Goal: Task Accomplishment & Management: Use online tool/utility

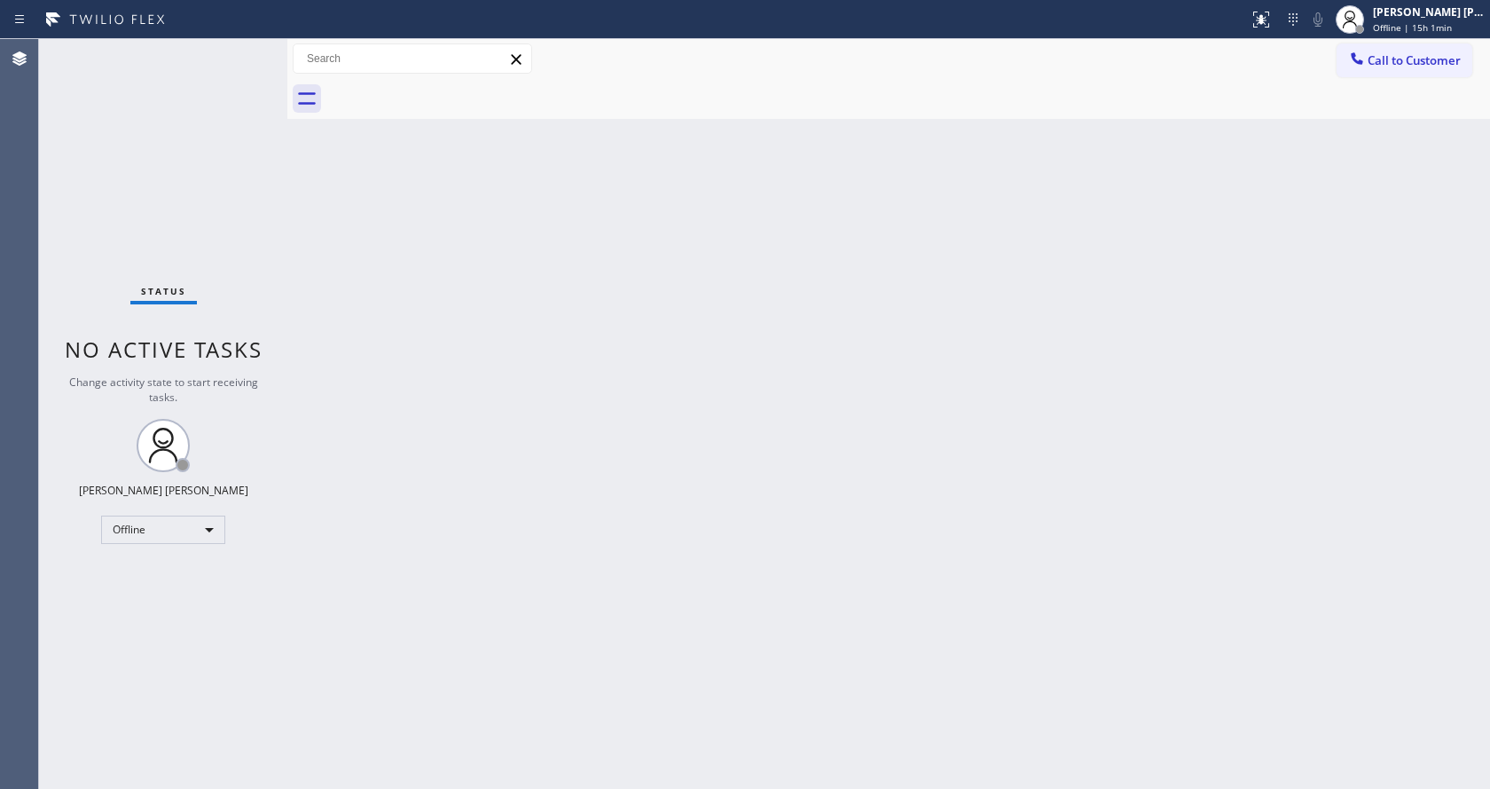
click at [855, 262] on div "Back to Dashboard Change Sender ID Customers Technicians Select a contact Outbo…" at bounding box center [888, 414] width 1203 height 750
click at [901, 409] on div "Back to Dashboard Change Sender ID Customers Technicians Select a contact Outbo…" at bounding box center [888, 414] width 1203 height 750
drag, startPoint x: 787, startPoint y: 632, endPoint x: 711, endPoint y: 662, distance: 80.9
click at [787, 632] on div "Back to Dashboard Change Sender ID Customers Technicians Select a contact Outbo…" at bounding box center [888, 414] width 1203 height 750
click at [1051, 334] on div "Back to Dashboard Change Sender ID Customers Technicians Select a contact Outbo…" at bounding box center [888, 414] width 1203 height 750
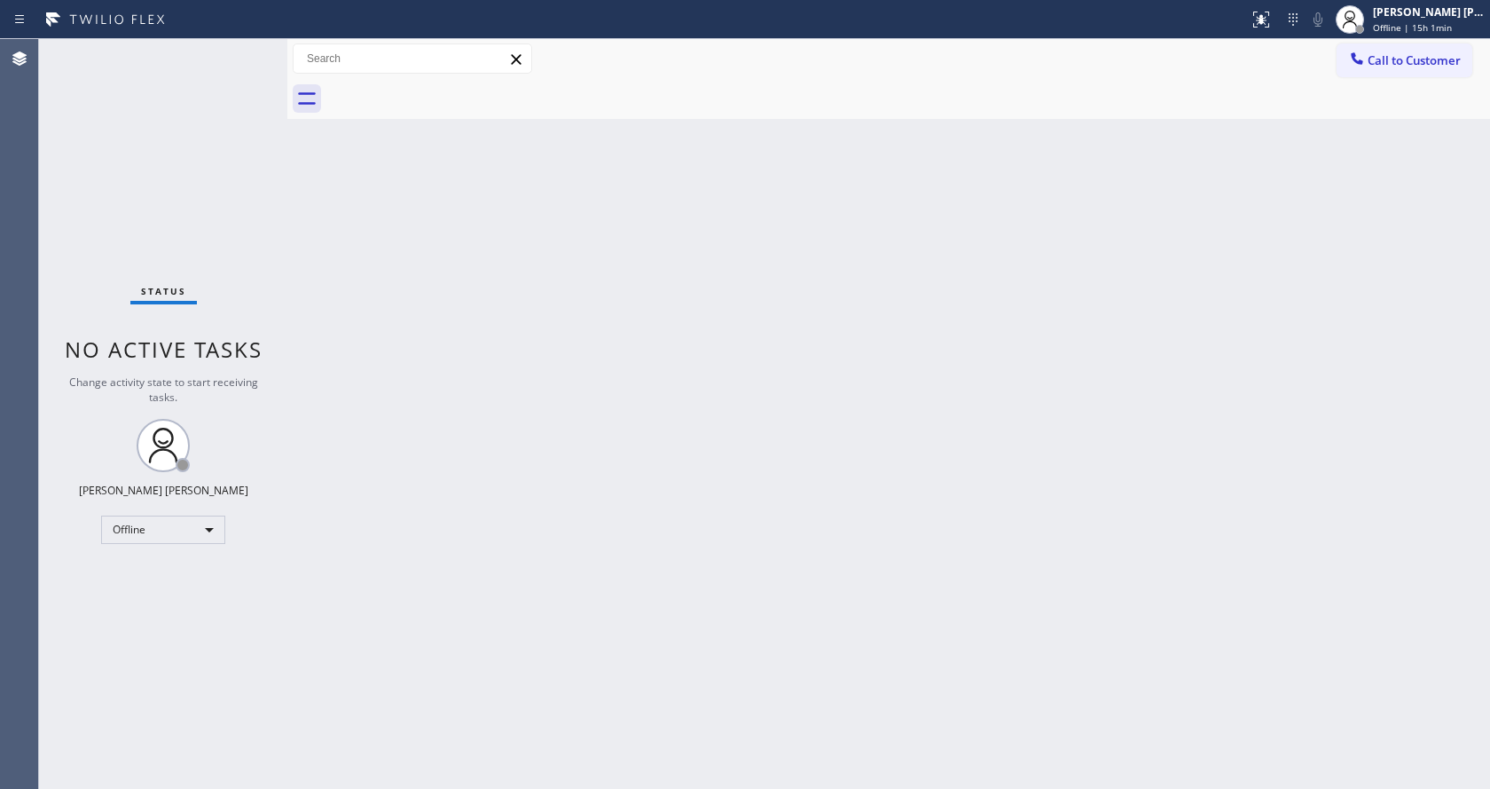
click at [514, 582] on div "Back to Dashboard Change Sender ID Customers Technicians Select a contact Outbo…" at bounding box center [888, 414] width 1203 height 750
click at [367, 283] on div "Back to Dashboard Change Sender ID Customers Technicians Select a contact Outbo…" at bounding box center [888, 414] width 1203 height 750
drag, startPoint x: 384, startPoint y: 328, endPoint x: 789, endPoint y: 365, distance: 406.1
click at [384, 328] on div "Back to Dashboard Change Sender ID Customers Technicians Select a contact Outbo…" at bounding box center [888, 414] width 1203 height 750
click at [1381, 33] on span "Offline | 15h 2min" at bounding box center [1412, 27] width 79 height 12
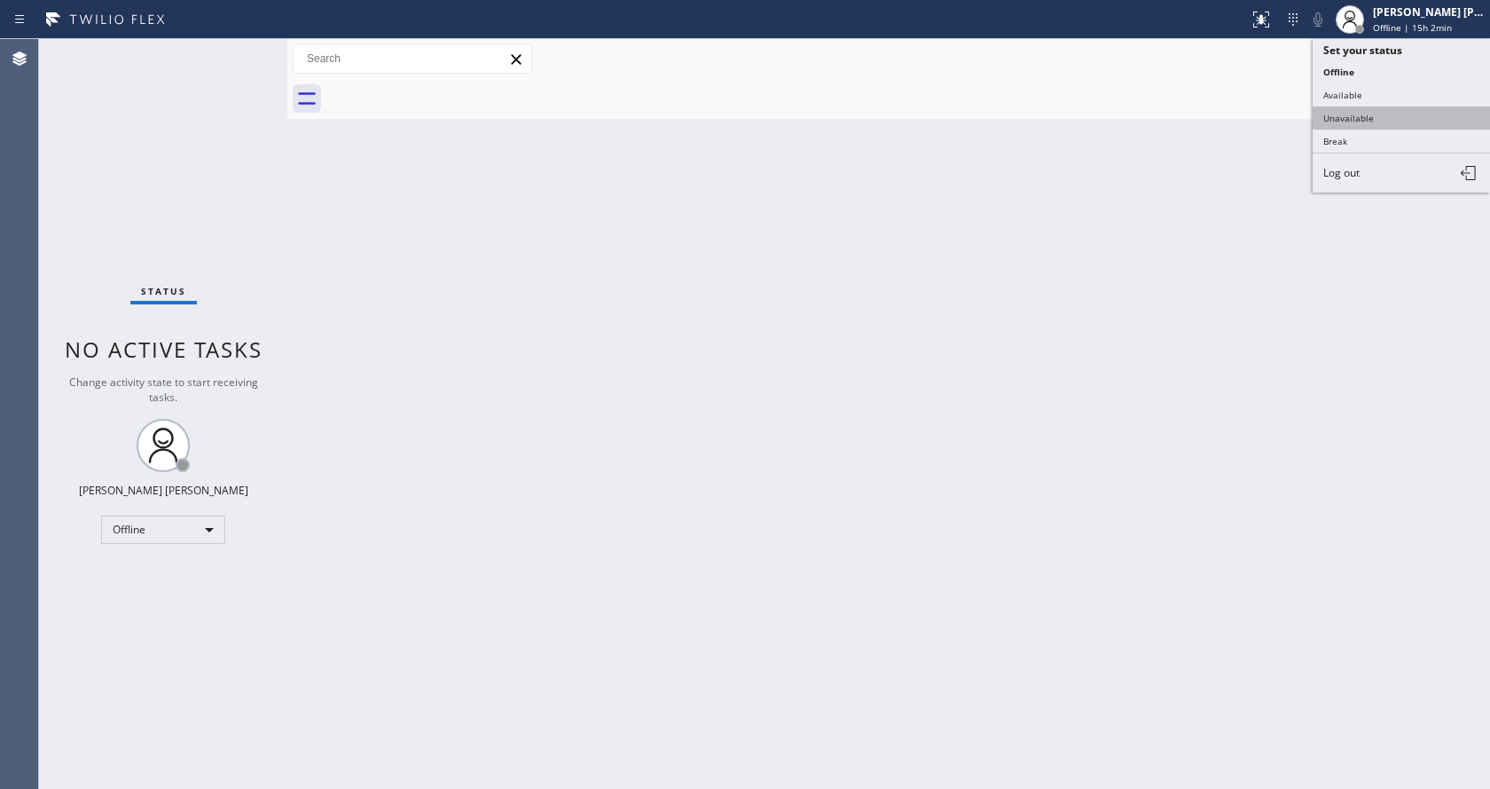
click at [1380, 116] on button "Unavailable" at bounding box center [1401, 117] width 177 height 23
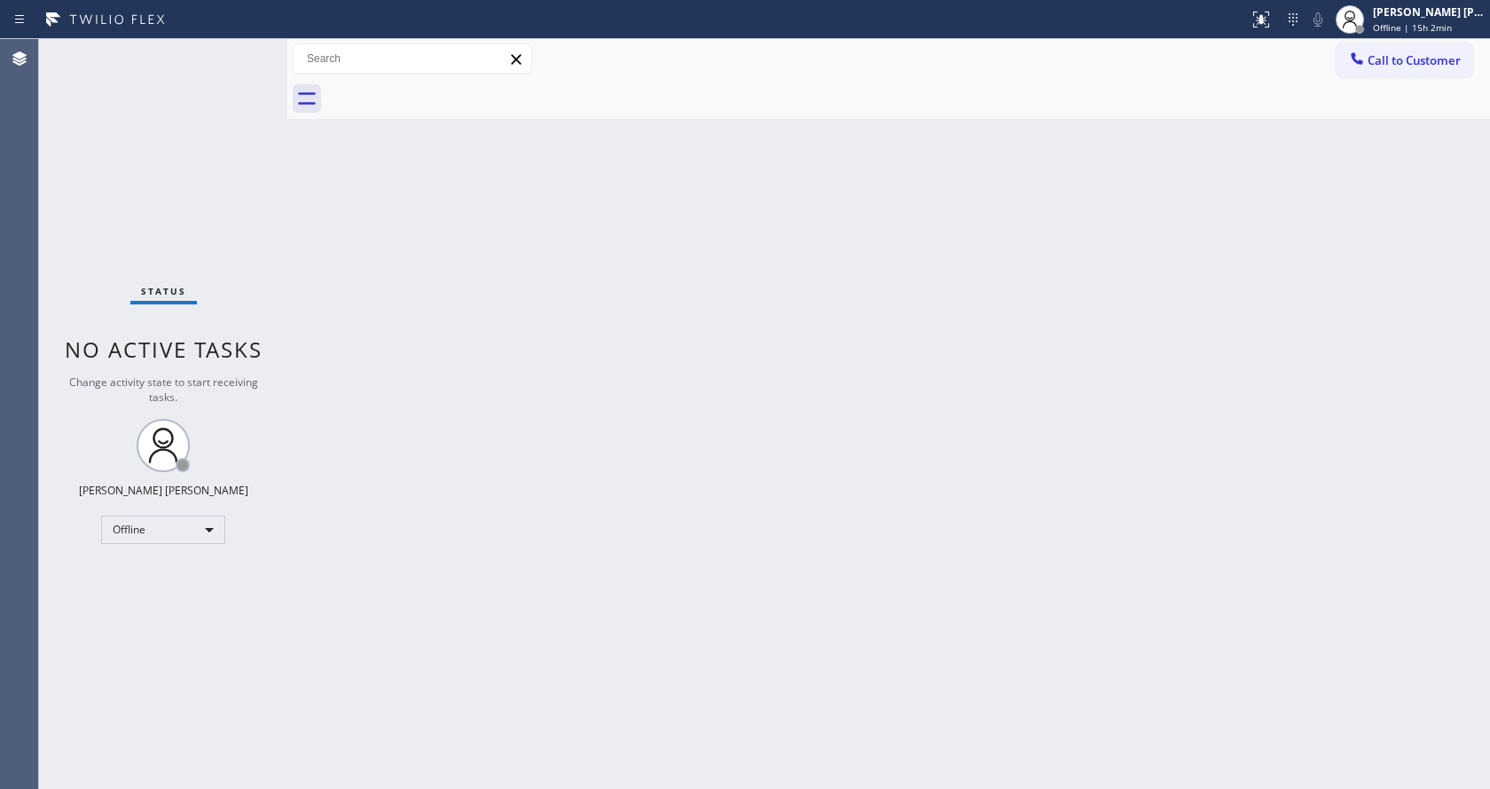
click at [889, 413] on div "Back to Dashboard Change Sender ID Customers Technicians Select a contact Outbo…" at bounding box center [888, 414] width 1203 height 750
click at [1408, 25] on span "Unavailable | 3:06" at bounding box center [1413, 27] width 80 height 12
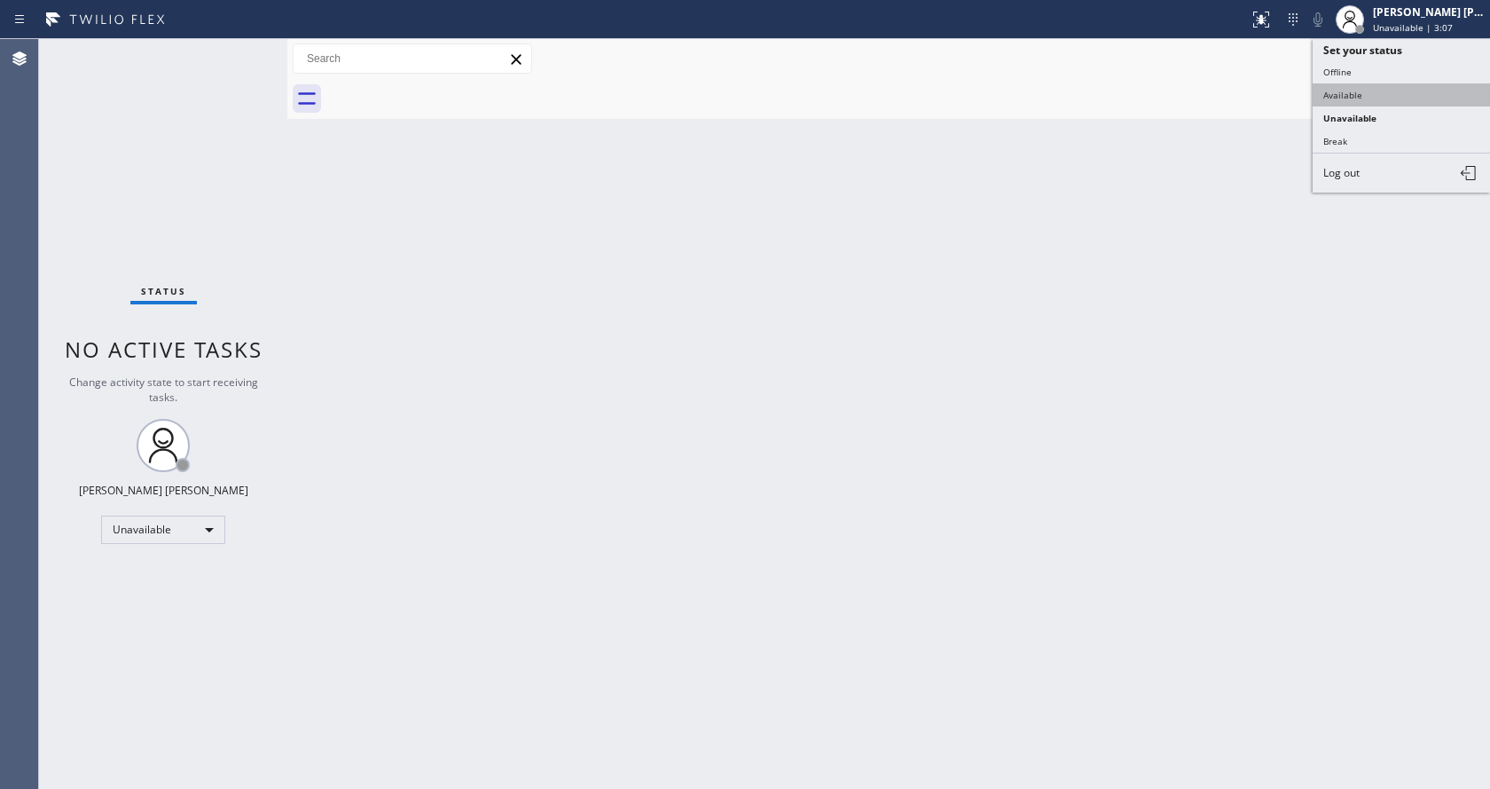
click at [1356, 95] on button "Available" at bounding box center [1401, 94] width 177 height 23
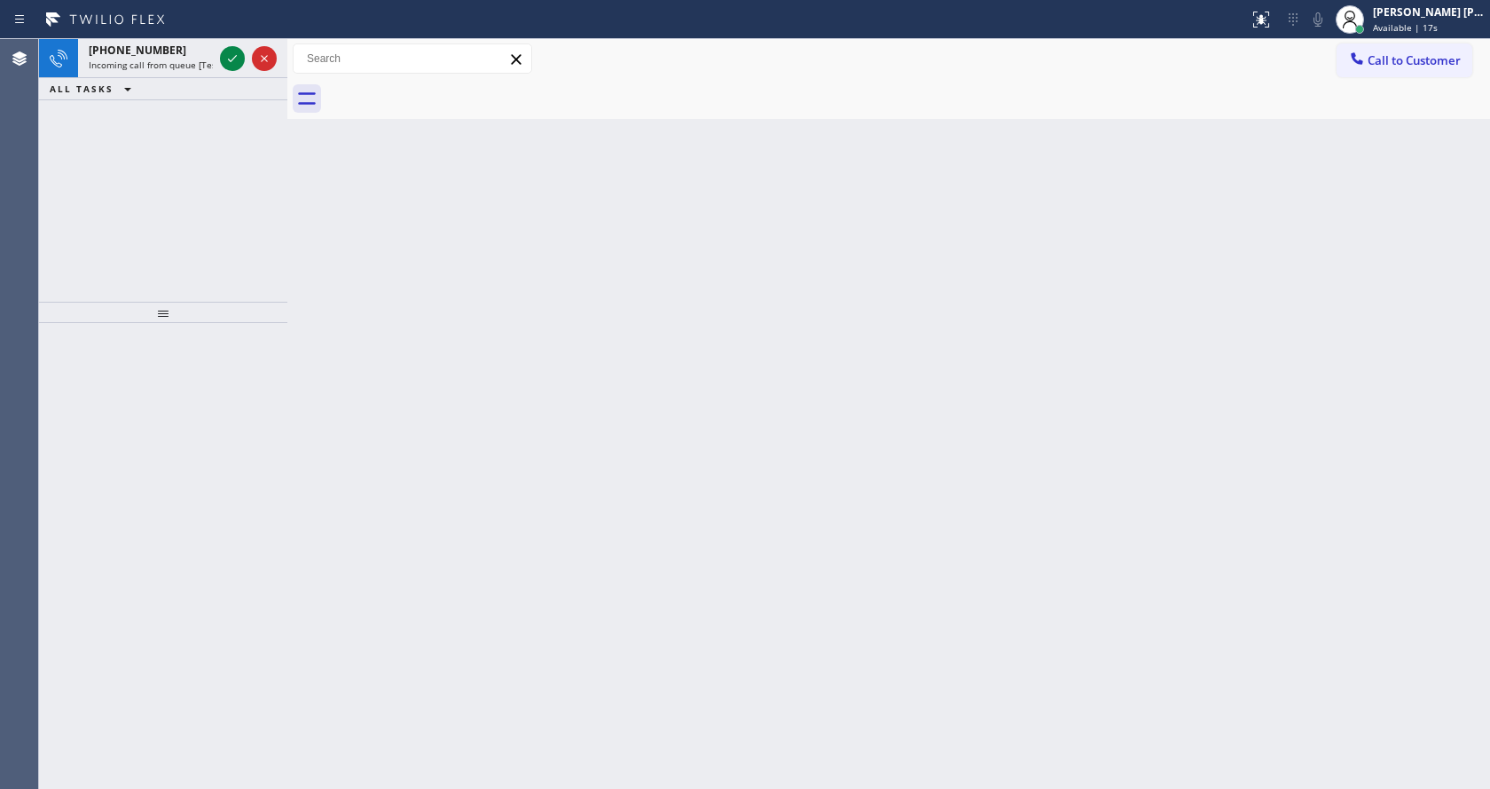
click at [287, 255] on div at bounding box center [287, 414] width 0 height 750
click at [189, 54] on div "[PHONE_NUMBER]" at bounding box center [151, 50] width 124 height 15
click at [226, 51] on icon at bounding box center [232, 58] width 21 height 21
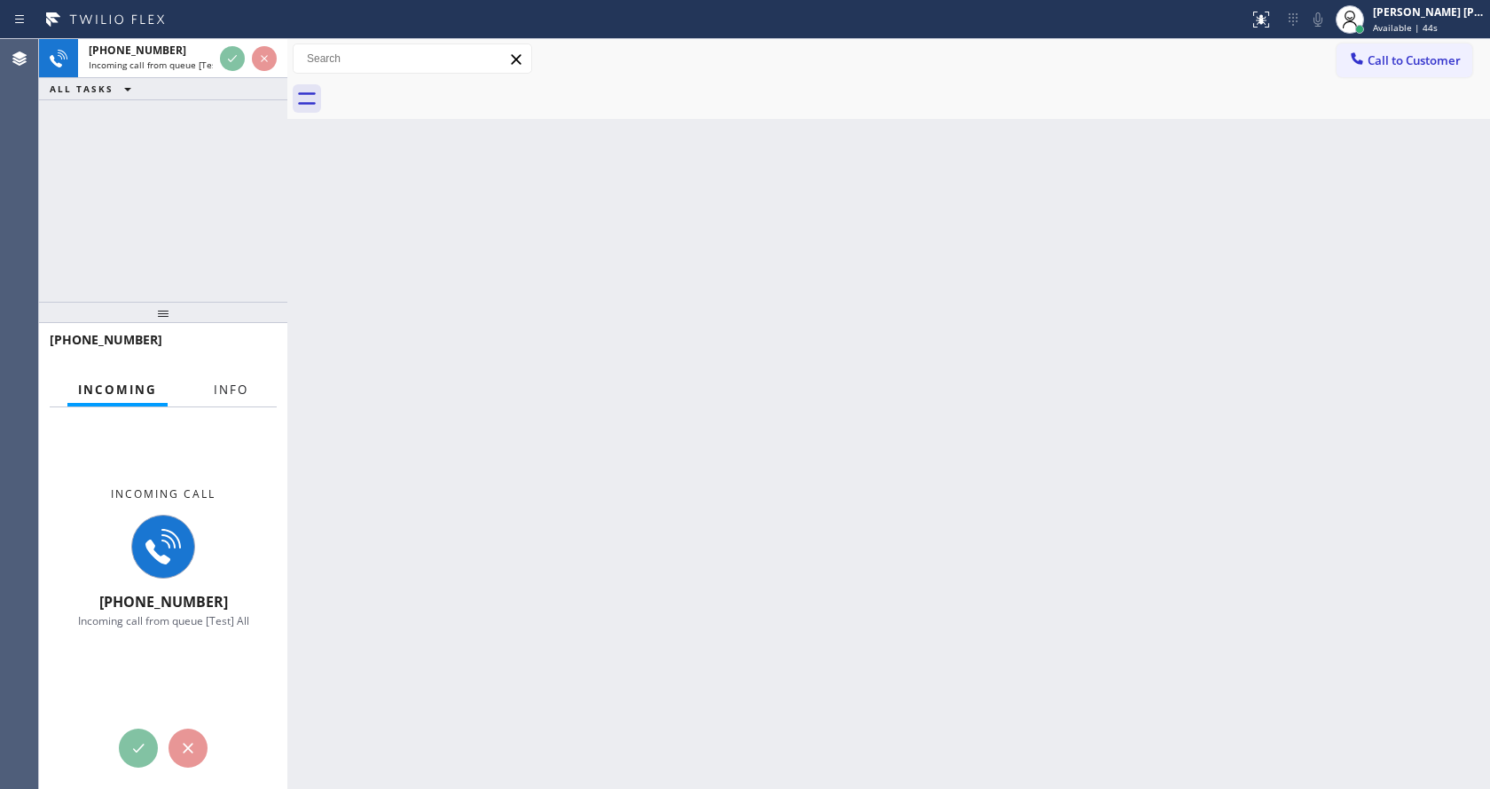
click at [219, 390] on span "Info" at bounding box center [231, 389] width 35 height 16
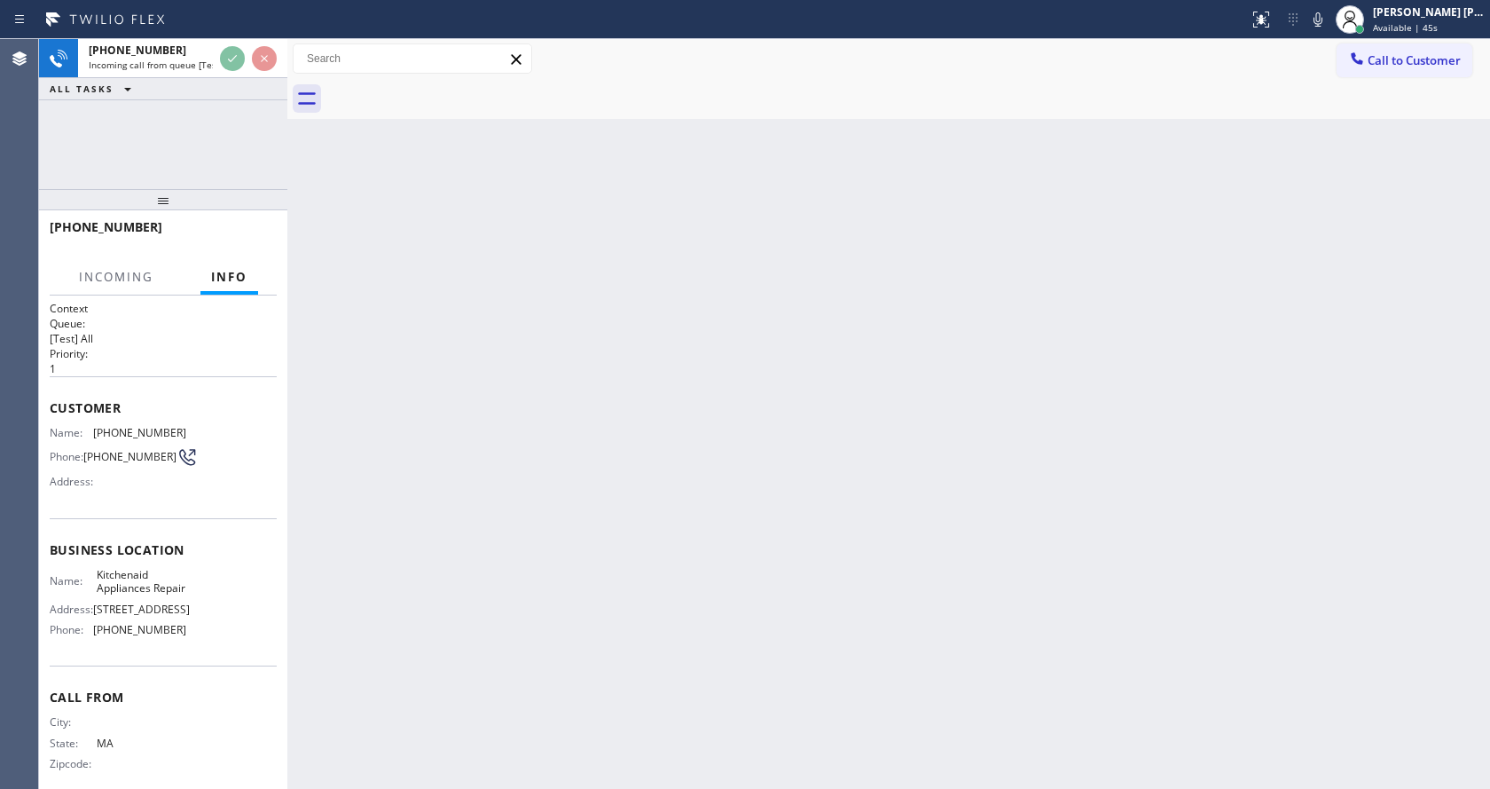
drag, startPoint x: 153, startPoint y: 311, endPoint x: 156, endPoint y: 142, distance: 169.4
click at [156, 142] on div "[PHONE_NUMBER] Incoming call from queue [Test] All ALL TASKS ALL TASKS ACTIVE T…" at bounding box center [163, 414] width 248 height 750
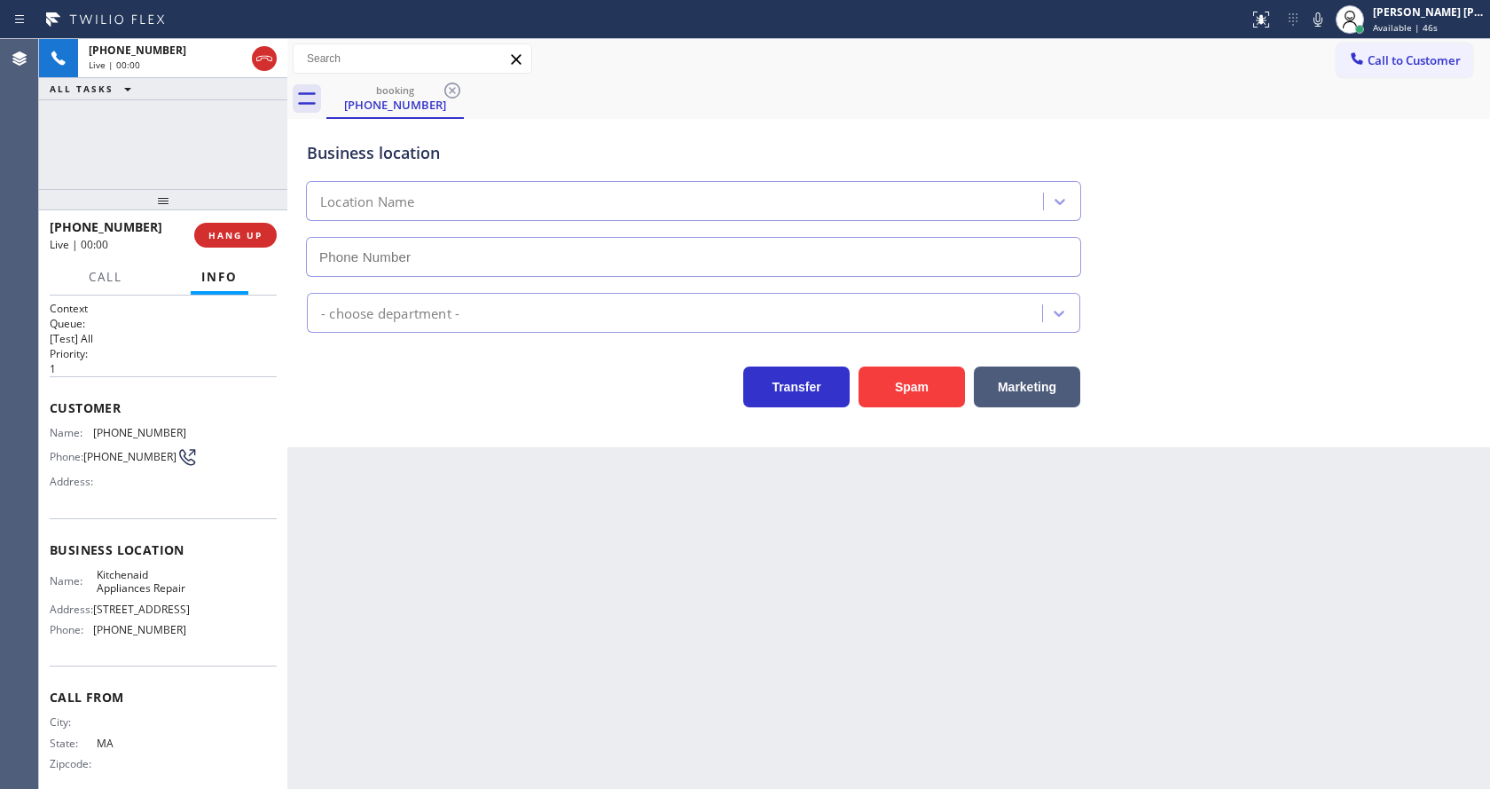
type input "[PHONE_NUMBER]"
click at [475, 585] on div "Back to Dashboard Change Sender ID Customers Technicians Select a contact Outbo…" at bounding box center [888, 414] width 1203 height 750
click at [471, 498] on div "Back to Dashboard Change Sender ID Customers Technicians Select a contact Outbo…" at bounding box center [888, 414] width 1203 height 750
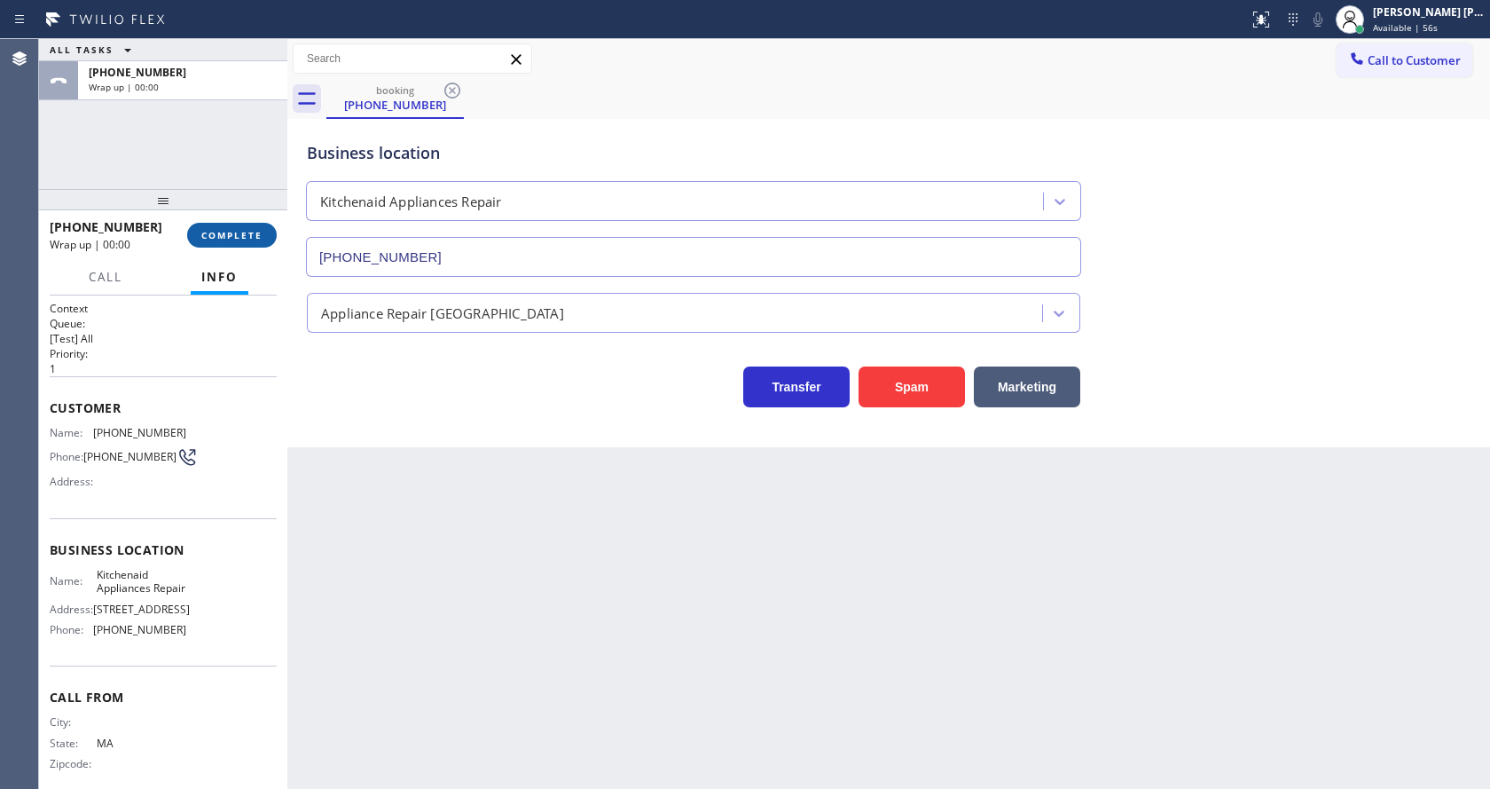
click at [220, 232] on span "COMPLETE" at bounding box center [231, 235] width 61 height 12
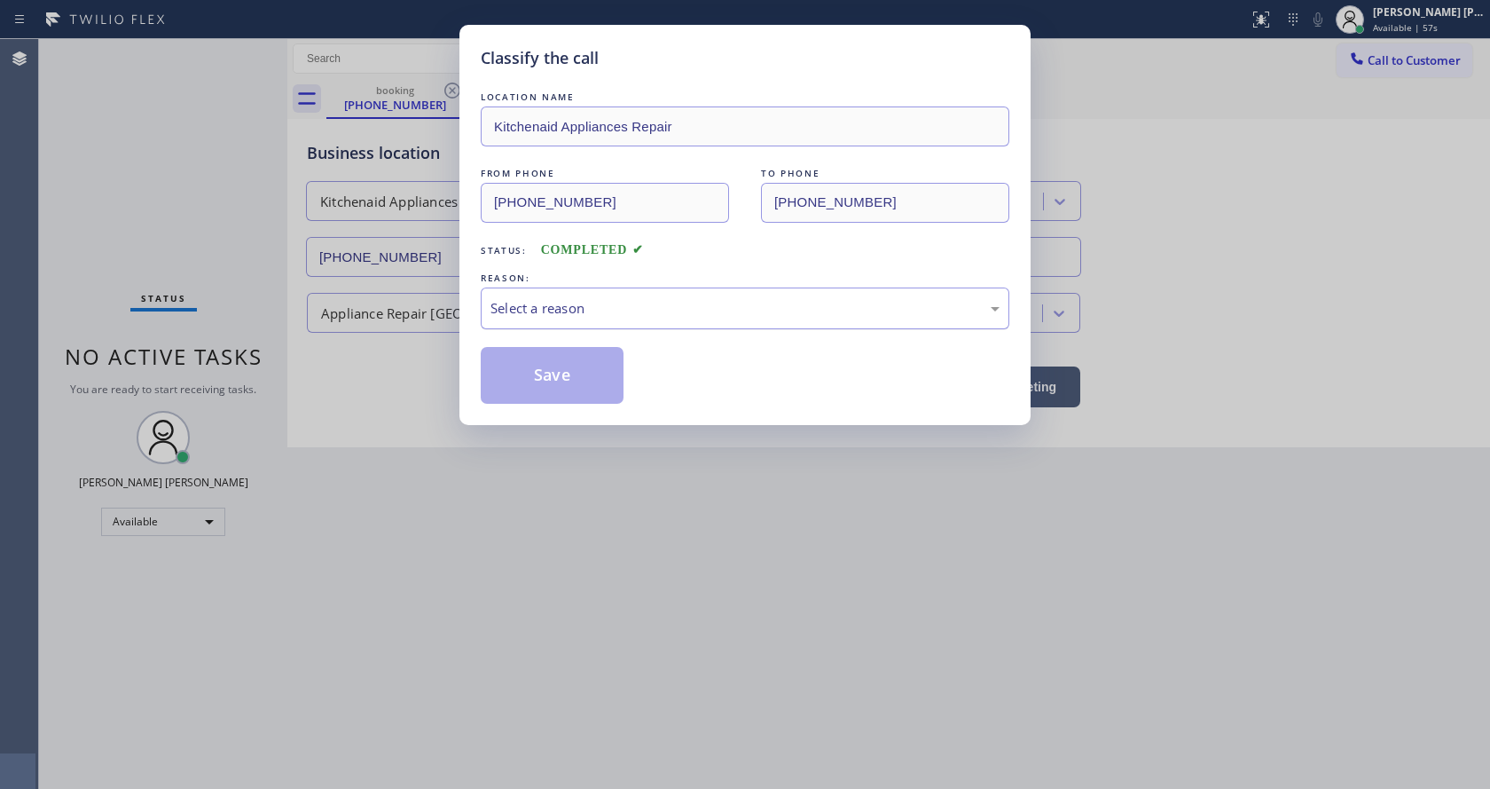
click at [514, 323] on div "Select a reason" at bounding box center [745, 308] width 529 height 42
click at [532, 381] on button "Save" at bounding box center [552, 375] width 143 height 57
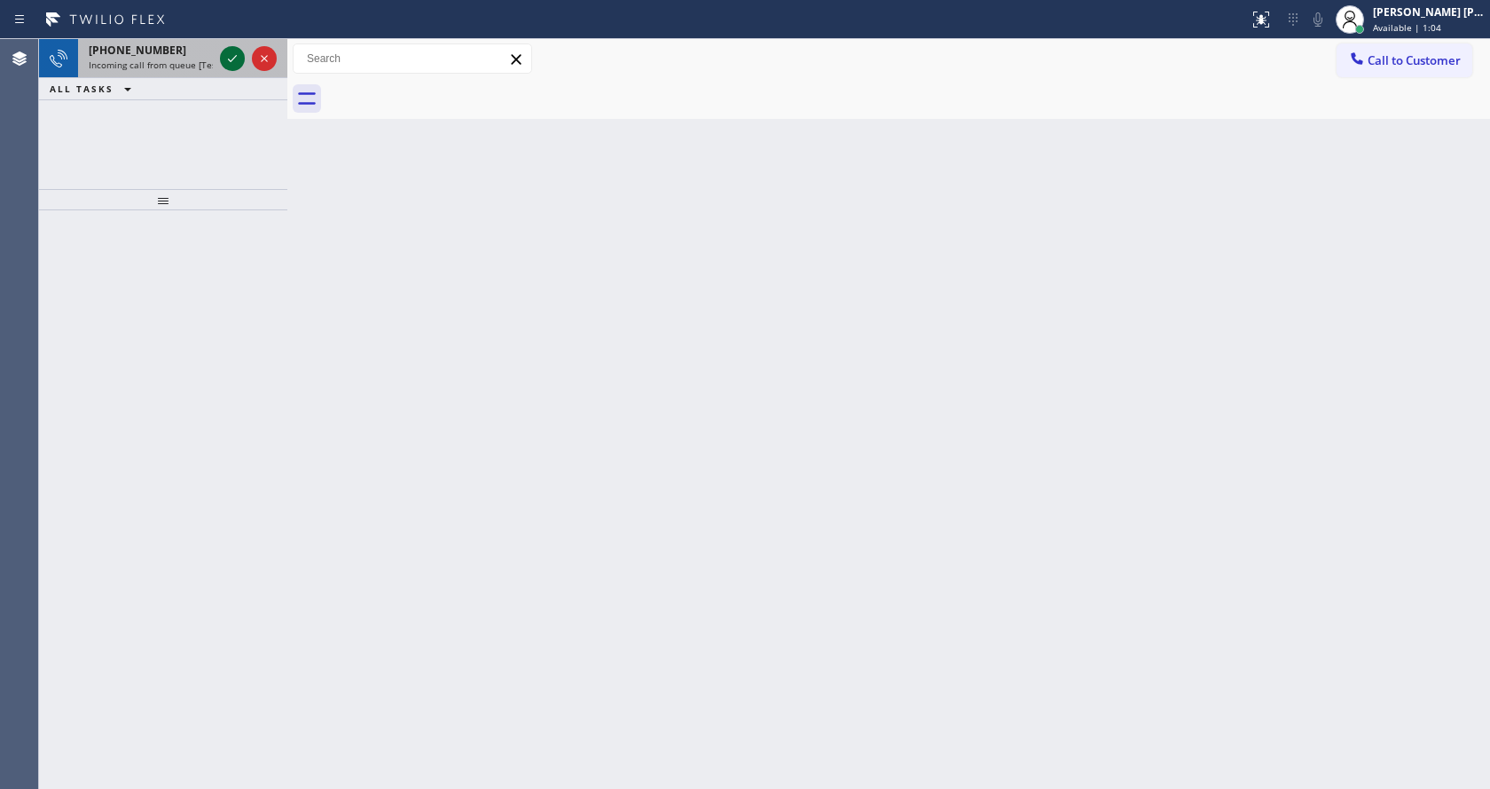
click at [224, 57] on icon at bounding box center [232, 58] width 21 height 21
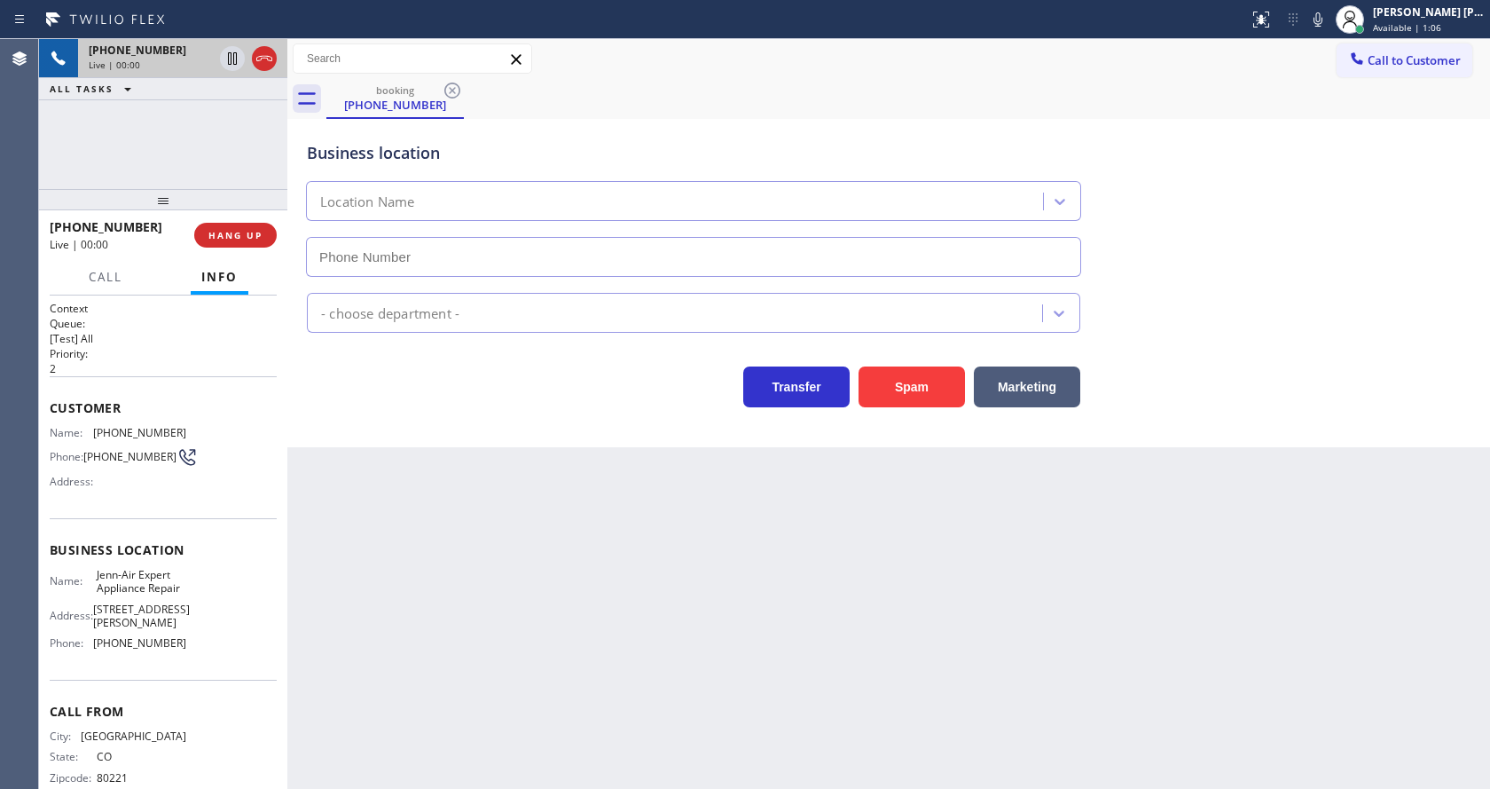
type input "[PHONE_NUMBER]"
click at [517, 698] on div "Back to Dashboard Change Sender ID Customers Technicians Select a contact Outbo…" at bounding box center [888, 414] width 1203 height 750
click at [473, 708] on div "Back to Dashboard Change Sender ID Customers Technicians Select a contact Outbo…" at bounding box center [888, 414] width 1203 height 750
click at [1327, 29] on icon at bounding box center [1318, 19] width 21 height 21
click at [1320, 25] on icon at bounding box center [1318, 19] width 21 height 21
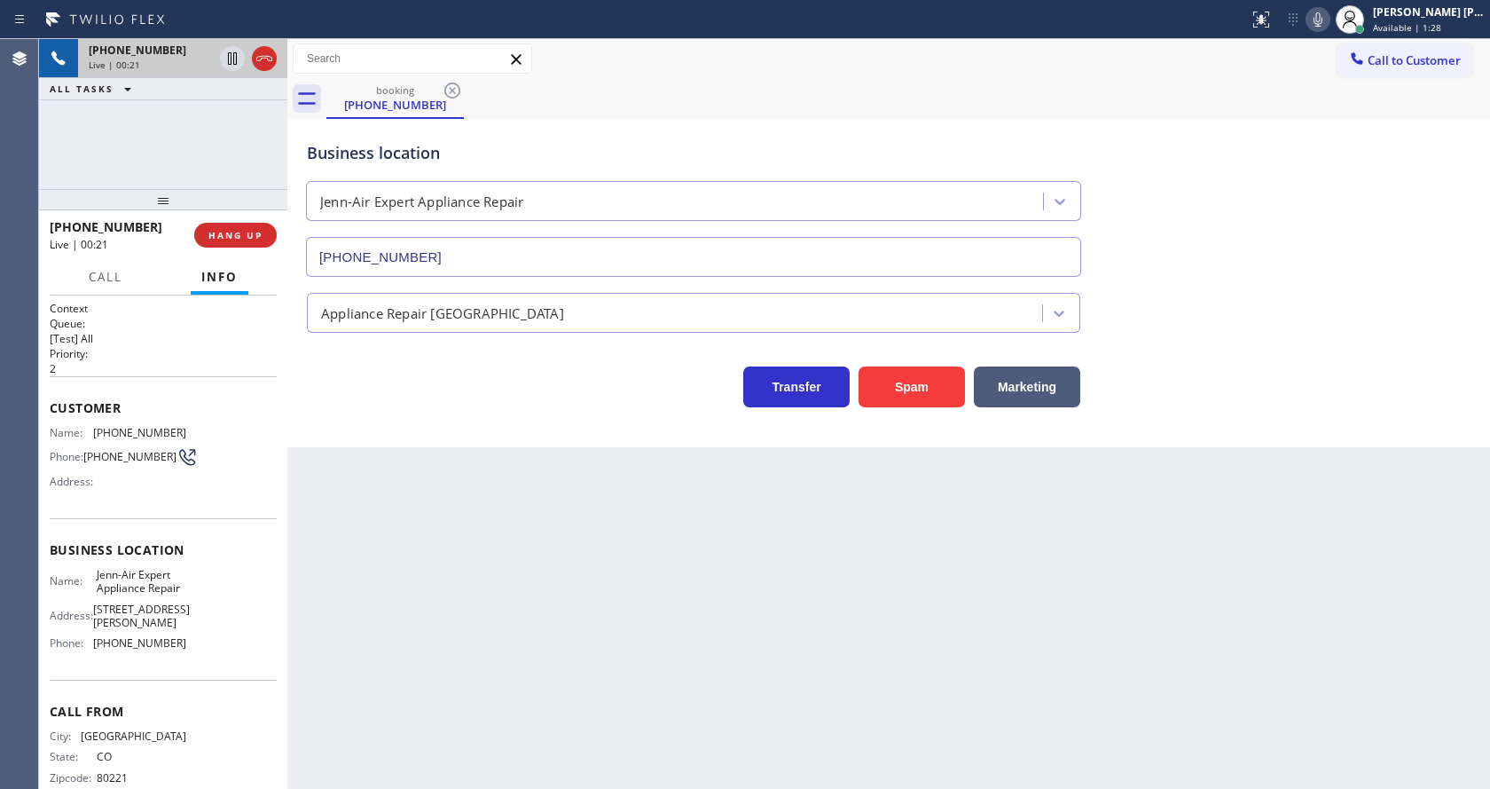
click at [411, 551] on div "Back to Dashboard Change Sender ID Customers Technicians Select a contact Outbo…" at bounding box center [888, 414] width 1203 height 750
click at [100, 463] on span "[PHONE_NUMBER]" at bounding box center [129, 456] width 93 height 13
drag, startPoint x: 90, startPoint y: 428, endPoint x: 227, endPoint y: 443, distance: 137.3
click at [227, 443] on div "Name: [PHONE_NUMBER] Phone: [PHONE_NUMBER] Address:" at bounding box center [163, 461] width 227 height 70
click at [221, 440] on div "Name: [PHONE_NUMBER] Phone: [PHONE_NUMBER] Address:" at bounding box center [163, 461] width 227 height 70
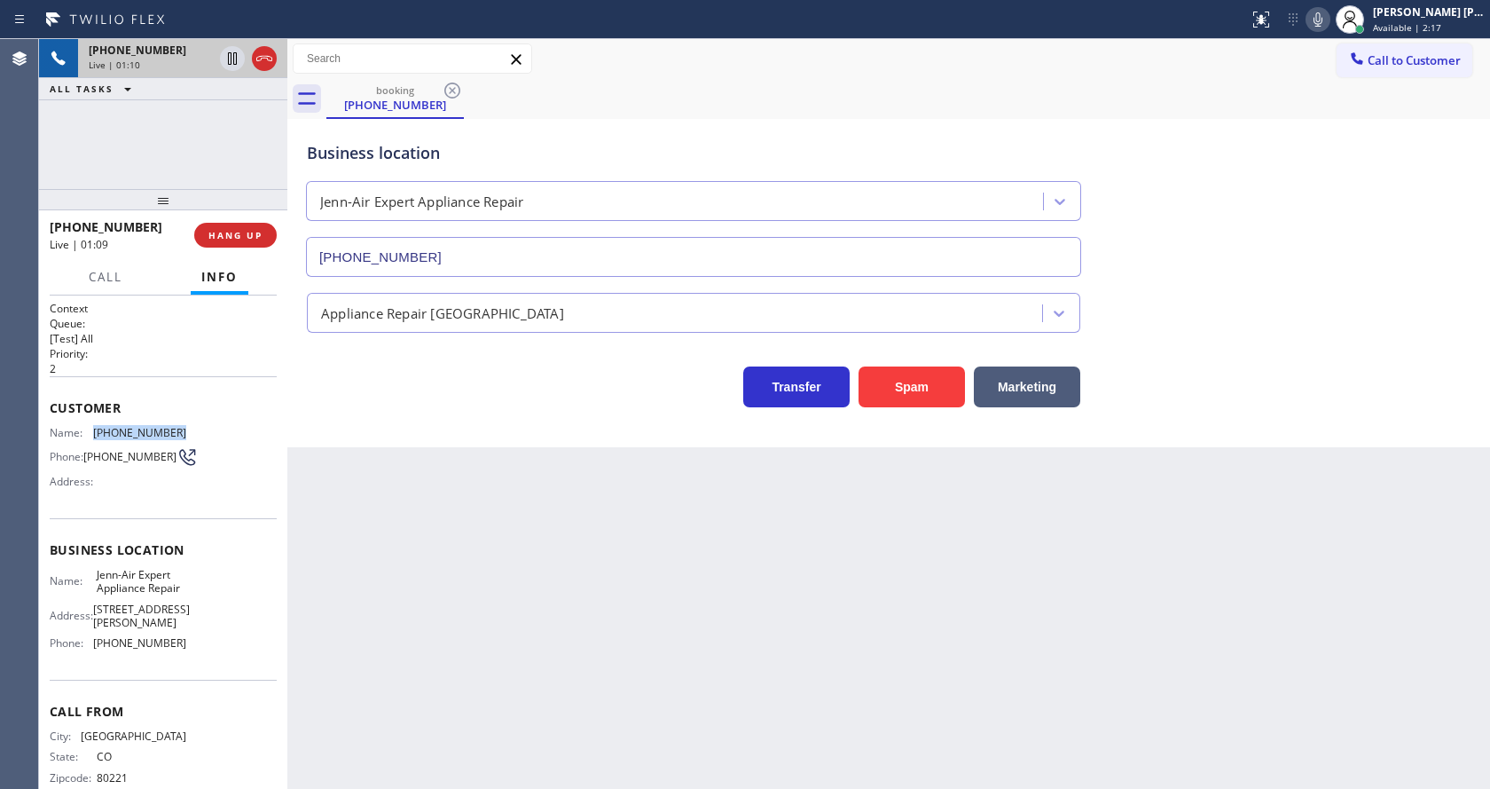
drag, startPoint x: 90, startPoint y: 428, endPoint x: 177, endPoint y: 441, distance: 87.8
click at [177, 441] on div "Name: [PHONE_NUMBER] Phone: [PHONE_NUMBER] Address:" at bounding box center [118, 461] width 137 height 70
copy div "[PHONE_NUMBER]"
drag, startPoint x: 406, startPoint y: 528, endPoint x: 380, endPoint y: 788, distance: 261.3
click at [404, 537] on div "Back to Dashboard Change Sender ID Customers Technicians Select a contact Outbo…" at bounding box center [888, 414] width 1203 height 750
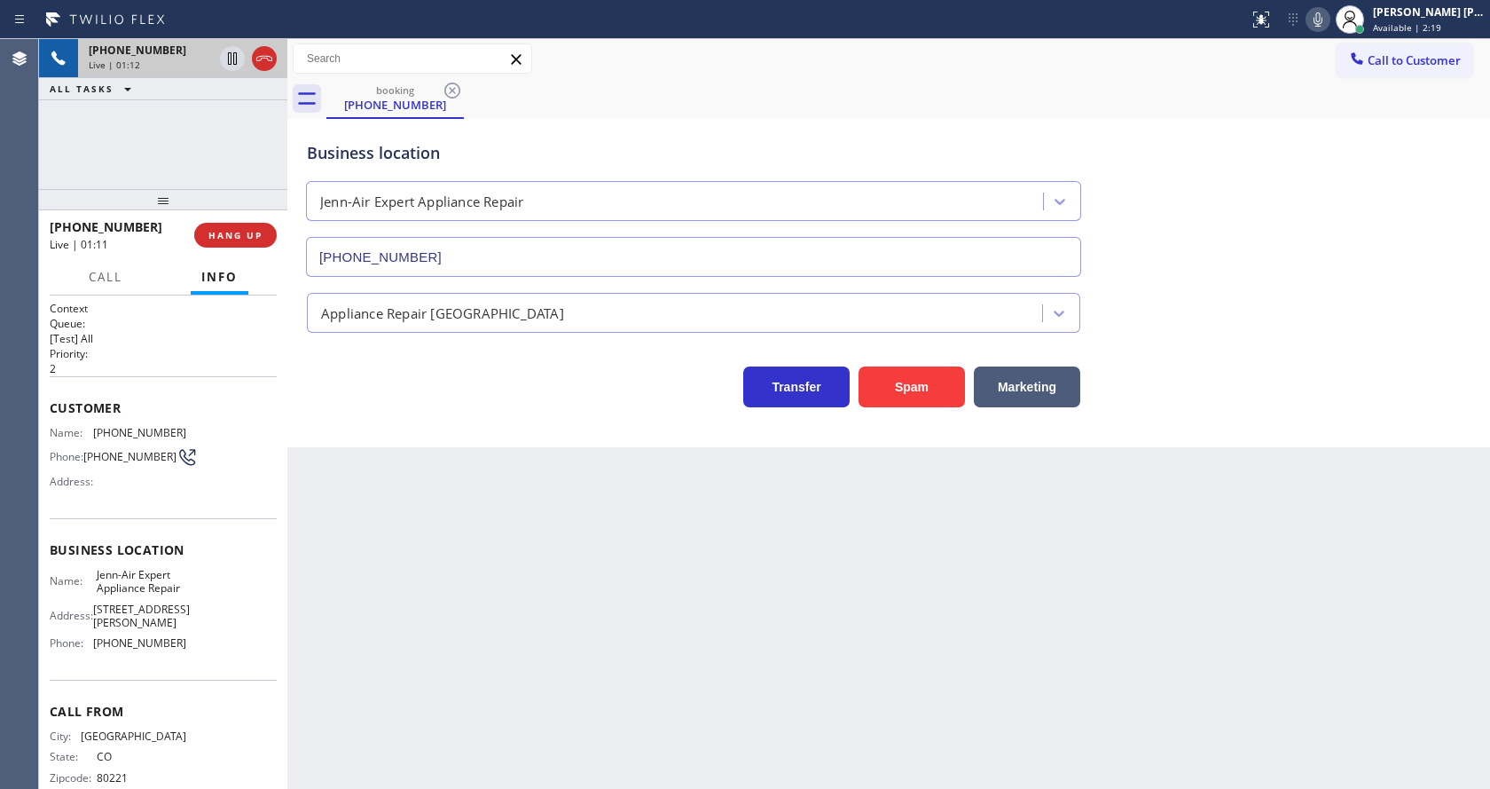
click at [137, 594] on span "Jenn-Air Expert Appliance Repair" at bounding box center [141, 581] width 89 height 27
drag, startPoint x: 91, startPoint y: 578, endPoint x: 213, endPoint y: 601, distance: 123.7
click at [213, 601] on div "Name: Jenn-Air Expert Appliance Repair Address: [STREET_ADDRESS][PERSON_NAME] P…" at bounding box center [163, 613] width 227 height 90
copy div "Jenn-Air Expert Appliance Repair"
click at [391, 641] on div "Back to Dashboard Change Sender ID Customers Technicians Select a contact Outbo…" at bounding box center [888, 414] width 1203 height 750
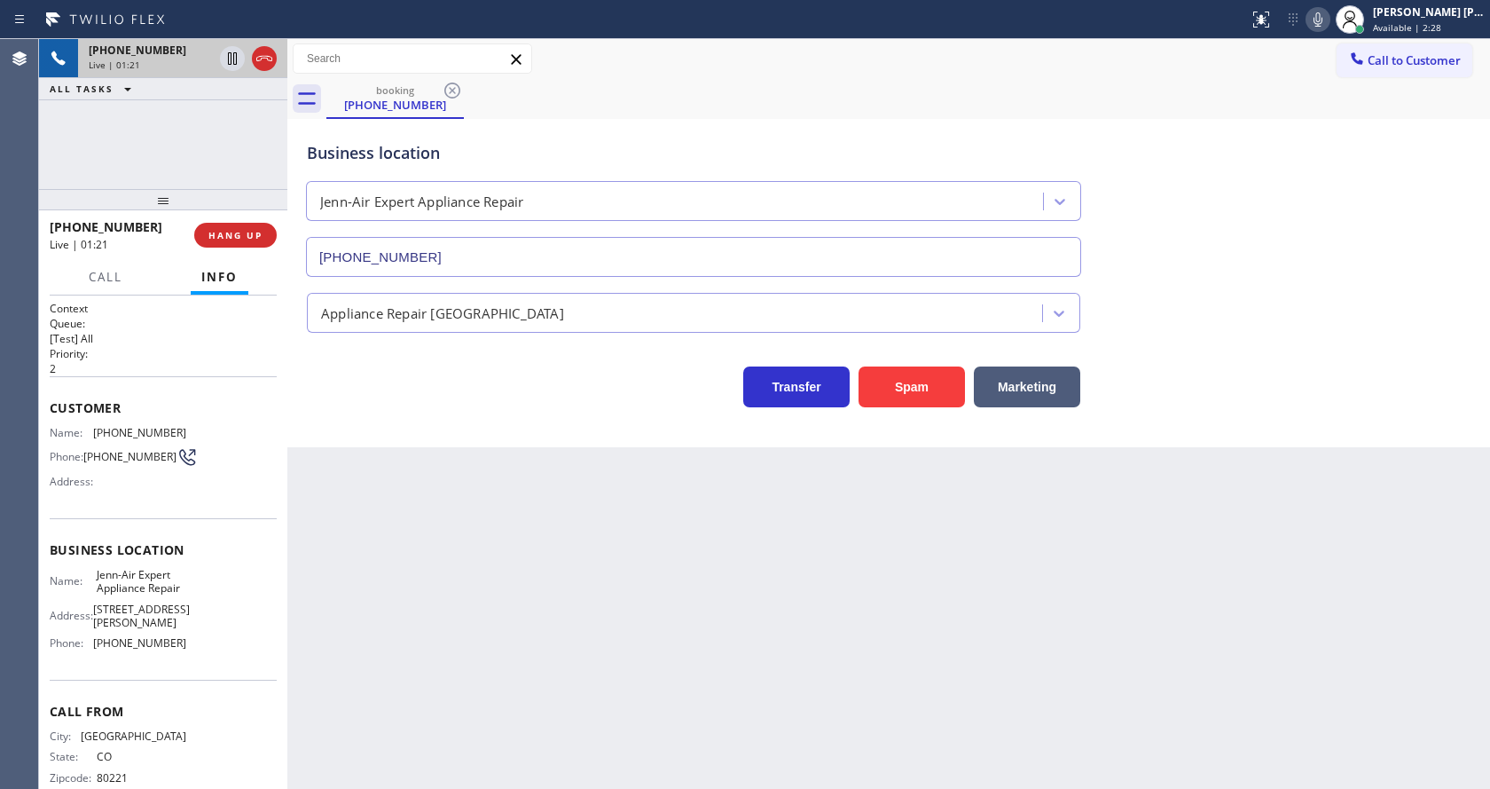
click at [174, 649] on span "[PHONE_NUMBER]" at bounding box center [139, 642] width 93 height 13
drag, startPoint x: 85, startPoint y: 651, endPoint x: 200, endPoint y: 656, distance: 114.6
click at [200, 656] on div "Name: Jenn-Air Expert Appliance Repair Address: [STREET_ADDRESS][PERSON_NAME] P…" at bounding box center [163, 613] width 227 height 90
copy div "[PHONE_NUMBER]"
click at [413, 658] on div "Back to Dashboard Change Sender ID Customers Technicians Select a contact Outbo…" at bounding box center [888, 414] width 1203 height 750
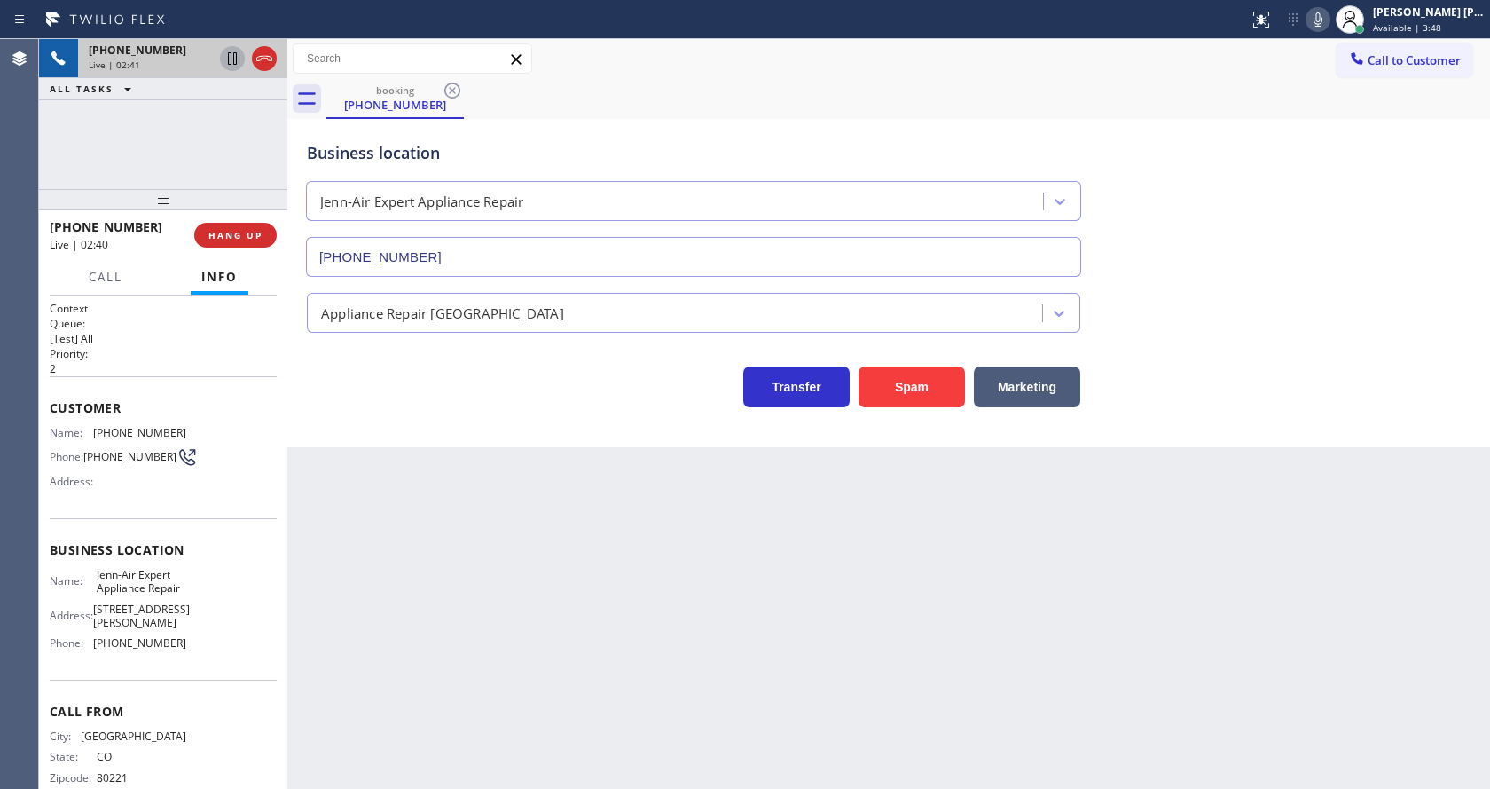
click at [234, 53] on icon at bounding box center [232, 58] width 9 height 12
click at [1323, 22] on icon at bounding box center [1318, 19] width 9 height 14
click at [1337, 200] on div "Business location Jenn-Air Expert Appliance Repair [PHONE_NUMBER]" at bounding box center [888, 196] width 1171 height 161
drag, startPoint x: 516, startPoint y: 514, endPoint x: 455, endPoint y: 785, distance: 278.3
click at [514, 523] on div "Back to Dashboard Change Sender ID Customers Technicians Select a contact Outbo…" at bounding box center [888, 414] width 1203 height 750
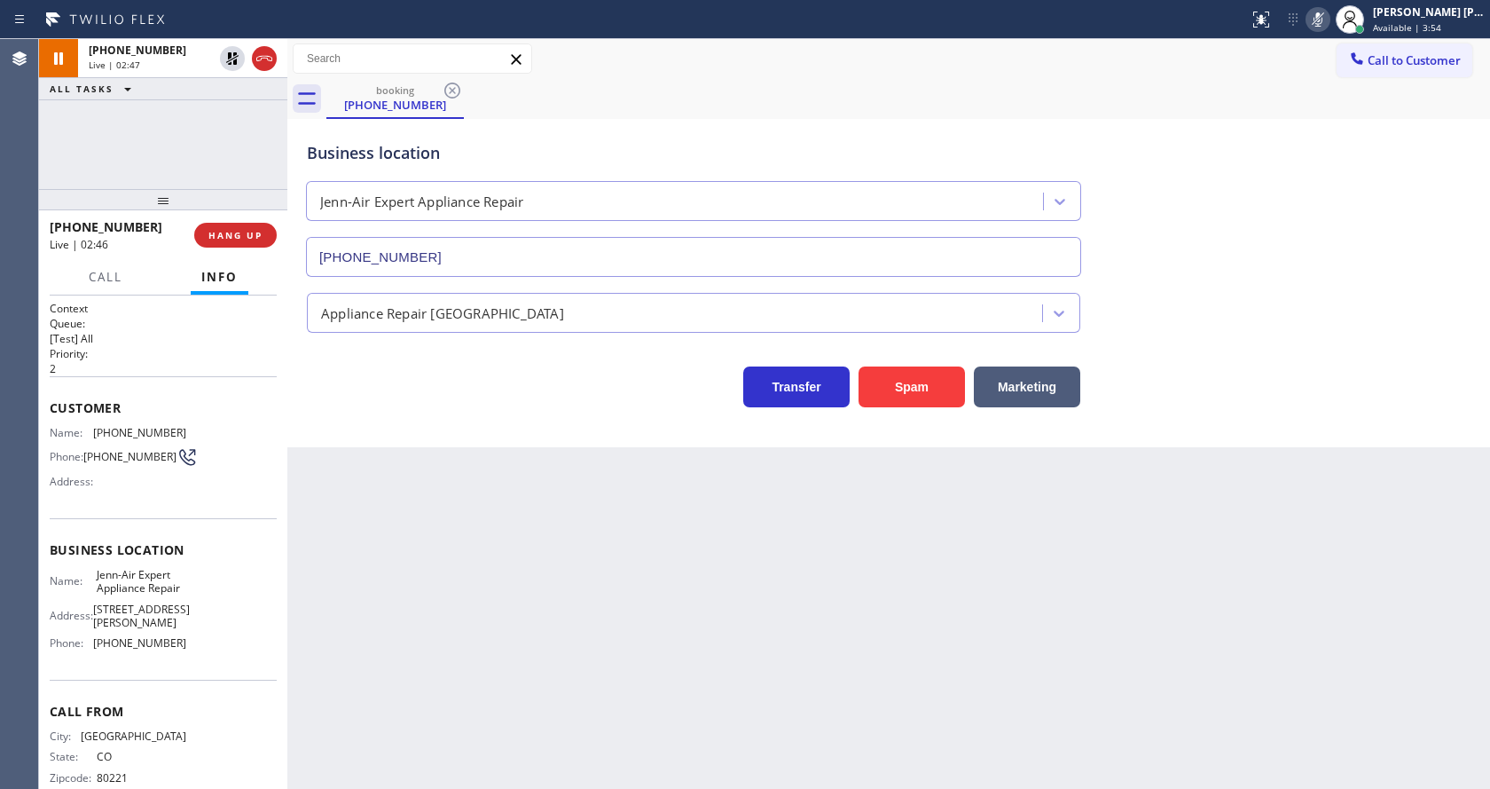
click at [814, 546] on div "Back to Dashboard Change Sender ID Customers Technicians Select a contact Outbo…" at bounding box center [888, 414] width 1203 height 750
click at [445, 491] on div "Back to Dashboard Change Sender ID Customers Technicians Select a contact Outbo…" at bounding box center [888, 414] width 1203 height 750
click at [715, 593] on div "Back to Dashboard Change Sender ID Customers Technicians Select a contact Outbo…" at bounding box center [888, 414] width 1203 height 750
click at [232, 59] on icon at bounding box center [232, 58] width 12 height 12
click at [1324, 22] on icon at bounding box center [1318, 19] width 21 height 21
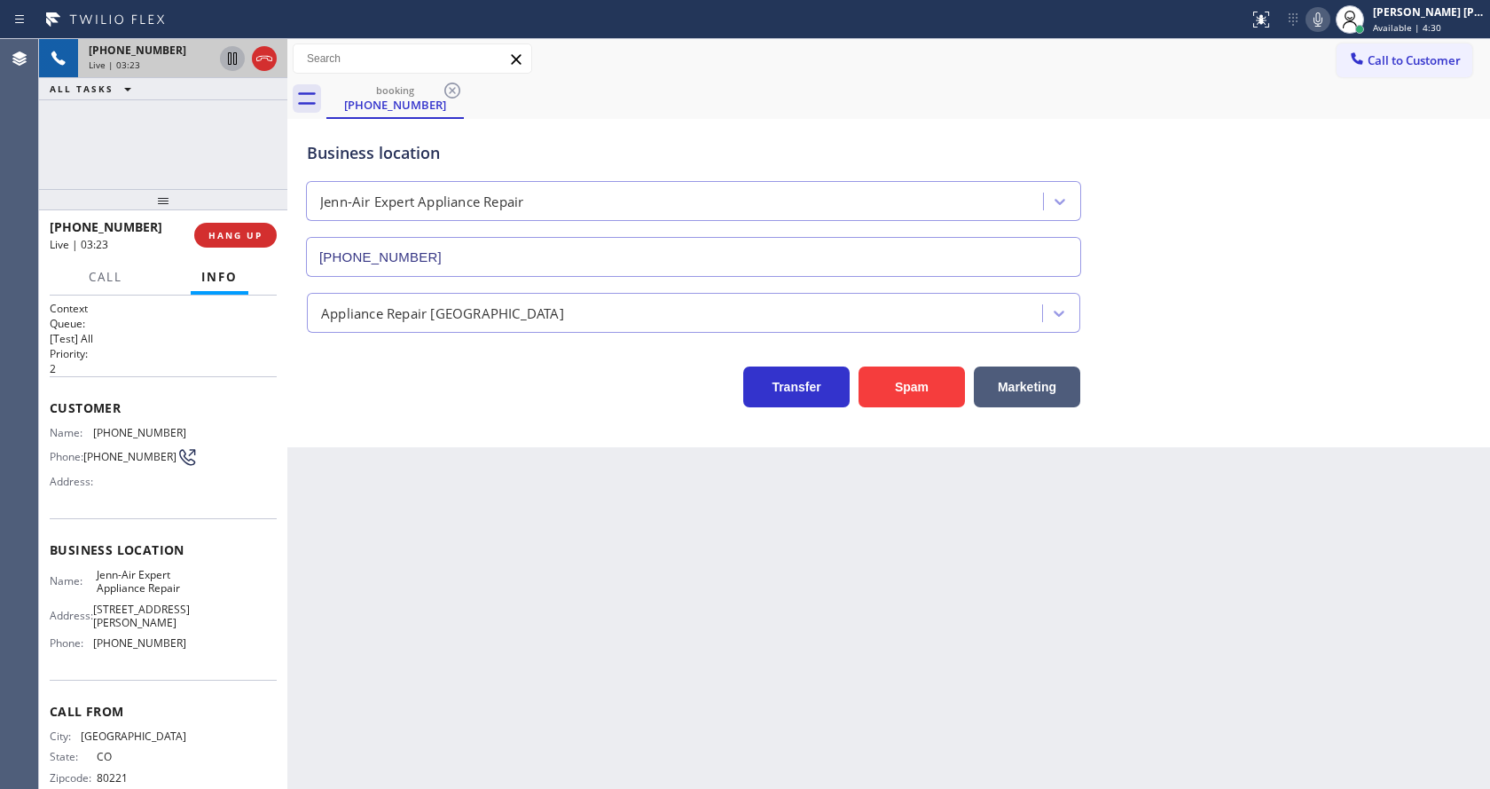
click at [1342, 109] on div "booking [PHONE_NUMBER]" at bounding box center [908, 99] width 1164 height 40
click at [651, 685] on div "Back to Dashboard Change Sender ID Customers Technicians Select a contact Outbo…" at bounding box center [888, 414] width 1203 height 750
click at [1235, 603] on div "Back to Dashboard Change Sender ID Customers Technicians Select a contact Outbo…" at bounding box center [888, 414] width 1203 height 750
click at [592, 758] on div "Back to Dashboard Change Sender ID Customers Technicians Select a contact Outbo…" at bounding box center [888, 414] width 1203 height 750
drag, startPoint x: 815, startPoint y: 565, endPoint x: 663, endPoint y: 356, distance: 259.0
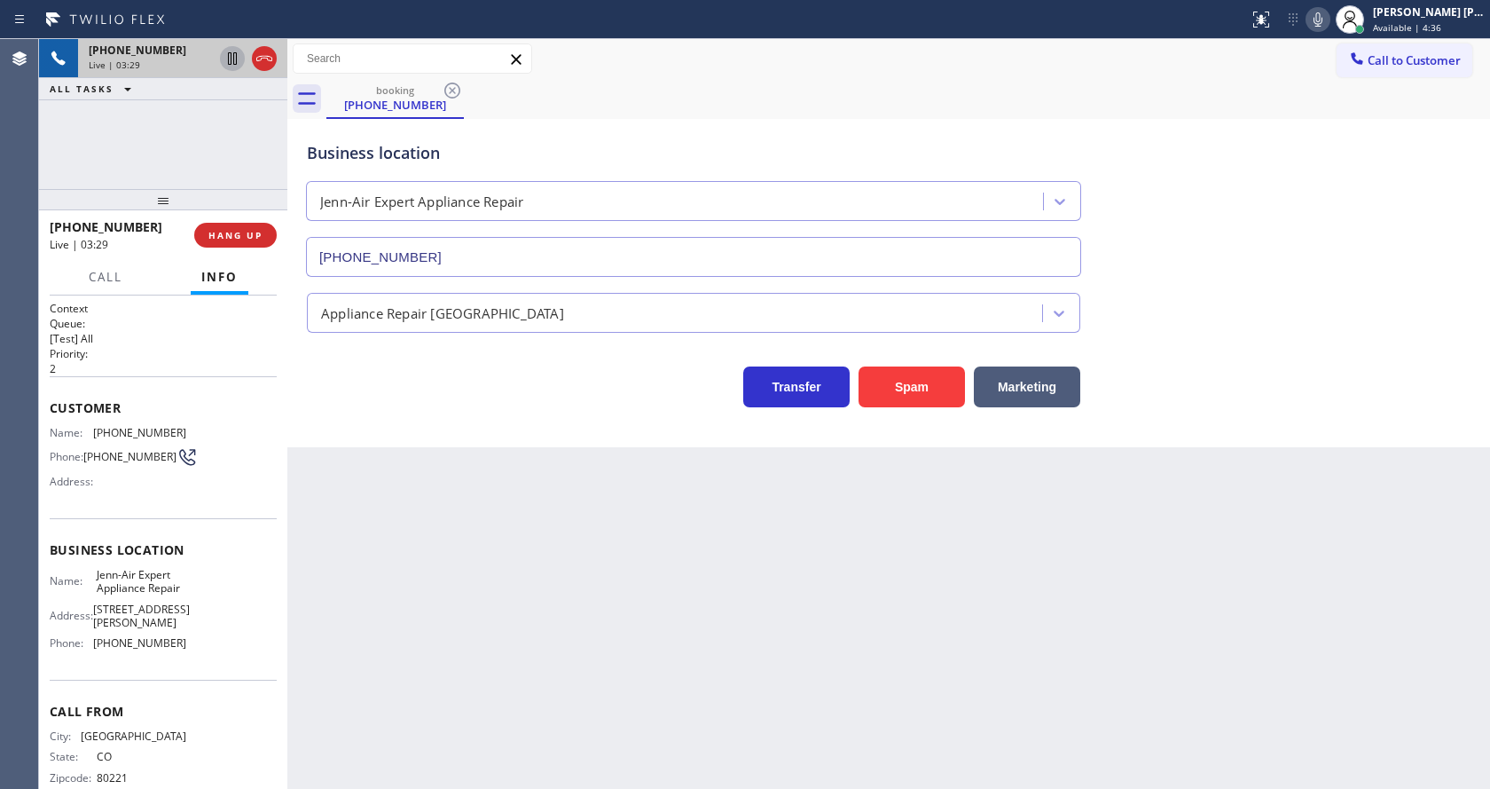
click at [815, 565] on div "Back to Dashboard Change Sender ID Customers Technicians Select a contact Outbo…" at bounding box center [888, 414] width 1203 height 750
click at [442, 609] on div "Back to Dashboard Change Sender ID Customers Technicians Select a contact Outbo…" at bounding box center [888, 414] width 1203 height 750
drag, startPoint x: 1318, startPoint y: 20, endPoint x: 1336, endPoint y: 37, distance: 25.1
click at [1318, 20] on icon at bounding box center [1318, 19] width 21 height 21
click at [1323, 20] on icon at bounding box center [1318, 19] width 9 height 14
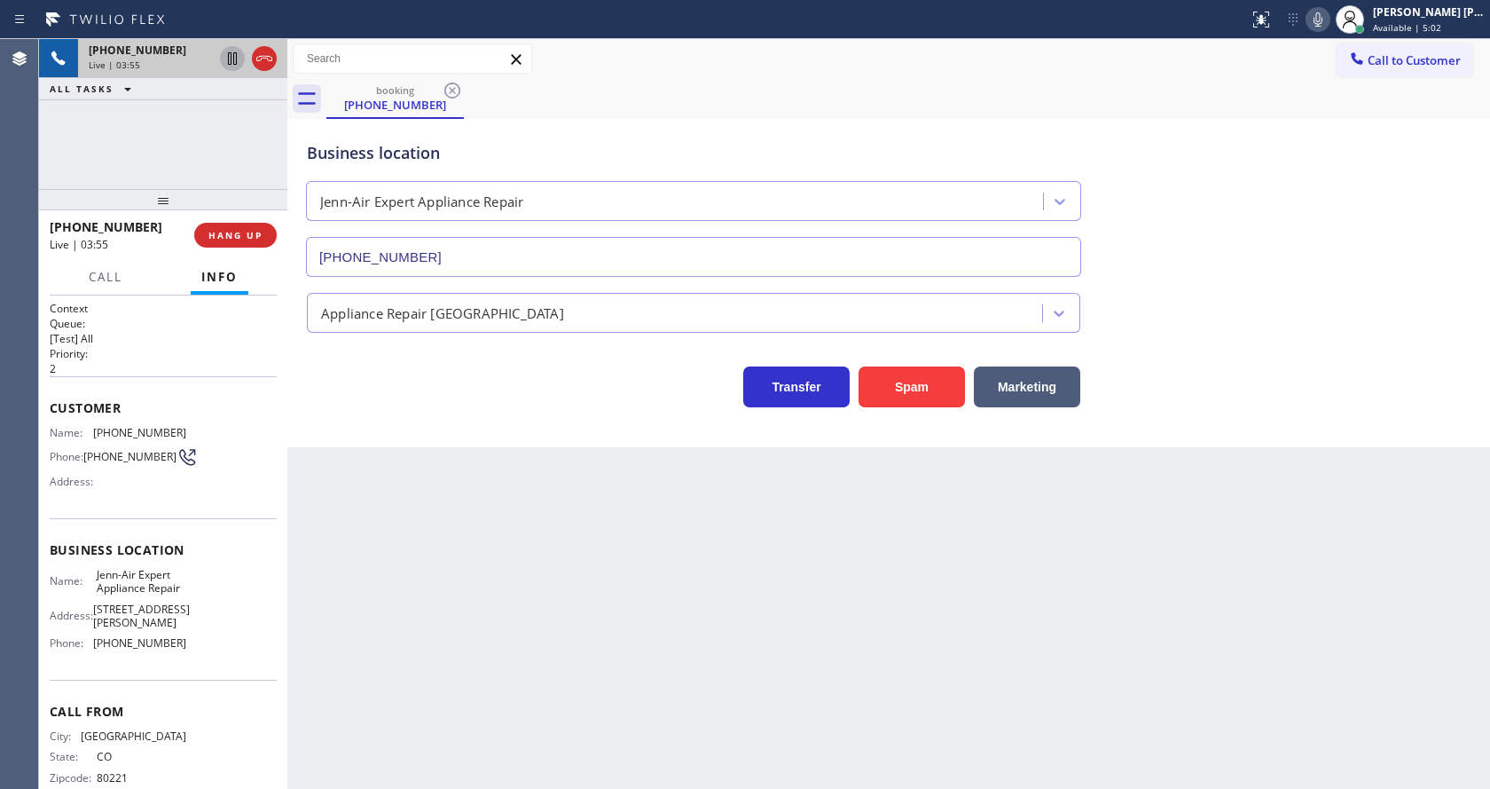
click at [1402, 243] on div "Business location Jenn-Air Expert Appliance Repair [PHONE_NUMBER]" at bounding box center [888, 196] width 1171 height 161
click at [523, 748] on div "Back to Dashboard Change Sender ID Customers Technicians Select a contact Outbo…" at bounding box center [888, 414] width 1203 height 750
drag, startPoint x: 926, startPoint y: 608, endPoint x: 681, endPoint y: 443, distance: 295.2
click at [926, 608] on div "Back to Dashboard Change Sender ID Customers Technicians Select a contact Outbo…" at bounding box center [888, 414] width 1203 height 750
click at [367, 419] on div "Business location Jenn-Air Expert Appliance Repair [PHONE_NUMBER] Appliance Rep…" at bounding box center [888, 283] width 1203 height 328
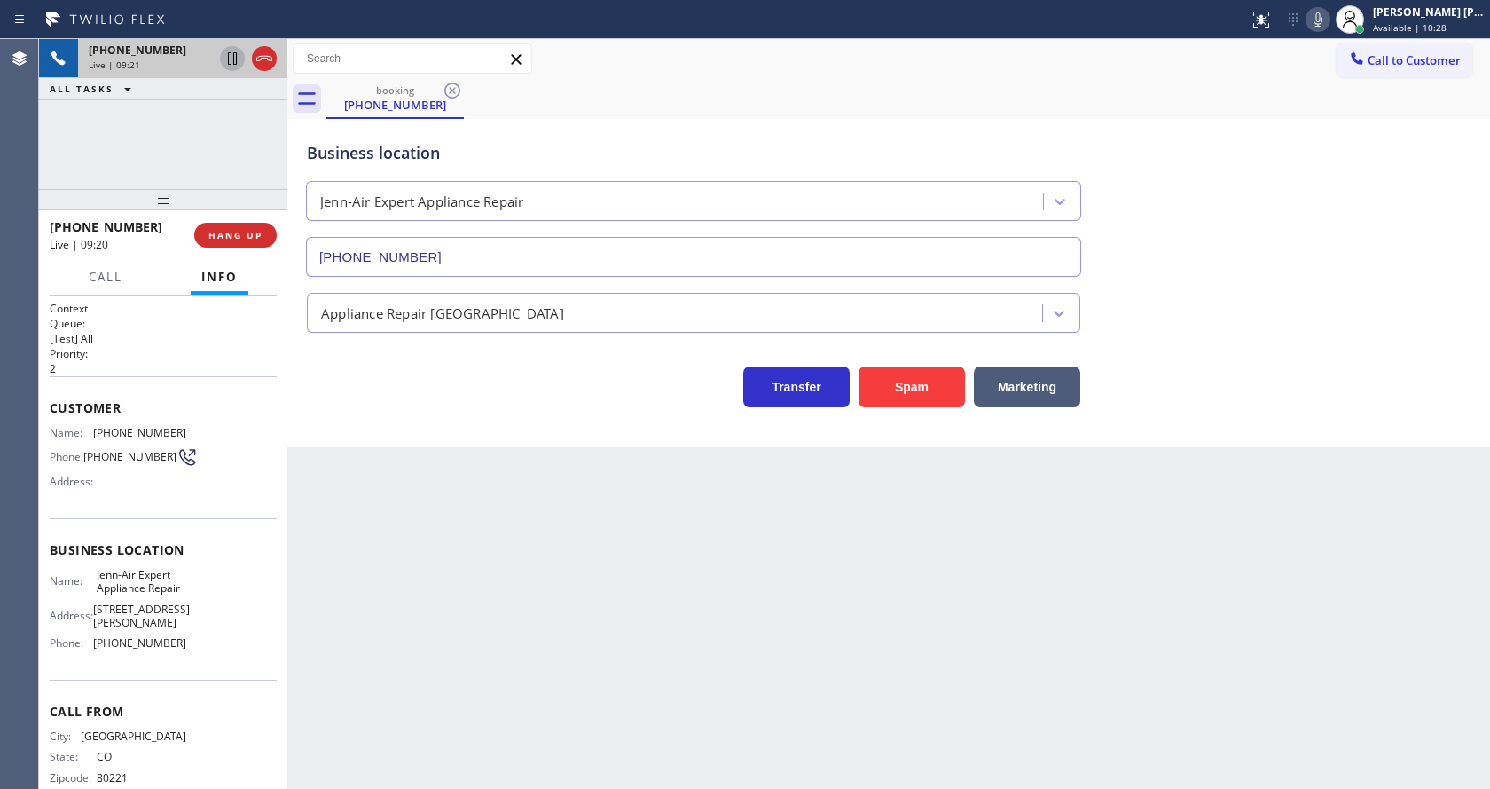
click at [678, 541] on div "Back to Dashboard Change Sender ID Customers Technicians Select a contact Outbo…" at bounding box center [888, 414] width 1203 height 750
click at [208, 236] on button "HANG UP" at bounding box center [235, 235] width 82 height 25
drag, startPoint x: 452, startPoint y: 494, endPoint x: 386, endPoint y: 397, distance: 117.4
click at [452, 494] on div "Back to Dashboard Change Sender ID Customers Technicians Select a contact Outbo…" at bounding box center [888, 414] width 1203 height 750
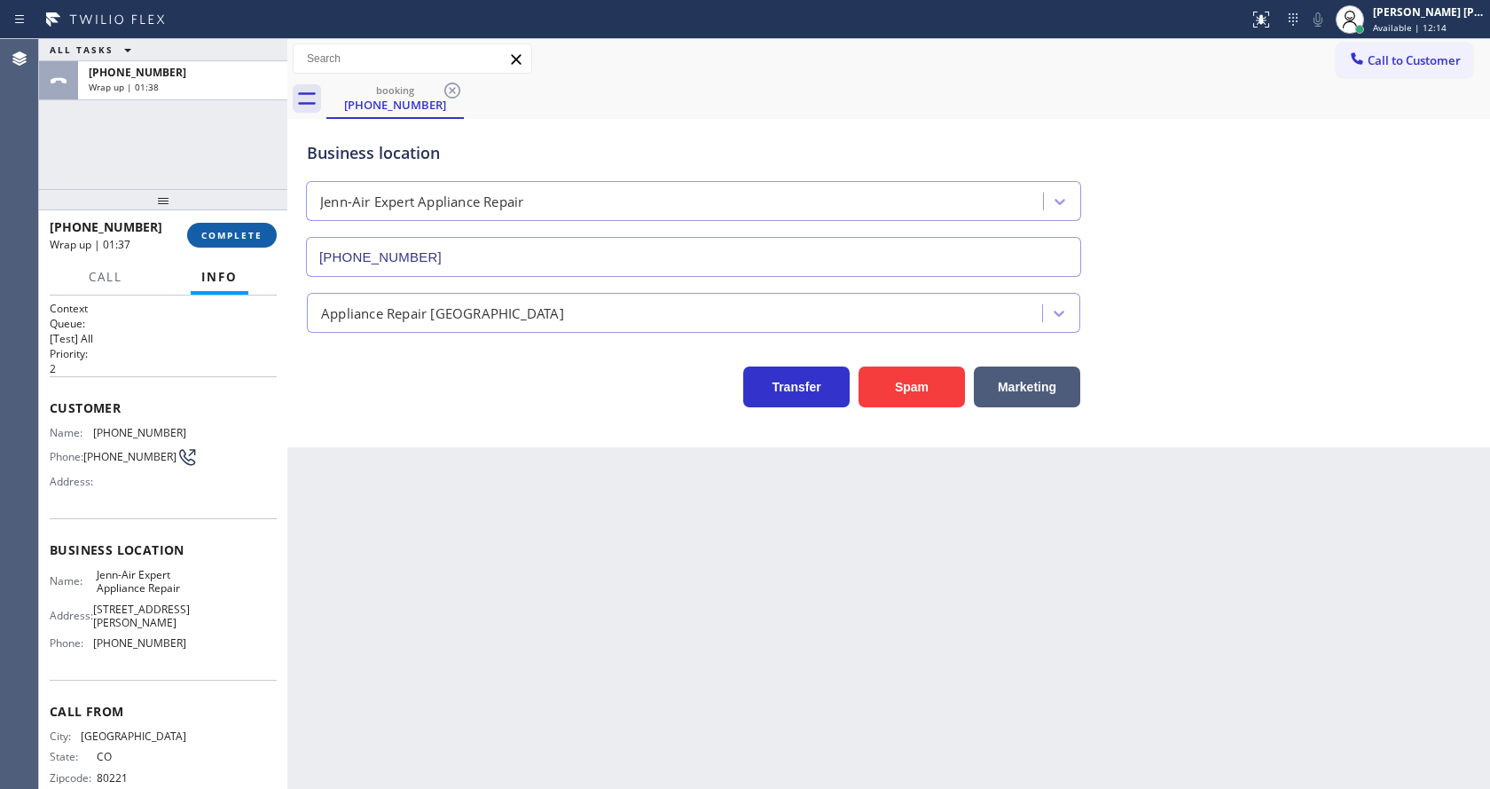
click at [220, 231] on span "COMPLETE" at bounding box center [231, 235] width 61 height 12
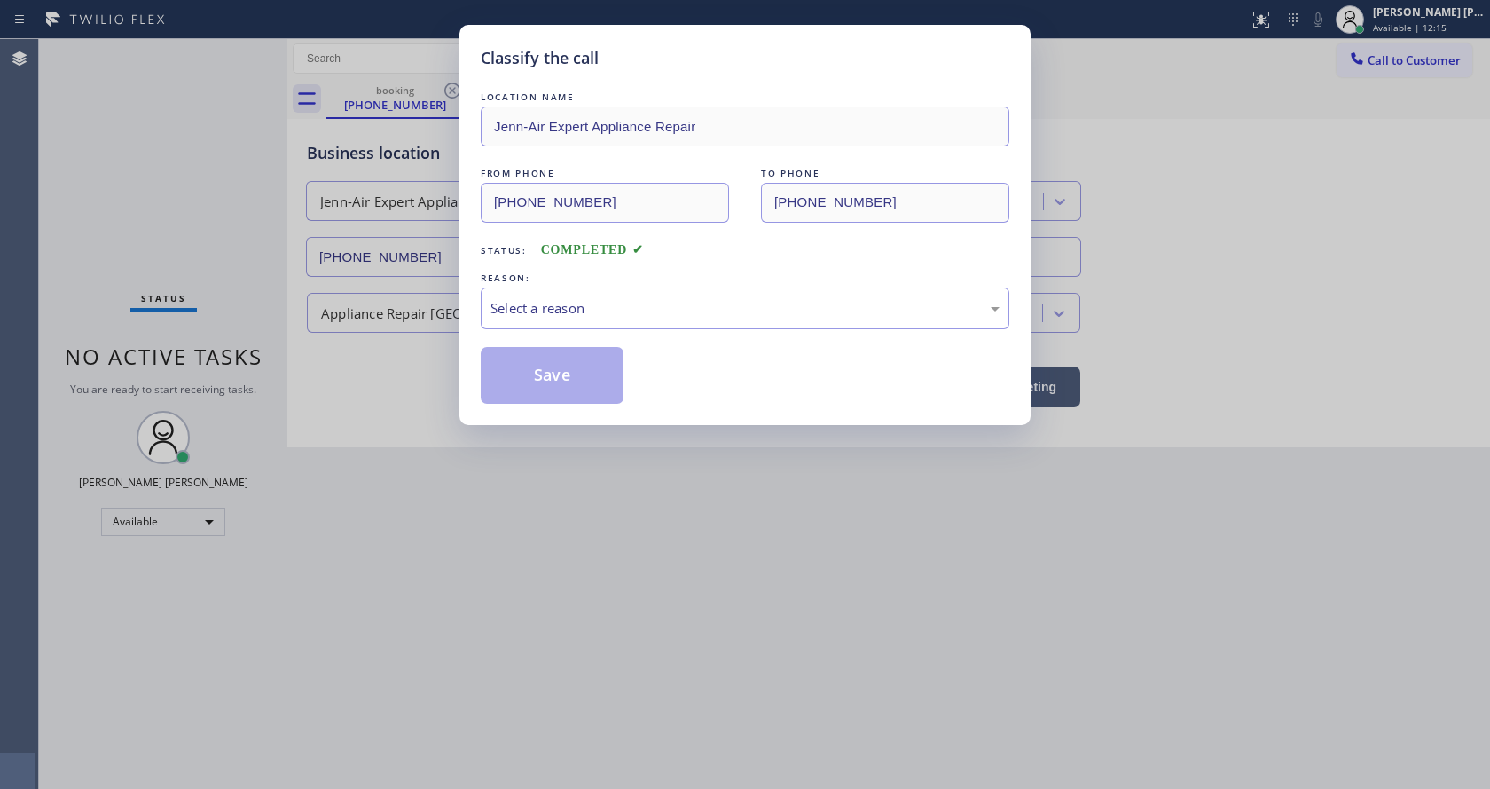
click at [531, 283] on div "REASON:" at bounding box center [745, 278] width 529 height 19
click at [536, 304] on div "Select a reason" at bounding box center [745, 308] width 509 height 20
click at [545, 383] on button "Save" at bounding box center [552, 375] width 143 height 57
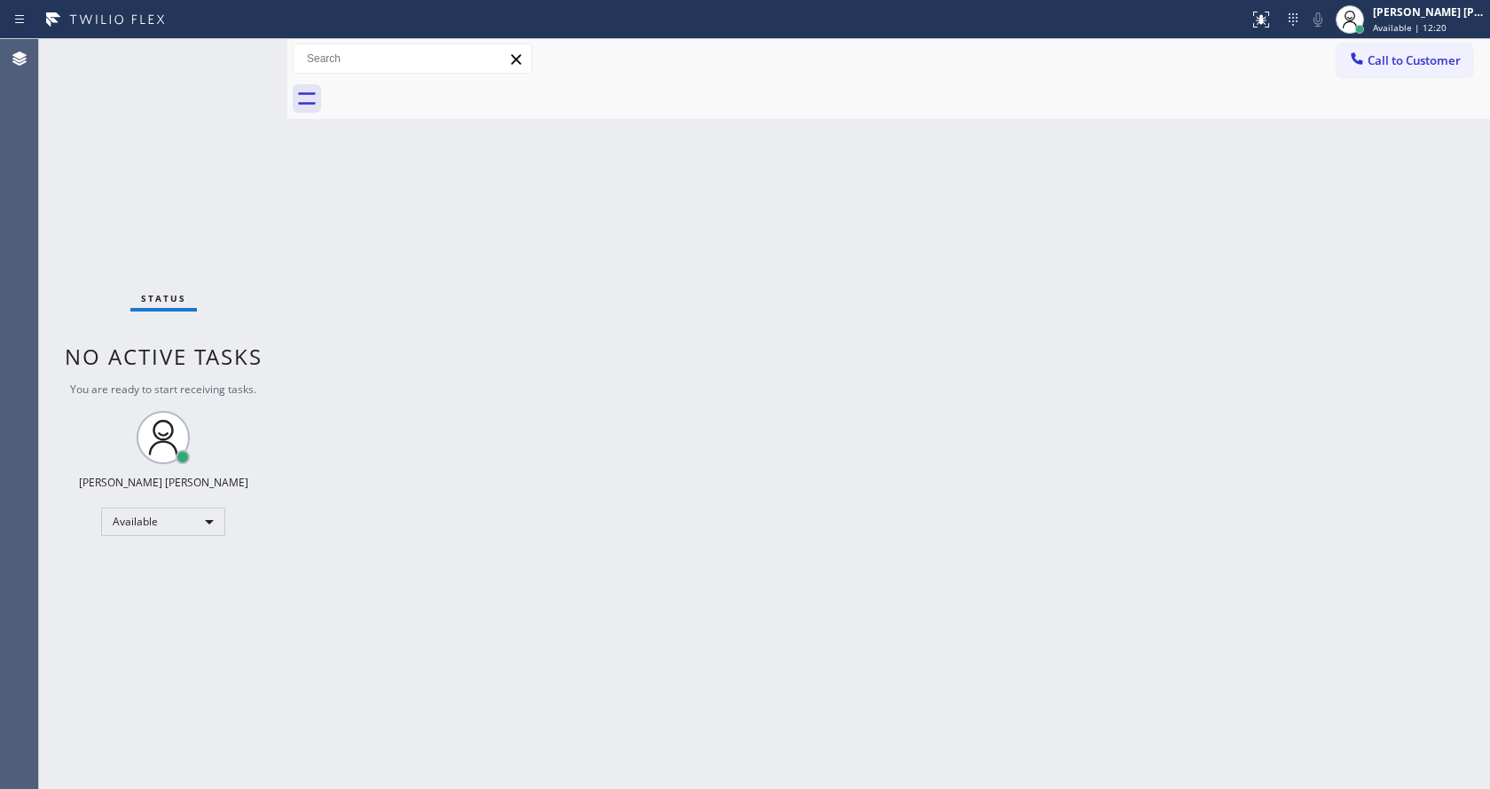
click at [792, 351] on div "Back to Dashboard Change Sender ID Customers Technicians Select a contact Outbo…" at bounding box center [888, 414] width 1203 height 750
drag, startPoint x: 324, startPoint y: 153, endPoint x: 201, endPoint y: 7, distance: 190.8
click at [324, 153] on div "Back to Dashboard Change Sender ID Customers Technicians Select a contact Outbo…" at bounding box center [888, 414] width 1203 height 750
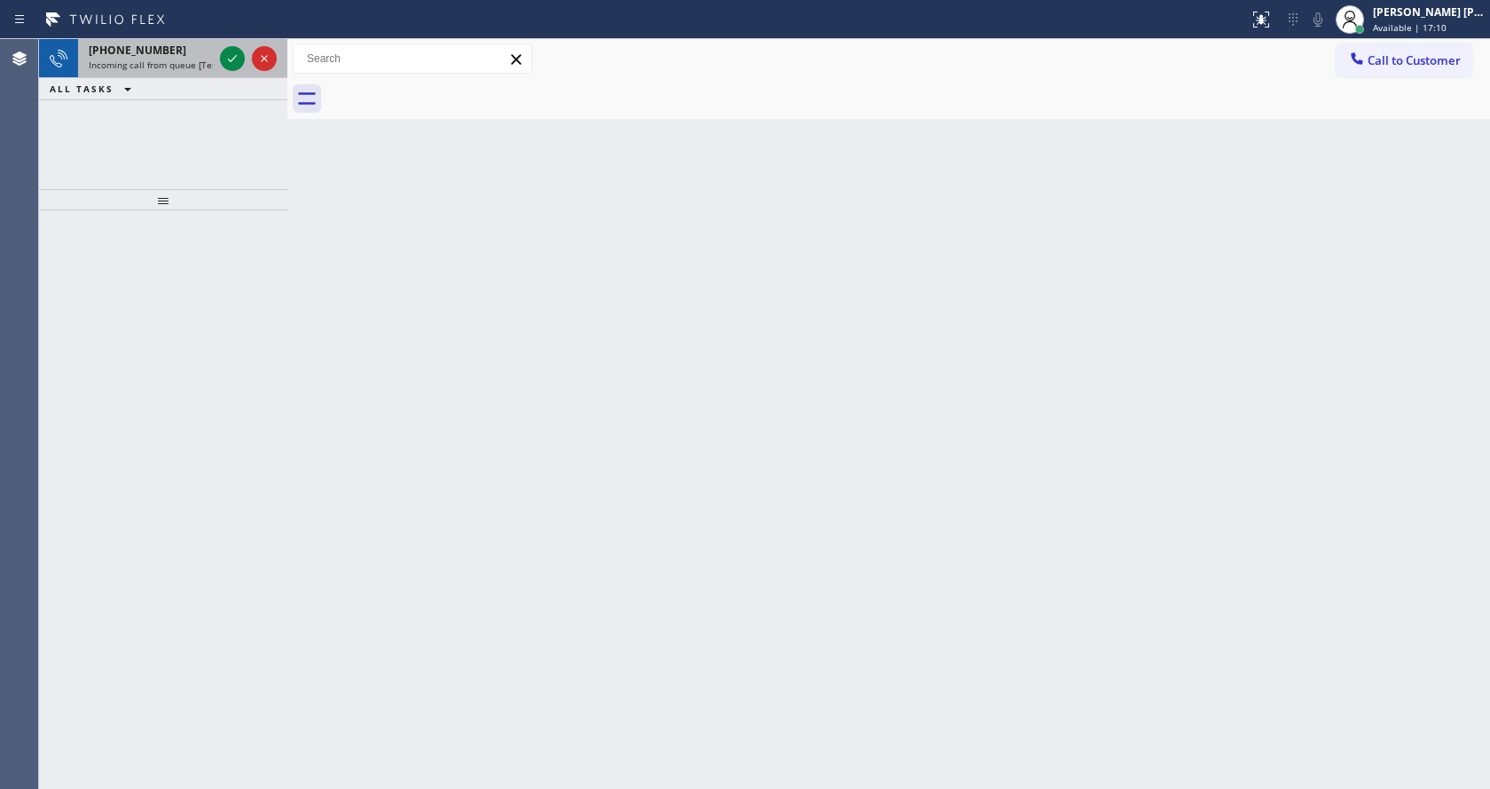
click at [187, 70] on span "Incoming call from queue [Test] All" at bounding box center [162, 65] width 147 height 12
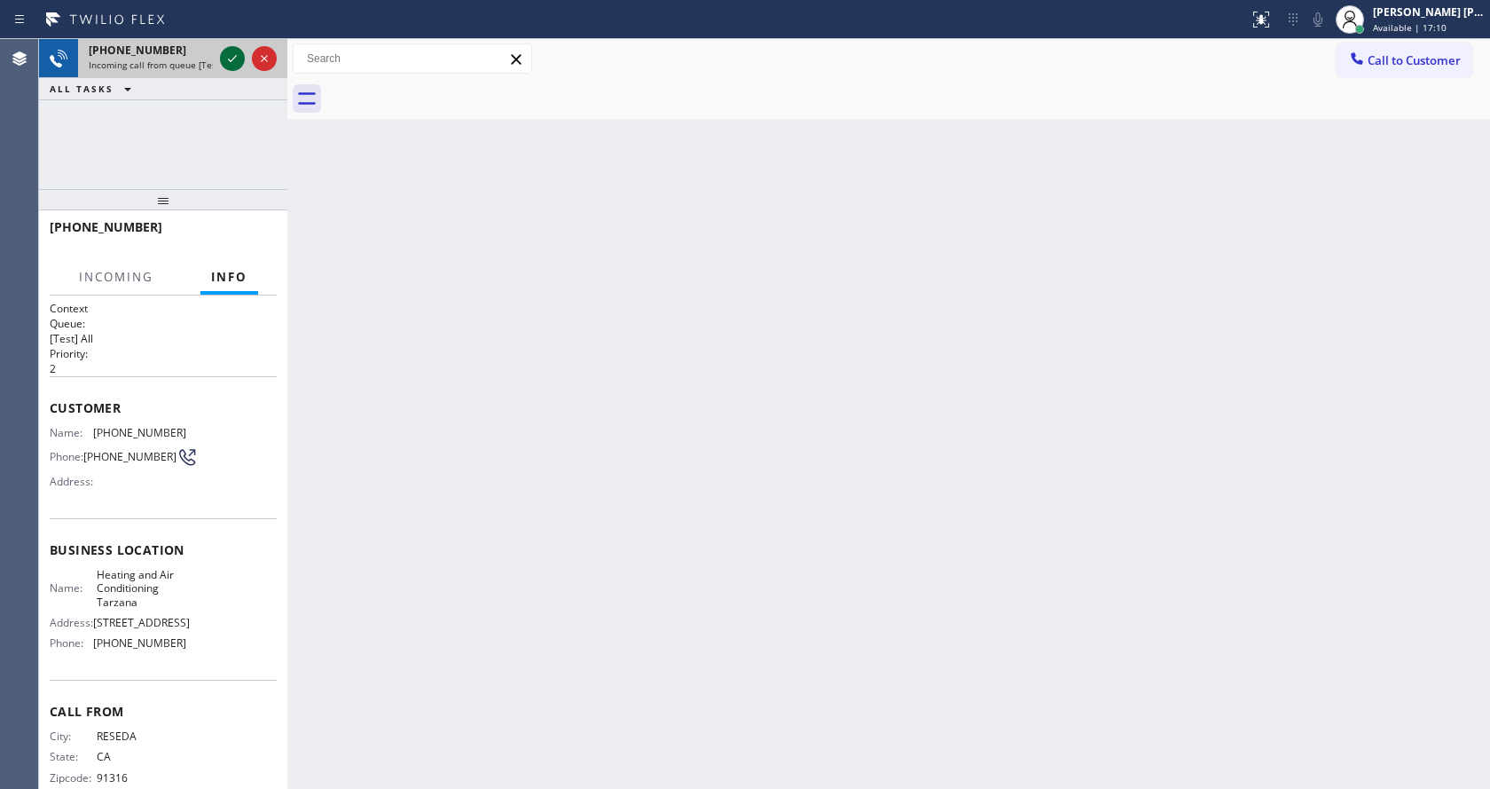
click at [230, 59] on icon at bounding box center [232, 58] width 21 height 21
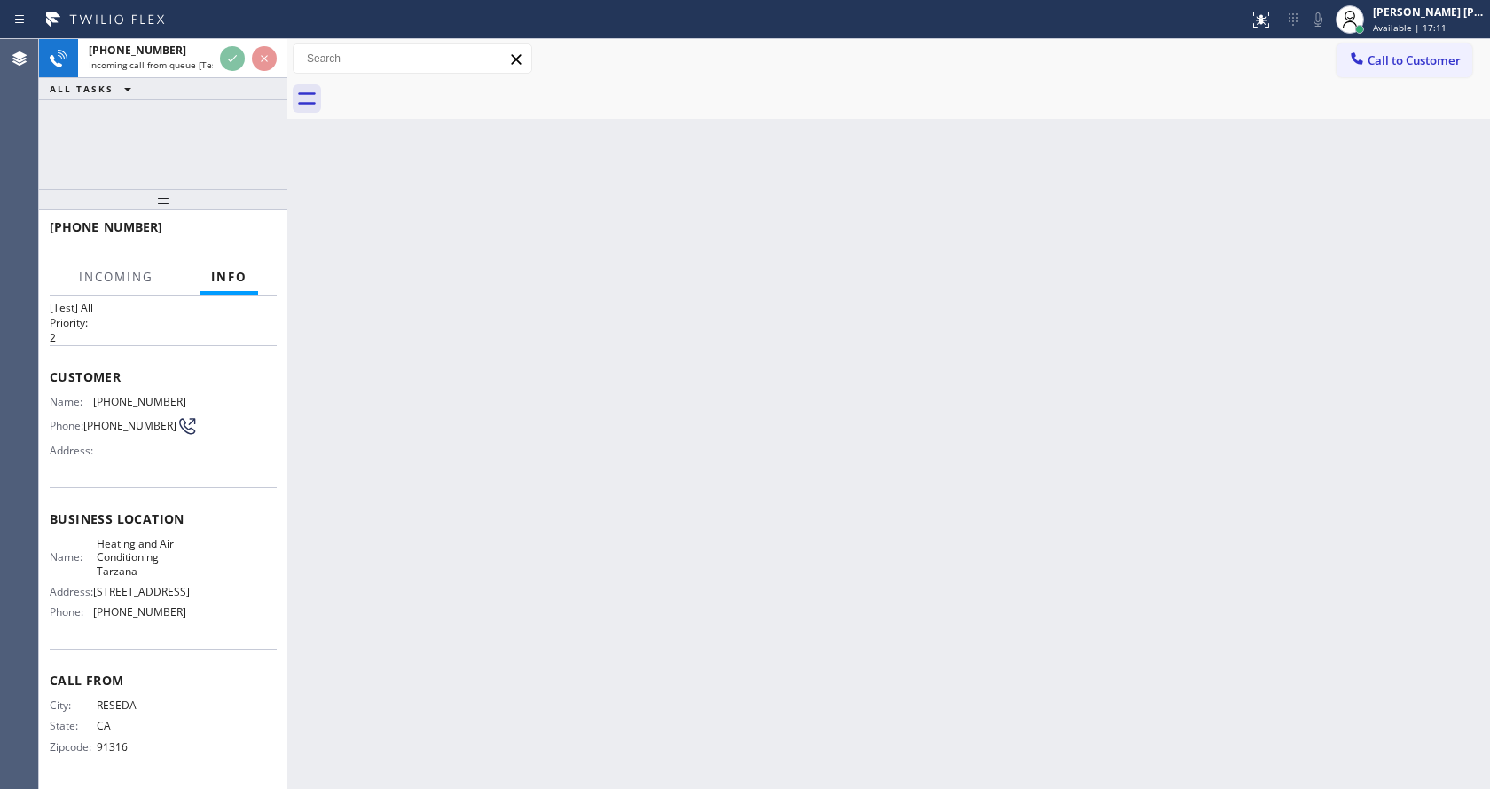
scroll to position [51, 0]
click at [675, 536] on div "Back to Dashboard Change Sender ID Customers Technicians Select a contact Outbo…" at bounding box center [888, 414] width 1203 height 750
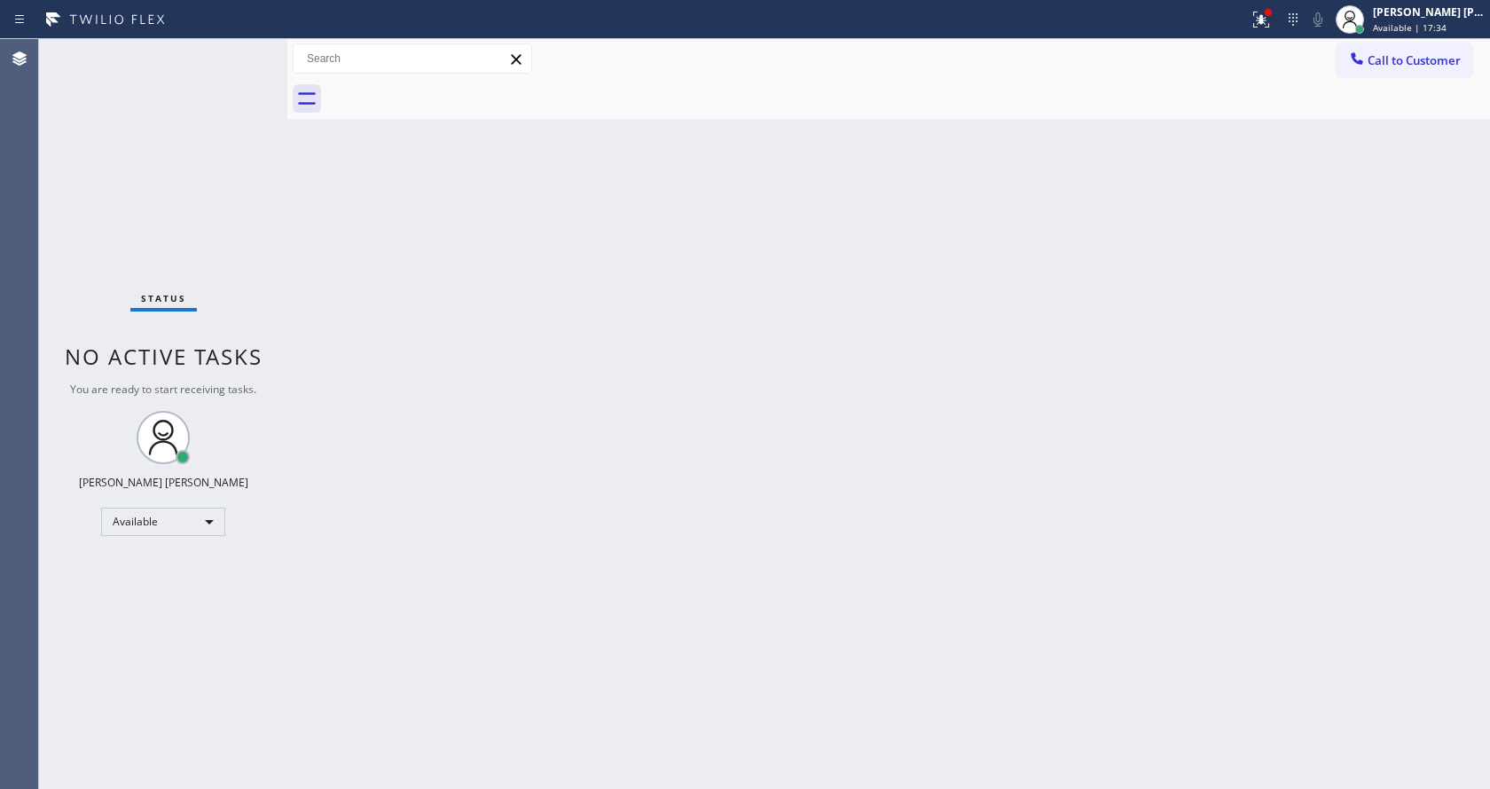
click at [178, 164] on div "Status No active tasks You are ready to start receiving tasks. [PERSON_NAME] [P…" at bounding box center [163, 414] width 248 height 750
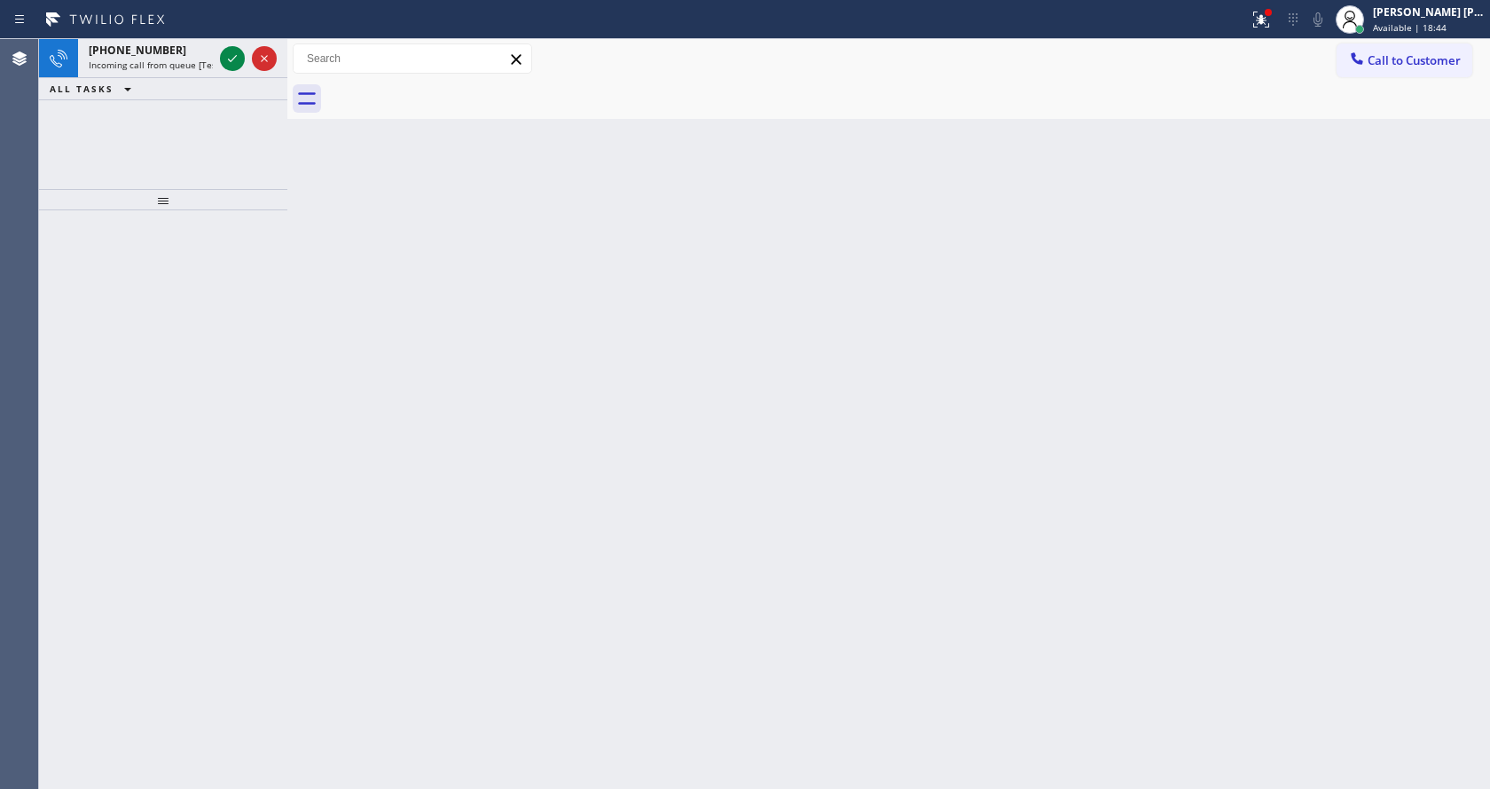
click at [554, 352] on div "Back to Dashboard Change Sender ID Customers Technicians Select a contact Outbo…" at bounding box center [888, 414] width 1203 height 750
click at [192, 66] on span "Incoming call from queue [Test] All" at bounding box center [162, 65] width 147 height 12
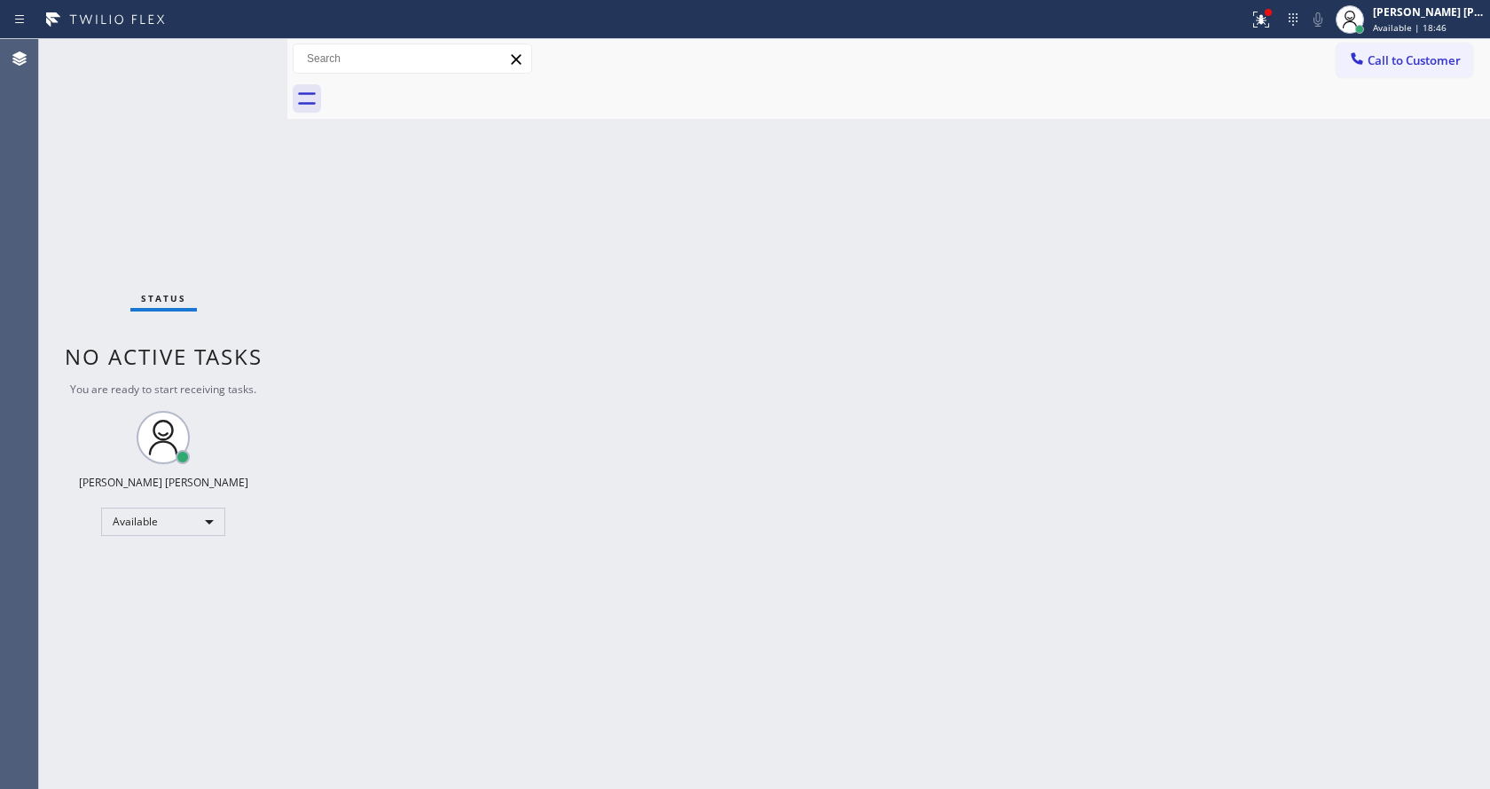
click at [836, 439] on div "Back to Dashboard Change Sender ID Customers Technicians Select a contact Outbo…" at bounding box center [888, 414] width 1203 height 750
click at [369, 272] on div "Back to Dashboard Change Sender ID Customers Technicians Select a contact Outbo…" at bounding box center [888, 414] width 1203 height 750
drag, startPoint x: 609, startPoint y: 398, endPoint x: 747, endPoint y: 306, distance: 166.3
click at [609, 398] on div "Back to Dashboard Change Sender ID Customers Technicians Select a contact Outbo…" at bounding box center [888, 414] width 1203 height 750
click at [1264, 20] on icon at bounding box center [1261, 19] width 21 height 21
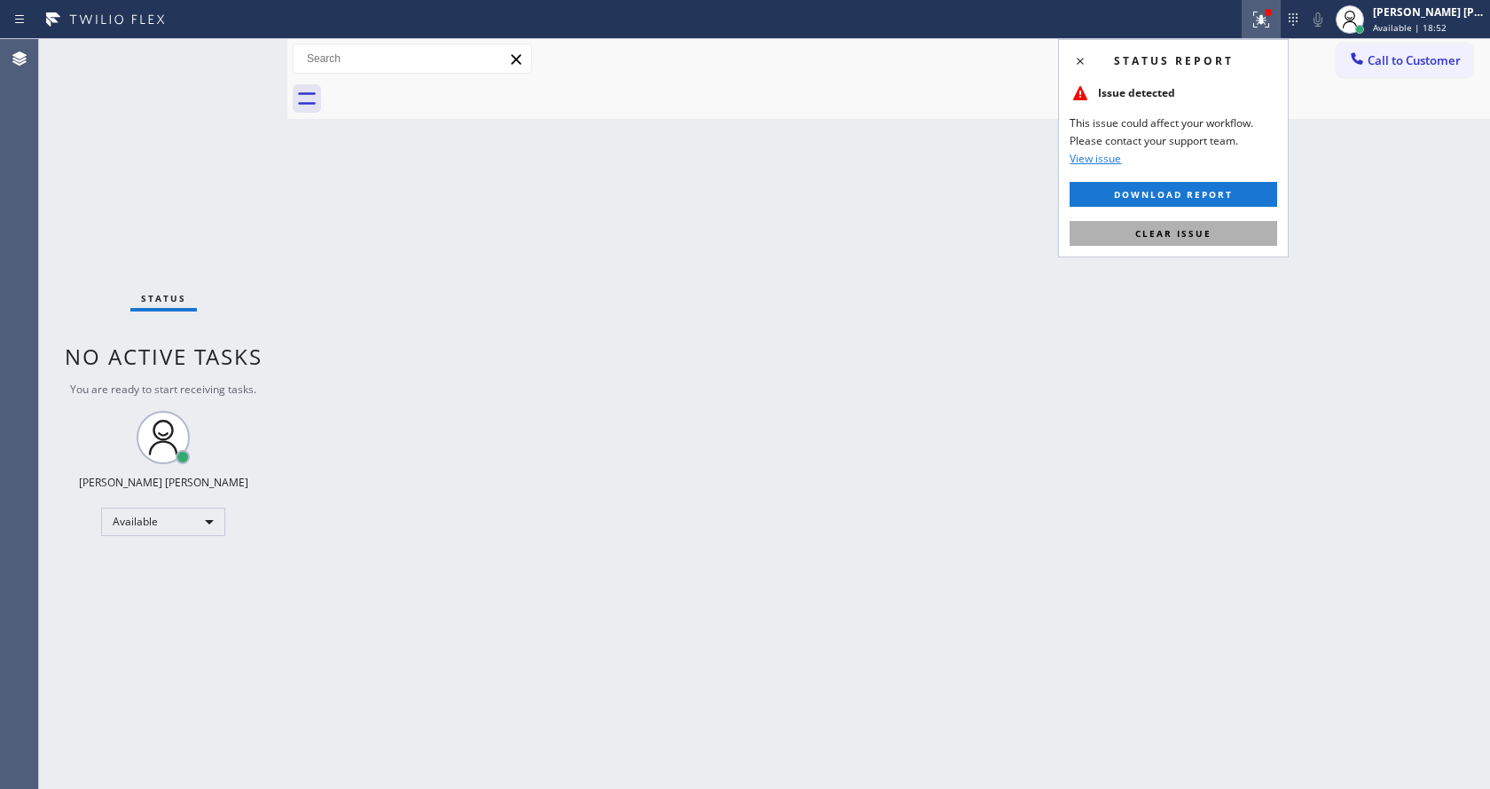
click at [1227, 233] on button "Clear issue" at bounding box center [1174, 233] width 208 height 25
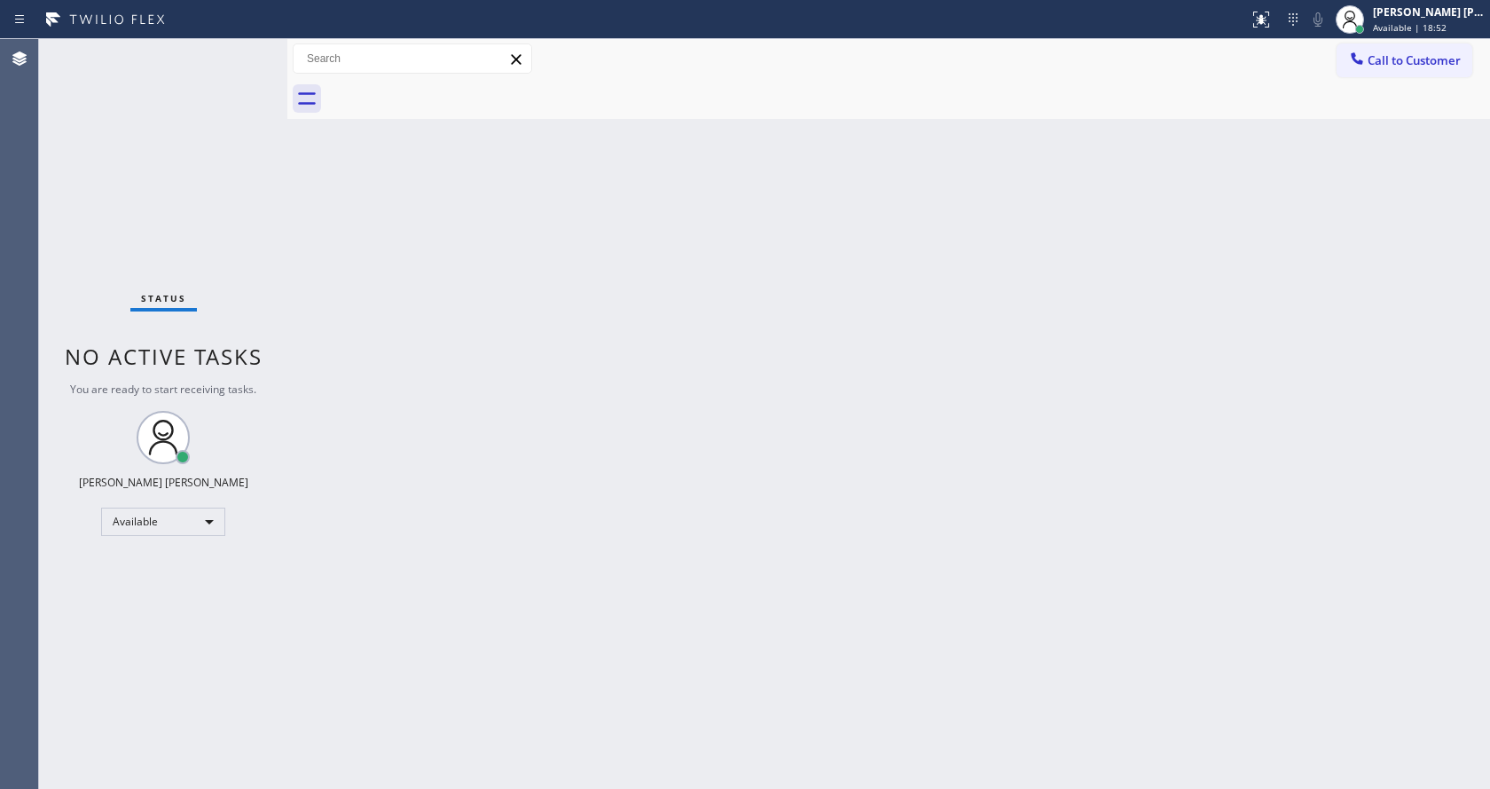
drag, startPoint x: 1274, startPoint y: 271, endPoint x: 1293, endPoint y: 98, distance: 174.1
click at [1275, 264] on div "Back to Dashboard Change Sender ID Customers Technicians Select a contact Outbo…" at bounding box center [888, 414] width 1203 height 750
click at [585, 651] on div "Back to Dashboard Change Sender ID Customers Technicians Select a contact Outbo…" at bounding box center [888, 414] width 1203 height 750
click at [340, 272] on div "Back to Dashboard Change Sender ID Customers Technicians Select a contact Outbo…" at bounding box center [888, 414] width 1203 height 750
click at [529, 409] on div "Back to Dashboard Change Sender ID Customers Technicians Select a contact Outbo…" at bounding box center [888, 414] width 1203 height 750
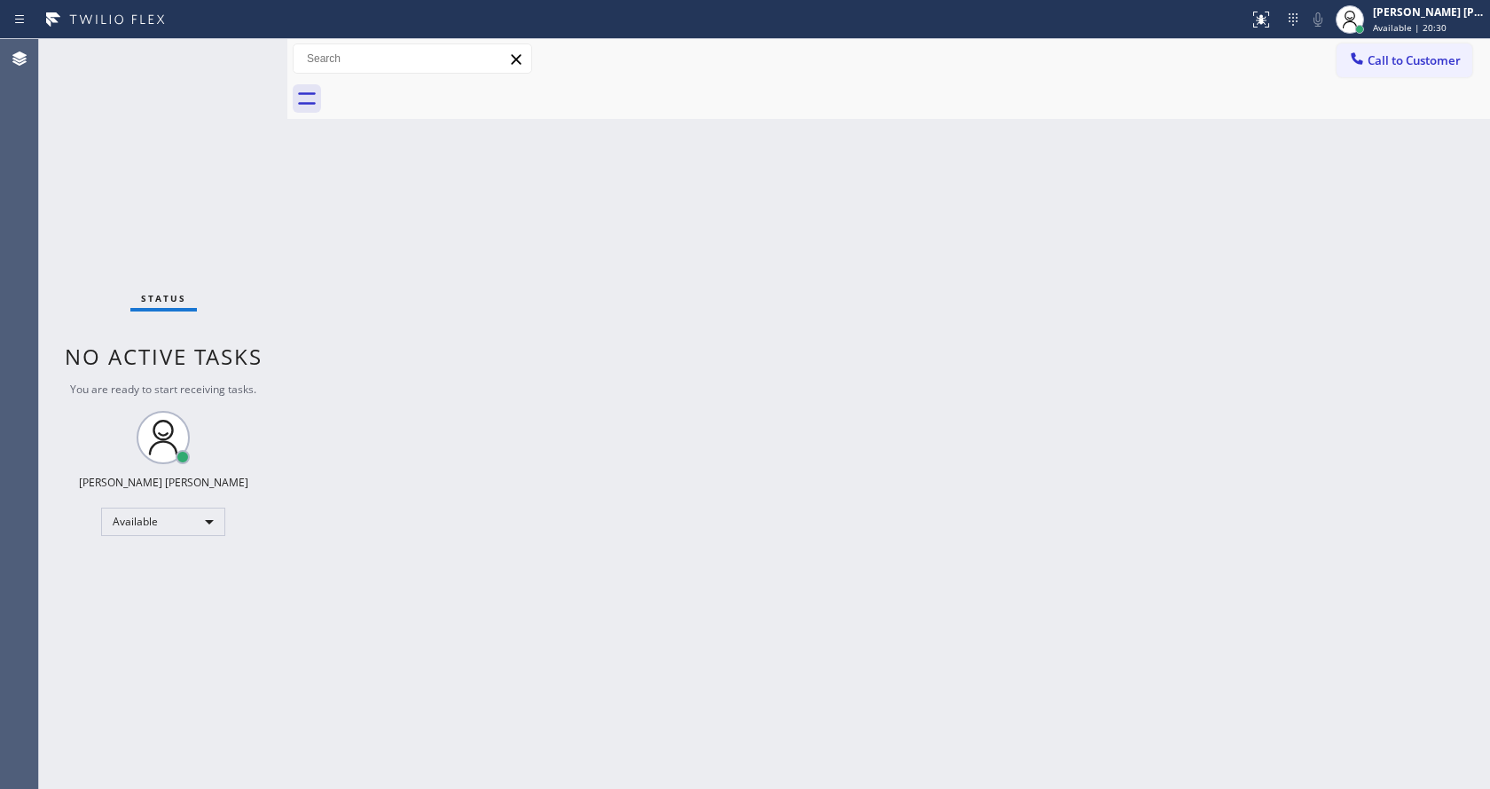
click at [460, 389] on div "Back to Dashboard Change Sender ID Customers Technicians Select a contact Outbo…" at bounding box center [888, 414] width 1203 height 750
click at [273, 281] on div "Status No active tasks You are ready to start receiving tasks. [PERSON_NAME] [P…" at bounding box center [163, 414] width 248 height 750
click at [699, 557] on div "Back to Dashboard Change Sender ID Customers Technicians Select a contact Outbo…" at bounding box center [888, 414] width 1203 height 750
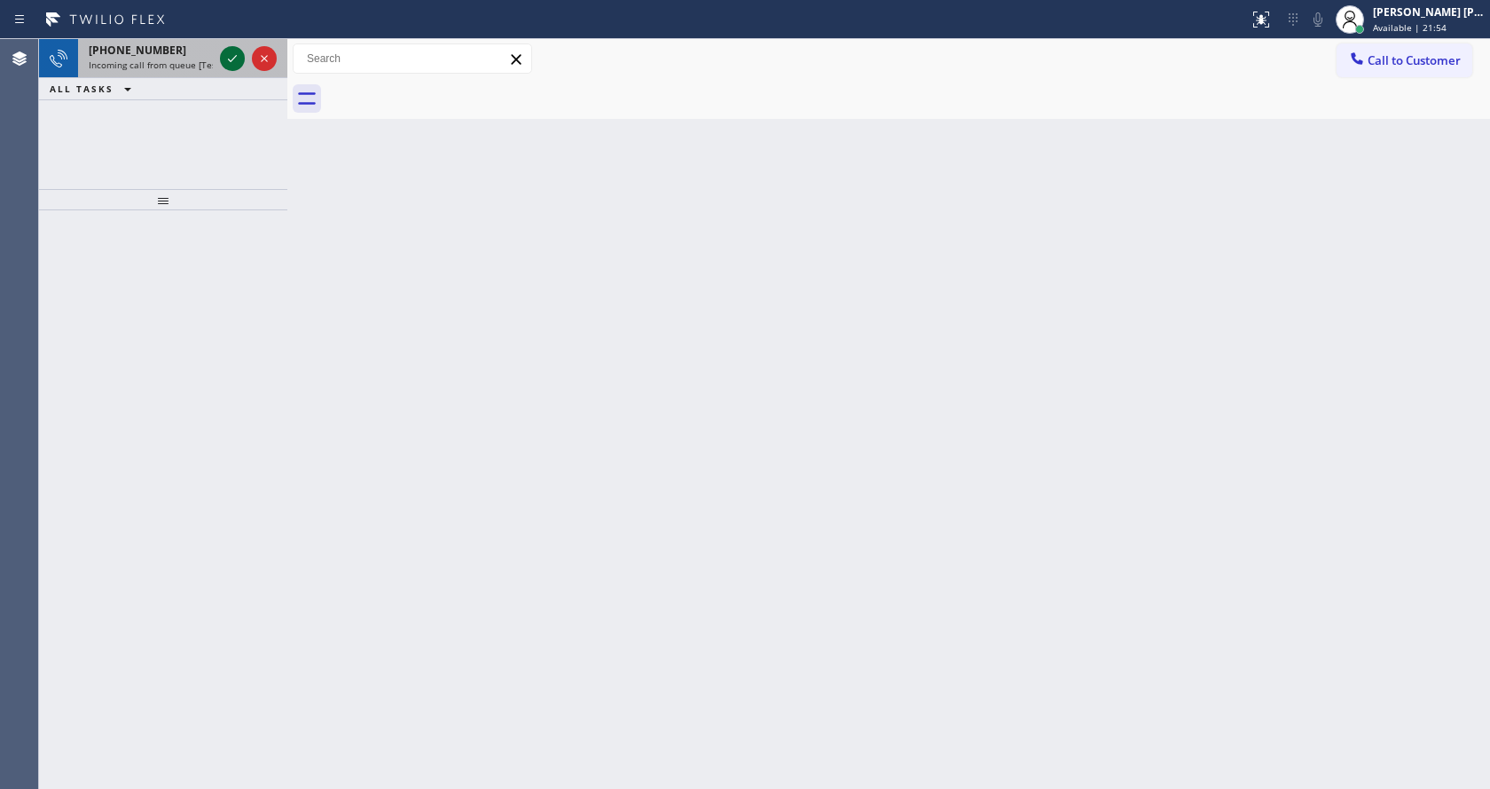
click at [230, 65] on icon at bounding box center [232, 58] width 21 height 21
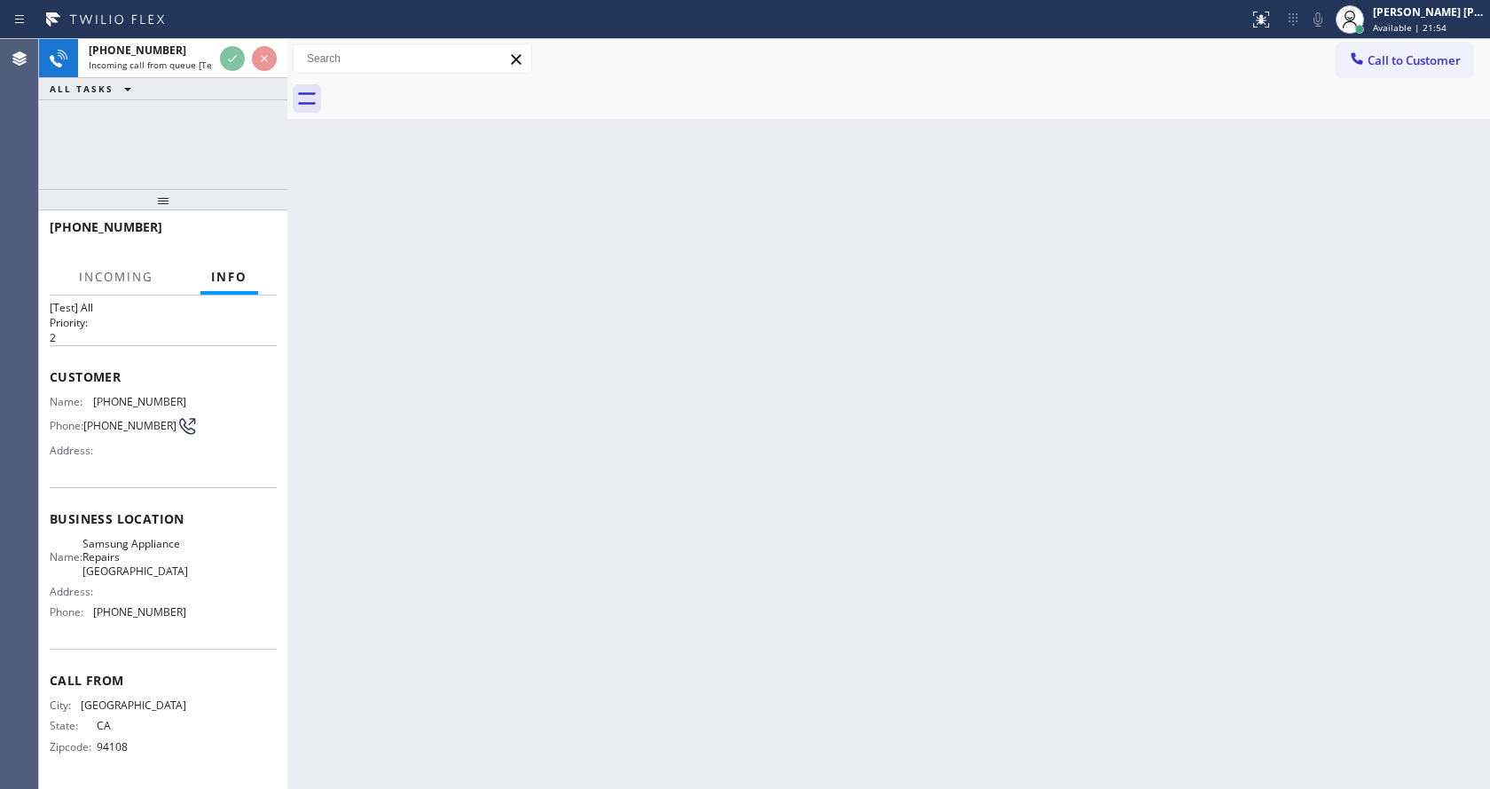
scroll to position [51, 0]
click at [664, 518] on div "Back to Dashboard Change Sender ID Customers Technicians Select a contact Outbo…" at bounding box center [888, 414] width 1203 height 750
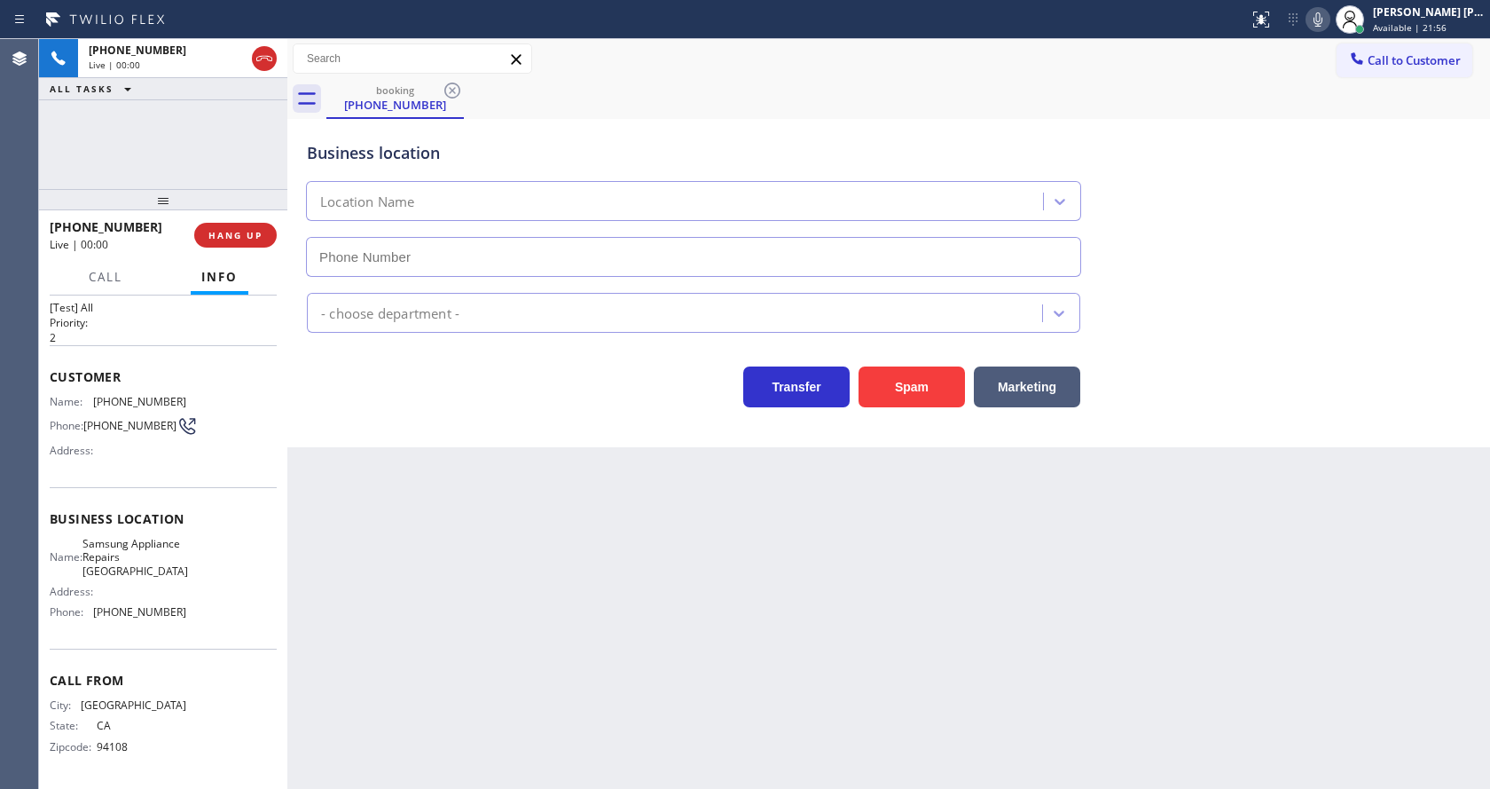
type input "[PHONE_NUMBER]"
click at [731, 577] on div "Back to Dashboard Change Sender ID Customers Technicians Select a contact Outbo…" at bounding box center [888, 414] width 1203 height 750
click at [553, 590] on div "Back to Dashboard Change Sender ID Customers Technicians Select a contact Outbo…" at bounding box center [888, 414] width 1203 height 750
click at [326, 523] on div "Back to Dashboard Change Sender ID Customers Technicians Select a contact Outbo…" at bounding box center [888, 414] width 1203 height 750
click at [403, 545] on div "Back to Dashboard Change Sender ID Customers Technicians Select a contact Outbo…" at bounding box center [888, 414] width 1203 height 750
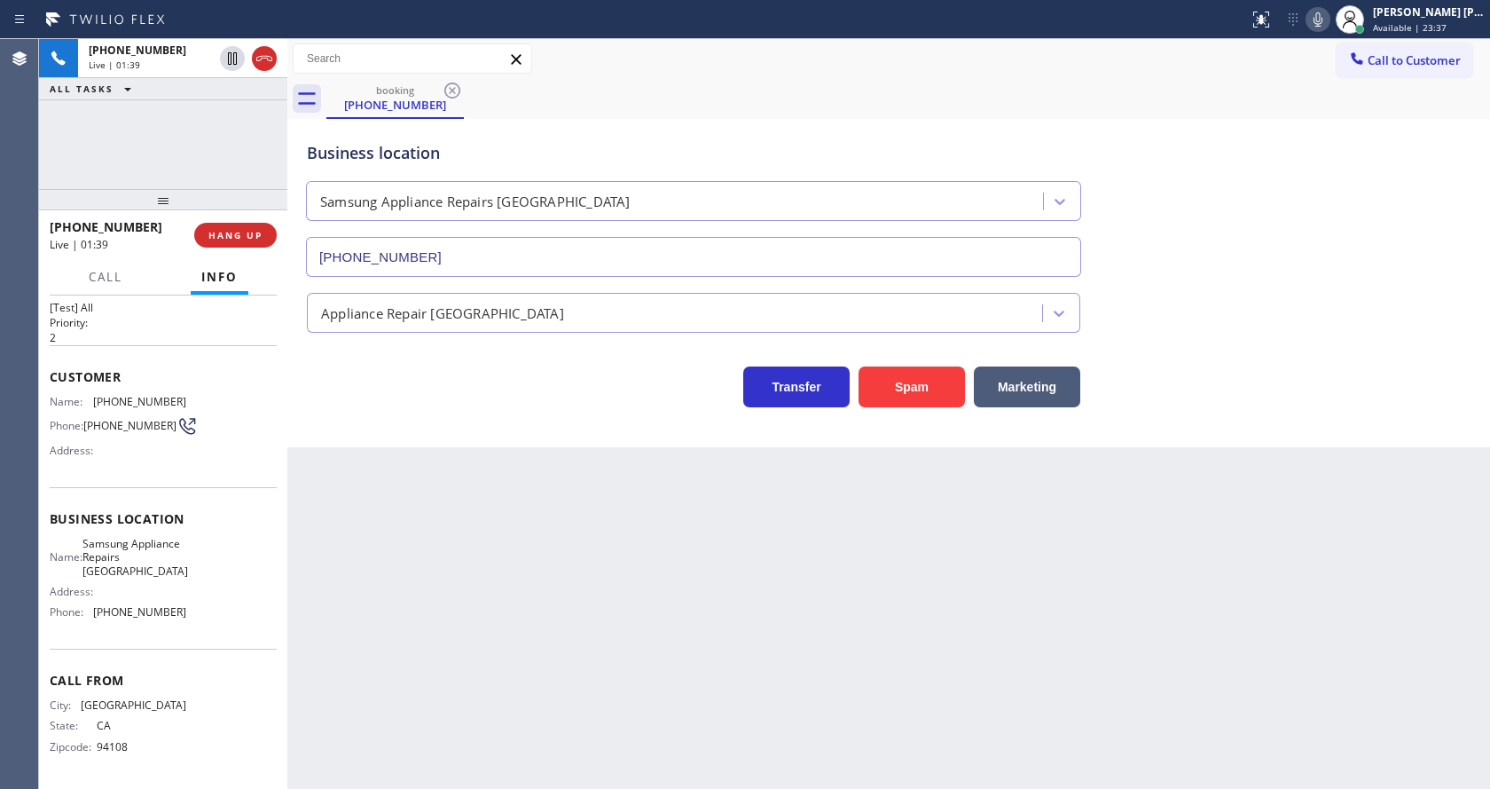
click at [244, 537] on div "Name: Samsung Appliance Repairs [GEOGRAPHIC_DATA] Address: Phone: [PHONE_NUMBER]" at bounding box center [163, 582] width 227 height 90
drag, startPoint x: 106, startPoint y: 381, endPoint x: 186, endPoint y: 383, distance: 79.9
click at [186, 395] on div "Name: [PHONE_NUMBER] Phone: [PHONE_NUMBER] Address:" at bounding box center [163, 430] width 227 height 70
copy div "[PHONE_NUMBER]"
drag, startPoint x: 447, startPoint y: 538, endPoint x: 445, endPoint y: 634, distance: 96.7
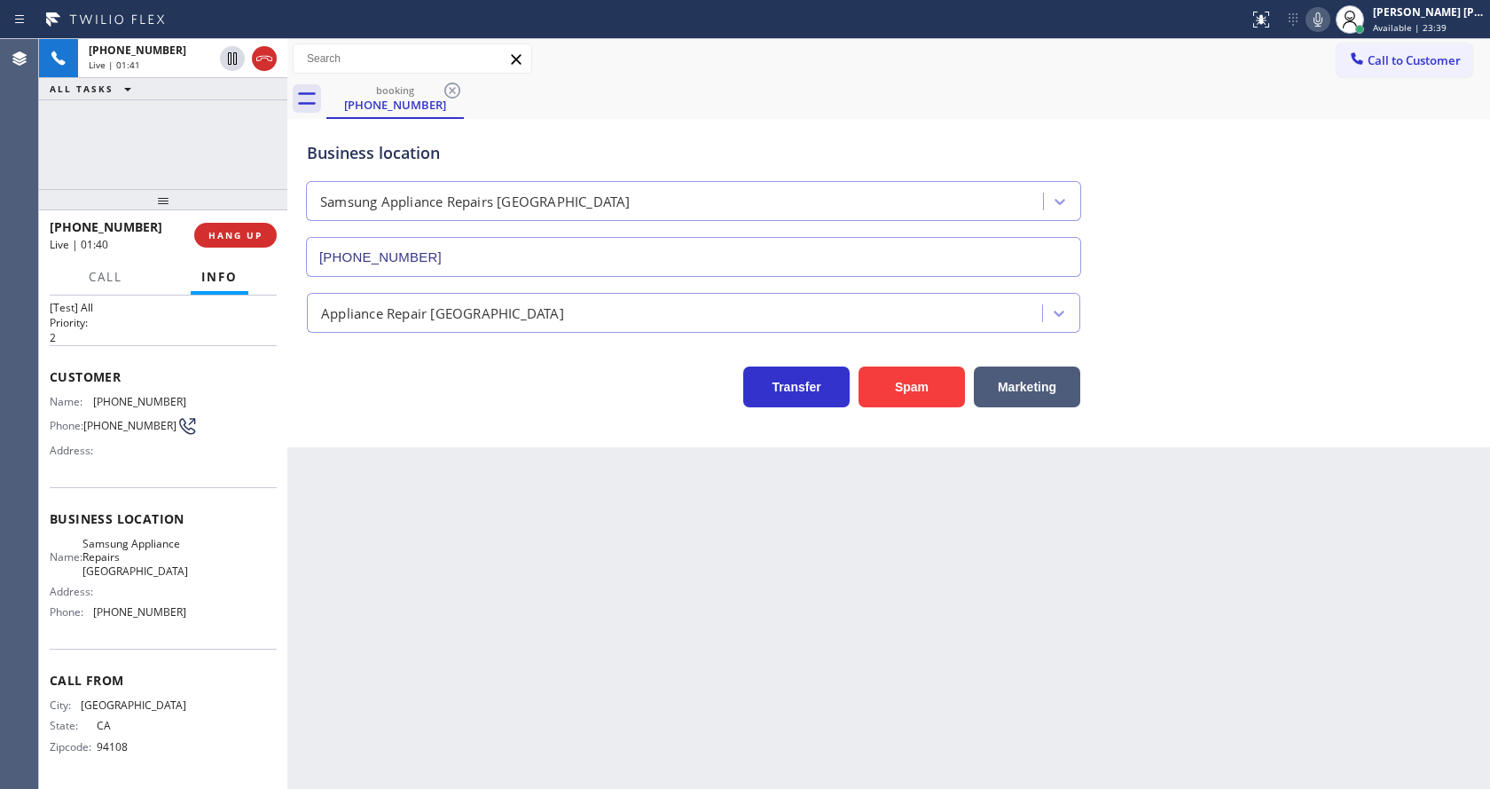
click at [447, 554] on div "Back to Dashboard Change Sender ID Customers Technicians Select a contact Outbo…" at bounding box center [888, 414] width 1203 height 750
click at [110, 662] on div "Call From City: [GEOGRAPHIC_DATA]: [US_STATE] Zipcode: 94108" at bounding box center [163, 715] width 227 height 134
drag, startPoint x: 92, startPoint y: 526, endPoint x: 156, endPoint y: 571, distance: 78.3
click at [156, 571] on div "Name: Samsung Appliance Repairs [GEOGRAPHIC_DATA]" at bounding box center [118, 557] width 137 height 41
copy span "Samsung Appliance Repairs [GEOGRAPHIC_DATA]"
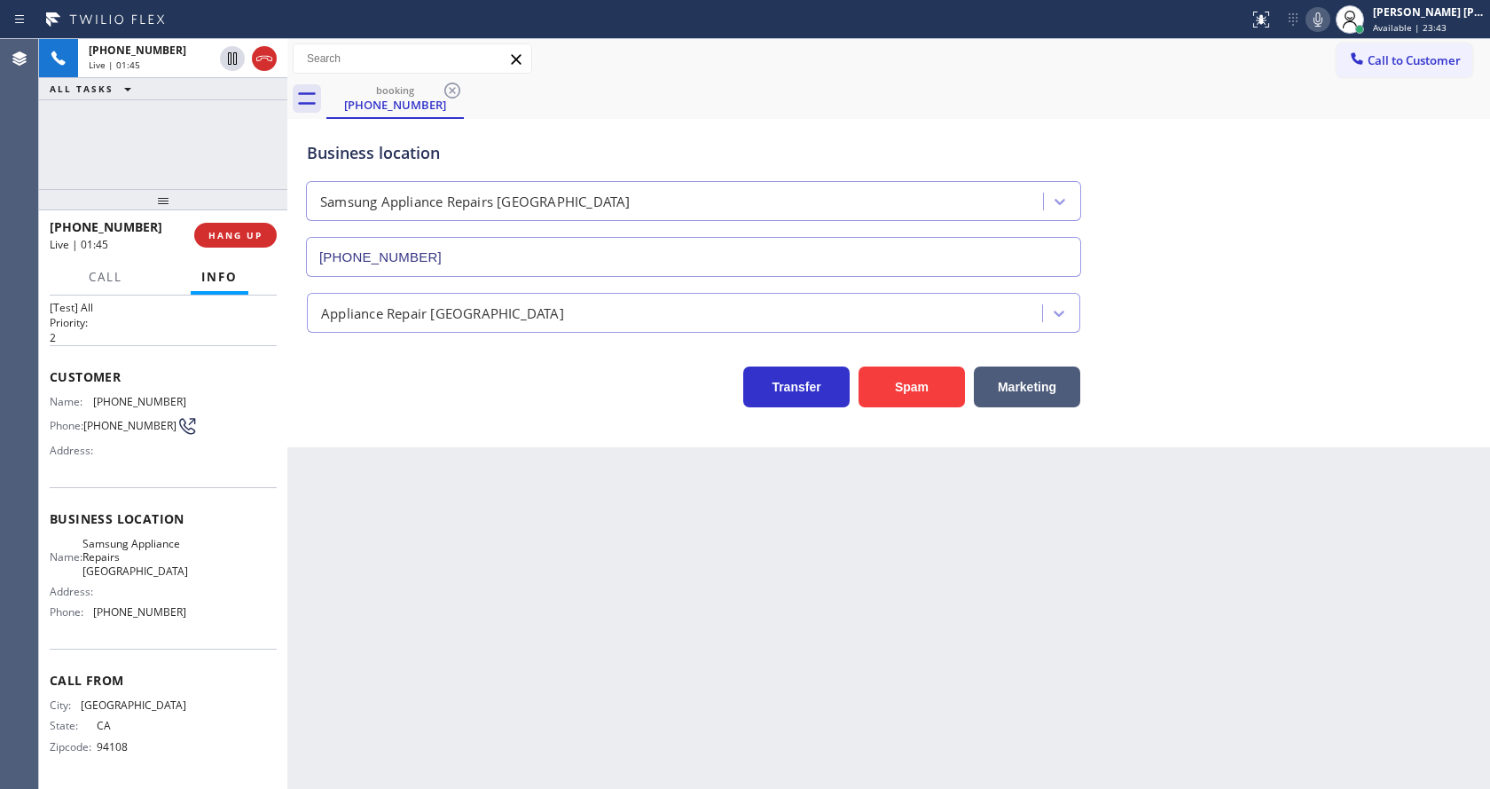
click at [496, 544] on div "Back to Dashboard Change Sender ID Customers Technicians Select a contact Outbo…" at bounding box center [888, 414] width 1203 height 750
click at [82, 555] on span "Name:" at bounding box center [66, 556] width 33 height 13
drag, startPoint x: 89, startPoint y: 609, endPoint x: 189, endPoint y: 614, distance: 100.3
click at [189, 614] on div "Name: Samsung Appliance Repairs [GEOGRAPHIC_DATA] Address: Phone: [PHONE_NUMBER]" at bounding box center [163, 582] width 227 height 90
copy div "[PHONE_NUMBER]"
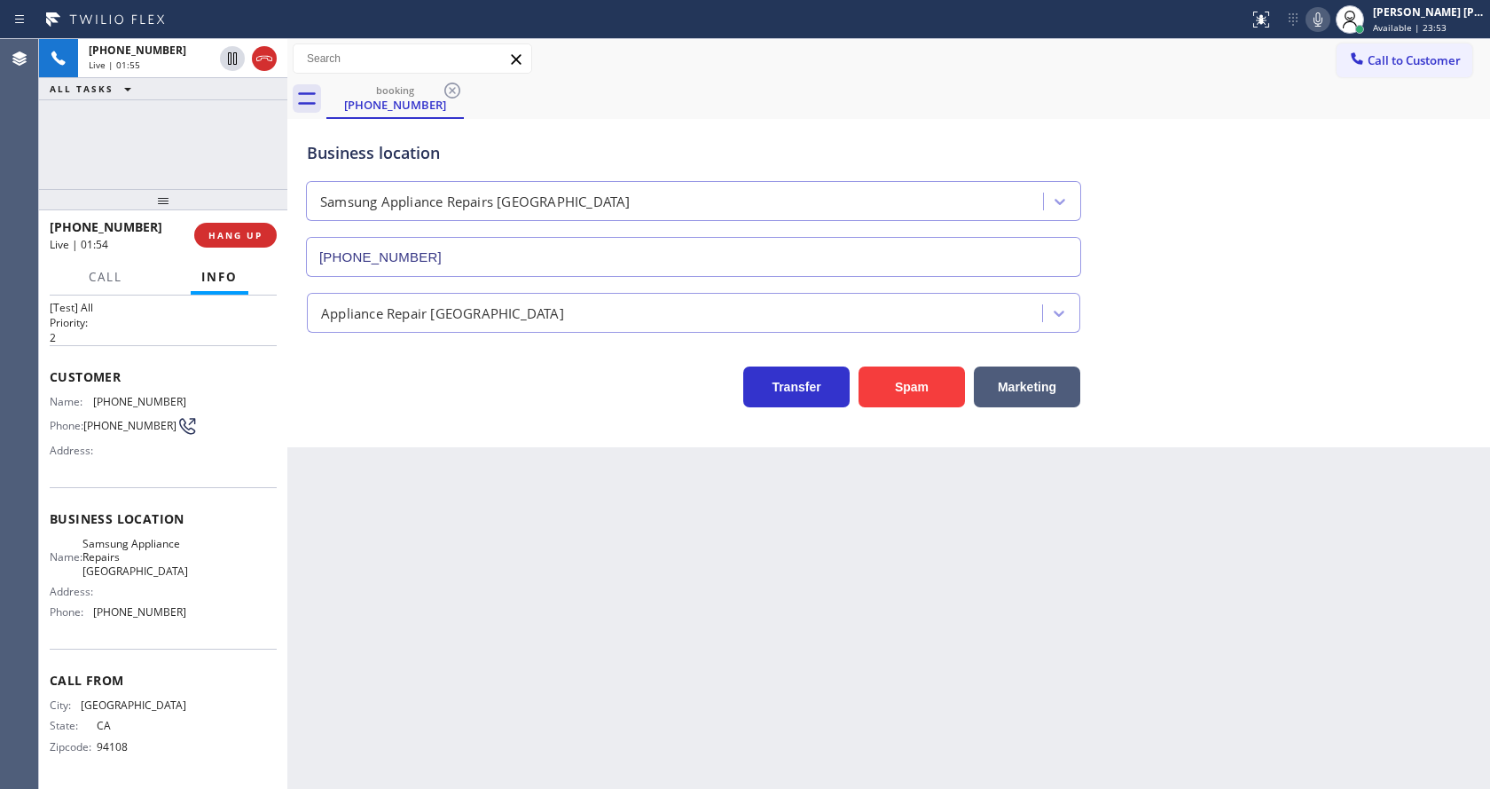
click at [386, 645] on div "Back to Dashboard Change Sender ID Customers Technicians Select a contact Outbo…" at bounding box center [888, 414] width 1203 height 750
click at [627, 608] on div "Back to Dashboard Change Sender ID Customers Technicians Select a contact Outbo…" at bounding box center [888, 414] width 1203 height 750
click at [527, 581] on div "Back to Dashboard Change Sender ID Customers Technicians Select a contact Outbo…" at bounding box center [888, 414] width 1203 height 750
click at [686, 509] on div "Back to Dashboard Change Sender ID Customers Technicians Select a contact Outbo…" at bounding box center [888, 414] width 1203 height 750
click at [1321, 21] on icon at bounding box center [1318, 19] width 21 height 21
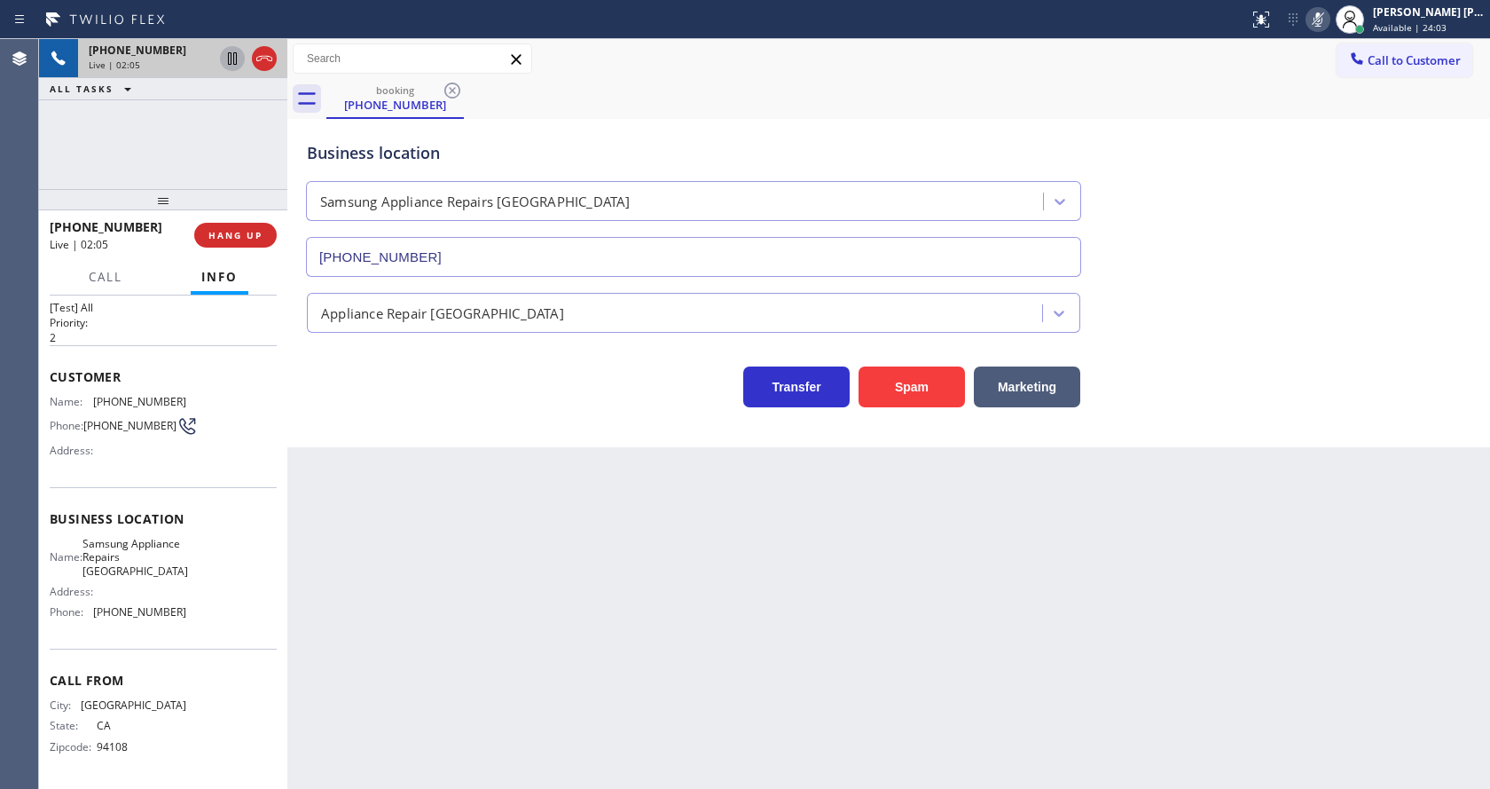
click at [234, 55] on icon at bounding box center [232, 58] width 9 height 12
click at [571, 632] on div "Back to Dashboard Change Sender ID Customers Technicians Select a contact Outbo…" at bounding box center [888, 414] width 1203 height 750
click at [465, 625] on div "Back to Dashboard Change Sender ID Customers Technicians Select a contact Outbo…" at bounding box center [888, 414] width 1203 height 750
drag, startPoint x: 519, startPoint y: 711, endPoint x: 523, endPoint y: 724, distance: 14.0
click at [519, 707] on div "Back to Dashboard Change Sender ID Customers Technicians Select a contact Outbo…" at bounding box center [888, 414] width 1203 height 750
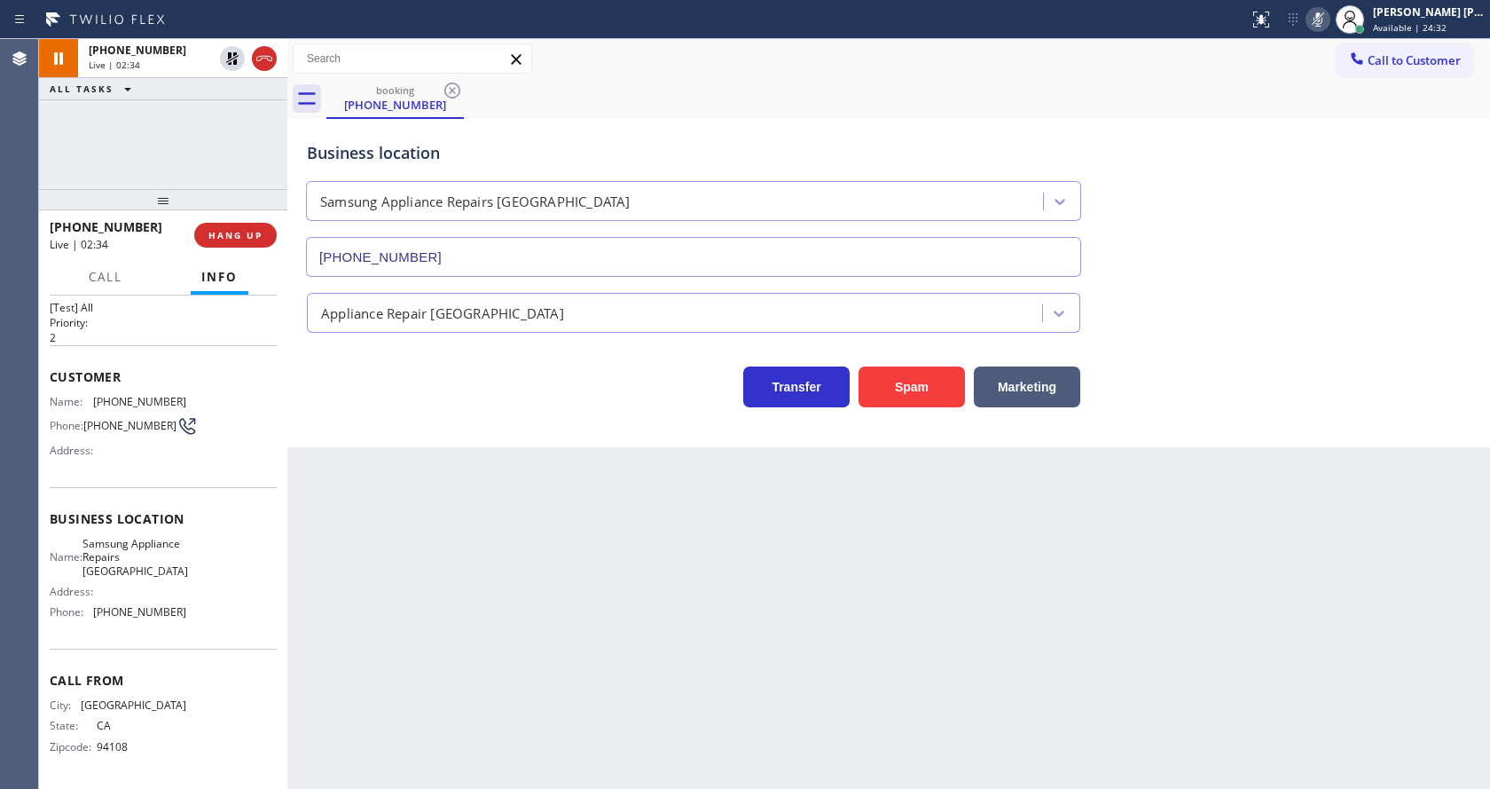
click at [382, 422] on div "Business location Samsung Appliance Repairs [GEOGRAPHIC_DATA] [PHONE_NUMBER] Ap…" at bounding box center [888, 283] width 1203 height 328
click at [495, 509] on div "Back to Dashboard Change Sender ID Customers Technicians Select a contact Outbo…" at bounding box center [888, 414] width 1203 height 750
click at [781, 559] on div "Back to Dashboard Change Sender ID Customers Technicians Select a contact Outbo…" at bounding box center [888, 414] width 1203 height 750
drag, startPoint x: 569, startPoint y: 550, endPoint x: 546, endPoint y: 593, distance: 48.4
click at [569, 550] on div "Back to Dashboard Change Sender ID Customers Technicians Select a contact Outbo…" at bounding box center [888, 414] width 1203 height 750
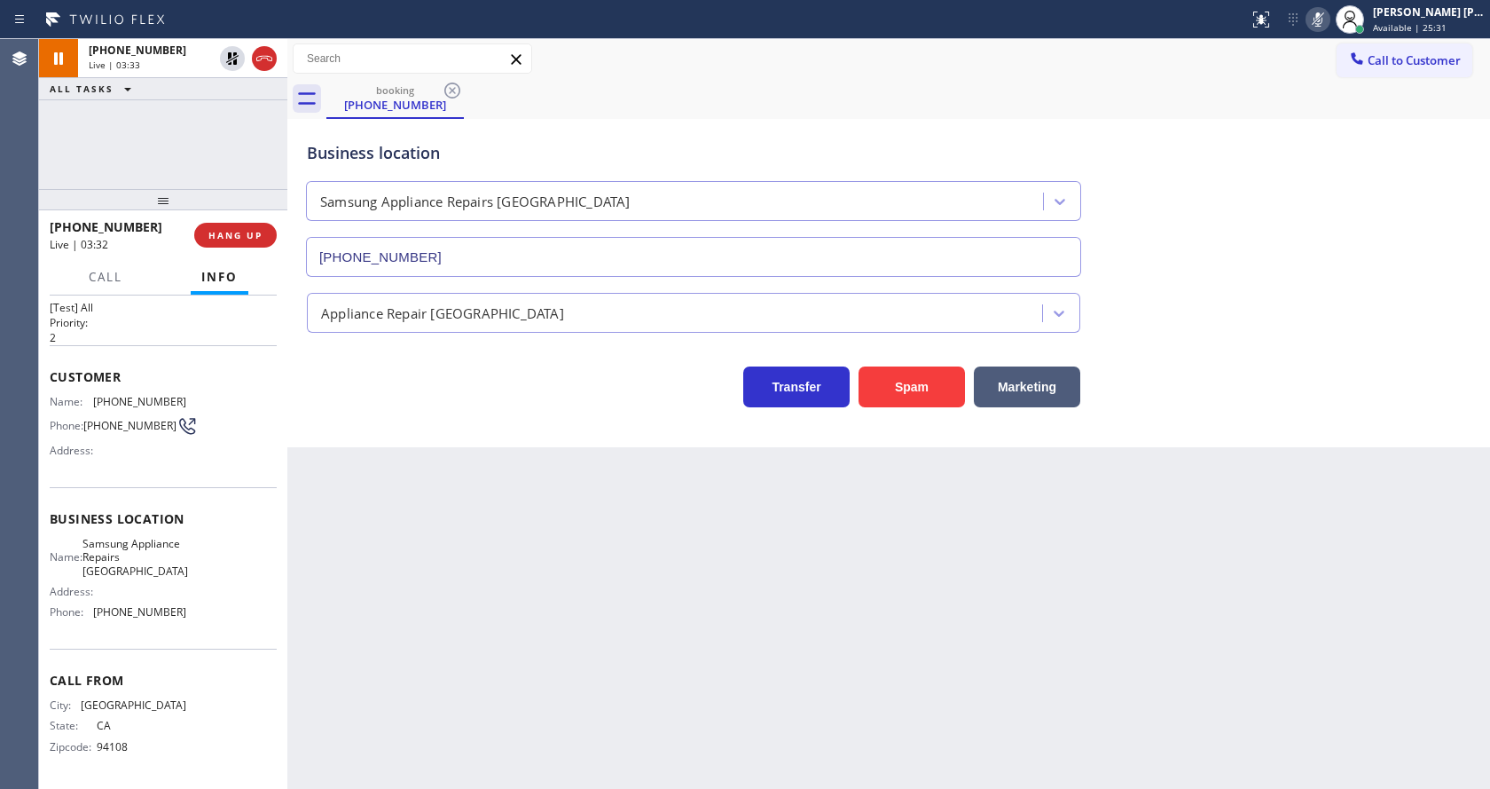
click at [789, 523] on div "Back to Dashboard Change Sender ID Customers Technicians Select a contact Outbo…" at bounding box center [888, 414] width 1203 height 750
click at [233, 53] on icon at bounding box center [232, 58] width 12 height 12
click at [1319, 19] on icon at bounding box center [1318, 19] width 21 height 21
click at [1328, 73] on div "Call to Customer Outbound call Location Search location Your caller id phone nu…" at bounding box center [888, 58] width 1203 height 31
click at [549, 569] on div "Back to Dashboard Change Sender ID Customers Technicians Select a contact Outbo…" at bounding box center [888, 414] width 1203 height 750
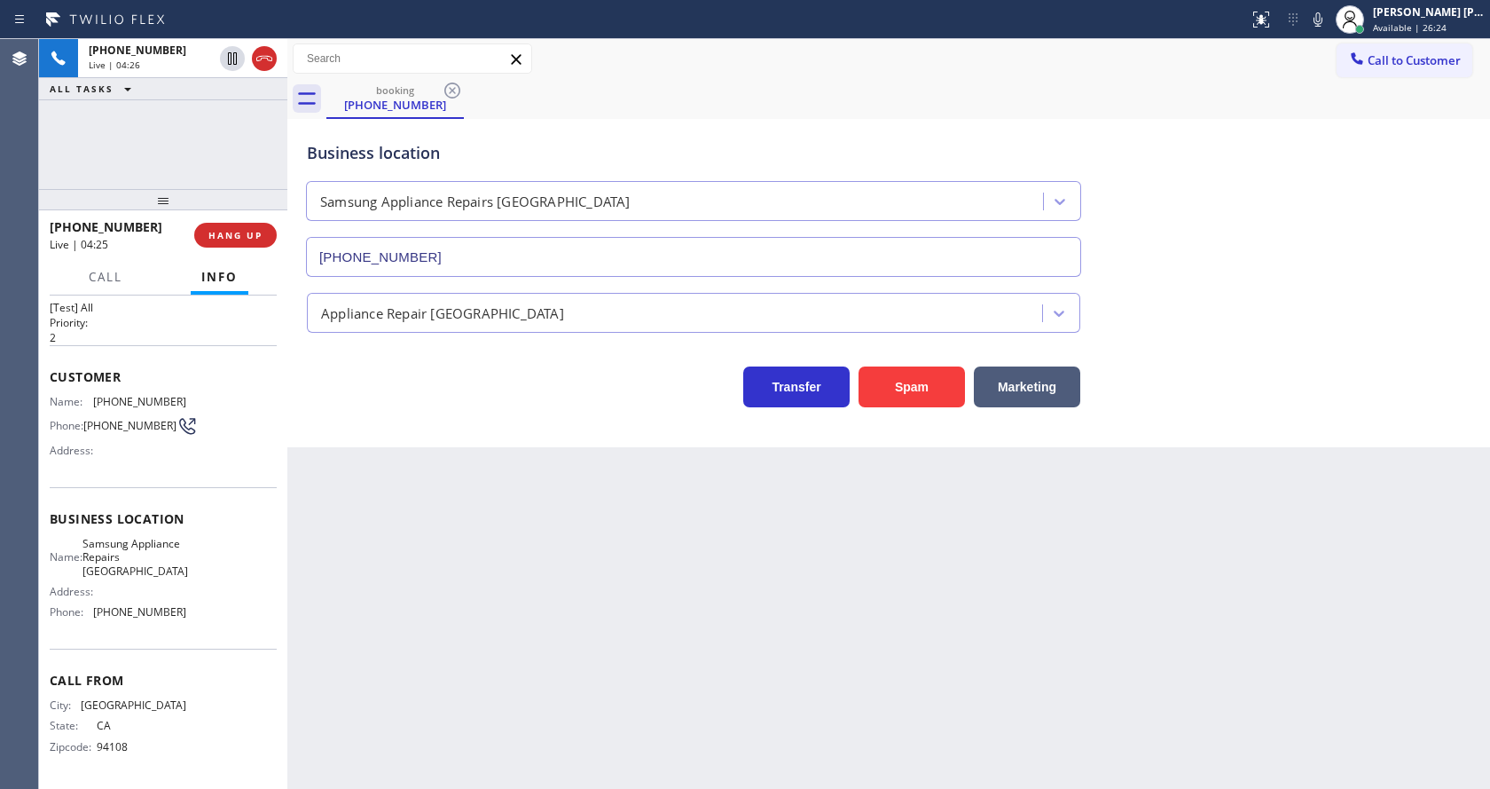
click at [698, 600] on div "Back to Dashboard Change Sender ID Customers Technicians Select a contact Outbo…" at bounding box center [888, 414] width 1203 height 750
click at [451, 594] on div "Back to Dashboard Change Sender ID Customers Technicians Select a contact Outbo…" at bounding box center [888, 414] width 1203 height 750
click at [389, 404] on div "Transfer Spam Marketing" at bounding box center [693, 382] width 781 height 50
click at [229, 234] on span "COMPLETE" at bounding box center [231, 235] width 61 height 12
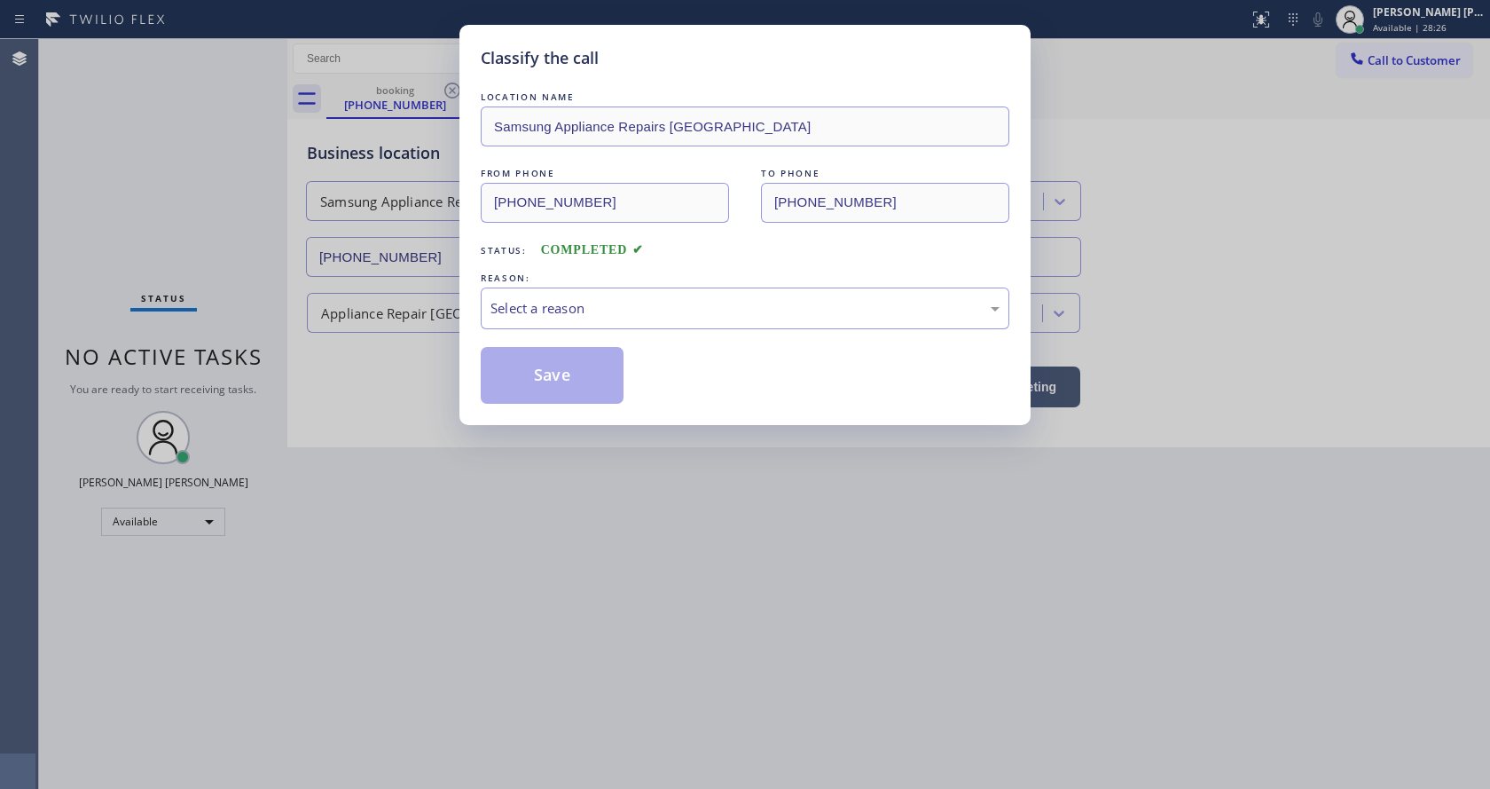
click at [525, 299] on div "Select a reason" at bounding box center [745, 308] width 509 height 20
click at [529, 372] on button "Save" at bounding box center [552, 375] width 143 height 57
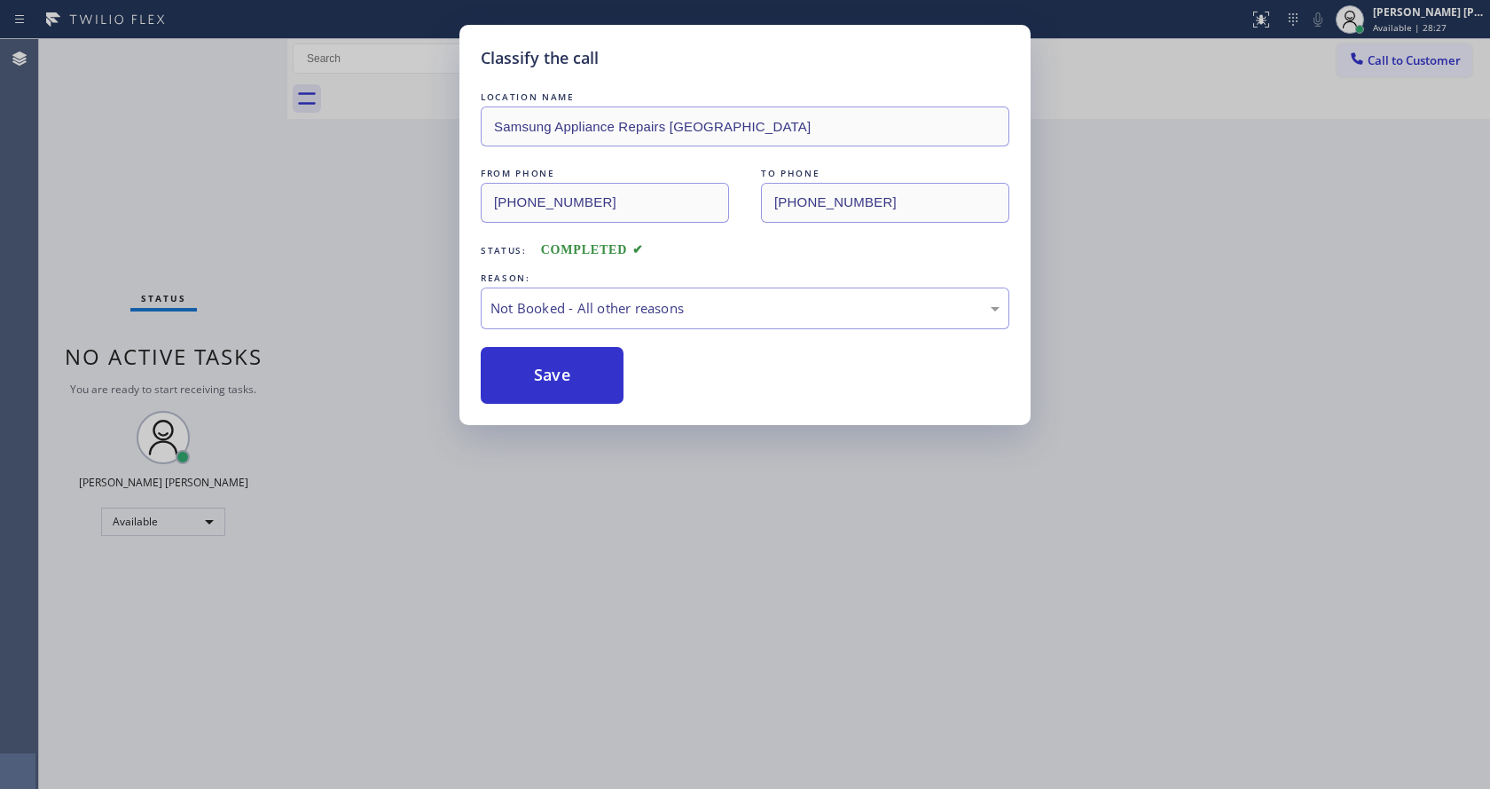
drag, startPoint x: 640, startPoint y: 495, endPoint x: 624, endPoint y: 507, distance: 19.5
click at [640, 497] on div "Classify the call LOCATION NAME Samsung Appliance Repairs [GEOGRAPHIC_DATA] FRO…" at bounding box center [745, 394] width 1490 height 789
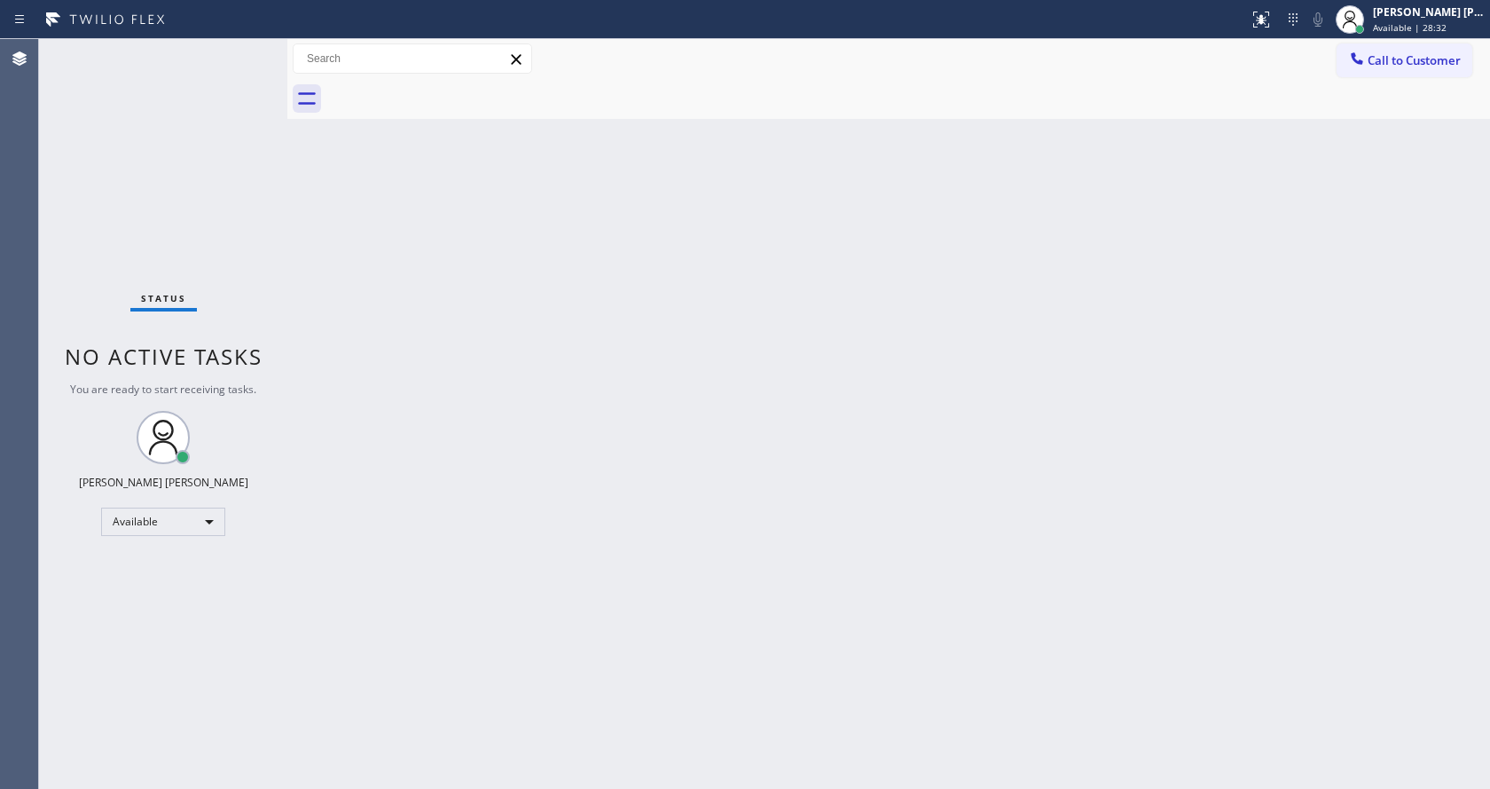
click at [886, 432] on div "Back to Dashboard Change Sender ID Customers Technicians Select a contact Outbo…" at bounding box center [888, 414] width 1203 height 750
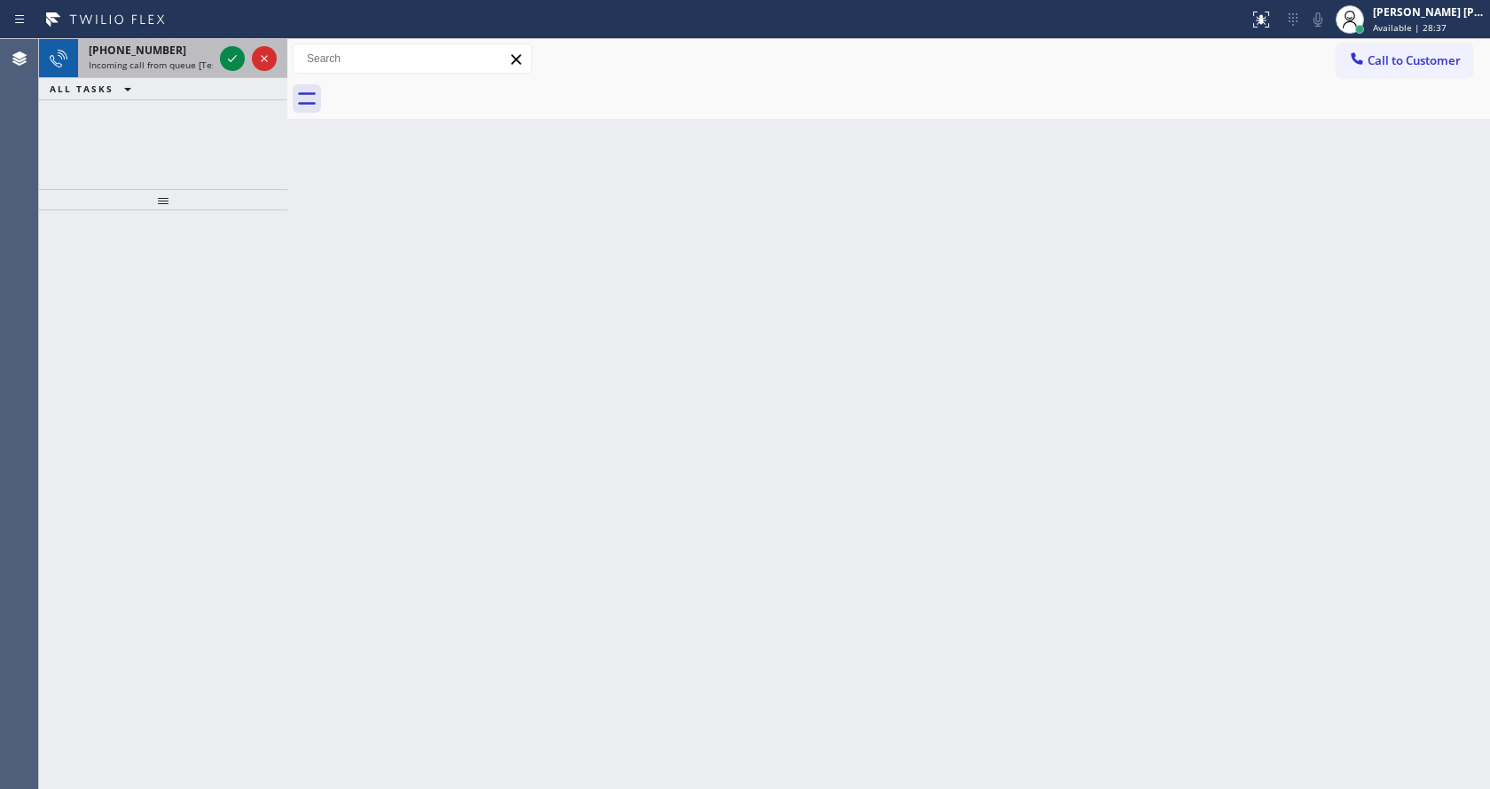
click at [153, 76] on div "[PHONE_NUMBER] Incoming call from queue [Test] All" at bounding box center [147, 58] width 138 height 39
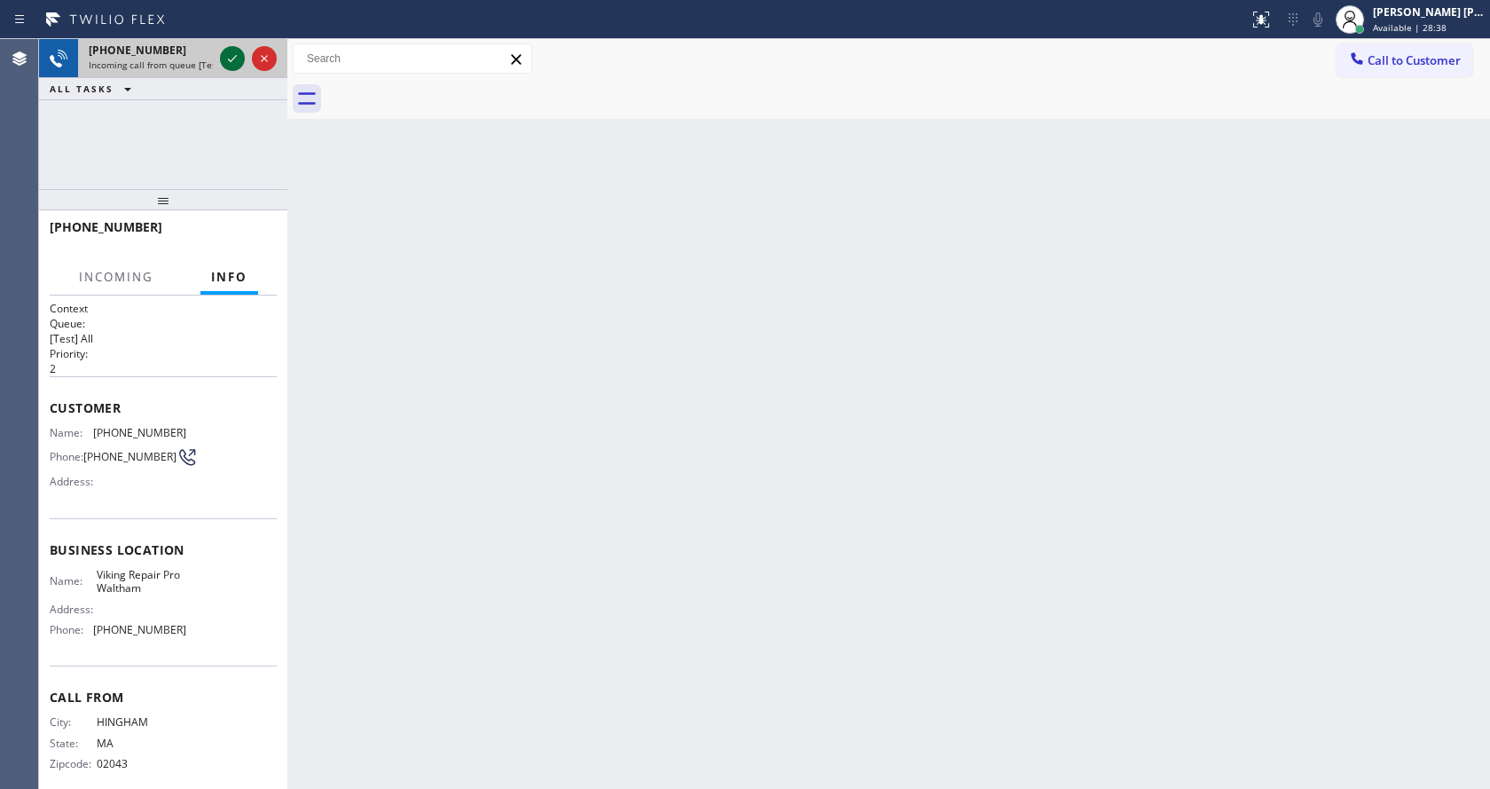
click at [224, 62] on icon at bounding box center [232, 58] width 21 height 21
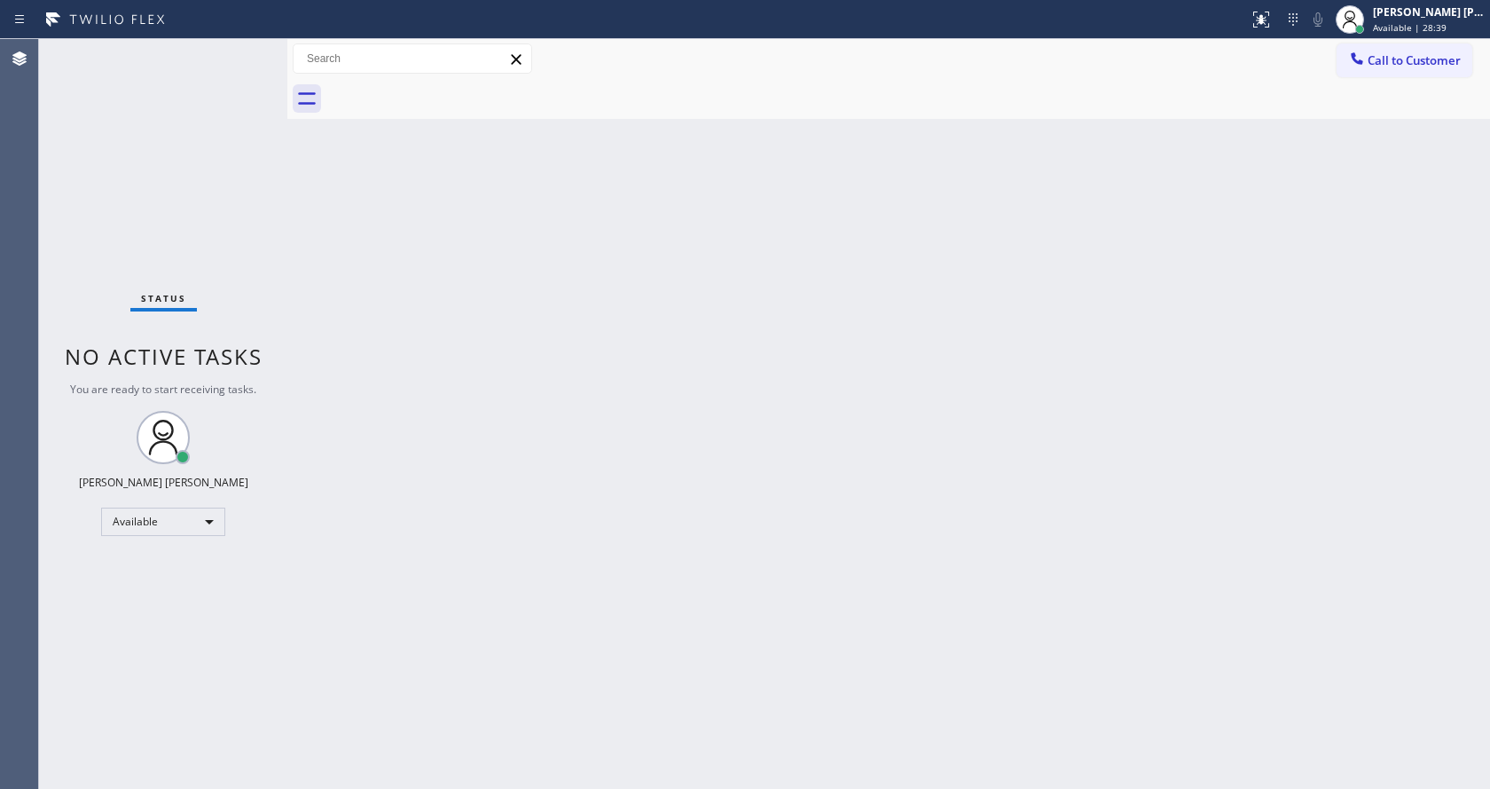
click at [719, 526] on div "Back to Dashboard Change Sender ID Customers Technicians Select a contact Outbo…" at bounding box center [888, 414] width 1203 height 750
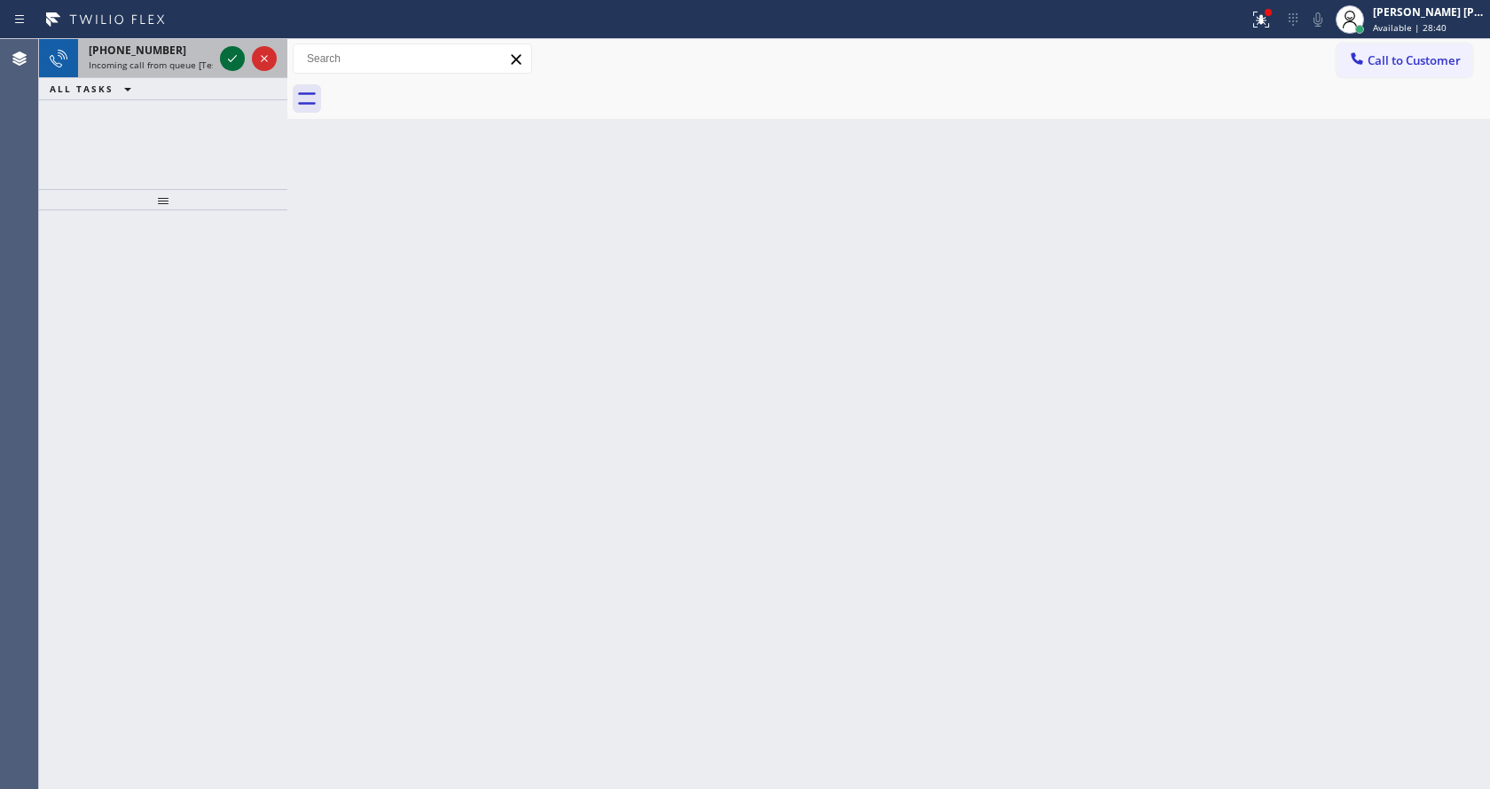
click at [228, 58] on icon at bounding box center [232, 58] width 21 height 21
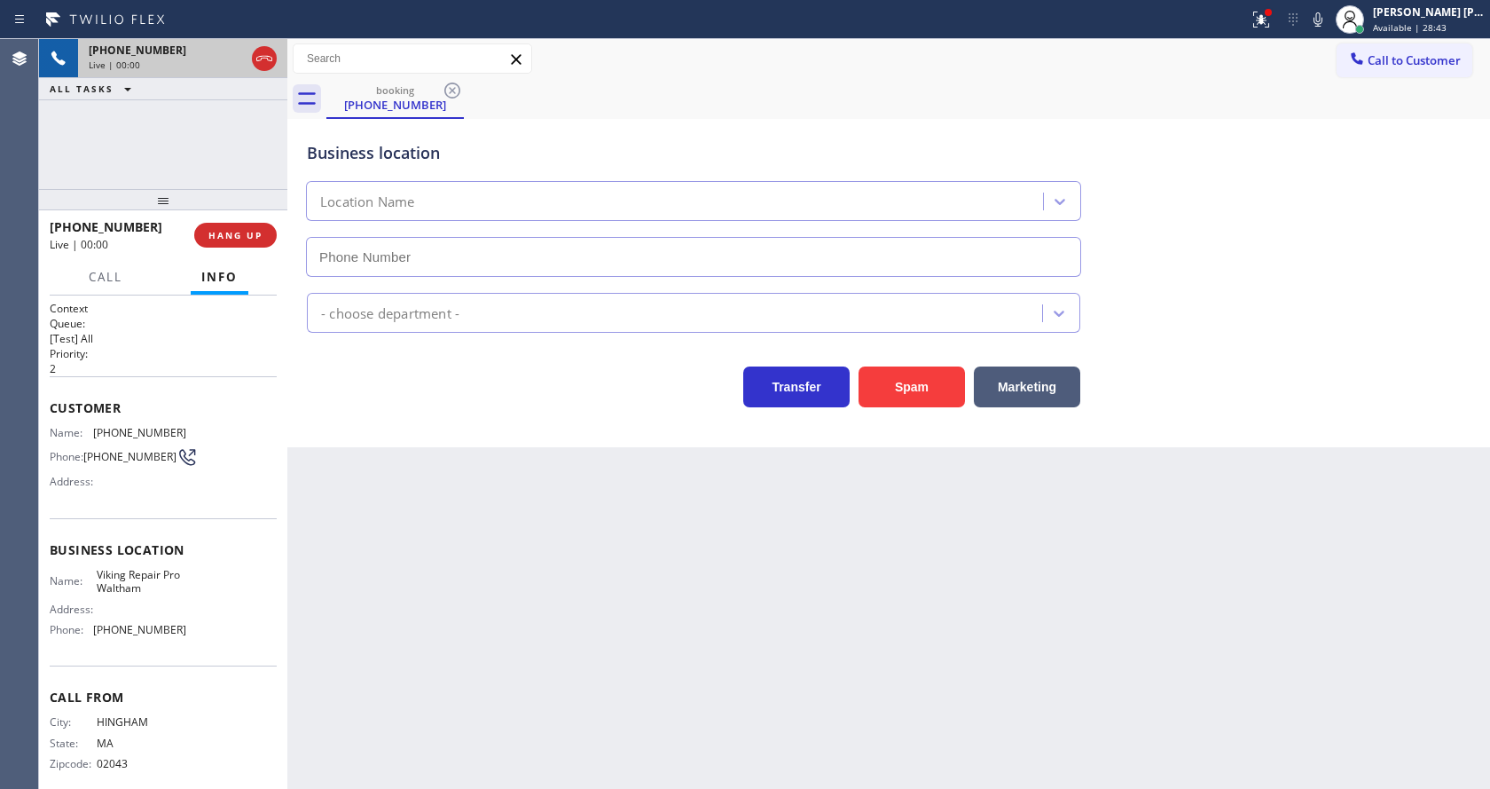
type input "[PHONE_NUMBER]"
click at [474, 408] on div "Business location Viking Repair Pro [GEOGRAPHIC_DATA] [PHONE_NUMBER] Appliance …" at bounding box center [888, 283] width 1203 height 328
click at [467, 452] on div "Back to Dashboard Change Sender ID Customers Technicians Select a contact Outbo…" at bounding box center [888, 414] width 1203 height 750
click at [472, 560] on div "Back to Dashboard Change Sender ID Customers Technicians Select a contact Outbo…" at bounding box center [888, 414] width 1203 height 750
drag, startPoint x: 451, startPoint y: 581, endPoint x: 787, endPoint y: 472, distance: 353.5
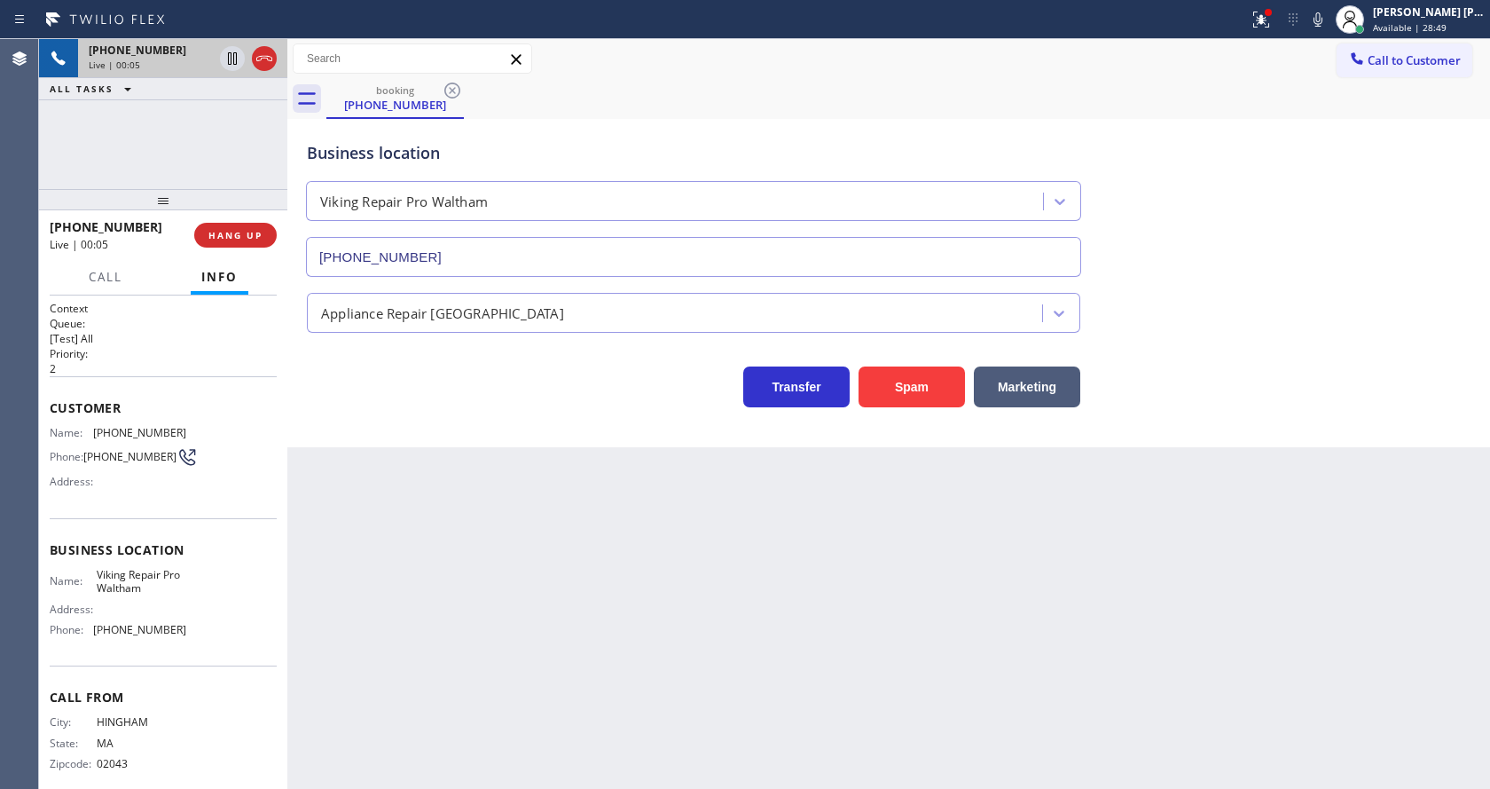
click at [451, 581] on div "Back to Dashboard Change Sender ID Customers Technicians Select a contact Outbo…" at bounding box center [888, 414] width 1203 height 750
click at [896, 384] on button "Spam" at bounding box center [912, 386] width 106 height 41
click at [638, 648] on div "Back to Dashboard Change Sender ID Customers Technicians Select a contact Outbo…" at bounding box center [888, 414] width 1203 height 750
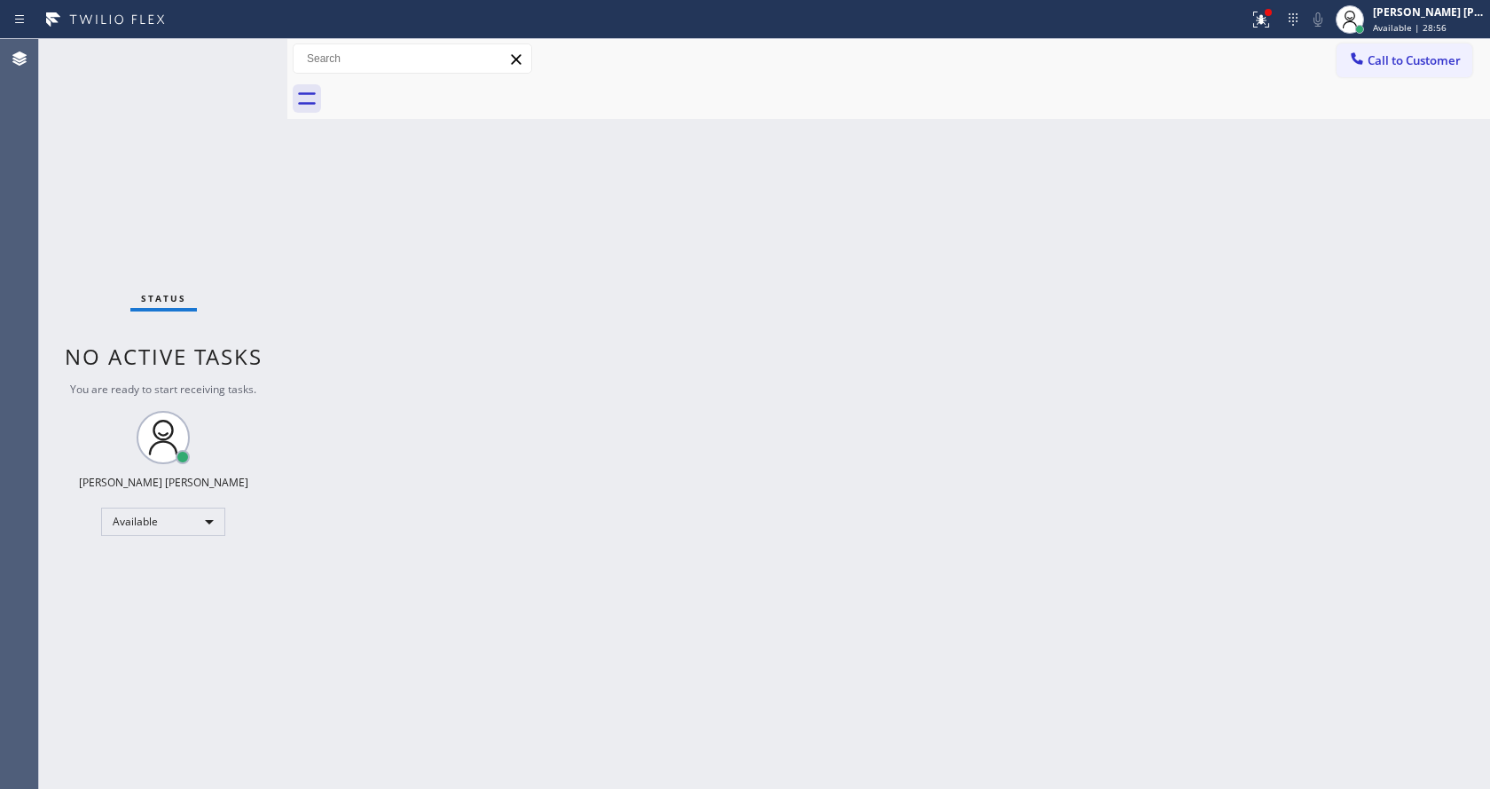
drag, startPoint x: 505, startPoint y: 302, endPoint x: 439, endPoint y: 263, distance: 75.9
click at [505, 302] on div "Back to Dashboard Change Sender ID Customers Technicians Select a contact Outbo…" at bounding box center [888, 414] width 1203 height 750
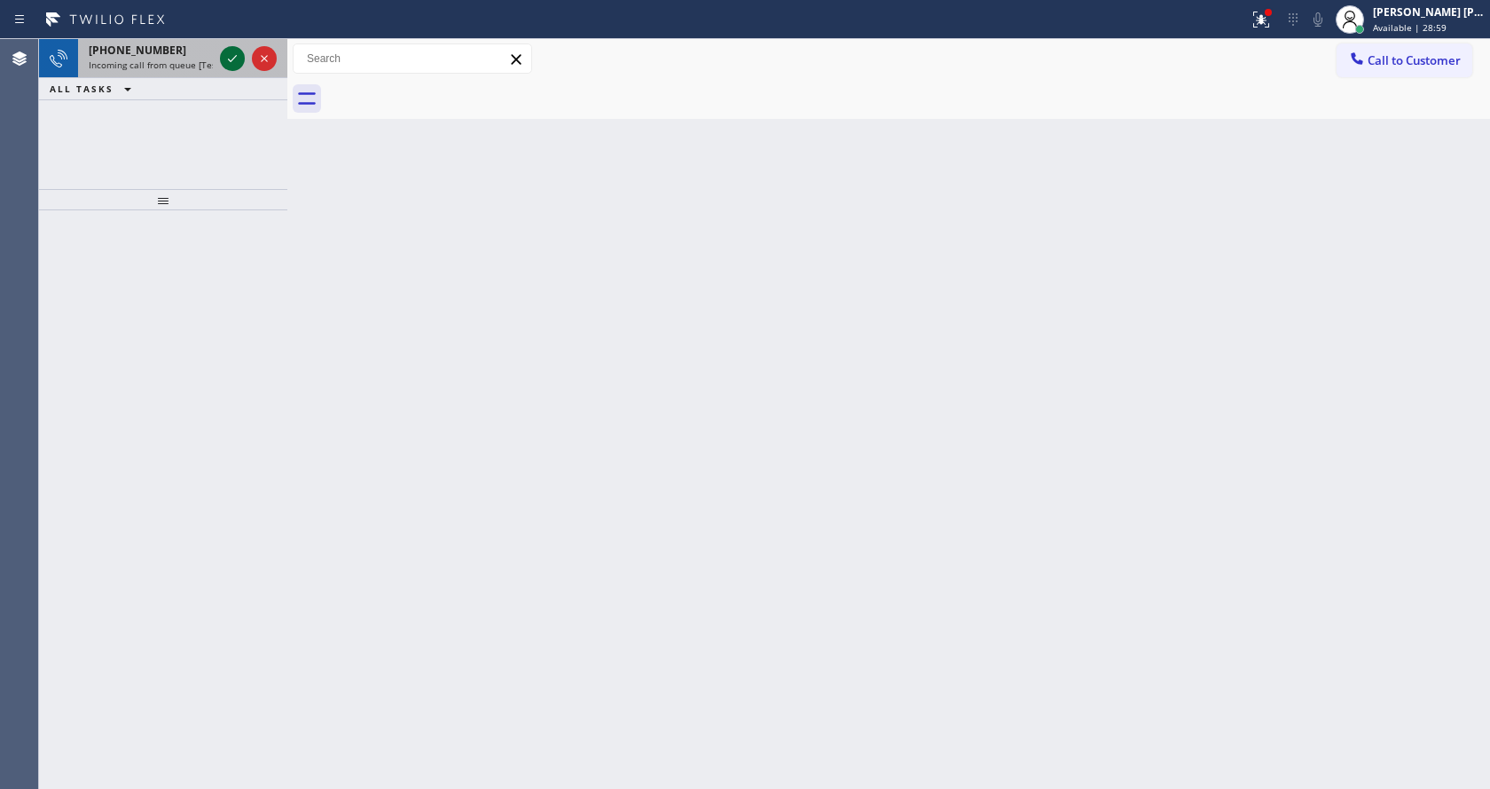
click at [236, 55] on icon at bounding box center [232, 58] width 21 height 21
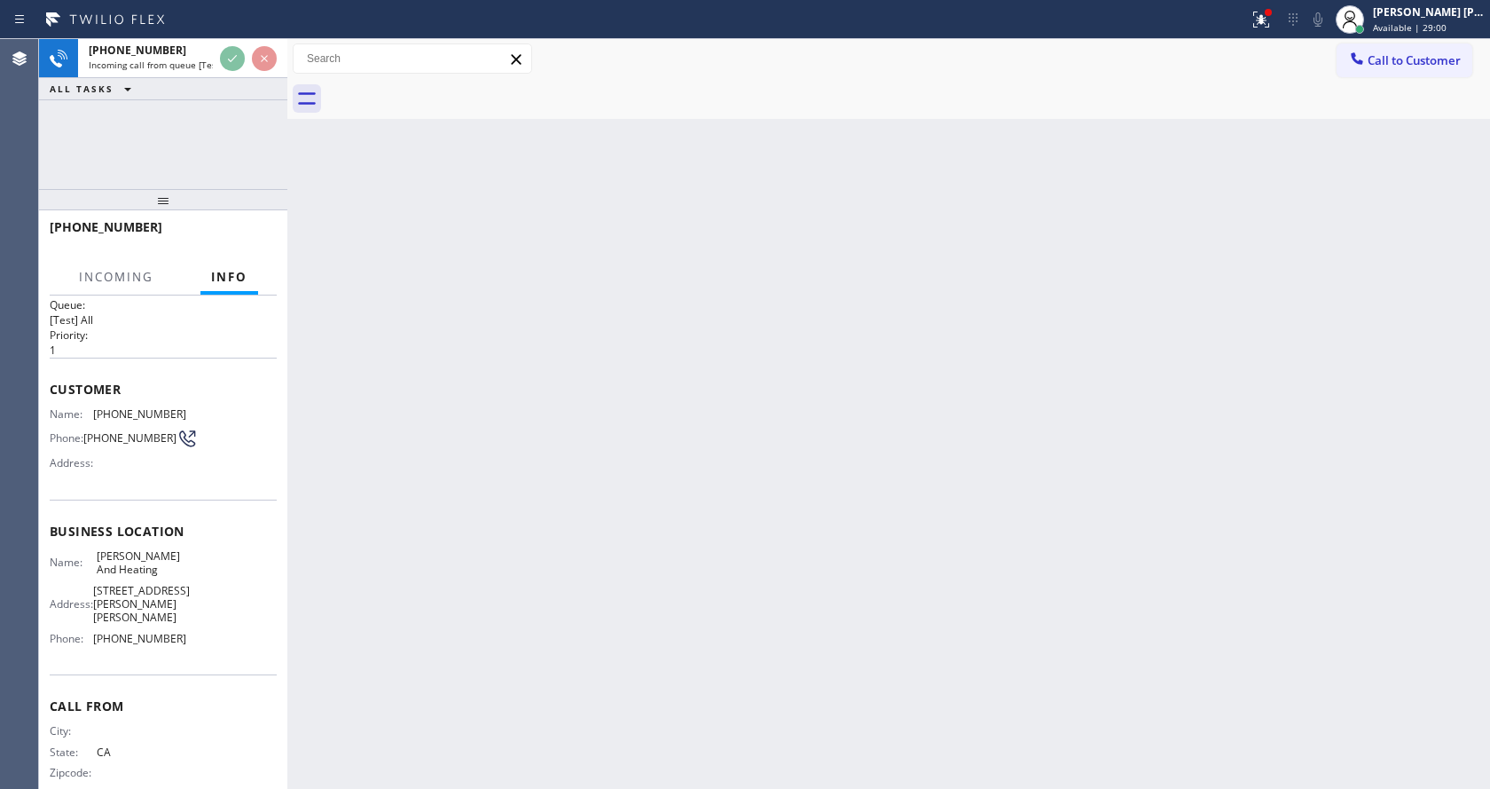
scroll to position [36, 0]
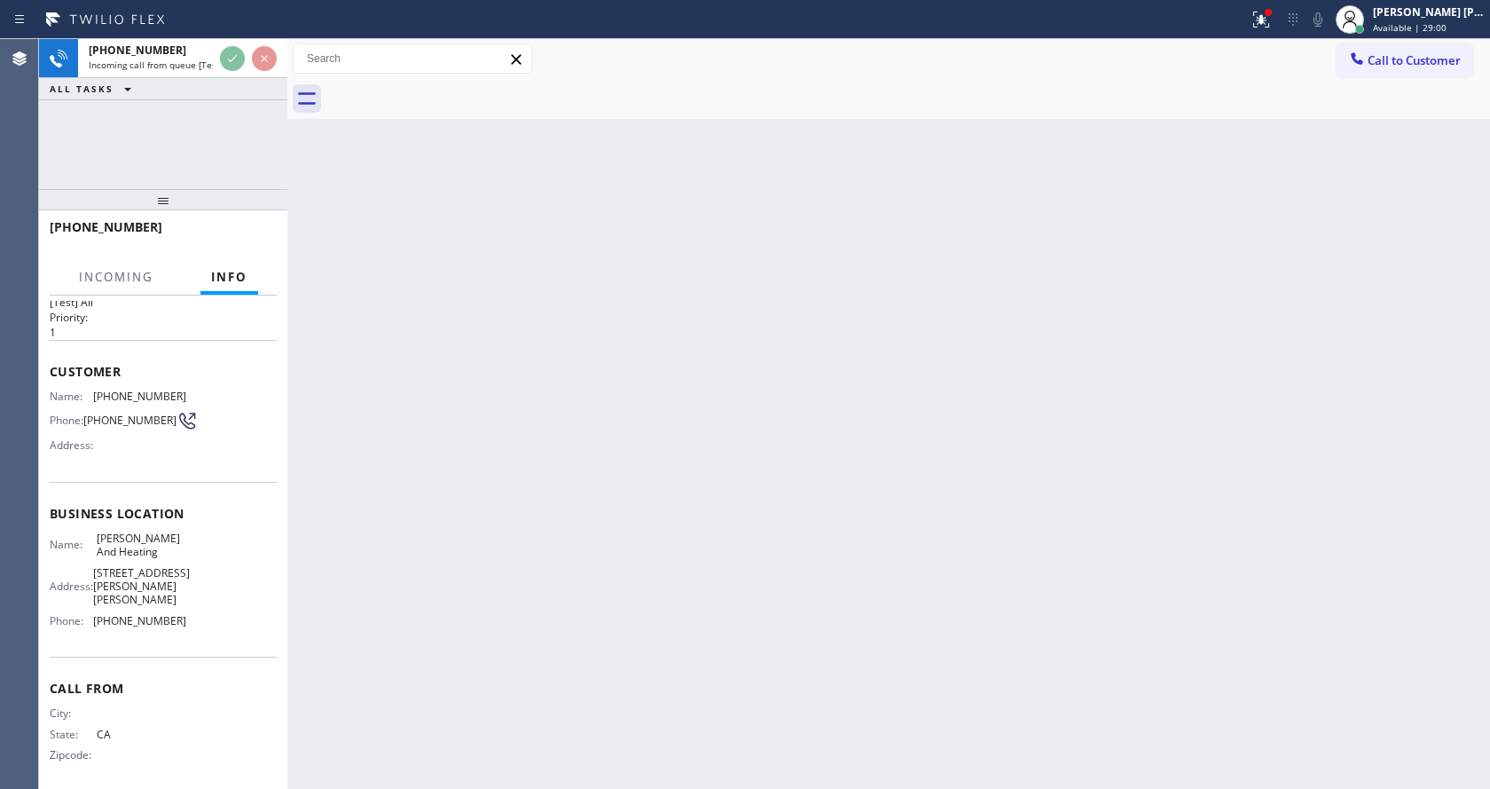
click at [563, 499] on div "Back to Dashboard Change Sender ID Customers Technicians Select a contact Outbo…" at bounding box center [888, 414] width 1203 height 750
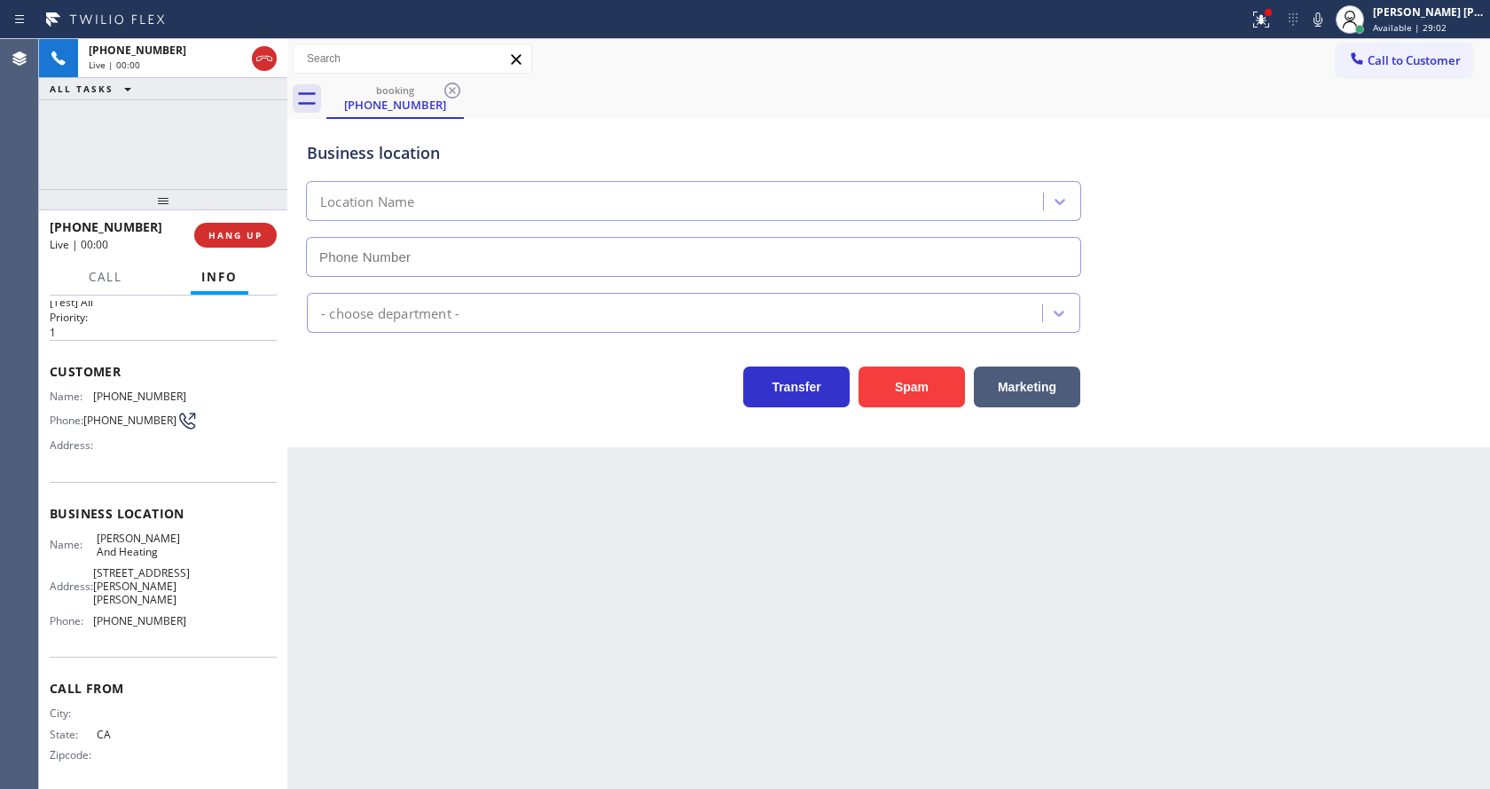
type input "[PHONE_NUMBER]"
click at [538, 567] on div "Back to Dashboard Change Sender ID Customers Technicians Select a contact Outbo…" at bounding box center [888, 414] width 1203 height 750
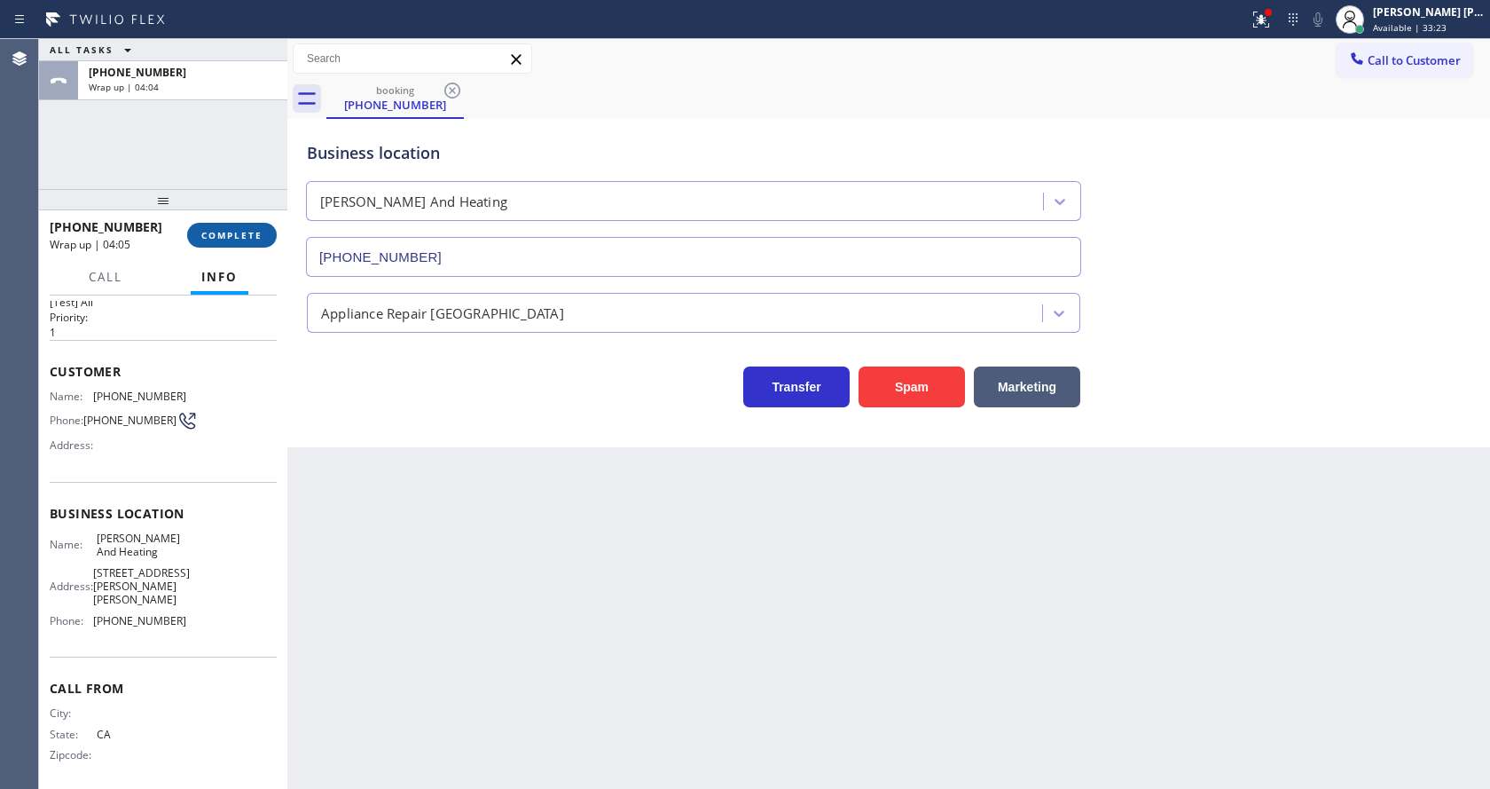
click at [209, 235] on span "COMPLETE" at bounding box center [231, 235] width 61 height 12
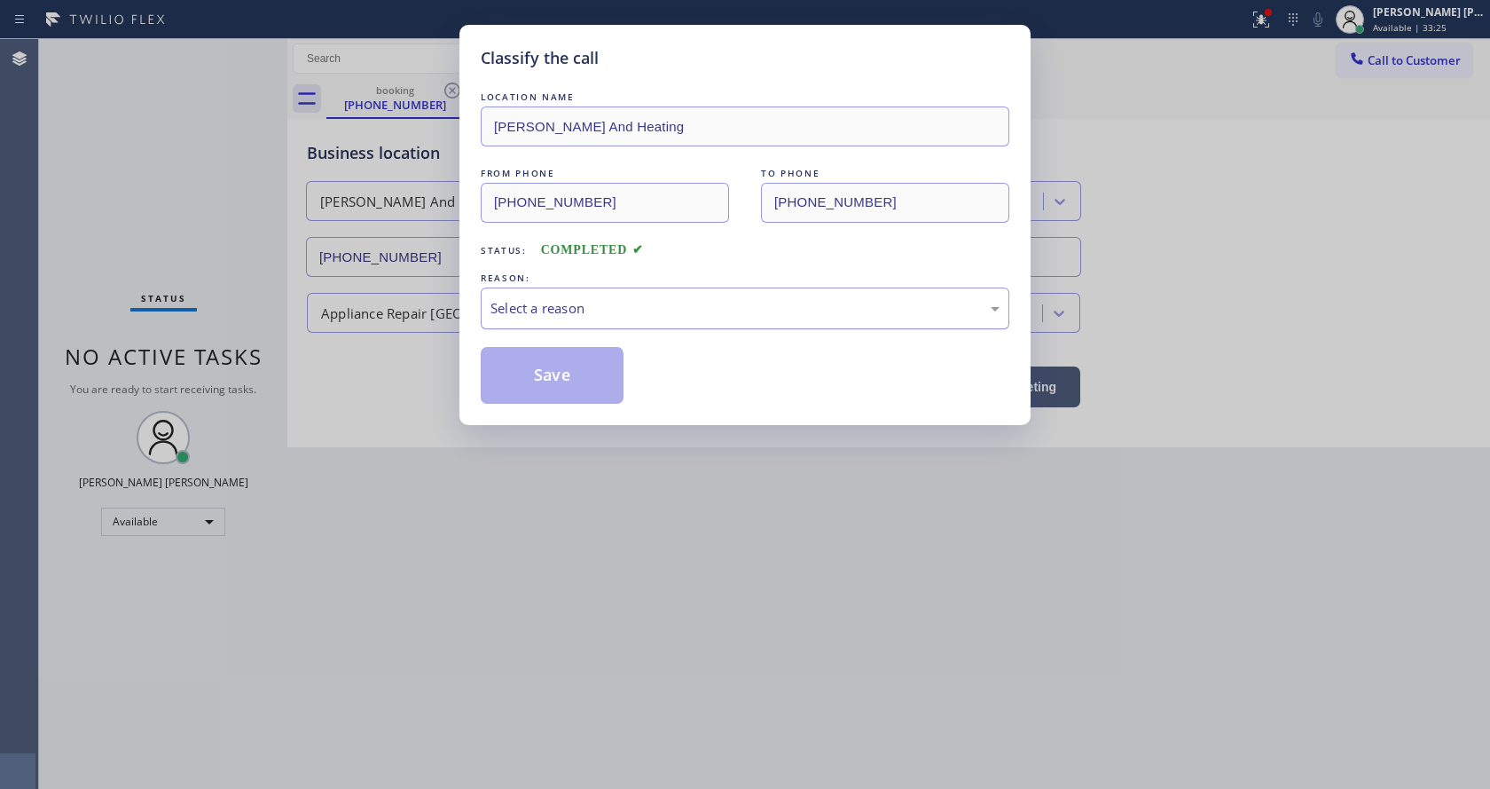
drag, startPoint x: 506, startPoint y: 305, endPoint x: 514, endPoint y: 318, distance: 15.5
click at [507, 305] on div "Select a reason" at bounding box center [745, 308] width 509 height 20
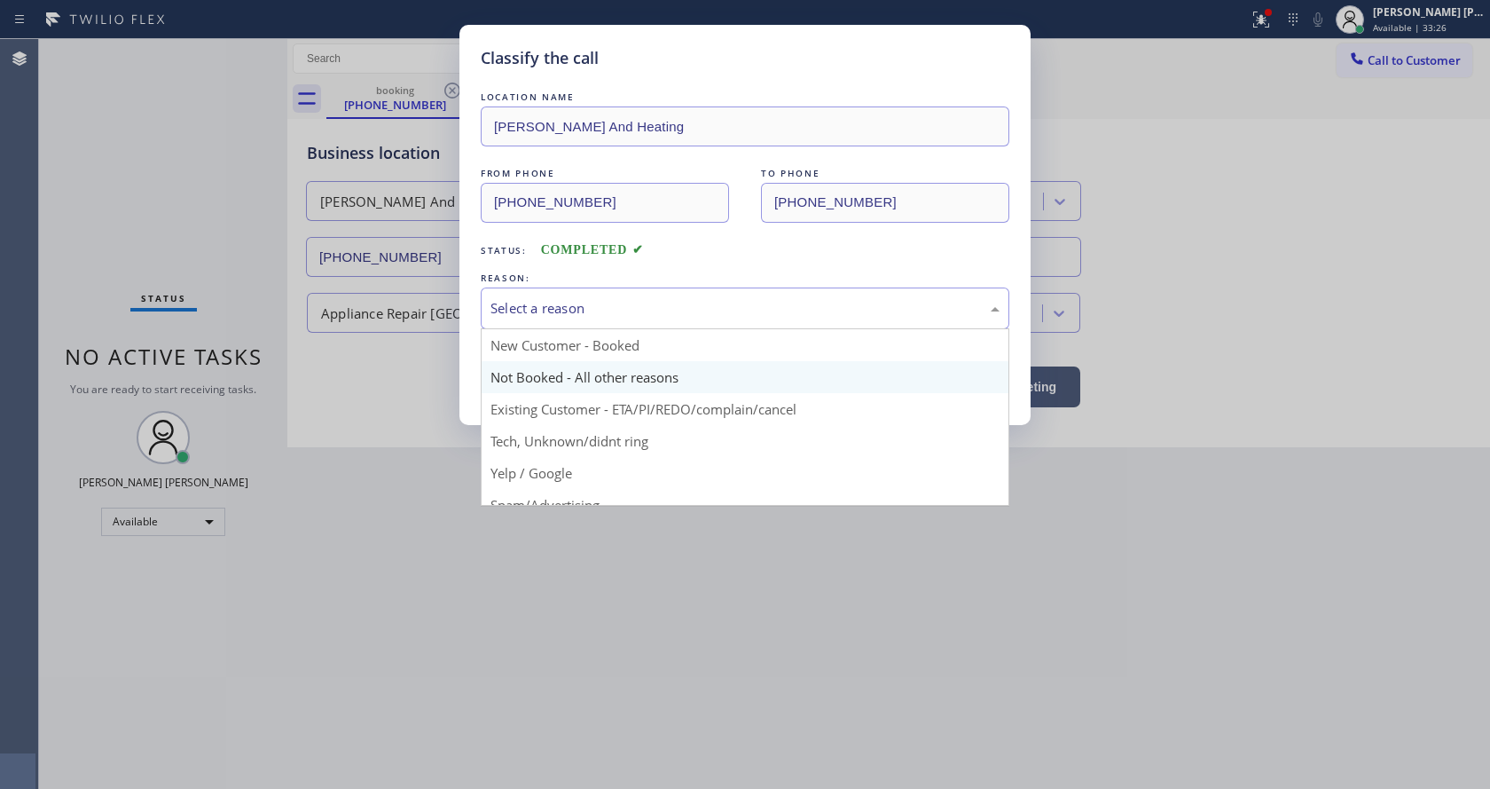
click at [526, 364] on button "Save" at bounding box center [552, 375] width 143 height 57
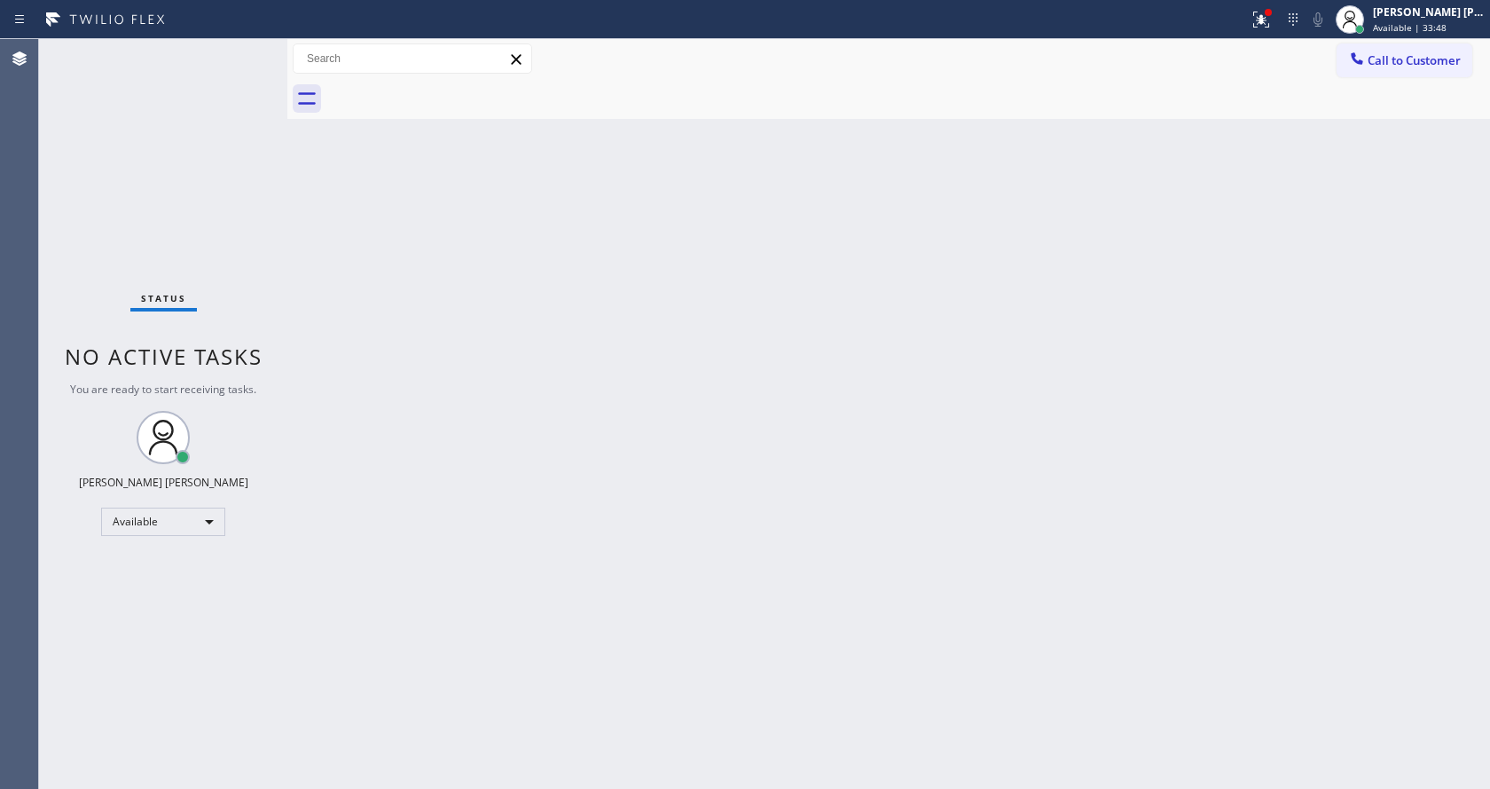
click at [891, 447] on div "Back to Dashboard Change Sender ID Customers Technicians Select a contact Outbo…" at bounding box center [888, 414] width 1203 height 750
click at [1264, 24] on icon at bounding box center [1261, 19] width 21 height 21
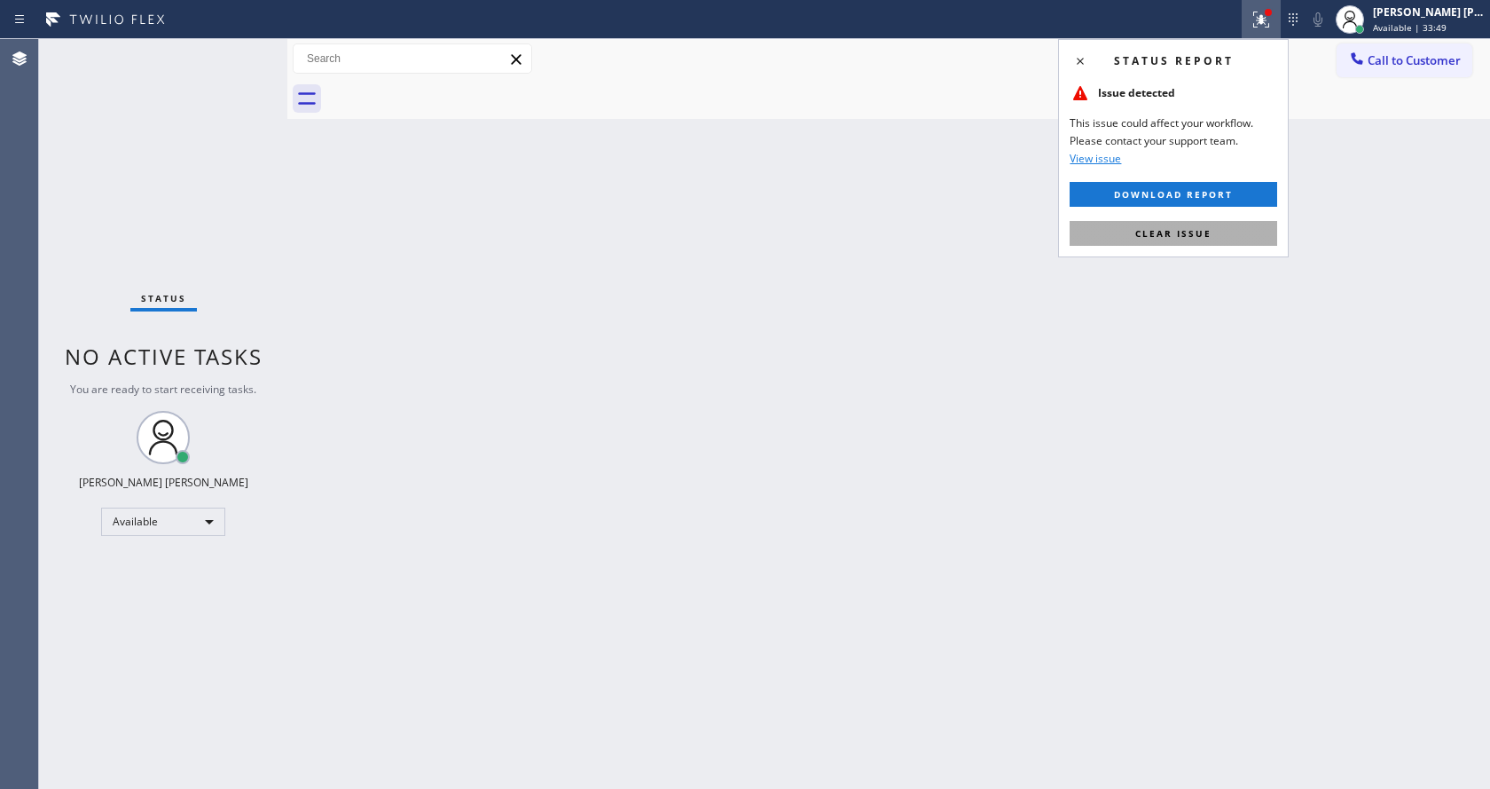
click at [1190, 224] on button "Clear issue" at bounding box center [1174, 233] width 208 height 25
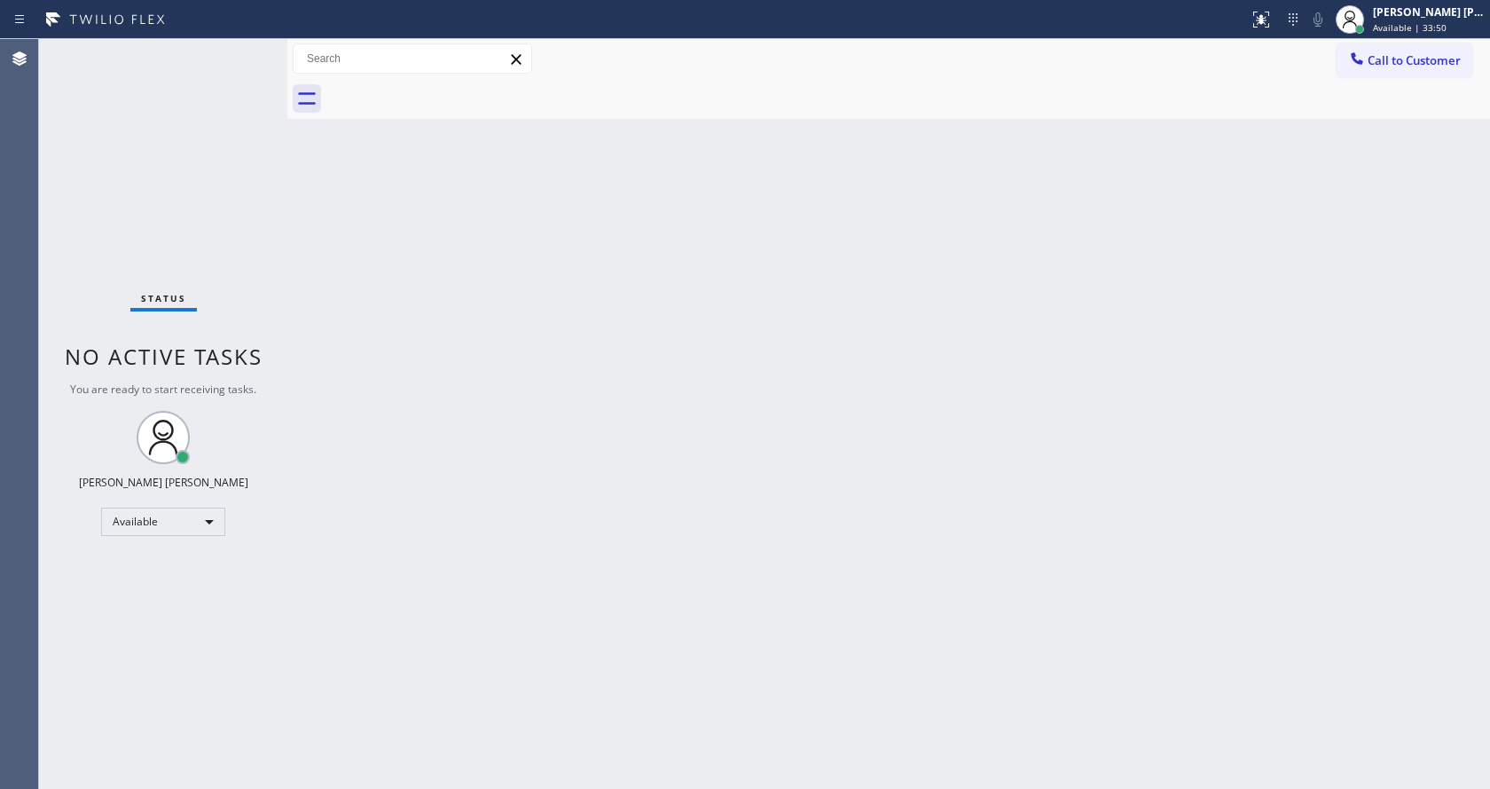
click at [1200, 221] on div "Back to Dashboard Change Sender ID Customers Technicians Select a contact Outbo…" at bounding box center [888, 414] width 1203 height 750
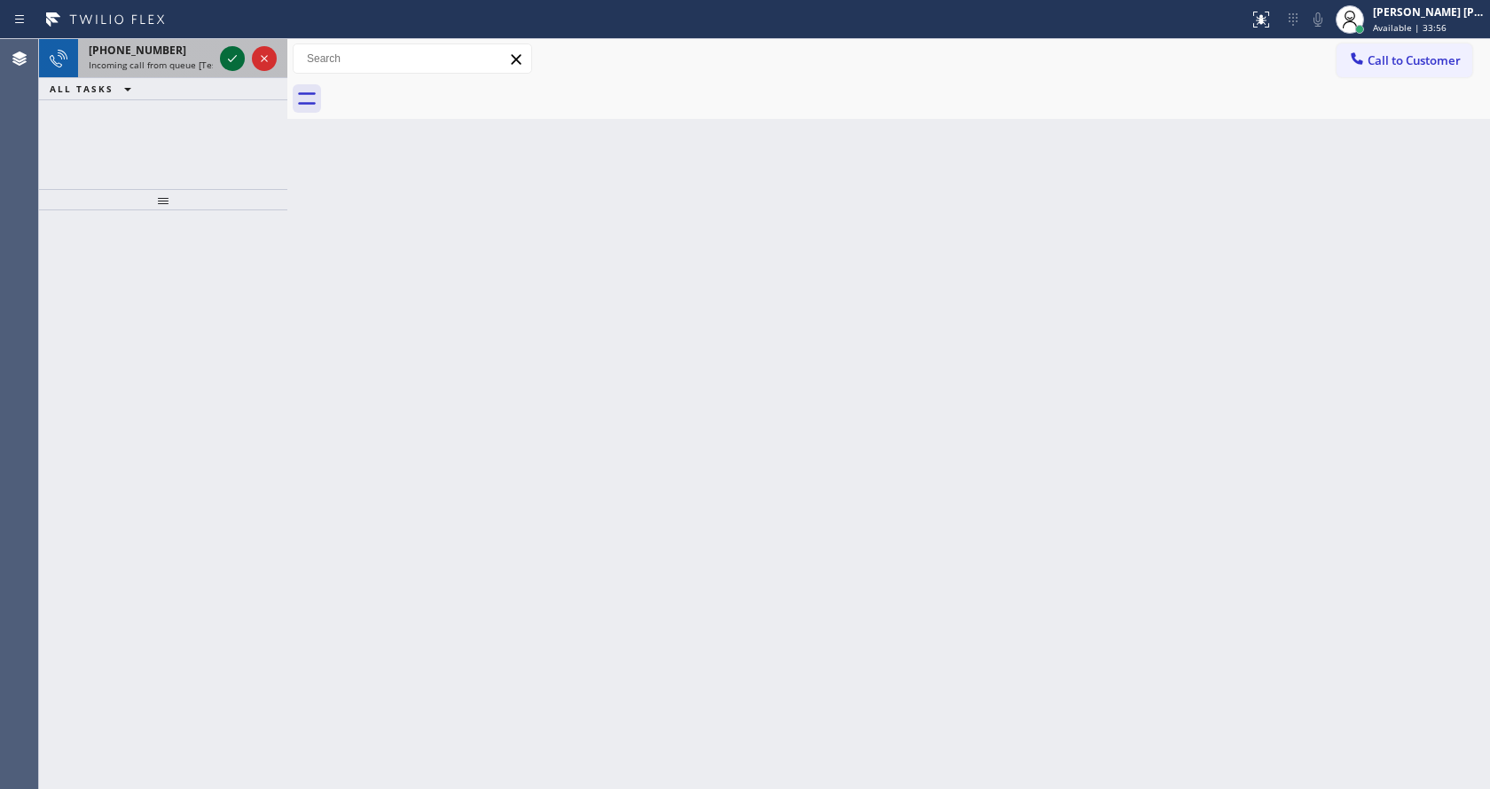
click at [232, 62] on icon at bounding box center [232, 58] width 21 height 21
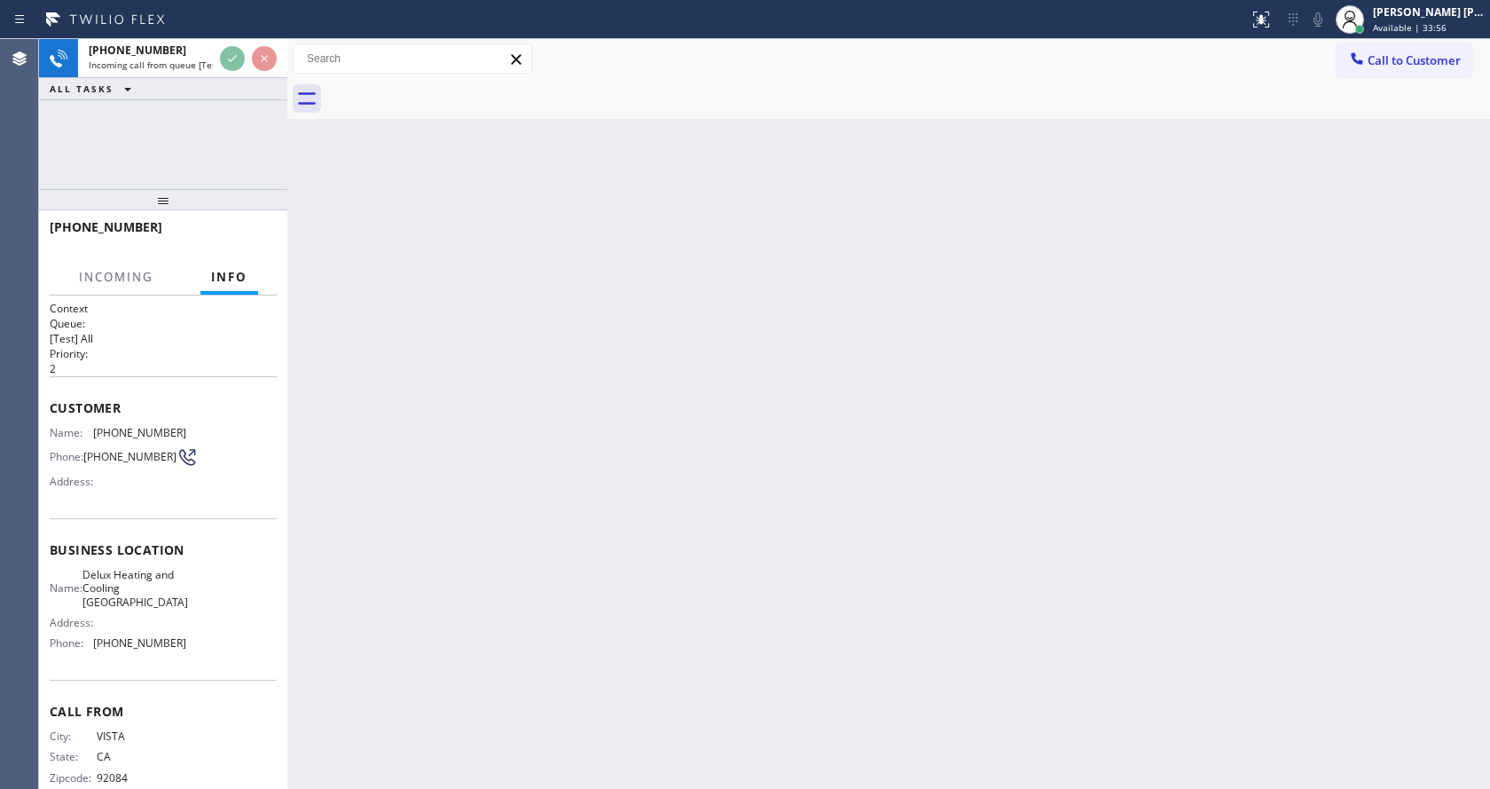
scroll to position [36, 0]
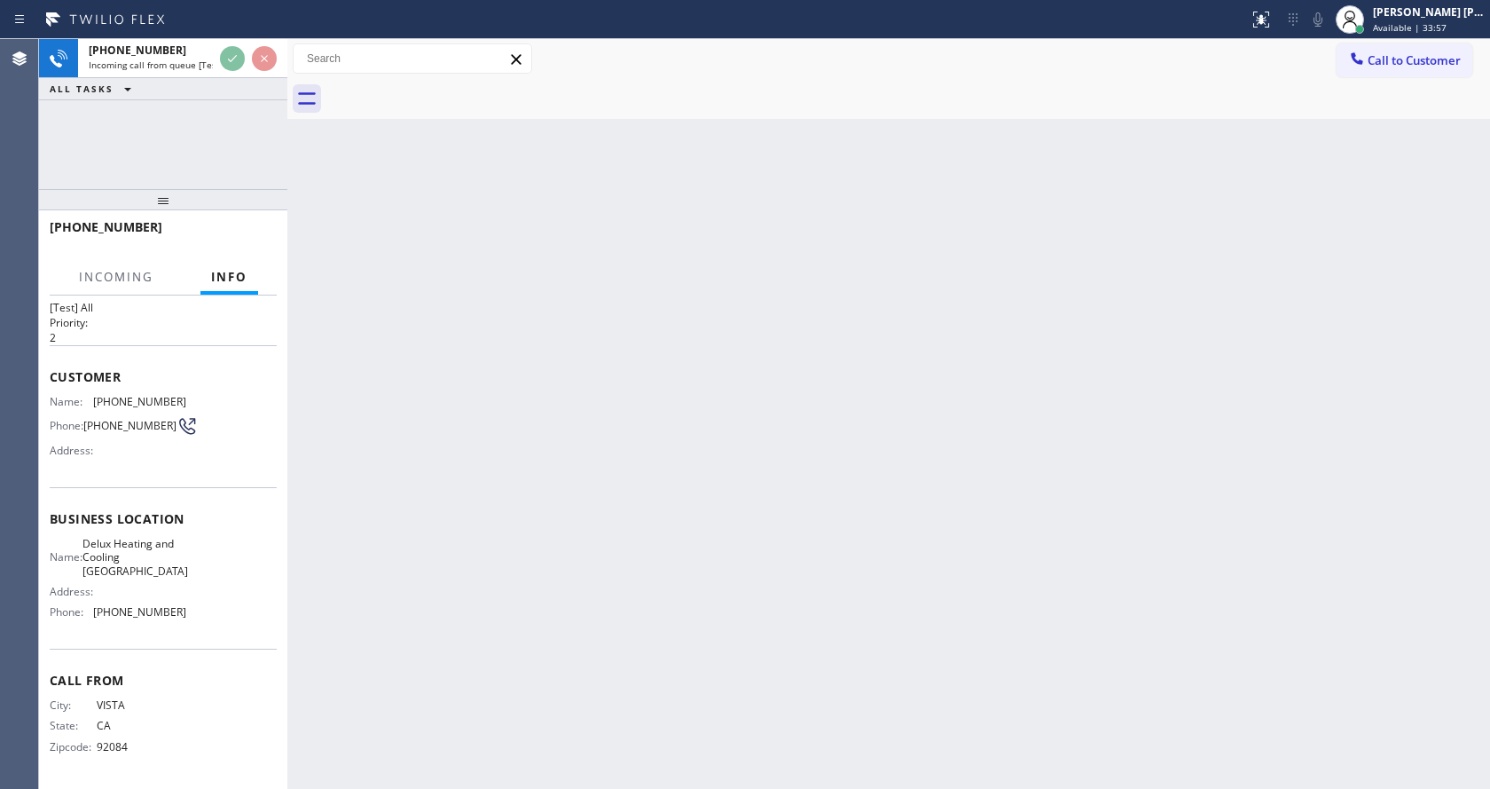
click at [602, 567] on div "Back to Dashboard Change Sender ID Customers Technicians Select a contact Outbo…" at bounding box center [888, 414] width 1203 height 750
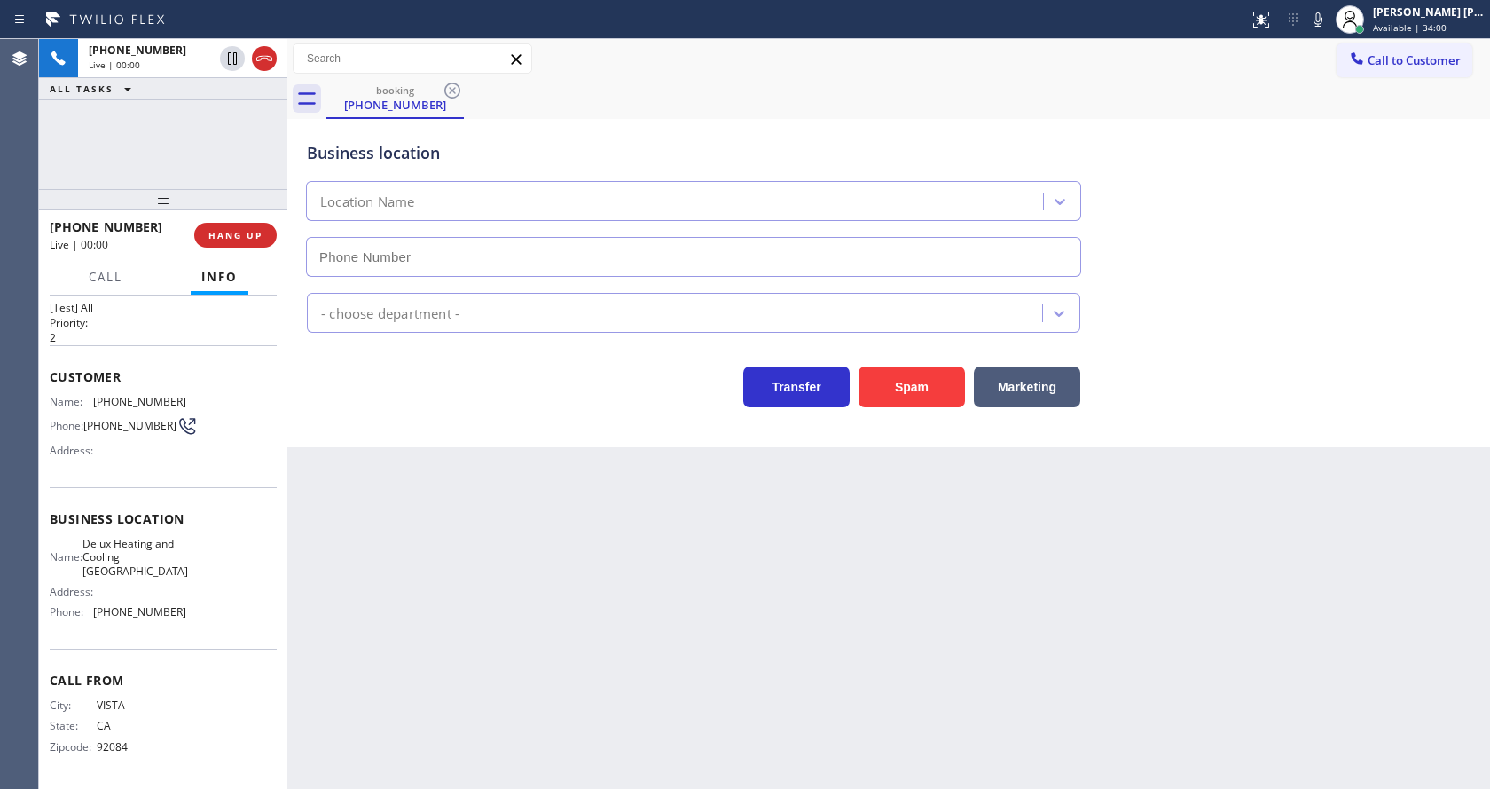
type input "[PHONE_NUMBER]"
click at [885, 390] on button "Spam" at bounding box center [912, 386] width 106 height 41
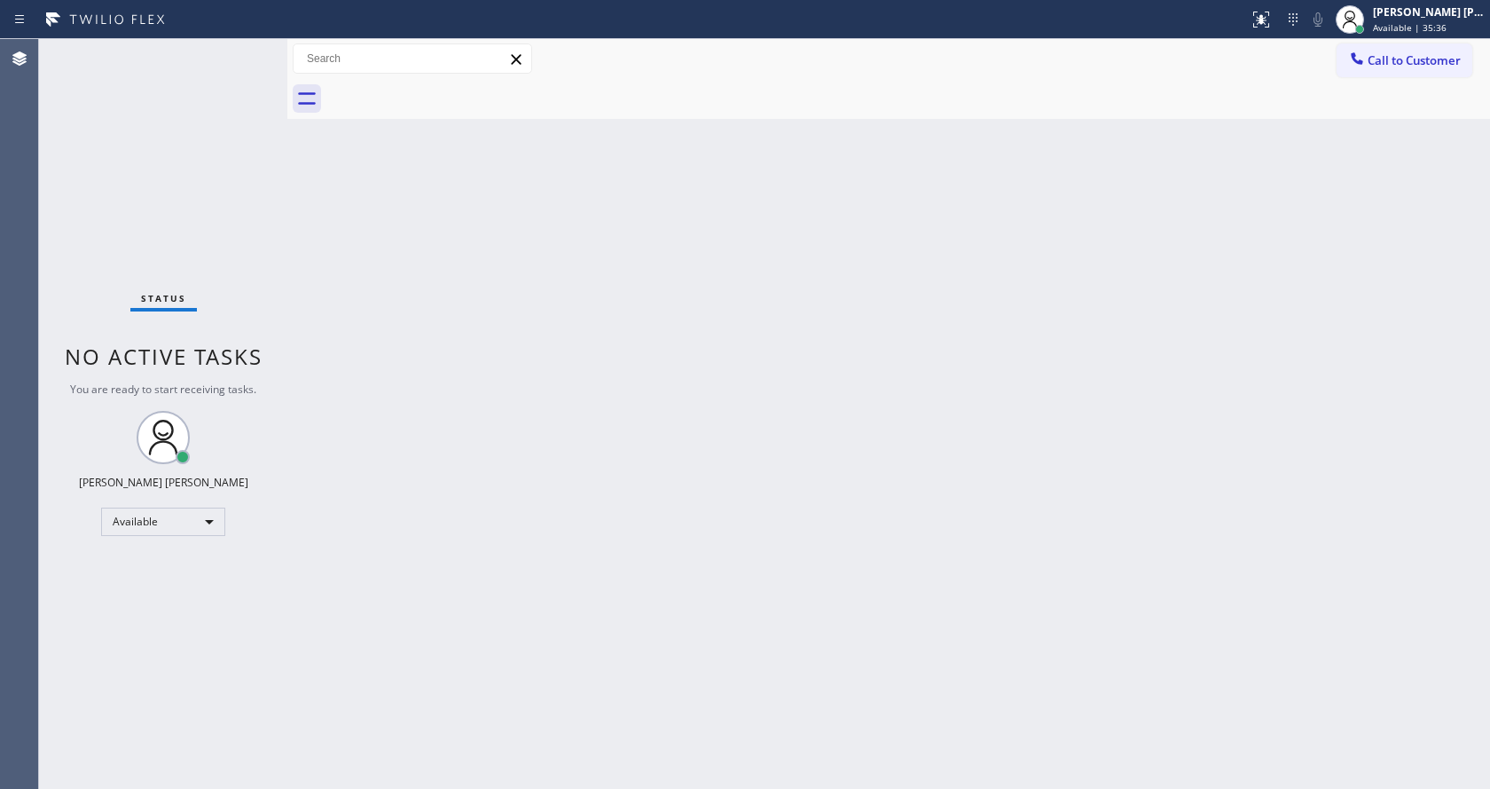
click at [690, 668] on div "Back to Dashboard Change Sender ID Customers Technicians Select a contact Outbo…" at bounding box center [888, 414] width 1203 height 750
click at [509, 433] on div "Back to Dashboard Change Sender ID Customers Technicians Select a contact Outbo…" at bounding box center [888, 414] width 1203 height 750
click at [448, 452] on div "Back to Dashboard Change Sender ID Customers Technicians Select a contact Outbo…" at bounding box center [888, 414] width 1203 height 750
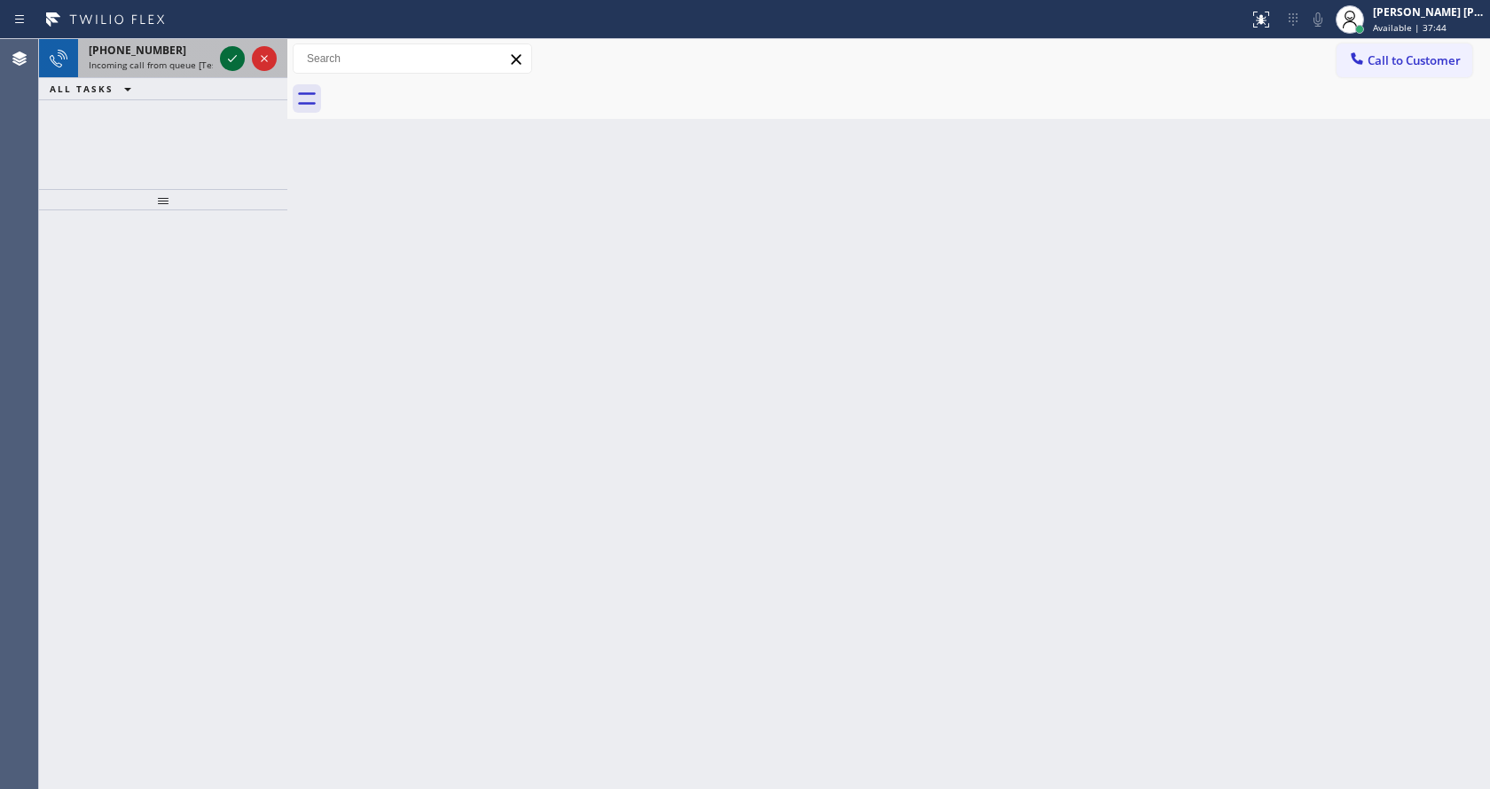
click at [238, 61] on icon at bounding box center [232, 58] width 21 height 21
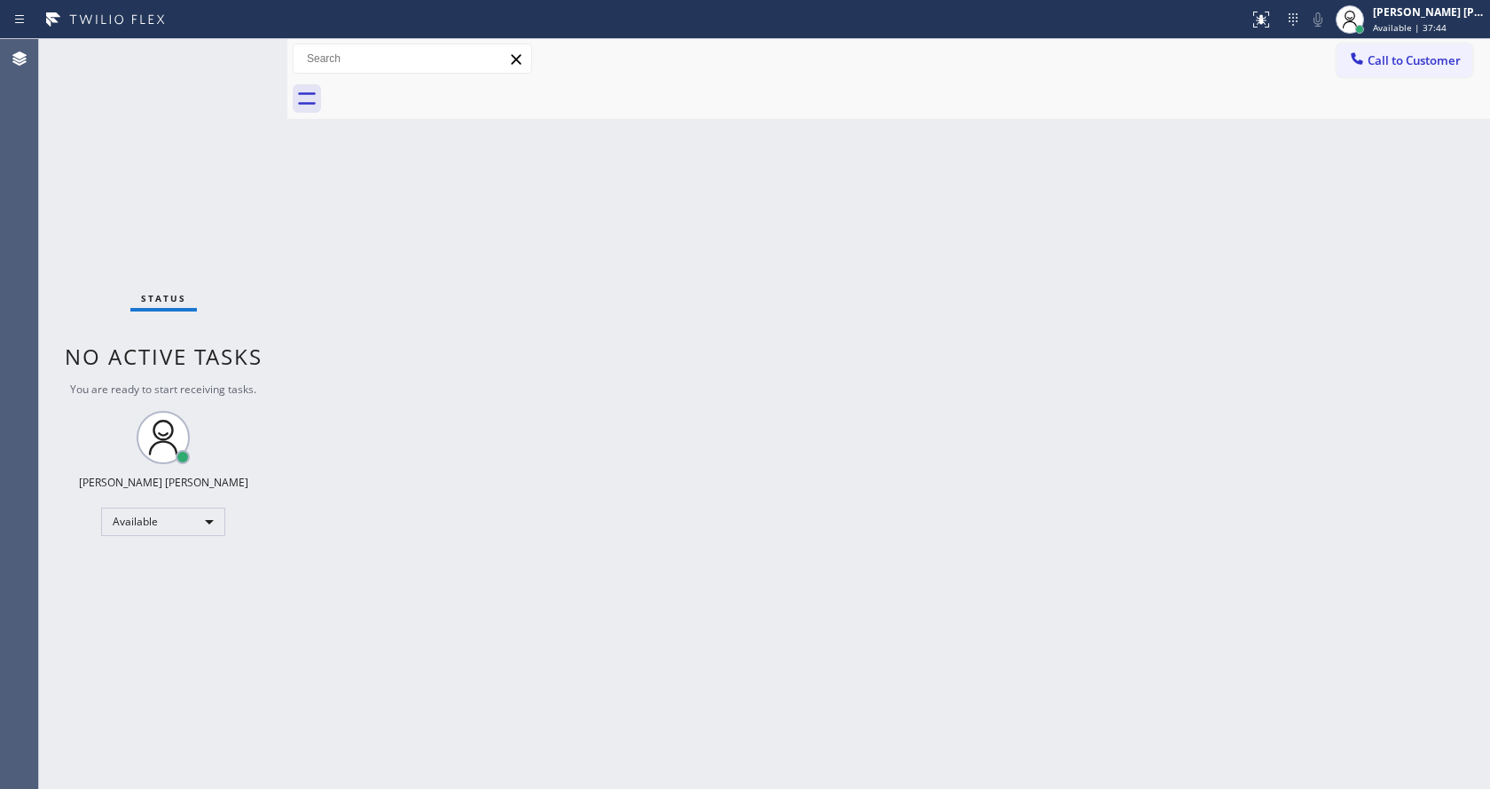
click at [626, 467] on div "Back to Dashboard Change Sender ID Customers Technicians Select a contact Outbo…" at bounding box center [888, 414] width 1203 height 750
drag, startPoint x: 907, startPoint y: 493, endPoint x: 770, endPoint y: 593, distance: 169.4
click at [907, 493] on div "Back to Dashboard Change Sender ID Customers Technicians Select a contact Outbo…" at bounding box center [888, 414] width 1203 height 750
drag, startPoint x: 353, startPoint y: 281, endPoint x: 562, endPoint y: 244, distance: 211.8
click at [353, 281] on div "Back to Dashboard Change Sender ID Customers Technicians Select a contact Outbo…" at bounding box center [888, 414] width 1203 height 750
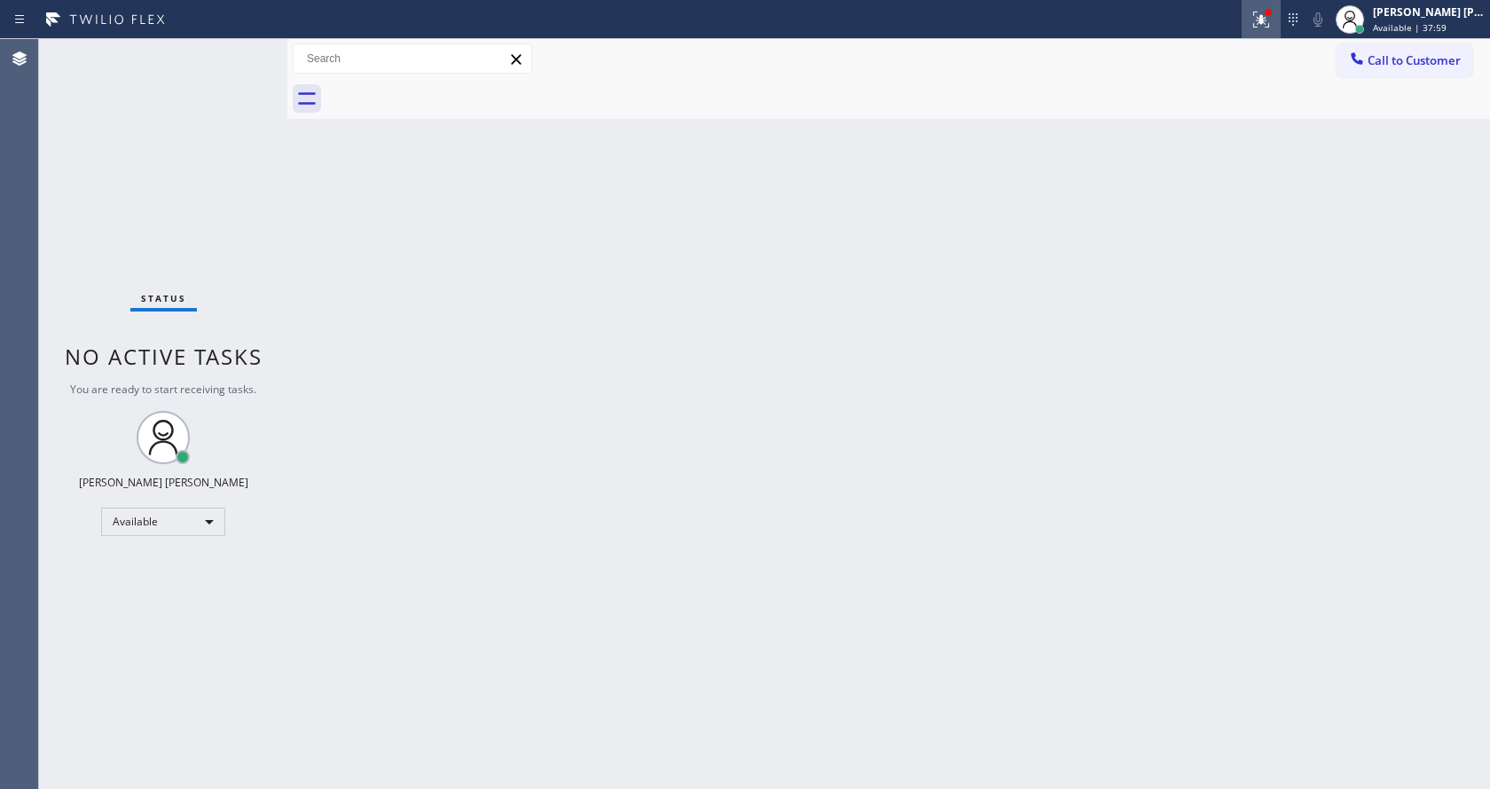
click at [1254, 29] on div at bounding box center [1261, 19] width 39 height 21
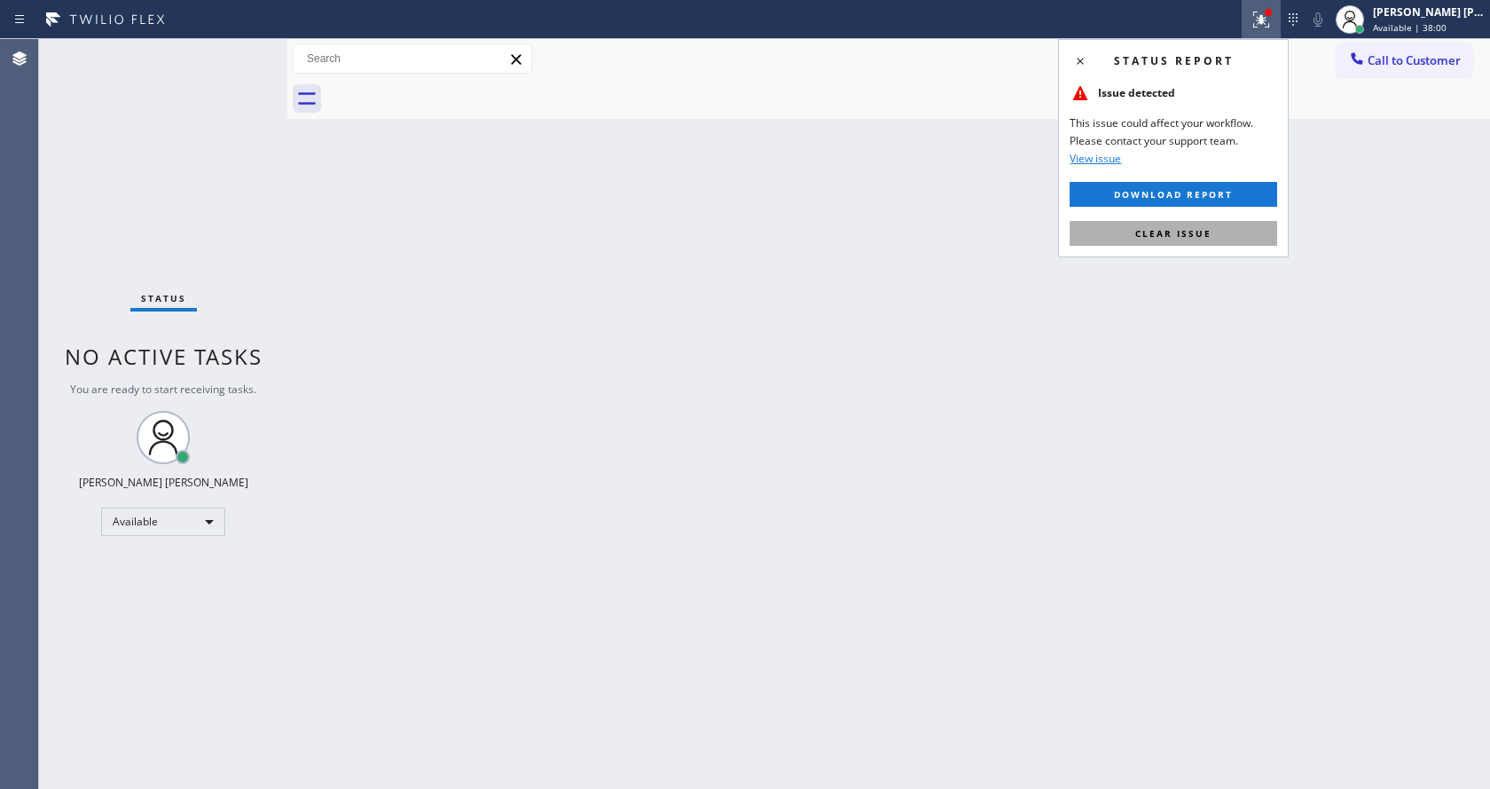
click at [1183, 227] on span "Clear issue" at bounding box center [1173, 233] width 76 height 12
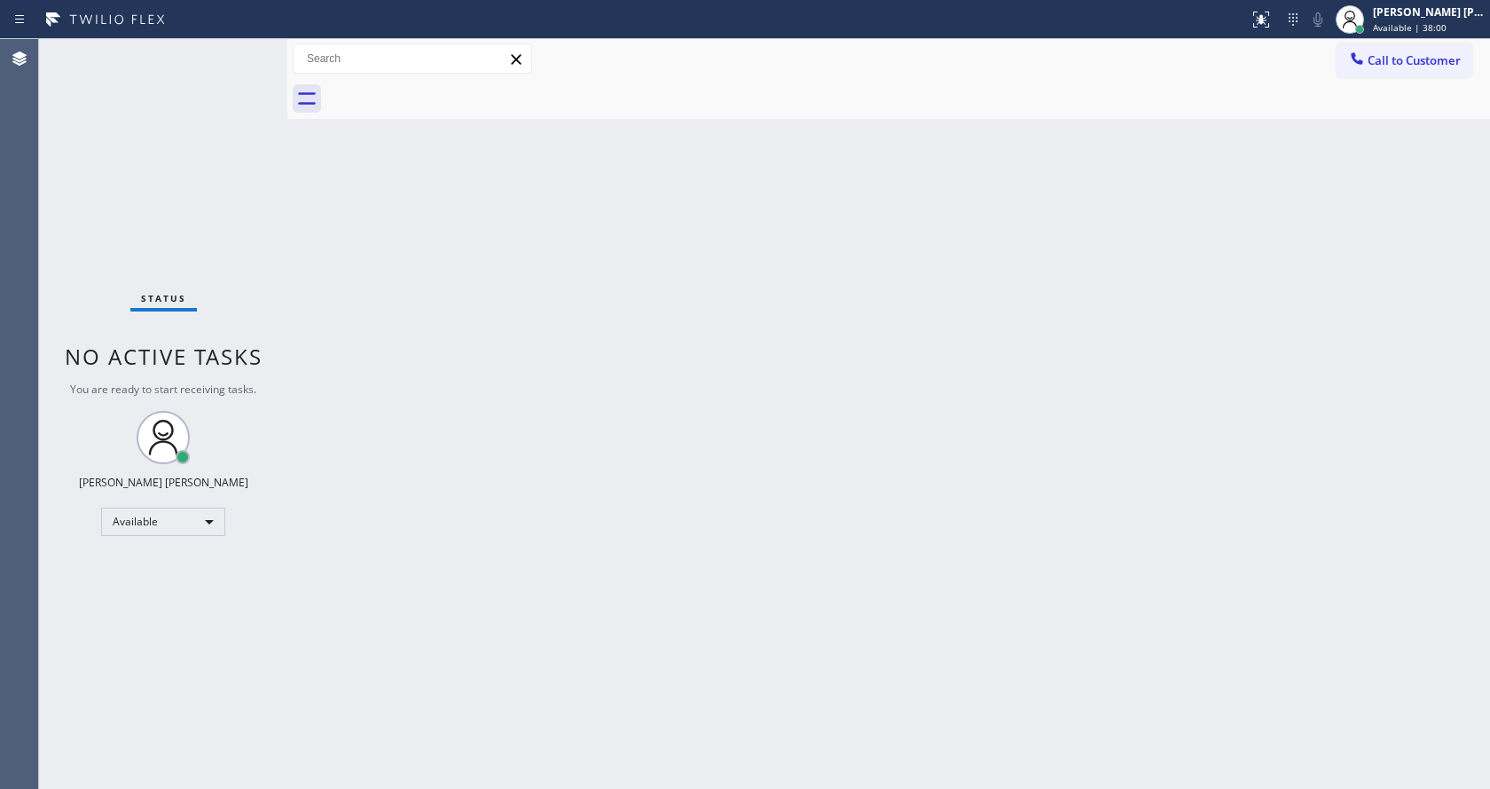
click at [1192, 243] on div "Back to Dashboard Change Sender ID Customers Technicians Select a contact Outbo…" at bounding box center [888, 414] width 1203 height 750
click at [231, 58] on div "Status No active tasks You are ready to start receiving tasks. [PERSON_NAME] [P…" at bounding box center [163, 414] width 248 height 750
click at [691, 491] on div "Back to Dashboard Change Sender ID Customers Technicians Select a contact Outbo…" at bounding box center [888, 414] width 1203 height 750
click at [230, 63] on div "Status No active tasks You are ready to start receiving tasks. [PERSON_NAME] [P…" at bounding box center [163, 414] width 248 height 750
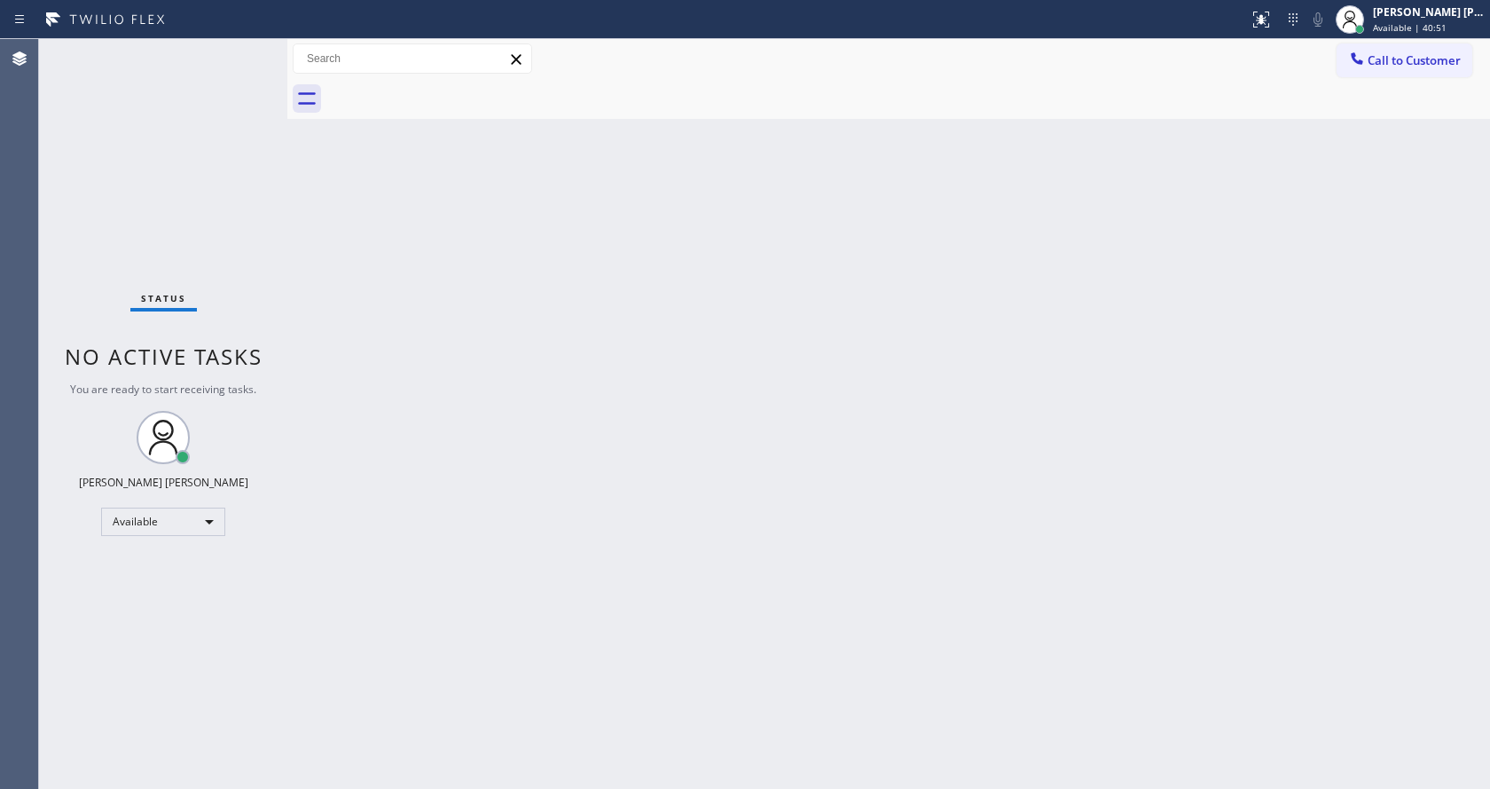
click at [707, 664] on div "Back to Dashboard Change Sender ID Customers Technicians Select a contact Outbo…" at bounding box center [888, 414] width 1203 height 750
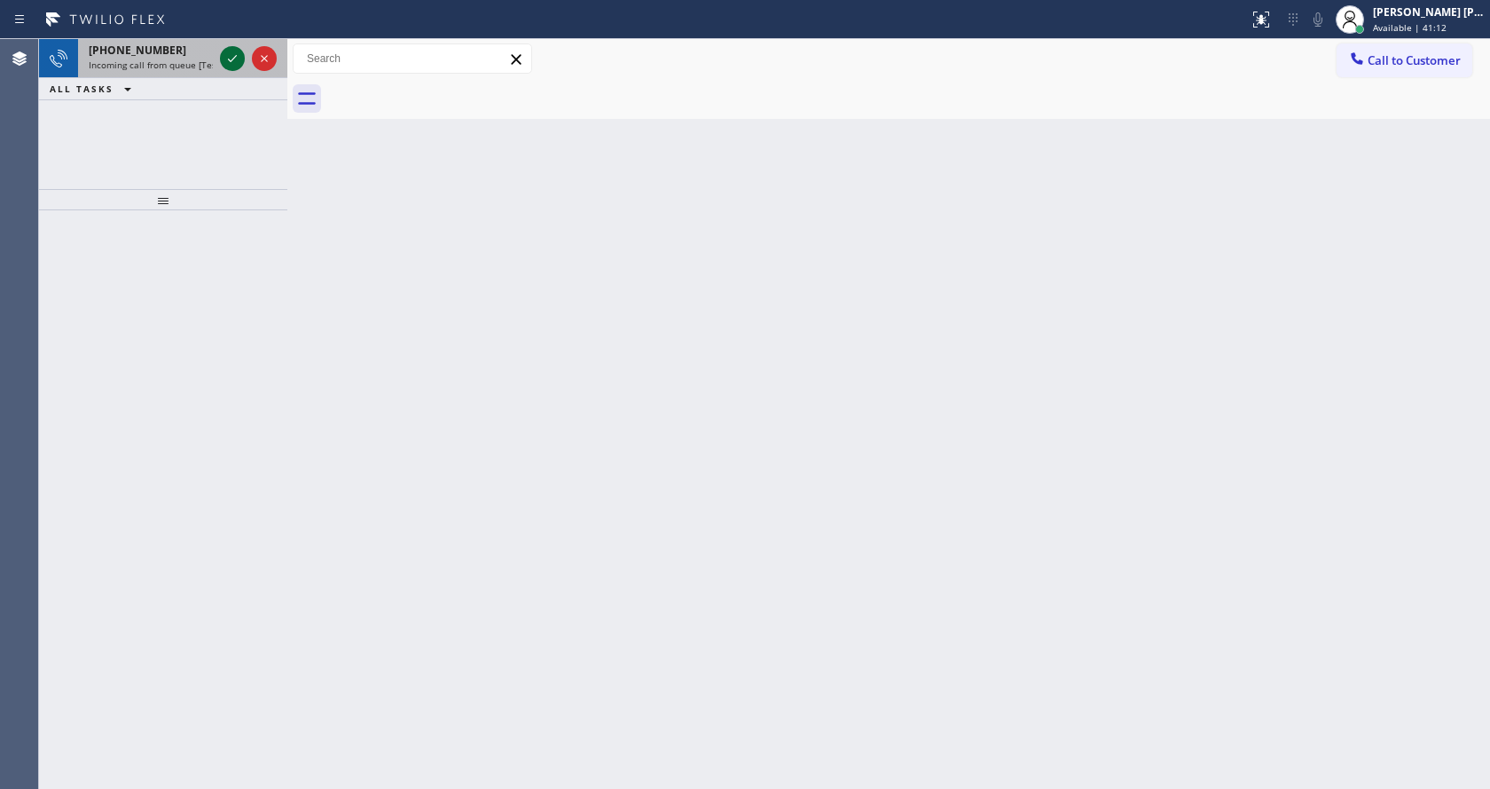
click at [233, 56] on icon at bounding box center [232, 58] width 21 height 21
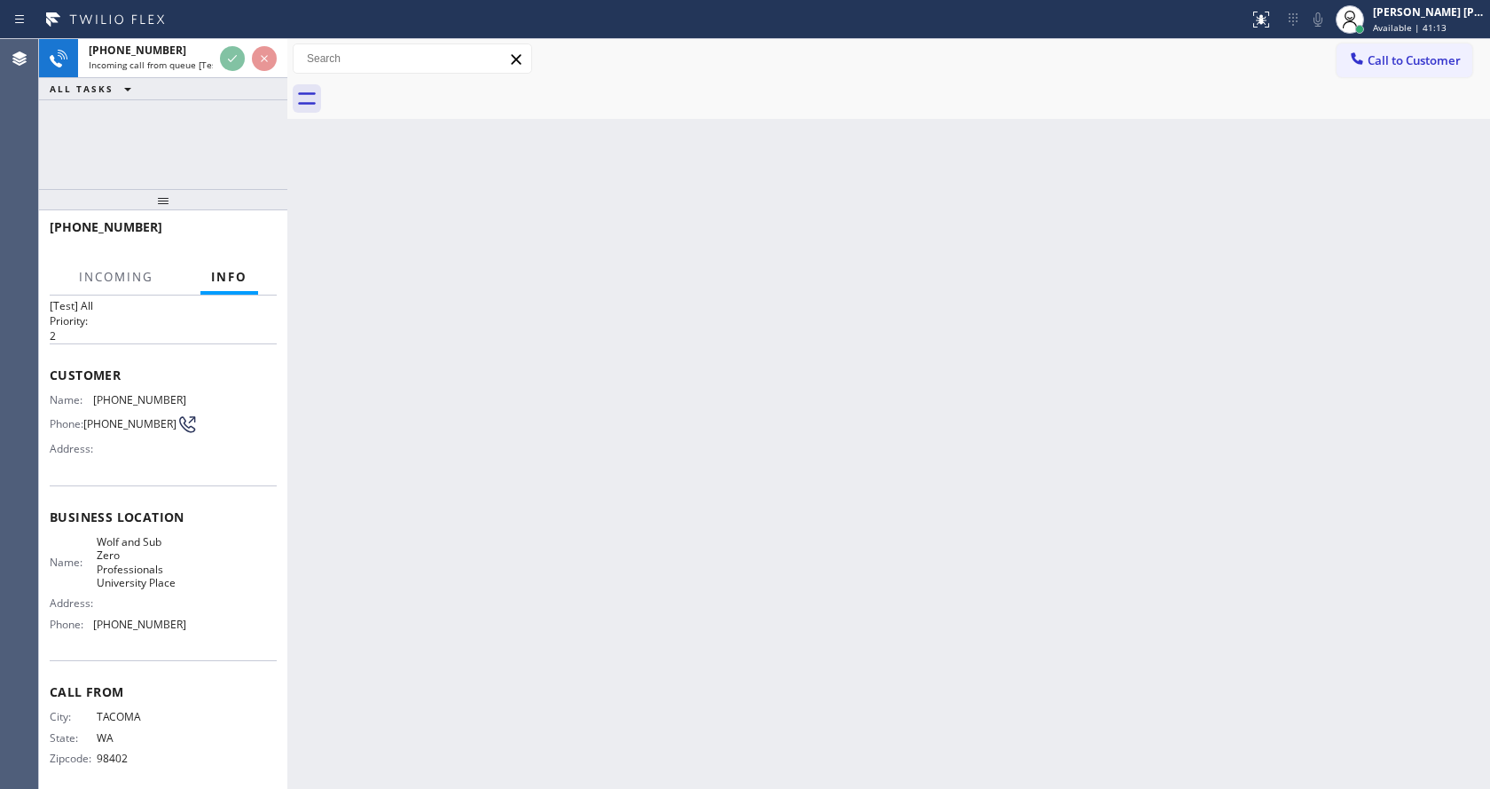
scroll to position [51, 0]
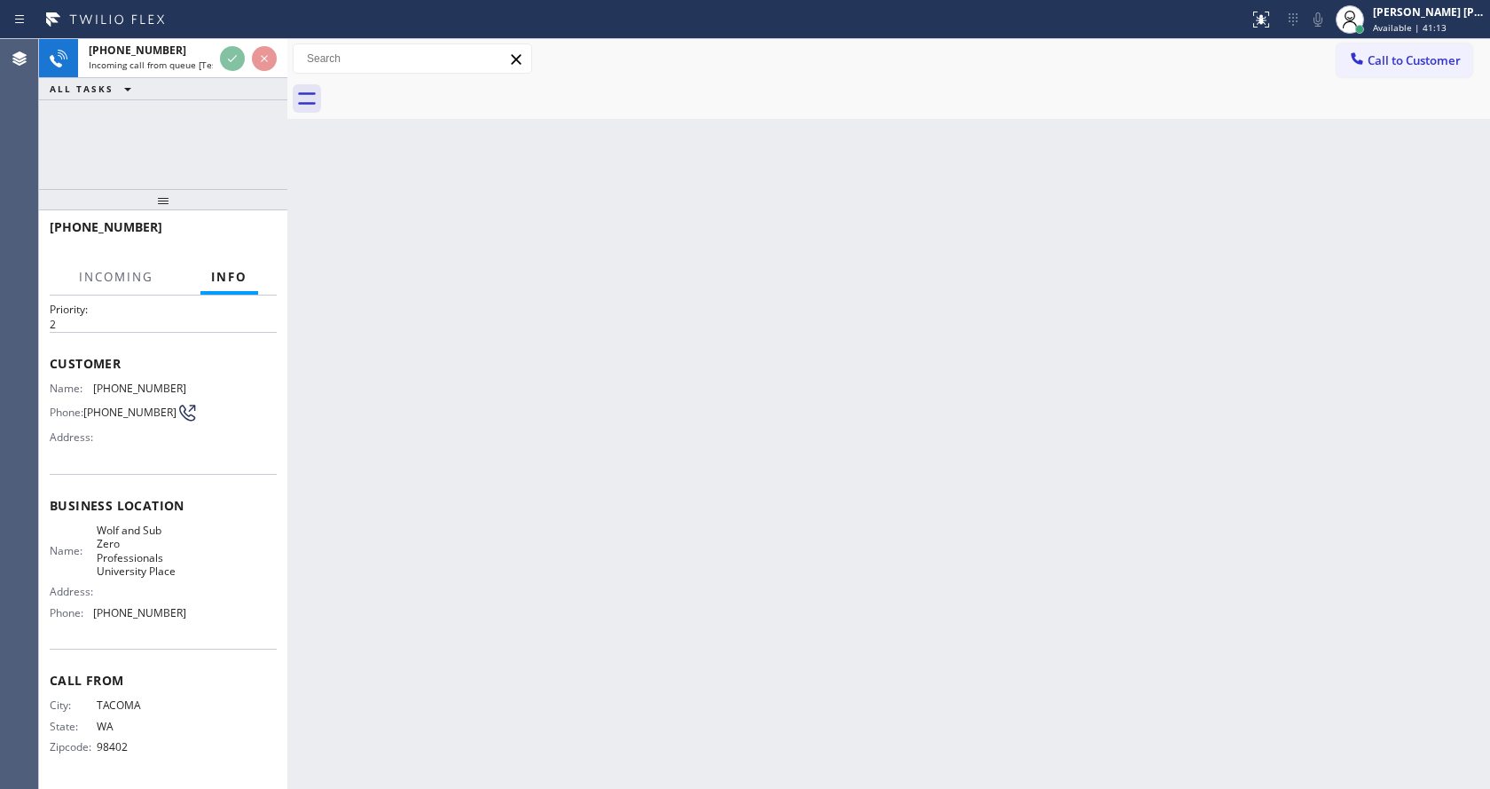
click at [719, 514] on div "Back to Dashboard Change Sender ID Customers Technicians Select a contact Outbo…" at bounding box center [888, 414] width 1203 height 750
click at [468, 365] on div "Back to Dashboard Change Sender ID Customers Technicians Select a contact Outbo…" at bounding box center [888, 414] width 1203 height 750
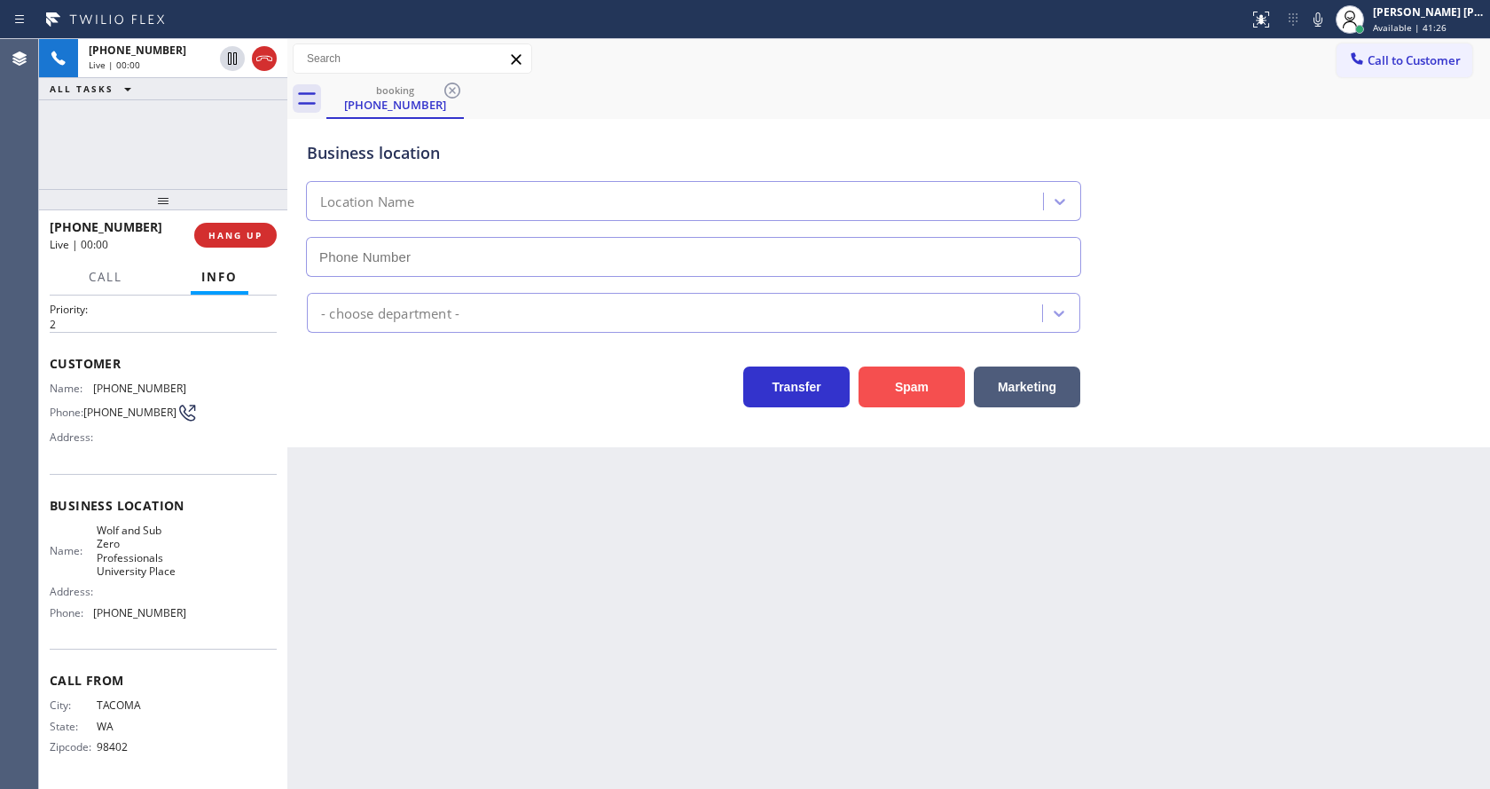
type input "[PHONE_NUMBER]"
click at [914, 389] on button "Spam" at bounding box center [912, 386] width 106 height 41
click at [816, 568] on div "Back to Dashboard Change Sender ID Customers Technicians Select a contact Outbo…" at bounding box center [888, 414] width 1203 height 750
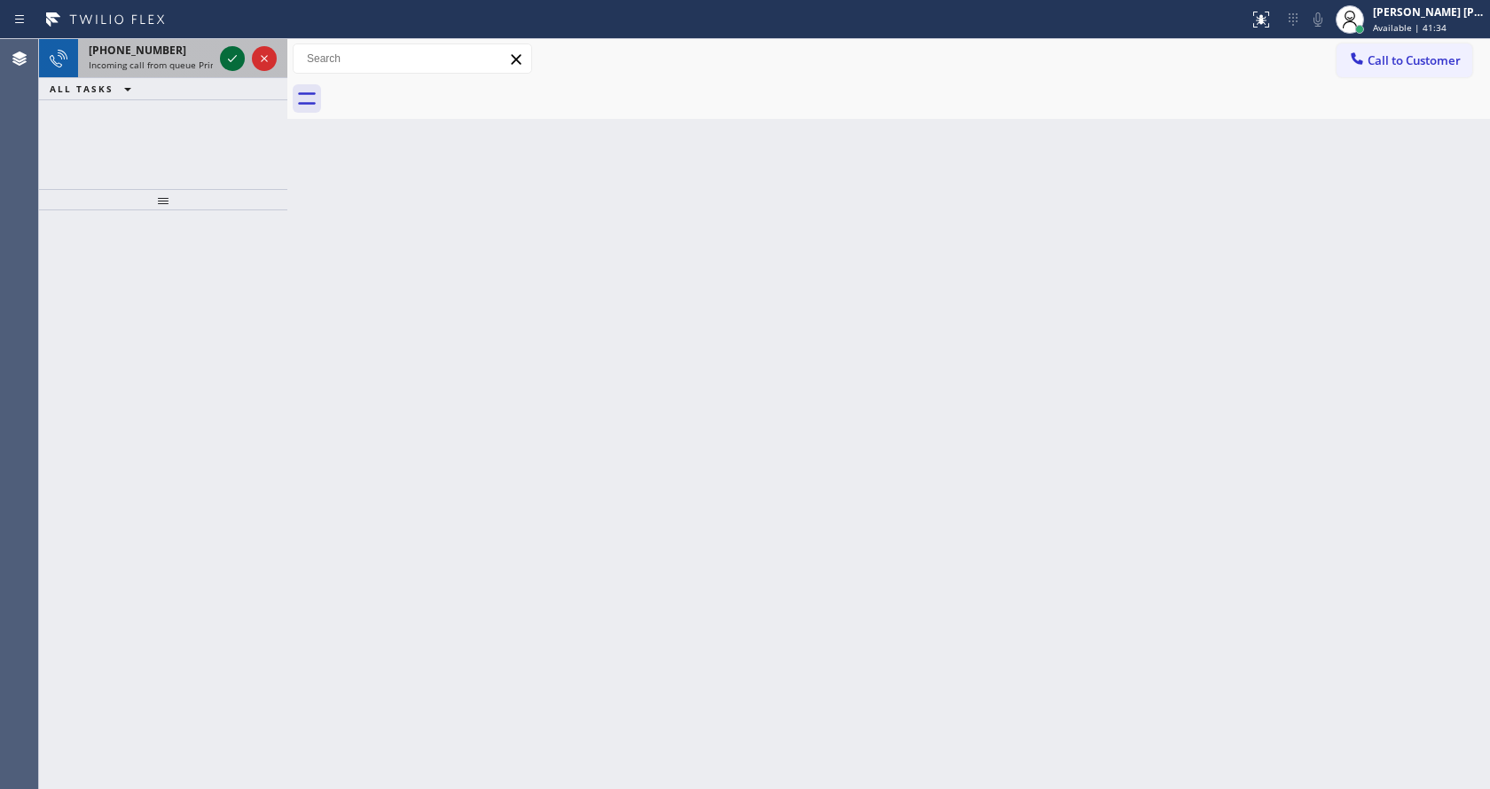
click at [224, 61] on icon at bounding box center [232, 58] width 21 height 21
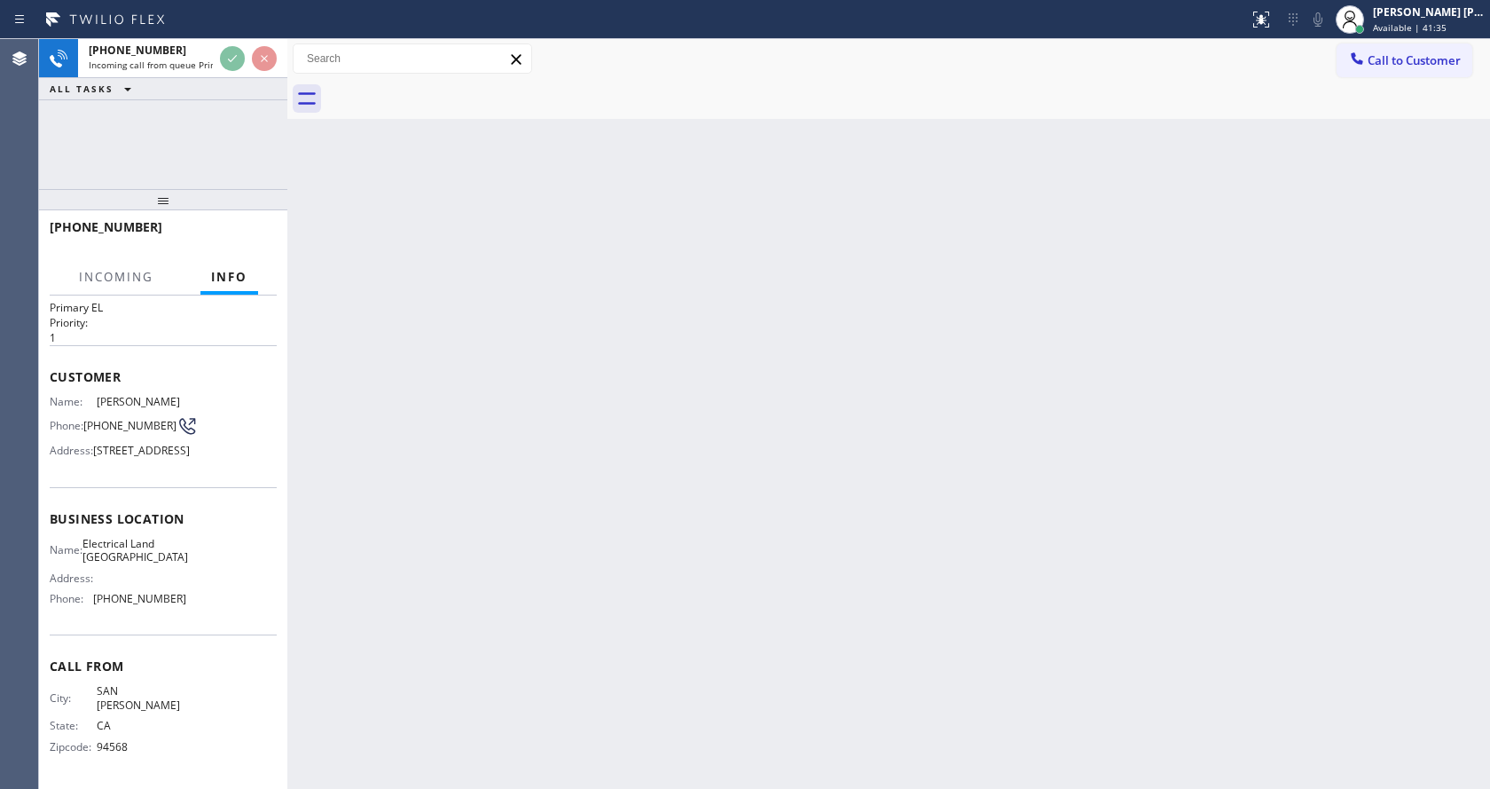
scroll to position [51, 0]
click at [517, 521] on div "Back to Dashboard Change Sender ID Customers Technicians Select a contact Outbo…" at bounding box center [888, 414] width 1203 height 750
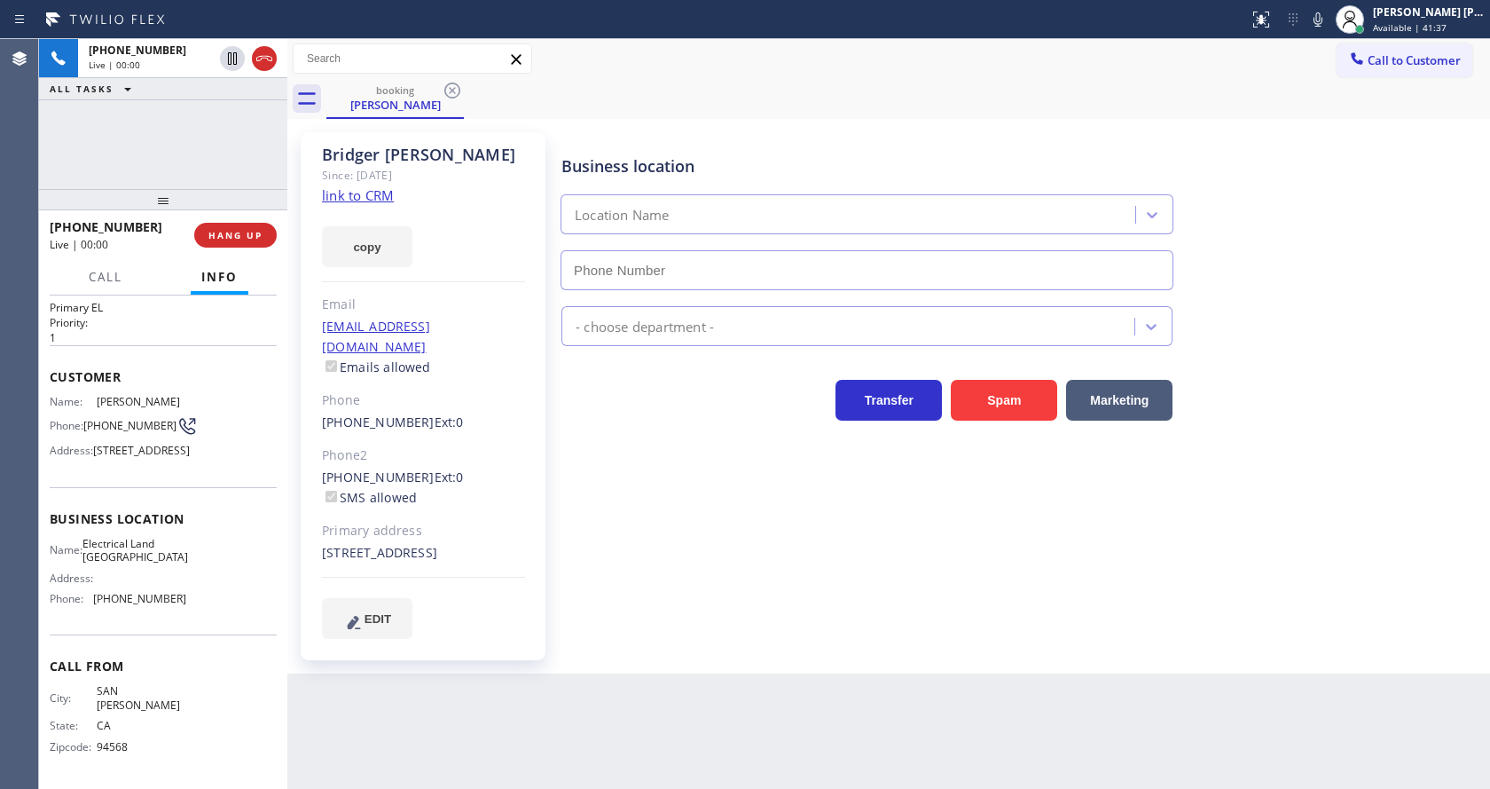
type input "[PHONE_NUMBER]"
click at [582, 553] on div "Business location Electrical Land [GEOGRAPHIC_DATA] [PHONE_NUMBER] Electricians…" at bounding box center [1022, 385] width 928 height 497
click at [381, 200] on link "link to CRM" at bounding box center [358, 195] width 72 height 18
click at [1322, 13] on icon at bounding box center [1318, 19] width 21 height 21
click at [1305, 112] on div "booking [PERSON_NAME]" at bounding box center [908, 99] width 1164 height 40
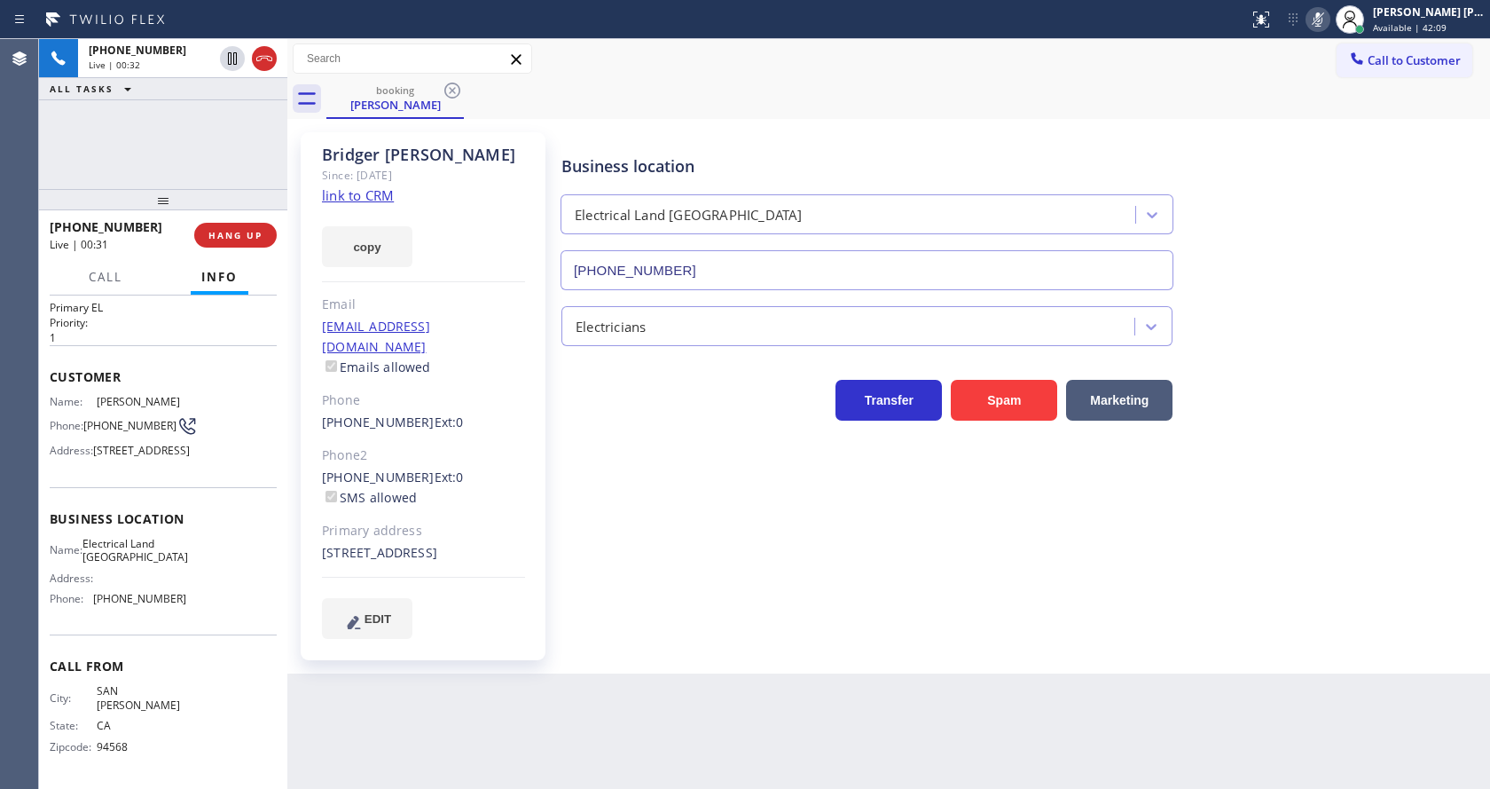
click at [1329, 25] on icon at bounding box center [1318, 19] width 21 height 21
click at [1306, 124] on div "[PERSON_NAME] Since: [DATE] link to CRM copy Email [EMAIL_ADDRESS][DOMAIN_NAME]…" at bounding box center [889, 396] width 1194 height 546
click at [685, 548] on div "Business location Electrical Land [GEOGRAPHIC_DATA] [PHONE_NUMBER] Electricians…" at bounding box center [1022, 385] width 928 height 497
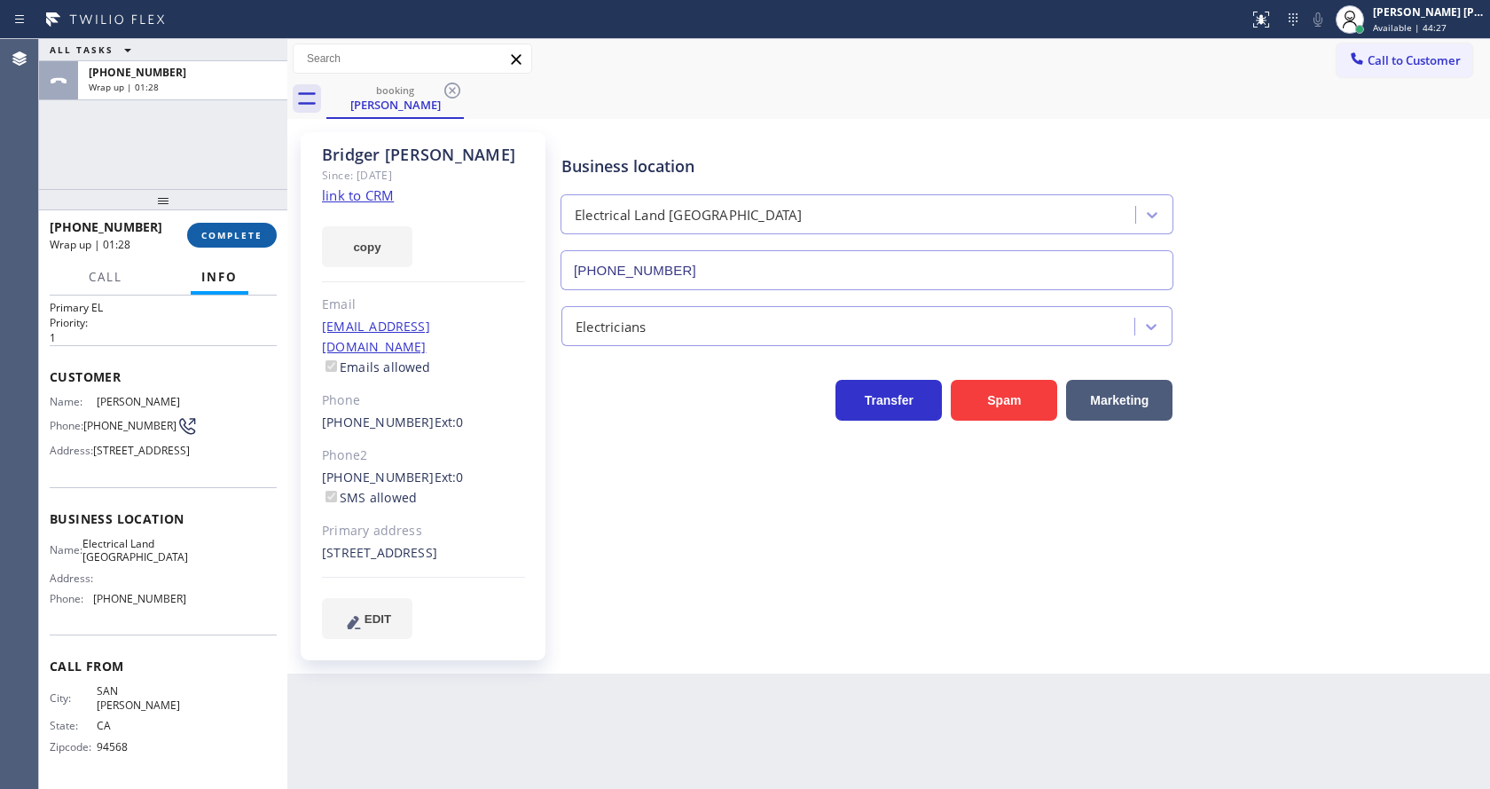
click at [228, 224] on button "COMPLETE" at bounding box center [232, 235] width 90 height 25
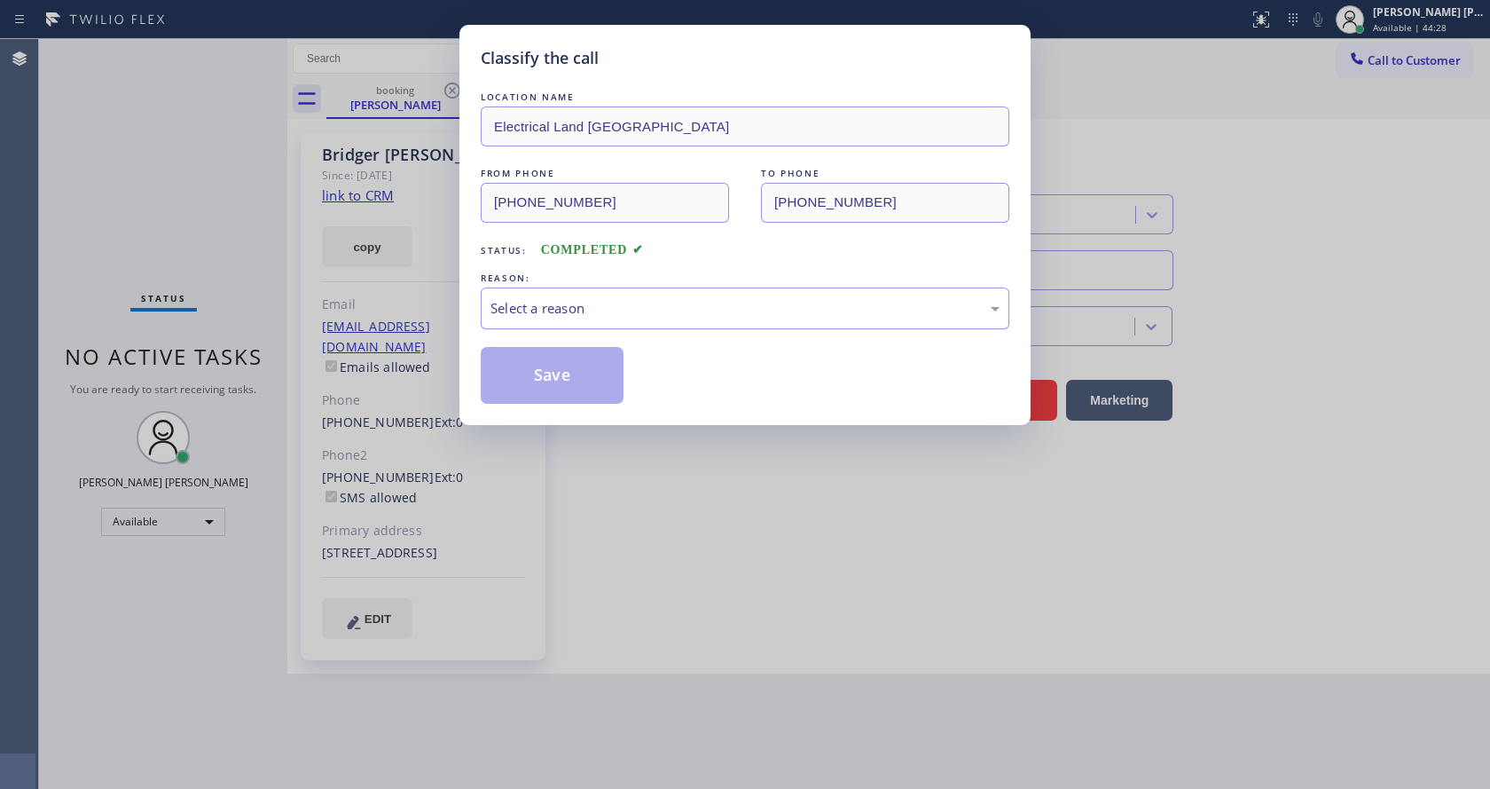
click at [556, 308] on div "Select a reason" at bounding box center [745, 308] width 509 height 20
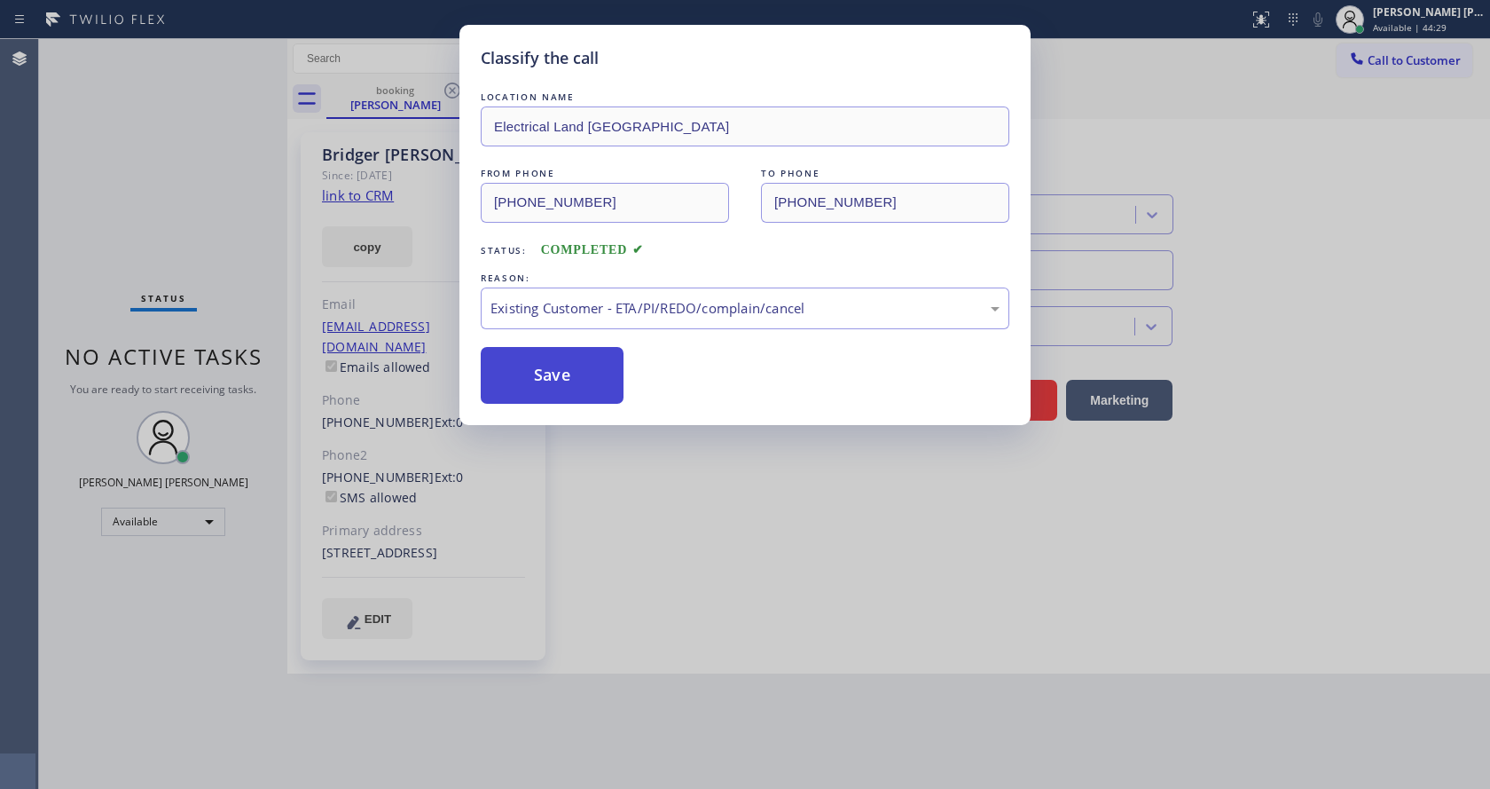
click at [538, 373] on button "Save" at bounding box center [552, 375] width 143 height 57
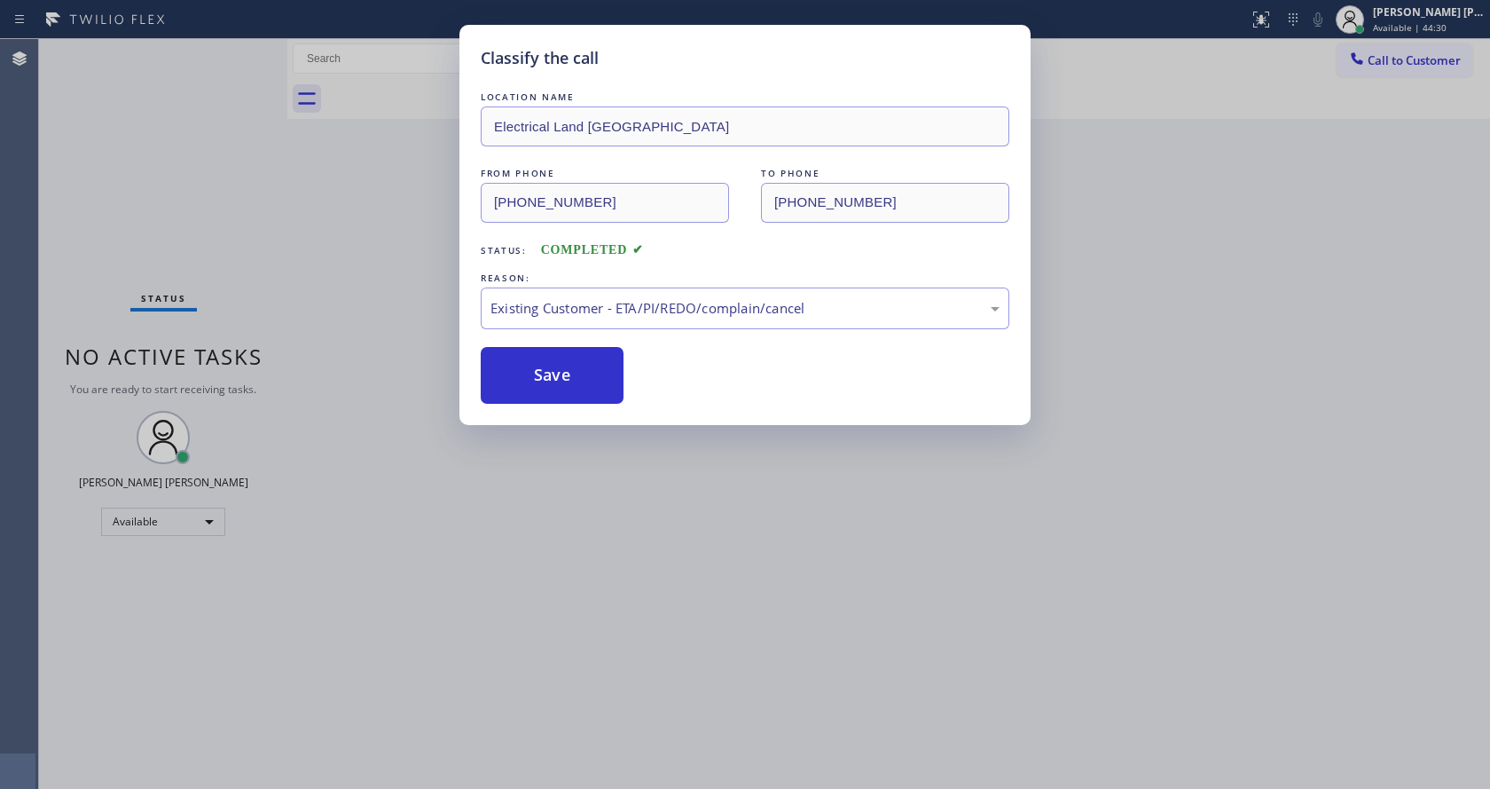
click at [628, 534] on div "Classify the call LOCATION NAME Electrical Land [GEOGRAPHIC_DATA] FROM PHONE [P…" at bounding box center [745, 394] width 1490 height 789
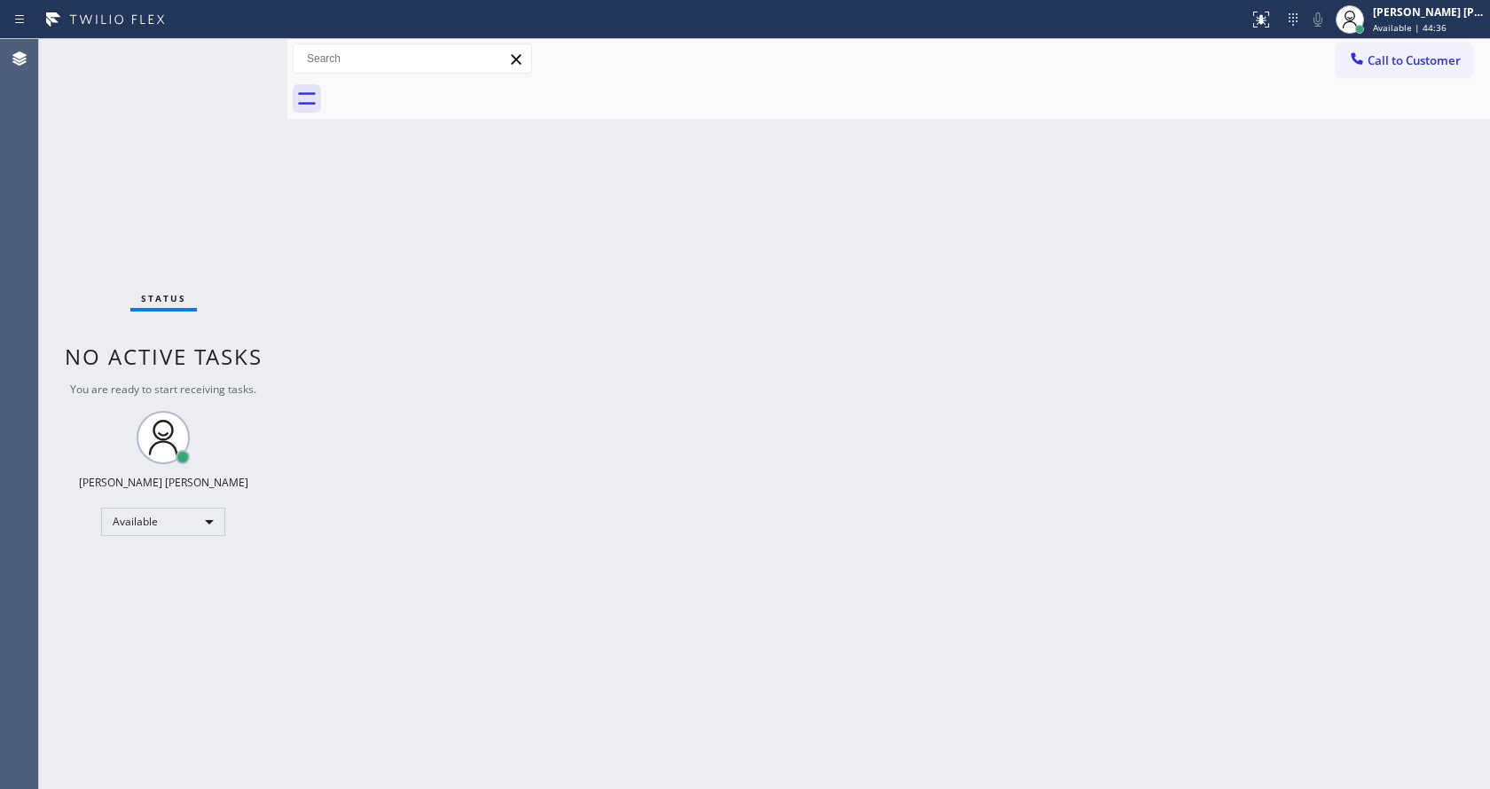
drag, startPoint x: 298, startPoint y: 277, endPoint x: 513, endPoint y: 89, distance: 285.4
click at [302, 271] on div "Back to Dashboard Change Sender ID Customers Technicians Select a contact Outbo…" at bounding box center [888, 414] width 1203 height 750
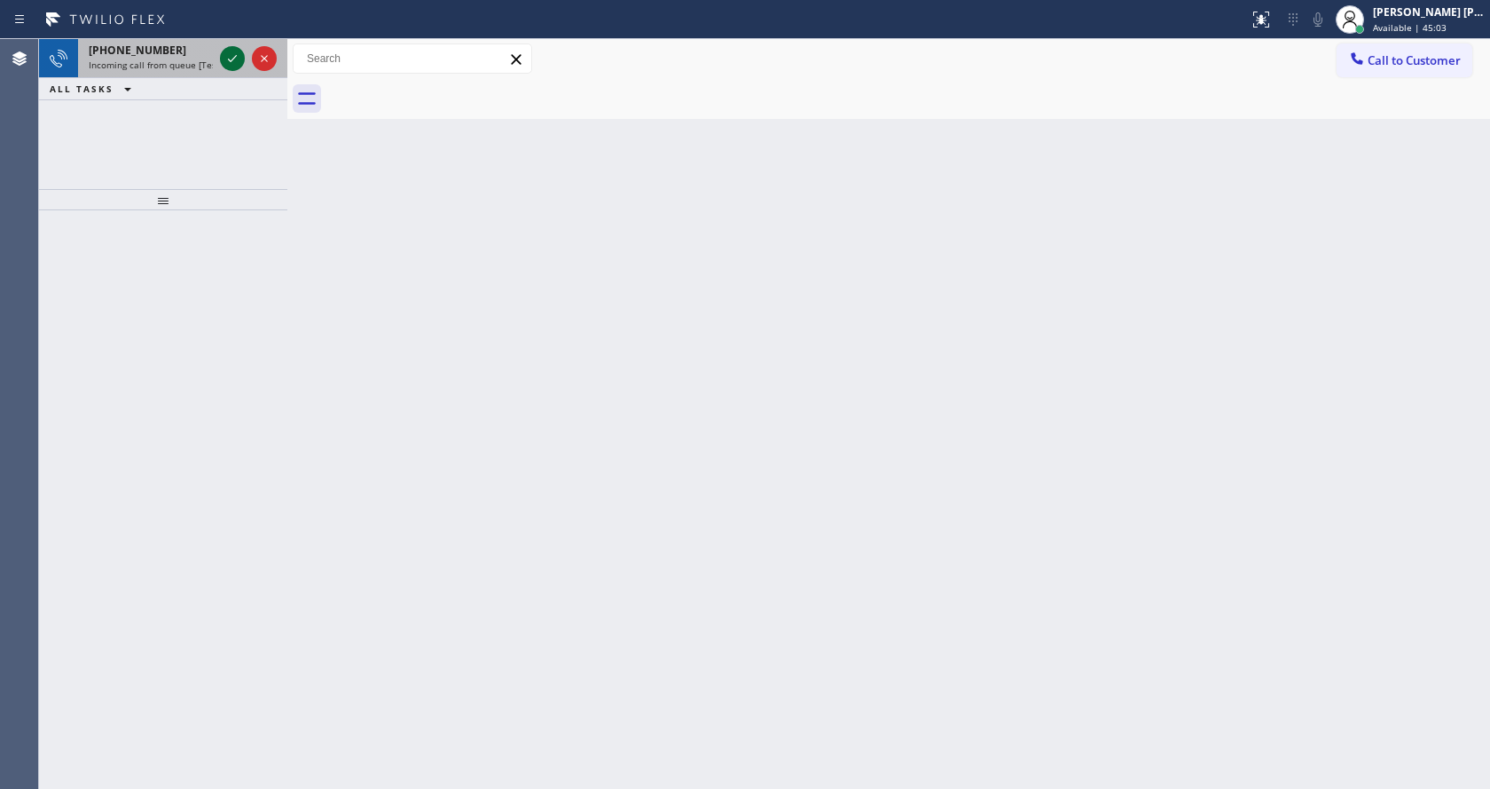
click at [228, 60] on icon at bounding box center [232, 58] width 21 height 21
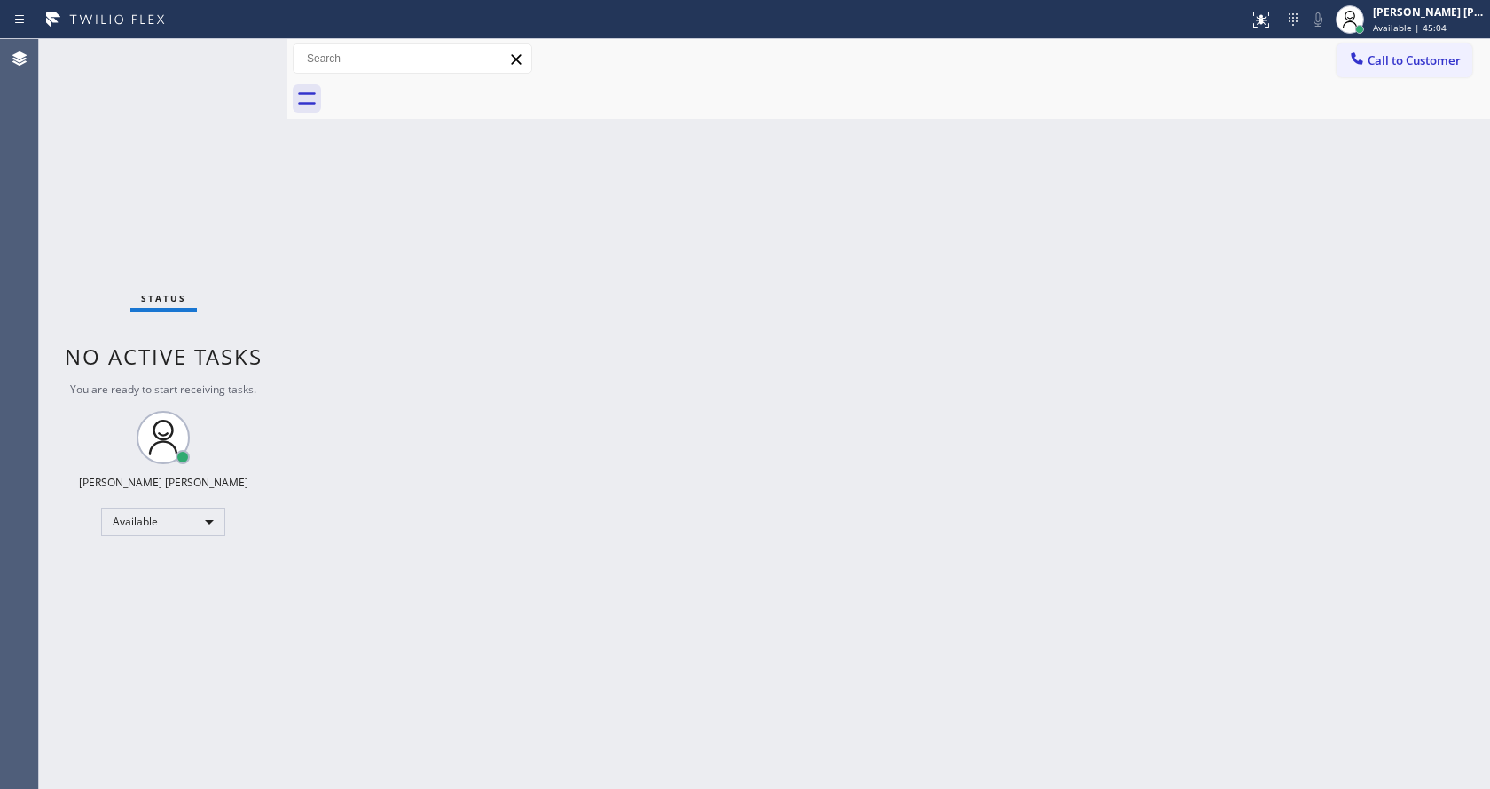
click at [710, 413] on div "Back to Dashboard Change Sender ID Customers Technicians Select a contact Outbo…" at bounding box center [888, 414] width 1203 height 750
click at [805, 414] on div "Back to Dashboard Change Sender ID Customers Technicians Select a contact Outbo…" at bounding box center [888, 414] width 1203 height 750
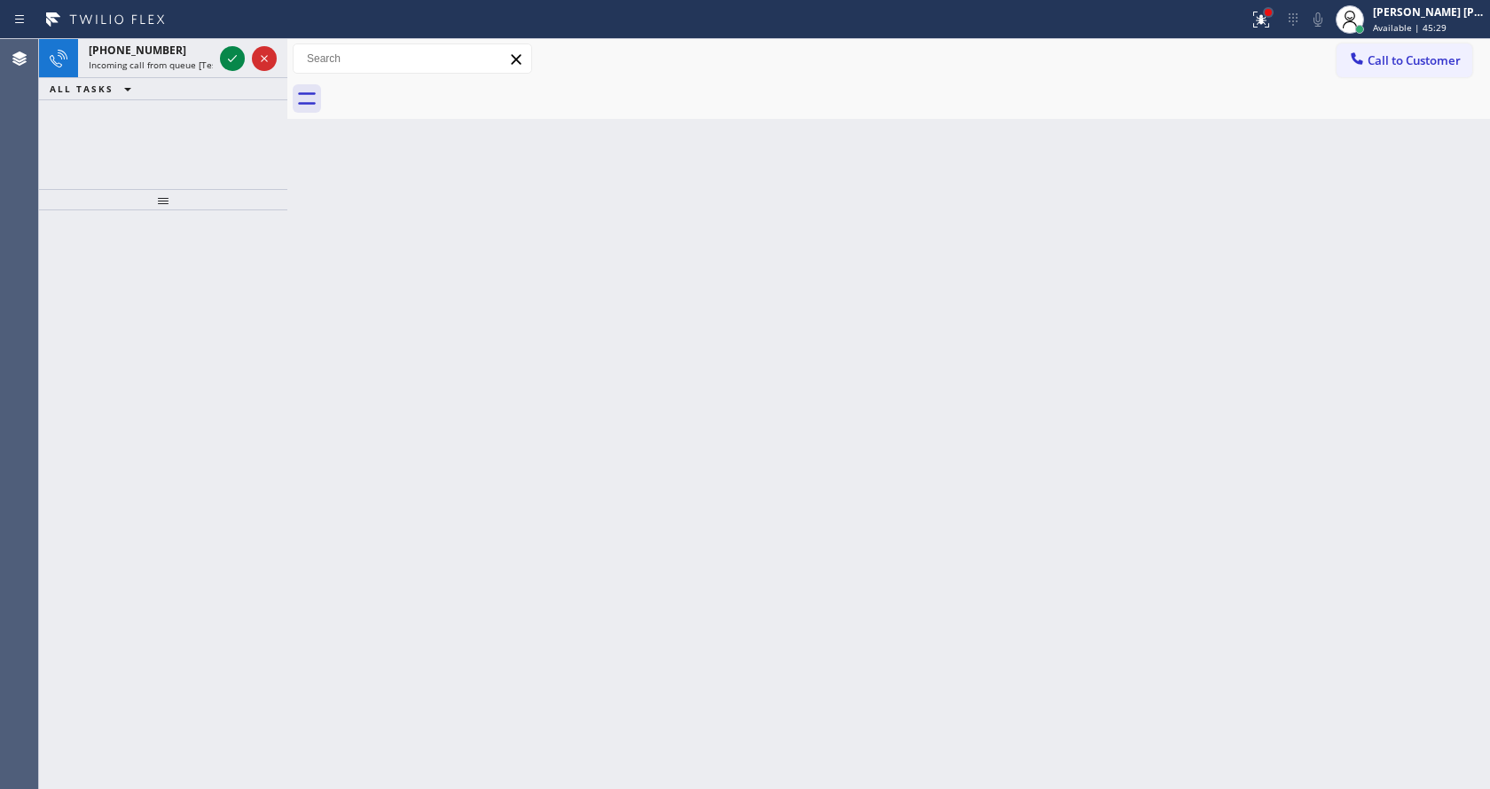
click at [1271, 12] on div at bounding box center [1268, 12] width 11 height 11
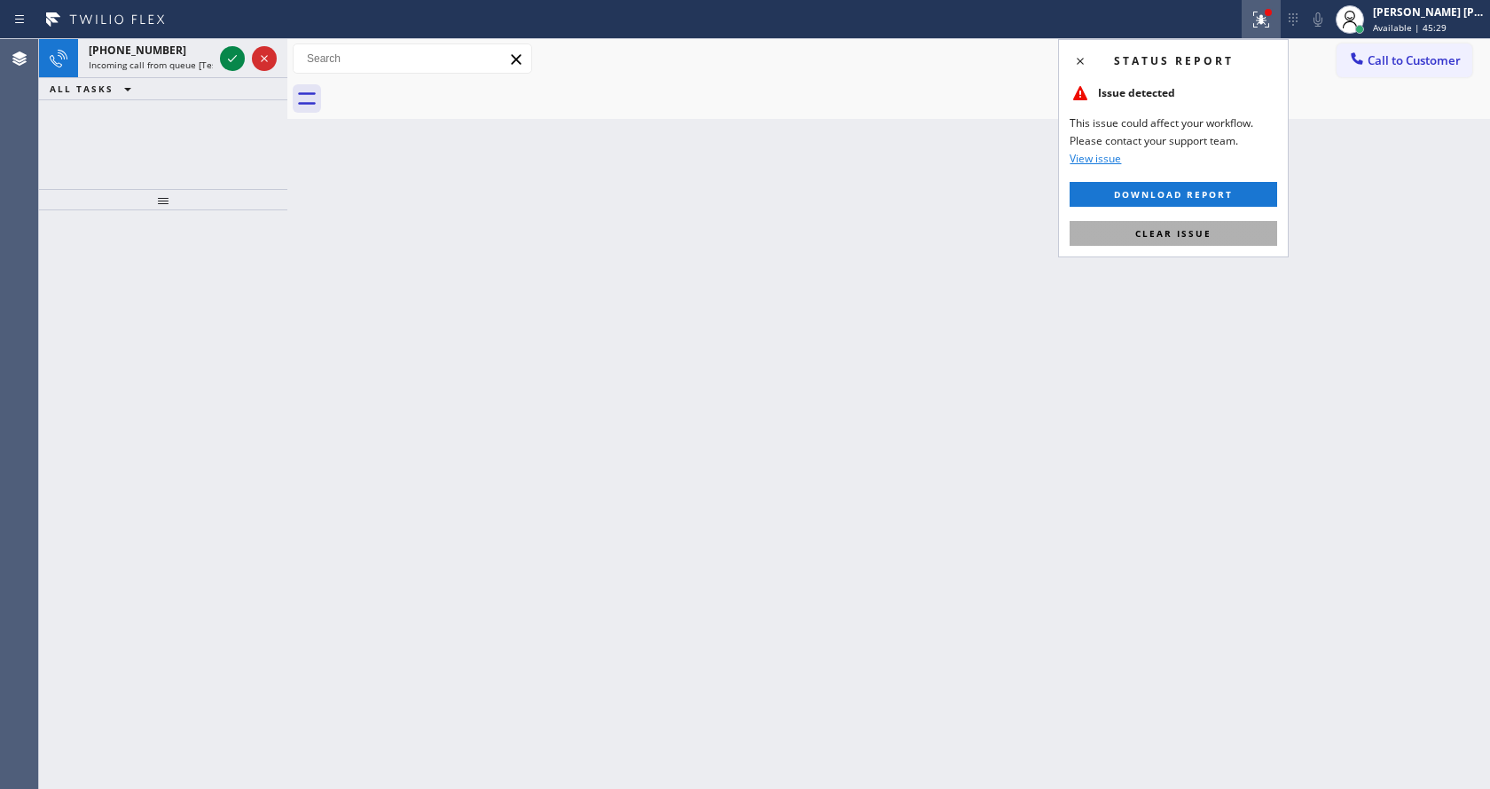
click at [1172, 236] on span "Clear issue" at bounding box center [1173, 233] width 76 height 12
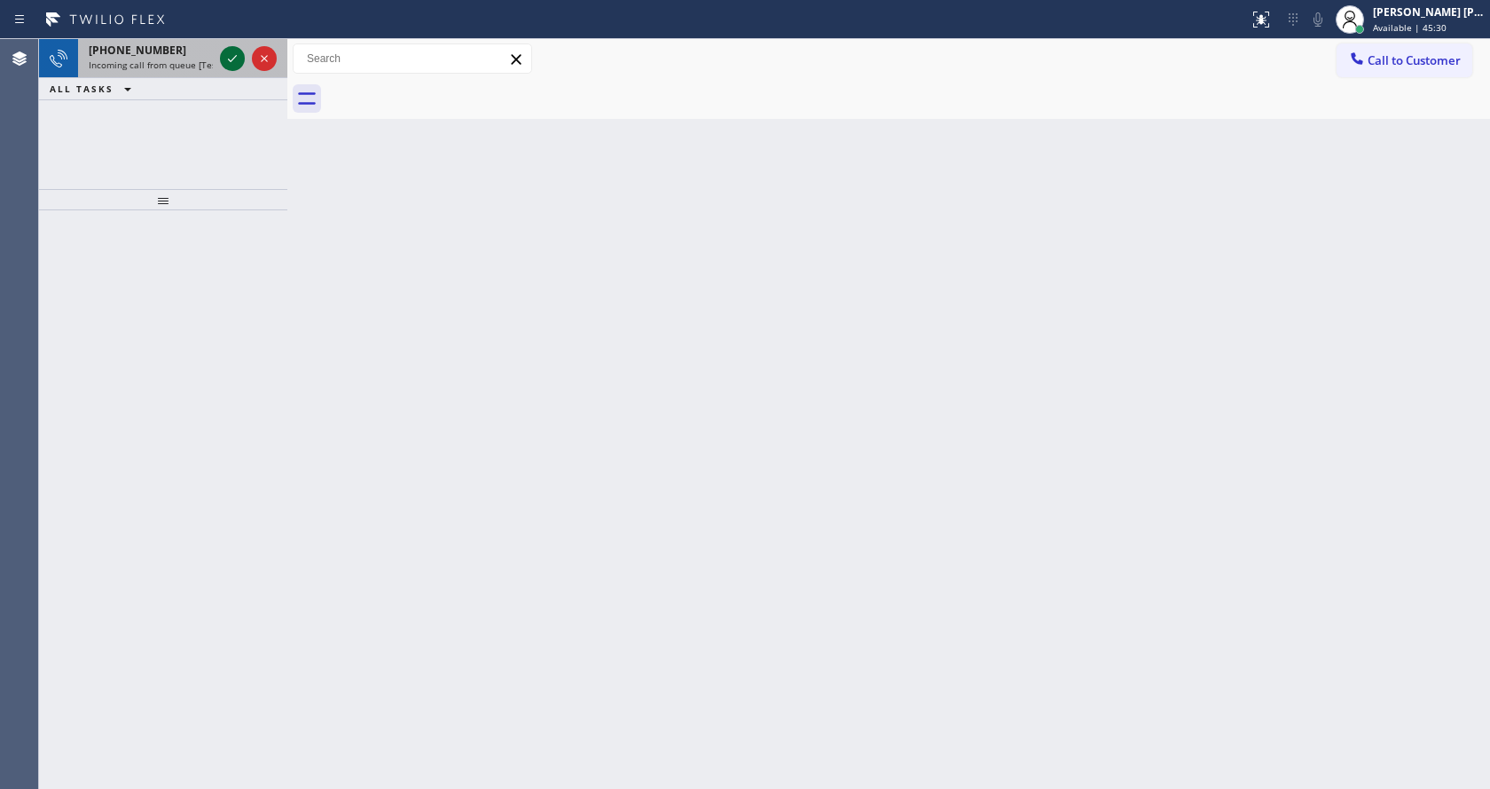
click at [222, 51] on icon at bounding box center [232, 58] width 21 height 21
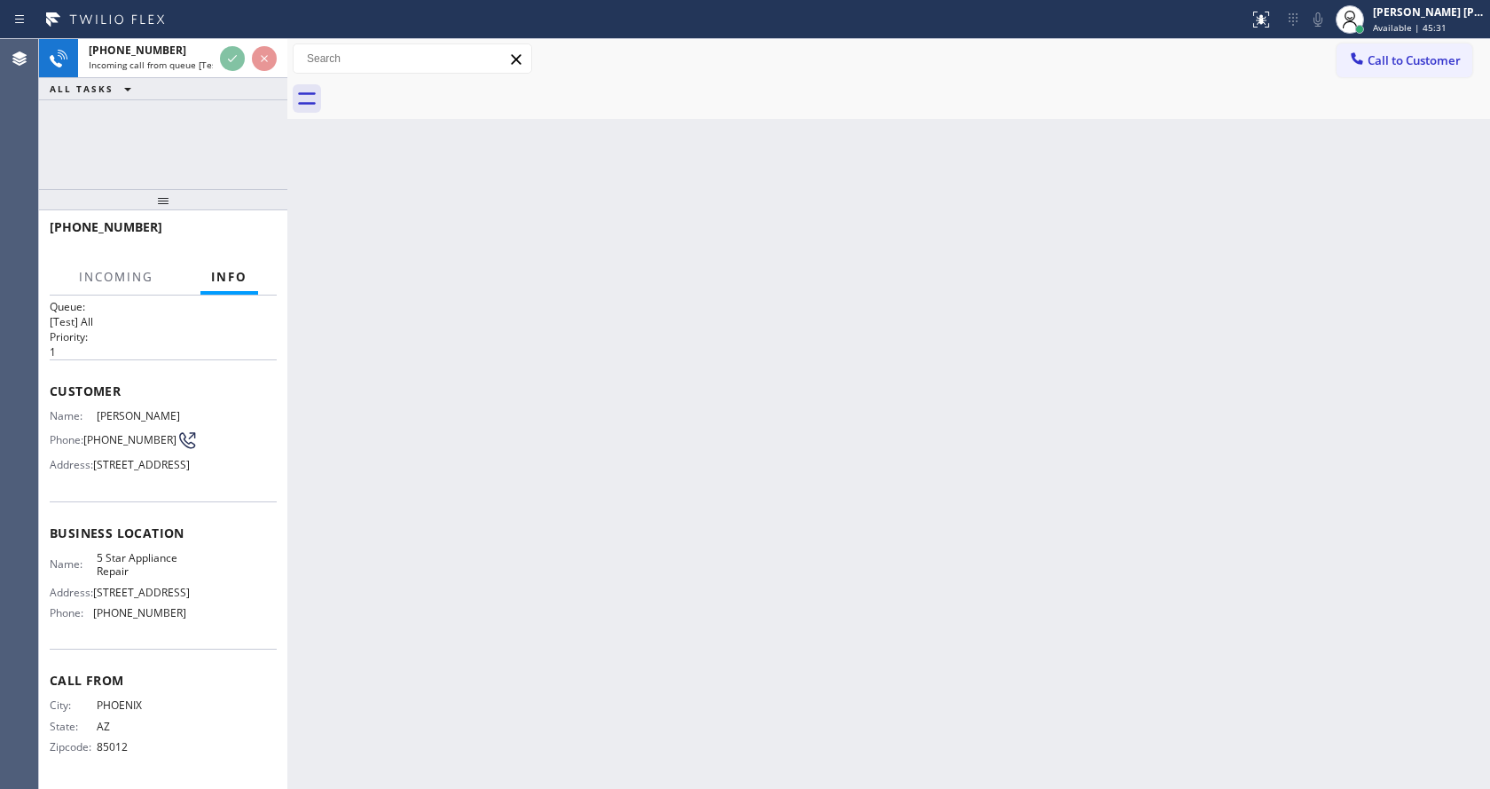
scroll to position [64, 0]
click at [577, 540] on div "Back to Dashboard Change Sender ID Customers Technicians Select a contact Outbo…" at bounding box center [888, 414] width 1203 height 750
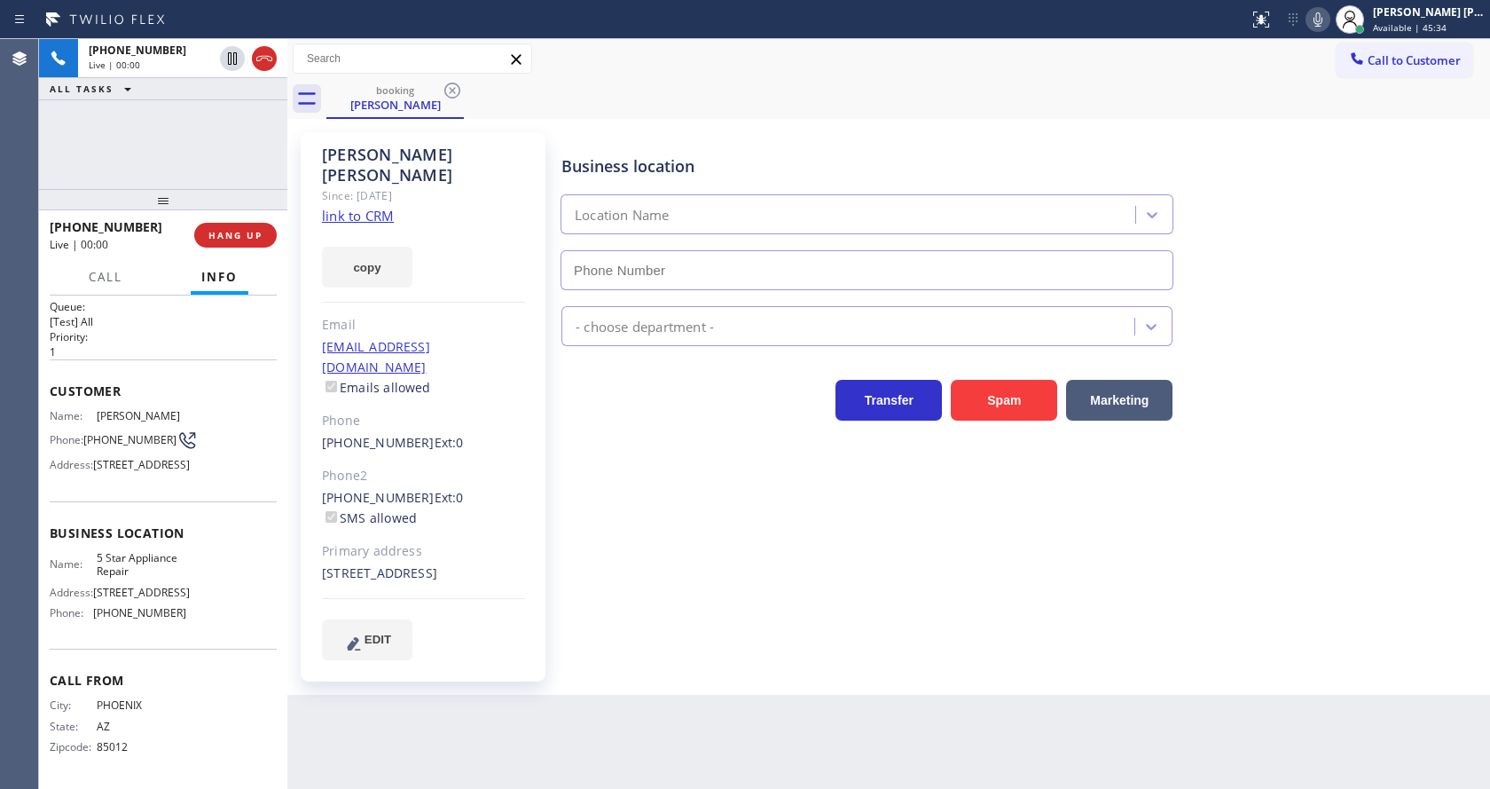
type input "[PHONE_NUMBER]"
click at [546, 416] on div "[PERSON_NAME] Since: [DATE] link to CRM copy Email [EMAIL_ADDRESS][DOMAIN_NAME]…" at bounding box center [425, 406] width 248 height 549
click at [389, 226] on div "copy" at bounding box center [423, 256] width 203 height 61
click at [380, 207] on link "link to CRM" at bounding box center [358, 216] width 72 height 18
click at [593, 599] on div "Business location 5 Star Appliance Repair [PHONE_NUMBER] 5 Star Appliance Trans…" at bounding box center [1022, 396] width 928 height 518
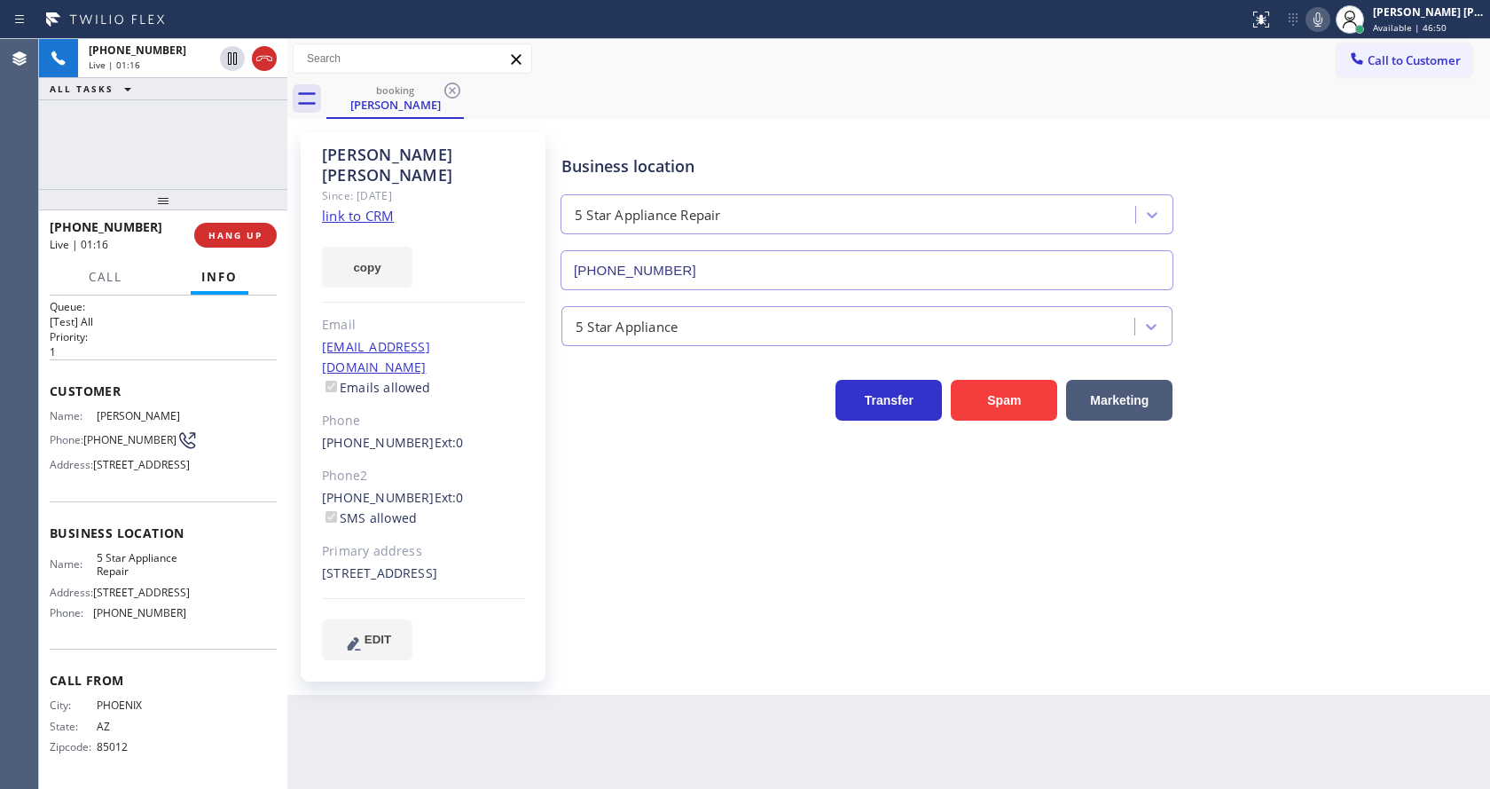
click at [1320, 383] on div "Transfer Spam Marketing" at bounding box center [1022, 392] width 928 height 57
click at [1321, 28] on icon at bounding box center [1318, 19] width 21 height 21
click at [230, 55] on icon at bounding box center [232, 58] width 21 height 21
click at [598, 595] on div "Business location 5 Star Appliance Repair [PHONE_NUMBER] 5 Star Appliance Trans…" at bounding box center [1022, 396] width 928 height 518
click at [1432, 418] on div "Transfer Spam Marketing" at bounding box center [1022, 392] width 928 height 57
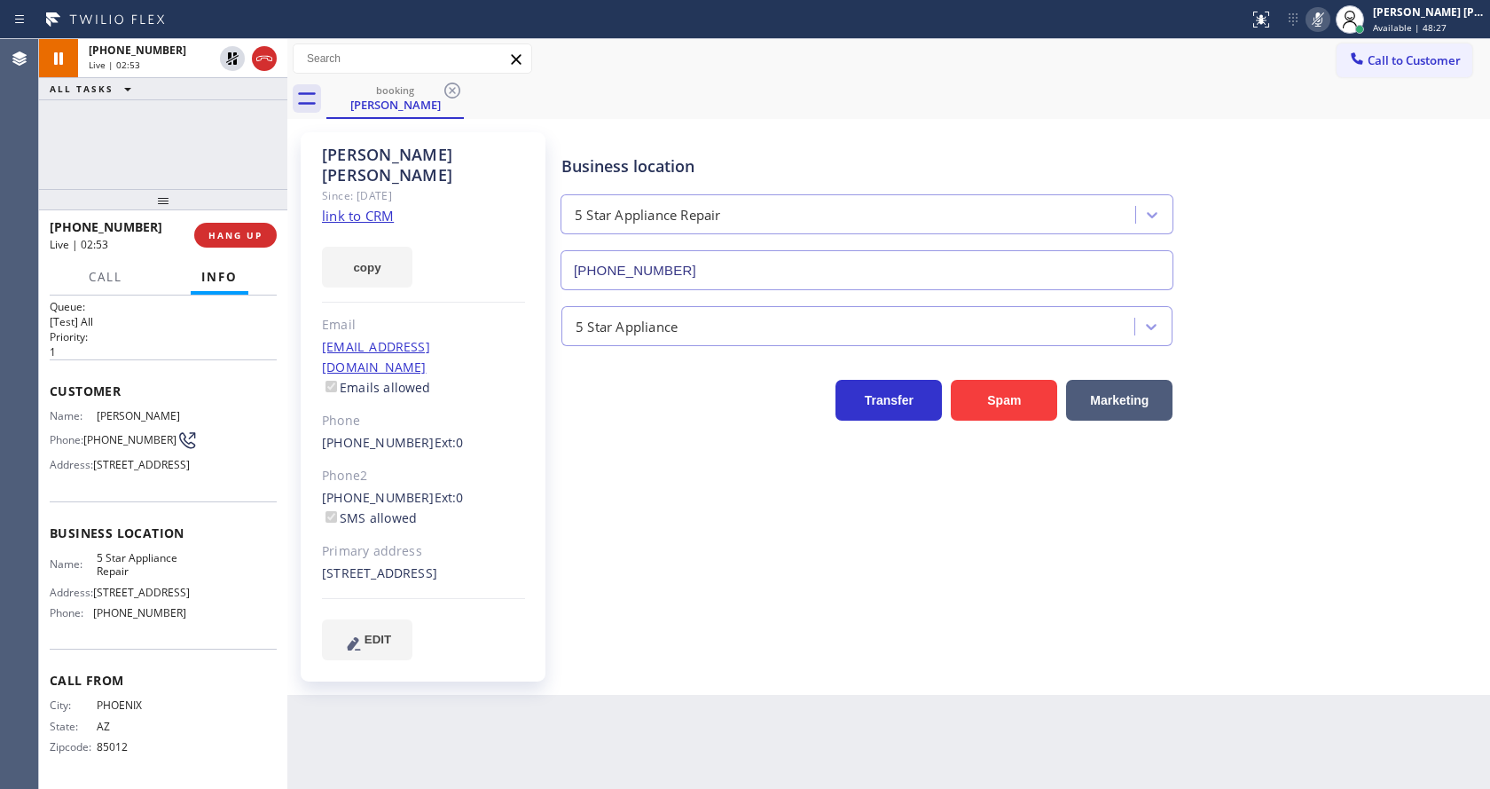
click at [535, 649] on div "[PERSON_NAME] Since: [DATE] link to CRM copy Email [EMAIL_ADDRESS][DOMAIN_NAME]…" at bounding box center [423, 406] width 245 height 549
click at [412, 466] on div "Phone2" at bounding box center [423, 476] width 203 height 20
click at [580, 580] on div "Business location 5 Star Appliance Repair [PHONE_NUMBER] 5 Star Appliance Trans…" at bounding box center [1022, 396] width 928 height 518
click at [590, 715] on div "Back to Dashboard Change Sender ID Customers Technicians Select a contact Outbo…" at bounding box center [888, 414] width 1203 height 750
click at [601, 460] on div "Business location 5 Star Appliance Repair [PHONE_NUMBER] 5 Star Appliance Trans…" at bounding box center [1022, 396] width 928 height 518
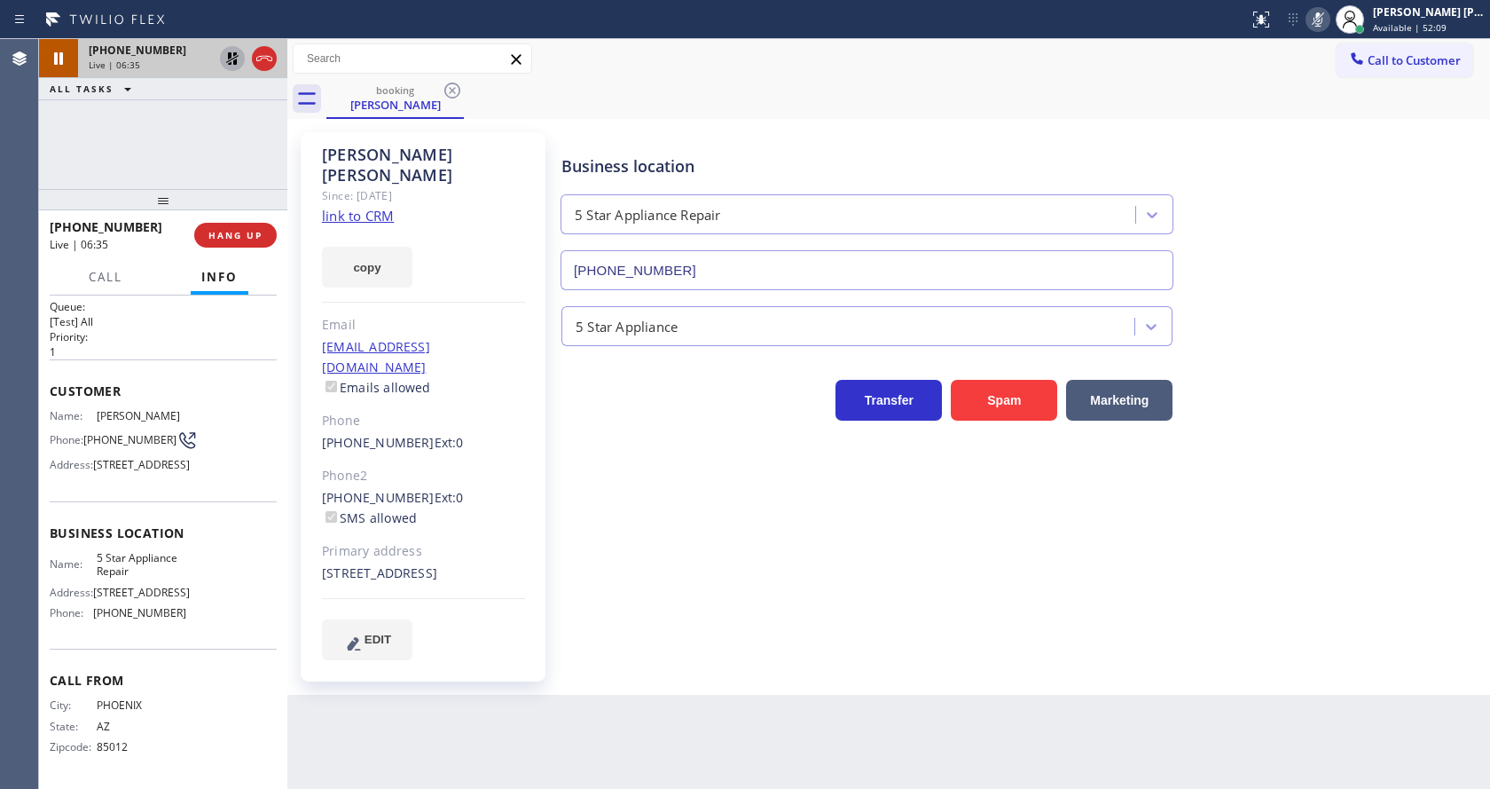
click at [230, 52] on icon at bounding box center [232, 58] width 12 height 12
click at [1325, 22] on icon at bounding box center [1318, 19] width 21 height 21
click at [1332, 117] on div "booking [PERSON_NAME]" at bounding box center [908, 99] width 1164 height 40
click at [681, 499] on div "Business location 5 Star Appliance Repair [PHONE_NUMBER] 5 Star Appliance Trans…" at bounding box center [1022, 396] width 928 height 518
click at [591, 662] on div "Business location 5 Star Appliance Repair [PHONE_NUMBER] 5 Star Appliance Trans…" at bounding box center [1022, 414] width 928 height 554
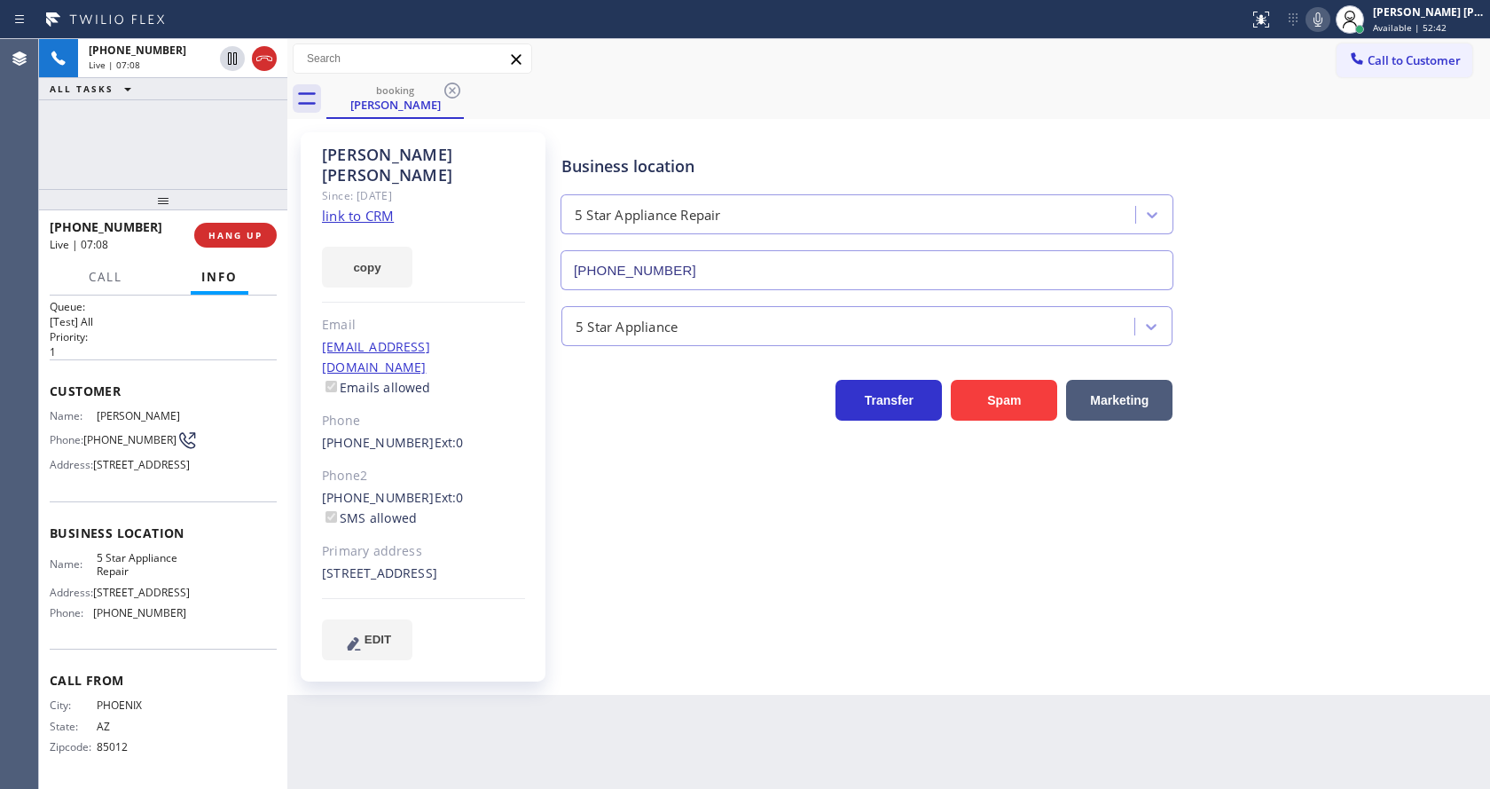
drag, startPoint x: 533, startPoint y: 458, endPoint x: 546, endPoint y: 459, distance: 13.3
click at [533, 458] on div "[PERSON_NAME] Since: [DATE] link to CRM copy Email [EMAIL_ADDRESS][DOMAIN_NAME]…" at bounding box center [423, 406] width 245 height 549
click at [525, 511] on div "[PERSON_NAME] Since: [DATE] link to CRM copy Email [EMAIL_ADDRESS][DOMAIN_NAME]…" at bounding box center [423, 406] width 245 height 549
click at [744, 781] on div "Back to Dashboard Change Sender ID Customers Technicians Select a contact Outbo…" at bounding box center [888, 414] width 1203 height 750
click at [593, 499] on div "Business location 5 Star Appliance Repair [PHONE_NUMBER] 5 Star Appliance Trans…" at bounding box center [1022, 396] width 928 height 518
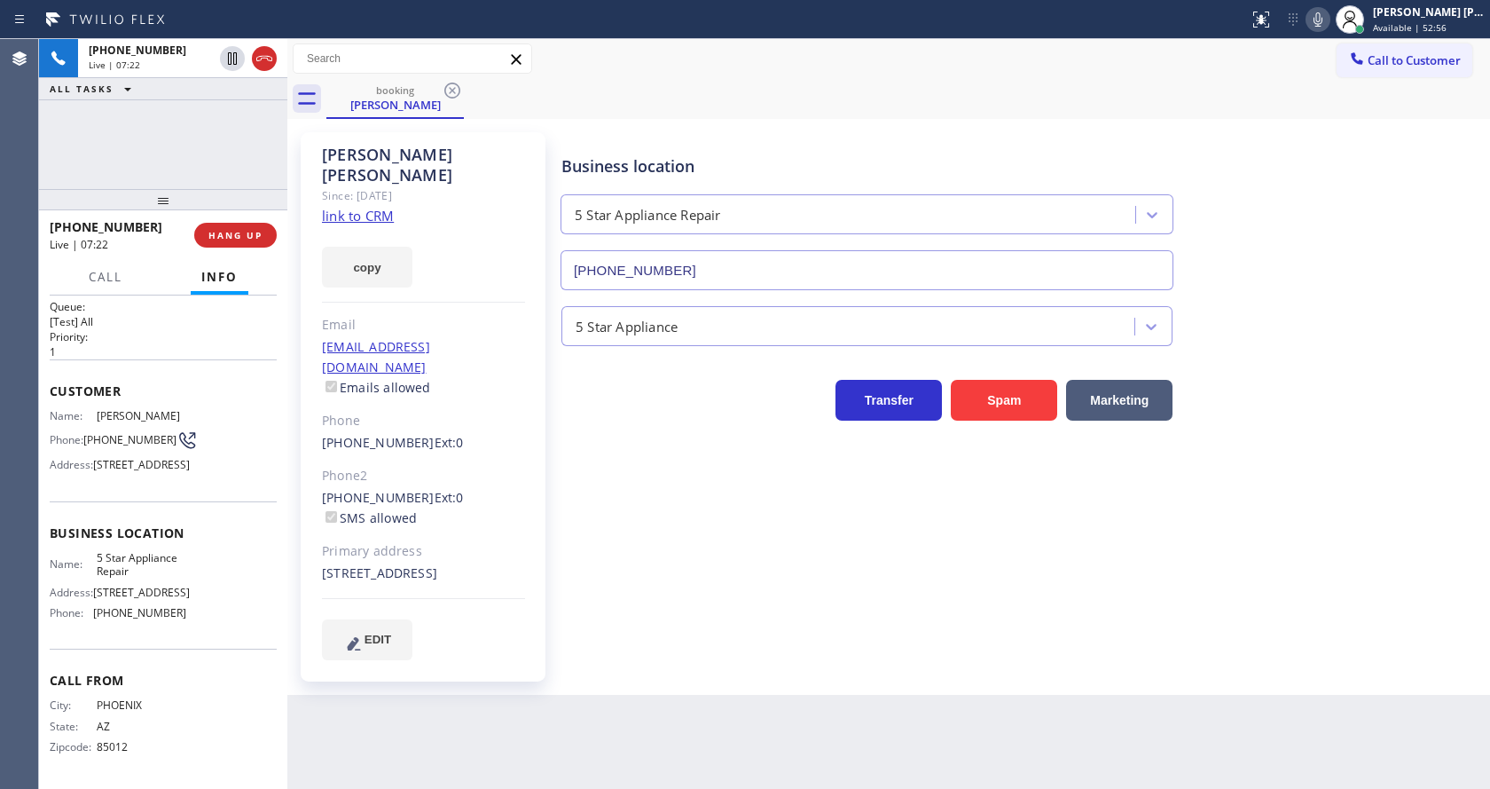
click at [887, 542] on div "Business location 5 Star Appliance Repair [PHONE_NUMBER] 5 Star Appliance Trans…" at bounding box center [1022, 396] width 928 height 518
click at [239, 227] on button "HANG UP" at bounding box center [235, 235] width 82 height 25
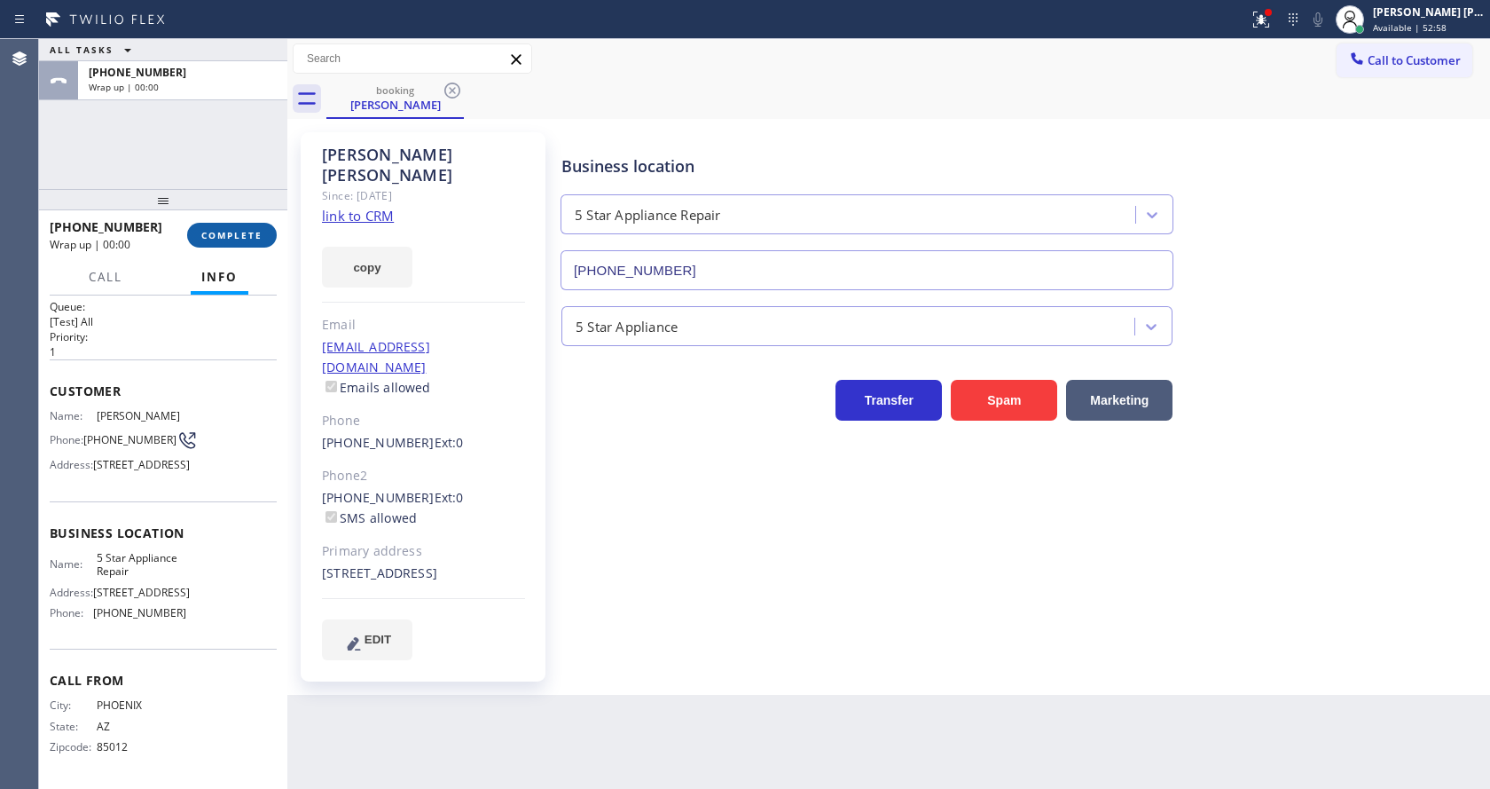
click at [239, 227] on button "COMPLETE" at bounding box center [232, 235] width 90 height 25
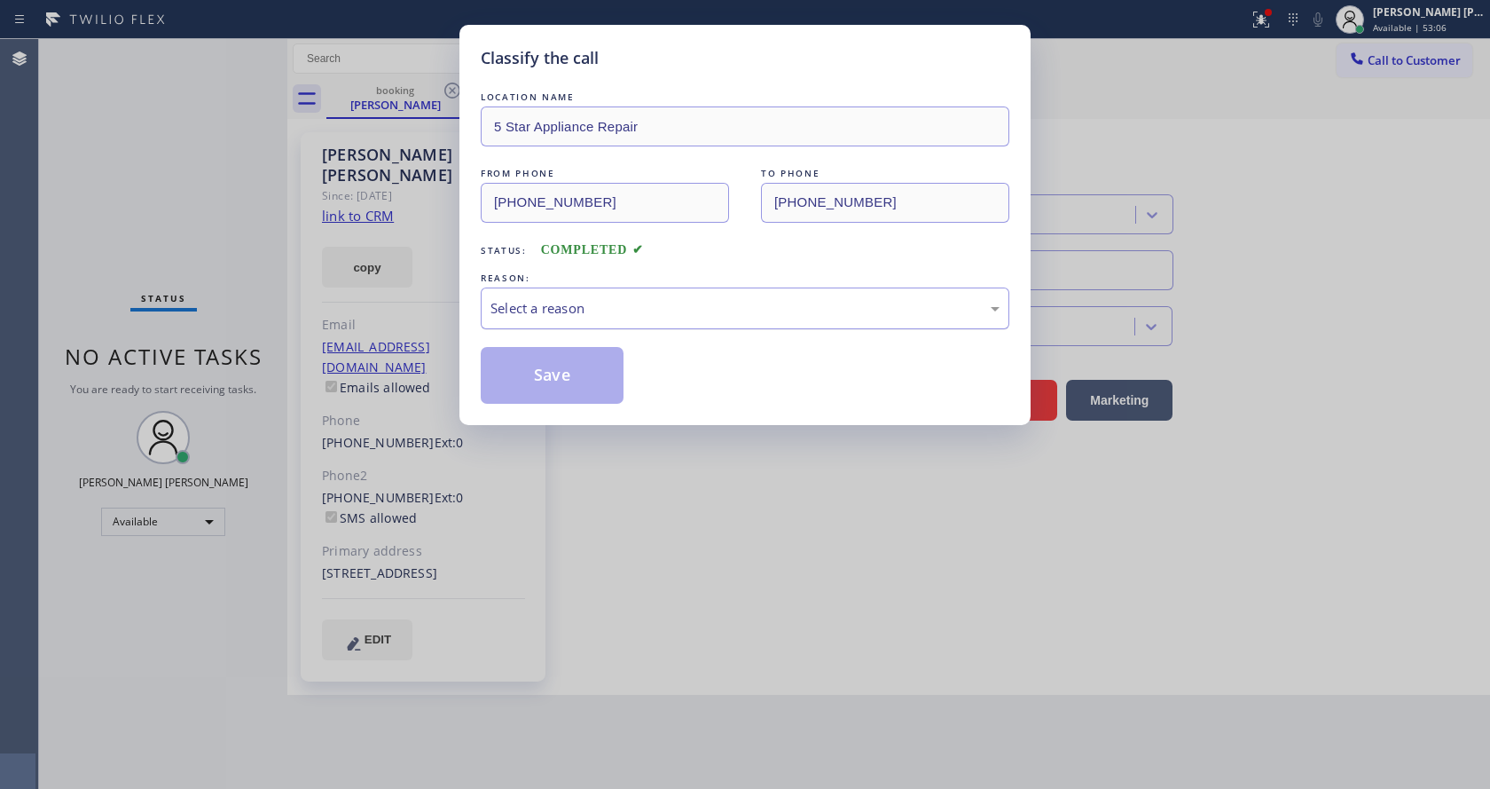
click at [582, 298] on div "Select a reason" at bounding box center [745, 308] width 509 height 20
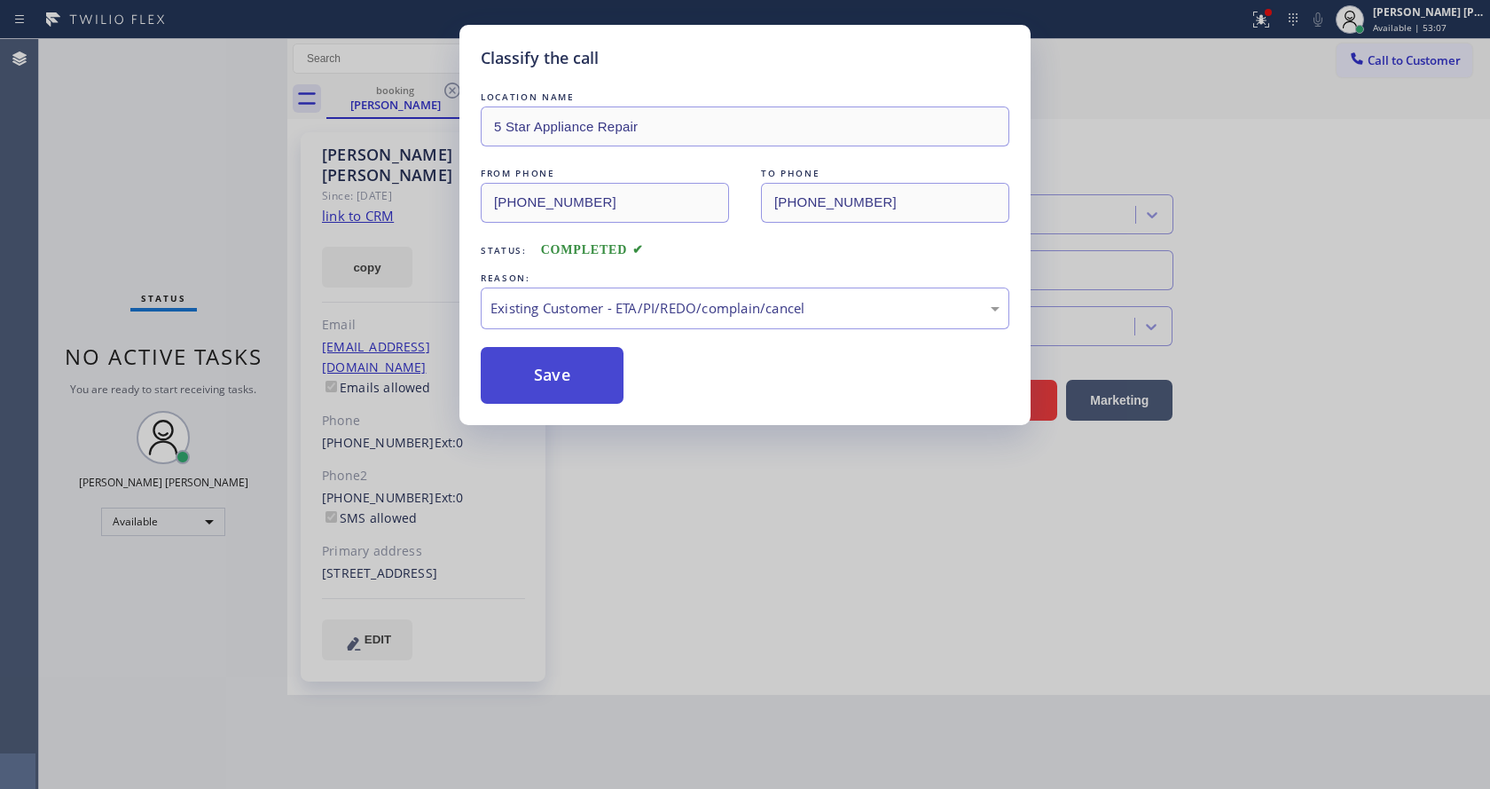
click at [560, 383] on button "Save" at bounding box center [552, 375] width 143 height 57
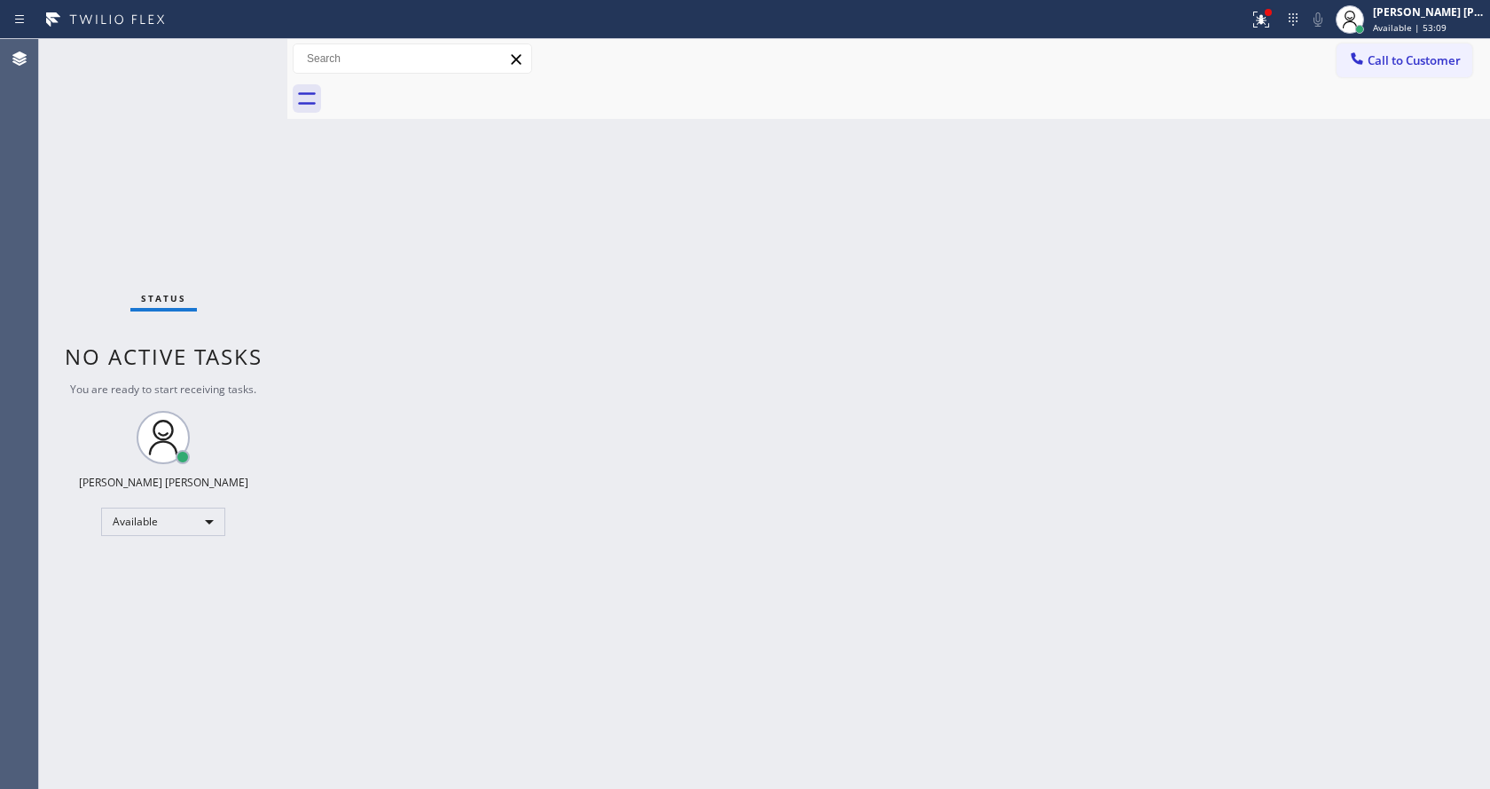
click at [362, 374] on div "Back to Dashboard Change Sender ID Customers Technicians Select a contact Outbo…" at bounding box center [888, 414] width 1203 height 750
click at [545, 346] on div "Back to Dashboard Change Sender ID Customers Technicians Select a contact Outbo…" at bounding box center [888, 414] width 1203 height 750
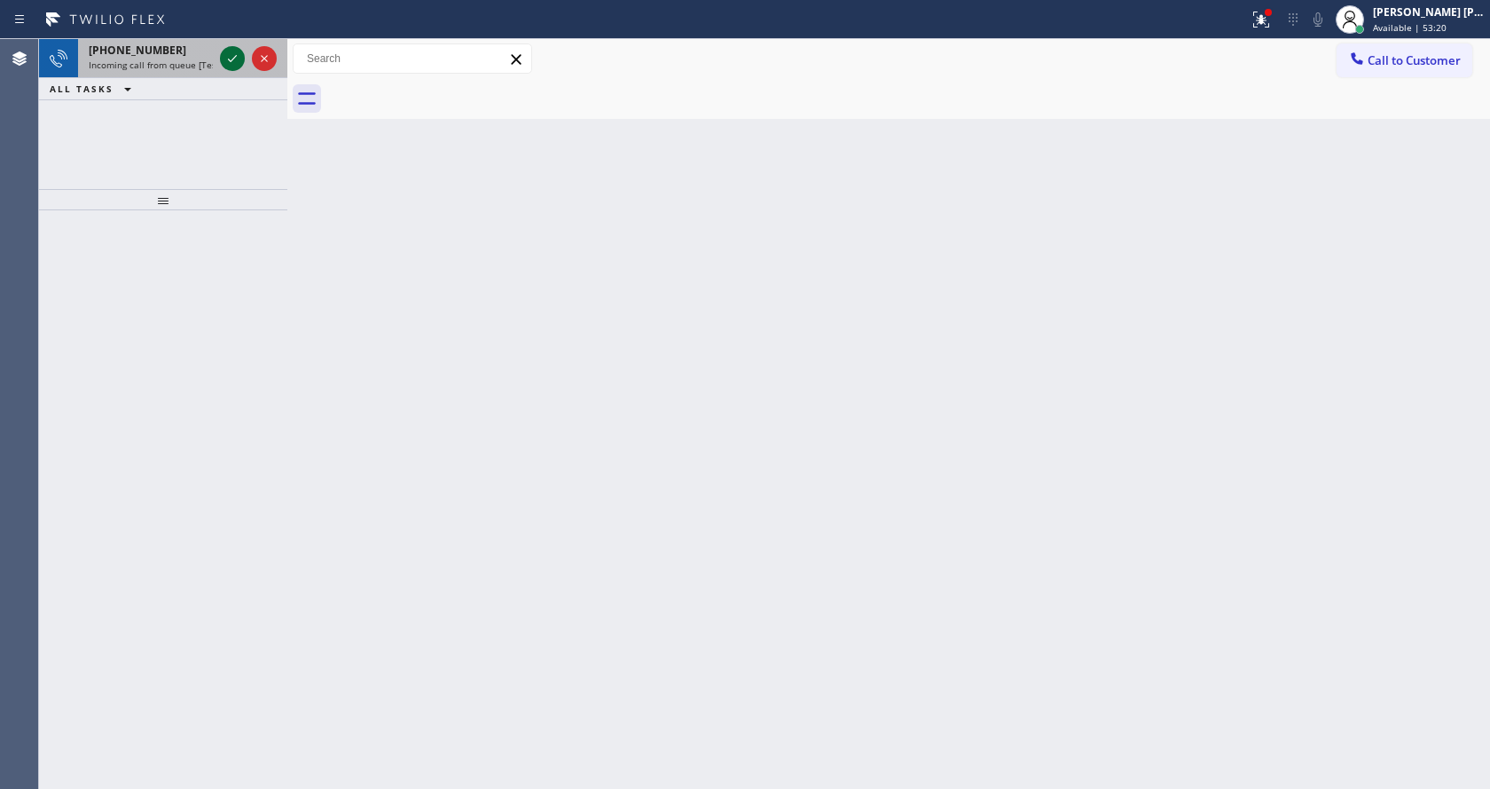
click at [232, 54] on icon at bounding box center [232, 58] width 21 height 21
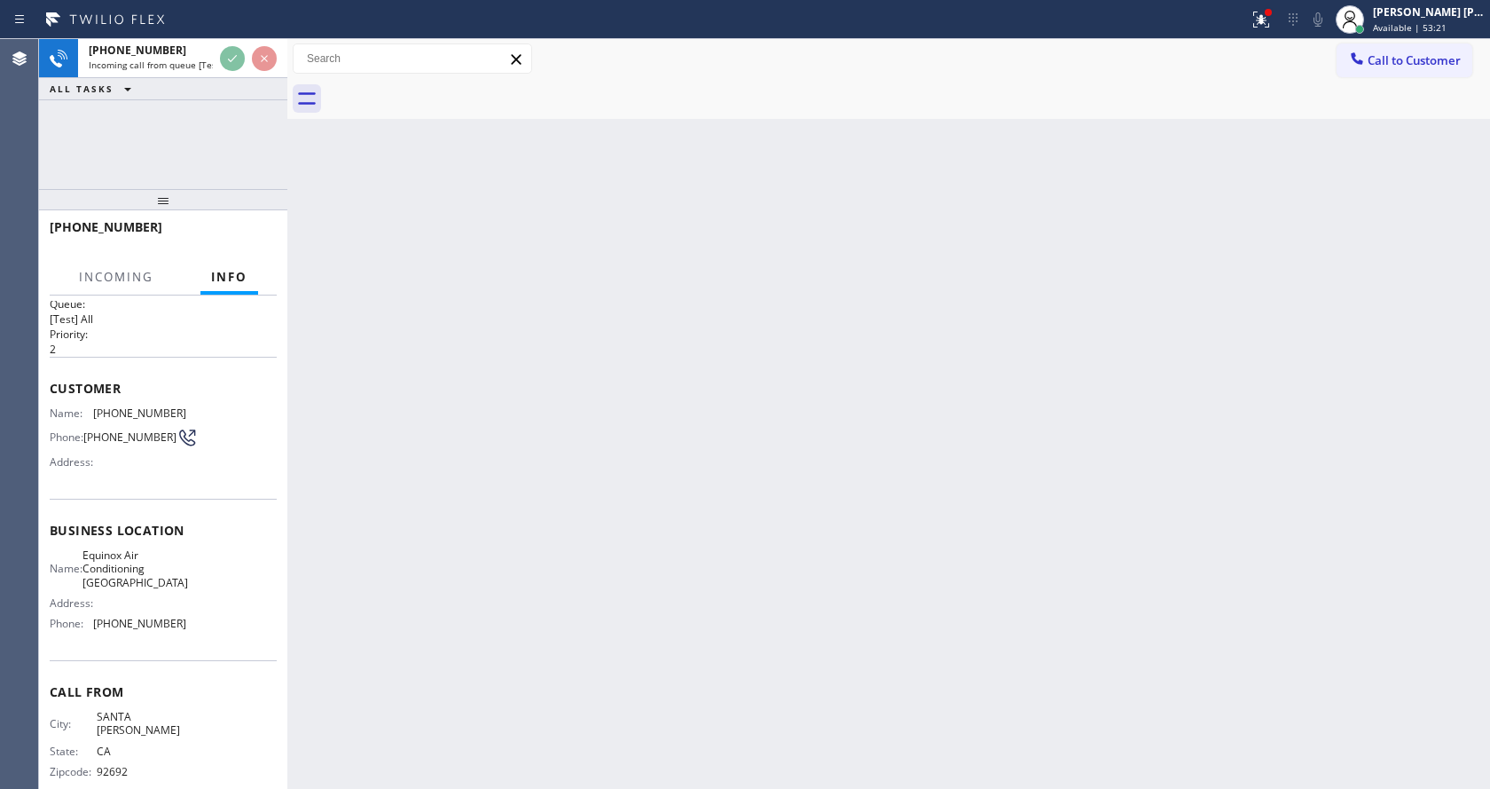
scroll to position [36, 0]
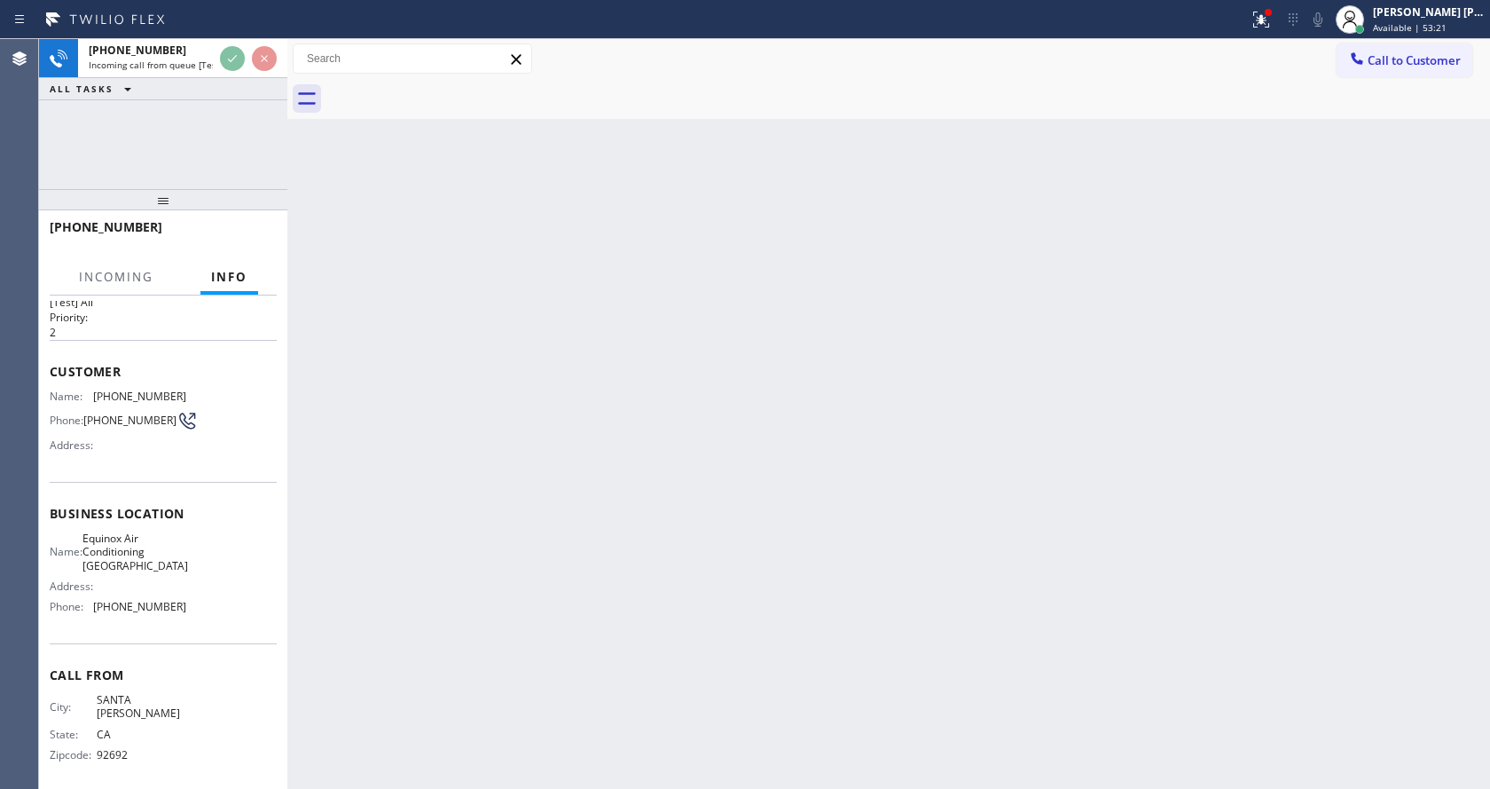
click at [887, 538] on div "Back to Dashboard Change Sender ID Customers Technicians Select a contact Outbo…" at bounding box center [888, 414] width 1203 height 750
click at [452, 413] on div "Back to Dashboard Change Sender ID Customers Technicians Select a contact Outbo…" at bounding box center [888, 414] width 1203 height 750
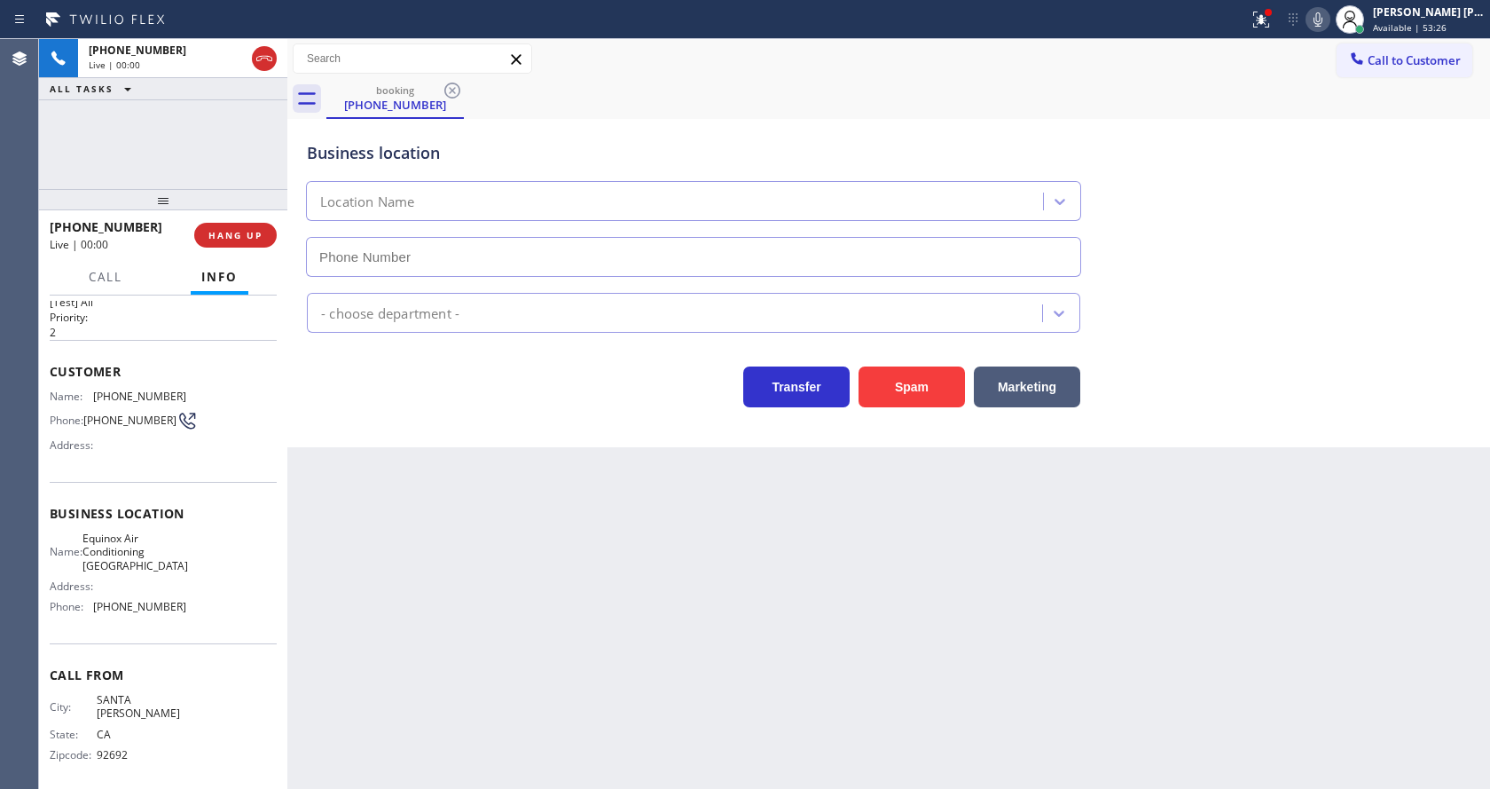
type input "[PHONE_NUMBER]"
click at [1272, 13] on div at bounding box center [1268, 12] width 7 height 7
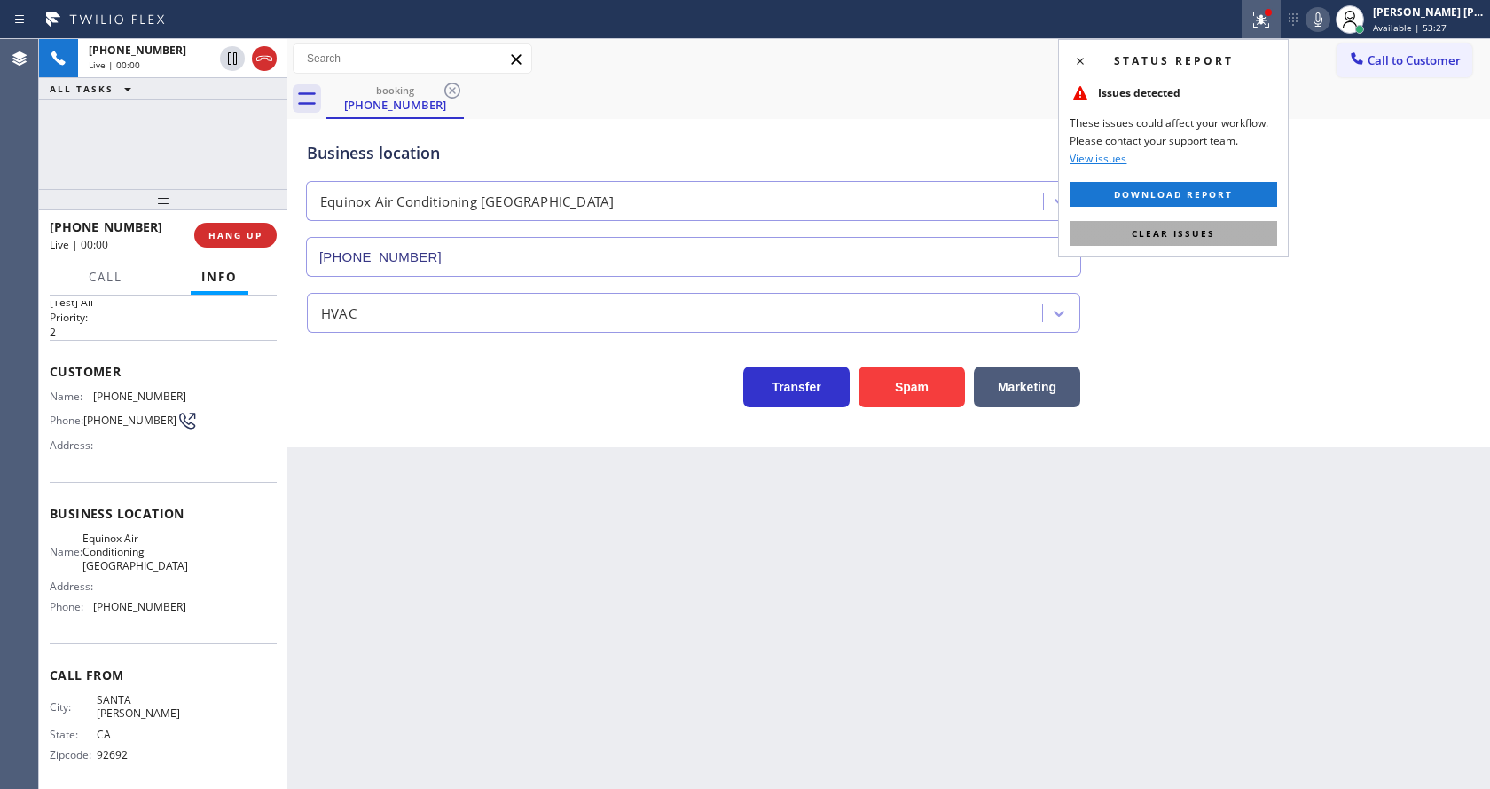
click at [1222, 229] on button "Clear issues" at bounding box center [1174, 233] width 208 height 25
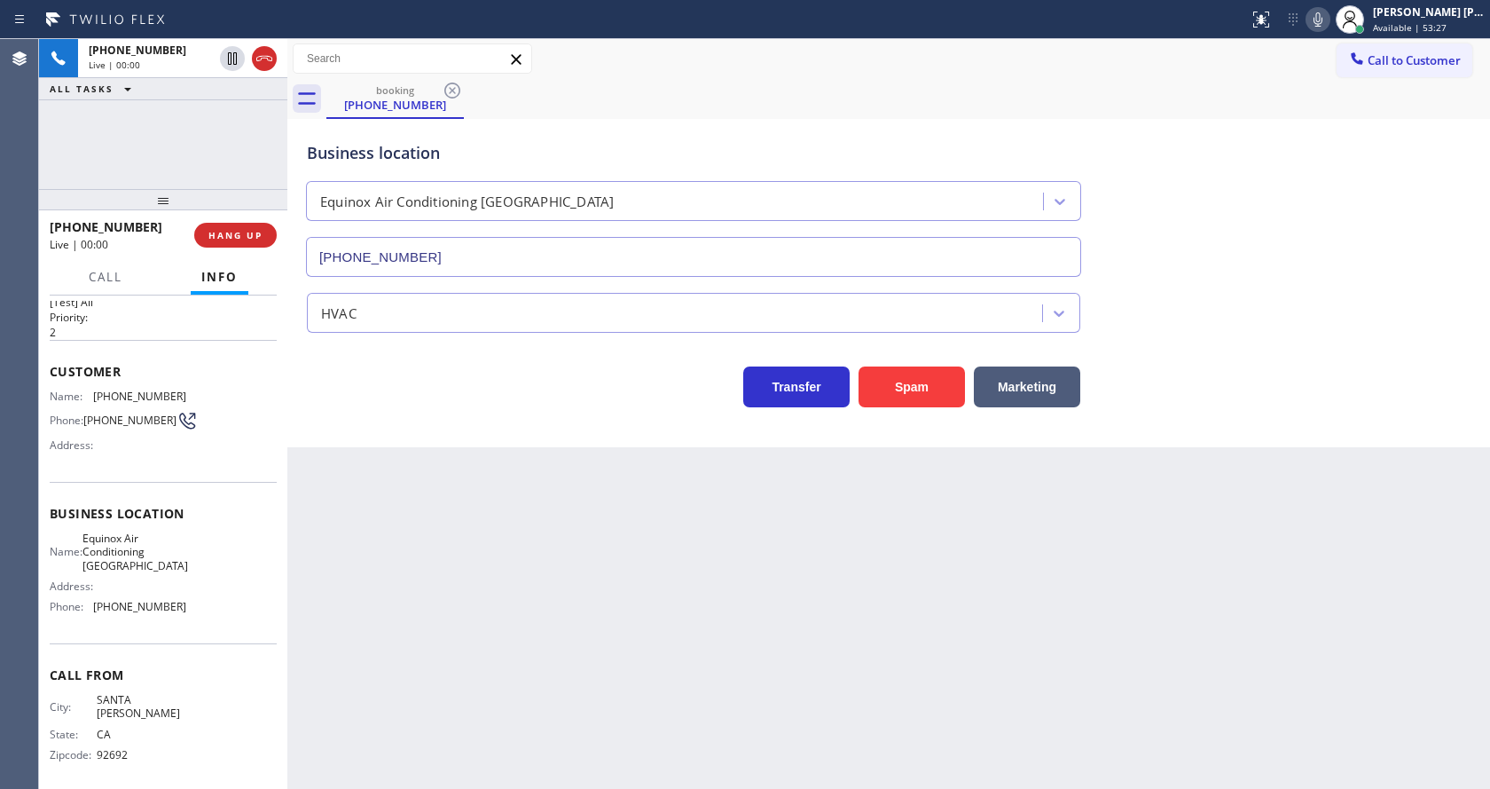
click at [1344, 245] on div "Business location Equinox Air Conditioning [GEOGRAPHIC_DATA] [PHONE_NUMBER]" at bounding box center [888, 196] width 1171 height 161
click at [537, 638] on div "Back to Dashboard Change Sender ID Customers Technicians Select a contact Outbo…" at bounding box center [888, 414] width 1203 height 750
click at [551, 676] on div "Back to Dashboard Change Sender ID Customers Technicians Select a contact Outbo…" at bounding box center [888, 414] width 1203 height 750
click at [503, 498] on div "Back to Dashboard Change Sender ID Customers Technicians Select a contact Outbo…" at bounding box center [888, 414] width 1203 height 750
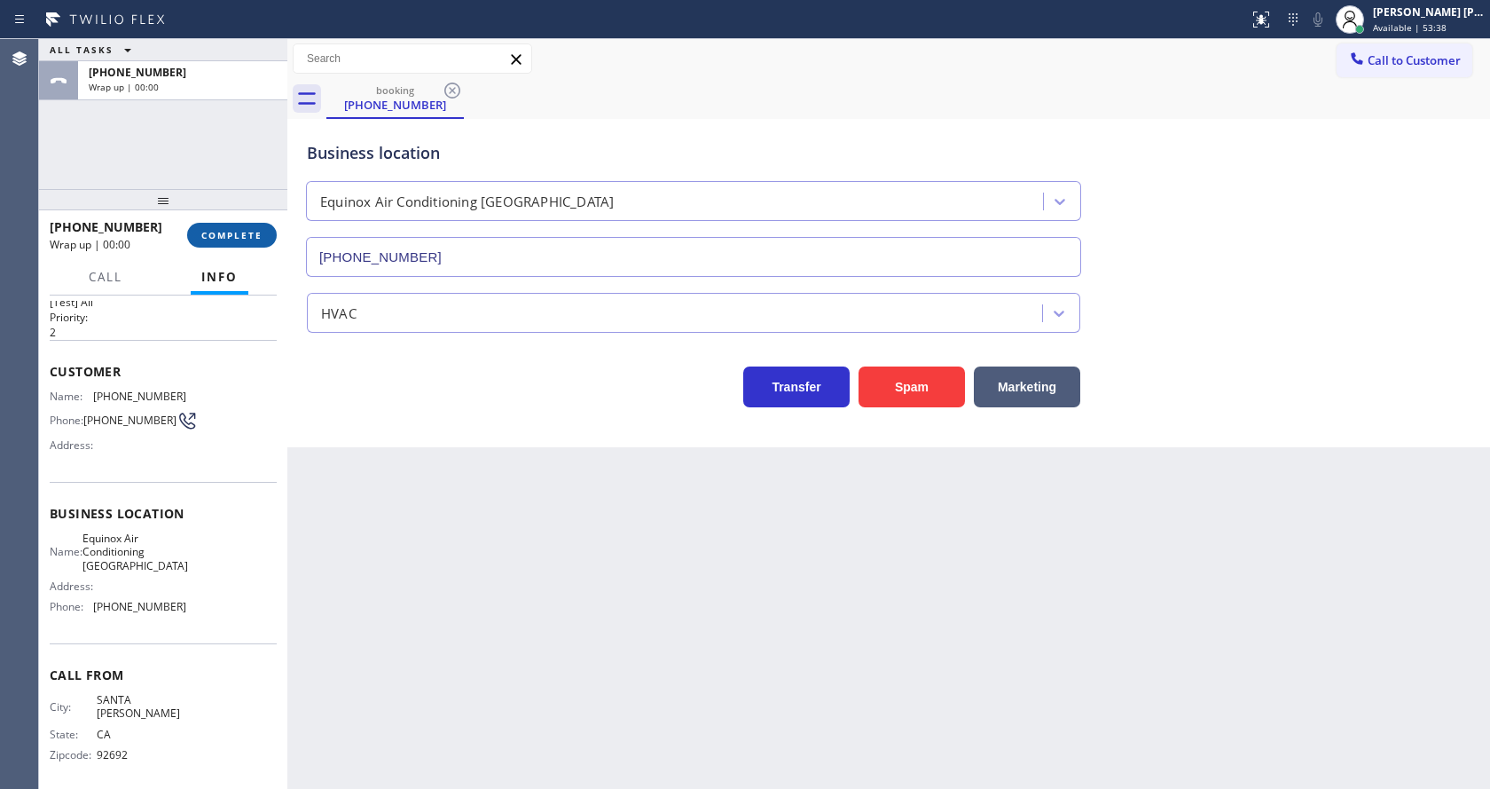
click at [202, 234] on span "COMPLETE" at bounding box center [231, 235] width 61 height 12
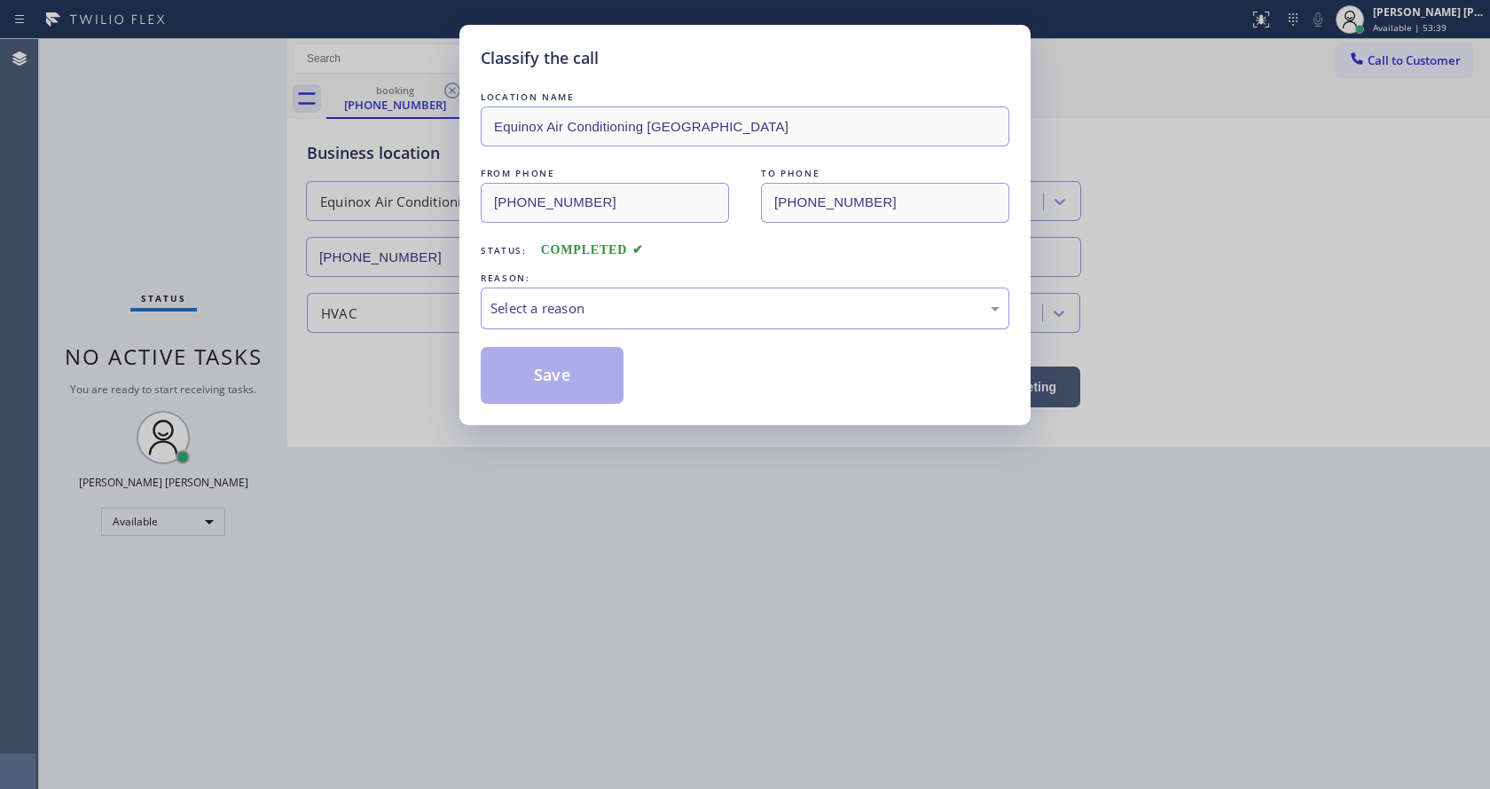
click at [570, 312] on div "Select a reason" at bounding box center [745, 308] width 509 height 20
click at [534, 382] on button "Save" at bounding box center [552, 375] width 143 height 57
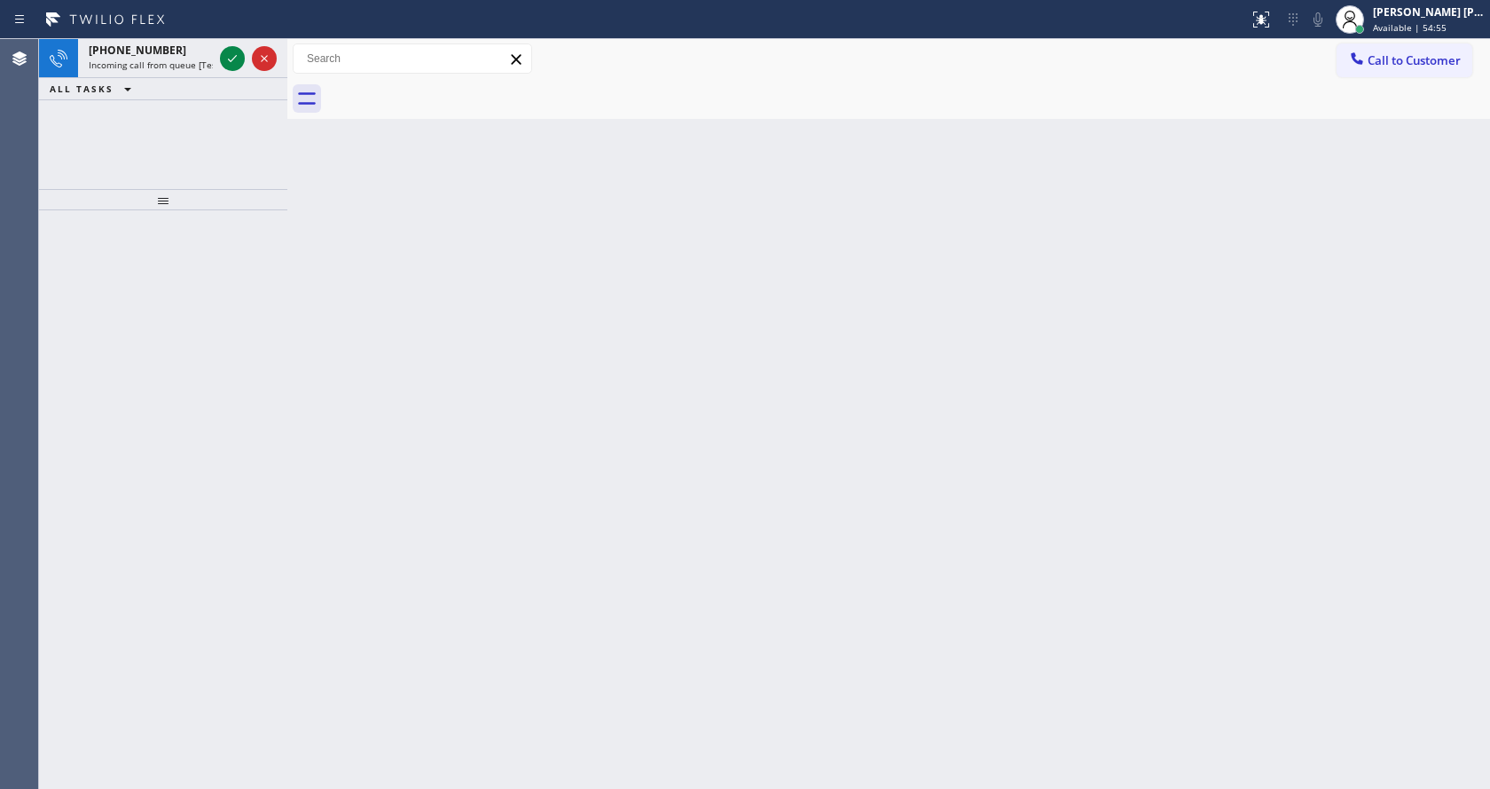
click at [813, 483] on div "Back to Dashboard Change Sender ID Customers Technicians Select a contact Outbo…" at bounding box center [888, 414] width 1203 height 750
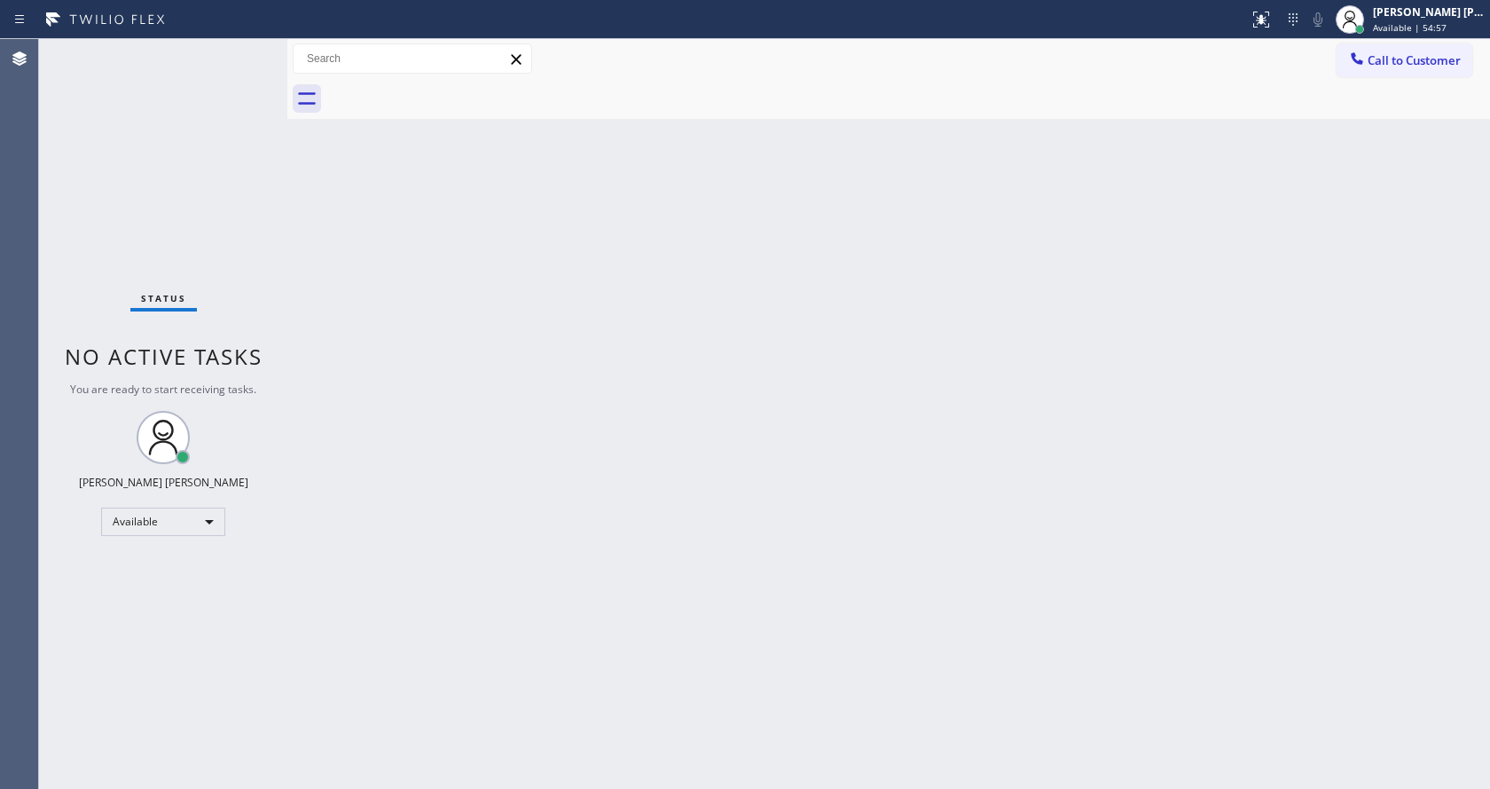
click at [489, 498] on div "Back to Dashboard Change Sender ID Customers Technicians Select a contact Outbo…" at bounding box center [888, 414] width 1203 height 750
drag, startPoint x: 446, startPoint y: 359, endPoint x: 941, endPoint y: 82, distance: 567.5
click at [446, 359] on div "Back to Dashboard Change Sender ID Customers Technicians Select a contact Outbo…" at bounding box center [888, 414] width 1203 height 750
click at [510, 318] on div "Back to Dashboard Change Sender ID Customers Technicians Select a contact Outbo…" at bounding box center [888, 414] width 1203 height 750
drag, startPoint x: 333, startPoint y: 192, endPoint x: 309, endPoint y: 139, distance: 58.4
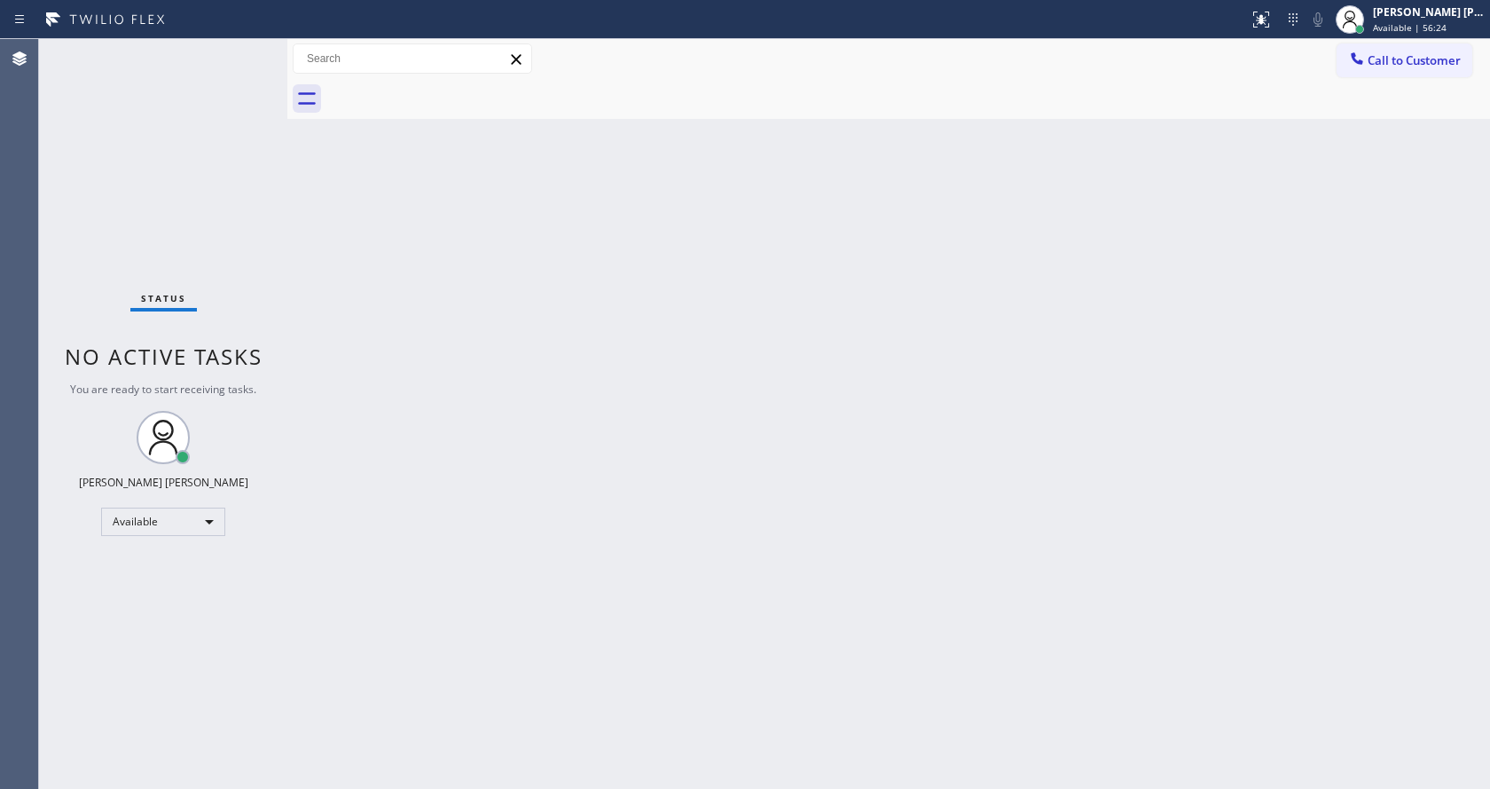
click at [333, 192] on div "Back to Dashboard Change Sender ID Customers Technicians Select a contact Outbo…" at bounding box center [888, 414] width 1203 height 750
click at [248, 46] on div "Status No active tasks You are ready to start receiving tasks. [PERSON_NAME] [P…" at bounding box center [163, 414] width 248 height 750
click at [456, 526] on div "Back to Dashboard Change Sender ID Customers Technicians Select a contact Outbo…" at bounding box center [888, 414] width 1203 height 750
click at [394, 395] on div "Back to Dashboard Change Sender ID Customers Technicians Select a contact Outbo…" at bounding box center [888, 414] width 1203 height 750
click at [247, 50] on div "Status No active tasks You are ready to start receiving tasks. [PERSON_NAME] [P…" at bounding box center [163, 414] width 248 height 750
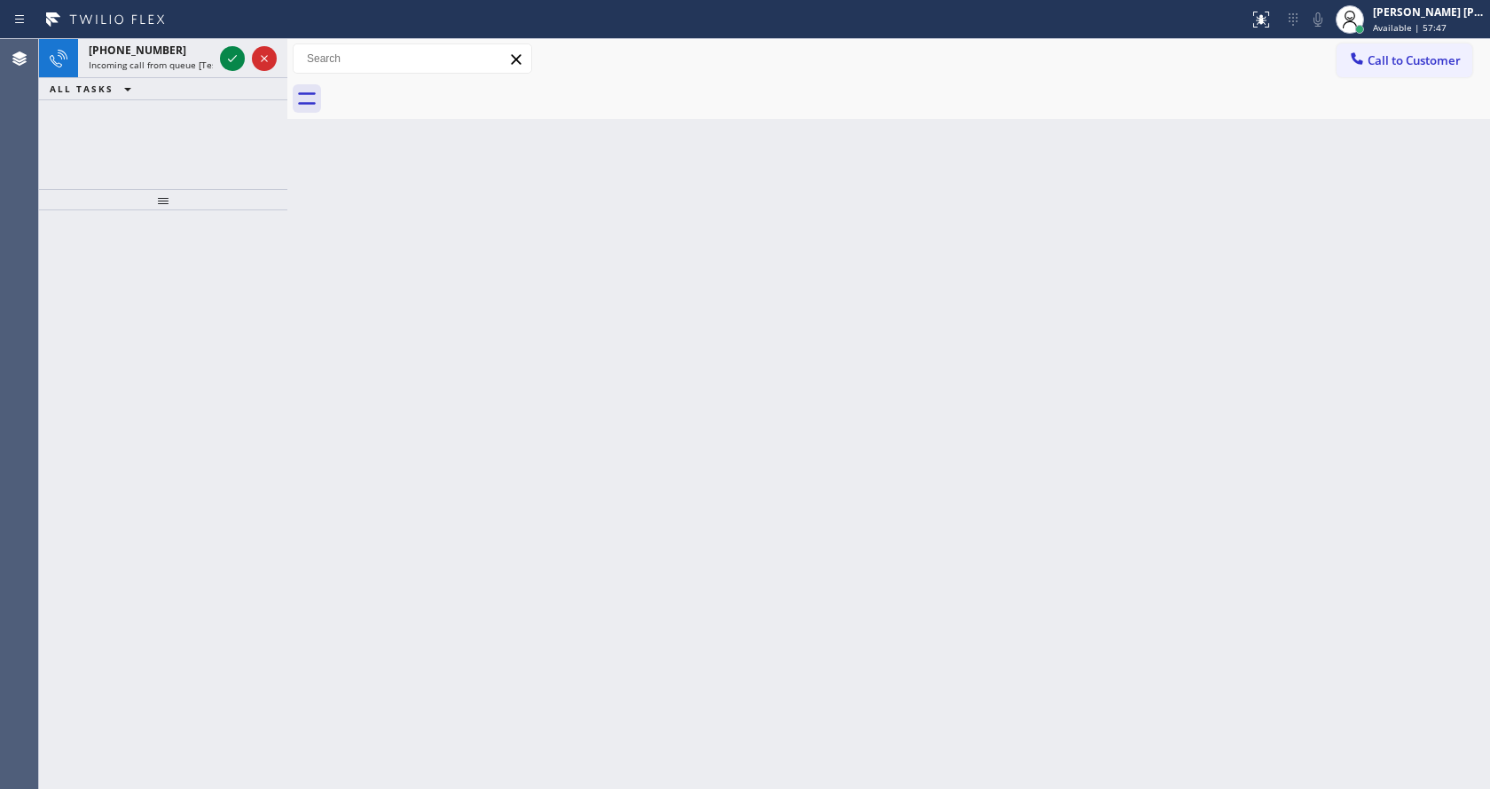
drag, startPoint x: 443, startPoint y: 312, endPoint x: 341, endPoint y: 206, distance: 147.4
click at [443, 312] on div "Back to Dashboard Change Sender ID Customers Technicians Select a contact Outbo…" at bounding box center [888, 414] width 1203 height 750
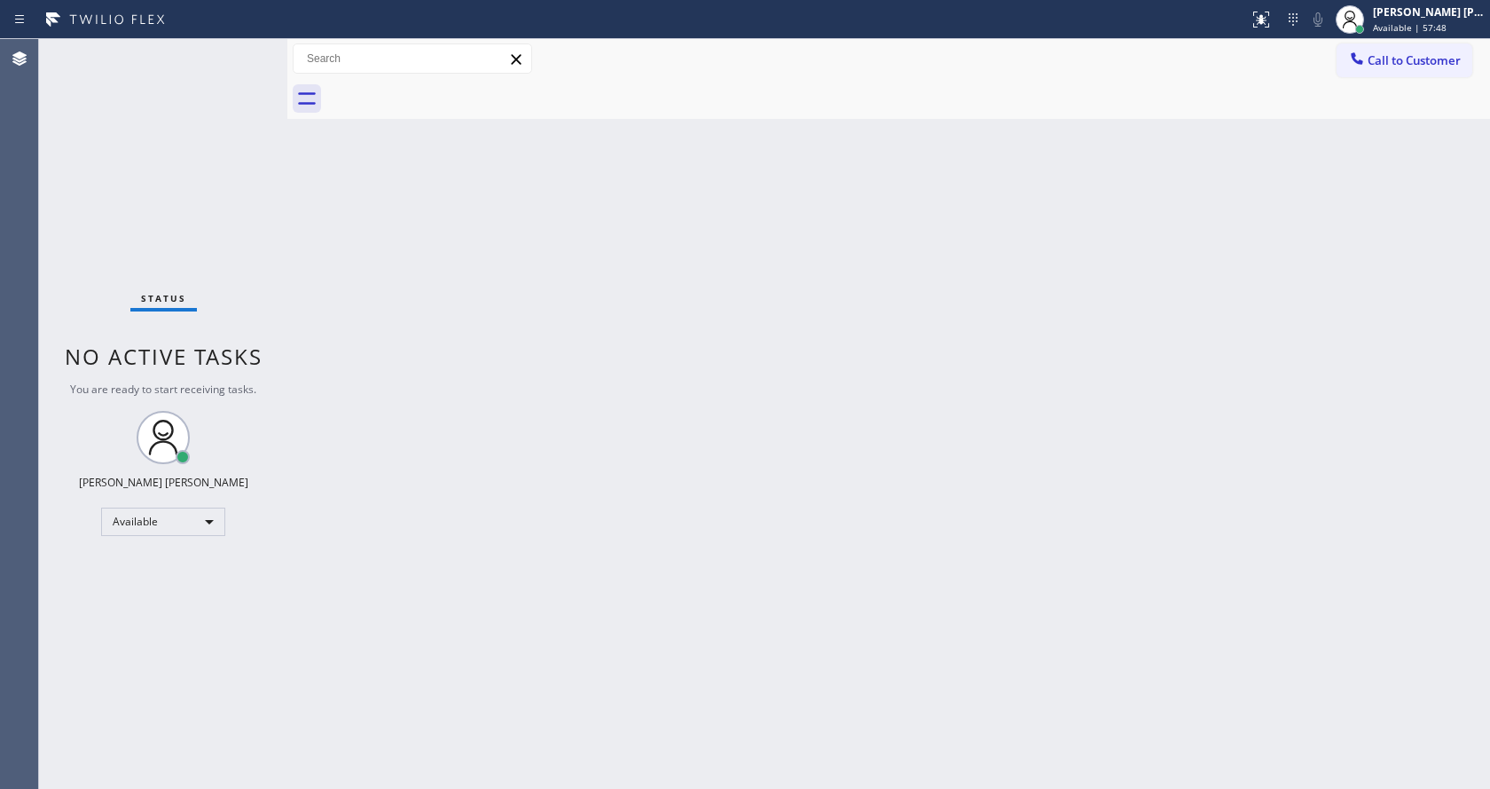
click at [943, 190] on div "Back to Dashboard Change Sender ID Customers Technicians Select a contact Outbo…" at bounding box center [888, 414] width 1203 height 750
click at [512, 350] on div "Back to Dashboard Change Sender ID Customers Technicians Select a contact Outbo…" at bounding box center [888, 414] width 1203 height 750
click at [629, 401] on div "Back to Dashboard Change Sender ID Customers Technicians Select a contact Outbo…" at bounding box center [888, 414] width 1203 height 750
click at [587, 781] on div "Back to Dashboard Change Sender ID Customers Technicians Select a contact Outbo…" at bounding box center [888, 414] width 1203 height 750
drag, startPoint x: 558, startPoint y: 746, endPoint x: 558, endPoint y: 763, distance: 16.9
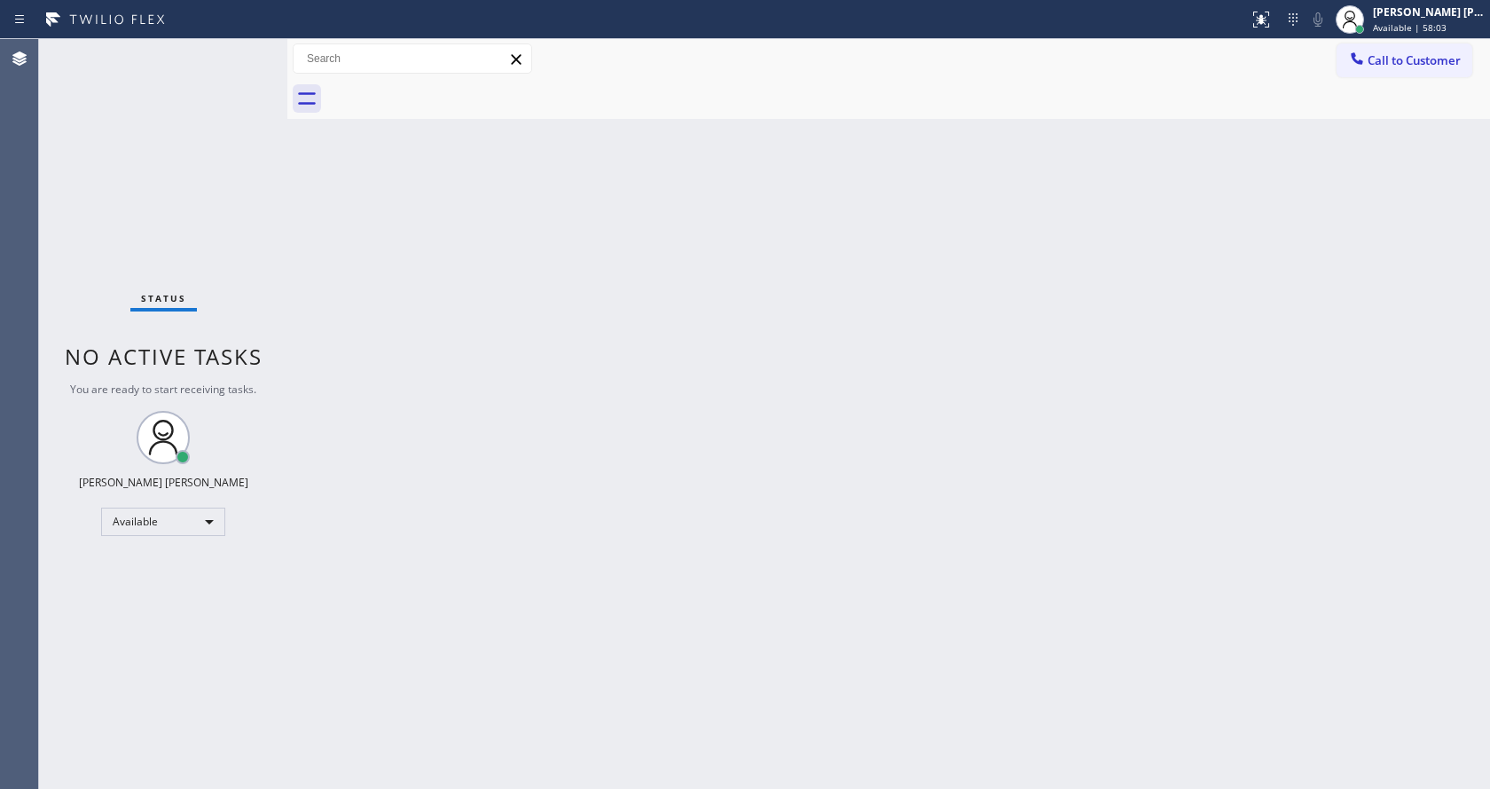
click at [558, 747] on div "Back to Dashboard Change Sender ID Customers Technicians Select a contact Outbo…" at bounding box center [888, 414] width 1203 height 750
click at [428, 343] on div "Back to Dashboard Change Sender ID Customers Technicians Select a contact Outbo…" at bounding box center [888, 414] width 1203 height 750
click at [656, 568] on div "Back to Dashboard Change Sender ID Customers Technicians Select a contact Outbo…" at bounding box center [888, 414] width 1203 height 750
click at [805, 499] on div "Back to Dashboard Change Sender ID Customers Technicians Select a contact Outbo…" at bounding box center [888, 414] width 1203 height 750
click at [797, 384] on div "Back to Dashboard Change Sender ID Customers Technicians Select a contact Outbo…" at bounding box center [888, 414] width 1203 height 750
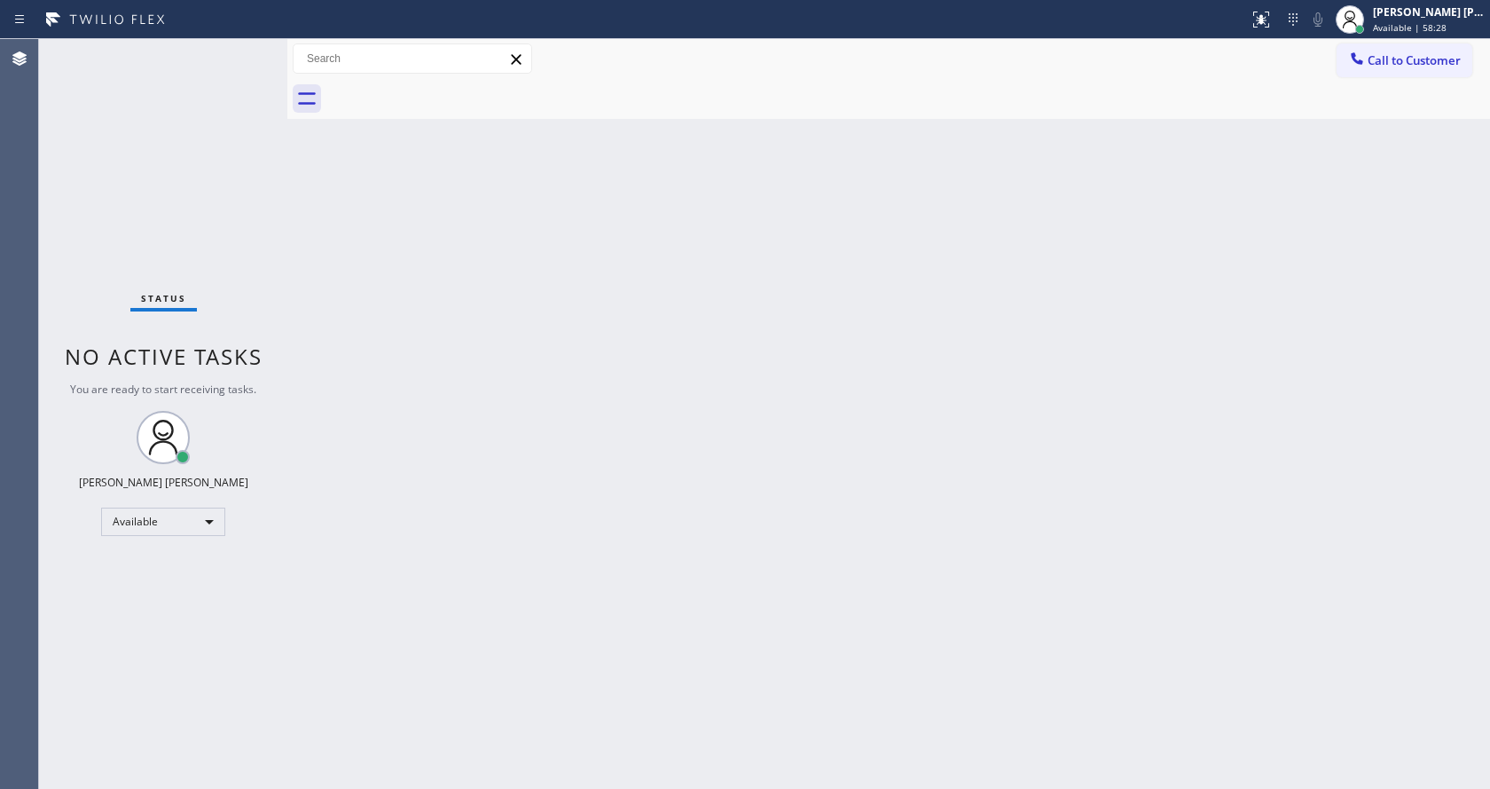
drag, startPoint x: 417, startPoint y: 305, endPoint x: 975, endPoint y: 146, distance: 580.1
click at [417, 305] on div "Back to Dashboard Change Sender ID Customers Technicians Select a contact Outbo…" at bounding box center [888, 414] width 1203 height 750
click at [647, 314] on div "Back to Dashboard Change Sender ID Customers Technicians Select a contact Outbo…" at bounding box center [888, 414] width 1203 height 750
click at [397, 374] on div "Back to Dashboard Change Sender ID Customers Technicians Select a contact Outbo…" at bounding box center [888, 414] width 1203 height 750
click at [246, 51] on div "Status No active tasks You are ready to start receiving tasks. [PERSON_NAME] [P…" at bounding box center [163, 414] width 248 height 750
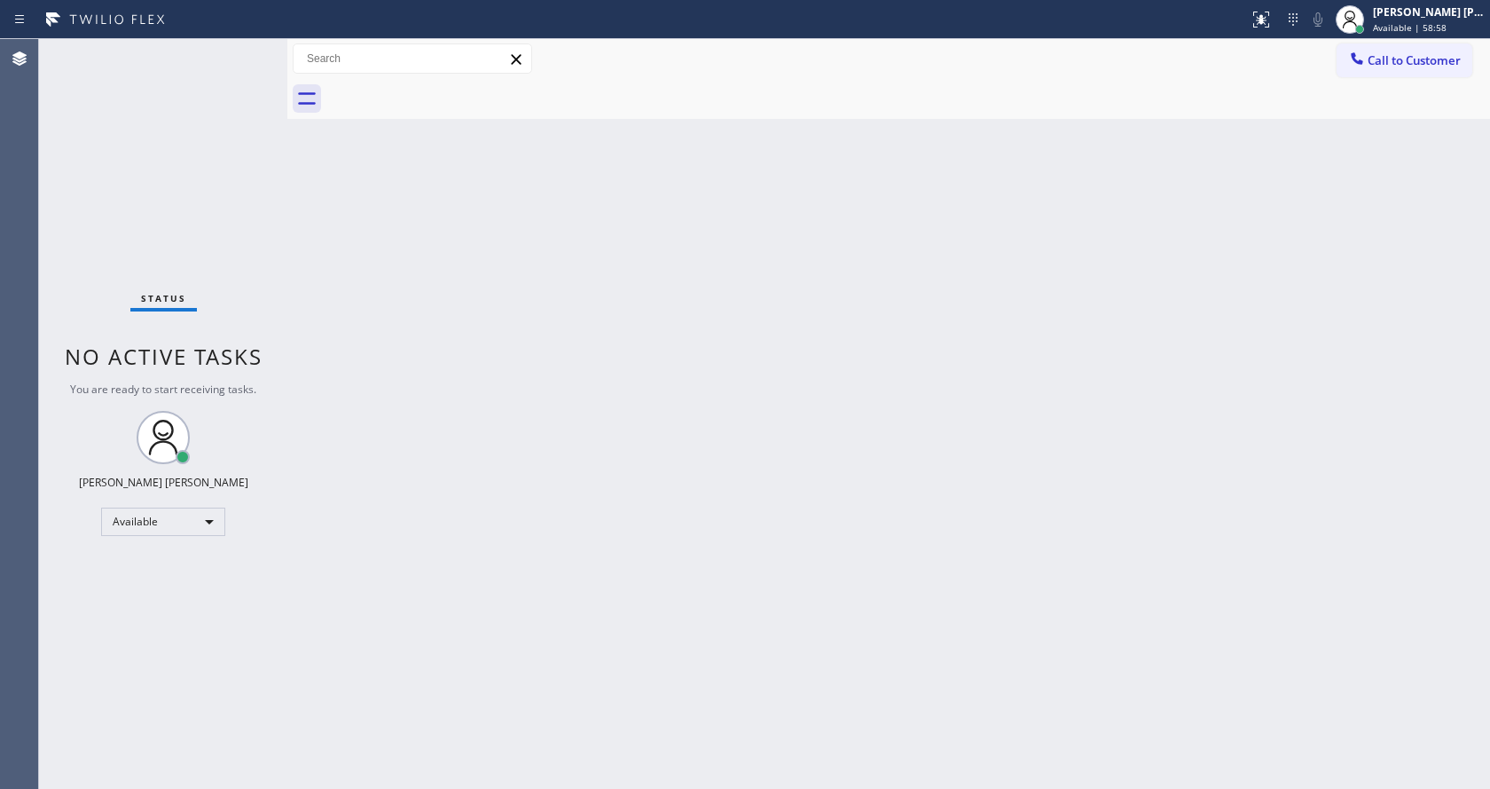
click at [597, 656] on div "Back to Dashboard Change Sender ID Customers Technicians Select a contact Outbo…" at bounding box center [888, 414] width 1203 height 750
click at [524, 411] on div "Back to Dashboard Change Sender ID Customers Technicians Select a contact Outbo…" at bounding box center [888, 414] width 1203 height 750
click at [427, 304] on div "Back to Dashboard Change Sender ID Customers Technicians Select a contact Outbo…" at bounding box center [888, 414] width 1203 height 750
click at [333, 163] on div "Back to Dashboard Change Sender ID Customers Technicians Select a contact Outbo…" at bounding box center [888, 414] width 1203 height 750
click at [574, 357] on div "Back to Dashboard Change Sender ID Customers Technicians Select a contact Outbo…" at bounding box center [888, 414] width 1203 height 750
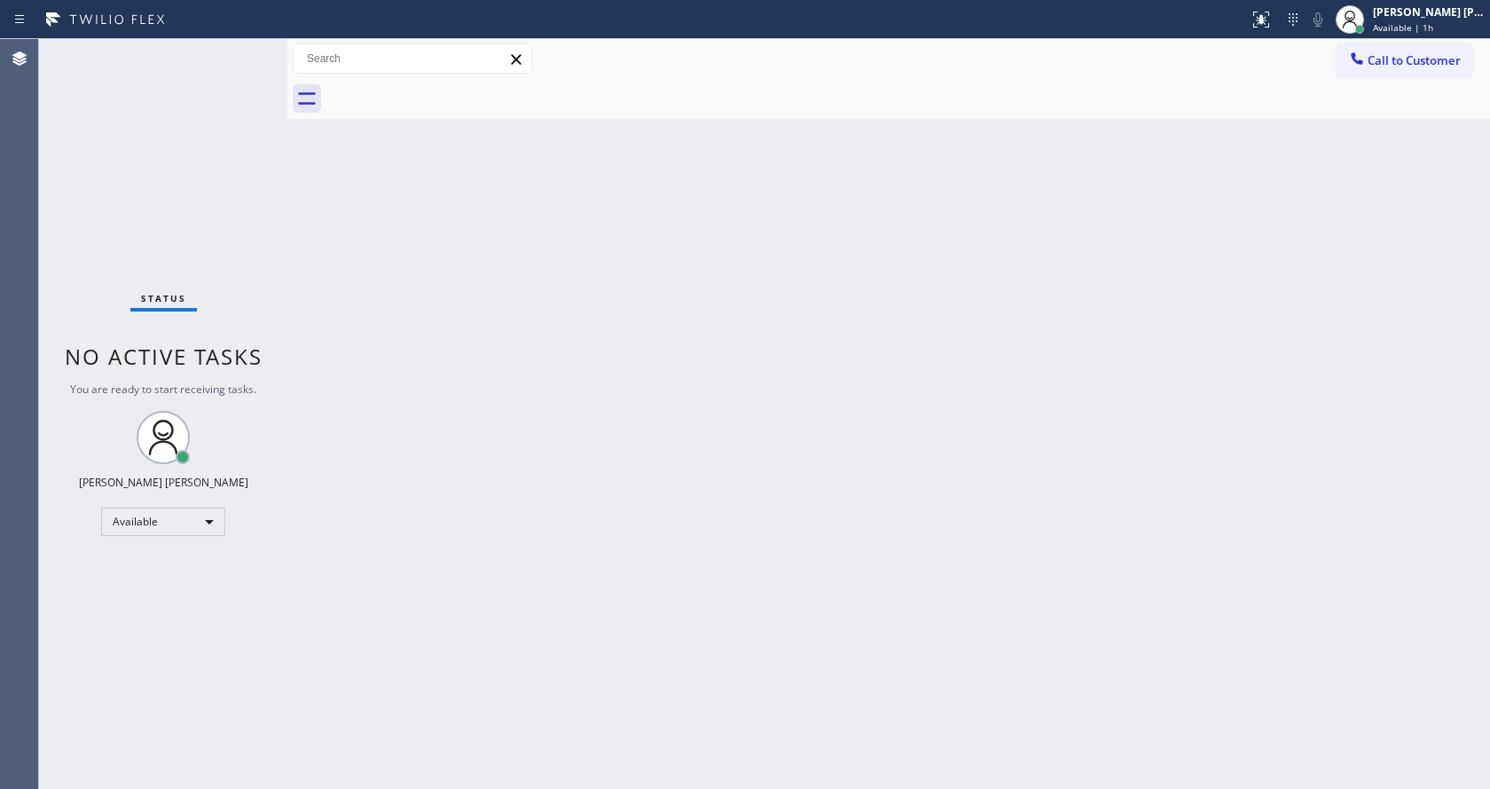
click at [387, 240] on div "Back to Dashboard Change Sender ID Customers Technicians Select a contact Outbo…" at bounding box center [888, 414] width 1203 height 750
click at [1045, 260] on div "Back to Dashboard Change Sender ID Customers Technicians Select a contact Outbo…" at bounding box center [888, 414] width 1203 height 750
click at [595, 444] on div "Back to Dashboard Change Sender ID Customers Technicians Select a contact Outbo…" at bounding box center [888, 414] width 1203 height 750
click at [495, 380] on div "Back to Dashboard Change Sender ID Customers Technicians Select a contact Outbo…" at bounding box center [888, 414] width 1203 height 750
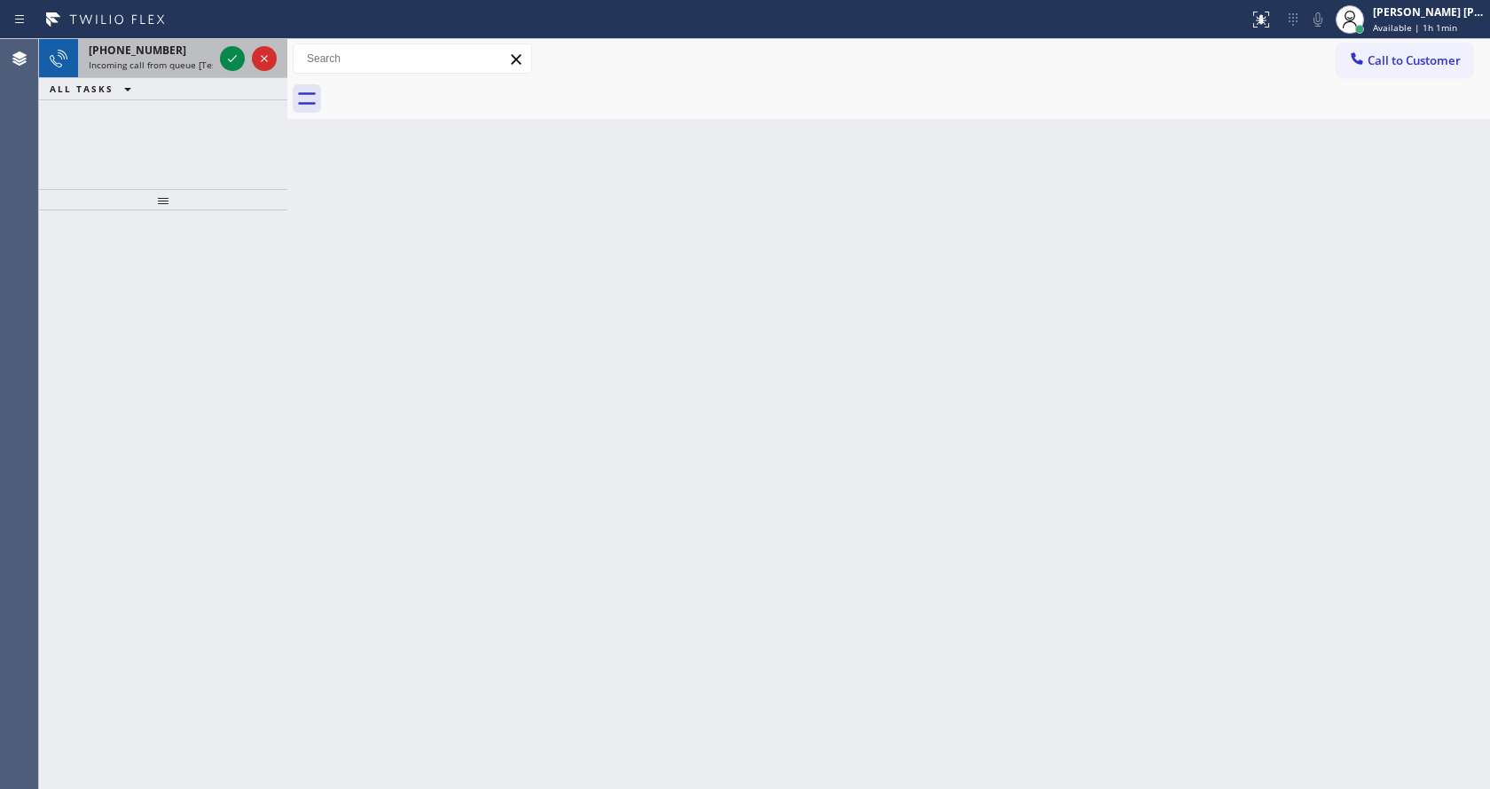
click at [200, 57] on div "[PHONE_NUMBER]" at bounding box center [151, 50] width 124 height 15
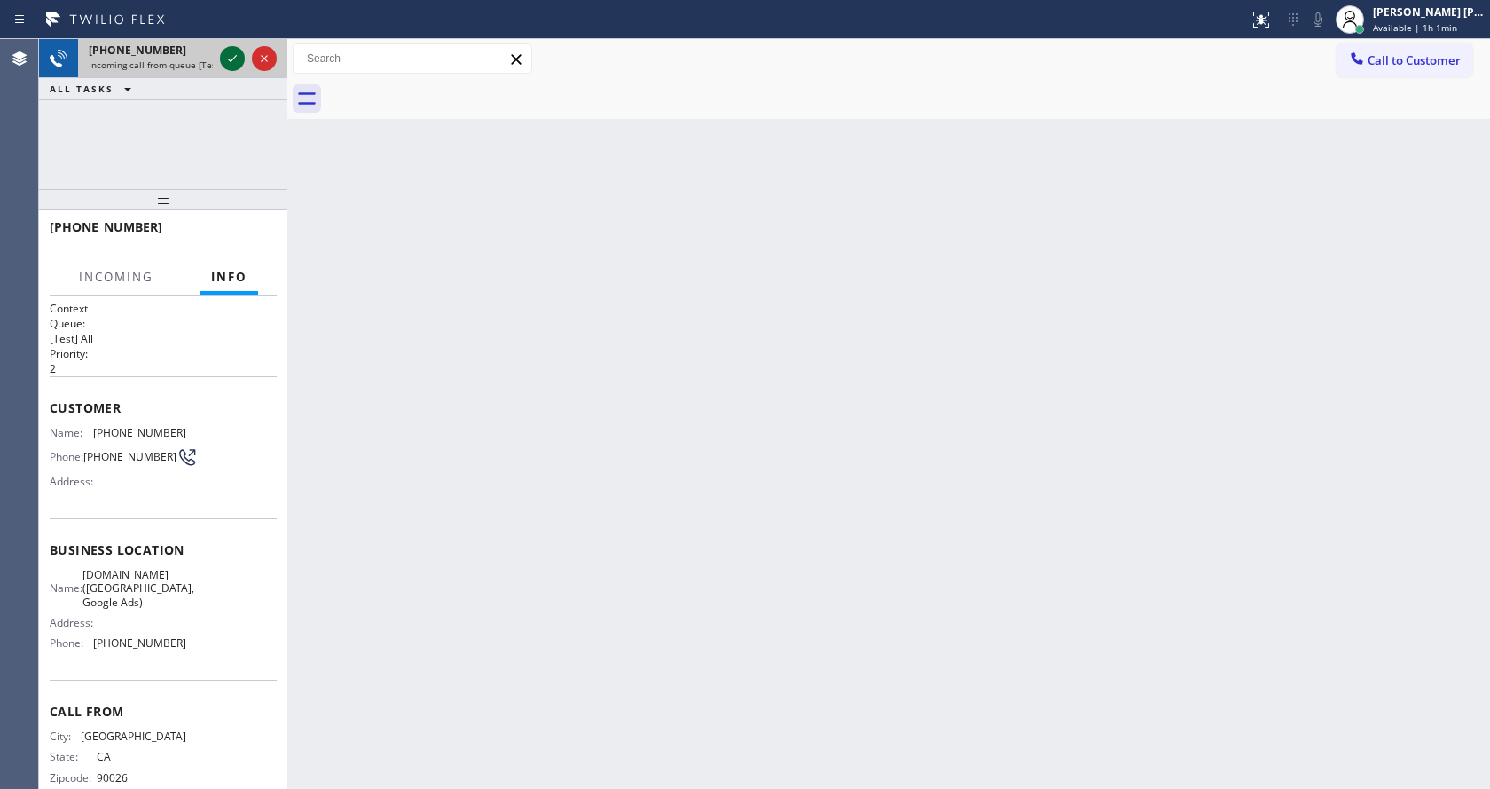
click at [232, 54] on icon at bounding box center [232, 58] width 21 height 21
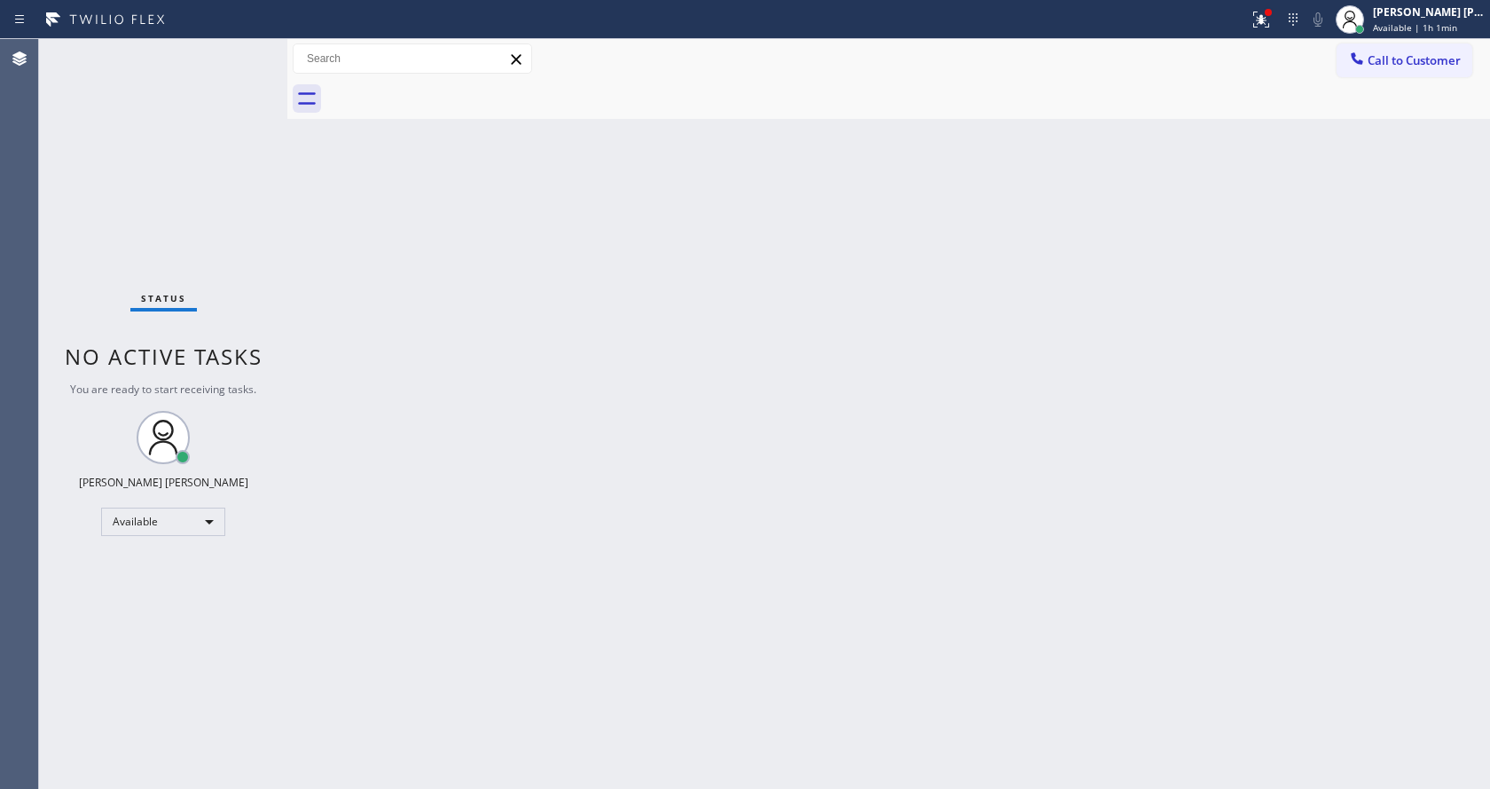
click at [610, 617] on div "Back to Dashboard Change Sender ID Customers Technicians Select a contact Outbo…" at bounding box center [888, 414] width 1203 height 750
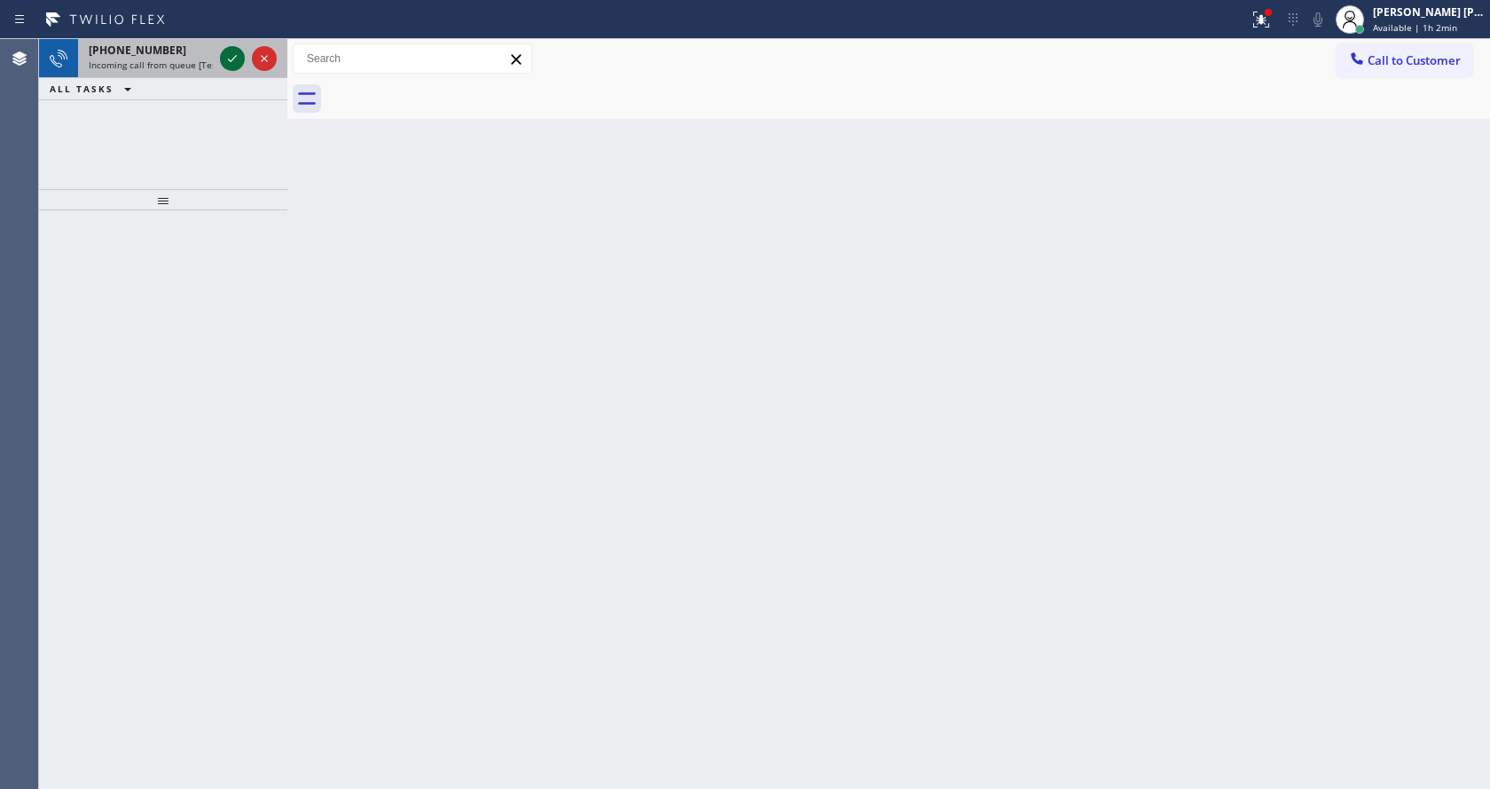
click at [236, 59] on icon at bounding box center [232, 58] width 21 height 21
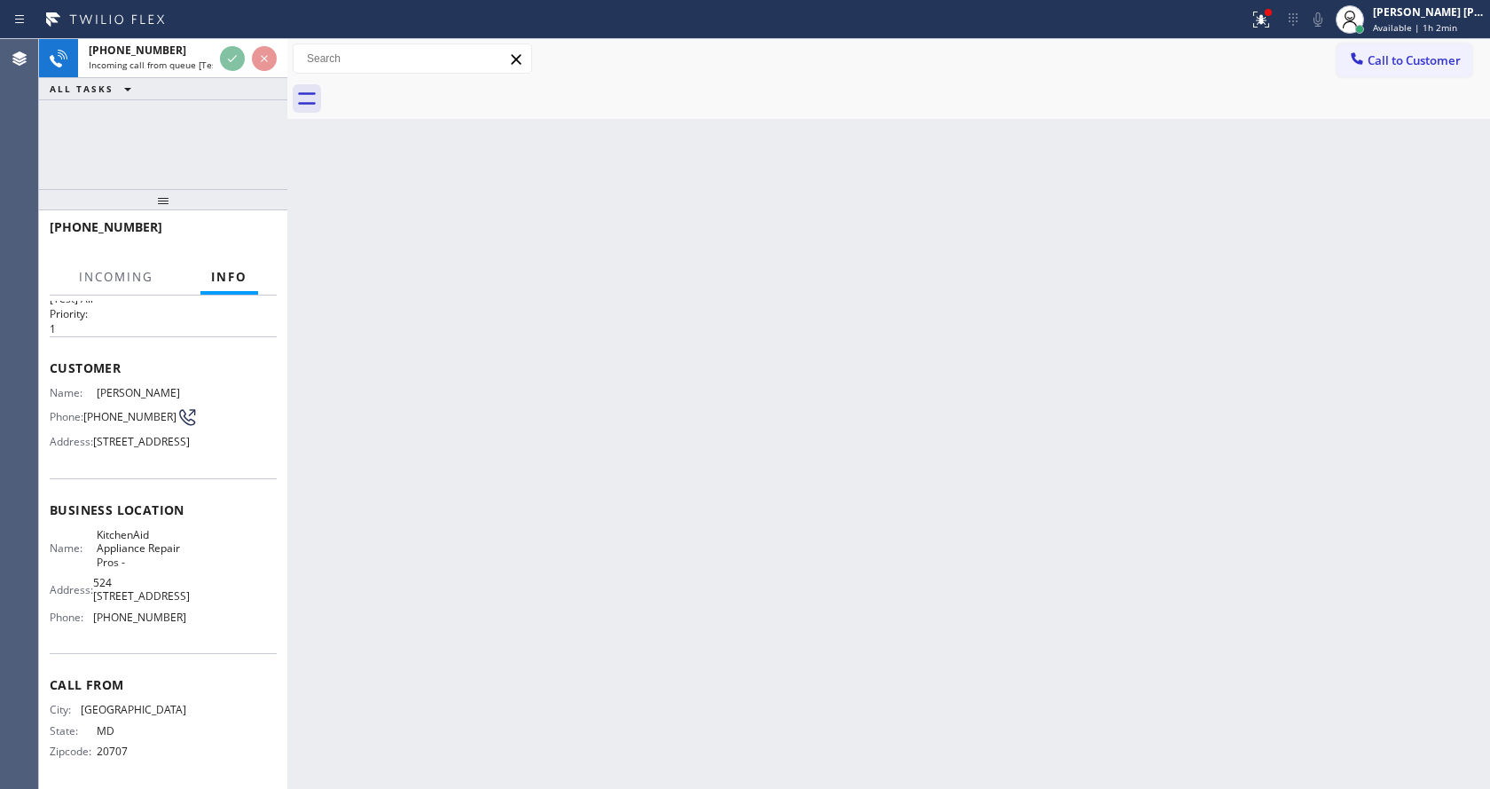
scroll to position [78, 0]
click at [672, 516] on div "Back to Dashboard Change Sender ID Customers Technicians Select a contact Outbo…" at bounding box center [888, 414] width 1203 height 750
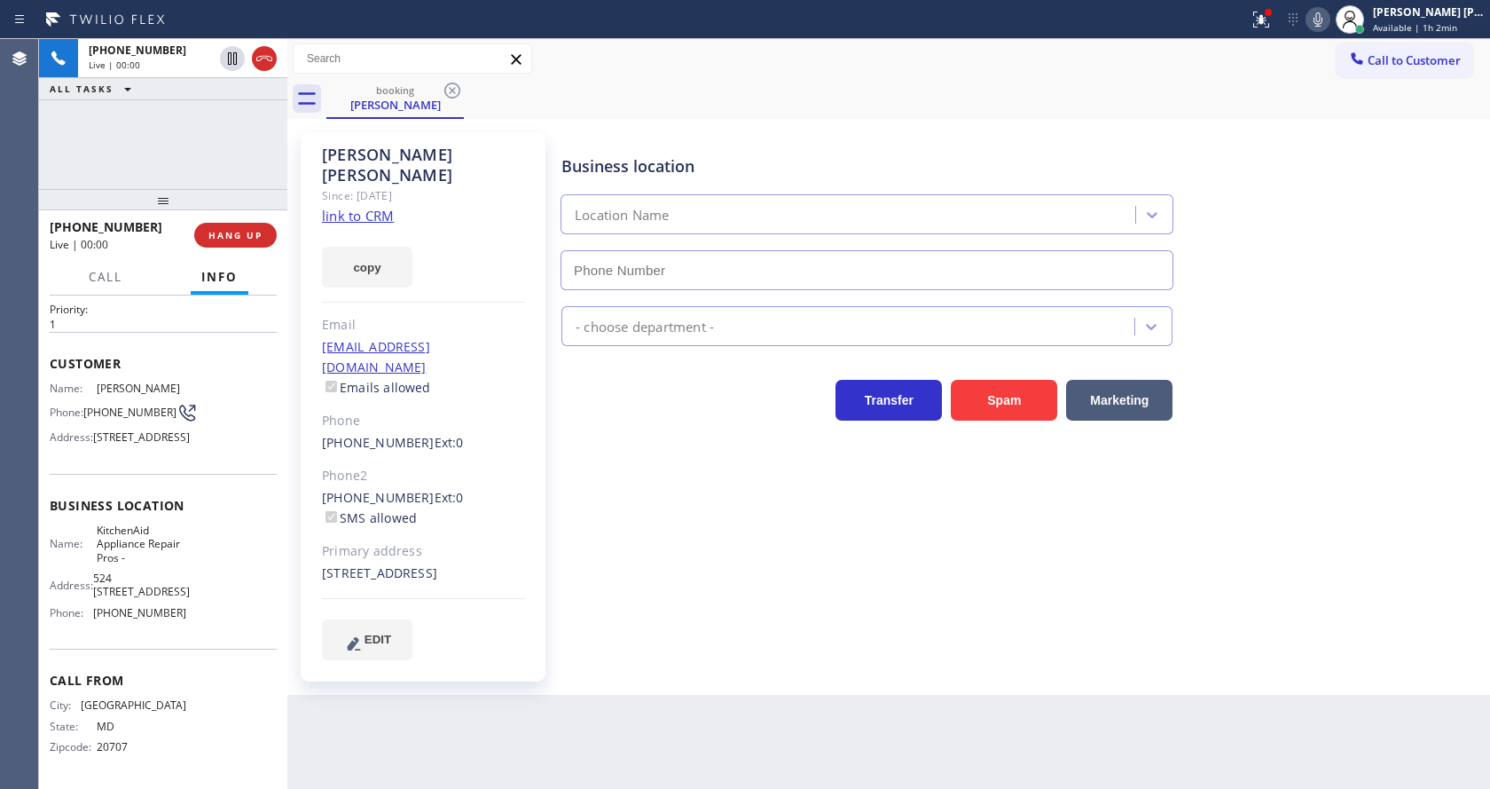
type input "[PHONE_NUMBER]"
click at [368, 207] on link "link to CRM" at bounding box center [358, 216] width 72 height 18
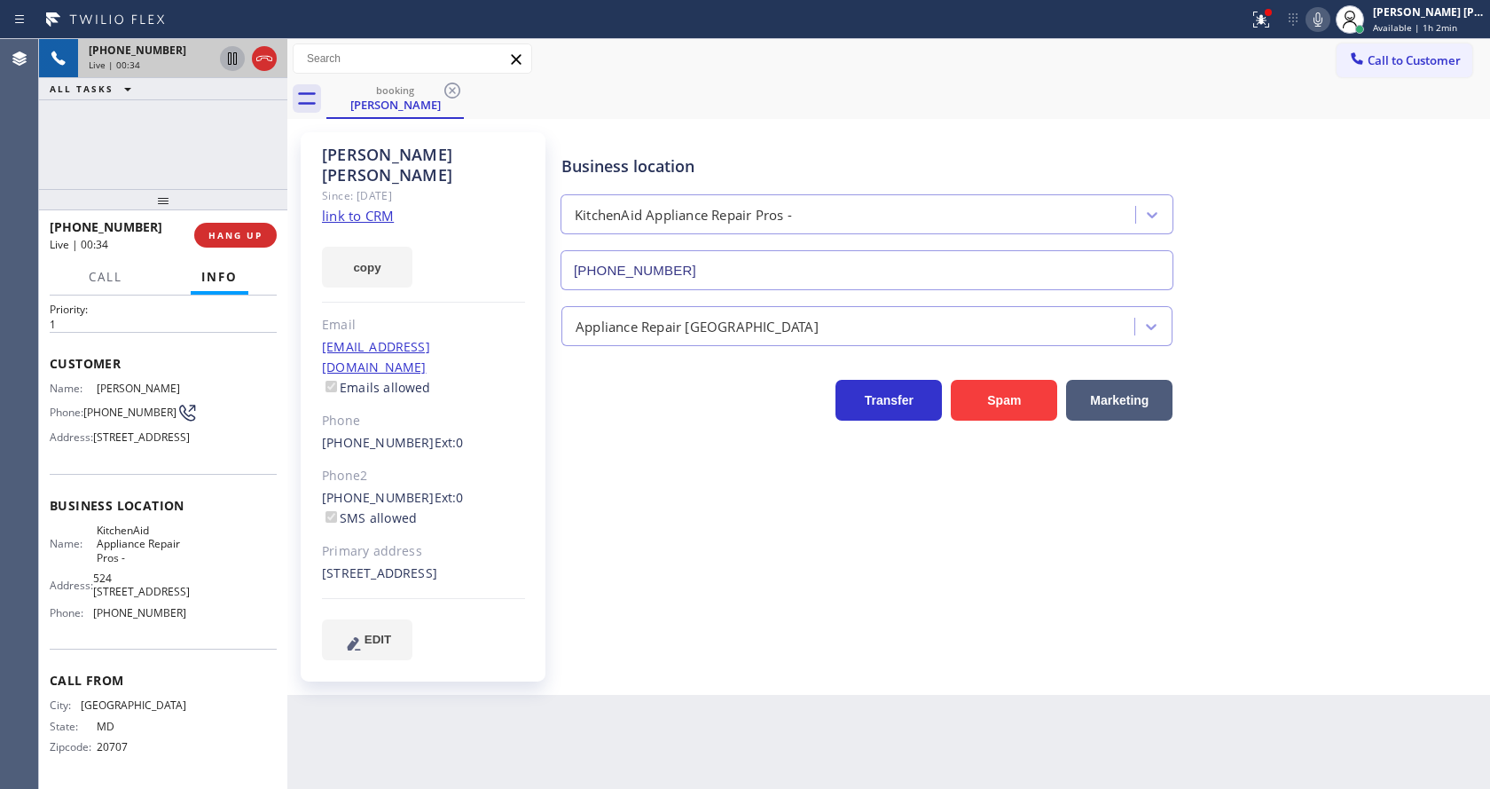
click at [229, 57] on icon at bounding box center [232, 58] width 9 height 12
click at [1319, 24] on div "Status report Issue detected This issue could affect your workflow. Please cont…" at bounding box center [1366, 19] width 248 height 39
click at [1319, 24] on icon at bounding box center [1318, 19] width 21 height 21
click at [1279, 194] on div "Business location KitchenAid Appliance Repair Pros - [PHONE_NUMBER]" at bounding box center [1022, 210] width 928 height 161
click at [708, 611] on div "Business location KitchenAid Appliance Repair Pros - [PHONE_NUMBER] Appliance R…" at bounding box center [1022, 396] width 928 height 518
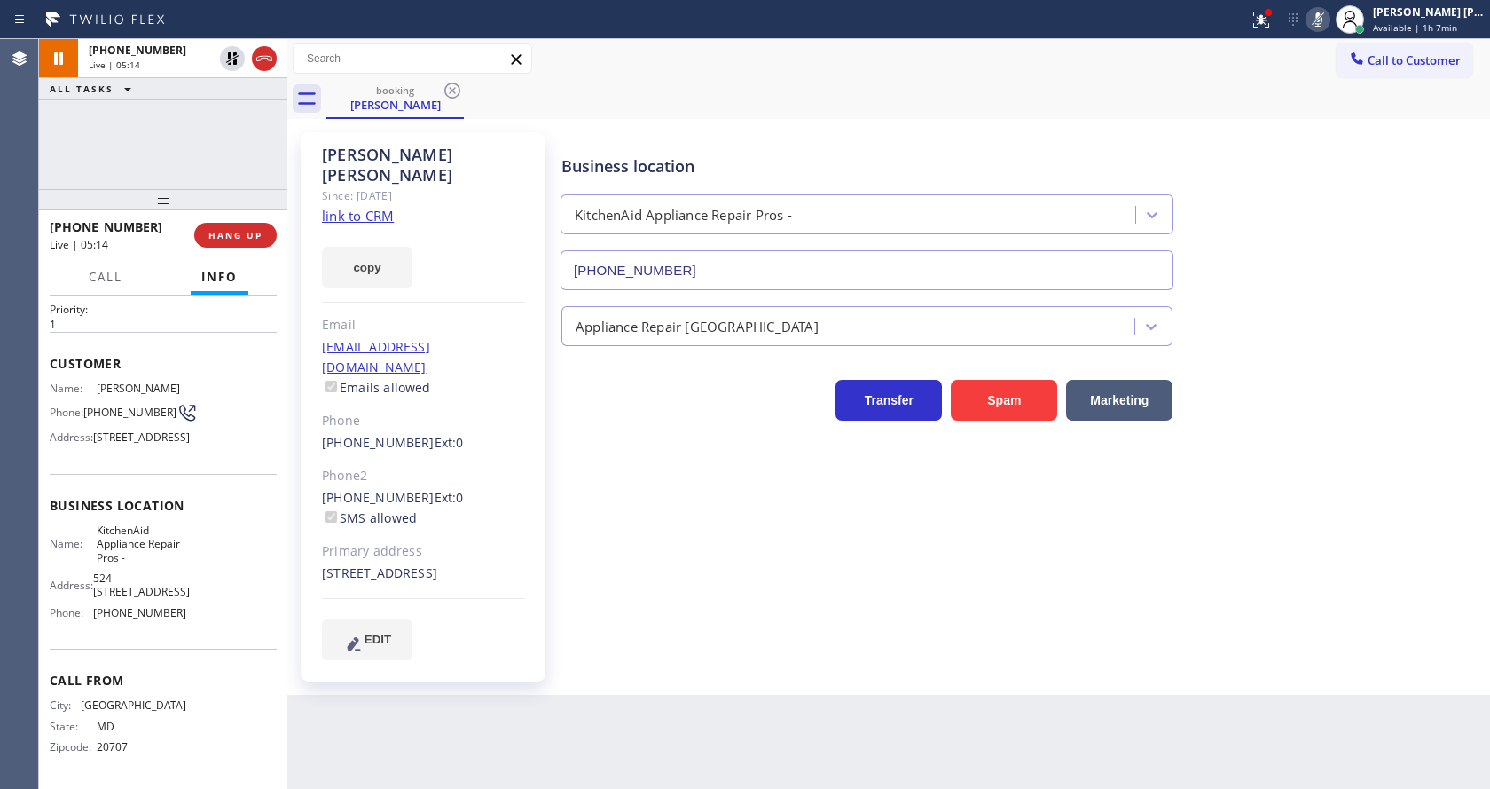
click at [522, 433] on div "[PHONE_NUMBER] Ext: 0" at bounding box center [423, 443] width 203 height 20
click at [224, 59] on icon at bounding box center [232, 58] width 21 height 21
click at [1323, 22] on rect at bounding box center [1318, 18] width 12 height 12
click at [1260, 38] on div "Status report Issue detected This issue could affect your workflow. Please cont…" at bounding box center [745, 19] width 1490 height 39
click at [1264, 26] on icon at bounding box center [1261, 19] width 21 height 21
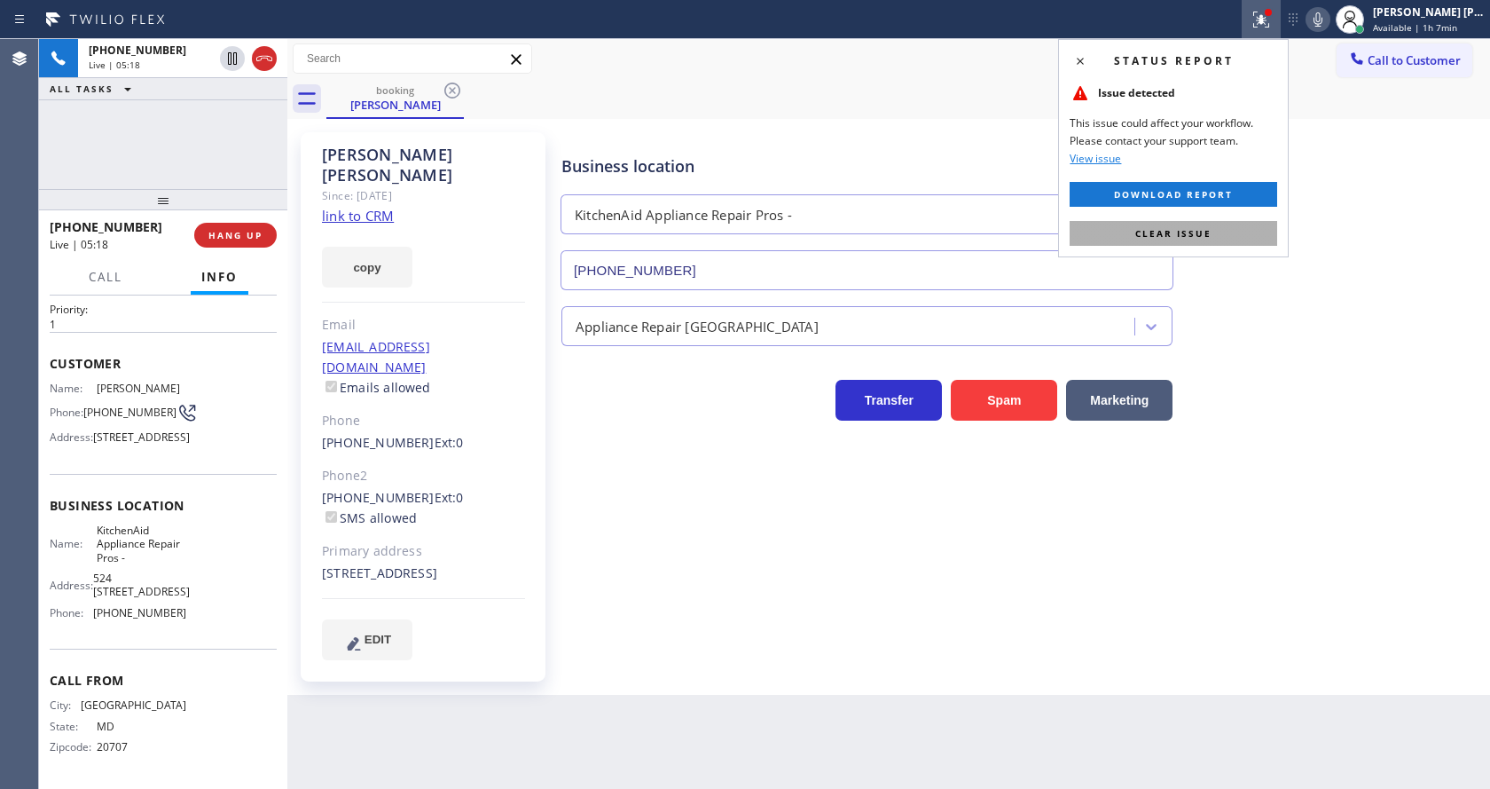
click at [1237, 225] on button "Clear issue" at bounding box center [1174, 233] width 208 height 25
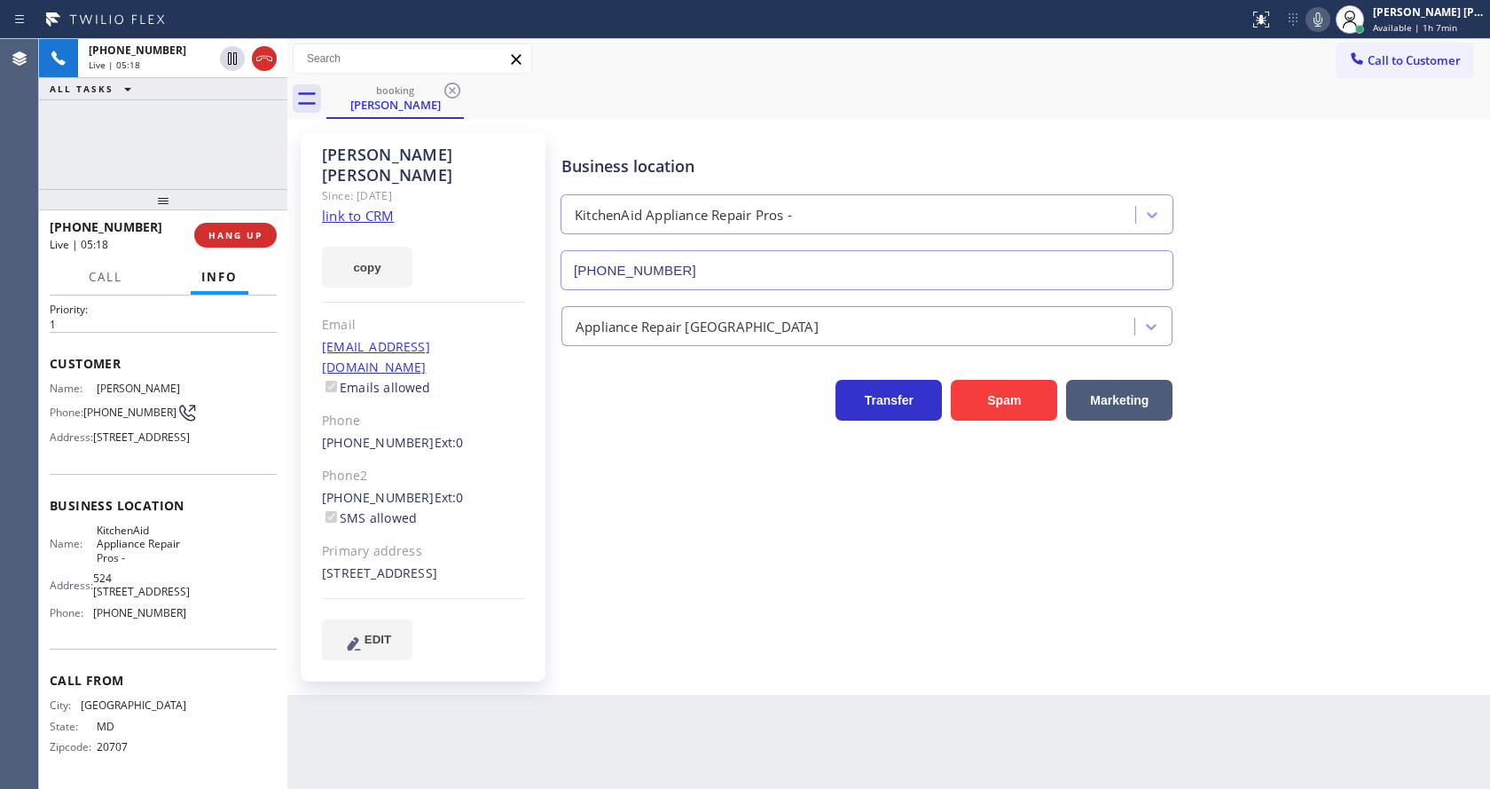
click at [1257, 220] on div "Business location KitchenAid Appliance Repair Pros - [PHONE_NUMBER]" at bounding box center [1022, 210] width 928 height 161
click at [664, 577] on div "Business location KitchenAid Appliance Repair Pros - [PHONE_NUMBER] Appliance R…" at bounding box center [1022, 396] width 928 height 518
click at [470, 488] on div "[PHONE_NUMBER] Ext: 0 SMS allowed" at bounding box center [423, 508] width 203 height 41
click at [825, 578] on div "Business location KitchenAid Appliance Repair Pros - [PHONE_NUMBER] Appliance R…" at bounding box center [1022, 396] width 928 height 518
click at [1307, 362] on div "Transfer Spam Marketing" at bounding box center [1022, 383] width 928 height 75
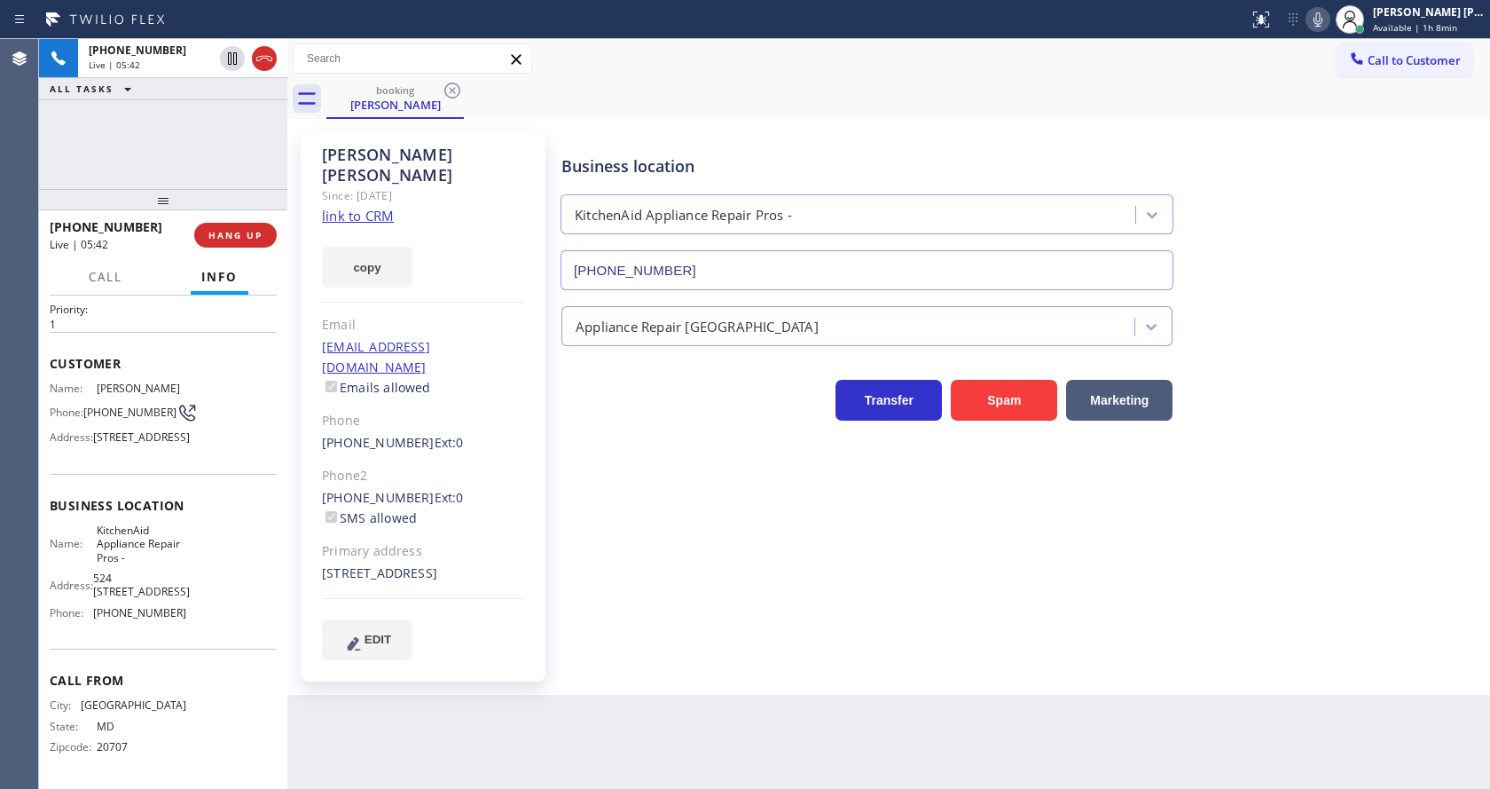
click at [182, 118] on div "[PHONE_NUMBER] Live | 05:42 ALL TASKS ALL TASKS ACTIVE TASKS TASKS IN WRAP UP" at bounding box center [163, 114] width 248 height 150
click at [232, 230] on span "HANG UP" at bounding box center [235, 235] width 54 height 12
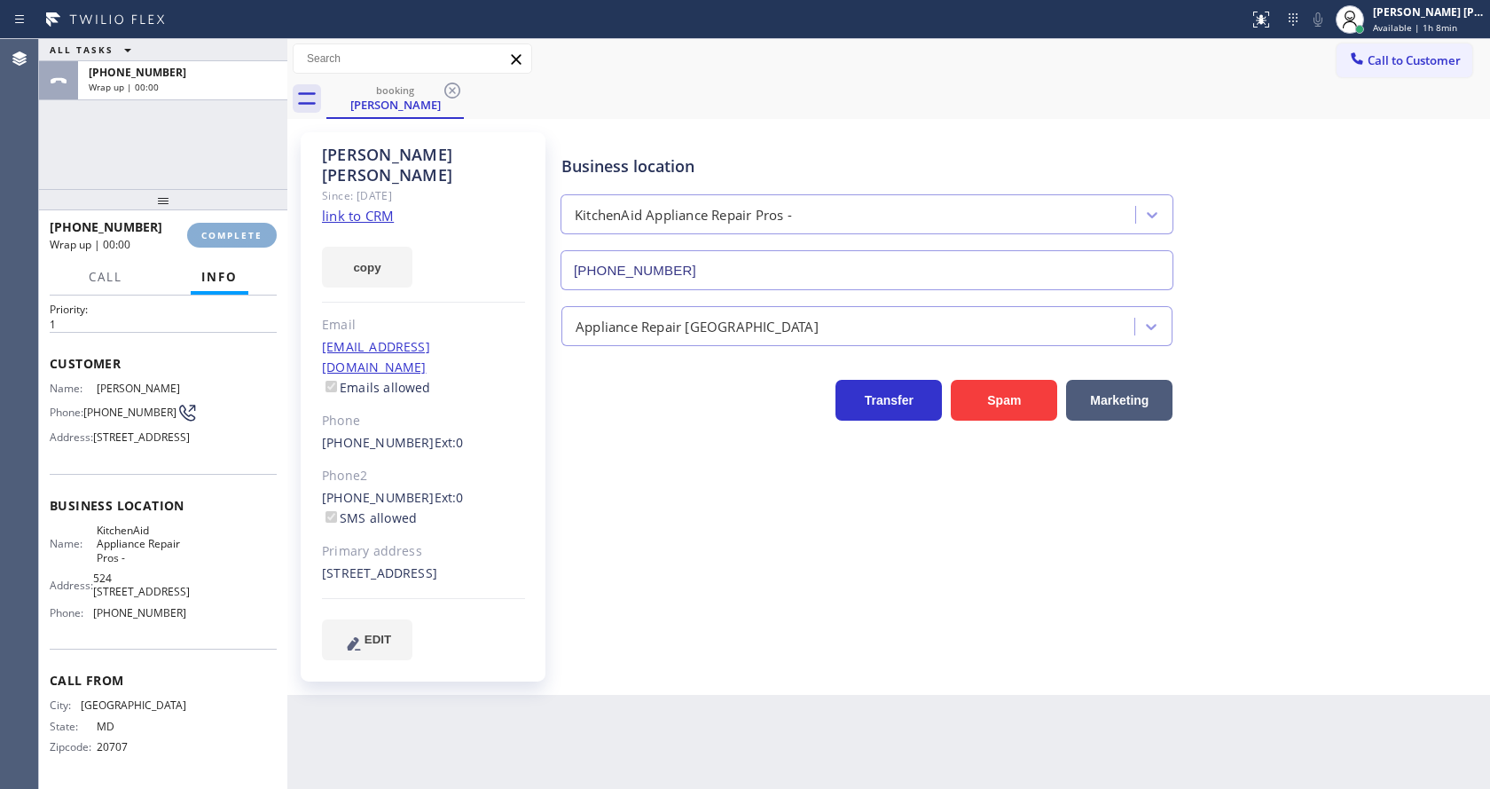
click at [232, 230] on span "COMPLETE" at bounding box center [231, 235] width 61 height 12
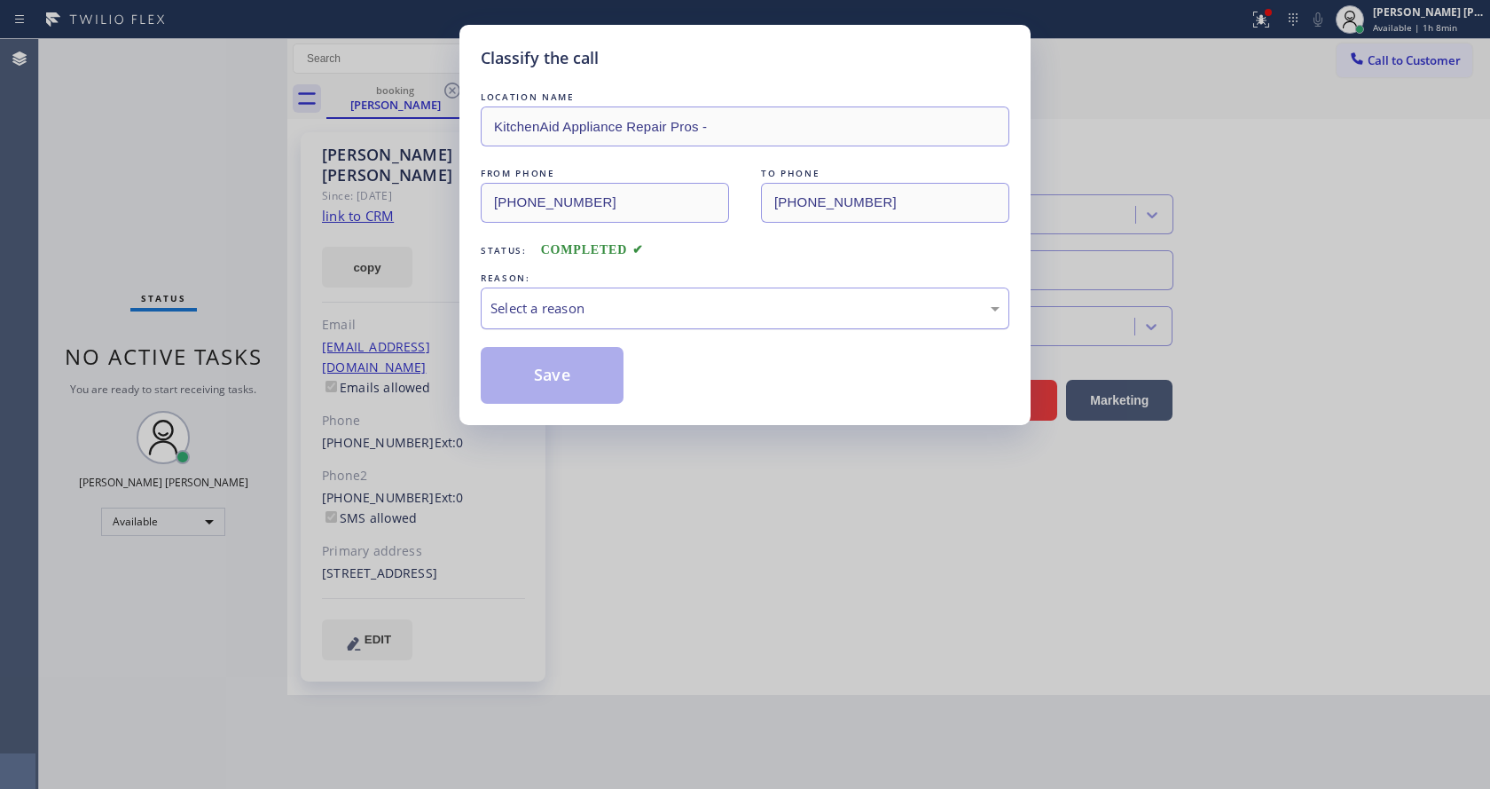
click at [598, 308] on div "Select a reason" at bounding box center [745, 308] width 509 height 20
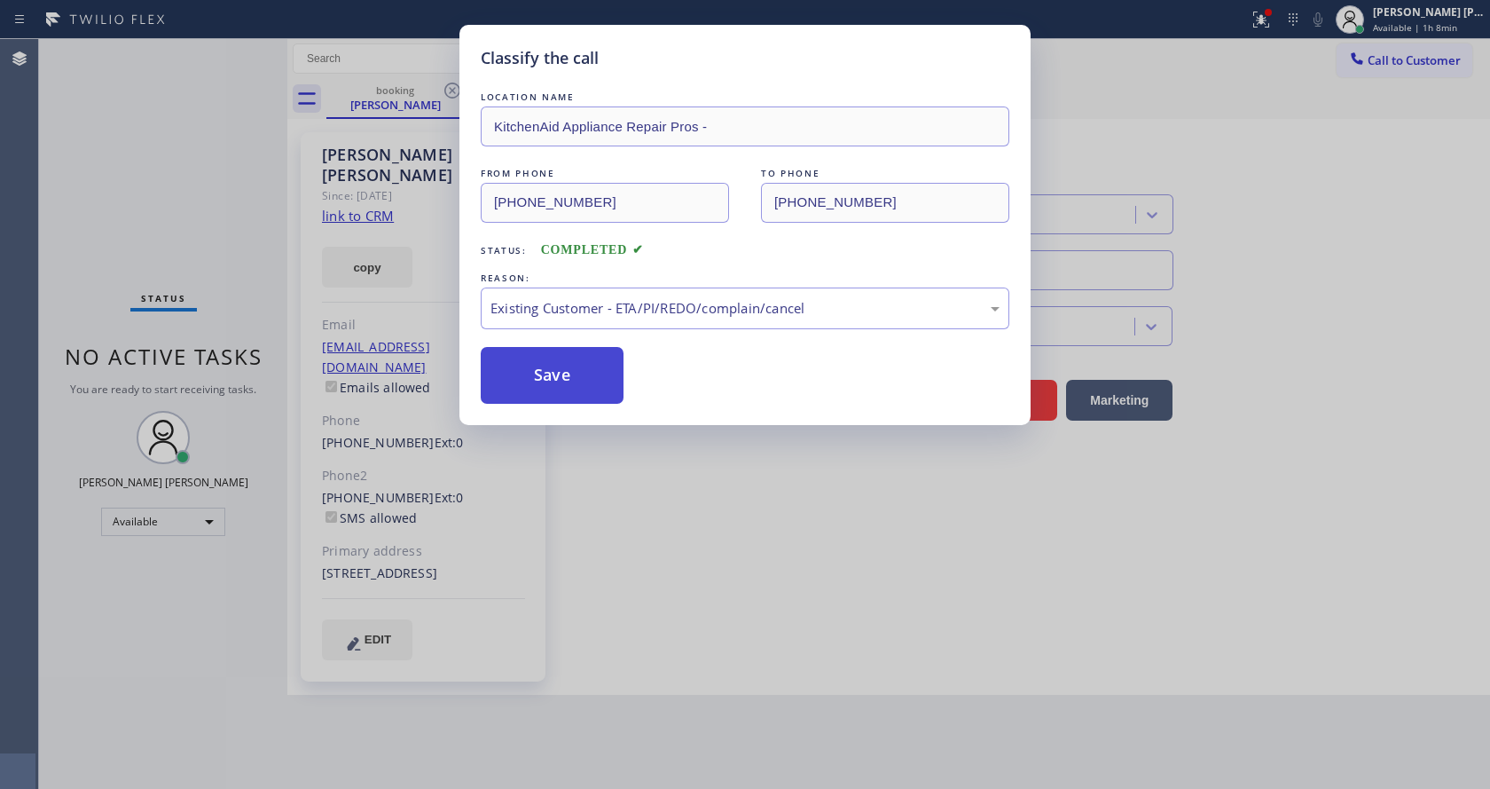
click at [530, 387] on button "Save" at bounding box center [552, 375] width 143 height 57
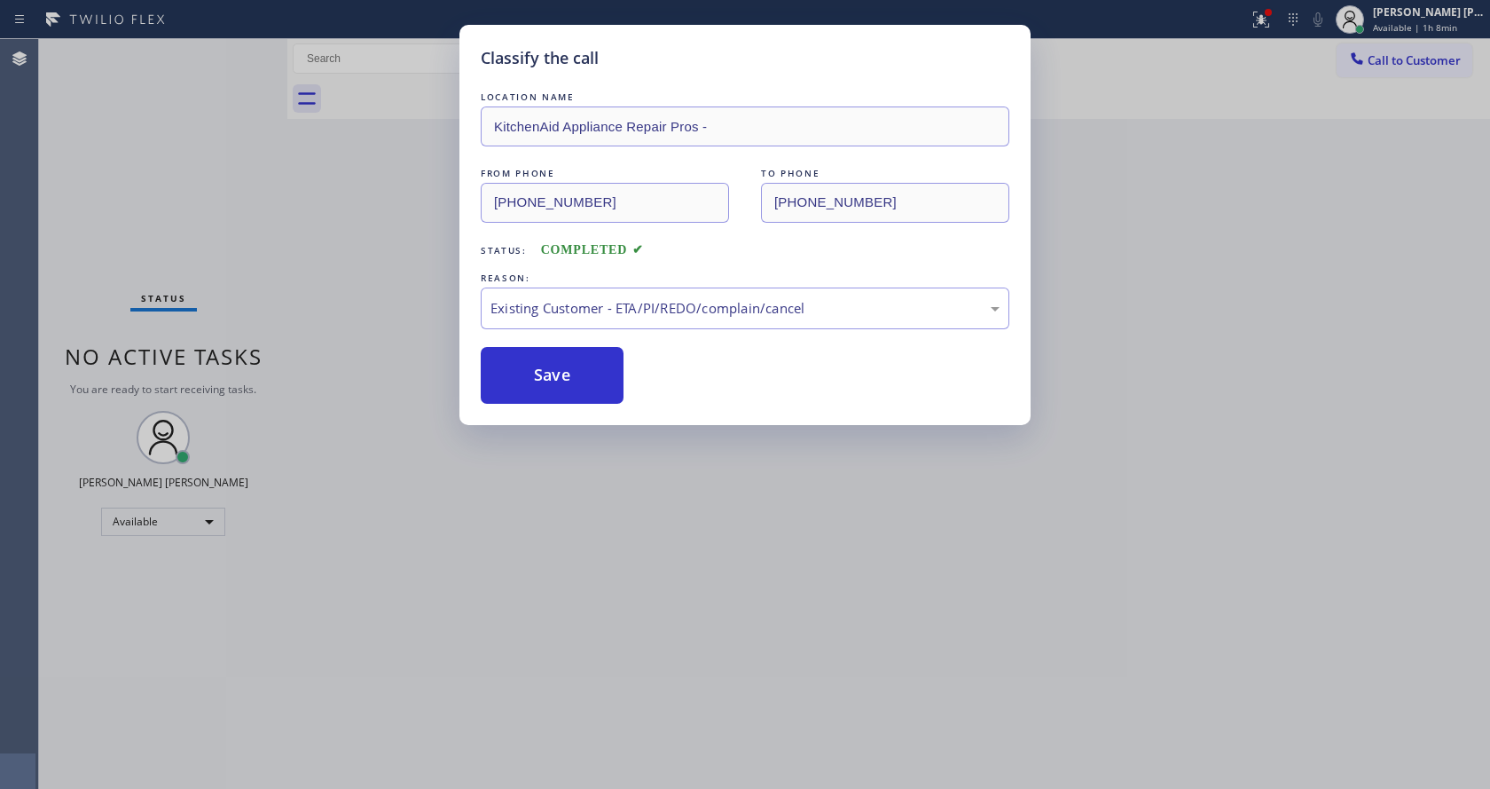
click at [628, 609] on div "Classify the call LOCATION NAME KitchenAid Appliance Repair Pros - FROM PHONE […" at bounding box center [745, 394] width 1490 height 789
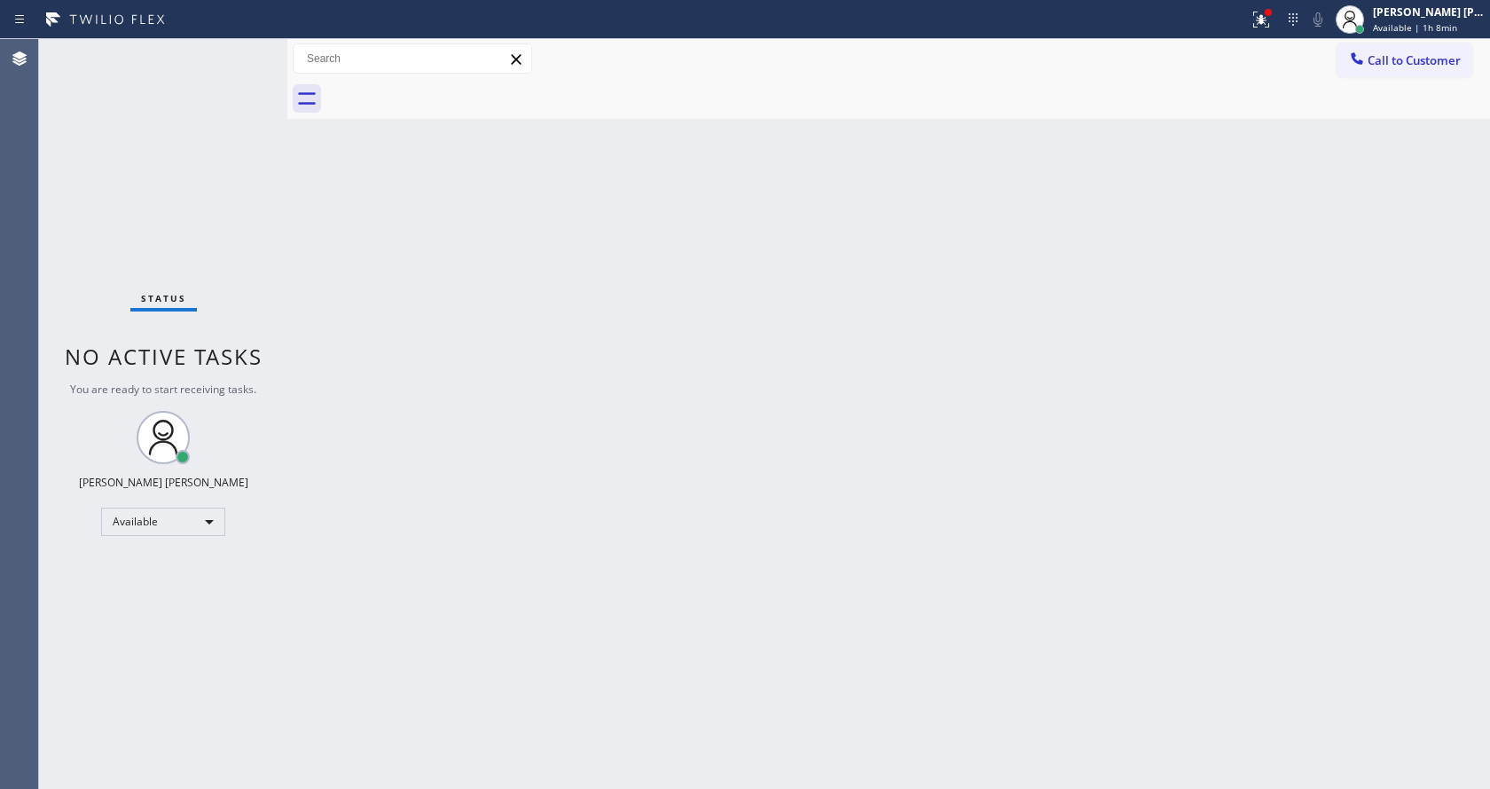
click at [388, 330] on div "Back to Dashboard Change Sender ID Customers Technicians Select a contact Outbo…" at bounding box center [888, 414] width 1203 height 750
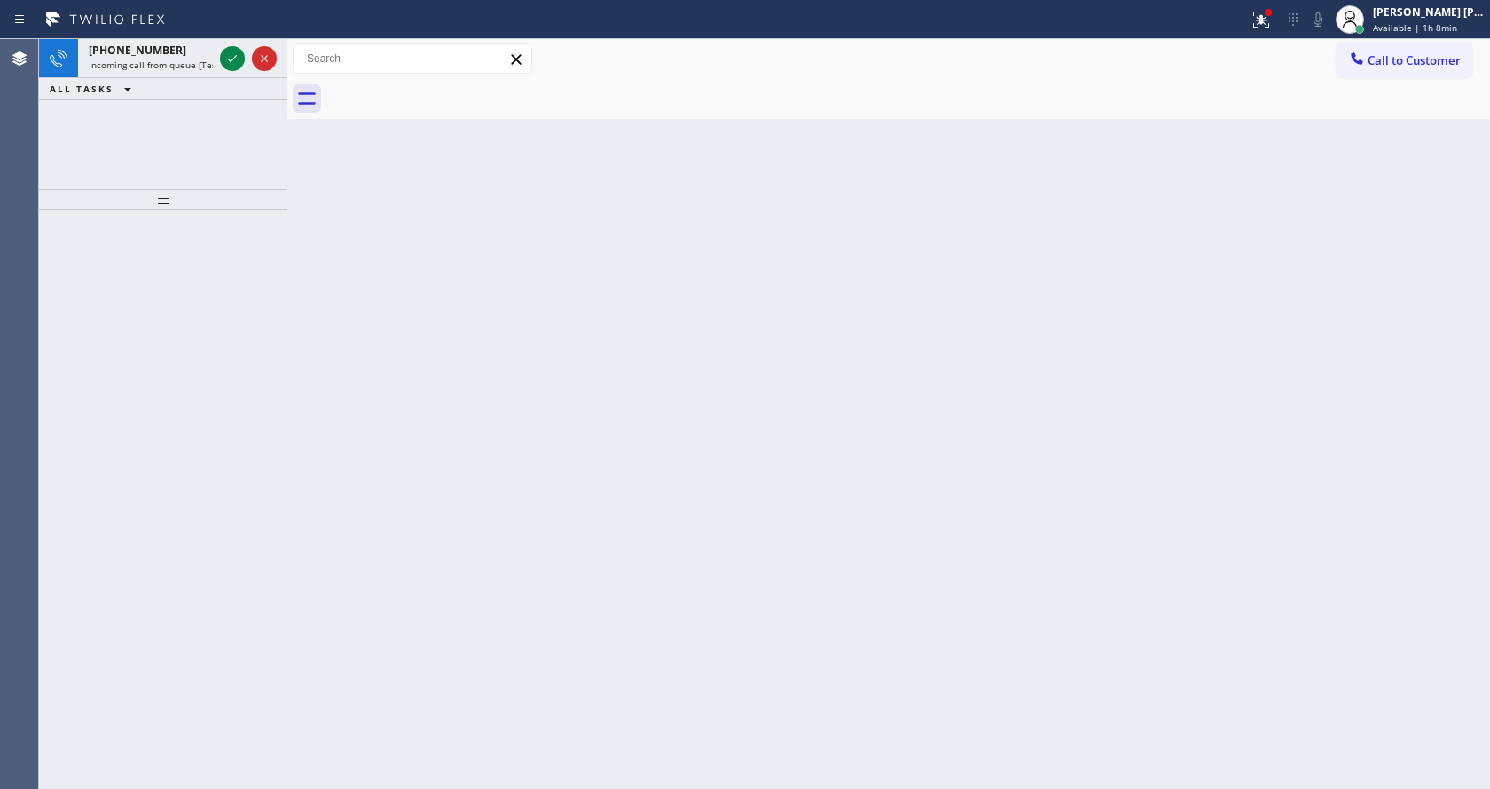
click at [607, 558] on div "Back to Dashboard Change Sender ID Customers Technicians Select a contact Outbo…" at bounding box center [888, 414] width 1203 height 750
click at [1272, 24] on icon at bounding box center [1261, 19] width 21 height 21
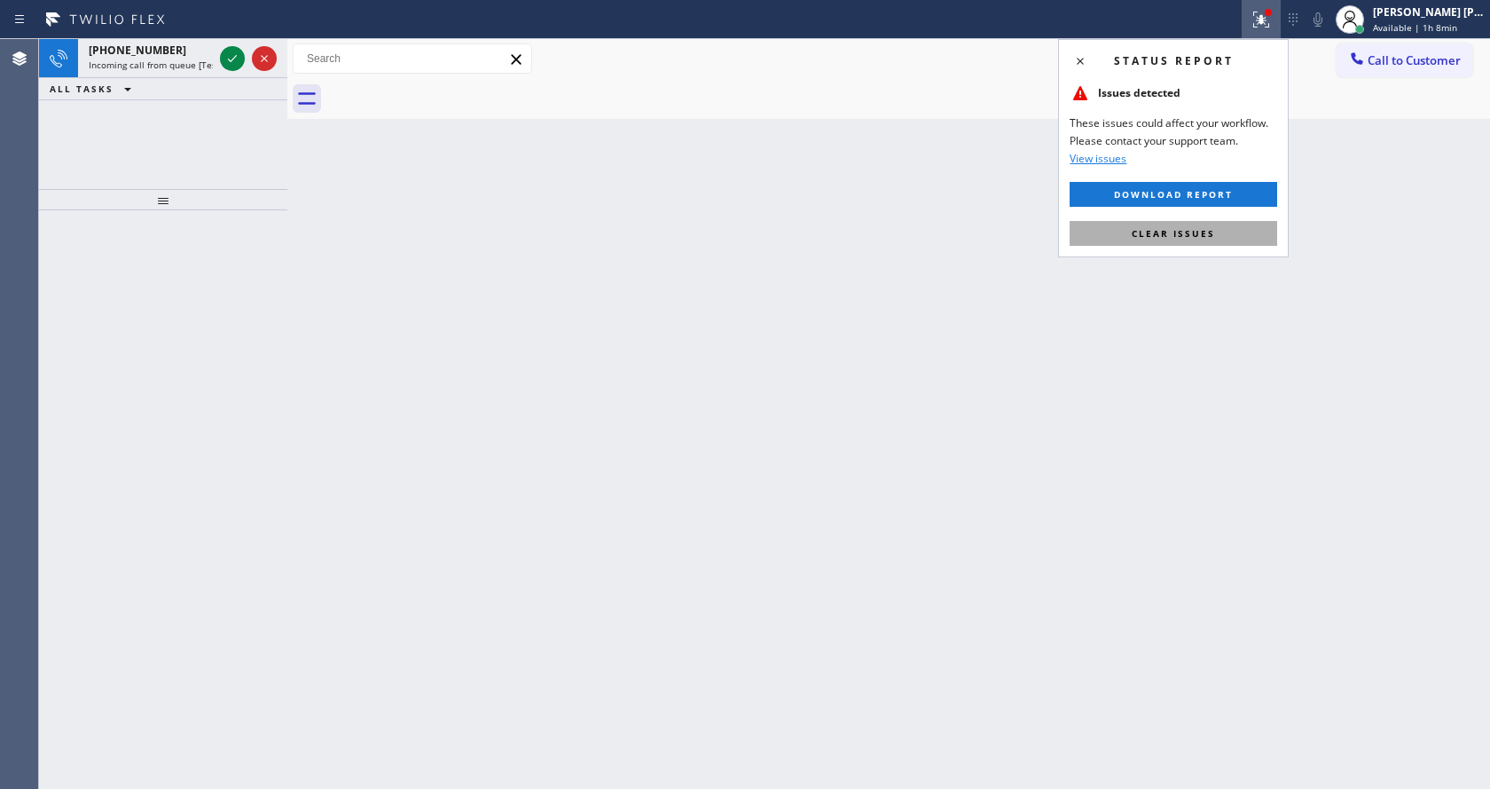
click at [1175, 221] on button "Clear issues" at bounding box center [1174, 233] width 208 height 25
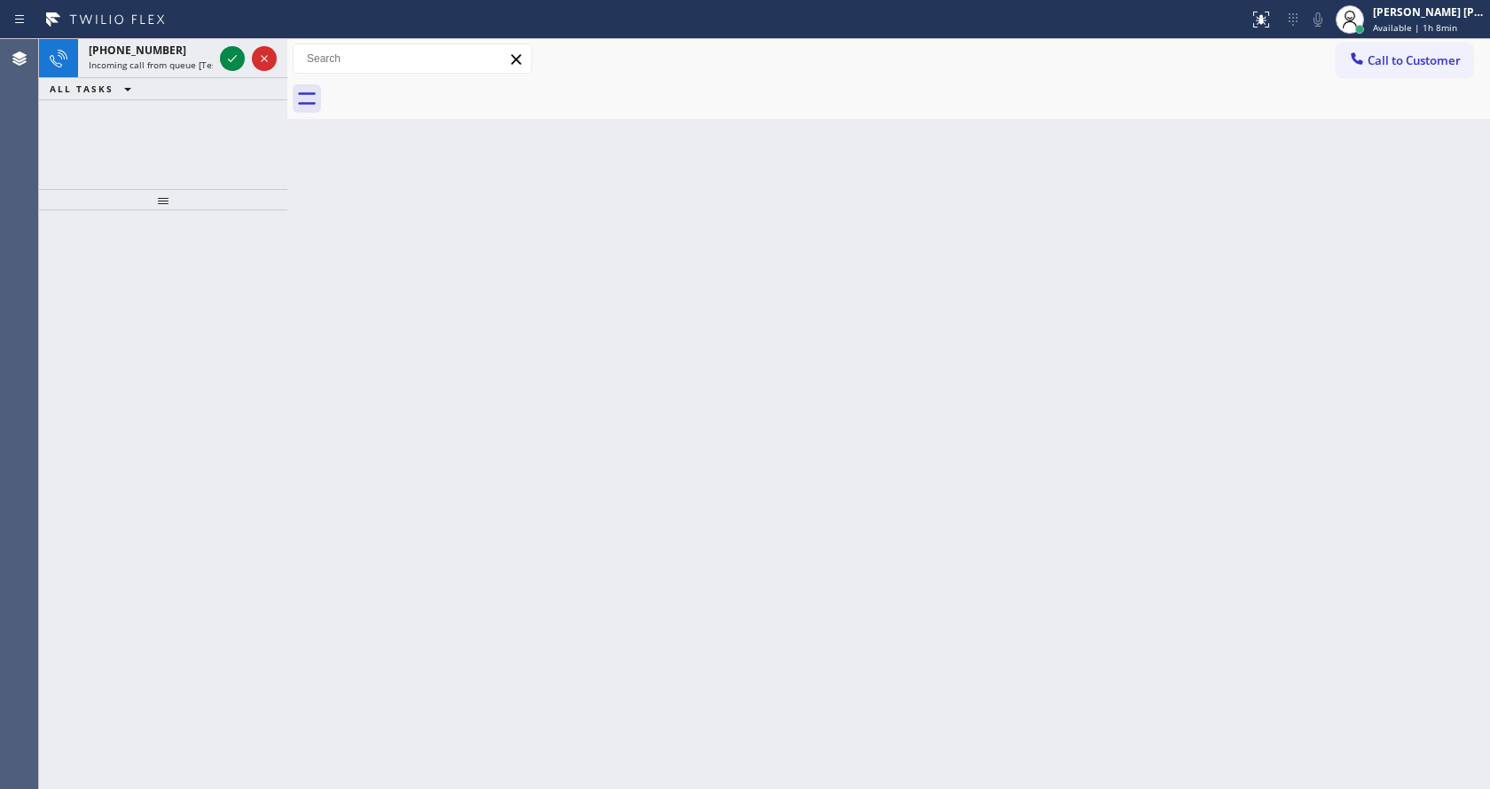
click at [1175, 221] on div "Back to Dashboard Change Sender ID Customers Technicians Select a contact Outbo…" at bounding box center [888, 414] width 1203 height 750
click at [181, 67] on span "Incoming call from queue [Test] All" at bounding box center [162, 65] width 147 height 12
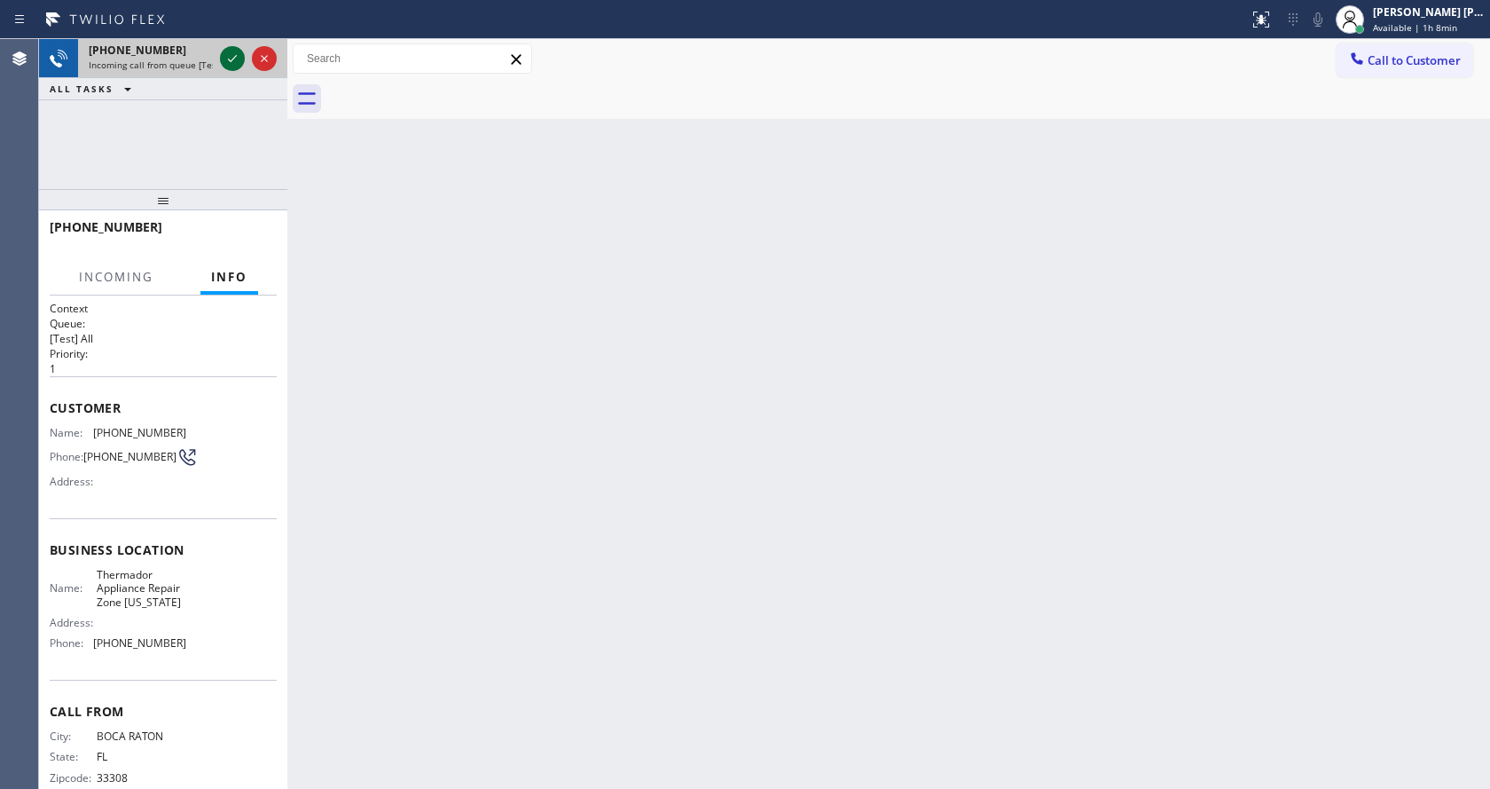
click at [240, 62] on icon at bounding box center [232, 58] width 21 height 21
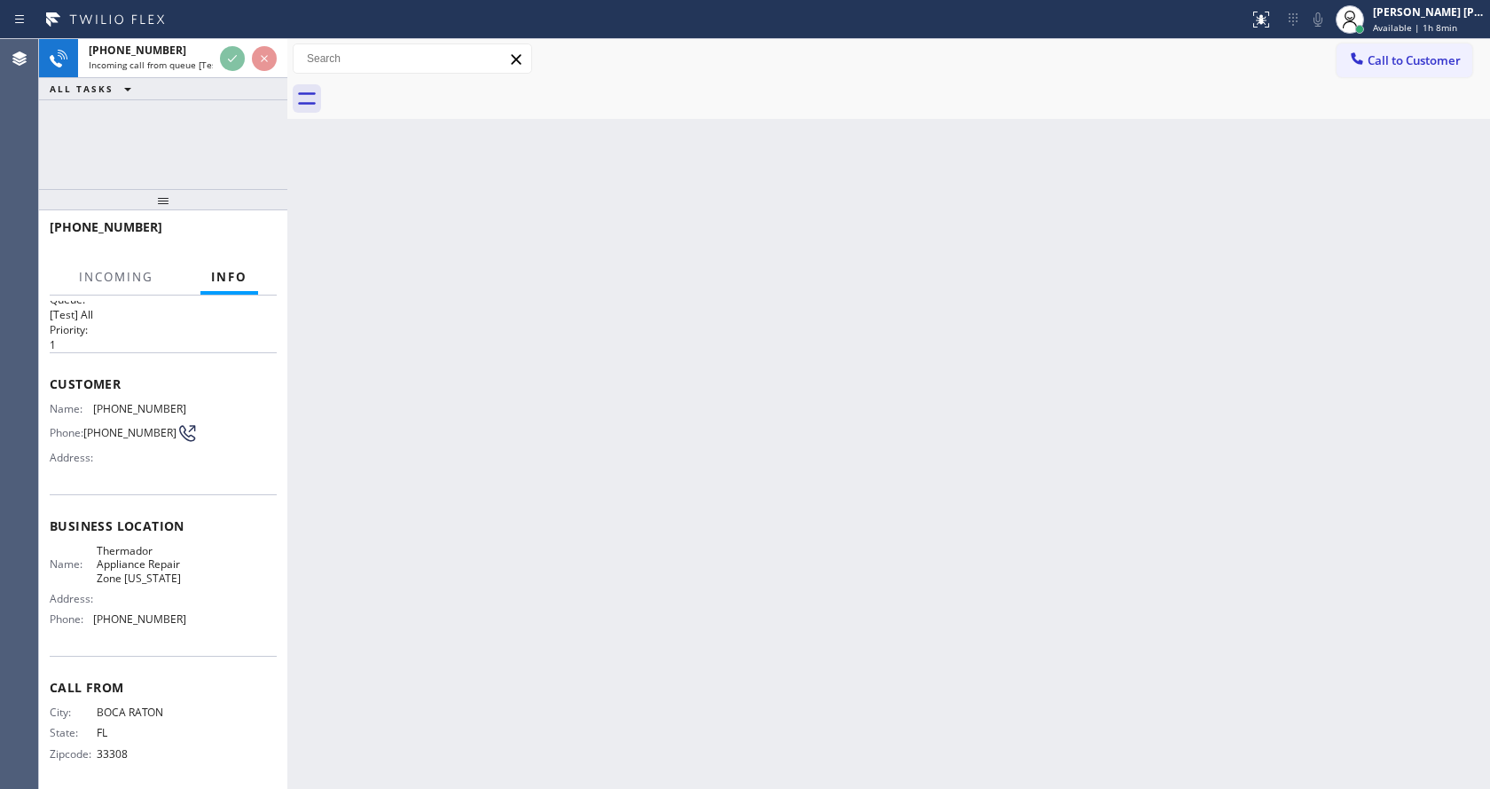
scroll to position [36, 0]
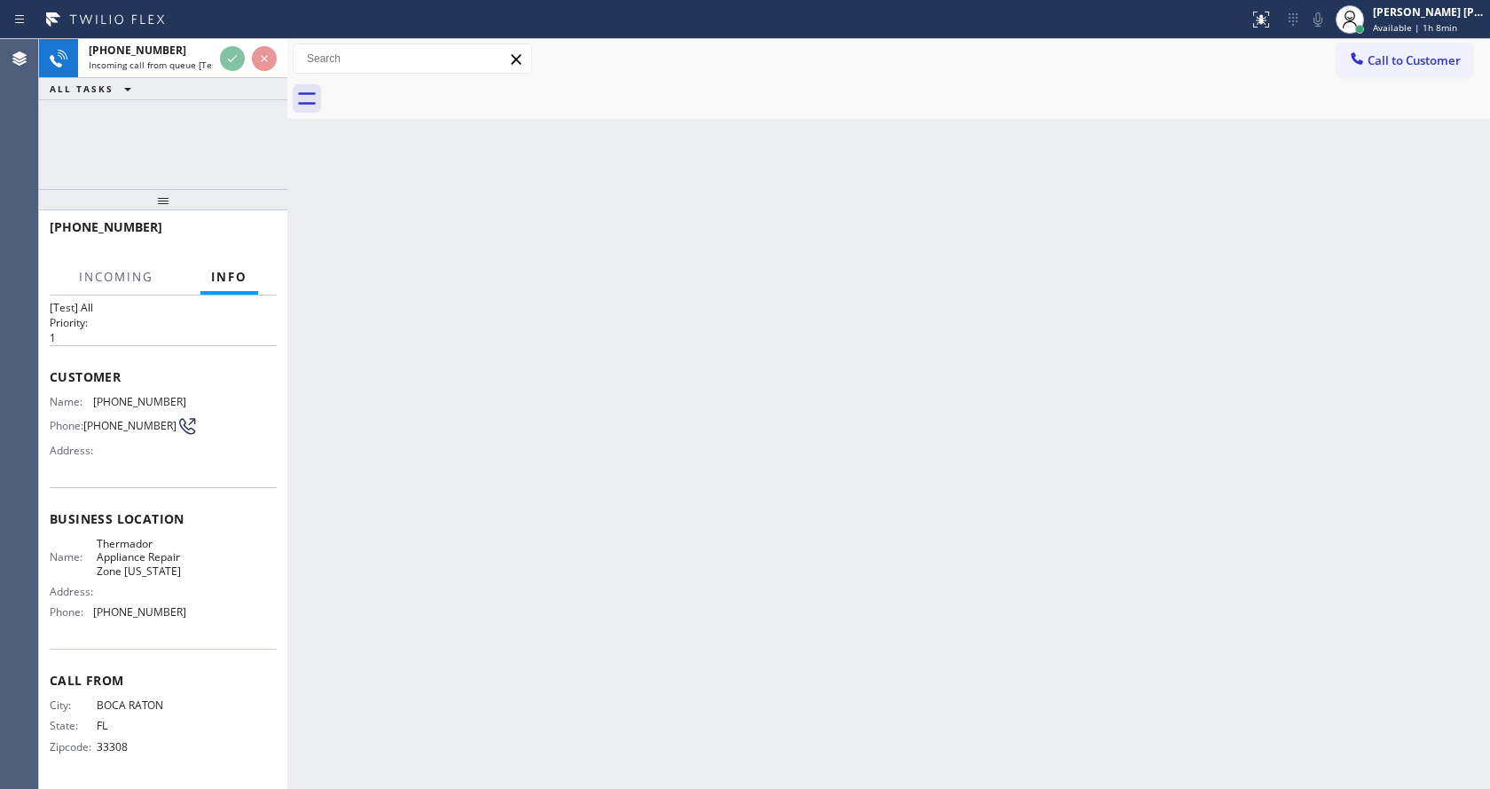
click at [766, 481] on div "Back to Dashboard Change Sender ID Customers Technicians Select a contact Outbo…" at bounding box center [888, 414] width 1203 height 750
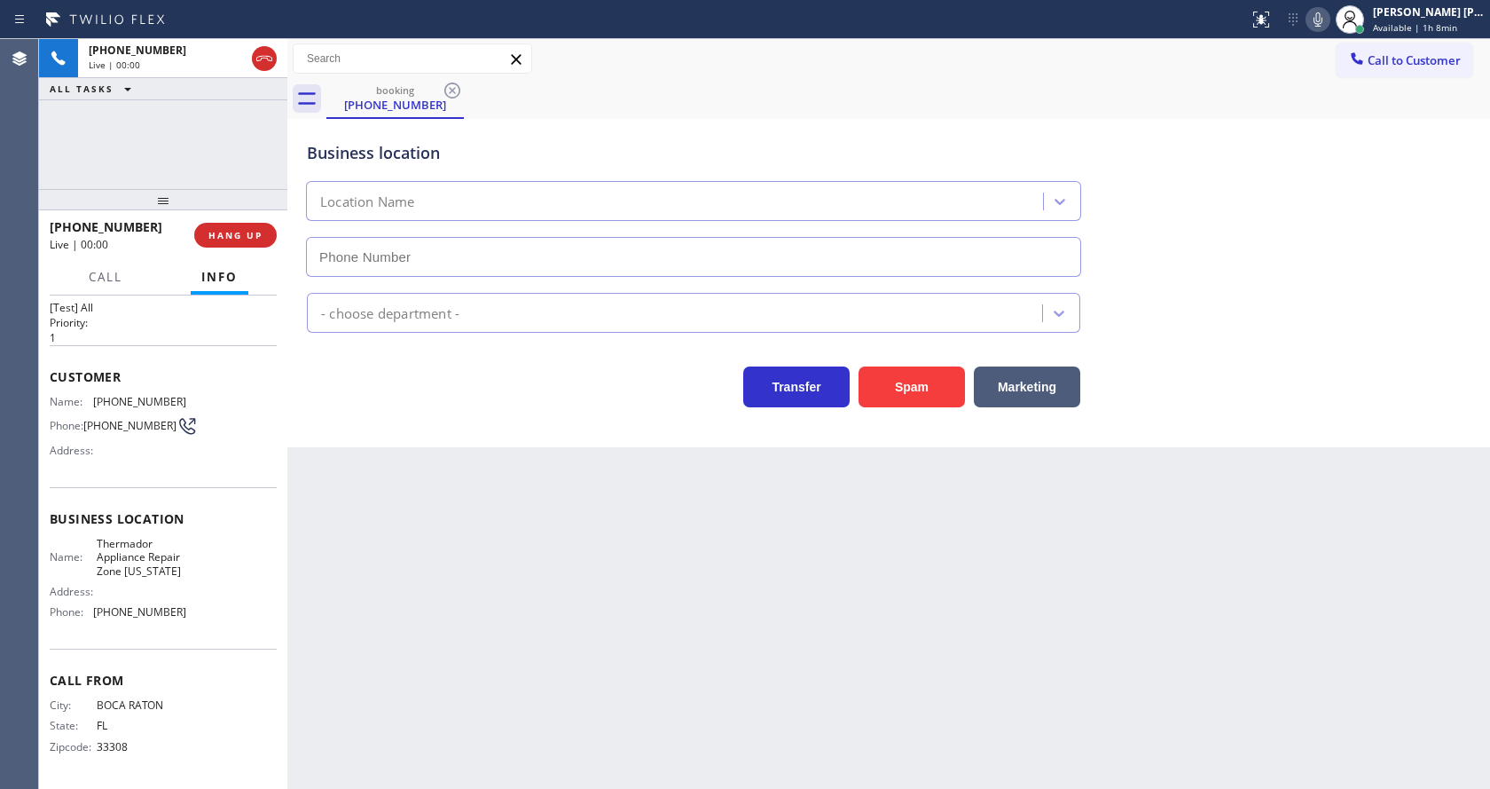
type input "[PHONE_NUMBER]"
click at [471, 591] on div "Back to Dashboard Change Sender ID Customers Technicians Select a contact Outbo…" at bounding box center [888, 414] width 1203 height 750
click at [496, 585] on div "Back to Dashboard Change Sender ID Customers Technicians Select a contact Outbo…" at bounding box center [888, 414] width 1203 height 750
click at [507, 585] on div "Back to Dashboard Change Sender ID Customers Technicians Select a contact Outbo…" at bounding box center [888, 414] width 1203 height 750
click at [505, 761] on div "Back to Dashboard Change Sender ID Customers Technicians Select a contact Outbo…" at bounding box center [888, 414] width 1203 height 750
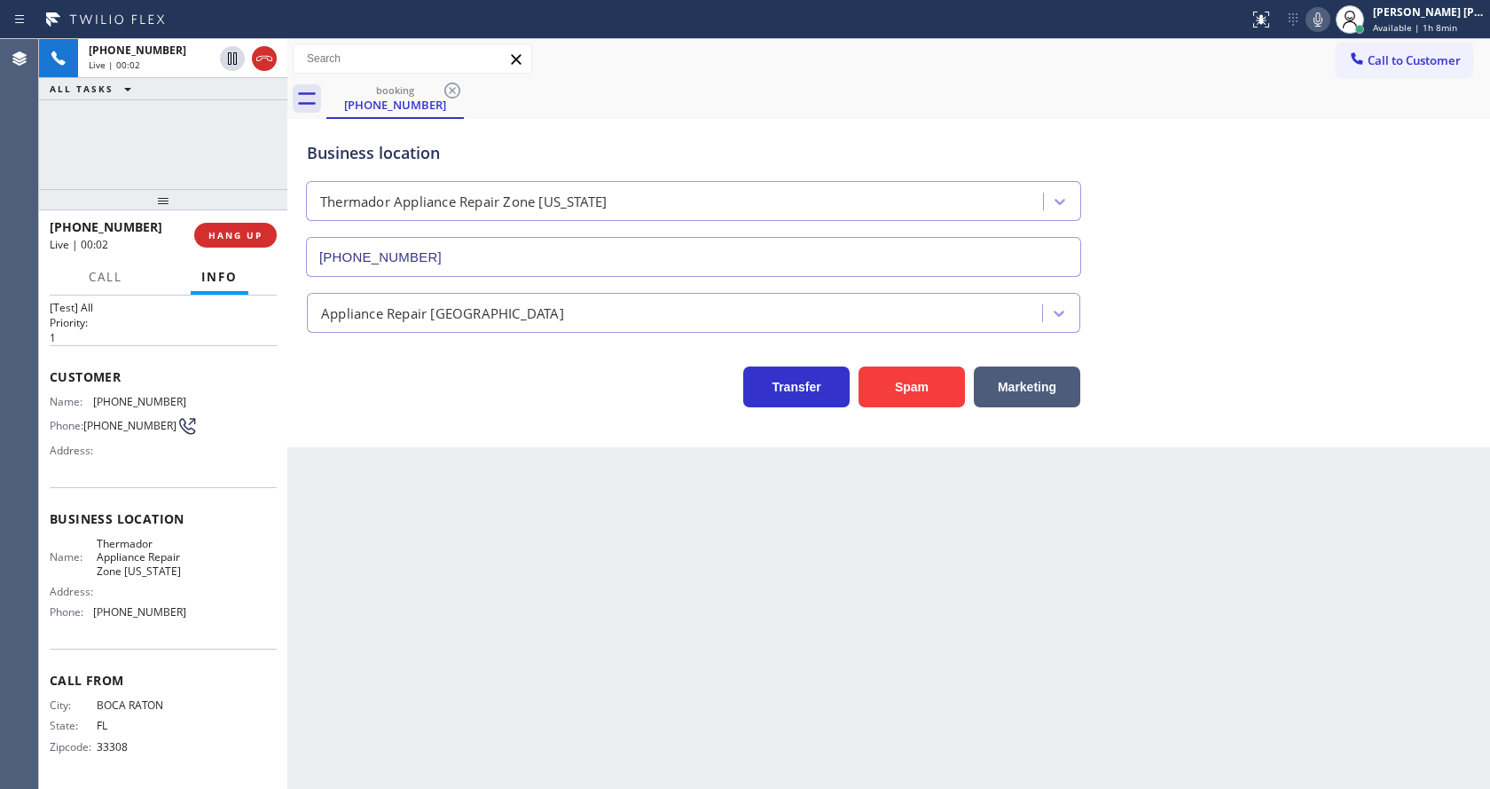
click at [450, 490] on div "Back to Dashboard Change Sender ID Customers Technicians Select a contact Outbo…" at bounding box center [888, 414] width 1203 height 750
click at [1319, 23] on icon at bounding box center [1318, 19] width 21 height 21
click at [1330, 134] on div "Business location Thermador Appliance Repair Zone [US_STATE] [PHONE_NUMBER]" at bounding box center [888, 196] width 1171 height 161
click at [555, 617] on div "Back to Dashboard Change Sender ID Customers Technicians Select a contact Outbo…" at bounding box center [888, 414] width 1203 height 750
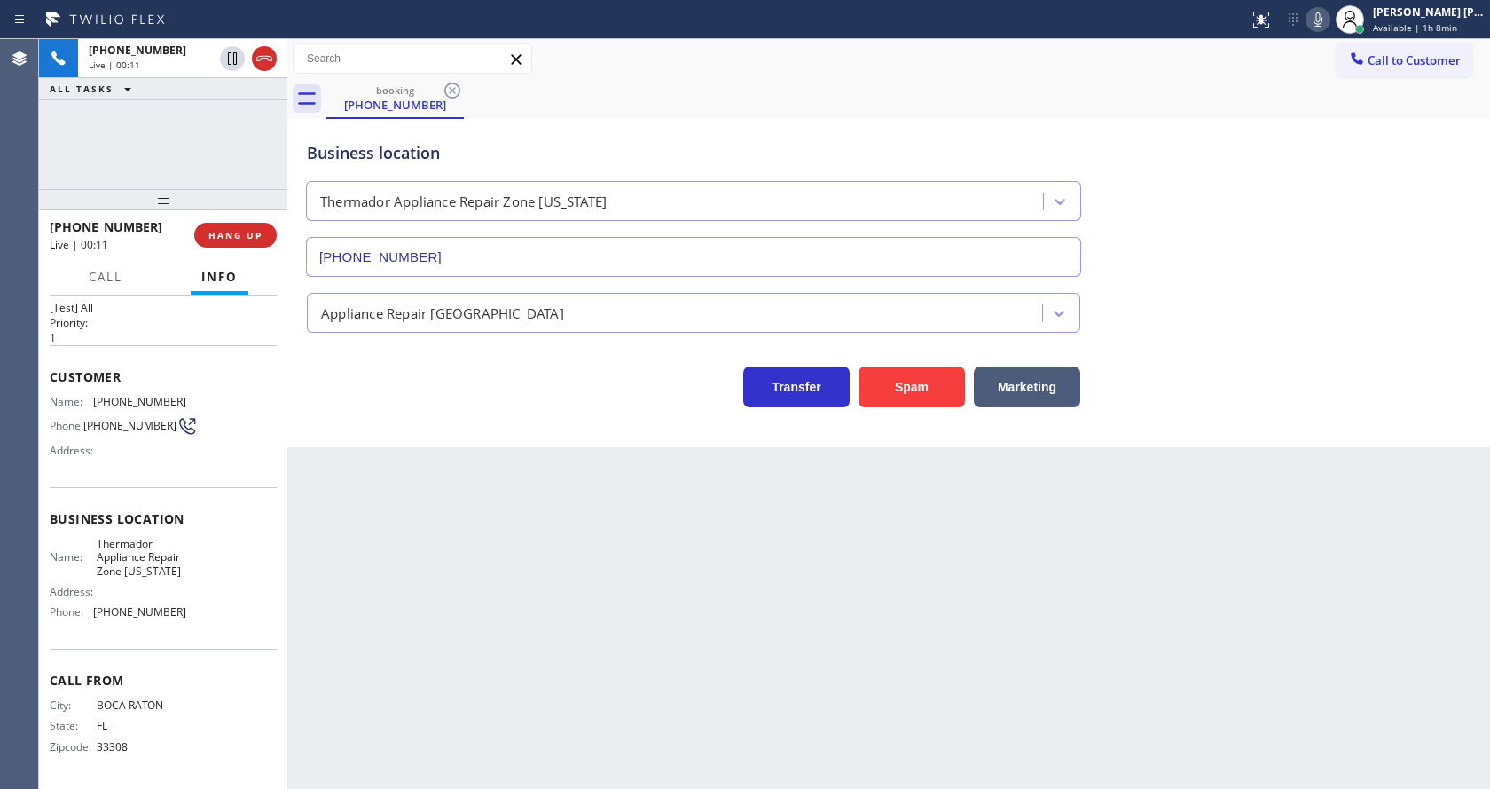
click at [668, 593] on div "Back to Dashboard Change Sender ID Customers Technicians Select a contact Outbo…" at bounding box center [888, 414] width 1203 height 750
click at [545, 540] on div "Back to Dashboard Change Sender ID Customers Technicians Select a contact Outbo…" at bounding box center [888, 414] width 1203 height 750
click at [1218, 318] on div "Appliance Repair [GEOGRAPHIC_DATA]" at bounding box center [888, 309] width 1171 height 47
click at [1321, 19] on icon at bounding box center [1318, 19] width 21 height 21
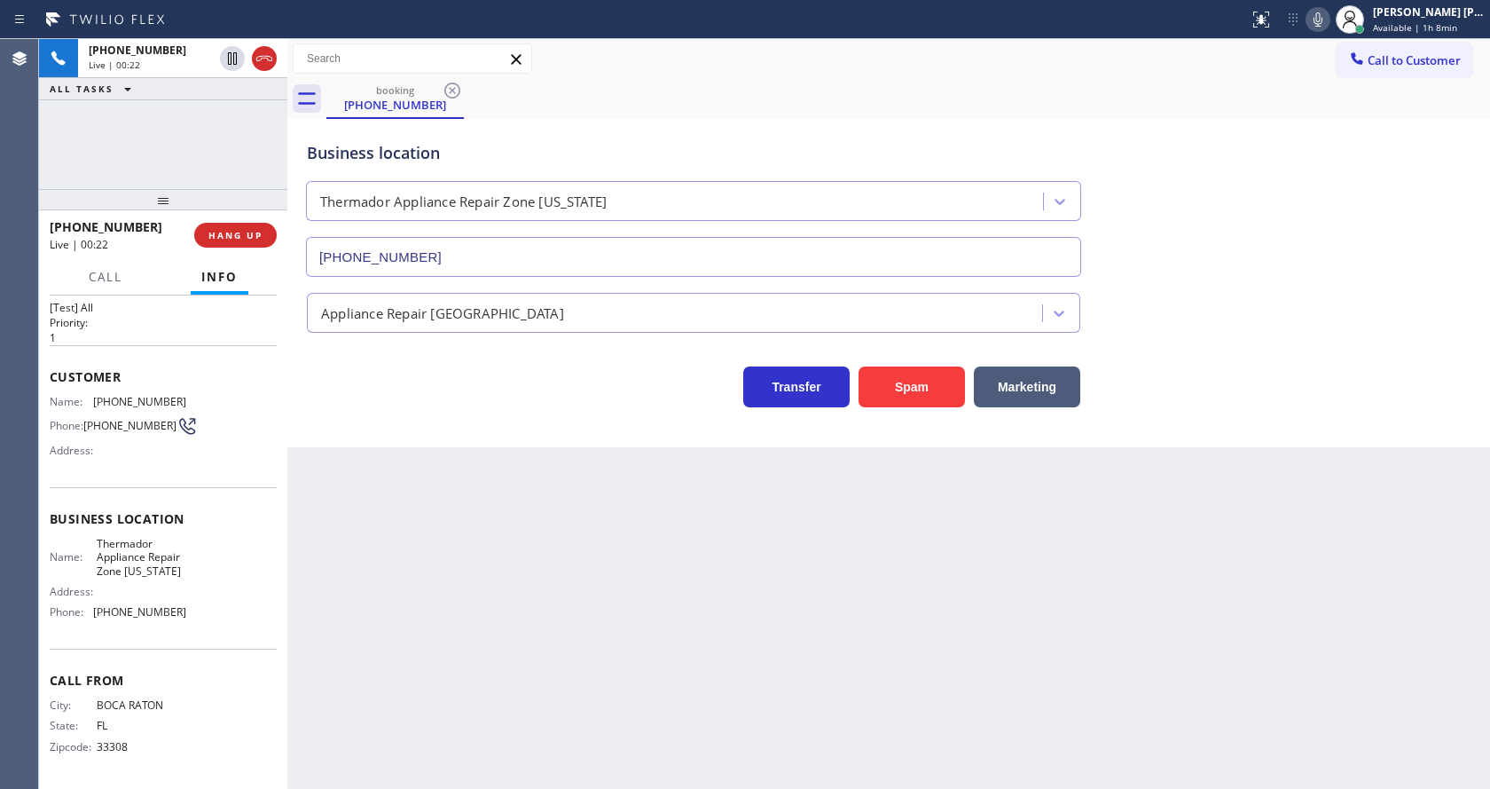
click at [1258, 405] on div "Transfer Spam Marketing" at bounding box center [888, 378] width 1171 height 57
click at [579, 699] on div "Back to Dashboard Change Sender ID Customers Technicians Select a contact Outbo…" at bounding box center [888, 414] width 1203 height 750
click at [459, 499] on div "Back to Dashboard Change Sender ID Customers Technicians Select a contact Outbo…" at bounding box center [888, 414] width 1203 height 750
click at [615, 686] on div "Back to Dashboard Change Sender ID Customers Technicians Select a contact Outbo…" at bounding box center [888, 414] width 1203 height 750
click at [103, 274] on span "Call" at bounding box center [106, 277] width 34 height 16
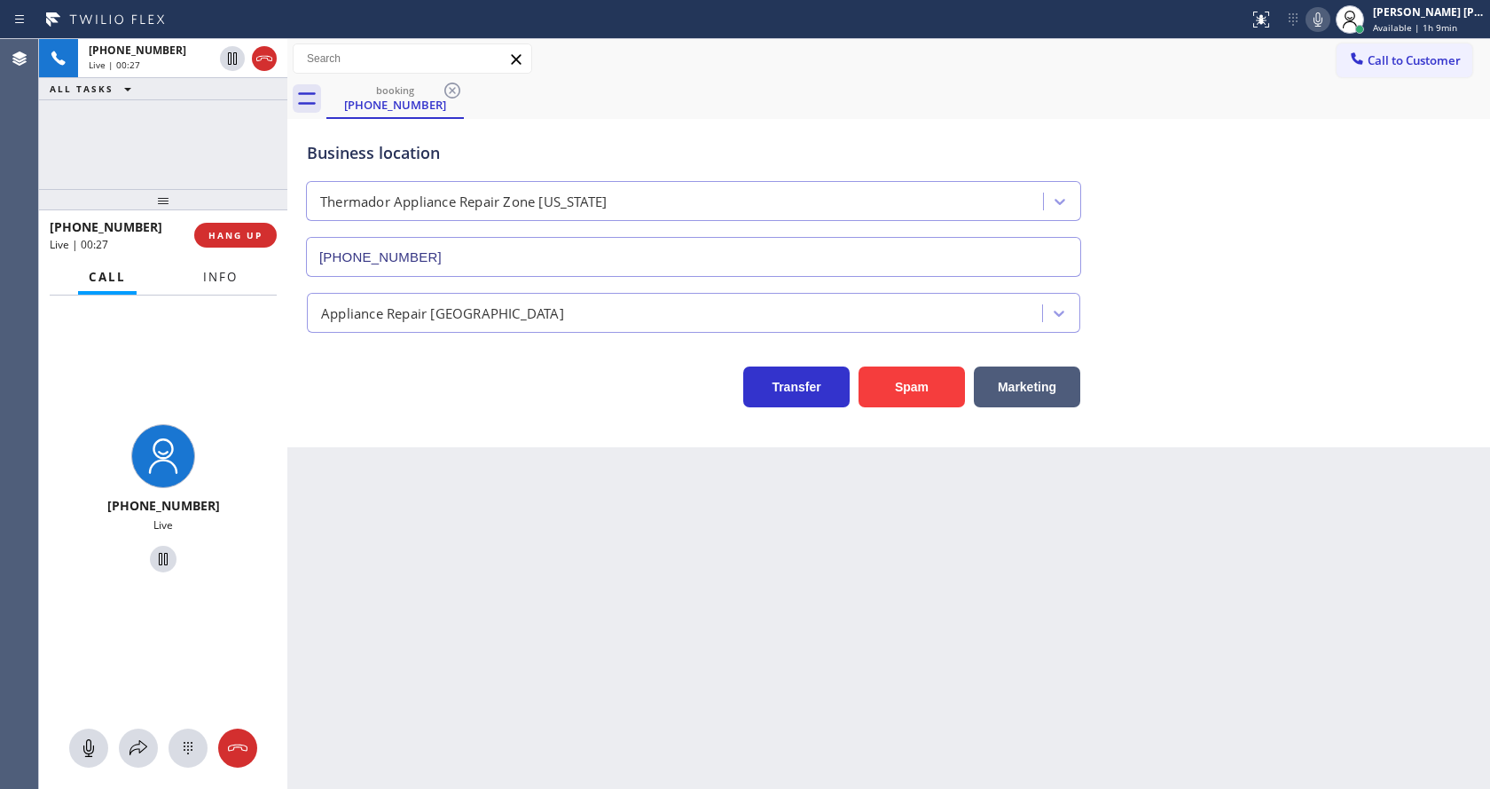
click at [231, 263] on button "Info" at bounding box center [220, 277] width 56 height 35
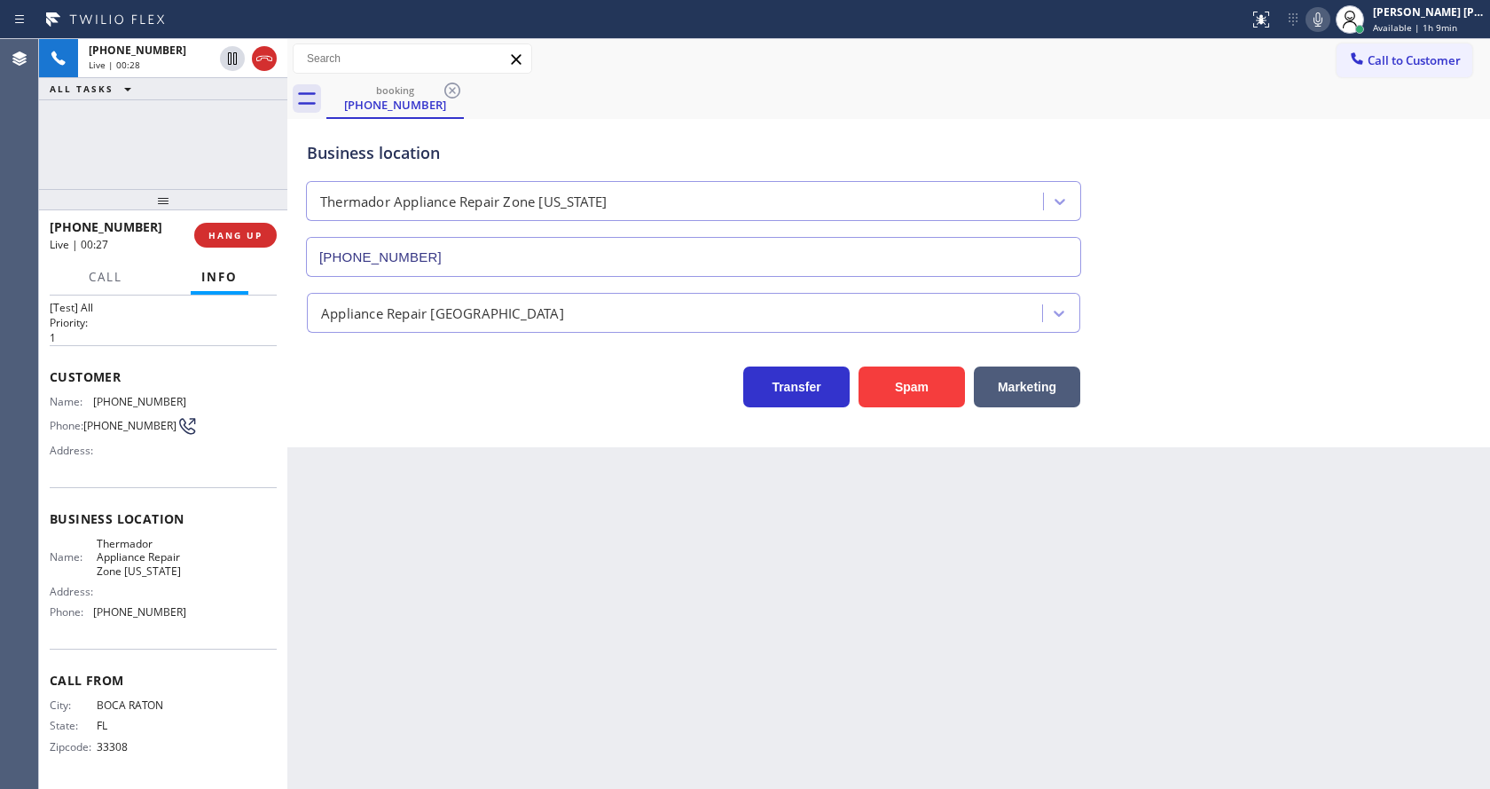
drag, startPoint x: 303, startPoint y: 404, endPoint x: 301, endPoint y: 371, distance: 33.8
click at [303, 397] on div "Transfer Spam Marketing" at bounding box center [693, 382] width 781 height 50
click at [230, 231] on span "HANG UP" at bounding box center [235, 235] width 54 height 12
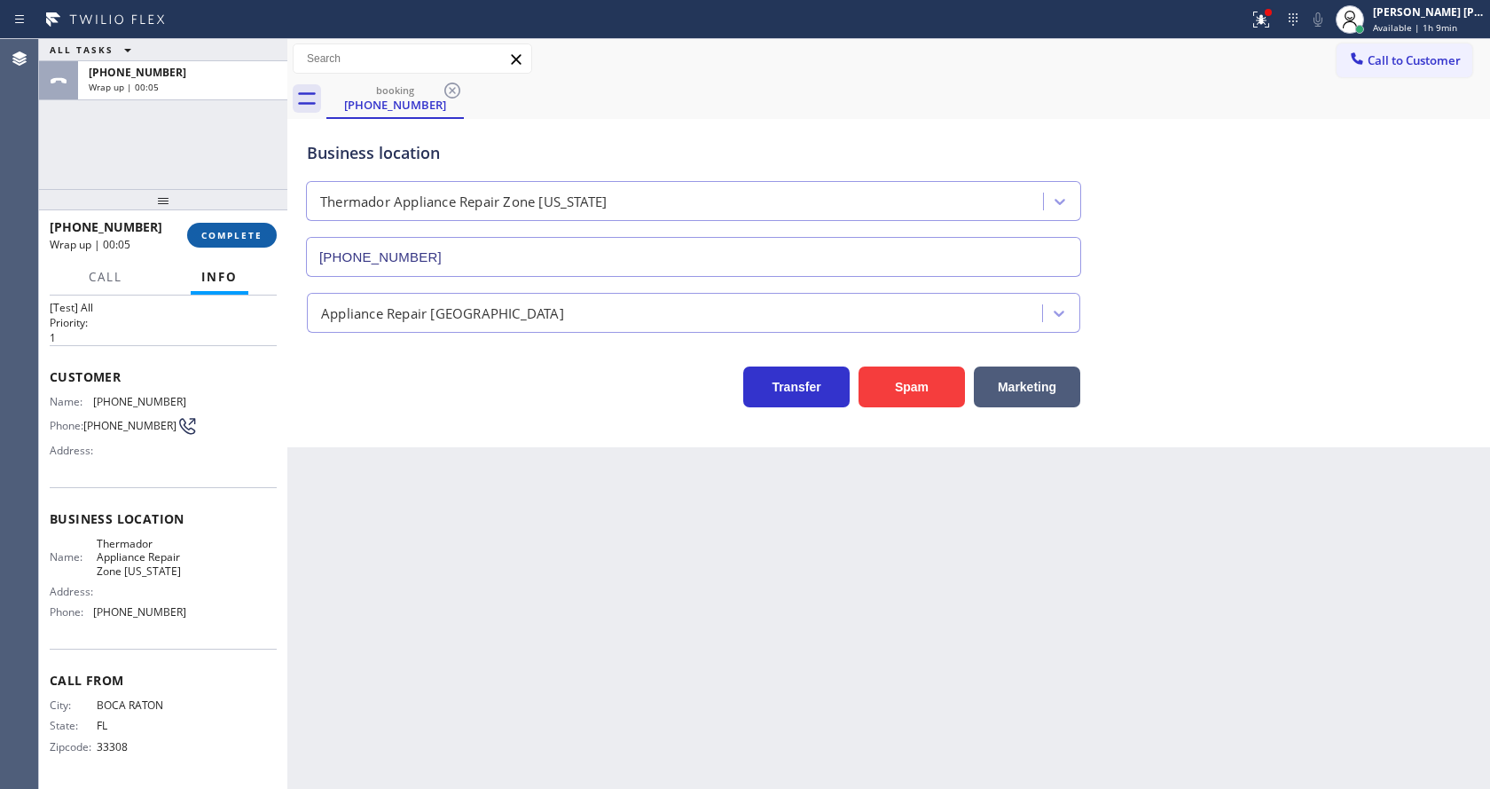
click at [226, 229] on span "COMPLETE" at bounding box center [231, 235] width 61 height 12
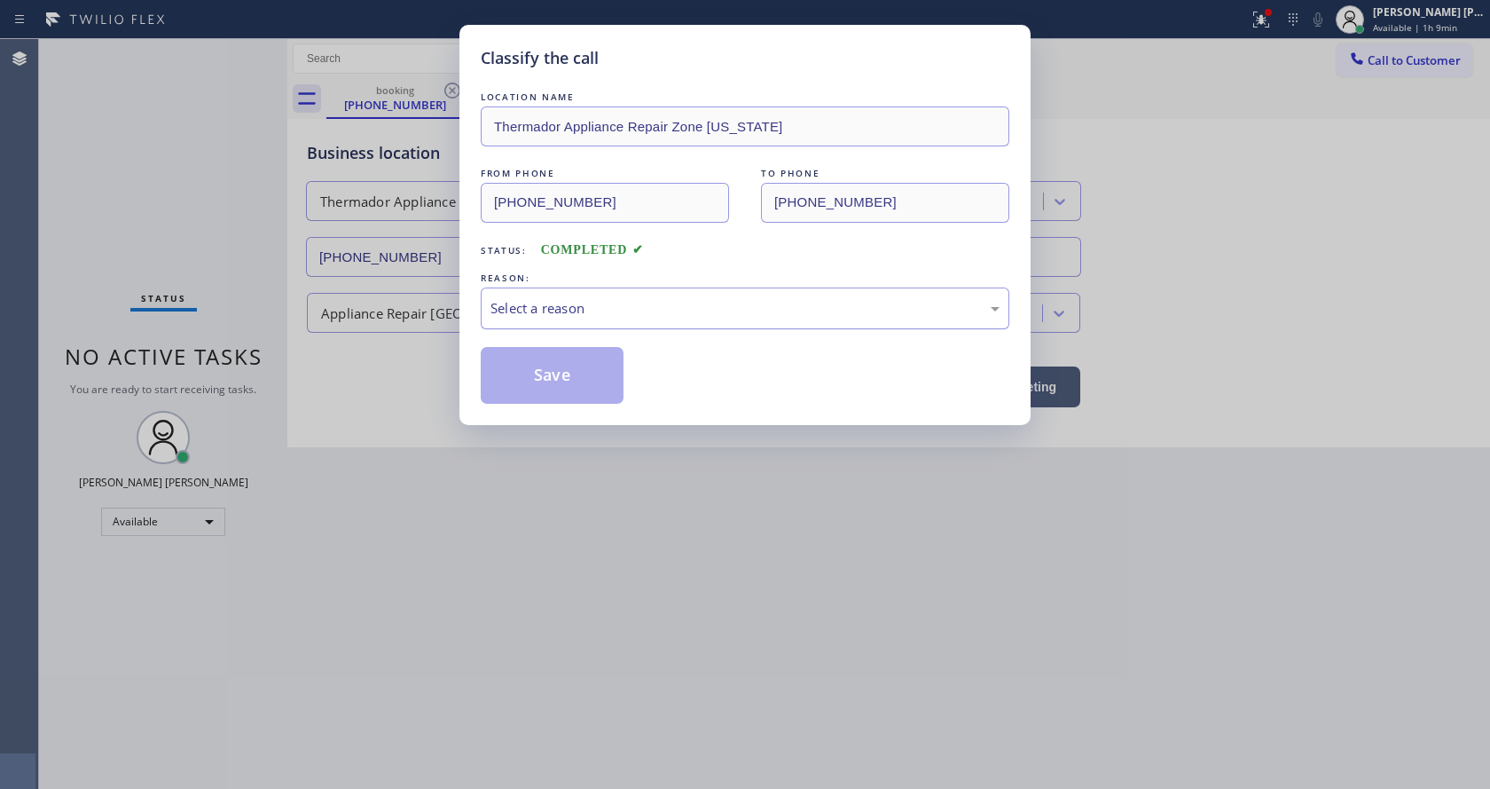
click at [548, 321] on div "Select a reason" at bounding box center [745, 308] width 529 height 42
click at [544, 380] on button "Save" at bounding box center [552, 375] width 143 height 57
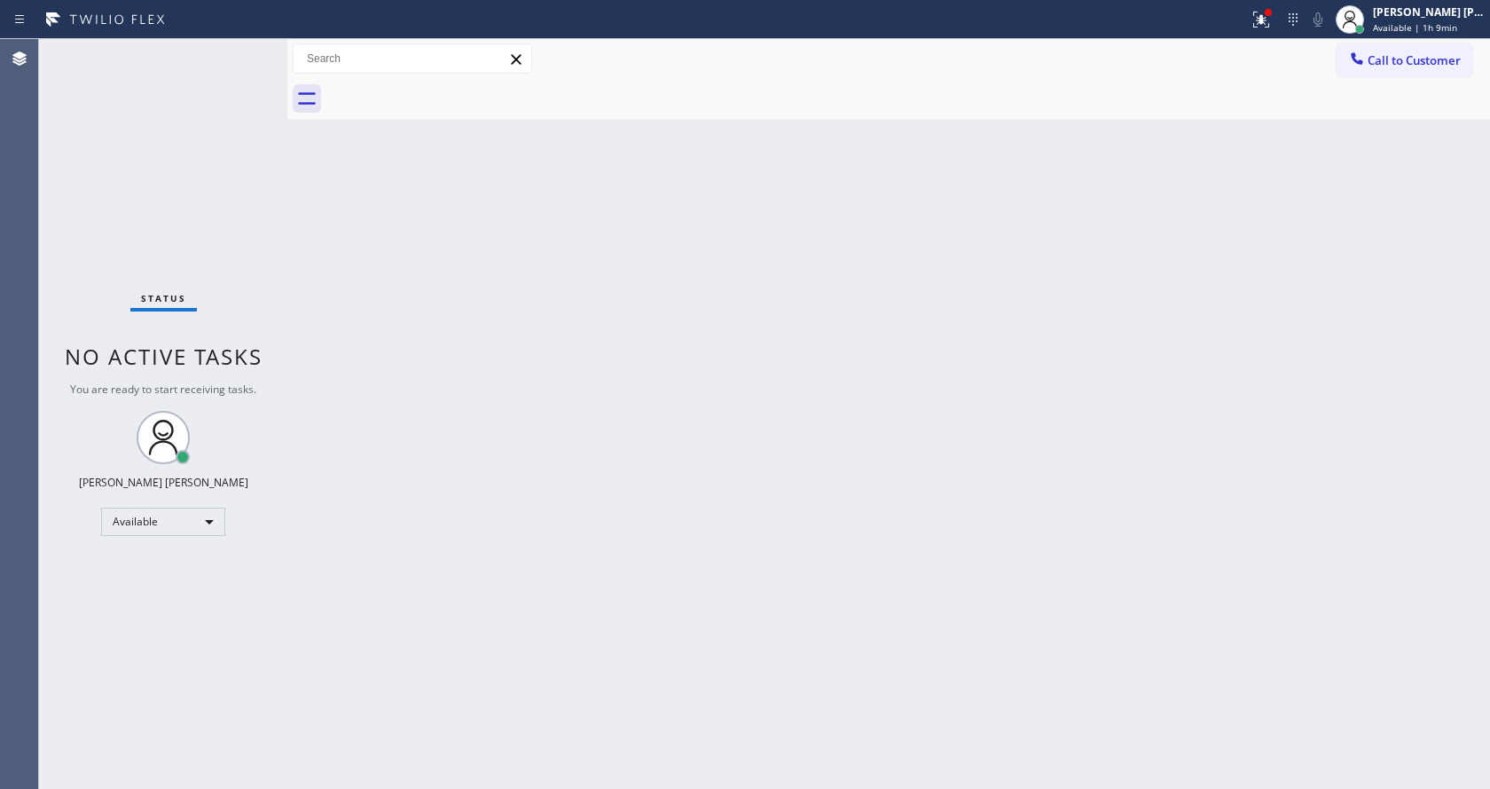
click at [819, 617] on div "Back to Dashboard Change Sender ID Customers Technicians Select a contact Outbo…" at bounding box center [888, 414] width 1203 height 750
click at [404, 279] on div "Back to Dashboard Change Sender ID Customers Technicians Select a contact Outbo…" at bounding box center [888, 414] width 1203 height 750
click at [607, 591] on div "Back to Dashboard Change Sender ID Customers Technicians Select a contact Outbo…" at bounding box center [888, 414] width 1203 height 750
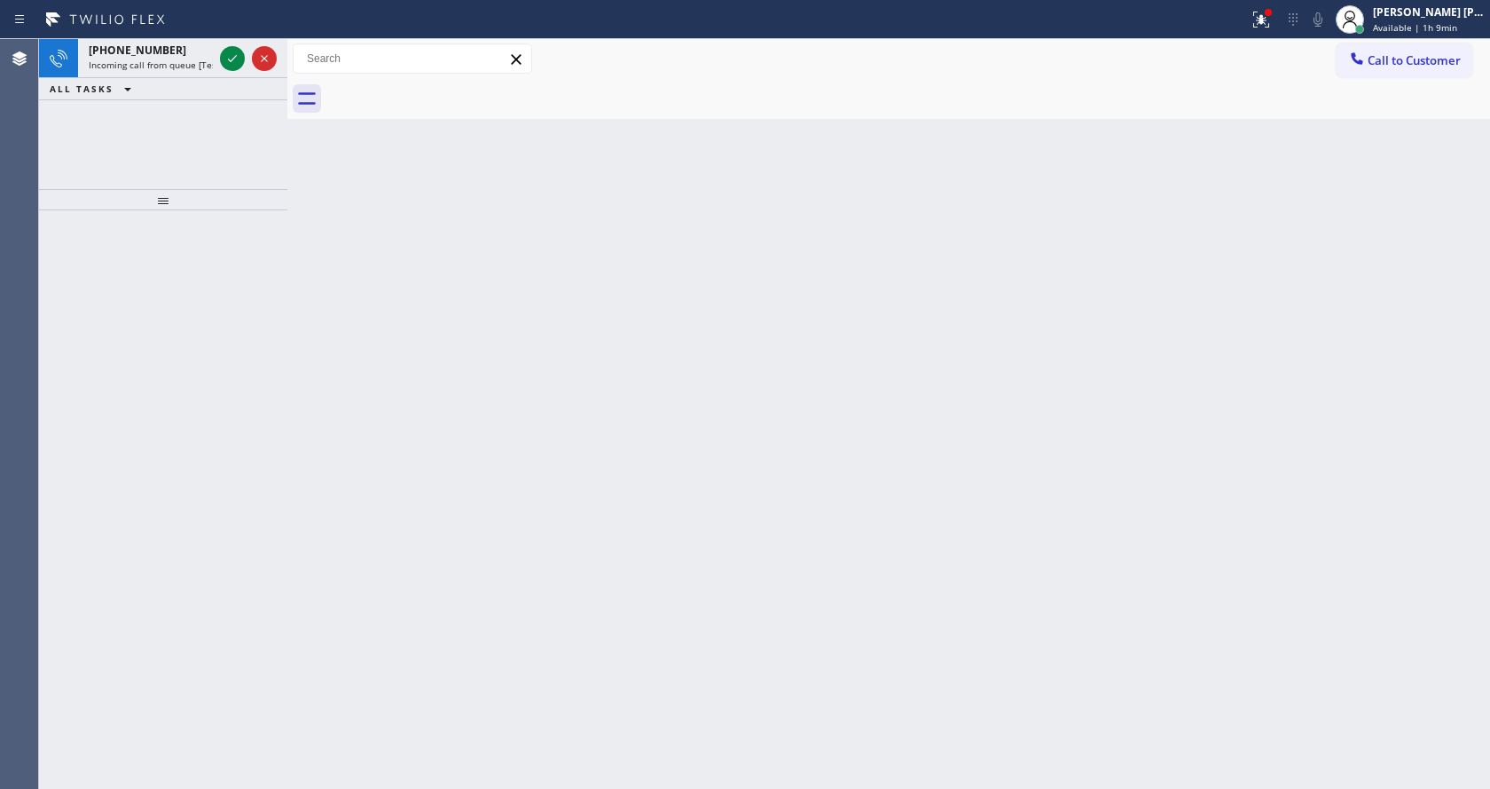
click at [368, 450] on div "Back to Dashboard Change Sender ID Customers Technicians Select a contact Outbo…" at bounding box center [888, 414] width 1203 height 750
drag, startPoint x: 850, startPoint y: 479, endPoint x: 307, endPoint y: 138, distance: 640.9
click at [846, 469] on div "Back to Dashboard Change Sender ID Customers Technicians Select a contact Outbo…" at bounding box center [888, 414] width 1203 height 750
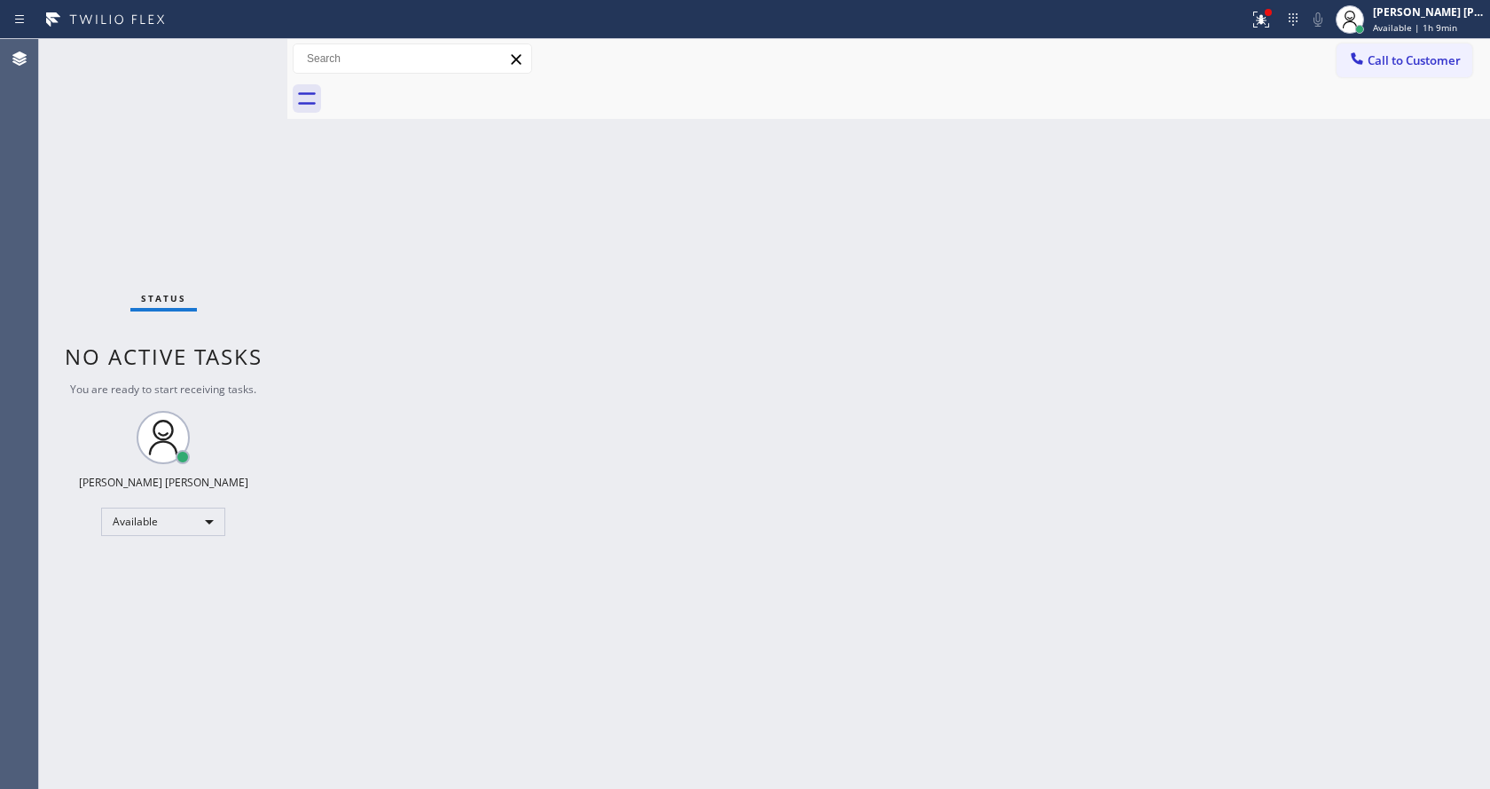
click at [824, 556] on div "Back to Dashboard Change Sender ID Customers Technicians Select a contact Outbo…" at bounding box center [888, 414] width 1203 height 750
click at [400, 362] on div "Back to Dashboard Change Sender ID Customers Technicians Select a contact Outbo…" at bounding box center [888, 414] width 1203 height 750
click at [425, 306] on div "Back to Dashboard Change Sender ID Customers Technicians Select a contact Outbo…" at bounding box center [888, 414] width 1203 height 750
click at [422, 467] on div "Back to Dashboard Change Sender ID Customers Technicians Select a contact Outbo…" at bounding box center [888, 414] width 1203 height 750
click at [475, 663] on div "Back to Dashboard Change Sender ID Customers Technicians Select a contact Outbo…" at bounding box center [888, 414] width 1203 height 750
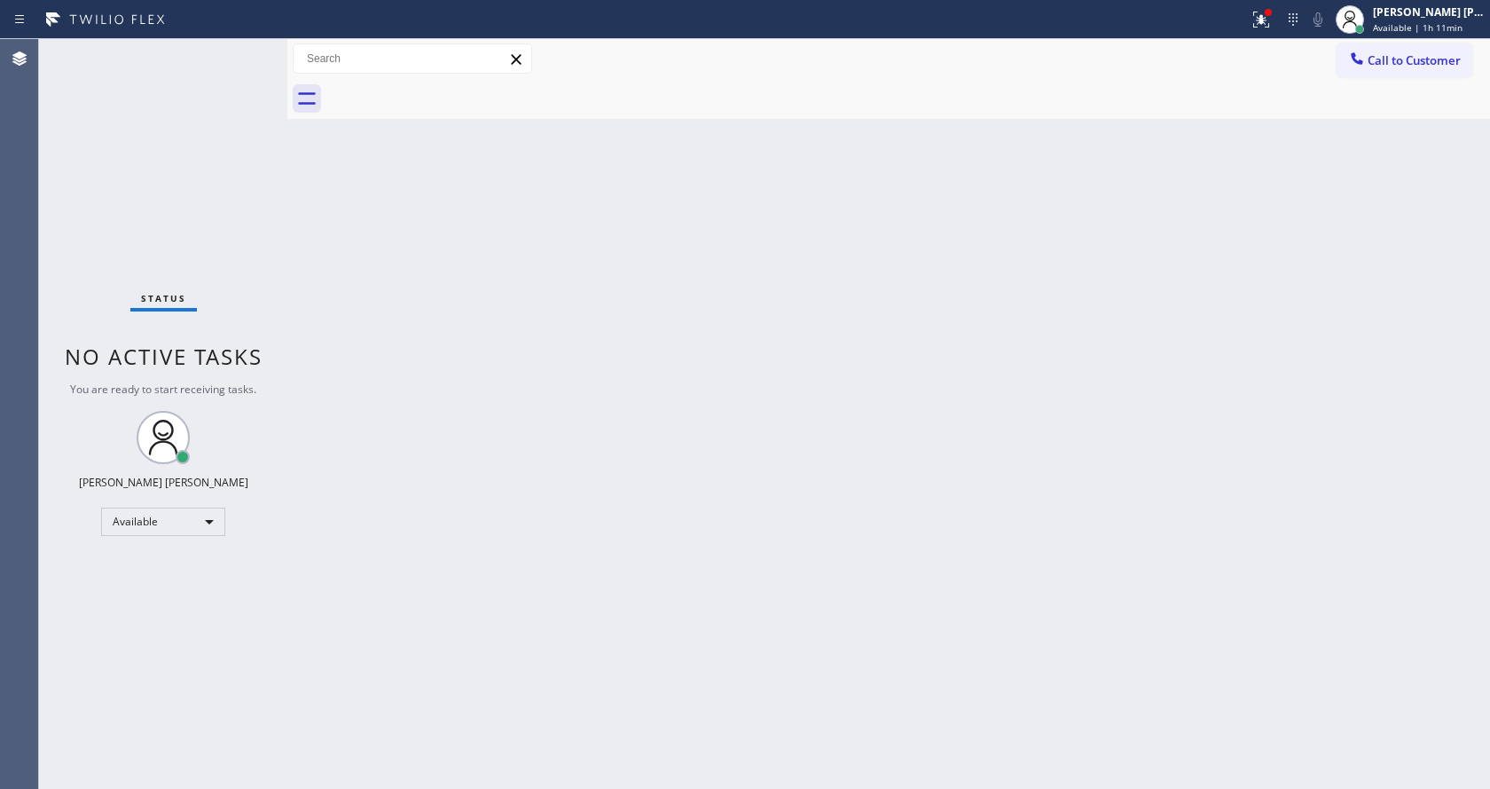
click at [488, 324] on div "Back to Dashboard Change Sender ID Customers Technicians Select a contact Outbo…" at bounding box center [888, 414] width 1203 height 750
click at [959, 410] on div "Back to Dashboard Change Sender ID Customers Technicians Select a contact Outbo…" at bounding box center [888, 414] width 1203 height 750
click at [850, 551] on div "Back to Dashboard Change Sender ID Customers Technicians Select a contact Outbo…" at bounding box center [888, 414] width 1203 height 750
drag, startPoint x: 351, startPoint y: 254, endPoint x: 854, endPoint y: 141, distance: 515.4
click at [351, 254] on div "Back to Dashboard Change Sender ID Customers Technicians Select a contact Outbo…" at bounding box center [888, 414] width 1203 height 750
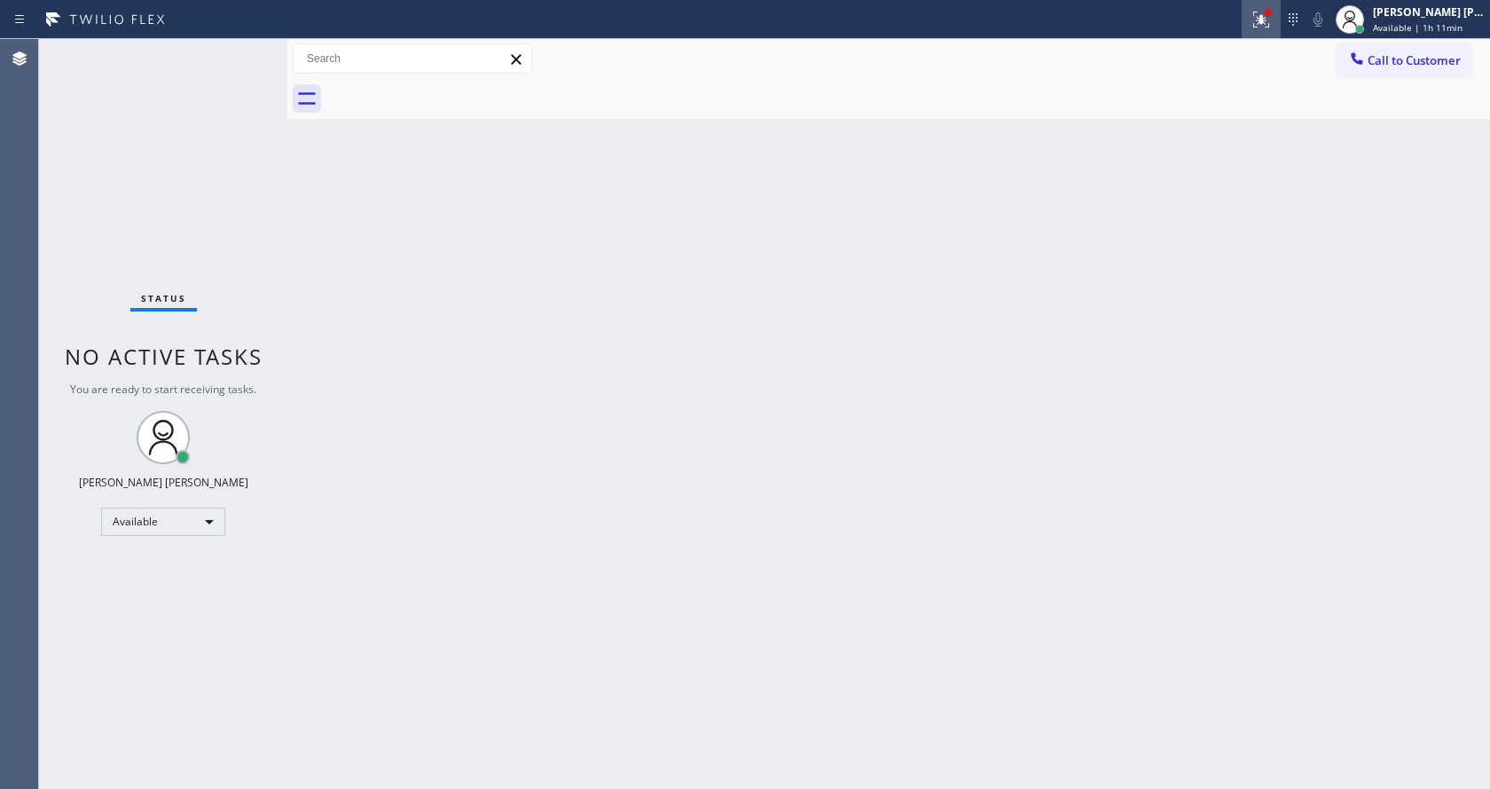
click at [1257, 9] on div at bounding box center [1261, 19] width 39 height 21
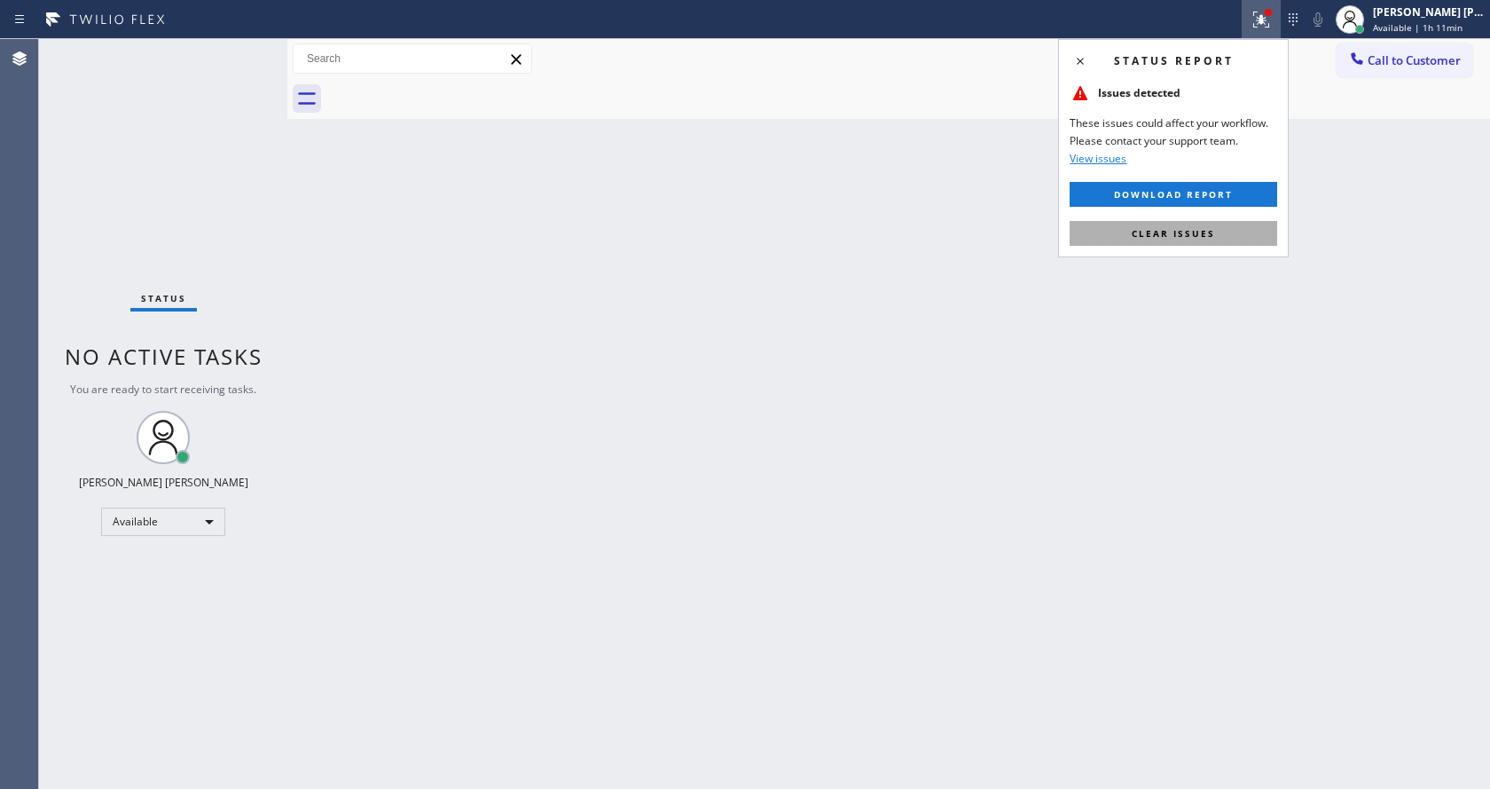
click at [1175, 227] on span "Clear issues" at bounding box center [1173, 233] width 83 height 12
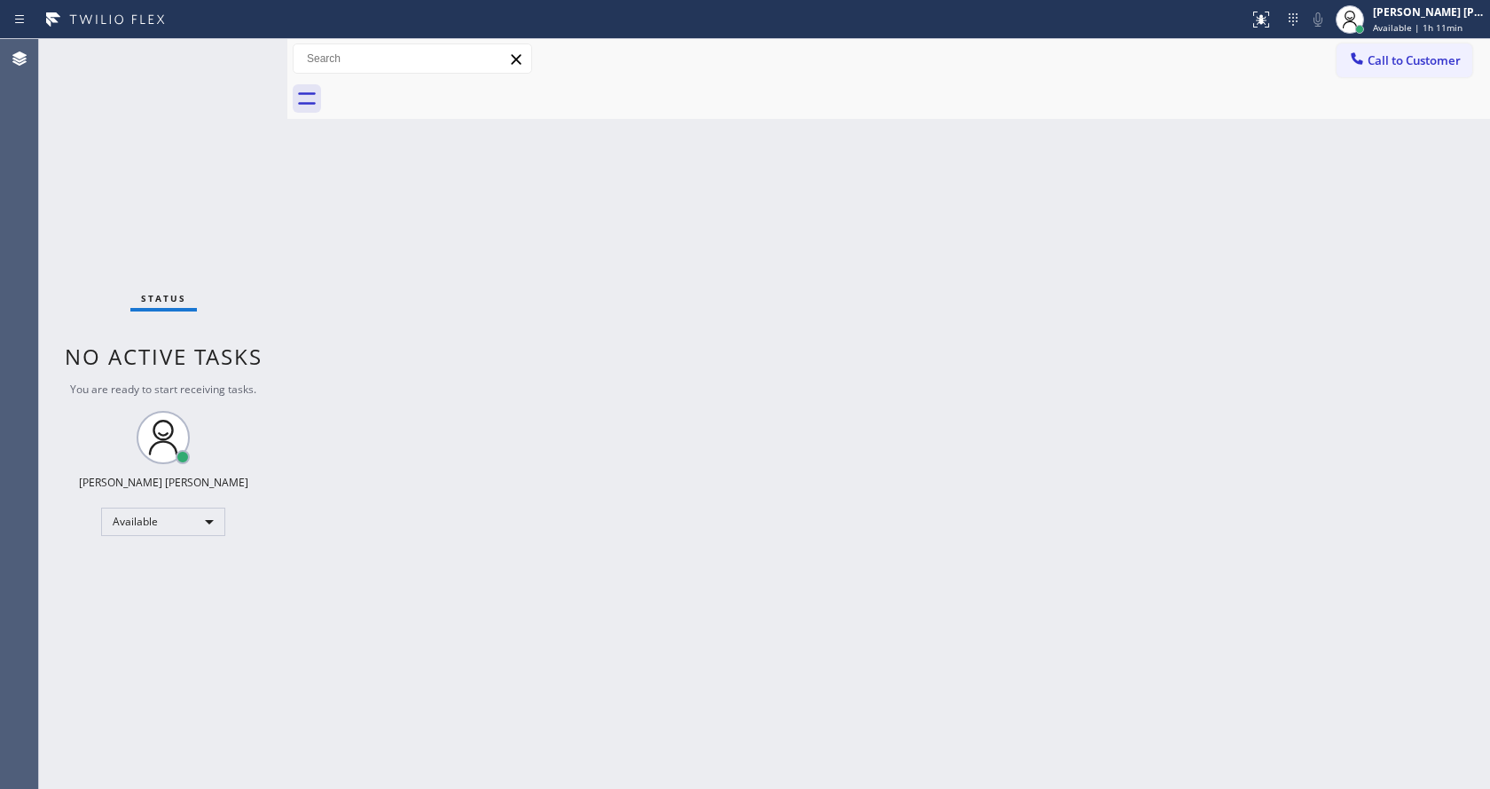
click at [1199, 232] on div "Back to Dashboard Change Sender ID Customers Technicians Select a contact Outbo…" at bounding box center [888, 414] width 1203 height 750
click at [617, 447] on div "Back to Dashboard Change Sender ID Customers Technicians Select a contact Outbo…" at bounding box center [888, 414] width 1203 height 750
click at [495, 522] on div "Back to Dashboard Change Sender ID Customers Technicians Select a contact Outbo…" at bounding box center [888, 414] width 1203 height 750
click at [1097, 478] on div "Back to Dashboard Change Sender ID Customers Technicians Select a contact Outbo…" at bounding box center [888, 414] width 1203 height 750
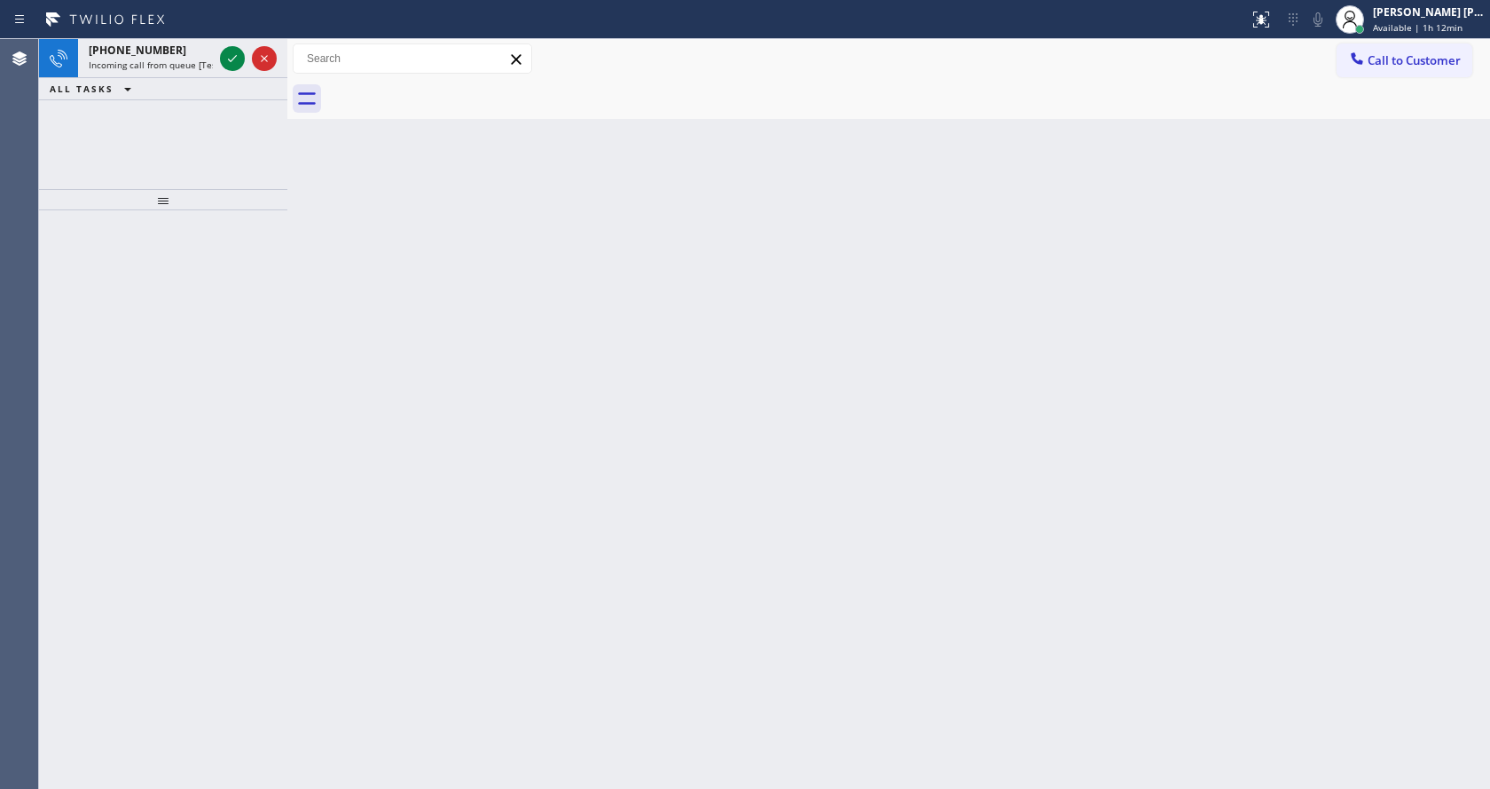
click at [493, 496] on div "Back to Dashboard Change Sender ID Customers Technicians Select a contact Outbo…" at bounding box center [888, 414] width 1203 height 750
click at [234, 54] on icon at bounding box center [232, 58] width 21 height 21
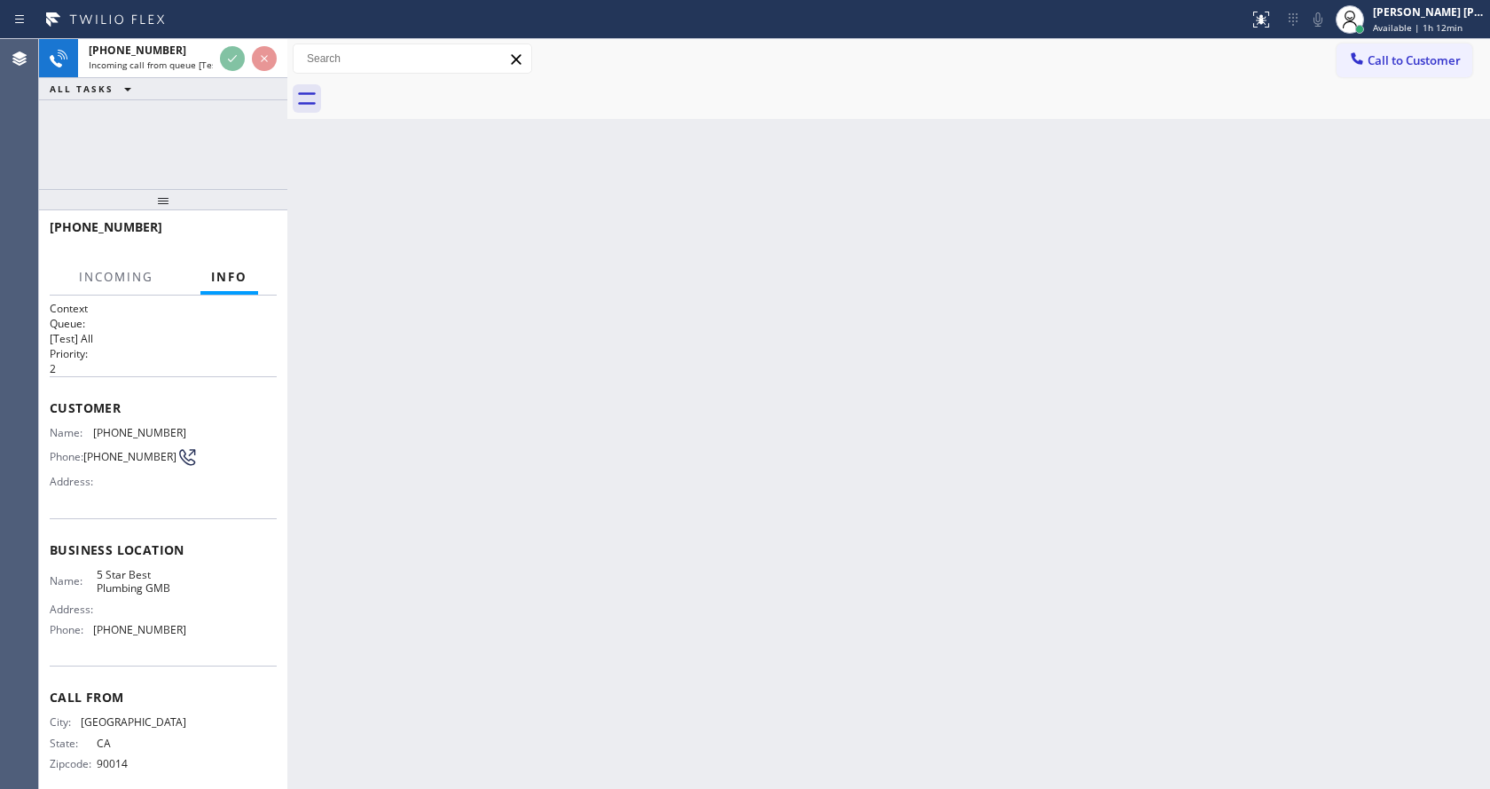
scroll to position [23, 0]
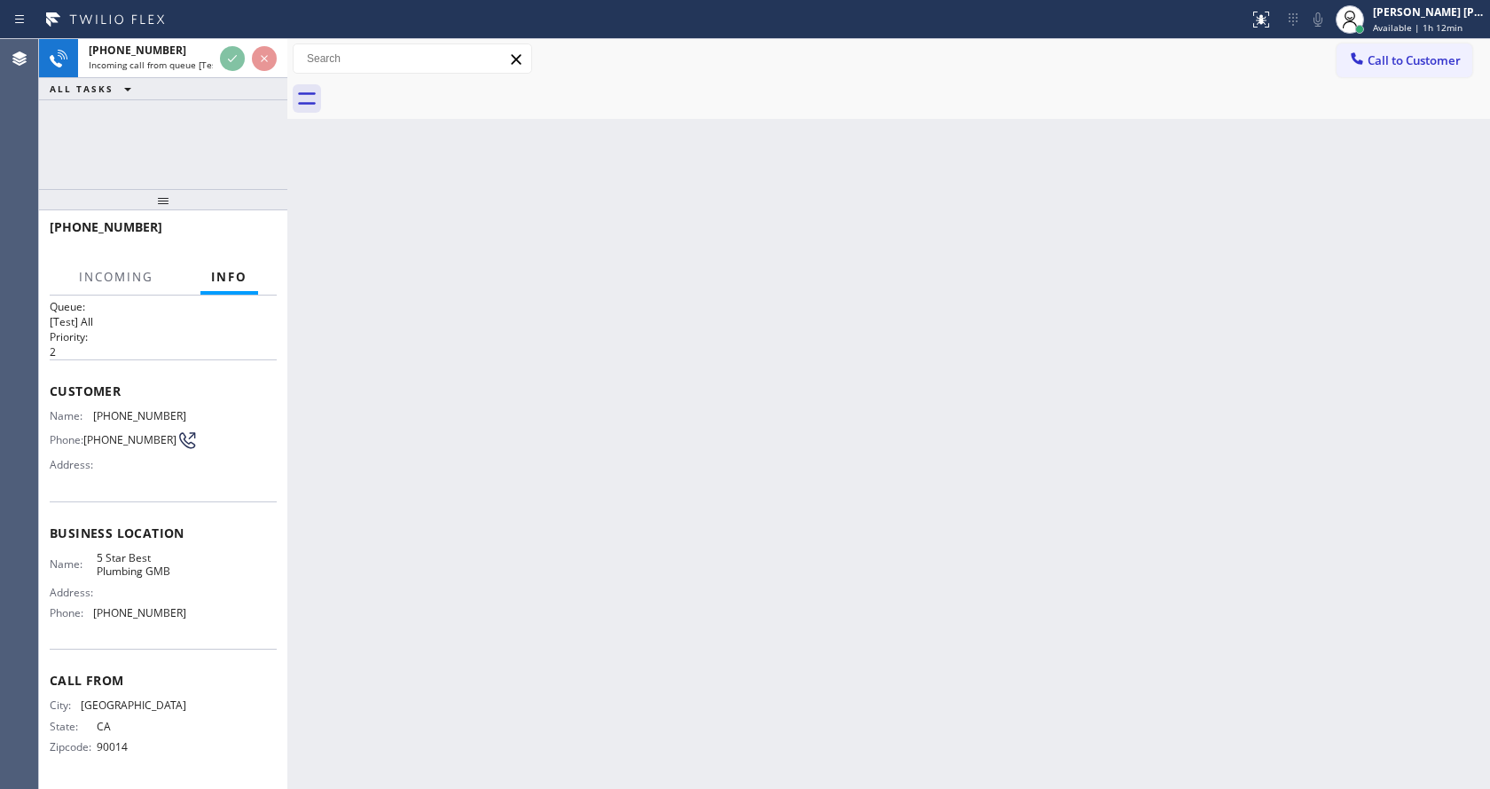
click at [714, 492] on div "Back to Dashboard Change Sender ID Customers Technicians Select a contact Outbo…" at bounding box center [888, 414] width 1203 height 750
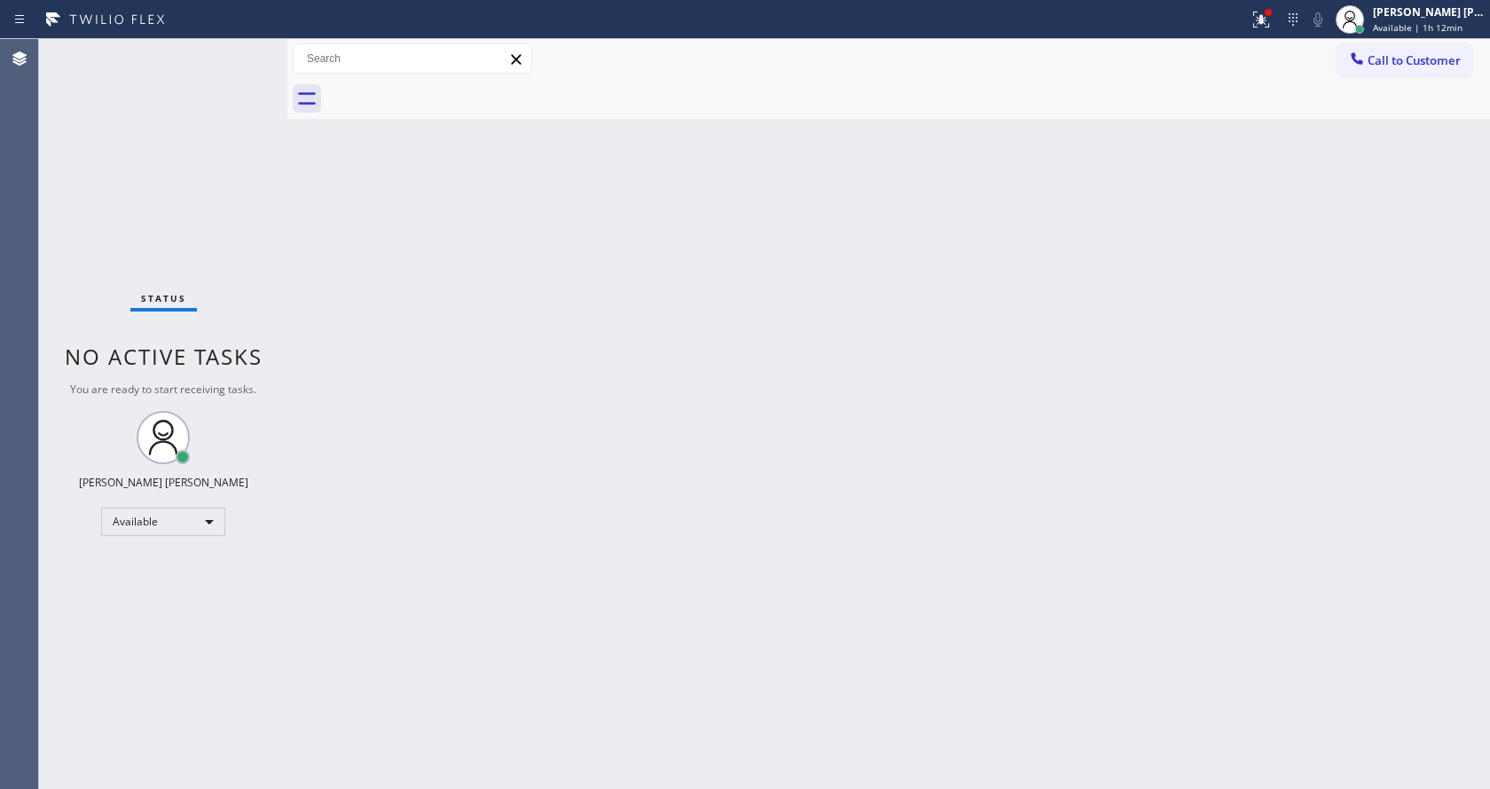
click at [243, 48] on div "Status No active tasks You are ready to start receiving tasks. [PERSON_NAME] [P…" at bounding box center [163, 414] width 248 height 750
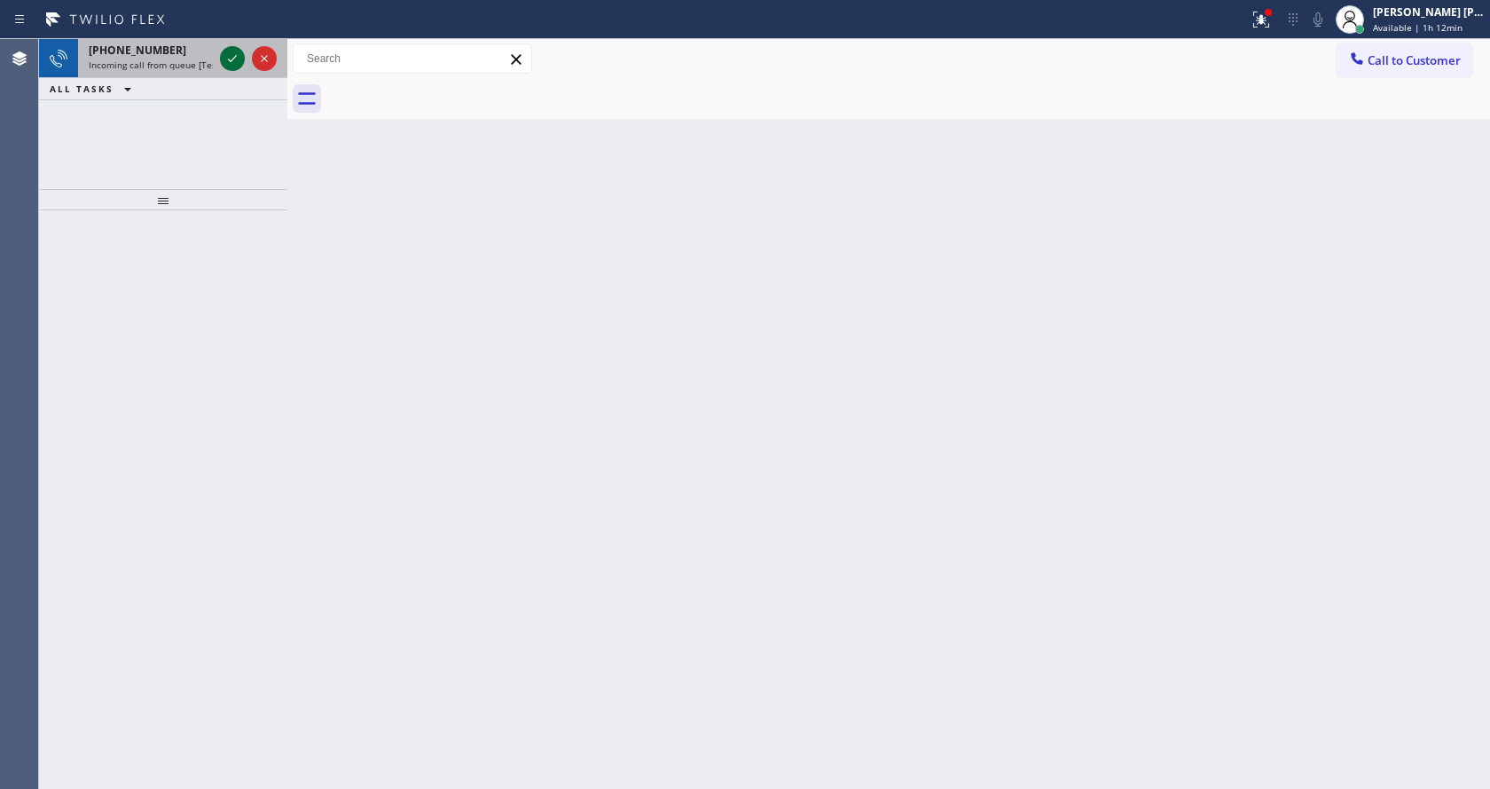
click at [225, 60] on icon at bounding box center [232, 58] width 21 height 21
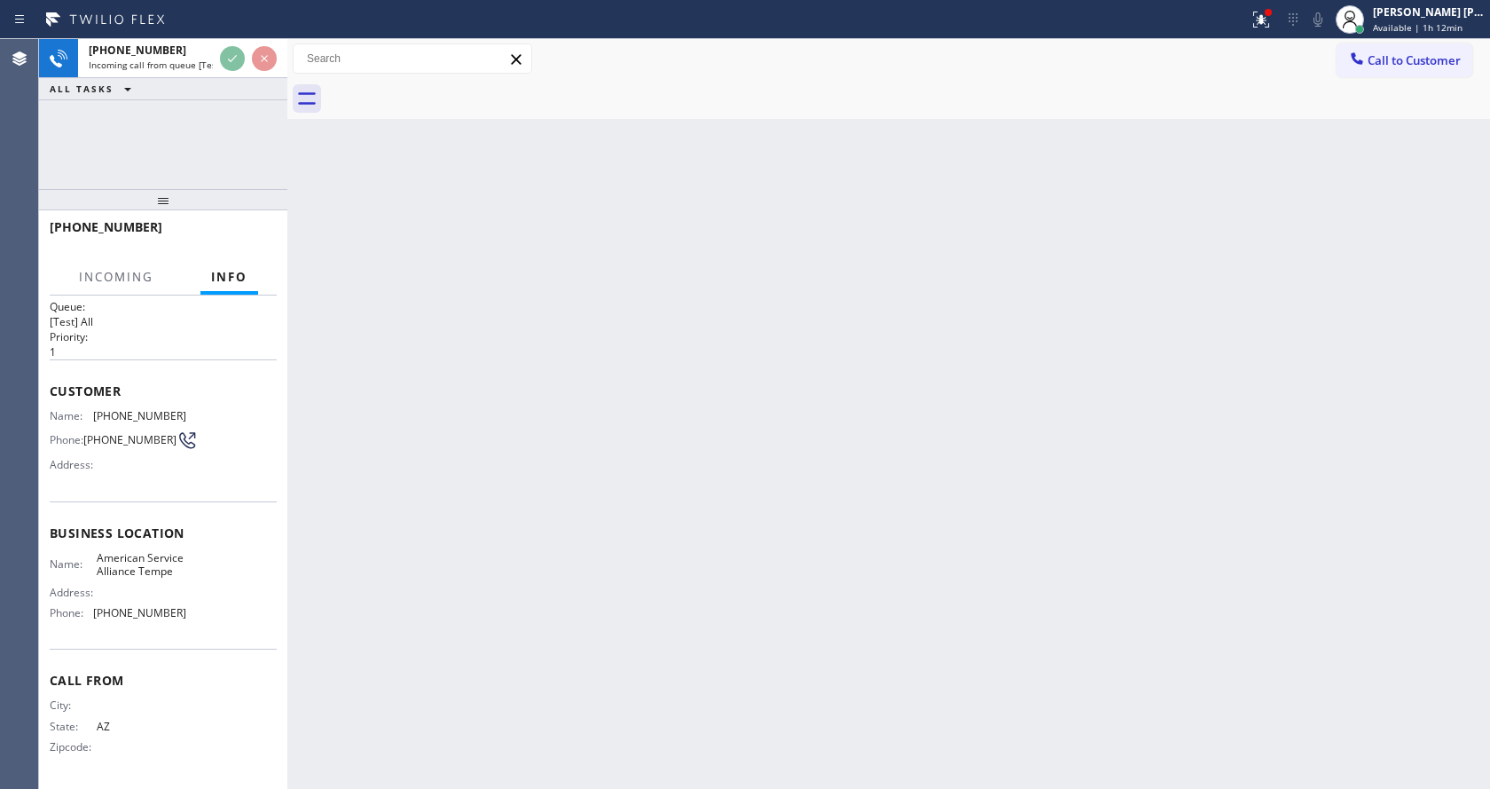
scroll to position [36, 0]
click at [602, 496] on div "Back to Dashboard Change Sender ID Customers Technicians Select a contact Outbo…" at bounding box center [888, 414] width 1203 height 750
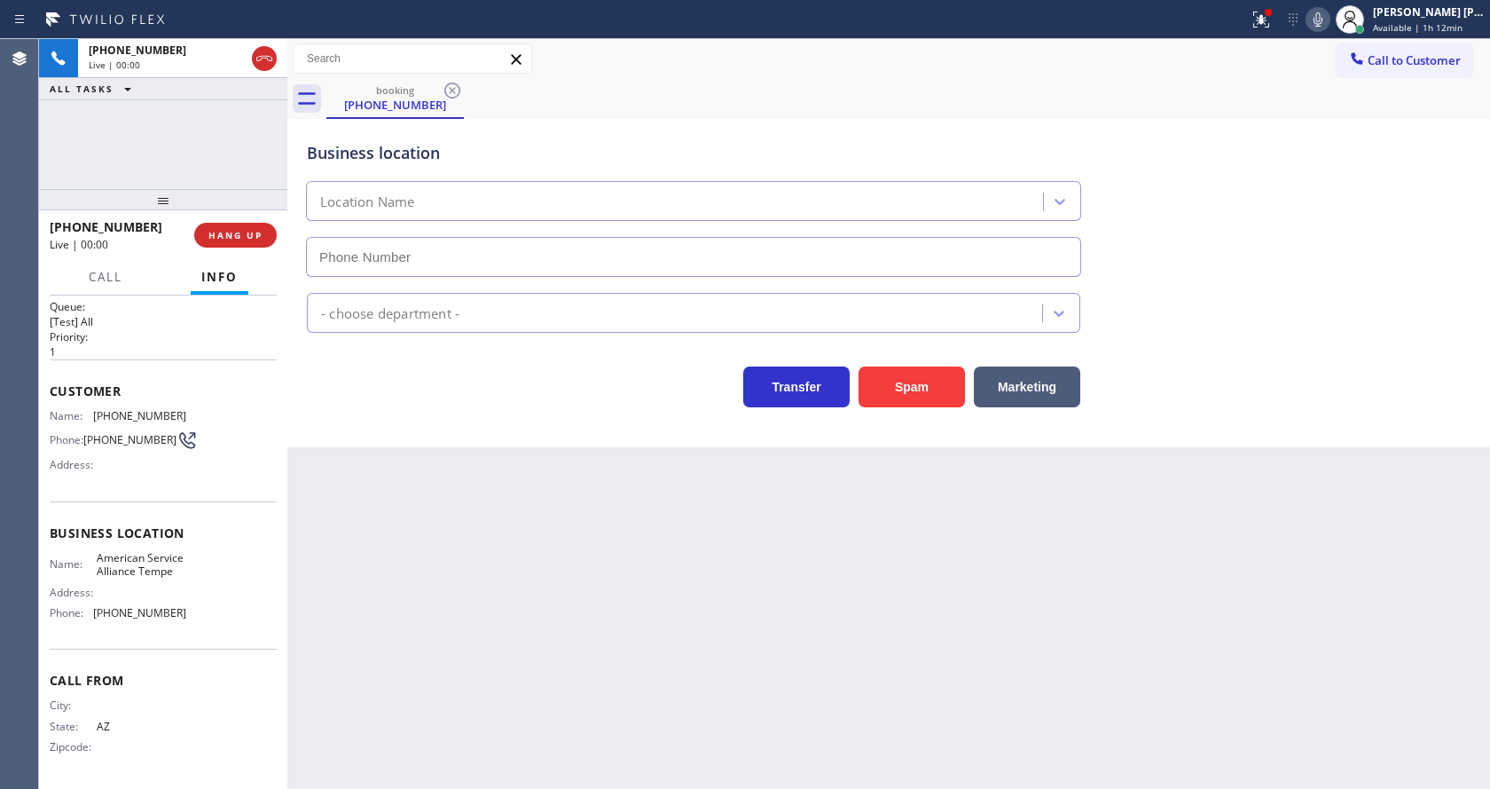
type input "[PHONE_NUMBER]"
click at [892, 385] on button "Spam" at bounding box center [912, 386] width 106 height 41
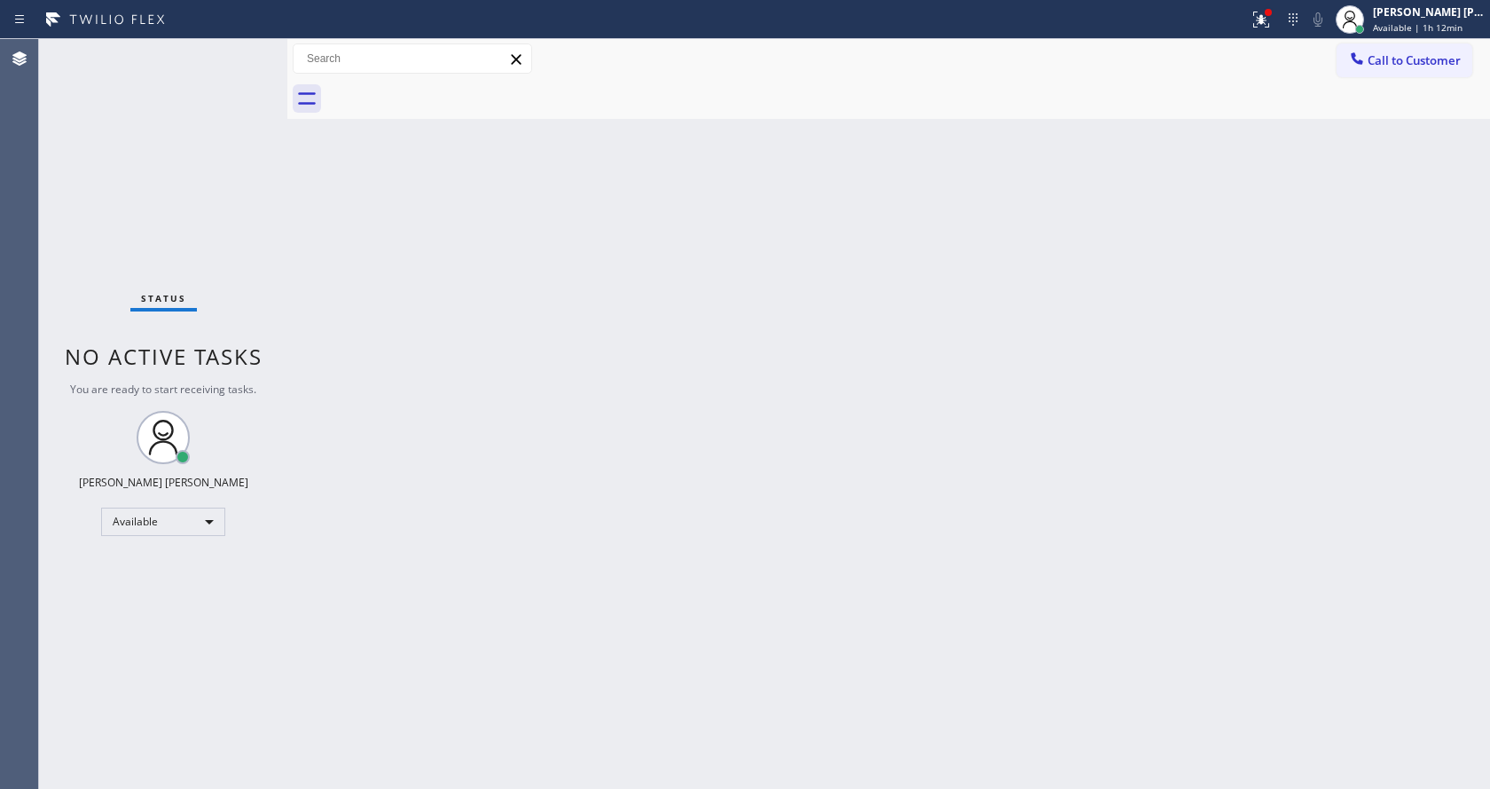
click at [201, 65] on div "Status No active tasks You are ready to start receiving tasks. [PERSON_NAME] [P…" at bounding box center [163, 414] width 248 height 750
click at [617, 484] on div "Back to Dashboard Change Sender ID Customers Technicians Select a contact Outbo…" at bounding box center [888, 414] width 1203 height 750
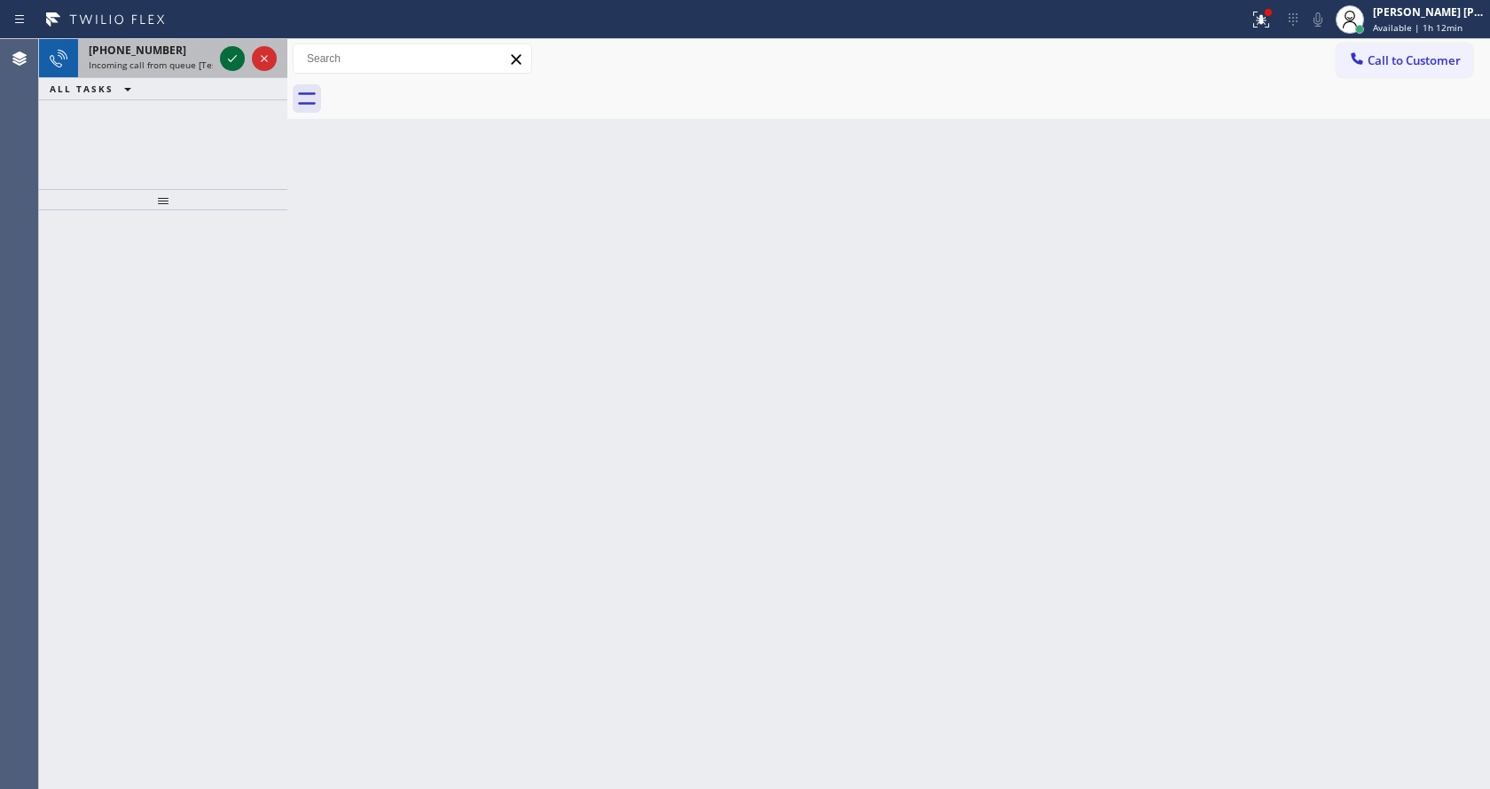
click at [232, 60] on icon at bounding box center [232, 58] width 9 height 7
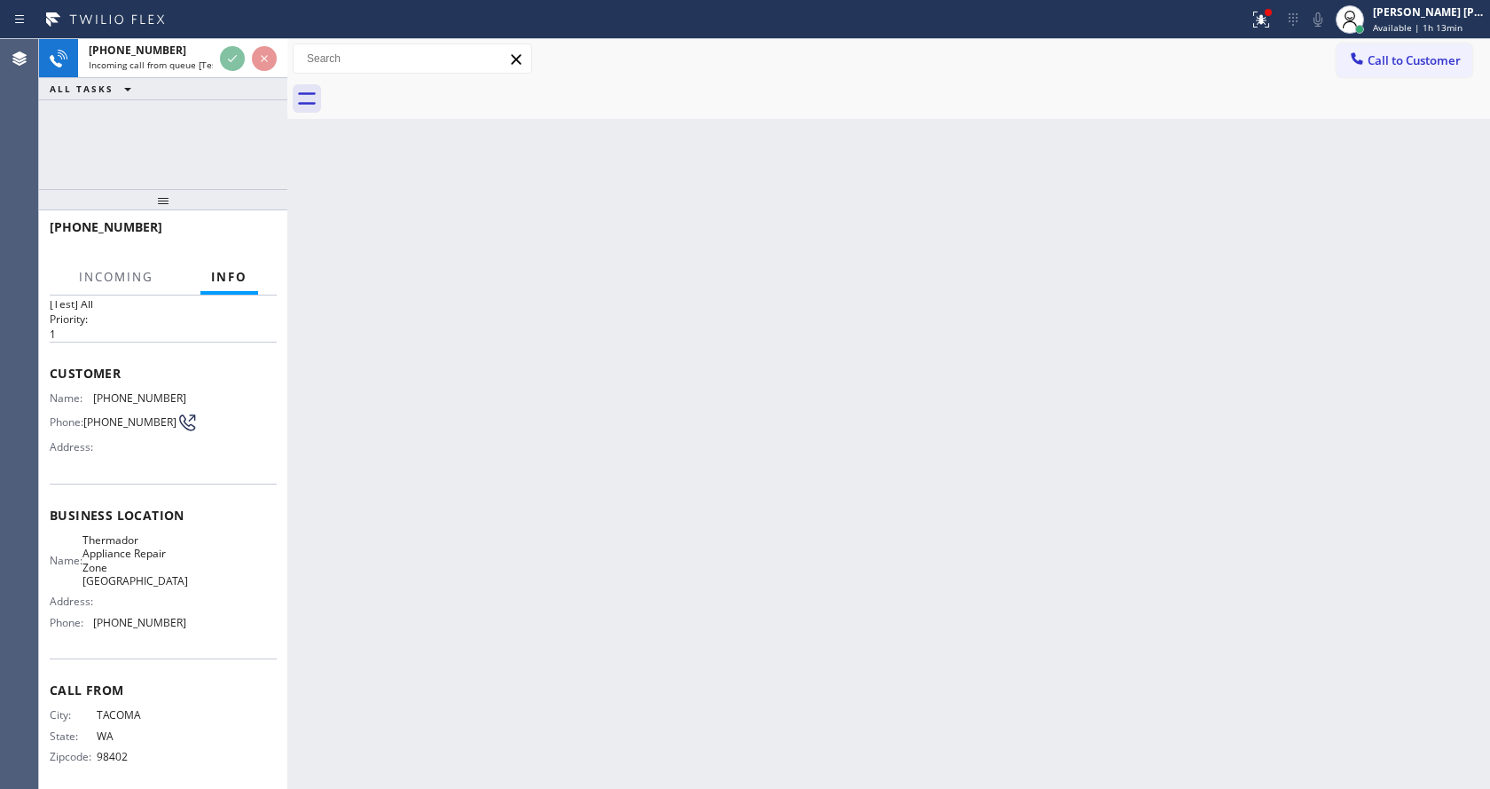
scroll to position [36, 0]
click at [646, 509] on div "Back to Dashboard Change Sender ID Customers Technicians Select a contact Outbo…" at bounding box center [888, 414] width 1203 height 750
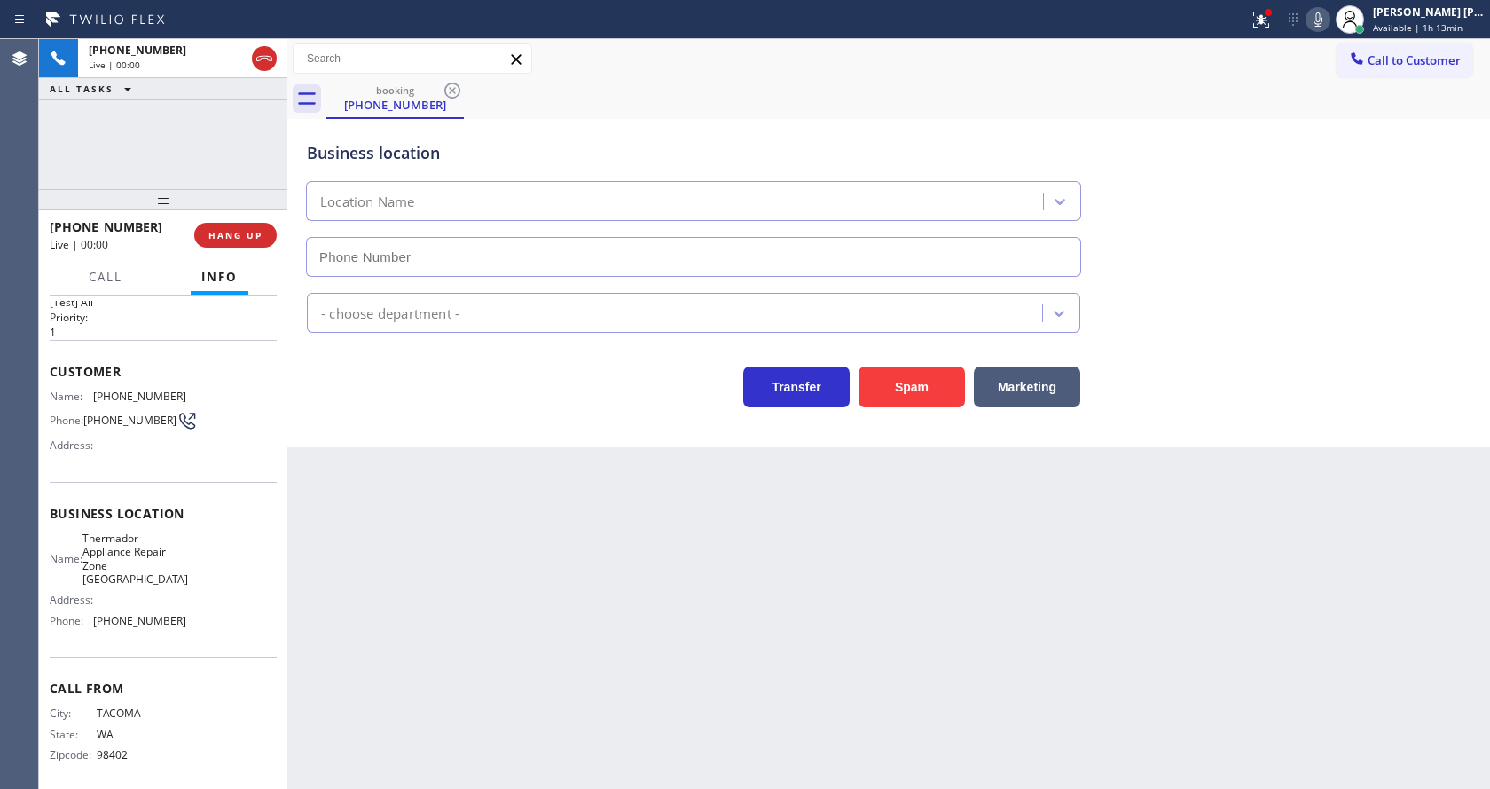
type input "[PHONE_NUMBER]"
click at [569, 649] on div "Back to Dashboard Change Sender ID Customers Technicians Select a contact Outbo…" at bounding box center [888, 414] width 1203 height 750
click at [428, 541] on div "Back to Dashboard Change Sender ID Customers Technicians Select a contact Outbo…" at bounding box center [888, 414] width 1203 height 750
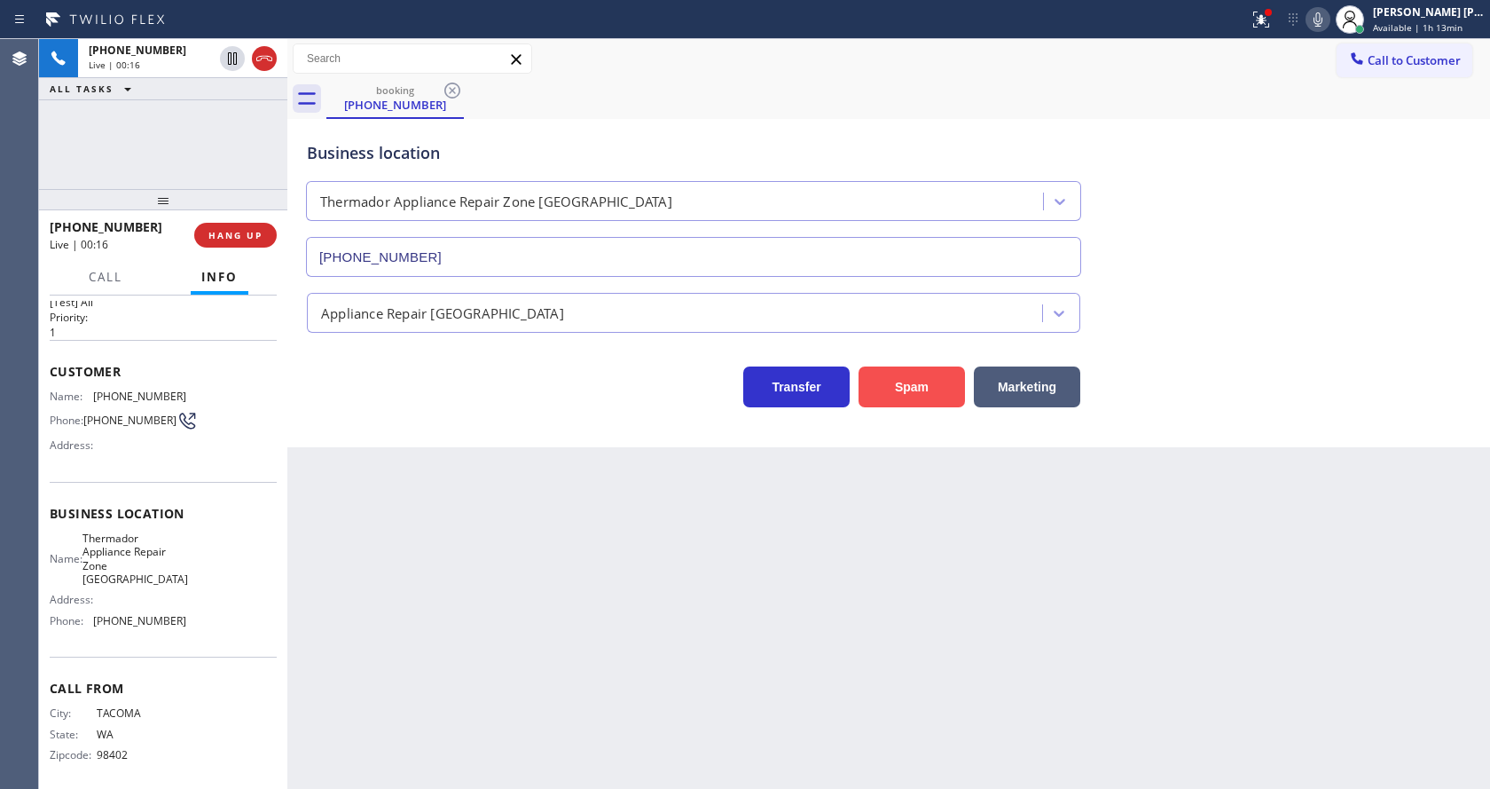
click at [940, 387] on button "Spam" at bounding box center [912, 386] width 106 height 41
click at [603, 662] on div "Back to Dashboard Change Sender ID Customers Technicians Select a contact Outbo…" at bounding box center [888, 414] width 1203 height 750
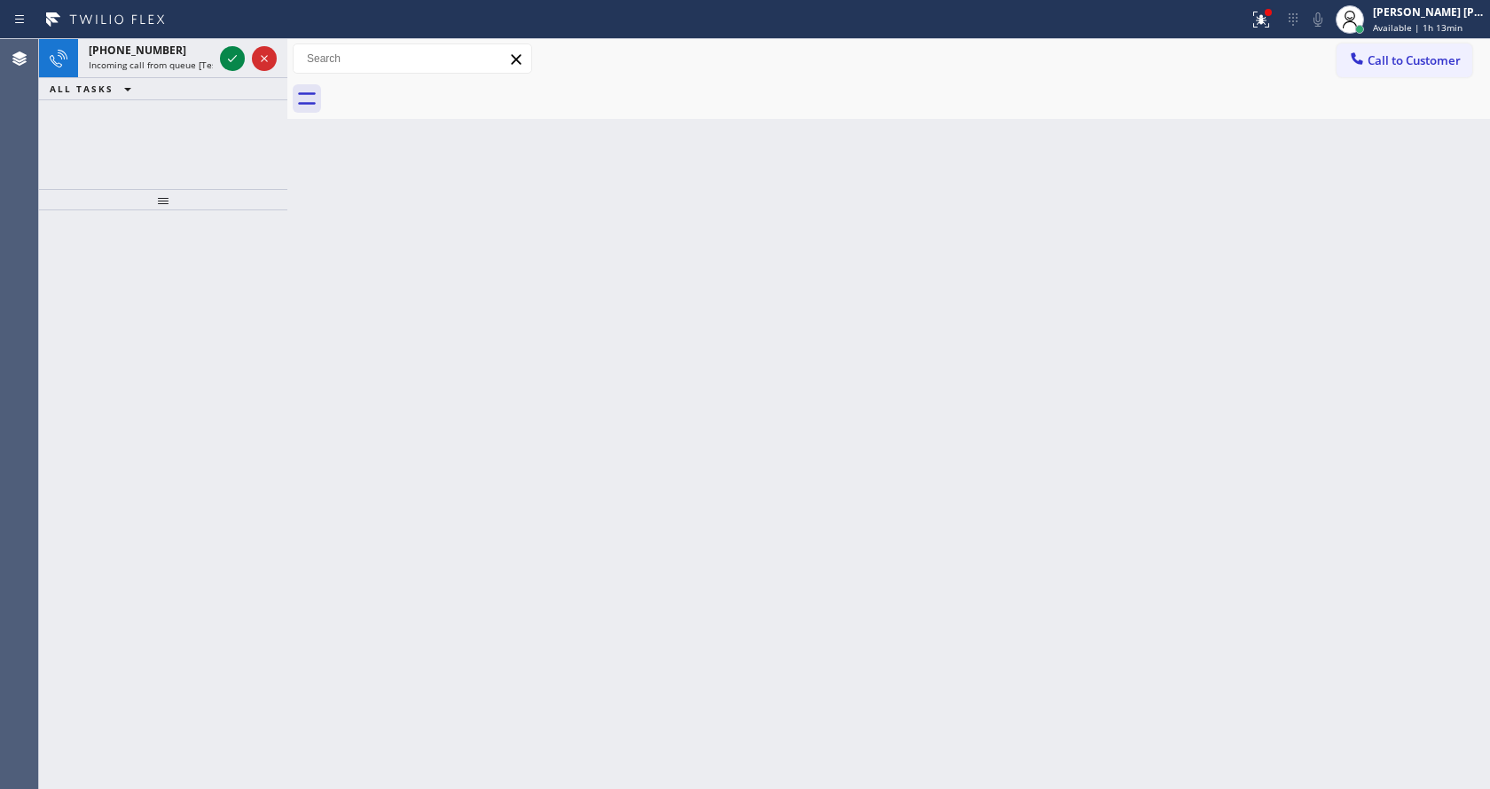
click at [274, 284] on div at bounding box center [163, 499] width 248 height 578
click at [190, 44] on div "[PHONE_NUMBER]" at bounding box center [151, 50] width 124 height 15
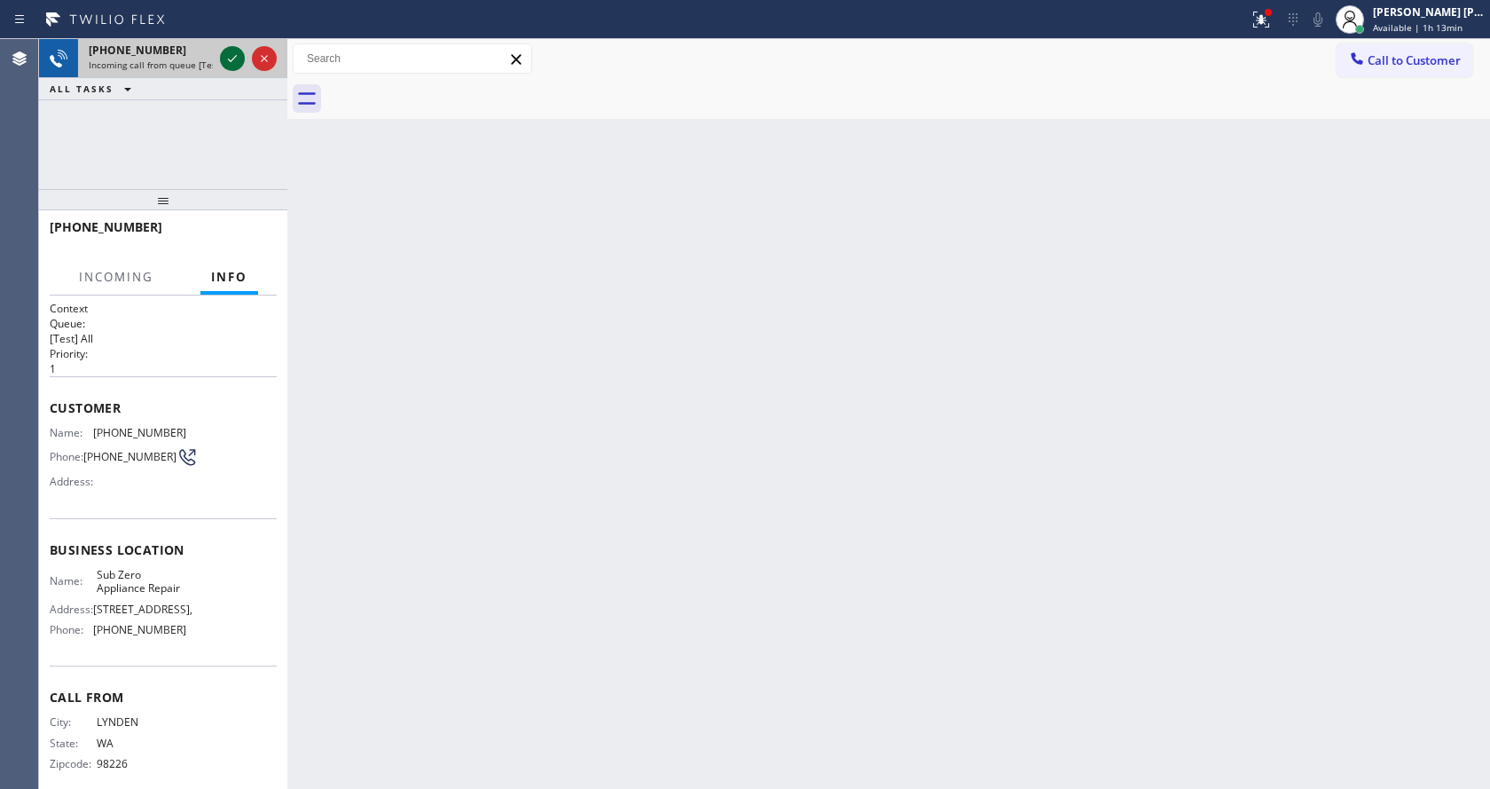
click at [237, 60] on icon at bounding box center [232, 58] width 21 height 21
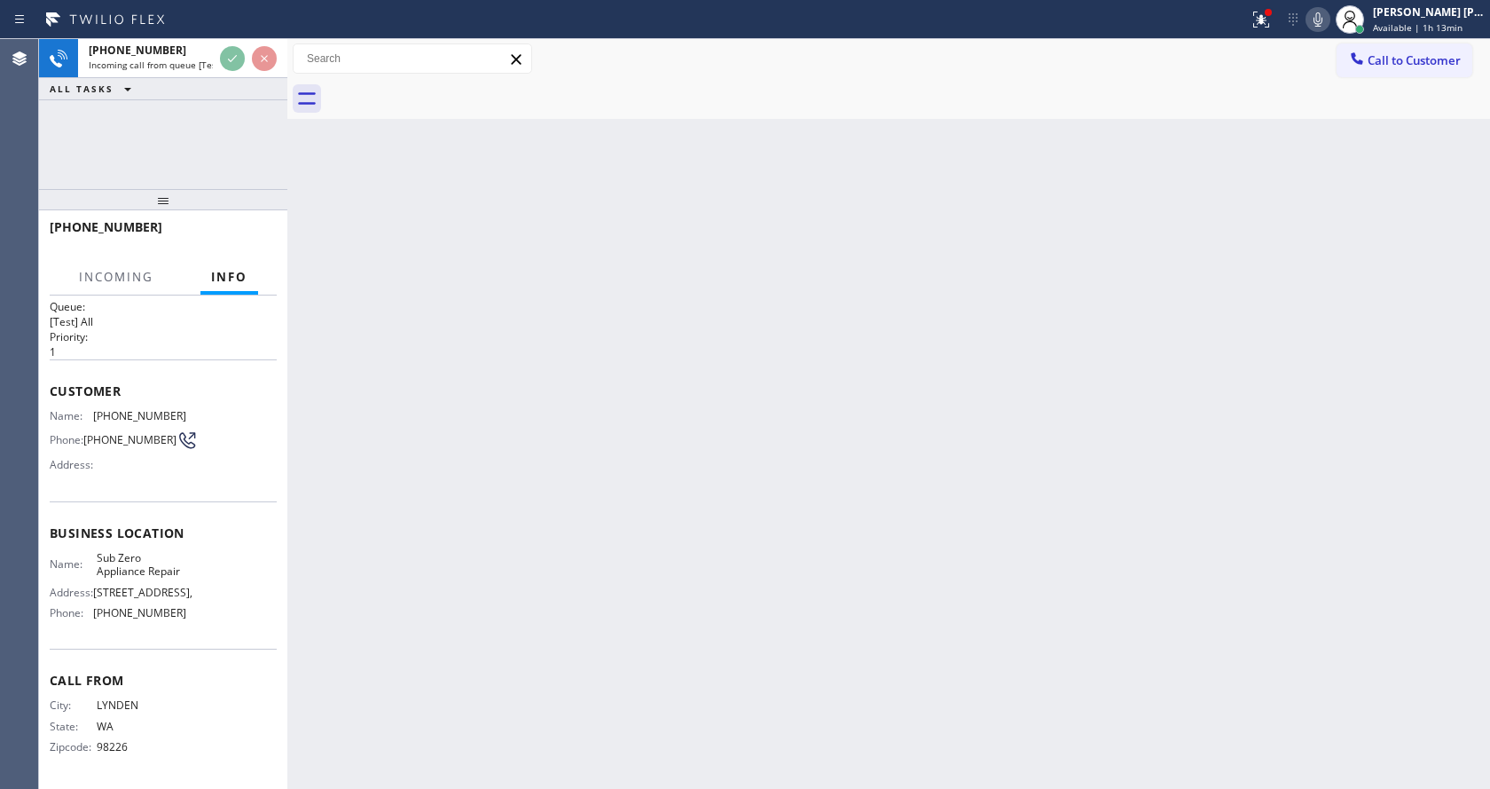
click at [669, 464] on div "Back to Dashboard Change Sender ID Customers Technicians Select a contact Outbo…" at bounding box center [888, 414] width 1203 height 750
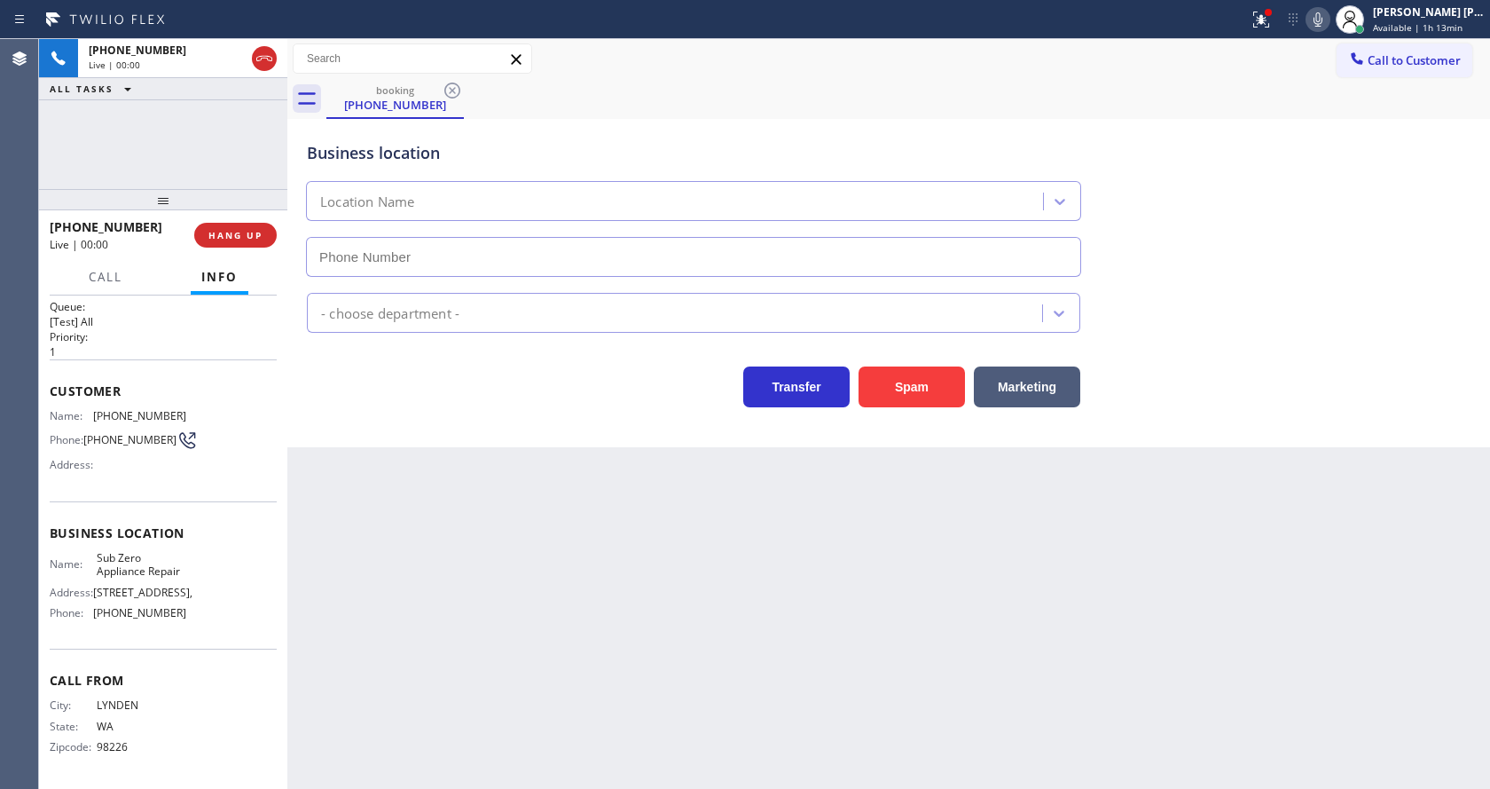
type input "[PHONE_NUMBER]"
click at [580, 570] on div "Back to Dashboard Change Sender ID Customers Technicians Select a contact Outbo…" at bounding box center [888, 414] width 1203 height 750
click at [589, 587] on div "Back to Dashboard Change Sender ID Customers Technicians Select a contact Outbo…" at bounding box center [888, 414] width 1203 height 750
click at [422, 587] on div "Back to Dashboard Change Sender ID Customers Technicians Select a contact Outbo…" at bounding box center [888, 414] width 1203 height 750
click at [1340, 387] on div "Transfer Spam Marketing" at bounding box center [888, 378] width 1171 height 57
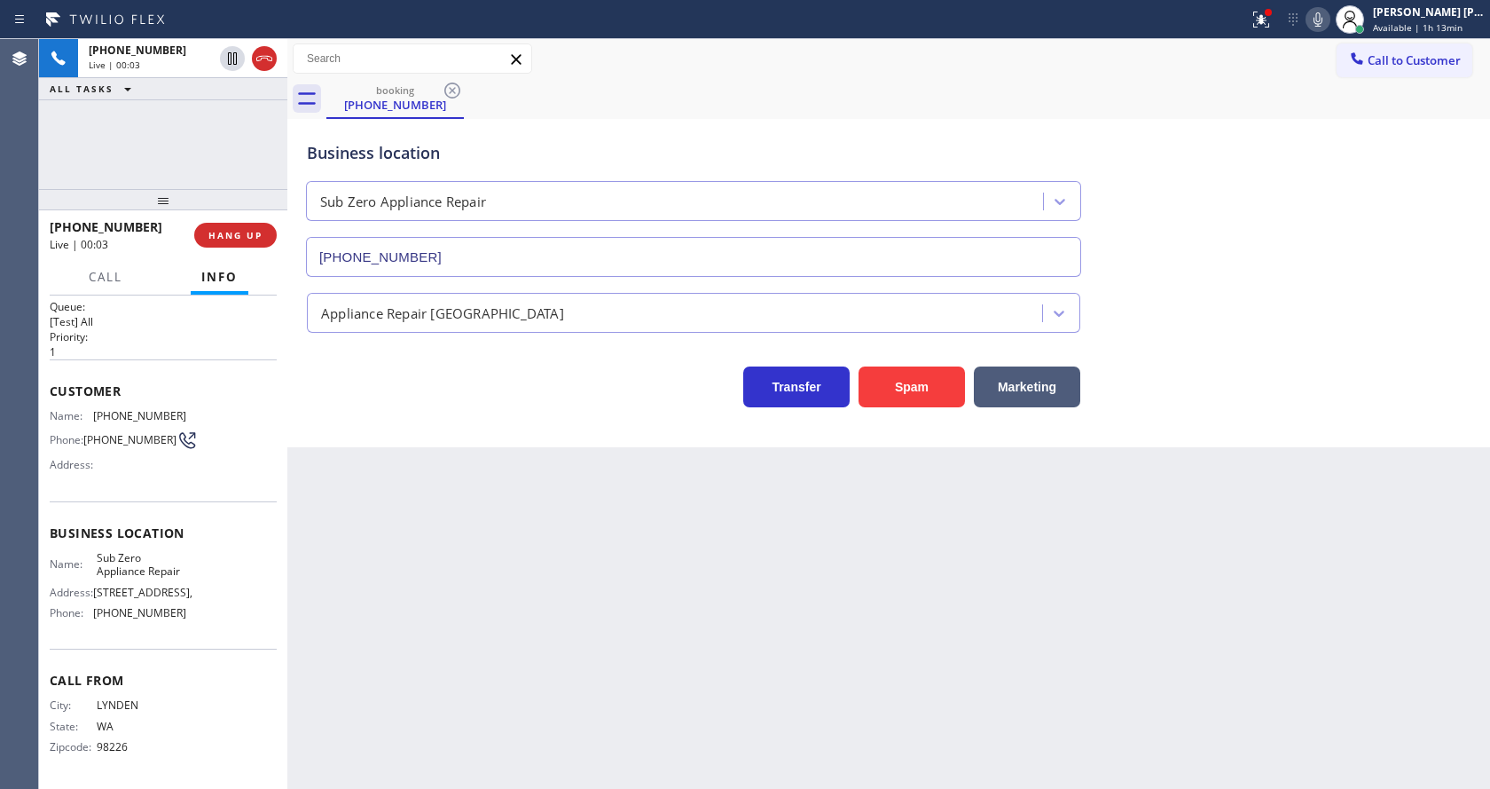
click at [1324, 20] on icon at bounding box center [1318, 19] width 21 height 21
click at [1269, 34] on button at bounding box center [1261, 19] width 39 height 39
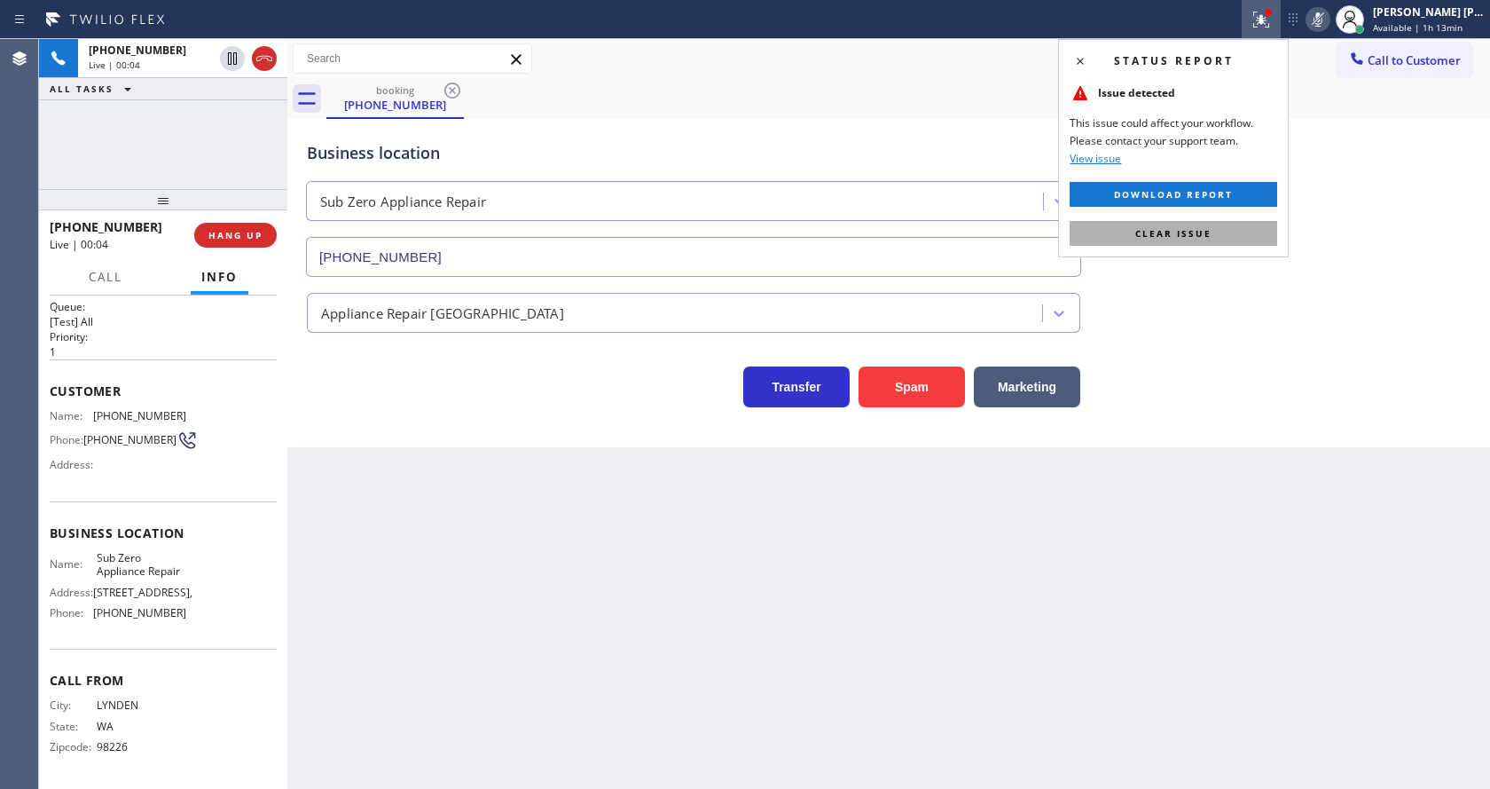
click at [1195, 243] on button "Clear issue" at bounding box center [1174, 233] width 208 height 25
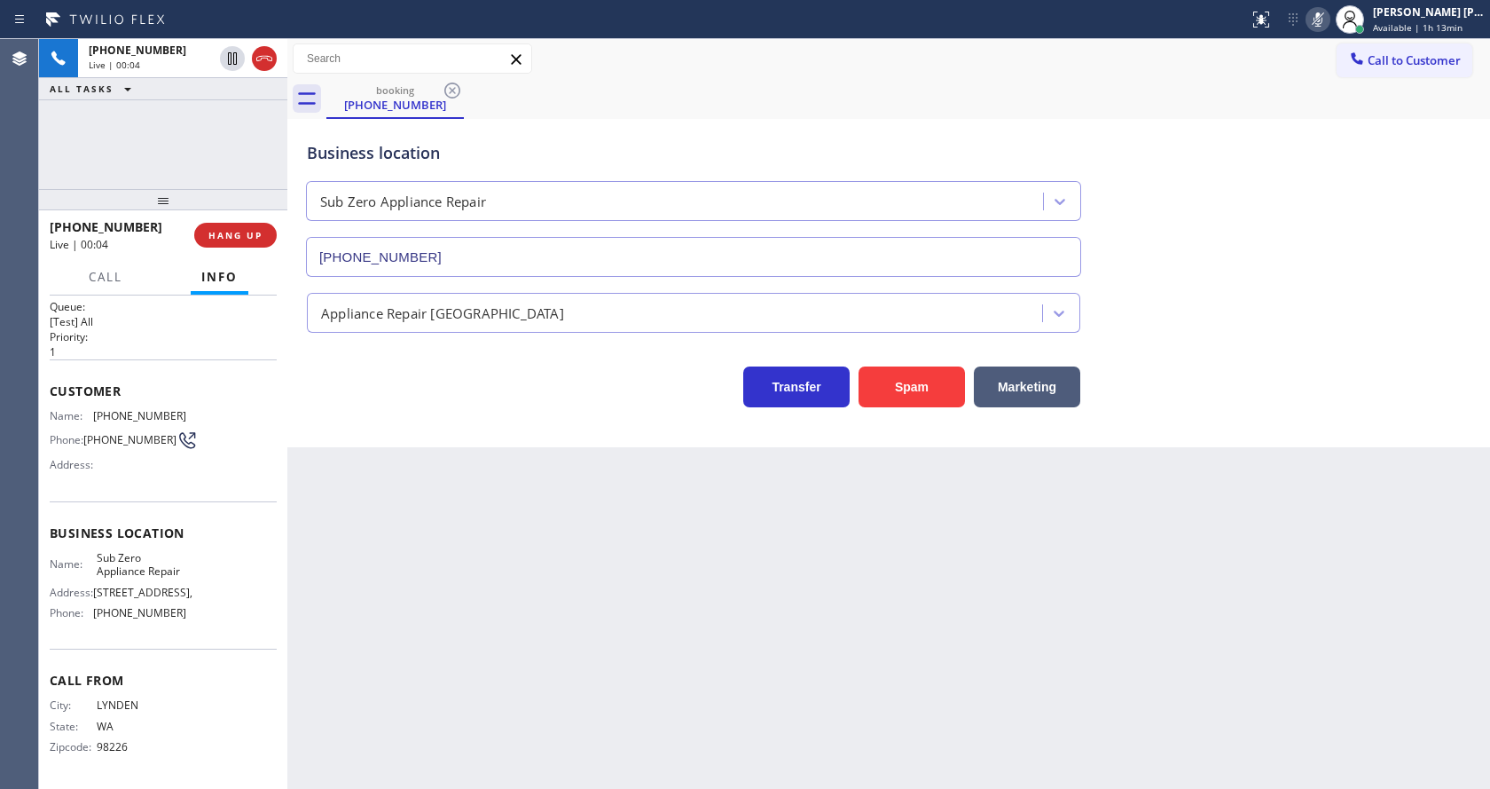
click at [1228, 246] on div "Business location Sub Zero Appliance Repair [PHONE_NUMBER]" at bounding box center [888, 196] width 1171 height 161
click at [655, 711] on div "Back to Dashboard Change Sender ID Customers Technicians Select a contact Outbo…" at bounding box center [888, 414] width 1203 height 750
drag, startPoint x: 526, startPoint y: 511, endPoint x: 704, endPoint y: 444, distance: 190.3
click at [526, 511] on div "Back to Dashboard Change Sender ID Customers Technicians Select a contact Outbo…" at bounding box center [888, 414] width 1203 height 750
click at [1329, 17] on icon at bounding box center [1318, 19] width 21 height 21
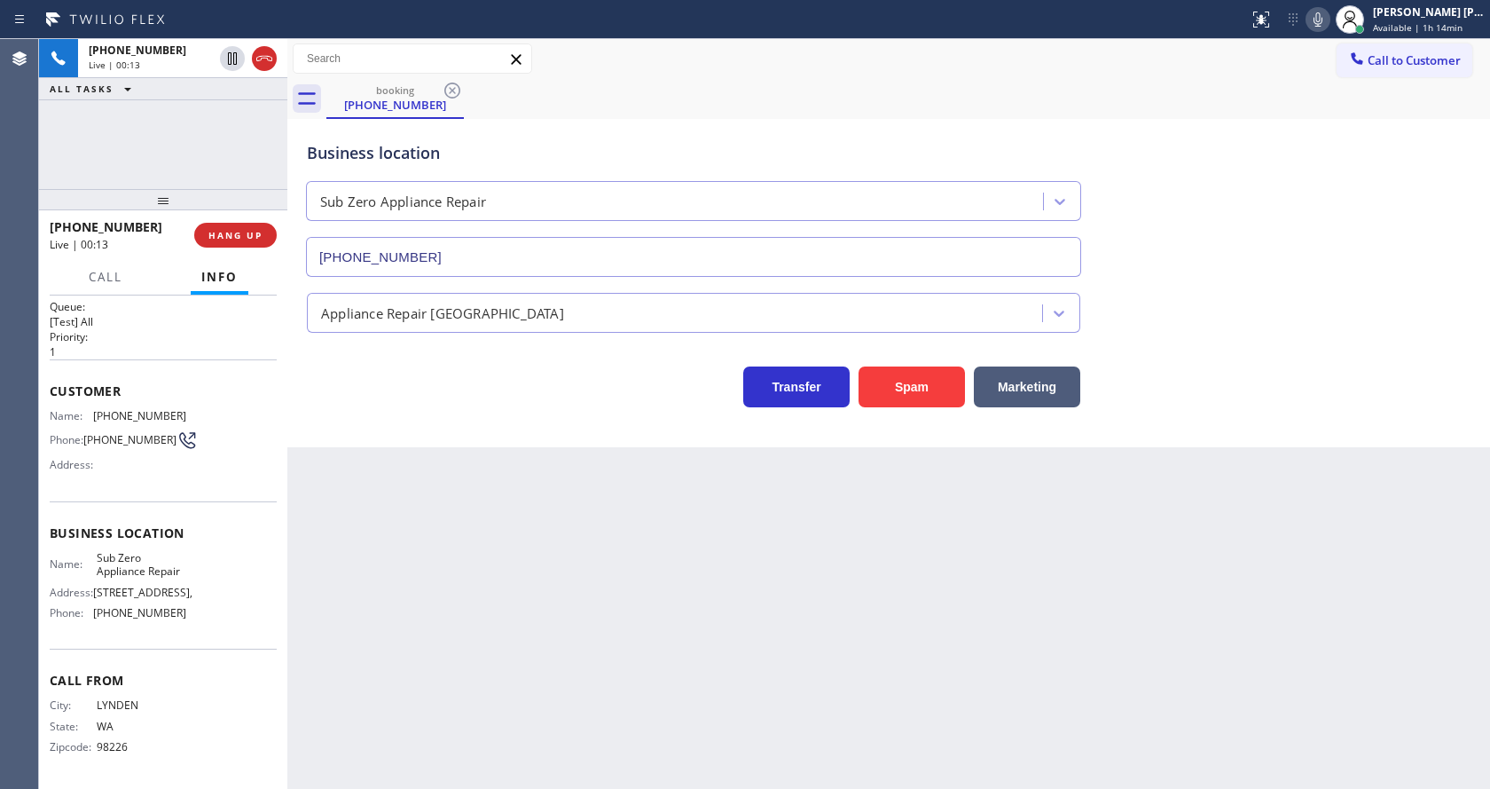
click at [1350, 241] on div "Business location Sub Zero Appliance Repair [PHONE_NUMBER]" at bounding box center [888, 196] width 1171 height 161
click at [1292, 636] on div "Back to Dashboard Change Sender ID Customers Technicians Select a contact Outbo…" at bounding box center [888, 414] width 1203 height 750
click at [609, 648] on div "Back to Dashboard Change Sender ID Customers Technicians Select a contact Outbo…" at bounding box center [888, 414] width 1203 height 750
click at [163, 437] on div "Phone: [PHONE_NUMBER]" at bounding box center [118, 439] width 137 height 21
drag, startPoint x: 91, startPoint y: 401, endPoint x: 206, endPoint y: 395, distance: 114.6
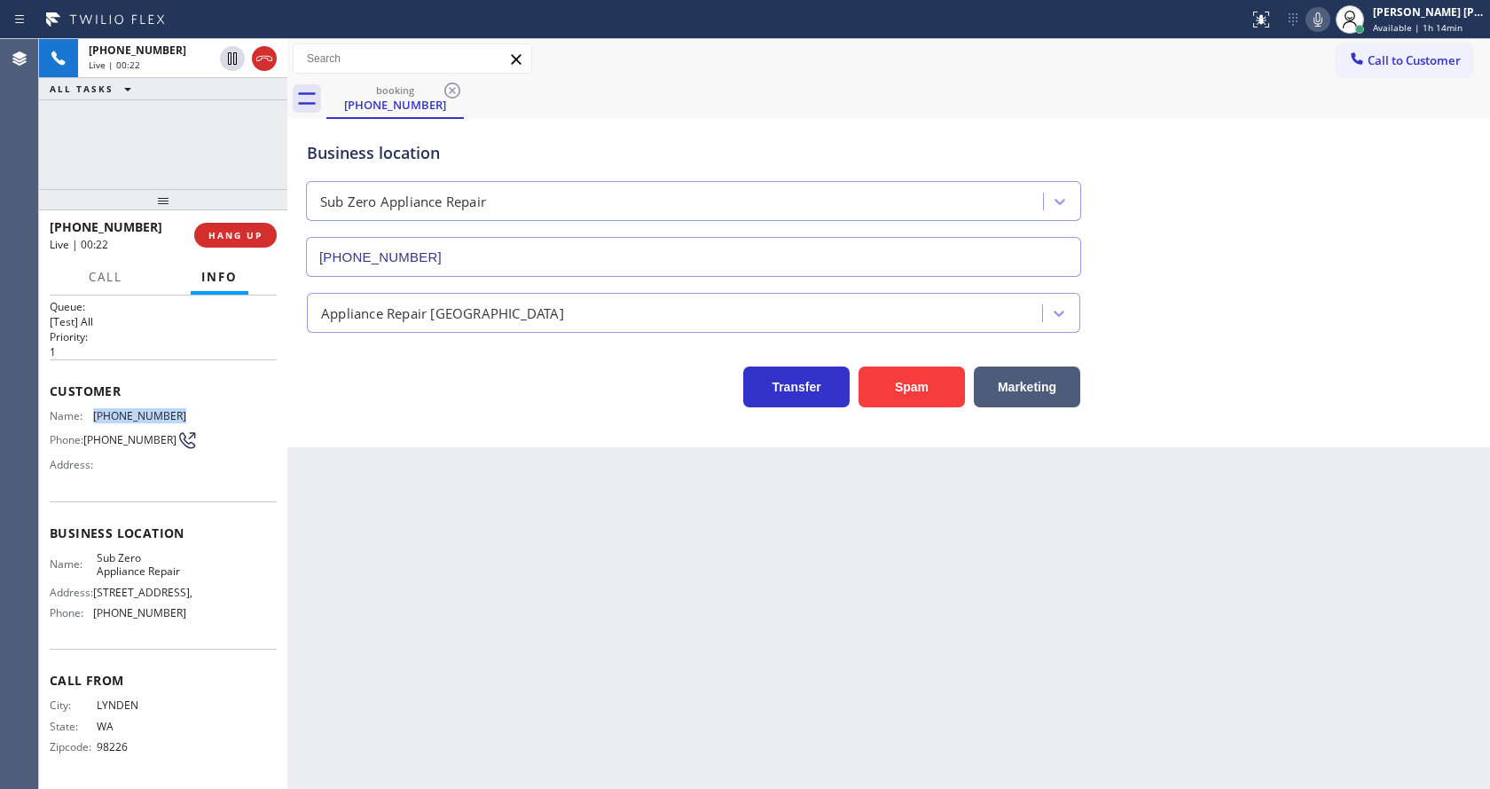
click at [206, 409] on div "Name: [PHONE_NUMBER] Phone: [PHONE_NUMBER] Address:" at bounding box center [163, 444] width 227 height 70
copy div "[PHONE_NUMBER]"
click at [539, 583] on div "Back to Dashboard Change Sender ID Customers Technicians Select a contact Outbo…" at bounding box center [888, 414] width 1203 height 750
click at [134, 589] on span "[STREET_ADDRESS]," at bounding box center [142, 591] width 99 height 13
drag, startPoint x: 91, startPoint y: 541, endPoint x: 183, endPoint y: 555, distance: 92.5
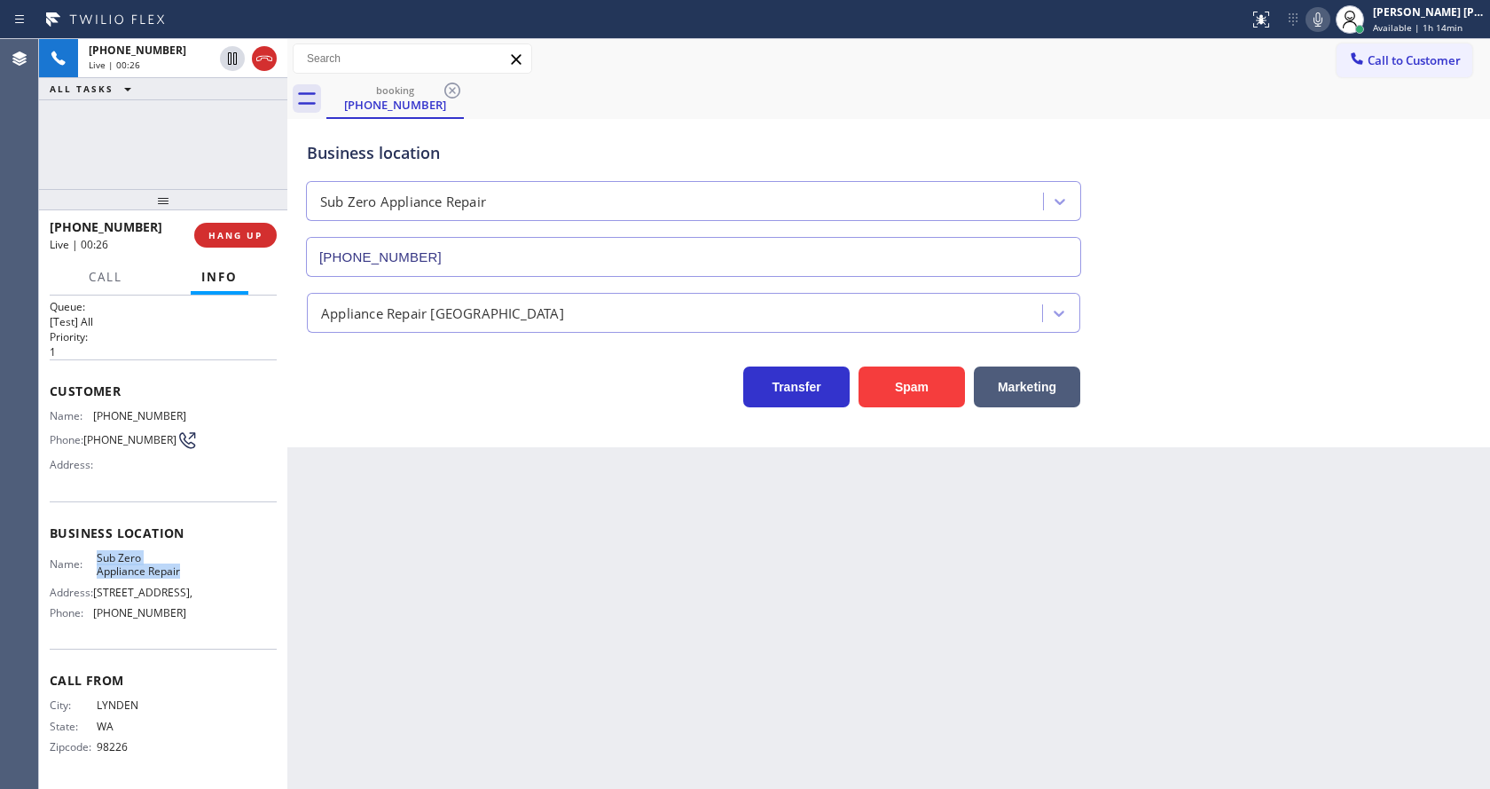
click at [183, 555] on div "Name: Sub Zero Appliance Repair Address: [STREET_ADDRESS], Phone: [PHONE_NUMBER]" at bounding box center [163, 589] width 227 height 76
copy div "Sub Zero Appliance Repair"
click at [486, 640] on div "Back to Dashboard Change Sender ID Customers Technicians Select a contact Outbo…" at bounding box center [888, 414] width 1203 height 750
drag, startPoint x: 431, startPoint y: 787, endPoint x: 402, endPoint y: 545, distance: 243.9
click at [437, 776] on div "Back to Dashboard Change Sender ID Customers Technicians Select a contact Outbo…" at bounding box center [888, 414] width 1203 height 750
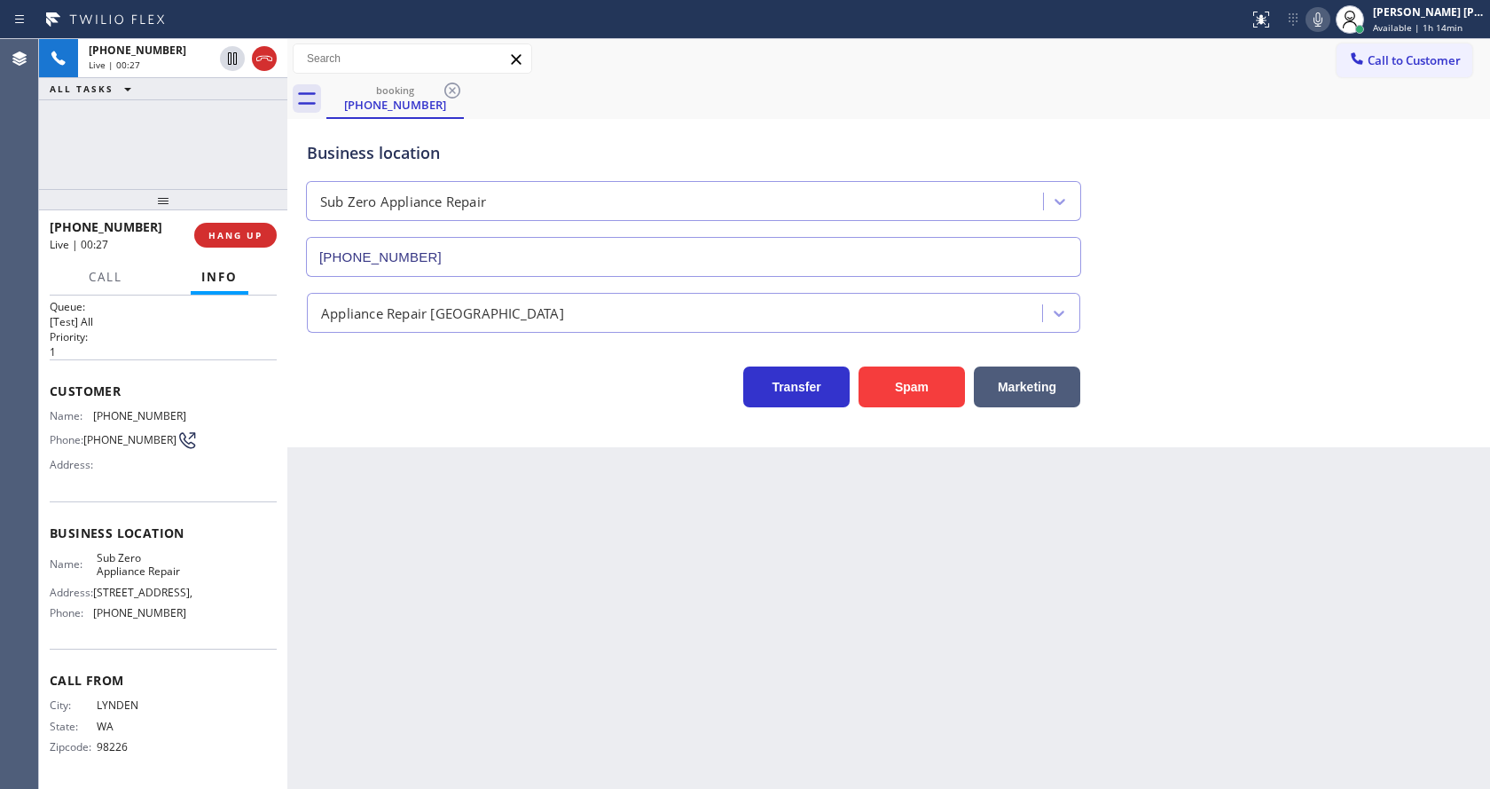
click at [388, 513] on div "Back to Dashboard Change Sender ID Customers Technicians Select a contact Outbo…" at bounding box center [888, 414] width 1203 height 750
drag, startPoint x: 172, startPoint y: 626, endPoint x: 147, endPoint y: 615, distance: 27.4
click at [172, 626] on div "Name: Sub Zero Appliance Repair Address: [STREET_ADDRESS], Phone: [PHONE_NUMBER]" at bounding box center [118, 589] width 137 height 76
drag, startPoint x: 87, startPoint y: 616, endPoint x: 184, endPoint y: 617, distance: 96.7
click at [184, 617] on div "Name: Sub Zero Appliance Repair Address: [STREET_ADDRESS], Phone: [PHONE_NUMBER]" at bounding box center [163, 589] width 227 height 76
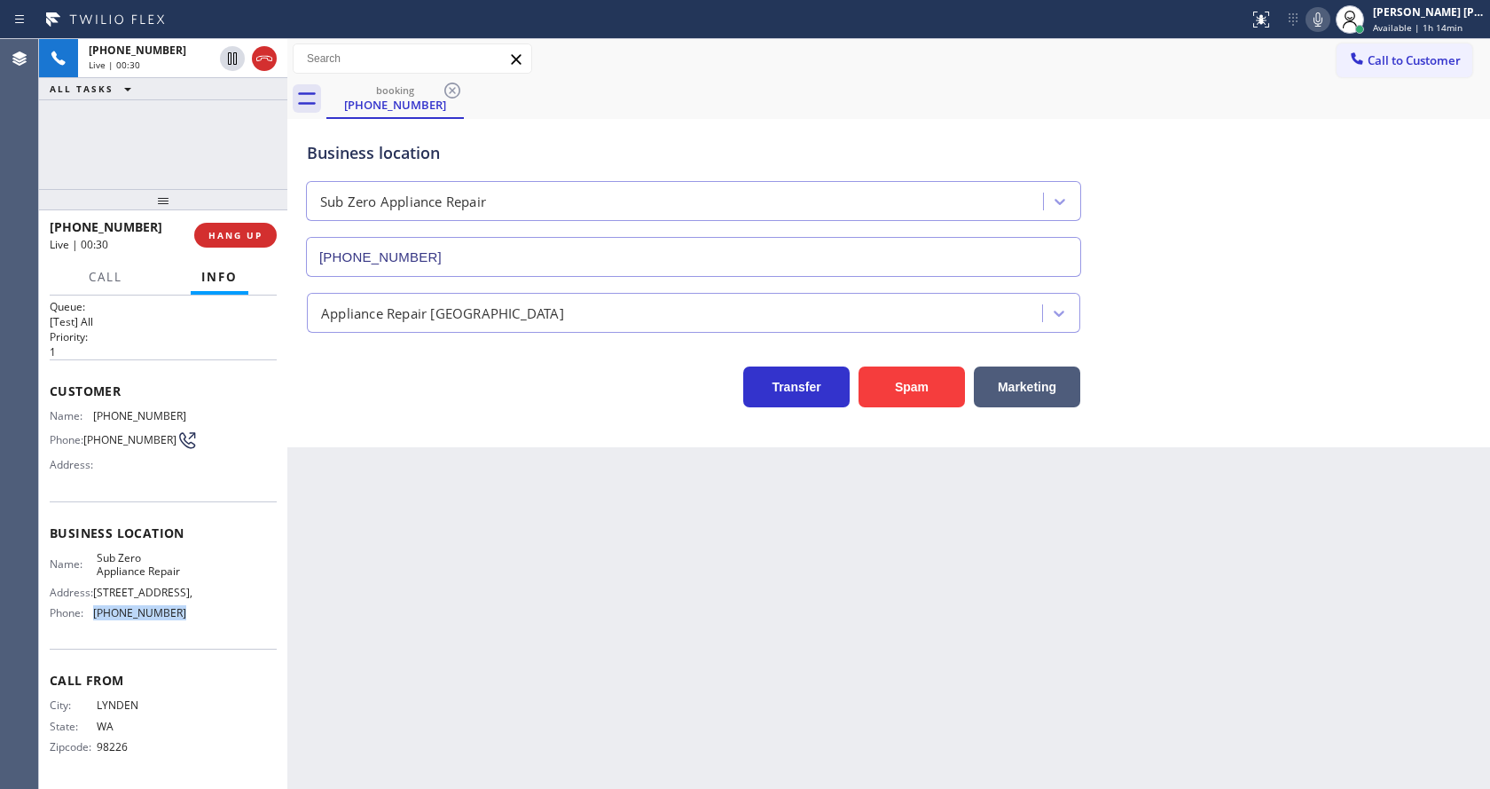
copy div "[PHONE_NUMBER]"
drag, startPoint x: 555, startPoint y: 522, endPoint x: 476, endPoint y: 669, distance: 167.1
click at [546, 514] on div "Back to Dashboard Change Sender ID Customers Technicians Select a contact Outbo…" at bounding box center [888, 414] width 1203 height 750
click at [1241, 346] on div "Transfer Spam Marketing" at bounding box center [888, 370] width 1171 height 75
click at [384, 511] on div "Back to Dashboard Change Sender ID Customers Technicians Select a contact Outbo…" at bounding box center [888, 414] width 1203 height 750
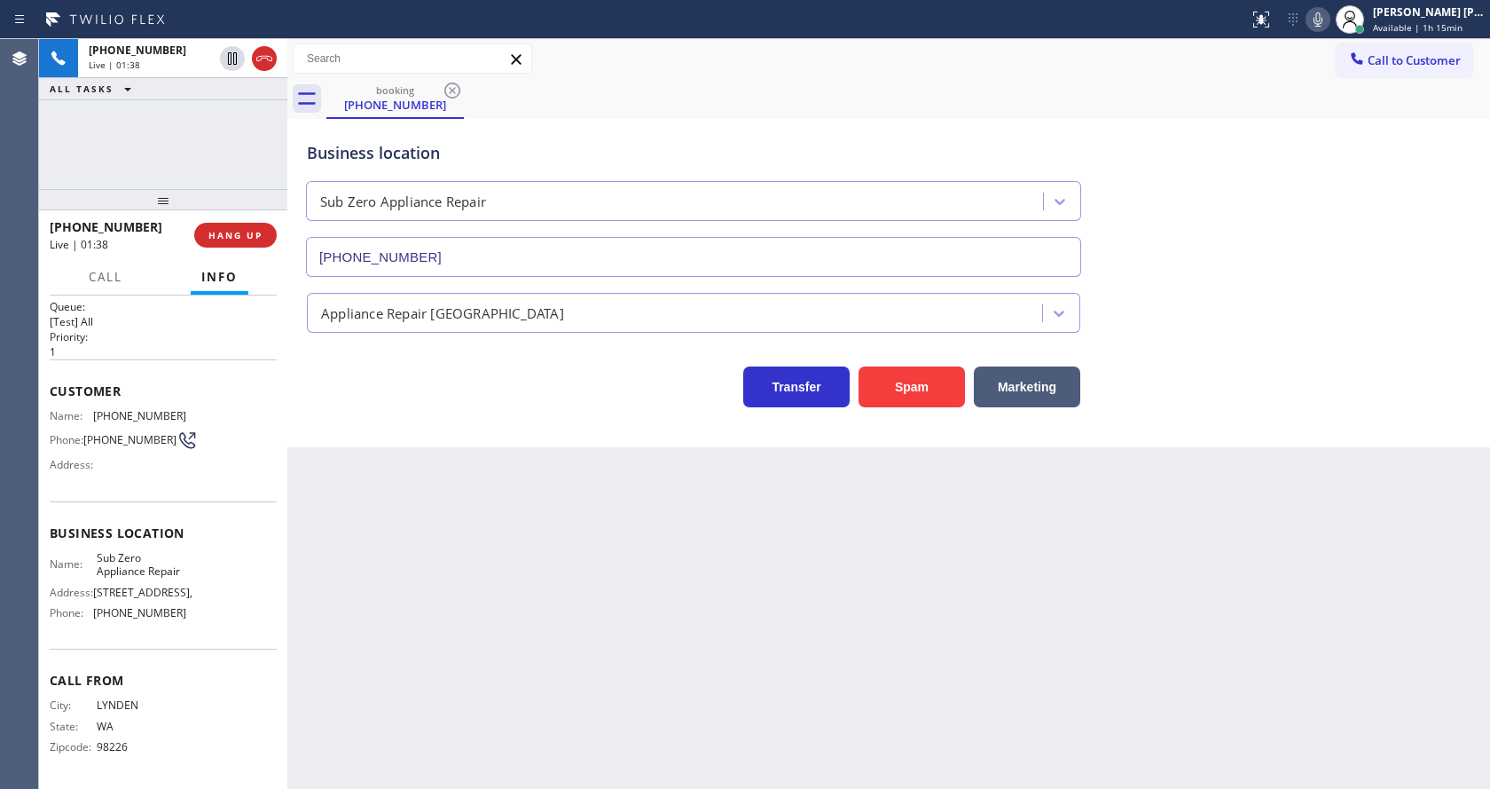
click at [210, 450] on div "Name: [PHONE_NUMBER] Phone: [PHONE_NUMBER] Address:" at bounding box center [163, 444] width 227 height 70
drag, startPoint x: 85, startPoint y: 398, endPoint x: 197, endPoint y: 401, distance: 111.8
click at [197, 409] on div "Name: [PHONE_NUMBER] Phone: [PHONE_NUMBER] Address:" at bounding box center [163, 444] width 227 height 70
copy div "[PHONE_NUMBER]"
click at [554, 638] on div "Back to Dashboard Change Sender ID Customers Technicians Select a contact Outbo…" at bounding box center [888, 414] width 1203 height 750
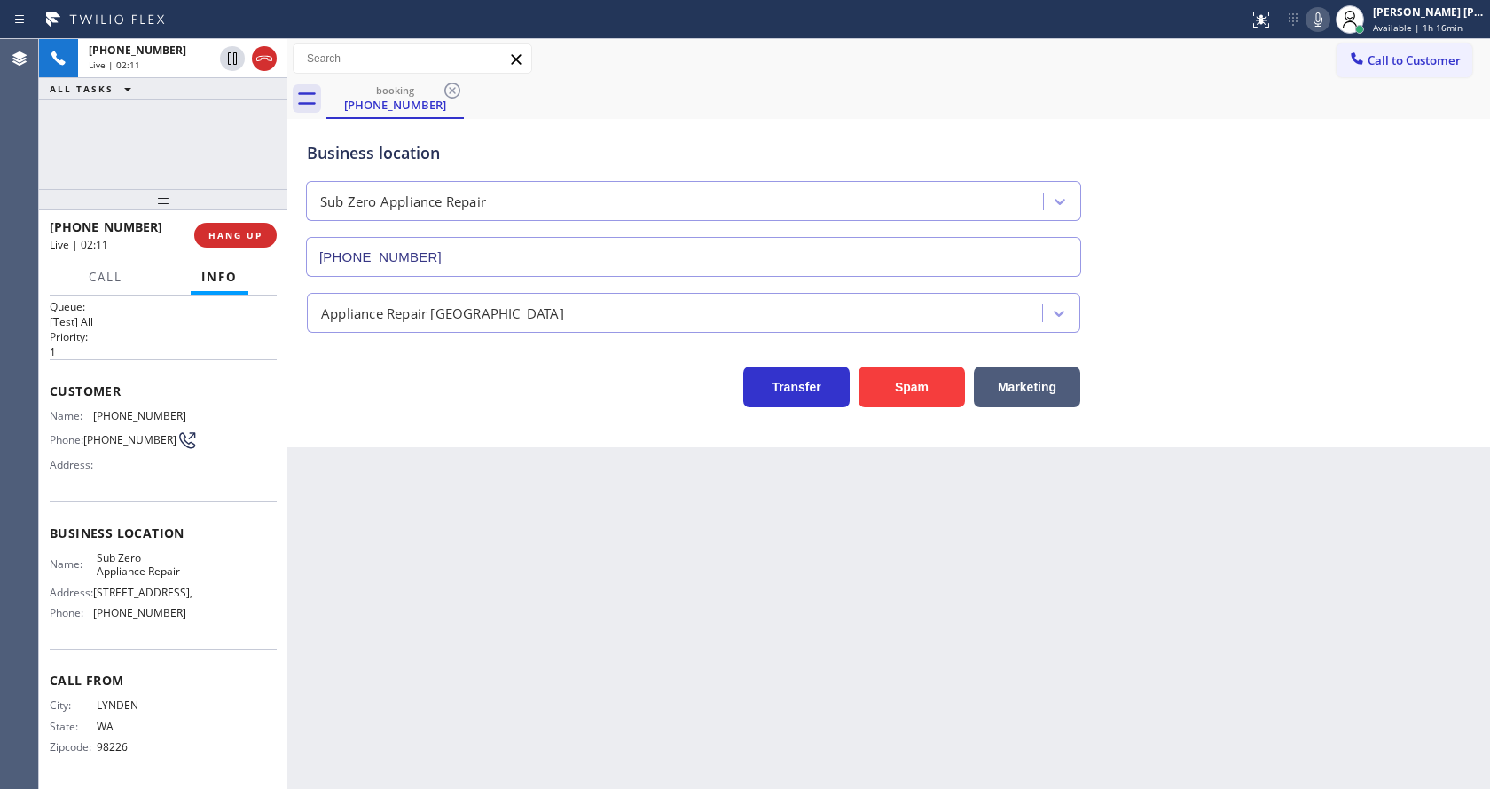
click at [700, 581] on div "Back to Dashboard Change Sender ID Customers Technicians Select a contact Outbo…" at bounding box center [888, 414] width 1203 height 750
click at [232, 53] on icon at bounding box center [232, 58] width 9 height 12
click at [1329, 24] on icon at bounding box center [1318, 19] width 21 height 21
click at [1359, 86] on div "booking [PHONE_NUMBER]" at bounding box center [908, 99] width 1164 height 40
click at [628, 548] on div "Back to Dashboard Change Sender ID Customers Technicians Select a contact Outbo…" at bounding box center [888, 414] width 1203 height 750
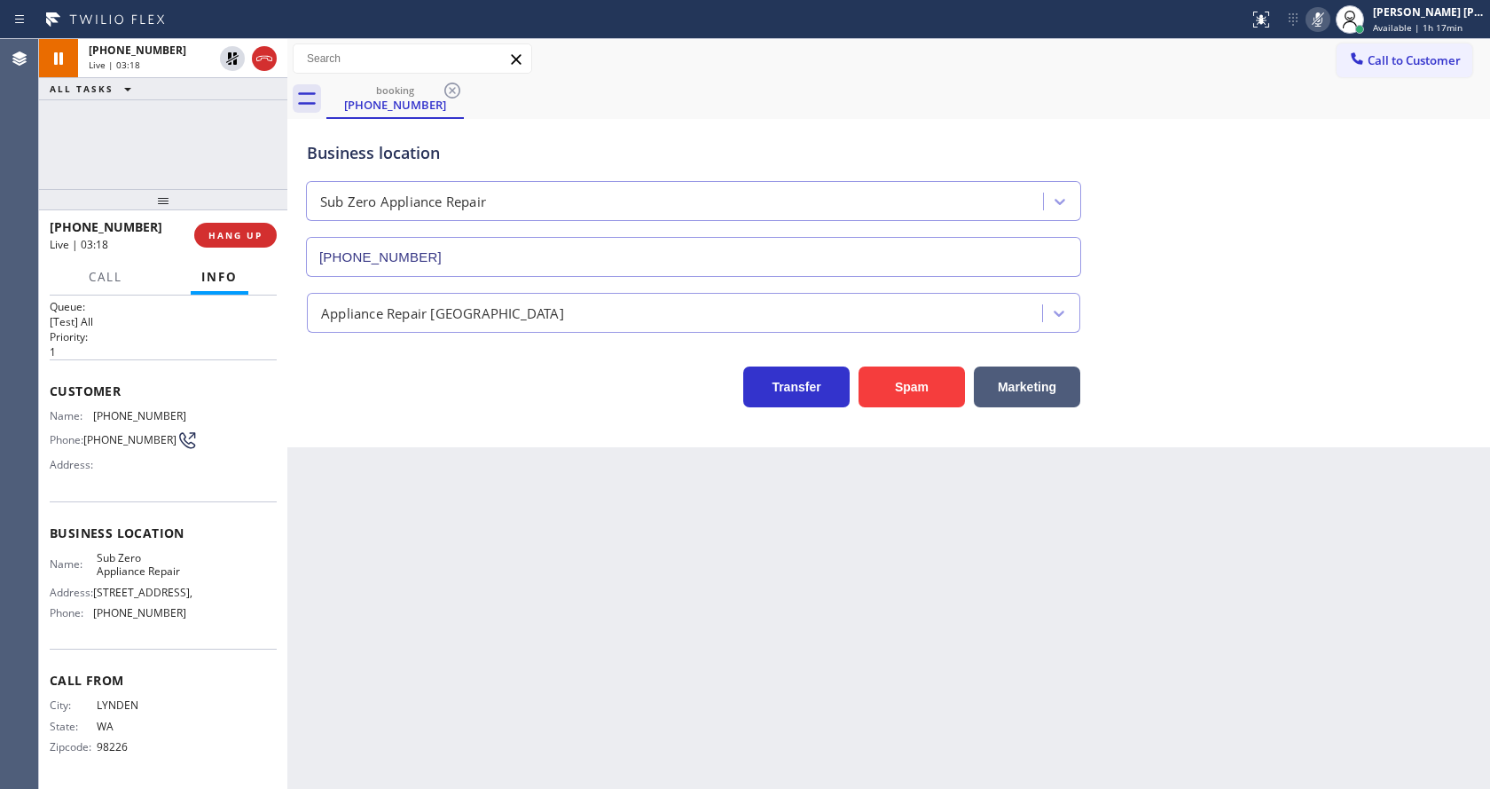
click at [798, 577] on div "Back to Dashboard Change Sender ID Customers Technicians Select a contact Outbo…" at bounding box center [888, 414] width 1203 height 750
click at [233, 53] on icon at bounding box center [232, 58] width 12 height 12
click at [1323, 20] on icon at bounding box center [1318, 19] width 21 height 21
click at [1315, 149] on div "Business location Sub Zero Appliance Repair [PHONE_NUMBER]" at bounding box center [888, 196] width 1171 height 161
click at [452, 647] on div "Back to Dashboard Change Sender ID Customers Technicians Select a contact Outbo…" at bounding box center [888, 414] width 1203 height 750
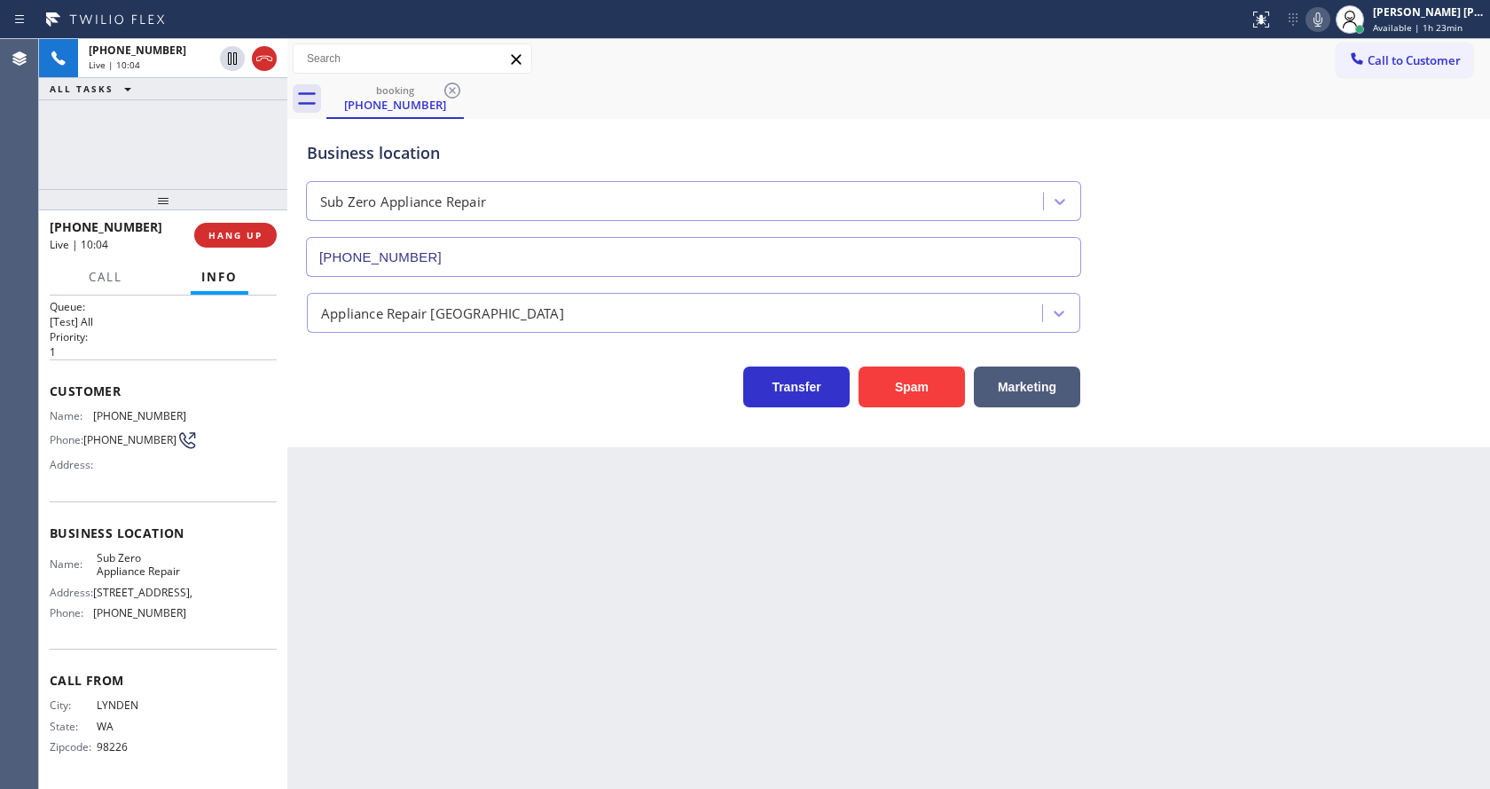
click at [1319, 18] on icon at bounding box center [1318, 19] width 21 height 21
click at [231, 56] on icon at bounding box center [232, 58] width 9 height 12
click at [232, 53] on icon at bounding box center [232, 58] width 21 height 21
click at [1323, 15] on icon at bounding box center [1318, 19] width 21 height 21
click at [1340, 197] on div "Business location Sub Zero Appliance Repair [PHONE_NUMBER]" at bounding box center [888, 196] width 1171 height 161
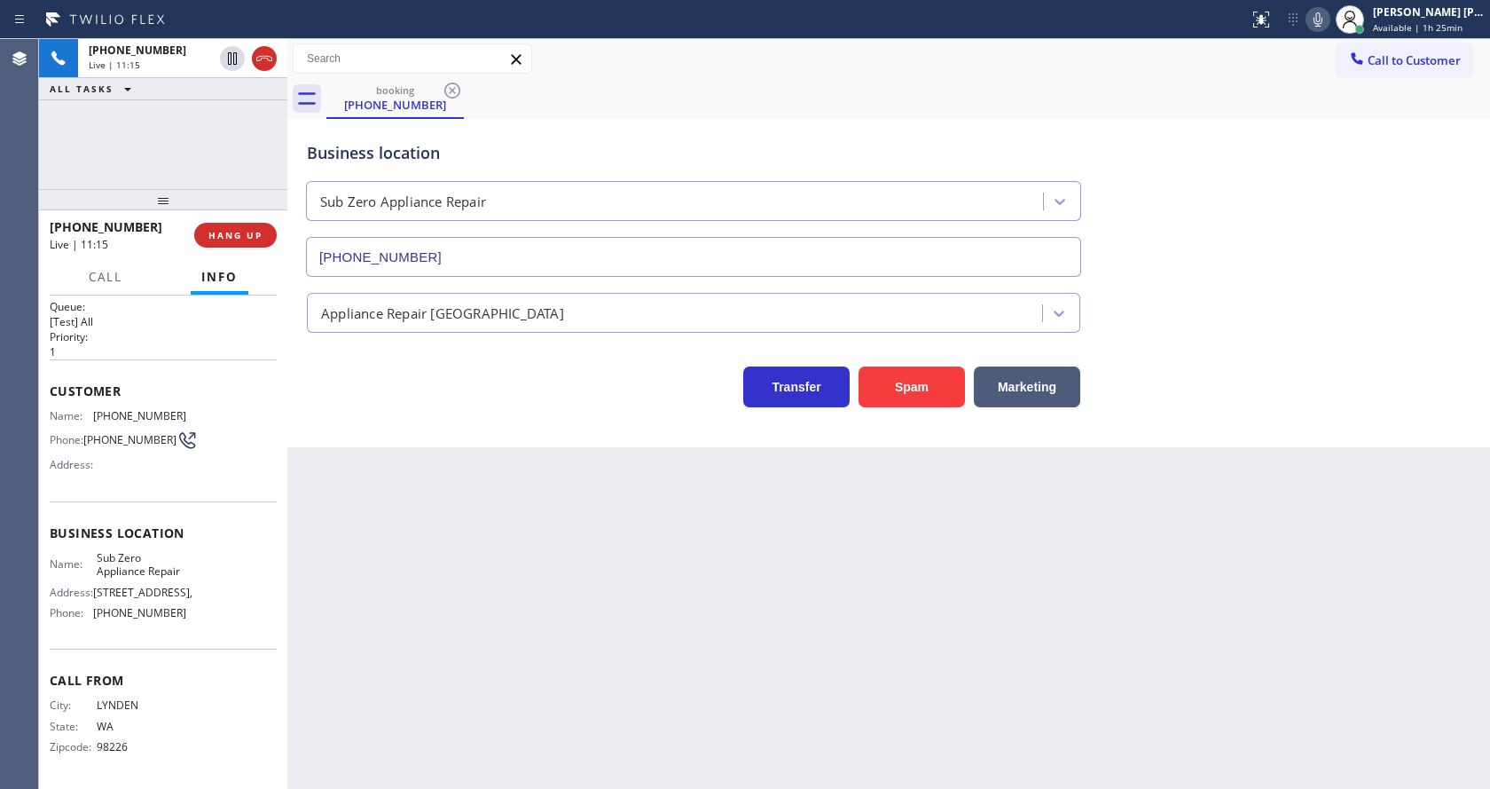
click at [1325, 27] on icon at bounding box center [1318, 19] width 21 height 21
click at [1321, 15] on icon at bounding box center [1318, 19] width 21 height 21
click at [1343, 100] on div "booking [PHONE_NUMBER]" at bounding box center [908, 99] width 1164 height 40
click at [458, 560] on div "Back to Dashboard Change Sender ID Customers Technicians Select a contact Outbo…" at bounding box center [888, 414] width 1203 height 750
click at [755, 609] on div "Back to Dashboard Change Sender ID Customers Technicians Select a contact Outbo…" at bounding box center [888, 414] width 1203 height 750
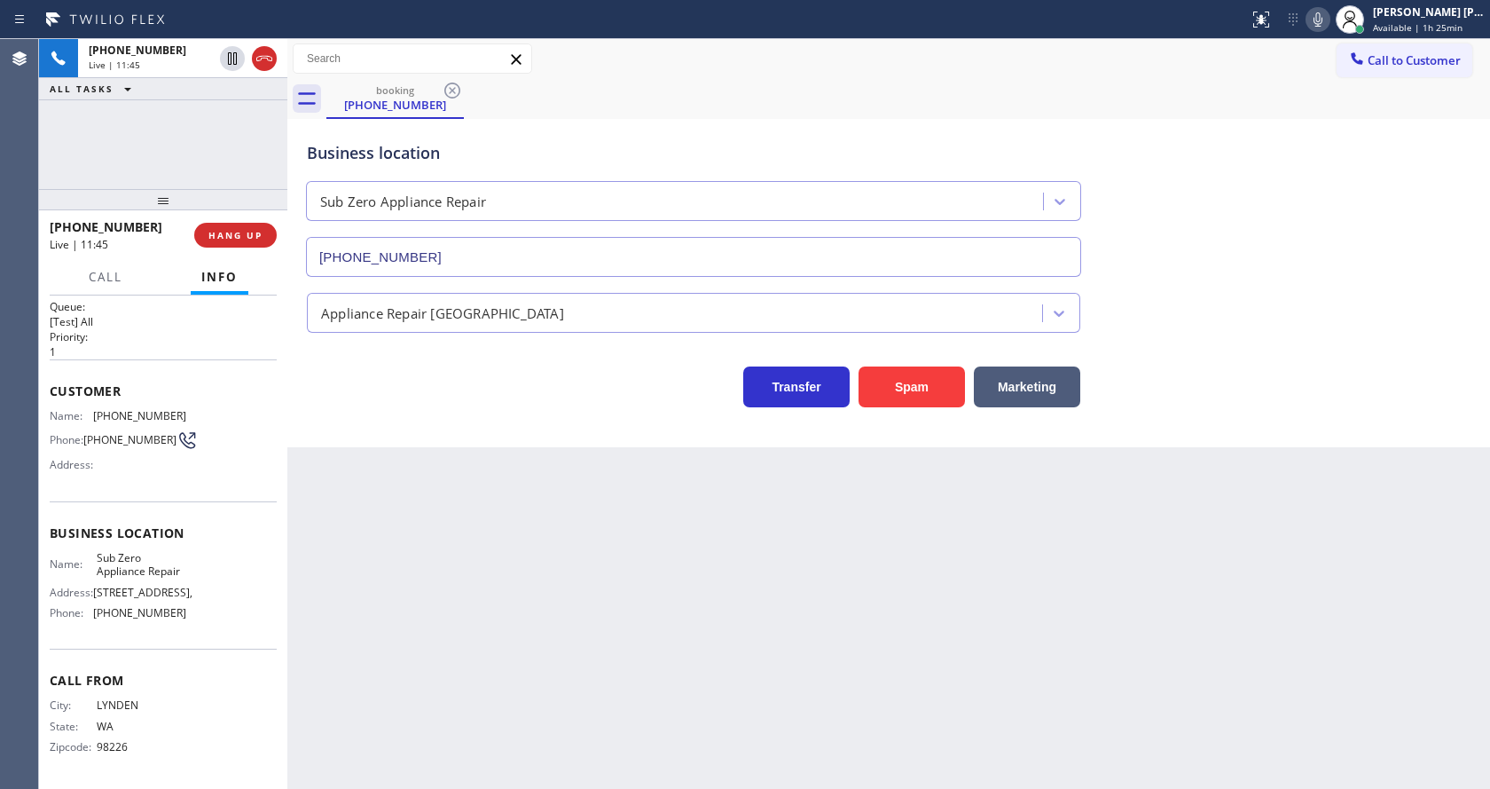
click at [1328, 11] on icon at bounding box center [1318, 19] width 21 height 21
click at [1326, 121] on div "Business location Sub Zero Appliance Repair [PHONE_NUMBER]" at bounding box center [888, 196] width 1171 height 161
click at [347, 648] on div "Back to Dashboard Change Sender ID Customers Technicians Select a contact Outbo…" at bounding box center [888, 414] width 1203 height 750
click at [805, 568] on div "Back to Dashboard Change Sender ID Customers Technicians Select a contact Outbo…" at bounding box center [888, 414] width 1203 height 750
click at [229, 48] on icon at bounding box center [232, 58] width 21 height 21
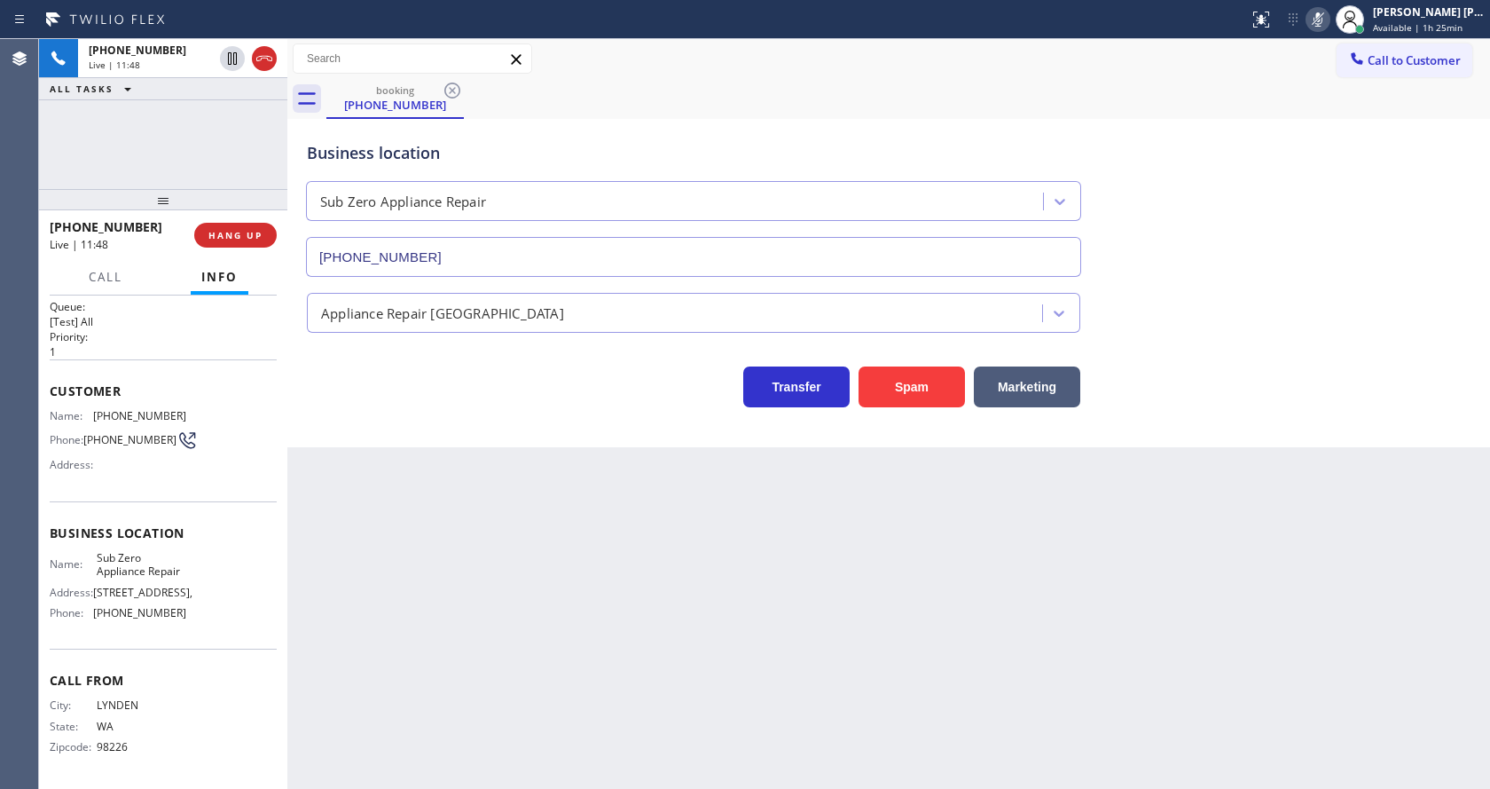
click at [472, 511] on div "Back to Dashboard Change Sender ID Customers Technicians Select a contact Outbo…" at bounding box center [888, 414] width 1203 height 750
click at [850, 635] on div "Back to Dashboard Change Sender ID Customers Technicians Select a contact Outbo…" at bounding box center [888, 414] width 1203 height 750
drag, startPoint x: 413, startPoint y: 691, endPoint x: 400, endPoint y: 764, distance: 73.9
click at [413, 691] on div "Back to Dashboard Change Sender ID Customers Technicians Select a contact Outbo…" at bounding box center [888, 414] width 1203 height 750
click at [847, 659] on div "Back to Dashboard Change Sender ID Customers Technicians Select a contact Outbo…" at bounding box center [888, 414] width 1203 height 750
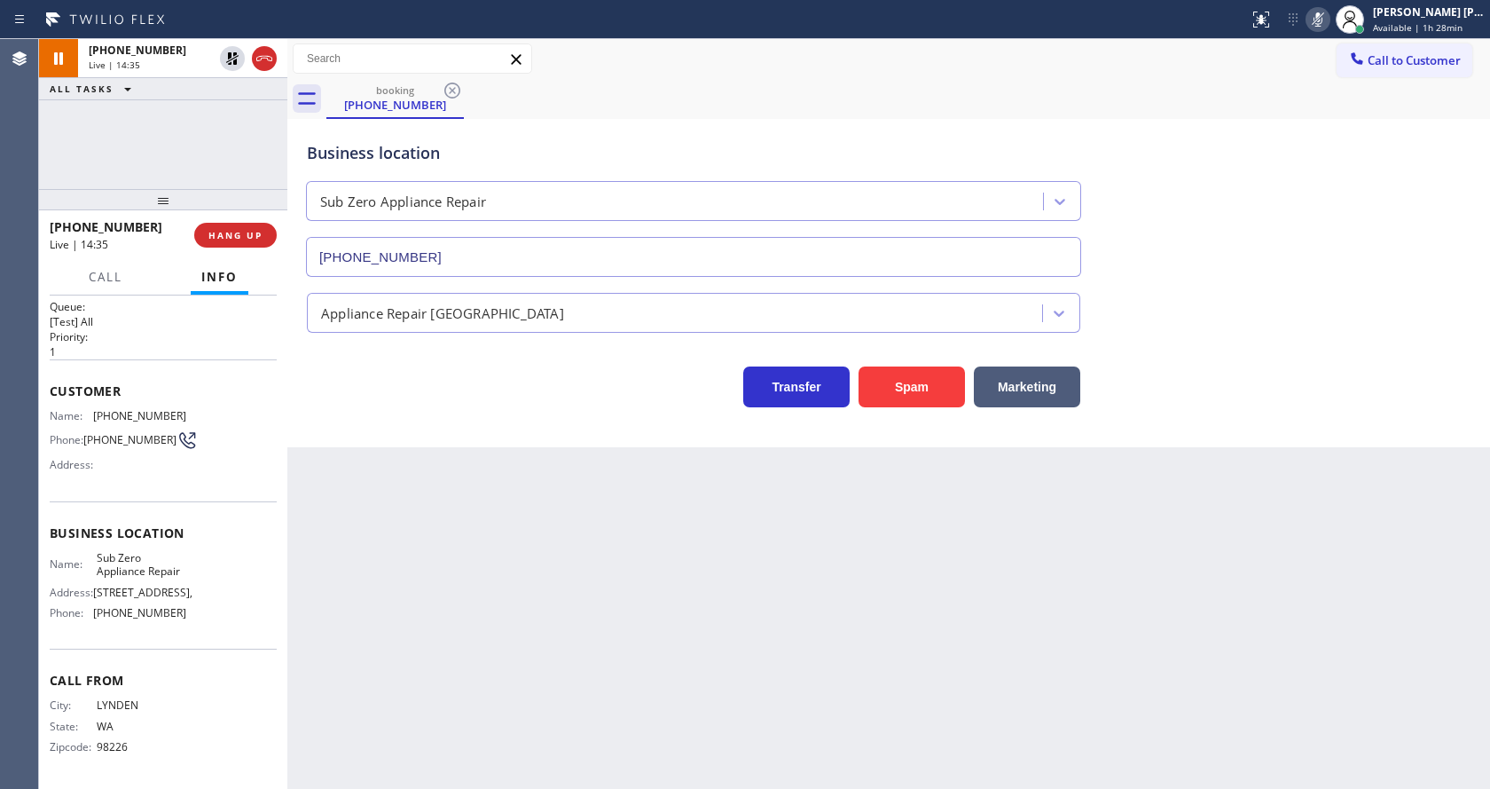
click at [444, 606] on div "Back to Dashboard Change Sender ID Customers Technicians Select a contact Outbo…" at bounding box center [888, 414] width 1203 height 750
click at [538, 657] on div "Back to Dashboard Change Sender ID Customers Technicians Select a contact Outbo…" at bounding box center [888, 414] width 1203 height 750
click at [491, 532] on div "Back to Dashboard Change Sender ID Customers Technicians Select a contact Outbo…" at bounding box center [888, 414] width 1203 height 750
click at [232, 57] on icon at bounding box center [232, 58] width 12 height 12
click at [1327, 20] on icon at bounding box center [1318, 19] width 21 height 21
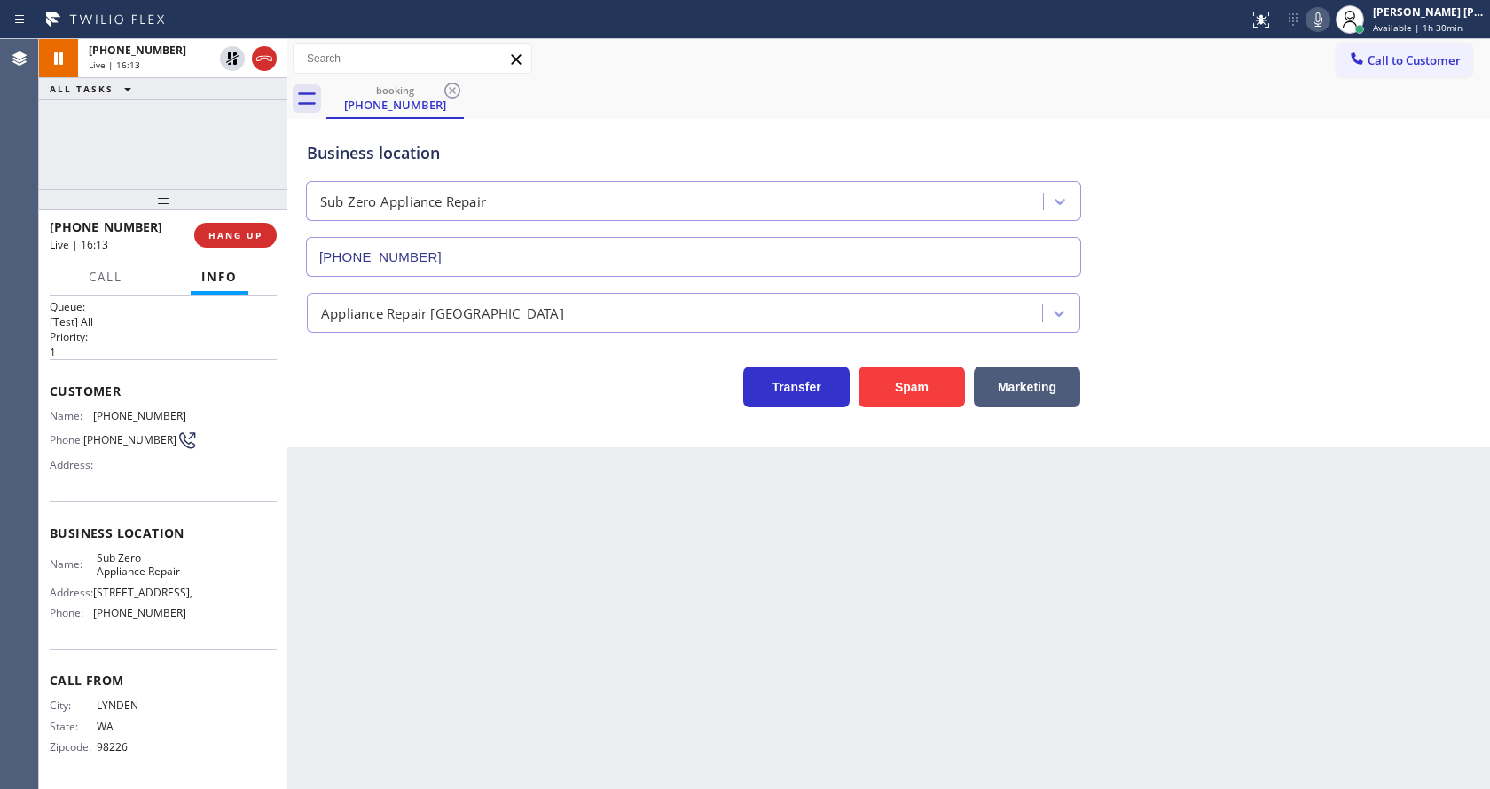
click at [1337, 82] on div "booking [PHONE_NUMBER]" at bounding box center [908, 99] width 1164 height 40
click at [765, 562] on div "Back to Dashboard Change Sender ID Customers Technicians Select a contact Outbo…" at bounding box center [888, 414] width 1203 height 750
click at [657, 594] on div "Back to Dashboard Change Sender ID Customers Technicians Select a contact Outbo…" at bounding box center [888, 414] width 1203 height 750
click at [433, 661] on div "Back to Dashboard Change Sender ID Customers Technicians Select a contact Outbo…" at bounding box center [888, 414] width 1203 height 750
drag, startPoint x: 718, startPoint y: 574, endPoint x: 456, endPoint y: 389, distance: 320.7
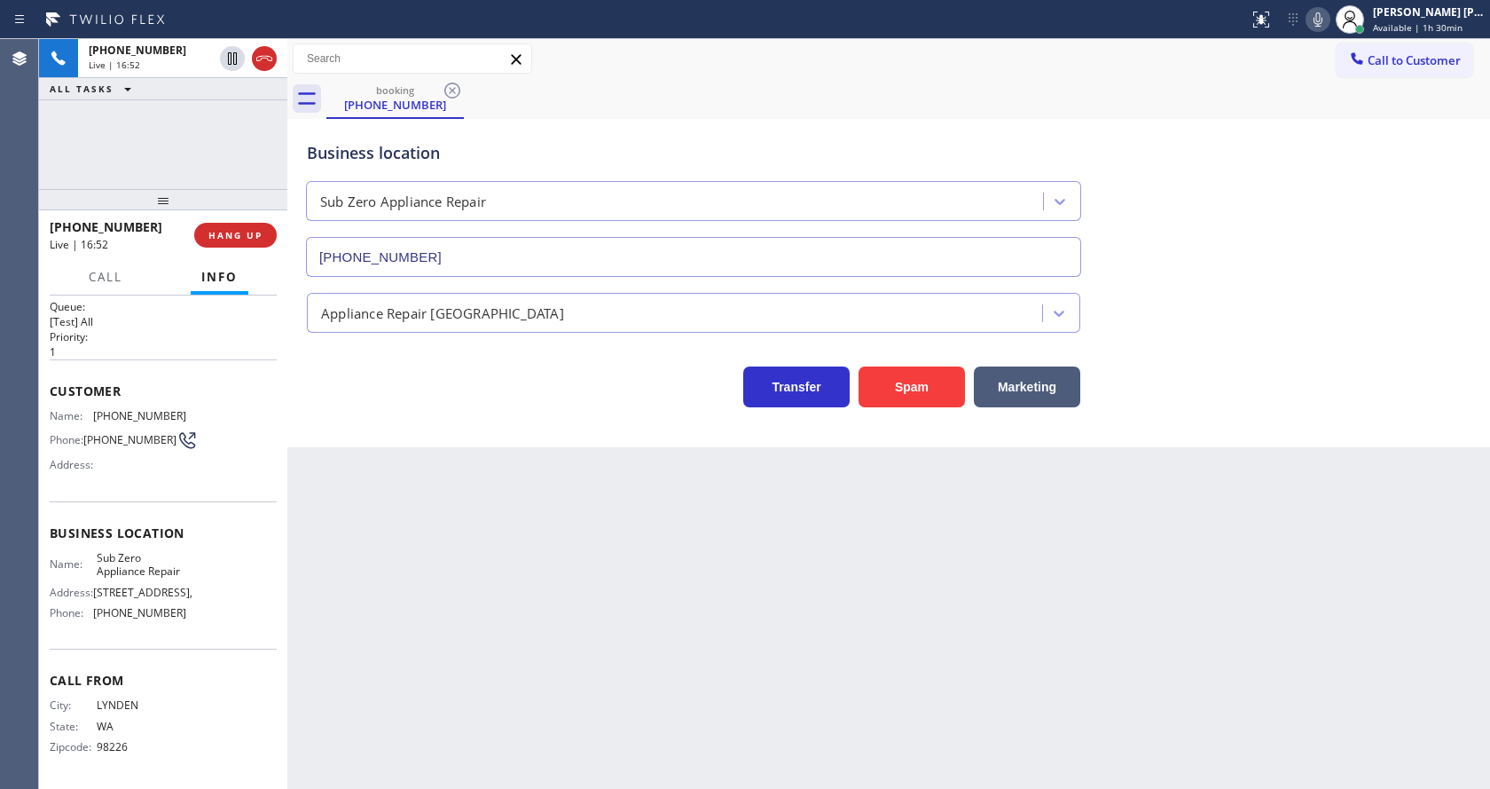
click at [718, 574] on div "Back to Dashboard Change Sender ID Customers Technicians Select a contact Outbo…" at bounding box center [888, 414] width 1203 height 750
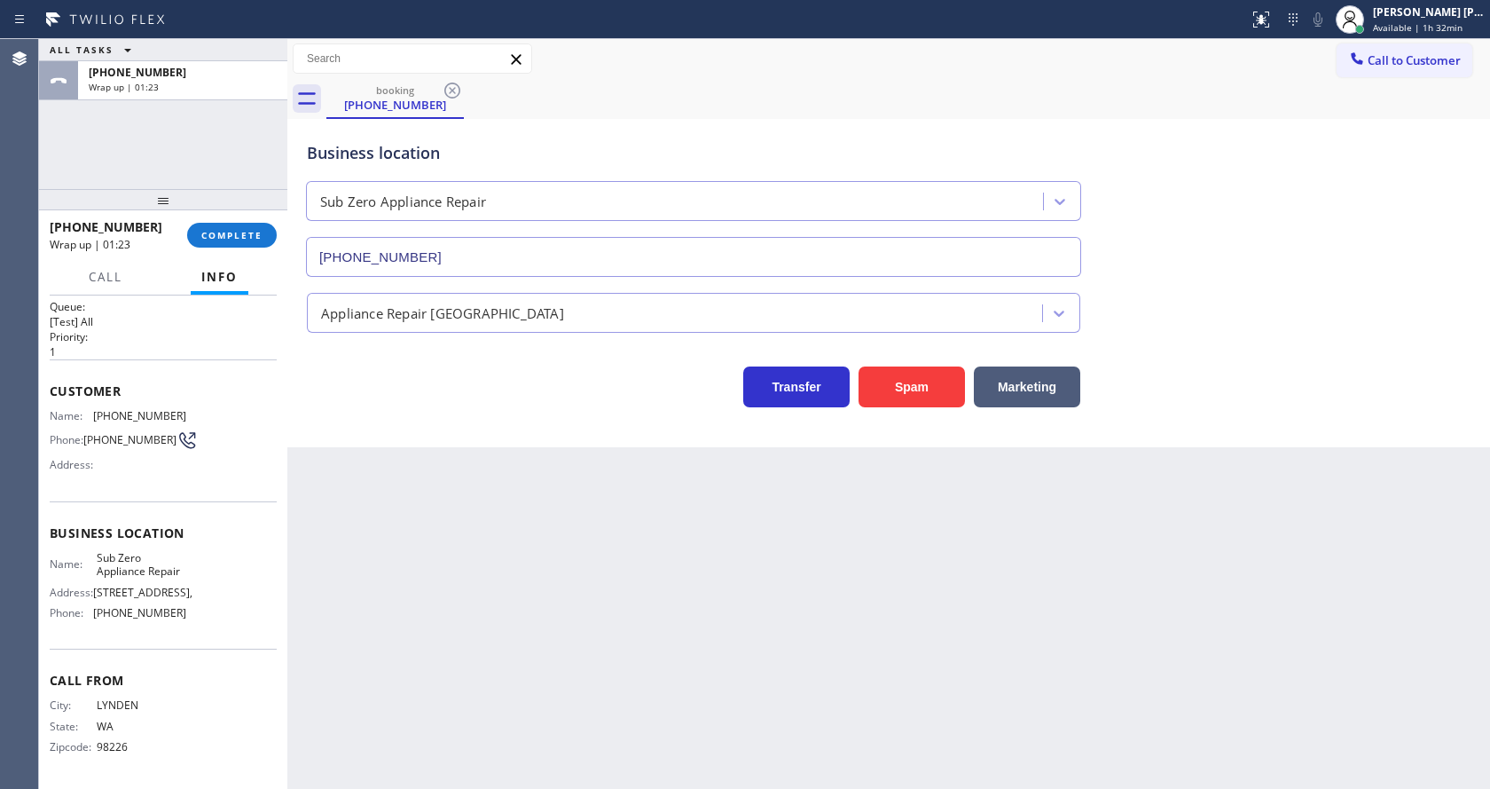
click at [216, 216] on div "[PHONE_NUMBER] Wrap up | 01:23 COMPLETE" at bounding box center [163, 235] width 227 height 46
click at [206, 236] on span "COMPLETE" at bounding box center [231, 235] width 61 height 12
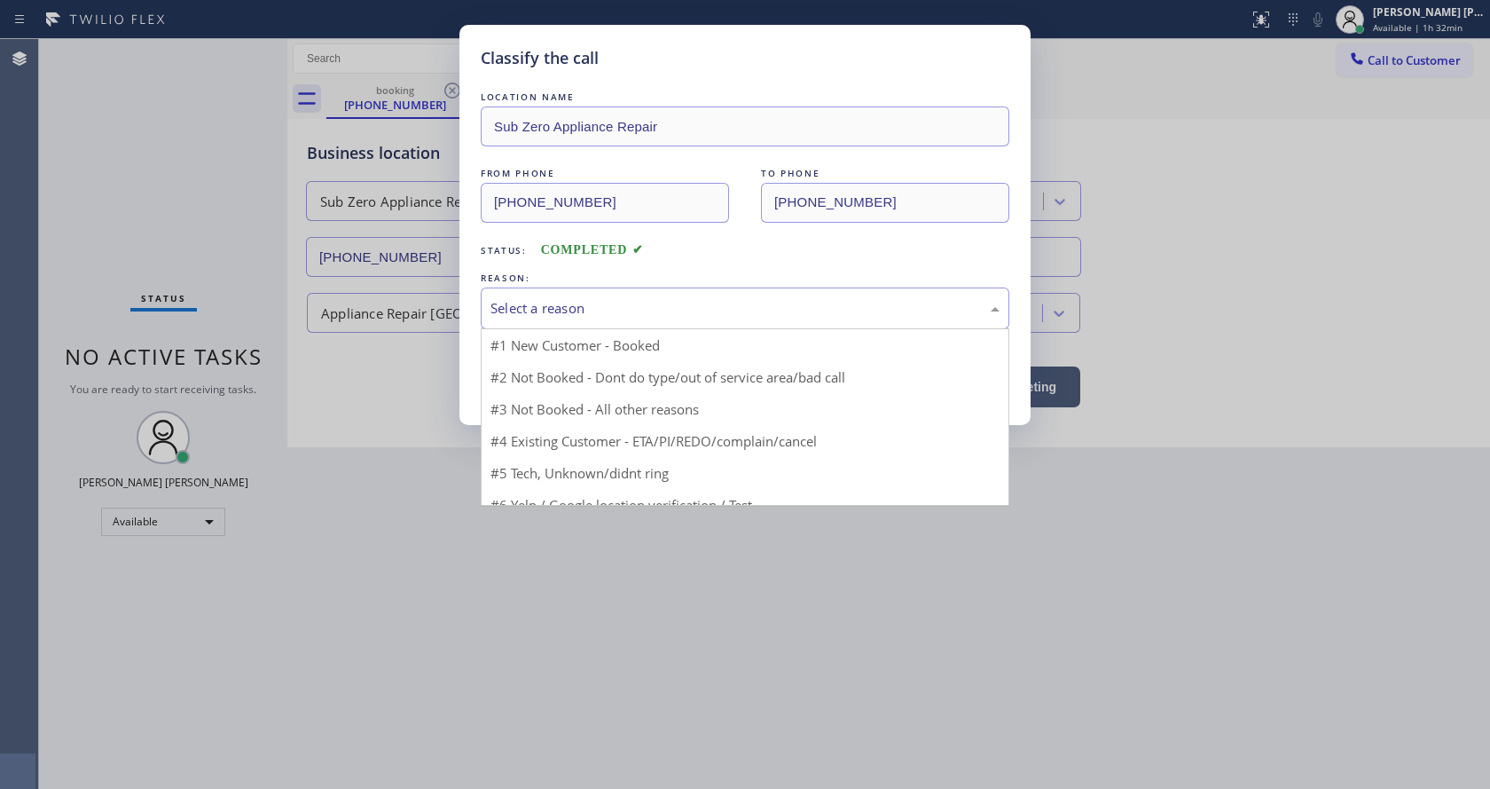
click at [565, 315] on div "Select a reason" at bounding box center [745, 308] width 509 height 20
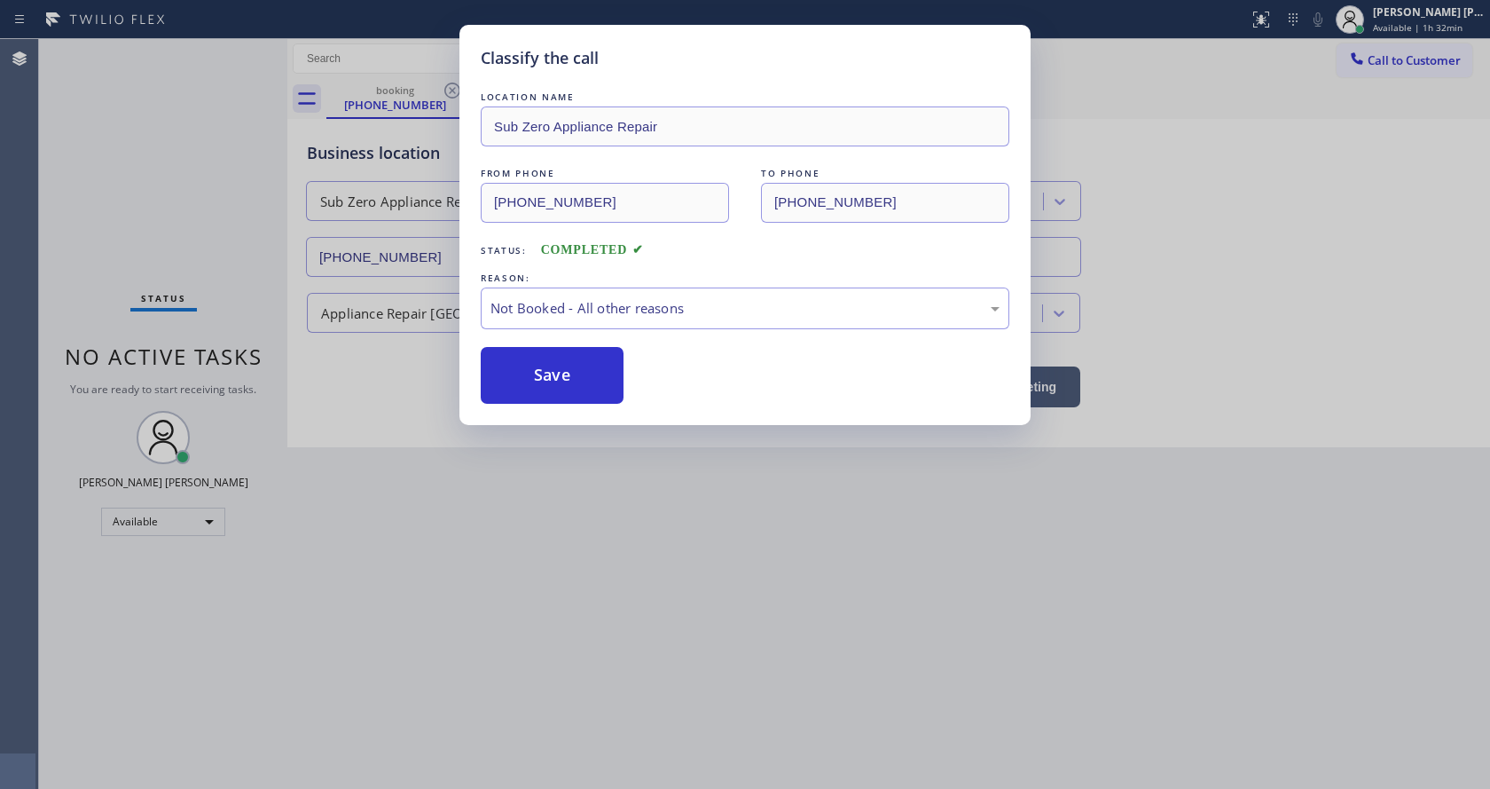
click at [538, 373] on button "Save" at bounding box center [552, 375] width 143 height 57
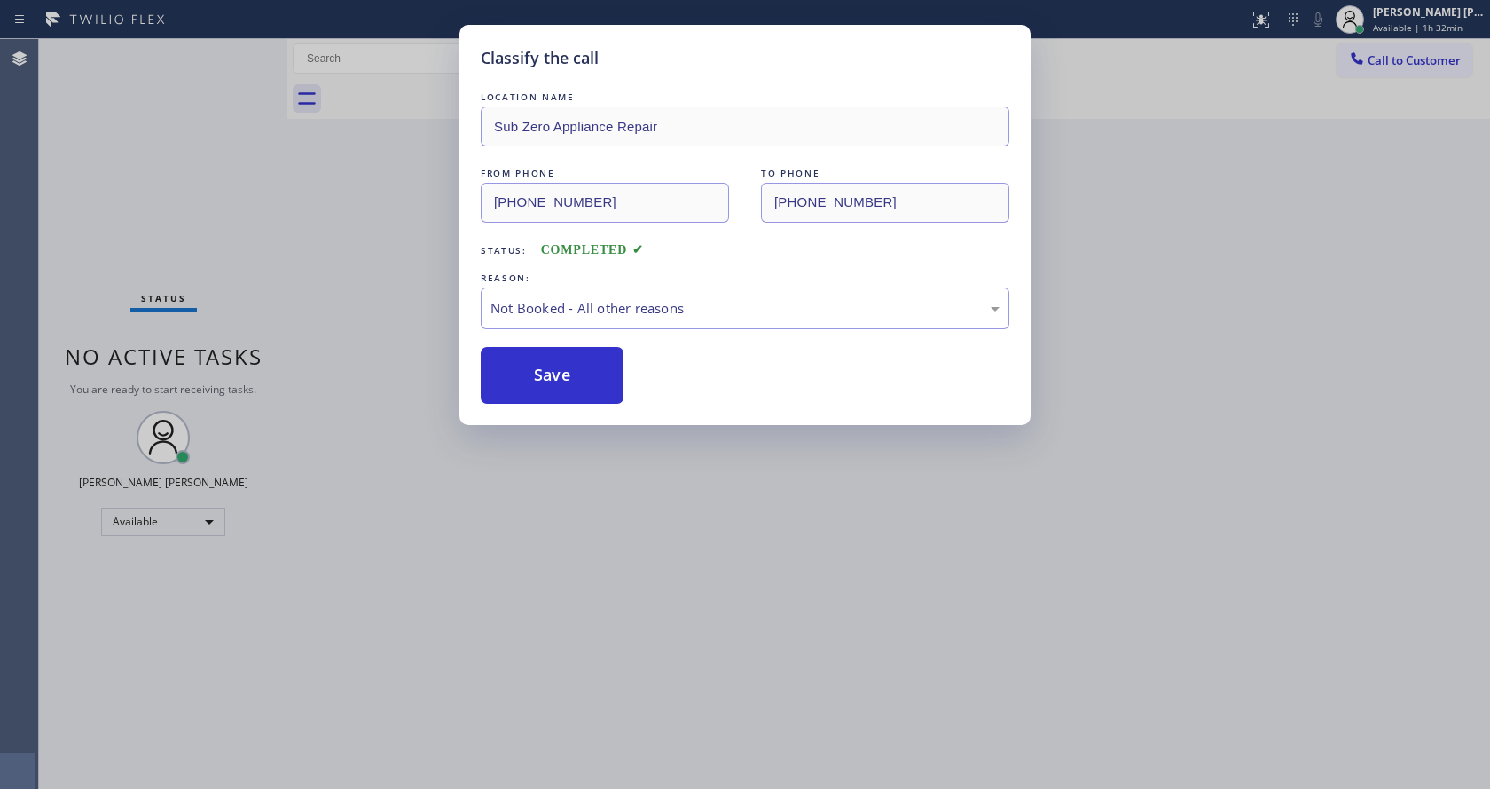
click at [672, 520] on div "Classify the call LOCATION NAME Sub Zero Appliance Repair FROM PHONE [PHONE_NUM…" at bounding box center [745, 394] width 1490 height 789
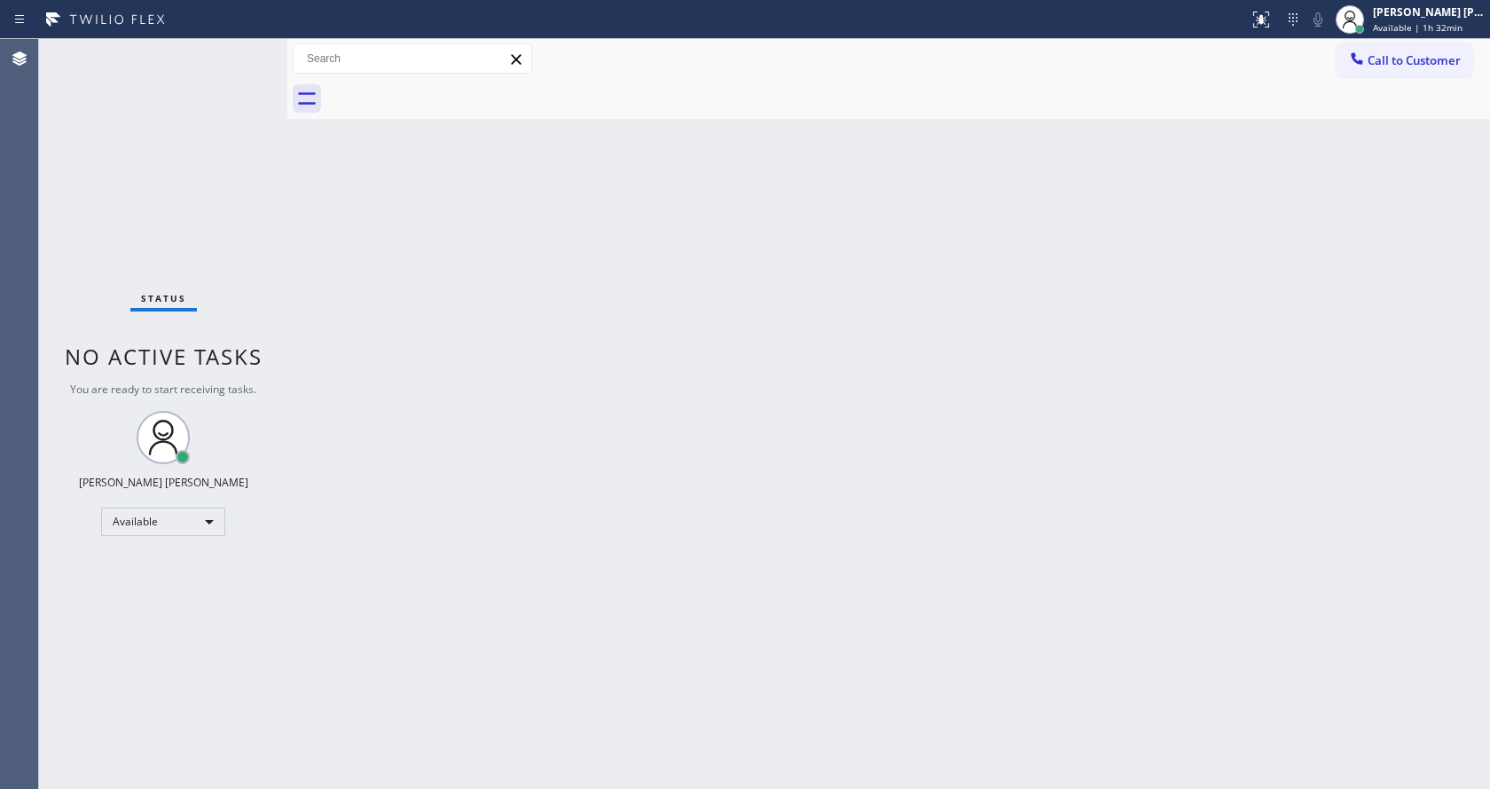
click at [1035, 458] on div "Back to Dashboard Change Sender ID Customers Technicians Select a contact Outbo…" at bounding box center [888, 414] width 1203 height 750
click at [357, 329] on div "Back to Dashboard Change Sender ID Customers Technicians Select a contact Outbo…" at bounding box center [888, 414] width 1203 height 750
click at [444, 518] on div "Back to Dashboard Change Sender ID Customers Technicians Select a contact Outbo…" at bounding box center [888, 414] width 1203 height 750
click at [994, 356] on div "Back to Dashboard Change Sender ID Customers Technicians Select a contact Outbo…" at bounding box center [888, 414] width 1203 height 750
click at [474, 652] on div "Back to Dashboard Change Sender ID Customers Technicians Select a contact Outbo…" at bounding box center [888, 414] width 1203 height 750
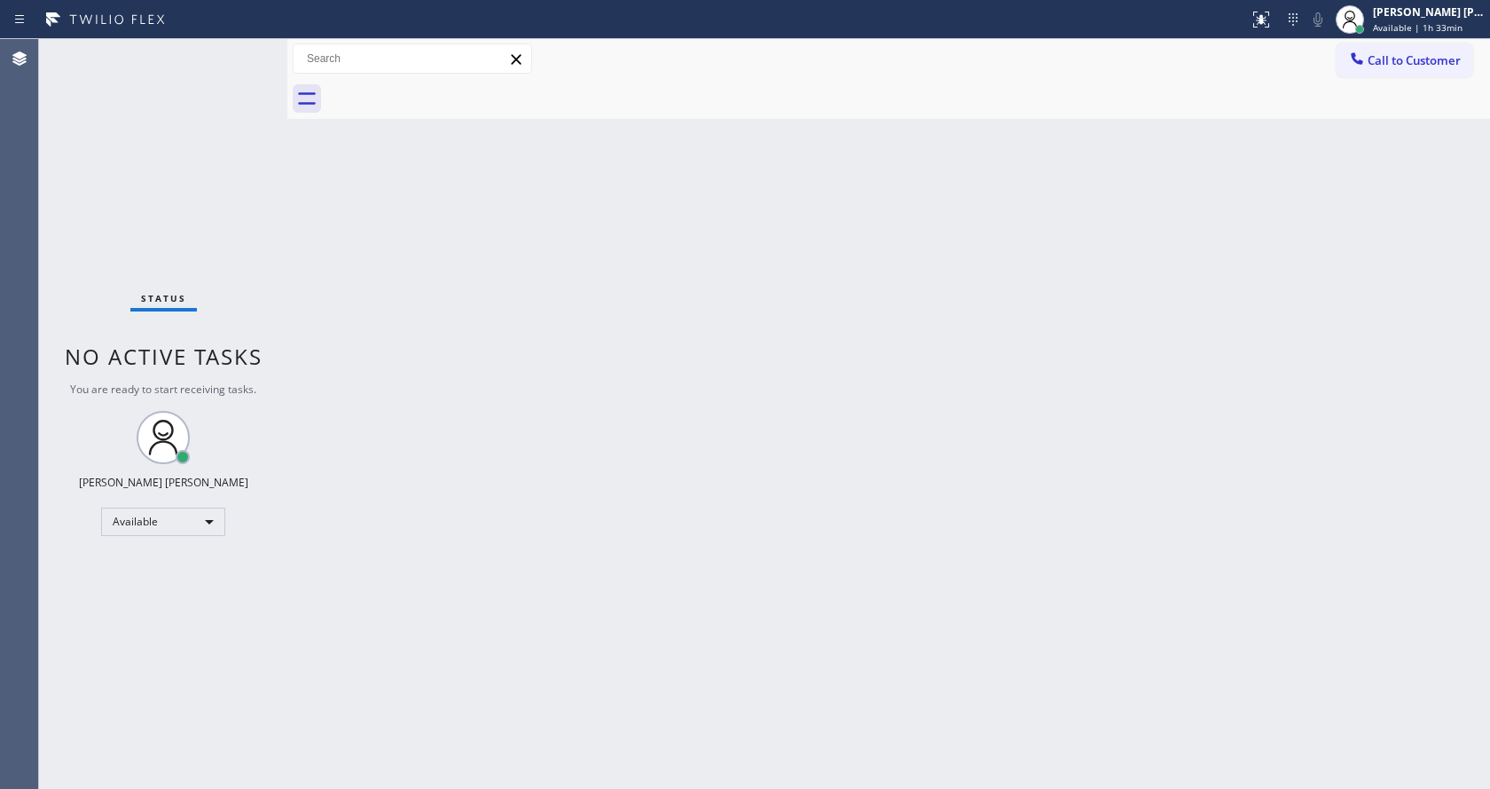
click at [862, 553] on div "Back to Dashboard Change Sender ID Customers Technicians Select a contact Outbo…" at bounding box center [888, 414] width 1203 height 750
click at [432, 271] on div "Back to Dashboard Change Sender ID Customers Technicians Select a contact Outbo…" at bounding box center [888, 414] width 1203 height 750
click at [246, 48] on div "Status No active tasks You are ready to start receiving tasks. [PERSON_NAME] [P…" at bounding box center [163, 414] width 248 height 750
click at [247, 51] on div "Status No active tasks You are ready to start receiving tasks. [PERSON_NAME] [P…" at bounding box center [163, 414] width 248 height 750
click at [450, 327] on div "Back to Dashboard Change Sender ID Customers Technicians Select a contact Outbo…" at bounding box center [888, 414] width 1203 height 750
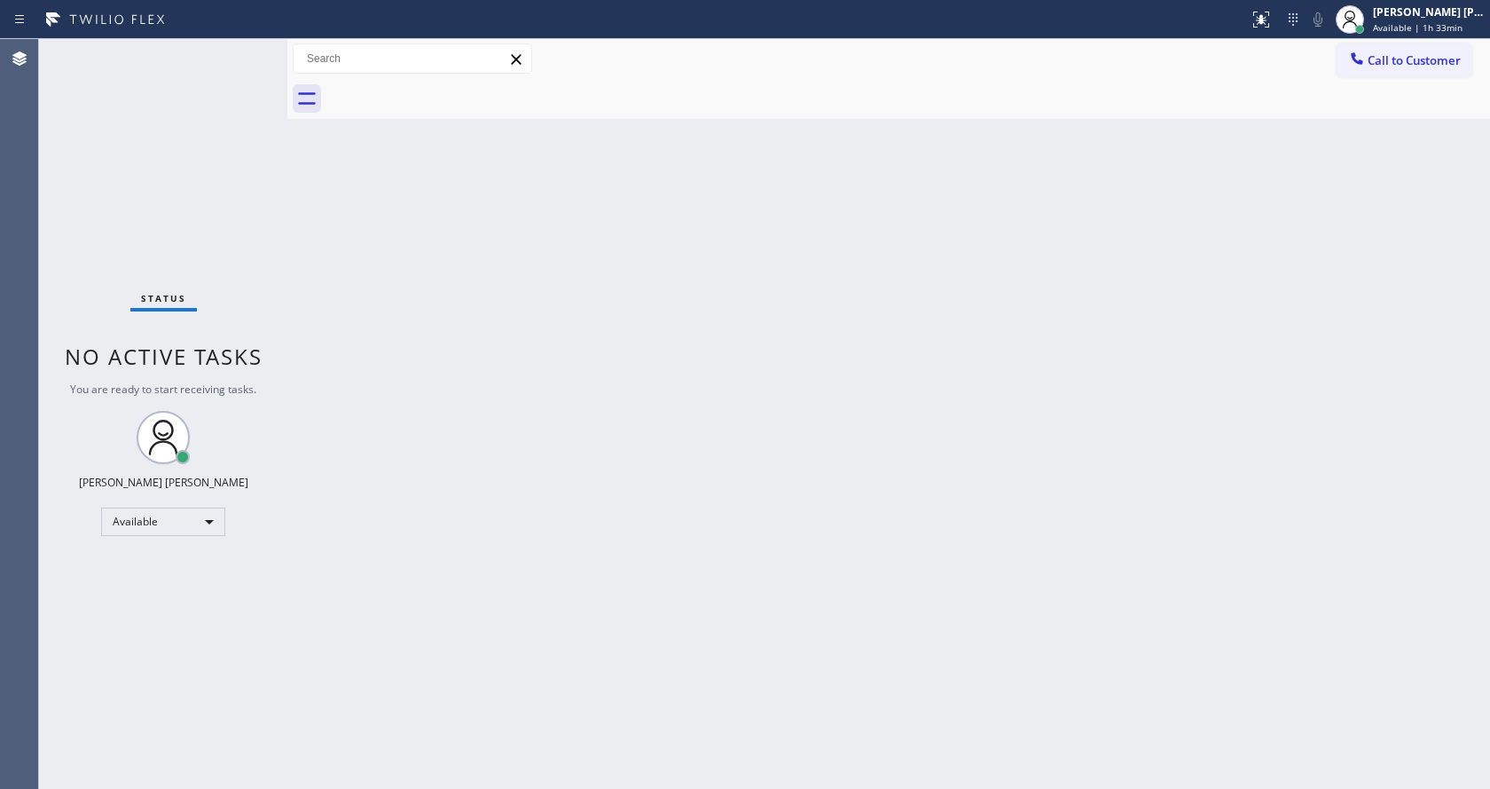
click at [199, 61] on div "Status No active tasks You are ready to start receiving tasks. [PERSON_NAME] [P…" at bounding box center [163, 414] width 248 height 750
click at [591, 572] on div "Back to Dashboard Change Sender ID Customers Technicians Select a contact Outbo…" at bounding box center [888, 414] width 1203 height 750
click at [856, 620] on div "Back to Dashboard Change Sender ID Customers Technicians Select a contact Outbo…" at bounding box center [888, 414] width 1203 height 750
click at [521, 321] on div "Back to Dashboard Change Sender ID Customers Technicians Select a contact Outbo…" at bounding box center [888, 414] width 1203 height 750
click at [427, 370] on div "Back to Dashboard Change Sender ID Customers Technicians Select a contact Outbo…" at bounding box center [888, 414] width 1203 height 750
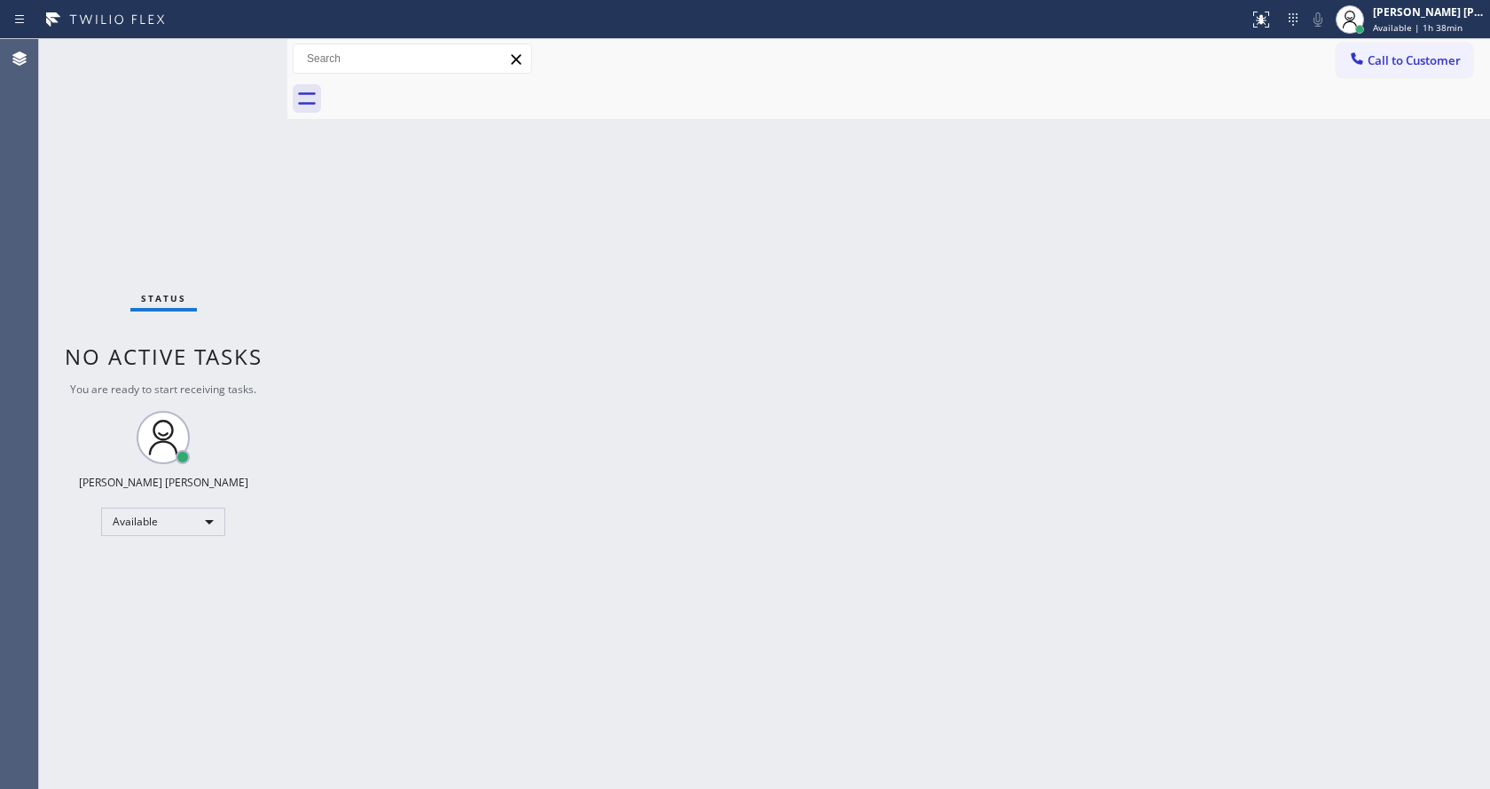
click at [318, 342] on div "Back to Dashboard Change Sender ID Customers Technicians Select a contact Outbo…" at bounding box center [888, 414] width 1203 height 750
click at [604, 598] on div "Back to Dashboard Change Sender ID Customers Technicians Select a contact Outbo…" at bounding box center [888, 414] width 1203 height 750
click at [1000, 411] on div "Back to Dashboard Change Sender ID Customers Technicians Select a contact Outbo…" at bounding box center [888, 414] width 1203 height 750
click at [545, 463] on div "Back to Dashboard Change Sender ID Customers Technicians Select a contact Outbo…" at bounding box center [888, 414] width 1203 height 750
drag, startPoint x: 784, startPoint y: 543, endPoint x: 687, endPoint y: 603, distance: 114.7
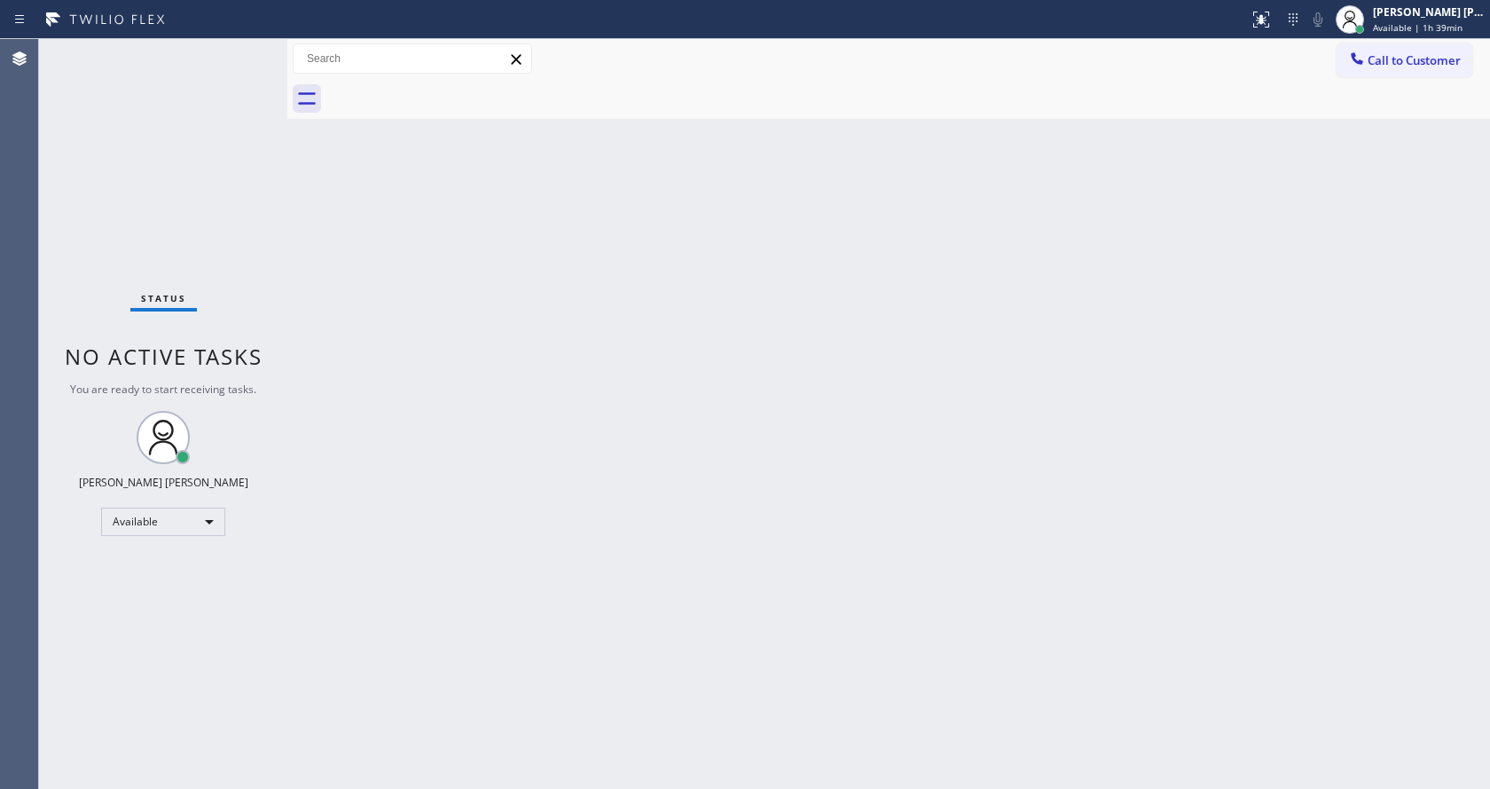
click at [784, 543] on div "Back to Dashboard Change Sender ID Customers Technicians Select a contact Outbo…" at bounding box center [888, 414] width 1203 height 750
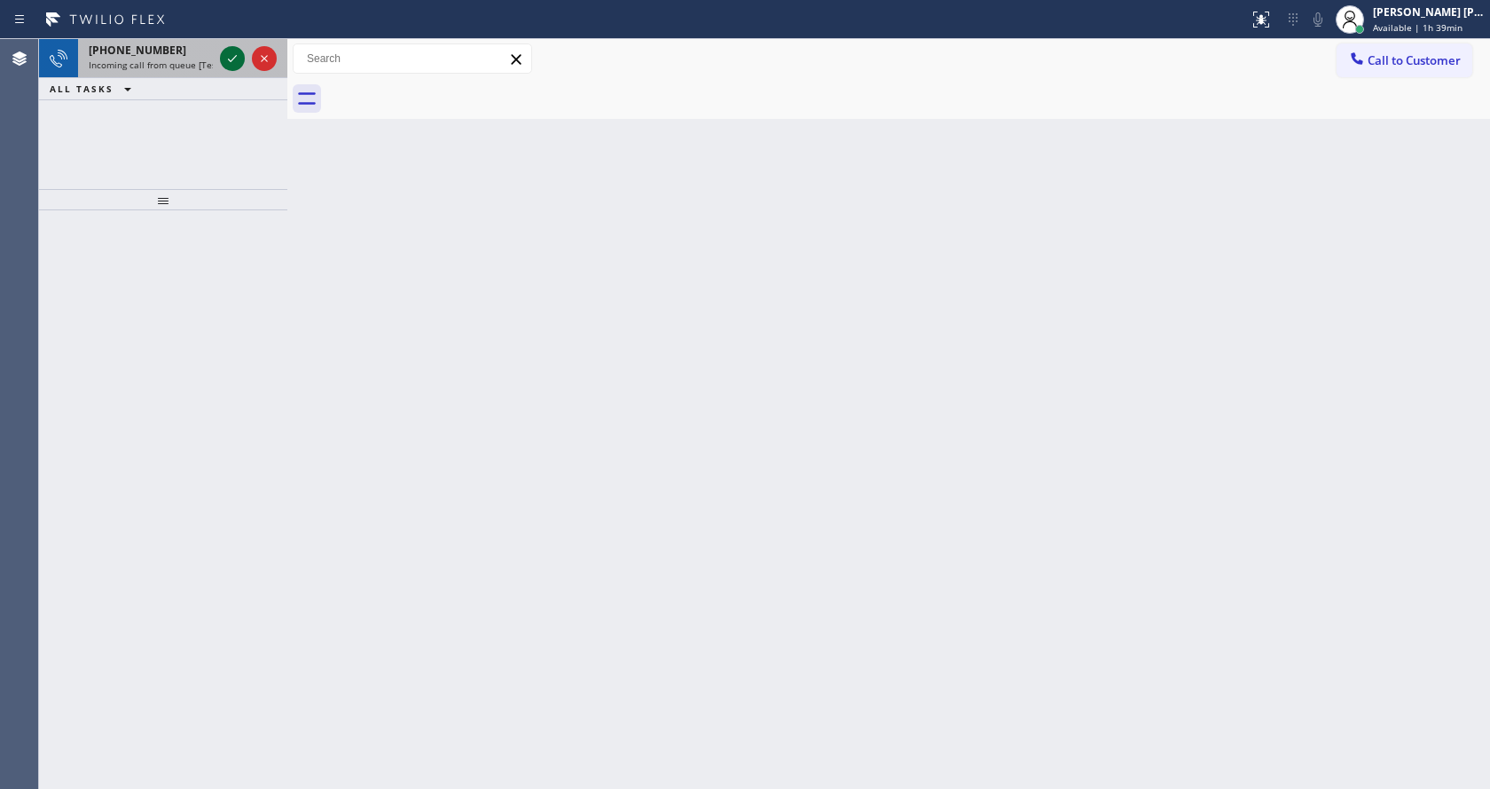
click at [226, 55] on icon at bounding box center [232, 58] width 21 height 21
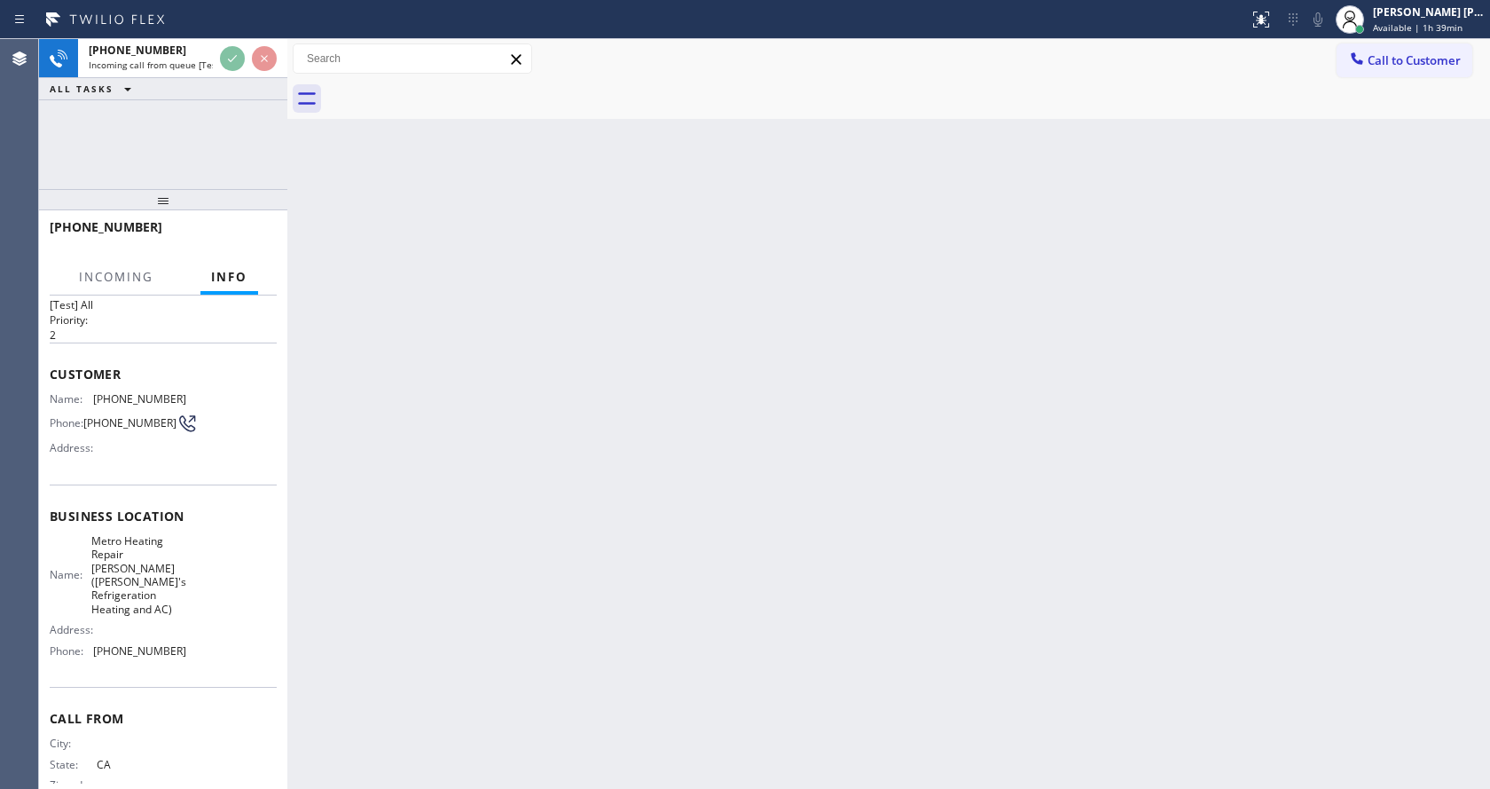
scroll to position [64, 0]
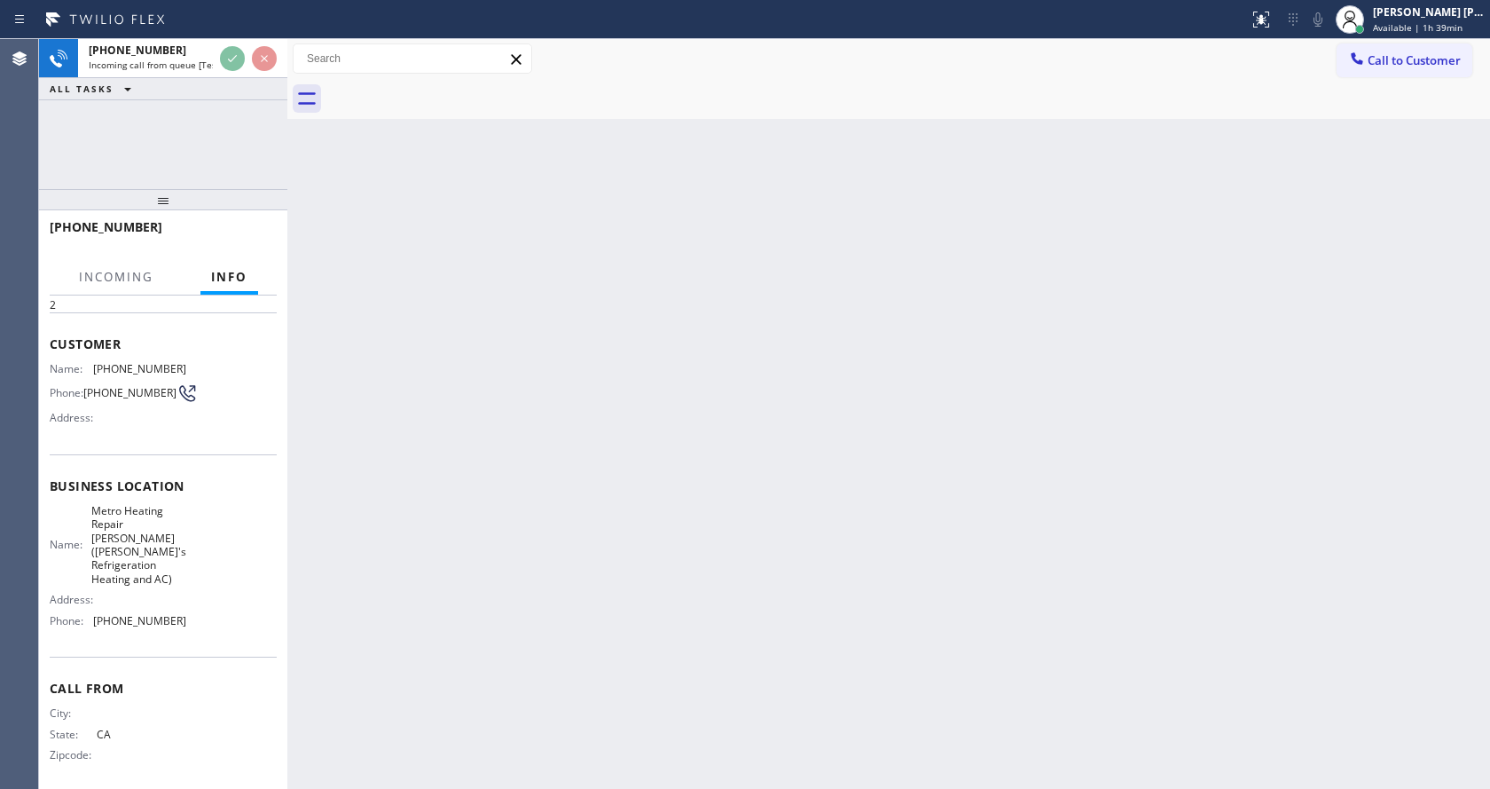
click at [722, 514] on div "Back to Dashboard Change Sender ID Customers Technicians Select a contact Outbo…" at bounding box center [888, 414] width 1203 height 750
drag, startPoint x: 632, startPoint y: 664, endPoint x: 613, endPoint y: 772, distance: 109.8
click at [628, 661] on div "Back to Dashboard Change Sender ID Customers Technicians Select a contact Outbo…" at bounding box center [888, 414] width 1203 height 750
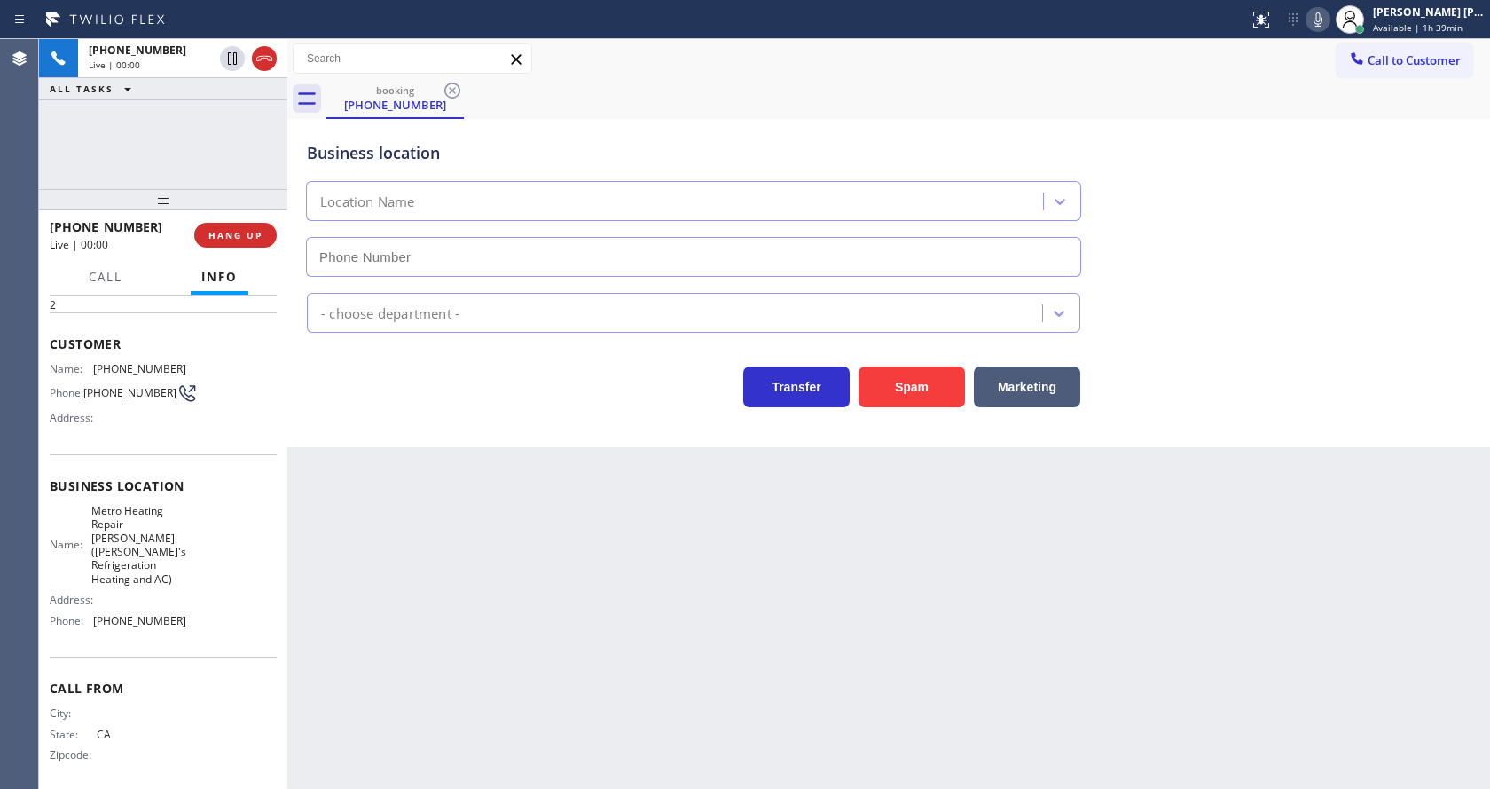
type input "[PHONE_NUMBER]"
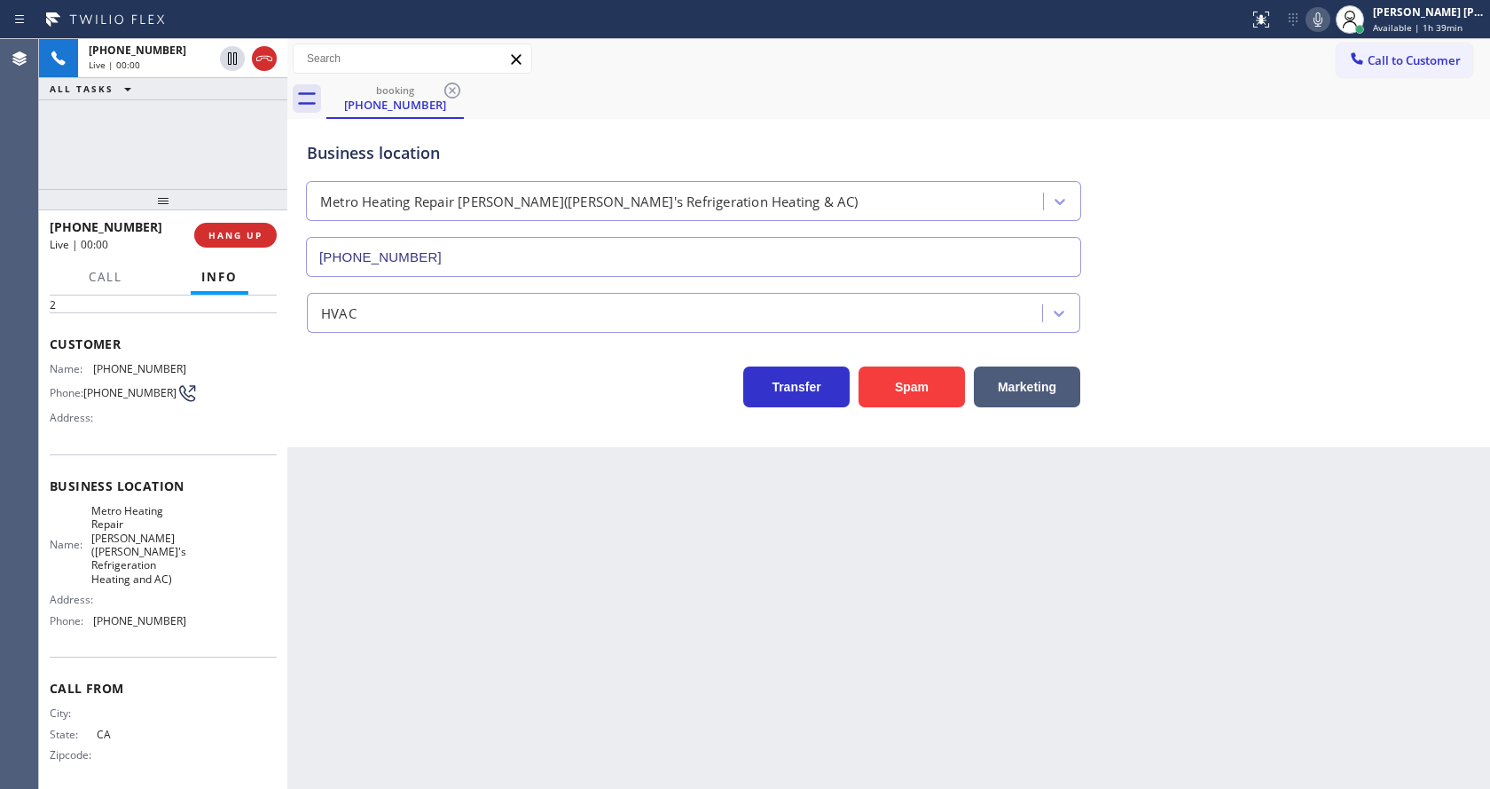
click at [501, 469] on div "Back to Dashboard Change Sender ID Customers Technicians Select a contact Outbo…" at bounding box center [888, 414] width 1203 height 750
click at [915, 378] on button "Spam" at bounding box center [912, 386] width 106 height 41
click at [591, 602] on div "Back to Dashboard Change Sender ID Customers Technicians Select a contact Outbo…" at bounding box center [888, 414] width 1203 height 750
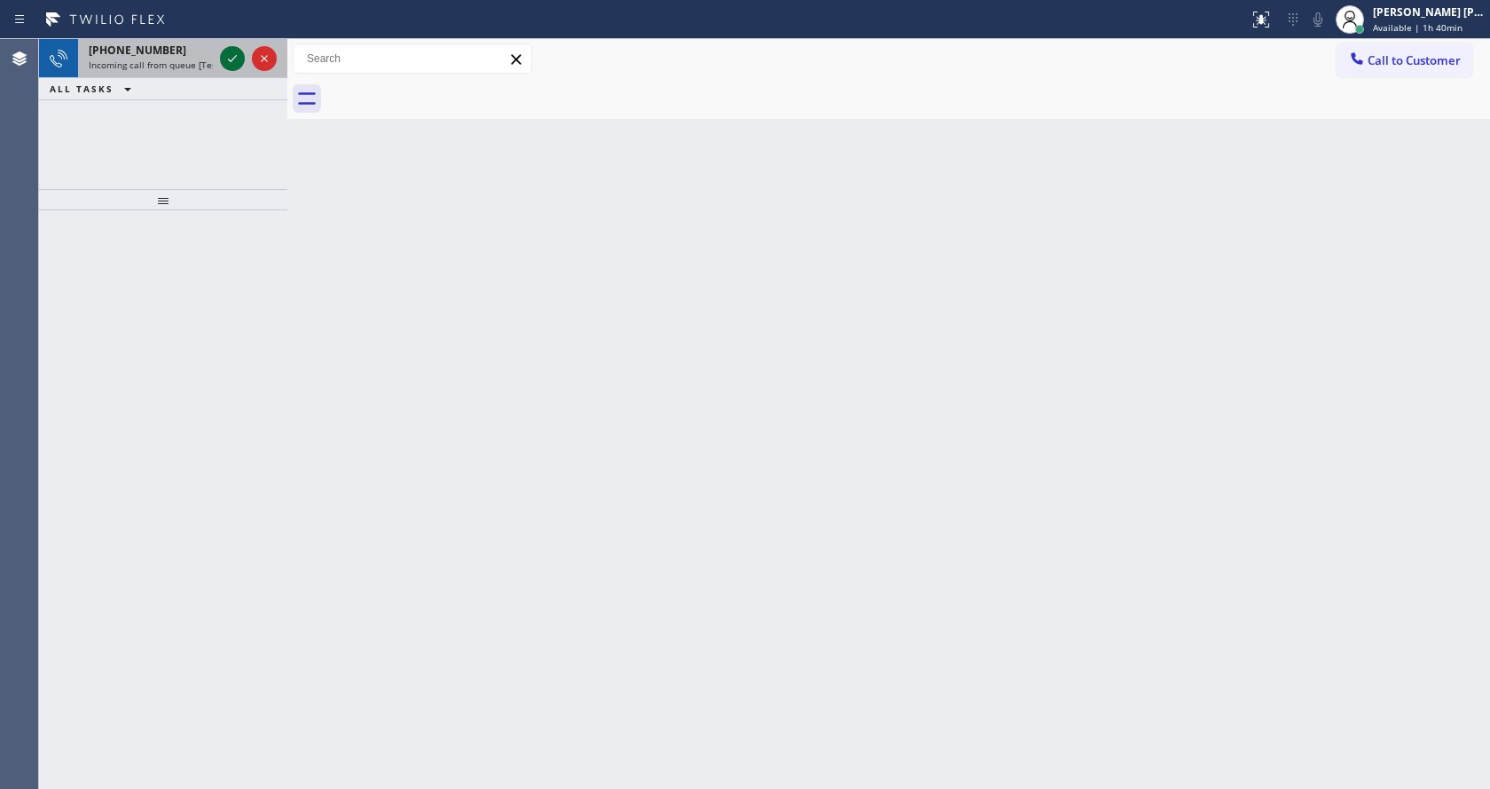
click at [230, 59] on icon at bounding box center [232, 58] width 21 height 21
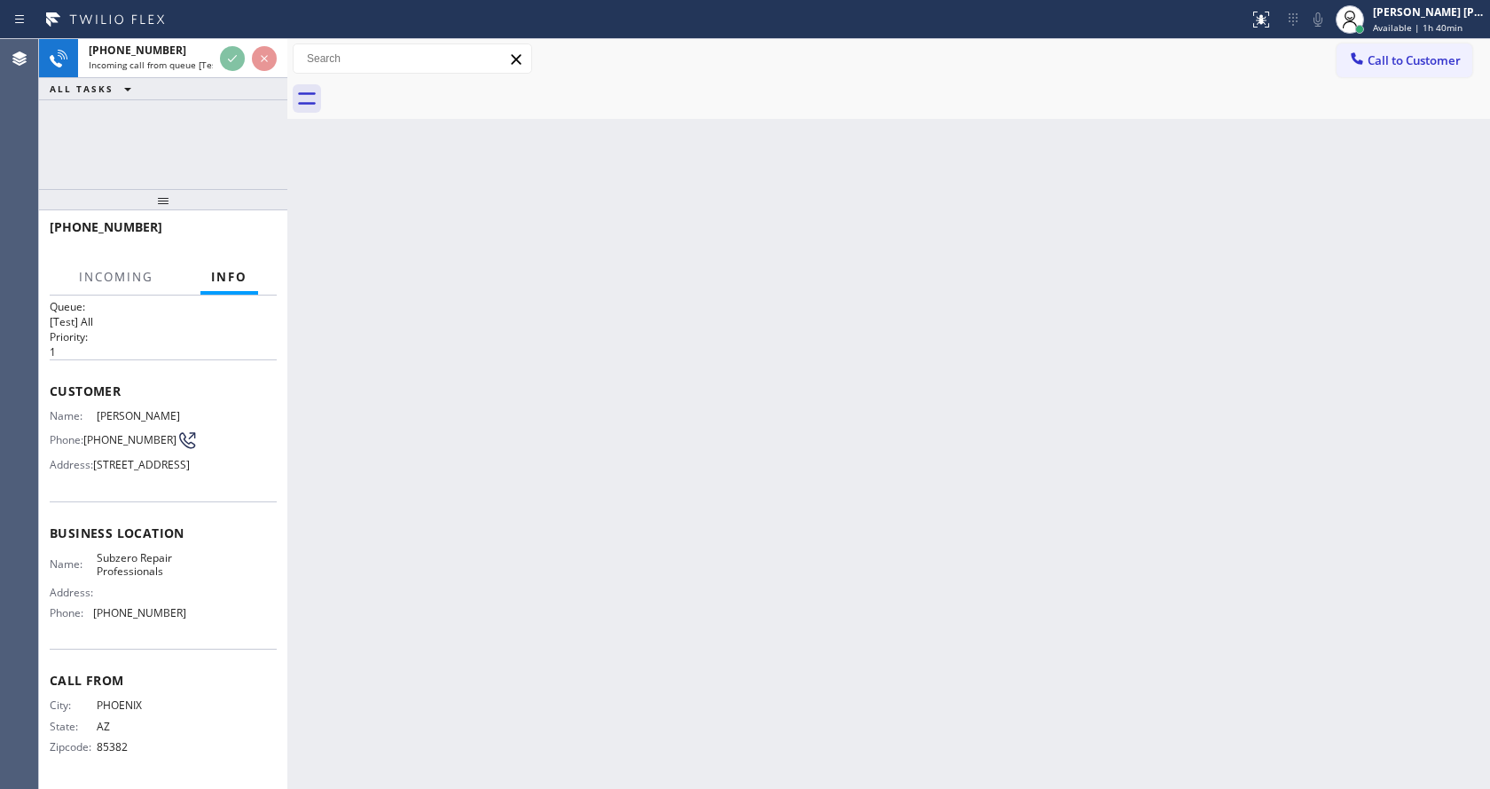
scroll to position [78, 0]
click at [625, 568] on div "Back to Dashboard Change Sender ID Customers Technicians Select a contact Outbo…" at bounding box center [888, 414] width 1203 height 750
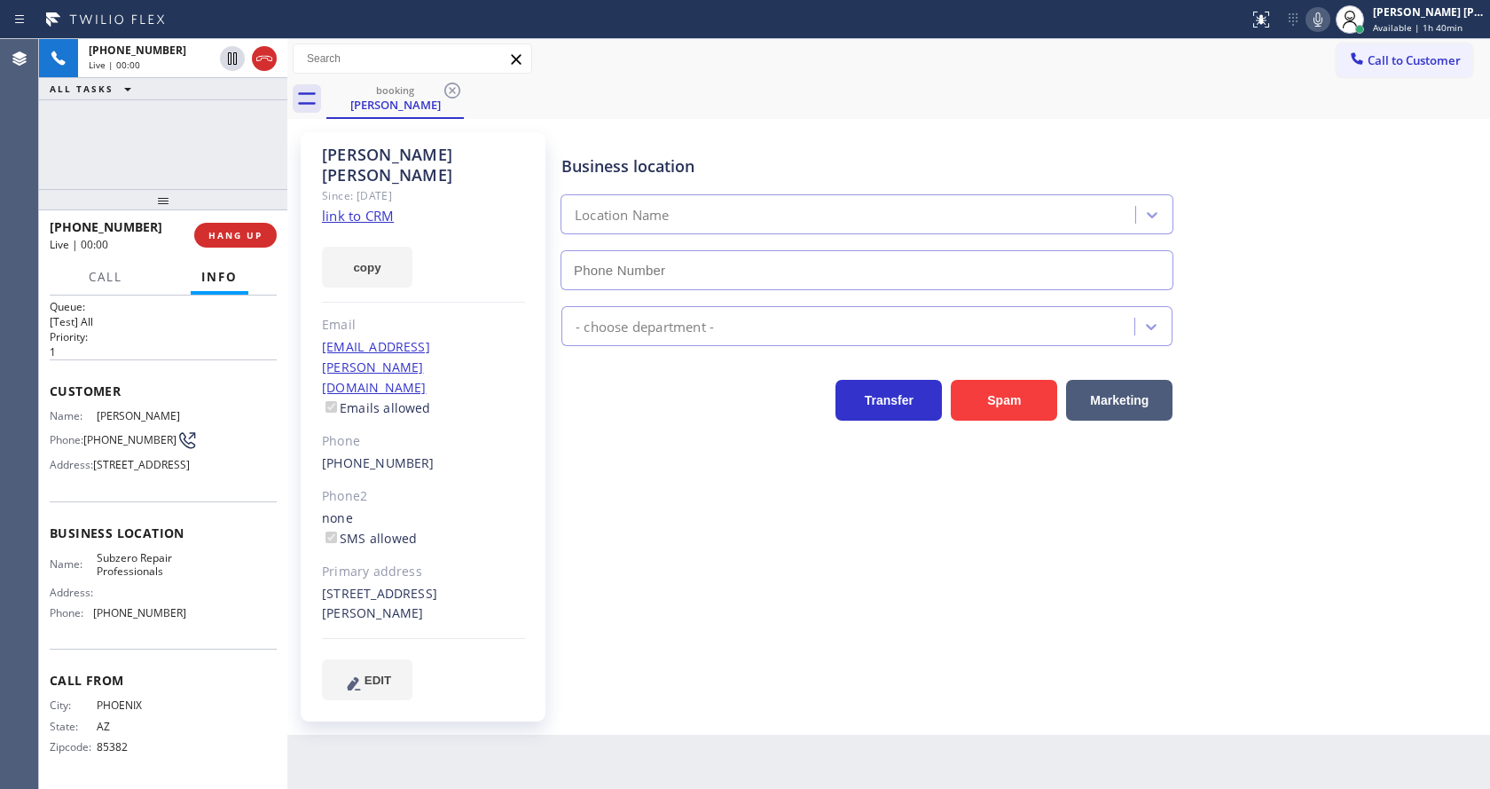
type input "[PHONE_NUMBER]"
click at [365, 207] on link "link to CRM" at bounding box center [358, 216] width 72 height 18
click at [664, 461] on div "Business location Subzero Repair Professionals [PHONE_NUMBER] Appliance Repair …" at bounding box center [1022, 416] width 928 height 558
click at [449, 508] on div "none SMS allowed" at bounding box center [423, 528] width 203 height 41
click at [222, 229] on span "HANG UP" at bounding box center [235, 235] width 54 height 12
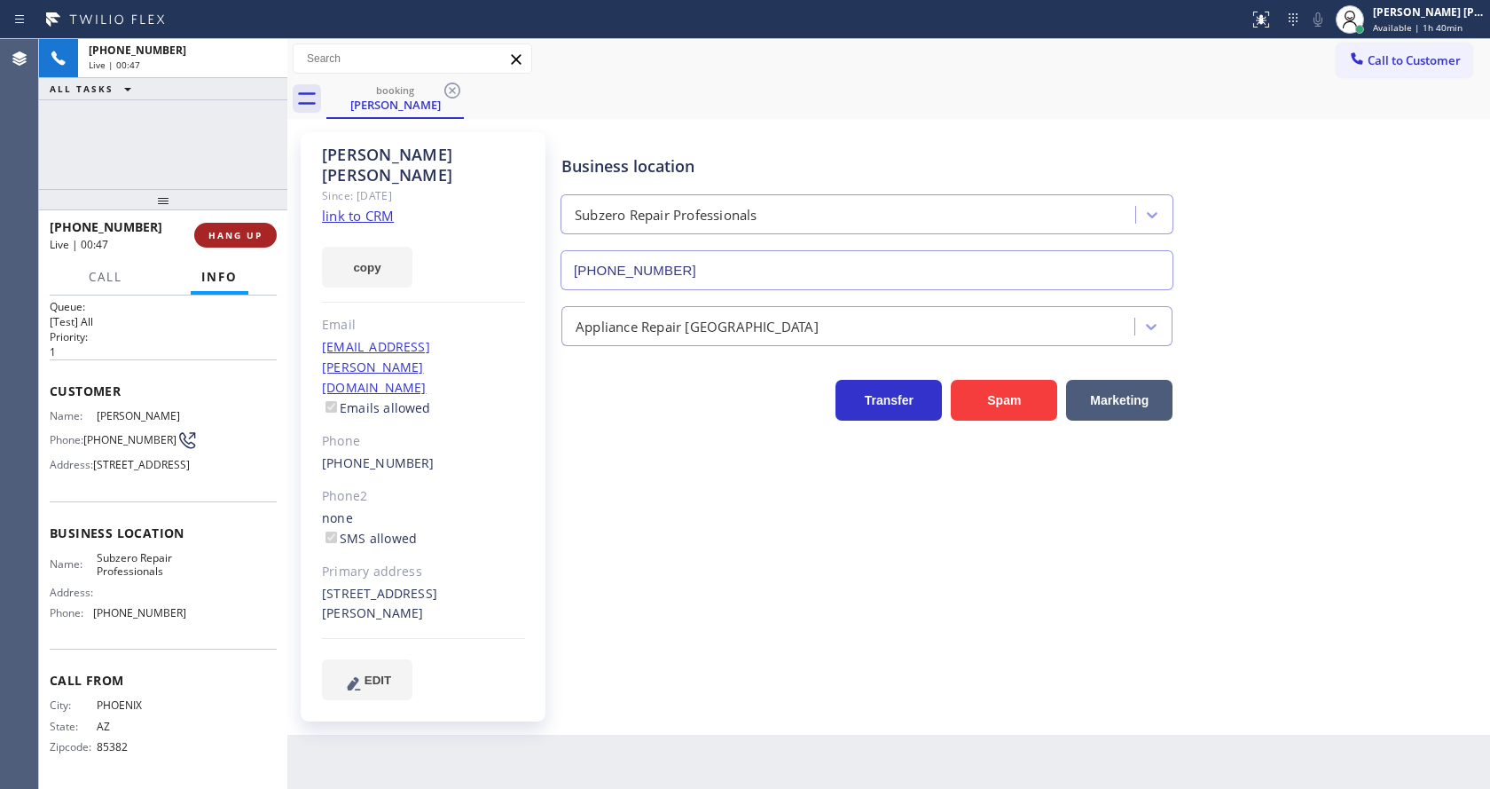
click at [222, 229] on span "HANG UP" at bounding box center [235, 235] width 54 height 12
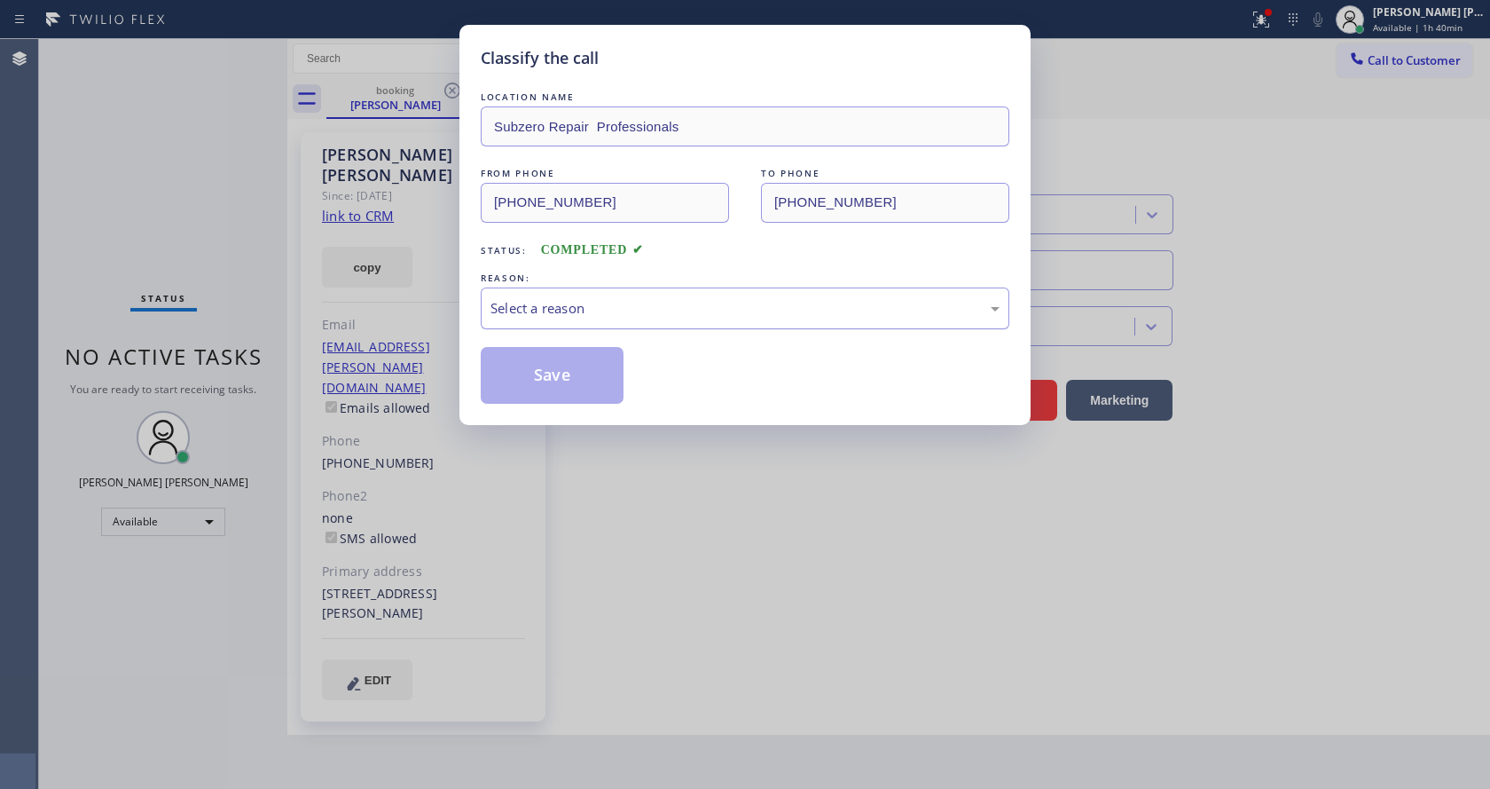
click at [576, 326] on div "Select a reason" at bounding box center [745, 308] width 529 height 42
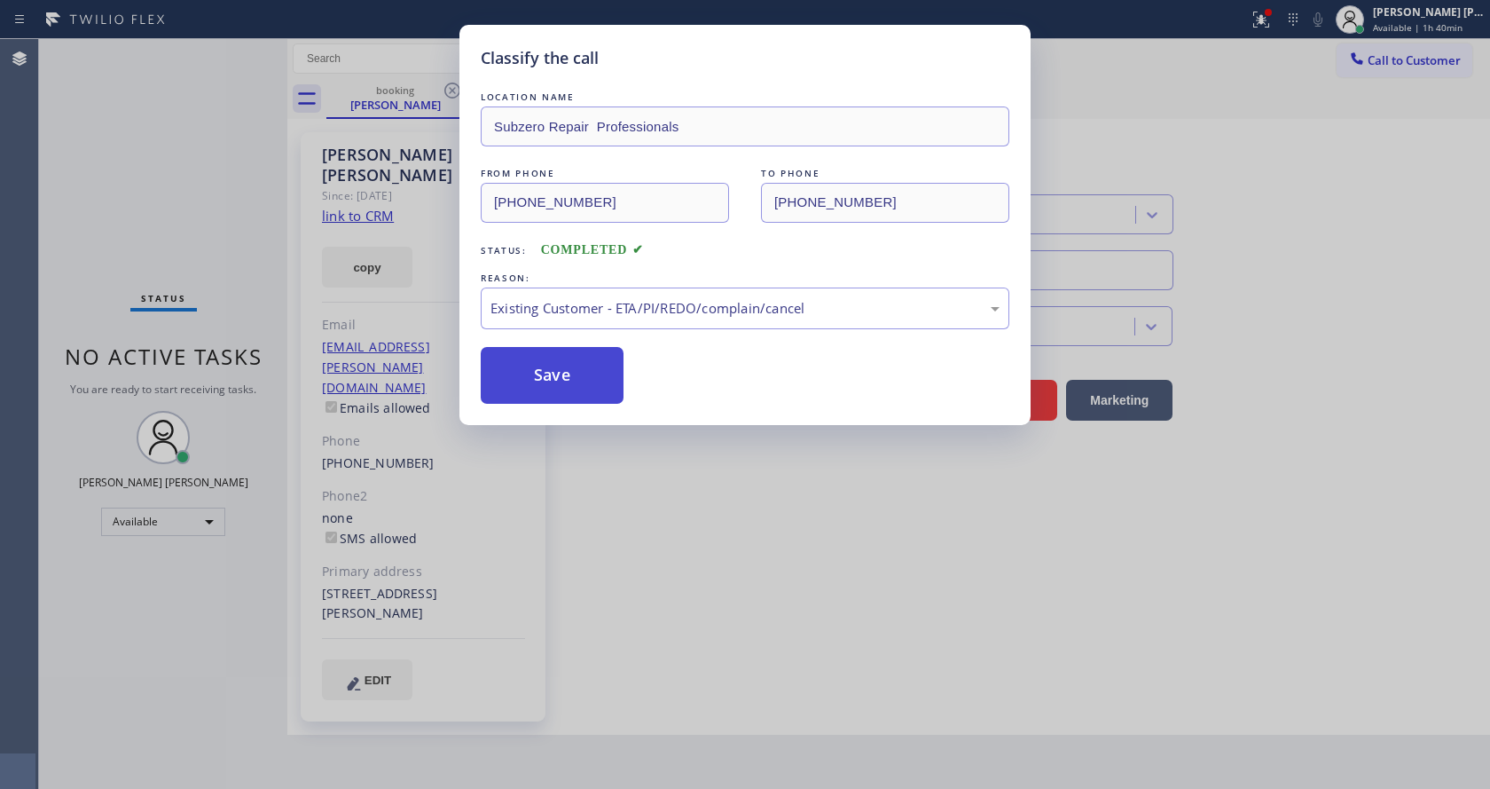
click at [552, 365] on button "Save" at bounding box center [552, 375] width 143 height 57
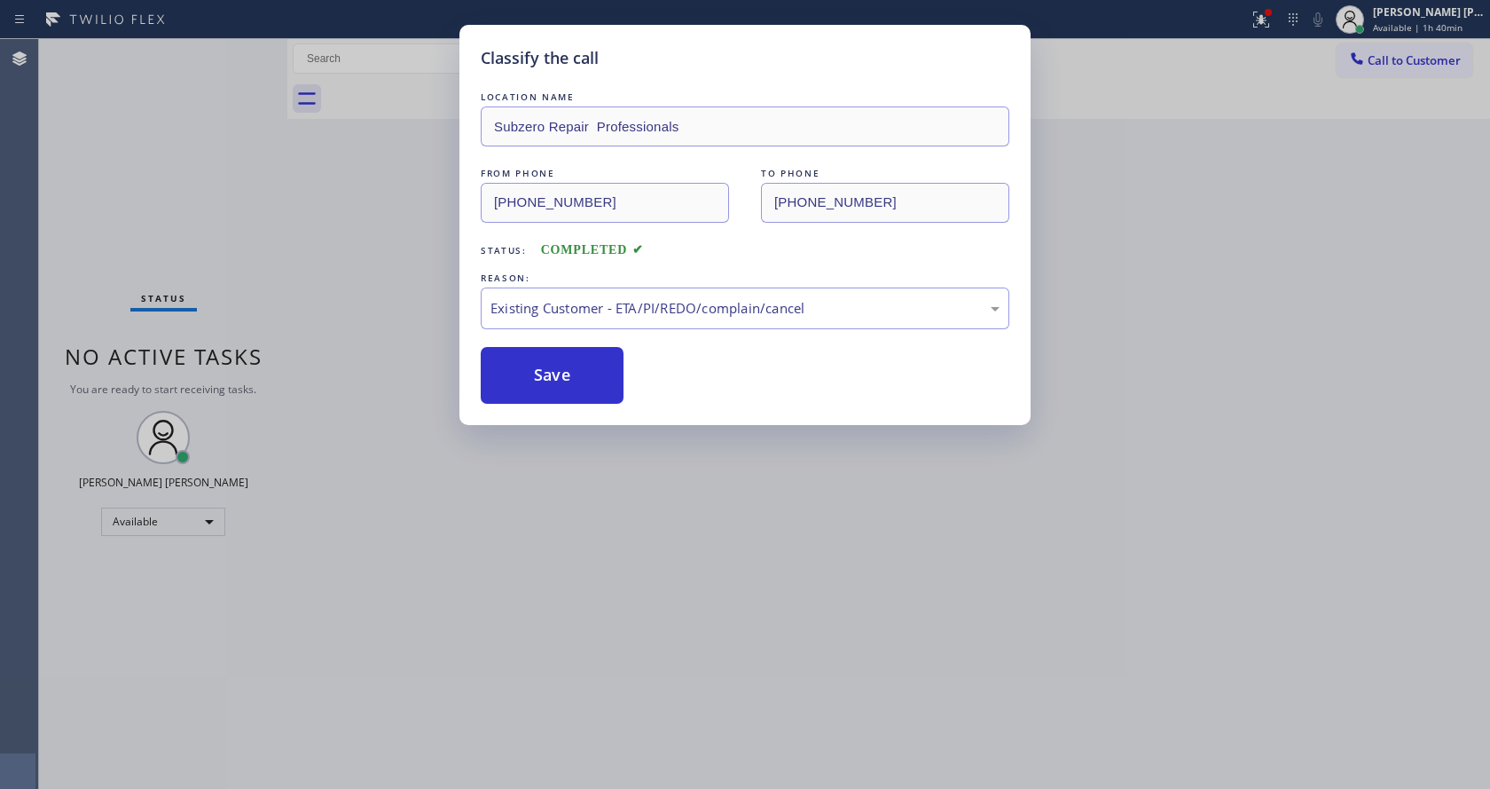
click at [629, 406] on div "Classify the call LOCATION NAME Subzero Repair Professionals FROM PHONE [PHONE_…" at bounding box center [744, 225] width 571 height 400
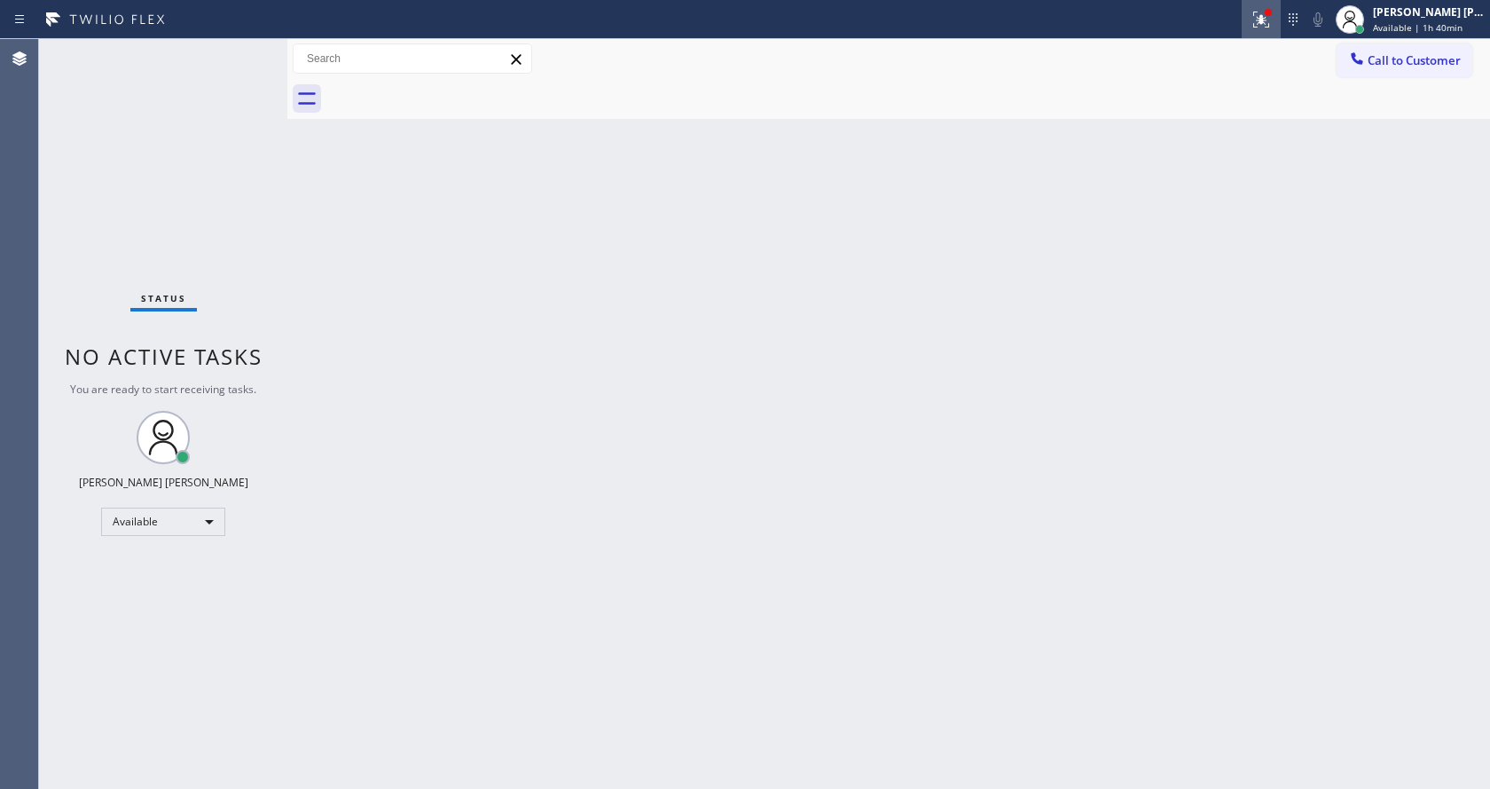
click at [1268, 6] on button at bounding box center [1261, 19] width 39 height 39
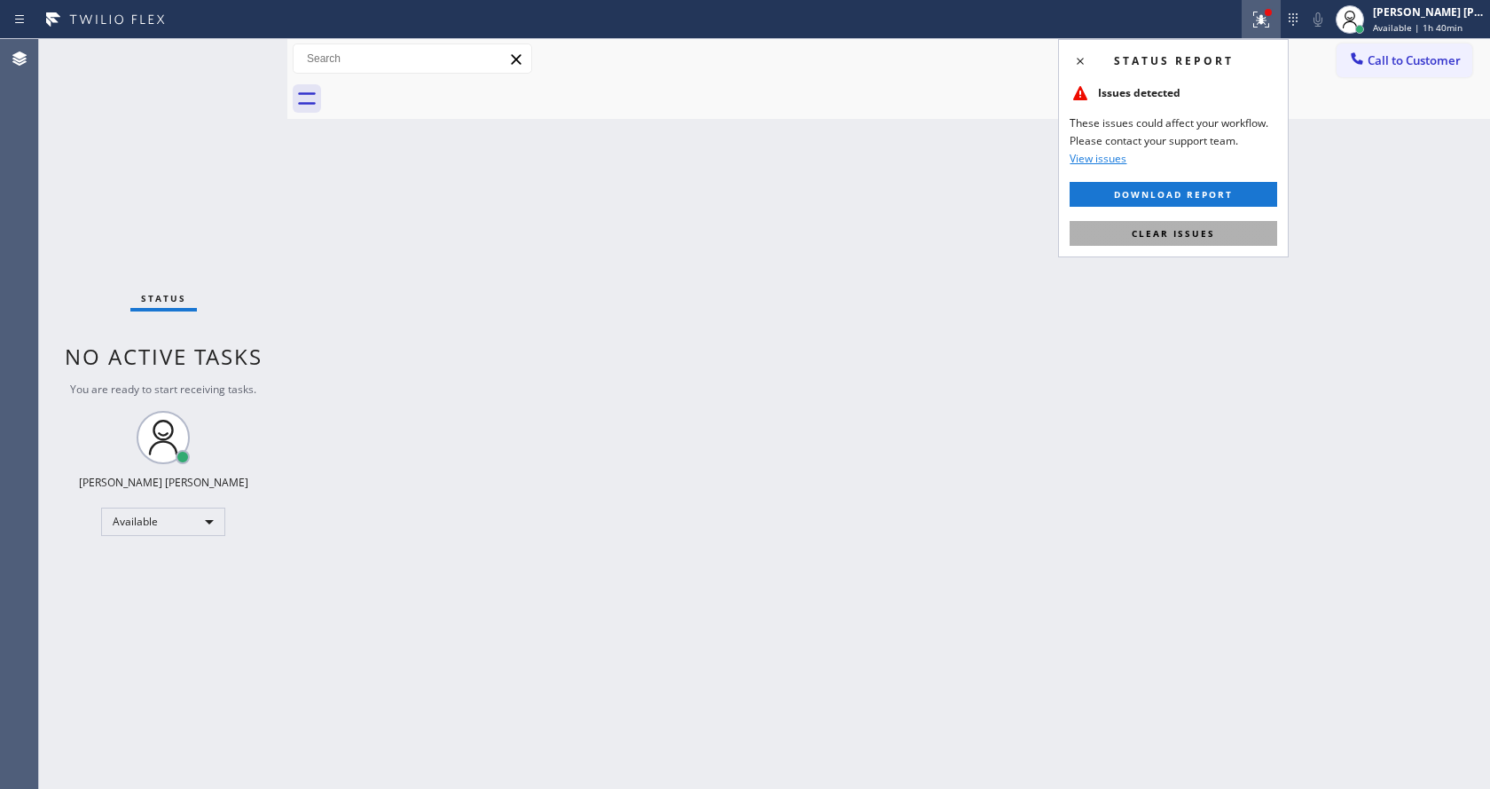
click at [1206, 231] on span "Clear issues" at bounding box center [1173, 233] width 83 height 12
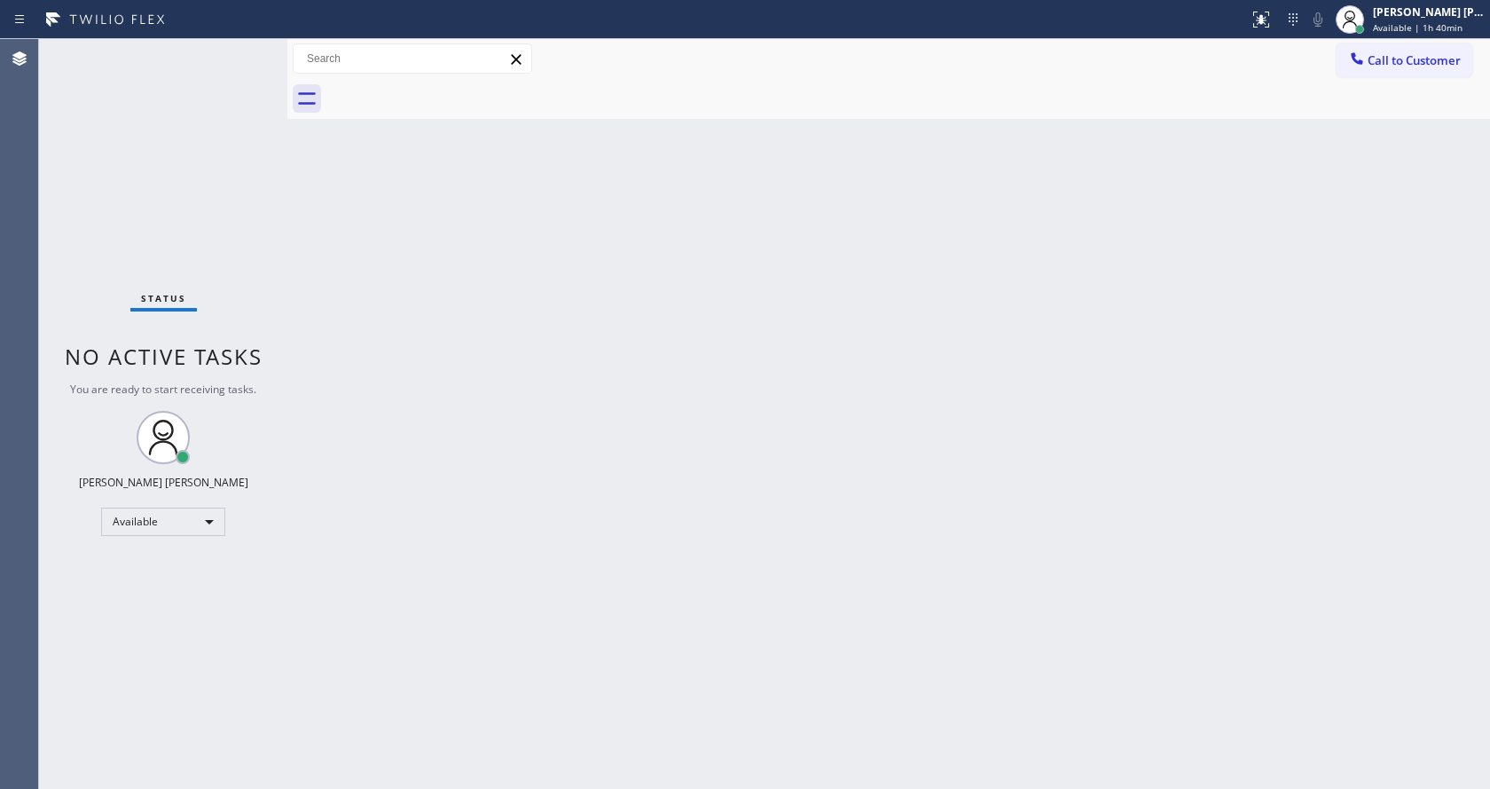
click at [1211, 231] on div "Back to Dashboard Change Sender ID Customers Technicians Select a contact Outbo…" at bounding box center [888, 414] width 1203 height 750
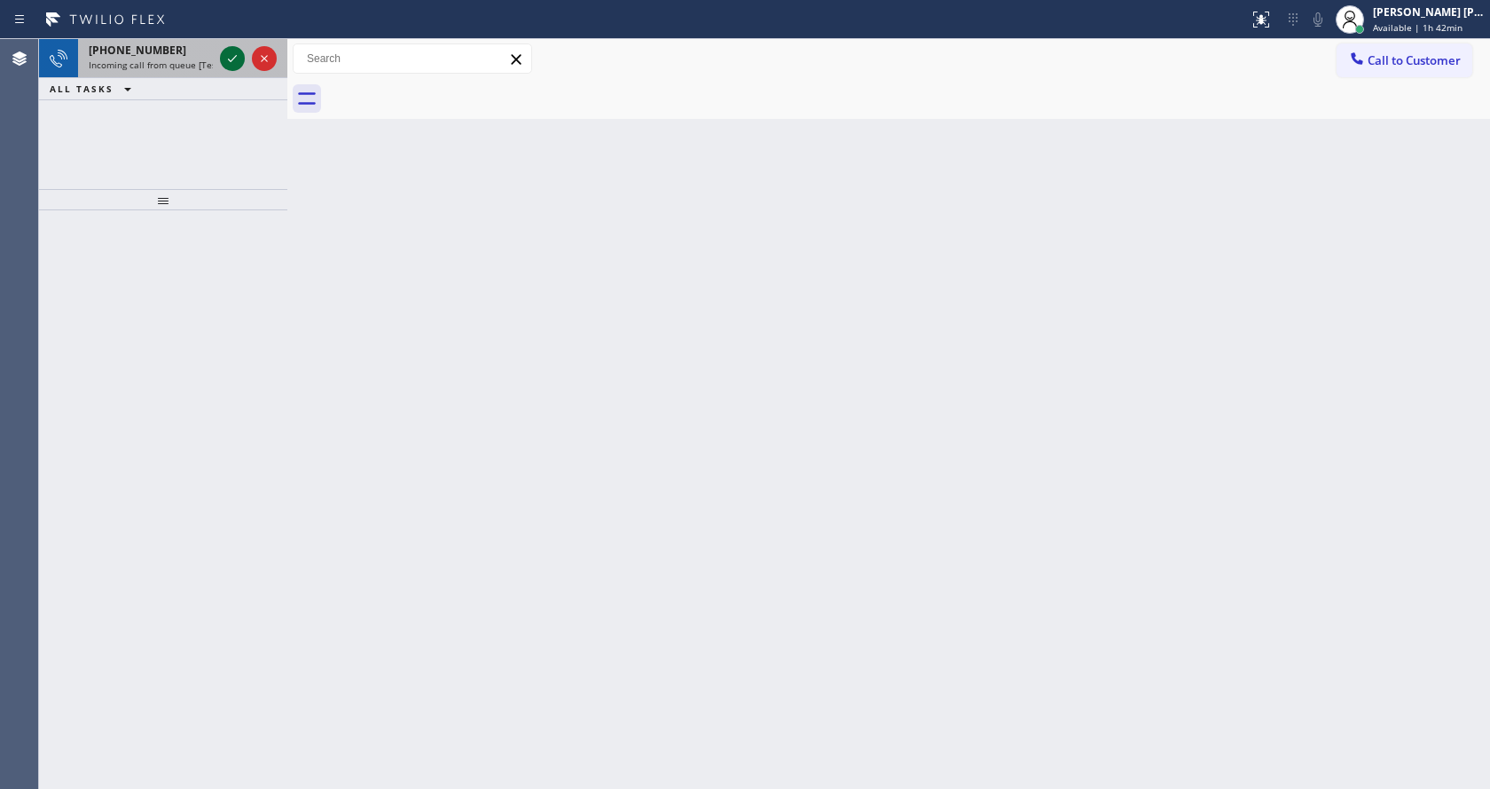
click at [230, 57] on icon at bounding box center [232, 58] width 21 height 21
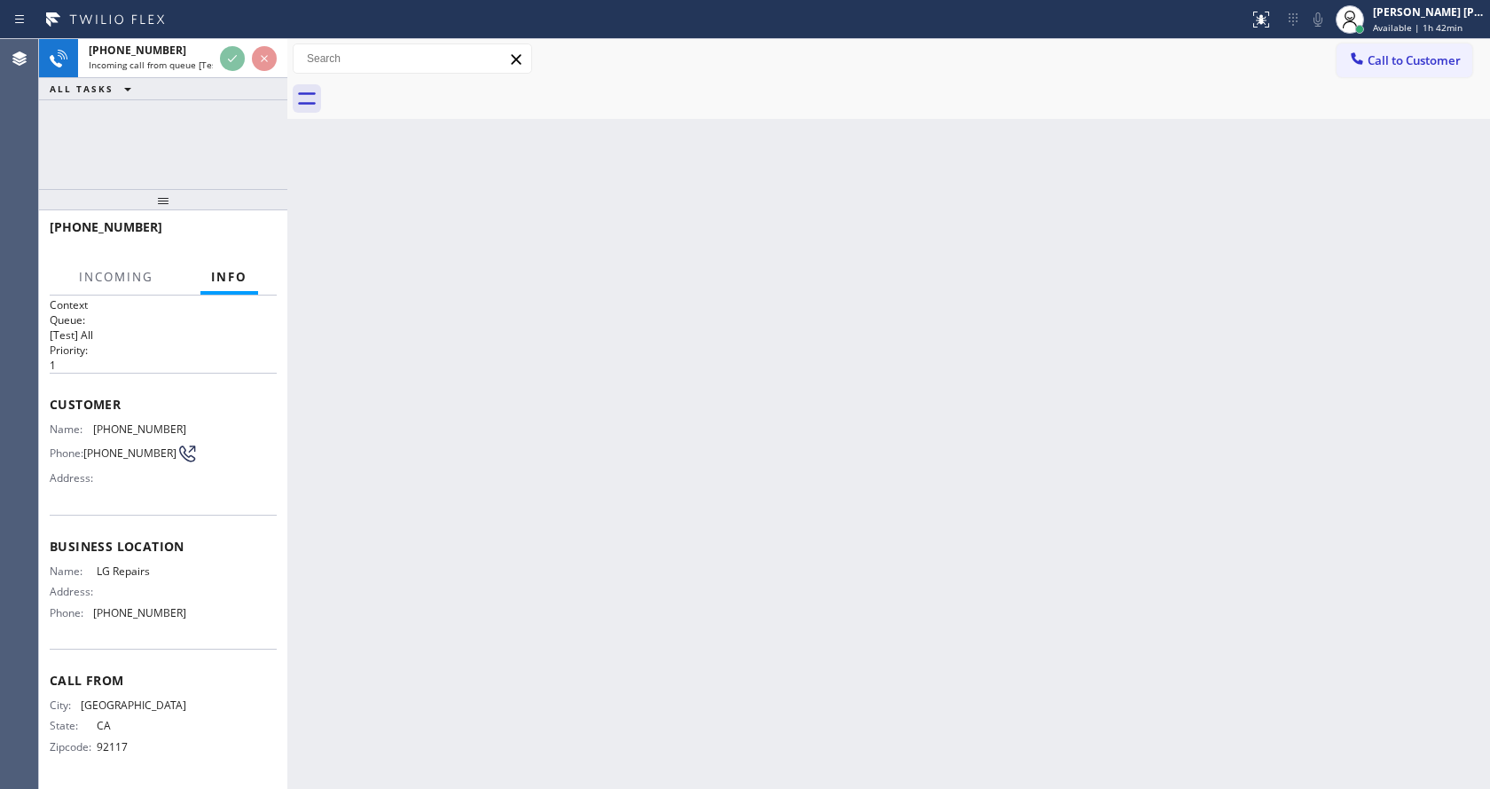
scroll to position [9, 0]
click at [555, 506] on div "Back to Dashboard Change Sender ID Customers Technicians Select a contact Outbo…" at bounding box center [888, 414] width 1203 height 750
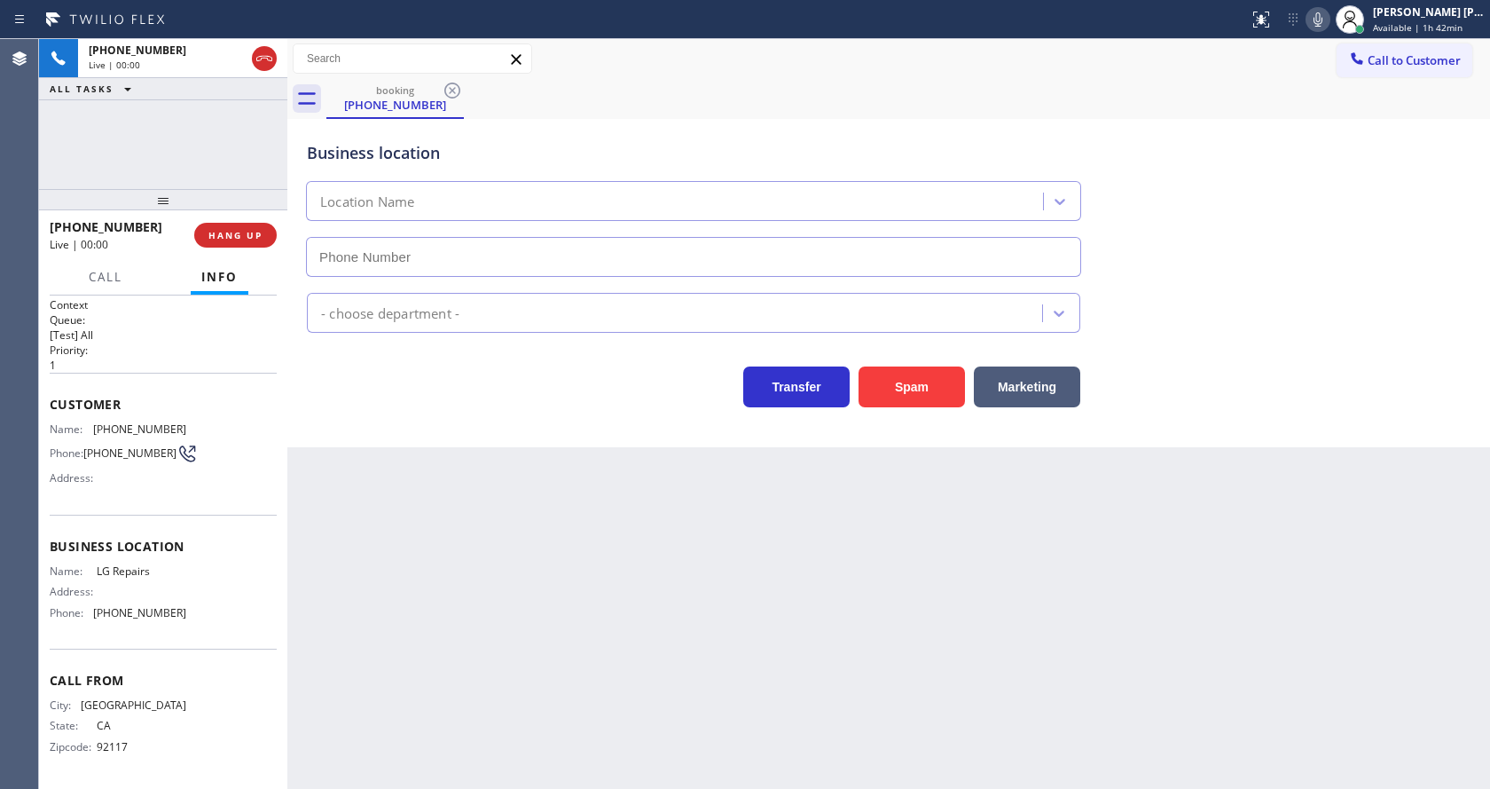
type input "[PHONE_NUMBER]"
click at [589, 486] on div "Back to Dashboard Change Sender ID Customers Technicians Select a contact Outbo…" at bounding box center [888, 414] width 1203 height 750
click at [596, 520] on div "Back to Dashboard Change Sender ID Customers Technicians Select a contact Outbo…" at bounding box center [888, 414] width 1203 height 750
click at [517, 515] on div "Back to Dashboard Change Sender ID Customers Technicians Select a contact Outbo…" at bounding box center [888, 414] width 1203 height 750
drag, startPoint x: 102, startPoint y: 574, endPoint x: 111, endPoint y: 556, distance: 19.8
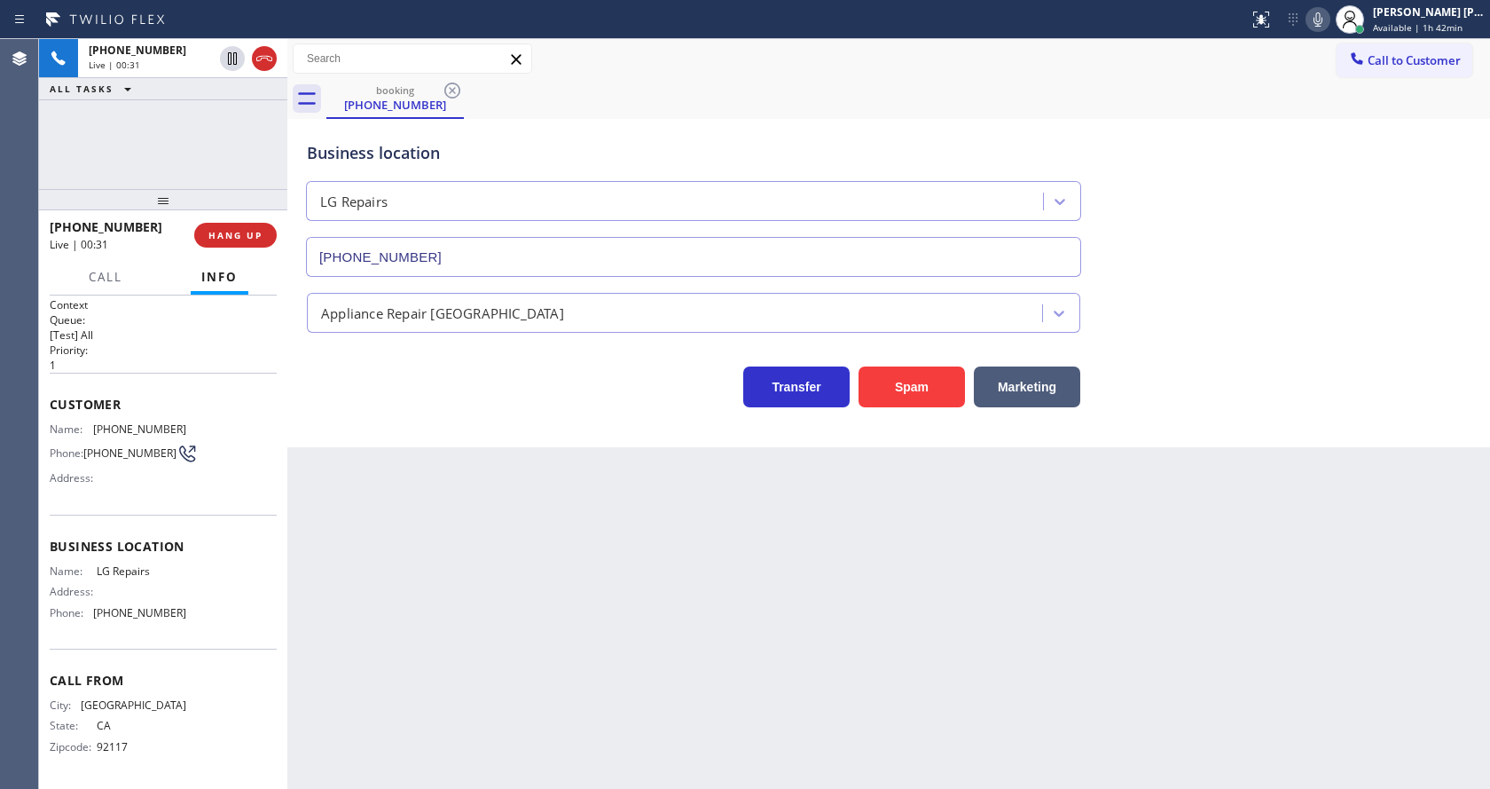
click at [102, 574] on span "LG Repairs" at bounding box center [141, 570] width 89 height 13
drag, startPoint x: 87, startPoint y: 418, endPoint x: 180, endPoint y: 424, distance: 93.3
click at [180, 424] on div "Name: [PHONE_NUMBER] Phone: [PHONE_NUMBER] Address:" at bounding box center [163, 457] width 227 height 70
drag, startPoint x: 403, startPoint y: 544, endPoint x: 345, endPoint y: 787, distance: 249.8
click at [403, 545] on div "Back to Dashboard Change Sender ID Customers Technicians Select a contact Outbo…" at bounding box center [888, 414] width 1203 height 750
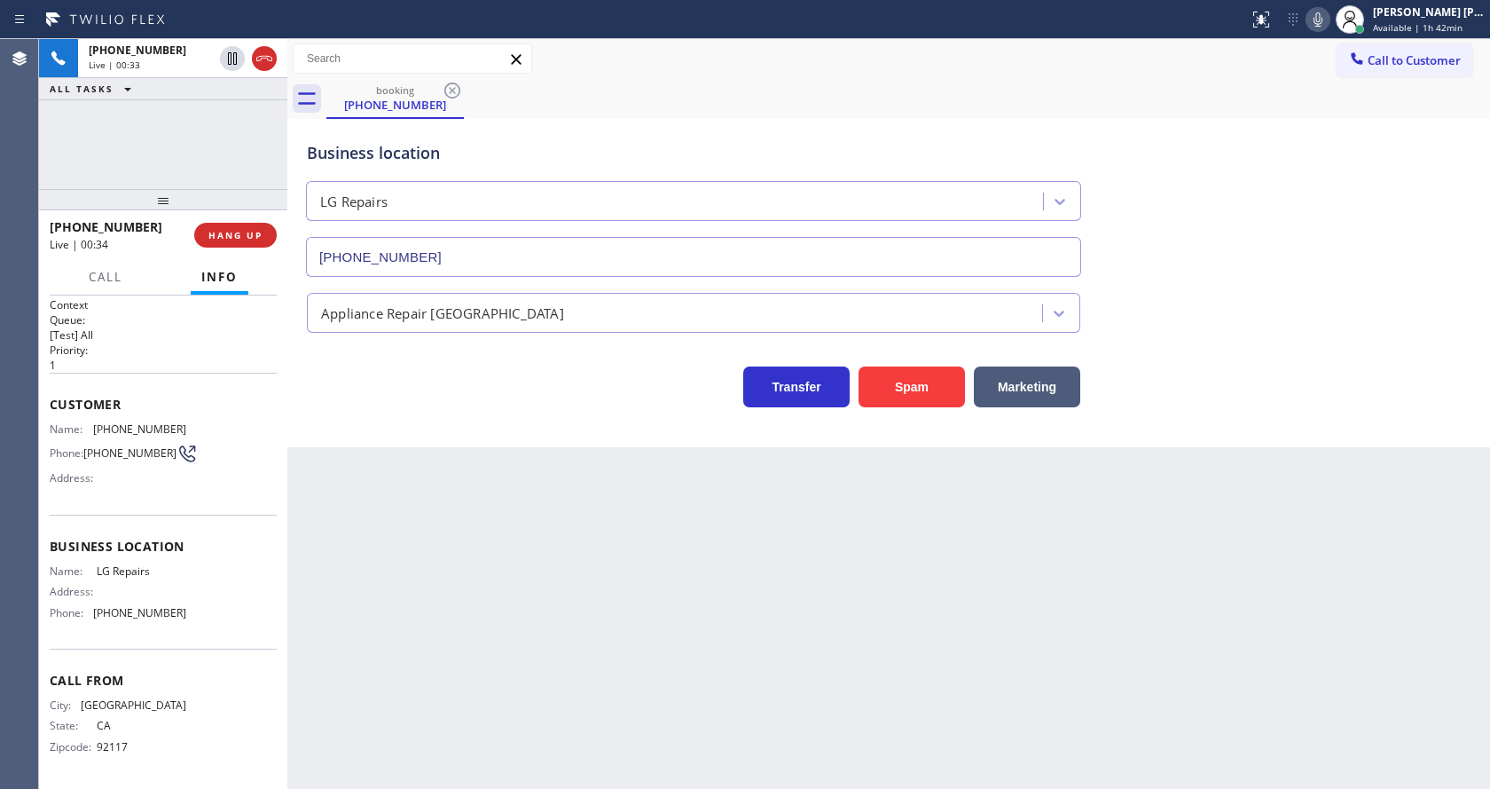
click at [327, 576] on div "Back to Dashboard Change Sender ID Customers Technicians Select a contact Outbo…" at bounding box center [888, 414] width 1203 height 750
click at [39, 554] on div "Context Queue: [Test] All Priority: 1 Customer Name: [PHONE_NUMBER] Phone: [PHO…" at bounding box center [163, 541] width 248 height 493
drag, startPoint x: 88, startPoint y: 574, endPoint x: 159, endPoint y: 577, distance: 71.1
click at [159, 577] on div "Name: LG Repairs" at bounding box center [118, 570] width 137 height 13
click at [342, 602] on div "Back to Dashboard Change Sender ID Customers Technicians Select a contact Outbo…" at bounding box center [888, 414] width 1203 height 750
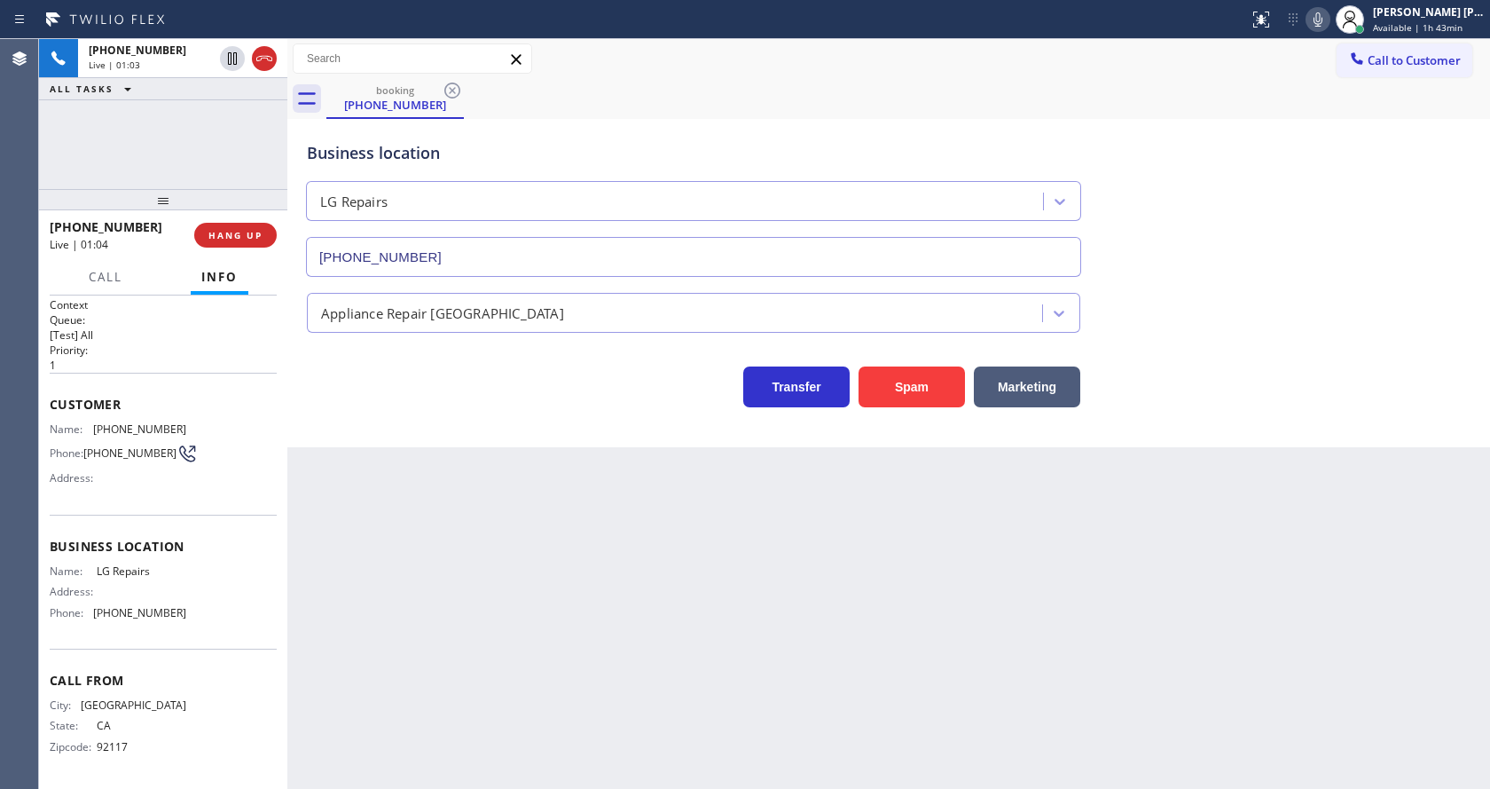
click at [194, 587] on div "Name: LG Repairs Address: Phone: [PHONE_NUMBER]" at bounding box center [163, 595] width 227 height 62
drag, startPoint x: 90, startPoint y: 610, endPoint x: 210, endPoint y: 609, distance: 120.7
click at [210, 609] on div "Name: LG Repairs Address: Phone: [PHONE_NUMBER]" at bounding box center [163, 595] width 227 height 62
click at [439, 645] on div "Back to Dashboard Change Sender ID Customers Technicians Select a contact Outbo…" at bounding box center [888, 414] width 1203 height 750
click at [872, 632] on div "Back to Dashboard Change Sender ID Customers Technicians Select a contact Outbo…" at bounding box center [888, 414] width 1203 height 750
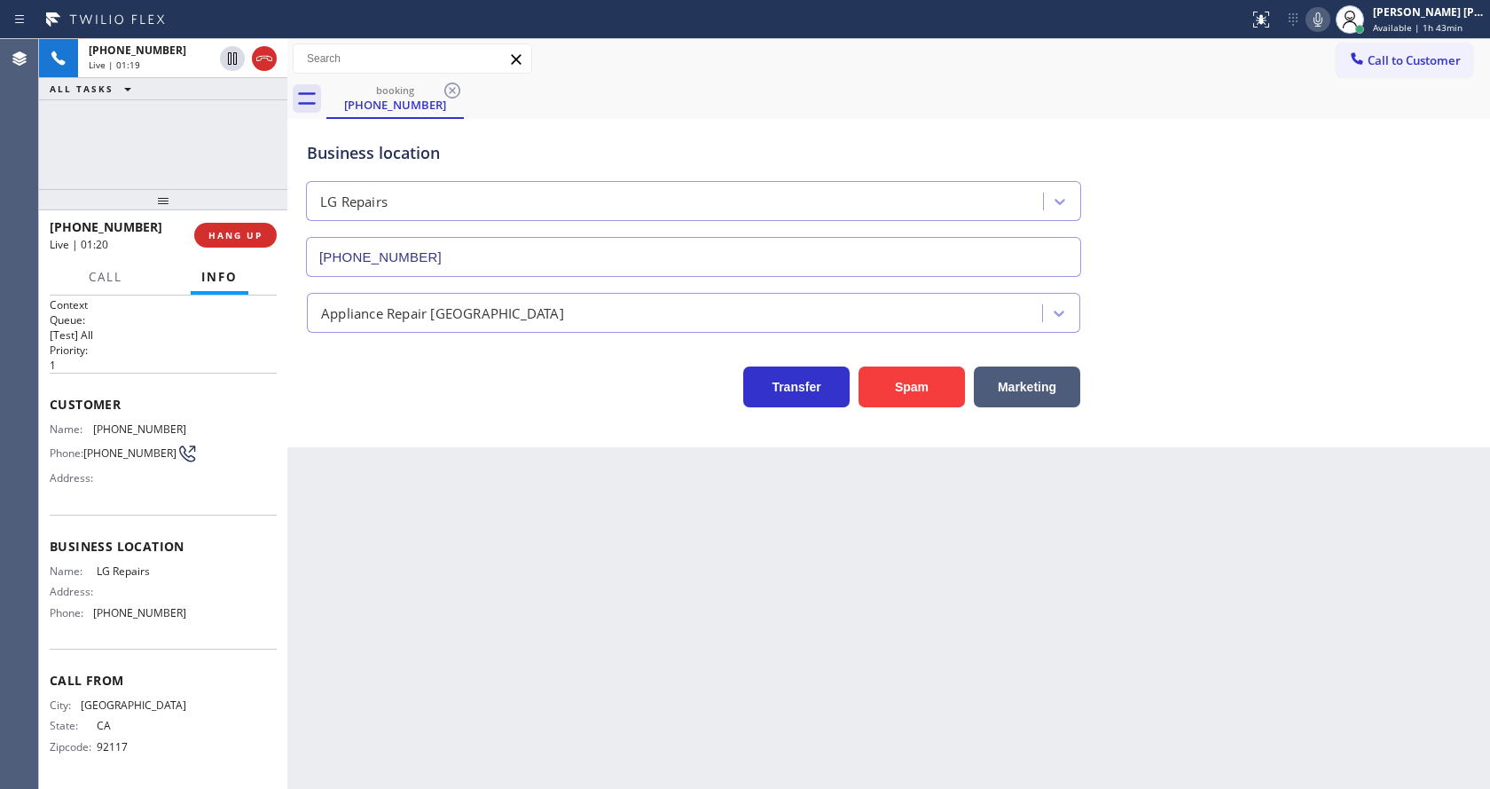
click at [931, 642] on div "Back to Dashboard Change Sender ID Customers Technicians Select a contact Outbo…" at bounding box center [888, 414] width 1203 height 750
click at [511, 648] on div "Back to Dashboard Change Sender ID Customers Technicians Select a contact Outbo…" at bounding box center [888, 414] width 1203 height 750
click at [952, 733] on div "Back to Dashboard Change Sender ID Customers Technicians Select a contact Outbo…" at bounding box center [888, 414] width 1203 height 750
click at [405, 655] on div "Back to Dashboard Change Sender ID Customers Technicians Select a contact Outbo…" at bounding box center [888, 414] width 1203 height 750
click at [609, 666] on div "Back to Dashboard Change Sender ID Customers Technicians Select a contact Outbo…" at bounding box center [888, 414] width 1203 height 750
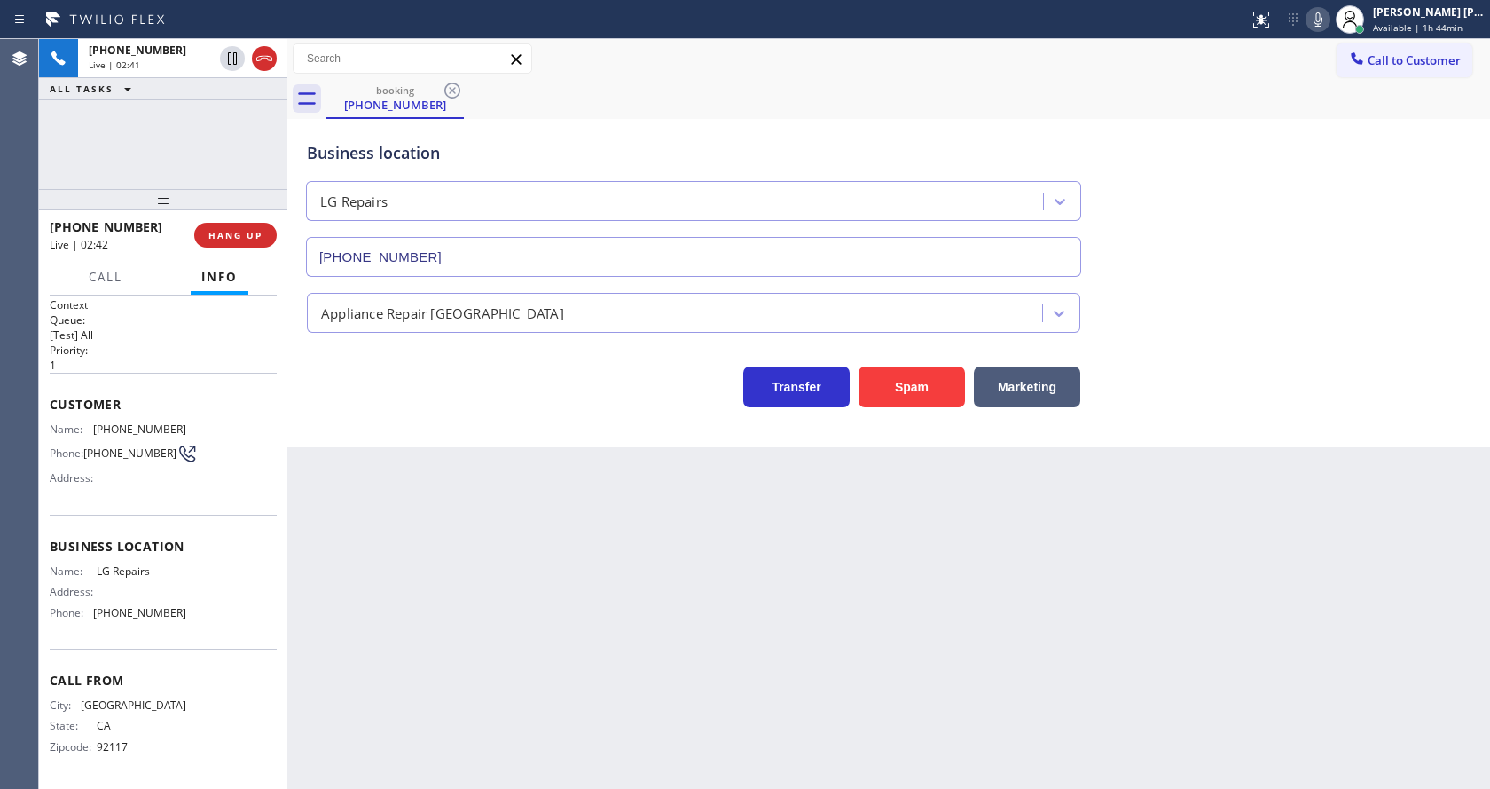
click at [499, 623] on div "Back to Dashboard Change Sender ID Customers Technicians Select a contact Outbo…" at bounding box center [888, 414] width 1203 height 750
click at [874, 620] on div "Back to Dashboard Change Sender ID Customers Technicians Select a contact Outbo…" at bounding box center [888, 414] width 1203 height 750
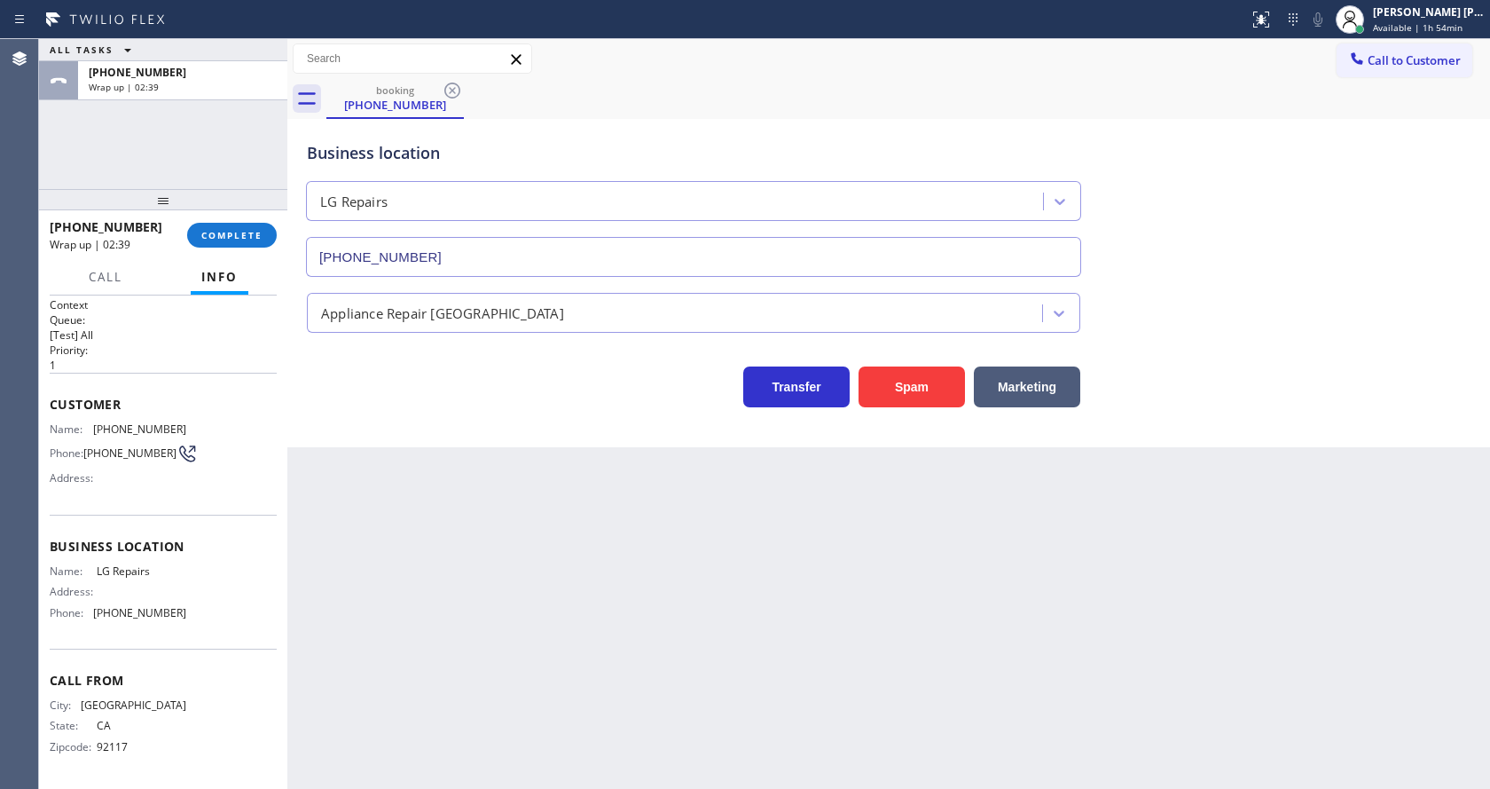
click at [220, 220] on div "[PHONE_NUMBER] Wrap up | 02:39 COMPLETE" at bounding box center [163, 235] width 227 height 46
click at [225, 225] on button "COMPLETE" at bounding box center [232, 235] width 90 height 25
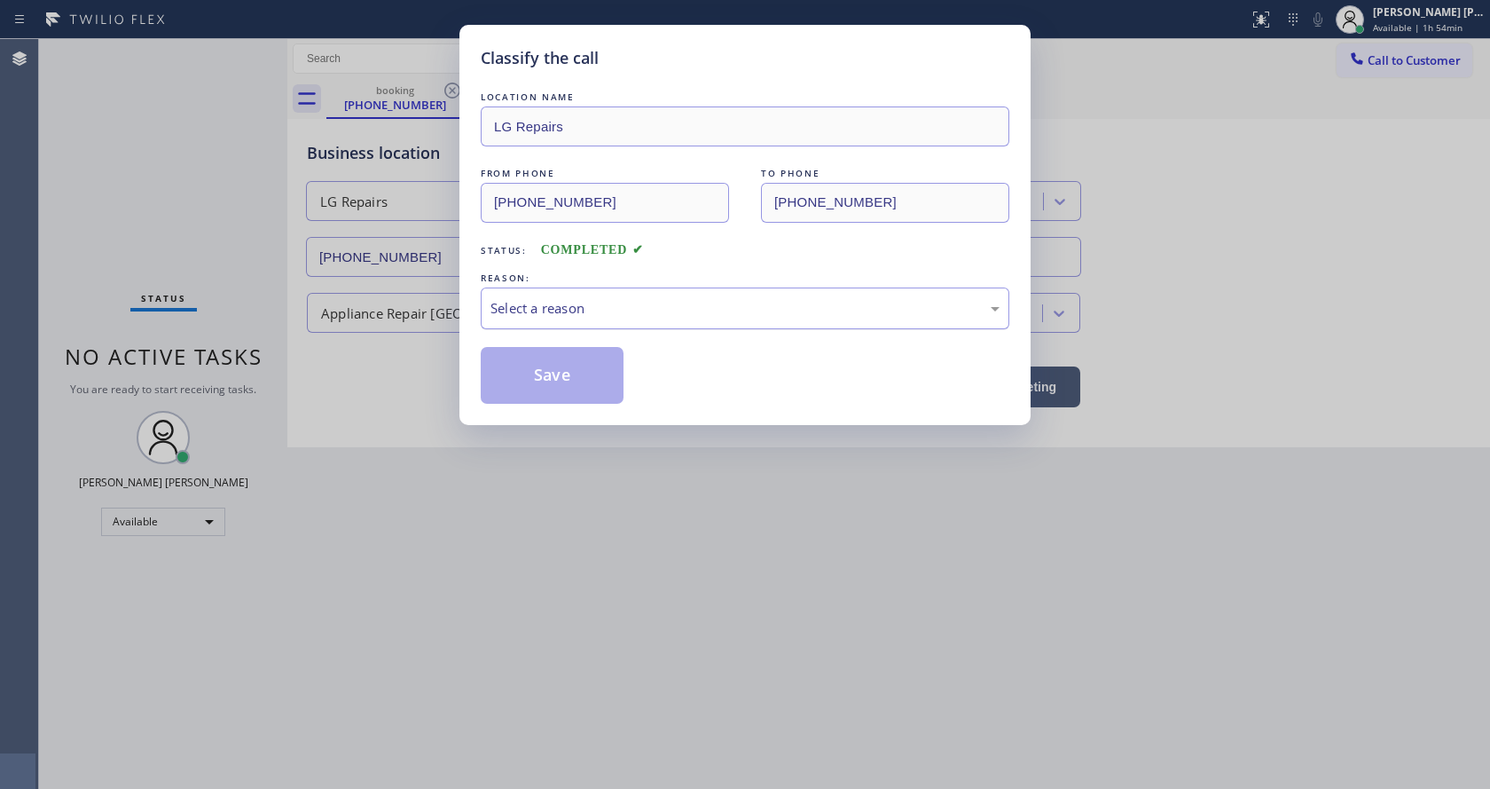
click at [562, 318] on div "Select a reason" at bounding box center [745, 308] width 529 height 42
click at [542, 374] on button "Save" at bounding box center [552, 375] width 143 height 57
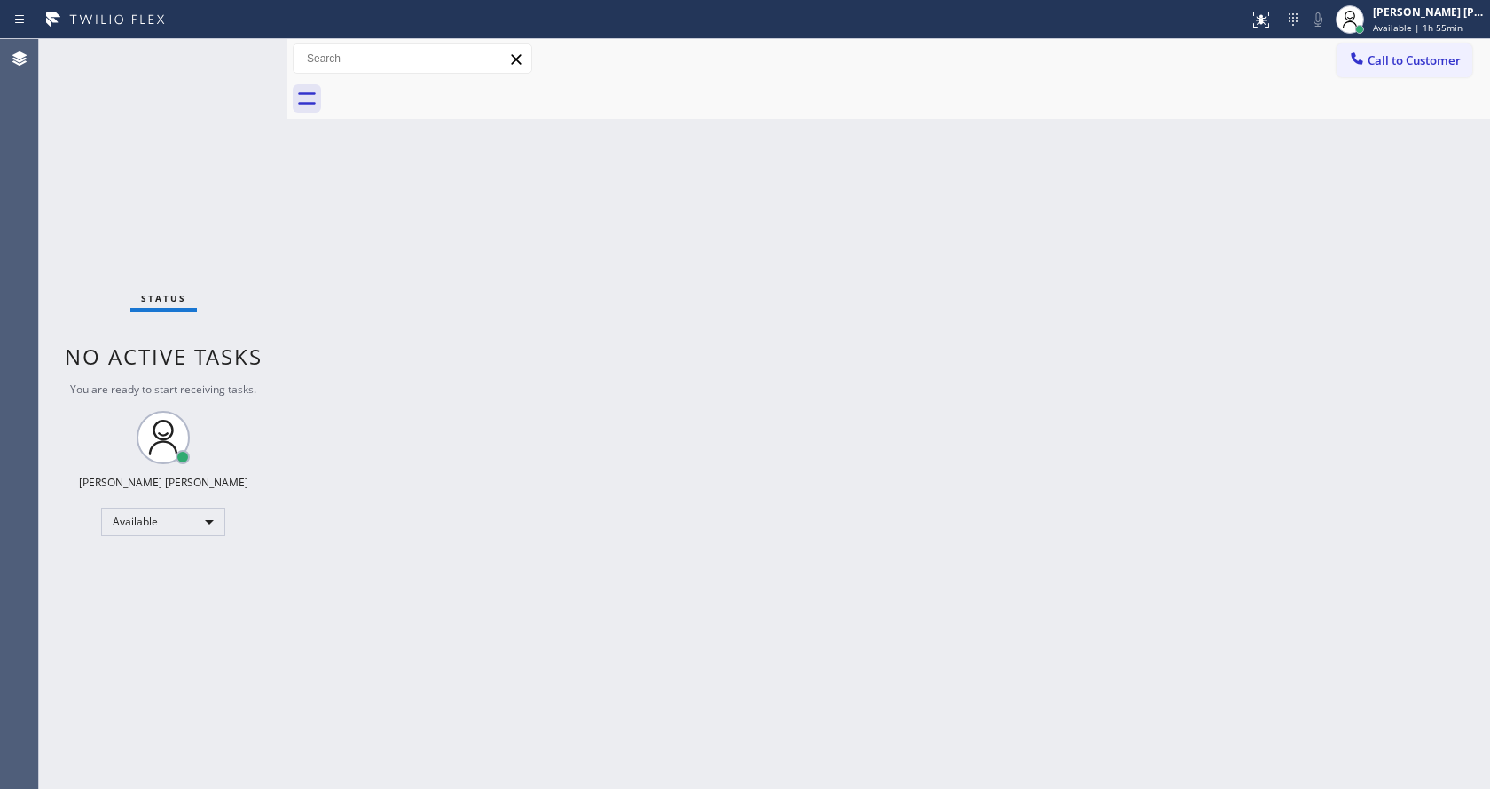
click at [373, 436] on div "Back to Dashboard Change Sender ID Customers Technicians Select a contact Outbo…" at bounding box center [888, 414] width 1203 height 750
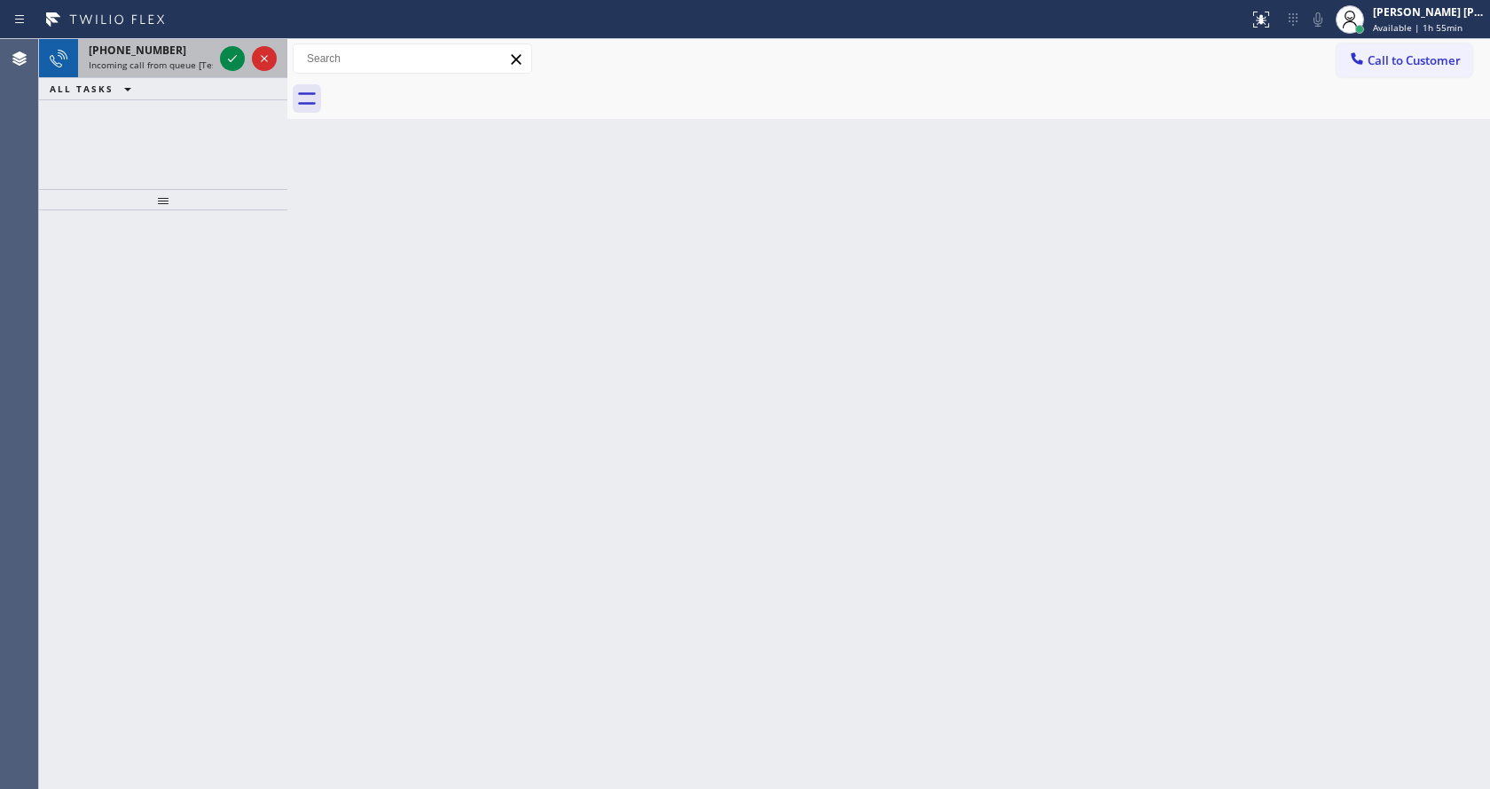
click at [184, 56] on div "[PHONE_NUMBER]" at bounding box center [151, 50] width 124 height 15
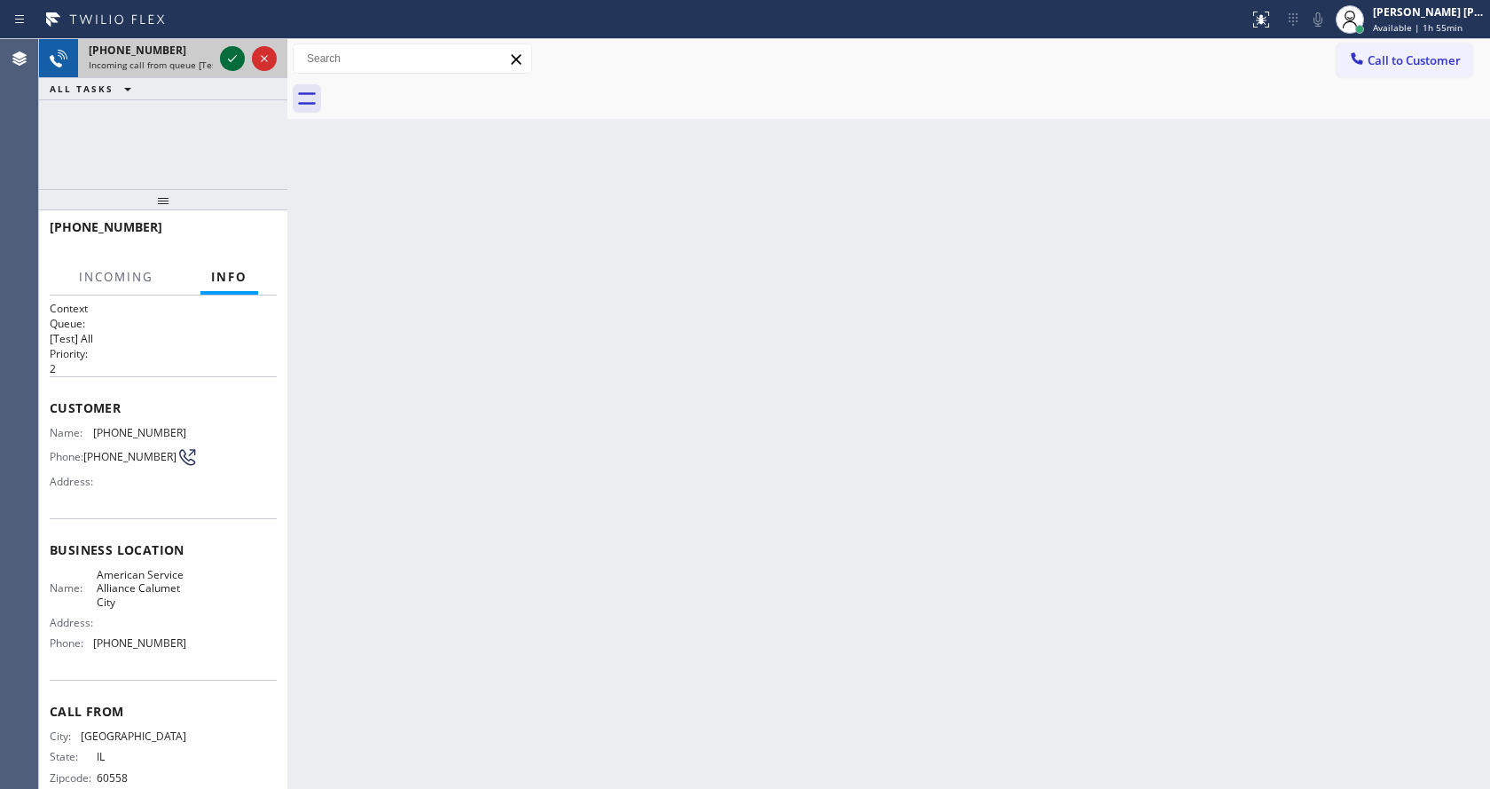
click at [239, 65] on icon at bounding box center [232, 58] width 21 height 21
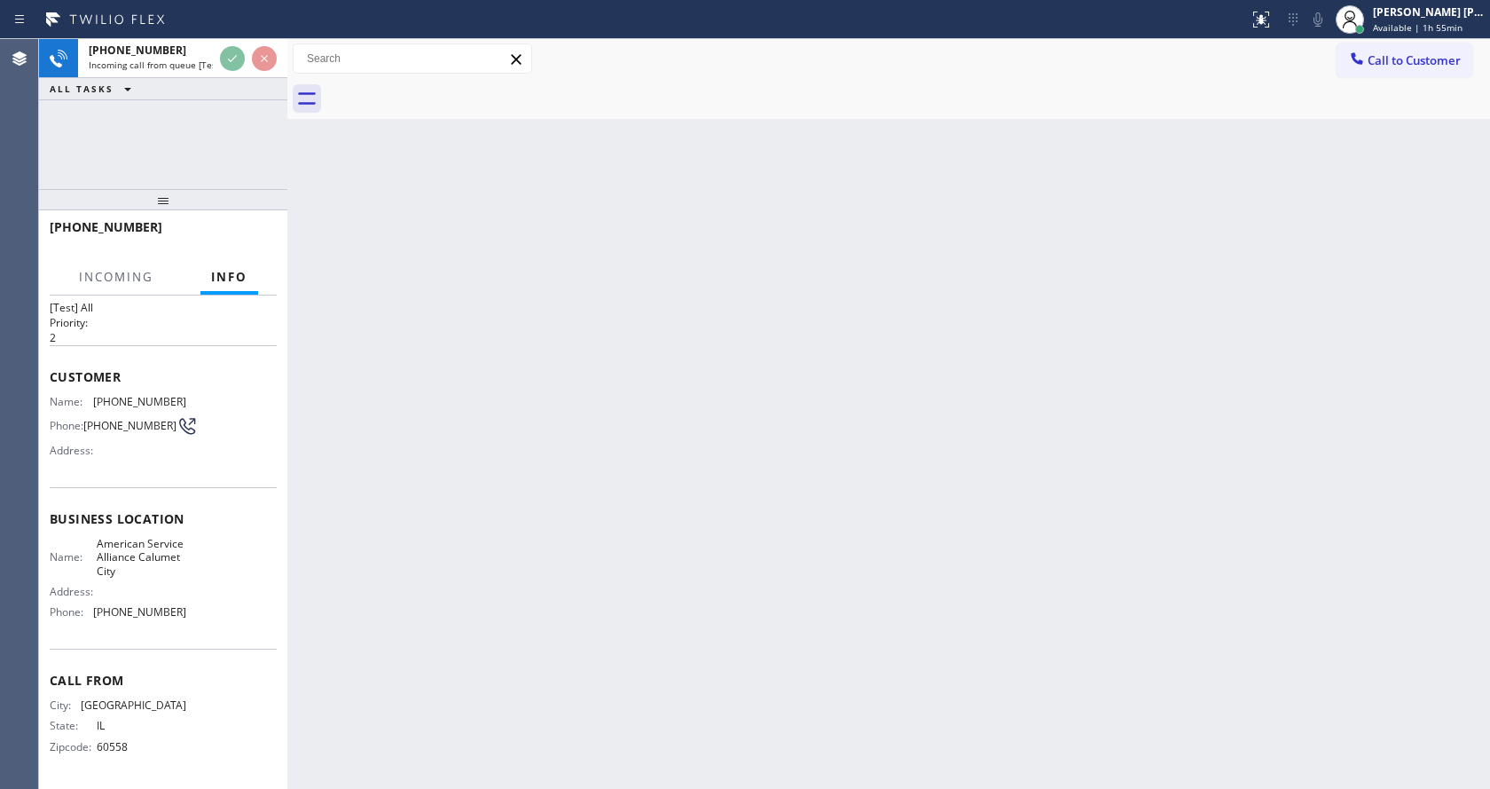
scroll to position [51, 0]
click at [769, 629] on div "Back to Dashboard Change Sender ID Customers Technicians Select a contact Outbo…" at bounding box center [888, 414] width 1203 height 750
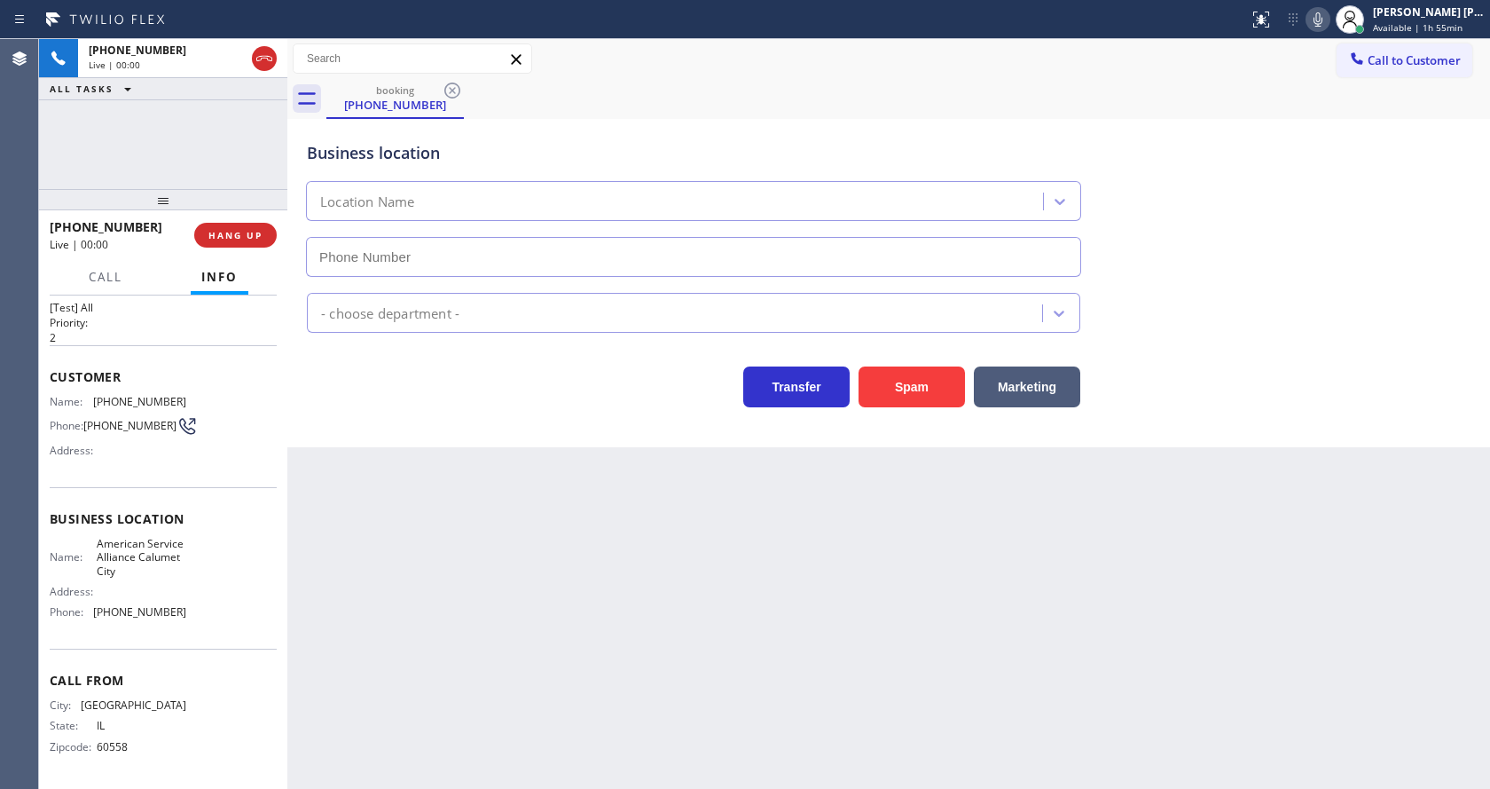
type input "[PHONE_NUMBER]"
click at [823, 494] on div "Back to Dashboard Change Sender ID Customers Technicians Select a contact Outbo…" at bounding box center [888, 414] width 1203 height 750
click at [626, 561] on div "Back to Dashboard Change Sender ID Customers Technicians Select a contact Outbo…" at bounding box center [888, 414] width 1203 height 750
click at [904, 387] on button "Spam" at bounding box center [912, 386] width 106 height 41
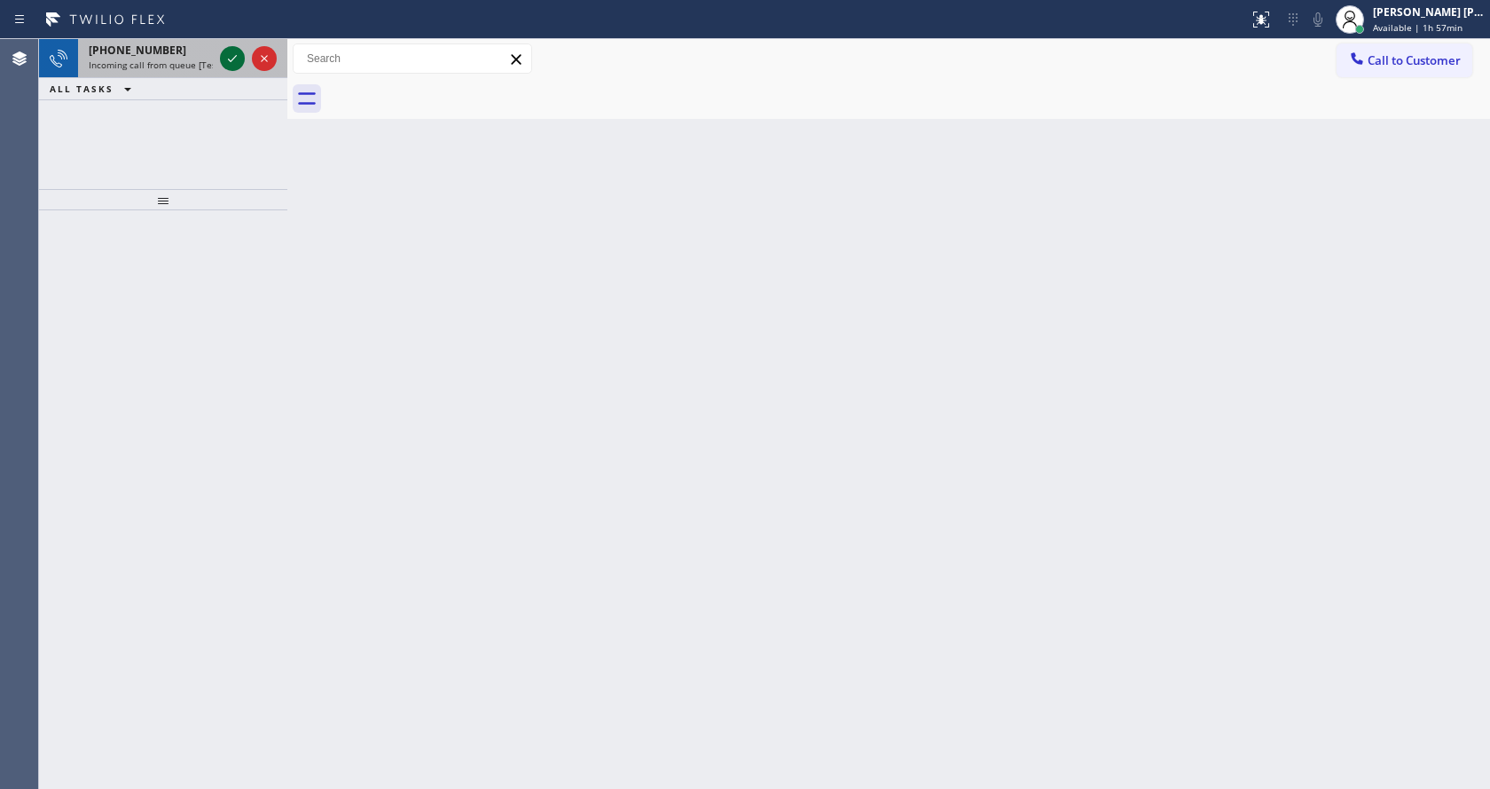
click at [231, 51] on icon at bounding box center [232, 58] width 21 height 21
click at [467, 551] on div "Back to Dashboard Change Sender ID Customers Technicians Select a contact Outbo…" at bounding box center [888, 414] width 1203 height 750
click at [230, 55] on icon at bounding box center [232, 58] width 21 height 21
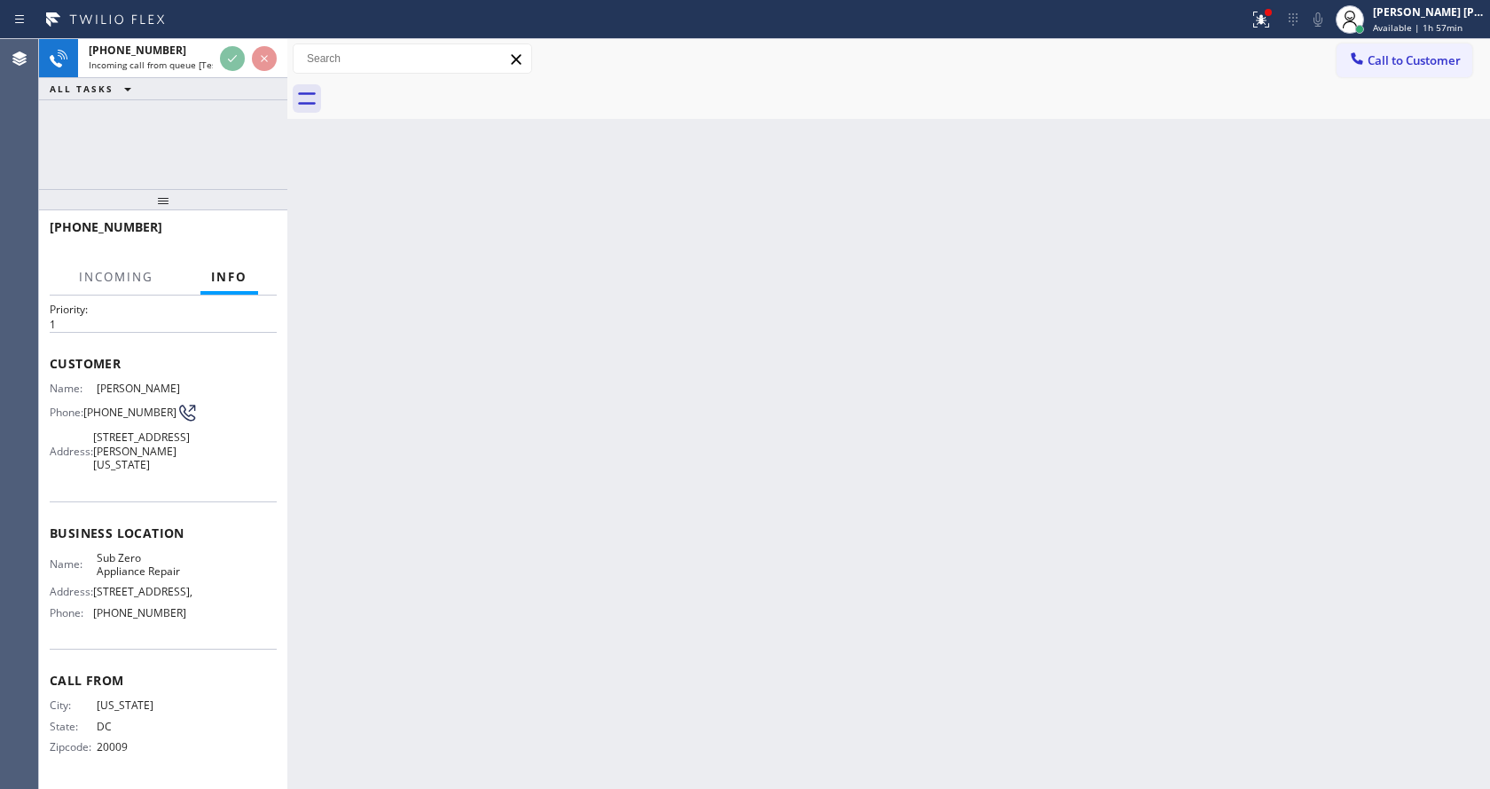
scroll to position [78, 0]
click at [583, 574] on div "Back to Dashboard Change Sender ID Customers Technicians Select a contact Outbo…" at bounding box center [888, 414] width 1203 height 750
click at [813, 533] on div "Back to Dashboard Change Sender ID Customers Technicians Select a contact Outbo…" at bounding box center [888, 414] width 1203 height 750
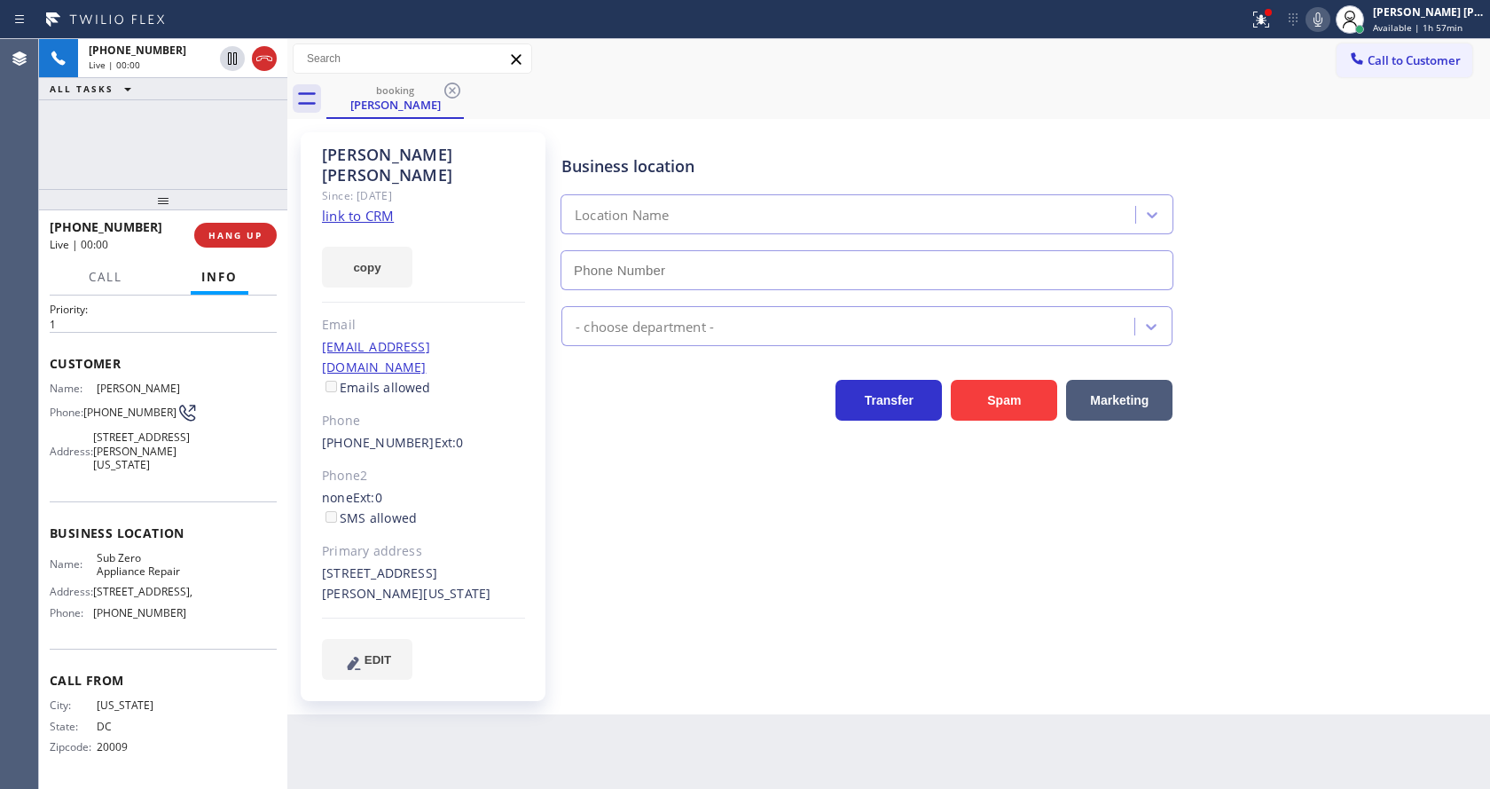
type input "[PHONE_NUMBER]"
click at [657, 520] on div "Business location Sub Zero Appliance Repair [PHONE_NUMBER] Appliance Repair Hig…" at bounding box center [1022, 406] width 928 height 538
click at [708, 626] on div "Business location Sub Zero Appliance Repair [PHONE_NUMBER] Appliance Repair Hig…" at bounding box center [1022, 406] width 928 height 538
click at [350, 207] on link "link to CRM" at bounding box center [358, 216] width 72 height 18
click at [1329, 18] on icon at bounding box center [1318, 19] width 21 height 21
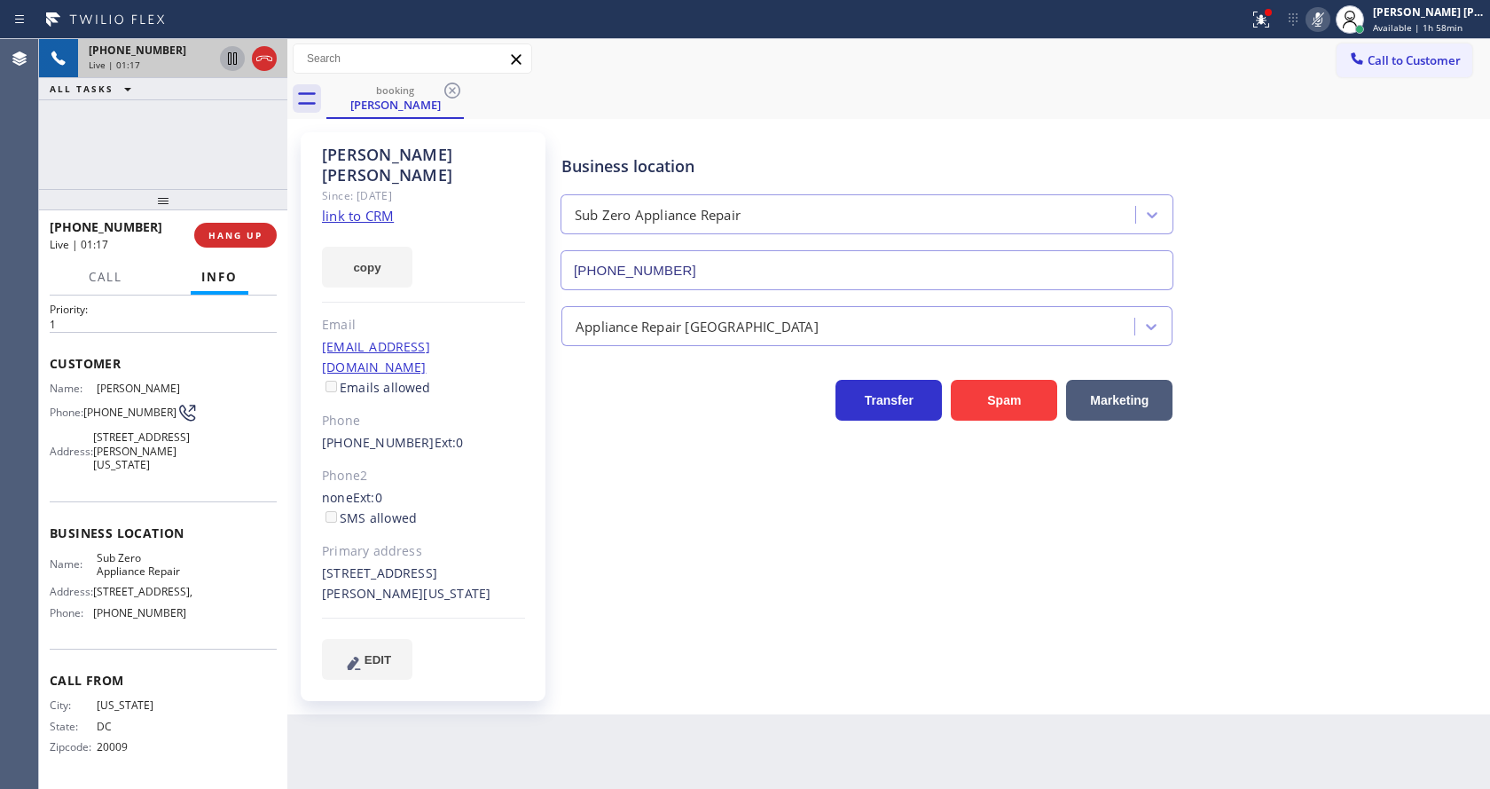
click at [234, 56] on icon at bounding box center [232, 58] width 9 height 12
click at [1269, 29] on icon at bounding box center [1261, 19] width 21 height 21
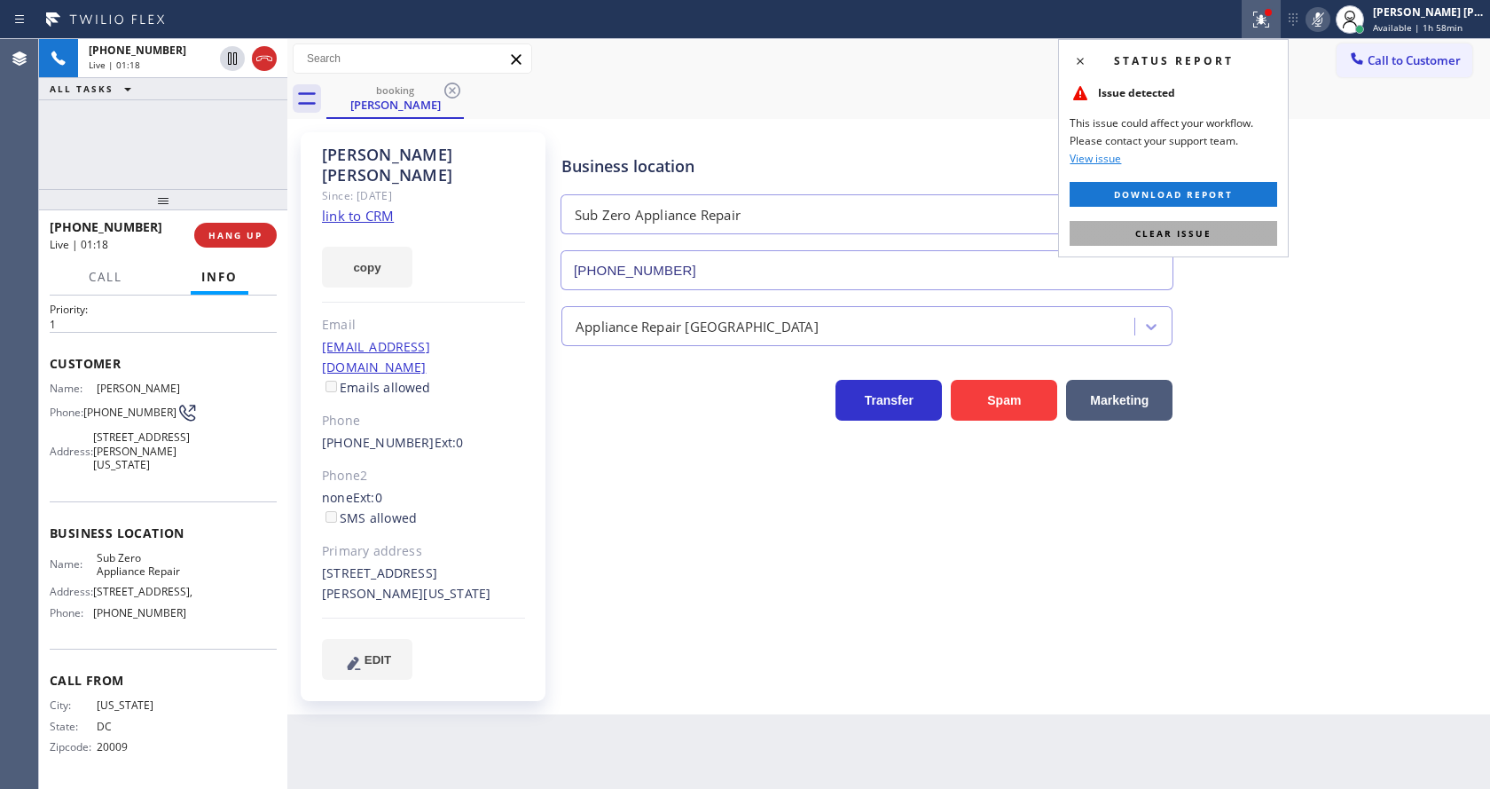
click at [1226, 234] on button "Clear issue" at bounding box center [1174, 233] width 208 height 25
click at [1296, 242] on div "Business location Sub Zero Appliance Repair [PHONE_NUMBER]" at bounding box center [1022, 210] width 928 height 161
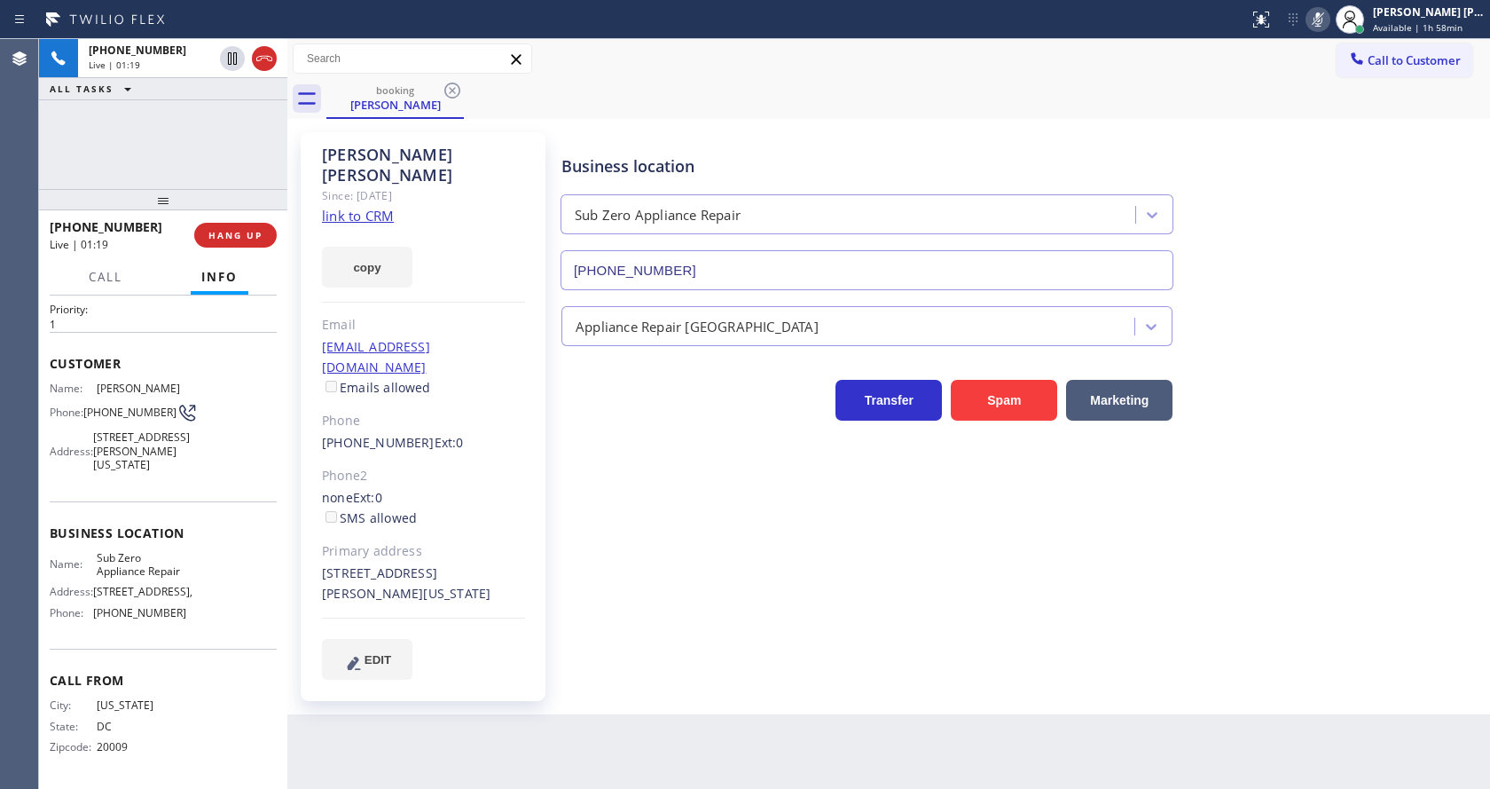
click at [617, 724] on div "Back to Dashboard Change Sender ID Customers Technicians Select a contact Outbo…" at bounding box center [888, 414] width 1203 height 750
drag, startPoint x: 422, startPoint y: 509, endPoint x: 423, endPoint y: 499, distance: 9.8
click at [422, 541] on div "Primary address" at bounding box center [423, 551] width 203 height 20
click at [232, 53] on icon at bounding box center [232, 58] width 21 height 21
click at [1329, 19] on icon at bounding box center [1318, 19] width 21 height 21
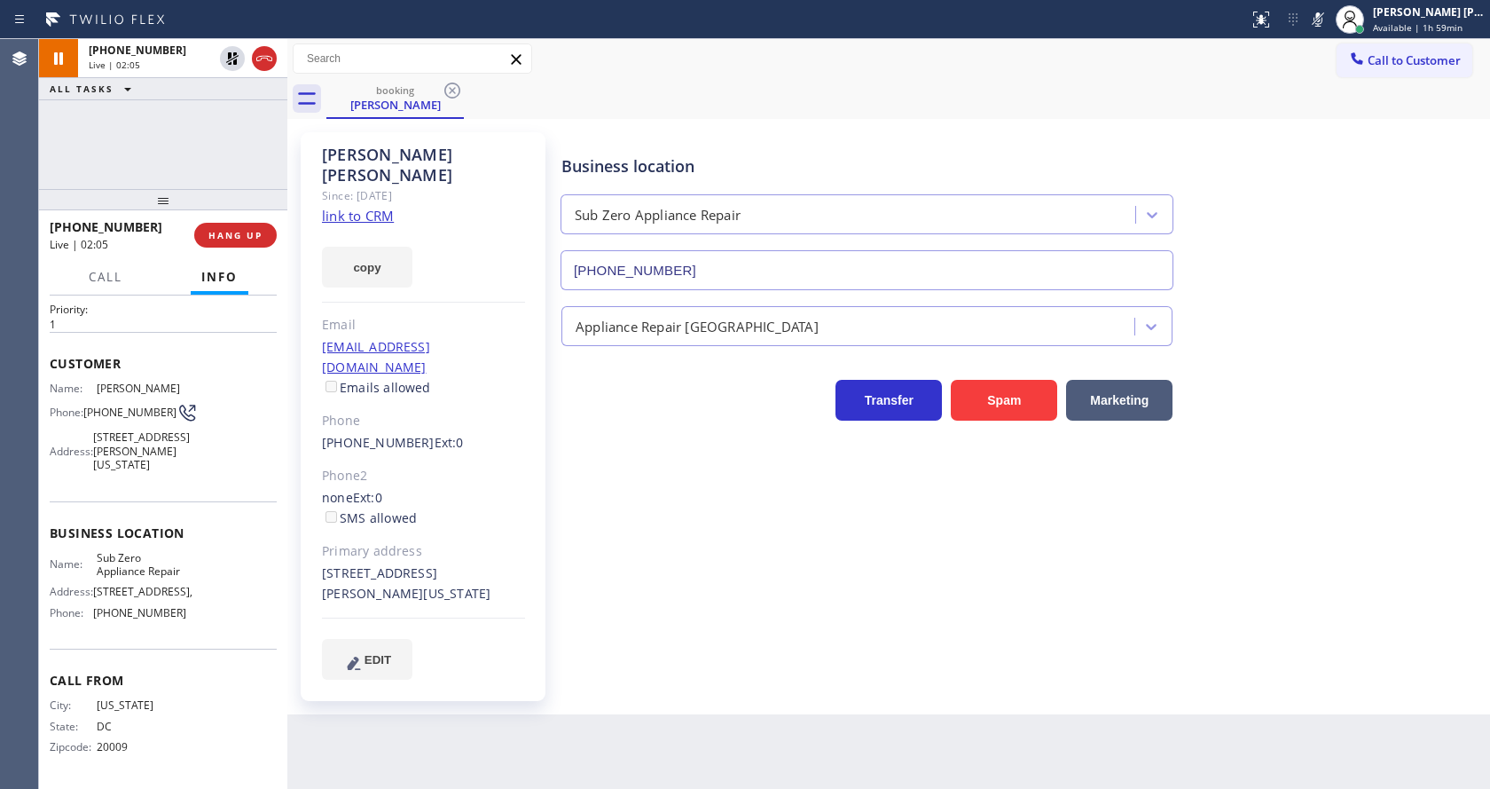
click at [1331, 67] on div "Call to Customer Outbound call Location Search location Your caller id phone nu…" at bounding box center [888, 58] width 1203 height 31
click at [215, 208] on div at bounding box center [163, 199] width 248 height 21
click at [221, 226] on button "HANG UP" at bounding box center [235, 235] width 82 height 25
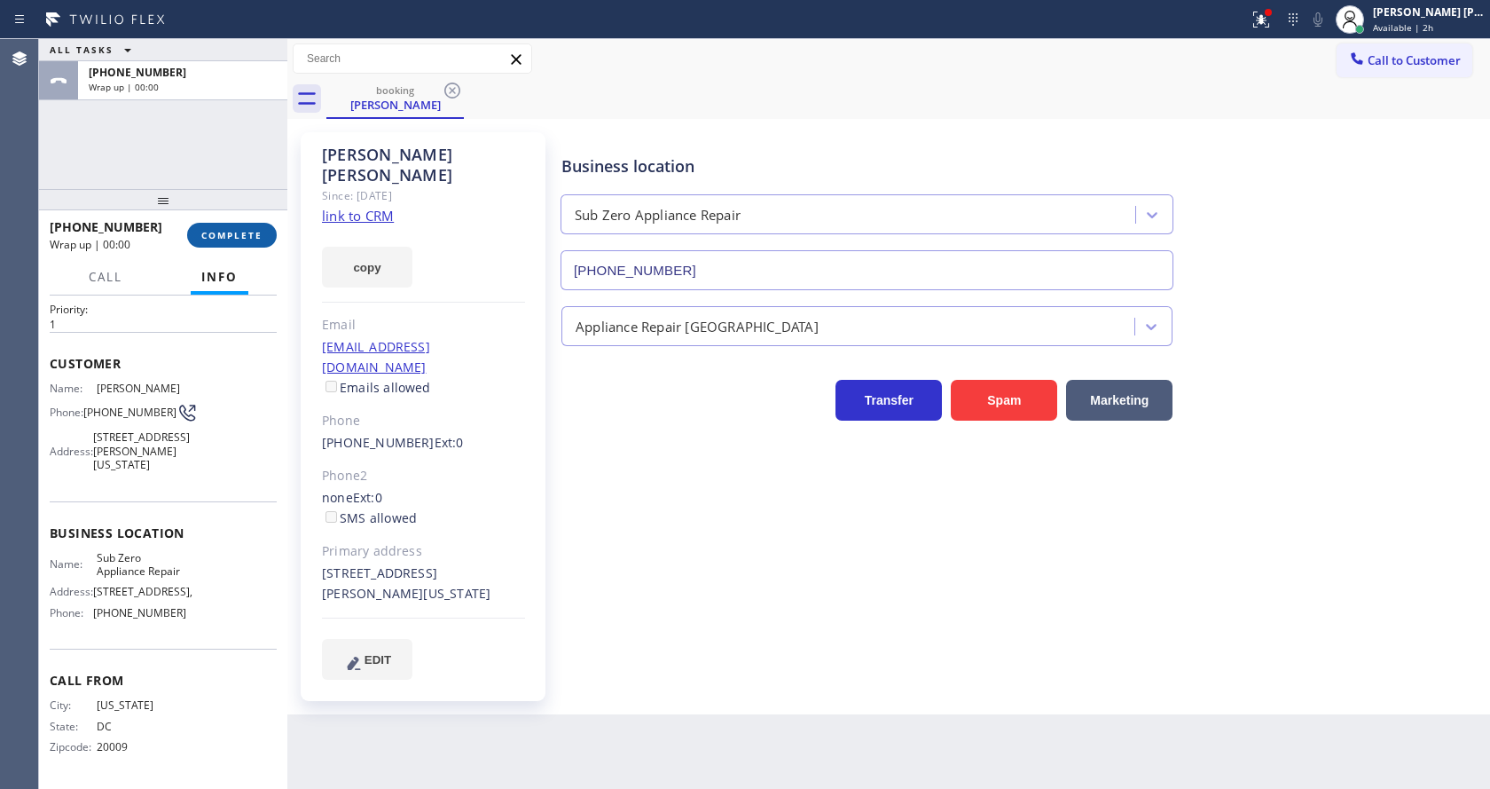
click at [221, 226] on button "COMPLETE" at bounding box center [232, 235] width 90 height 25
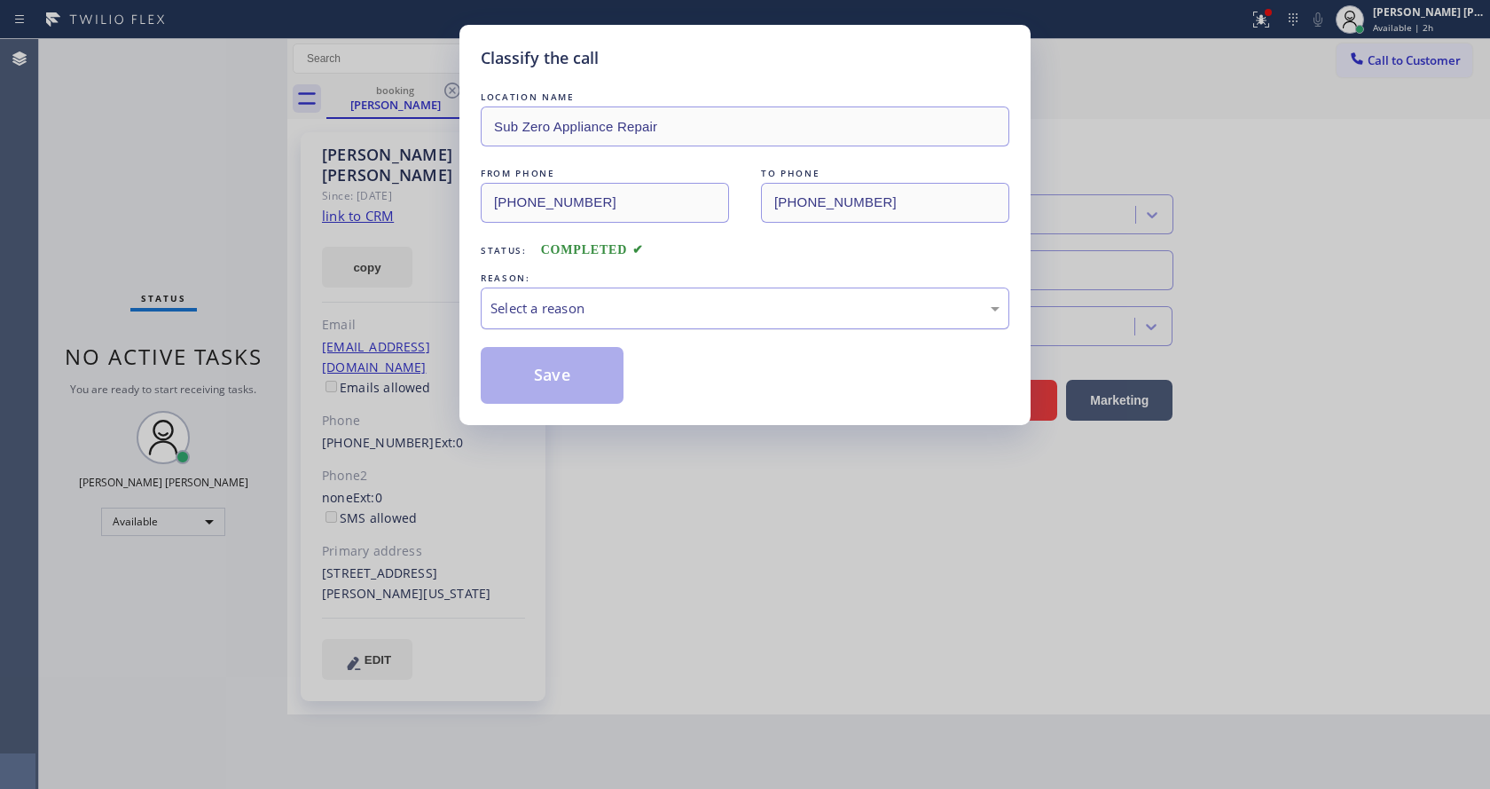
click at [532, 308] on div "Select a reason" at bounding box center [745, 308] width 509 height 20
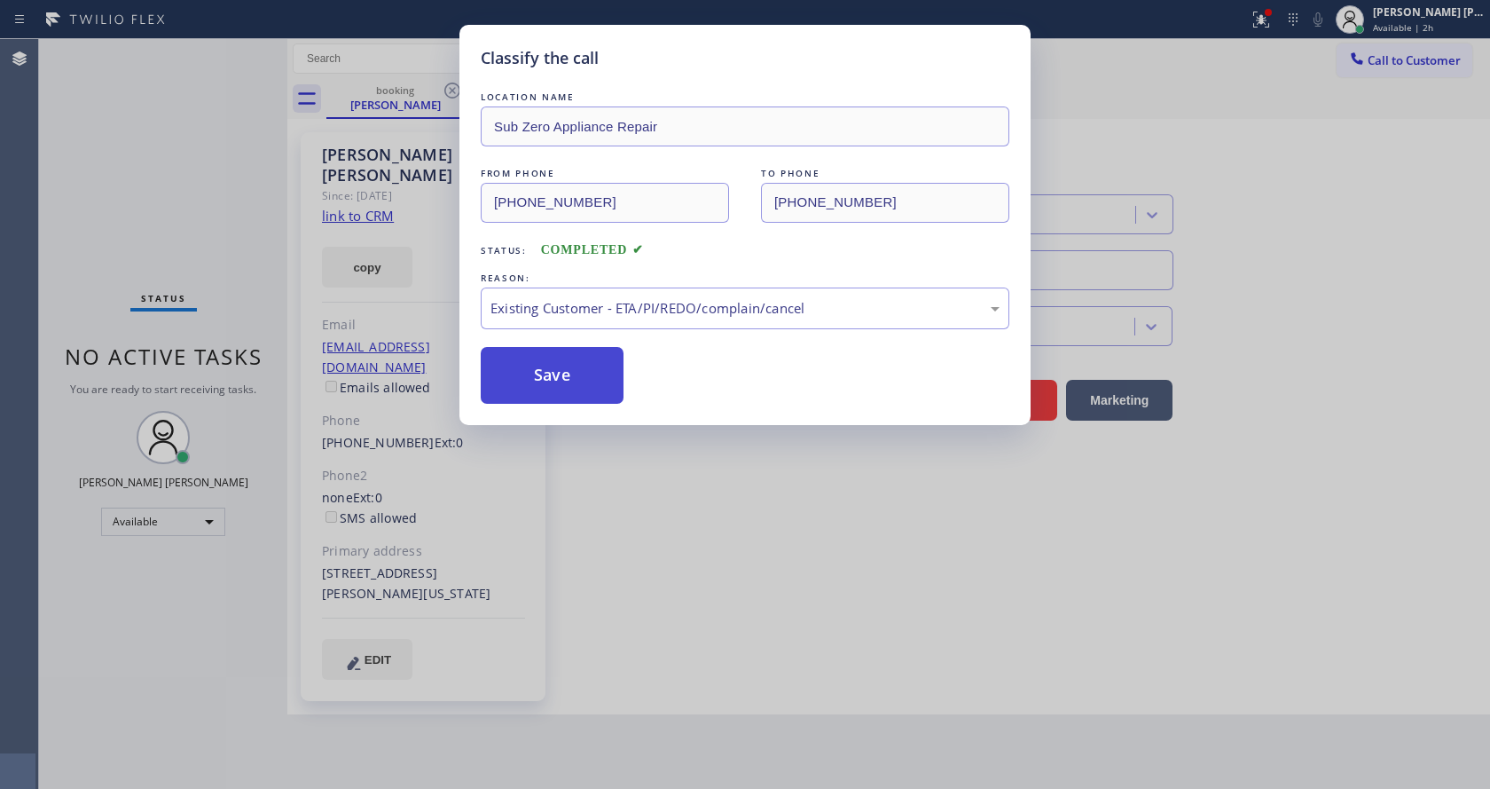
click at [536, 375] on button "Save" at bounding box center [552, 375] width 143 height 57
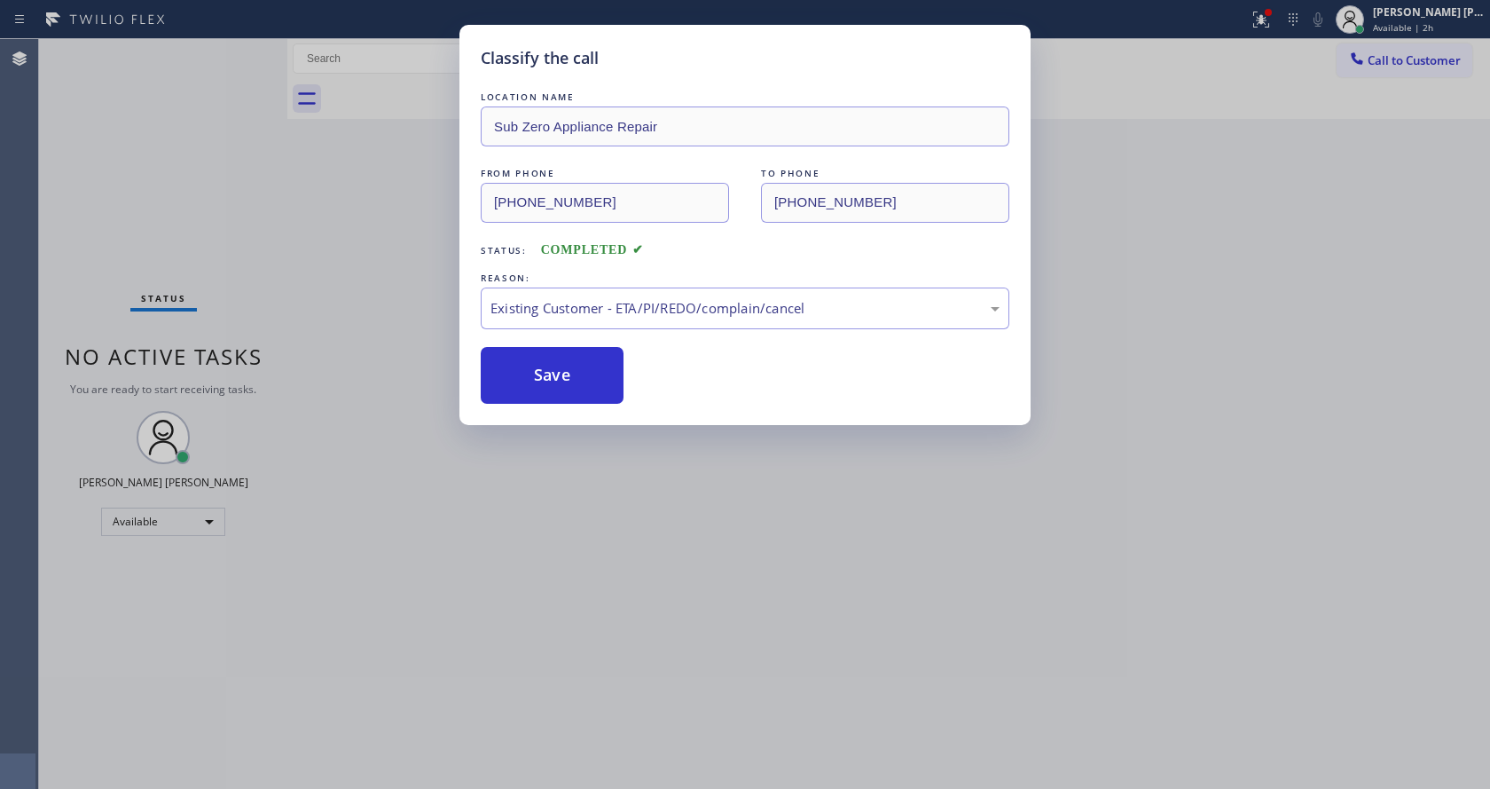
click at [617, 466] on div "Classify the call LOCATION NAME Sub Zero Appliance Repair FROM PHONE [PHONE_NUM…" at bounding box center [745, 394] width 1490 height 789
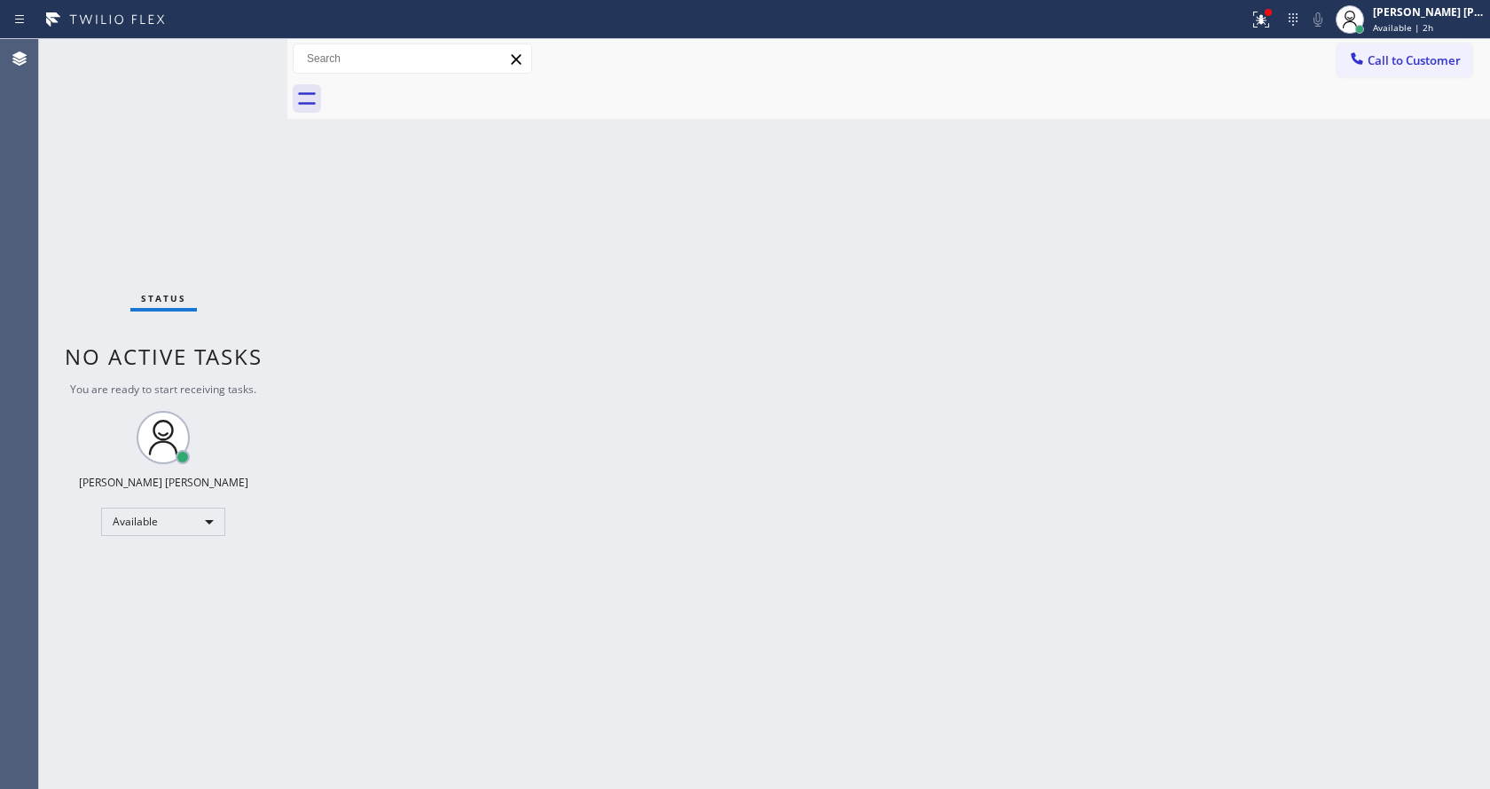
click at [781, 455] on div "Back to Dashboard Change Sender ID Customers Technicians Select a contact Outbo…" at bounding box center [888, 414] width 1203 height 750
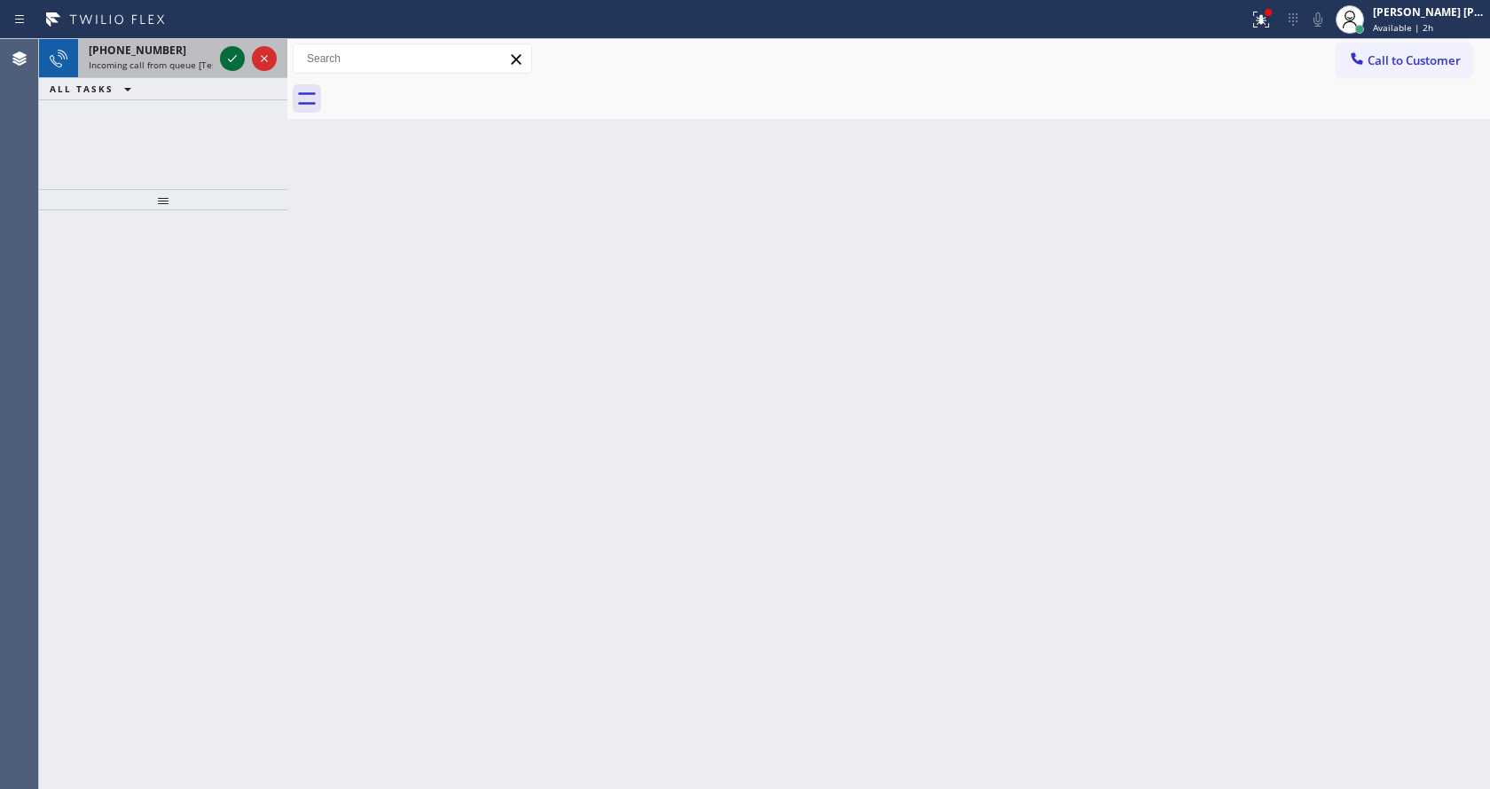
click at [223, 58] on icon at bounding box center [232, 58] width 21 height 21
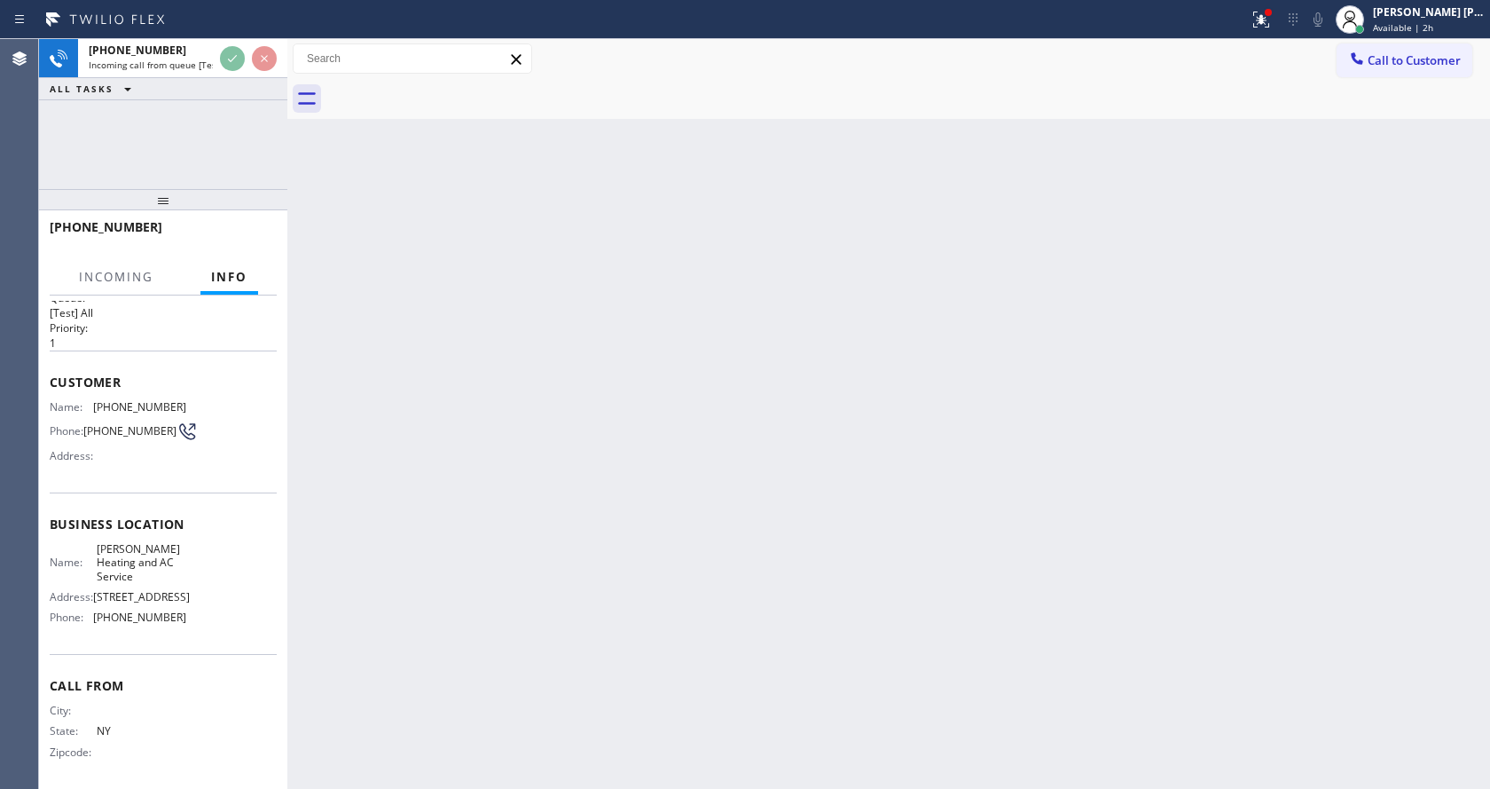
scroll to position [51, 0]
click at [570, 562] on div "Back to Dashboard Change Sender ID Customers Technicians Select a contact Outbo…" at bounding box center [888, 414] width 1203 height 750
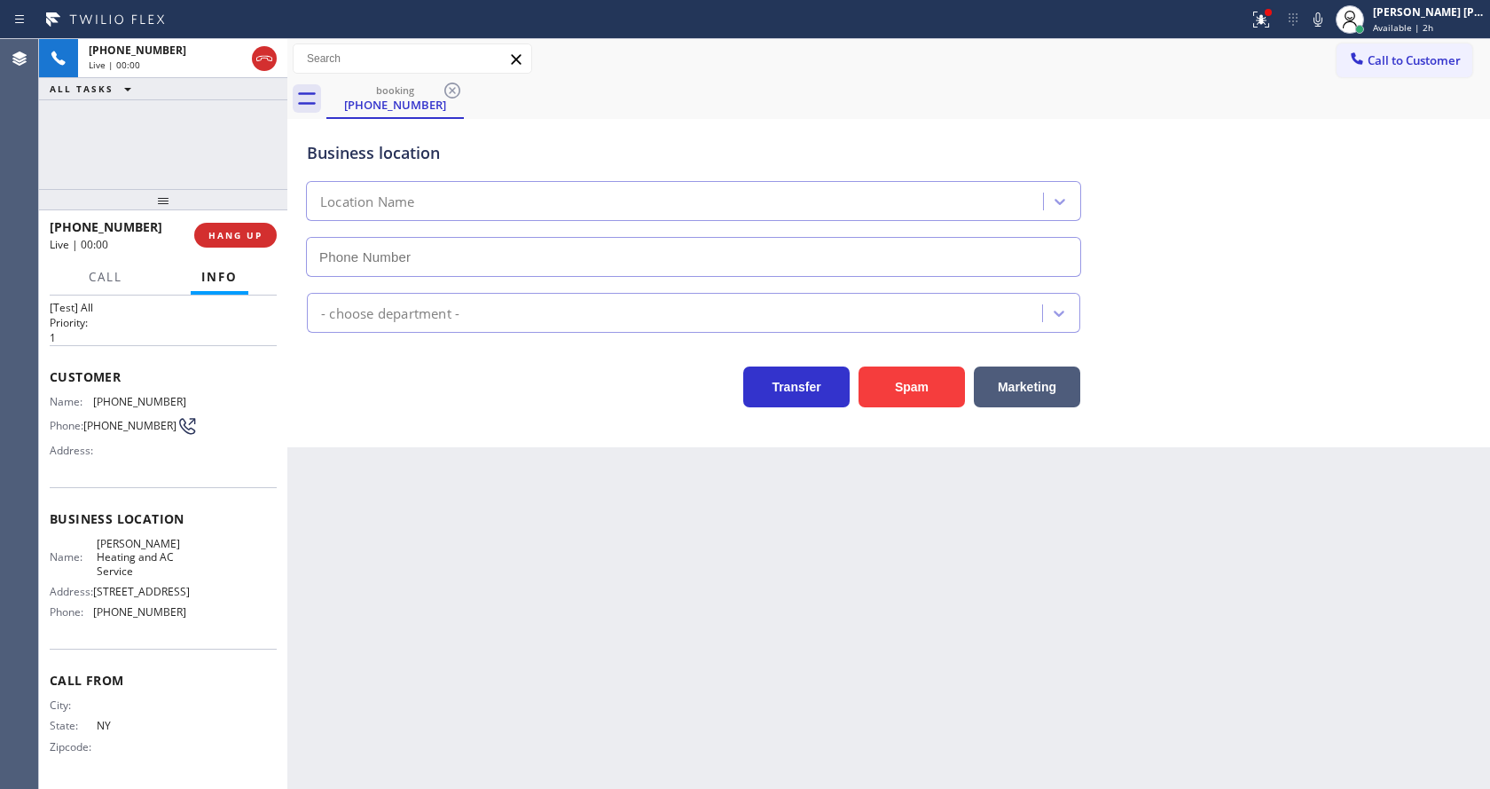
type input "[PHONE_NUMBER]"
click at [561, 557] on div "Back to Dashboard Change Sender ID Customers Technicians Select a contact Outbo…" at bounding box center [888, 414] width 1203 height 750
click at [492, 445] on div "Business location [PERSON_NAME] Heating & AC Service [PHONE_NUMBER] HVAC Transf…" at bounding box center [888, 283] width 1203 height 328
click at [1272, 22] on icon at bounding box center [1261, 19] width 21 height 21
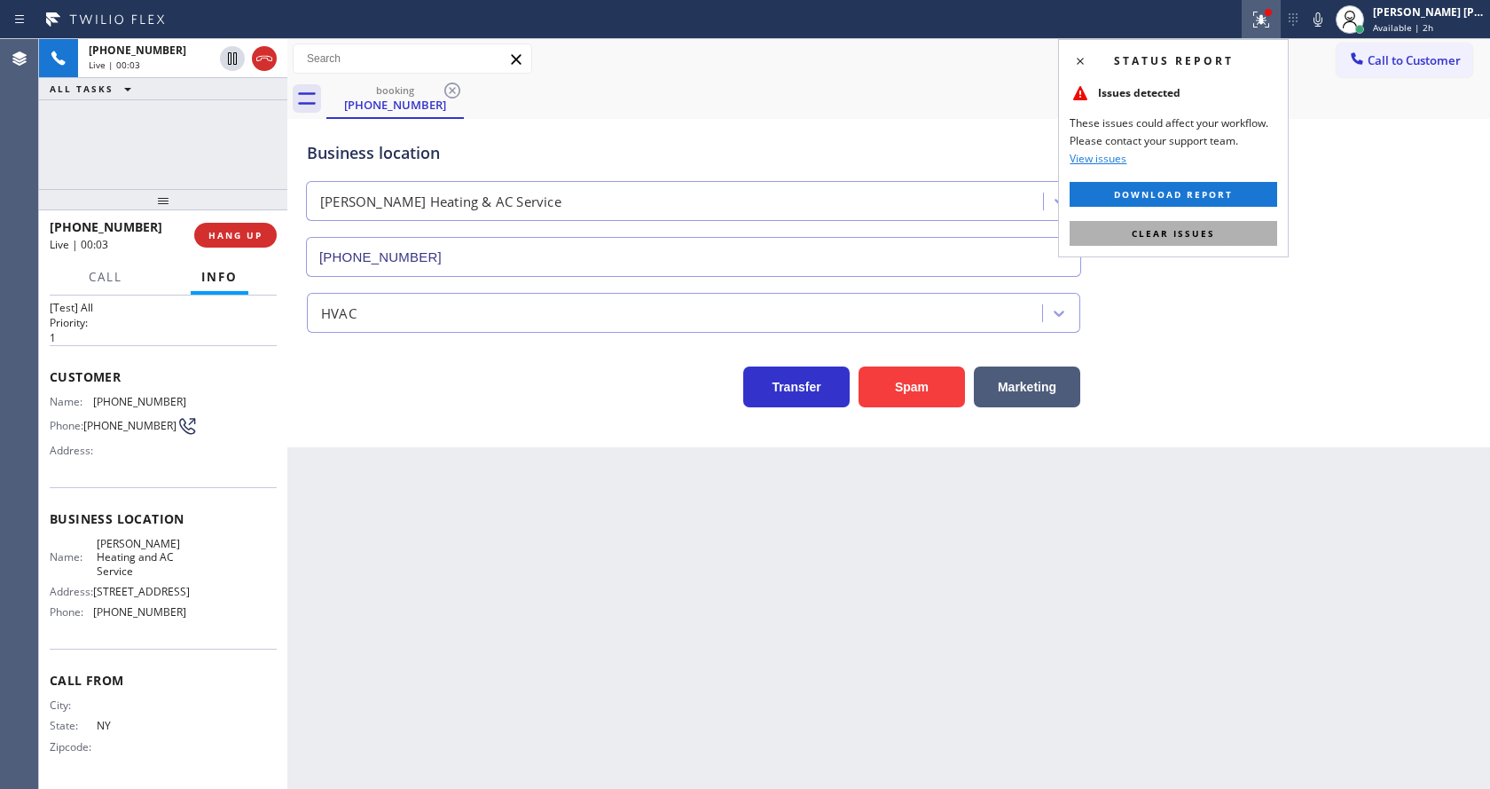
click at [1167, 242] on button "Clear issues" at bounding box center [1174, 233] width 208 height 25
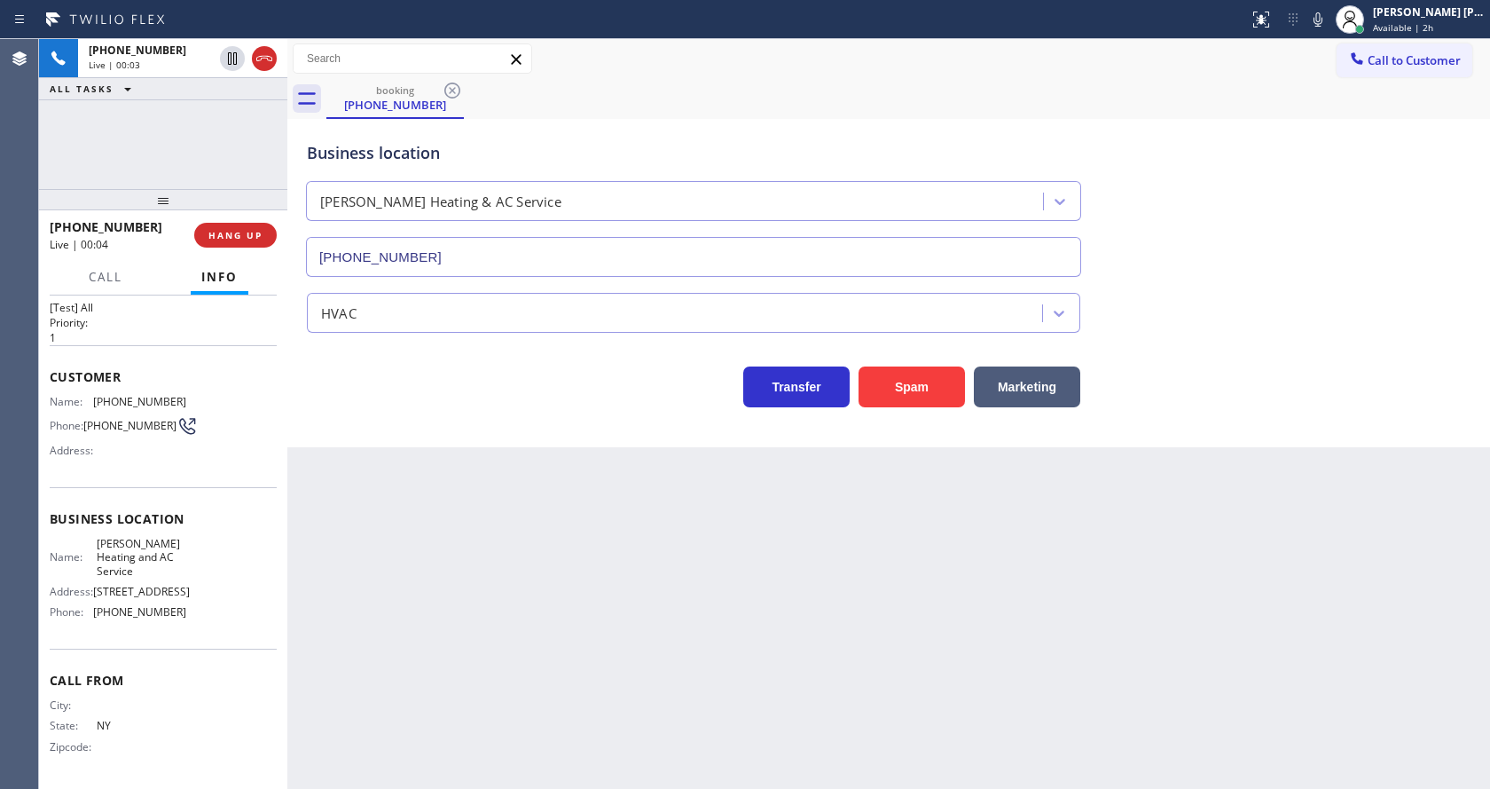
click at [1198, 256] on div "Business location [PERSON_NAME] Heating & AC Service [PHONE_NUMBER]" at bounding box center [888, 196] width 1171 height 161
click at [235, 252] on div "[PHONE_NUMBER] Wrap up | 00:18 COMPLETE" at bounding box center [163, 235] width 227 height 46
click at [211, 224] on button "COMPLETE" at bounding box center [232, 235] width 90 height 25
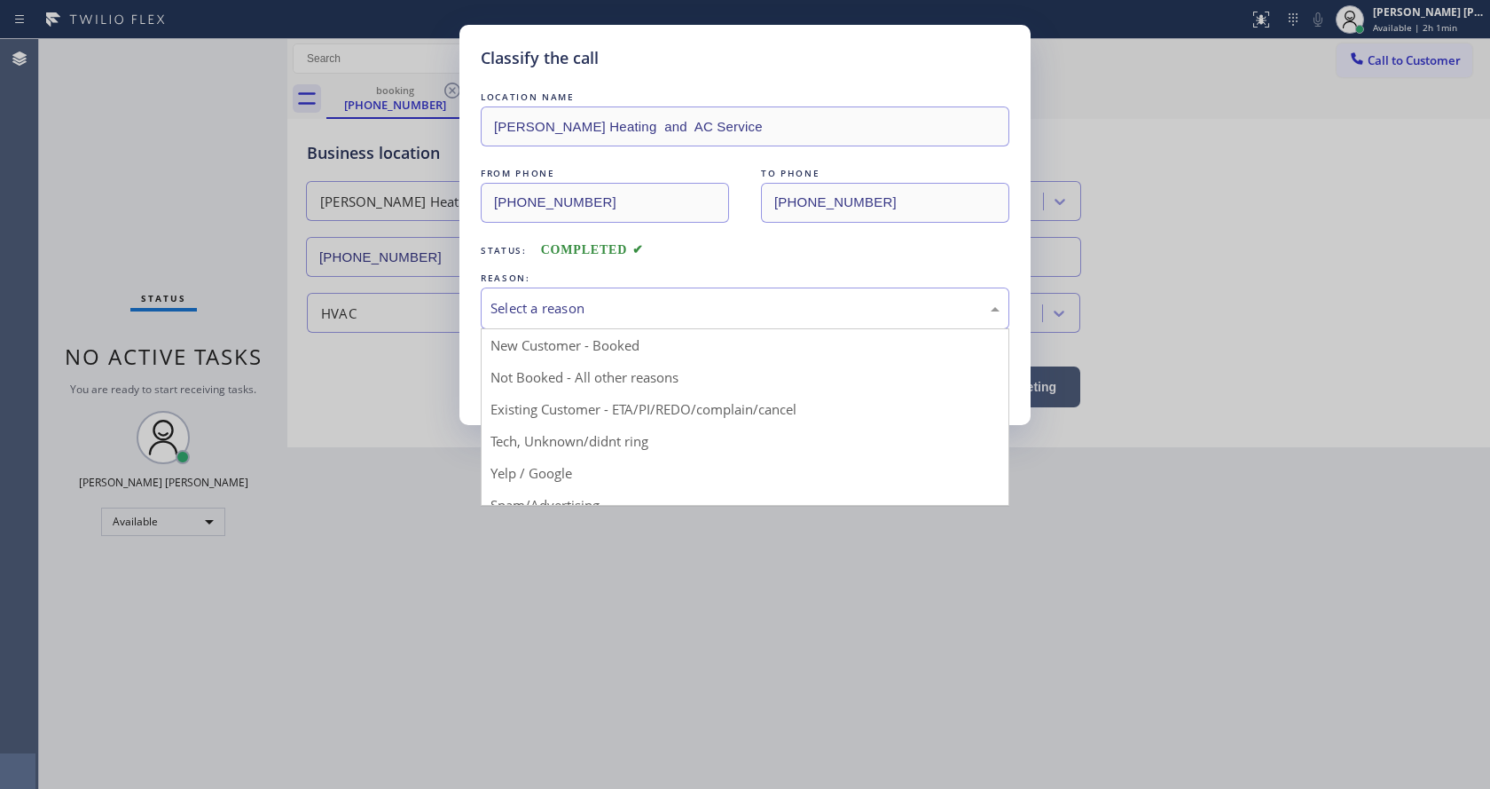
click at [530, 311] on div "Select a reason" at bounding box center [745, 308] width 509 height 20
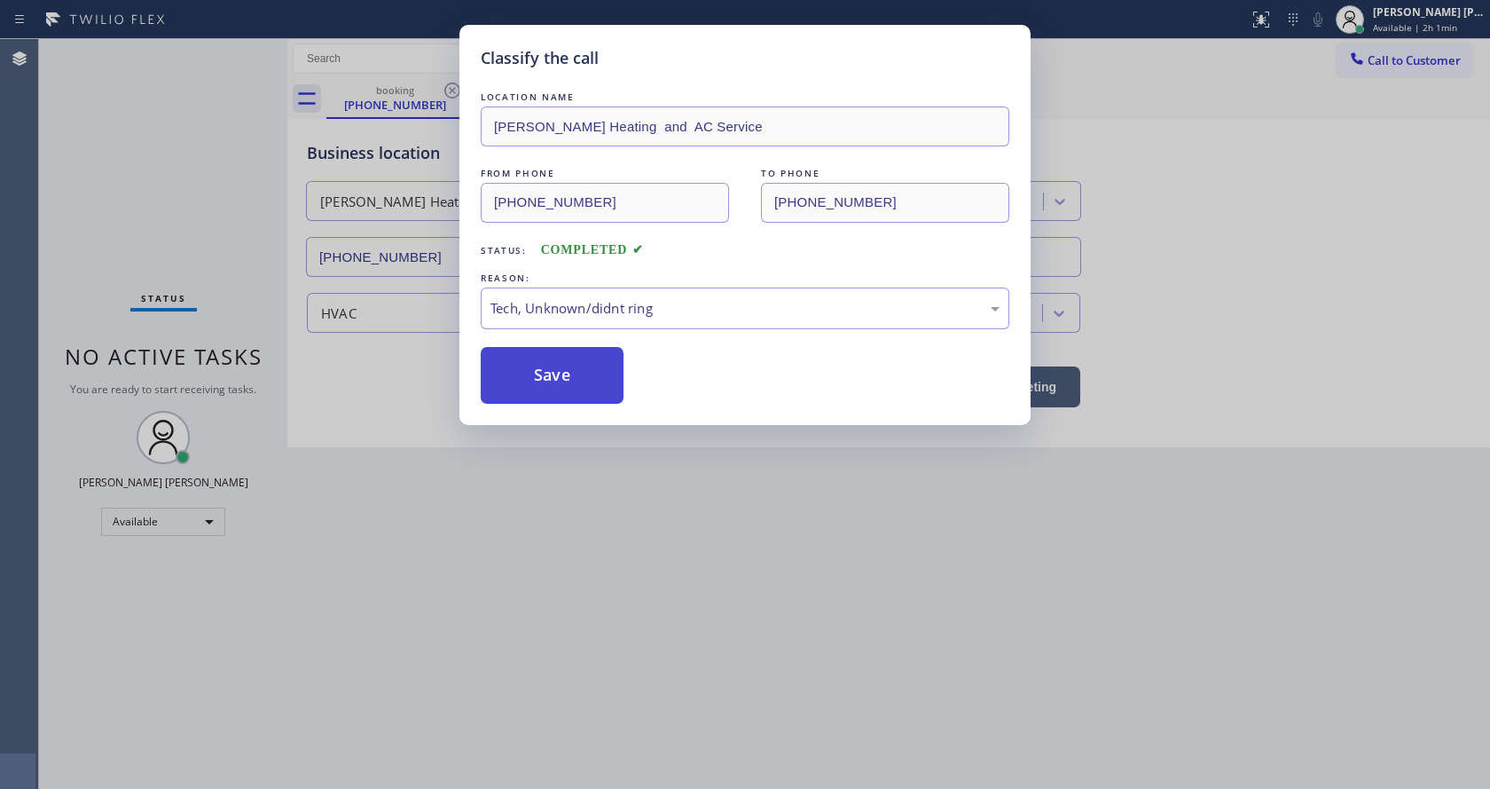
click at [525, 386] on button "Save" at bounding box center [552, 375] width 143 height 57
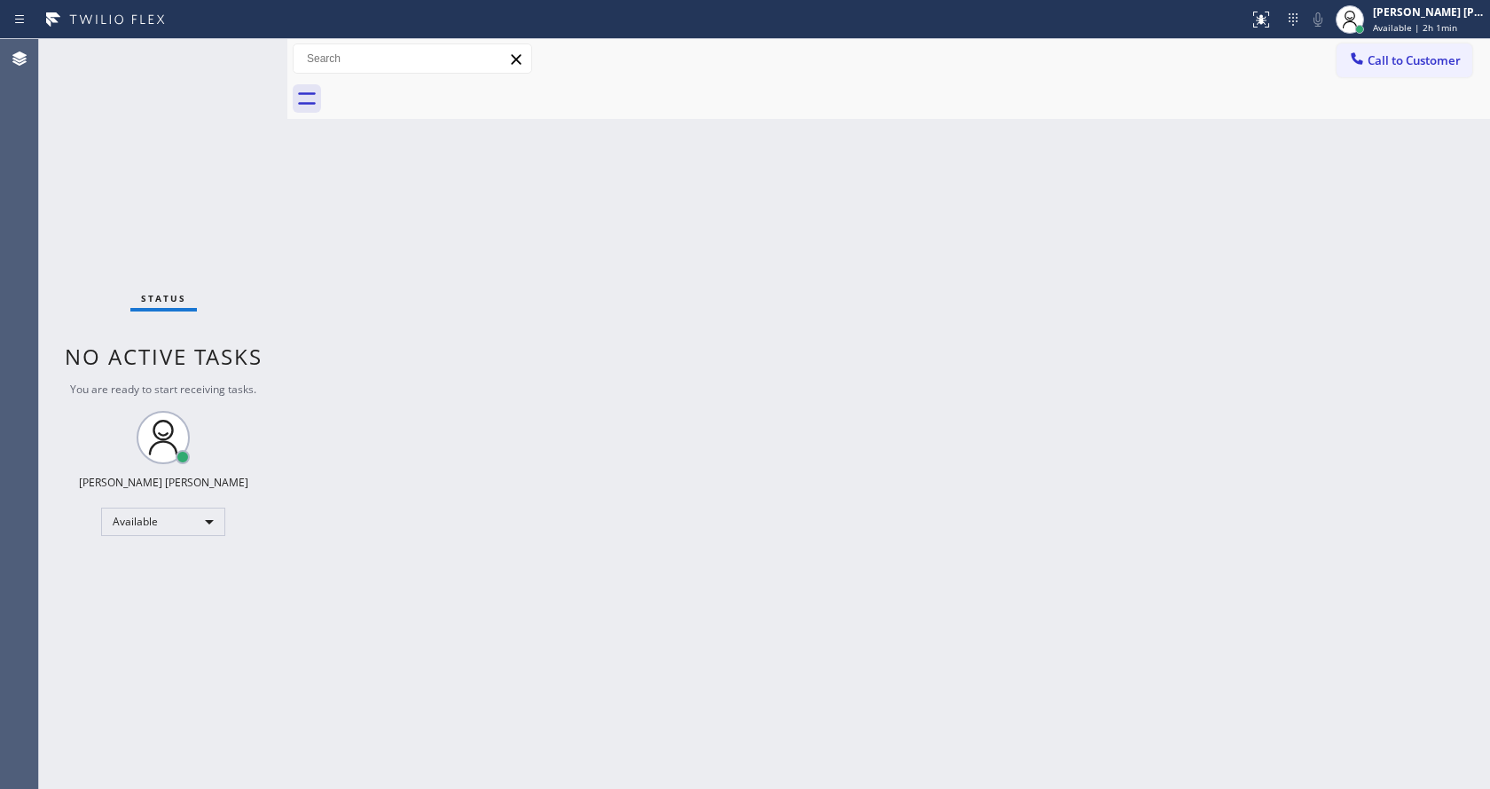
click at [475, 358] on div "Back to Dashboard Change Sender ID Customers Technicians Select a contact Outbo…" at bounding box center [888, 414] width 1203 height 750
click at [711, 640] on div "Back to Dashboard Change Sender ID Customers Technicians Select a contact Outbo…" at bounding box center [888, 414] width 1203 height 750
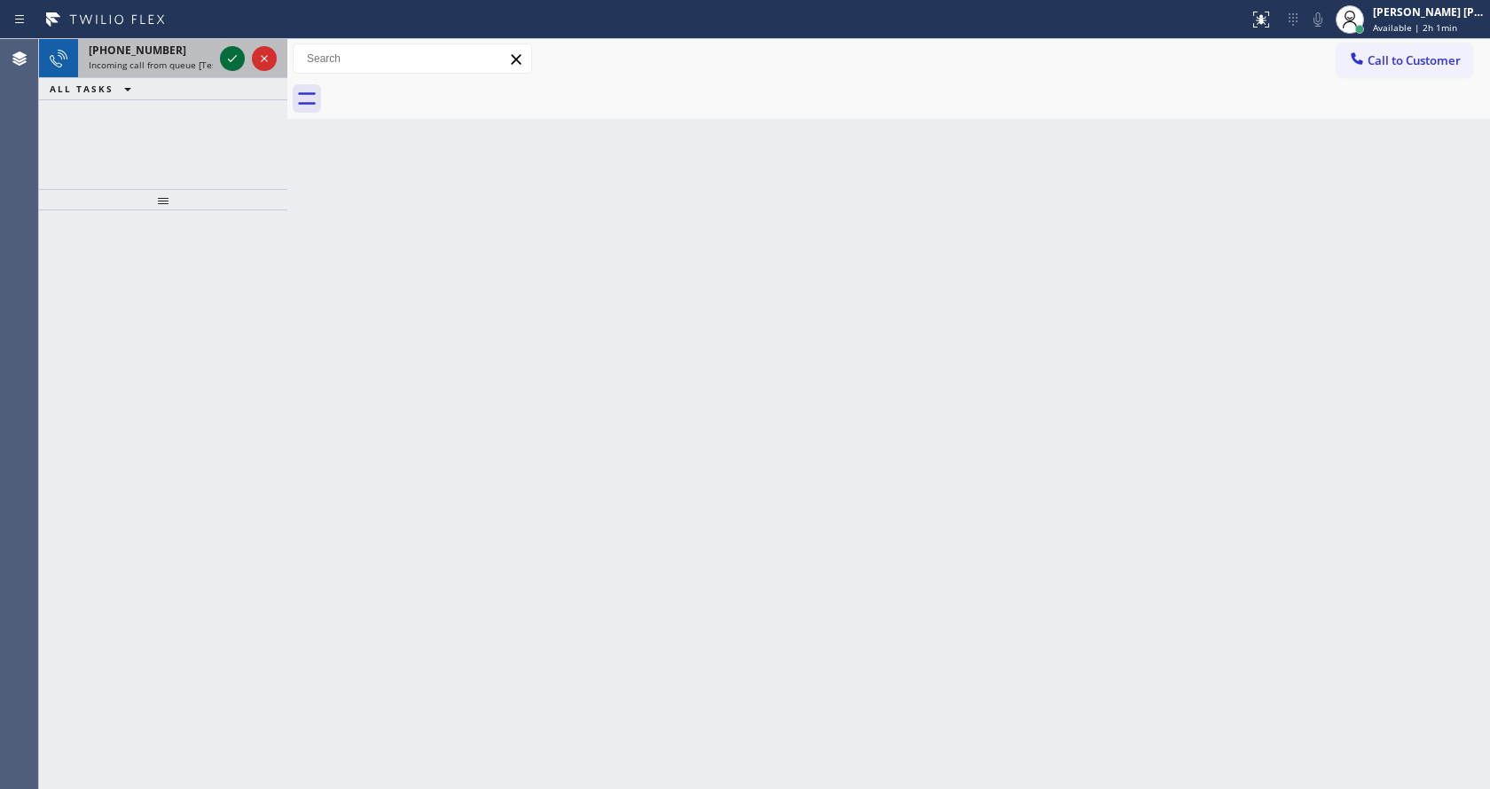
click at [236, 55] on icon at bounding box center [232, 58] width 21 height 21
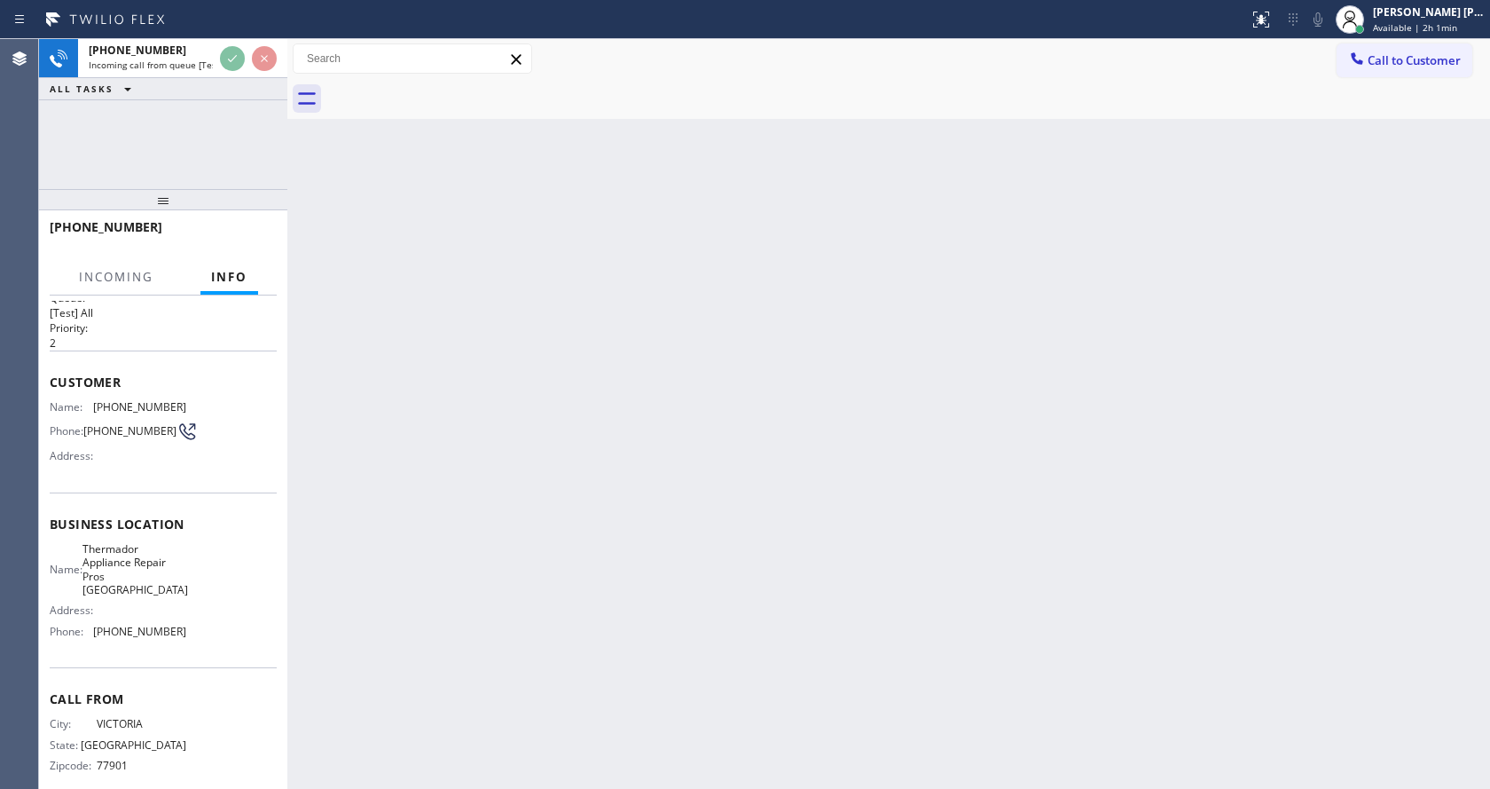
scroll to position [36, 0]
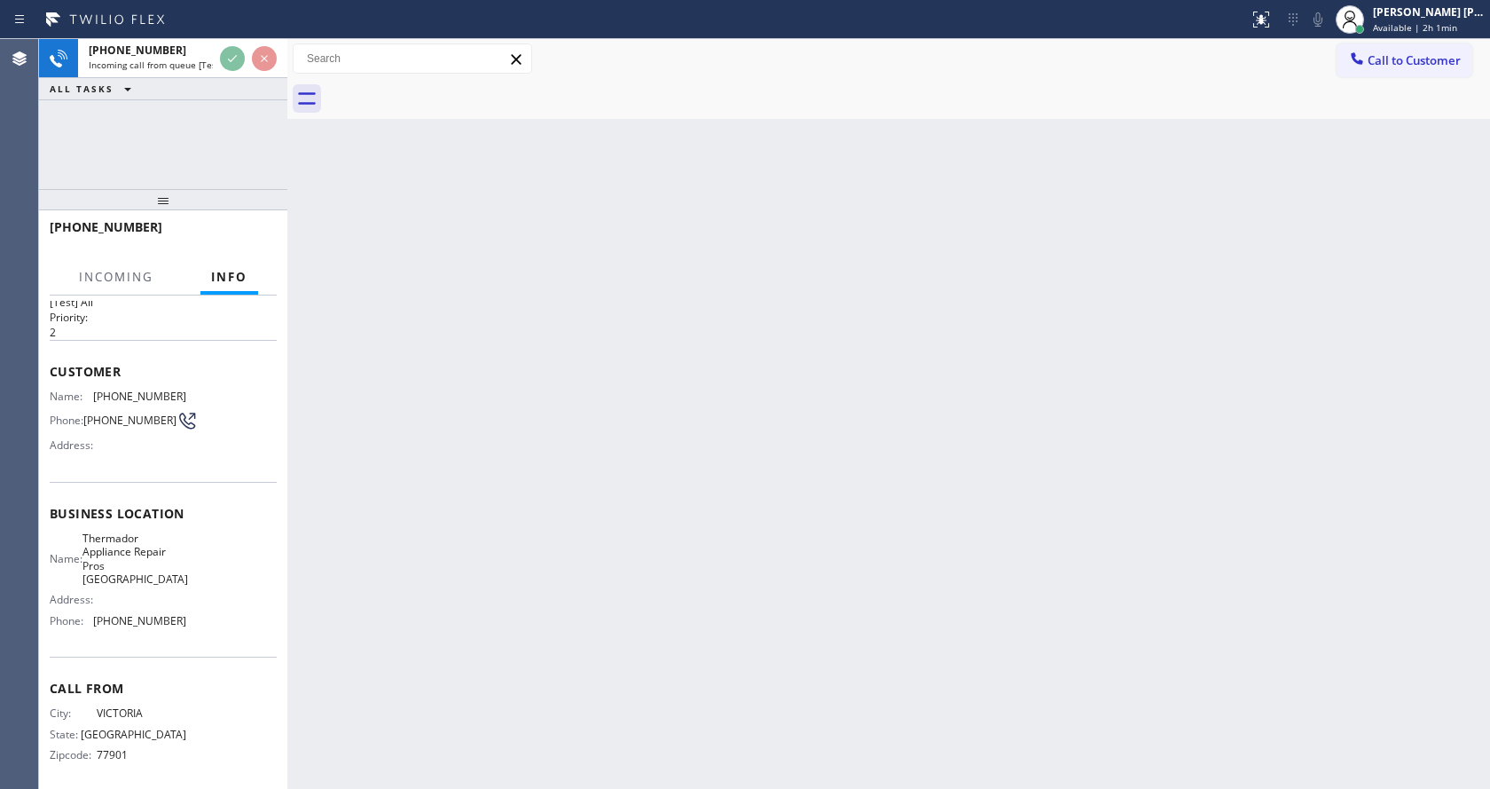
click at [563, 551] on div "Back to Dashboard Change Sender ID Customers Technicians Select a contact Outbo…" at bounding box center [888, 414] width 1203 height 750
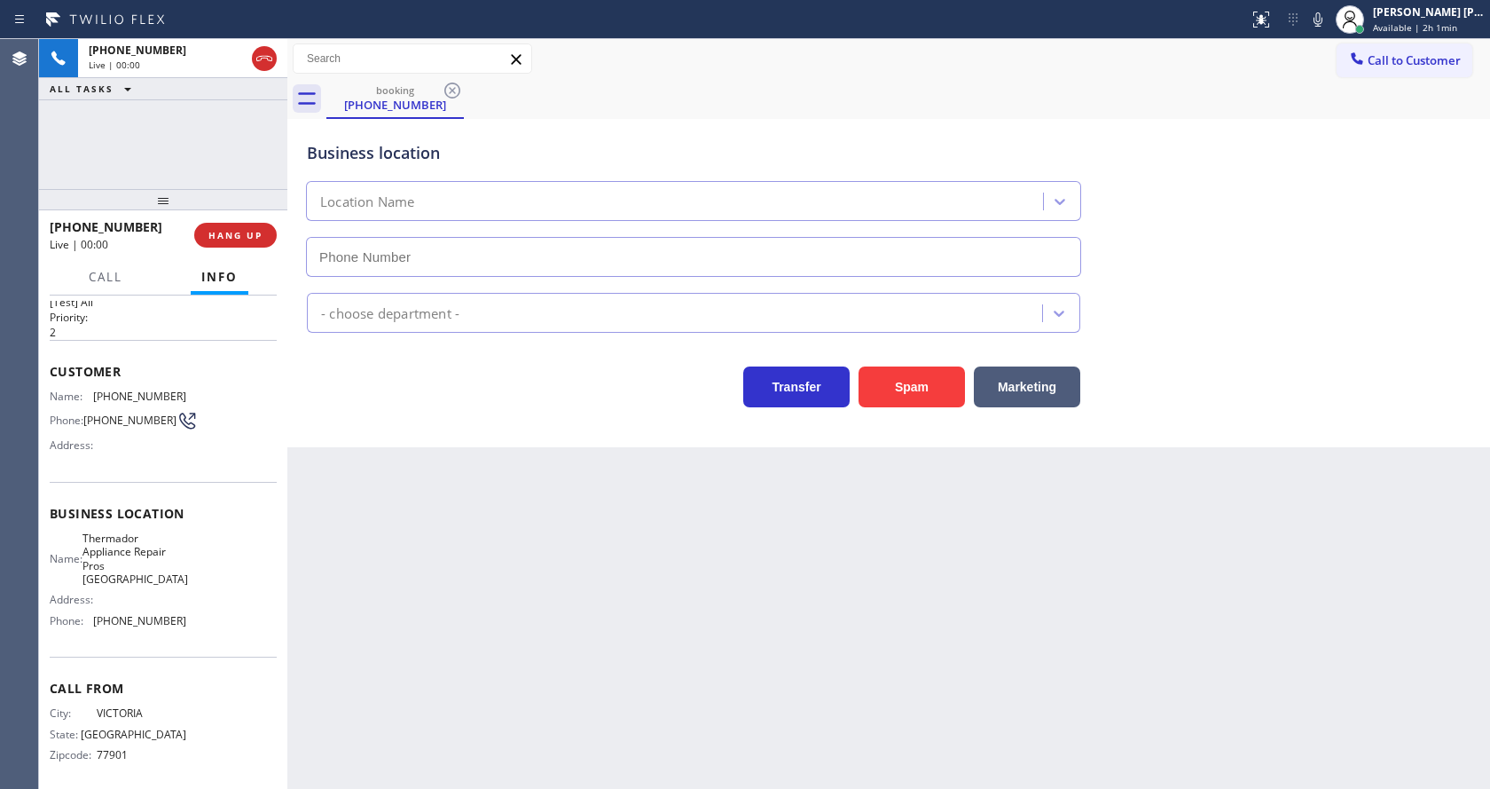
type input "[PHONE_NUMBER]"
drag, startPoint x: 434, startPoint y: 542, endPoint x: 631, endPoint y: 469, distance: 209.9
click at [434, 542] on div "Back to Dashboard Change Sender ID Customers Technicians Select a contact Outbo…" at bounding box center [888, 414] width 1203 height 750
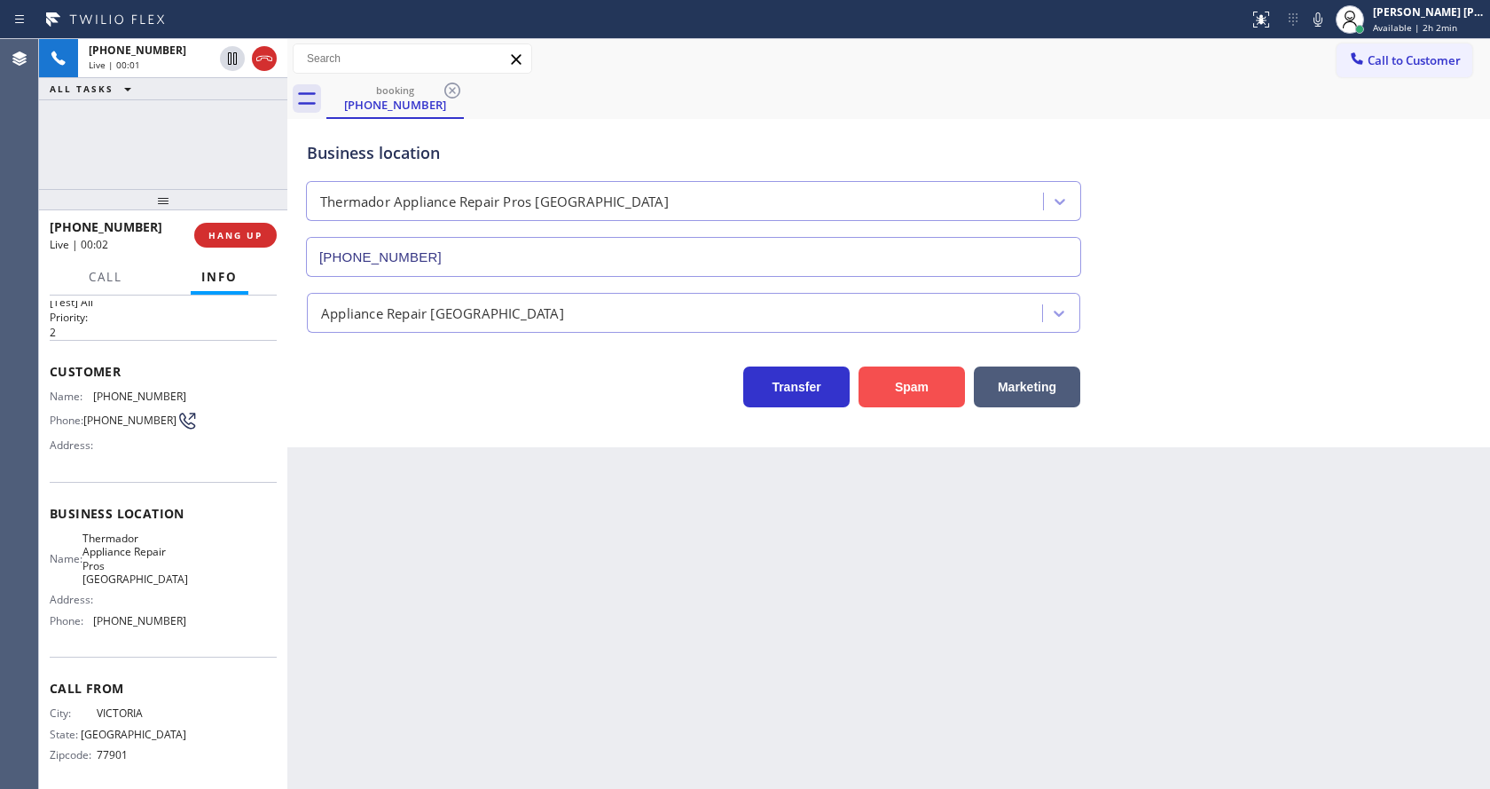
click at [923, 379] on button "Spam" at bounding box center [912, 386] width 106 height 41
click at [593, 647] on div "Back to Dashboard Change Sender ID Customers Technicians Select a contact Outbo…" at bounding box center [888, 414] width 1203 height 750
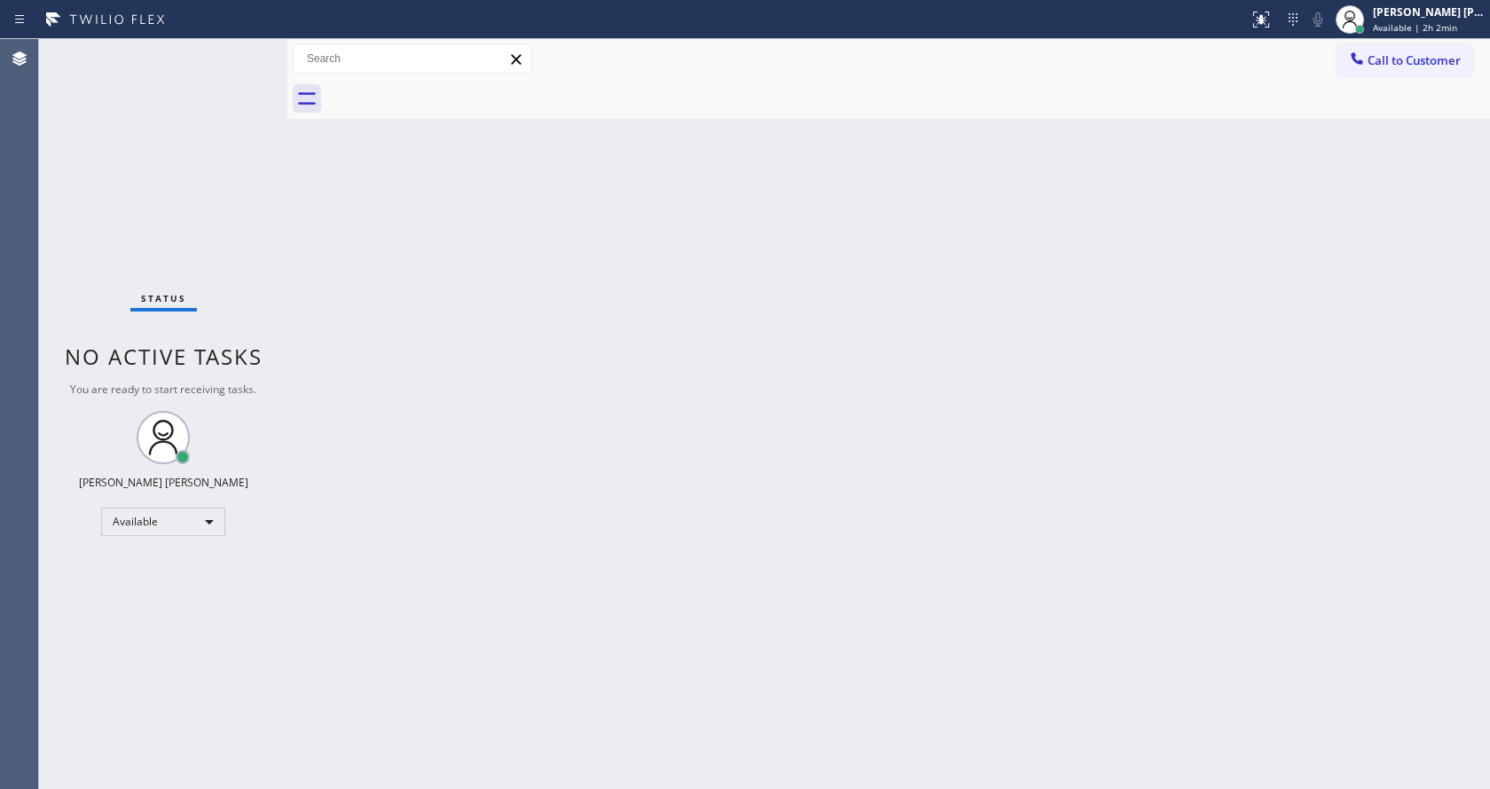
click at [449, 553] on div "Back to Dashboard Change Sender ID Customers Technicians Select a contact Outbo…" at bounding box center [888, 414] width 1203 height 750
click at [817, 471] on div "Back to Dashboard Change Sender ID Customers Technicians Select a contact Outbo…" at bounding box center [888, 414] width 1203 height 750
click at [404, 264] on div "Back to Dashboard Change Sender ID Customers Technicians Select a contact Outbo…" at bounding box center [888, 414] width 1203 height 750
drag, startPoint x: 386, startPoint y: 324, endPoint x: 224, endPoint y: 32, distance: 333.5
click at [386, 324] on div "Back to Dashboard Change Sender ID Customers Technicians Select a contact Outbo…" at bounding box center [888, 414] width 1203 height 750
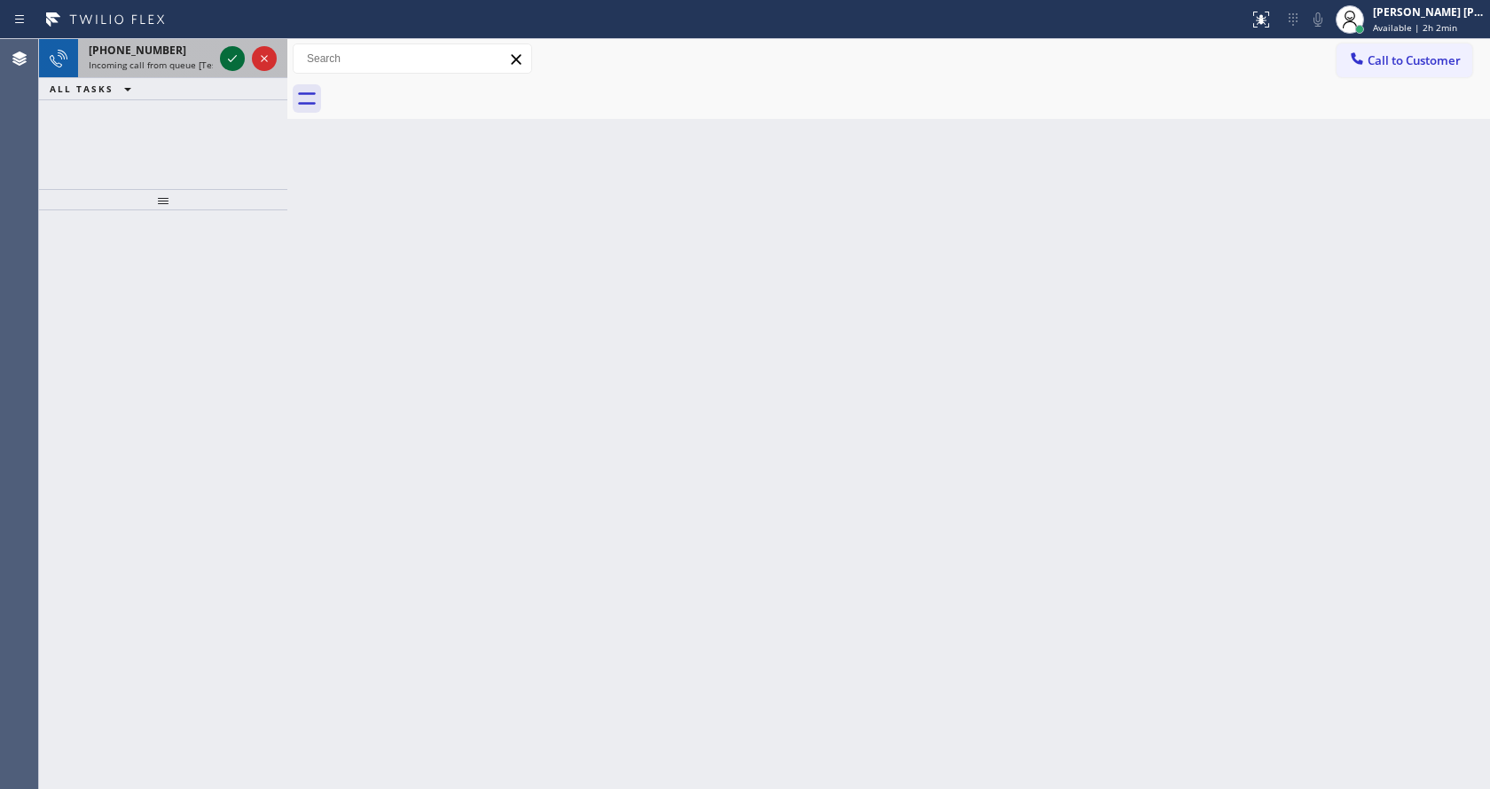
click at [232, 47] on button at bounding box center [232, 58] width 25 height 25
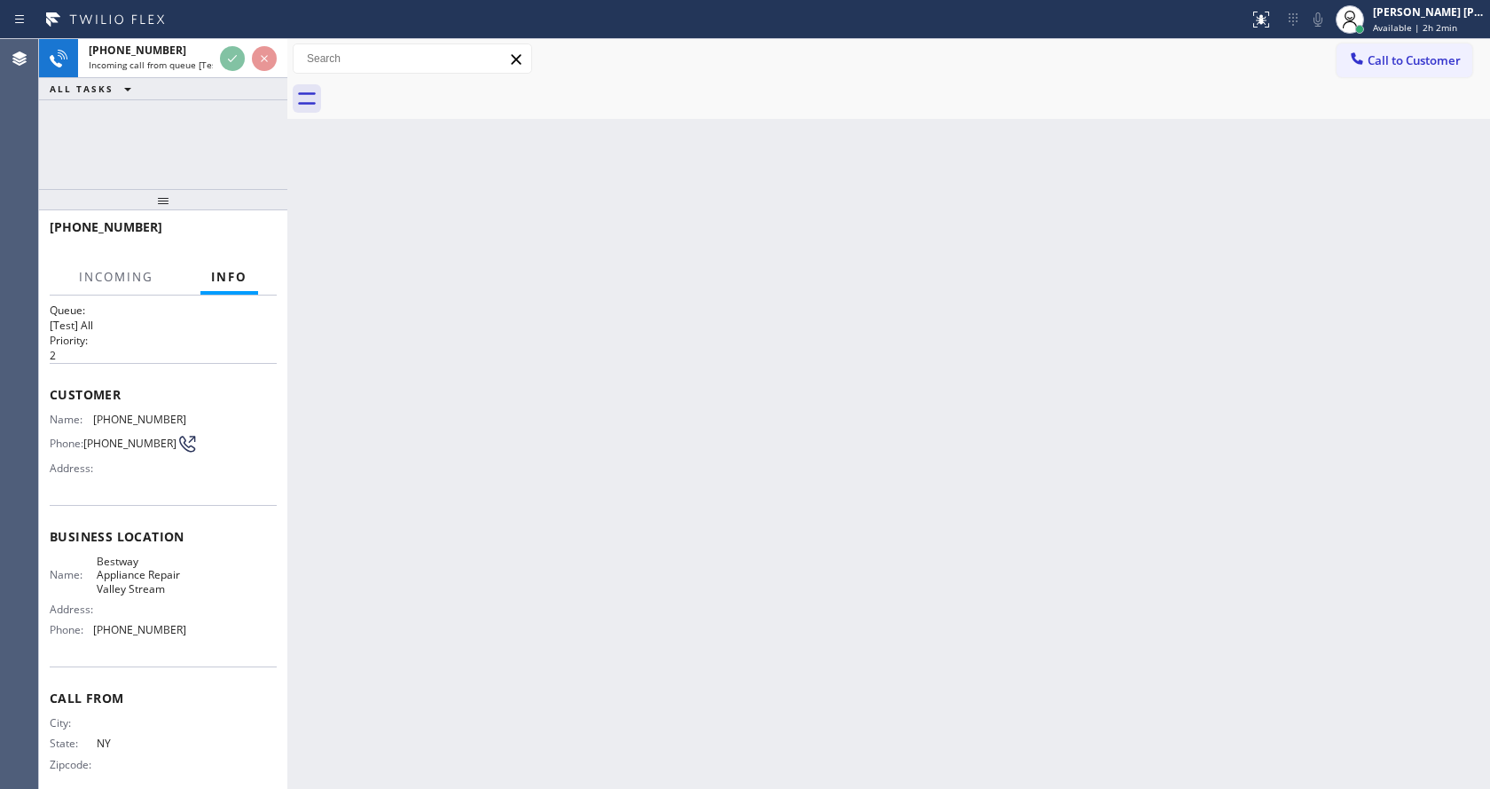
scroll to position [36, 0]
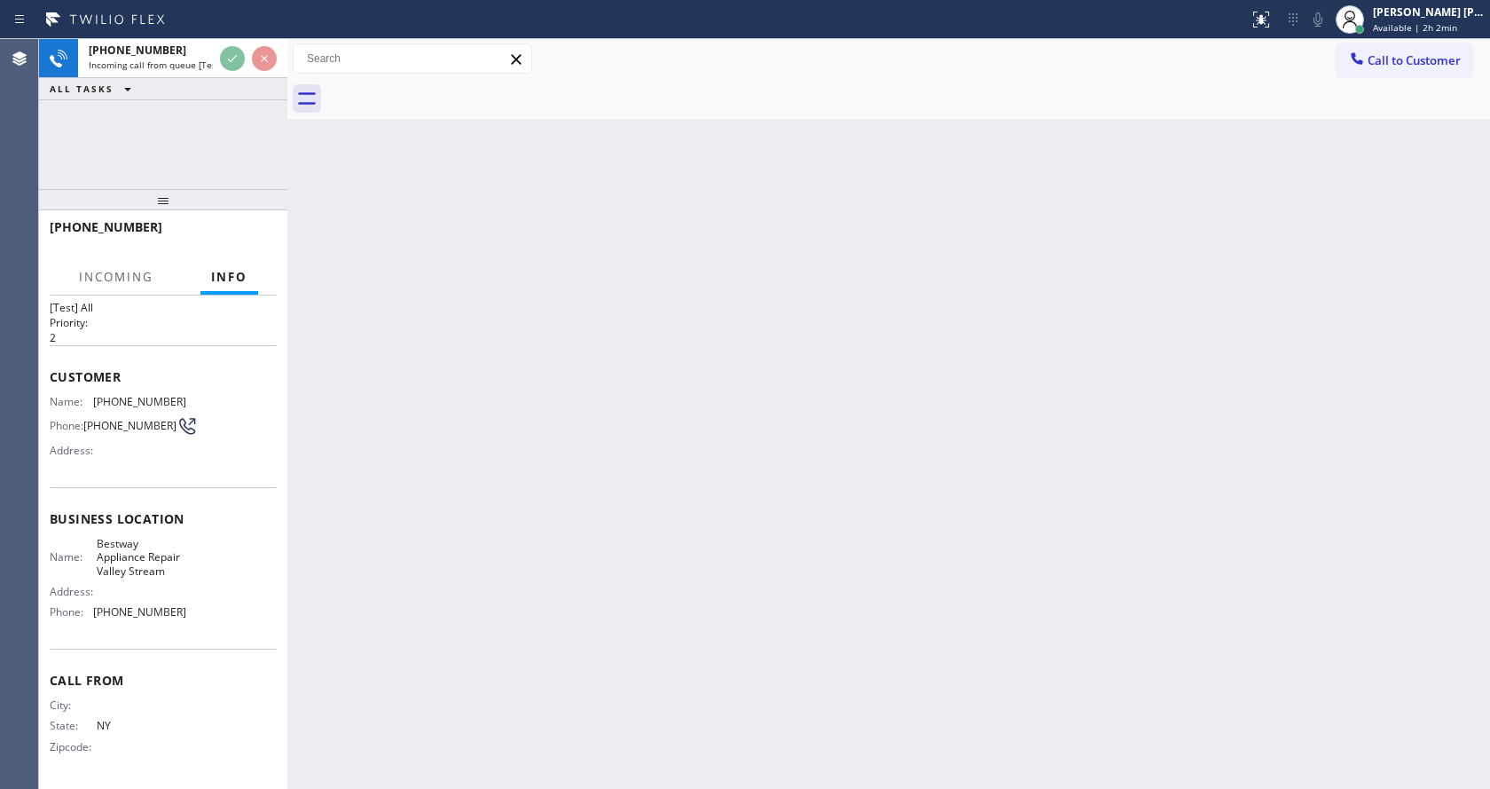
click at [660, 533] on div "Back to Dashboard Change Sender ID Customers Technicians Select a contact Outbo…" at bounding box center [888, 414] width 1203 height 750
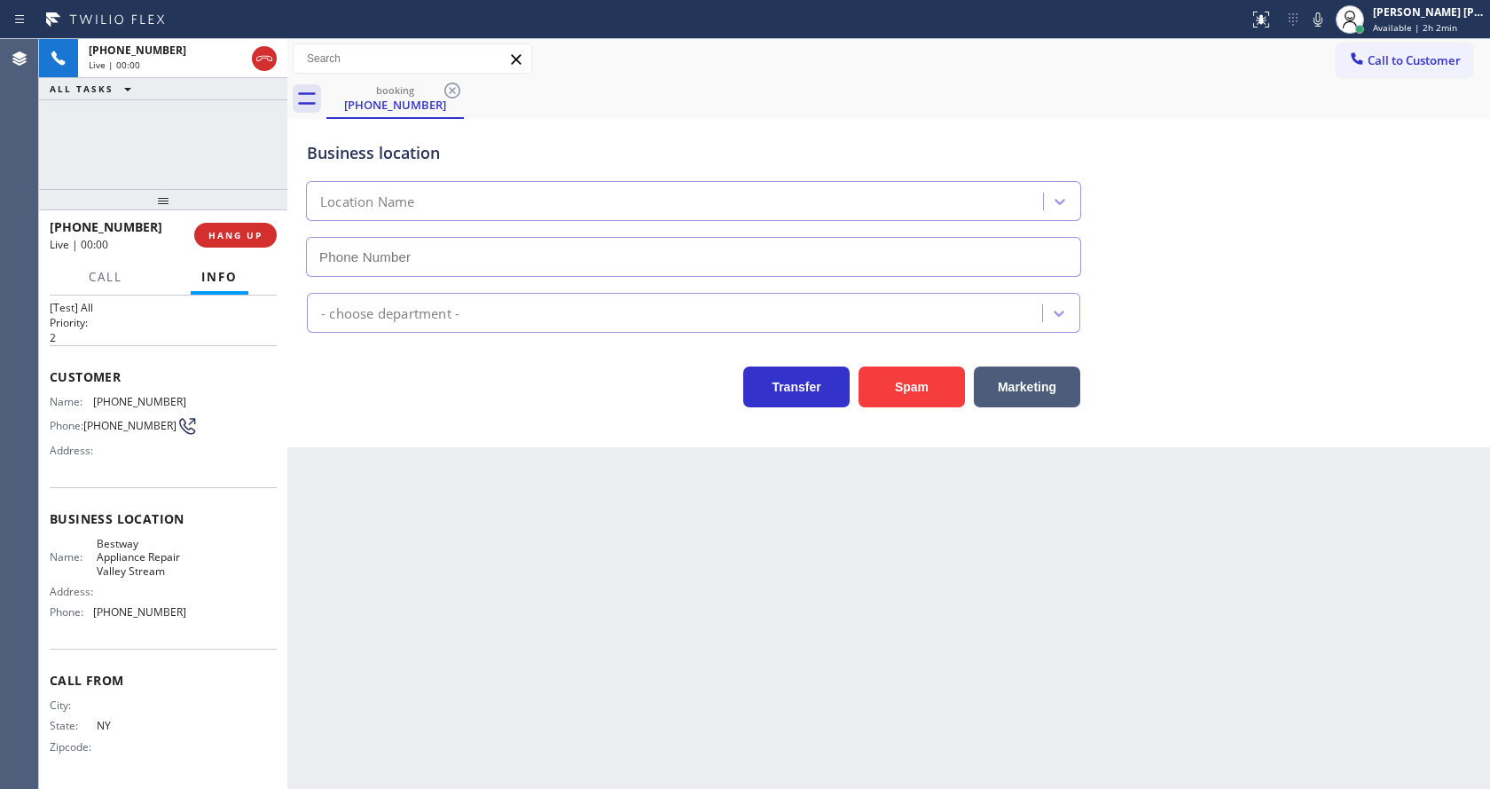
type input "[PHONE_NUMBER]"
click at [808, 529] on div "Back to Dashboard Change Sender ID Customers Technicians Select a contact Outbo…" at bounding box center [888, 414] width 1203 height 750
click at [568, 538] on div "Back to Dashboard Change Sender ID Customers Technicians Select a contact Outbo…" at bounding box center [888, 414] width 1203 height 750
click at [570, 562] on div "Back to Dashboard Change Sender ID Customers Technicians Select a contact Outbo…" at bounding box center [888, 414] width 1203 height 750
click at [303, 519] on div "Back to Dashboard Change Sender ID Customers Technicians Select a contact Outbo…" at bounding box center [888, 414] width 1203 height 750
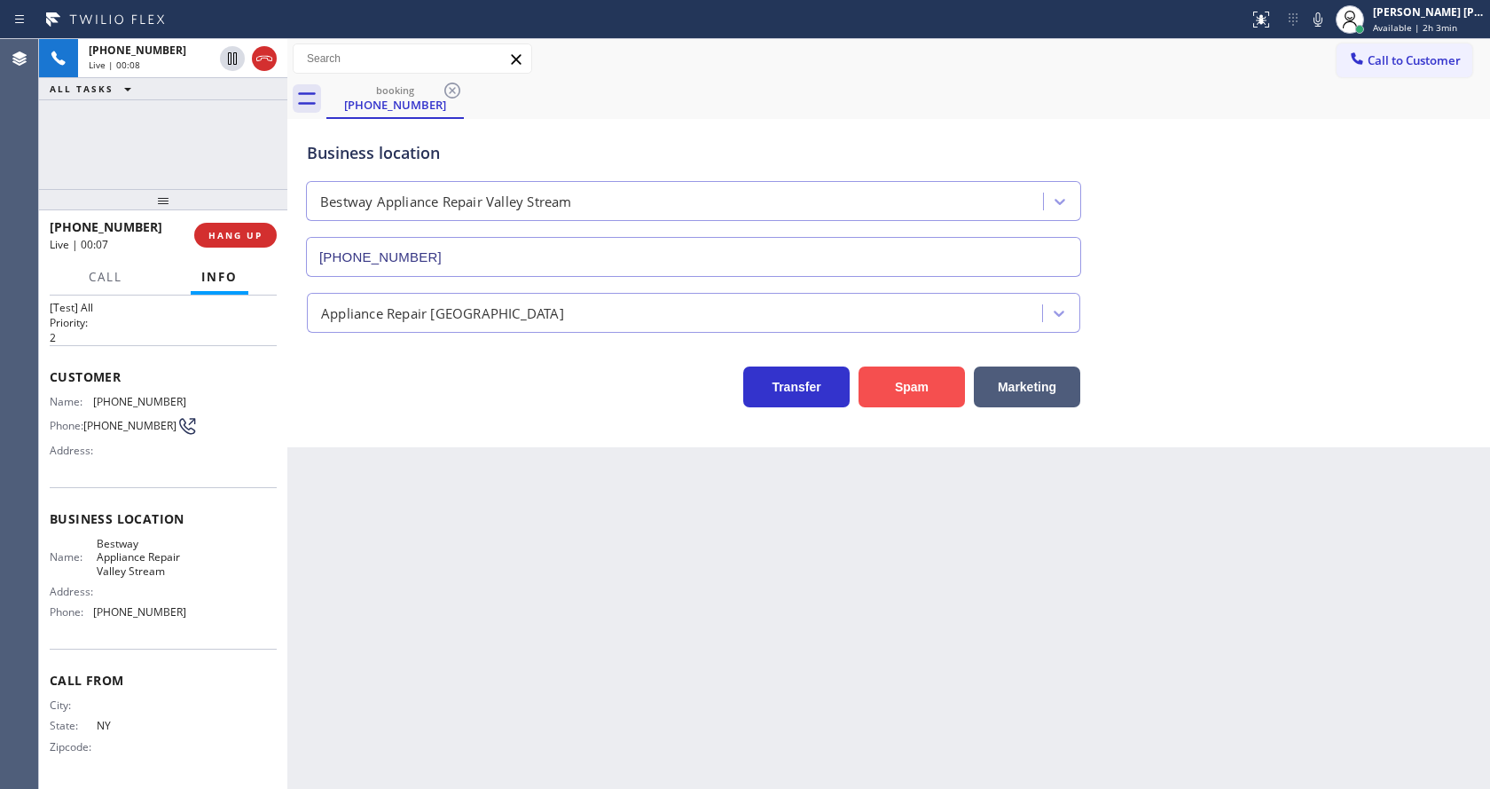
click at [897, 377] on button "Spam" at bounding box center [912, 386] width 106 height 41
click at [836, 526] on div "Back to Dashboard Change Sender ID Customers Technicians Select a contact Outbo…" at bounding box center [888, 414] width 1203 height 750
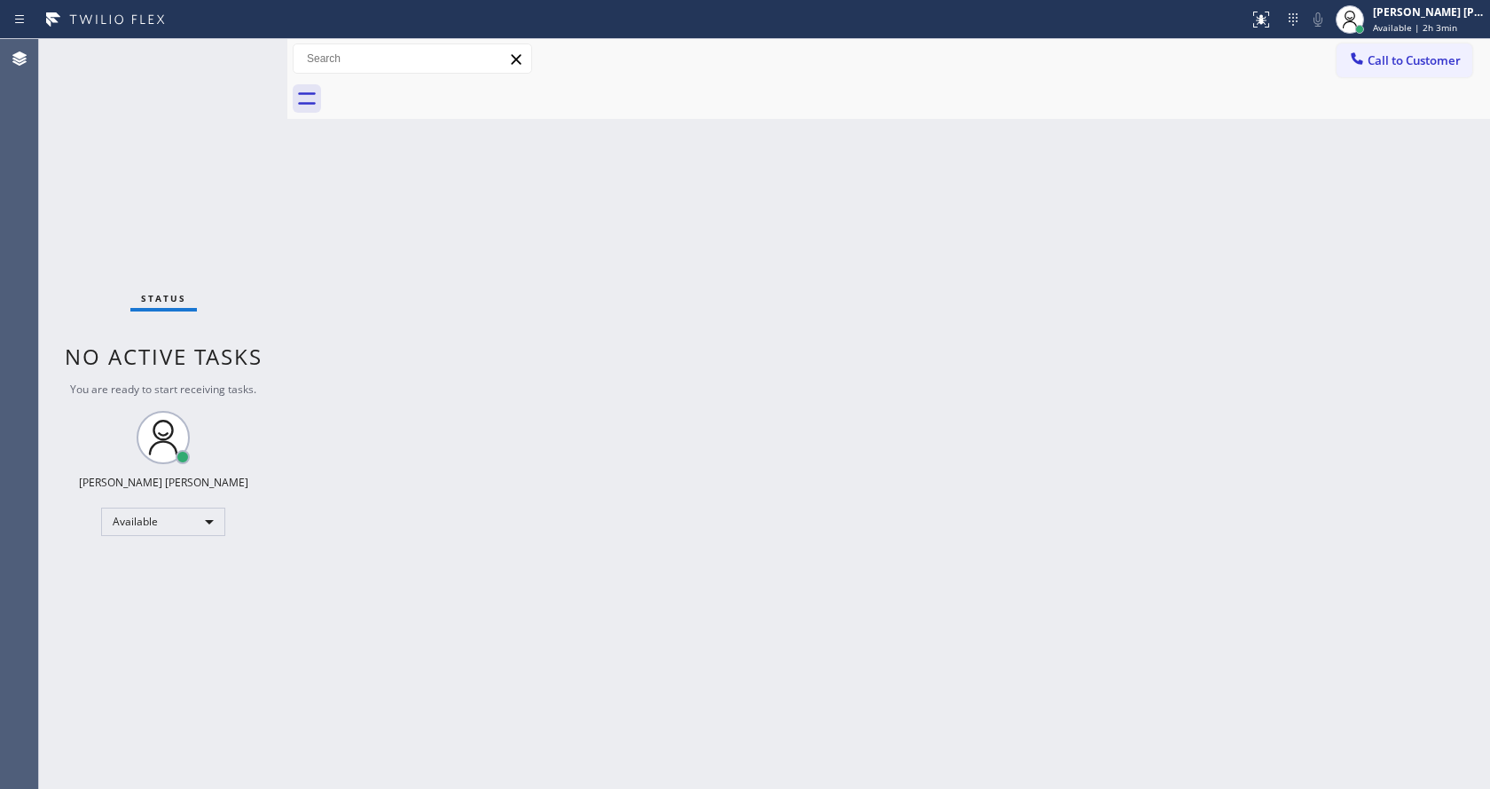
click at [555, 687] on div "Back to Dashboard Change Sender ID Customers Technicians Select a contact Outbo…" at bounding box center [888, 414] width 1203 height 750
click at [389, 328] on div "Back to Dashboard Change Sender ID Customers Technicians Select a contact Outbo…" at bounding box center [888, 414] width 1203 height 750
click at [372, 181] on div "Back to Dashboard Change Sender ID Customers Technicians Select a contact Outbo…" at bounding box center [888, 414] width 1203 height 750
click at [249, 42] on div "Status No active tasks You are ready to start receiving tasks. [PERSON_NAME] [P…" at bounding box center [163, 414] width 248 height 750
click at [248, 51] on div "Status No active tasks You are ready to start receiving tasks. [PERSON_NAME] [P…" at bounding box center [163, 414] width 248 height 750
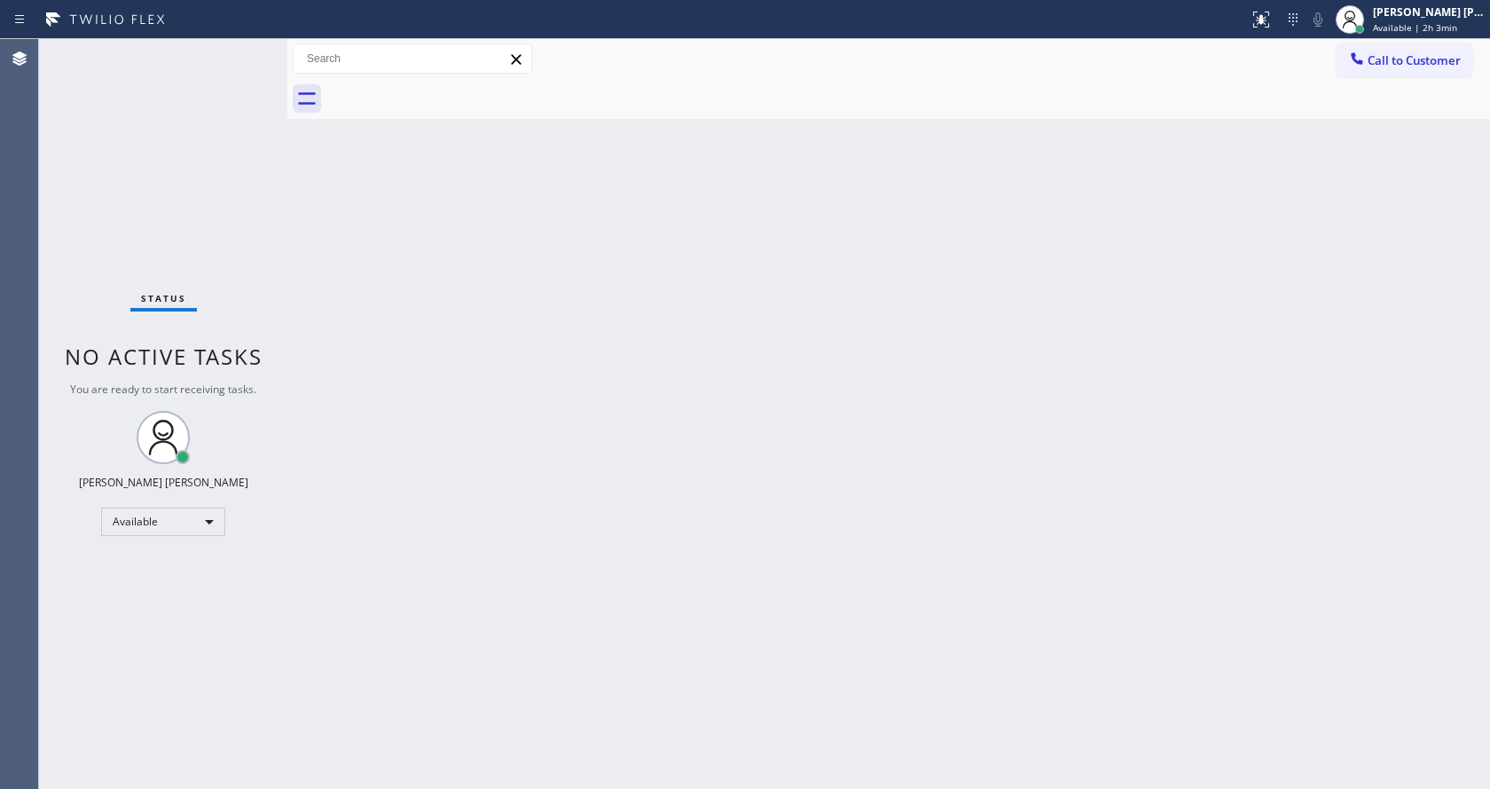
click at [560, 703] on div "Back to Dashboard Change Sender ID Customers Technicians Select a contact Outbo…" at bounding box center [888, 414] width 1203 height 750
click at [458, 389] on div "Back to Dashboard Change Sender ID Customers Technicians Select a contact Outbo…" at bounding box center [888, 414] width 1203 height 750
drag, startPoint x: 595, startPoint y: 397, endPoint x: 587, endPoint y: 456, distance: 59.1
click at [596, 398] on div "Back to Dashboard Change Sender ID Customers Technicians Select a contact Outbo…" at bounding box center [888, 414] width 1203 height 750
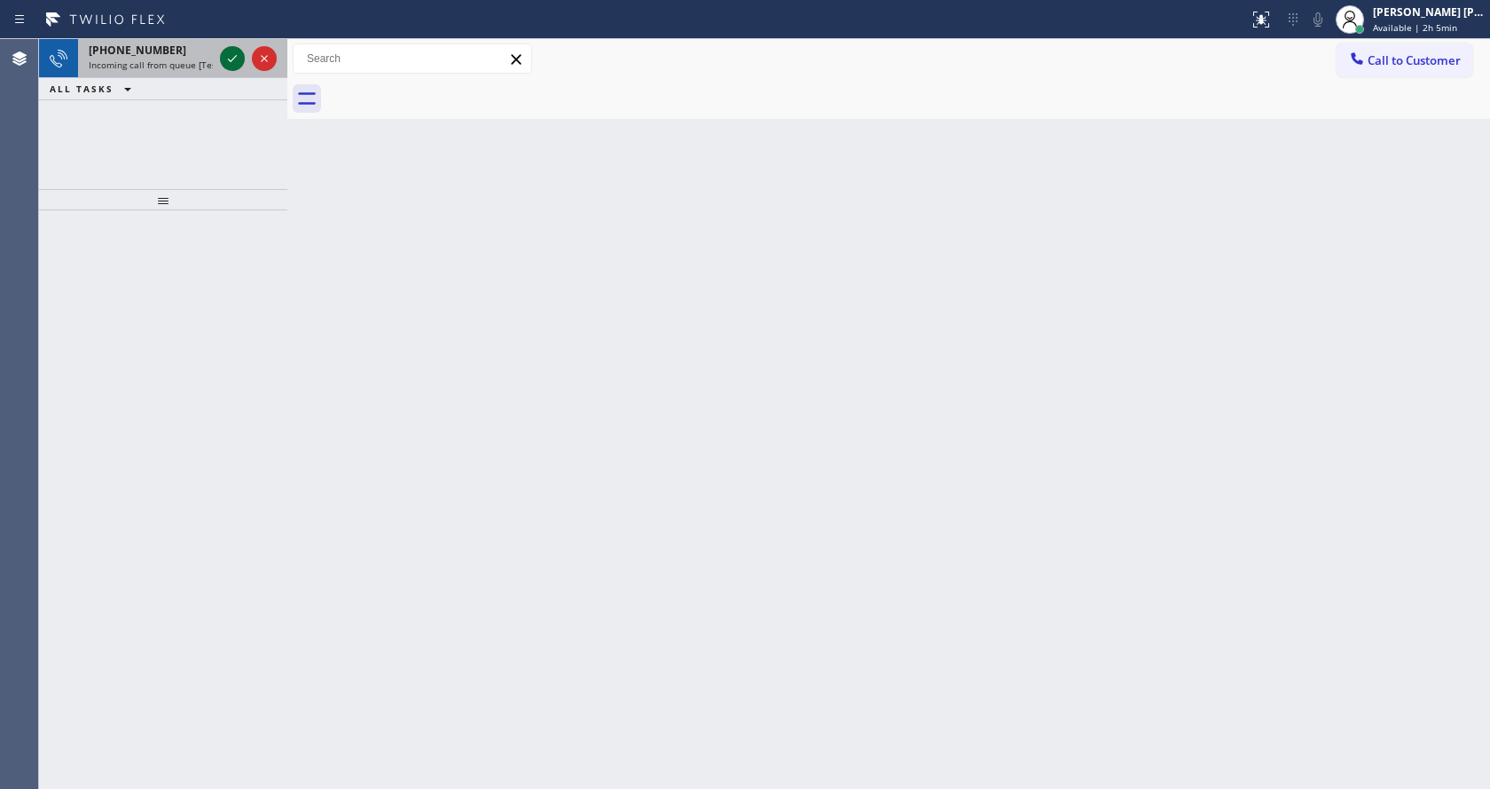
click at [230, 62] on icon at bounding box center [232, 58] width 21 height 21
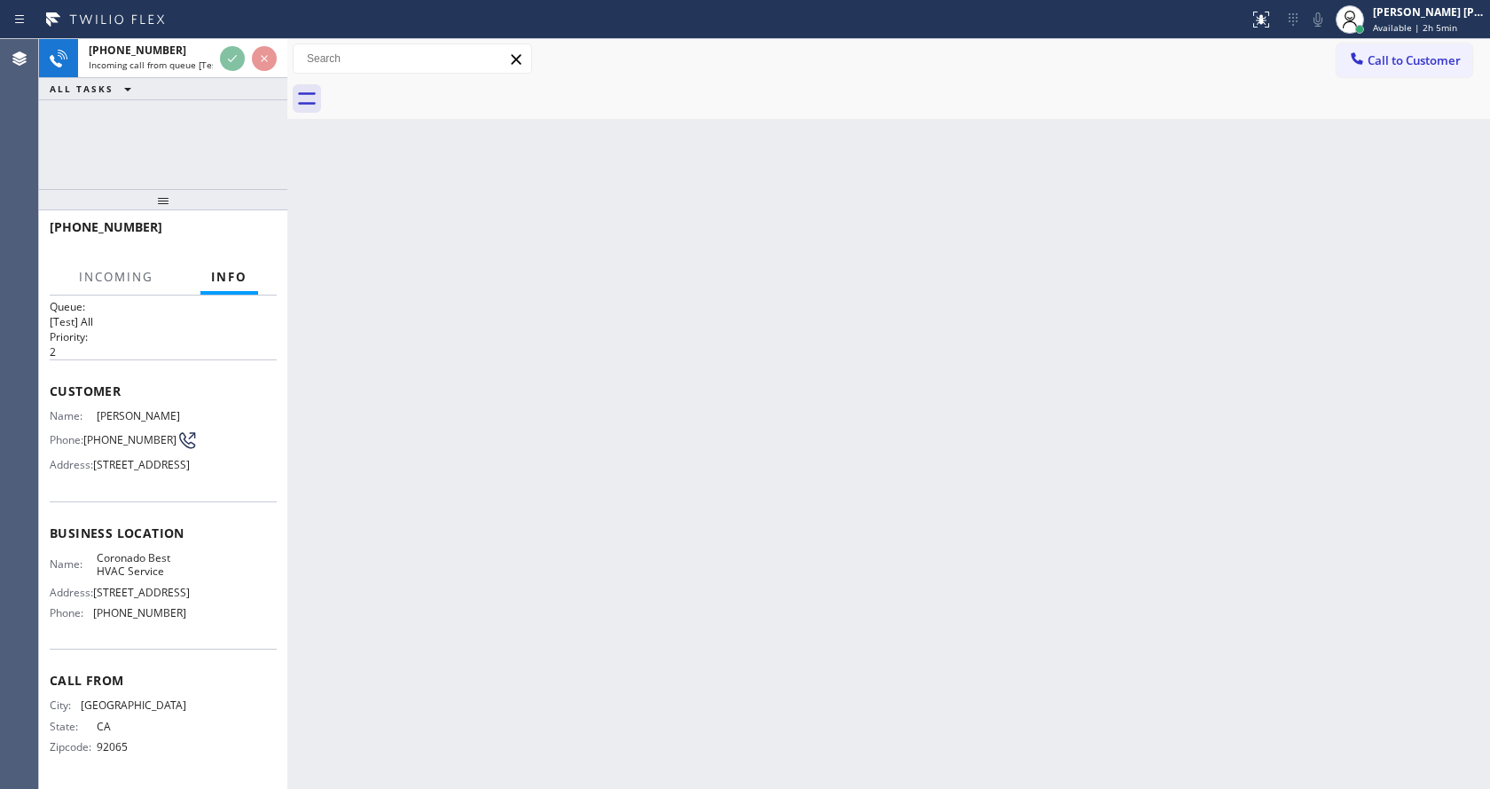
scroll to position [51, 0]
click at [607, 576] on div "Back to Dashboard Change Sender ID Customers Technicians Select a contact Outbo…" at bounding box center [888, 414] width 1203 height 750
click at [460, 620] on div "Back to Dashboard Change Sender ID Customers Technicians Select a contact Outbo…" at bounding box center [888, 414] width 1203 height 750
click at [452, 655] on div "Back to Dashboard Change Sender ID Customers Technicians Select a contact Outbo…" at bounding box center [888, 414] width 1203 height 750
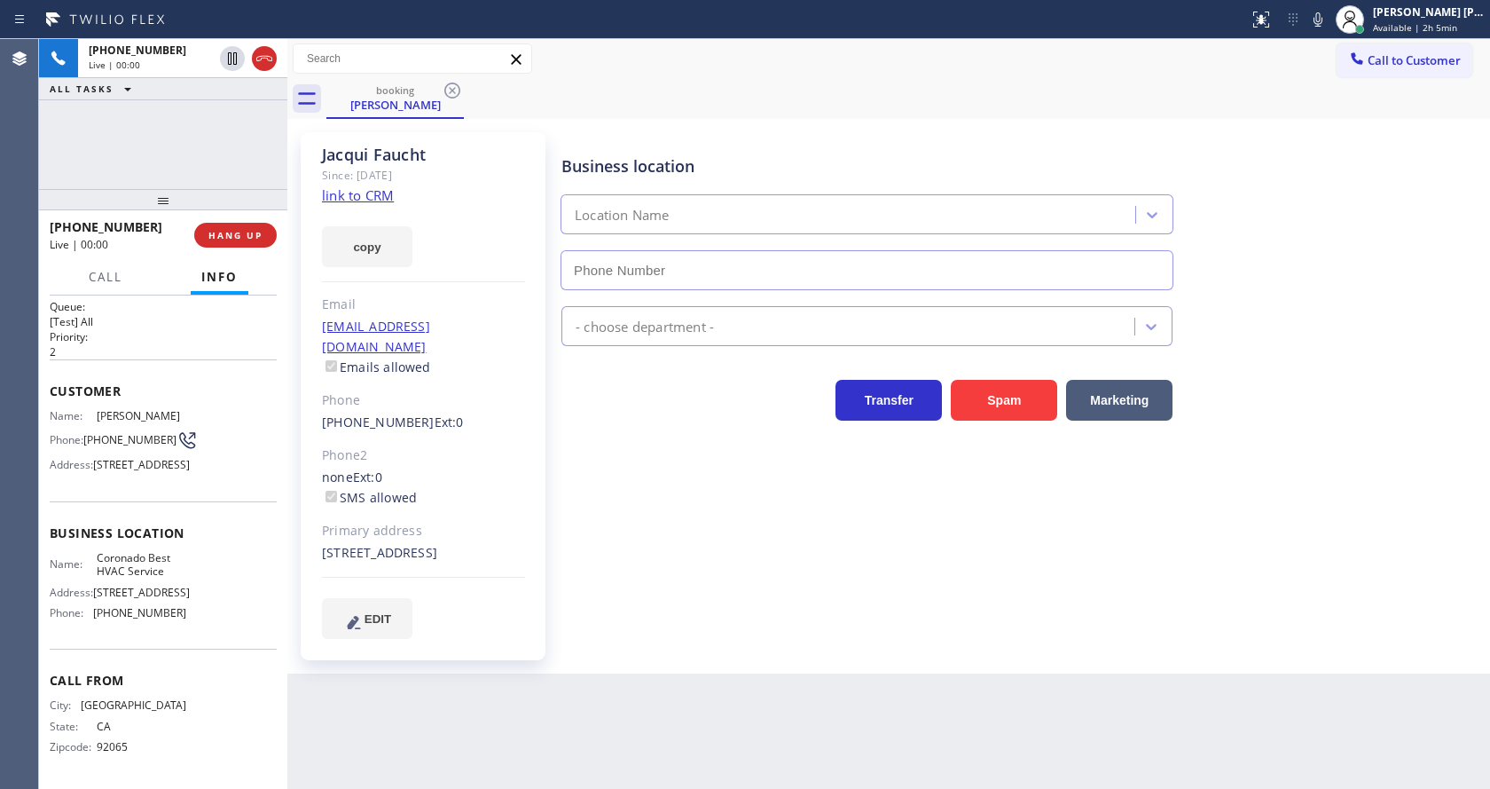
click at [814, 562] on div "Business location Location Name - choose department - Transfer Spam Marketing" at bounding box center [1022, 385] width 928 height 497
click at [747, 571] on div "Business location Location Name - choose department - Transfer Spam Marketing" at bounding box center [1022, 385] width 928 height 497
click at [669, 587] on div "Business location Location Name - choose department - Transfer Spam Marketing" at bounding box center [1022, 385] width 928 height 497
type input "[PHONE_NUMBER]"
click at [374, 192] on link "link to CRM" at bounding box center [358, 195] width 72 height 18
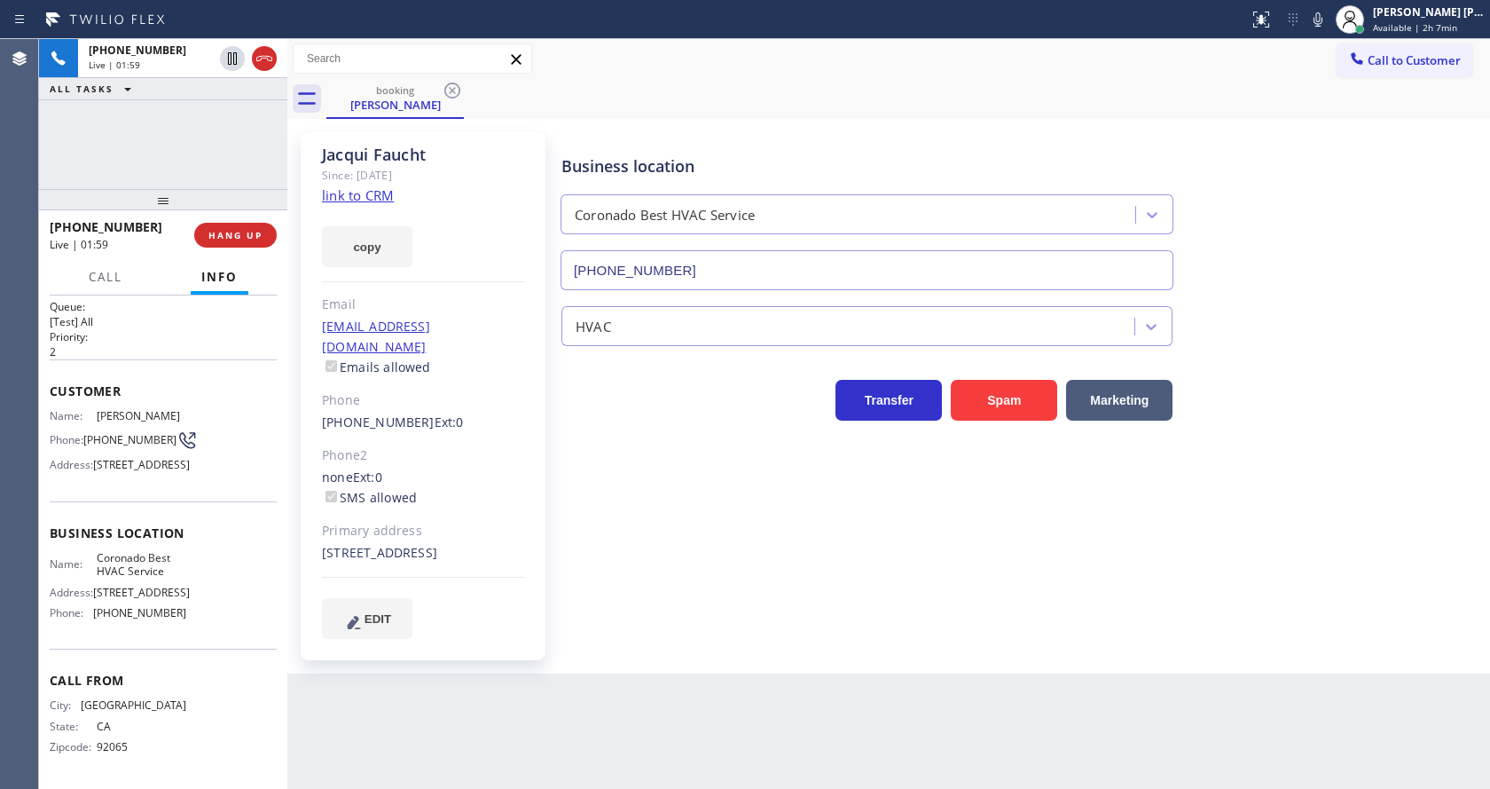
click at [696, 624] on div "Business location Coronado Best HVAC Service [PHONE_NUMBER] HVAC Transfer Spam …" at bounding box center [1022, 385] width 928 height 497
drag, startPoint x: 624, startPoint y: 612, endPoint x: 612, endPoint y: 641, distance: 31.8
click at [624, 612] on div "Business location Coronado Best HVAC Service [PHONE_NUMBER] HVAC Transfer Spam …" at bounding box center [1022, 385] width 928 height 497
click at [1378, 436] on div "Business location Coronado Best HVAC Service [PHONE_NUMBER] HVAC Transfer Spam …" at bounding box center [1022, 385] width 928 height 497
click at [1322, 20] on icon at bounding box center [1318, 19] width 21 height 21
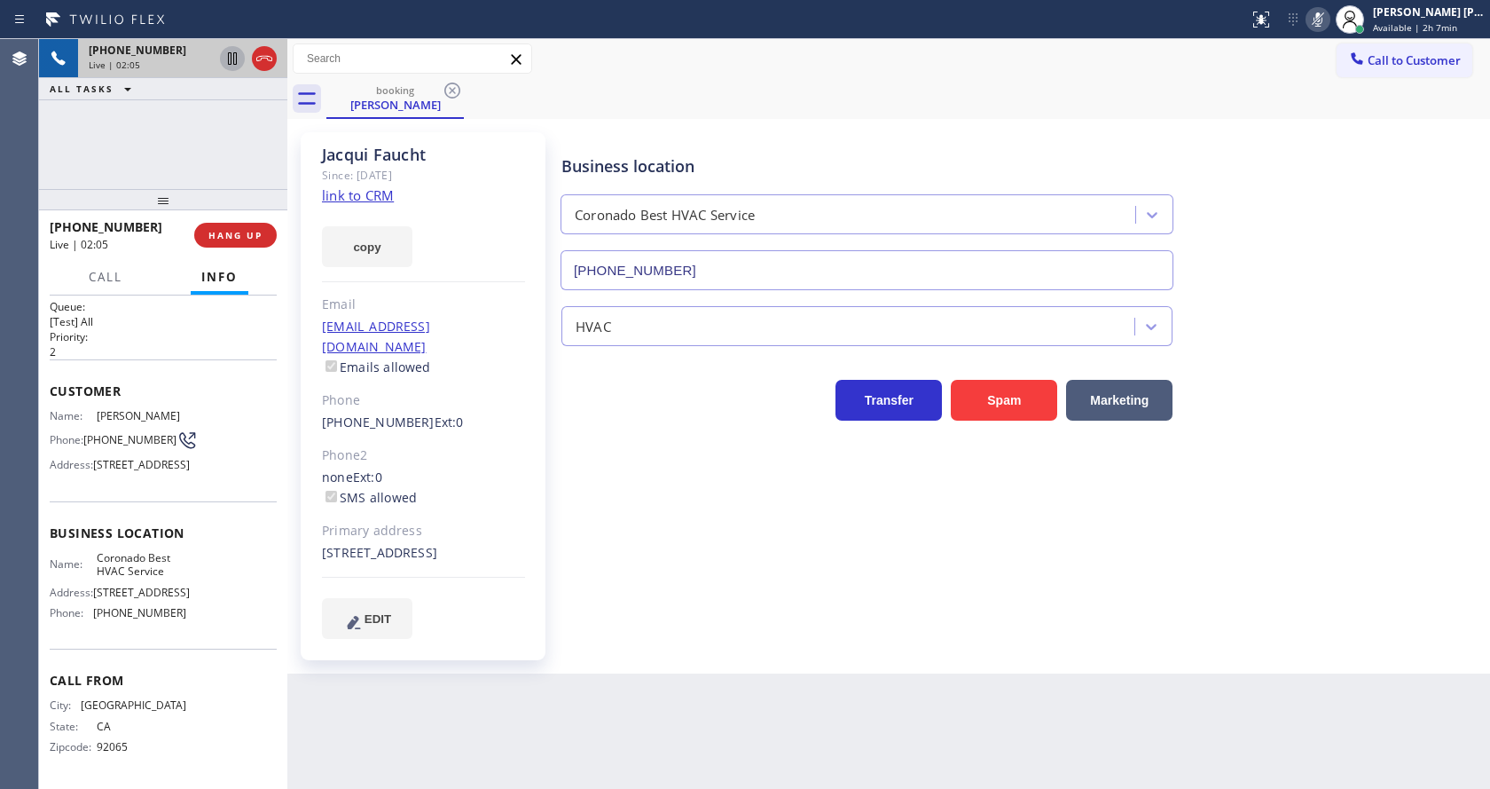
click at [229, 52] on icon at bounding box center [232, 58] width 9 height 12
click at [786, 655] on div "Business location Coronado Best HVAC Service [PHONE_NUMBER] HVAC Transfer Spam …" at bounding box center [1022, 403] width 928 height 532
click at [564, 428] on div "Business location Coronado Best HVAC Service [PHONE_NUMBER] HVAC Transfer Spam …" at bounding box center [1022, 385] width 928 height 497
click at [665, 511] on div "Business location Coronado Best HVAC Service [PHONE_NUMBER] HVAC Transfer Spam …" at bounding box center [1022, 385] width 928 height 497
click at [554, 490] on div "Jacqui Faucht Since: [DATE] link to CRM copy Email [EMAIL_ADDRESS][DOMAIN_NAME]…" at bounding box center [425, 396] width 266 height 546
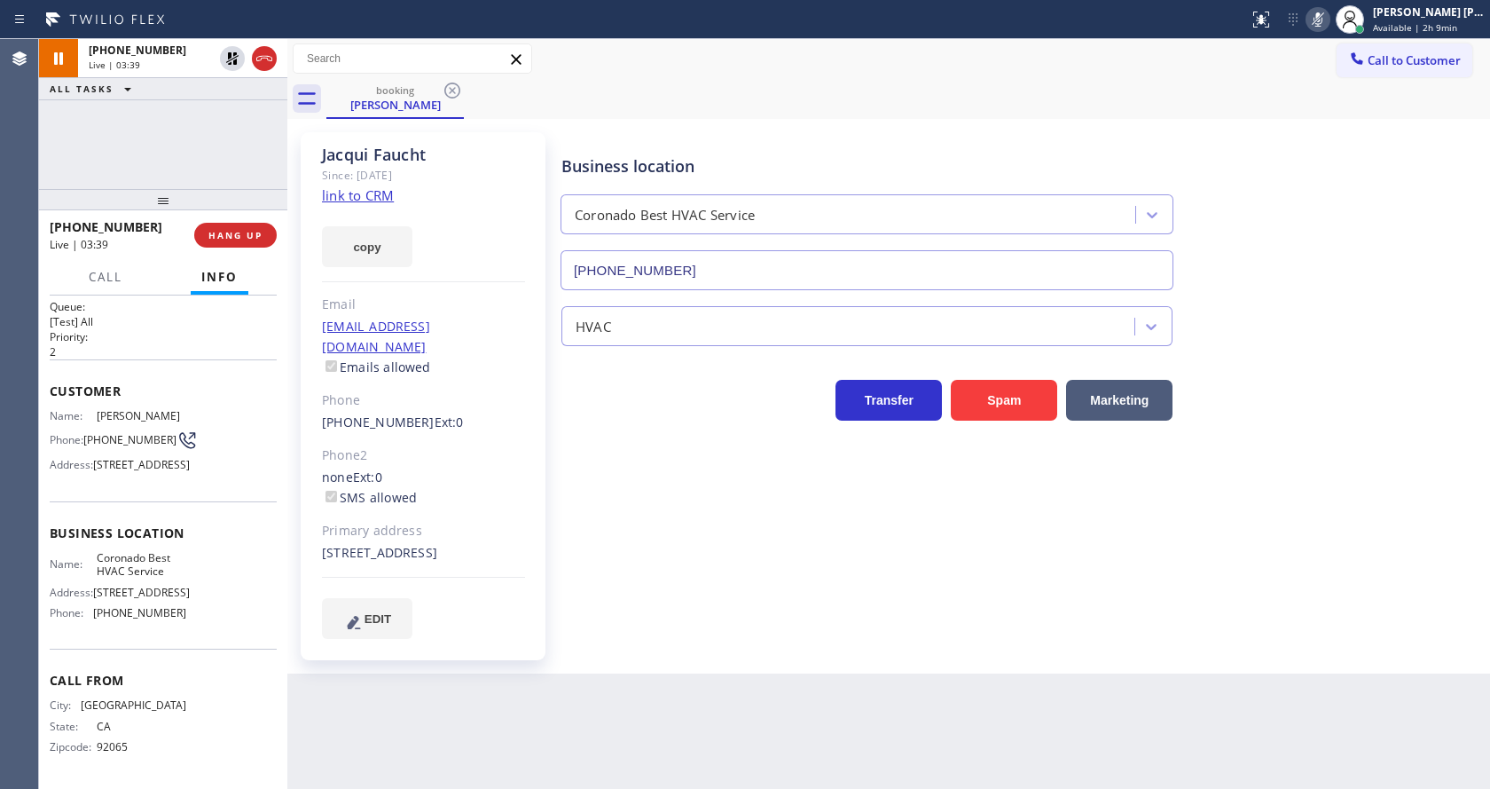
drag, startPoint x: 1308, startPoint y: 310, endPoint x: 1261, endPoint y: 302, distance: 47.8
click at [1308, 310] on div "HVAC" at bounding box center [1022, 322] width 928 height 47
click at [232, 53] on icon at bounding box center [232, 58] width 12 height 12
click at [1323, 25] on icon at bounding box center [1318, 19] width 9 height 14
click at [1327, 67] on div "Call to Customer Outbound call Location Search location Your caller id phone nu…" at bounding box center [888, 58] width 1203 height 31
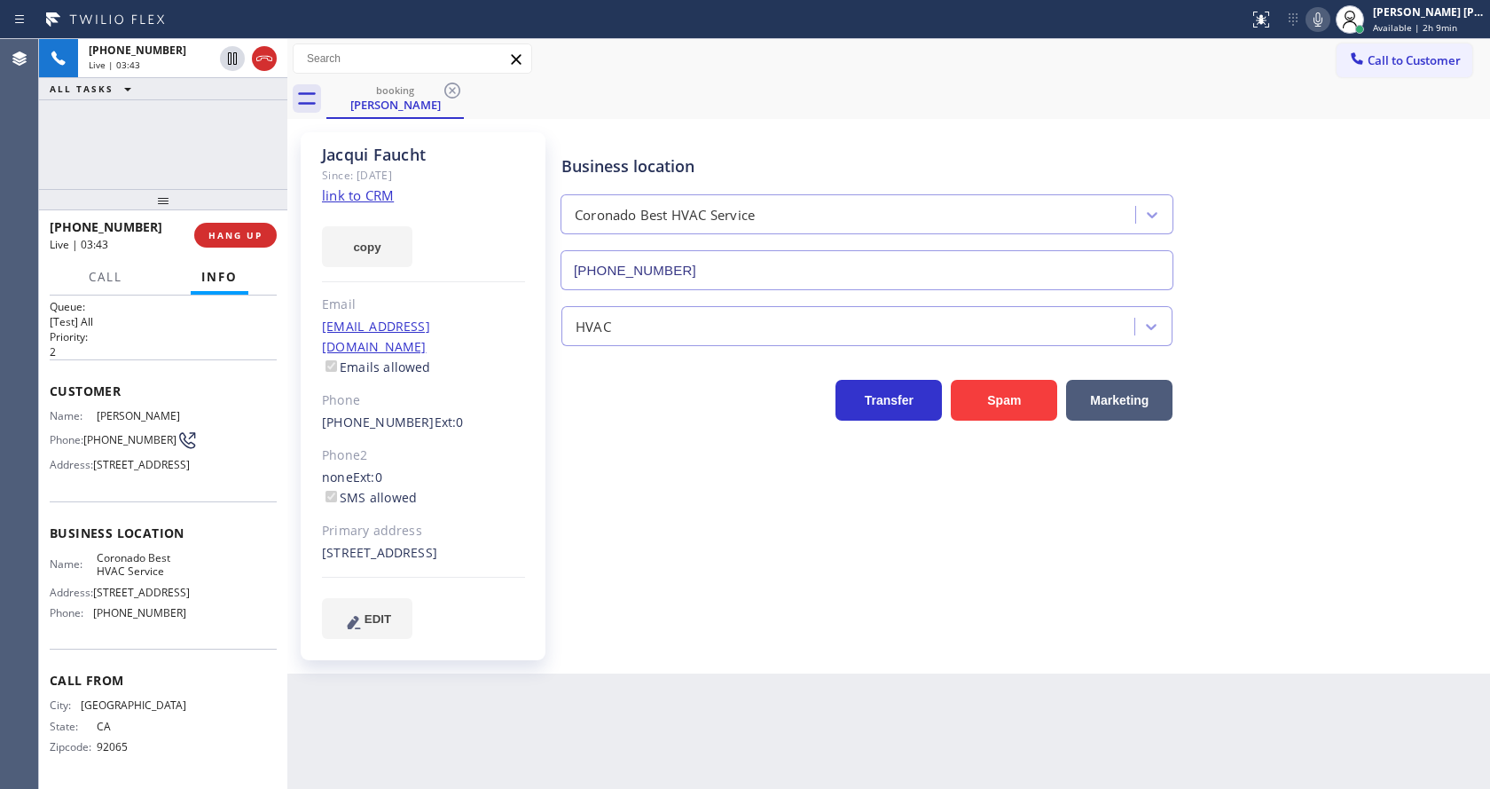
click at [838, 528] on div "Business location Coronado Best HVAC Service [PHONE_NUMBER] HVAC Transfer Spam …" at bounding box center [1022, 385] width 928 height 497
click at [1418, 515] on div "Business location Coronado Best HVAC Service [PHONE_NUMBER] HVAC Transfer Spam …" at bounding box center [1022, 385] width 928 height 497
click at [808, 648] on div "Business location Coronado Best HVAC Service [PHONE_NUMBER] HVAC Transfer Spam …" at bounding box center [1022, 403] width 928 height 532
click at [766, 605] on div "Business location Coronado Best HVAC Service [PHONE_NUMBER] HVAC Transfer Spam …" at bounding box center [1022, 385] width 928 height 497
click at [687, 658] on div "Business location Coronado Best HVAC Service [PHONE_NUMBER] HVAC Transfer Spam …" at bounding box center [1022, 403] width 928 height 532
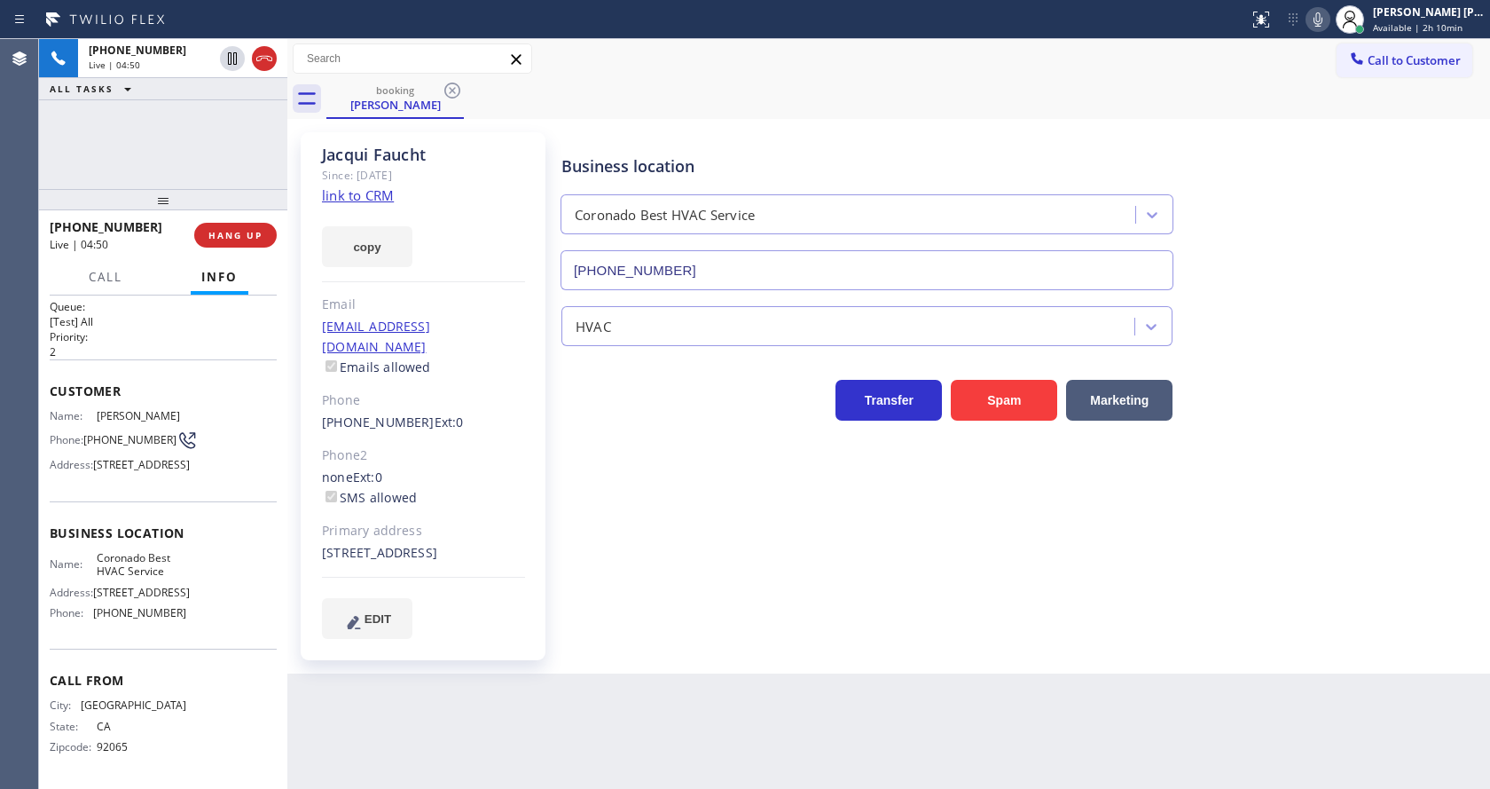
click at [550, 435] on div "Jacqui Faucht Since: [DATE] link to CRM copy Email [EMAIL_ADDRESS][DOMAIN_NAME]…" at bounding box center [425, 396] width 266 height 546
click at [488, 478] on div "none Ext: 0 SMS allowed" at bounding box center [423, 487] width 203 height 41
click at [114, 273] on span "Call" at bounding box center [106, 277] width 34 height 16
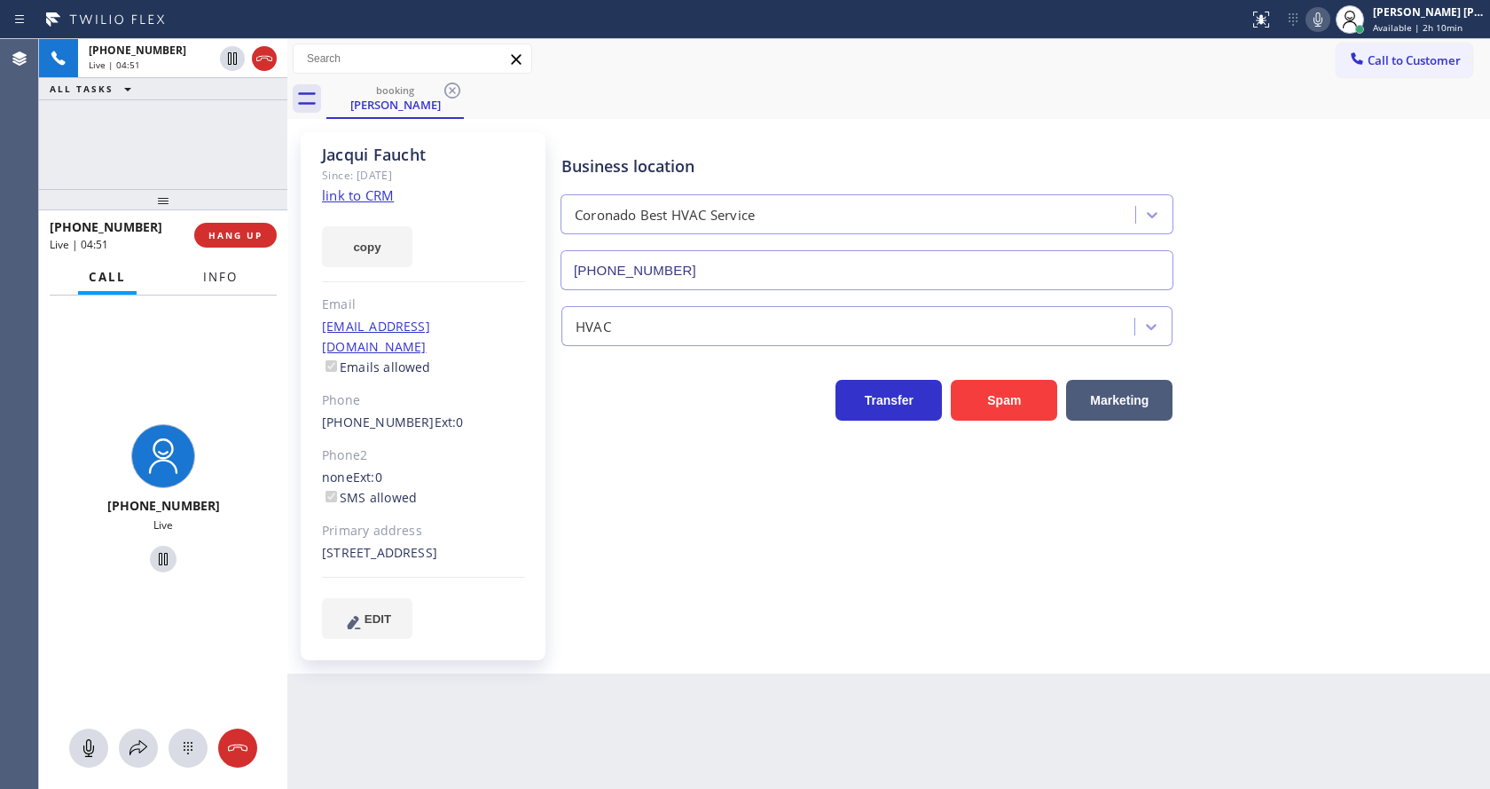
click at [226, 279] on span "Info" at bounding box center [220, 277] width 35 height 16
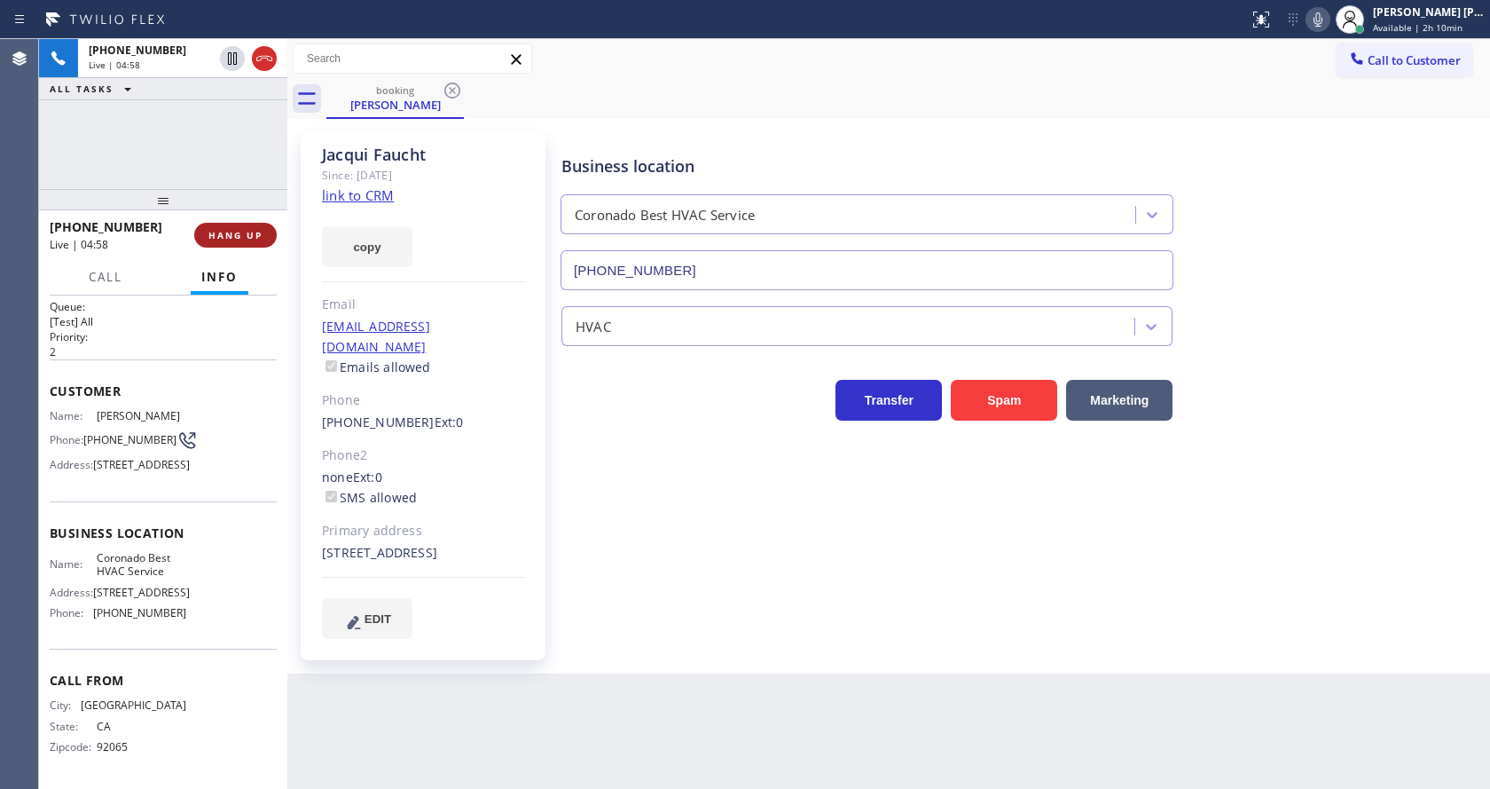
click at [224, 232] on span "HANG UP" at bounding box center [235, 235] width 54 height 12
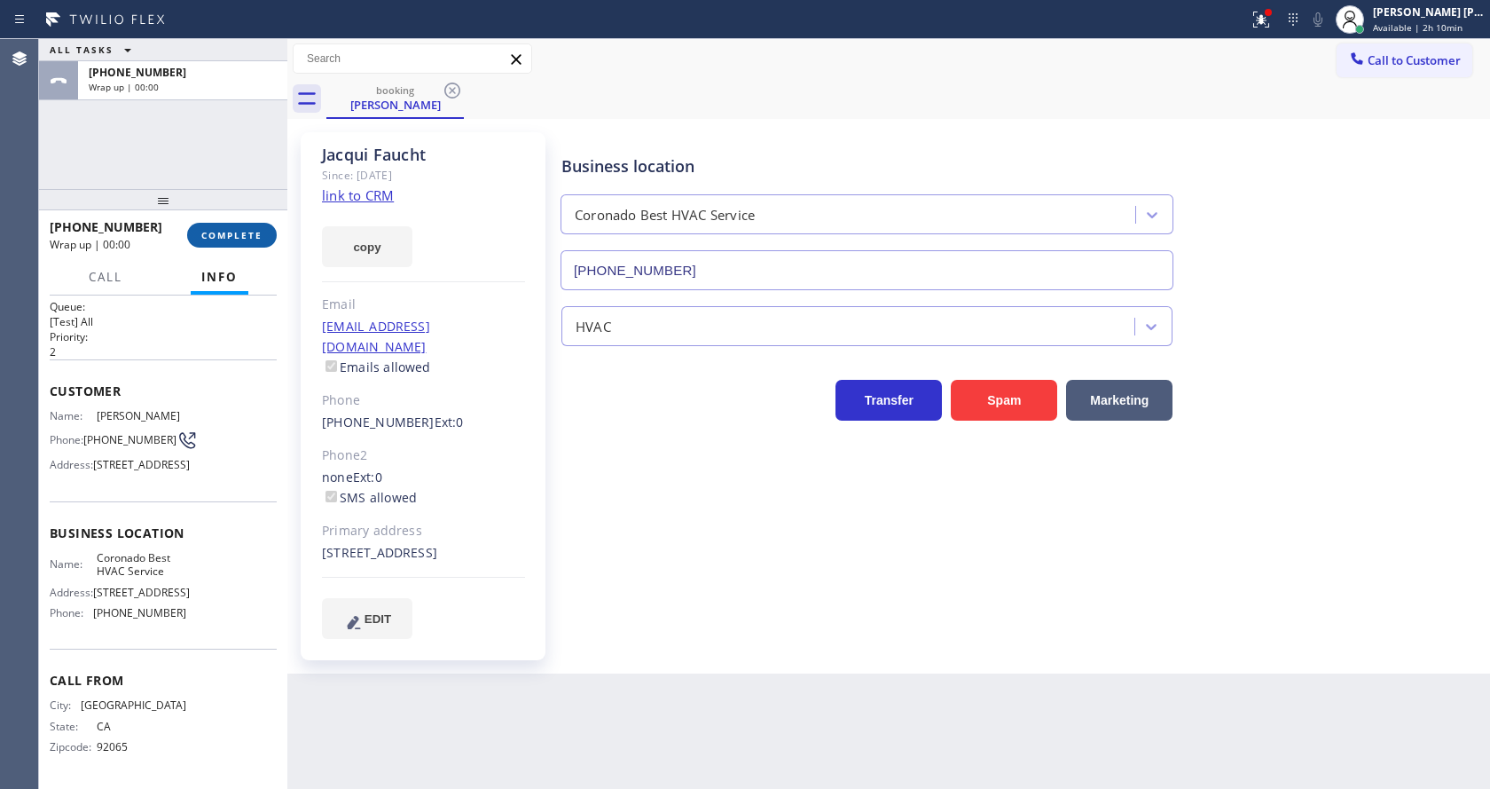
click at [224, 232] on span "COMPLETE" at bounding box center [231, 235] width 61 height 12
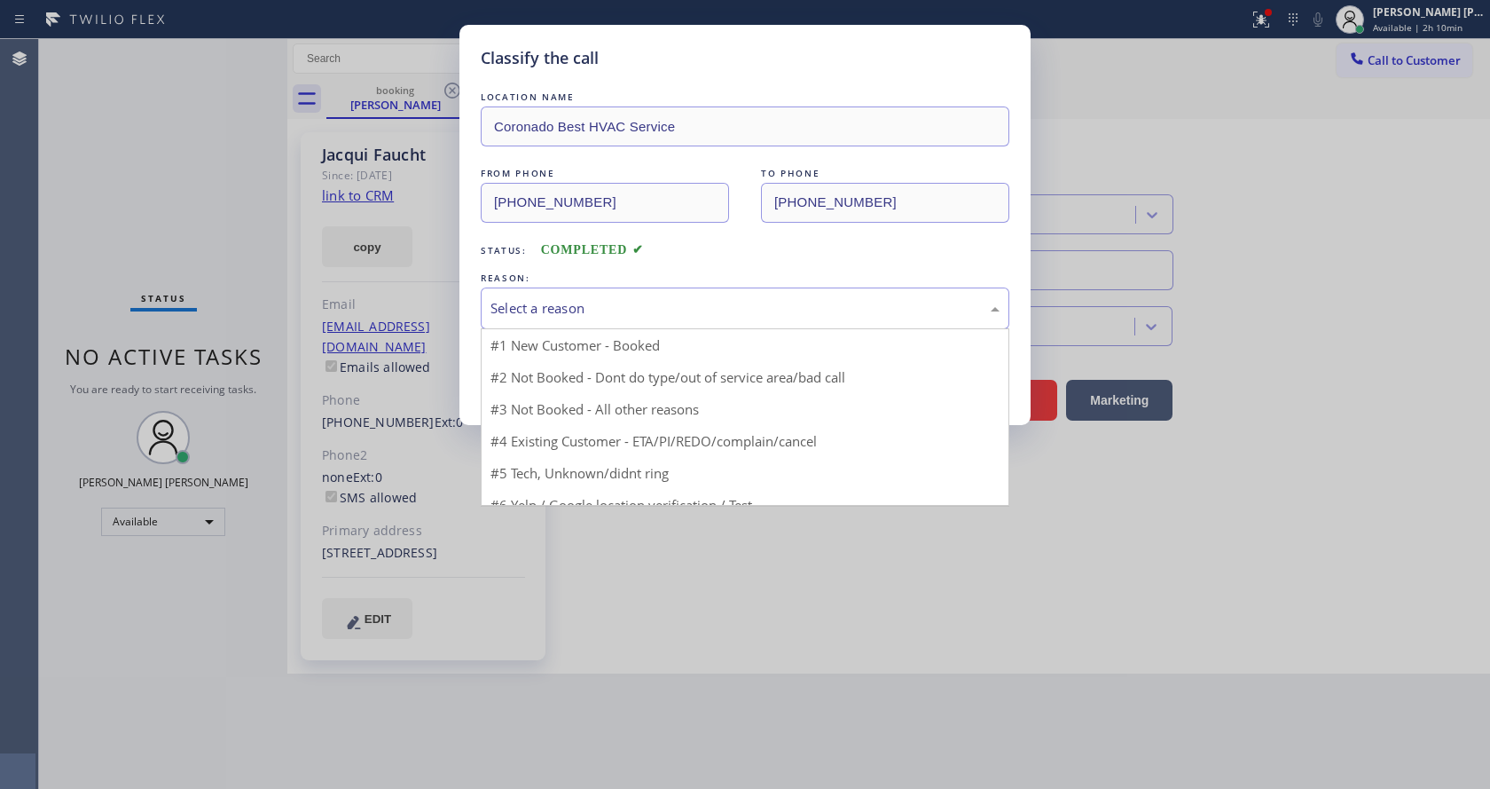
click at [548, 304] on div "Select a reason" at bounding box center [745, 308] width 509 height 20
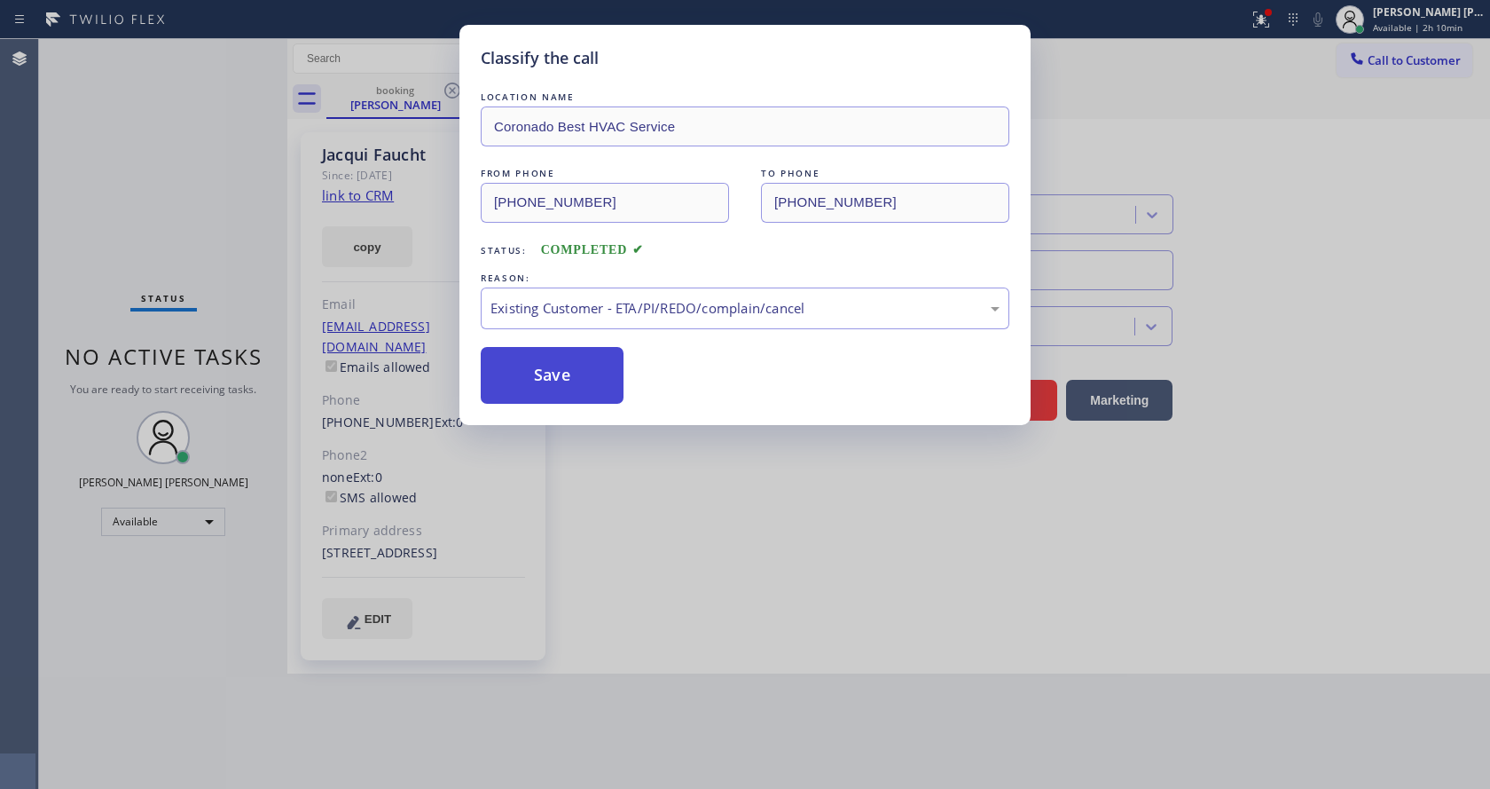
click at [541, 382] on button "Save" at bounding box center [552, 375] width 143 height 57
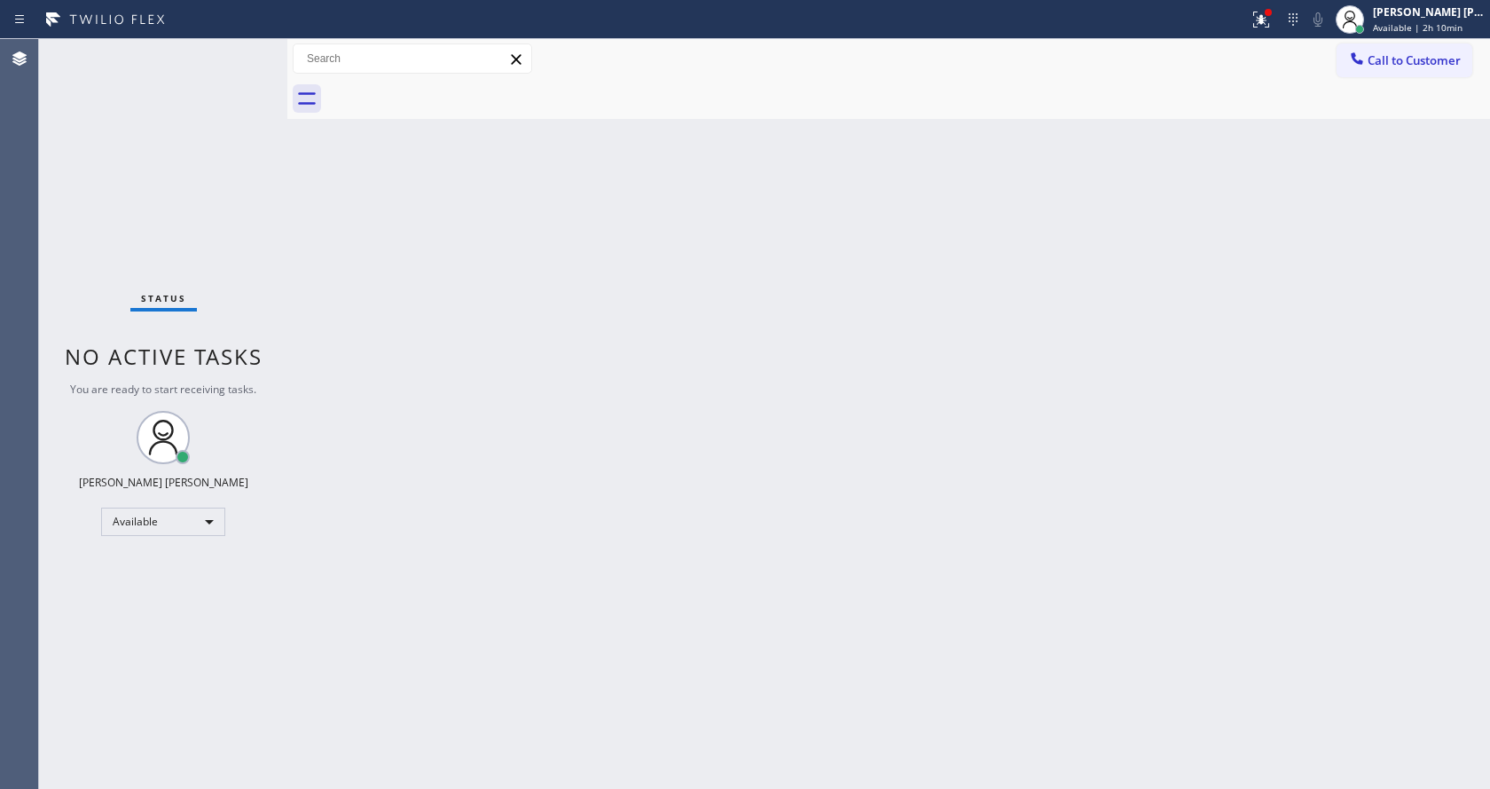
click at [1418, 271] on div "Back to Dashboard Change Sender ID Customers Technicians Select a contact Outbo…" at bounding box center [888, 414] width 1203 height 750
click at [1261, 17] on icon at bounding box center [1261, 19] width 21 height 21
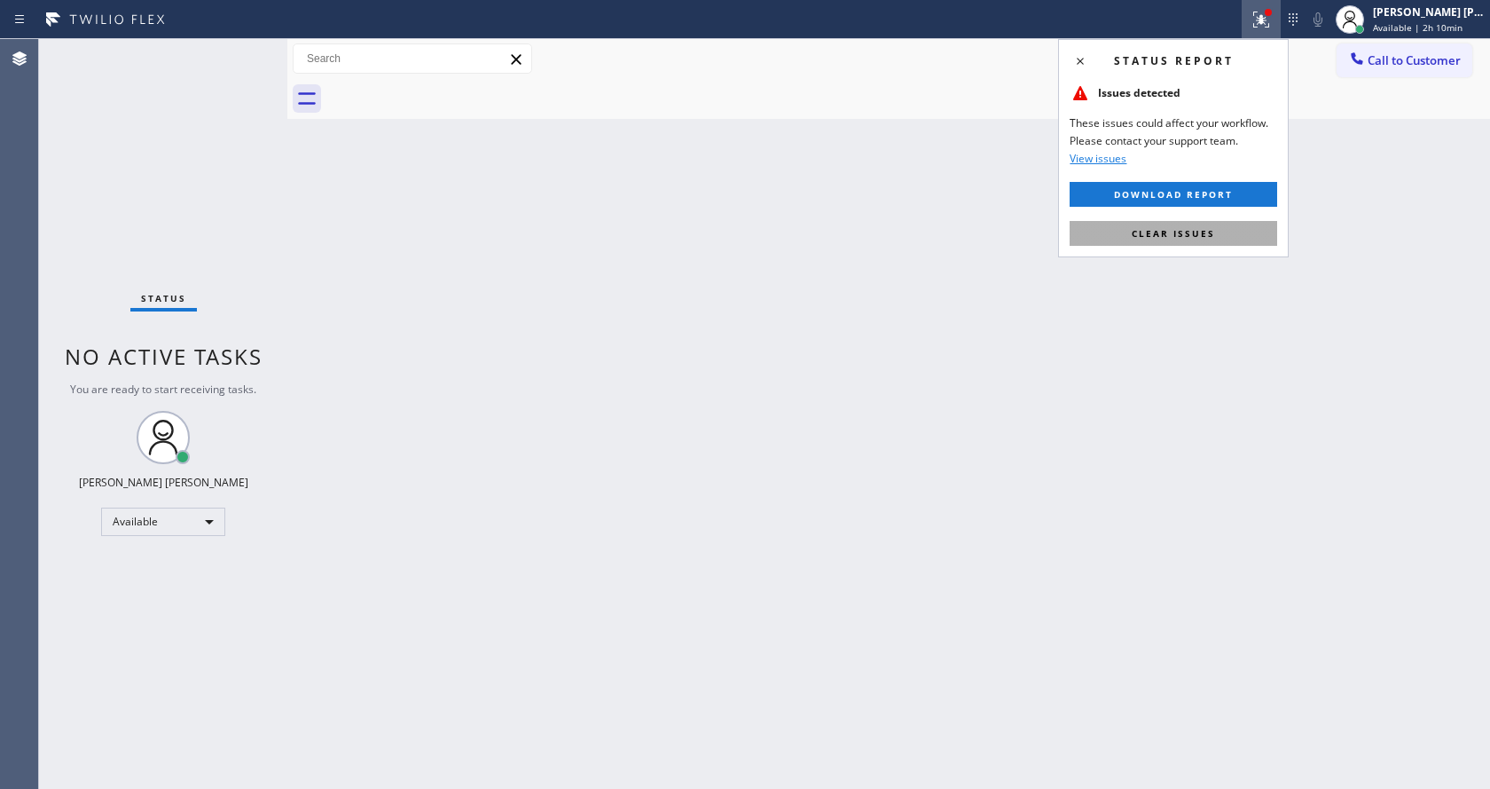
click at [1206, 228] on span "Clear issues" at bounding box center [1173, 233] width 83 height 12
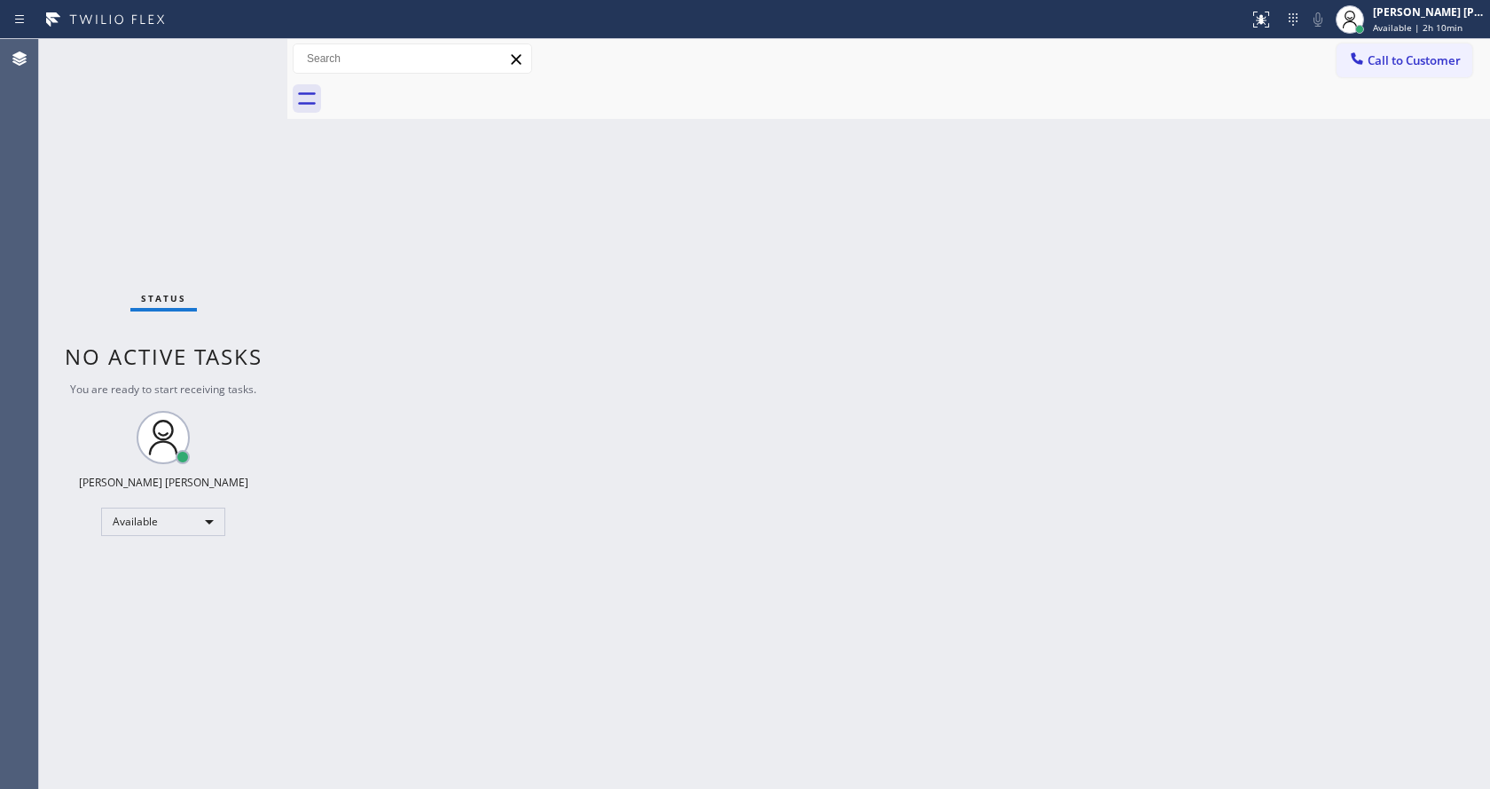
click at [940, 470] on div "Back to Dashboard Change Sender ID Customers Technicians Select a contact Outbo…" at bounding box center [888, 414] width 1203 height 750
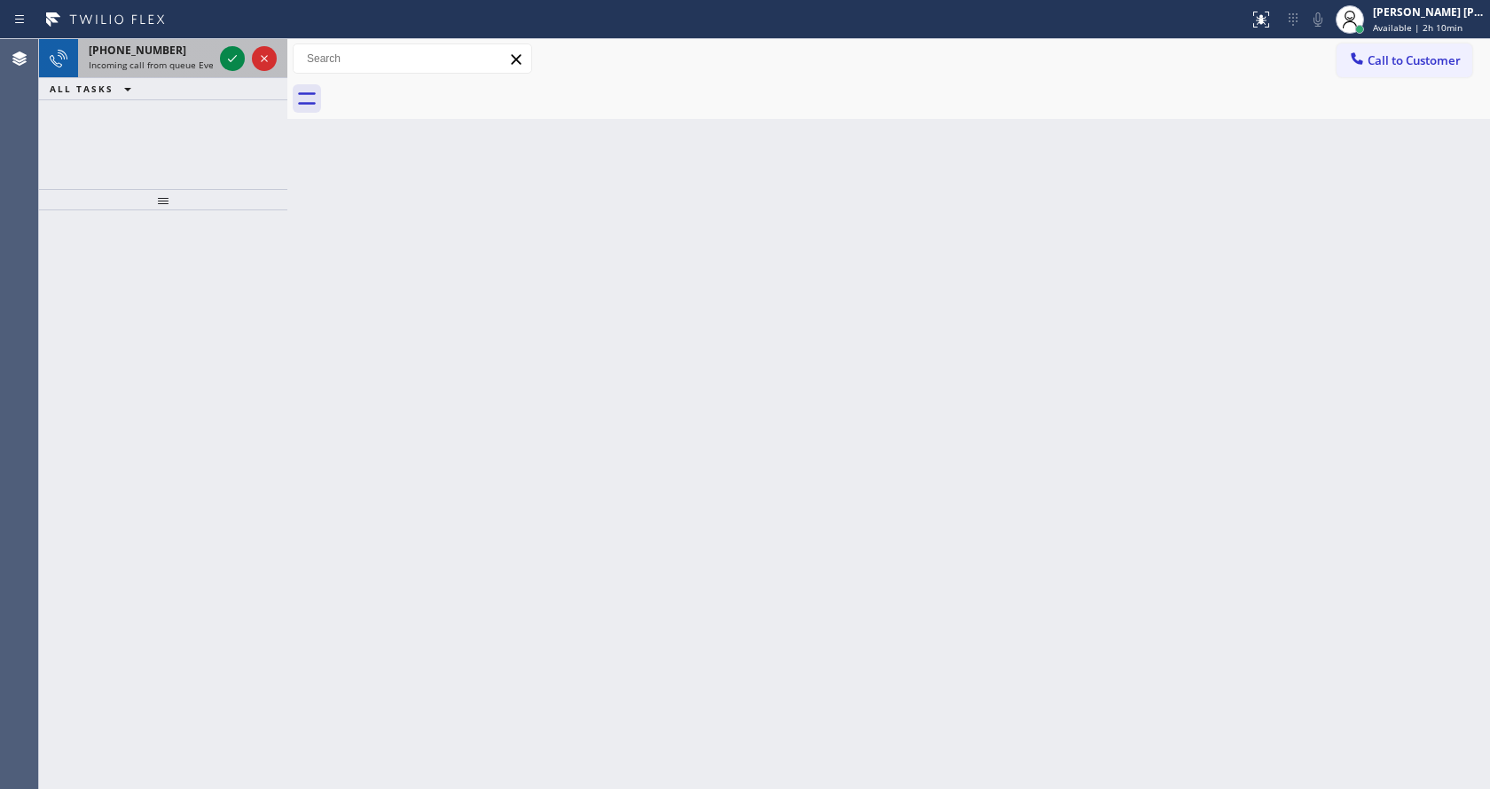
click at [194, 59] on span "Incoming call from queue Everybody" at bounding box center [165, 65] width 153 height 12
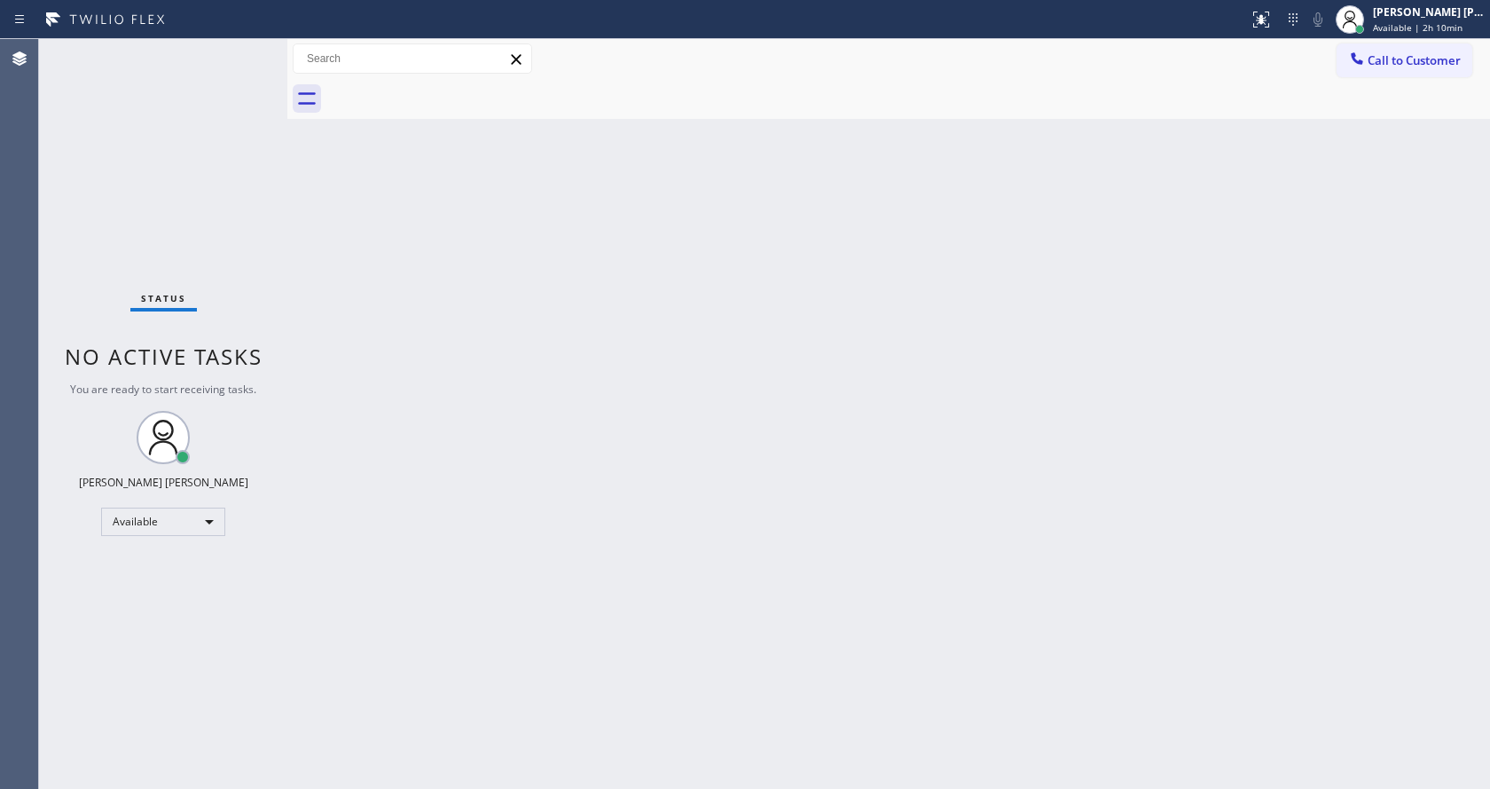
click at [228, 53] on div "Status No active tasks You are ready to start receiving tasks. [PERSON_NAME] [P…" at bounding box center [163, 414] width 248 height 750
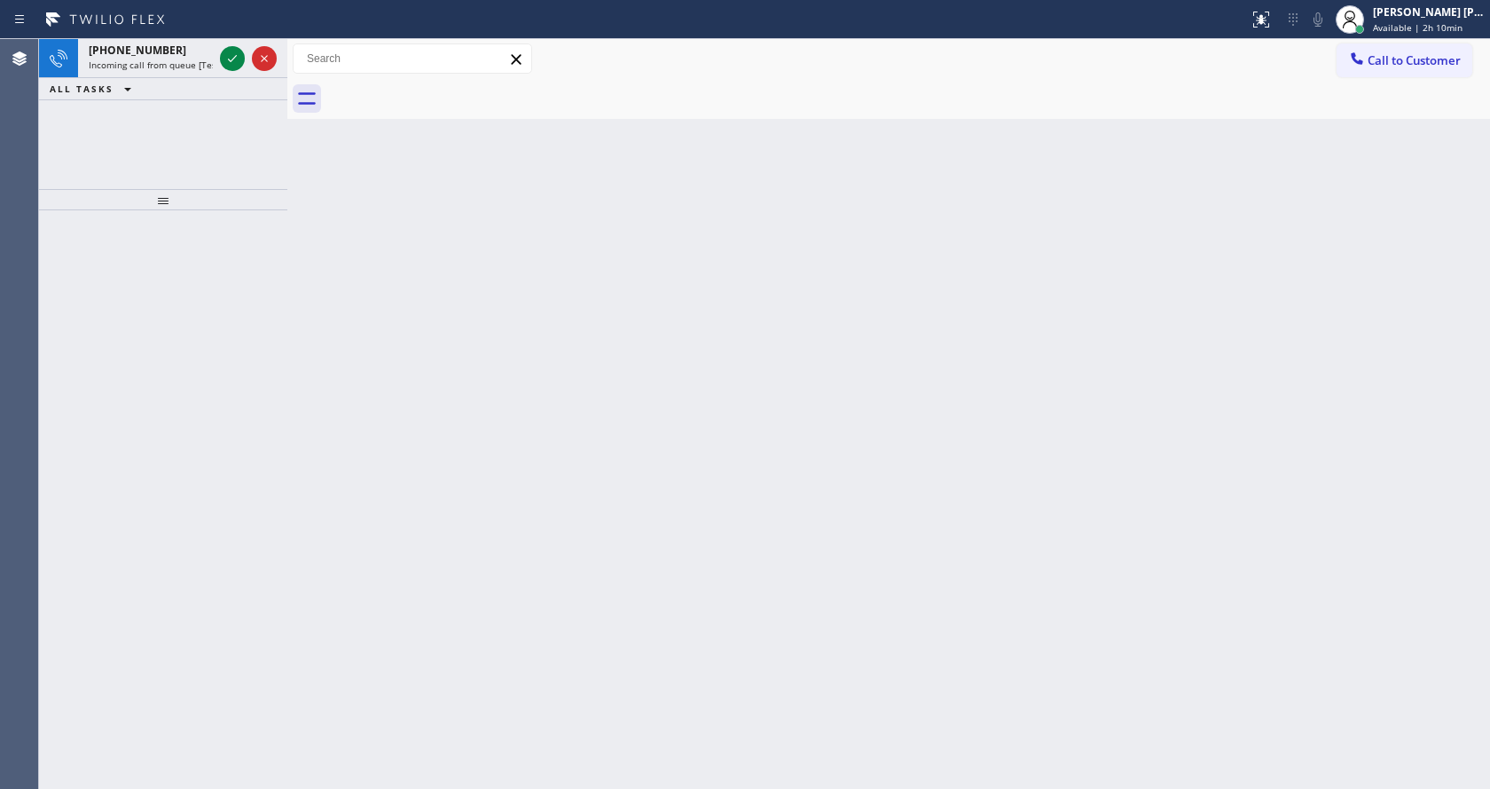
click at [462, 301] on div "Back to Dashboard Change Sender ID Customers Technicians Select a contact Outbo…" at bounding box center [888, 414] width 1203 height 750
click at [232, 64] on icon at bounding box center [232, 58] width 21 height 21
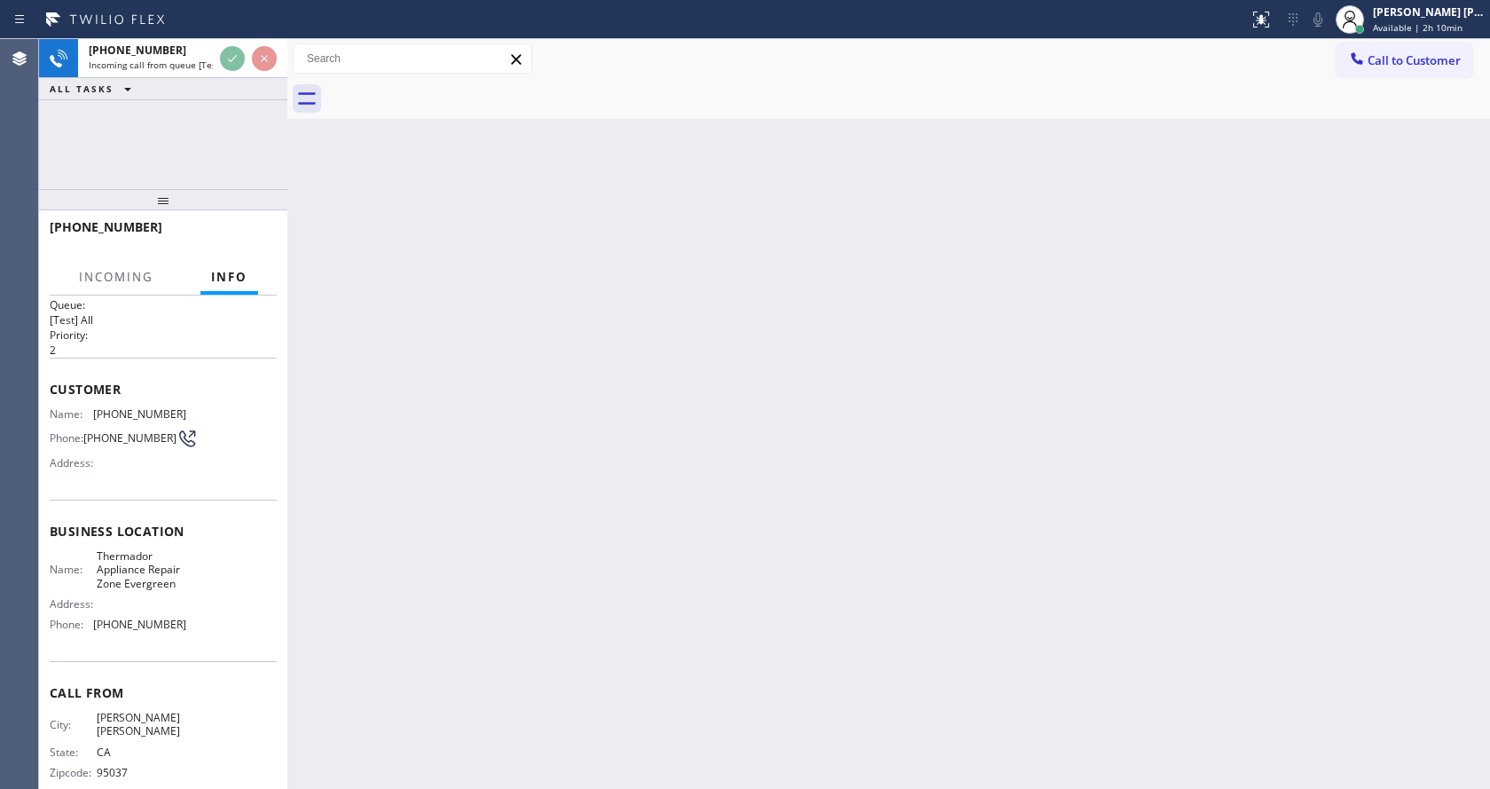
scroll to position [36, 0]
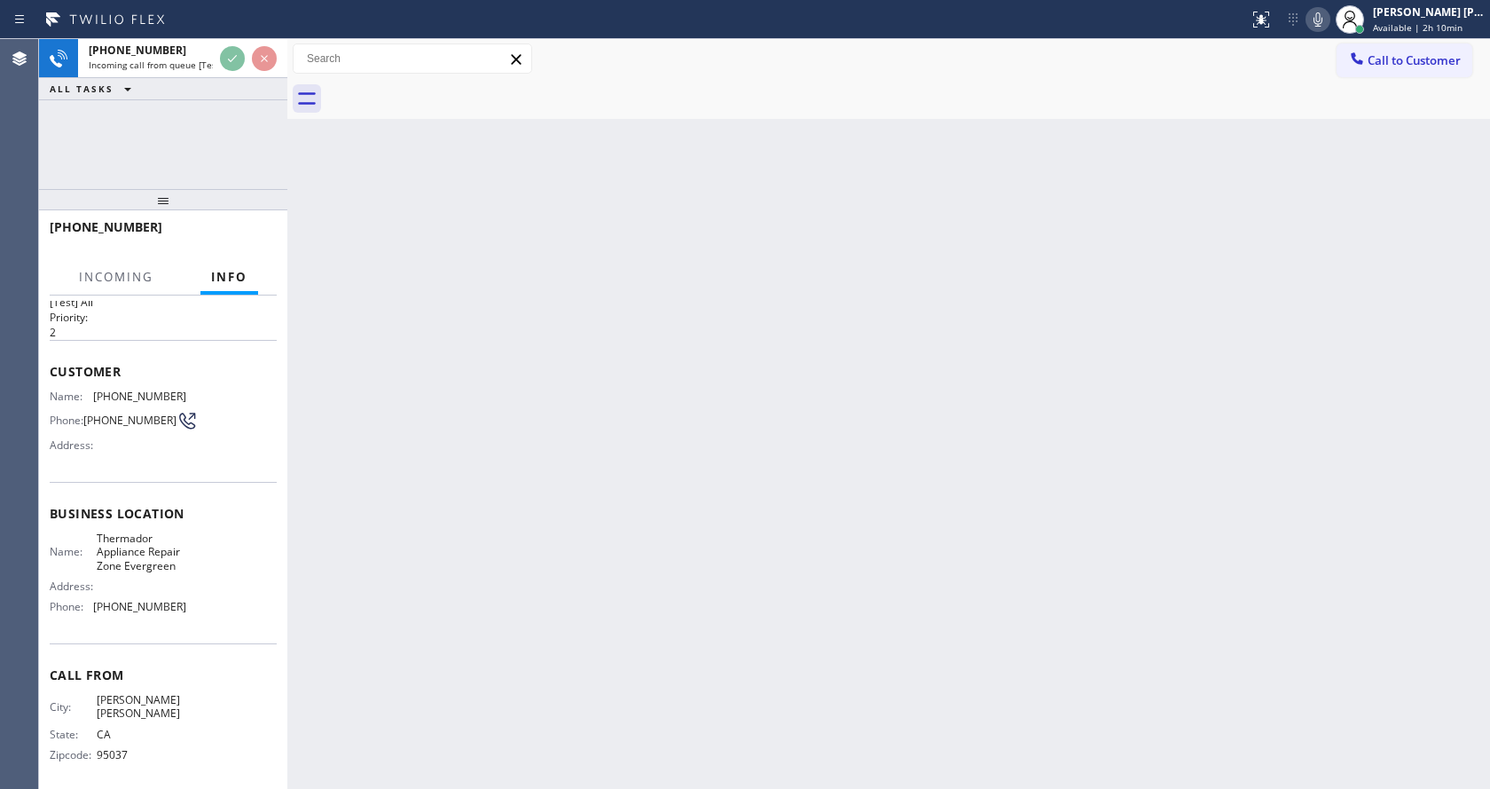
click at [714, 626] on div "Back to Dashboard Change Sender ID Customers Technicians Select a contact Outbo…" at bounding box center [888, 414] width 1203 height 750
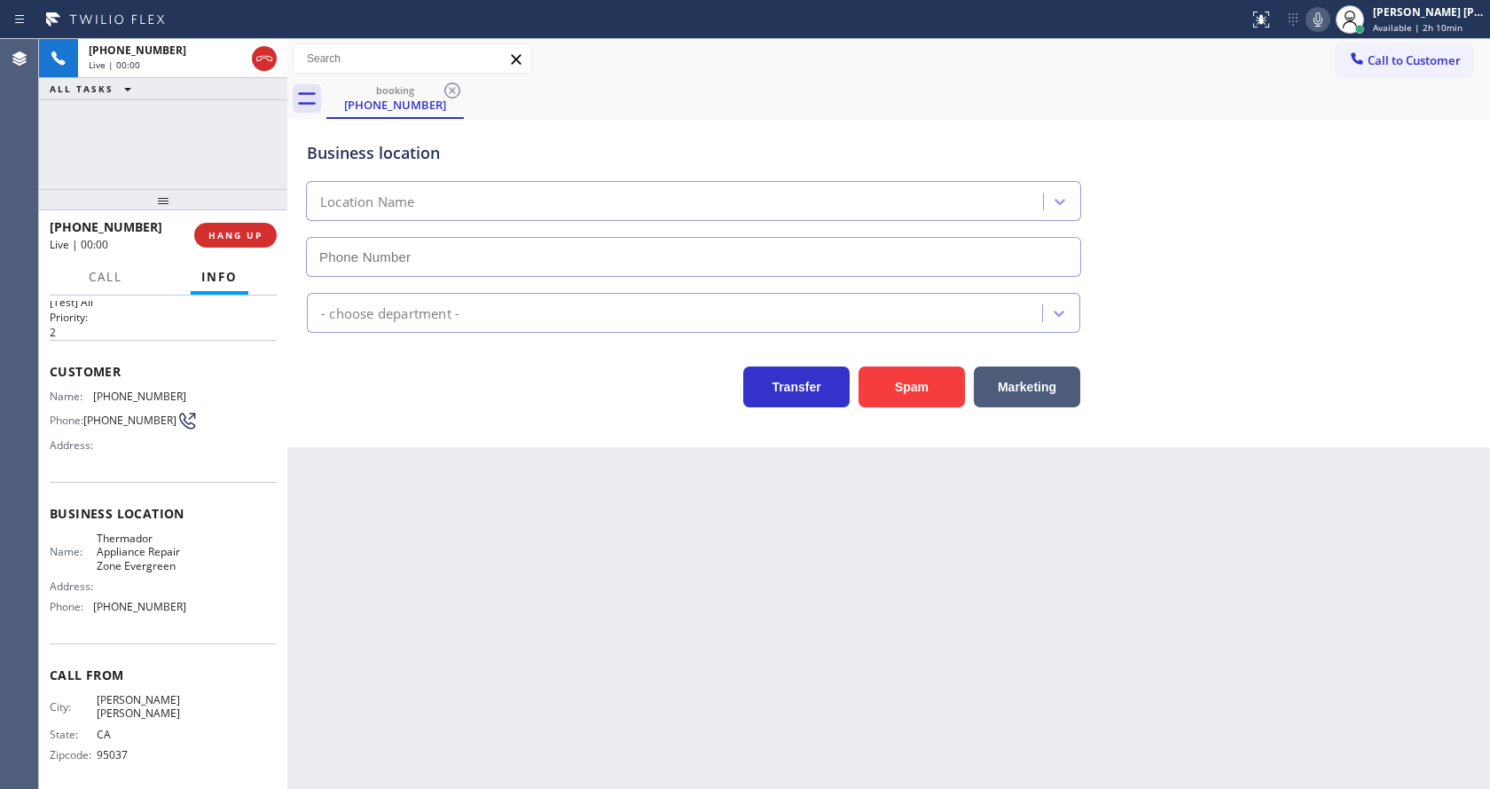
type input "[PHONE_NUMBER]"
click at [888, 397] on button "Spam" at bounding box center [912, 386] width 106 height 41
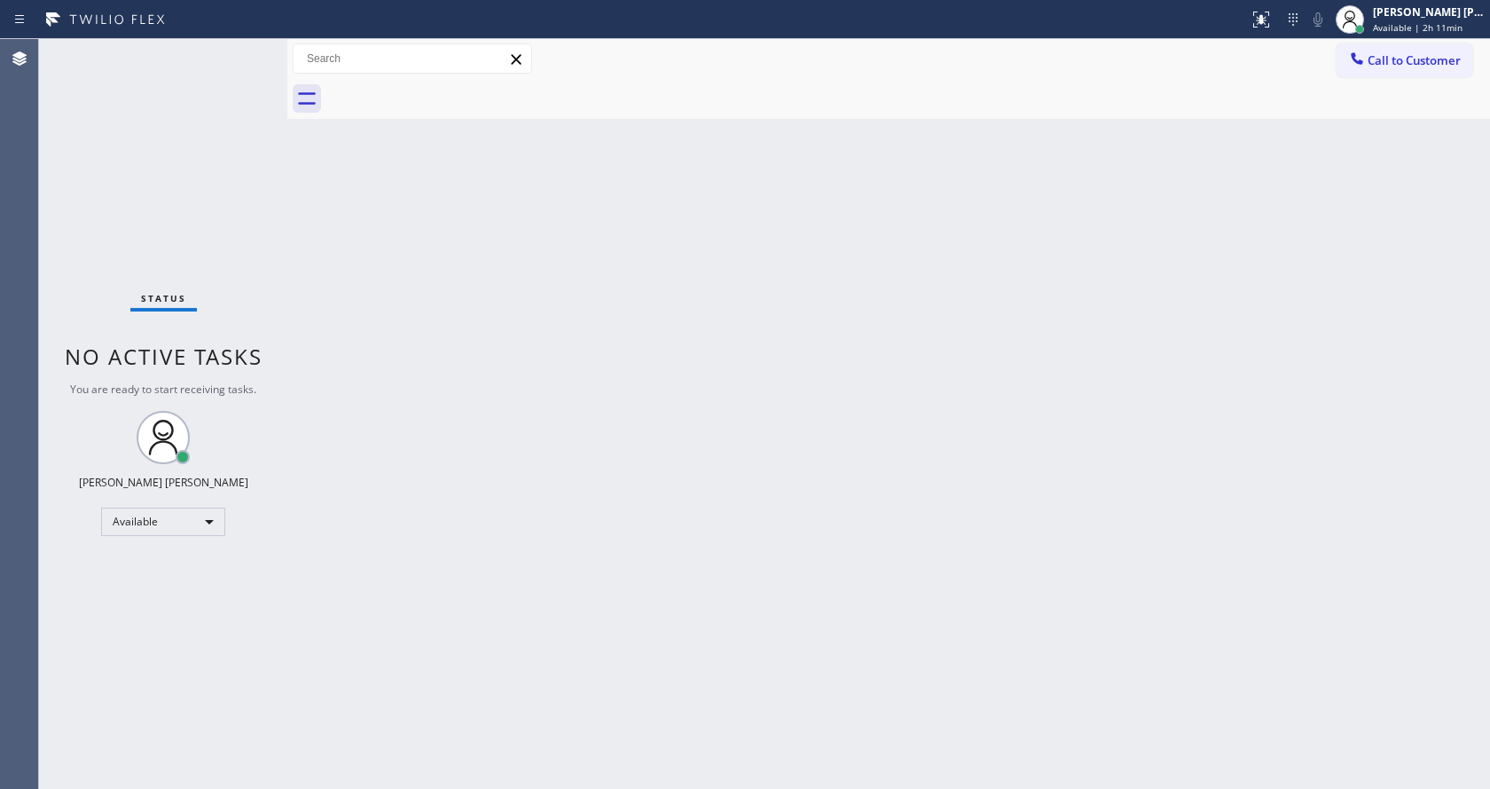
click at [200, 86] on div "Status No active tasks You are ready to start receiving tasks. [PERSON_NAME] [P…" at bounding box center [163, 414] width 248 height 750
click at [580, 576] on div "Back to Dashboard Change Sender ID Customers Technicians Select a contact Outbo…" at bounding box center [888, 414] width 1203 height 750
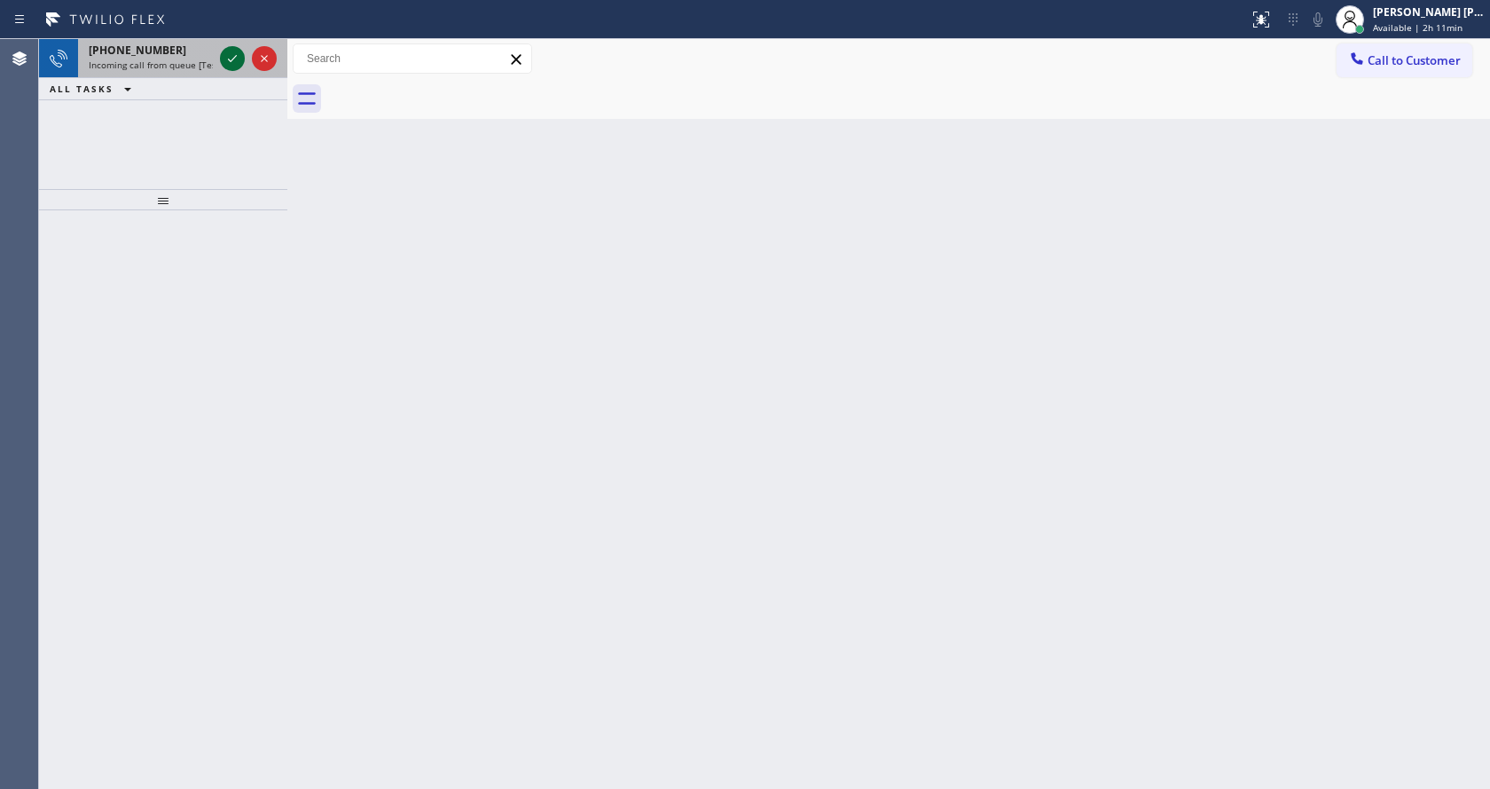
click at [237, 54] on icon at bounding box center [232, 58] width 21 height 21
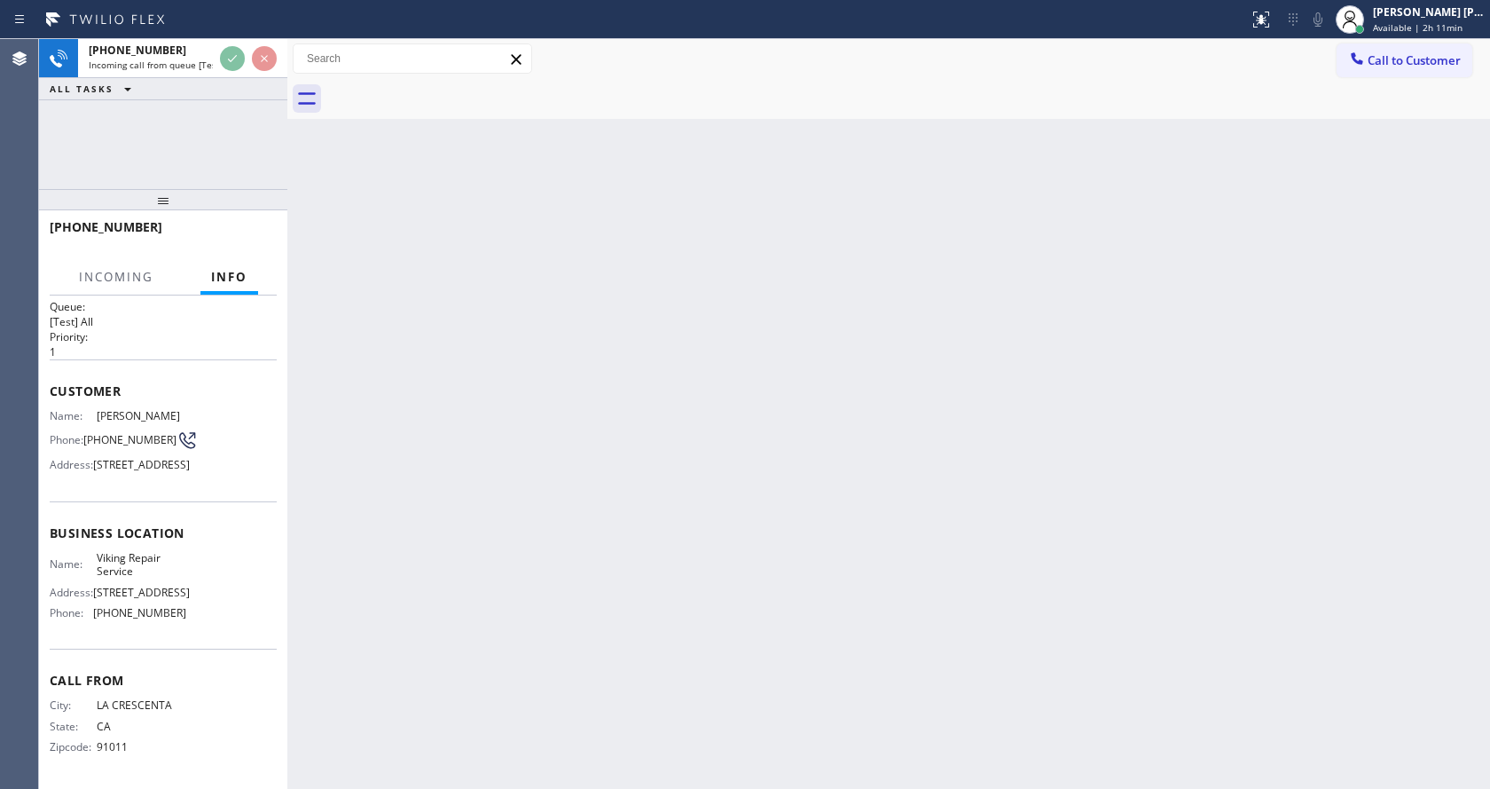
scroll to position [78, 0]
click at [590, 544] on div "Back to Dashboard Change Sender ID Customers Technicians Select a contact Outbo…" at bounding box center [888, 414] width 1203 height 750
click at [451, 588] on div "Back to Dashboard Change Sender ID Customers Technicians Select a contact Outbo…" at bounding box center [888, 414] width 1203 height 750
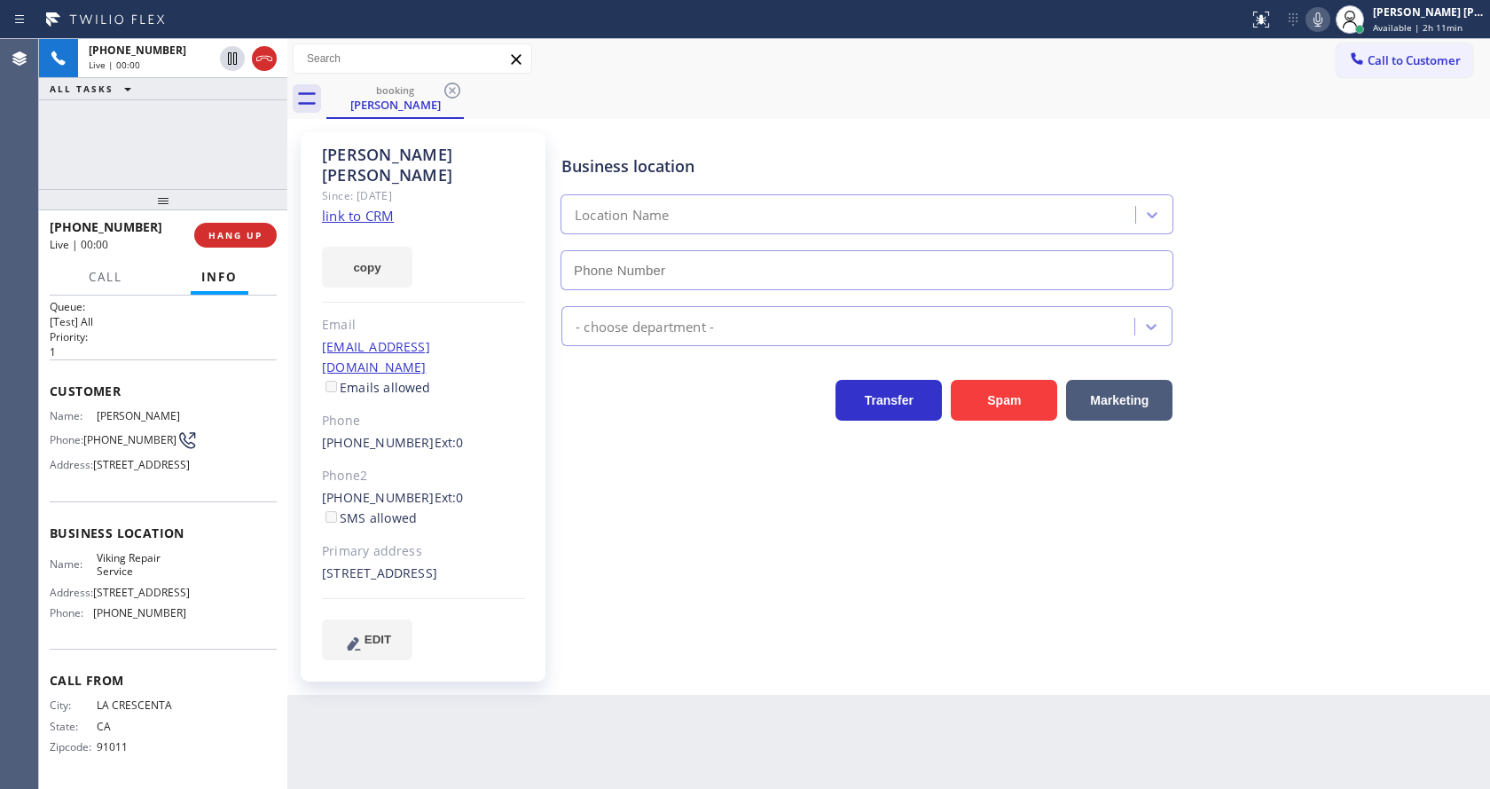
type input "[PHONE_NUMBER]"
click at [700, 534] on div "Business location Viking Repair Service [PHONE_NUMBER] Appliance Repair High En…" at bounding box center [1022, 396] width 928 height 518
click at [372, 207] on link "link to CRM" at bounding box center [358, 216] width 72 height 18
click at [1323, 14] on icon at bounding box center [1318, 19] width 9 height 14
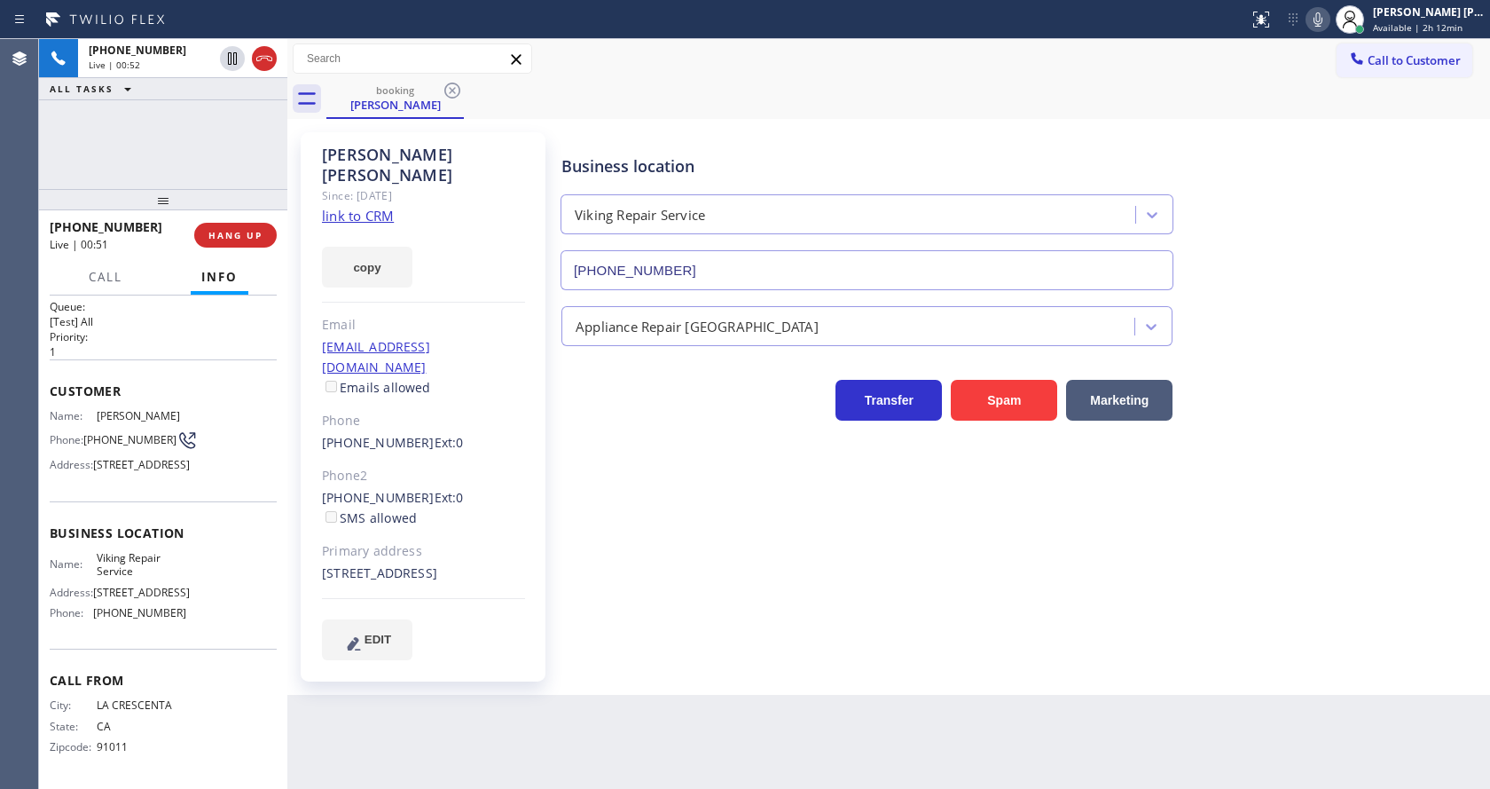
click at [1323, 20] on icon at bounding box center [1318, 19] width 9 height 14
click at [233, 55] on icon at bounding box center [232, 58] width 9 height 12
click at [230, 54] on icon at bounding box center [232, 58] width 12 height 12
click at [1329, 19] on icon at bounding box center [1318, 19] width 21 height 21
click at [1344, 127] on div "[PERSON_NAME] Since: [DATE] link to CRM copy Email [EMAIL_ADDRESS][DOMAIN_NAME]…" at bounding box center [889, 406] width 1194 height 567
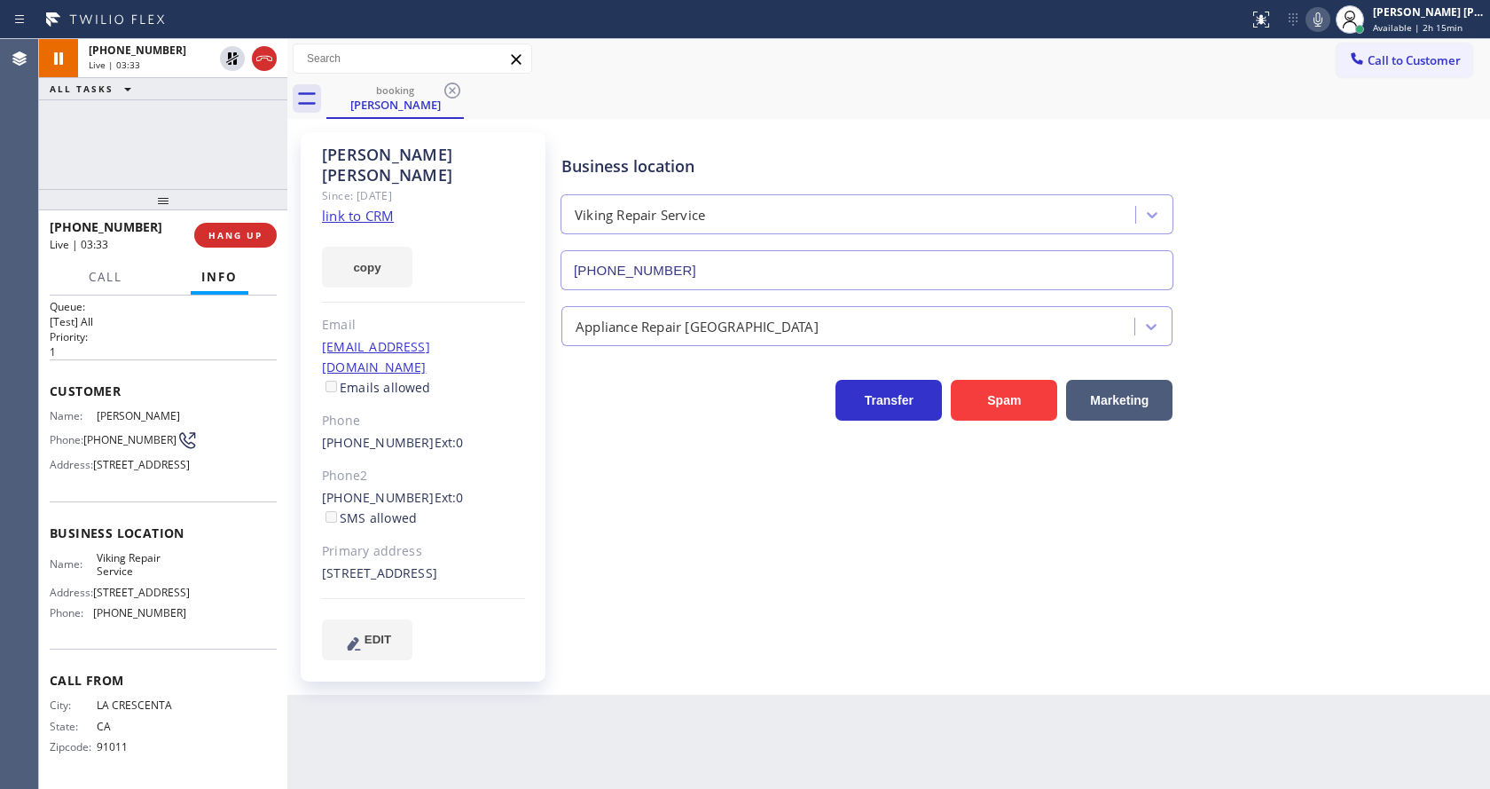
click at [679, 595] on div "Business location Viking Repair Service [PHONE_NUMBER] Appliance Repair High En…" at bounding box center [1022, 396] width 928 height 518
click at [619, 589] on div "Business location Viking Repair Service [PHONE_NUMBER] Appliance Repair High En…" at bounding box center [1022, 396] width 928 height 518
click at [485, 488] on div "[PHONE_NUMBER] Ext: 0 SMS allowed" at bounding box center [423, 508] width 203 height 41
click at [546, 680] on div "Back to Dashboard Change Sender ID Customers Technicians Select a contact Outbo…" at bounding box center [888, 414] width 1203 height 750
drag, startPoint x: 449, startPoint y: 500, endPoint x: 326, endPoint y: 370, distance: 179.5
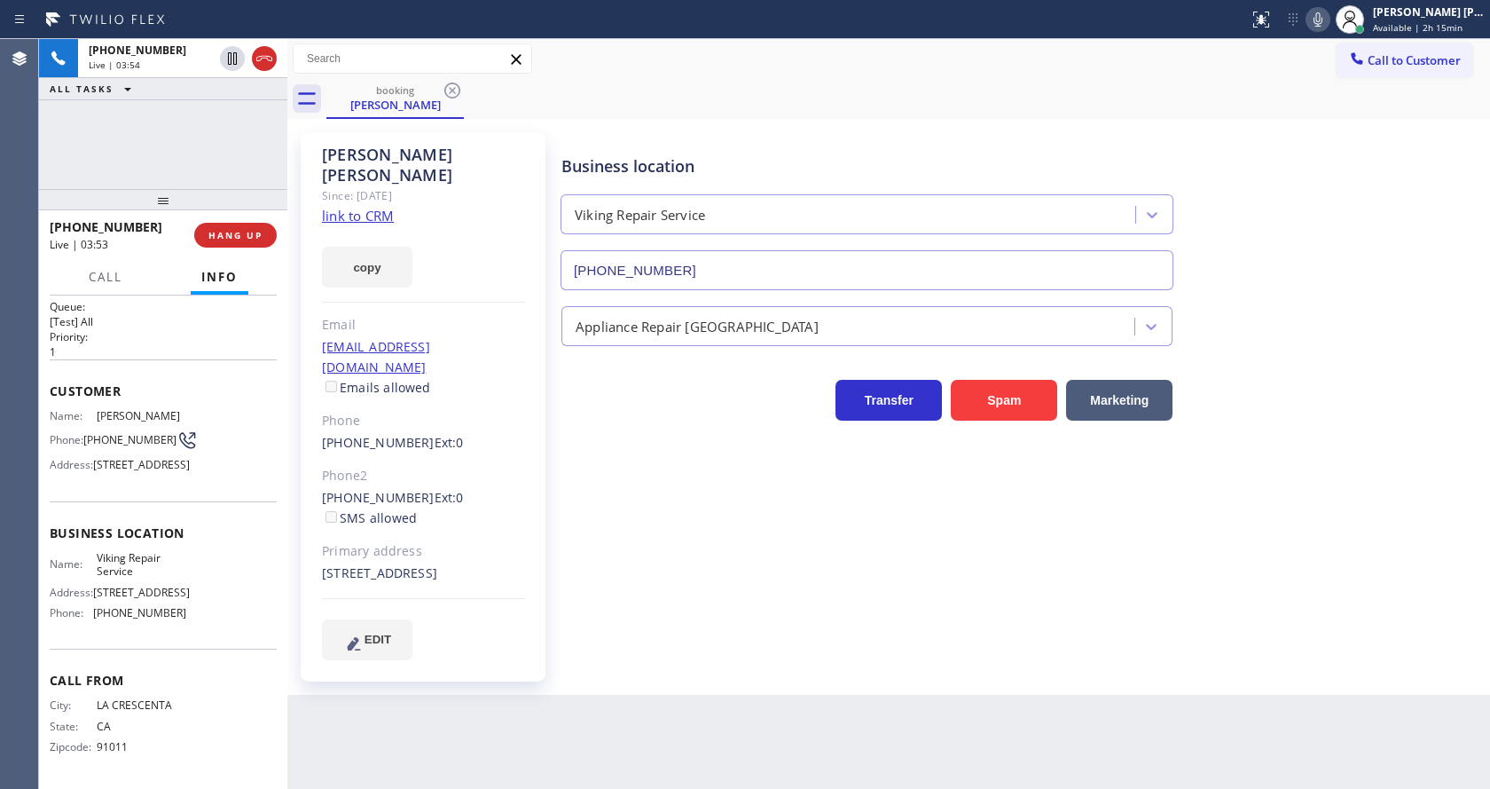
click at [449, 541] on div "Primary address" at bounding box center [423, 551] width 203 height 20
click at [217, 230] on span "HANG UP" at bounding box center [235, 235] width 54 height 12
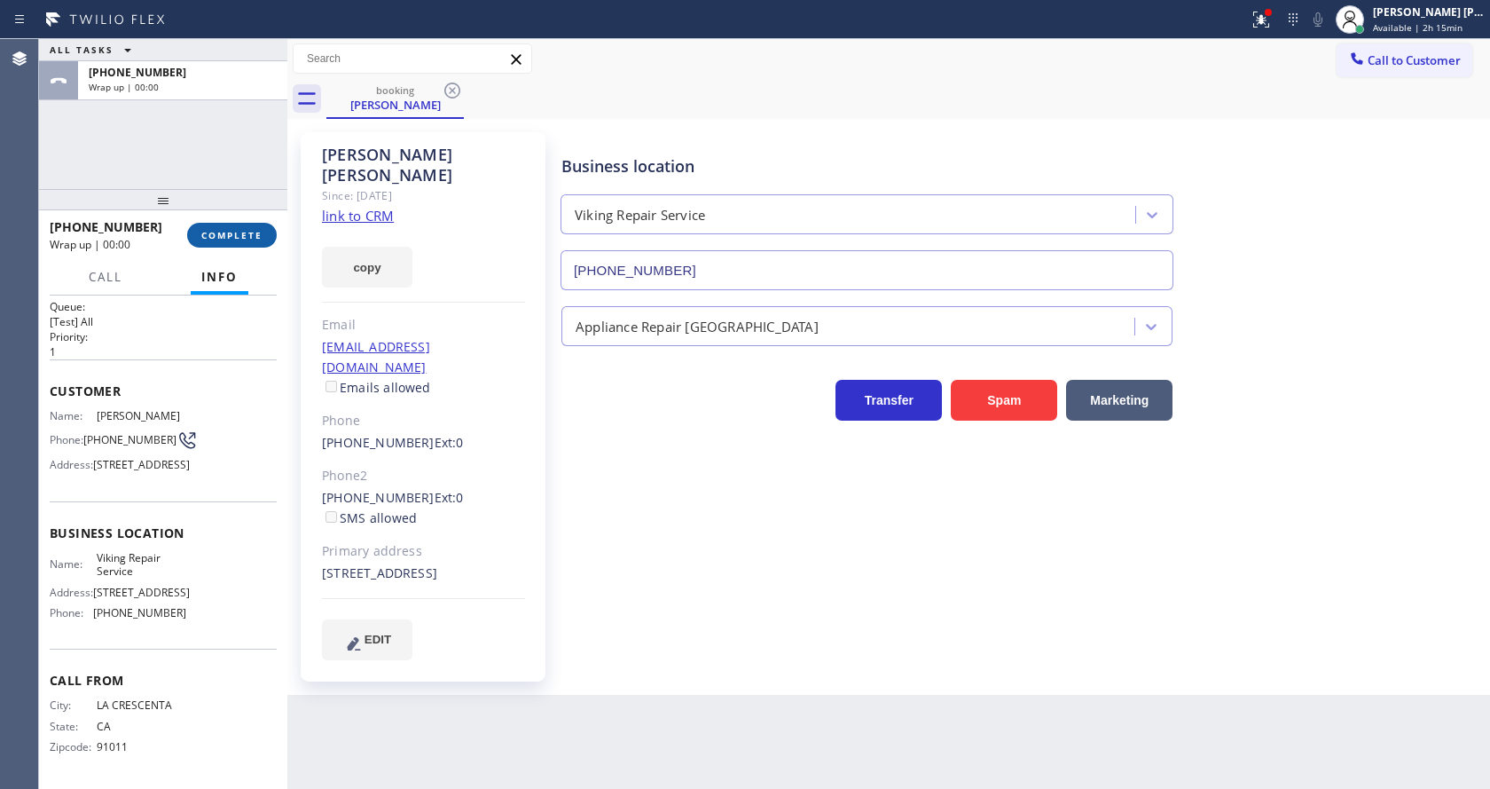
click at [217, 230] on span "COMPLETE" at bounding box center [231, 235] width 61 height 12
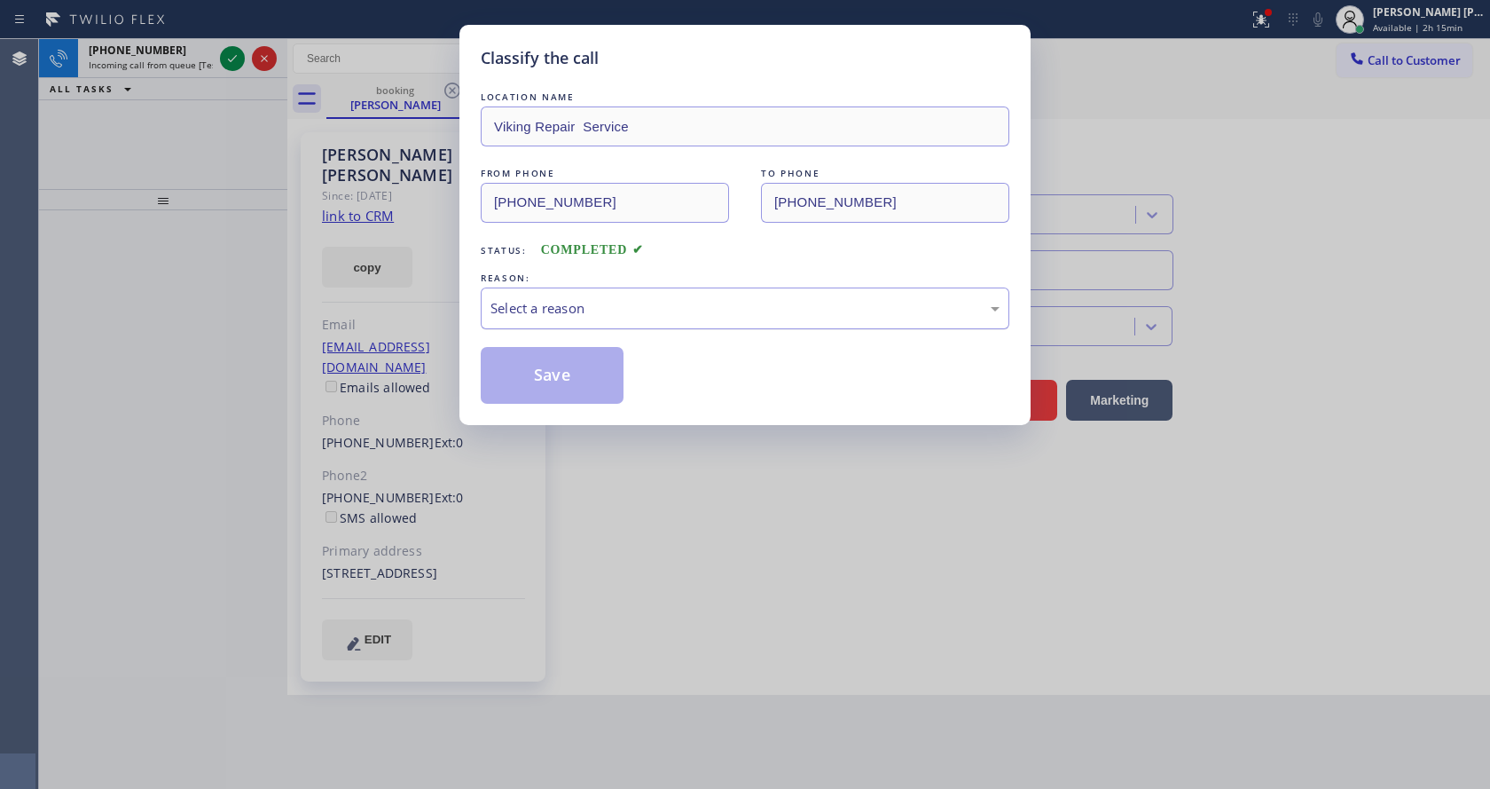
click at [585, 301] on div "Select a reason" at bounding box center [745, 308] width 509 height 20
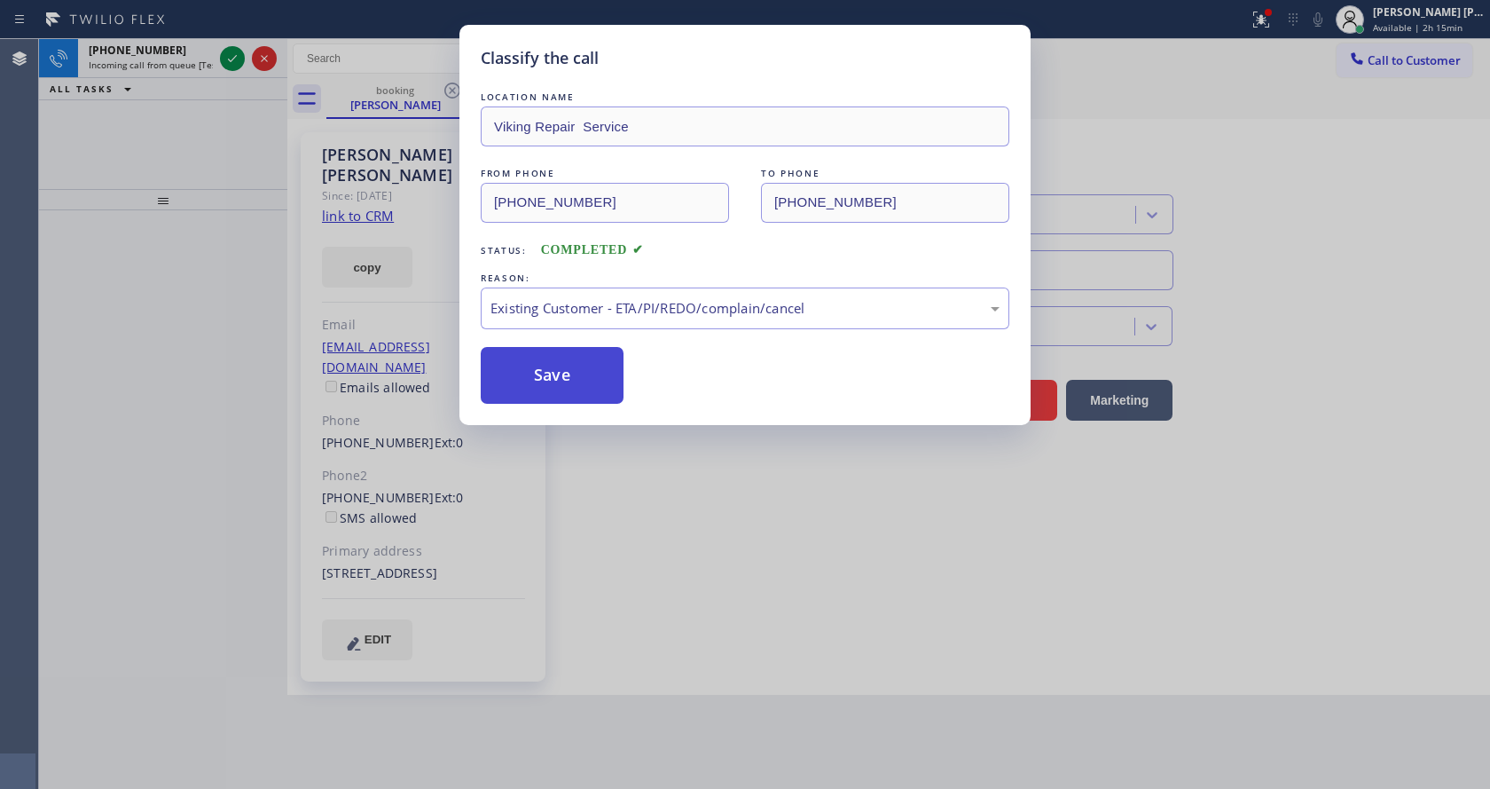
click at [568, 386] on button "Save" at bounding box center [552, 375] width 143 height 57
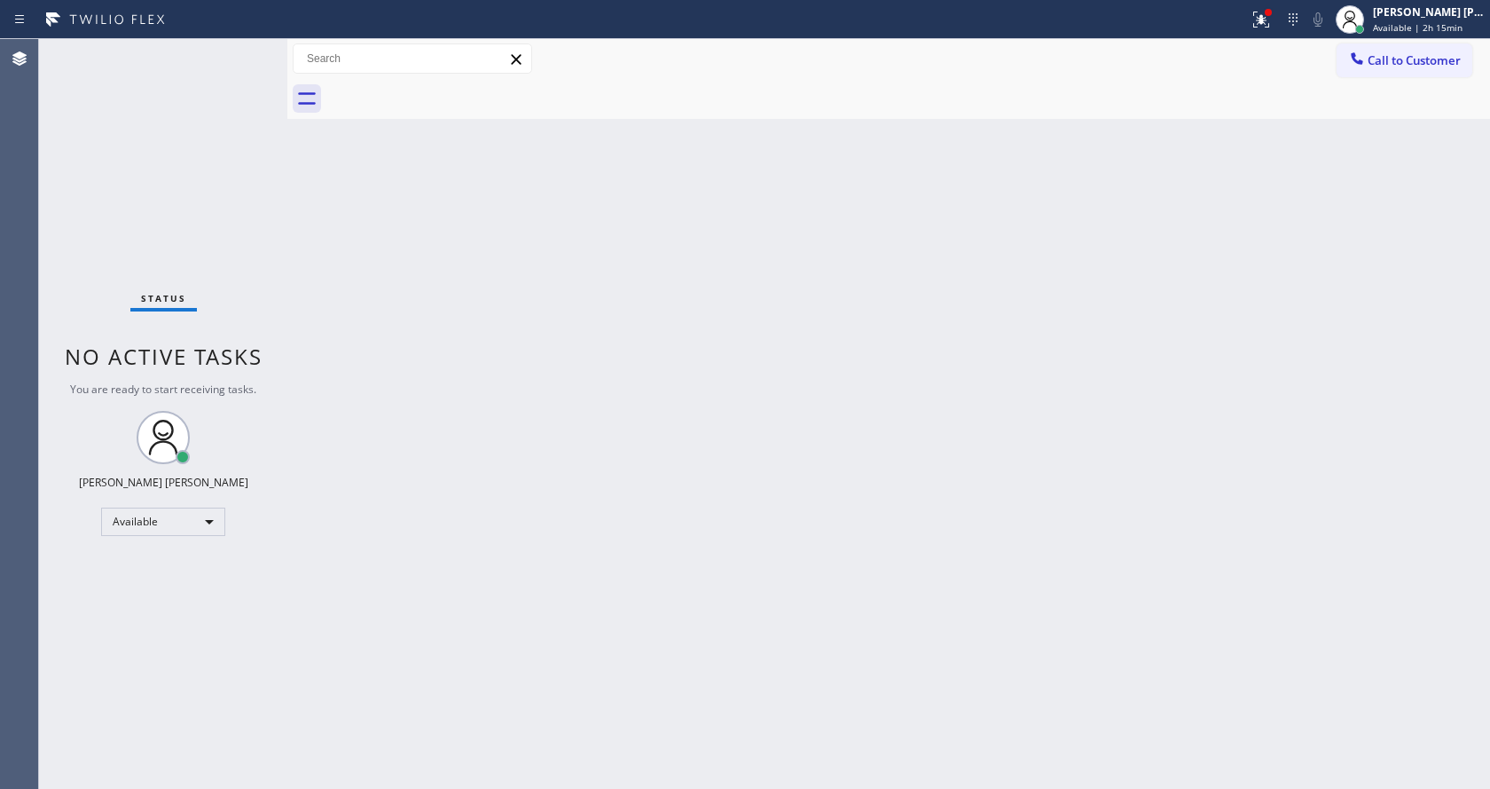
click at [311, 368] on div "Back to Dashboard Change Sender ID Customers Technicians Select a contact Outbo…" at bounding box center [888, 414] width 1203 height 750
click at [287, 329] on div at bounding box center [287, 414] width 0 height 750
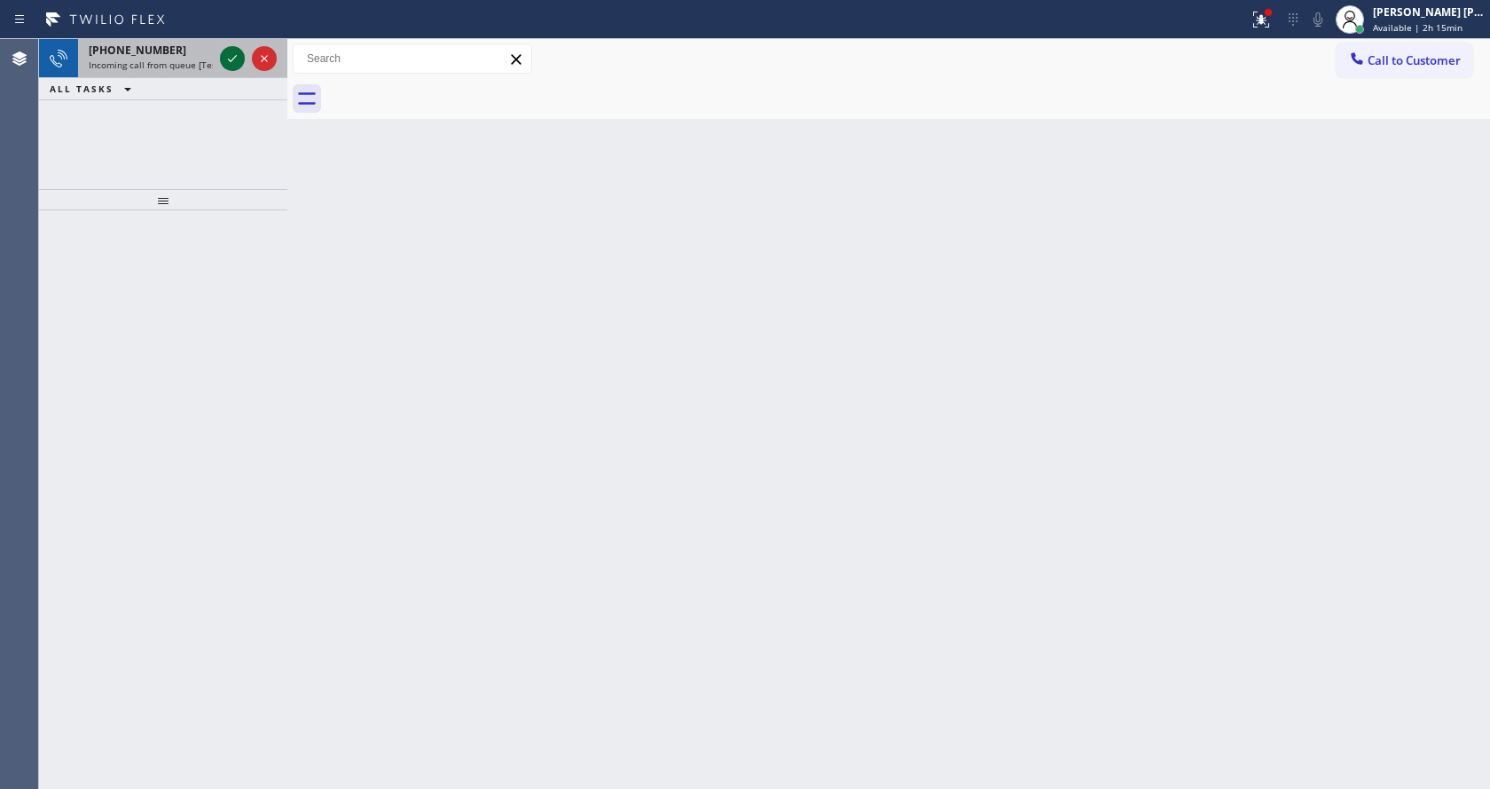
click at [232, 59] on icon at bounding box center [232, 58] width 21 height 21
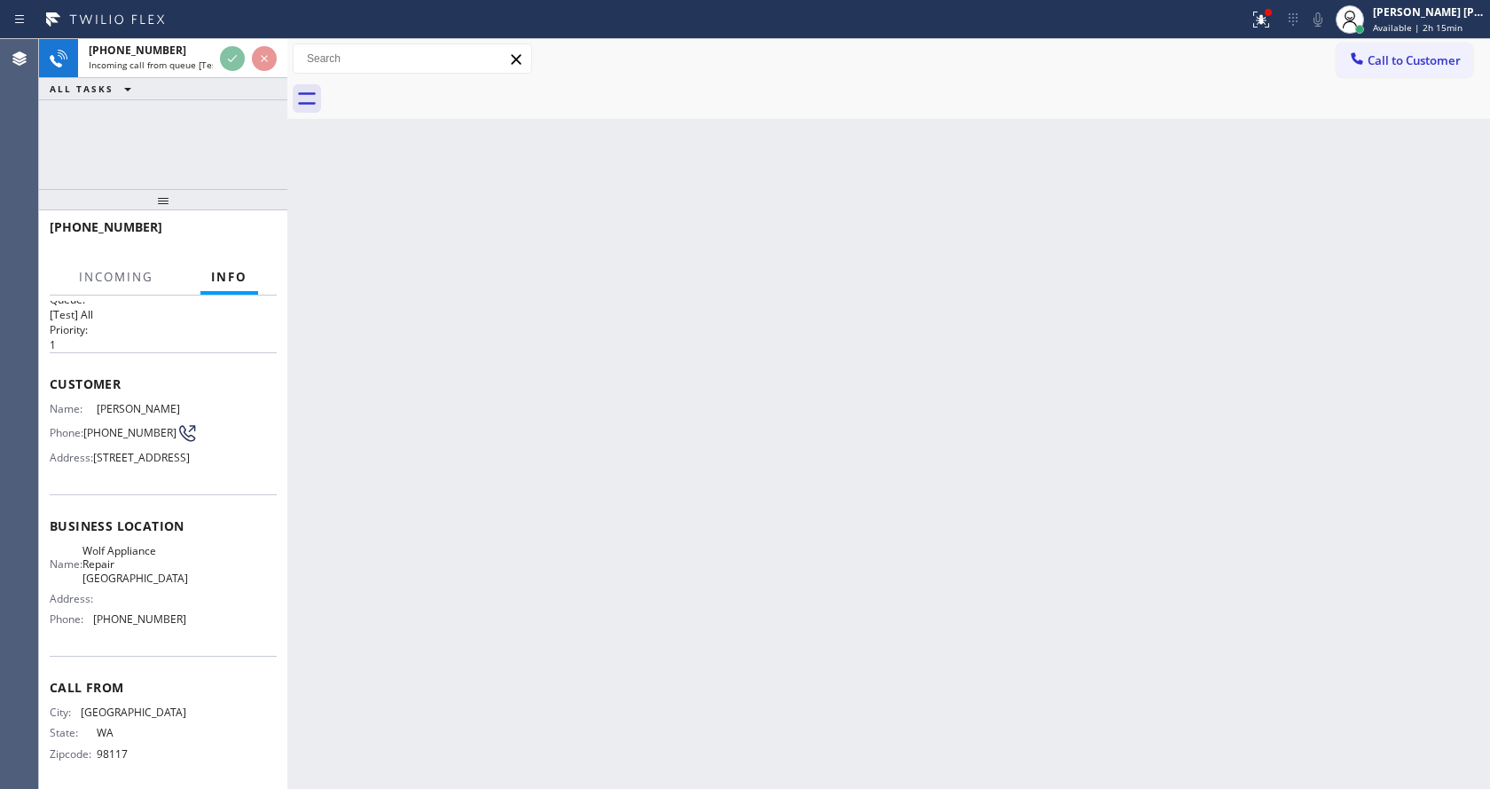
scroll to position [64, 0]
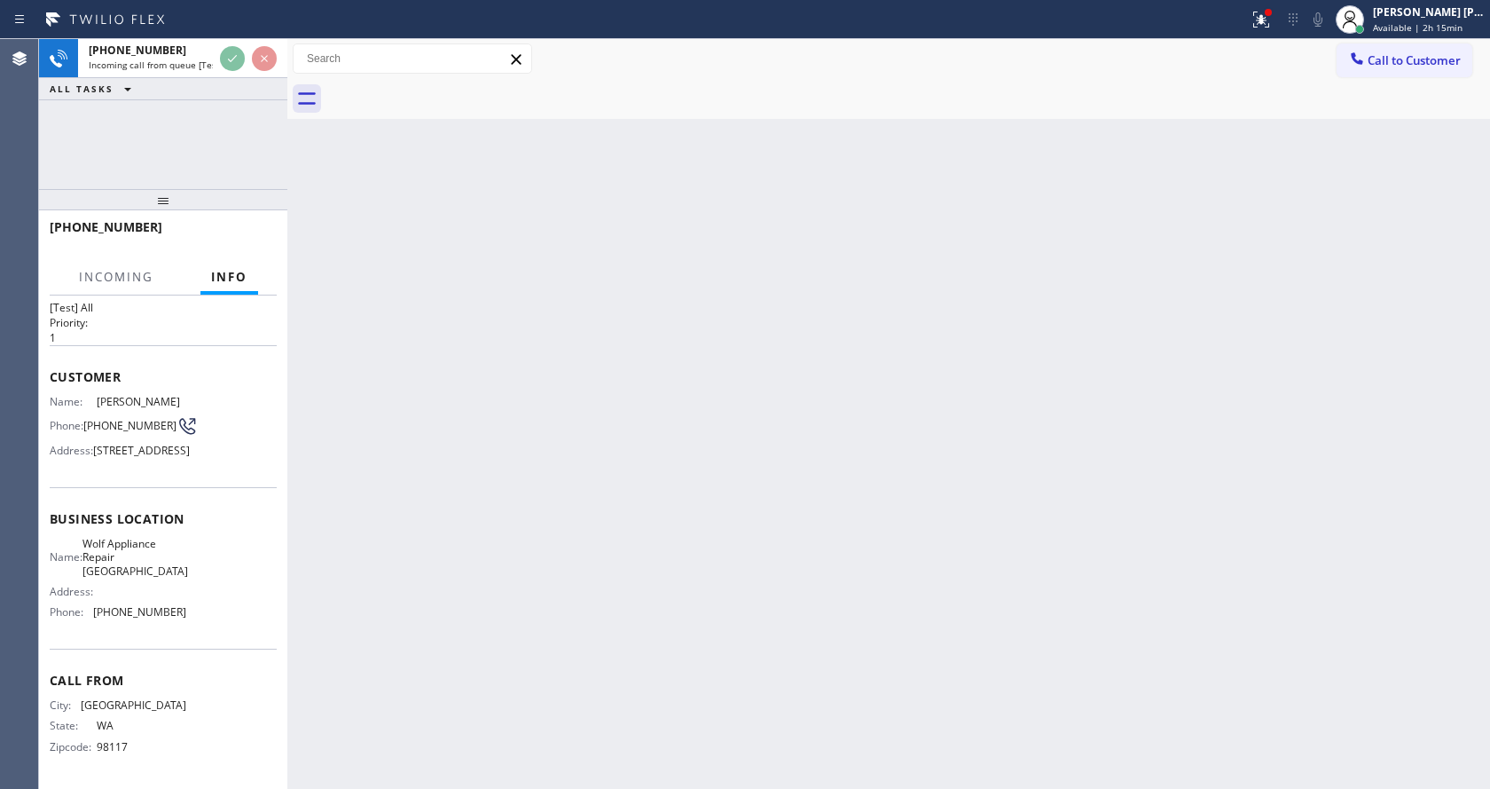
click at [758, 534] on div "Back to Dashboard Change Sender ID Customers Technicians Select a contact Outbo…" at bounding box center [888, 414] width 1203 height 750
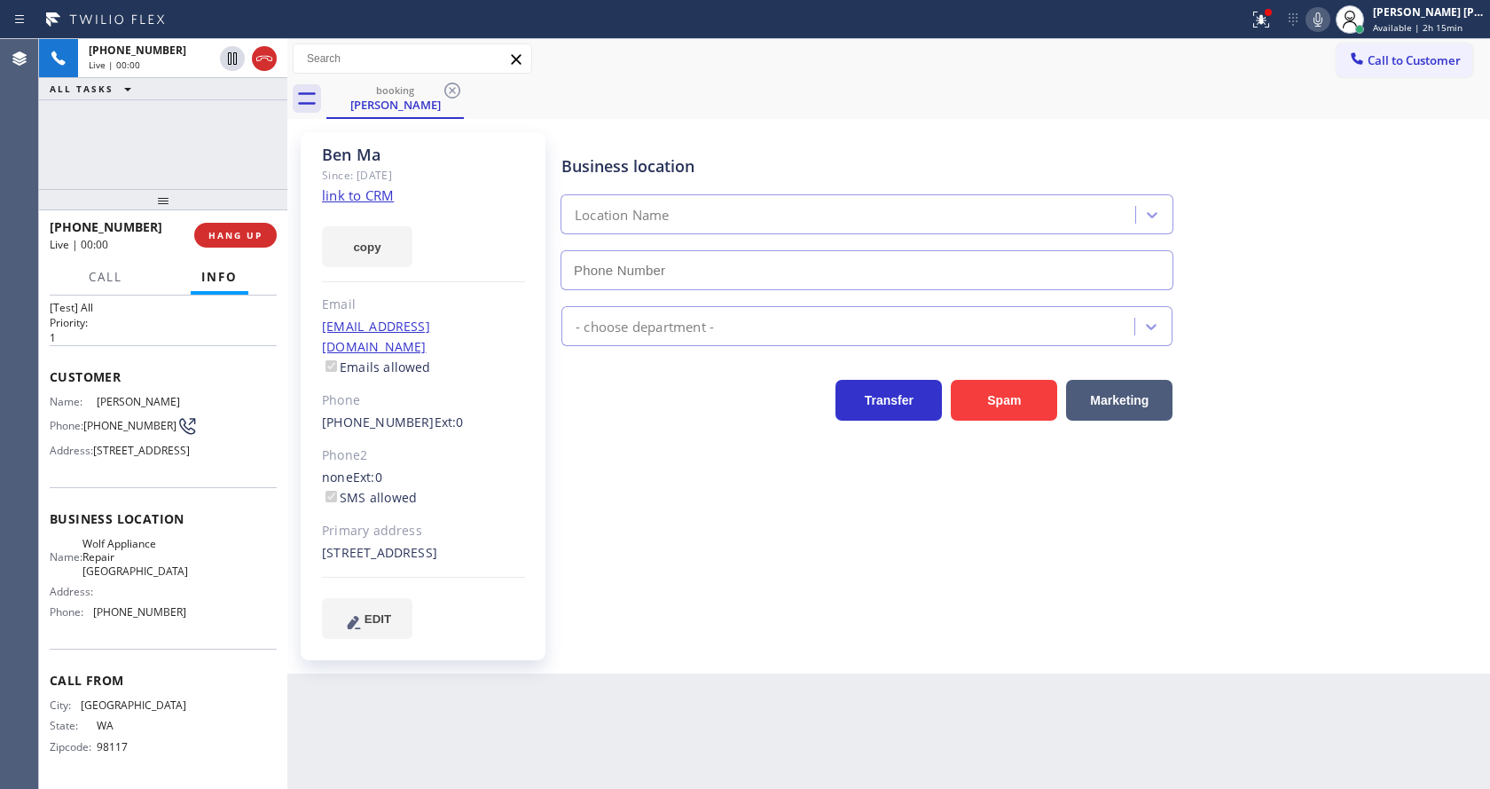
type input "[PHONE_NUMBER]"
click at [532, 442] on div "[PERSON_NAME] Since: [DATE] link to CRM copy Email [EMAIL_ADDRESS][DOMAIN_NAME]…" at bounding box center [423, 396] width 245 height 528
click at [788, 546] on div "Business location Wolf Appliance Repair [GEOGRAPHIC_DATA] [PHONE_NUMBER] Applia…" at bounding box center [1022, 385] width 928 height 497
click at [371, 190] on link "link to CRM" at bounding box center [358, 195] width 72 height 18
click at [636, 628] on div "Business location Wolf Appliance Repair [GEOGRAPHIC_DATA] [PHONE_NUMBER] Applia…" at bounding box center [1022, 385] width 928 height 497
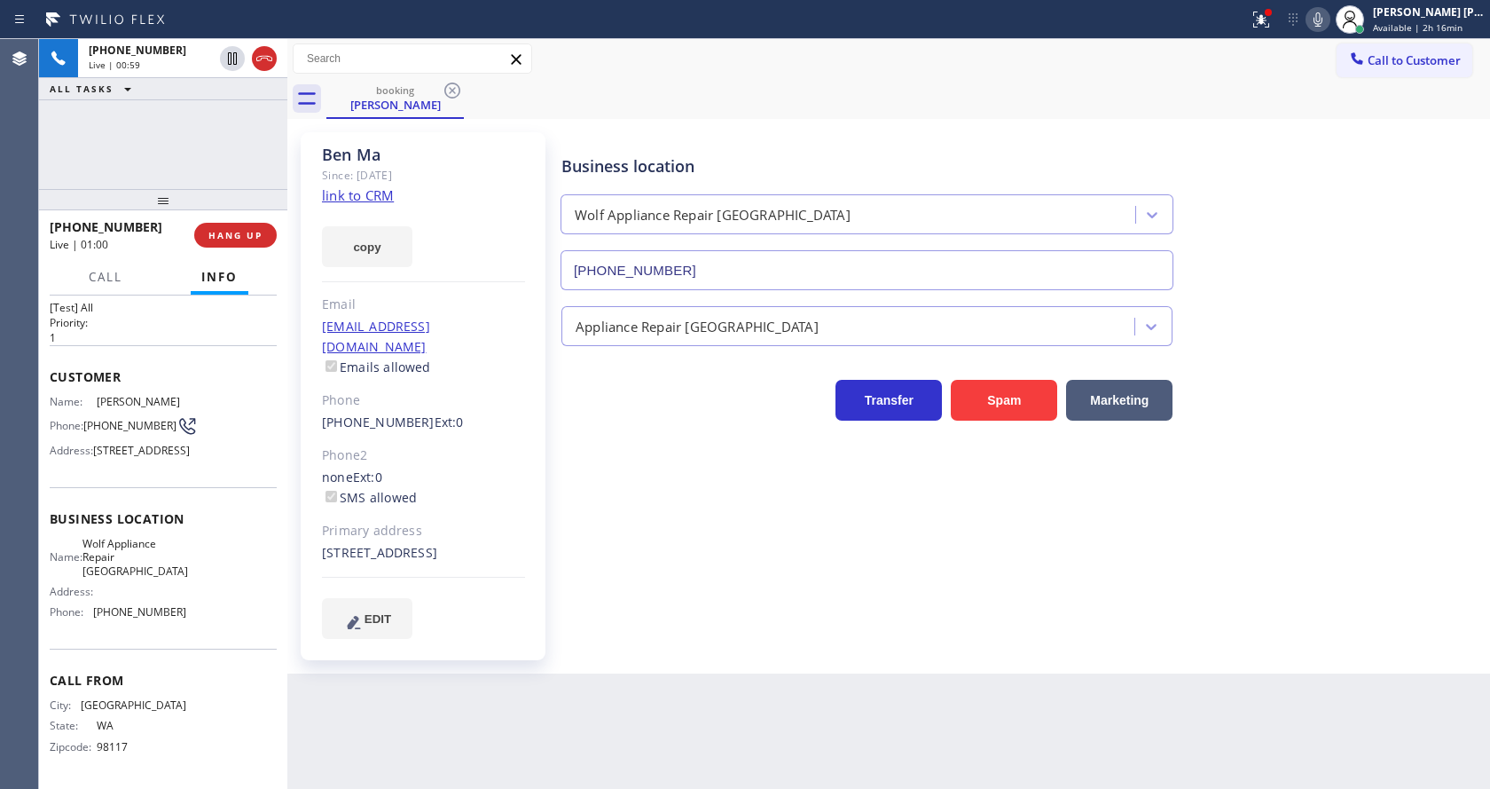
click at [527, 592] on div "[PERSON_NAME] Since: [DATE] link to CRM copy Email [EMAIL_ADDRESS][DOMAIN_NAME]…" at bounding box center [423, 396] width 245 height 528
click at [909, 727] on div "Back to Dashboard Change Sender ID Customers Technicians Select a contact Outbo…" at bounding box center [888, 414] width 1203 height 750
click at [813, 617] on div "Business location Wolf Appliance Repair [GEOGRAPHIC_DATA] [PHONE_NUMBER] Applia…" at bounding box center [1022, 385] width 928 height 497
click at [555, 452] on div "[PERSON_NAME] Since: [DATE] link to CRM copy Email [EMAIL_ADDRESS][DOMAIN_NAME]…" at bounding box center [425, 396] width 266 height 546
click at [1281, 20] on div at bounding box center [1261, 19] width 39 height 21
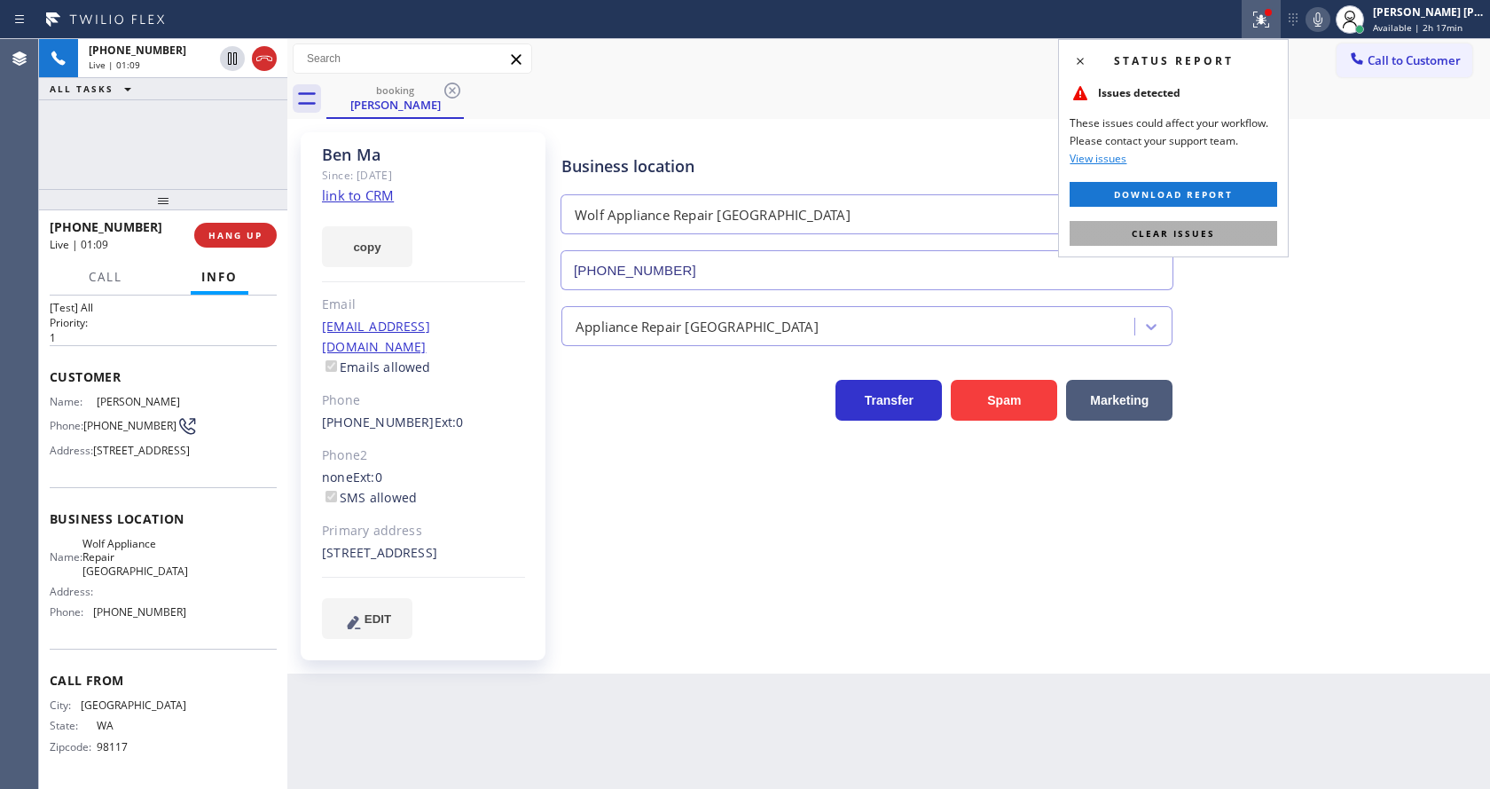
click at [1242, 240] on button "Clear issues" at bounding box center [1174, 233] width 208 height 25
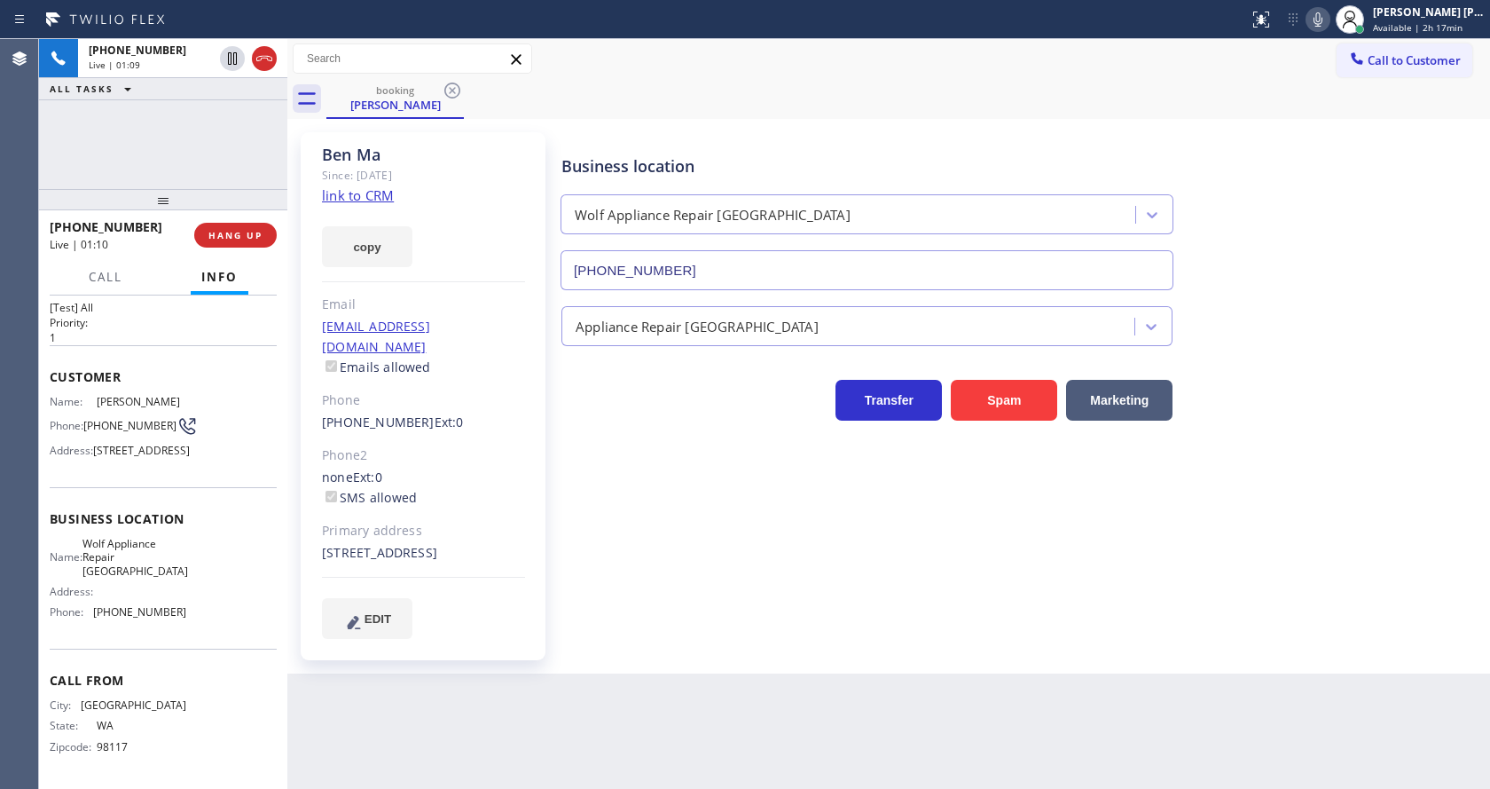
click at [1292, 209] on div "Business location Wolf Appliance Repair [GEOGRAPHIC_DATA] [PHONE_NUMBER]" at bounding box center [1022, 210] width 928 height 161
click at [409, 543] on div "[STREET_ADDRESS]" at bounding box center [423, 553] width 203 height 20
click at [709, 705] on div "Back to Dashboard Change Sender ID Customers Technicians Select a contact Outbo…" at bounding box center [888, 414] width 1203 height 750
click at [664, 618] on div "Business location Wolf Appliance Repair [GEOGRAPHIC_DATA] [PHONE_NUMBER] Applia…" at bounding box center [1022, 385] width 928 height 497
click at [460, 485] on div "none Ext: 0 SMS allowed" at bounding box center [423, 487] width 203 height 41
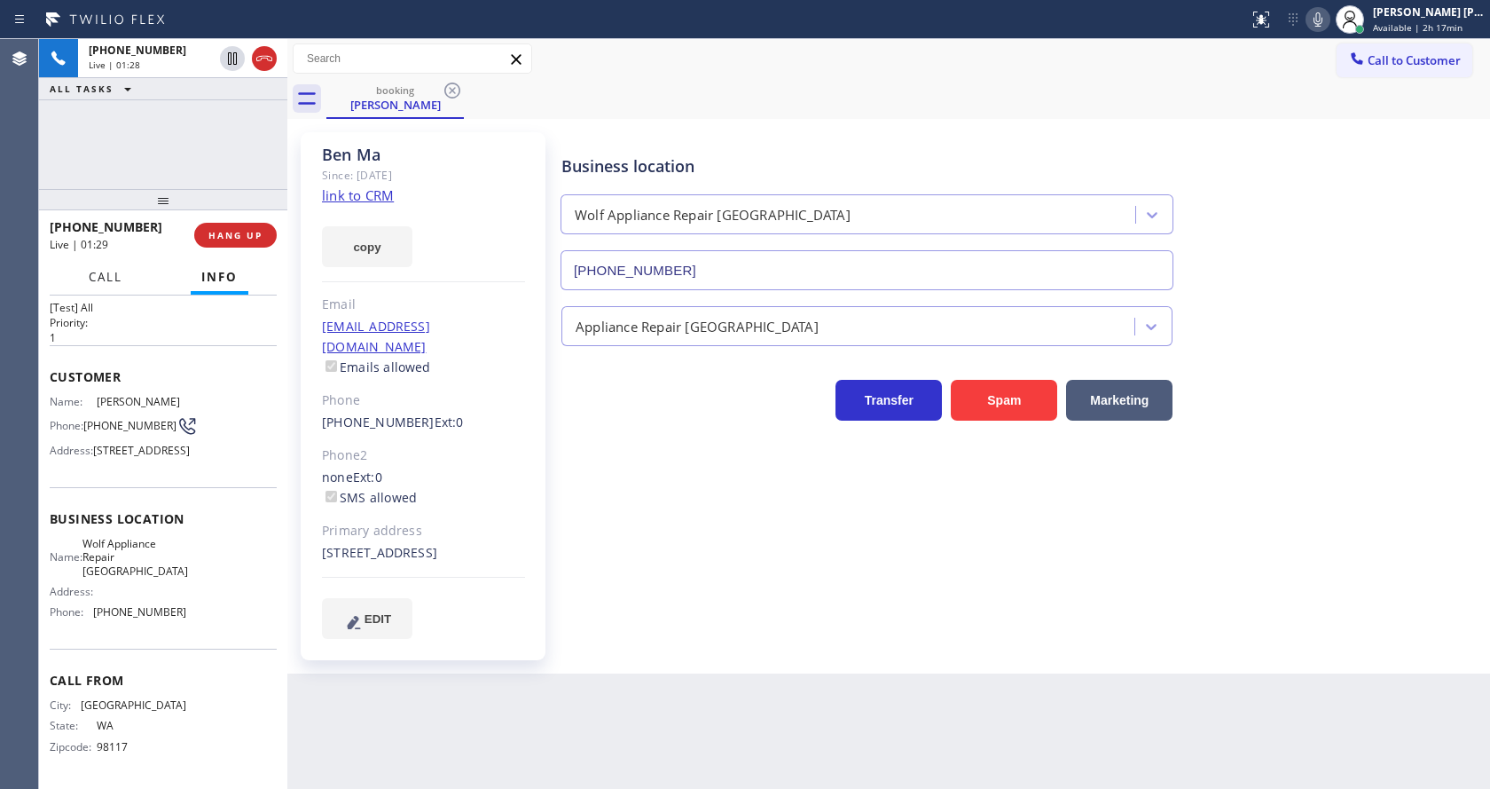
drag, startPoint x: 116, startPoint y: 275, endPoint x: 169, endPoint y: 288, distance: 54.0
click at [115, 275] on span "Call" at bounding box center [106, 277] width 34 height 16
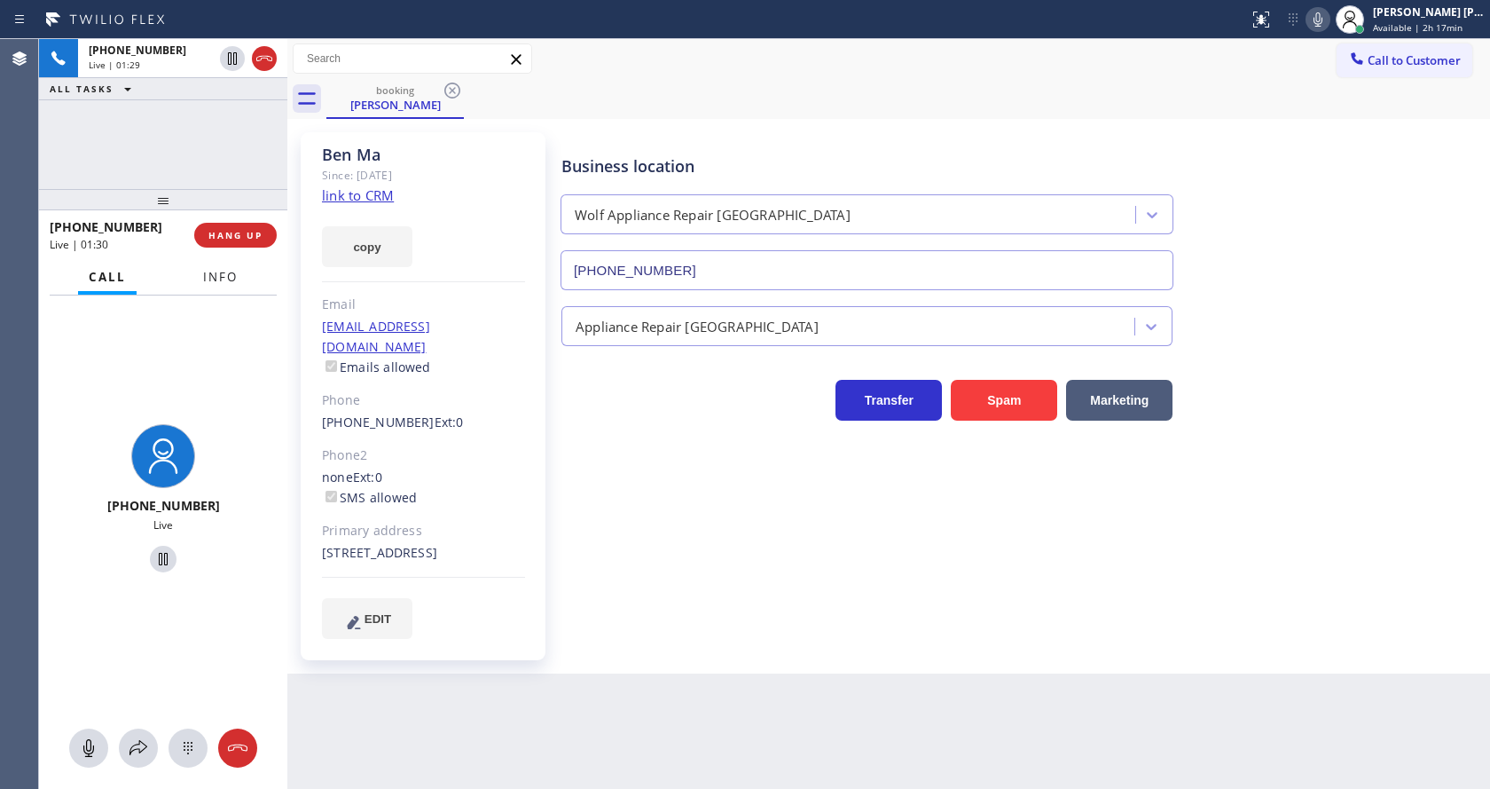
click at [240, 277] on button "Info" at bounding box center [220, 277] width 56 height 35
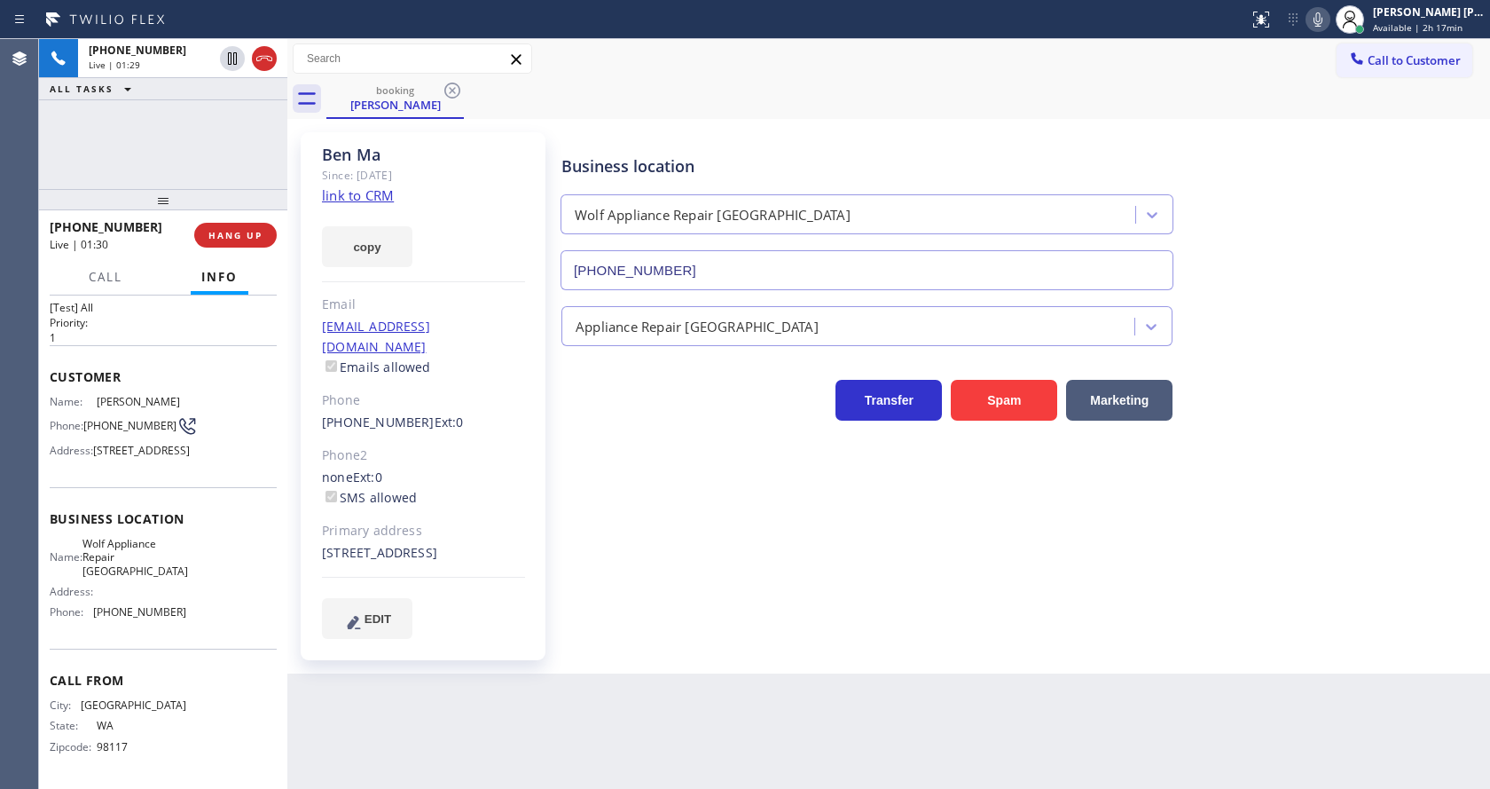
drag, startPoint x: 591, startPoint y: 581, endPoint x: 583, endPoint y: 636, distance: 55.6
click at [588, 583] on div "Business location Wolf Appliance Repair [GEOGRAPHIC_DATA] [PHONE_NUMBER] Applia…" at bounding box center [1022, 385] width 928 height 497
click at [581, 505] on div "Business location Wolf Appliance Repair [GEOGRAPHIC_DATA] [PHONE_NUMBER] Applia…" at bounding box center [1022, 385] width 928 height 497
click at [616, 562] on div "Business location Wolf Appliance Repair [GEOGRAPHIC_DATA] [PHONE_NUMBER] Applia…" at bounding box center [1022, 385] width 928 height 497
click at [575, 478] on div "Business location Wolf Appliance Repair [GEOGRAPHIC_DATA] [PHONE_NUMBER] Applia…" at bounding box center [1022, 385] width 928 height 497
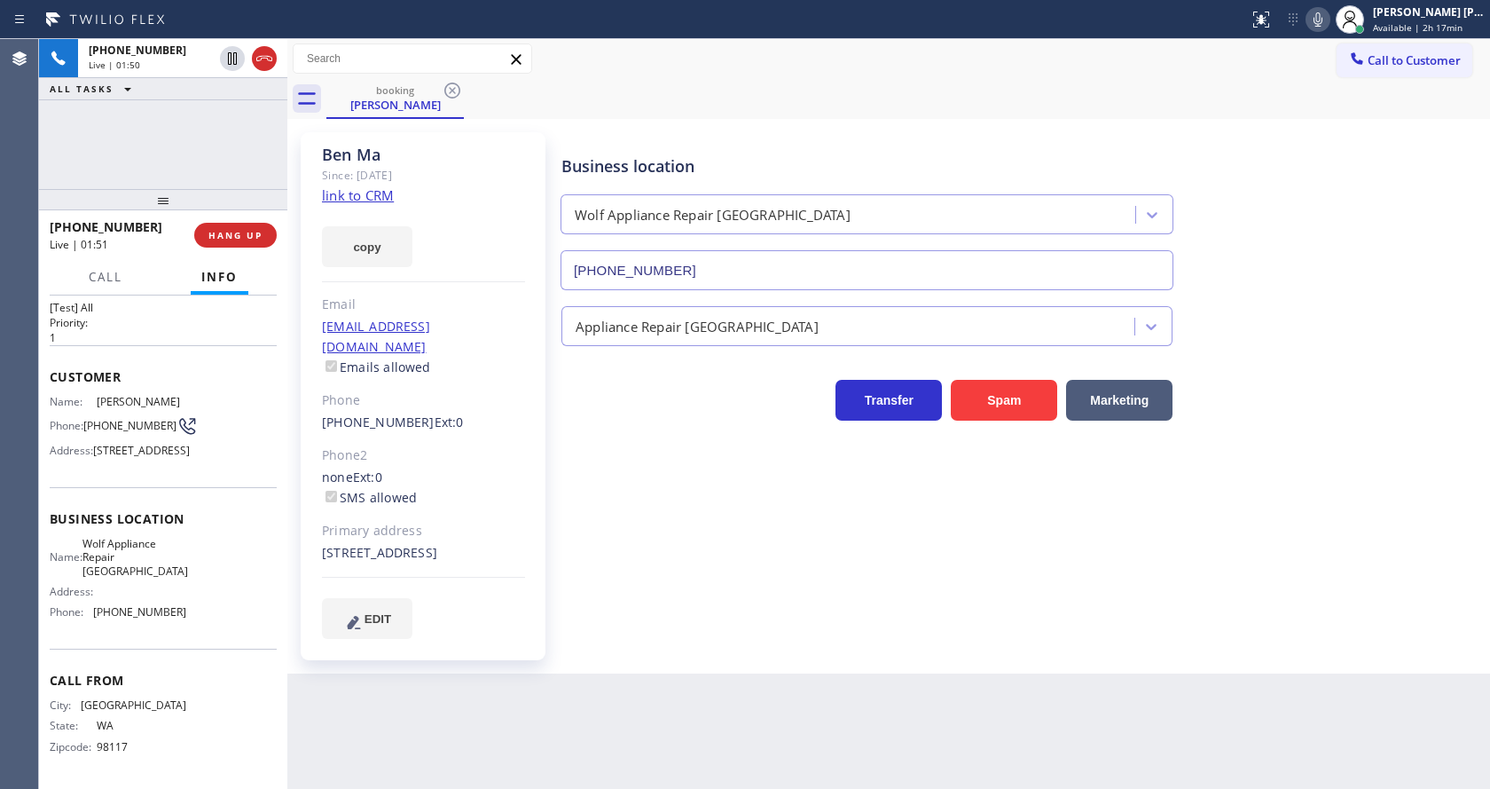
click at [459, 672] on div "[PERSON_NAME] Since: [DATE] link to CRM copy Email [EMAIL_ADDRESS][DOMAIN_NAME]…" at bounding box center [888, 396] width 1203 height 554
click at [233, 232] on span "HANG UP" at bounding box center [235, 235] width 54 height 12
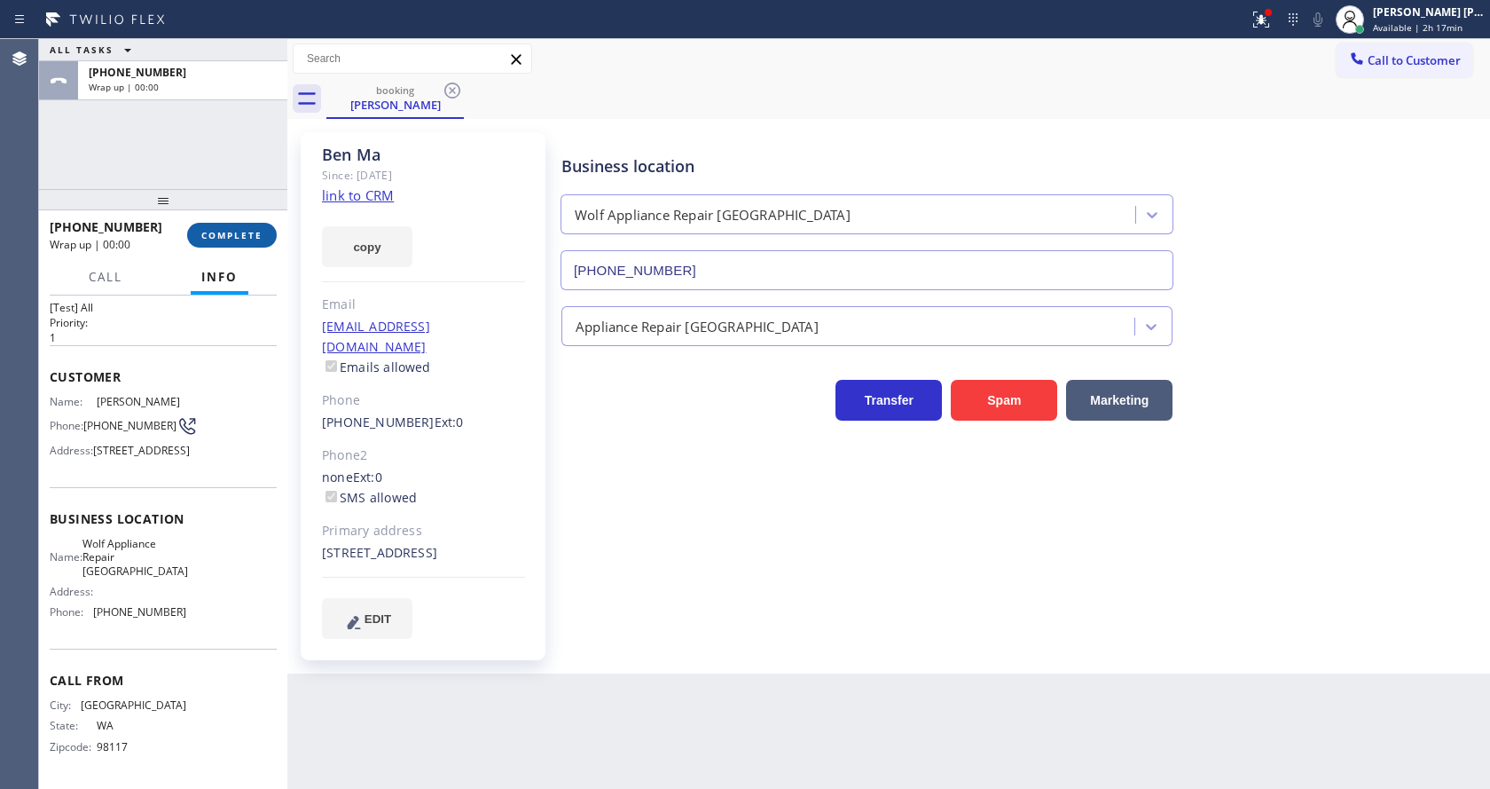
click at [233, 232] on span "COMPLETE" at bounding box center [231, 235] width 61 height 12
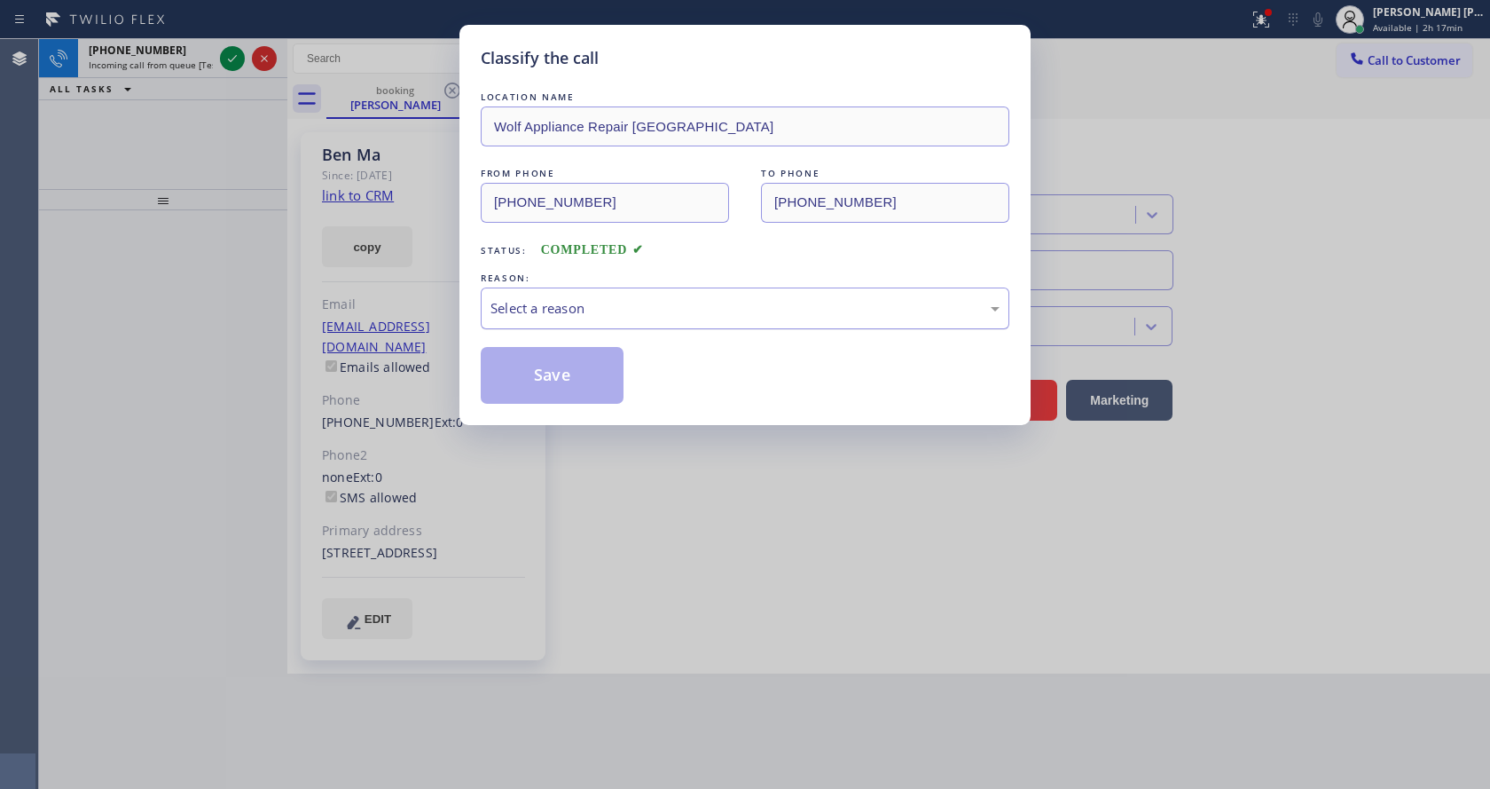
click at [706, 316] on div "Select a reason" at bounding box center [745, 308] width 509 height 20
click at [597, 320] on div "Tech, Unknown/didnt ring" at bounding box center [745, 308] width 529 height 42
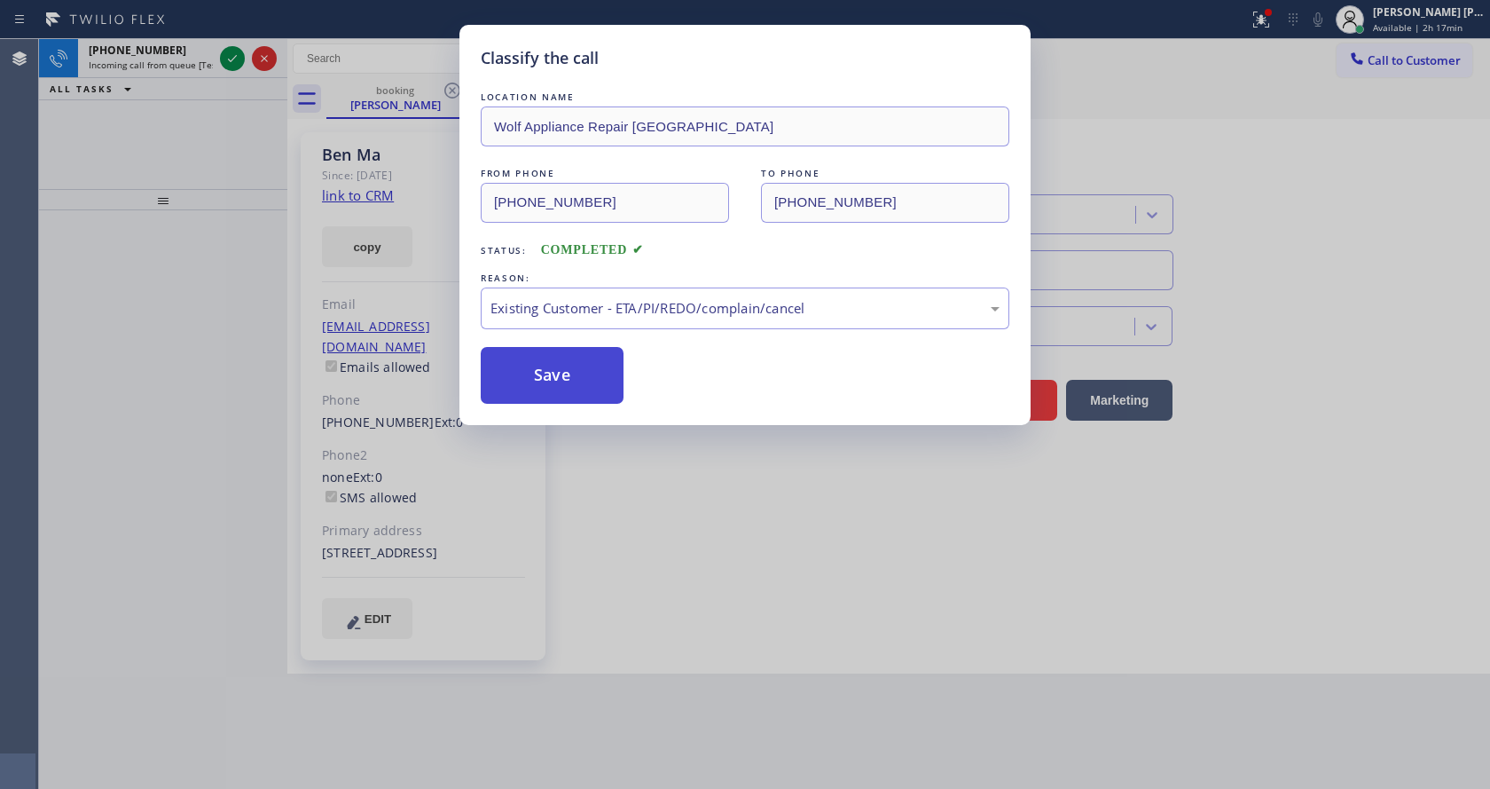
click at [564, 378] on button "Save" at bounding box center [552, 375] width 143 height 57
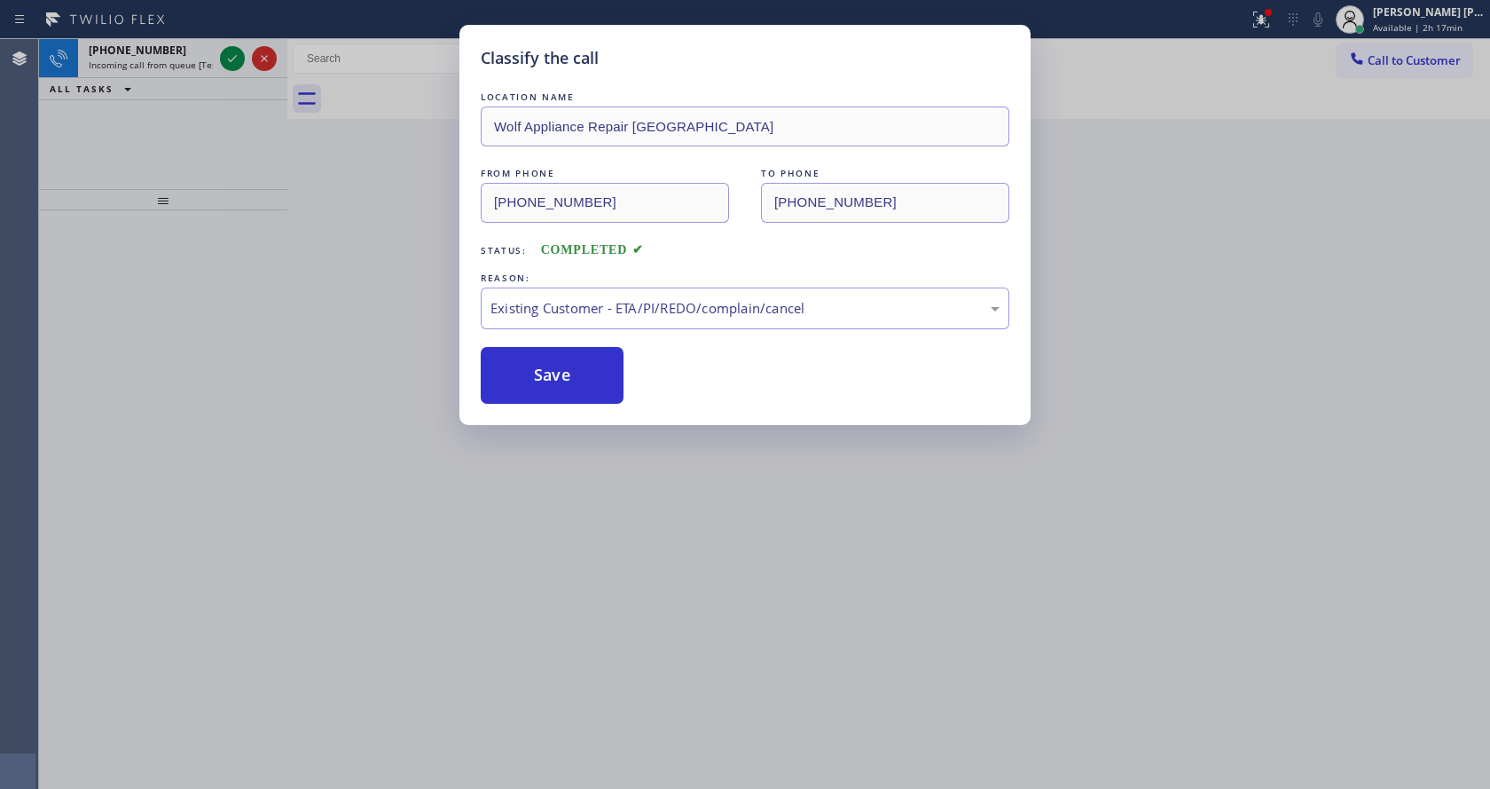
click at [230, 58] on div "Classify the call LOCATION NAME Kitchenaid Appliances Repair FROM PHONE [PHONE_…" at bounding box center [764, 414] width 1451 height 750
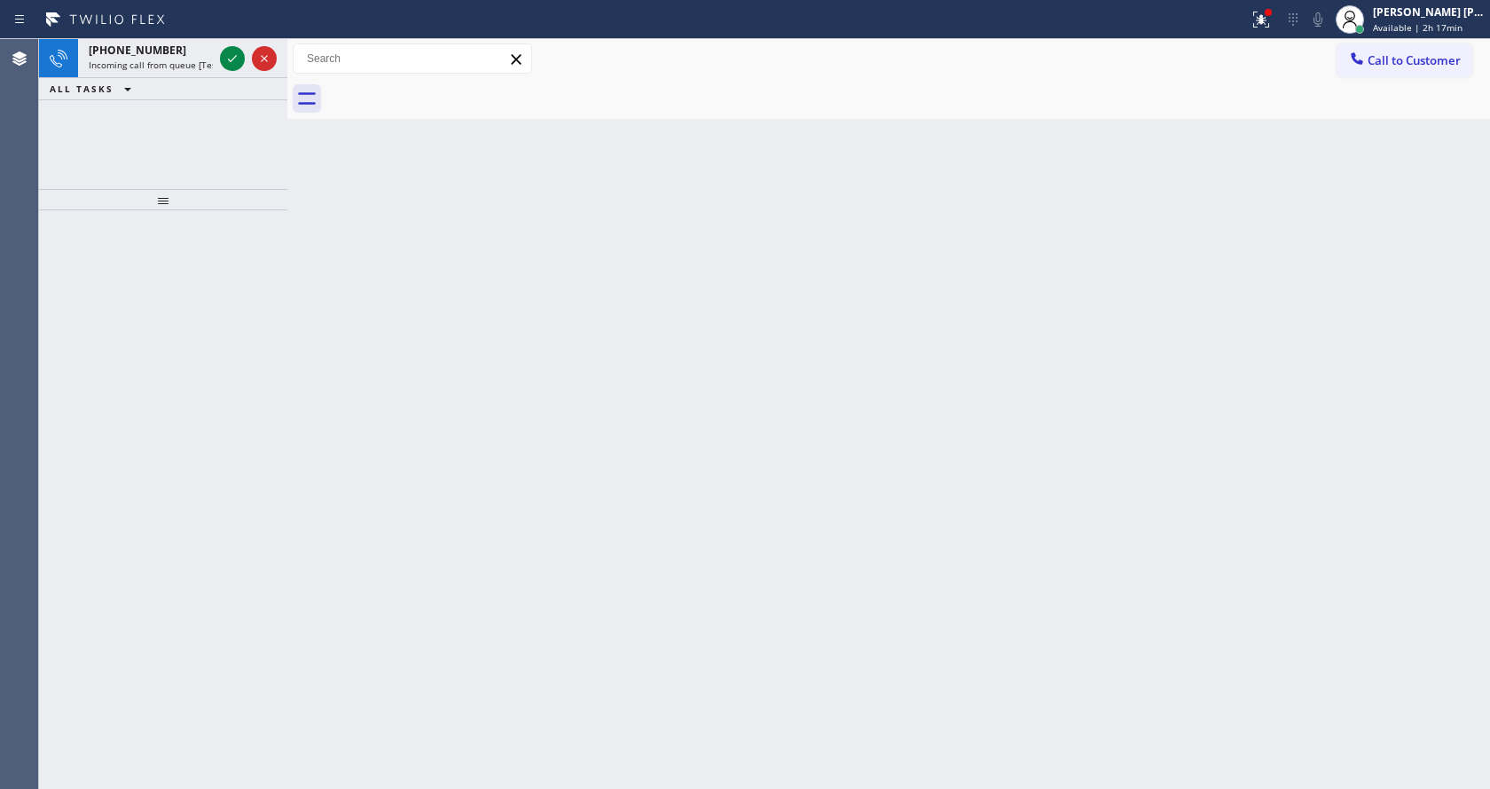
click at [230, 58] on icon at bounding box center [232, 58] width 21 height 21
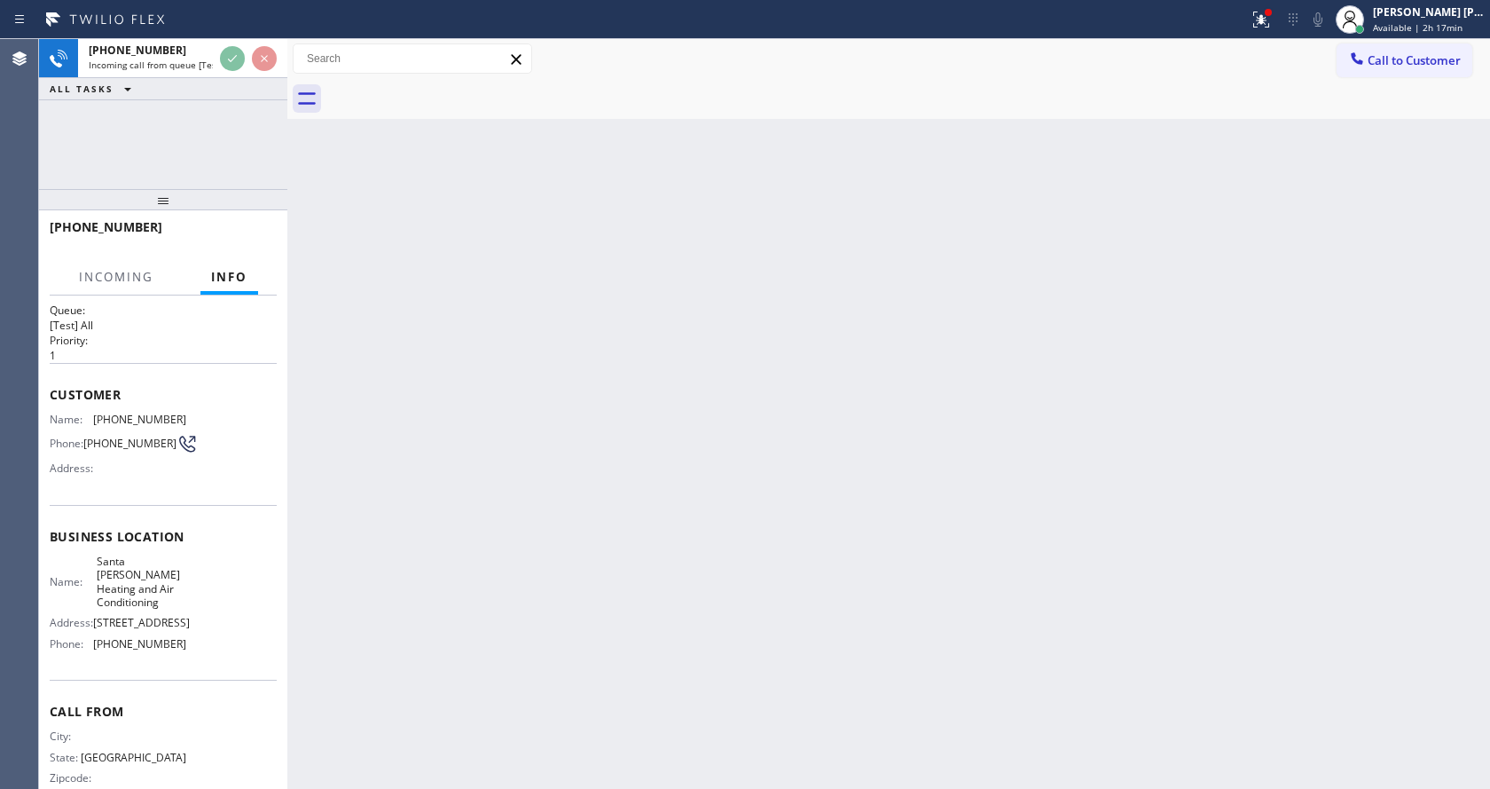
scroll to position [36, 0]
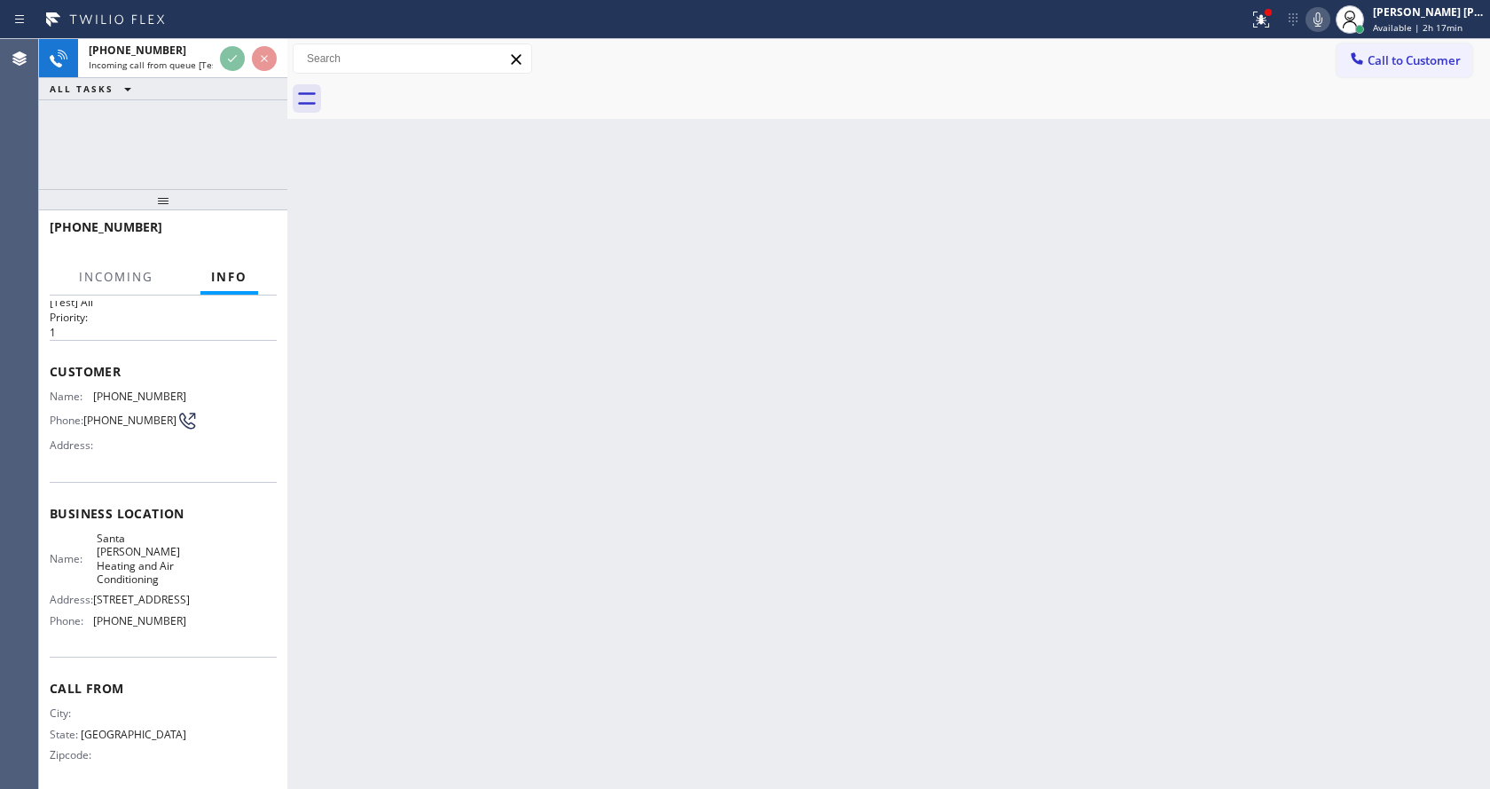
click at [639, 521] on div "Back to Dashboard Change Sender ID Customers Technicians Select a contact Outbo…" at bounding box center [888, 414] width 1203 height 750
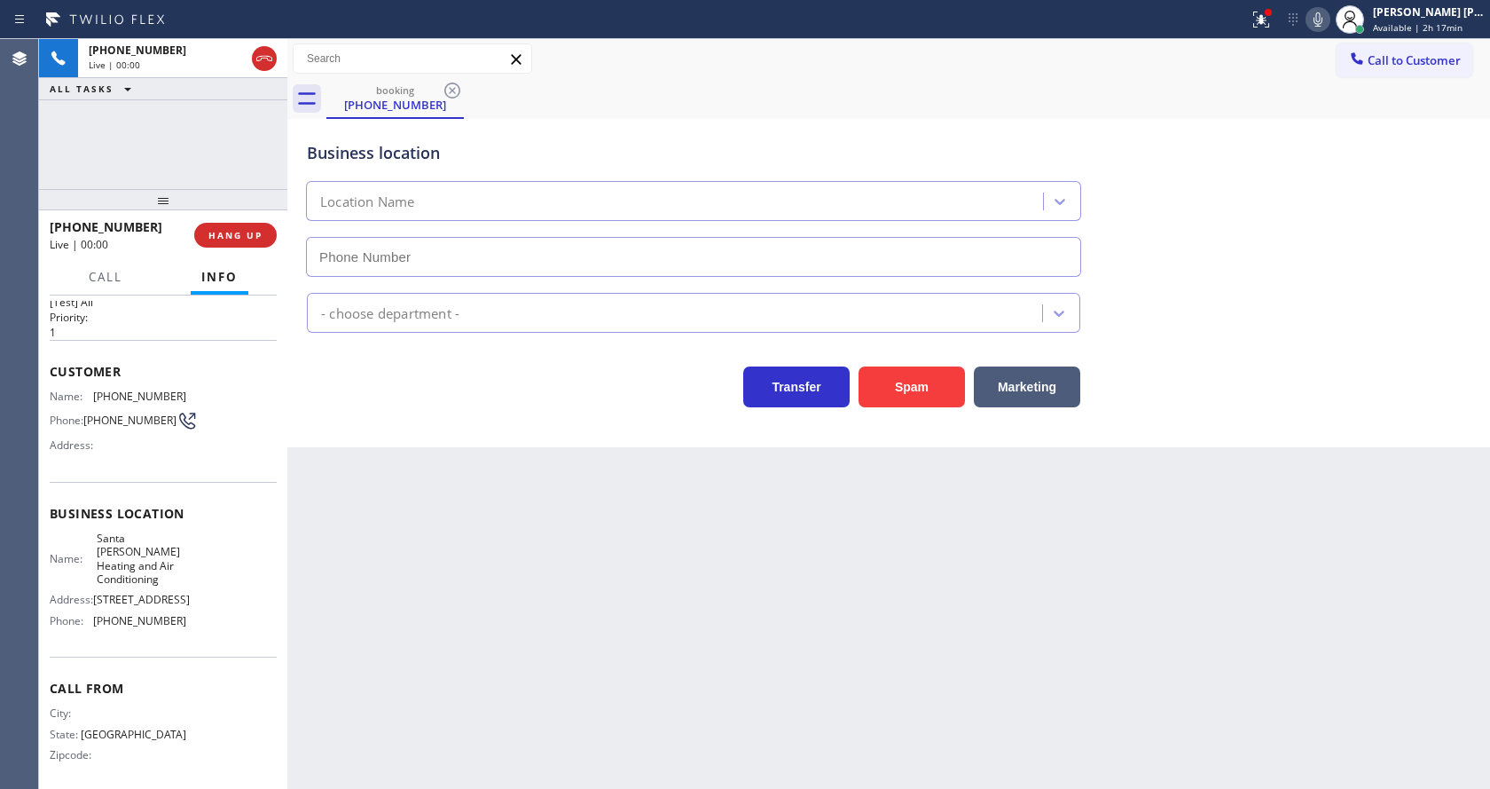
type input "[PHONE_NUMBER]"
click at [499, 615] on div "Back to Dashboard Change Sender ID Customers Technicians Select a contact Outbo…" at bounding box center [888, 414] width 1203 height 750
click at [454, 561] on div "Back to Dashboard Change Sender ID Customers Technicians Select a contact Outbo…" at bounding box center [888, 414] width 1203 height 750
click at [1300, 516] on div "Back to Dashboard Change Sender ID Customers Technicians Select a contact Outbo…" at bounding box center [888, 414] width 1203 height 750
click at [1263, 20] on icon at bounding box center [1261, 19] width 21 height 21
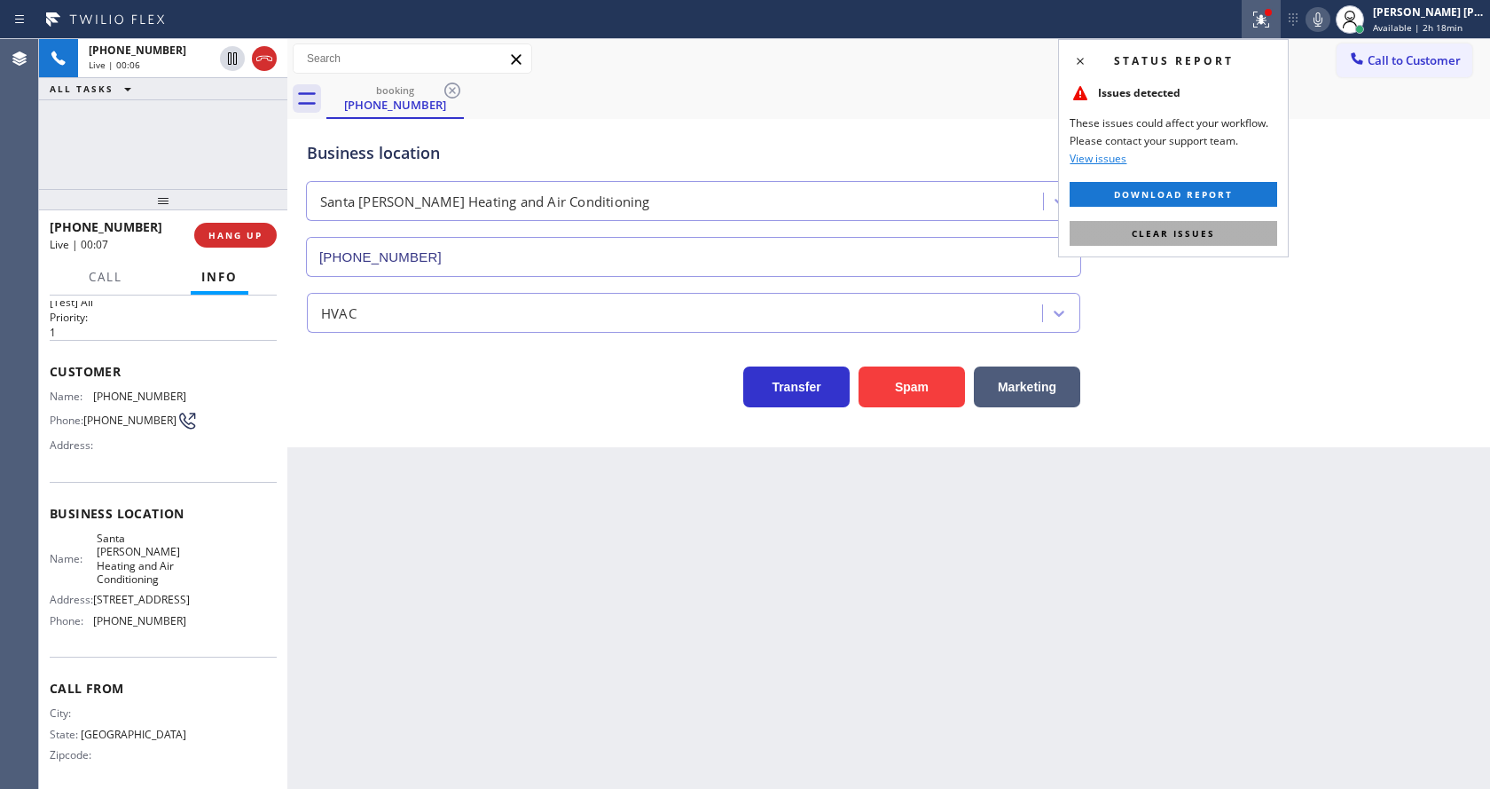
click at [1185, 238] on span "Clear issues" at bounding box center [1173, 233] width 83 height 12
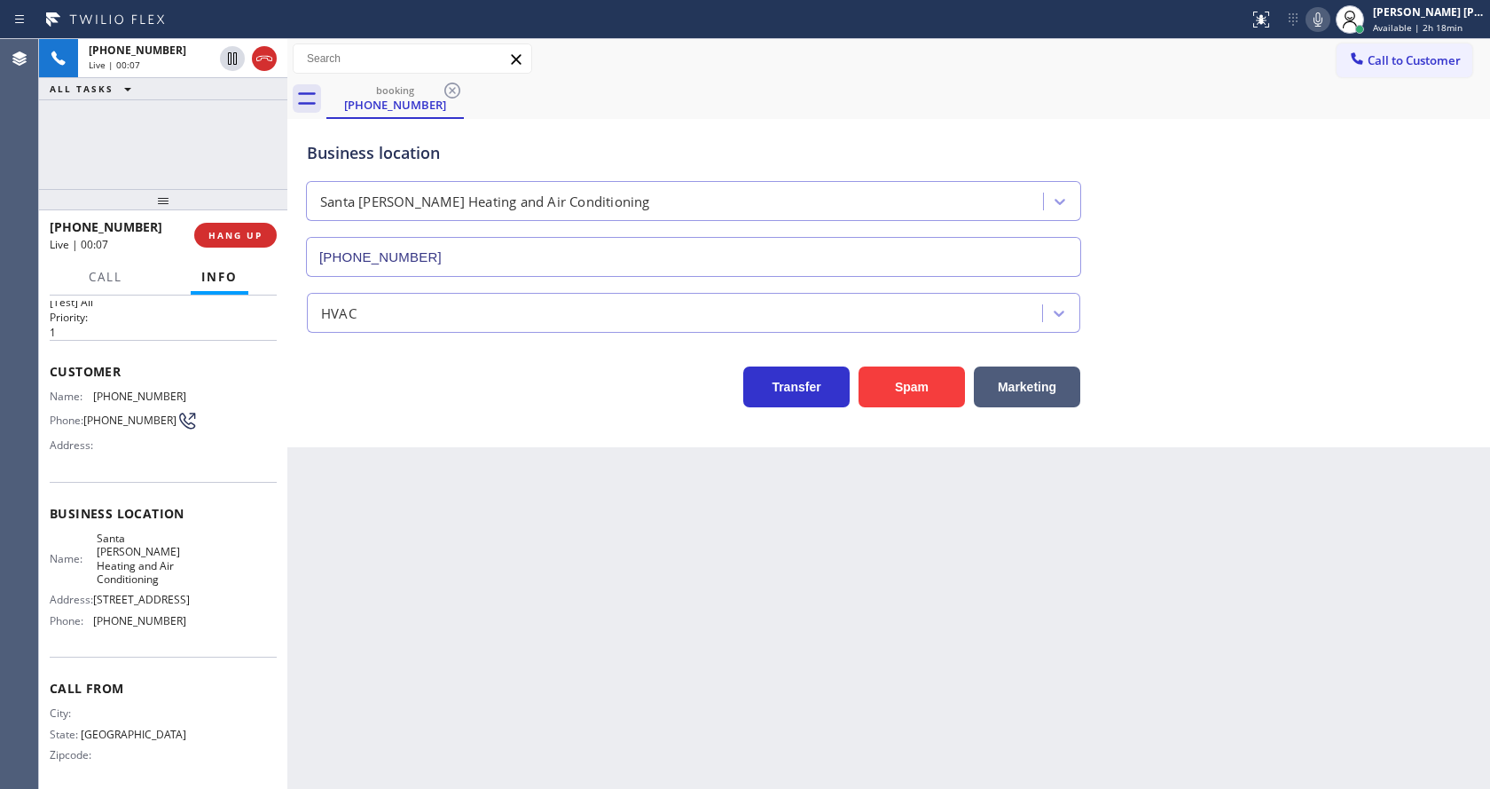
click at [1189, 239] on div "Business location [GEOGRAPHIC_DATA][PERSON_NAME] Heating and Air Conditioning […" at bounding box center [888, 196] width 1171 height 161
click at [924, 400] on button "Spam" at bounding box center [912, 386] width 106 height 41
click at [621, 643] on div "Back to Dashboard Change Sender ID Customers Technicians Select a contact Outbo…" at bounding box center [888, 414] width 1203 height 750
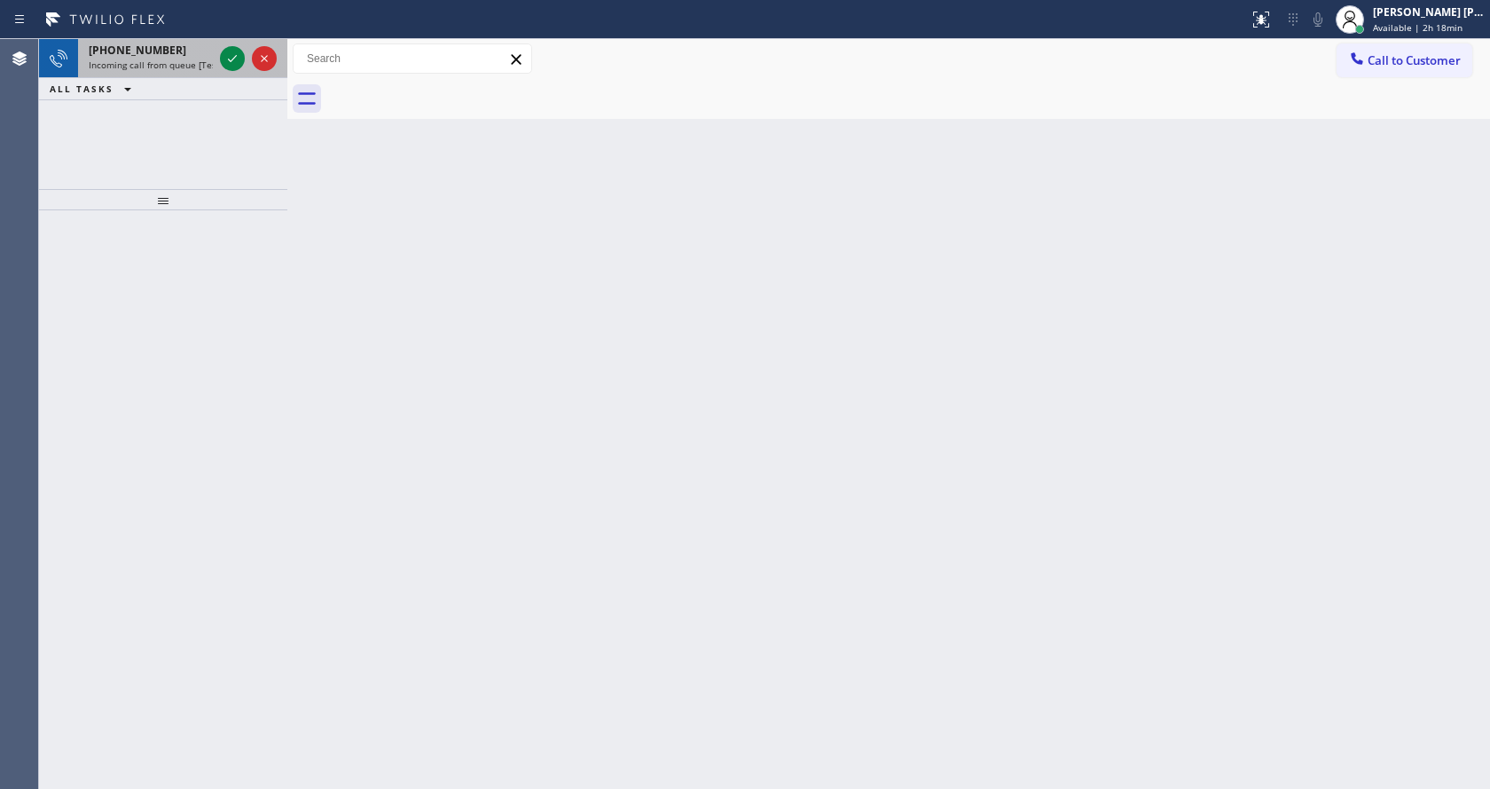
drag, startPoint x: 228, startPoint y: 58, endPoint x: 228, endPoint y: 44, distance: 13.3
click at [228, 44] on div at bounding box center [248, 58] width 64 height 39
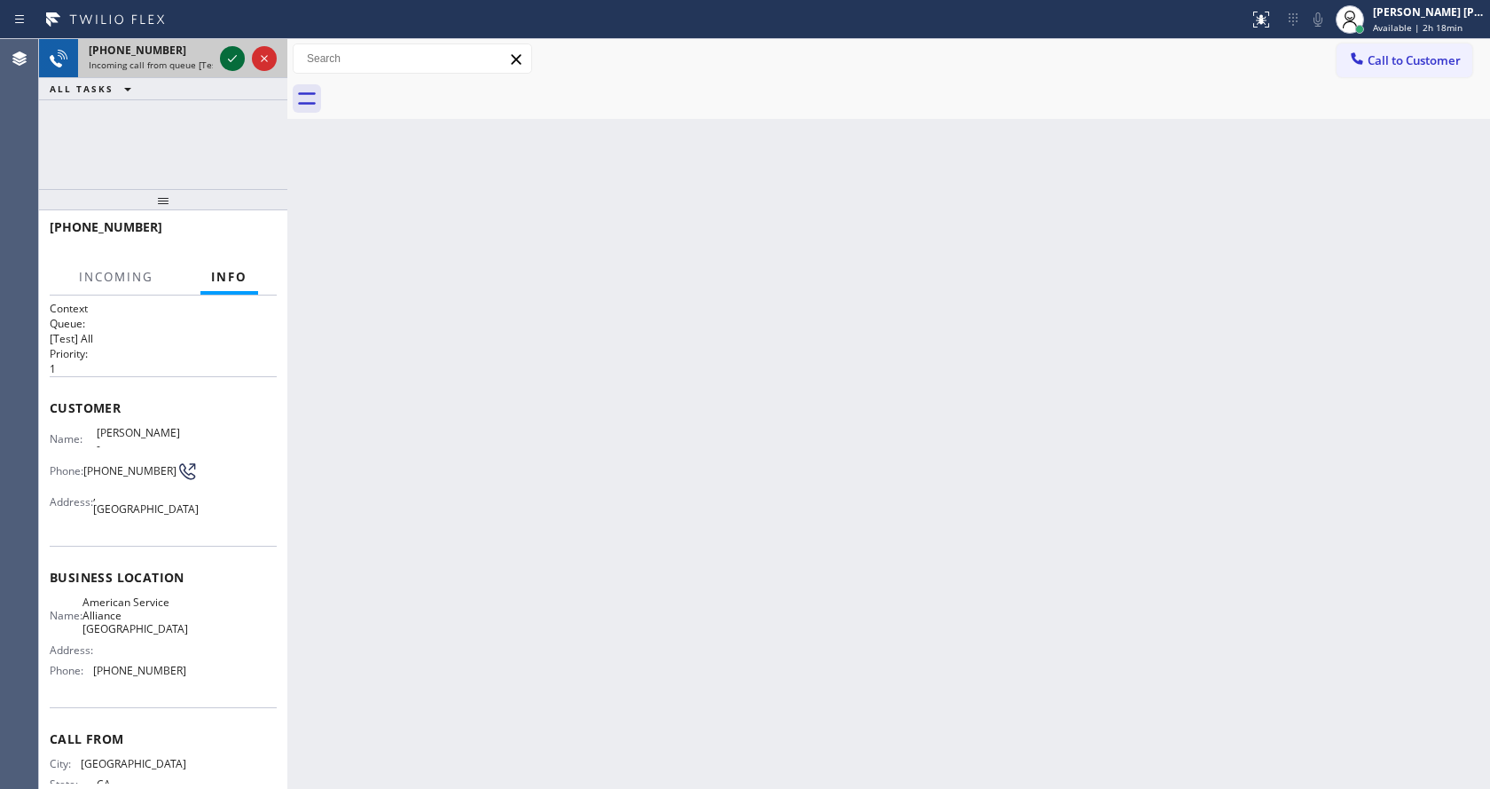
click at [233, 63] on button at bounding box center [232, 58] width 25 height 25
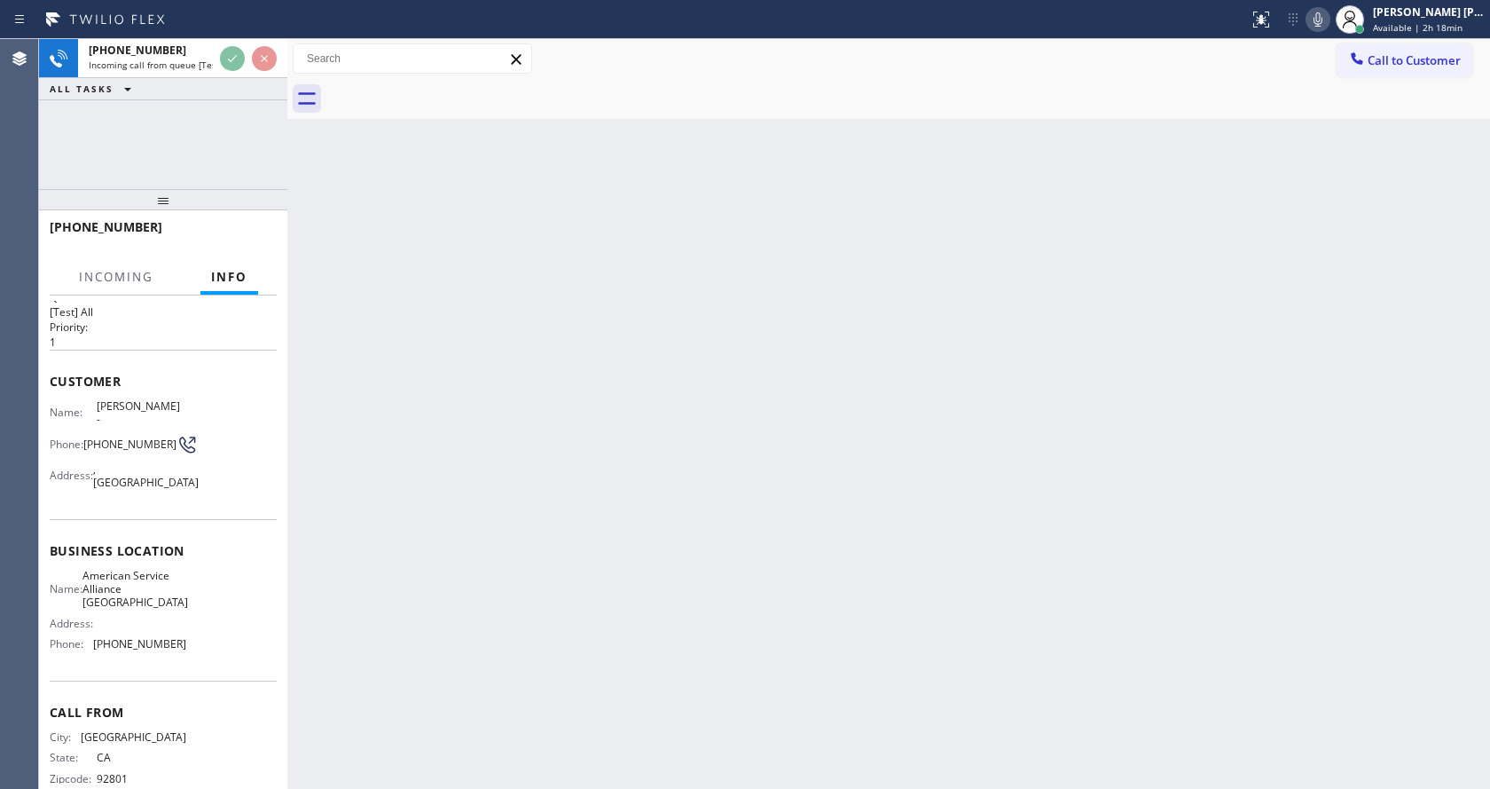
click at [591, 396] on div "Back to Dashboard Change Sender ID Customers Technicians Select a contact Outbo…" at bounding box center [888, 414] width 1203 height 750
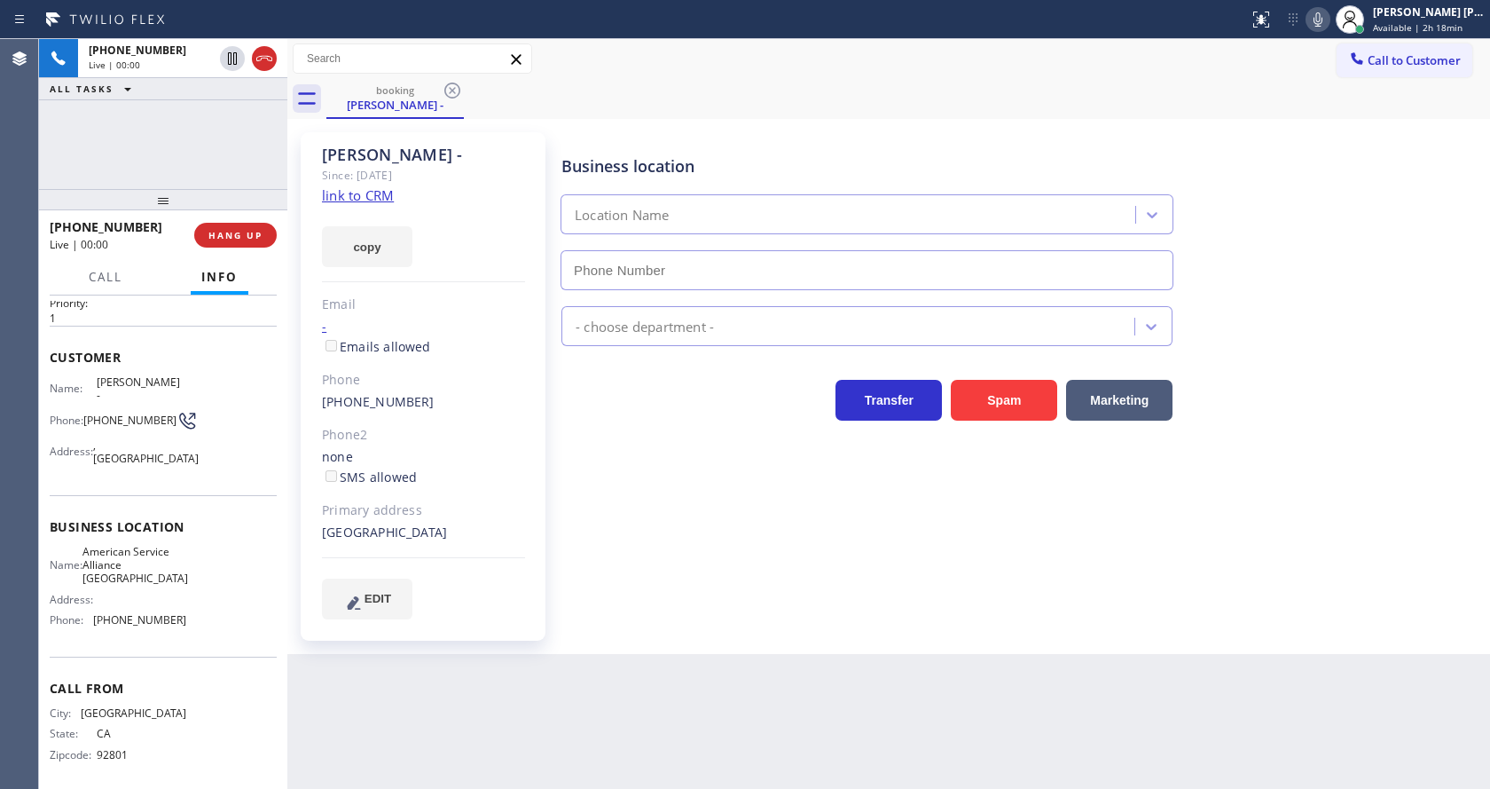
type input "[PHONE_NUMBER]"
click at [646, 515] on div "Business location American Service Alliance [GEOGRAPHIC_DATA] [PHONE_NUMBER] Ap…" at bounding box center [1022, 375] width 928 height 477
click at [388, 197] on link "link to CRM" at bounding box center [358, 195] width 72 height 18
click at [554, 640] on div "[PERSON_NAME] - Since: [DATE] link to CRM copy Email - Emails allowed Phone [PH…" at bounding box center [425, 386] width 266 height 526
click at [184, 473] on div "Customer Name: [PERSON_NAME] - Phone: [PHONE_NUMBER] Address: [GEOGRAPHIC_DATA]" at bounding box center [163, 410] width 227 height 169
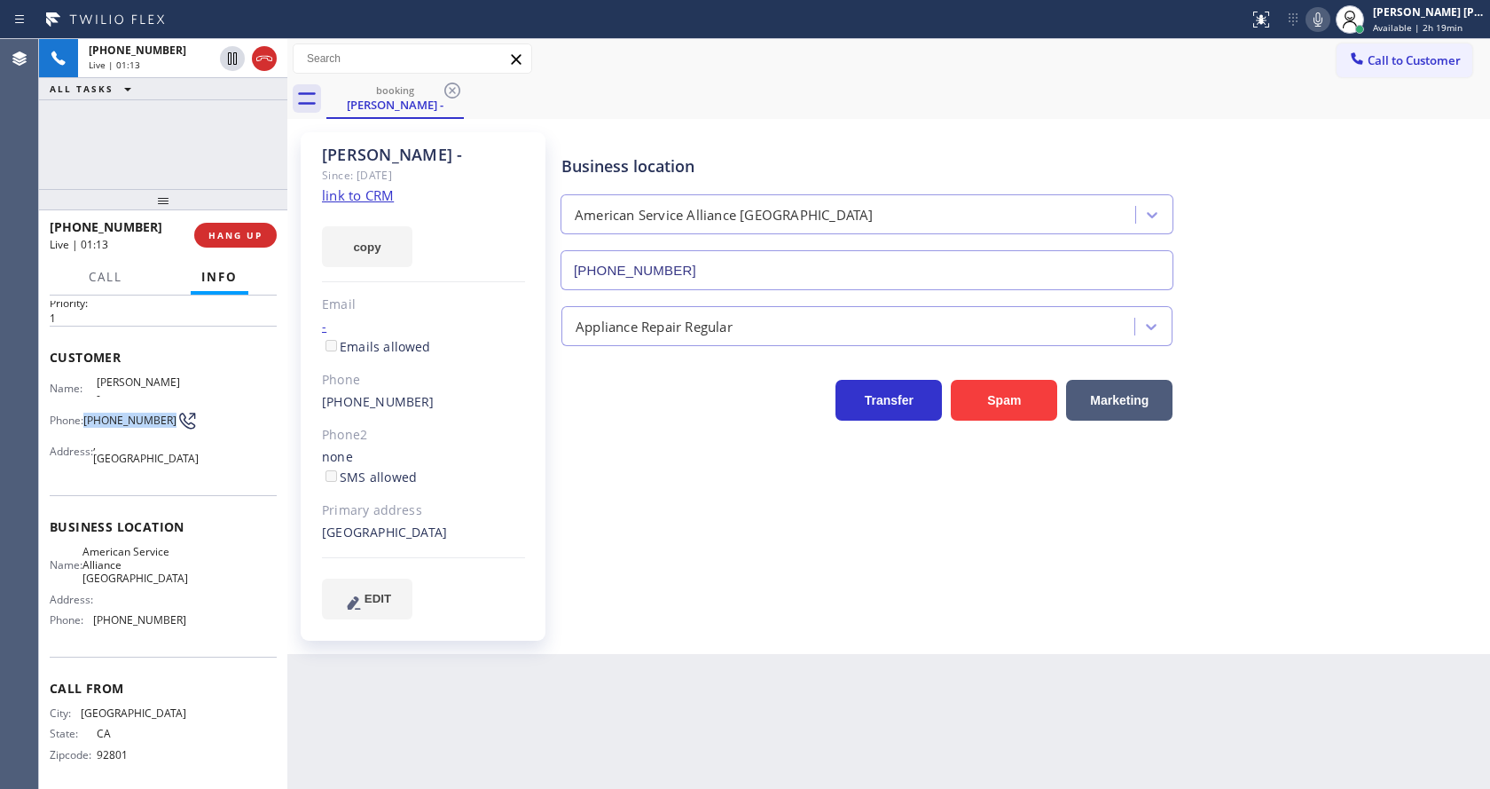
drag, startPoint x: 87, startPoint y: 399, endPoint x: 123, endPoint y: 414, distance: 39.4
click at [123, 414] on span "[PHONE_NUMBER]" at bounding box center [129, 419] width 93 height 13
click at [567, 585] on div "Business location American Service Alliance [GEOGRAPHIC_DATA] [PHONE_NUMBER] Ap…" at bounding box center [1022, 375] width 928 height 477
click at [168, 593] on div "Address:" at bounding box center [118, 599] width 137 height 13
drag, startPoint x: 92, startPoint y: 539, endPoint x: 159, endPoint y: 568, distance: 72.3
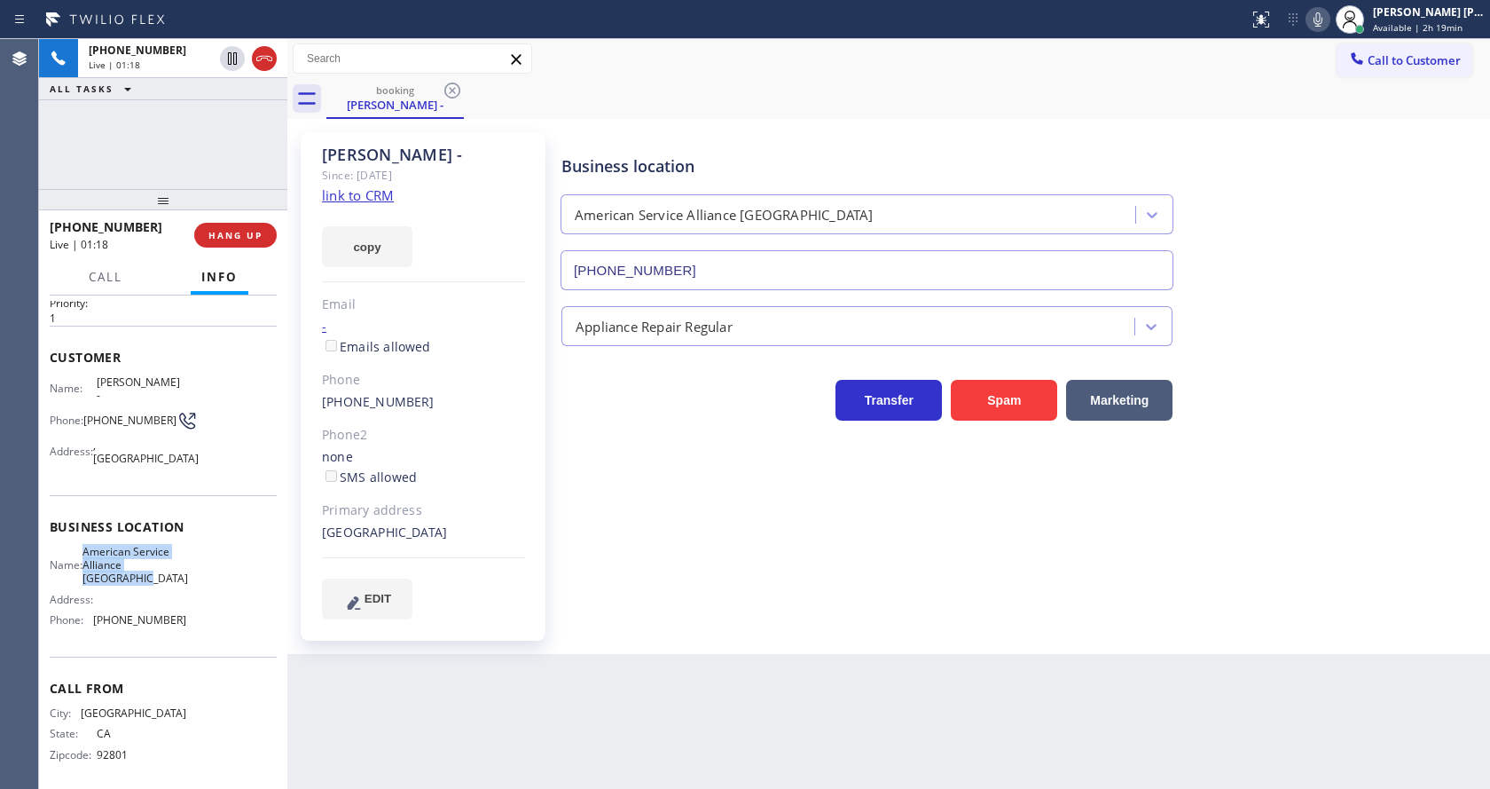
click at [159, 568] on div "Name: American Service Alliance [GEOGRAPHIC_DATA]" at bounding box center [118, 565] width 137 height 41
click at [539, 679] on div "Back to Dashboard Change Sender ID Customers Technicians Select a contact Outbo…" at bounding box center [888, 414] width 1203 height 750
click at [175, 597] on div "Address:" at bounding box center [118, 599] width 137 height 13
drag, startPoint x: 91, startPoint y: 609, endPoint x: 185, endPoint y: 614, distance: 94.1
click at [185, 614] on div "Name: American Service Alliance Palm Desert Address: Phone: [PHONE_NUMBER]" at bounding box center [163, 590] width 227 height 90
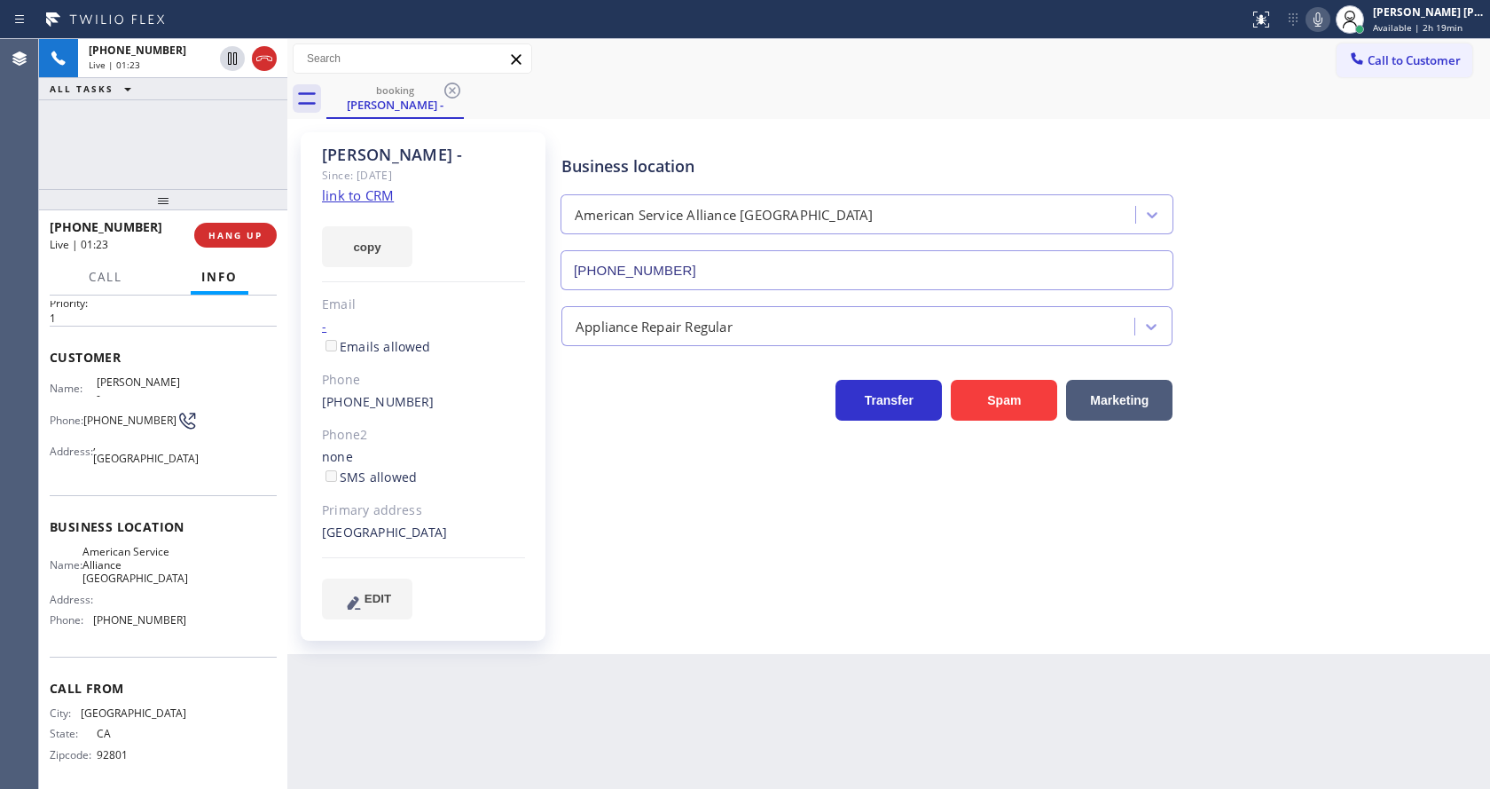
click at [375, 678] on div "Back to Dashboard Change Sender ID Customers Technicians Select a contact Outbo…" at bounding box center [888, 414] width 1203 height 750
click at [750, 664] on div "Back to Dashboard Change Sender ID Customers Technicians Select a contact Outbo…" at bounding box center [888, 414] width 1203 height 750
click at [513, 554] on div "[PERSON_NAME] - Since: [DATE] link to CRM copy Email - Emails allowed Phone [PH…" at bounding box center [423, 386] width 245 height 508
click at [730, 655] on div "Back to Dashboard Change Sender ID Customers Technicians Select a contact Outbo…" at bounding box center [888, 414] width 1203 height 750
drag, startPoint x: 509, startPoint y: 506, endPoint x: 873, endPoint y: 286, distance: 425.1
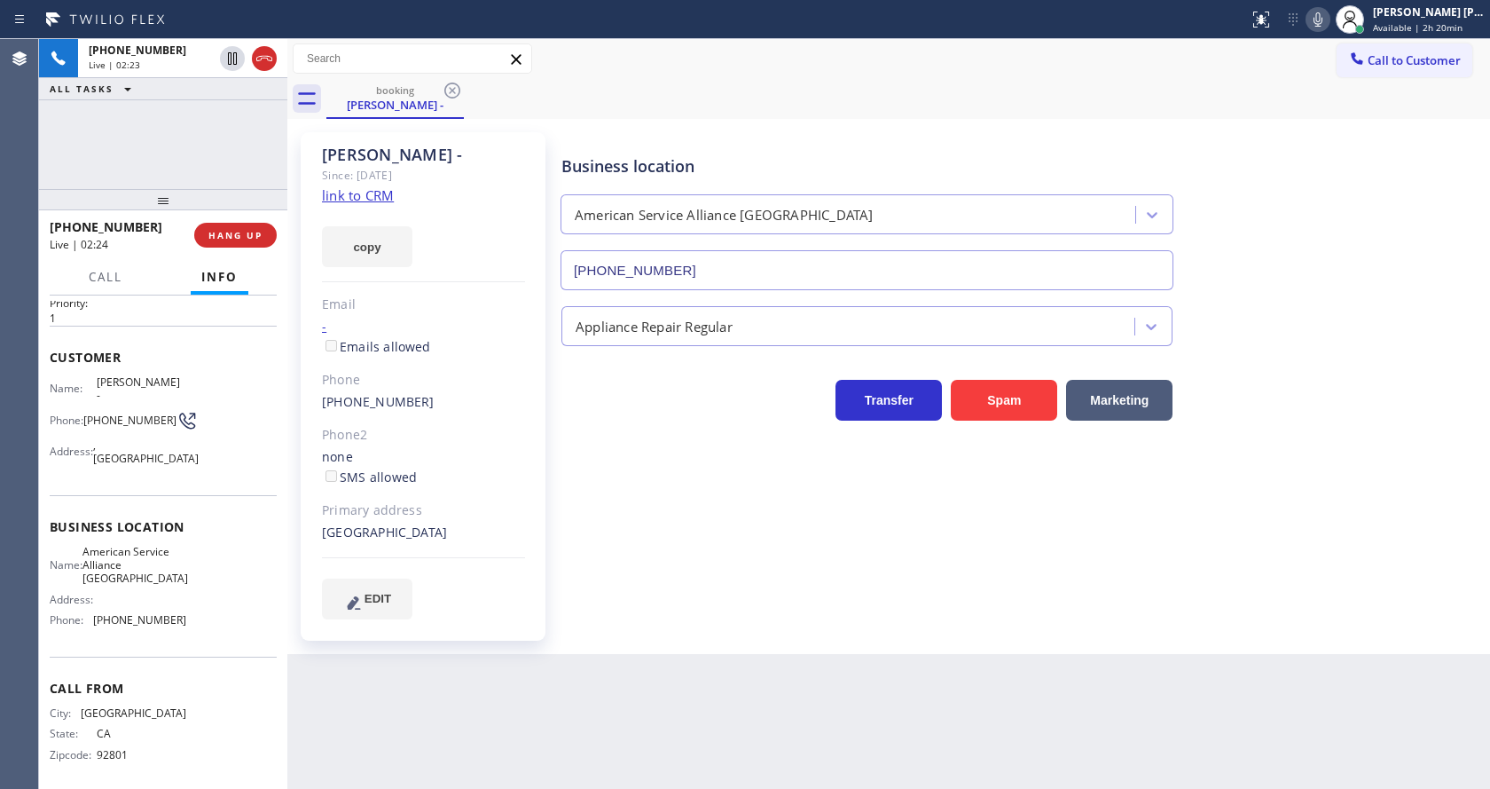
click at [509, 506] on div "Primary address" at bounding box center [423, 510] width 203 height 20
drag, startPoint x: 605, startPoint y: 546, endPoint x: 580, endPoint y: 564, distance: 31.0
click at [606, 546] on div "Business location American Service Alliance [GEOGRAPHIC_DATA] [PHONE_NUMBER] Ap…" at bounding box center [1022, 375] width 928 height 477
click at [681, 605] on div "Business location American Service Alliance [GEOGRAPHIC_DATA] [PHONE_NUMBER] Ap…" at bounding box center [1022, 375] width 928 height 477
click at [553, 462] on div "[PERSON_NAME] - Since: [DATE] link to CRM copy Email - Emails allowed Phone [PH…" at bounding box center [425, 386] width 266 height 526
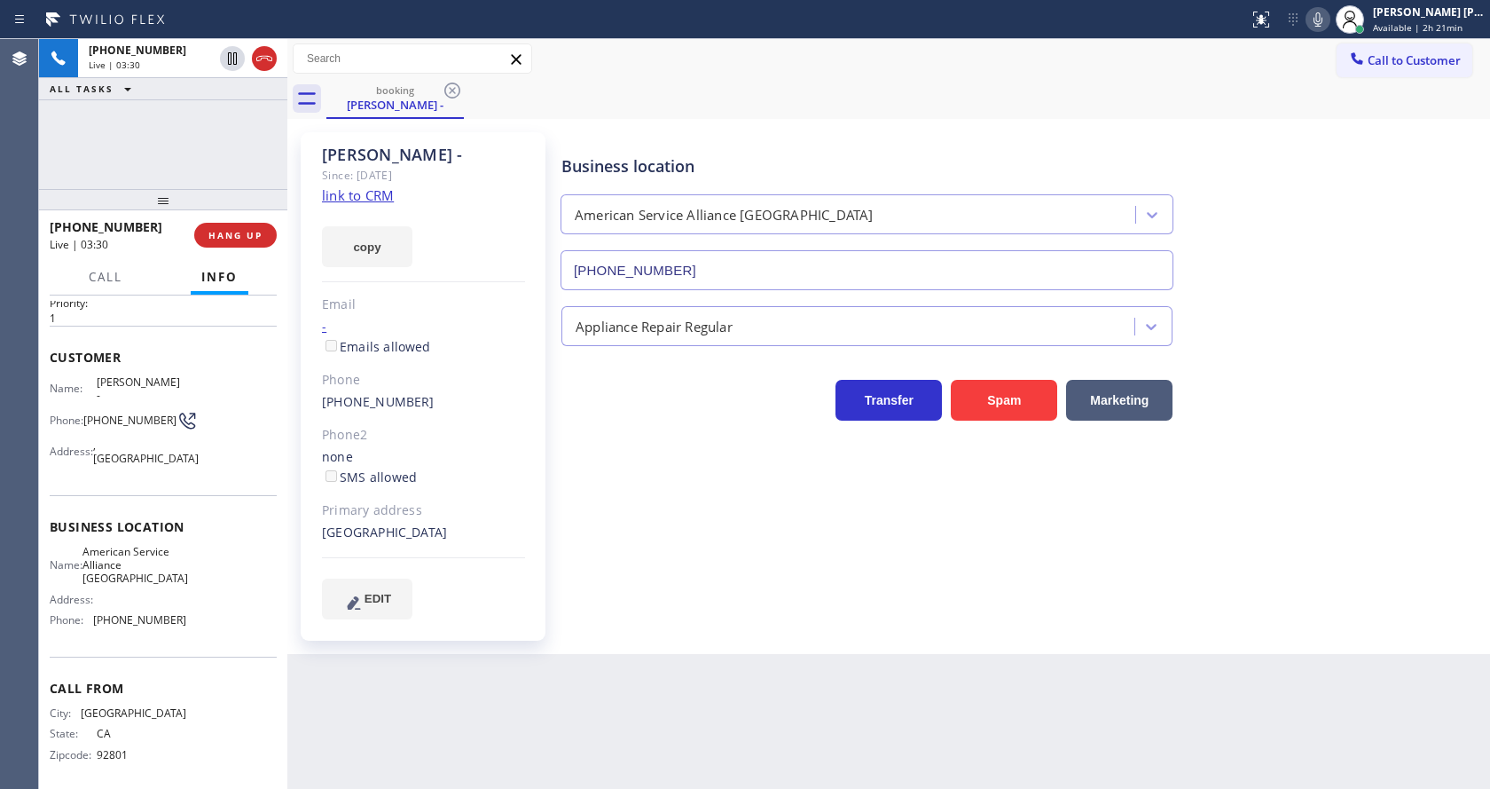
click at [1323, 18] on icon at bounding box center [1318, 19] width 9 height 14
click at [229, 55] on icon at bounding box center [232, 58] width 9 height 12
click at [688, 517] on div "Business location American Service Alliance [GEOGRAPHIC_DATA] [PHONE_NUMBER] Ap…" at bounding box center [1022, 375] width 928 height 477
click at [671, 764] on div "Back to Dashboard Change Sender ID Customers Technicians Select a contact Outbo…" at bounding box center [888, 414] width 1203 height 750
click at [546, 550] on div "[PERSON_NAME] - Since: [DATE] link to CRM copy Email - Emails allowed Phone [PH…" at bounding box center [425, 386] width 248 height 508
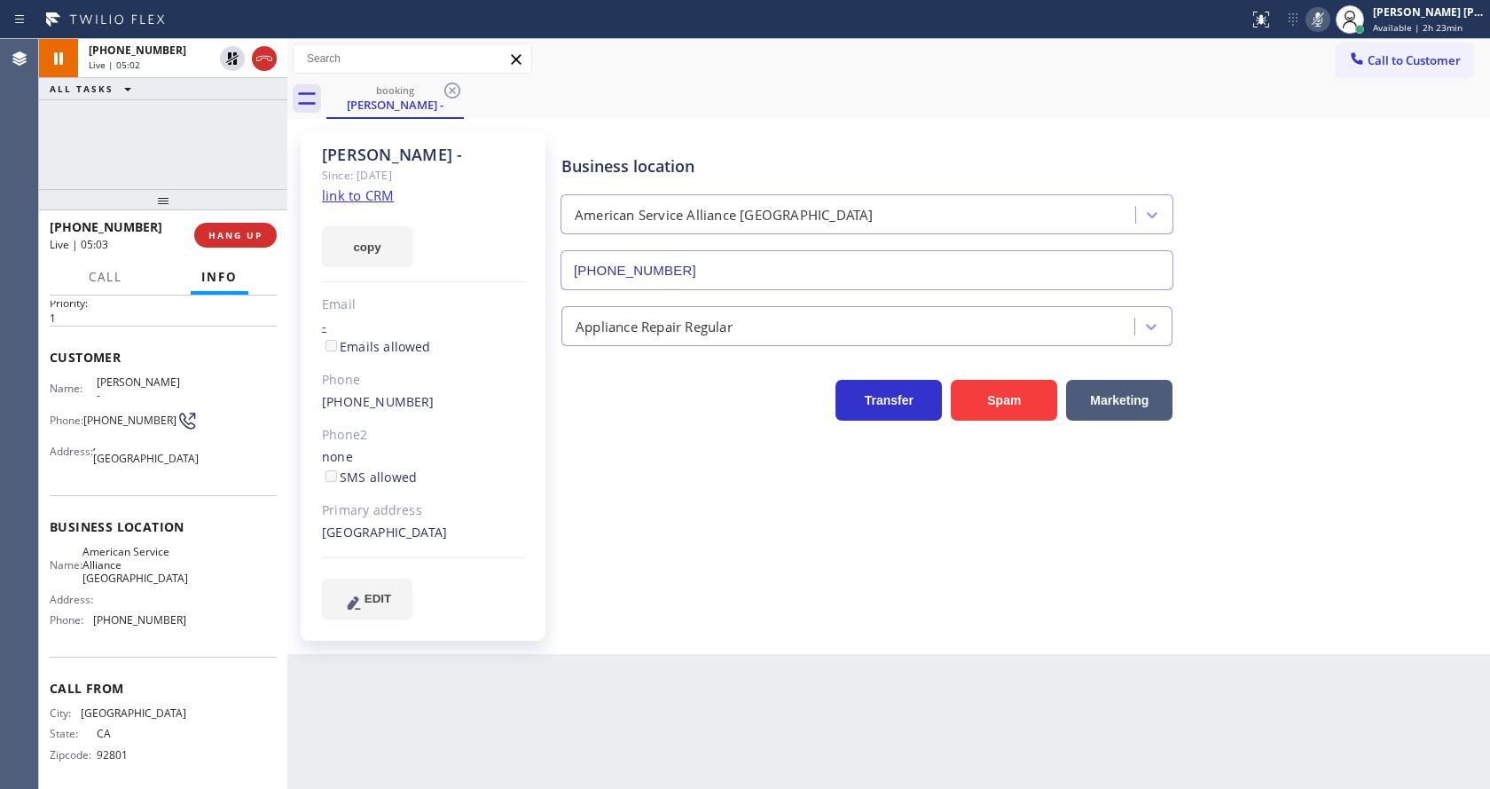
click at [665, 500] on div "Business location American Service Alliance [GEOGRAPHIC_DATA] [PHONE_NUMBER] Ap…" at bounding box center [1022, 375] width 928 height 477
click at [501, 686] on div "Back to Dashboard Change Sender ID Customers Technicians Select a contact Outbo…" at bounding box center [888, 414] width 1203 height 750
click at [297, 397] on div "[PERSON_NAME] - Since: [DATE] link to CRM copy Email - Emails allowed Phone [PH…" at bounding box center [425, 386] width 266 height 526
click at [612, 576] on div "Business location American Service Alliance [GEOGRAPHIC_DATA] [PHONE_NUMBER] Ap…" at bounding box center [1022, 375] width 928 height 477
click at [447, 588] on div "EDIT" at bounding box center [423, 598] width 203 height 41
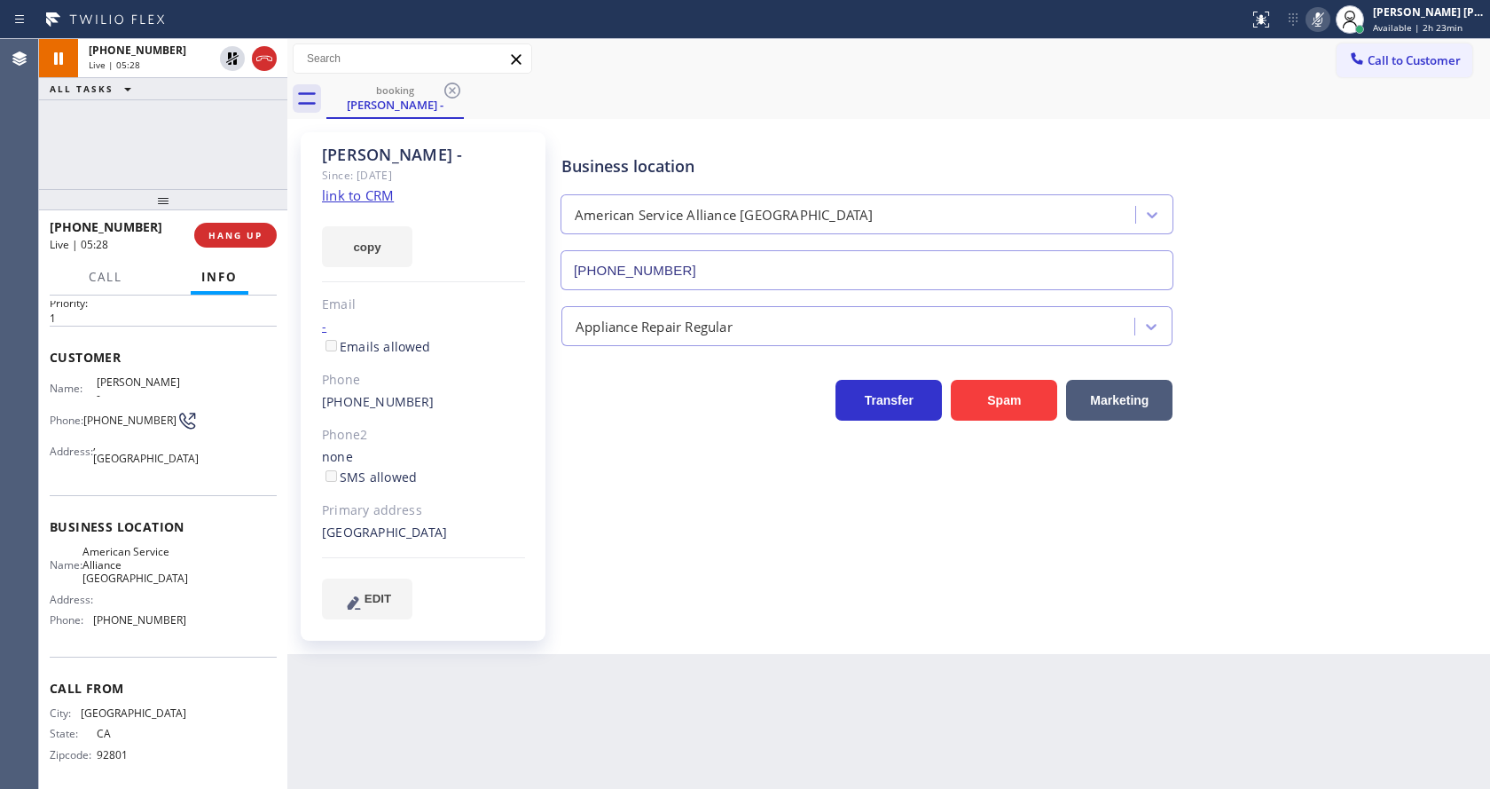
click at [707, 442] on div "Business location American Service Alliance [GEOGRAPHIC_DATA] [PHONE_NUMBER] Ap…" at bounding box center [1022, 375] width 928 height 477
click at [231, 57] on icon at bounding box center [232, 58] width 12 height 12
click at [1327, 19] on icon at bounding box center [1318, 19] width 21 height 21
click at [1337, 123] on div "[PERSON_NAME] - Since: [DATE] link to CRM copy Email - Emails allowed Phone [PH…" at bounding box center [889, 386] width 1194 height 526
click at [629, 587] on div "Business location American Service Alliance [GEOGRAPHIC_DATA] [PHONE_NUMBER] Ap…" at bounding box center [1022, 375] width 928 height 477
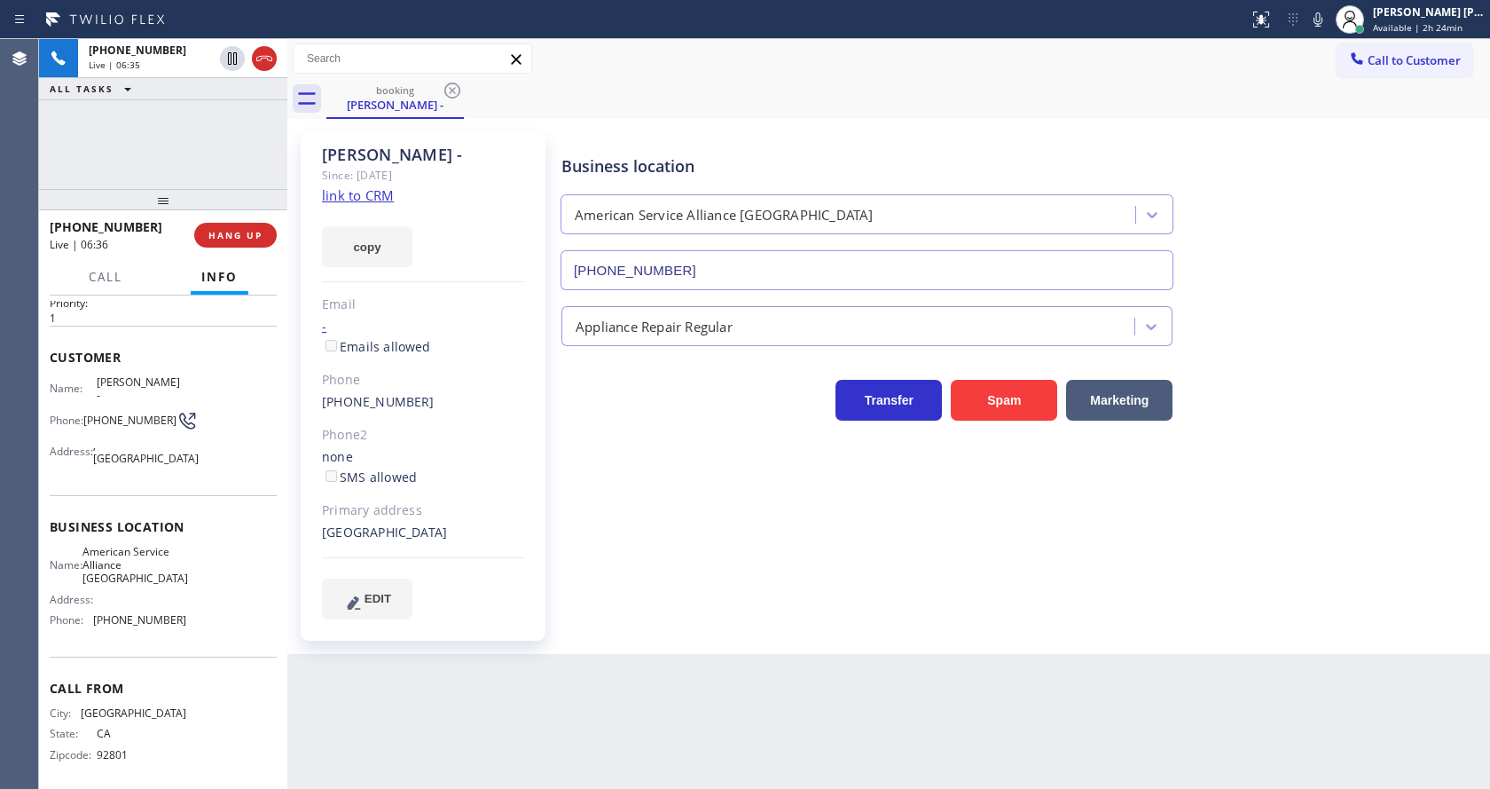
click at [817, 638] on div "Business location American Service Alliance [GEOGRAPHIC_DATA] [PHONE_NUMBER] Ap…" at bounding box center [1022, 393] width 928 height 513
click at [553, 485] on div "[PERSON_NAME] - Since: [DATE] link to CRM copy Email - Emails allowed Phone [PH…" at bounding box center [425, 386] width 266 height 526
click at [1325, 9] on icon at bounding box center [1318, 19] width 21 height 21
click at [1324, 20] on rect at bounding box center [1318, 18] width 12 height 12
click at [1362, 310] on div "Appliance Repair Regular" at bounding box center [1022, 322] width 928 height 47
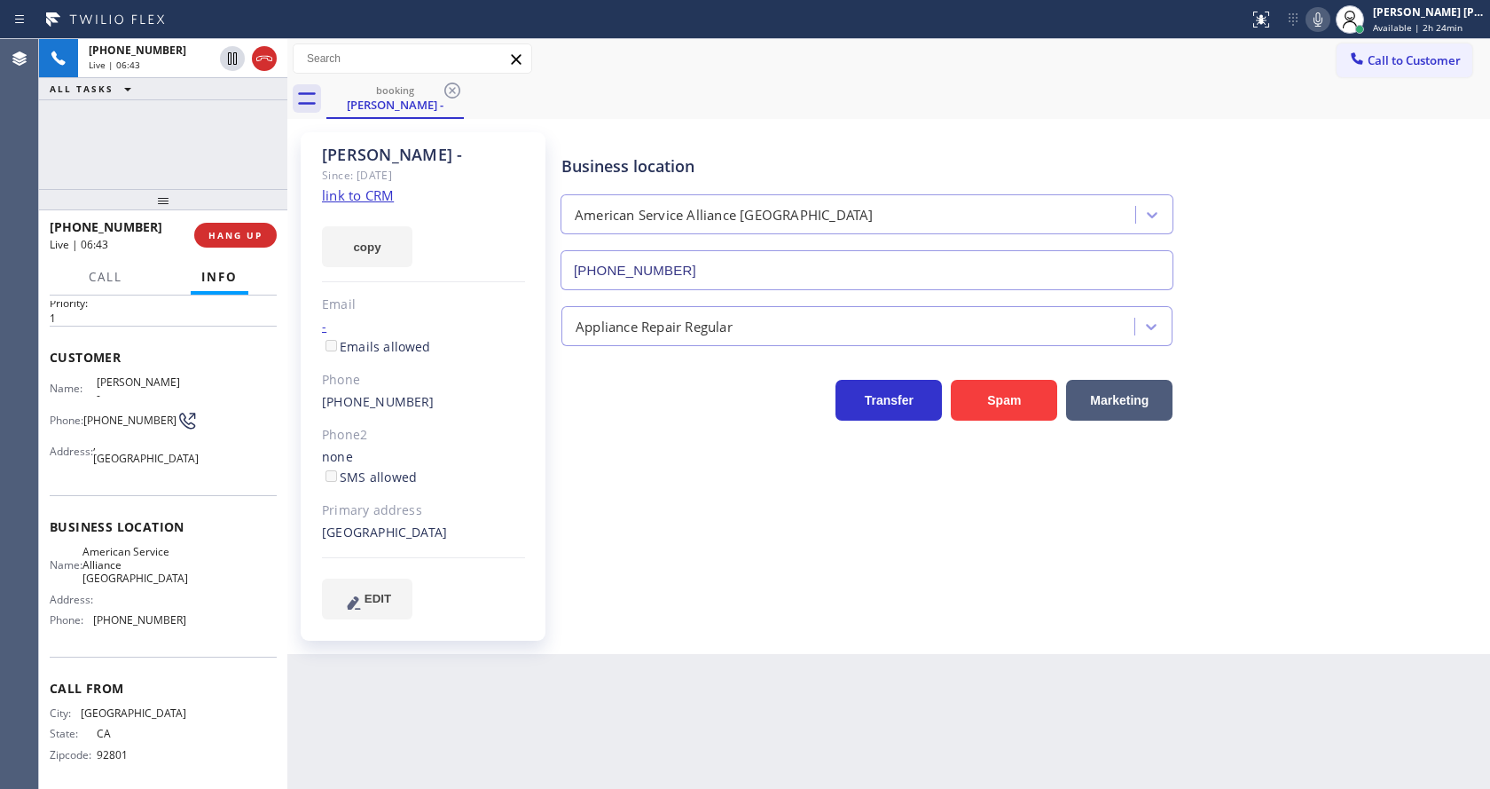
click at [513, 500] on div "Primary address" at bounding box center [423, 510] width 203 height 20
click at [716, 599] on div "Business location American Service Alliance [GEOGRAPHIC_DATA] [PHONE_NUMBER] Ap…" at bounding box center [1022, 375] width 928 height 477
click at [509, 564] on div "[PERSON_NAME] - Since: [DATE] link to CRM copy Email - Emails allowed Phone [PH…" at bounding box center [423, 386] width 245 height 508
click at [877, 600] on div "Business location American Service Alliance [GEOGRAPHIC_DATA] [PHONE_NUMBER] Ap…" at bounding box center [1022, 375] width 928 height 477
click at [512, 518] on div "Primary address" at bounding box center [423, 510] width 203 height 20
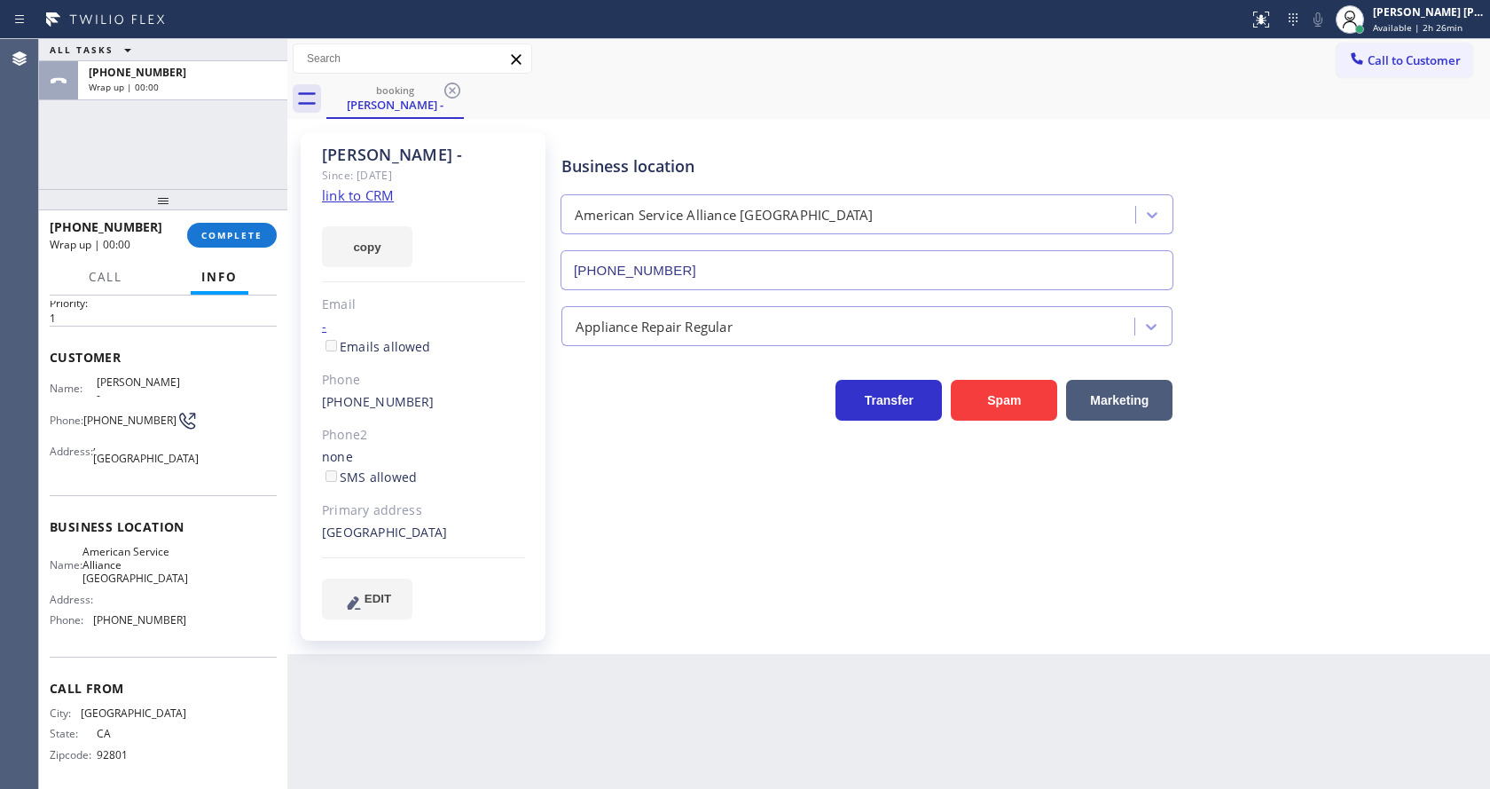
drag, startPoint x: 225, startPoint y: 402, endPoint x: 224, endPoint y: 384, distance: 17.8
click at [225, 402] on div "Name: [PERSON_NAME] - Phone: [PHONE_NUMBER] Address: [GEOGRAPHIC_DATA]" at bounding box center [163, 424] width 227 height 98
click at [221, 238] on span "COMPLETE" at bounding box center [231, 235] width 61 height 12
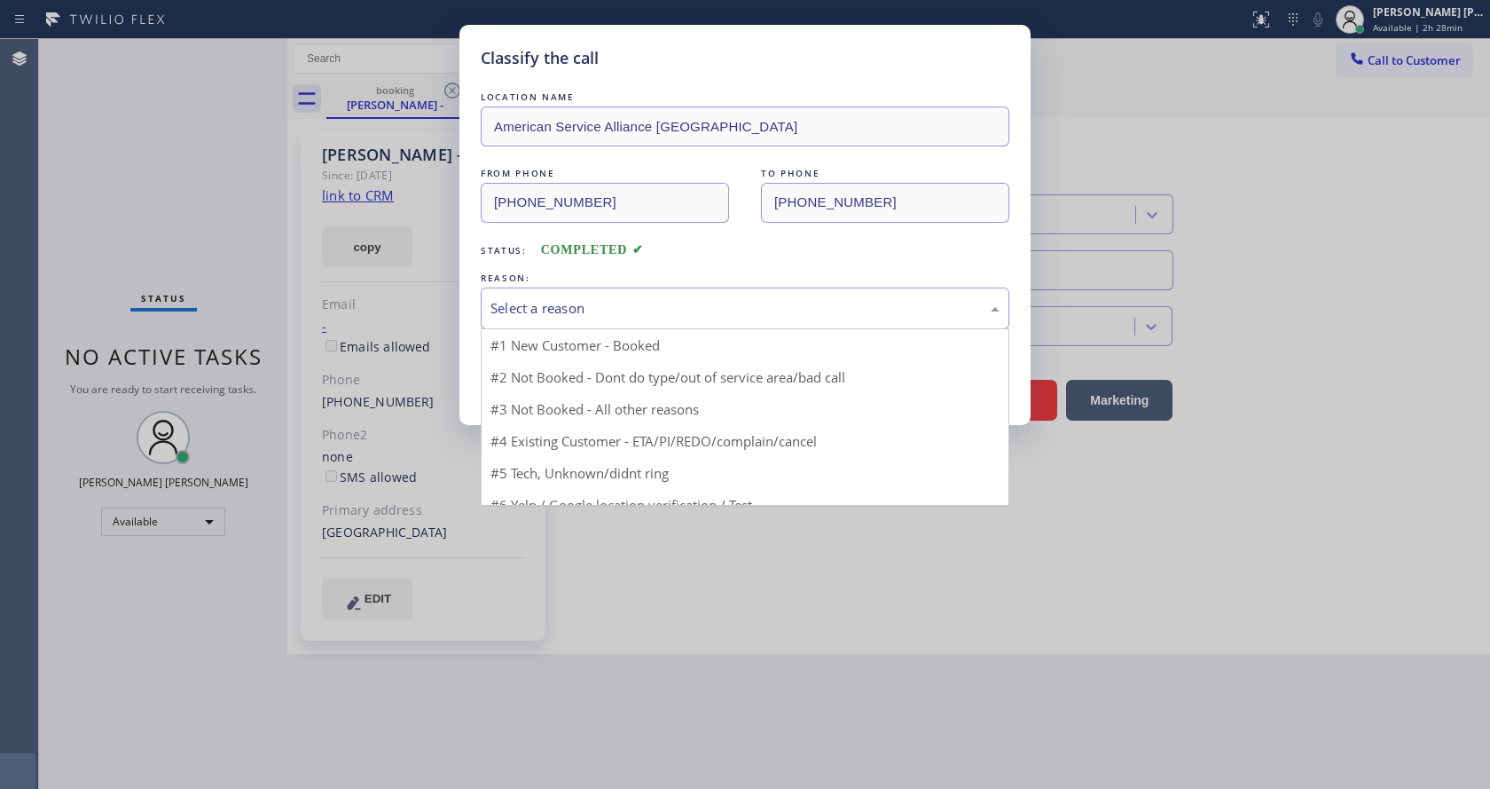
click at [529, 298] on div "Select a reason" at bounding box center [745, 308] width 509 height 20
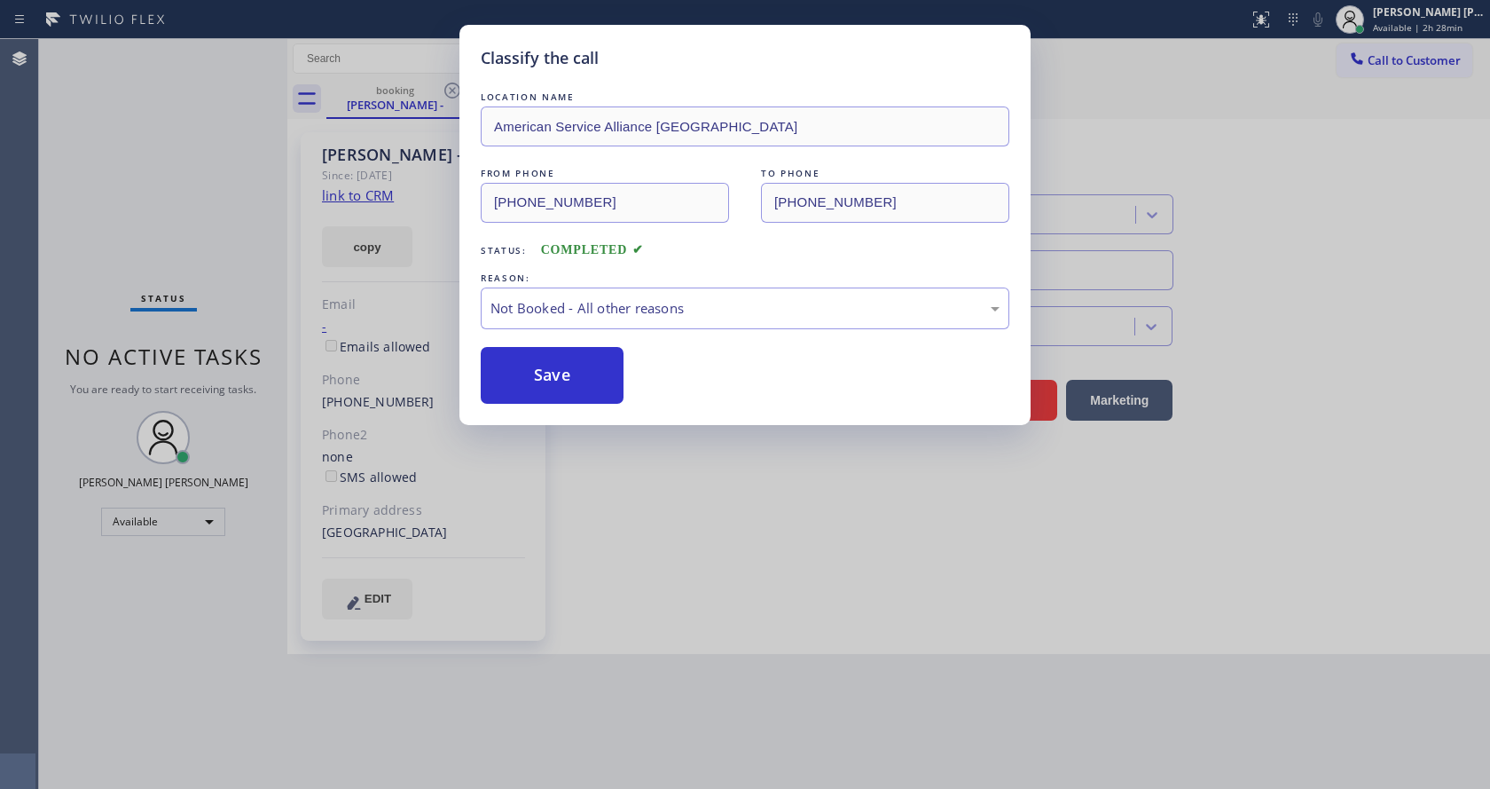
click at [541, 376] on button "Save" at bounding box center [552, 375] width 143 height 57
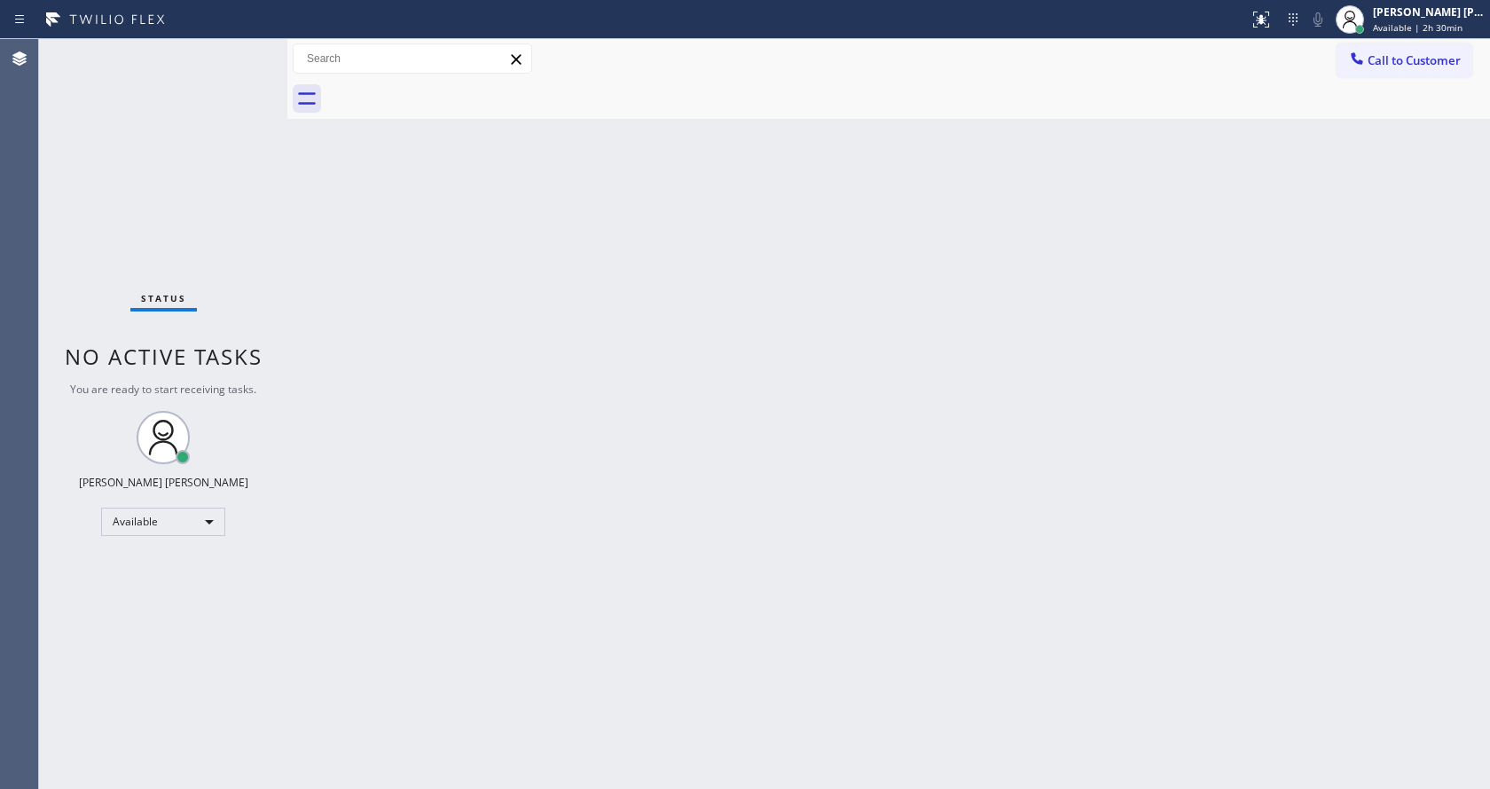
click at [843, 222] on div "Back to Dashboard Change Sender ID Customers Technicians Select a contact Outbo…" at bounding box center [888, 414] width 1203 height 750
click at [608, 462] on div "Back to Dashboard Change Sender ID Customers Technicians Select a contact Outbo…" at bounding box center [888, 414] width 1203 height 750
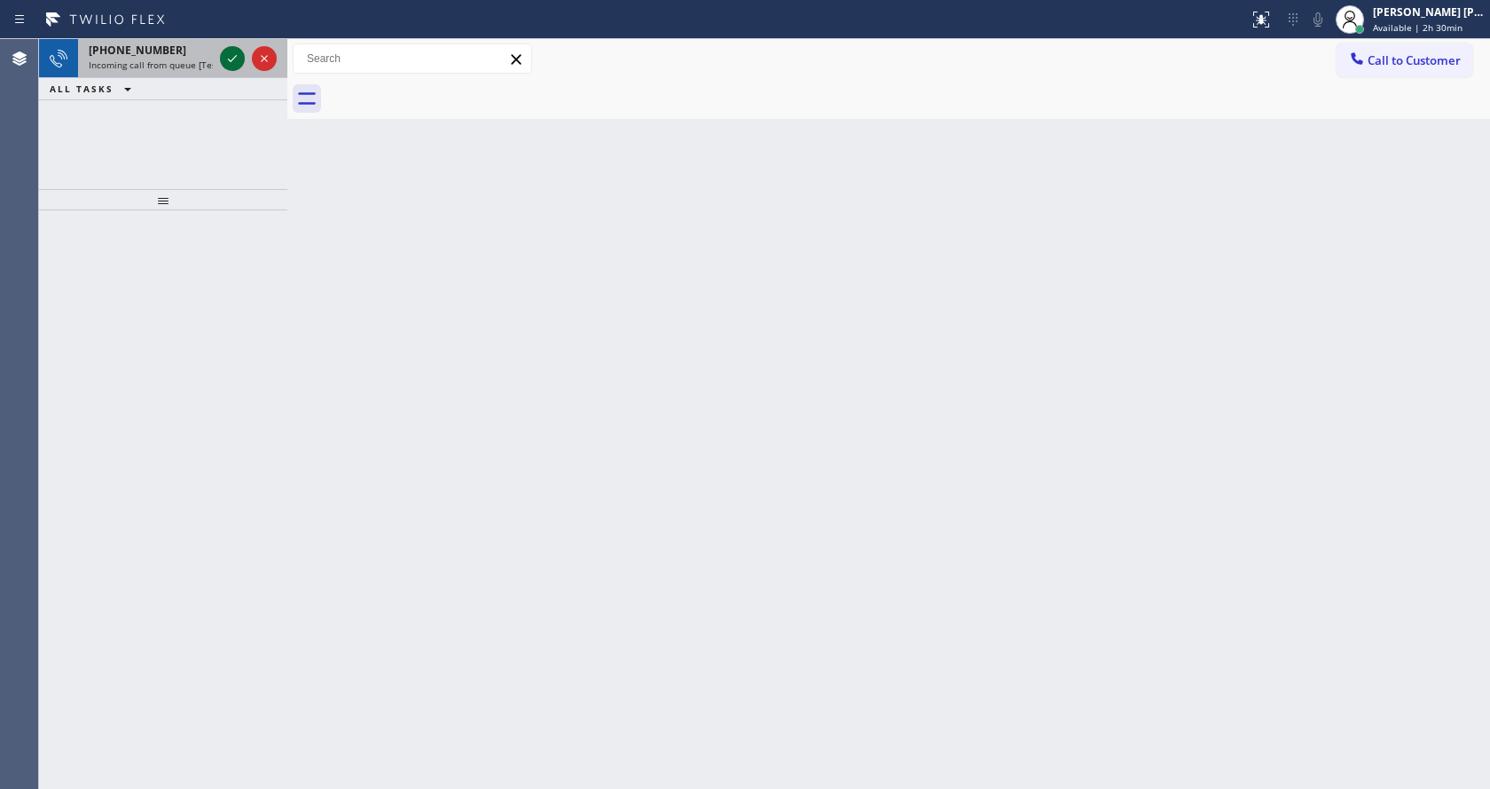
click at [228, 61] on icon at bounding box center [232, 58] width 21 height 21
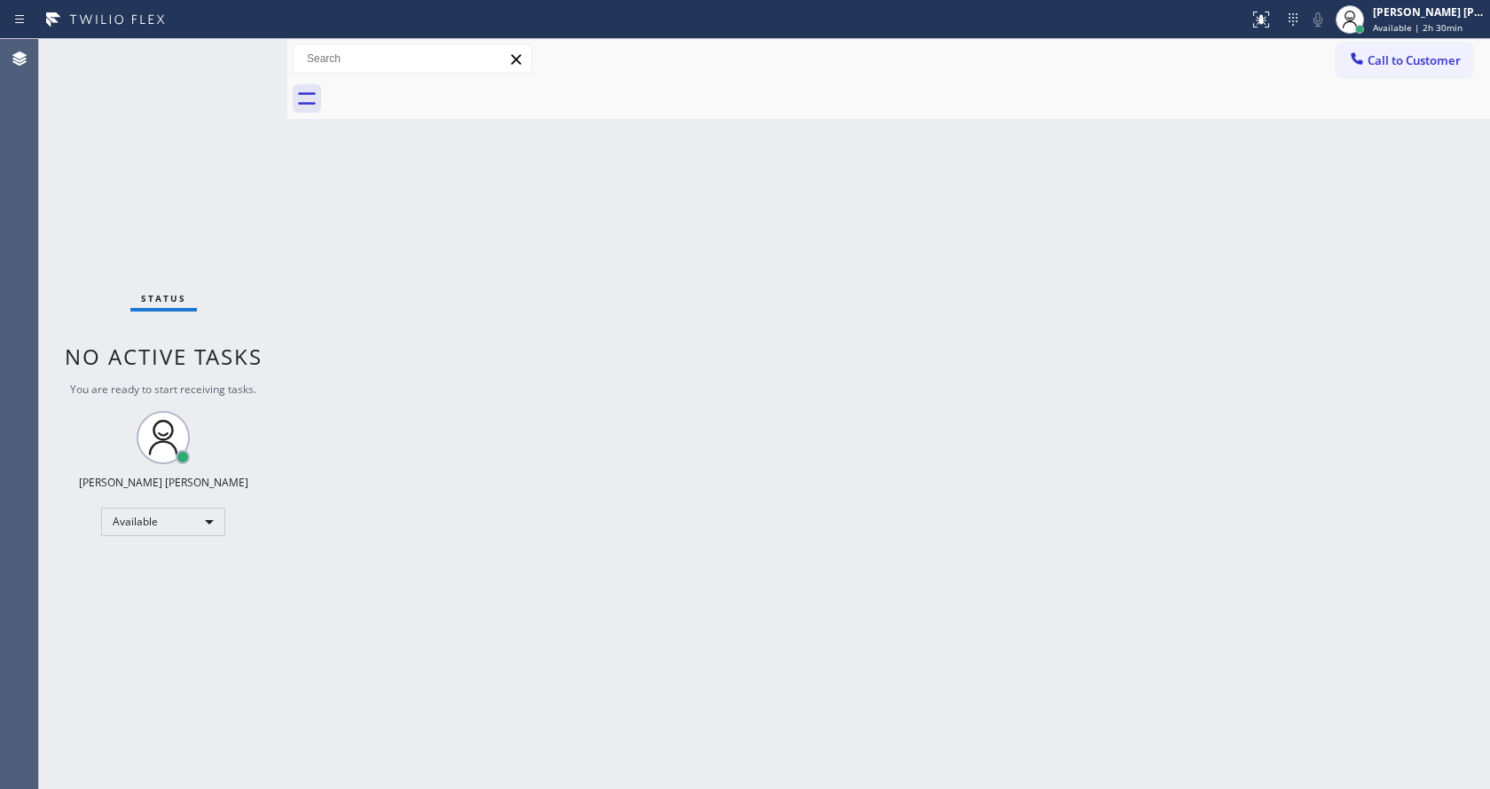
click at [566, 532] on div "Back to Dashboard Change Sender ID Customers Technicians Select a contact Outbo…" at bounding box center [888, 414] width 1203 height 750
click at [382, 331] on div "Back to Dashboard Change Sender ID Customers Technicians Select a contact Outbo…" at bounding box center [888, 414] width 1203 height 750
click at [1262, 11] on icon at bounding box center [1261, 19] width 21 height 21
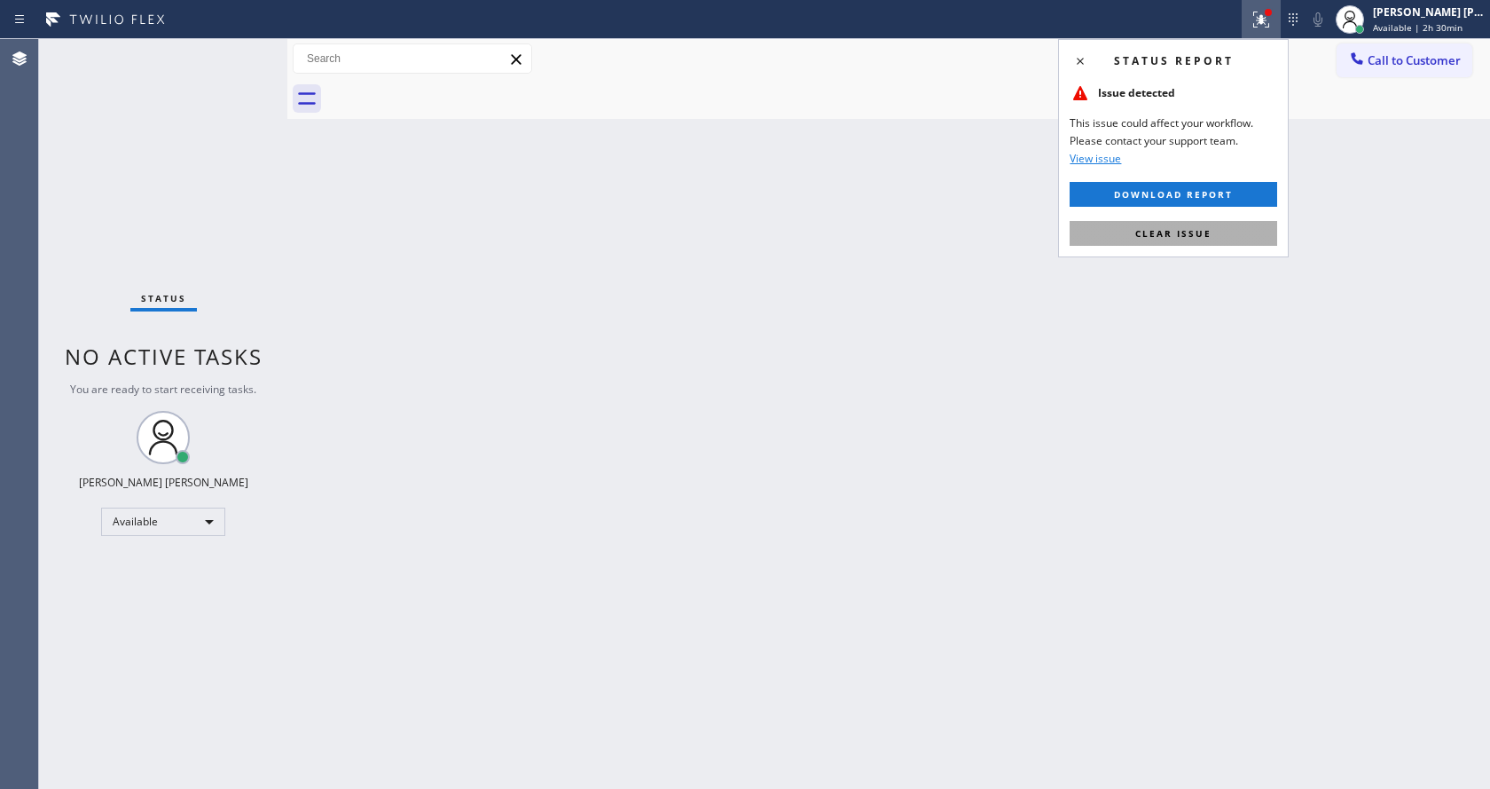
click at [1197, 221] on button "Clear issue" at bounding box center [1174, 233] width 208 height 25
click at [1203, 224] on div "Back to Dashboard Change Sender ID Customers Technicians Select a contact Outbo…" at bounding box center [888, 414] width 1203 height 750
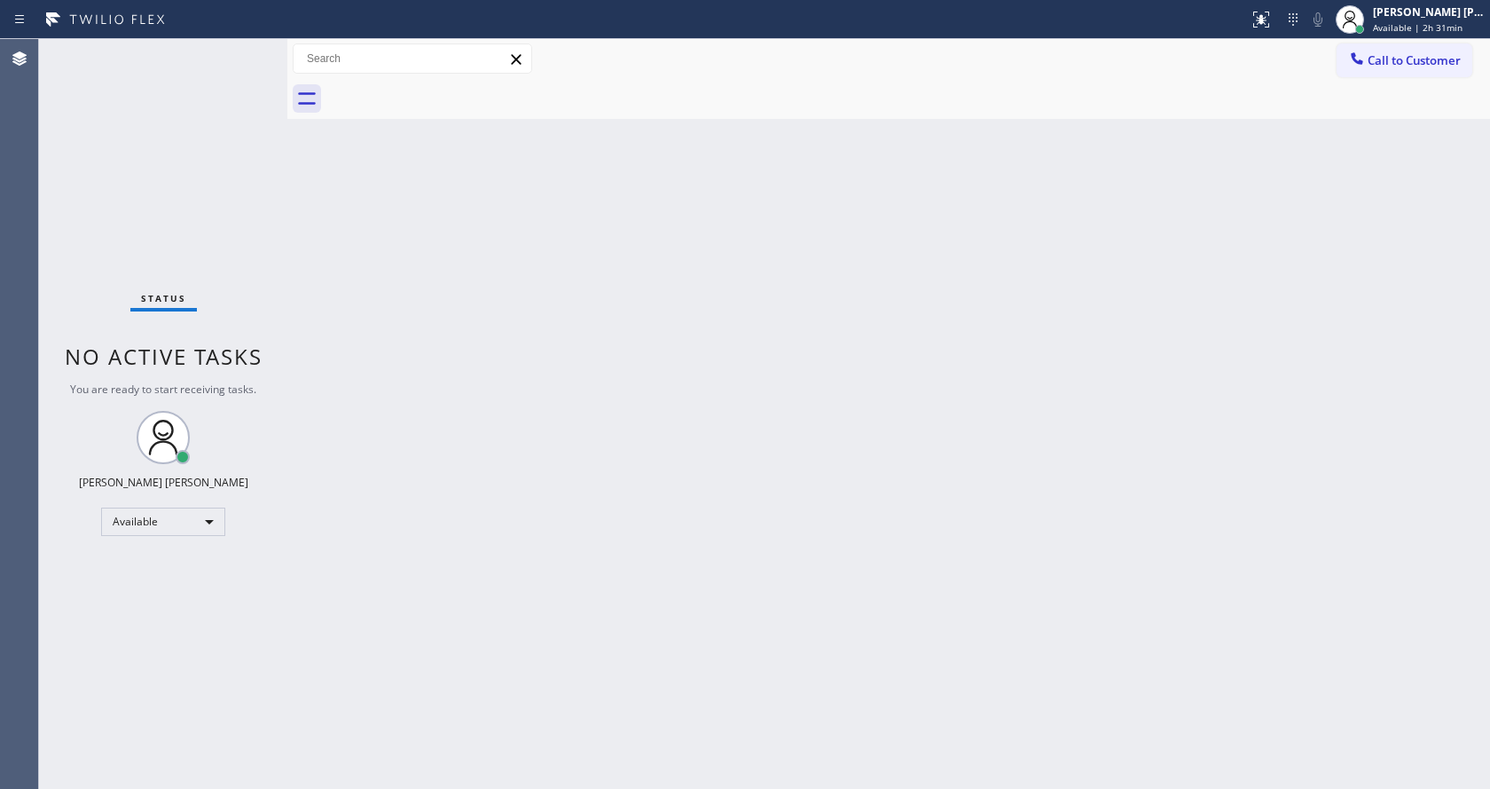
click at [572, 397] on div "Back to Dashboard Change Sender ID Customers Technicians Select a contact Outbo…" at bounding box center [888, 414] width 1203 height 750
click at [499, 292] on div "Back to Dashboard Change Sender ID Customers Technicians Select a contact Outbo…" at bounding box center [888, 414] width 1203 height 750
click at [359, 260] on div "Back to Dashboard Change Sender ID Customers Technicians Select a contact Outbo…" at bounding box center [888, 414] width 1203 height 750
click at [248, 45] on div "Status No active tasks You are ready to start receiving tasks. [PERSON_NAME] [P…" at bounding box center [163, 414] width 248 height 750
drag, startPoint x: 285, startPoint y: 59, endPoint x: 231, endPoint y: 63, distance: 54.3
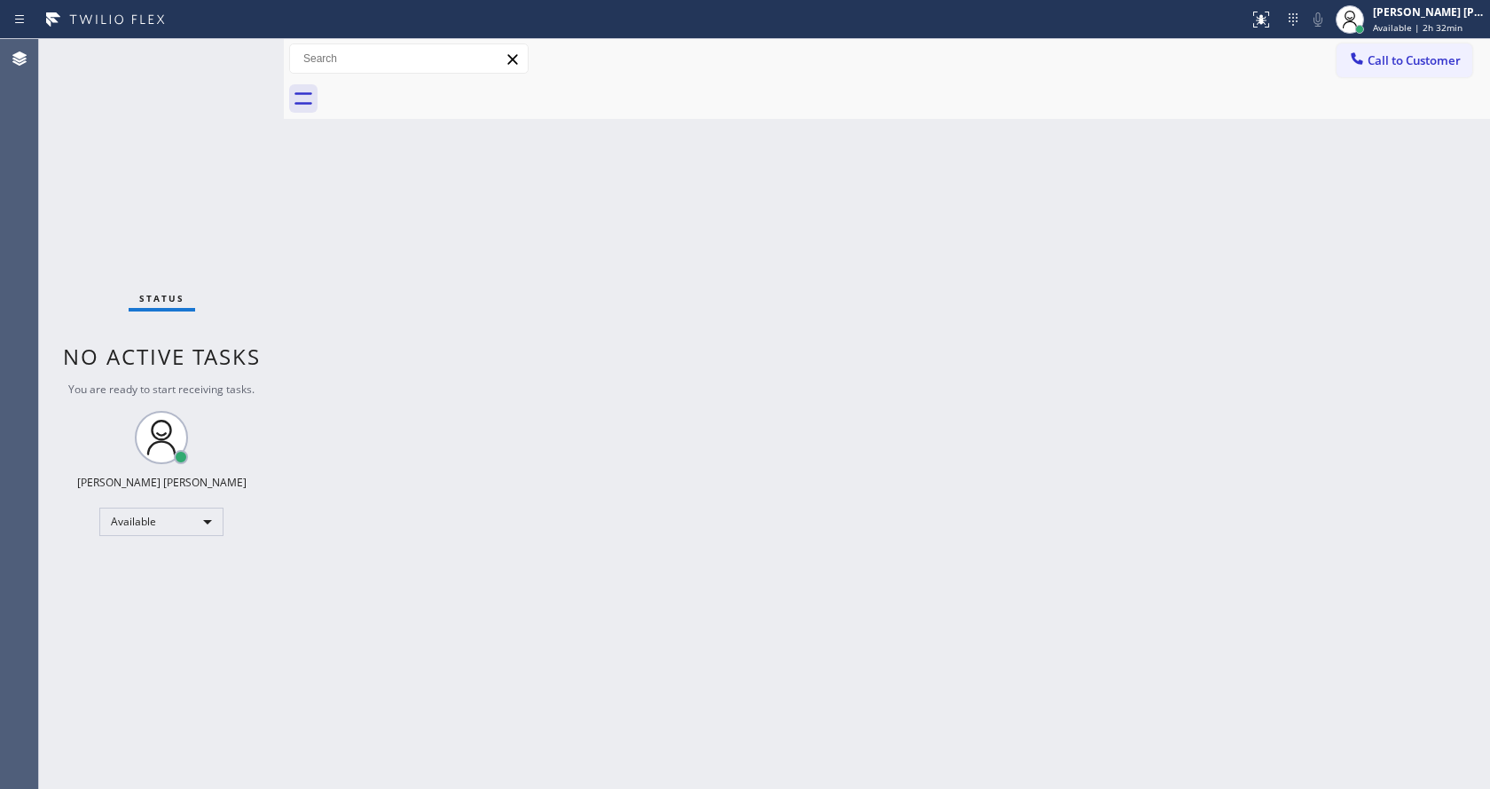
click at [231, 63] on div "Status No active tasks You are ready to start receiving tasks. [PERSON_NAME] [P…" at bounding box center [764, 414] width 1451 height 750
click at [240, 51] on div "Status No active tasks You are ready to start receiving tasks. [PERSON_NAME] [P…" at bounding box center [161, 414] width 245 height 750
click at [475, 276] on div "Back to Dashboard Change Sender ID Customers Technicians Select a contact Outbo…" at bounding box center [887, 414] width 1206 height 750
drag, startPoint x: 440, startPoint y: 319, endPoint x: 544, endPoint y: 267, distance: 116.2
click at [440, 319] on div "Back to Dashboard Change Sender ID Customers Technicians Select a contact Outbo…" at bounding box center [887, 414] width 1206 height 750
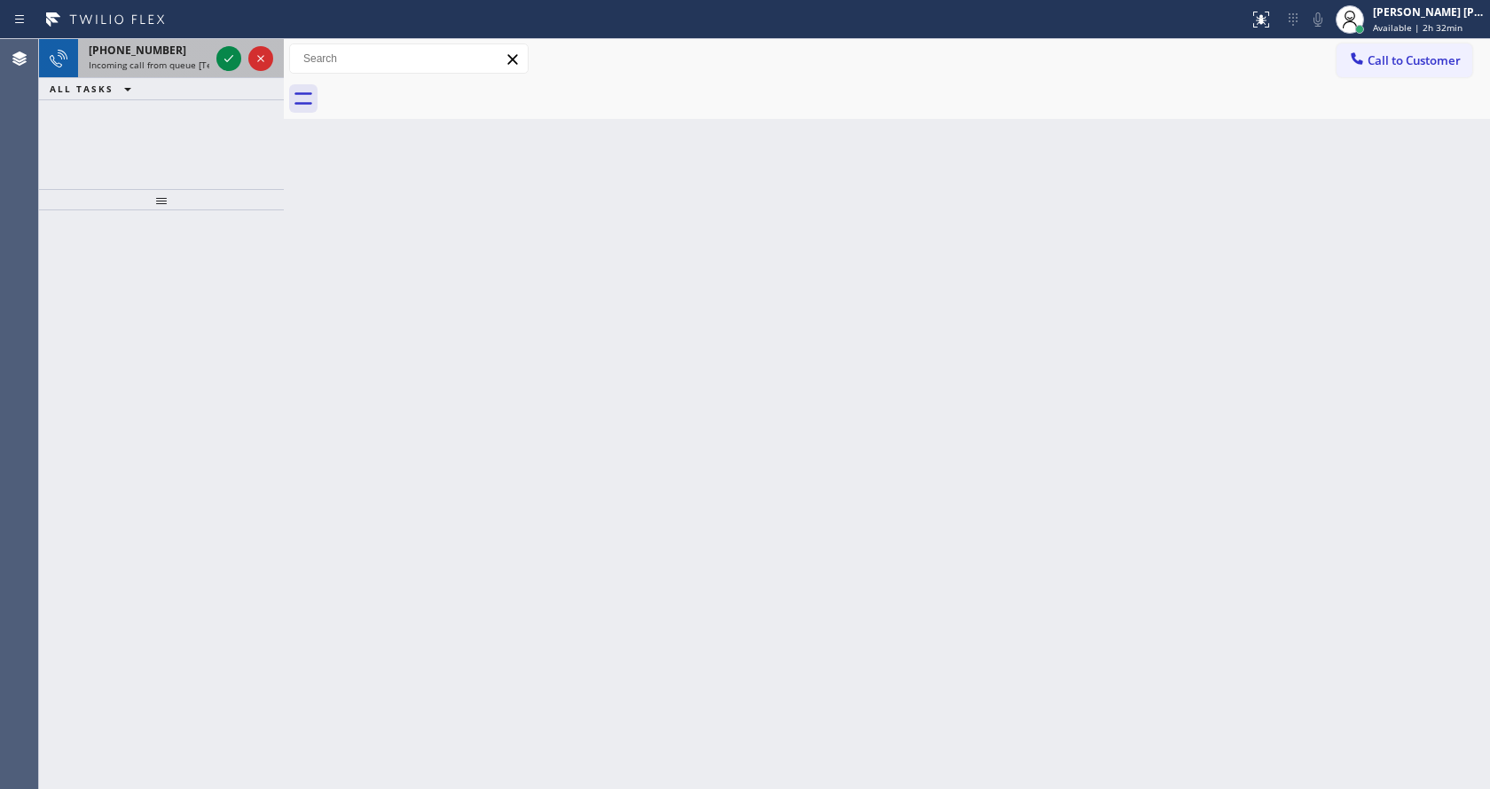
click at [196, 54] on div "[PHONE_NUMBER]" at bounding box center [149, 50] width 121 height 15
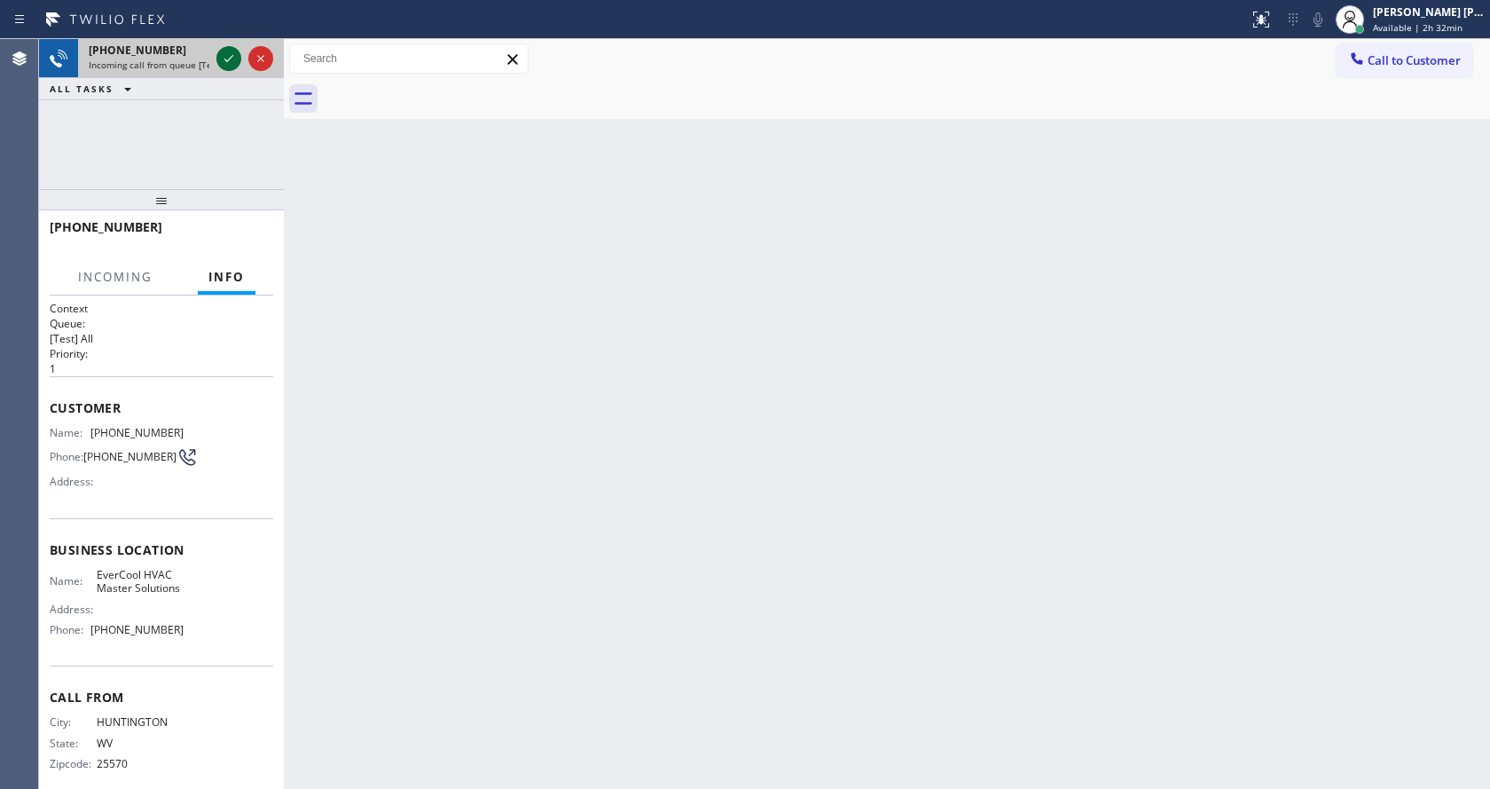
click at [226, 57] on icon at bounding box center [228, 58] width 21 height 21
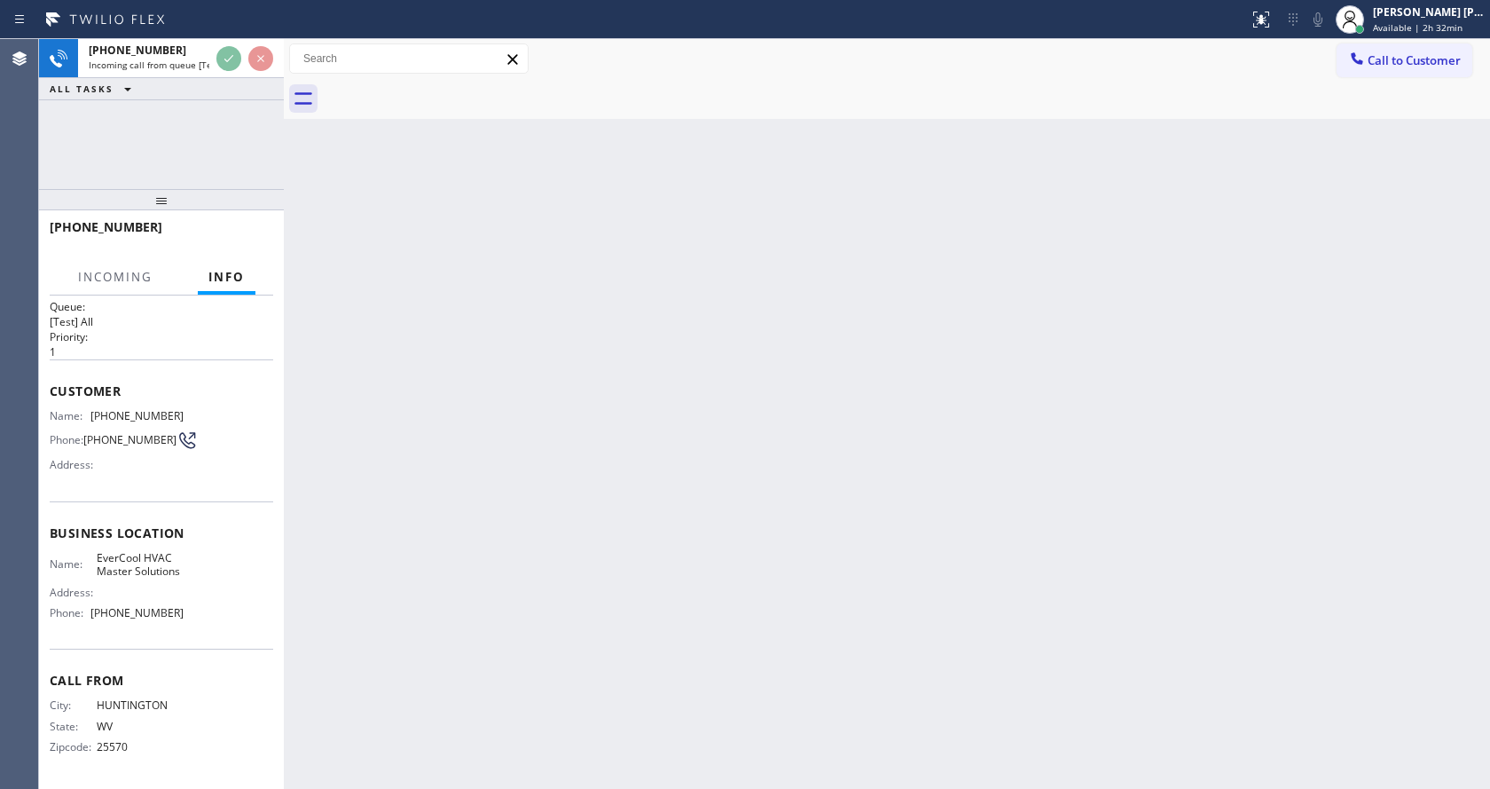
scroll to position [36, 0]
click at [543, 514] on div "Back to Dashboard Change Sender ID Customers Technicians Select a contact Outbo…" at bounding box center [887, 414] width 1206 height 750
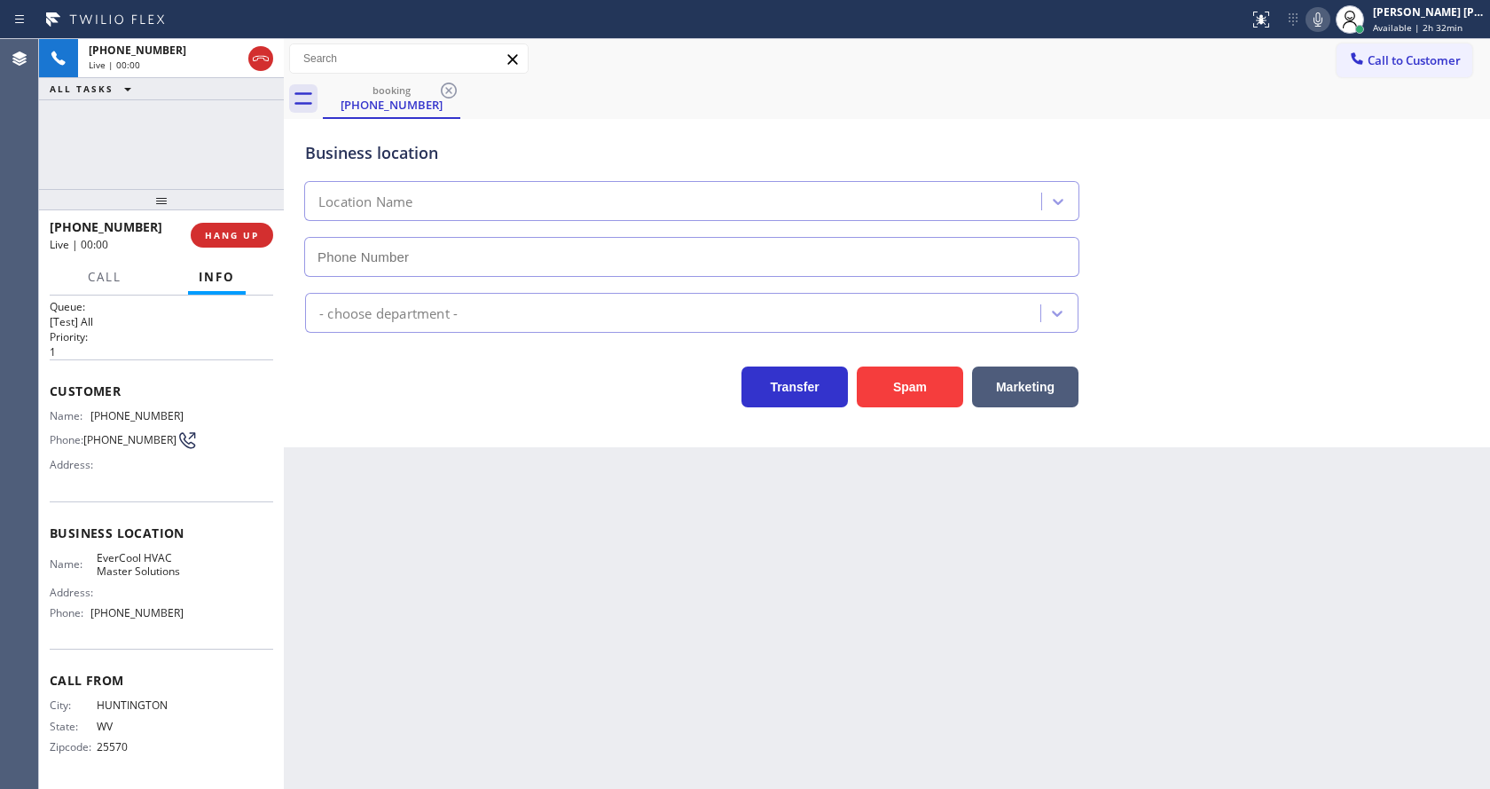
type input "[PHONE_NUMBER]"
click at [543, 514] on div "Back to Dashboard Change Sender ID Customers Technicians Select a contact Outbo…" at bounding box center [887, 414] width 1206 height 750
click at [457, 541] on div "Back to Dashboard Change Sender ID Customers Technicians Select a contact Outbo…" at bounding box center [887, 414] width 1206 height 750
click at [1323, 11] on icon at bounding box center [1318, 19] width 21 height 21
click at [1342, 192] on div "Business location EverCool HVAC Master Solutions [PHONE_NUMBER]" at bounding box center [887, 196] width 1171 height 161
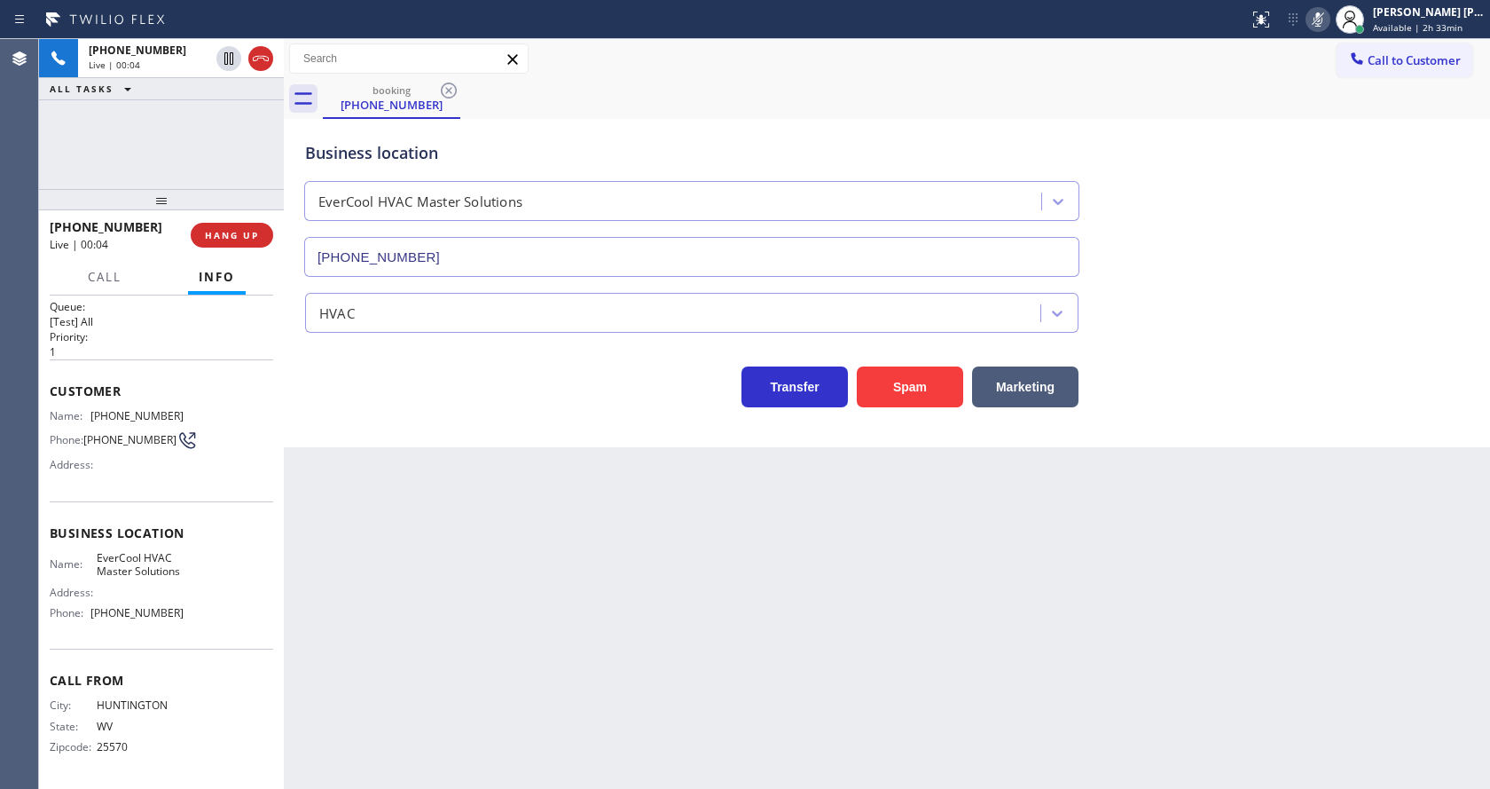
click at [555, 582] on div "Back to Dashboard Change Sender ID Customers Technicians Select a contact Outbo…" at bounding box center [887, 414] width 1206 height 750
click at [904, 392] on button "Spam" at bounding box center [910, 386] width 106 height 41
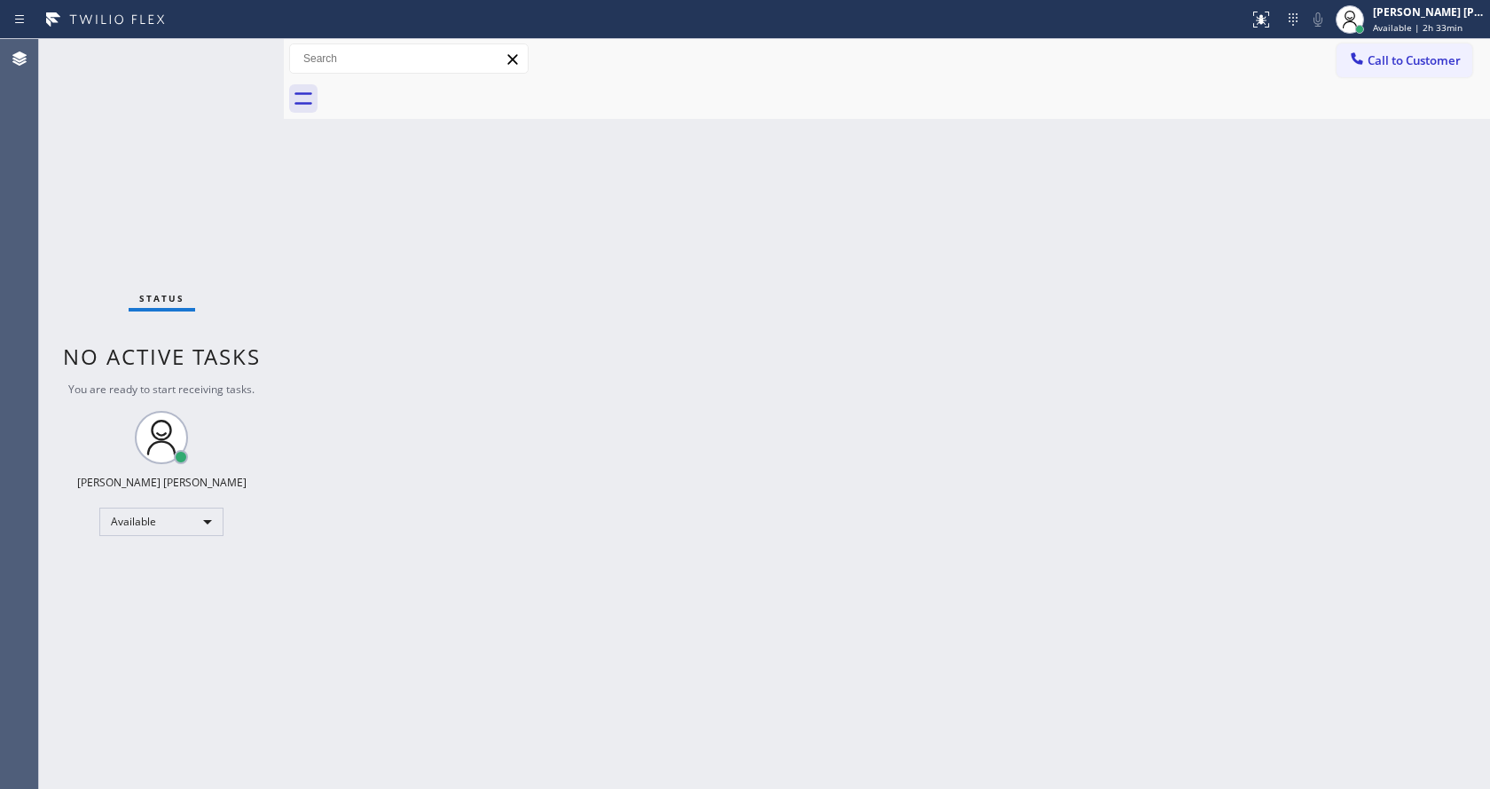
drag, startPoint x: 428, startPoint y: 271, endPoint x: 391, endPoint y: 213, distance: 68.6
click at [428, 271] on div "Back to Dashboard Change Sender ID Customers Technicians Select a contact Outbo…" at bounding box center [887, 414] width 1206 height 750
drag, startPoint x: 283, startPoint y: 63, endPoint x: 256, endPoint y: 58, distance: 27.1
click at [256, 61] on div "Status No active tasks You are ready to start receiving tasks. [PERSON_NAME] [P…" at bounding box center [764, 414] width 1451 height 750
click at [243, 48] on div "Status No active tasks You are ready to start receiving tasks. [PERSON_NAME] [P…" at bounding box center [161, 414] width 245 height 750
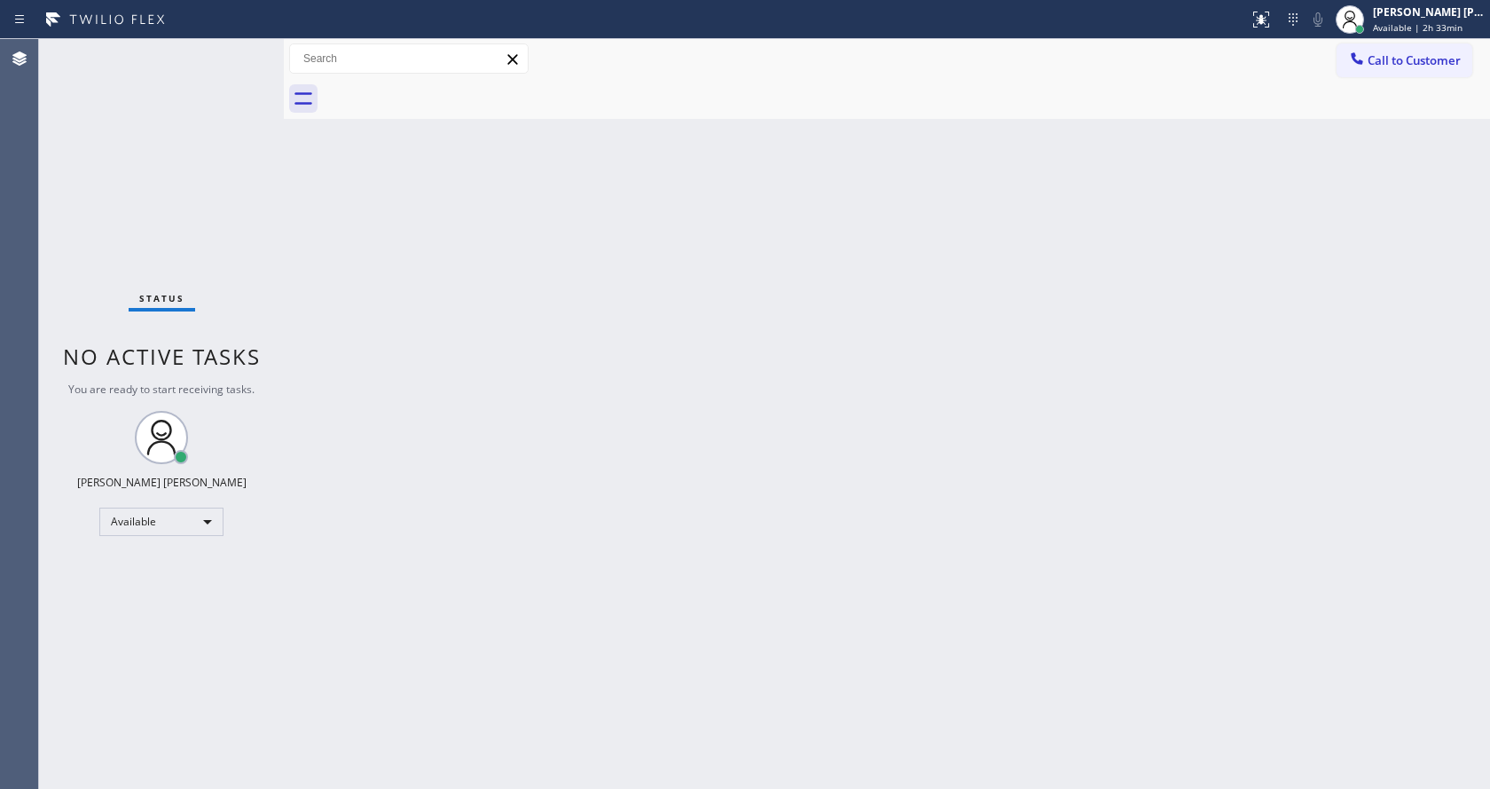
click at [240, 51] on div "Status No active tasks You are ready to start receiving tasks. [PERSON_NAME] [P…" at bounding box center [161, 414] width 245 height 750
drag, startPoint x: 380, startPoint y: 310, endPoint x: 300, endPoint y: 113, distance: 212.5
click at [380, 310] on div "Back to Dashboard Change Sender ID Customers Technicians Select a contact Outbo…" at bounding box center [887, 414] width 1206 height 750
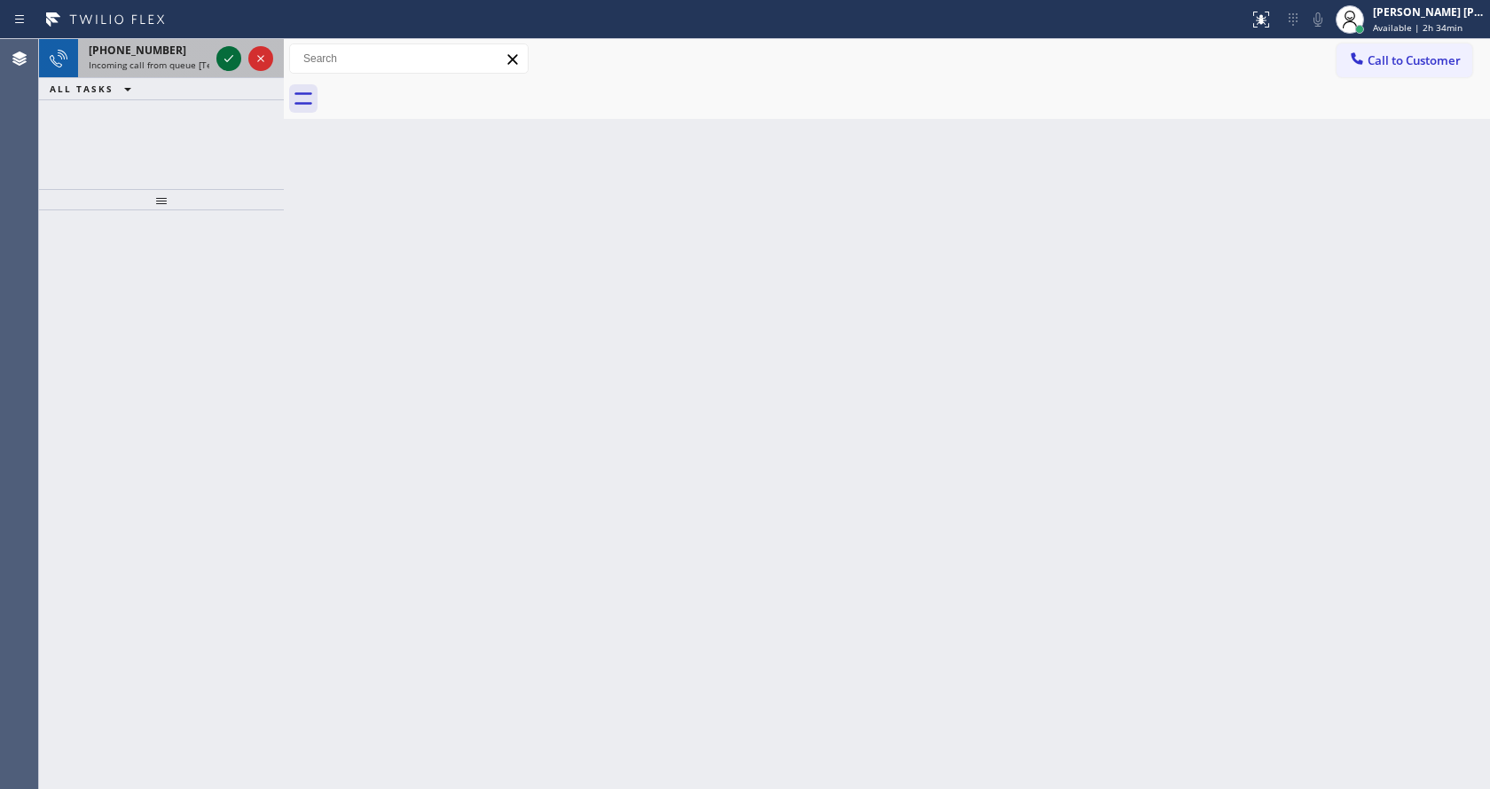
click at [228, 53] on icon at bounding box center [228, 58] width 21 height 21
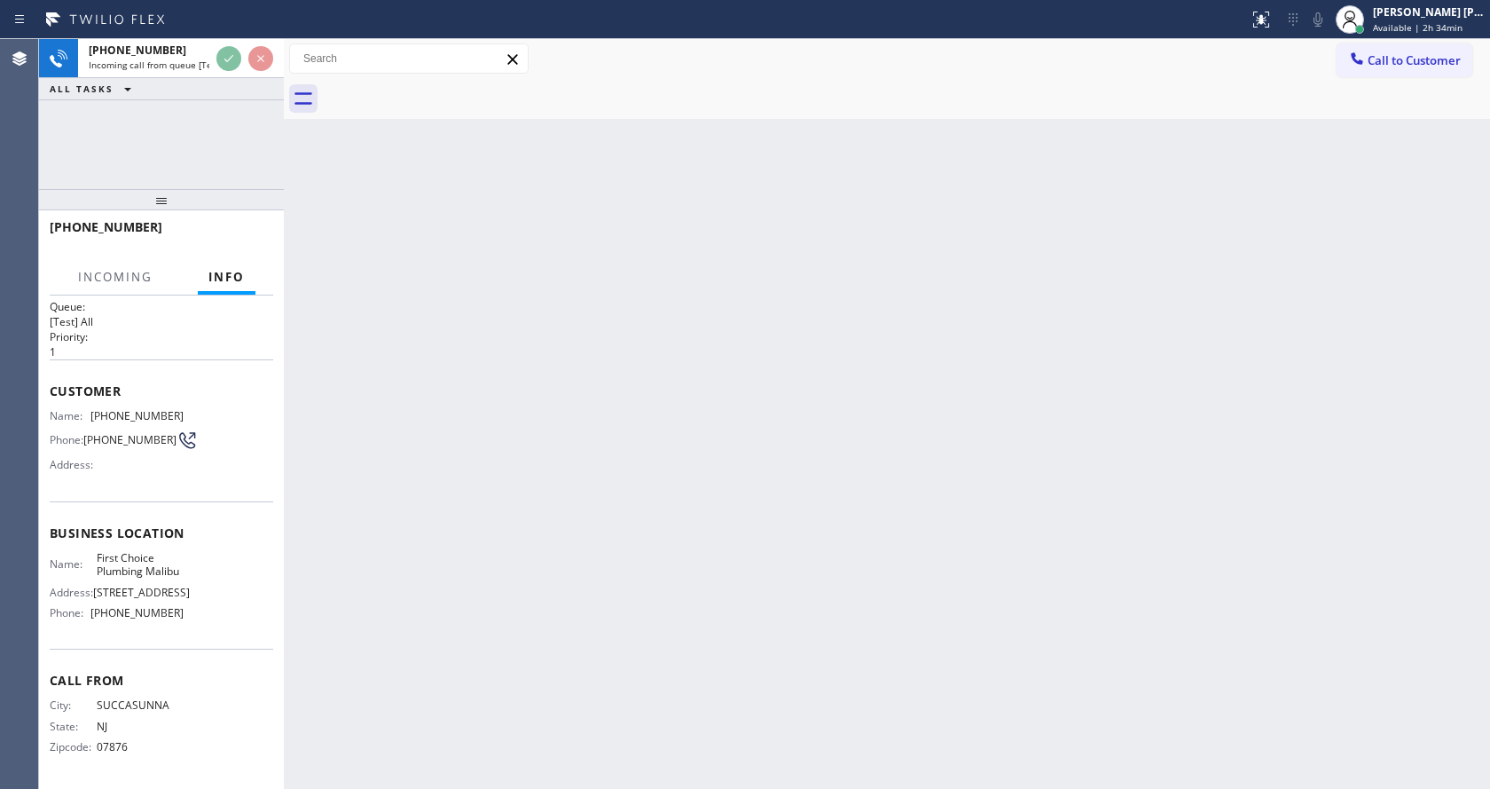
scroll to position [51, 0]
click at [687, 522] on div "Back to Dashboard Change Sender ID Customers Technicians Select a contact Outbo…" at bounding box center [887, 414] width 1206 height 750
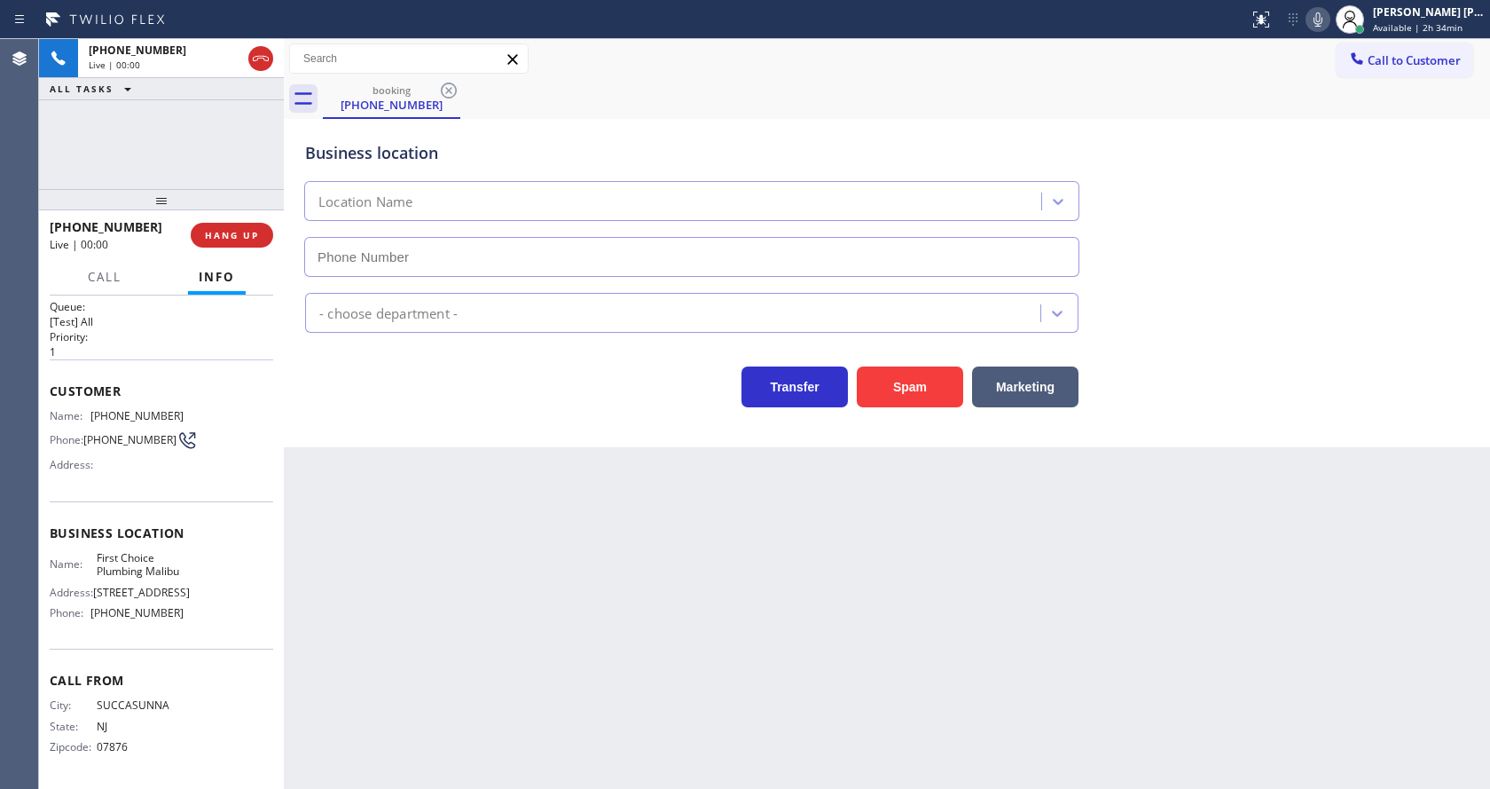
type input "[PHONE_NUMBER]"
click at [585, 585] on div "Back to Dashboard Change Sender ID Customers Technicians Select a contact Outbo…" at bounding box center [887, 414] width 1206 height 750
click at [420, 600] on div "Back to Dashboard Change Sender ID Customers Technicians Select a contact Outbo…" at bounding box center [887, 414] width 1206 height 750
click at [698, 491] on div "Back to Dashboard Change Sender ID Customers Technicians Select a contact Outbo…" at bounding box center [887, 414] width 1206 height 750
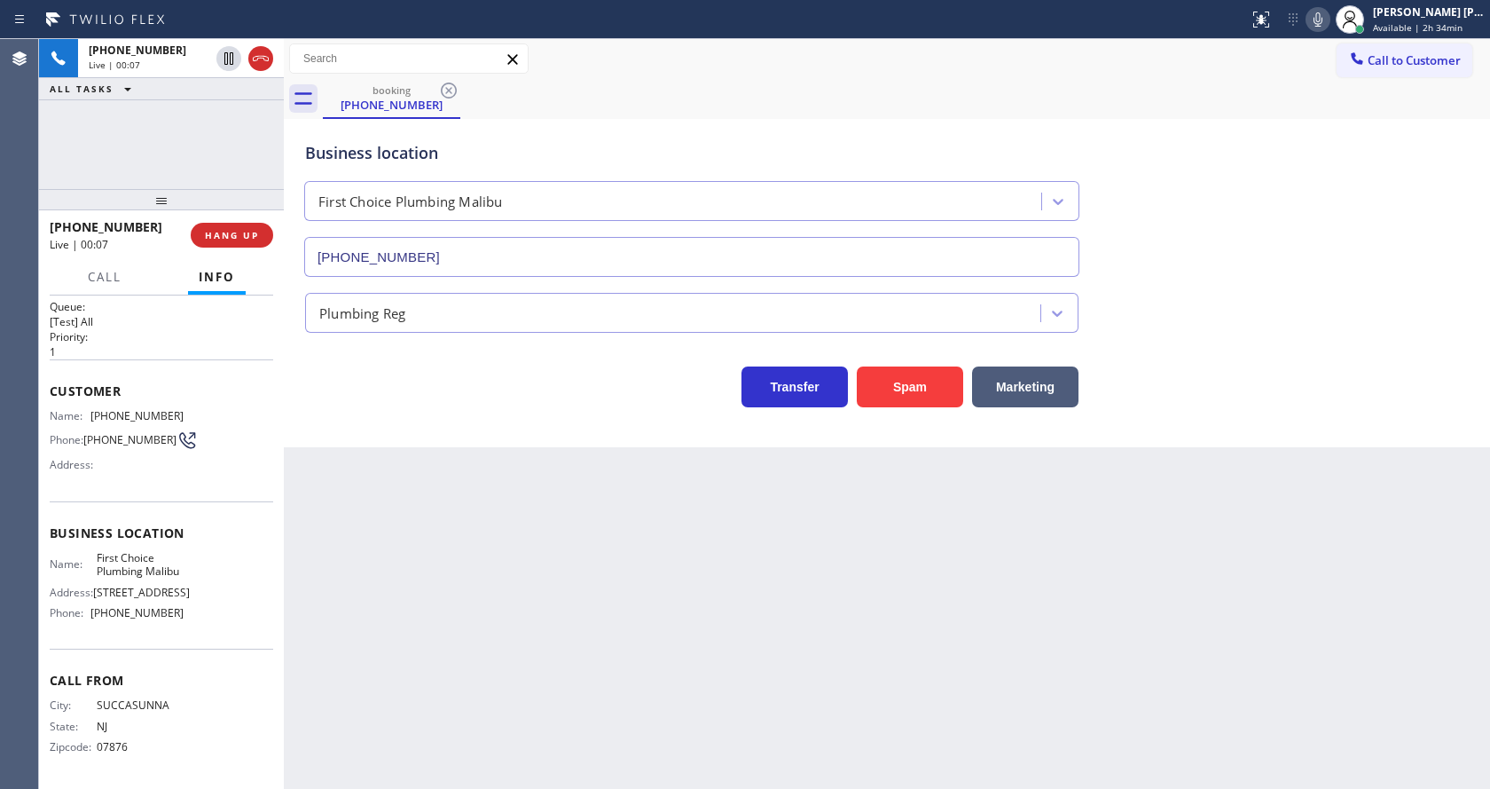
click at [477, 589] on div "Back to Dashboard Change Sender ID Customers Technicians Select a contact Outbo…" at bounding box center [887, 414] width 1206 height 750
click at [187, 551] on div "Name: First Choice Plumbing Malibu Address: [STREET_ADDRESS] Phone: [PHONE_NUMB…" at bounding box center [162, 589] width 224 height 76
drag, startPoint x: 91, startPoint y: 381, endPoint x: 187, endPoint y: 383, distance: 95.8
click at [187, 409] on div "Name: [PHONE_NUMBER] Phone: [PHONE_NUMBER] Address:" at bounding box center [162, 444] width 224 height 70
click at [404, 528] on div "Back to Dashboard Change Sender ID Customers Technicians Select a contact Outbo…" at bounding box center [887, 414] width 1206 height 750
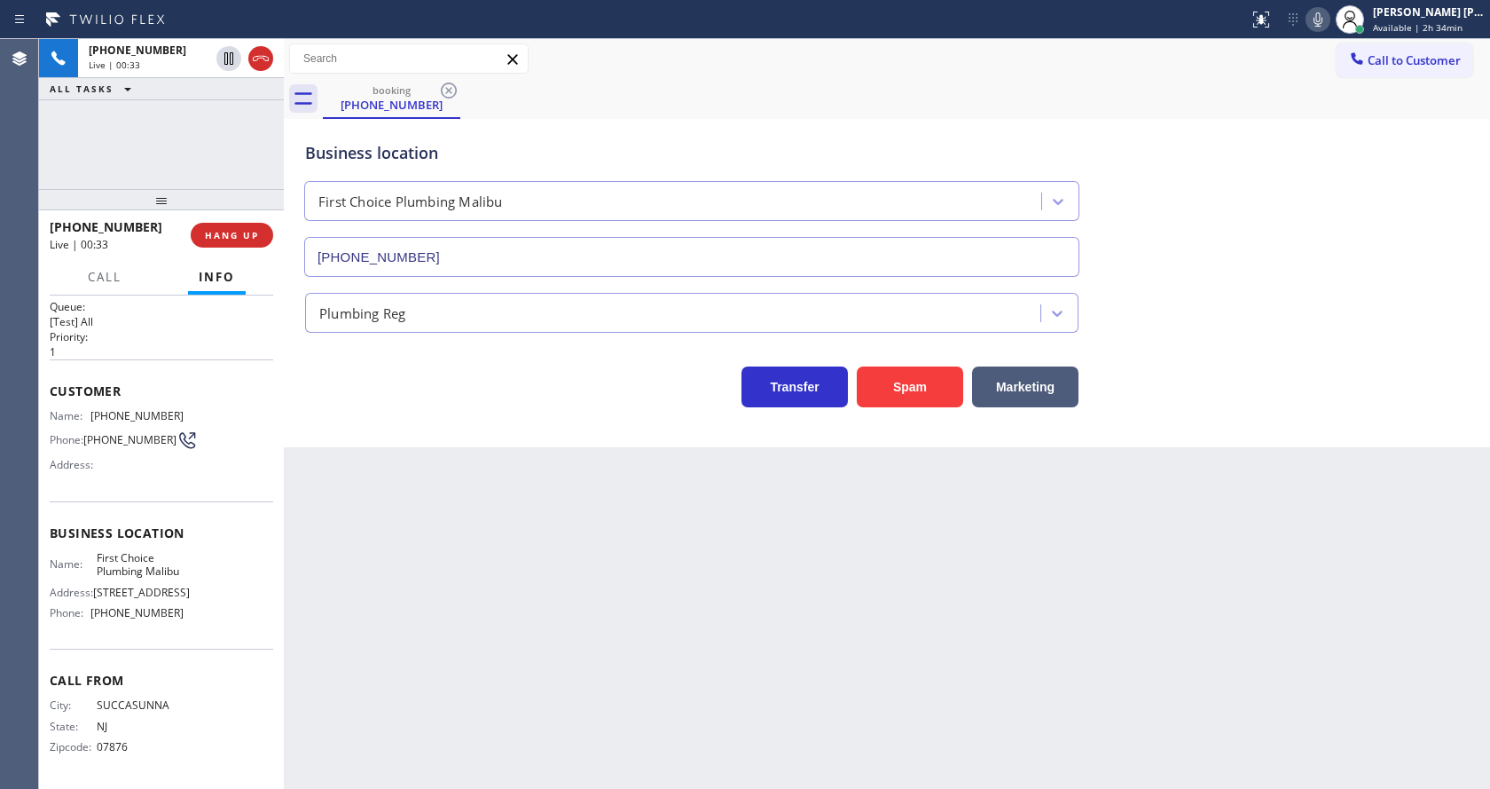
click at [145, 609] on span "[PHONE_NUMBER]" at bounding box center [136, 612] width 93 height 13
drag, startPoint x: 90, startPoint y: 529, endPoint x: 153, endPoint y: 558, distance: 69.5
click at [153, 558] on div "Name: First Choice Plumbing Malibu" at bounding box center [117, 564] width 134 height 27
click at [510, 558] on div "Back to Dashboard Change Sender ID Customers Technicians Select a contact Outbo…" at bounding box center [887, 414] width 1206 height 750
click at [436, 669] on div "Back to Dashboard Change Sender ID Customers Technicians Select a contact Outbo…" at bounding box center [887, 414] width 1206 height 750
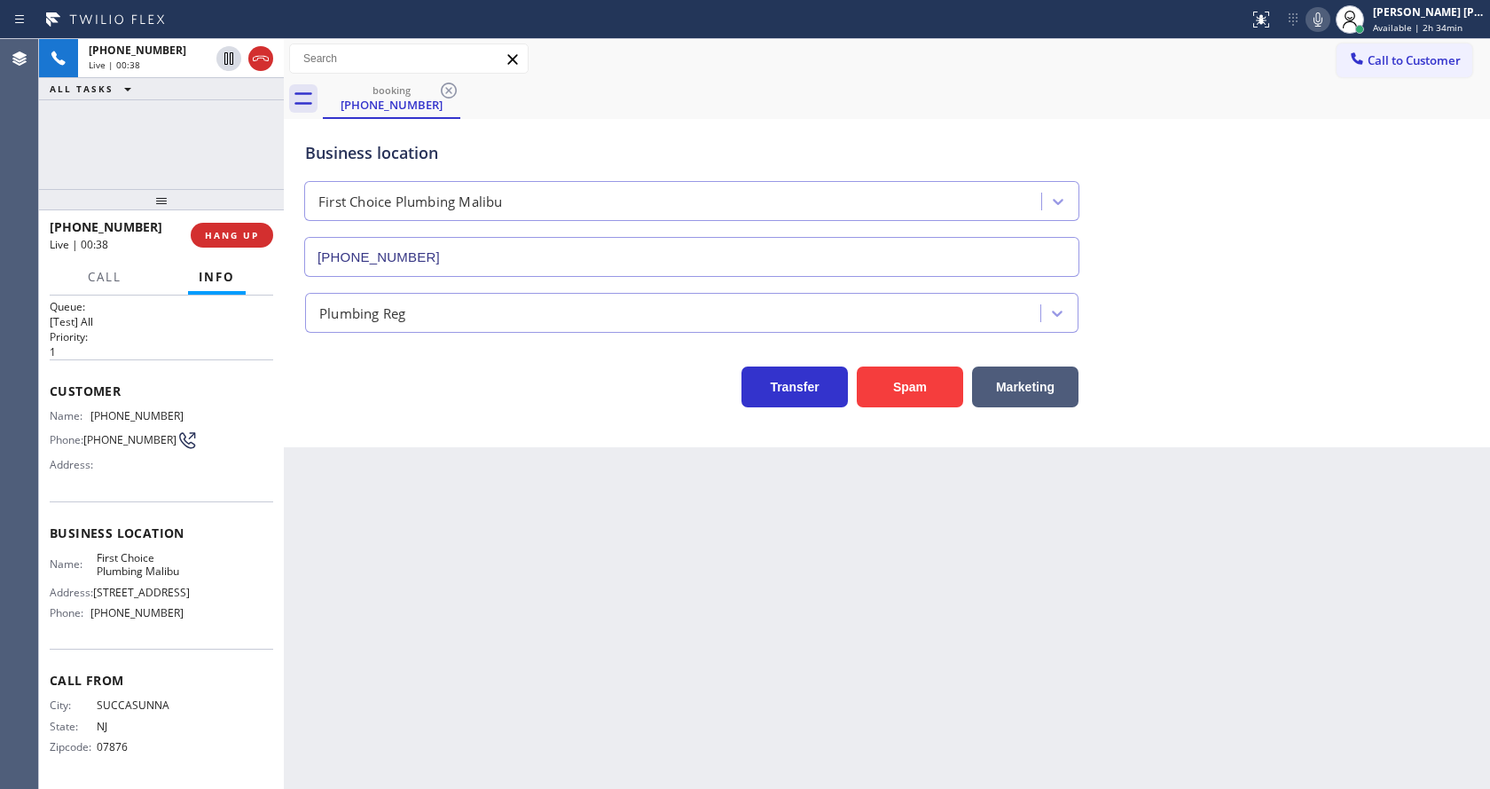
click at [230, 563] on div "Name: First Choice Plumbing Malibu Address: [STREET_ADDRESS] Phone: [PHONE_NUMB…" at bounding box center [162, 589] width 224 height 76
drag, startPoint x: 89, startPoint y: 615, endPoint x: 193, endPoint y: 617, distance: 104.7
click at [193, 617] on div "Name: First Choice Plumbing Malibu Address: [STREET_ADDRESS] Phone: [PHONE_NUMB…" at bounding box center [162, 589] width 224 height 76
click at [461, 591] on div "Back to Dashboard Change Sender ID Customers Technicians Select a contact Outbo…" at bounding box center [887, 414] width 1206 height 750
drag, startPoint x: 914, startPoint y: 580, endPoint x: 1182, endPoint y: 248, distance: 426.4
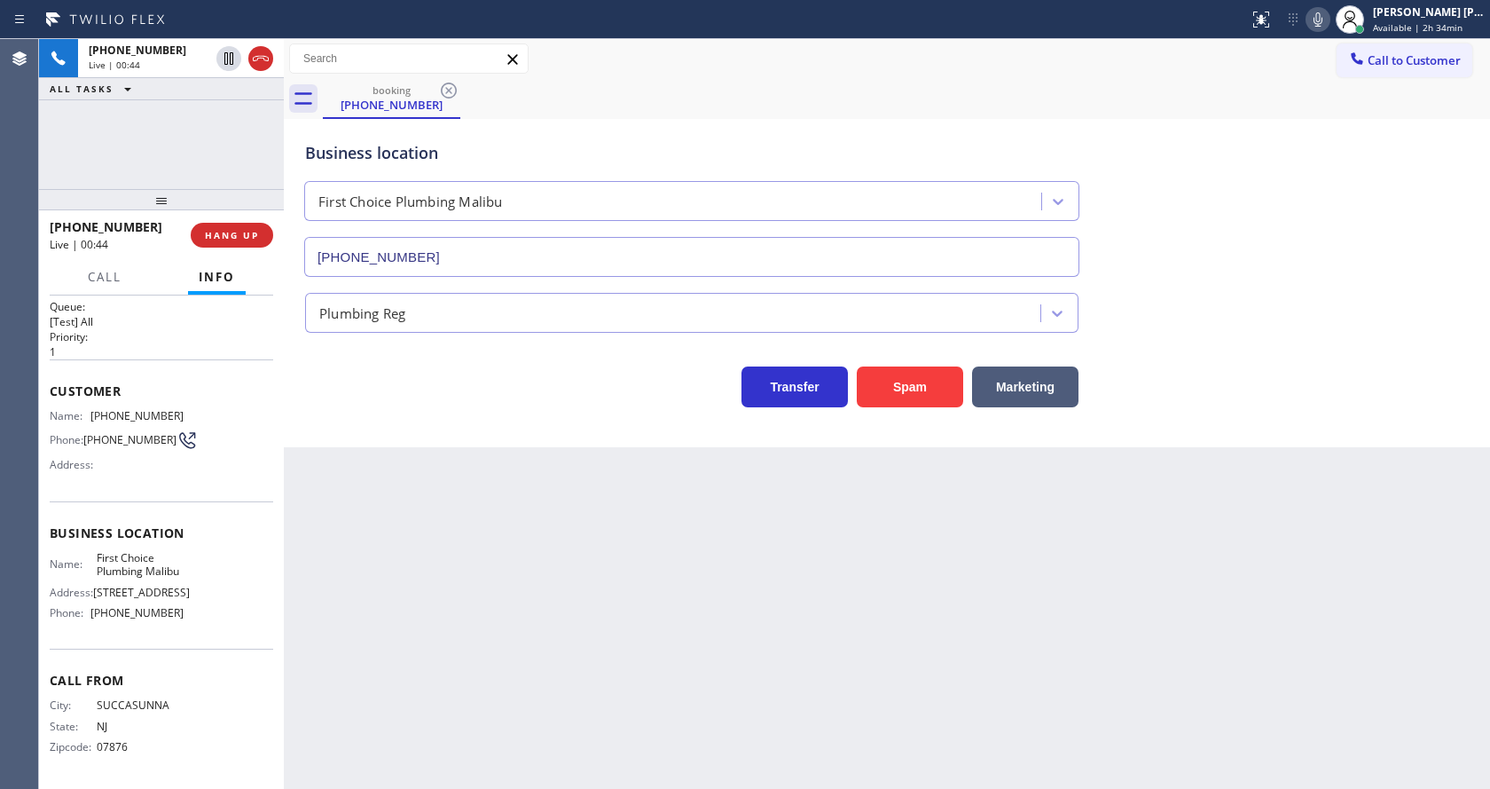
click at [914, 580] on div "Back to Dashboard Change Sender ID Customers Technicians Select a contact Outbo…" at bounding box center [887, 414] width 1206 height 750
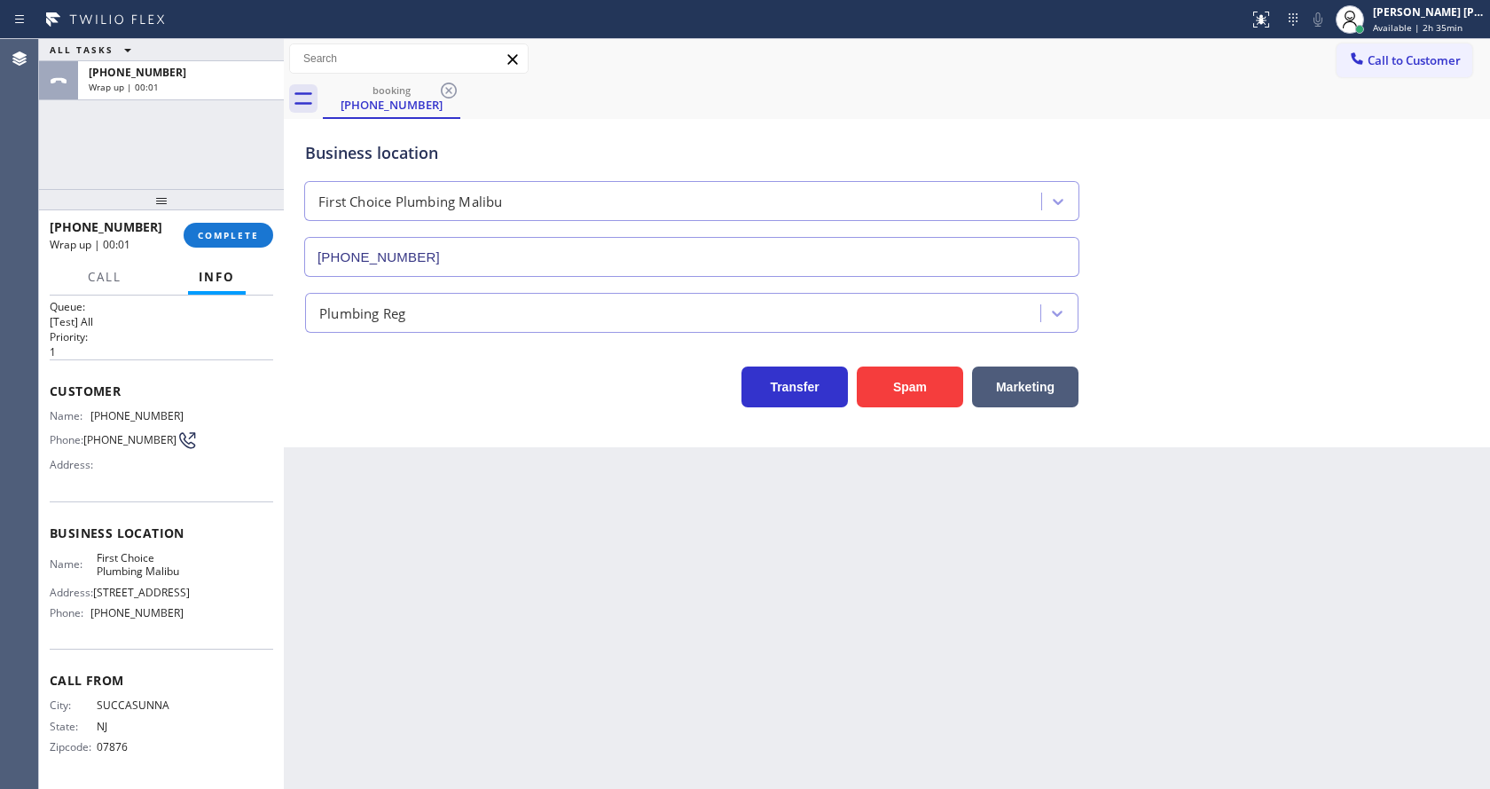
click at [512, 512] on div "Back to Dashboard Change Sender ID Customers Technicians Select a contact Outbo…" at bounding box center [887, 414] width 1206 height 750
click at [633, 485] on div "Back to Dashboard Change Sender ID Customers Technicians Select a contact Outbo…" at bounding box center [887, 414] width 1206 height 750
click at [456, 574] on div "Back to Dashboard Change Sender ID Customers Technicians Select a contact Outbo…" at bounding box center [887, 414] width 1206 height 750
click at [221, 243] on button "COMPLETE" at bounding box center [229, 235] width 90 height 25
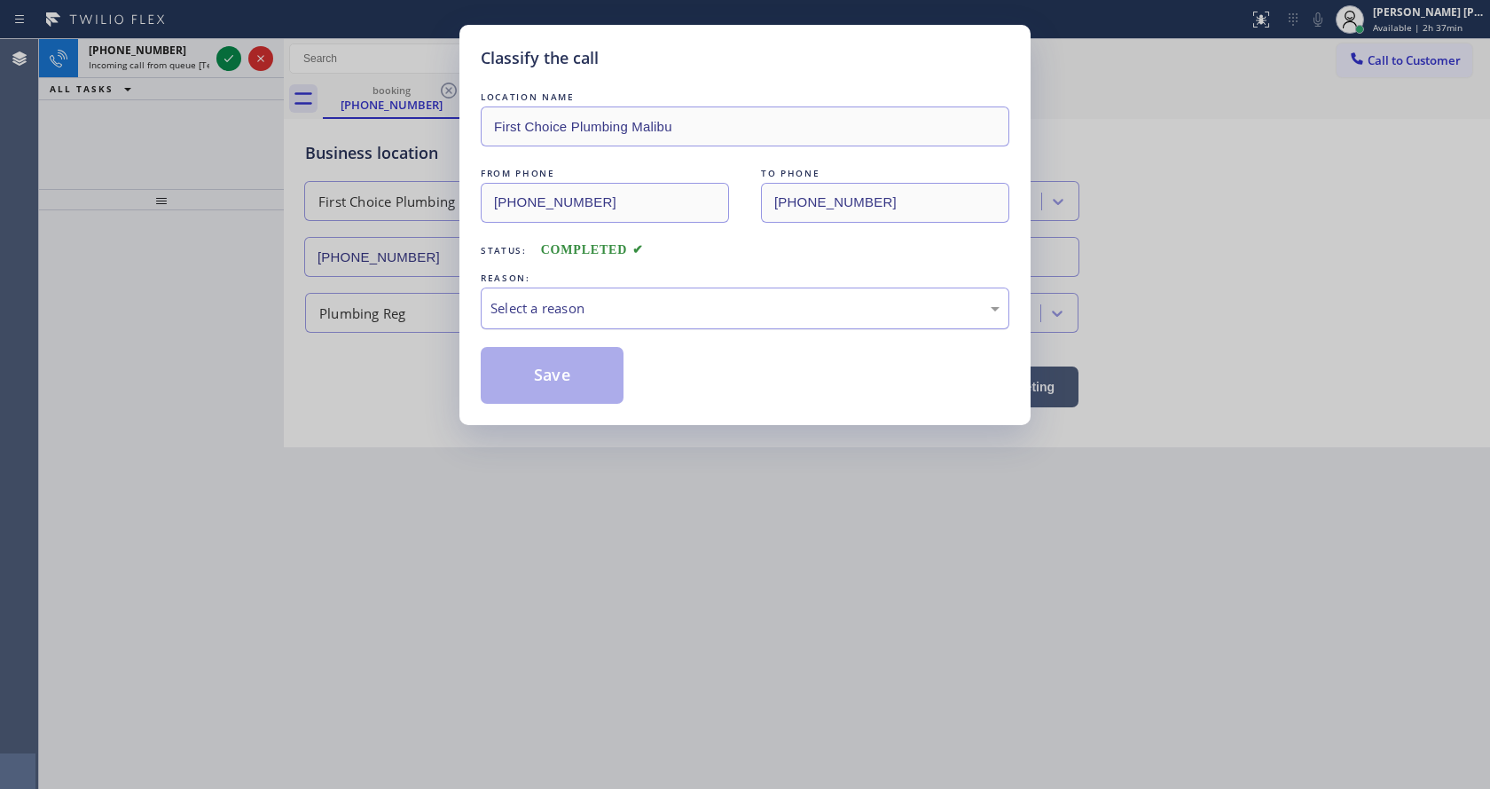
click at [550, 323] on div "Select a reason" at bounding box center [745, 308] width 529 height 42
click at [542, 378] on button "Save" at bounding box center [552, 375] width 143 height 57
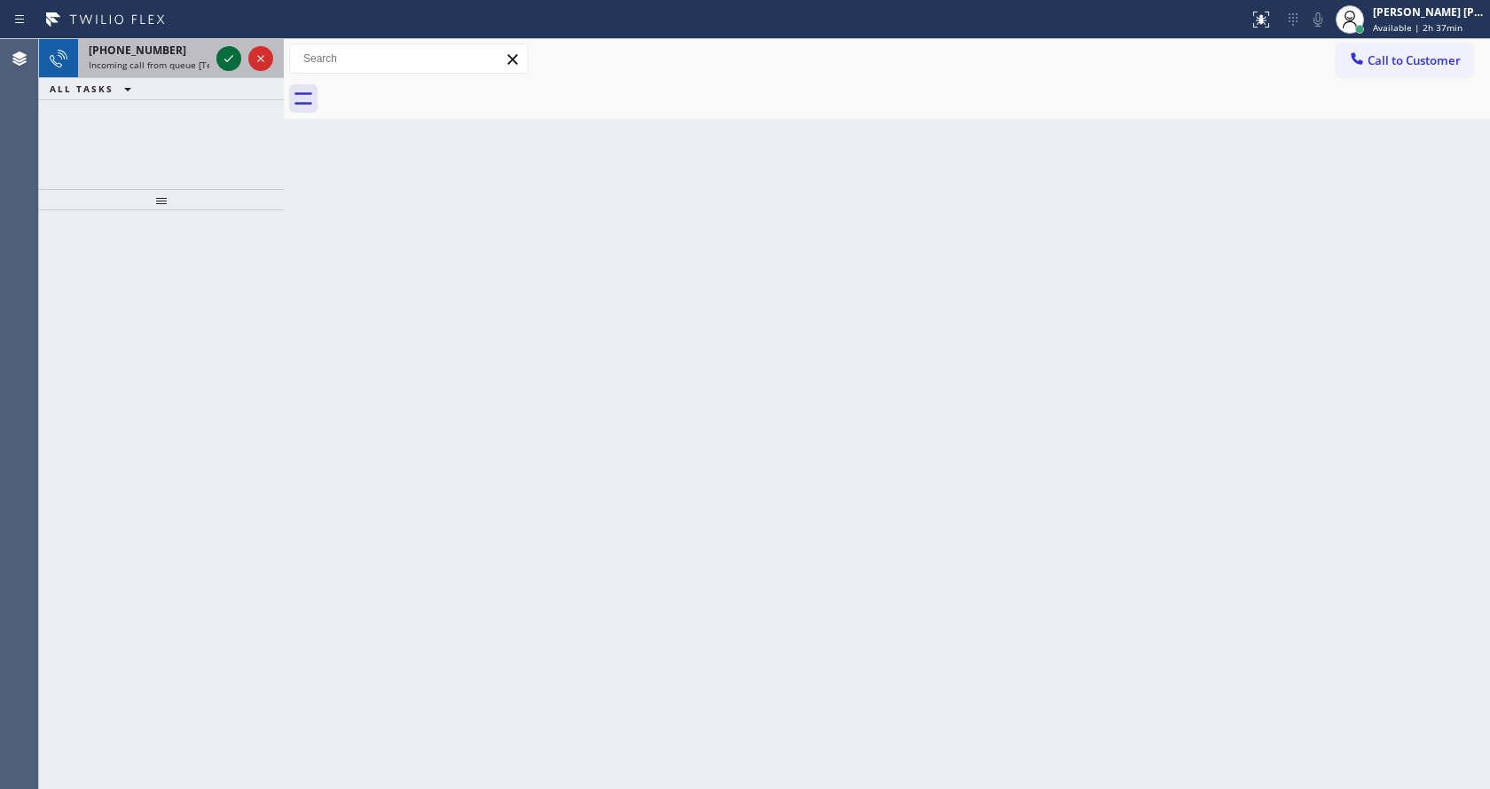
click at [226, 56] on icon at bounding box center [228, 58] width 21 height 21
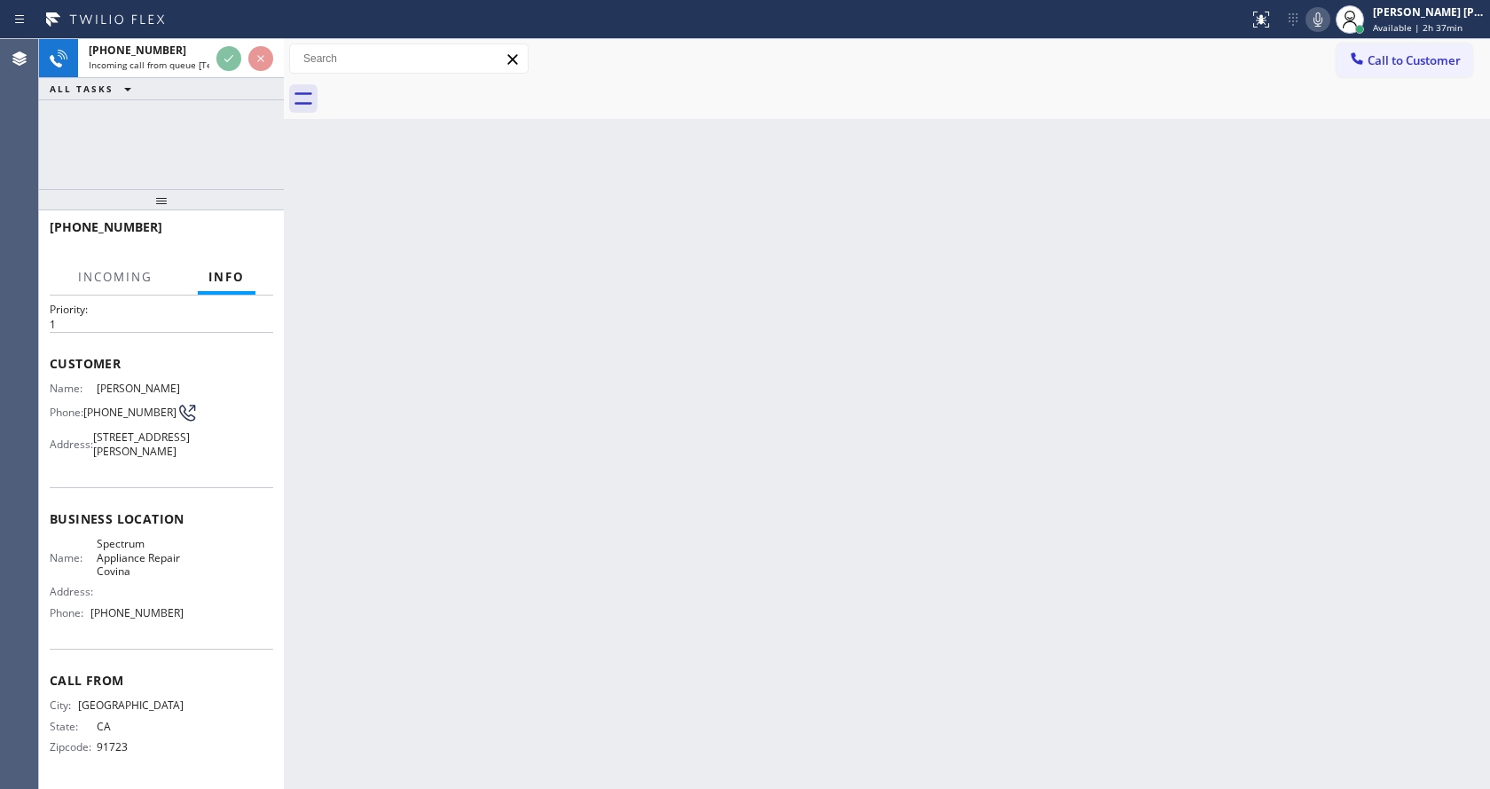
scroll to position [78, 0]
click at [723, 516] on div "Back to Dashboard Change Sender ID Customers Technicians Select a contact Outbo…" at bounding box center [887, 414] width 1206 height 750
click at [402, 603] on div "Back to Dashboard Change Sender ID Customers Technicians Select a contact Outbo…" at bounding box center [887, 414] width 1206 height 750
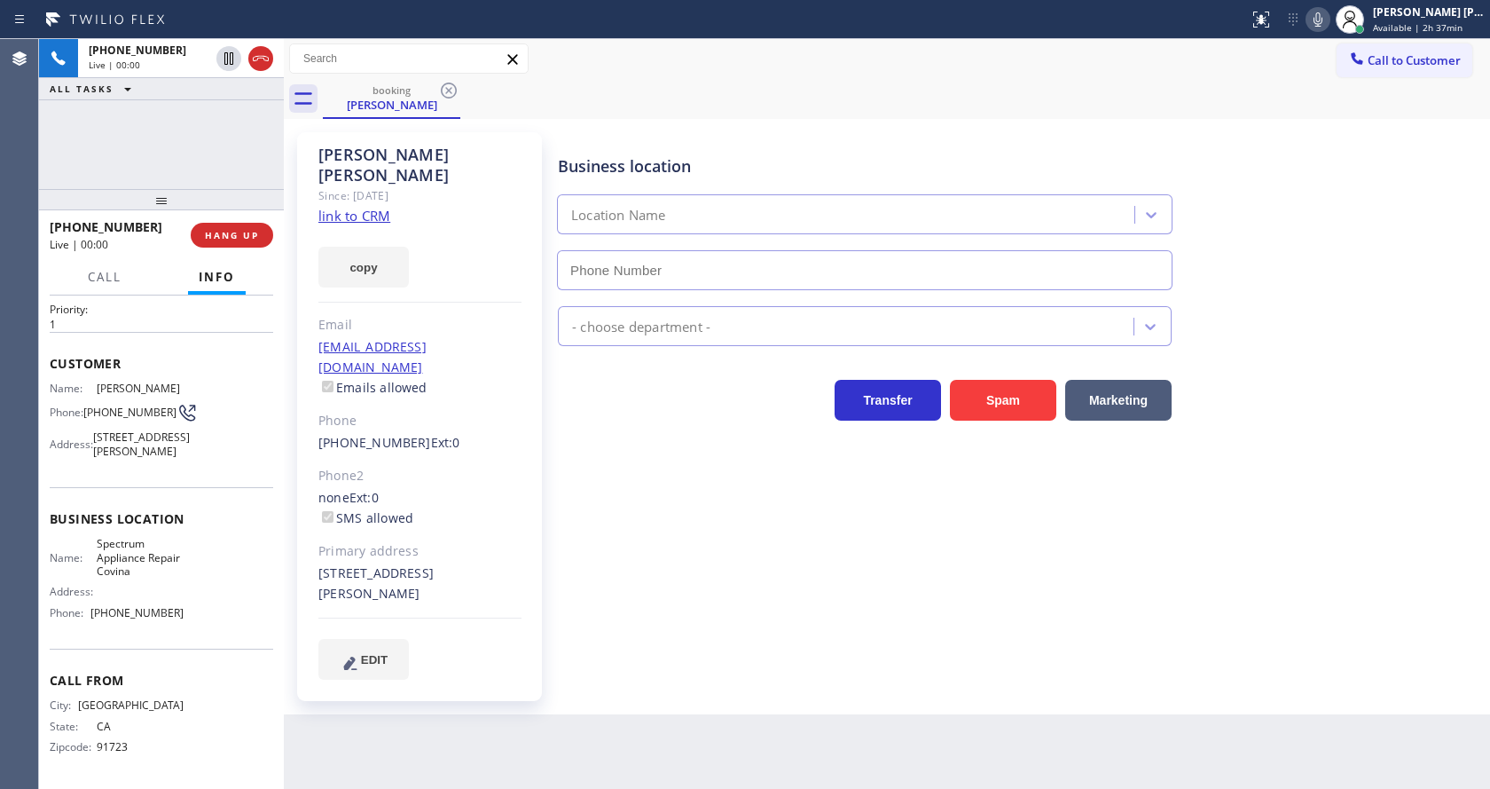
type input "[PHONE_NUMBER]"
click at [524, 671] on div "[PERSON_NAME] Since: [DATE] link to CRM copy Email [EMAIL_ADDRESS][DOMAIN_NAME]…" at bounding box center [887, 416] width 1206 height 595
click at [346, 207] on link "link to CRM" at bounding box center [354, 216] width 72 height 18
click at [1325, 362] on div "Transfer Spam Marketing" at bounding box center [1019, 383] width 931 height 75
click at [1321, 27] on icon at bounding box center [1318, 19] width 21 height 21
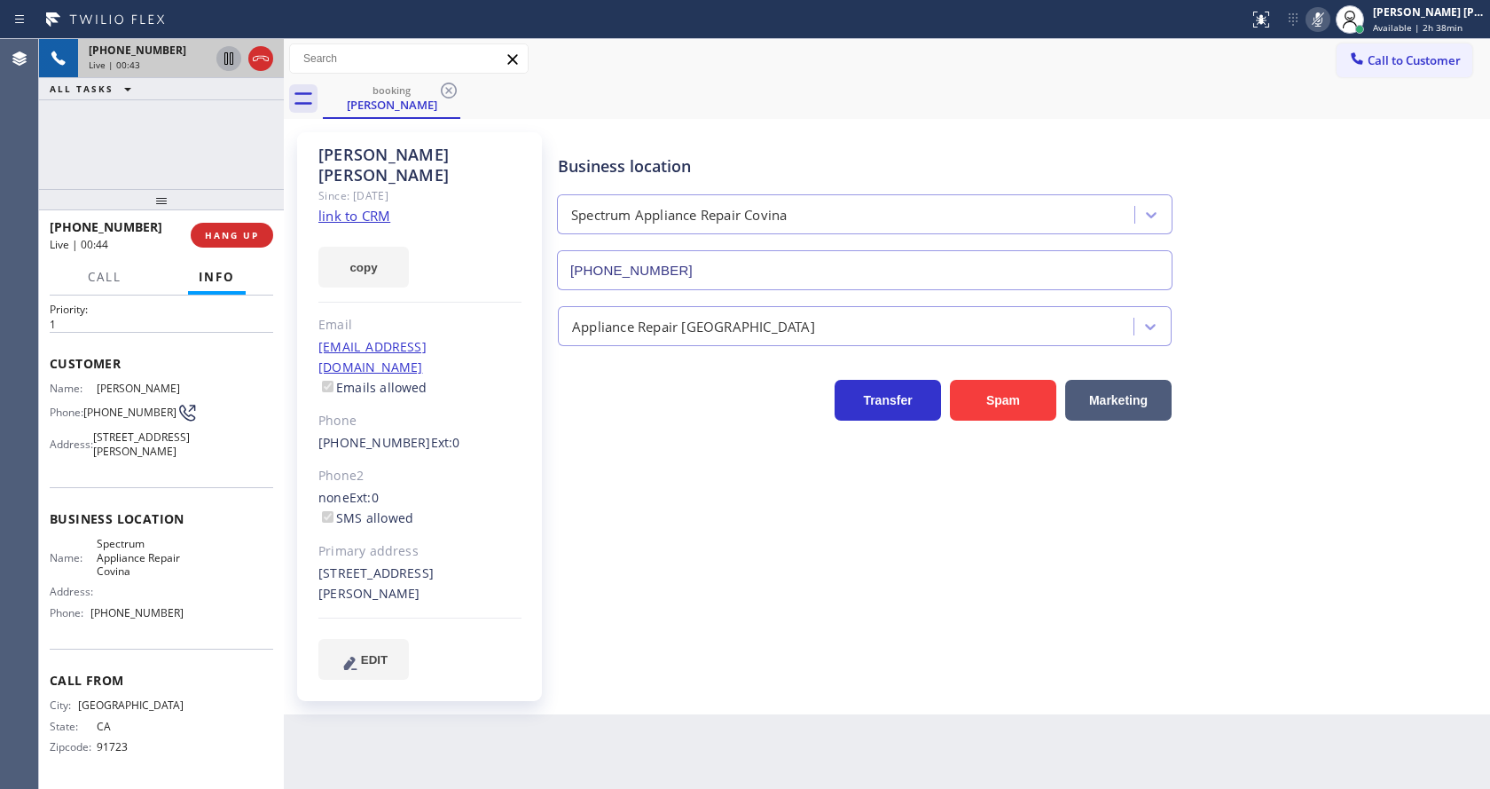
click at [226, 56] on icon at bounding box center [228, 58] width 21 height 21
click at [649, 574] on div "Business location Spectrum Appliance Repair Covina [PHONE_NUMBER] Appliance Rep…" at bounding box center [1019, 406] width 931 height 538
click at [548, 444] on div "[PERSON_NAME] Since: [DATE] link to CRM copy Email [EMAIL_ADDRESS][DOMAIN_NAME]…" at bounding box center [421, 416] width 266 height 586
click at [672, 690] on div "Back to Dashboard Change Sender ID Customers Technicians Select a contact Outbo…" at bounding box center [887, 414] width 1206 height 750
click at [581, 487] on div "Business location Spectrum Appliance Repair Covina [PHONE_NUMBER] Appliance Rep…" at bounding box center [1019, 406] width 931 height 538
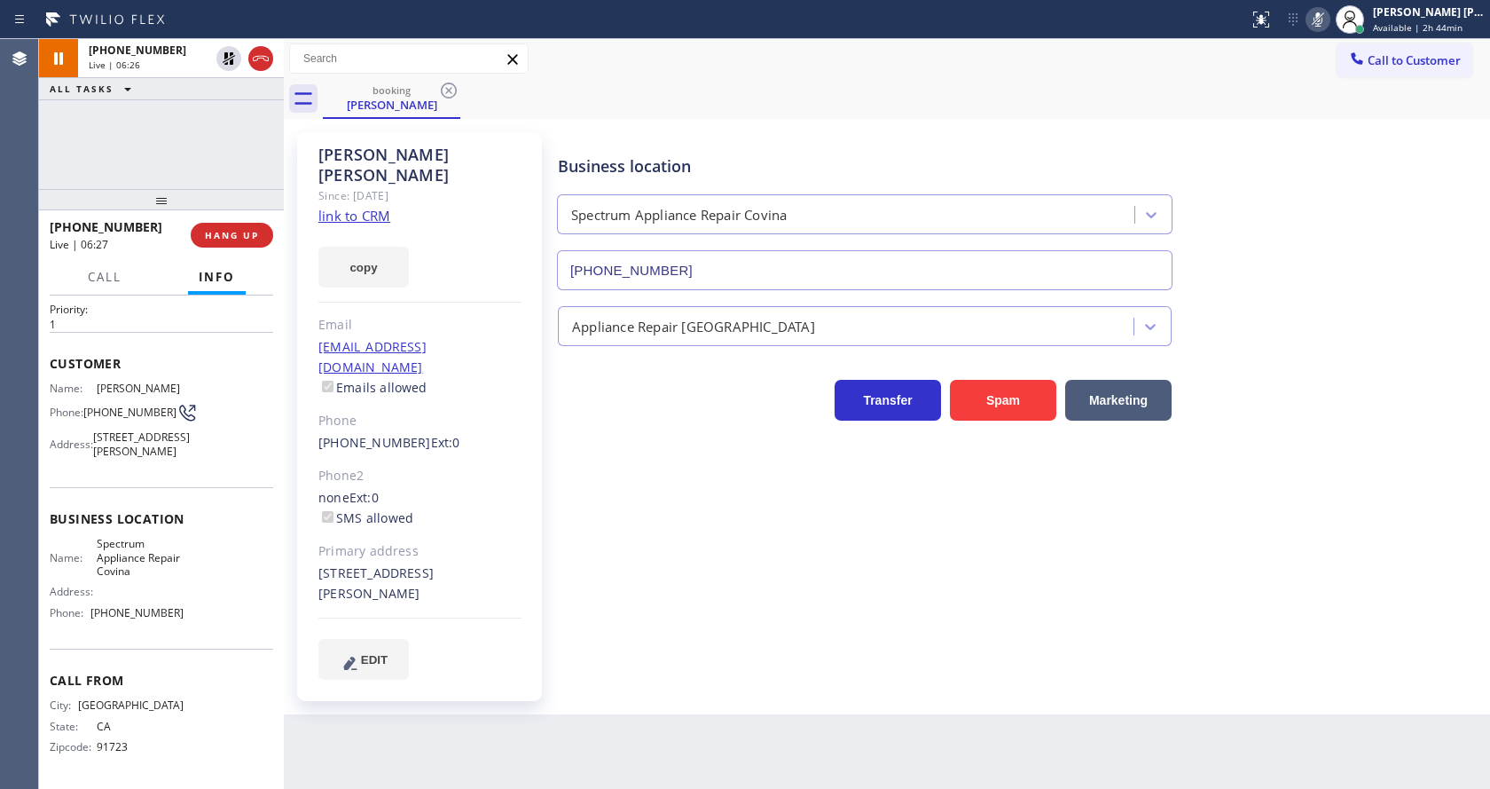
click at [487, 488] on div "none Ext: 0 SMS allowed" at bounding box center [419, 508] width 203 height 41
click at [717, 650] on div "Business location Spectrum Appliance Repair Covina [PHONE_NUMBER] Appliance Rep…" at bounding box center [1019, 423] width 931 height 573
click at [229, 55] on icon at bounding box center [228, 58] width 21 height 21
click at [1323, 16] on icon at bounding box center [1318, 19] width 21 height 21
click at [1324, 74] on div "Call to Customer Outbound call Location Search location Your caller id phone nu…" at bounding box center [887, 58] width 1206 height 31
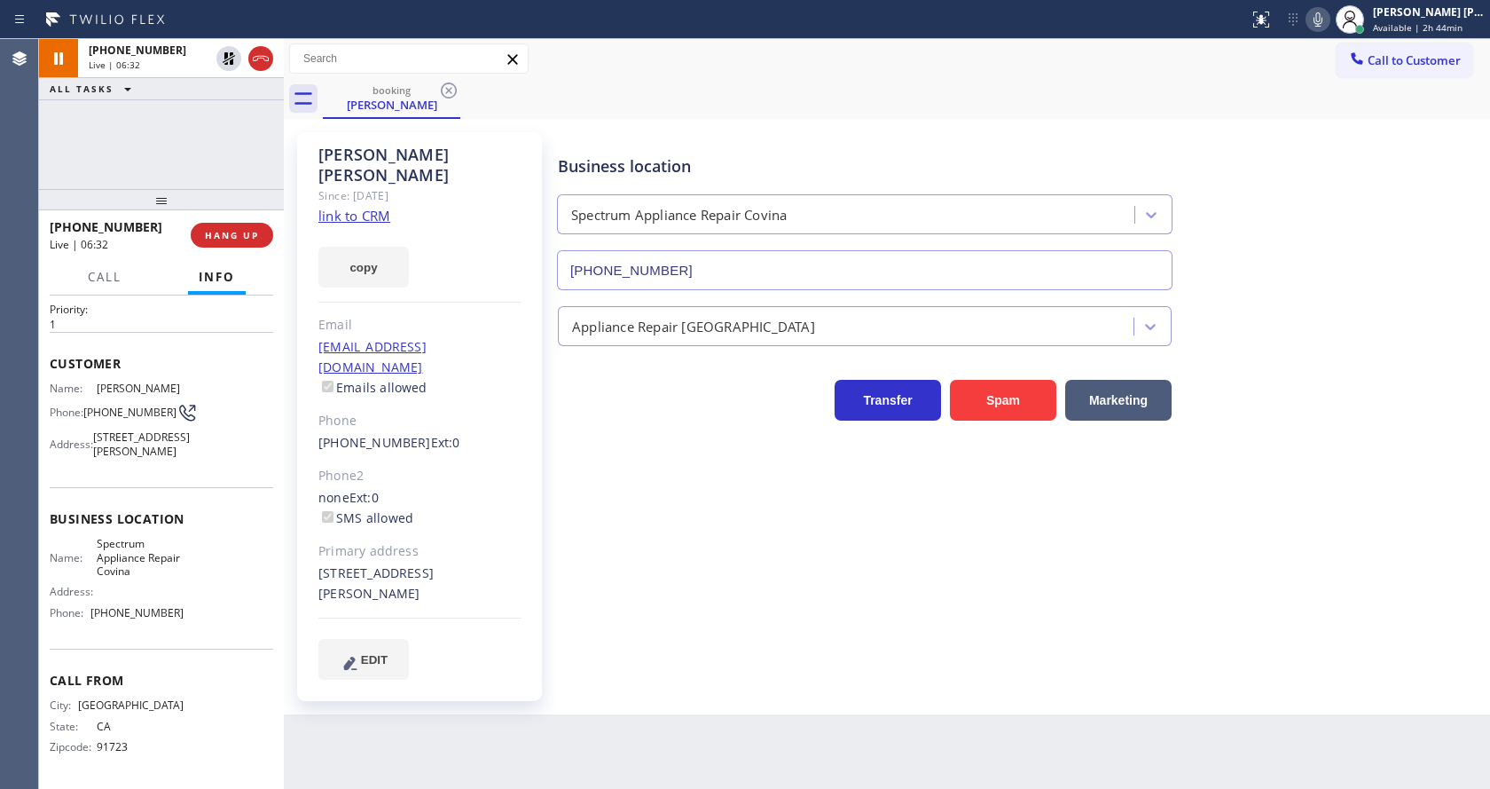
click at [722, 641] on div "Business location Spectrum Appliance Repair Covina [PHONE_NUMBER] Appliance Rep…" at bounding box center [1019, 423] width 931 height 573
click at [536, 425] on div "[PERSON_NAME] Since: [DATE] link to CRM copy Email [EMAIL_ADDRESS][DOMAIN_NAME]…" at bounding box center [419, 416] width 245 height 569
click at [609, 465] on div "Business location Spectrum Appliance Repair Covina [PHONE_NUMBER] Appliance Rep…" at bounding box center [1019, 406] width 931 height 538
click at [991, 408] on button "Spam" at bounding box center [1003, 400] width 106 height 41
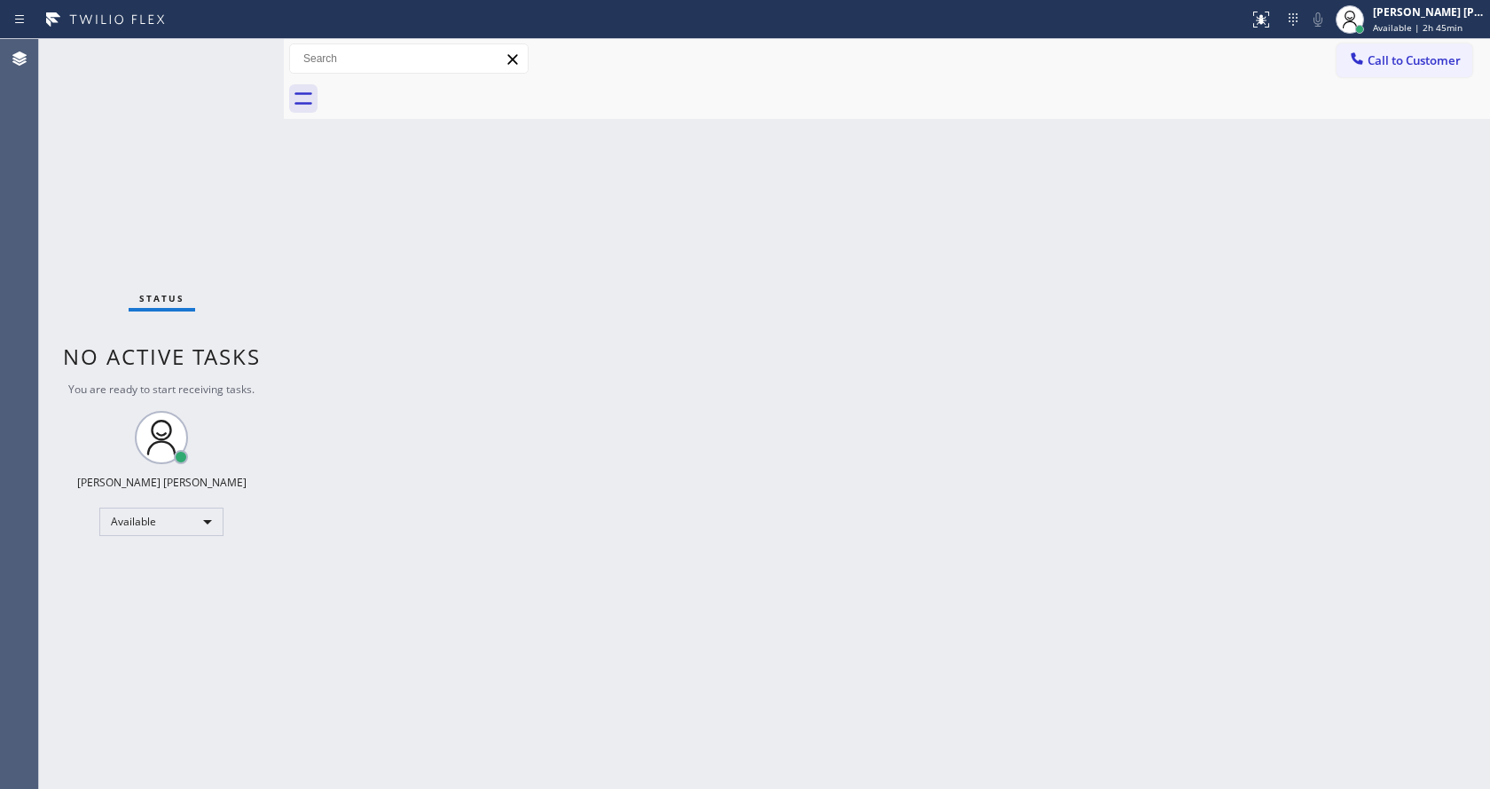
click at [637, 205] on div "Back to Dashboard Change Sender ID Customers Technicians Select a contact Outbo…" at bounding box center [887, 414] width 1206 height 750
click at [1084, 443] on div "Back to Dashboard Change Sender ID Customers Technicians Select a contact Outbo…" at bounding box center [887, 414] width 1206 height 750
click at [433, 416] on div "Back to Dashboard Change Sender ID Customers Technicians Select a contact Outbo…" at bounding box center [887, 414] width 1206 height 750
click at [362, 487] on div "Back to Dashboard Change Sender ID Customers Technicians Select a contact Outbo…" at bounding box center [887, 414] width 1206 height 750
click at [469, 367] on div "Back to Dashboard Change Sender ID Customers Technicians Select a contact Outbo…" at bounding box center [887, 414] width 1206 height 750
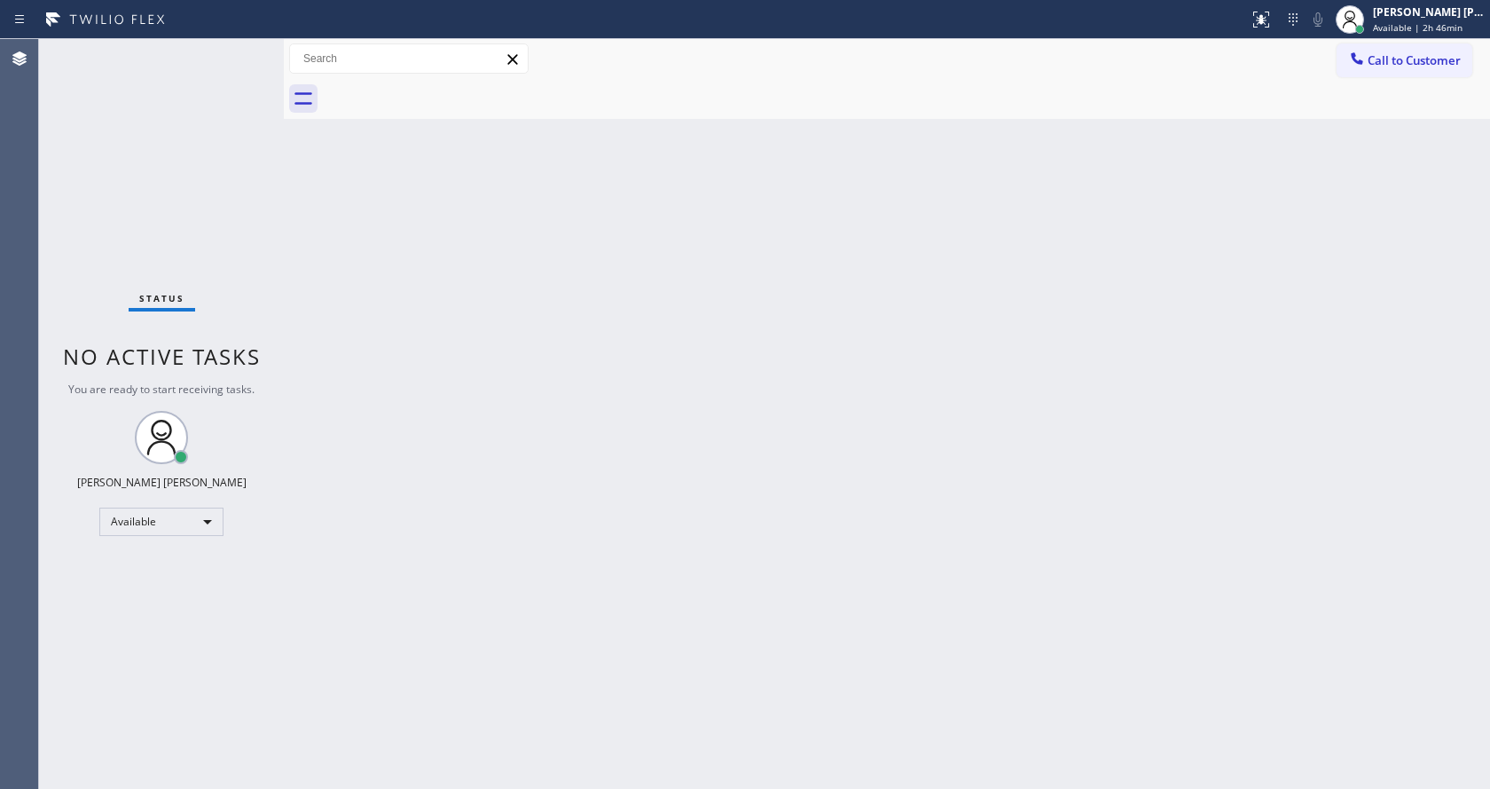
drag, startPoint x: 289, startPoint y: 289, endPoint x: 285, endPoint y: 265, distance: 24.4
click at [289, 289] on div "Back to Dashboard Change Sender ID Customers Technicians Select a contact Outbo…" at bounding box center [887, 414] width 1206 height 750
drag, startPoint x: 281, startPoint y: 61, endPoint x: 247, endPoint y: 63, distance: 34.6
click at [247, 63] on div "Status No active tasks You are ready to start receiving tasks. [PERSON_NAME] [P…" at bounding box center [764, 414] width 1451 height 750
click at [236, 51] on div "Status No active tasks You are ready to start receiving tasks. [PERSON_NAME] [P…" at bounding box center [161, 414] width 245 height 750
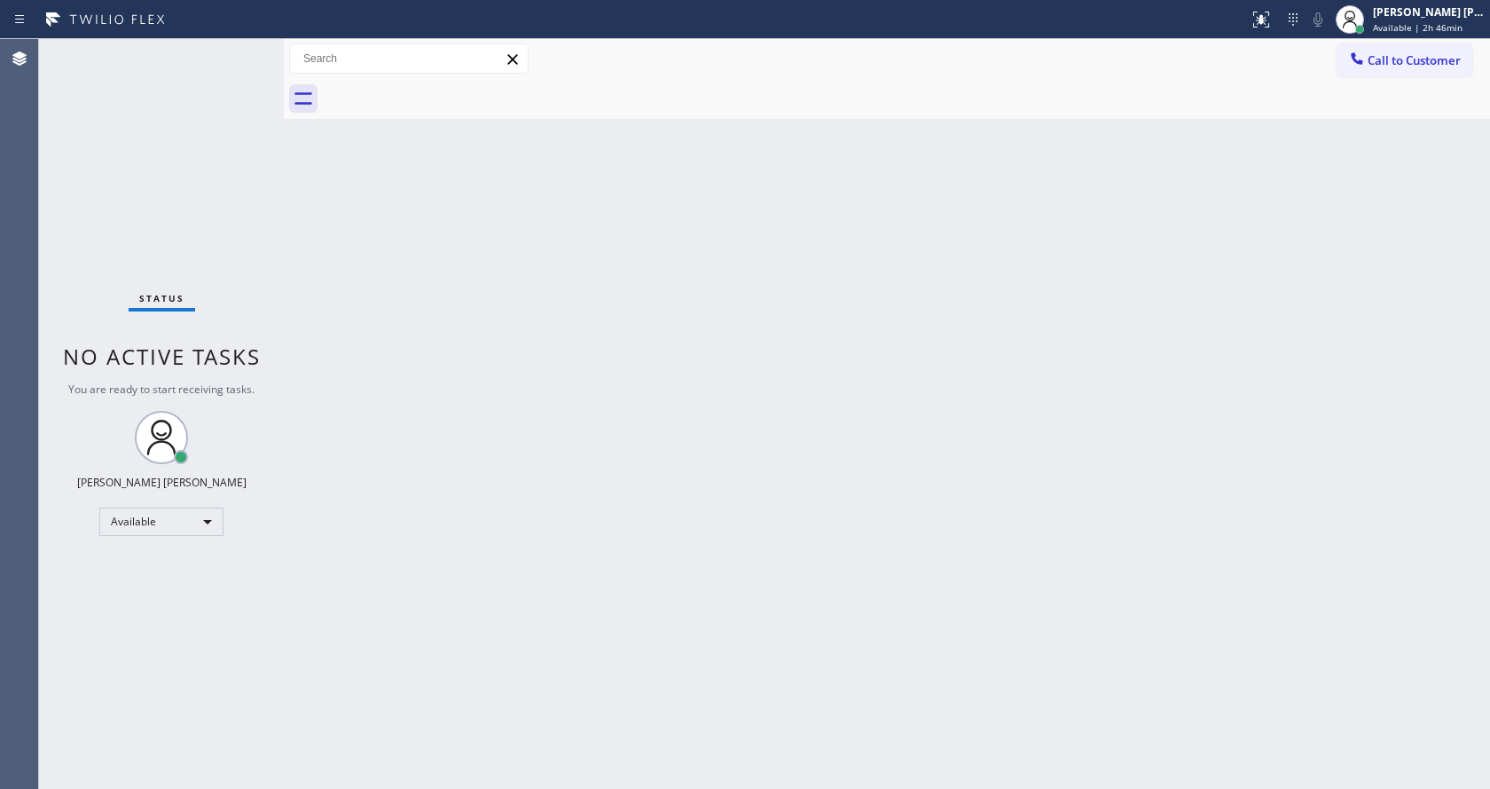
click at [852, 356] on div "Back to Dashboard Change Sender ID Customers Technicians Select a contact Outbo…" at bounding box center [887, 414] width 1206 height 750
click at [822, 551] on div "Back to Dashboard Change Sender ID Customers Technicians Select a contact Outbo…" at bounding box center [887, 414] width 1206 height 750
click at [284, 329] on div at bounding box center [284, 414] width 0 height 750
click at [240, 51] on div "Status No active tasks You are ready to start receiving tasks. [PERSON_NAME] [P…" at bounding box center [161, 414] width 245 height 750
click at [893, 372] on div "Back to Dashboard Change Sender ID Customers Technicians Select a contact Outbo…" at bounding box center [887, 414] width 1206 height 750
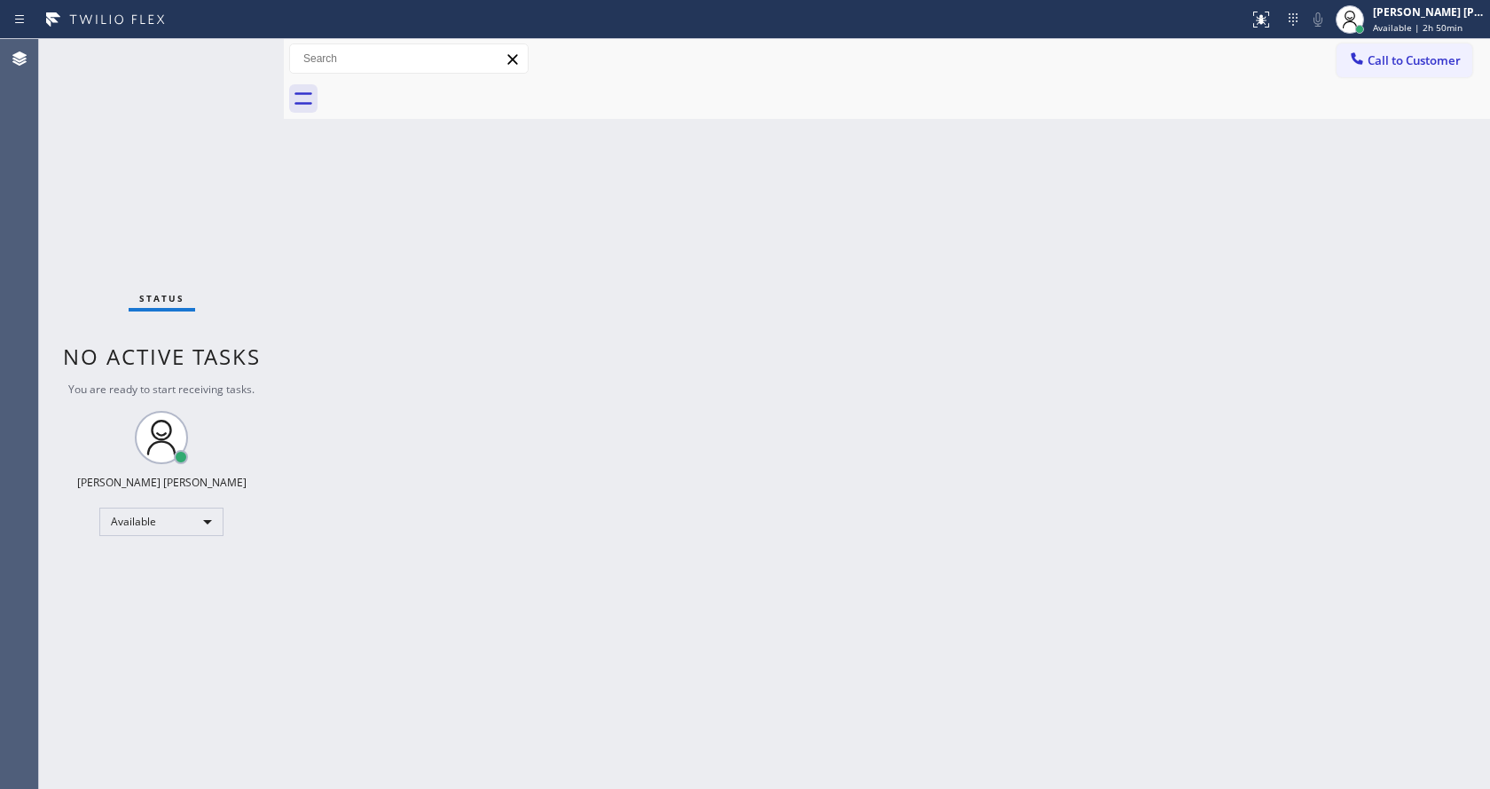
click at [848, 559] on div "Back to Dashboard Change Sender ID Customers Technicians Select a contact Outbo…" at bounding box center [887, 414] width 1206 height 750
click at [431, 321] on div "Back to Dashboard Change Sender ID Customers Technicians Select a contact Outbo…" at bounding box center [887, 414] width 1206 height 750
click at [251, 263] on div "Status No active tasks You are ready to start receiving tasks. [PERSON_NAME] [P…" at bounding box center [161, 414] width 245 height 750
click at [1418, 18] on div "[PERSON_NAME] [PERSON_NAME]" at bounding box center [1429, 11] width 112 height 15
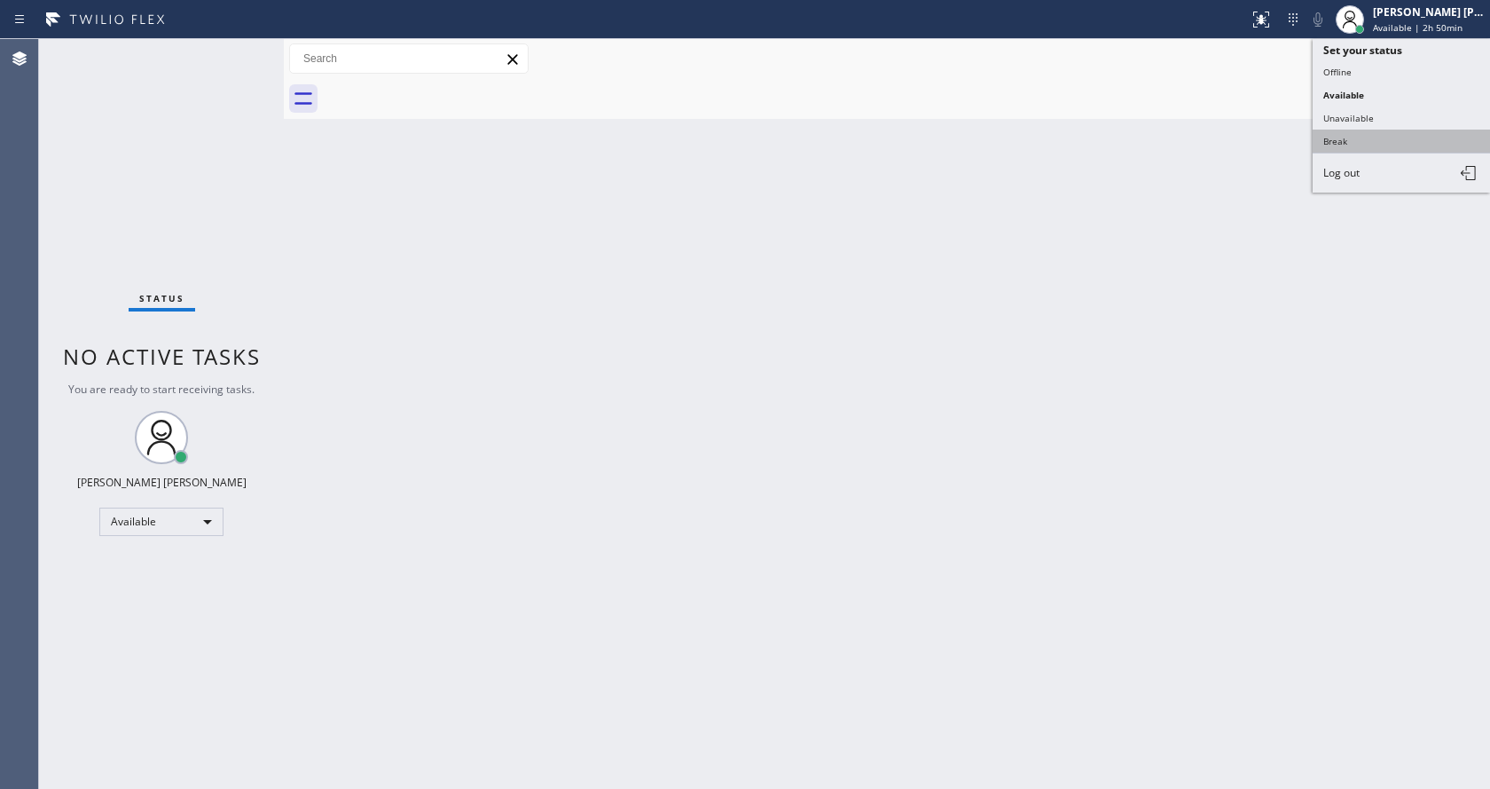
click at [1391, 137] on button "Break" at bounding box center [1401, 141] width 177 height 23
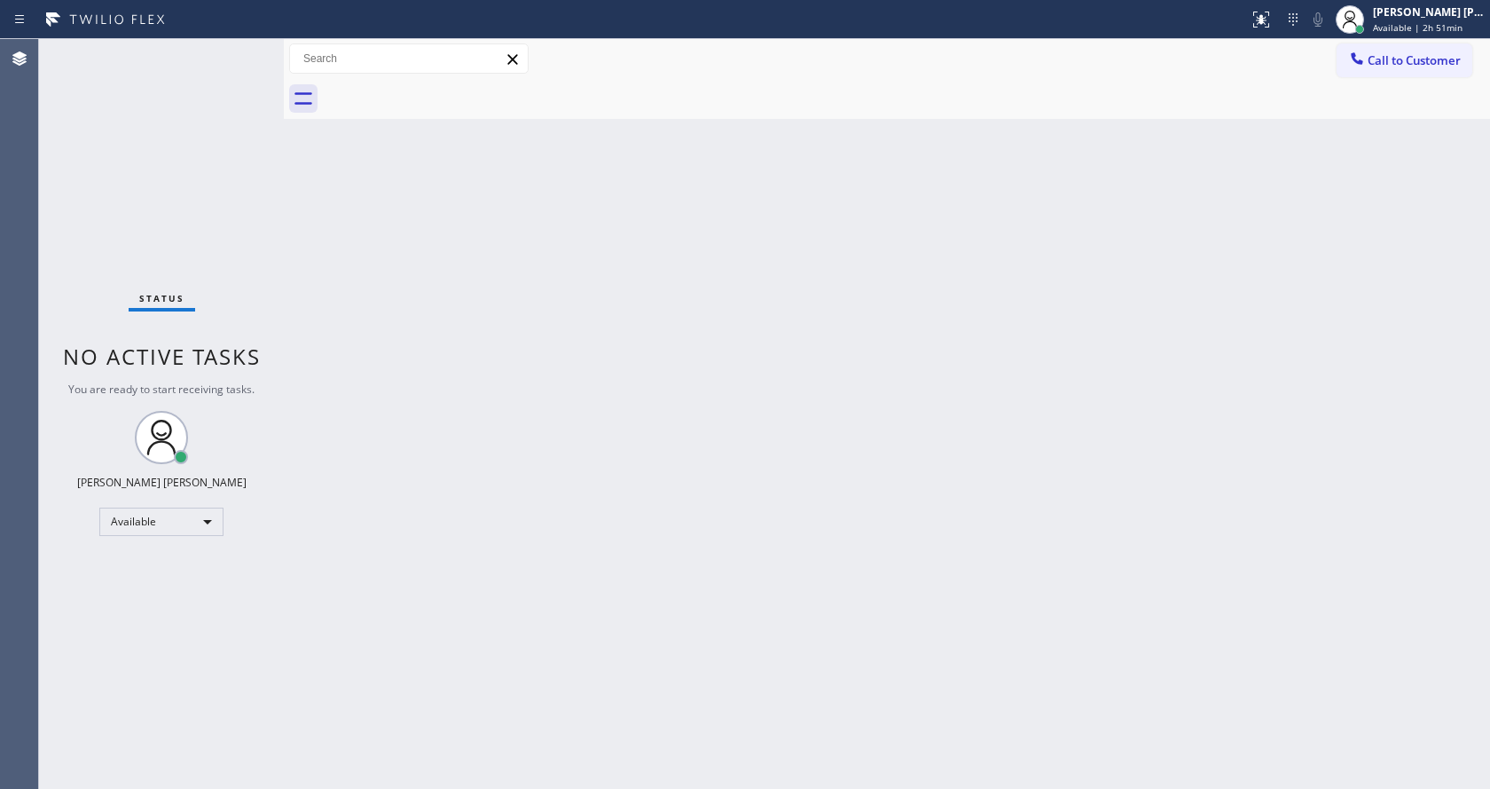
click at [932, 418] on div "Back to Dashboard Change Sender ID Customers Technicians Select a contact Outbo…" at bounding box center [887, 414] width 1206 height 750
click at [640, 695] on div "Back to Dashboard Change Sender ID Customers Technicians Select a contact Outbo…" at bounding box center [887, 414] width 1206 height 750
click at [373, 362] on div "Back to Dashboard Change Sender ID Customers Technicians Select a contact Outbo…" at bounding box center [887, 414] width 1206 height 750
click at [236, 64] on div "Status No active tasks Change activity state to start receiving tasks. [PERSON_…" at bounding box center [161, 414] width 245 height 750
click at [1206, 226] on div "Back to Dashboard Change Sender ID Customers Technicians Select a contact Outbo…" at bounding box center [887, 414] width 1206 height 750
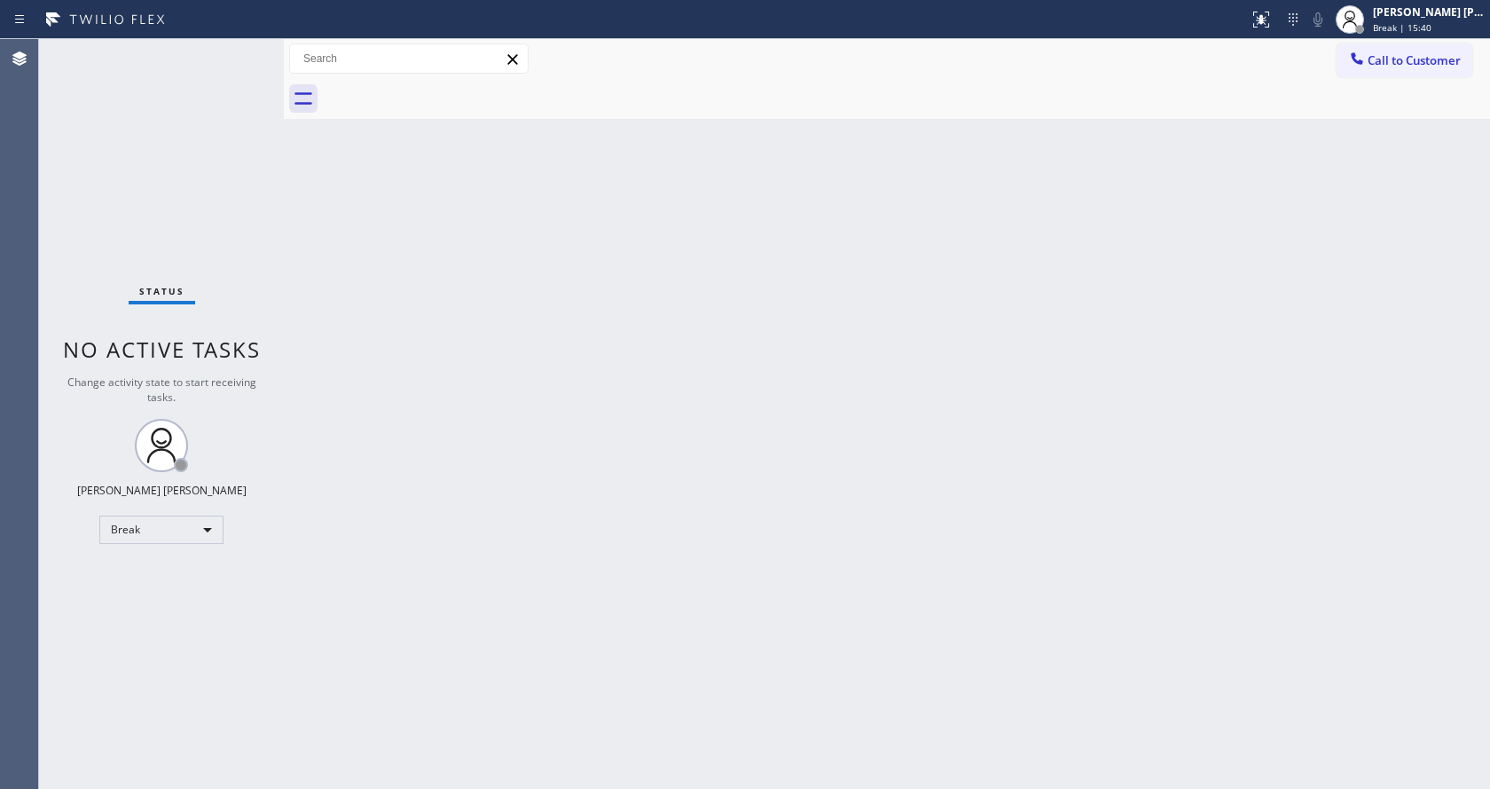
drag, startPoint x: 1268, startPoint y: 276, endPoint x: 1277, endPoint y: 271, distance: 10.3
click at [1277, 271] on div "Back to Dashboard Change Sender ID Customers Technicians Select a contact Outbo…" at bounding box center [887, 414] width 1206 height 750
click at [1403, 25] on span "Break | 15:40" at bounding box center [1402, 27] width 59 height 12
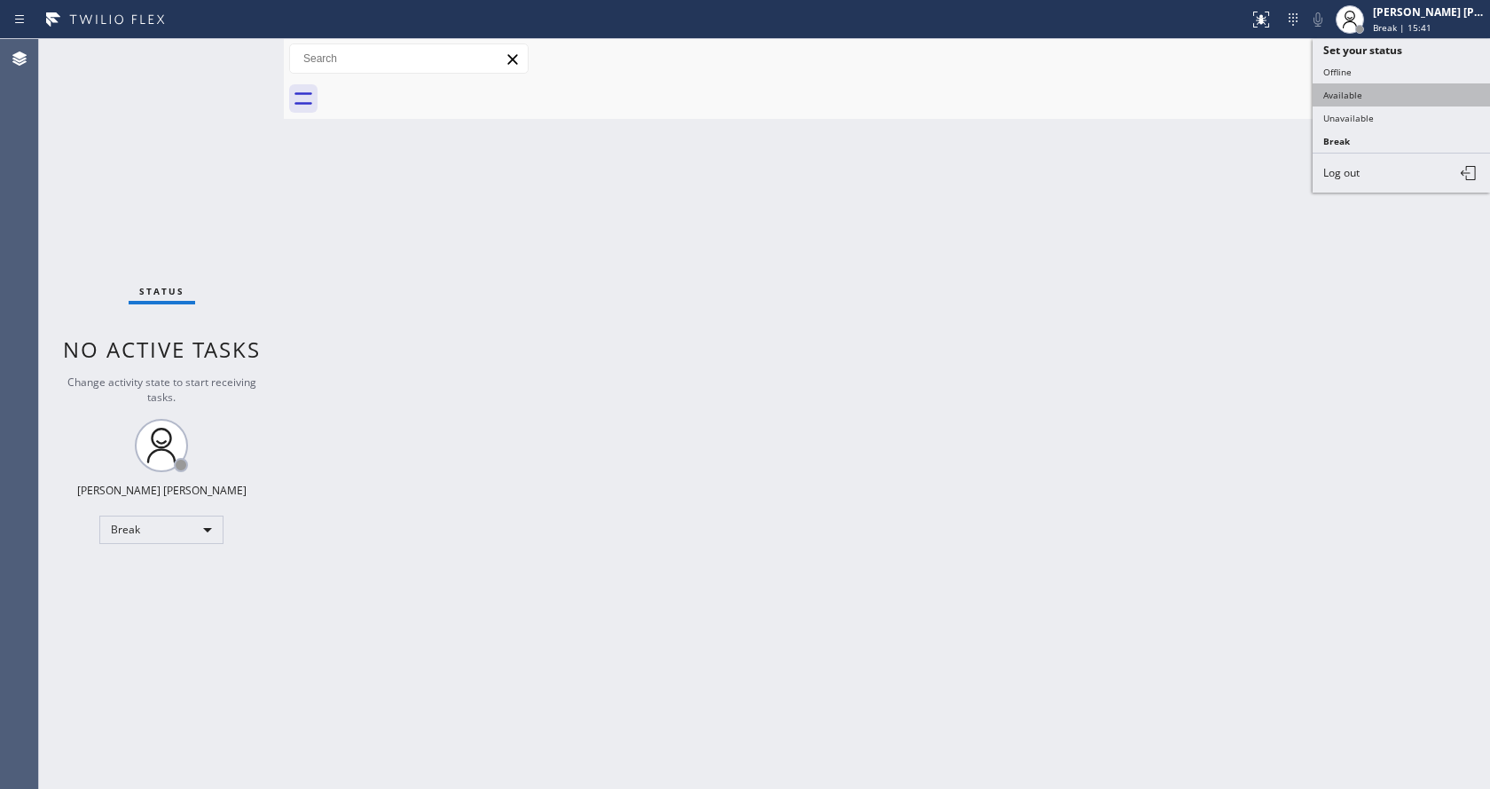
click at [1385, 86] on button "Available" at bounding box center [1401, 94] width 177 height 23
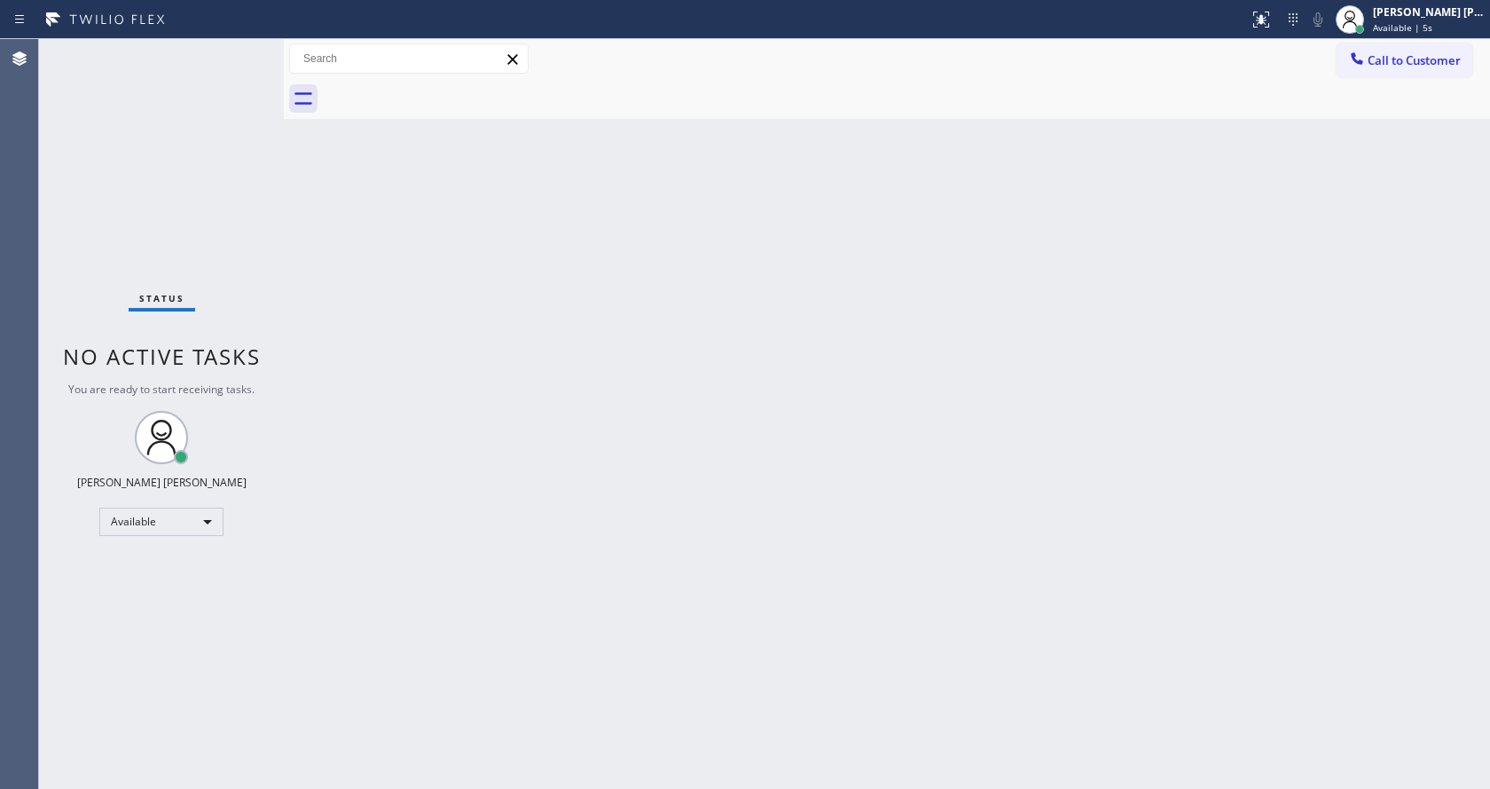
click at [1251, 144] on div "Back to Dashboard Change Sender ID Customers Technicians Select a contact Outbo…" at bounding box center [887, 414] width 1206 height 750
click at [995, 108] on div at bounding box center [906, 99] width 1167 height 40
drag, startPoint x: 1159, startPoint y: 202, endPoint x: 1216, endPoint y: 350, distance: 158.6
click at [1159, 204] on div "Back to Dashboard Change Sender ID Customers Technicians Select a contact Outbo…" at bounding box center [887, 414] width 1206 height 750
click at [1216, 350] on div "Back to Dashboard Change Sender ID Customers Technicians Select a contact Outbo…" at bounding box center [887, 414] width 1206 height 750
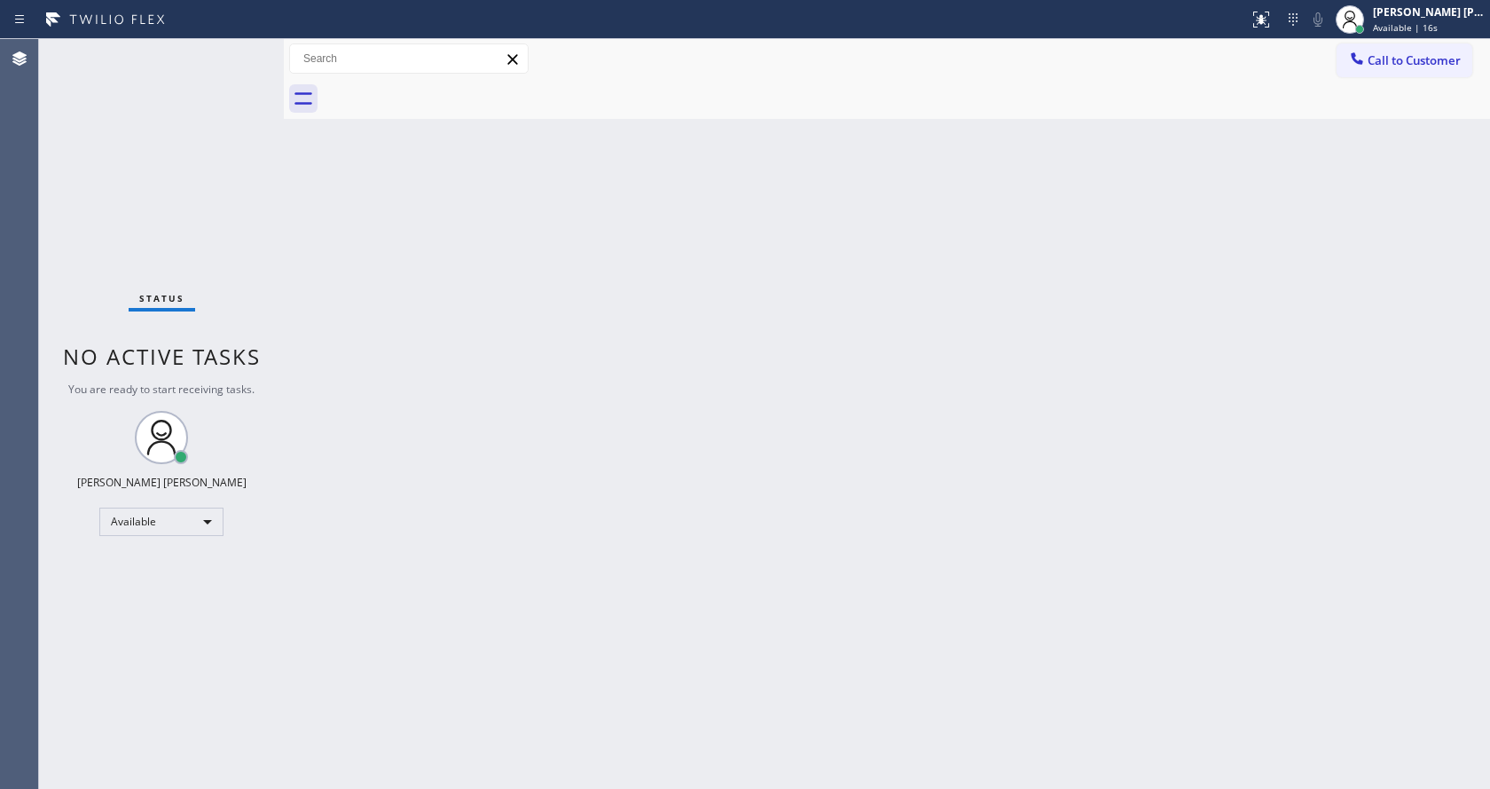
click at [554, 640] on div "Back to Dashboard Change Sender ID Customers Technicians Select a contact Outbo…" at bounding box center [887, 414] width 1206 height 750
click at [418, 544] on div "Back to Dashboard Change Sender ID Customers Technicians Select a contact Outbo…" at bounding box center [887, 414] width 1206 height 750
click at [184, 70] on div "Status No active tasks You are ready to start receiving tasks. [PERSON_NAME] [P…" at bounding box center [161, 414] width 245 height 750
click at [647, 552] on div "Back to Dashboard Change Sender ID Customers Technicians Select a contact Outbo…" at bounding box center [887, 414] width 1206 height 750
click at [354, 418] on div "Back to Dashboard Change Sender ID Customers Technicians Select a contact Outbo…" at bounding box center [887, 414] width 1206 height 750
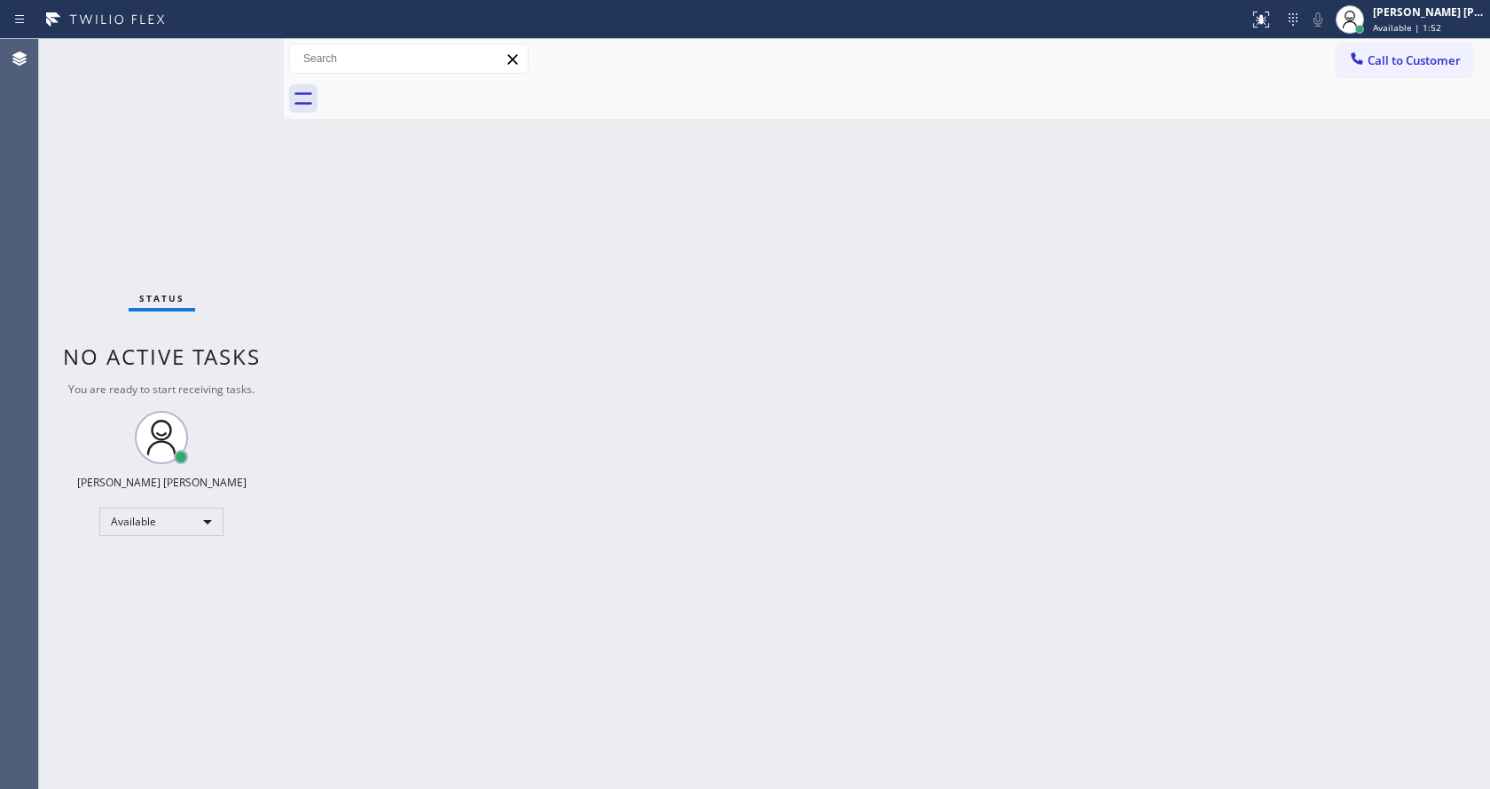
click at [527, 766] on div "Back to Dashboard Change Sender ID Customers Technicians Select a contact Outbo…" at bounding box center [887, 414] width 1206 height 750
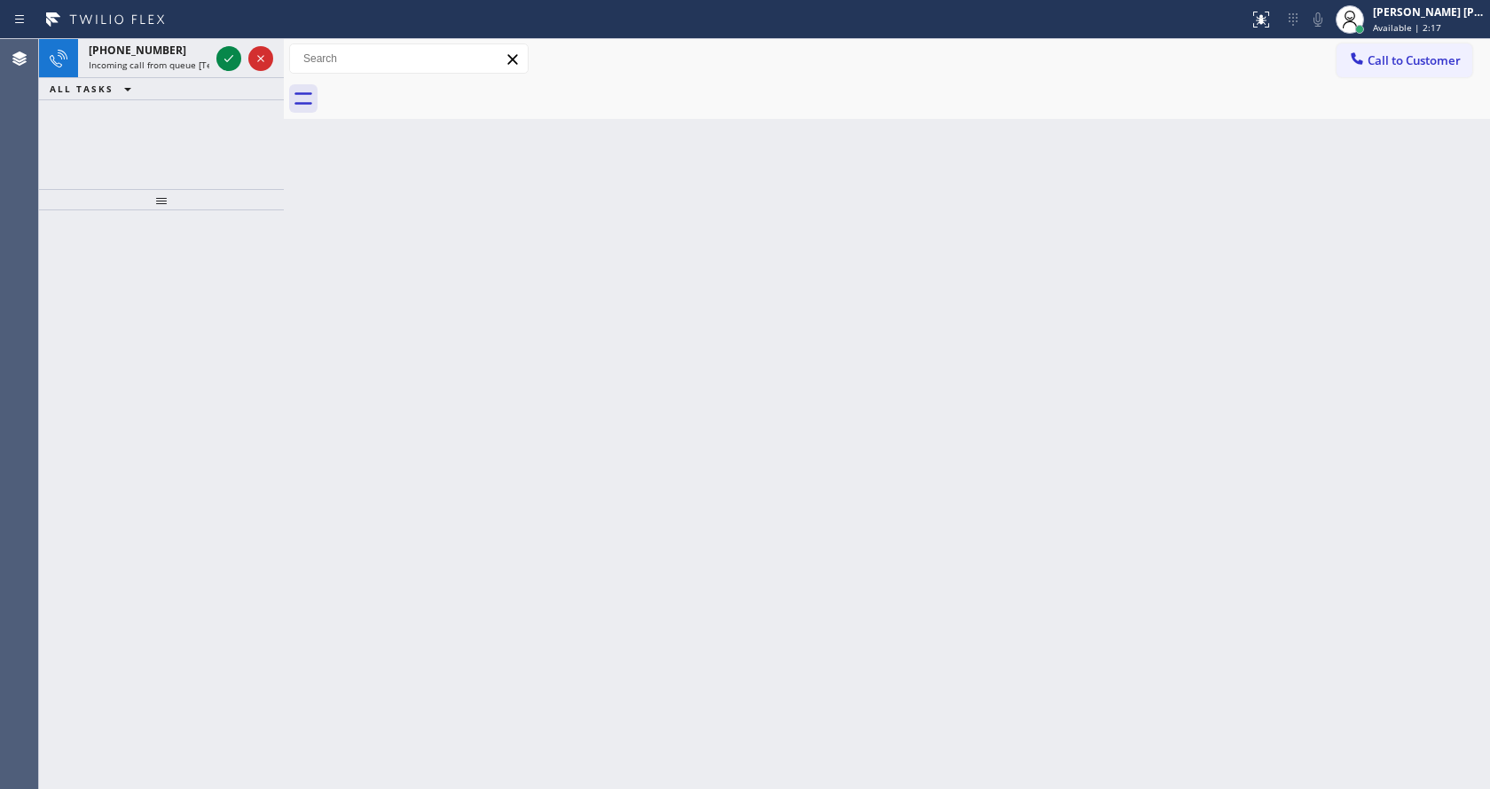
drag, startPoint x: 356, startPoint y: 163, endPoint x: 342, endPoint y: 162, distance: 14.2
click at [356, 163] on div "Back to Dashboard Change Sender ID Customers Technicians Select a contact Outbo…" at bounding box center [887, 414] width 1206 height 750
click at [159, 67] on span "Incoming call from queue [Test] All" at bounding box center [162, 65] width 147 height 12
click at [456, 309] on div "Back to Dashboard Change Sender ID Customers Technicians Select a contact Outbo…" at bounding box center [887, 414] width 1206 height 750
click at [179, 59] on span "Incoming call from queue [Test] All" at bounding box center [162, 65] width 147 height 12
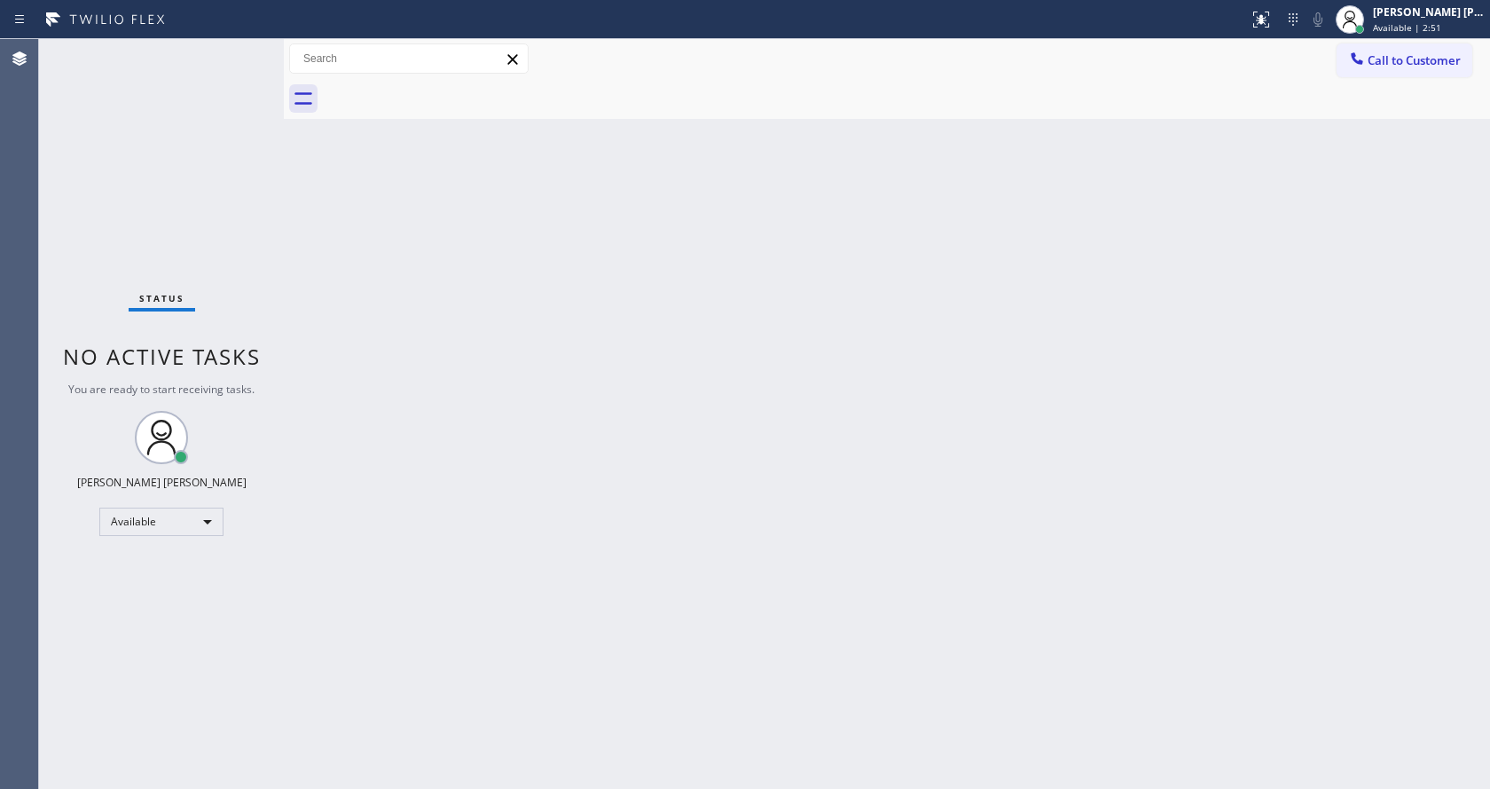
click at [740, 551] on div "Back to Dashboard Change Sender ID Customers Technicians Select a contact Outbo…" at bounding box center [887, 414] width 1206 height 750
click at [672, 378] on div "Back to Dashboard Change Sender ID Customers Technicians Select a contact Outbo…" at bounding box center [887, 414] width 1206 height 750
click at [461, 336] on div "Back to Dashboard Change Sender ID Customers Technicians Select a contact Outbo…" at bounding box center [887, 414] width 1206 height 750
click at [1104, 414] on div "Back to Dashboard Change Sender ID Customers Technicians Select a contact Outbo…" at bounding box center [887, 414] width 1206 height 750
click at [810, 544] on div "Back to Dashboard Change Sender ID Customers Technicians Select a contact Outbo…" at bounding box center [887, 414] width 1206 height 750
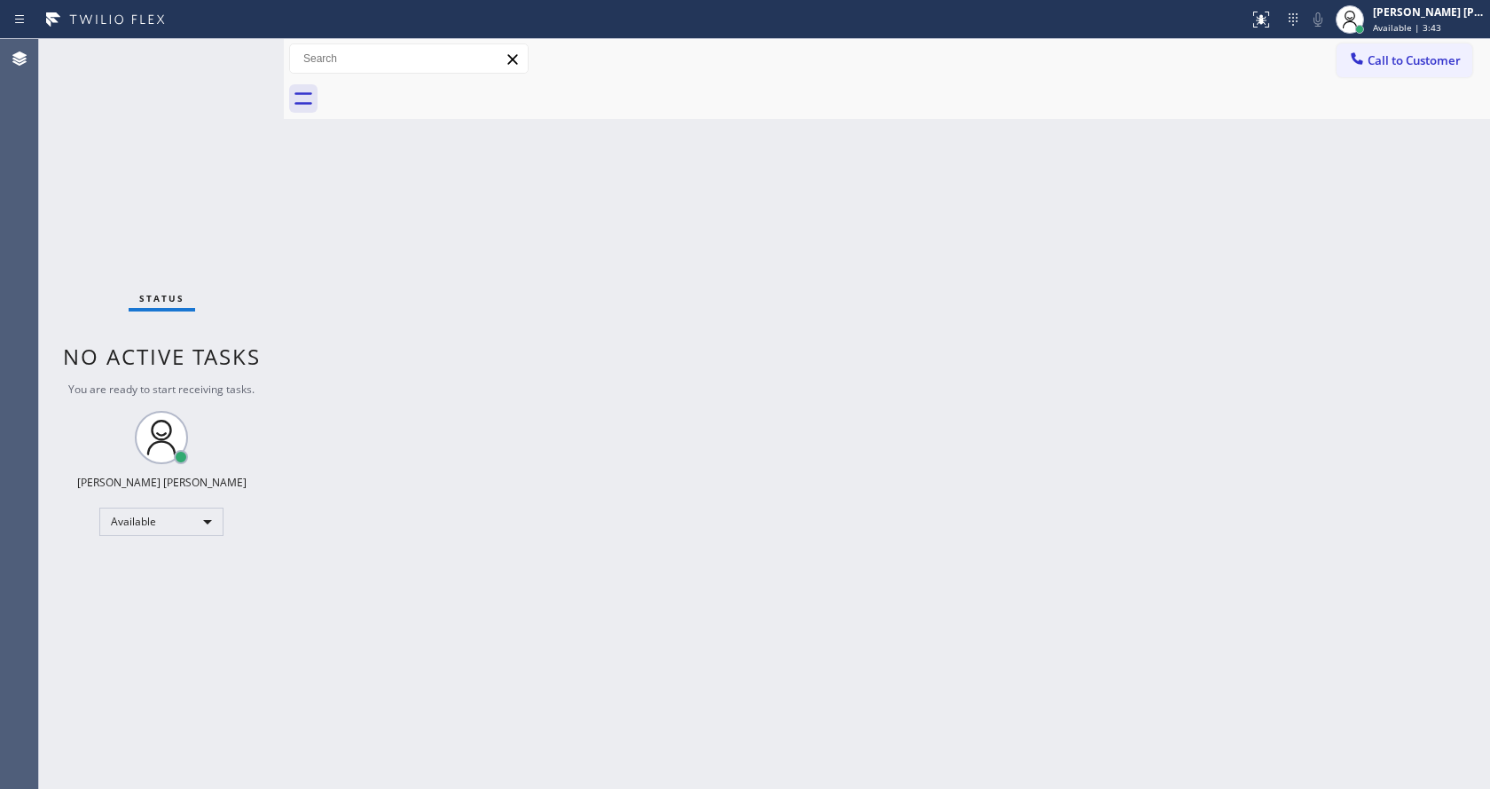
click at [397, 380] on div "Back to Dashboard Change Sender ID Customers Technicians Select a contact Outbo…" at bounding box center [887, 414] width 1206 height 750
click at [247, 50] on div "Status No active tasks You are ready to start receiving tasks. [PERSON_NAME] [P…" at bounding box center [161, 414] width 245 height 750
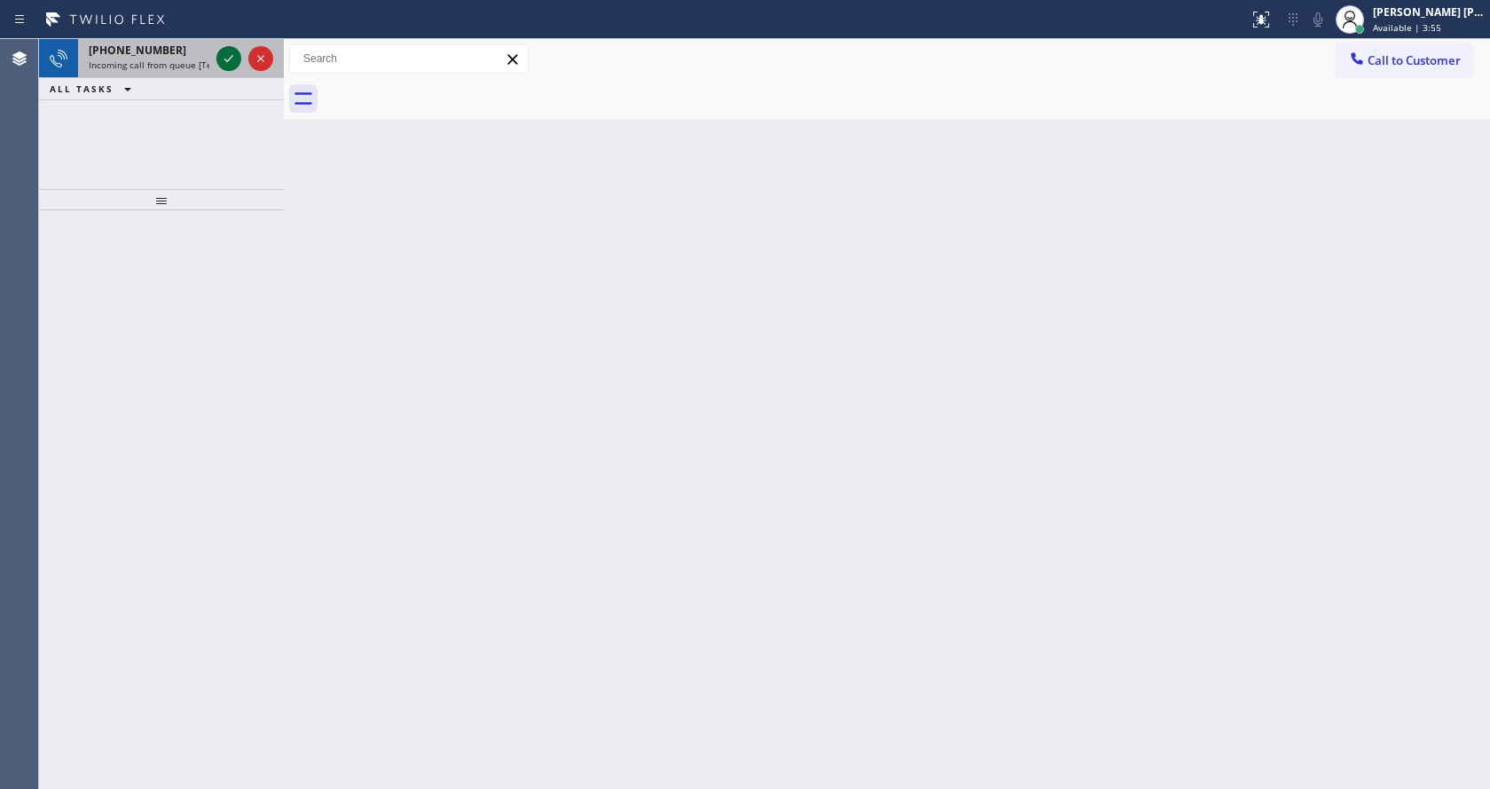
click at [224, 55] on icon at bounding box center [228, 58] width 21 height 21
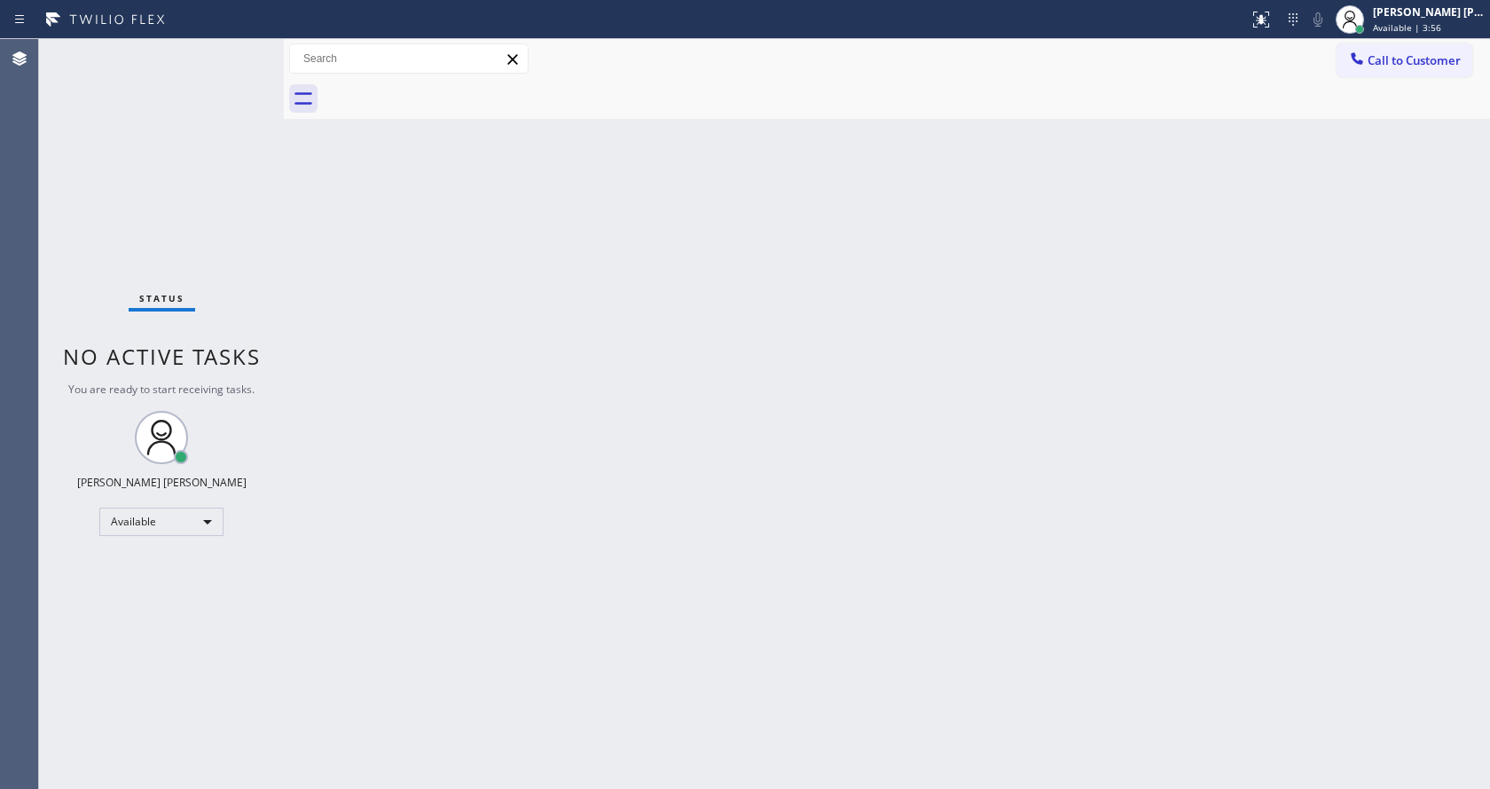
click at [696, 408] on div "Back to Dashboard Change Sender ID Customers Technicians Select a contact Outbo…" at bounding box center [887, 414] width 1206 height 750
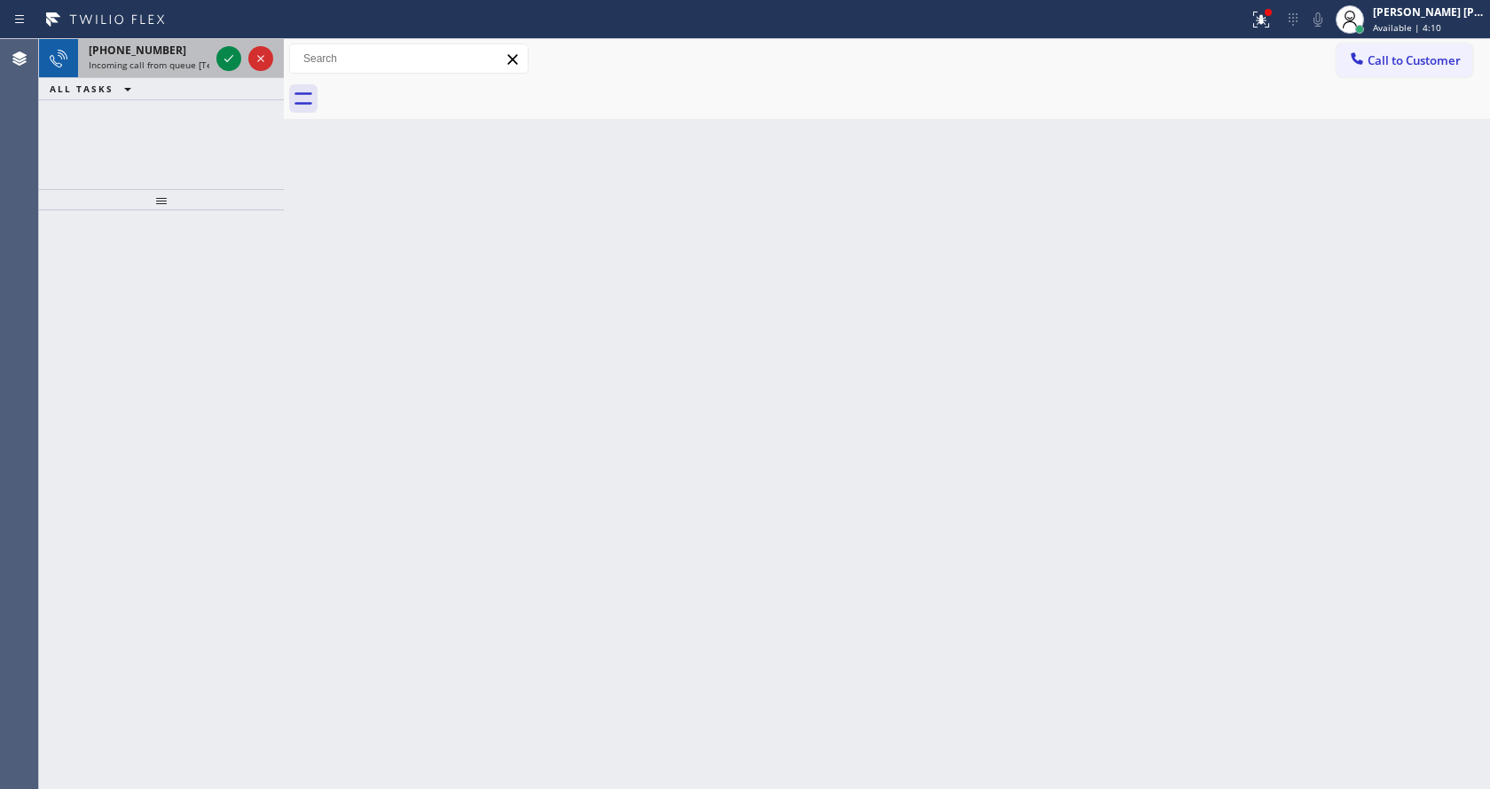
click at [188, 77] on div "[PHONE_NUMBER] Incoming call from queue [Test] All" at bounding box center [161, 58] width 245 height 39
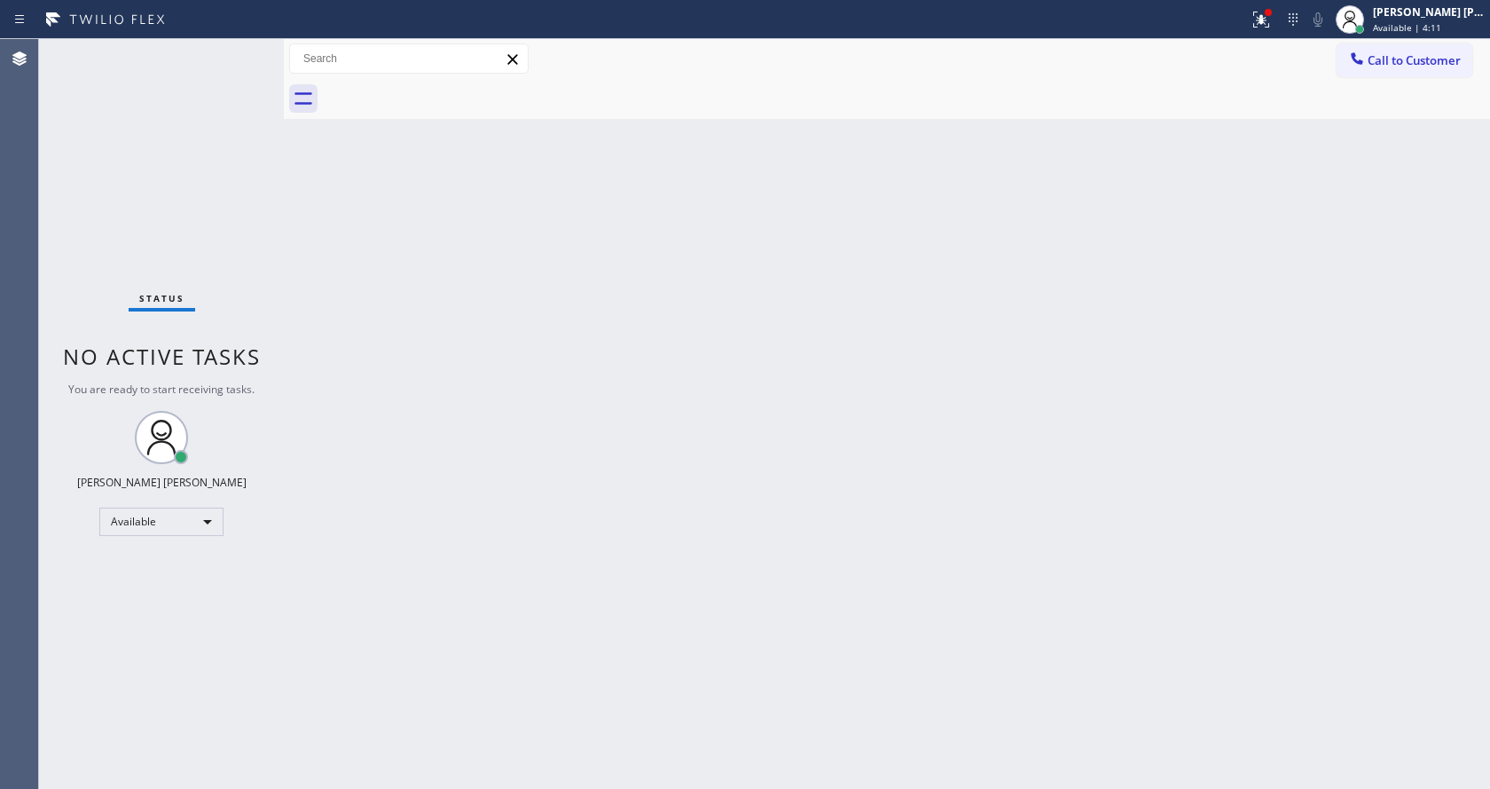
click at [553, 403] on div "Back to Dashboard Change Sender ID Customers Technicians Select a contact Outbo…" at bounding box center [887, 414] width 1206 height 750
click at [643, 587] on div "Back to Dashboard Change Sender ID Customers Technicians Select a contact Outbo…" at bounding box center [887, 414] width 1206 height 750
click at [351, 220] on div "Back to Dashboard Change Sender ID Customers Technicians Select a contact Outbo…" at bounding box center [887, 414] width 1206 height 750
click at [650, 408] on div "Back to Dashboard Change Sender ID Customers Technicians Select a contact Outbo…" at bounding box center [887, 414] width 1206 height 750
click at [237, 52] on div "Status No active tasks You are ready to start receiving tasks. [PERSON_NAME] [P…" at bounding box center [161, 414] width 245 height 750
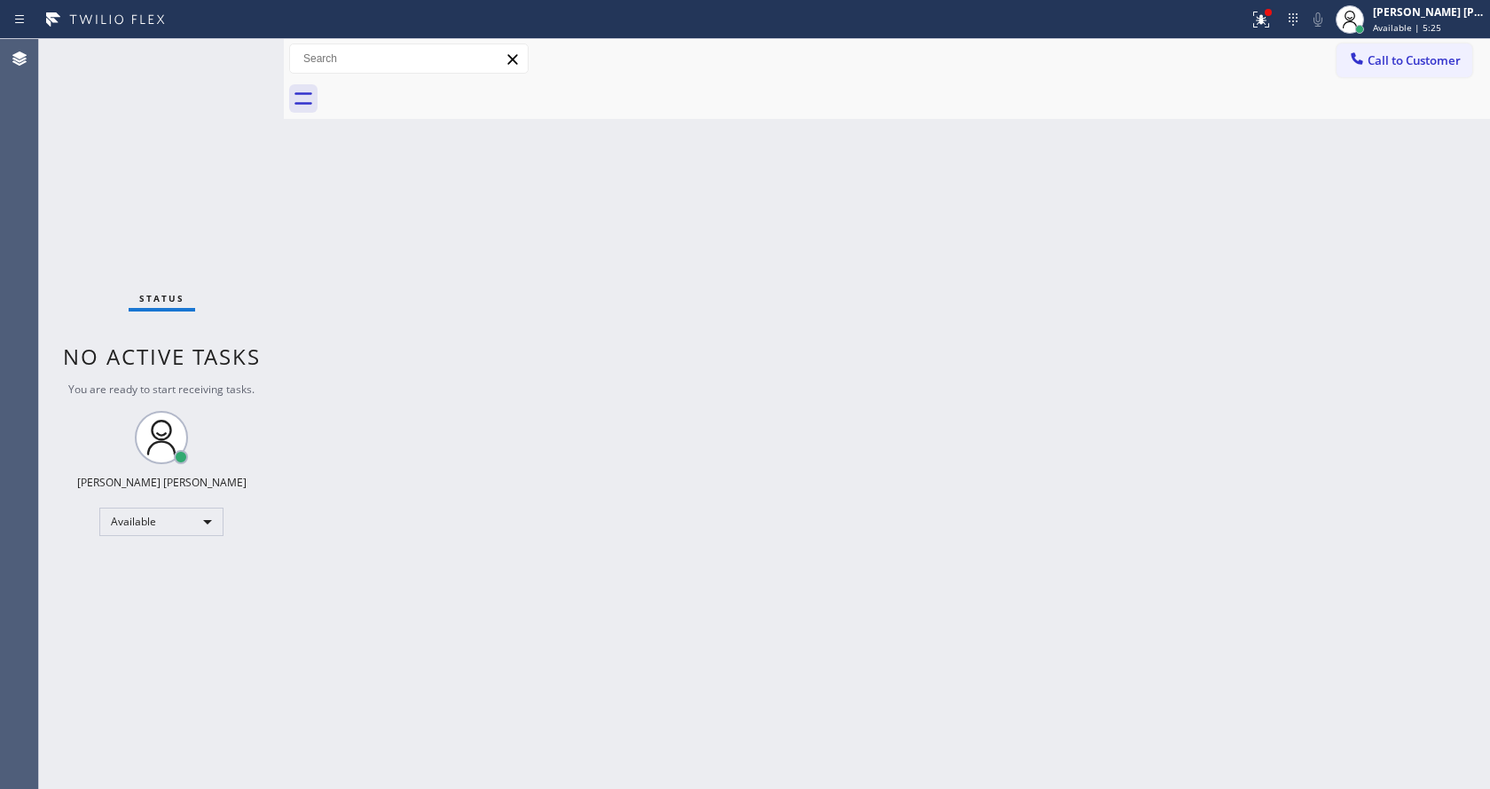
click at [237, 52] on div "Status No active tasks You are ready to start receiving tasks. [PERSON_NAME] [P…" at bounding box center [161, 414] width 245 height 750
click at [242, 49] on div "Status No active tasks You are ready to start receiving tasks. [PERSON_NAME] [P…" at bounding box center [161, 414] width 245 height 750
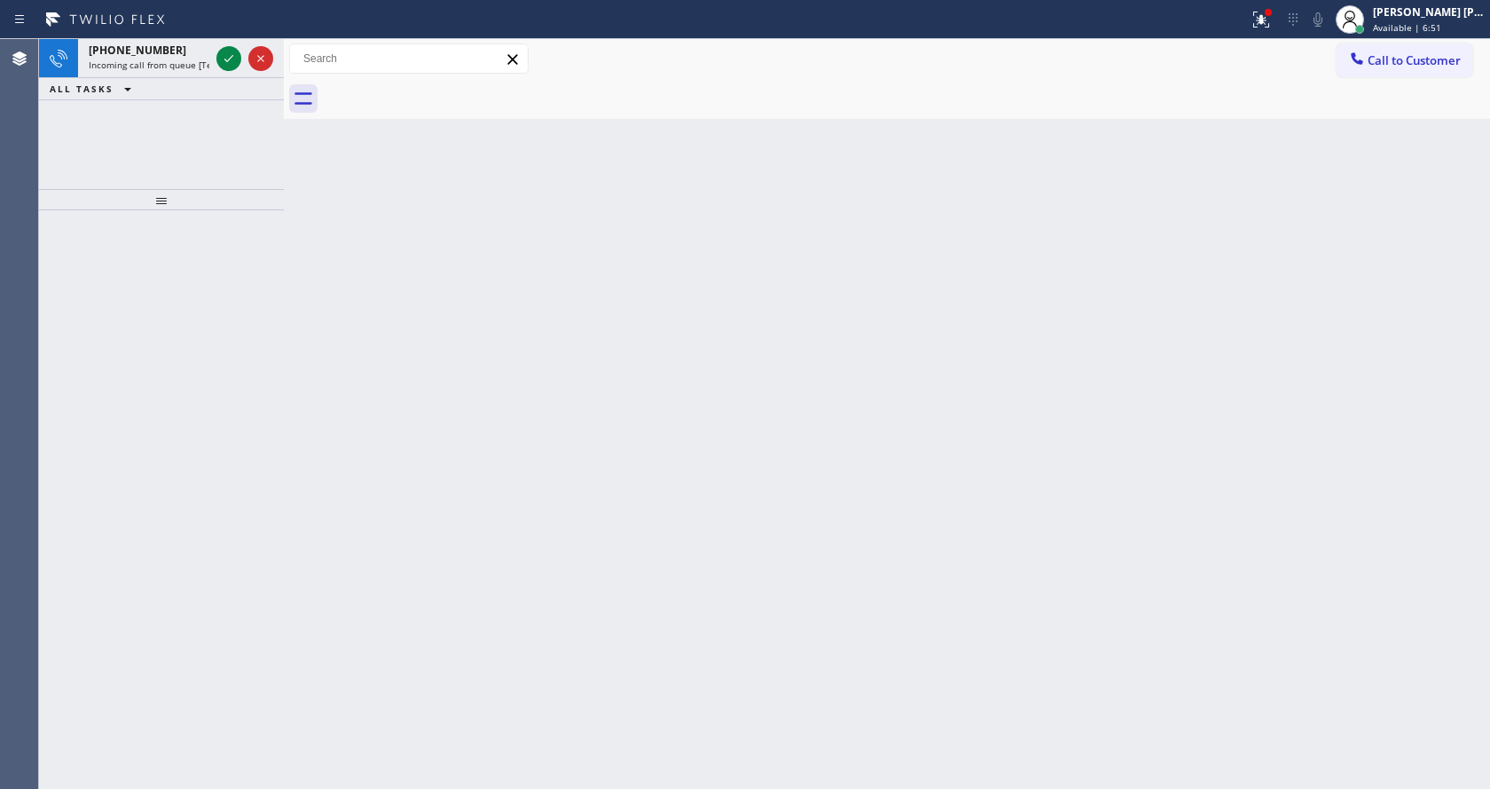
click at [369, 335] on div "Back to Dashboard Change Sender ID Customers Technicians Select a contact Outbo…" at bounding box center [887, 414] width 1206 height 750
click at [178, 67] on span "Incoming call from queue [Test] All" at bounding box center [162, 65] width 147 height 12
click at [601, 340] on div "Back to Dashboard Change Sender ID Customers Technicians Select a contact Outbo…" at bounding box center [887, 414] width 1206 height 750
click at [157, 72] on div "[PHONE_NUMBER] Incoming call from queue [Test] All" at bounding box center [145, 58] width 135 height 39
click at [452, 397] on div "Back to Dashboard Change Sender ID Customers Technicians Select a contact Outbo…" at bounding box center [887, 414] width 1206 height 750
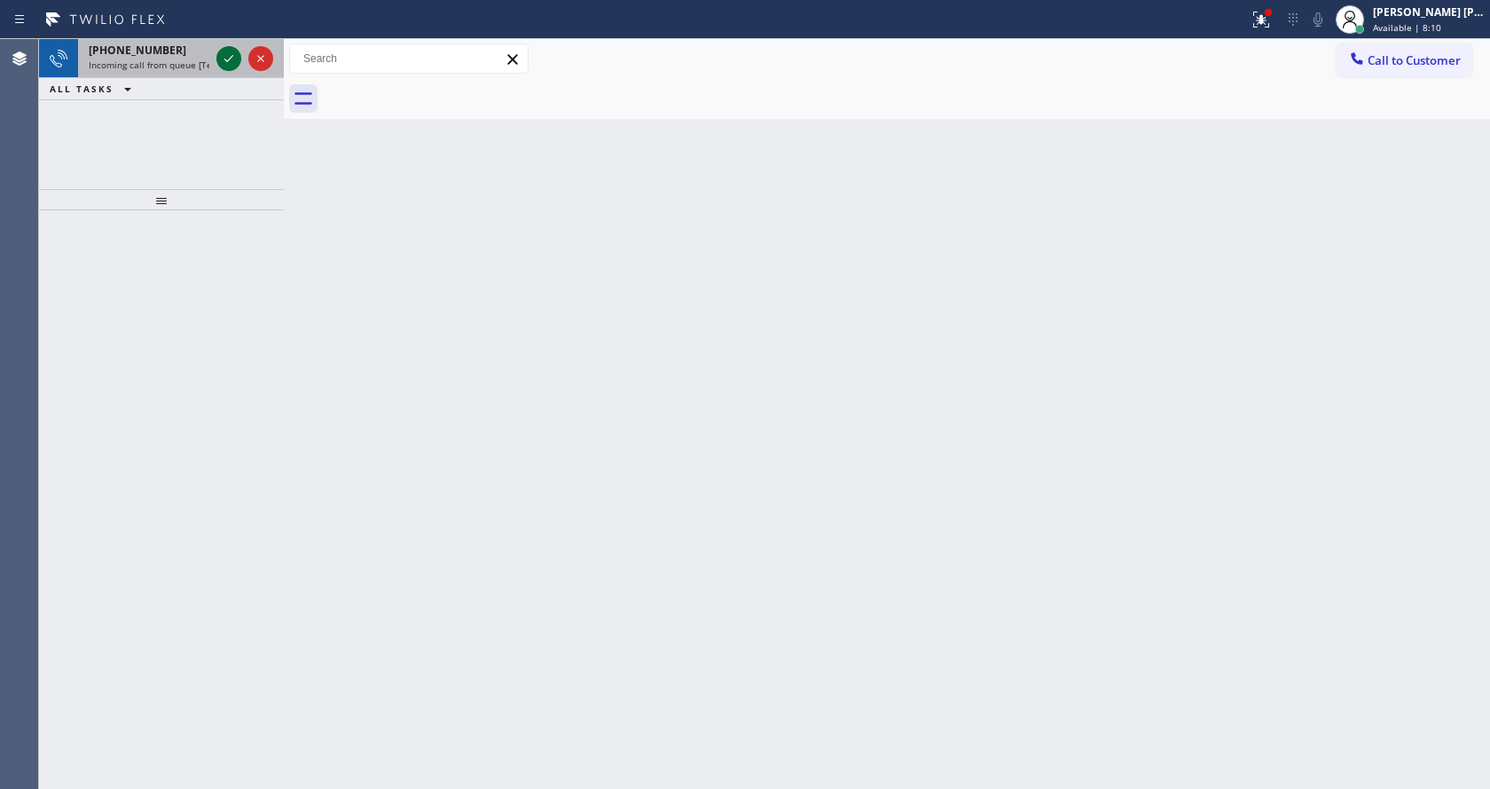
click at [223, 59] on icon at bounding box center [228, 58] width 21 height 21
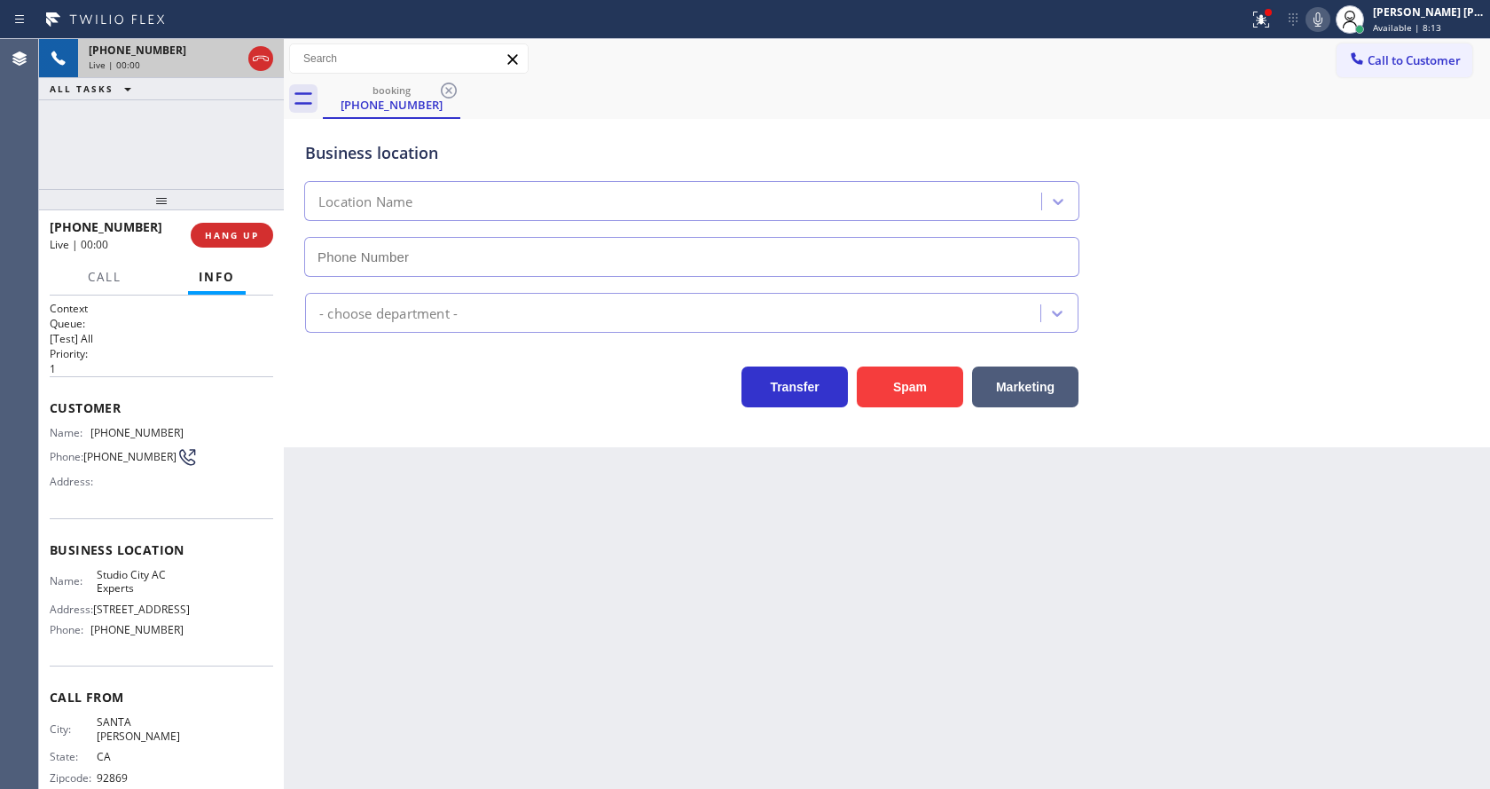
type input "[PHONE_NUMBER]"
click at [592, 534] on div "Back to Dashboard Change Sender ID Customers Technicians Select a contact Outbo…" at bounding box center [887, 414] width 1206 height 750
click at [558, 559] on div "Back to Dashboard Change Sender ID Customers Technicians Select a contact Outbo…" at bounding box center [887, 414] width 1206 height 750
click at [428, 556] on div "Back to Dashboard Change Sender ID Customers Technicians Select a contact Outbo…" at bounding box center [887, 414] width 1206 height 750
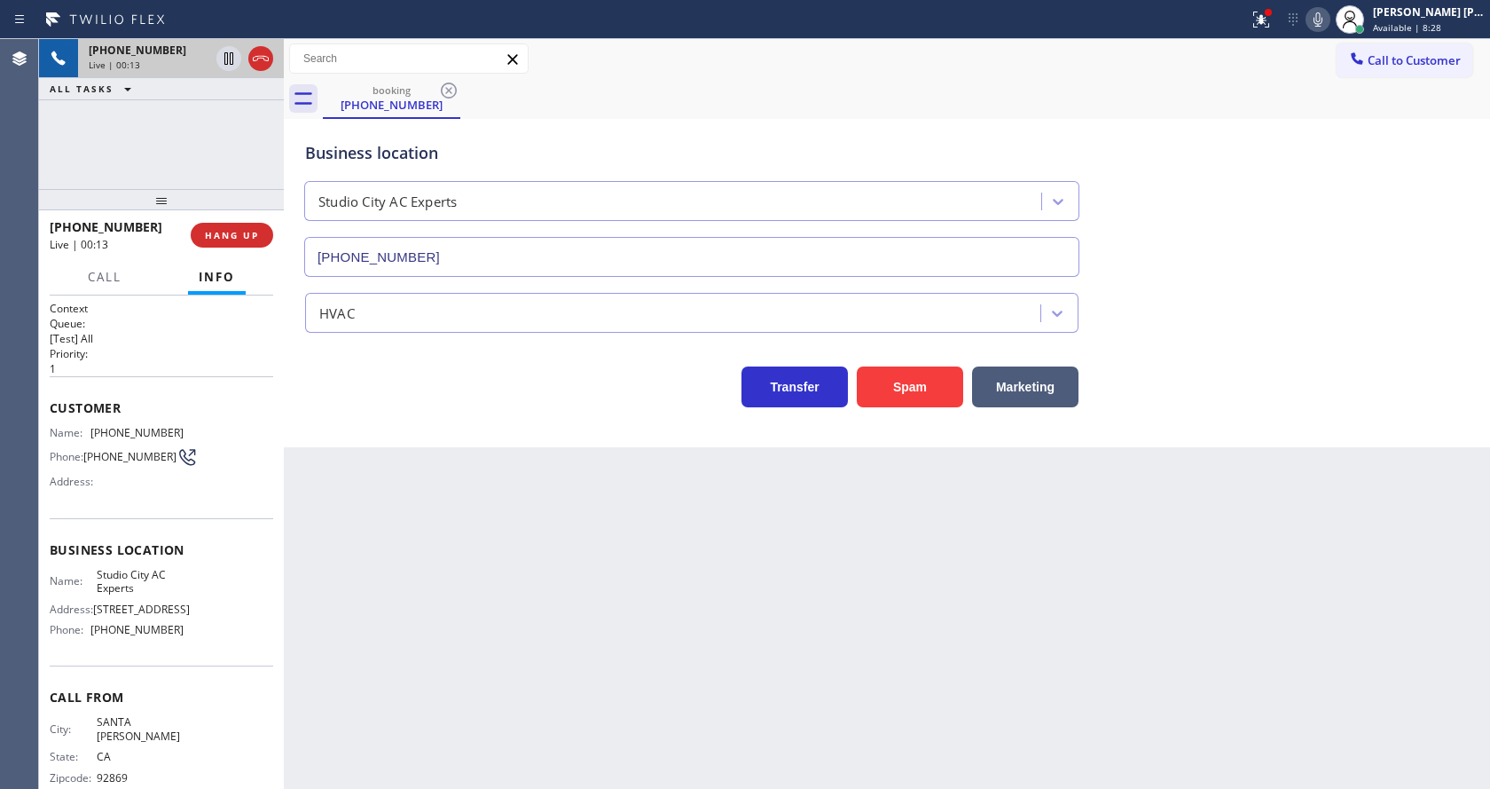
click at [178, 575] on div "Name: Studio City AC Experts Address: [STREET_ADDRESS] Phone: [PHONE_NUMBER]" at bounding box center [162, 606] width 224 height 76
drag, startPoint x: 89, startPoint y: 427, endPoint x: 169, endPoint y: 429, distance: 79.9
click at [169, 429] on div "Name: [PHONE_NUMBER]" at bounding box center [117, 432] width 134 height 13
click at [448, 529] on div "Back to Dashboard Change Sender ID Customers Technicians Select a contact Outbo…" at bounding box center [887, 414] width 1206 height 750
click at [202, 609] on div "Name: Studio City AC Experts Address: [STREET_ADDRESS] Phone: [PHONE_NUMBER]" at bounding box center [162, 606] width 224 height 76
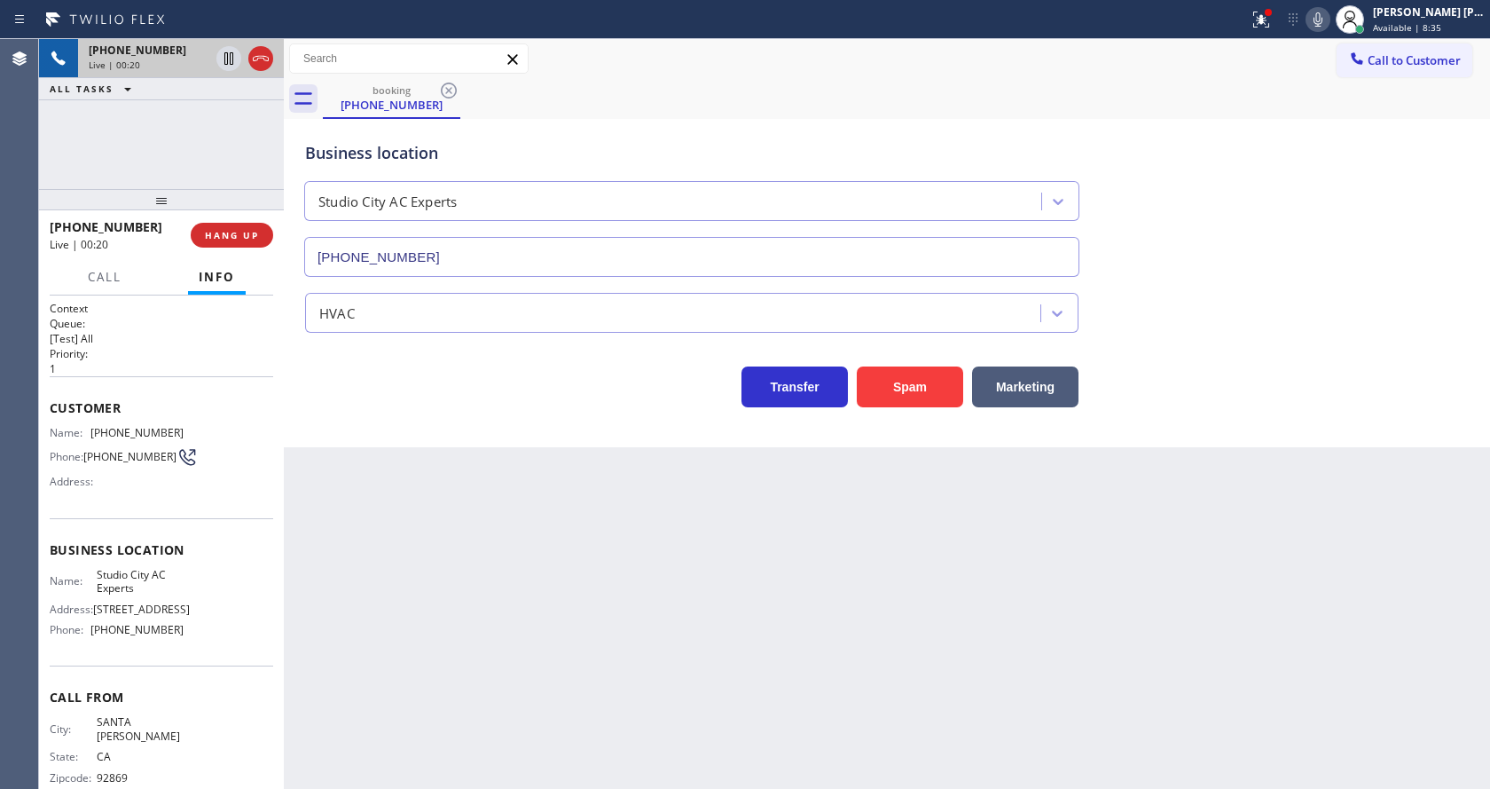
click at [189, 584] on div "Name: Studio City AC Experts Address: [STREET_ADDRESS] Phone: [PHONE_NUMBER]" at bounding box center [162, 606] width 224 height 76
click at [239, 584] on div "Name: Studio City AC Experts Address: [STREET_ADDRESS] Phone: [PHONE_NUMBER]" at bounding box center [162, 606] width 224 height 76
drag, startPoint x: 89, startPoint y: 577, endPoint x: 139, endPoint y: 590, distance: 52.3
click at [139, 590] on div "Name: Studio City AC Experts" at bounding box center [117, 581] width 134 height 27
drag, startPoint x: 532, startPoint y: 588, endPoint x: 527, endPoint y: 598, distance: 11.1
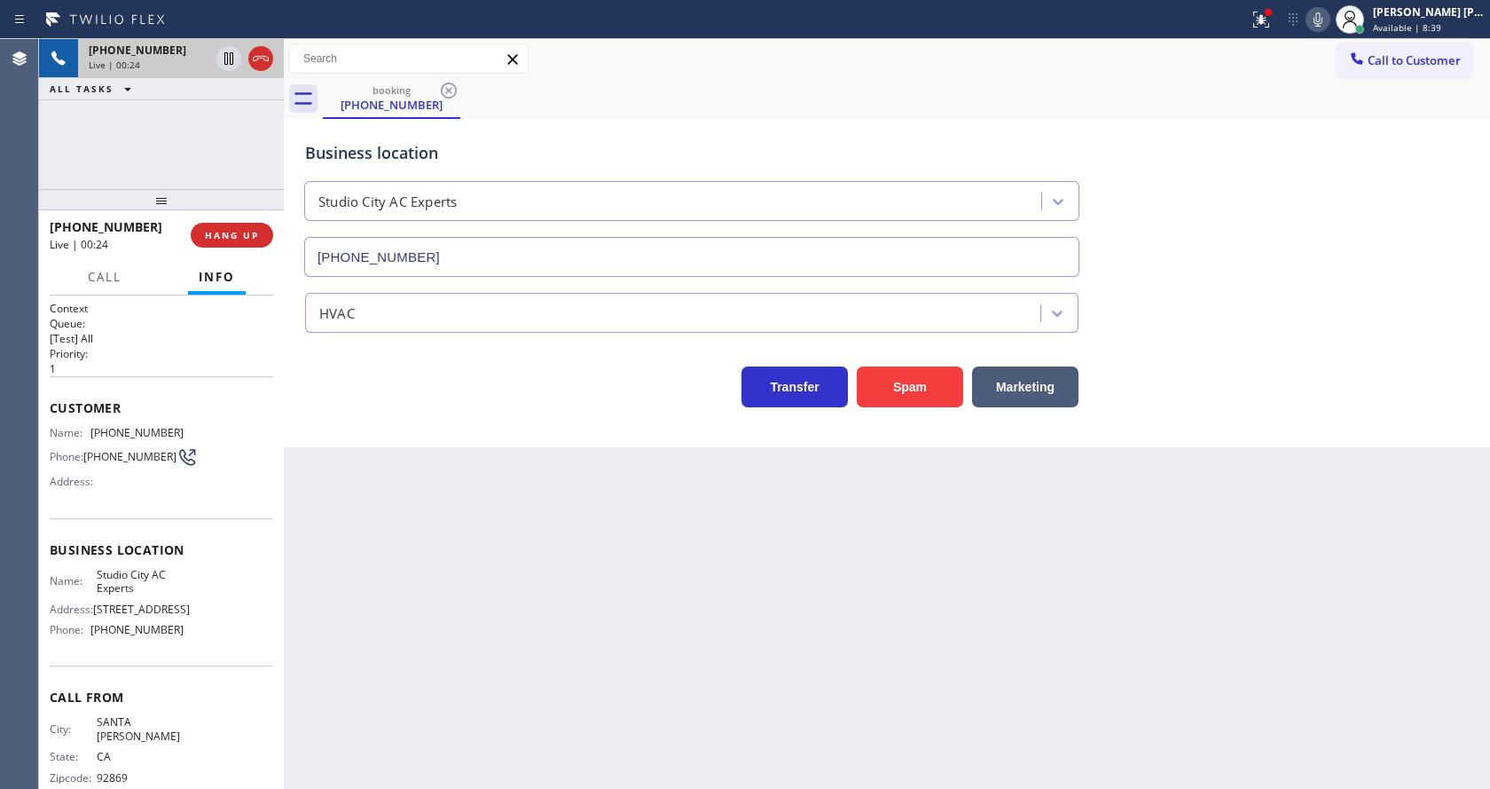
click at [531, 587] on div "Back to Dashboard Change Sender ID Customers Technicians Select a contact Outbo…" at bounding box center [887, 414] width 1206 height 750
drag, startPoint x: 240, startPoint y: 623, endPoint x: 194, endPoint y: 640, distance: 49.4
click at [240, 623] on div "Name: Studio City AC Experts Address: [STREET_ADDRESS] Phone: [PHONE_NUMBER]" at bounding box center [162, 606] width 224 height 76
drag, startPoint x: 90, startPoint y: 648, endPoint x: 170, endPoint y: 649, distance: 80.7
click at [170, 636] on div "Phone: [PHONE_NUMBER]" at bounding box center [117, 629] width 134 height 13
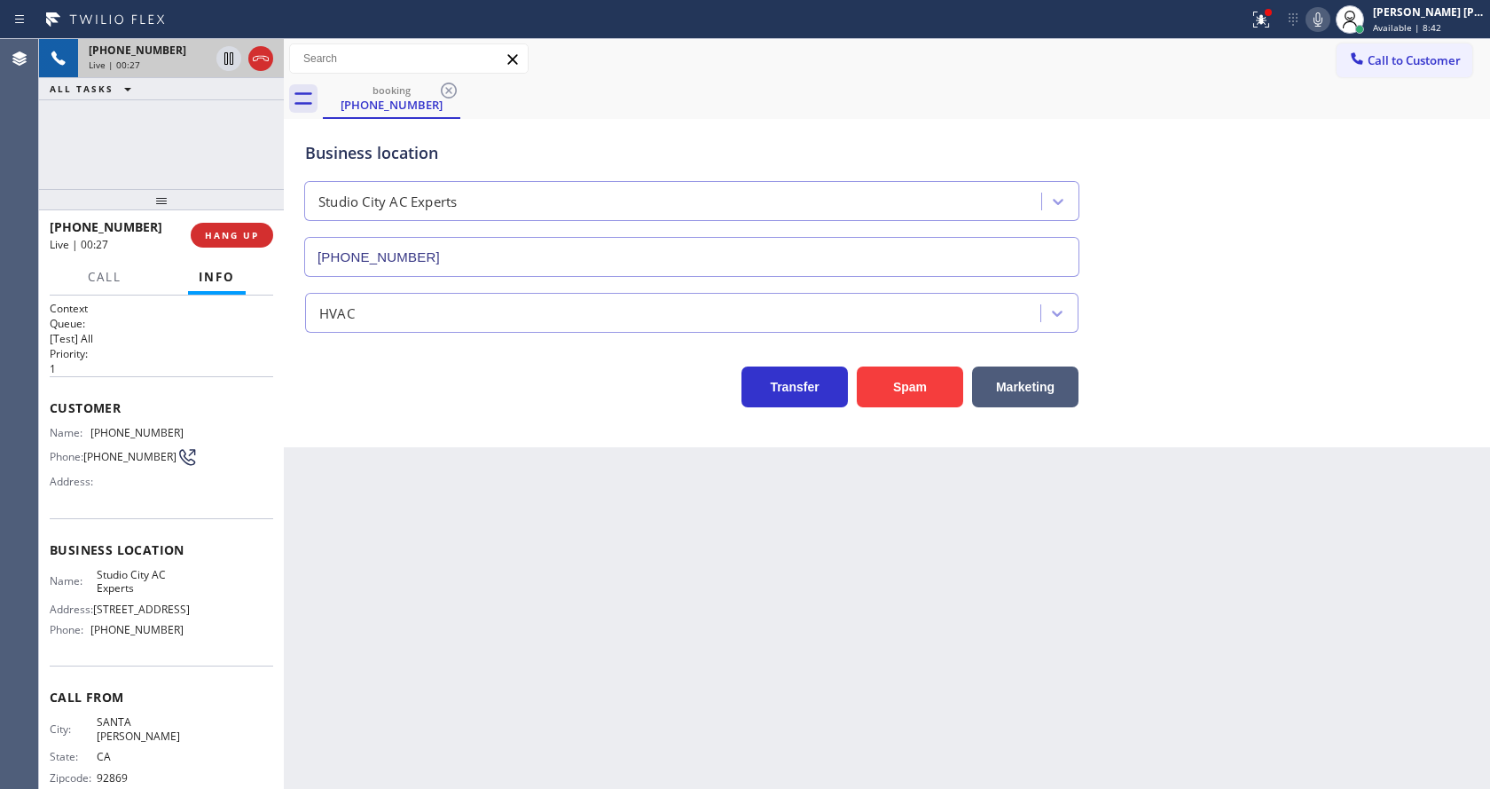
click at [452, 562] on div "Back to Dashboard Change Sender ID Customers Technicians Select a contact Outbo…" at bounding box center [887, 414] width 1206 height 750
click at [661, 568] on div "Back to Dashboard Change Sender ID Customers Technicians Select a contact Outbo…" at bounding box center [887, 414] width 1206 height 750
click at [449, 681] on div "Back to Dashboard Change Sender ID Customers Technicians Select a contact Outbo…" at bounding box center [887, 414] width 1206 height 750
click at [1265, 19] on icon at bounding box center [1261, 19] width 21 height 21
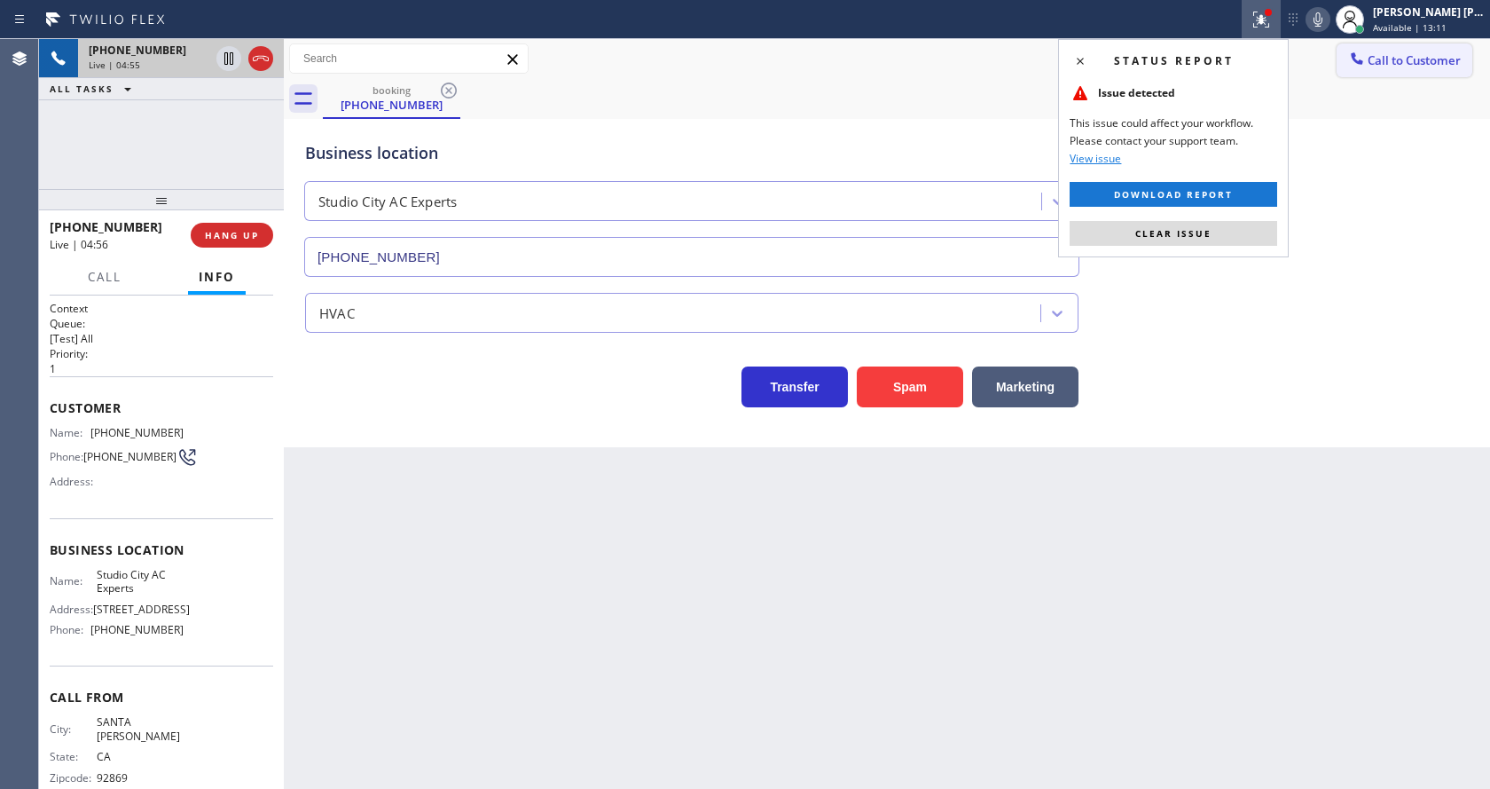
drag, startPoint x: 1227, startPoint y: 240, endPoint x: 1342, endPoint y: 59, distance: 214.6
click at [1227, 240] on button "Clear issue" at bounding box center [1174, 233] width 208 height 25
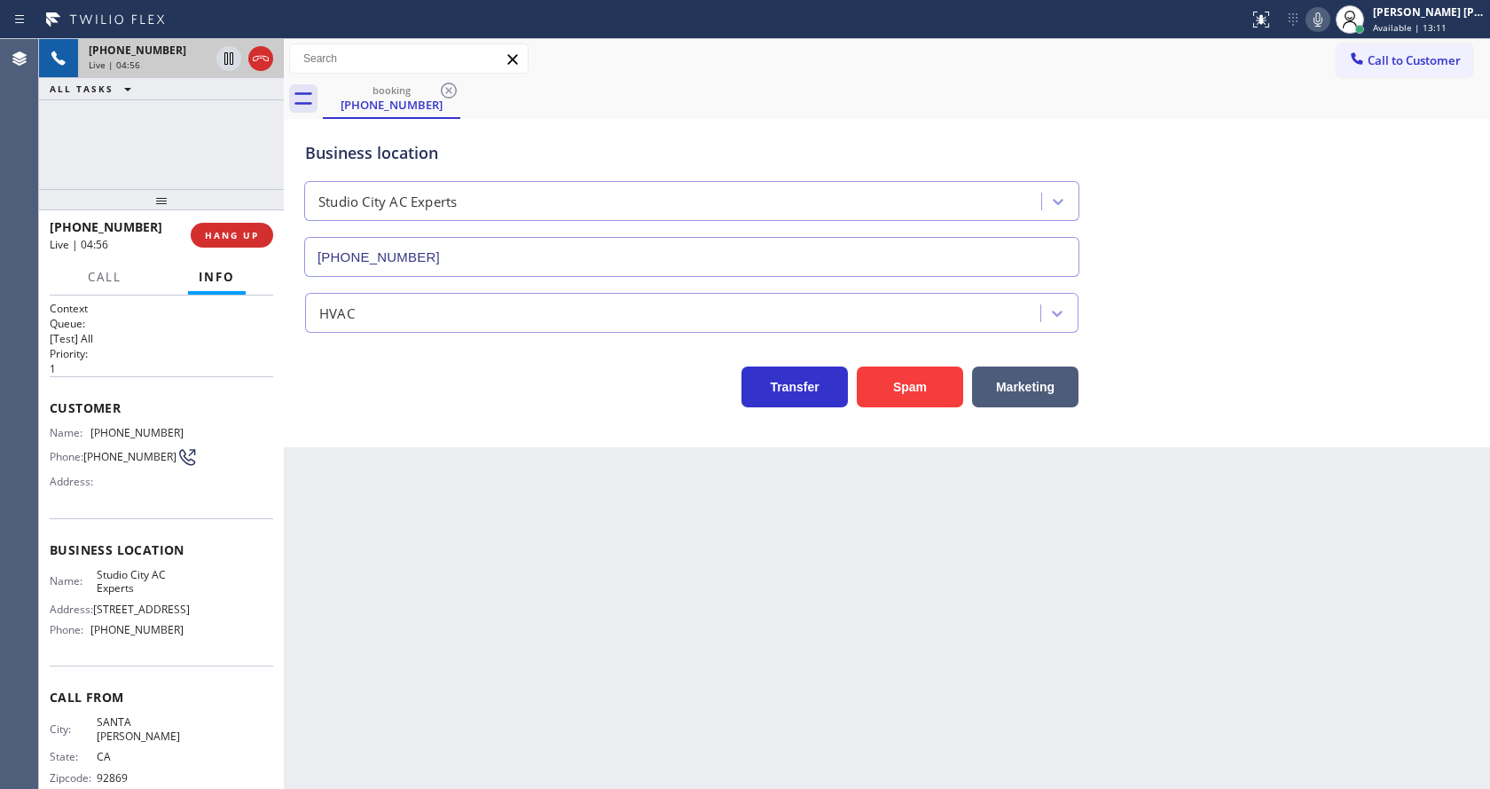
click at [1320, 21] on icon at bounding box center [1318, 19] width 21 height 21
click at [1318, 23] on icon at bounding box center [1318, 19] width 21 height 21
click at [1307, 174] on div "Business location [GEOGRAPHIC_DATA] AC Experts [PHONE_NUMBER]" at bounding box center [887, 196] width 1171 height 161
click at [548, 734] on div "Back to Dashboard Change Sender ID Customers Technicians Select a contact Outbo…" at bounding box center [887, 414] width 1206 height 750
click at [1314, 415] on div "Business location [GEOGRAPHIC_DATA] AC Experts [PHONE_NUMBER] HVAC Transfer Spa…" at bounding box center [887, 283] width 1206 height 328
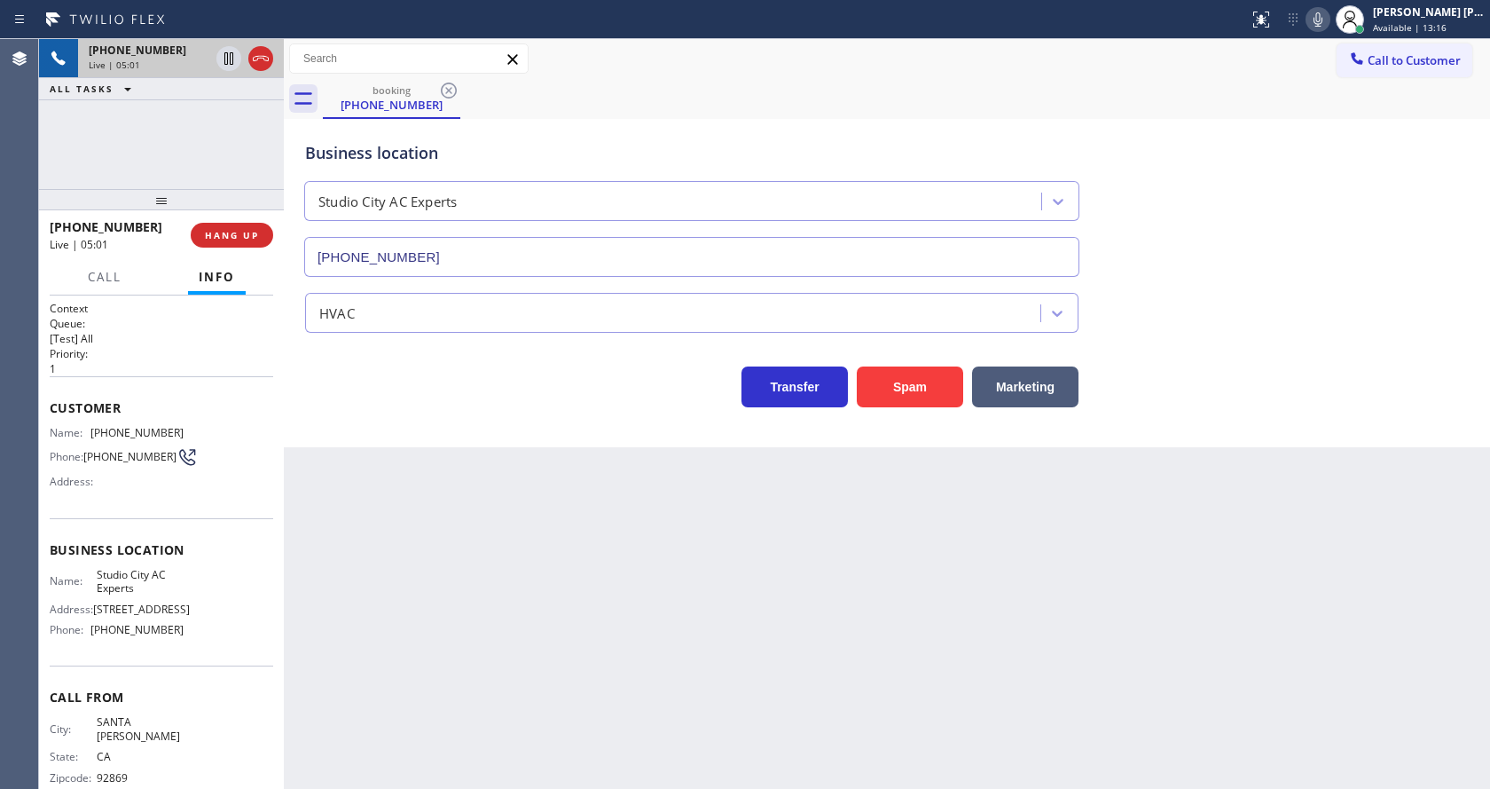
click at [1329, 21] on icon at bounding box center [1318, 19] width 21 height 21
click at [223, 56] on icon at bounding box center [228, 58] width 21 height 21
click at [491, 593] on div "Back to Dashboard Change Sender ID Customers Technicians Select a contact Outbo…" at bounding box center [887, 414] width 1206 height 750
click at [783, 660] on div "Back to Dashboard Change Sender ID Customers Technicians Select a contact Outbo…" at bounding box center [887, 414] width 1206 height 750
click at [468, 507] on div "Back to Dashboard Change Sender ID Customers Technicians Select a contact Outbo…" at bounding box center [887, 414] width 1206 height 750
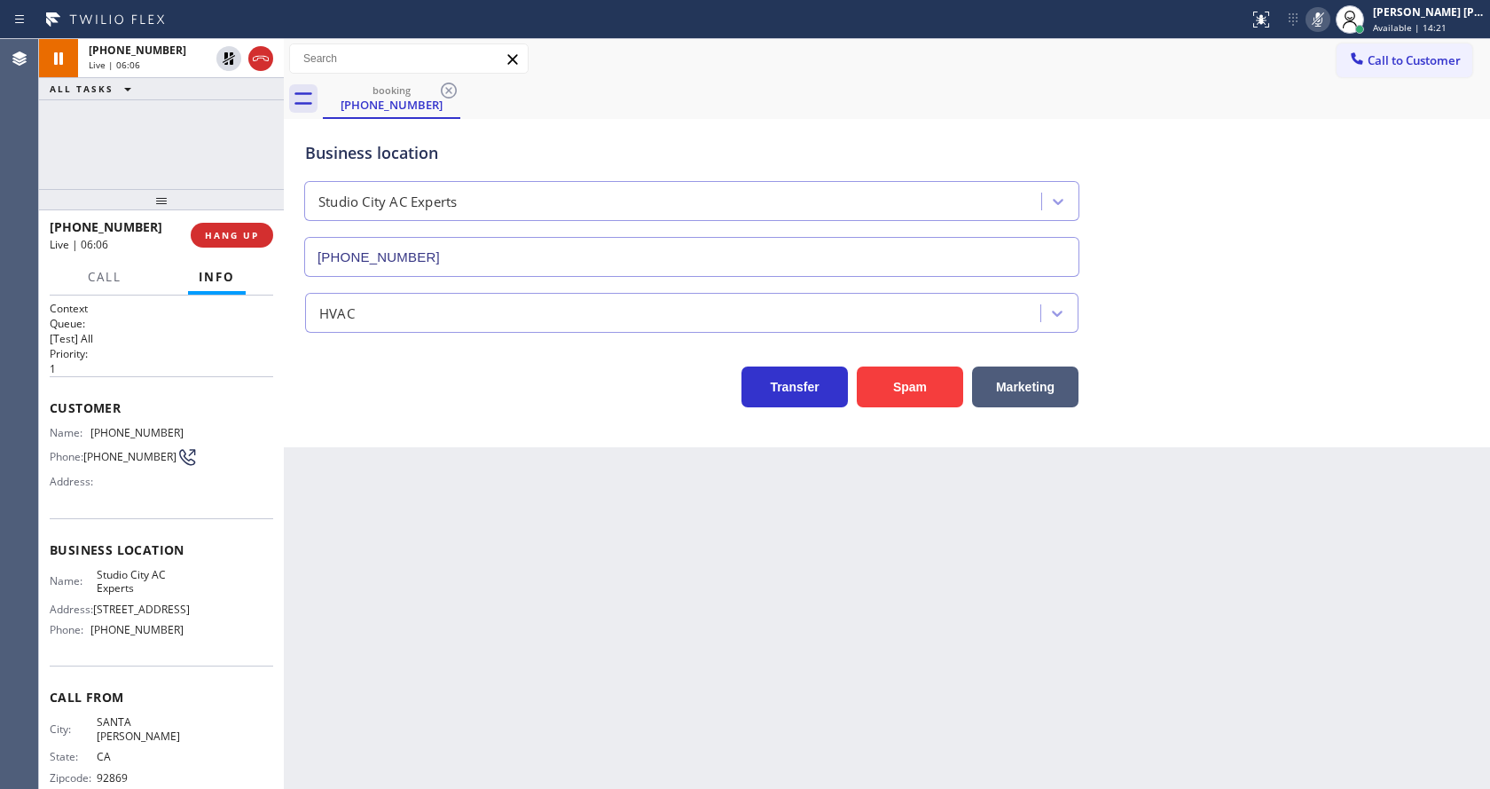
click at [596, 580] on div "Back to Dashboard Change Sender ID Customers Technicians Select a contact Outbo…" at bounding box center [887, 414] width 1206 height 750
click at [410, 513] on div "Back to Dashboard Change Sender ID Customers Technicians Select a contact Outbo…" at bounding box center [887, 414] width 1206 height 750
click at [436, 678] on div "Back to Dashboard Change Sender ID Customers Technicians Select a contact Outbo…" at bounding box center [887, 414] width 1206 height 750
click at [732, 581] on div "Back to Dashboard Change Sender ID Customers Technicians Select a contact Outbo…" at bounding box center [887, 414] width 1206 height 750
click at [223, 52] on icon at bounding box center [228, 58] width 21 height 21
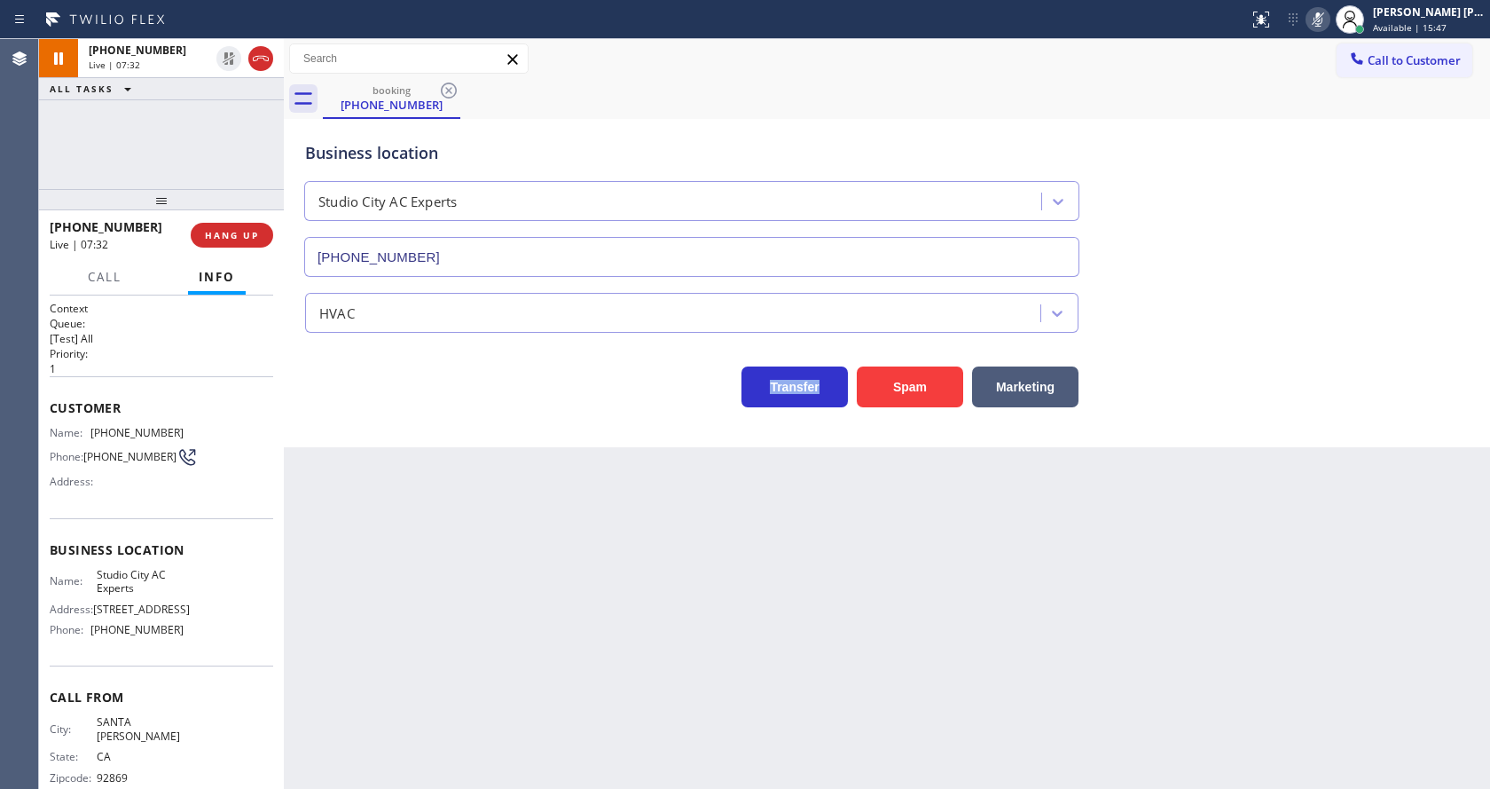
click at [1329, 12] on icon at bounding box center [1318, 19] width 21 height 21
click at [1330, 81] on div "booking [PHONE_NUMBER]" at bounding box center [906, 99] width 1167 height 40
click at [470, 640] on div "Back to Dashboard Change Sender ID Customers Technicians Select a contact Outbo…" at bounding box center [887, 414] width 1206 height 750
click at [722, 630] on div "Back to Dashboard Change Sender ID Customers Technicians Select a contact Outbo…" at bounding box center [887, 414] width 1206 height 750
drag, startPoint x: 436, startPoint y: 666, endPoint x: 439, endPoint y: 680, distance: 14.6
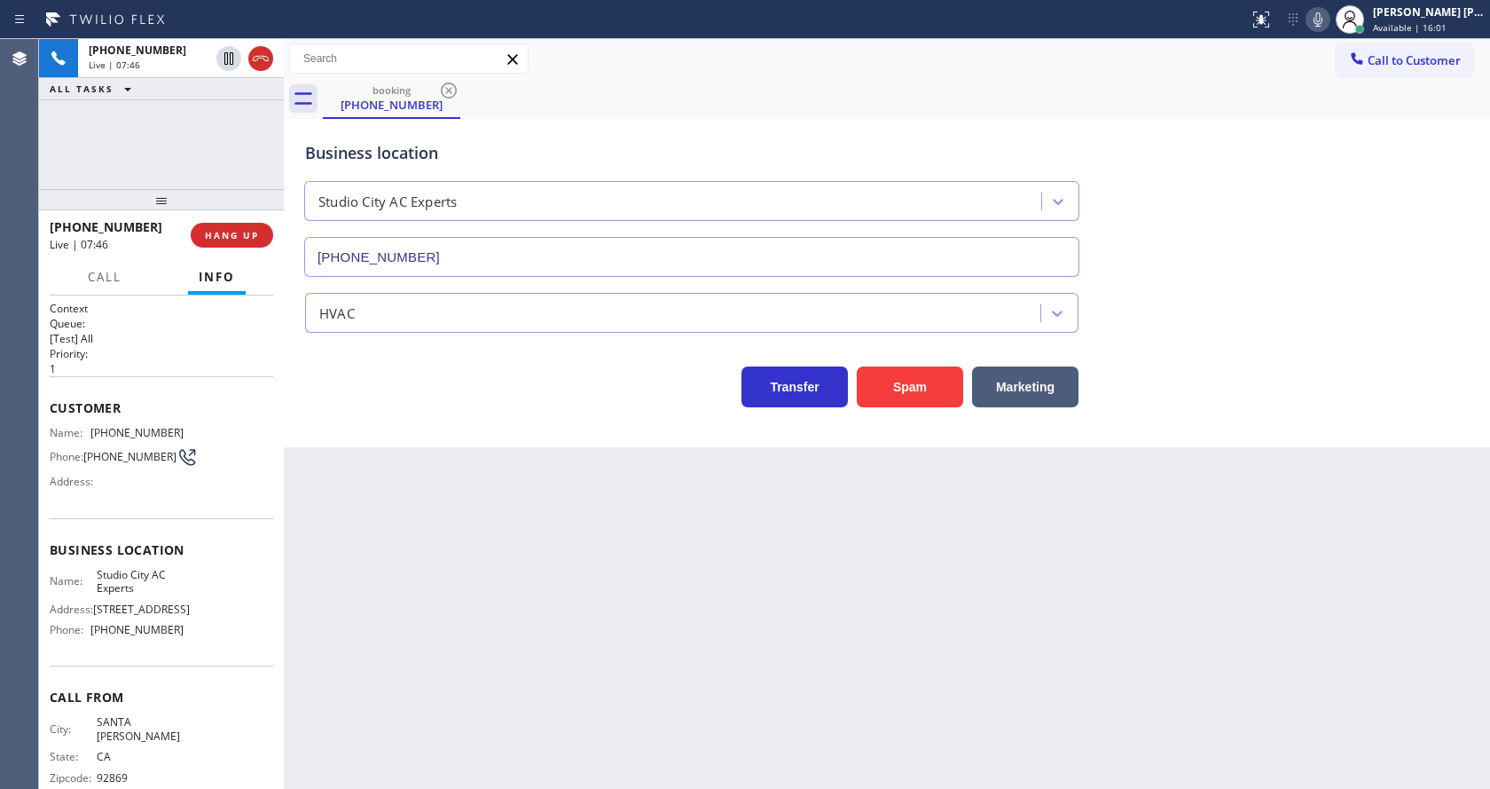
click at [436, 666] on div "Back to Dashboard Change Sender ID Customers Technicians Select a contact Outbo…" at bounding box center [887, 414] width 1206 height 750
click at [789, 581] on div "Back to Dashboard Change Sender ID Customers Technicians Select a contact Outbo…" at bounding box center [887, 414] width 1206 height 750
click at [420, 604] on div "Back to Dashboard Change Sender ID Customers Technicians Select a contact Outbo…" at bounding box center [887, 414] width 1206 height 750
drag, startPoint x: 778, startPoint y: 678, endPoint x: 547, endPoint y: 761, distance: 245.2
click at [778, 678] on div "Back to Dashboard Change Sender ID Customers Technicians Select a contact Outbo…" at bounding box center [887, 414] width 1206 height 750
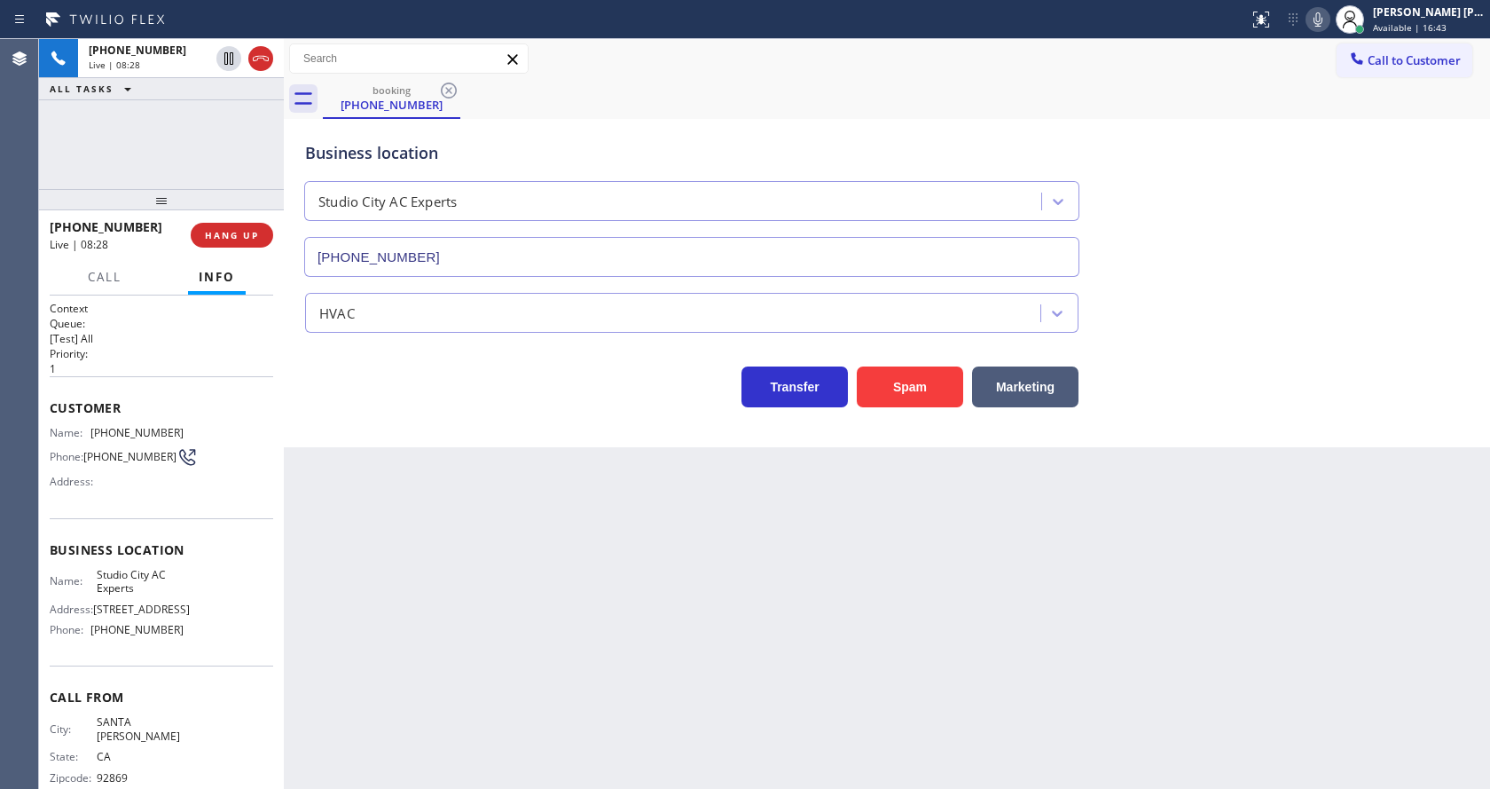
click at [451, 645] on div "Back to Dashboard Change Sender ID Customers Technicians Select a contact Outbo…" at bounding box center [887, 414] width 1206 height 750
click at [882, 547] on div "Back to Dashboard Change Sender ID Customers Technicians Select a contact Outbo…" at bounding box center [887, 414] width 1206 height 750
click at [626, 530] on div "Back to Dashboard Change Sender ID Customers Technicians Select a contact Outbo…" at bounding box center [887, 414] width 1206 height 750
drag, startPoint x: 801, startPoint y: 638, endPoint x: 227, endPoint y: 92, distance: 791.8
click at [795, 632] on div "Back to Dashboard Change Sender ID Customers Technicians Select a contact Outbo…" at bounding box center [887, 414] width 1206 height 750
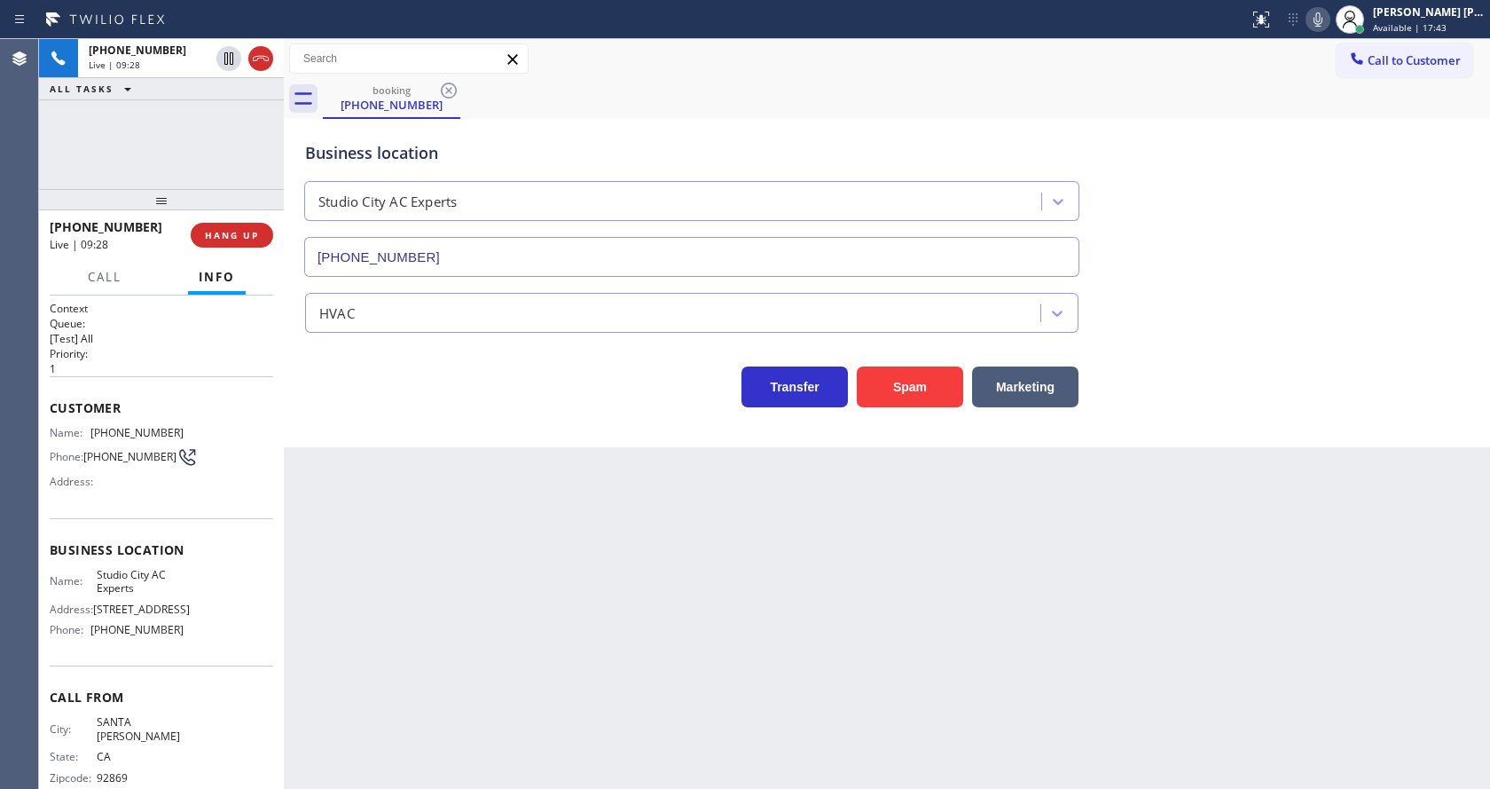
click at [497, 571] on div "Back to Dashboard Change Sender ID Customers Technicians Select a contact Outbo…" at bounding box center [887, 414] width 1206 height 750
click at [848, 644] on div "Back to Dashboard Change Sender ID Customers Technicians Select a contact Outbo…" at bounding box center [887, 414] width 1206 height 750
click at [1324, 22] on icon at bounding box center [1318, 19] width 21 height 21
drag, startPoint x: 1317, startPoint y: 24, endPoint x: 1325, endPoint y: 153, distance: 129.8
click at [1317, 21] on icon at bounding box center [1318, 19] width 21 height 21
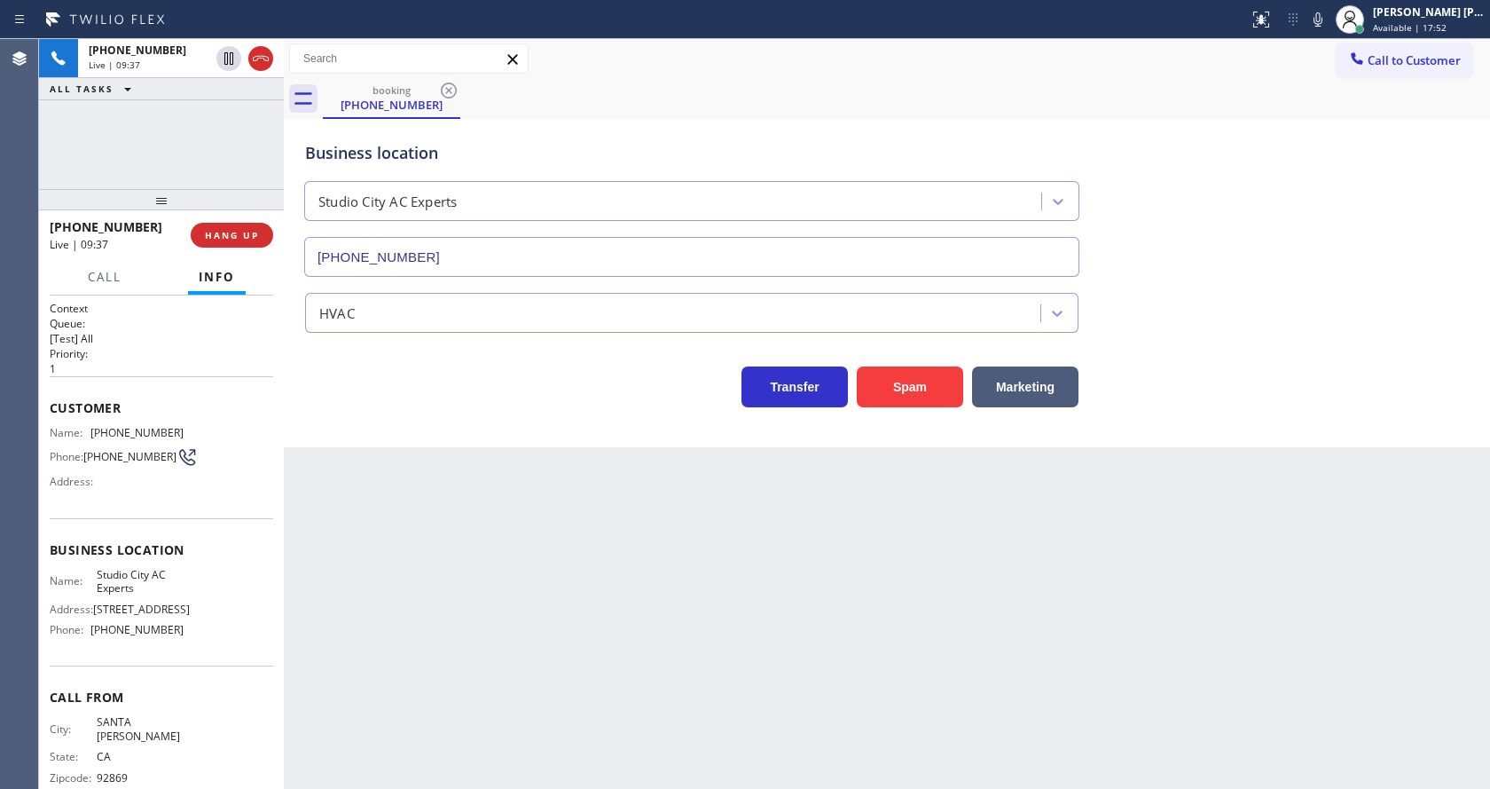
click at [1326, 160] on div "Business location [GEOGRAPHIC_DATA] AC Experts [PHONE_NUMBER]" at bounding box center [887, 196] width 1171 height 161
click at [884, 711] on div "Back to Dashboard Change Sender ID Customers Technicians Select a contact Outbo…" at bounding box center [887, 414] width 1206 height 750
click at [385, 665] on div "Back to Dashboard Change Sender ID Customers Technicians Select a contact Outbo…" at bounding box center [887, 414] width 1206 height 750
drag, startPoint x: 821, startPoint y: 609, endPoint x: 595, endPoint y: 683, distance: 237.9
click at [810, 609] on div "Back to Dashboard Change Sender ID Customers Technicians Select a contact Outbo…" at bounding box center [887, 414] width 1206 height 750
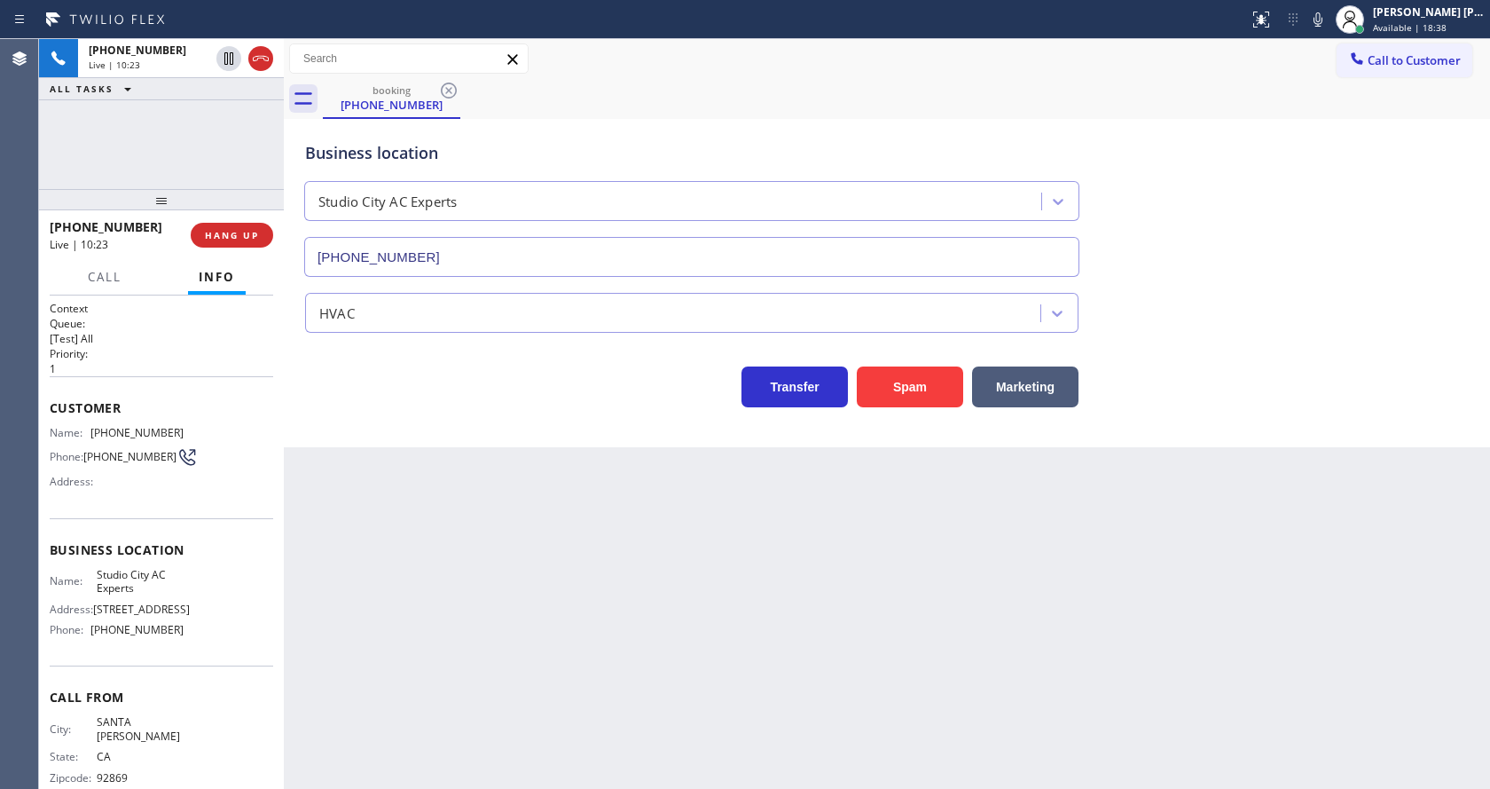
click at [380, 527] on div "Back to Dashboard Change Sender ID Customers Technicians Select a contact Outbo…" at bounding box center [887, 414] width 1206 height 750
click at [487, 623] on div "Back to Dashboard Change Sender ID Customers Technicians Select a contact Outbo…" at bounding box center [887, 414] width 1206 height 750
click at [789, 571] on div "Back to Dashboard Change Sender ID Customers Technicians Select a contact Outbo…" at bounding box center [887, 414] width 1206 height 750
click at [1142, 518] on div "Back to Dashboard Change Sender ID Customers Technicians Select a contact Outbo…" at bounding box center [887, 414] width 1206 height 750
click at [698, 654] on div "Back to Dashboard Change Sender ID Customers Technicians Select a contact Outbo…" at bounding box center [887, 414] width 1206 height 750
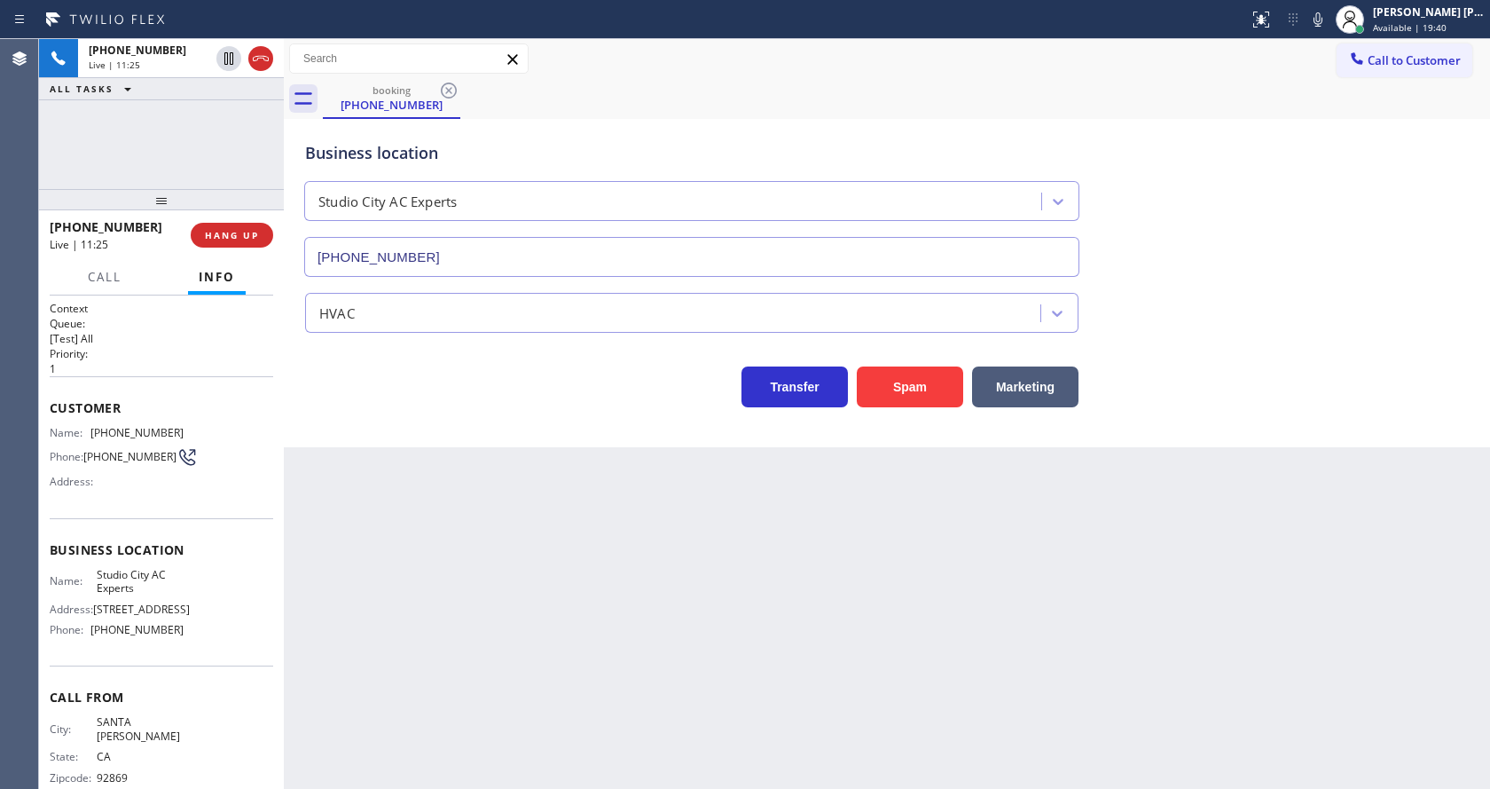
click at [457, 566] on div "Back to Dashboard Change Sender ID Customers Technicians Select a contact Outbo…" at bounding box center [887, 414] width 1206 height 750
click at [538, 491] on div "Back to Dashboard Change Sender ID Customers Technicians Select a contact Outbo…" at bounding box center [887, 414] width 1206 height 750
click at [758, 620] on div "Back to Dashboard Change Sender ID Customers Technicians Select a contact Outbo…" at bounding box center [887, 414] width 1206 height 750
click at [234, 238] on span "COMPLETE" at bounding box center [228, 235] width 61 height 12
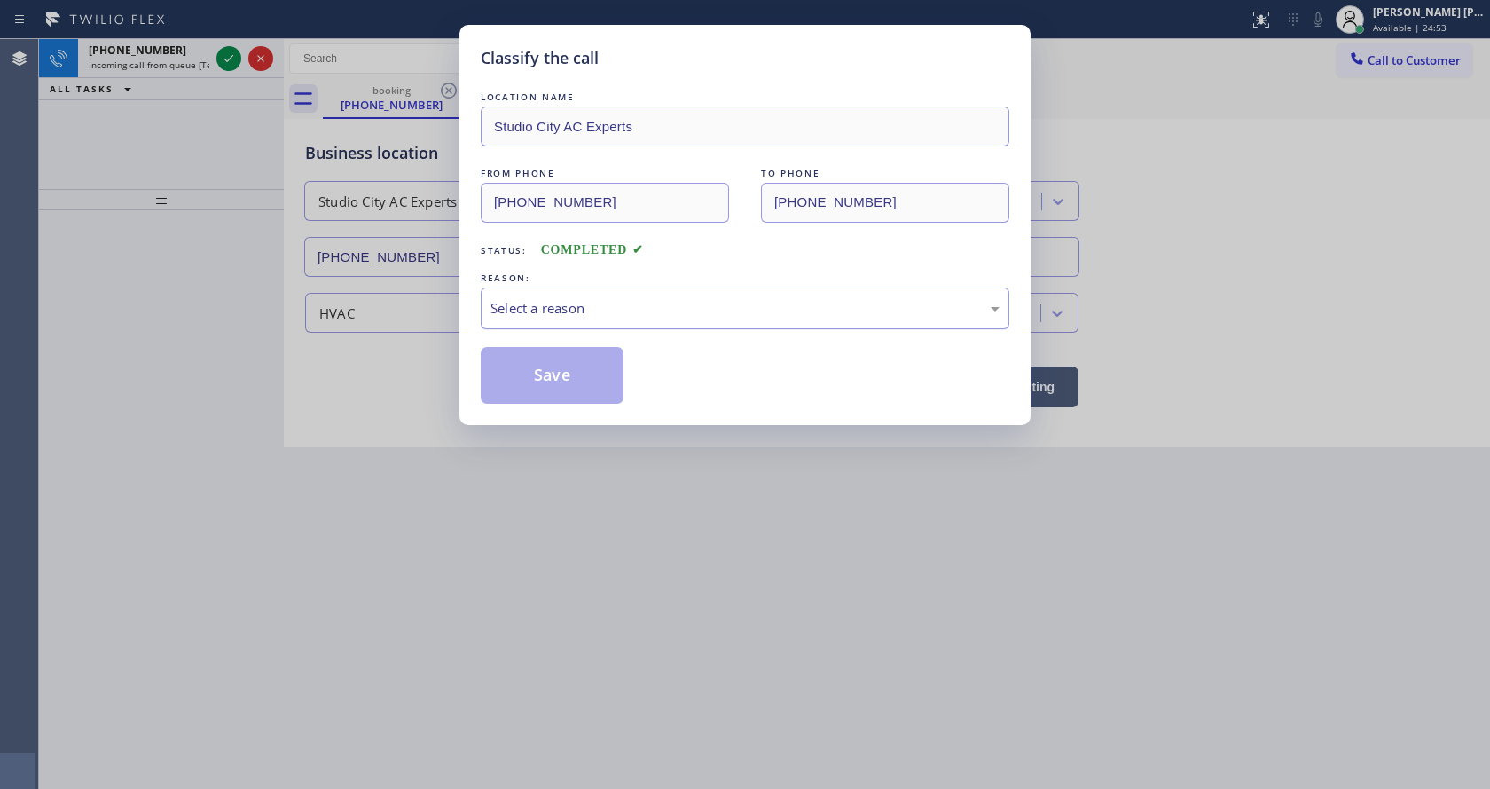
click at [595, 295] on div "Select a reason" at bounding box center [745, 308] width 529 height 42
click at [541, 370] on button "Save" at bounding box center [552, 375] width 143 height 57
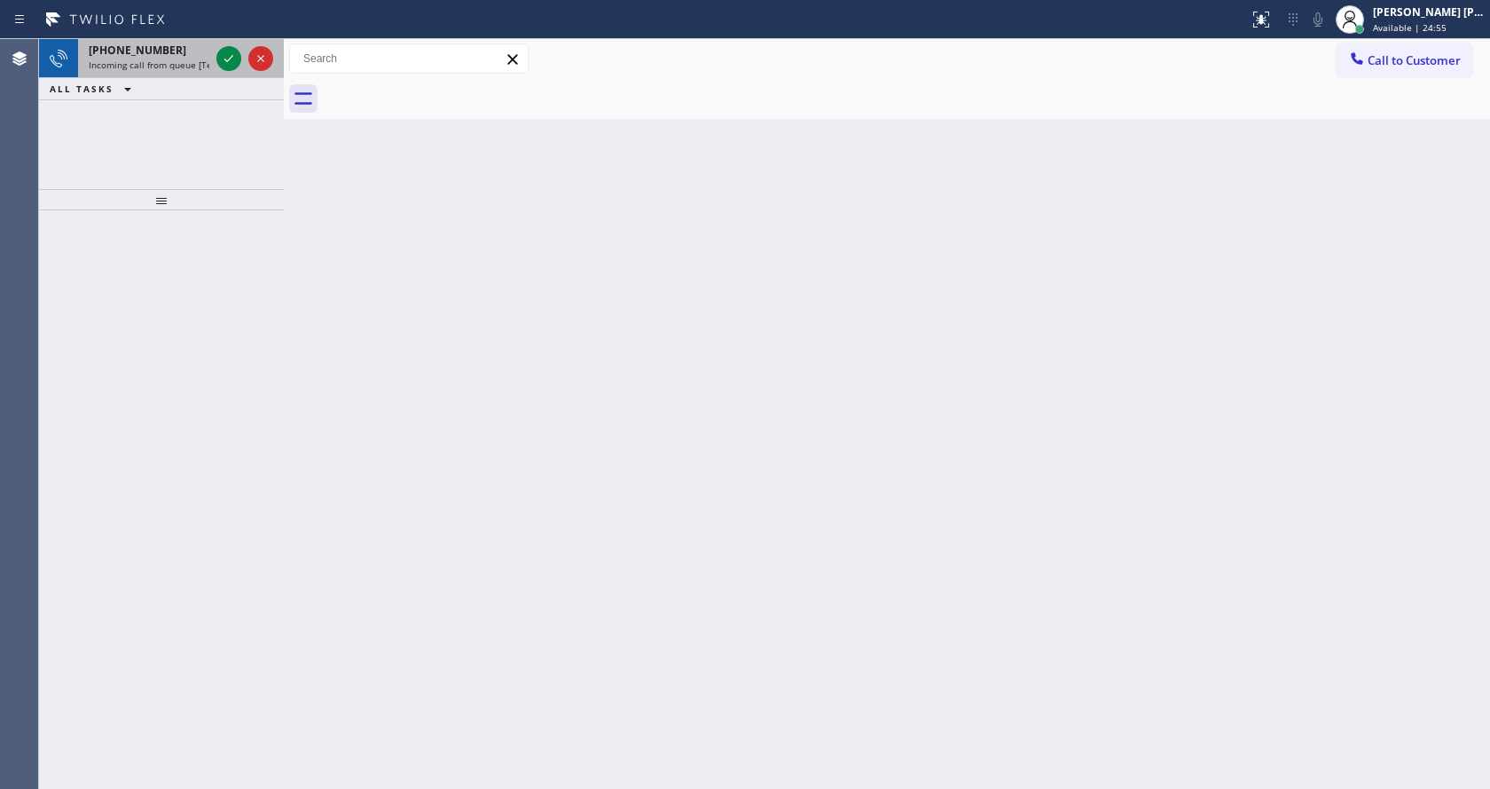
click at [170, 66] on span "Incoming call from queue [Test] All" at bounding box center [162, 65] width 147 height 12
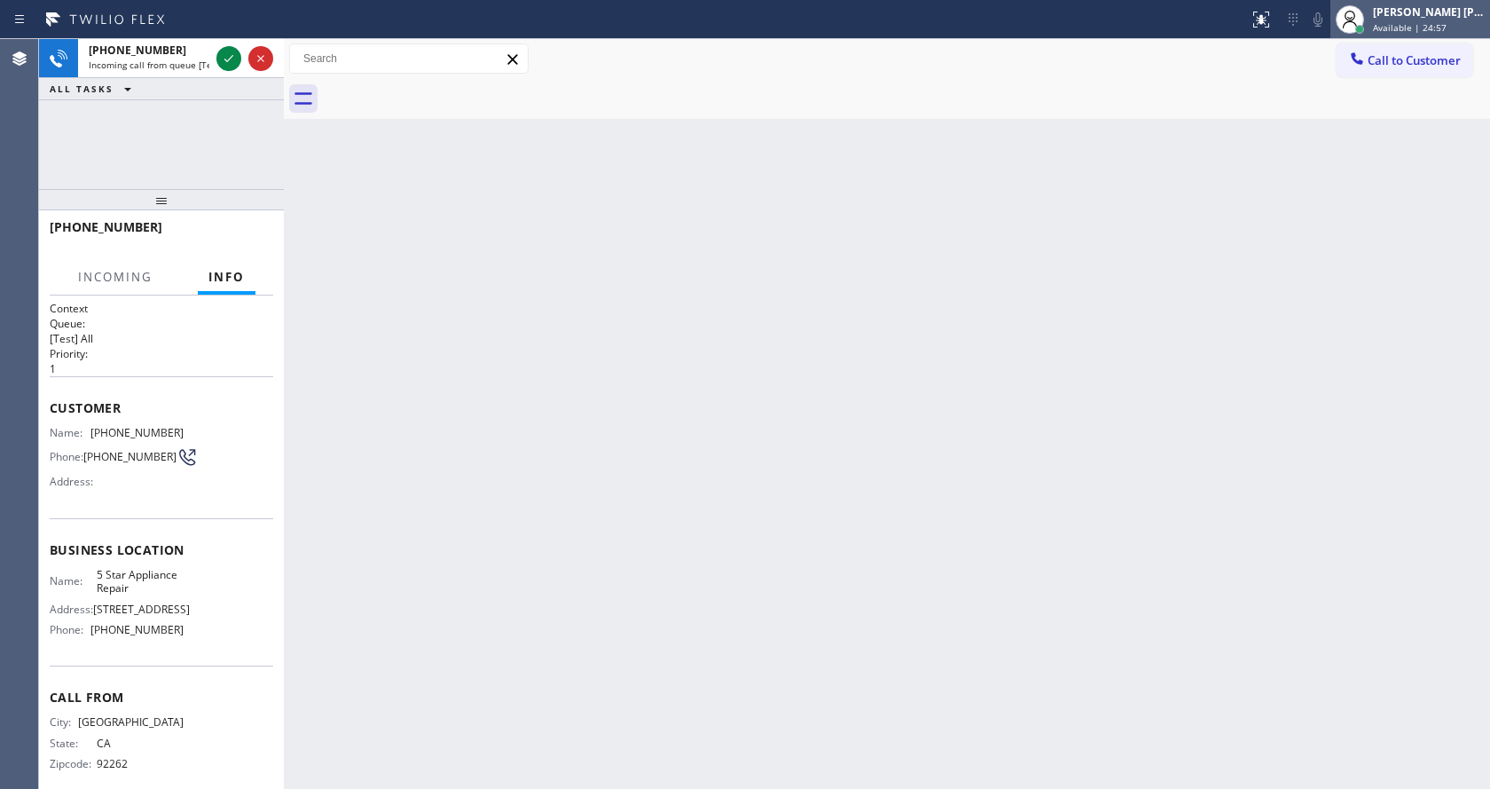
click at [1472, 24] on div "Available | 24:57" at bounding box center [1429, 27] width 112 height 12
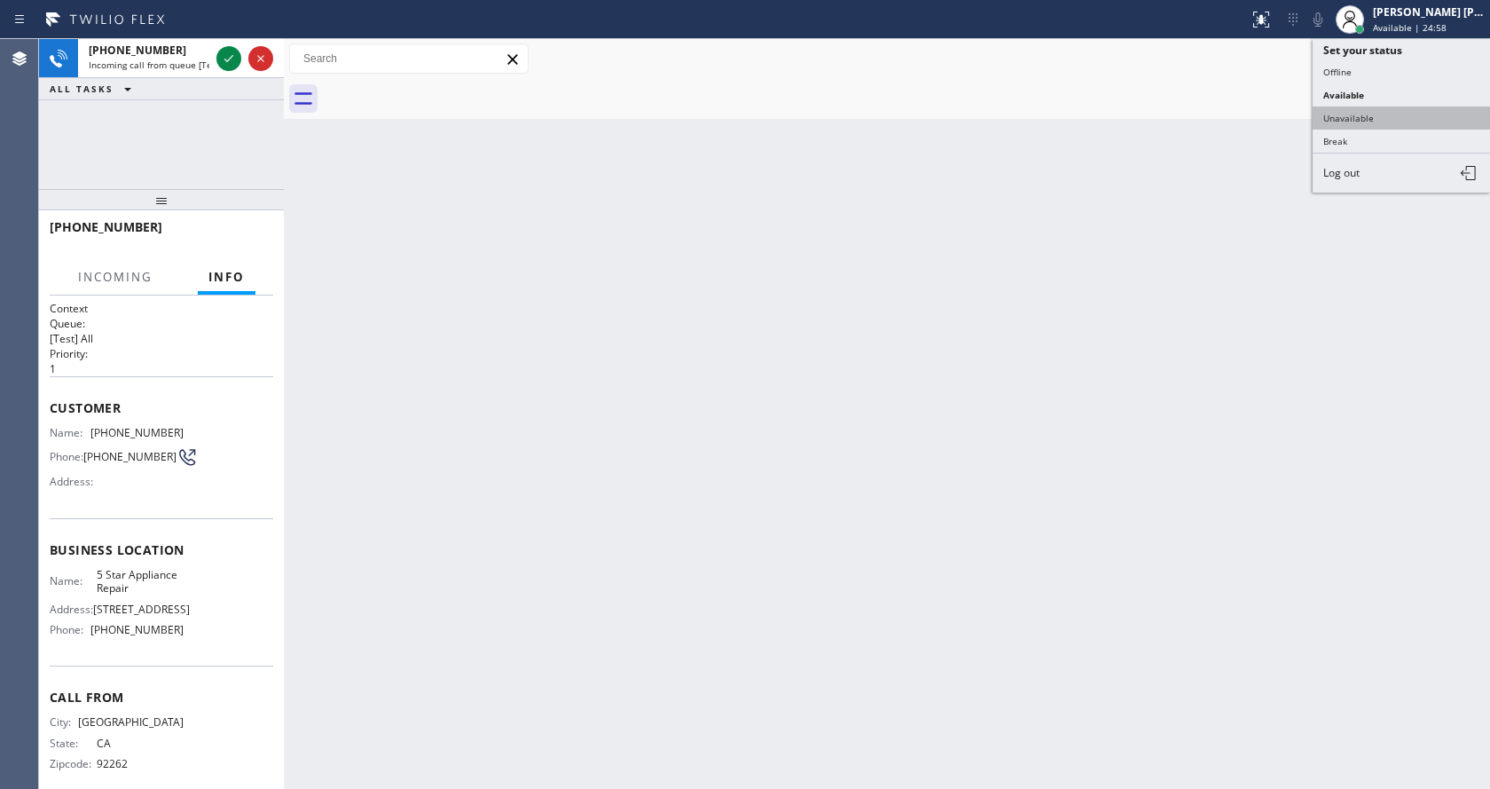
click at [1359, 112] on button "Unavailable" at bounding box center [1401, 117] width 177 height 23
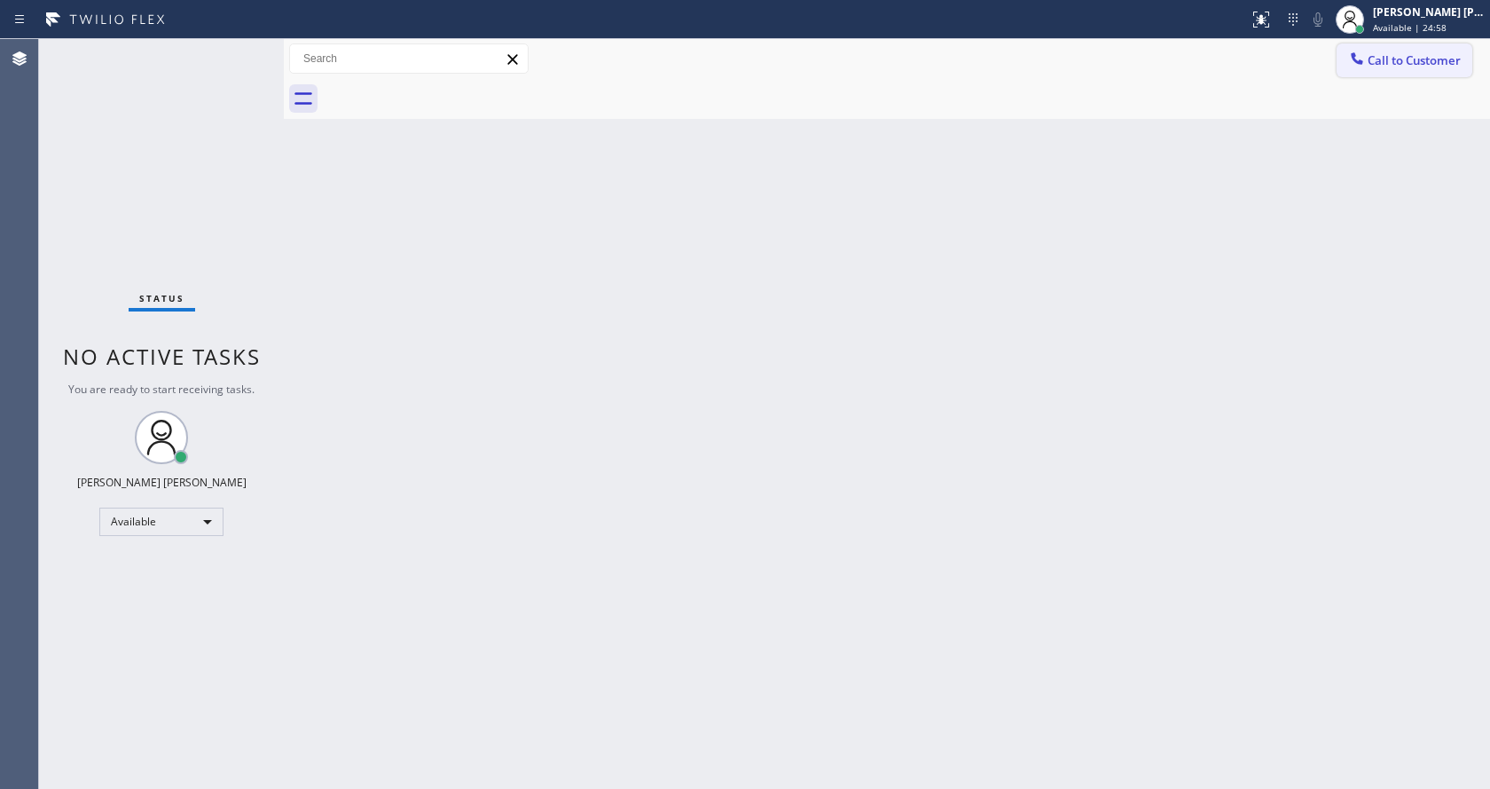
click at [1386, 67] on span "Call to Customer" at bounding box center [1414, 60] width 93 height 16
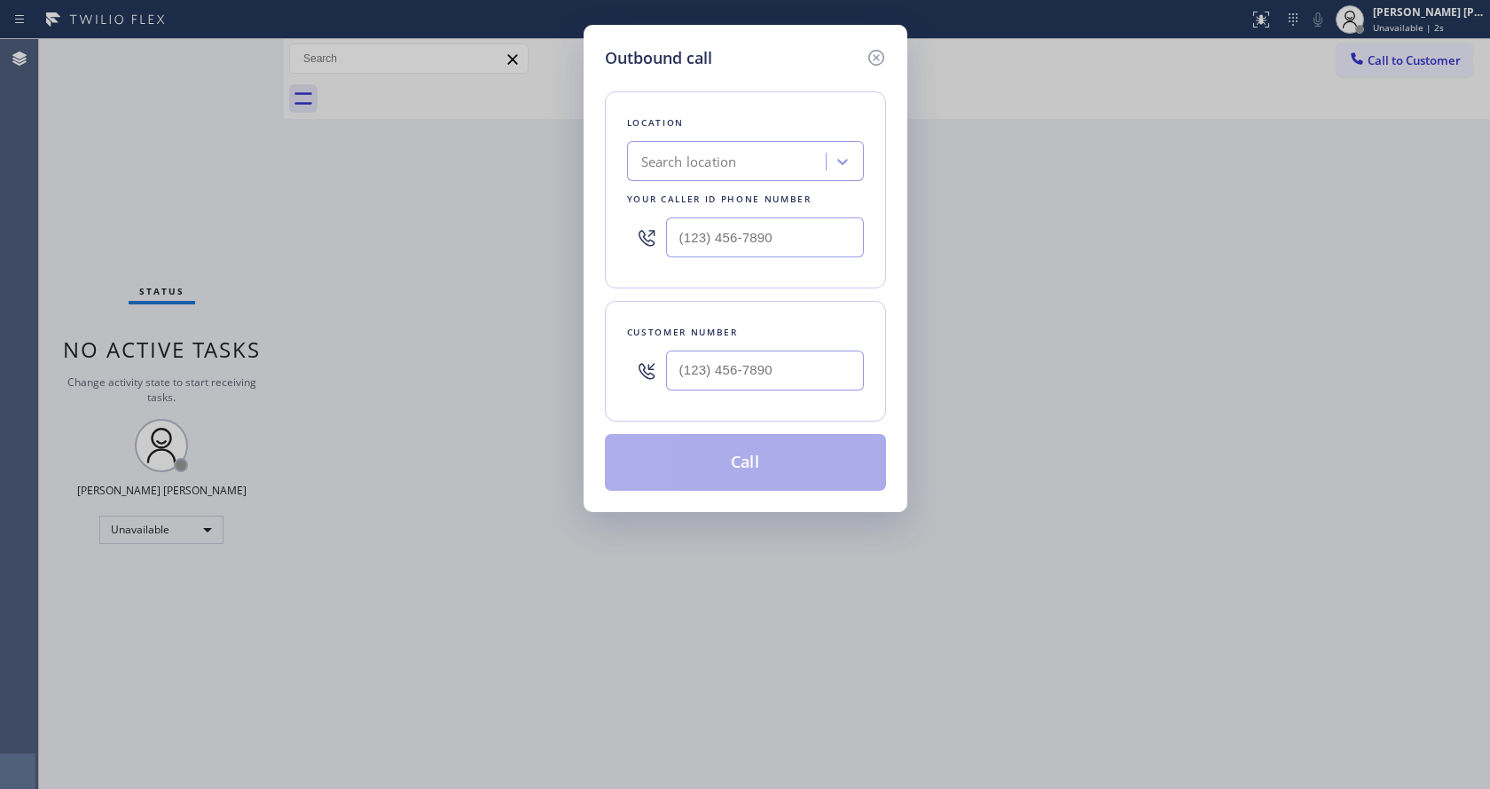
click at [689, 259] on div at bounding box center [745, 237] width 237 height 58
click at [700, 219] on input "(___) ___-____" at bounding box center [765, 237] width 198 height 40
paste input "818) 643-3794"
type input "[PHONE_NUMBER]"
drag, startPoint x: 446, startPoint y: 773, endPoint x: 444, endPoint y: 784, distance: 11.7
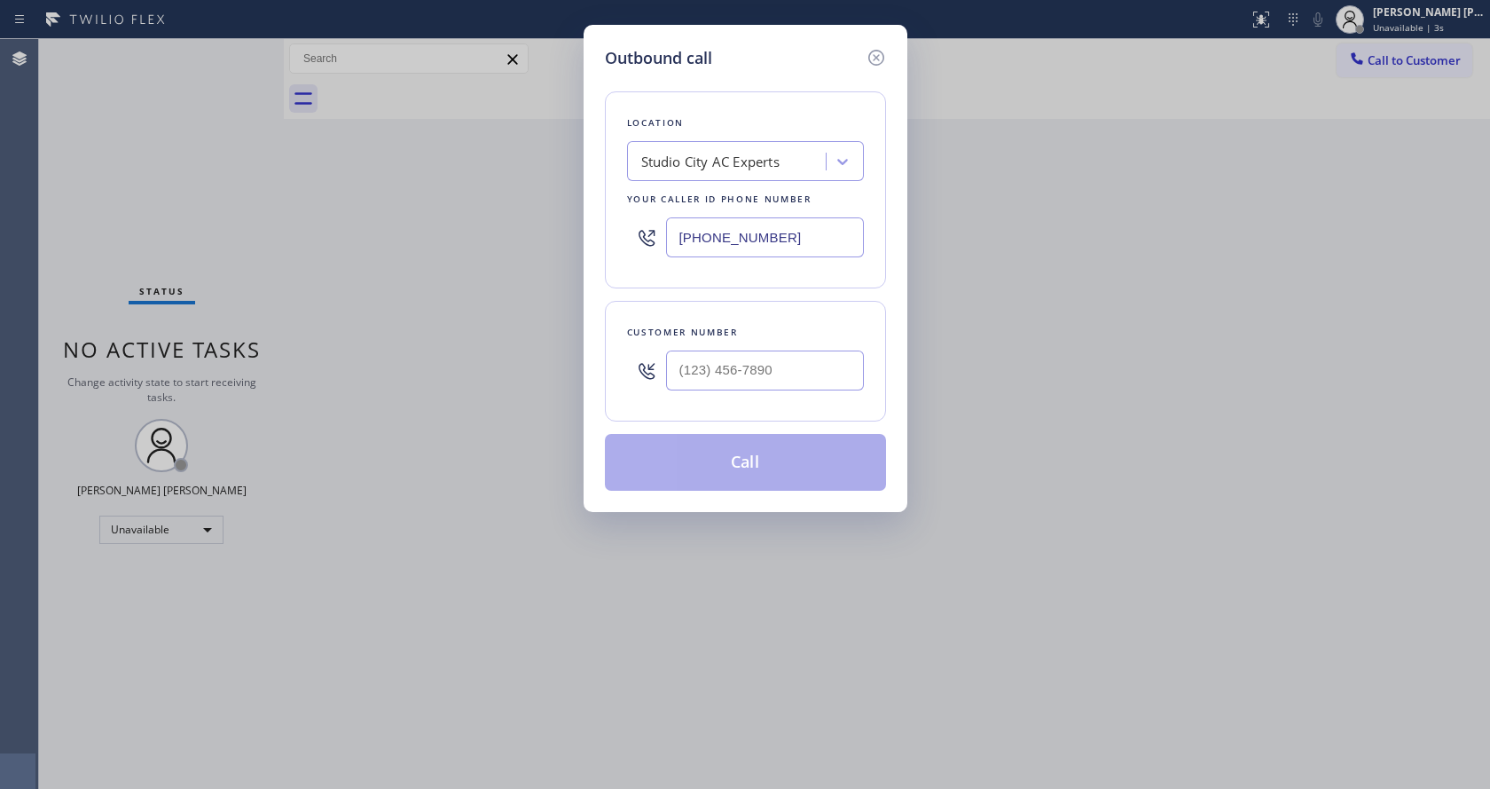
click at [445, 780] on div "Outbound call Location [GEOGRAPHIC_DATA] AC Experts Your caller id phone number…" at bounding box center [745, 394] width 1490 height 789
click at [719, 359] on input "text" at bounding box center [765, 370] width 198 height 40
paste input "818) 415-4153"
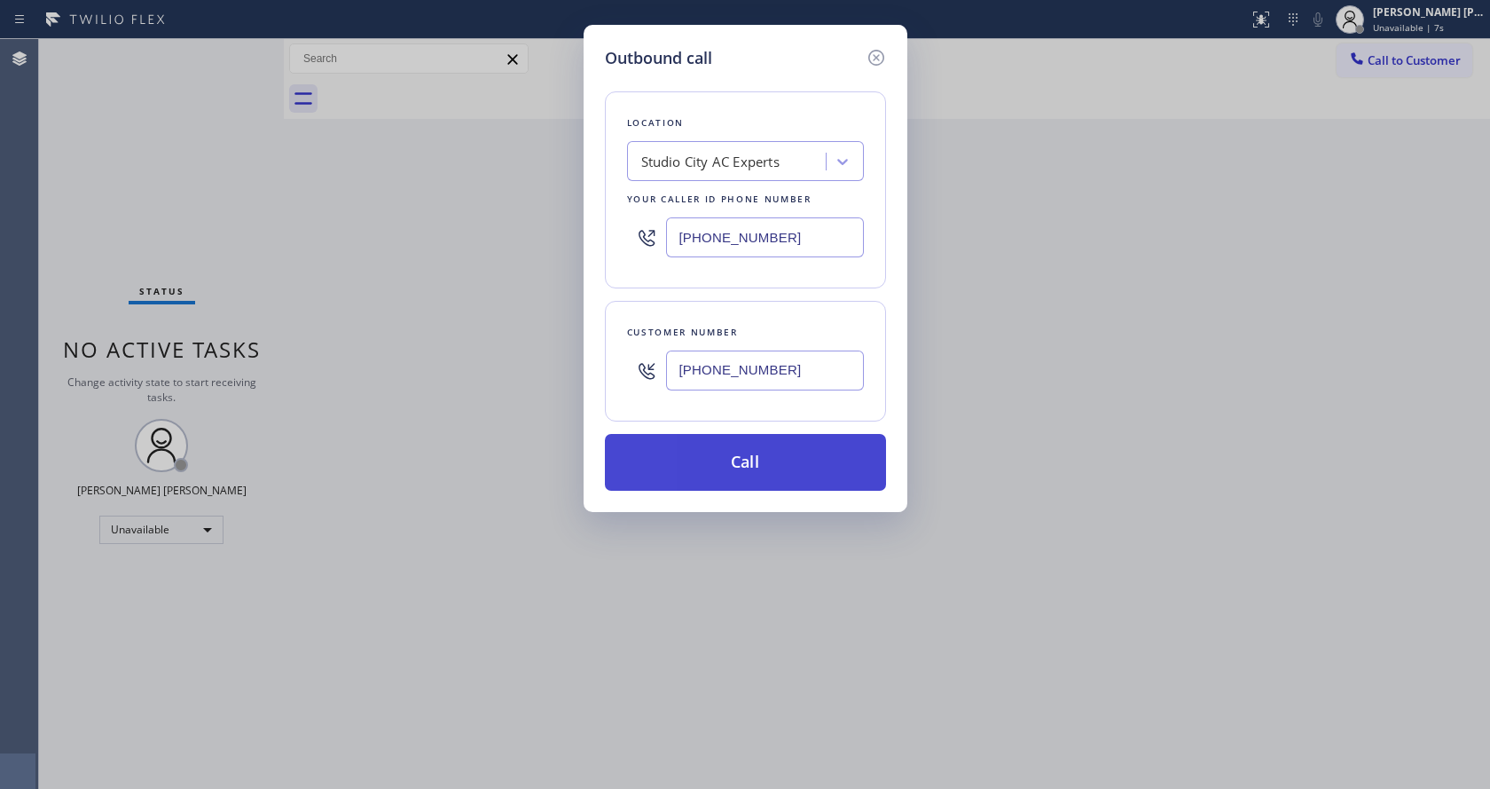
type input "[PHONE_NUMBER]"
click at [718, 459] on button "Call" at bounding box center [745, 462] width 281 height 57
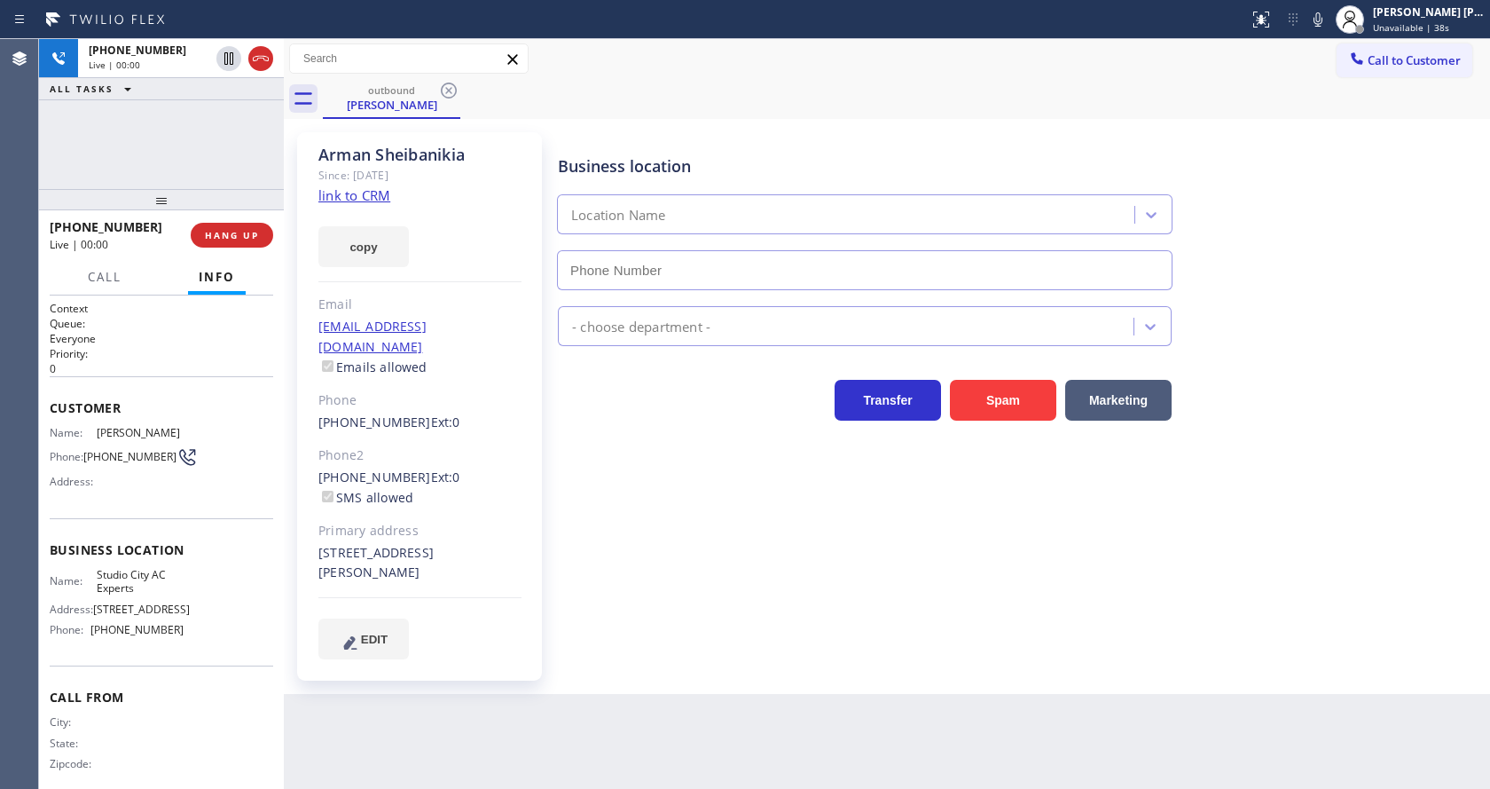
type input "[PHONE_NUMBER]"
click at [568, 461] on div "Business location [GEOGRAPHIC_DATA] AC Experts [PHONE_NUMBER] HVAC Transfer Spa…" at bounding box center [1019, 395] width 931 height 517
click at [672, 515] on div "Business location [GEOGRAPHIC_DATA] AC Experts [PHONE_NUMBER] HVAC Transfer Spa…" at bounding box center [1019, 395] width 931 height 517
click at [644, 595] on div "Business location [GEOGRAPHIC_DATA] AC Experts [PHONE_NUMBER] HVAC Transfer Spa…" at bounding box center [1019, 395] width 931 height 517
click at [496, 742] on div "Back to Dashboard Change Sender ID Customers Technicians Select a contact Outbo…" at bounding box center [887, 414] width 1206 height 750
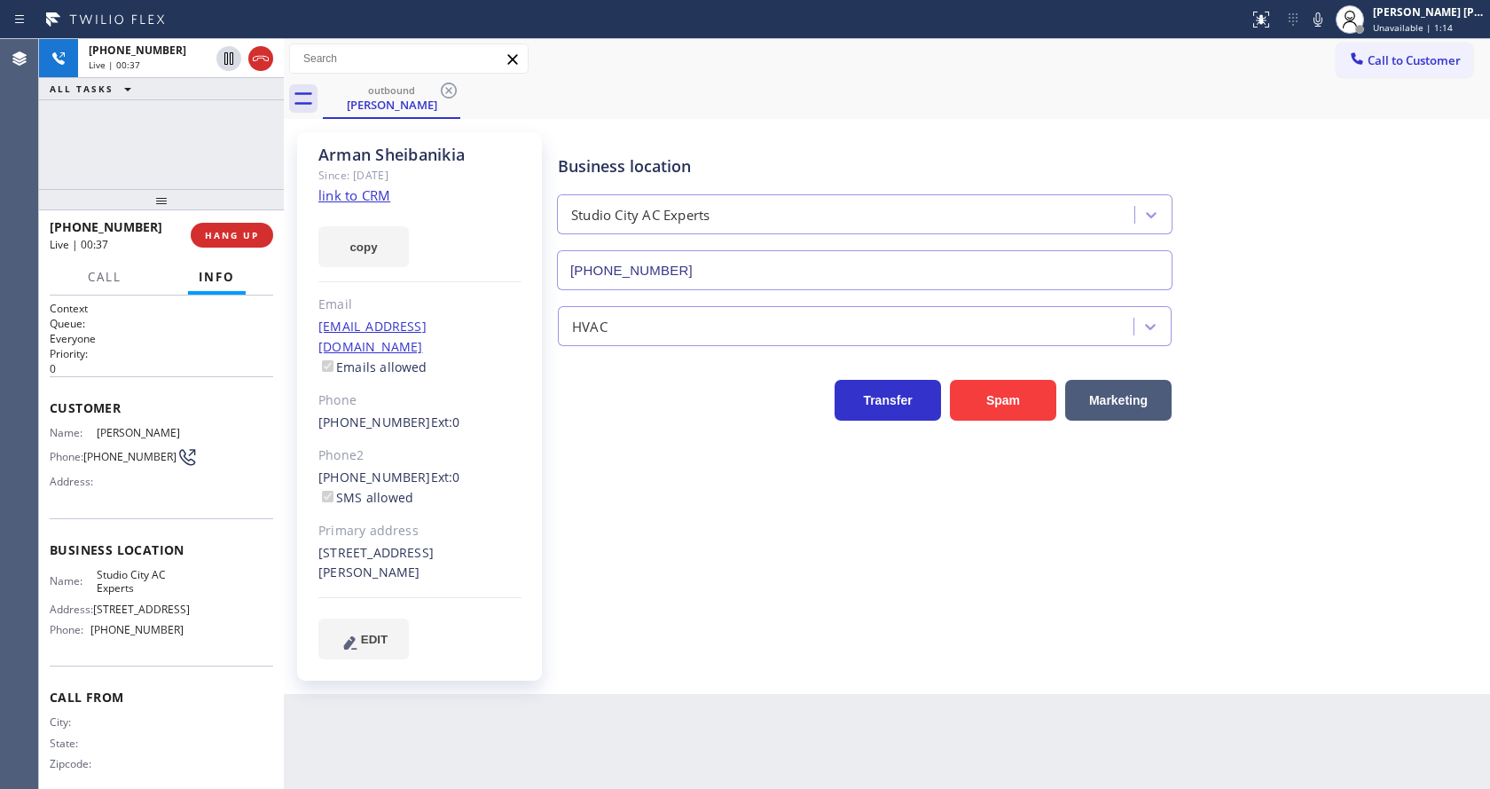
click at [643, 602] on div "Business location [GEOGRAPHIC_DATA] AC Experts [PHONE_NUMBER] HVAC Transfer Spa…" at bounding box center [1019, 395] width 931 height 517
click at [559, 575] on div "Business location [GEOGRAPHIC_DATA] AC Experts [PHONE_NUMBER] HVAC Transfer Spa…" at bounding box center [1019, 395] width 931 height 517
click at [709, 648] on div "Business location [GEOGRAPHIC_DATA] AC Experts [PHONE_NUMBER] HVAC Transfer Spa…" at bounding box center [1019, 413] width 931 height 553
click at [1379, 269] on div "Business location [GEOGRAPHIC_DATA] AC Experts [PHONE_NUMBER]" at bounding box center [1019, 210] width 931 height 161
click at [1421, 31] on span "Unavailable | 1:20" at bounding box center [1413, 27] width 80 height 12
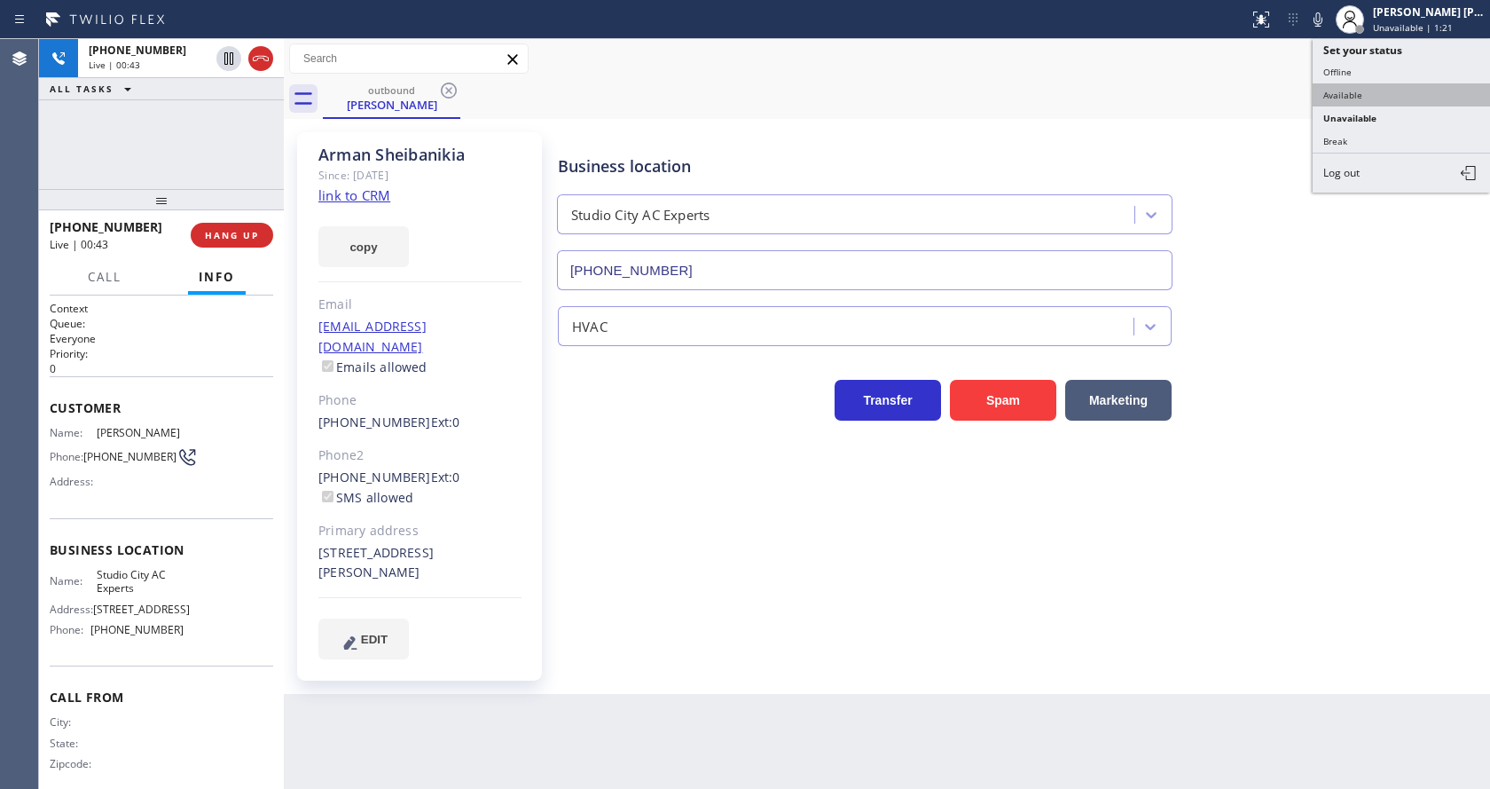
click at [1346, 99] on button "Available" at bounding box center [1401, 94] width 177 height 23
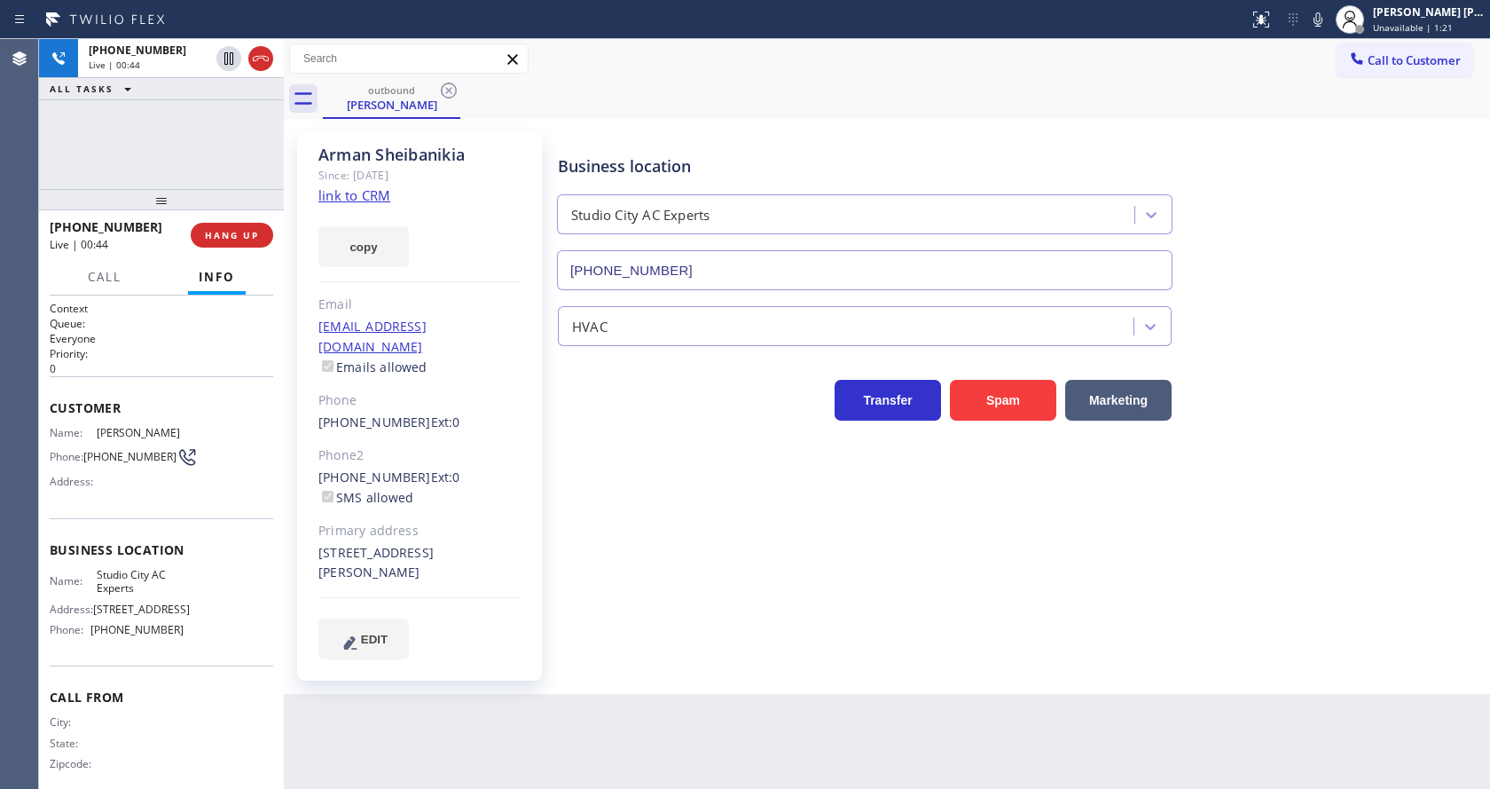
click at [1238, 163] on div "Business location [GEOGRAPHIC_DATA] AC Experts [PHONE_NUMBER]" at bounding box center [1019, 210] width 931 height 161
click at [716, 654] on div "Business location [GEOGRAPHIC_DATA] AC Experts [PHONE_NUMBER] HVAC Transfer Spa…" at bounding box center [1019, 413] width 931 height 553
click at [216, 236] on span "HANG UP" at bounding box center [232, 235] width 54 height 12
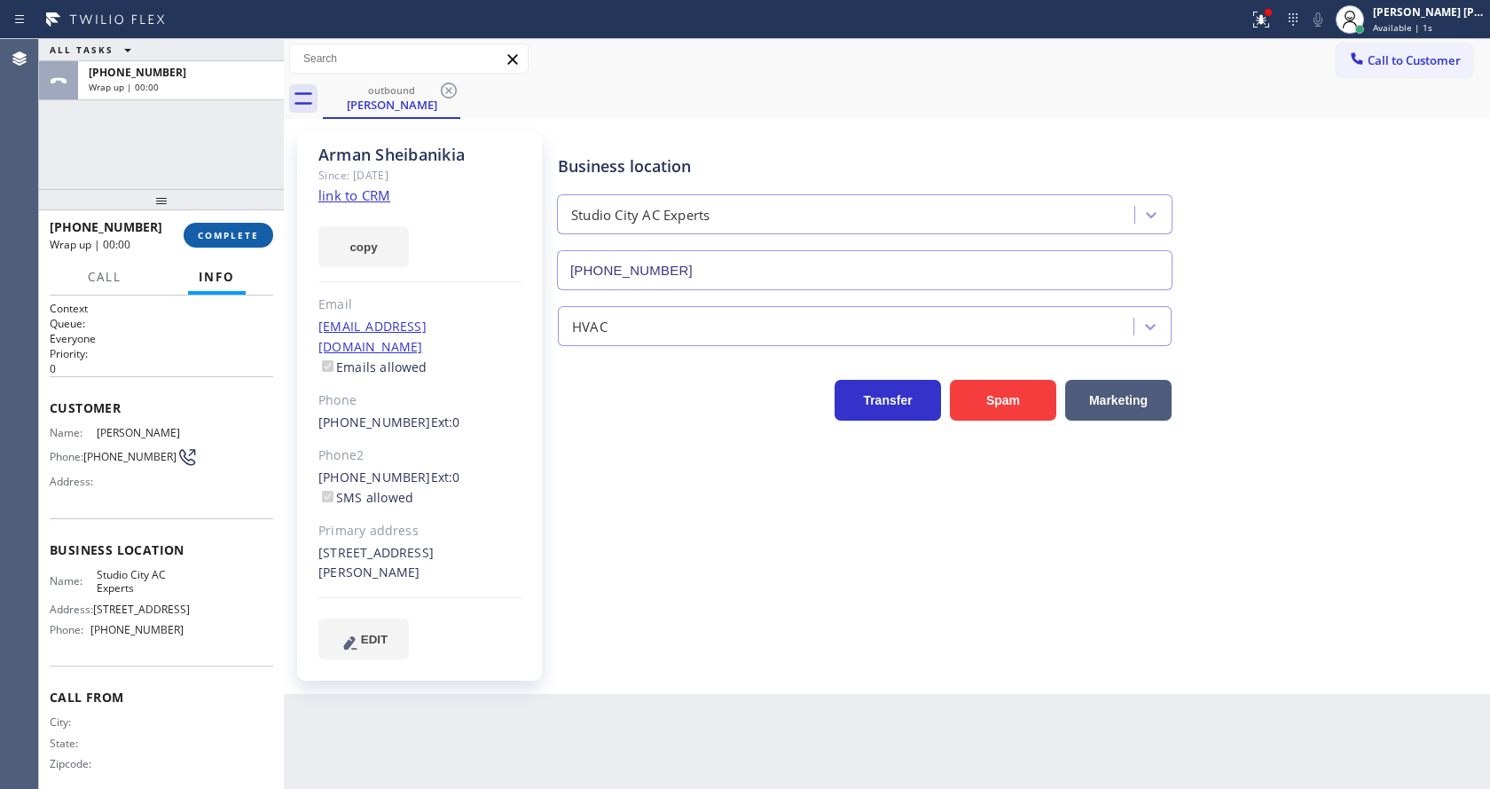
click at [216, 236] on span "COMPLETE" at bounding box center [228, 235] width 61 height 12
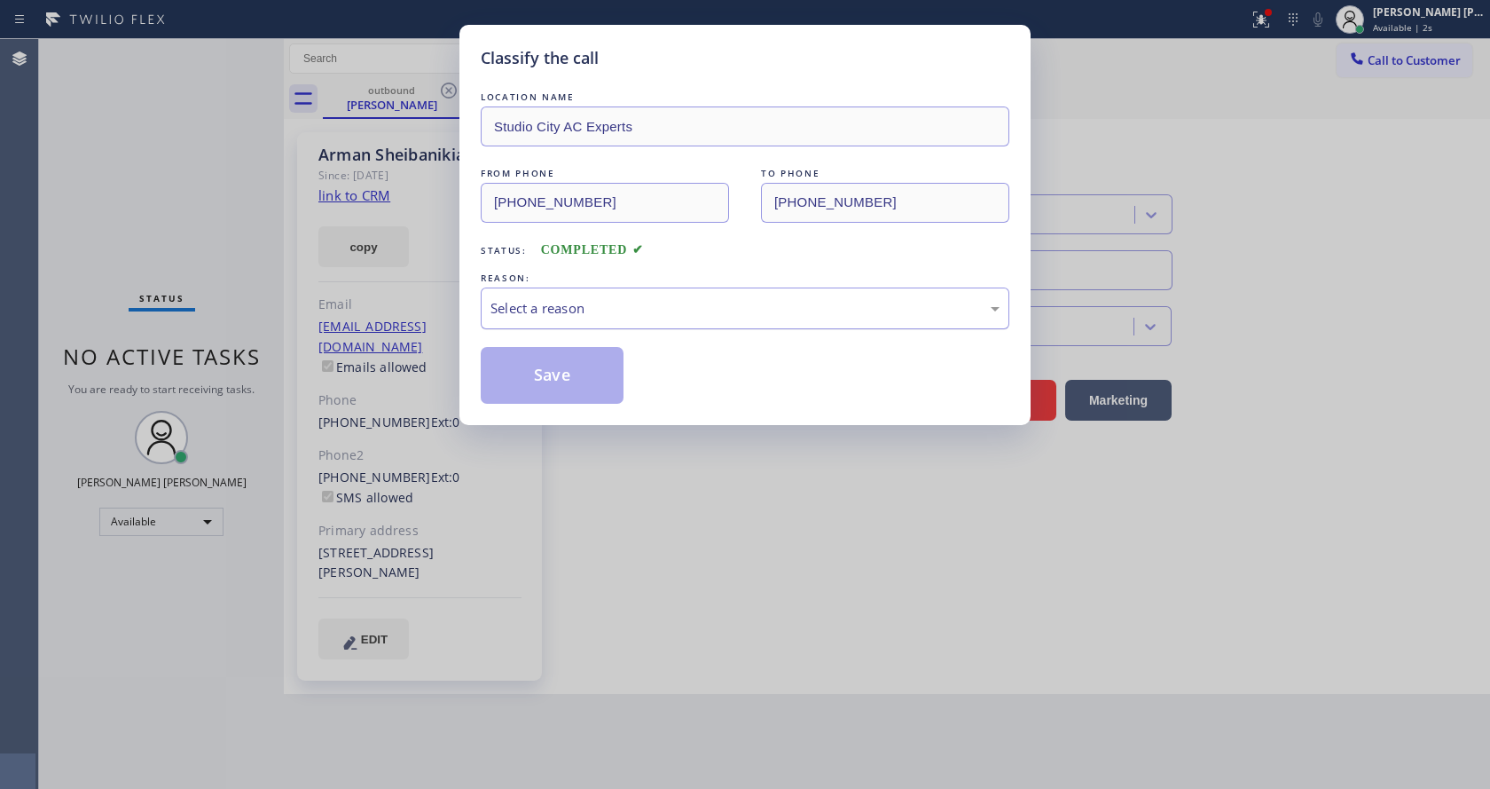
click at [574, 321] on div "Select a reason" at bounding box center [745, 308] width 529 height 42
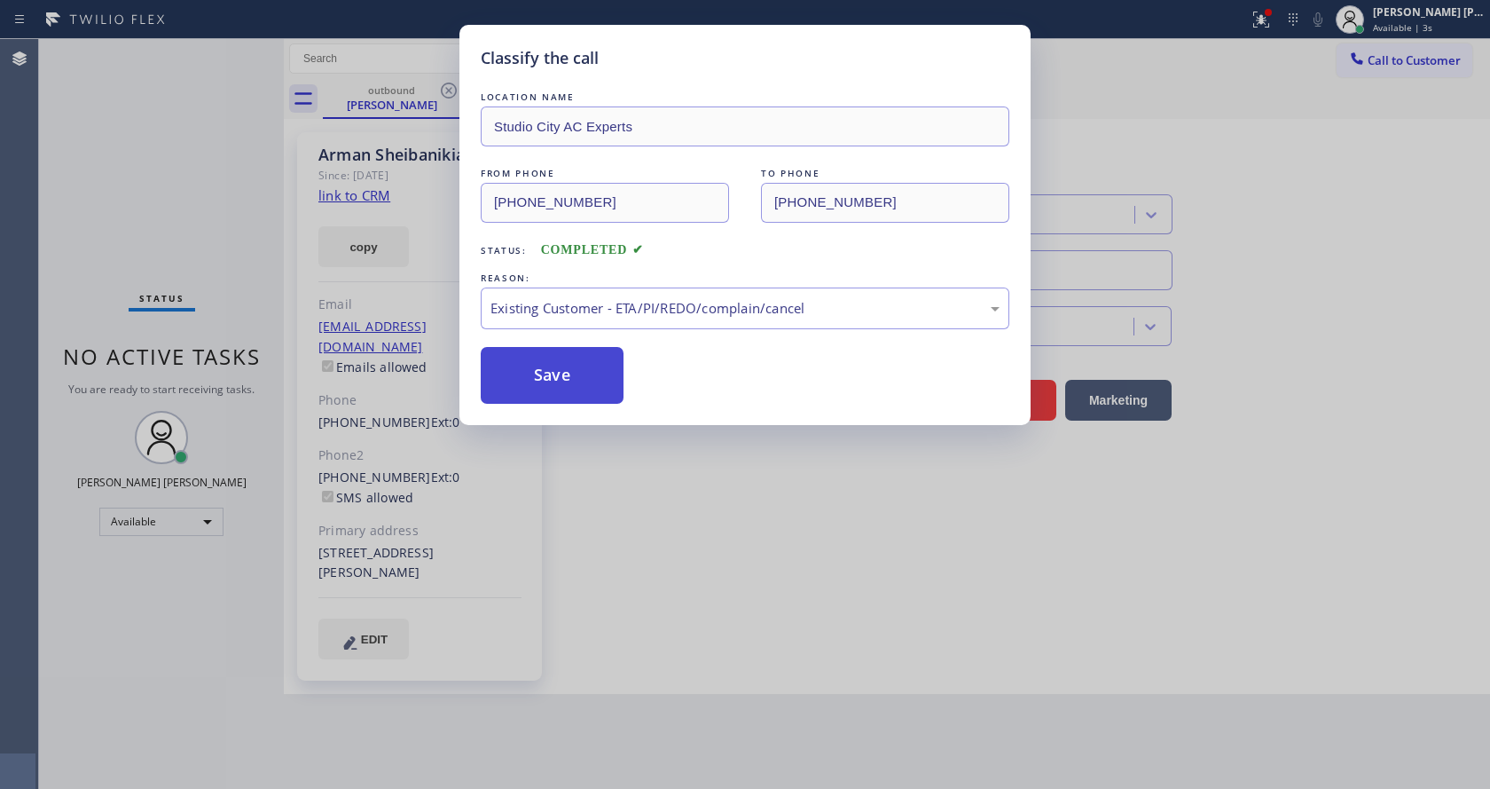
click at [566, 400] on button "Save" at bounding box center [552, 375] width 143 height 57
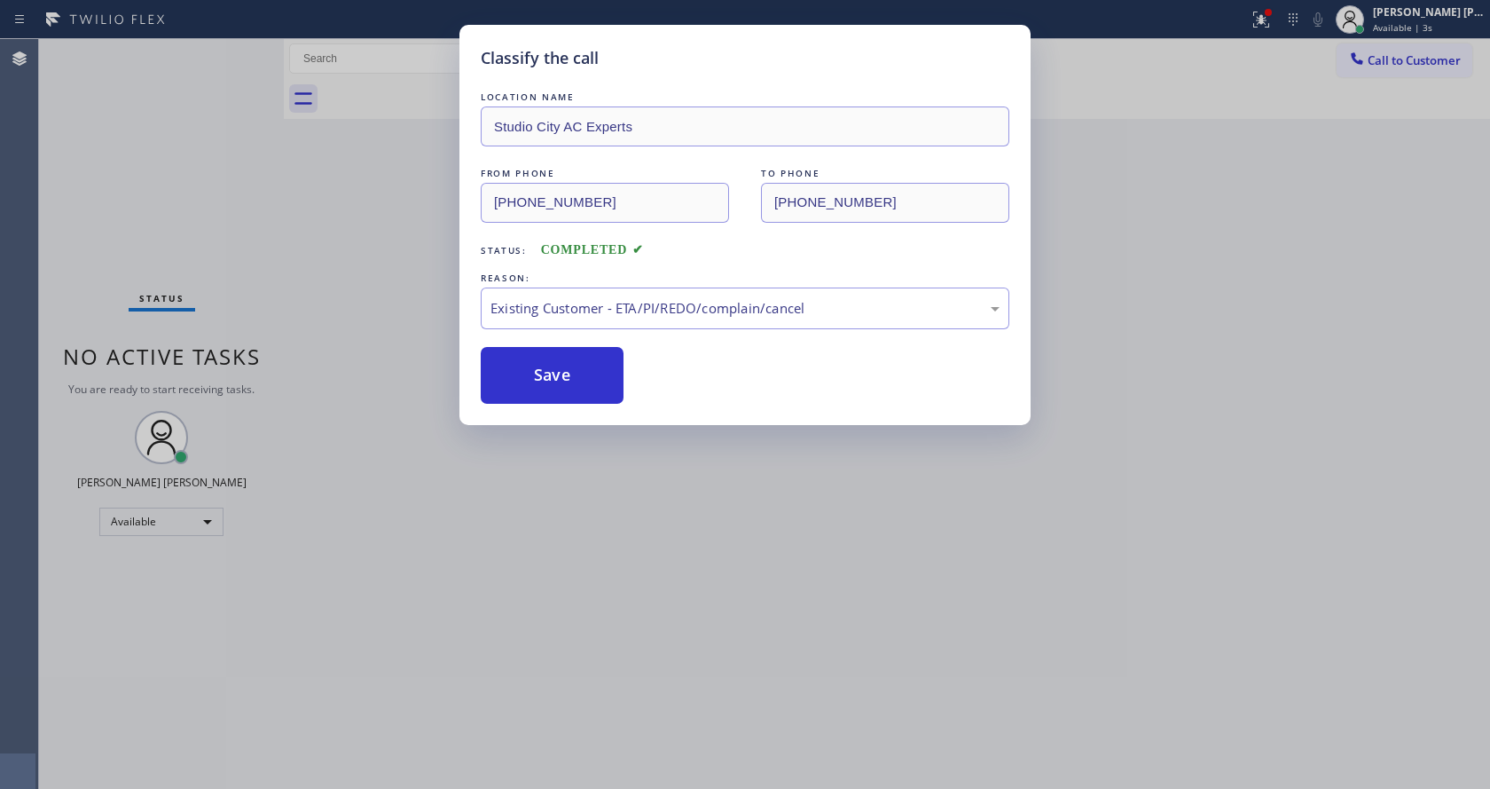
click at [658, 499] on div "Classify the call LOCATION NAME Studio City AC Experts FROM PHONE [PHONE_NUMBER…" at bounding box center [745, 394] width 1490 height 789
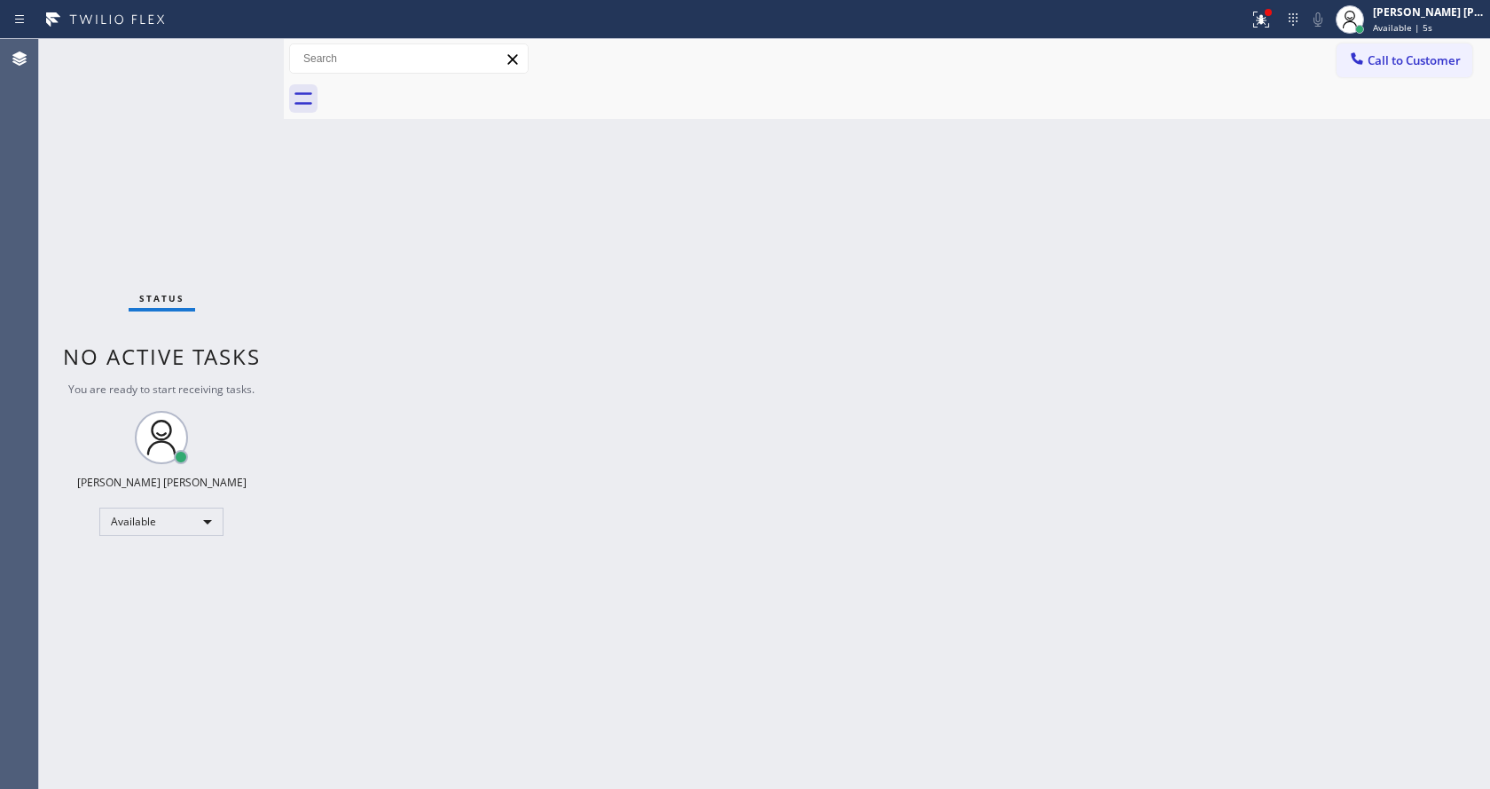
click at [307, 511] on div "Back to Dashboard Change Sender ID Customers Technicians Select a contact Outbo…" at bounding box center [887, 414] width 1206 height 750
click at [1268, 15] on icon at bounding box center [1261, 19] width 21 height 21
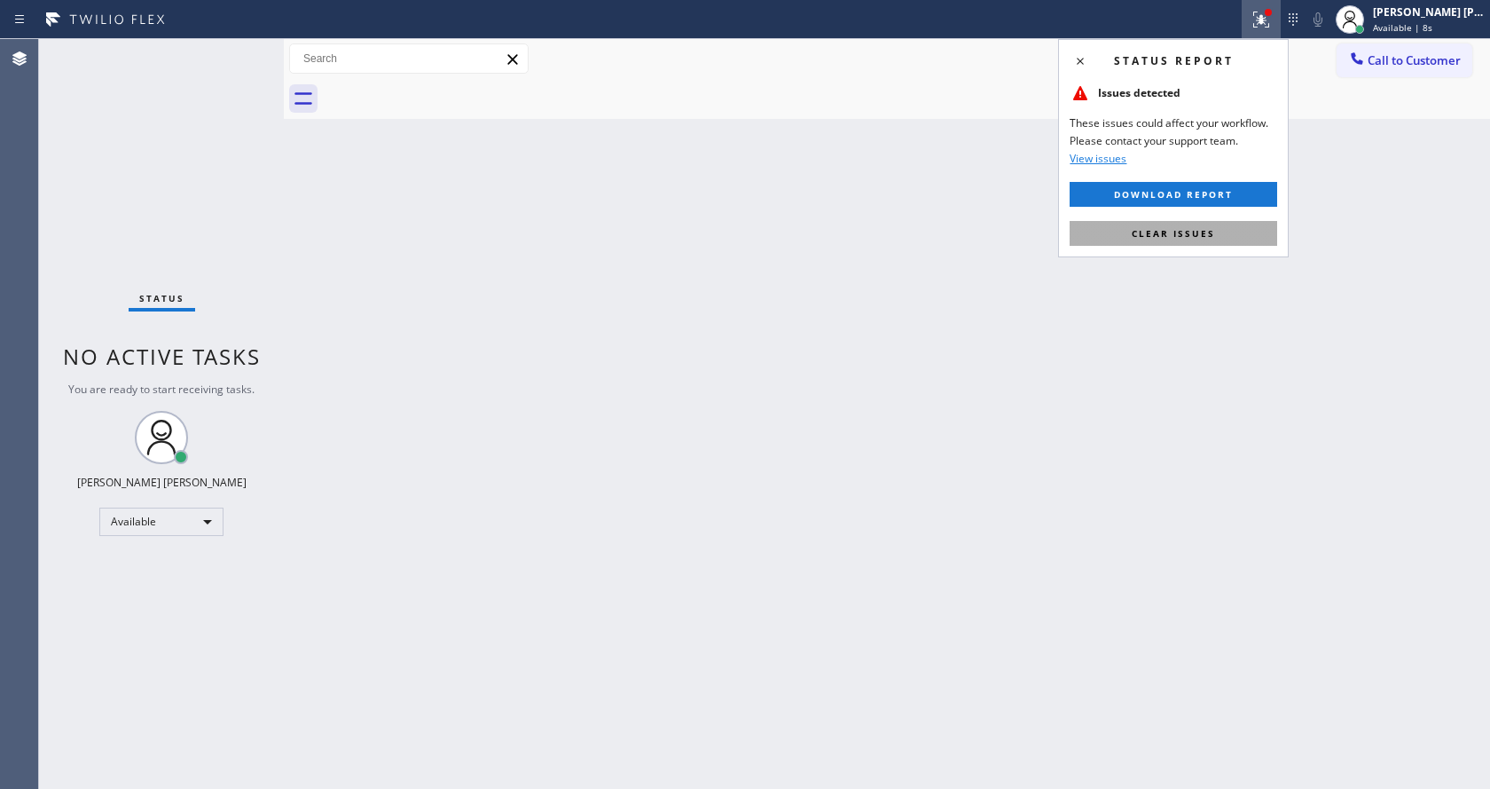
click at [1168, 233] on span "Clear issues" at bounding box center [1173, 233] width 83 height 12
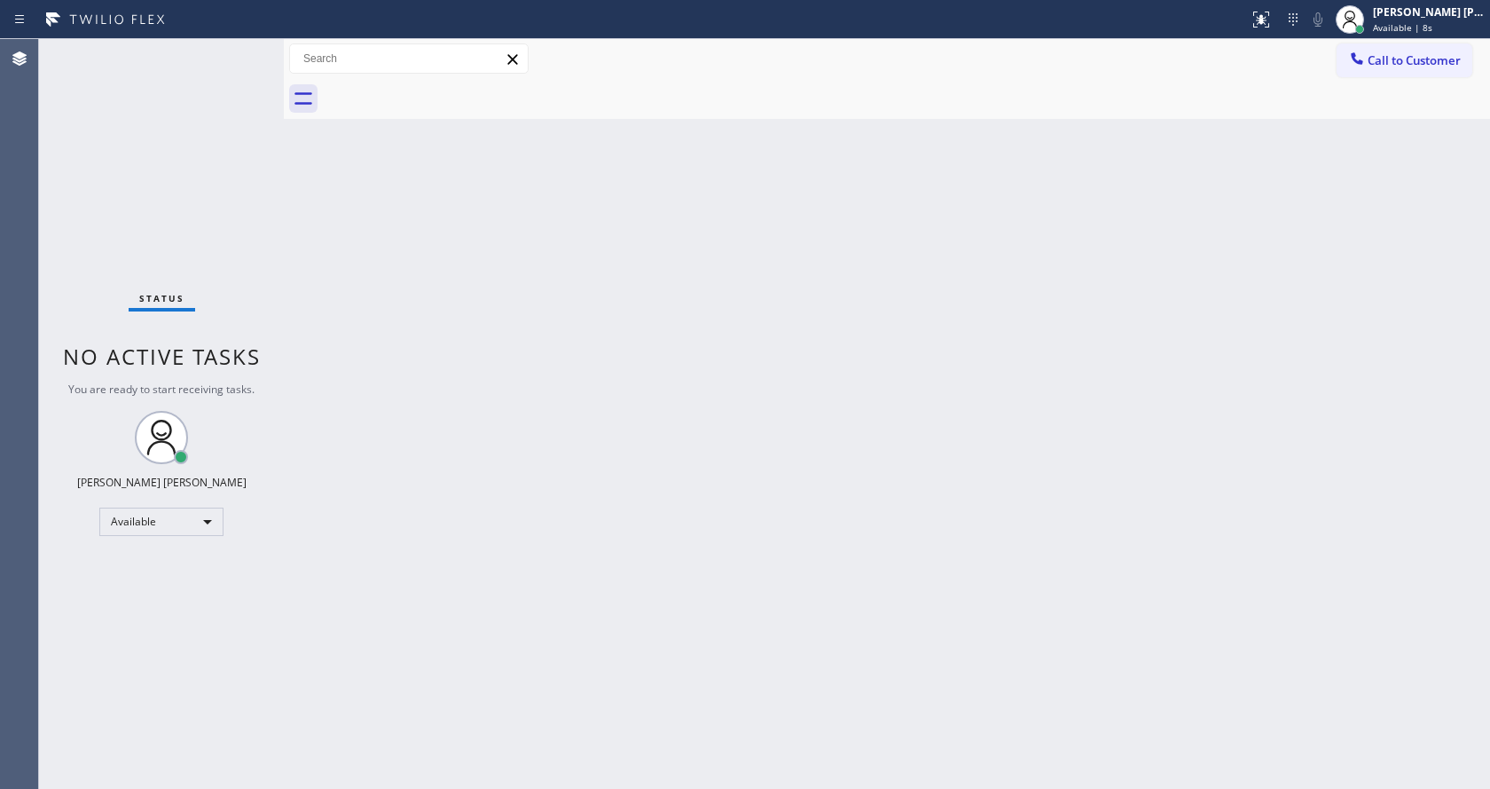
click at [1188, 262] on div "Back to Dashboard Change Sender ID Customers Technicians Select a contact Outbo…" at bounding box center [887, 414] width 1206 height 750
click at [887, 566] on div "Back to Dashboard Change Sender ID Customers Technicians Select a contact Outbo…" at bounding box center [887, 414] width 1206 height 750
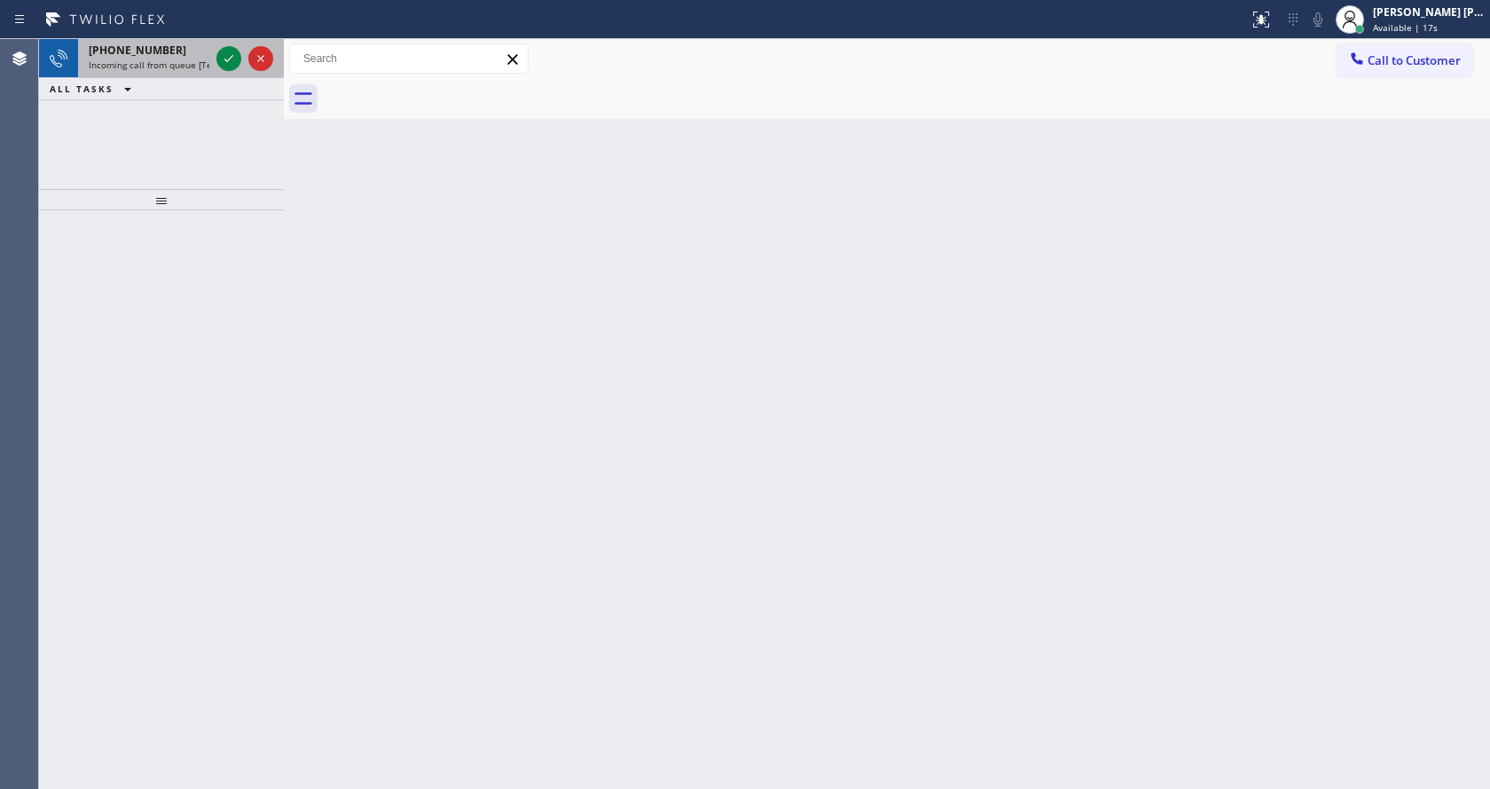
drag, startPoint x: 174, startPoint y: 72, endPoint x: 184, endPoint y: 77, distance: 11.1
click at [174, 72] on div "[PHONE_NUMBER] Incoming call from queue [Test] All" at bounding box center [145, 58] width 135 height 39
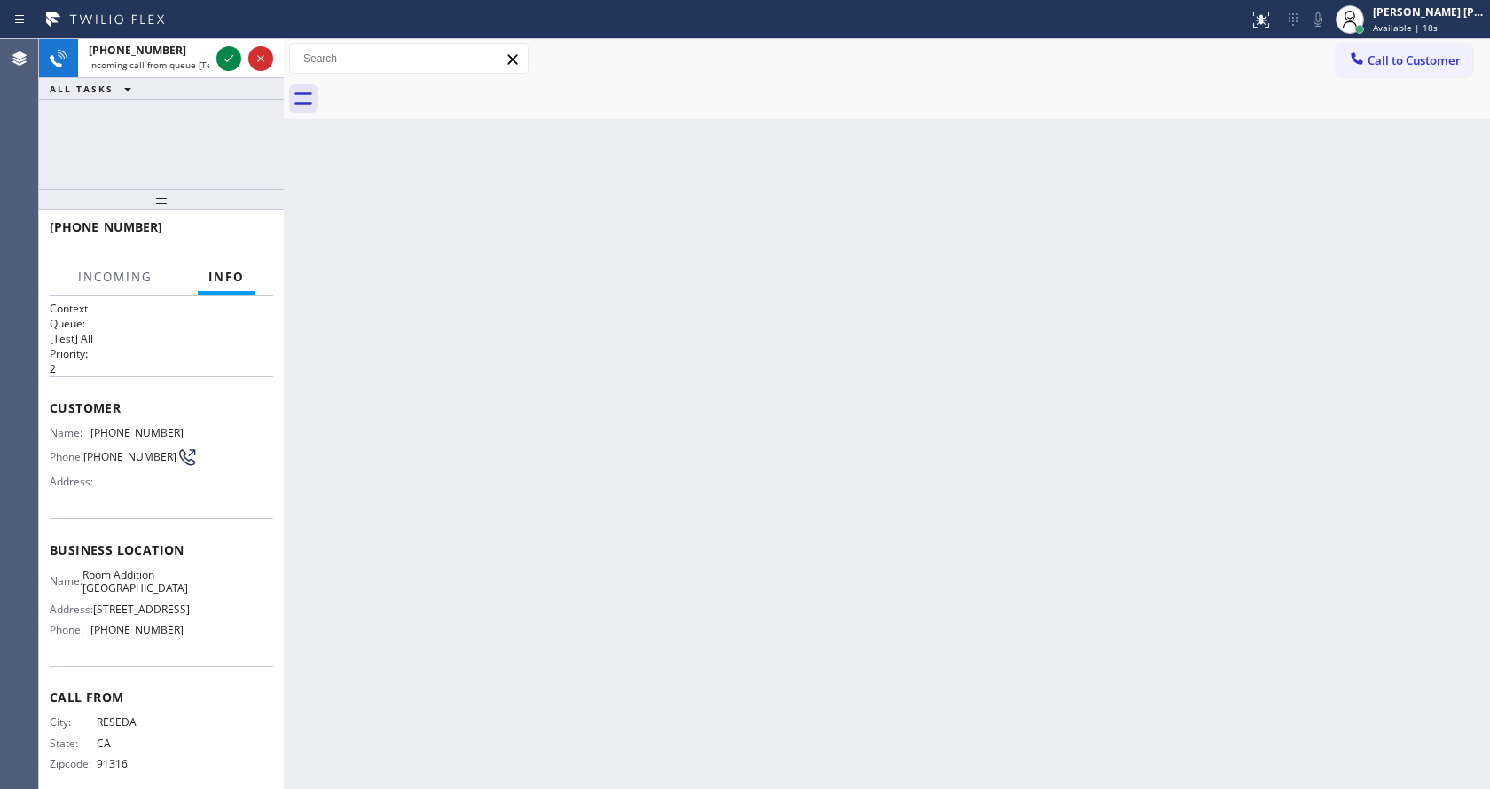
click at [639, 594] on div "Back to Dashboard Change Sender ID Customers Technicians Select a contact Outbo…" at bounding box center [887, 414] width 1206 height 750
click at [621, 775] on div "Back to Dashboard Change Sender ID Customers Technicians Select a contact Outbo…" at bounding box center [887, 414] width 1206 height 750
click at [709, 631] on div "Back to Dashboard Change Sender ID Customers Technicians Select a contact Outbo…" at bounding box center [887, 414] width 1206 height 750
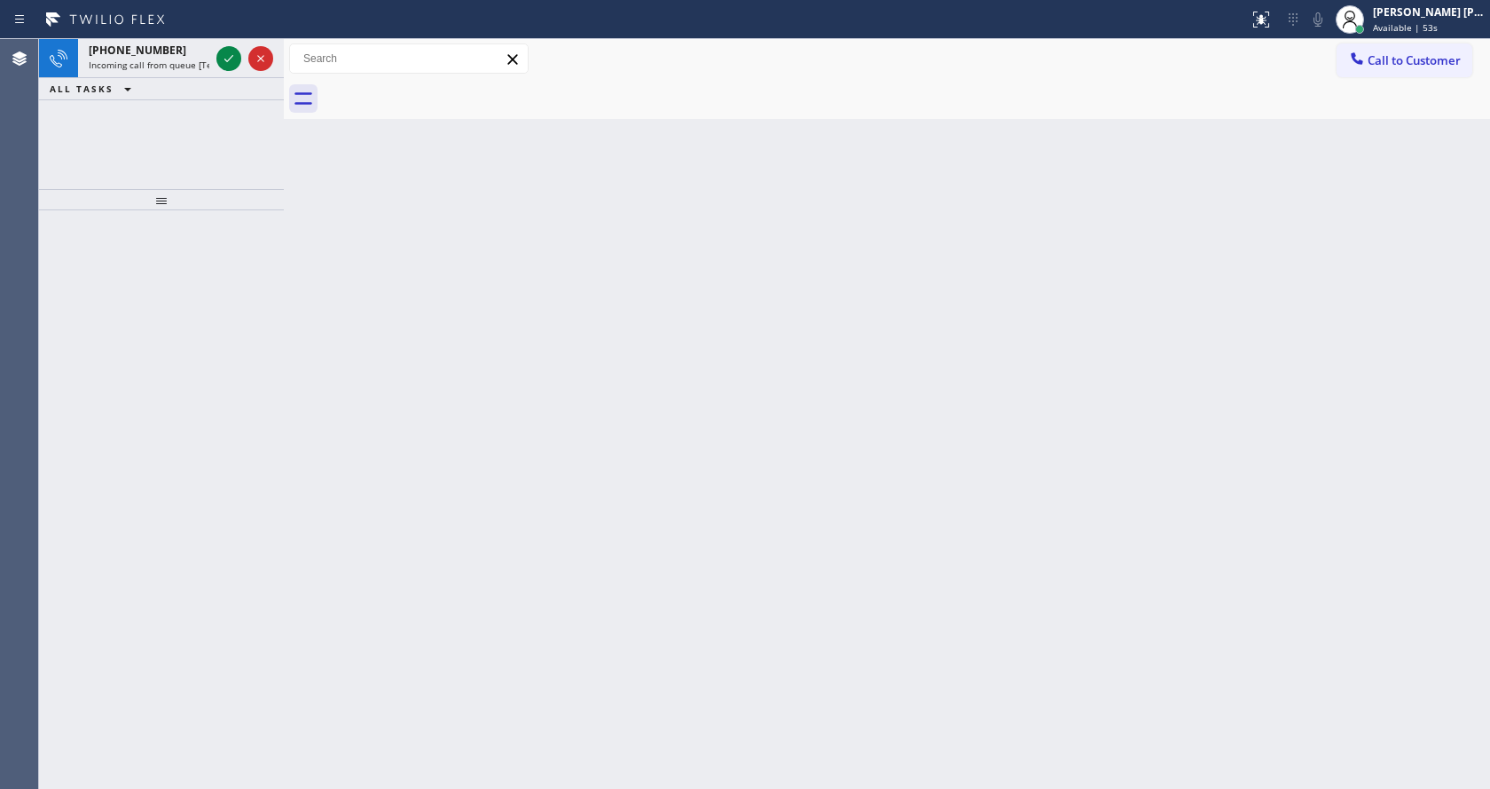
drag, startPoint x: 208, startPoint y: 337, endPoint x: 170, endPoint y: 99, distance: 240.6
click at [208, 334] on div at bounding box center [161, 499] width 245 height 578
click at [1397, 31] on span "Available | 59s" at bounding box center [1405, 27] width 65 height 12
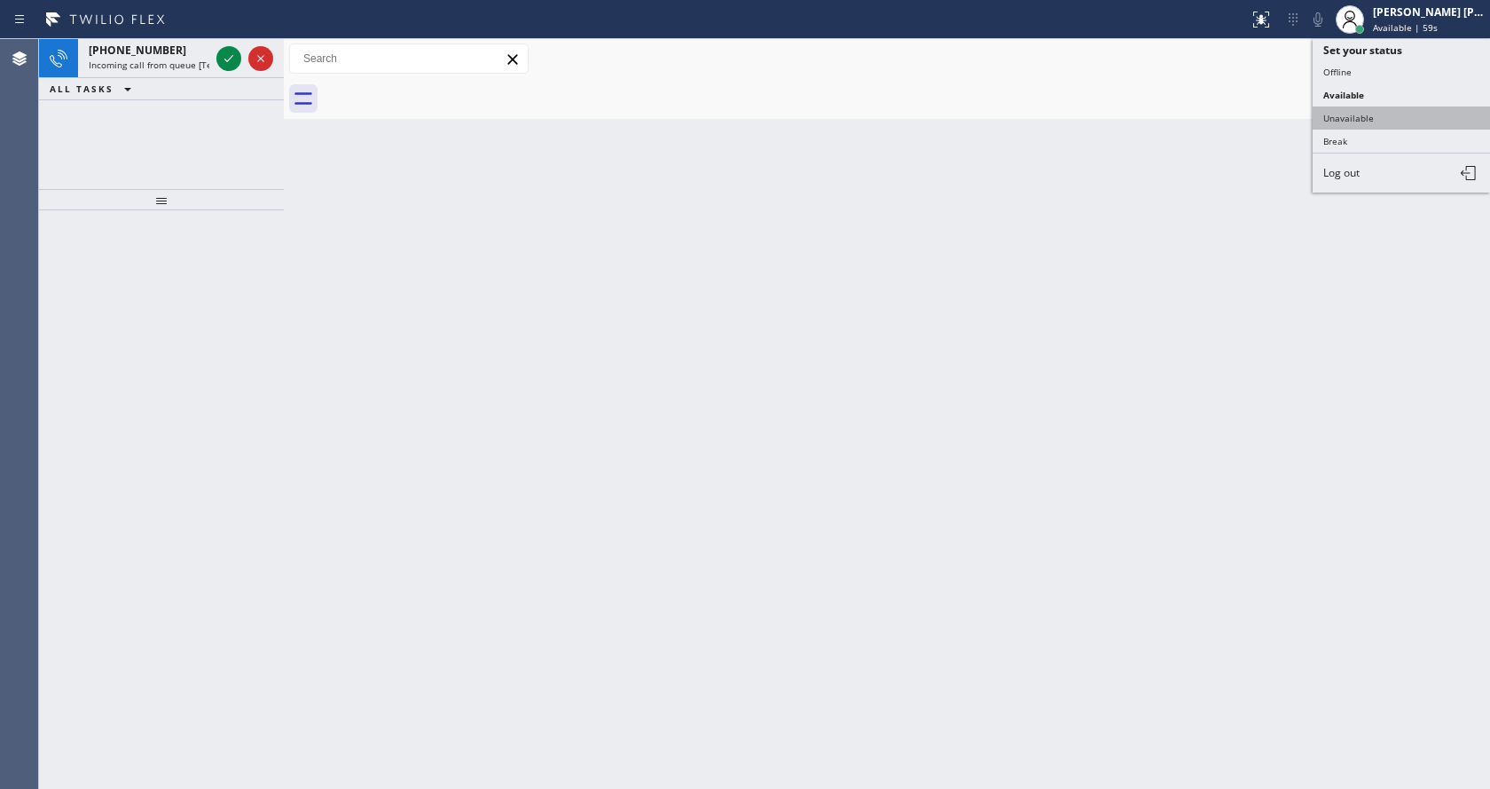
click at [1371, 125] on button "Unavailable" at bounding box center [1401, 117] width 177 height 23
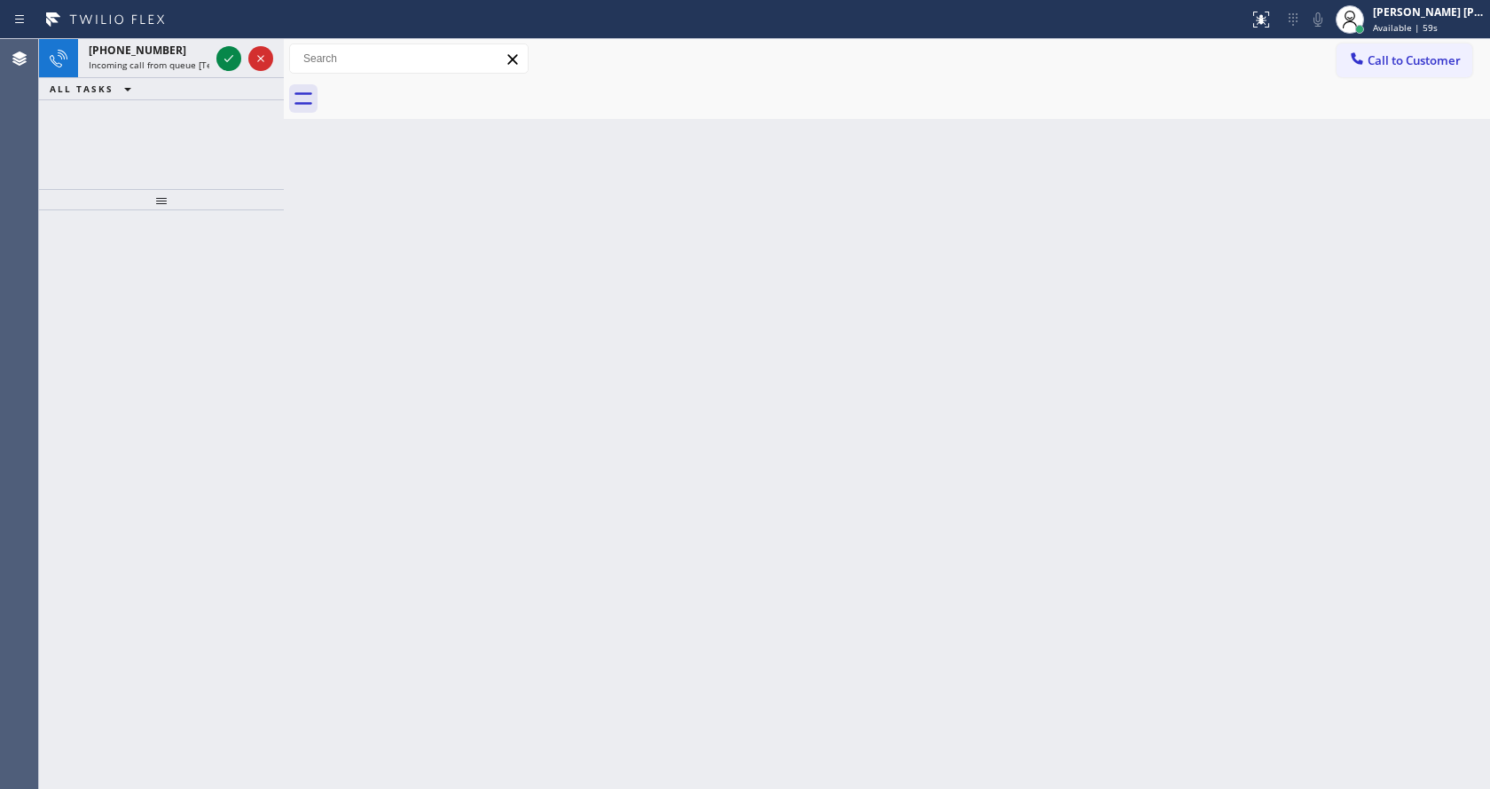
click at [1378, 70] on button "Call to Customer" at bounding box center [1405, 60] width 136 height 34
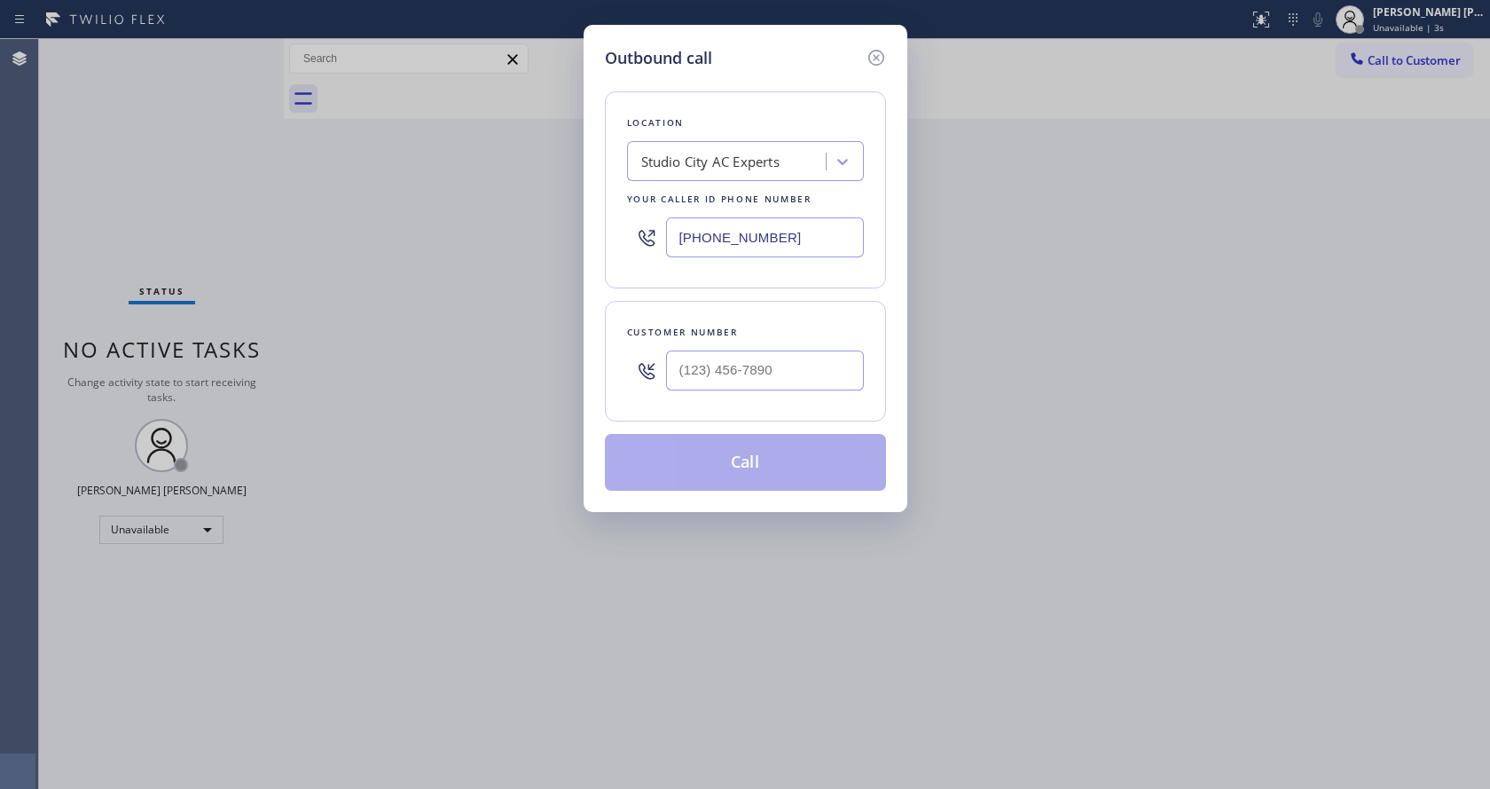
click at [707, 339] on div "Customer number" at bounding box center [745, 332] width 237 height 19
click at [711, 366] on input "(___) ___-____" at bounding box center [765, 370] width 198 height 40
paste input "818) 415-4153"
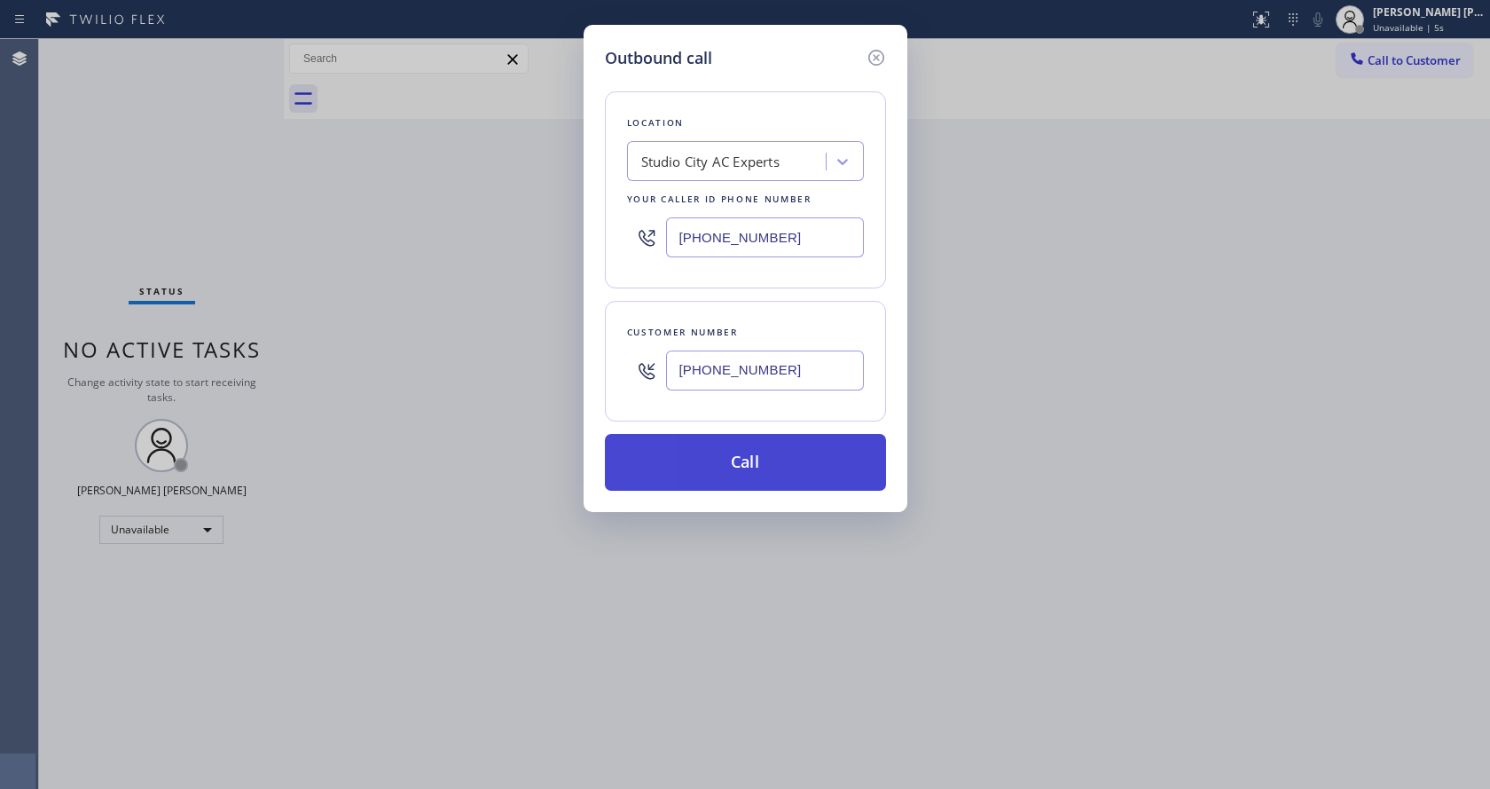
type input "[PHONE_NUMBER]"
click at [724, 458] on button "Call" at bounding box center [745, 462] width 281 height 57
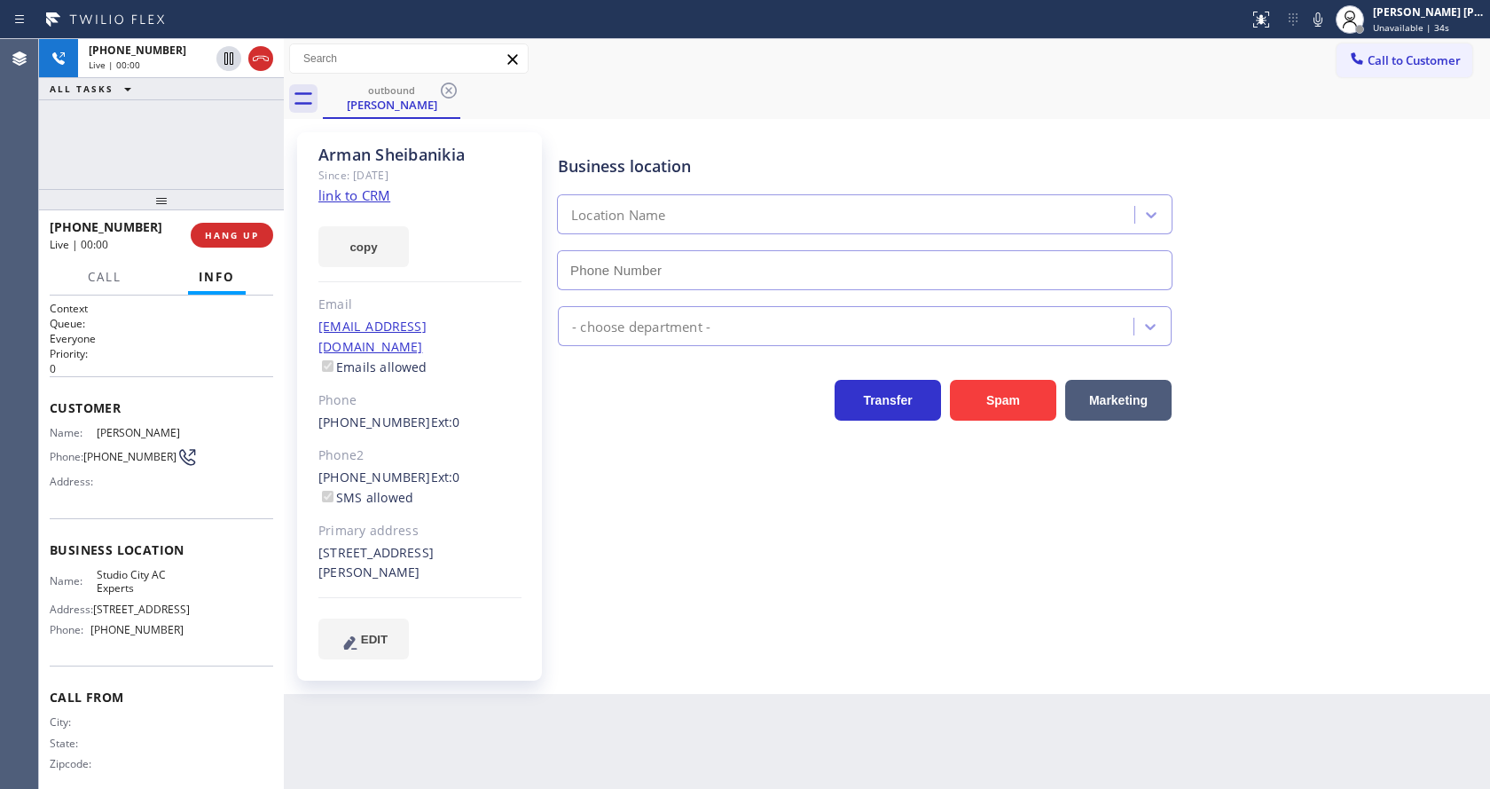
type input "[PHONE_NUMBER]"
click at [546, 462] on div "[PERSON_NAME] Since: [DATE] link to CRM copy Email [EMAIL_ADDRESS][DOMAIN_NAME]…" at bounding box center [421, 406] width 266 height 566
click at [230, 240] on span "HANG UP" at bounding box center [232, 235] width 54 height 12
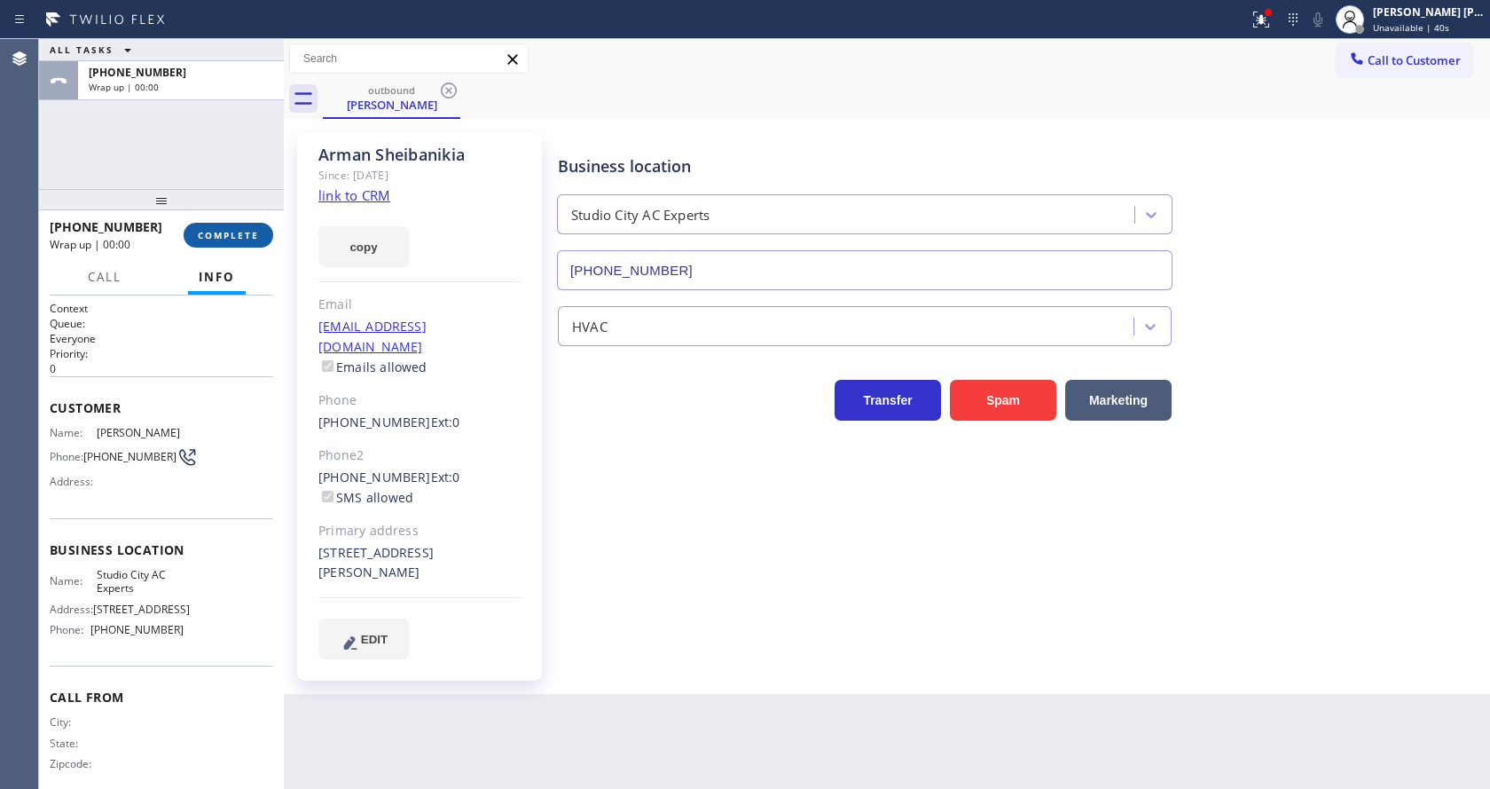
click at [230, 240] on span "COMPLETE" at bounding box center [228, 235] width 61 height 12
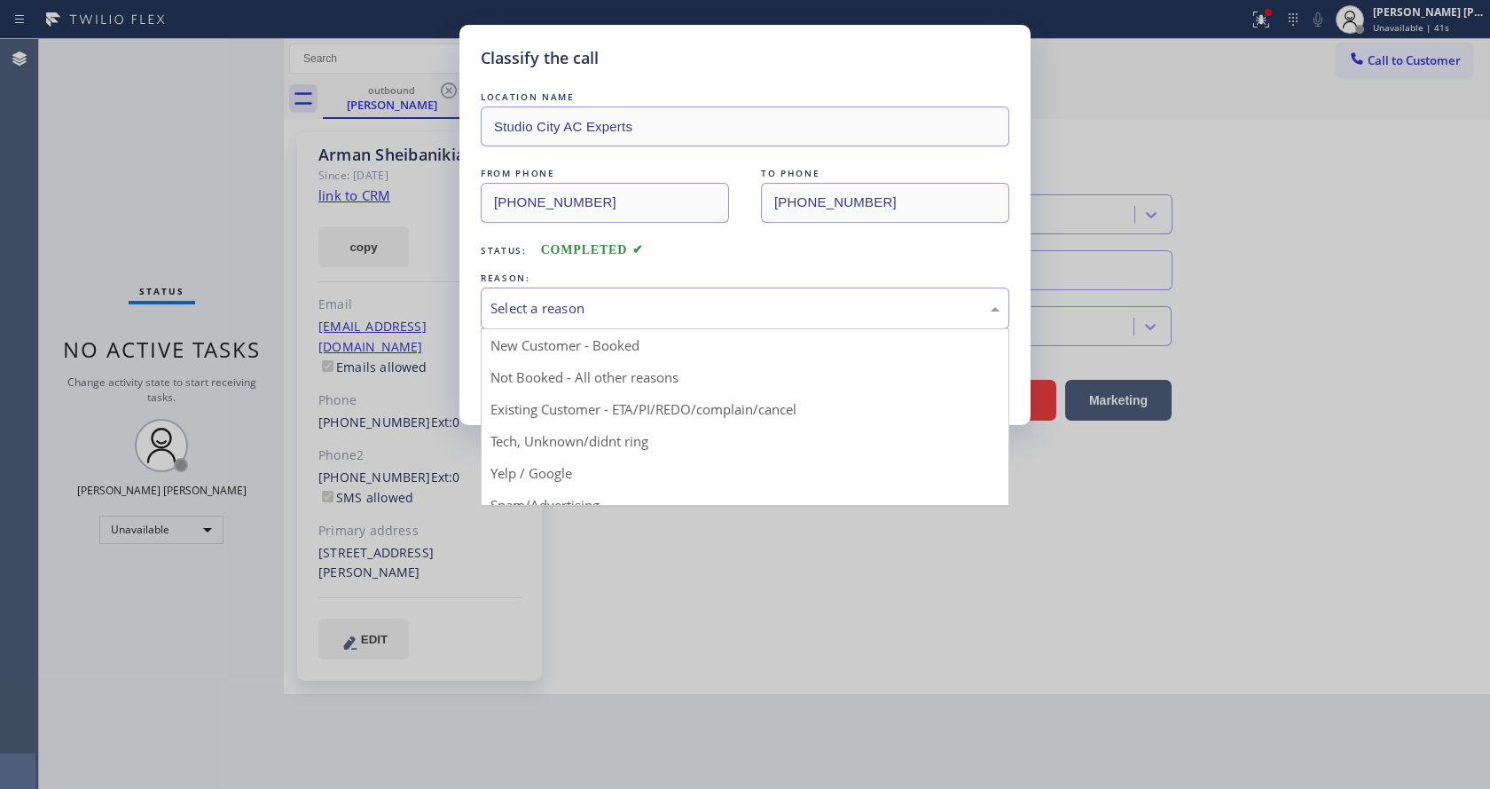
click at [558, 326] on div "Select a reason" at bounding box center [745, 308] width 529 height 42
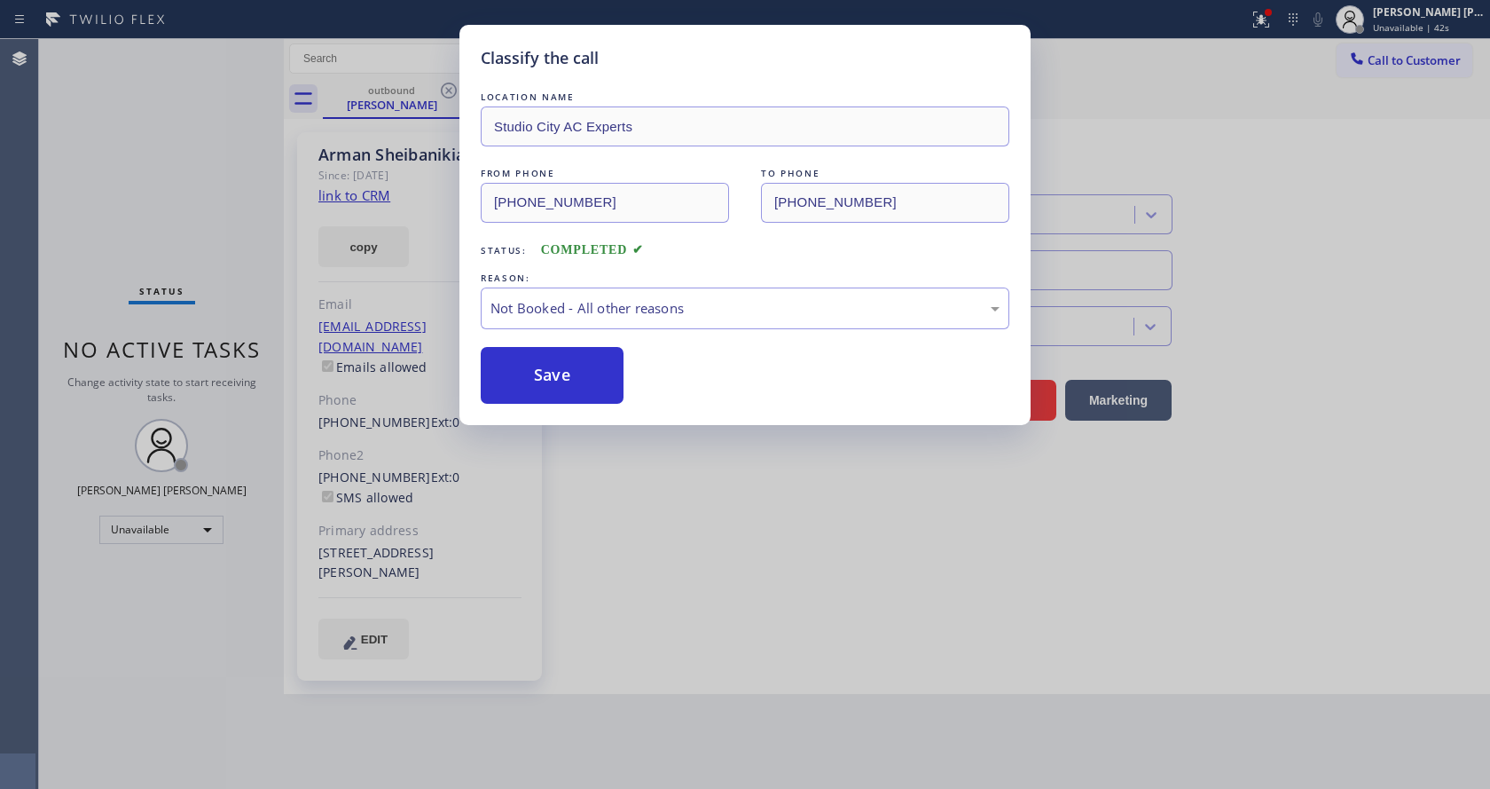
click at [549, 370] on button "Save" at bounding box center [552, 375] width 143 height 57
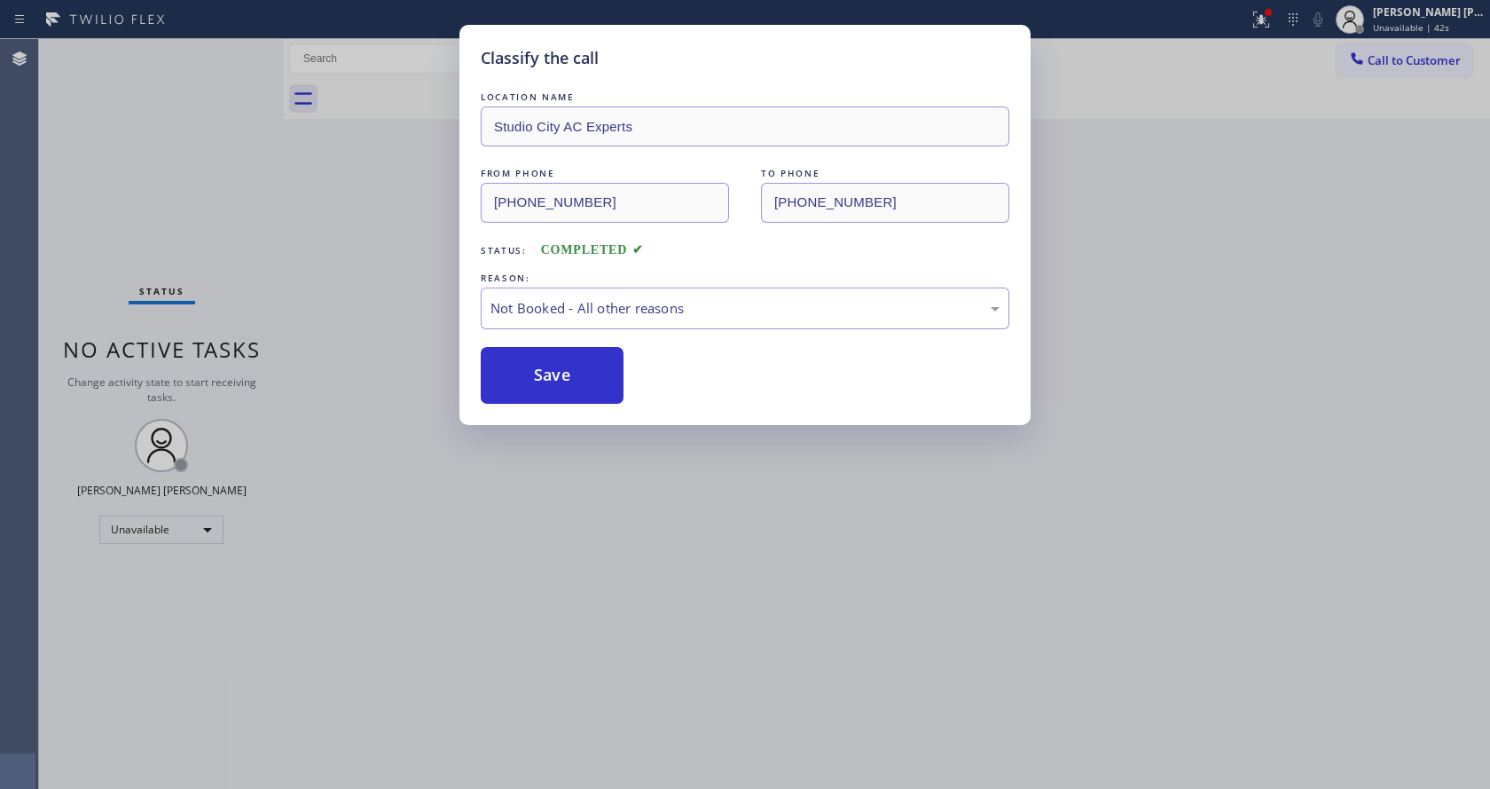
click at [549, 370] on button "Save" at bounding box center [552, 375] width 143 height 57
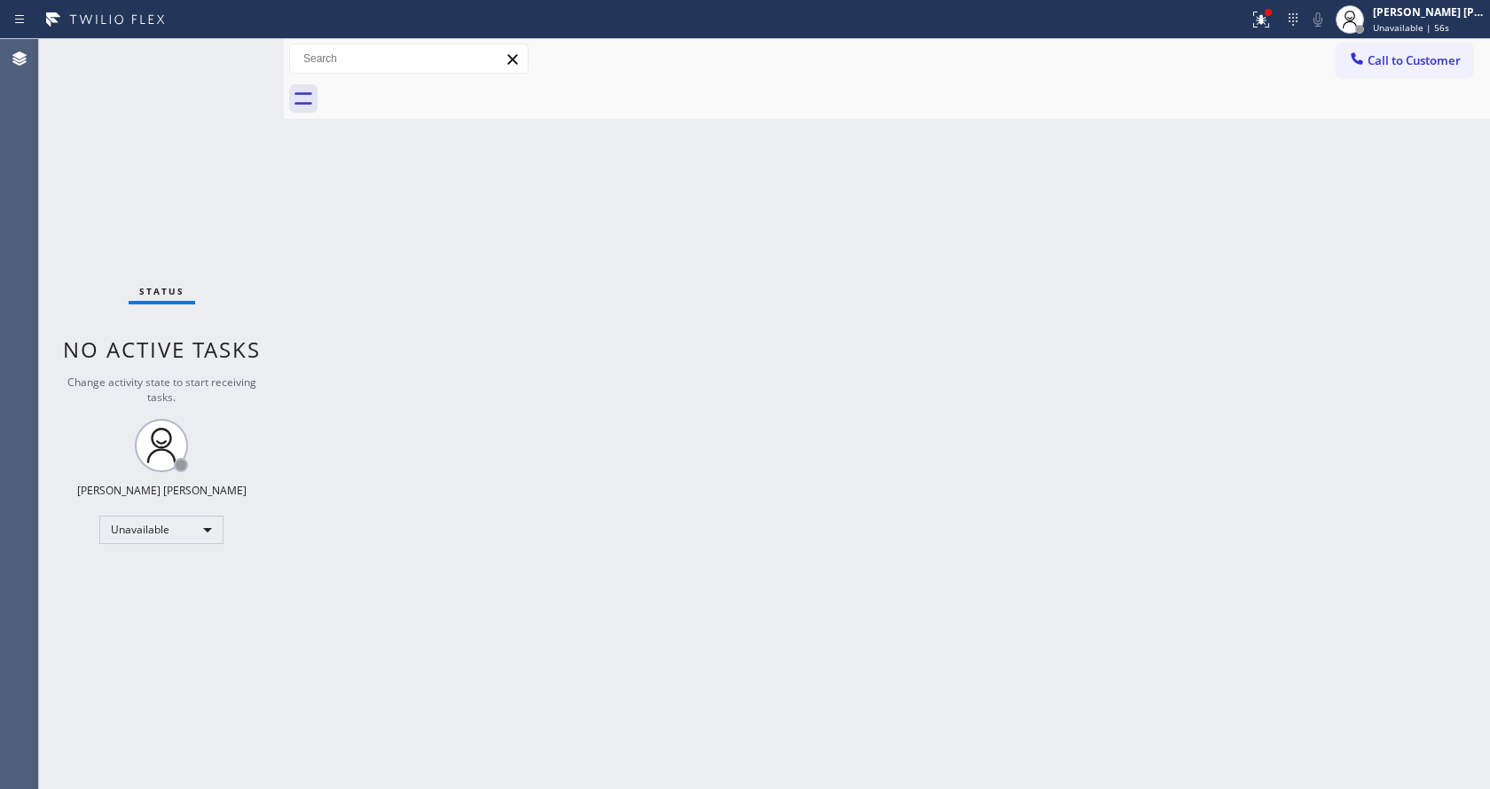
click at [1399, 78] on div "Call to Customer Outbound call Location [GEOGRAPHIC_DATA] AC Experts Your calle…" at bounding box center [887, 59] width 1206 height 40
click at [1400, 59] on span "Call to Customer" at bounding box center [1414, 60] width 93 height 16
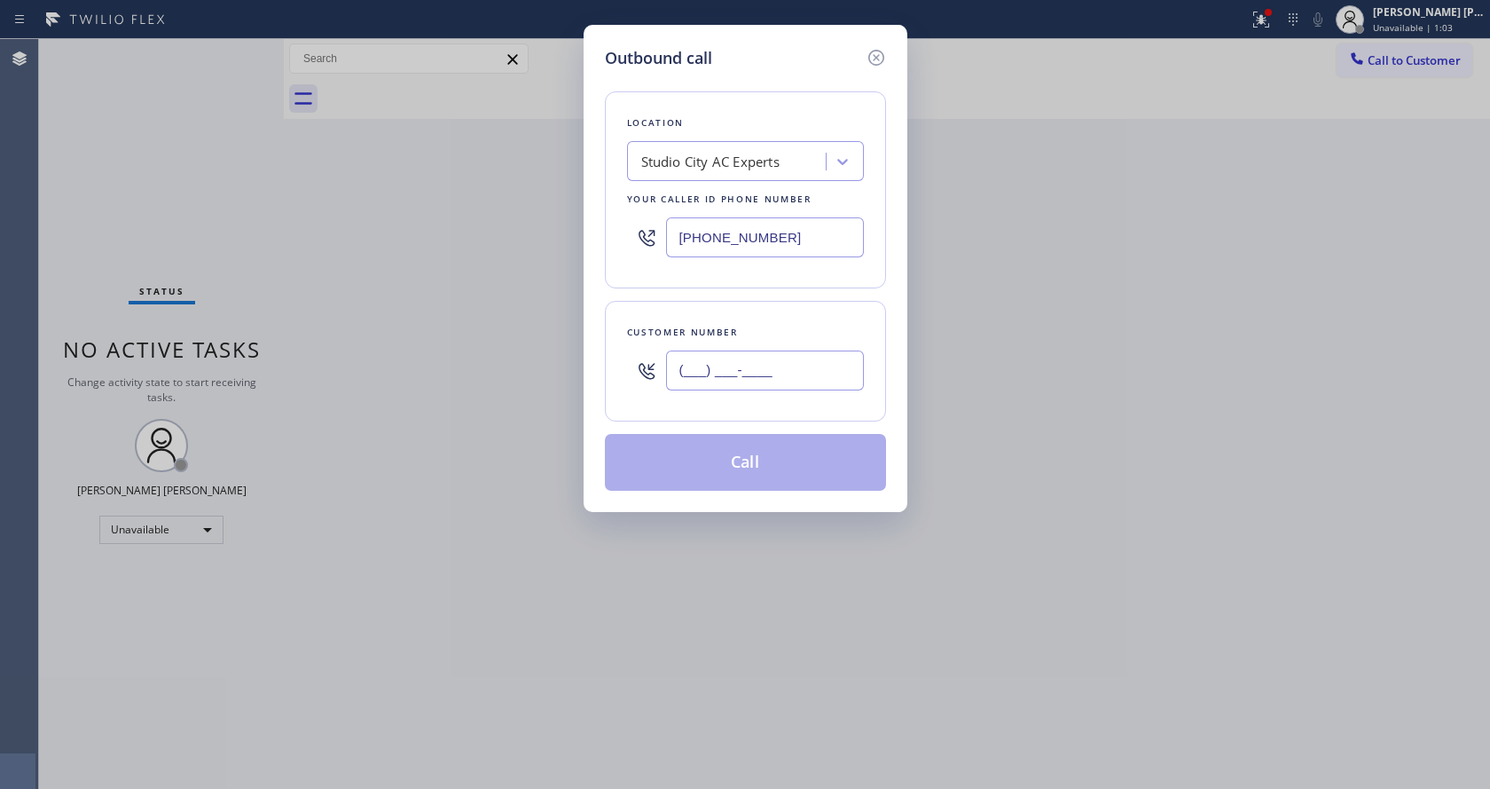
click at [720, 383] on input "(___) ___-____" at bounding box center [765, 370] width 198 height 40
paste input "714) 454-6065"
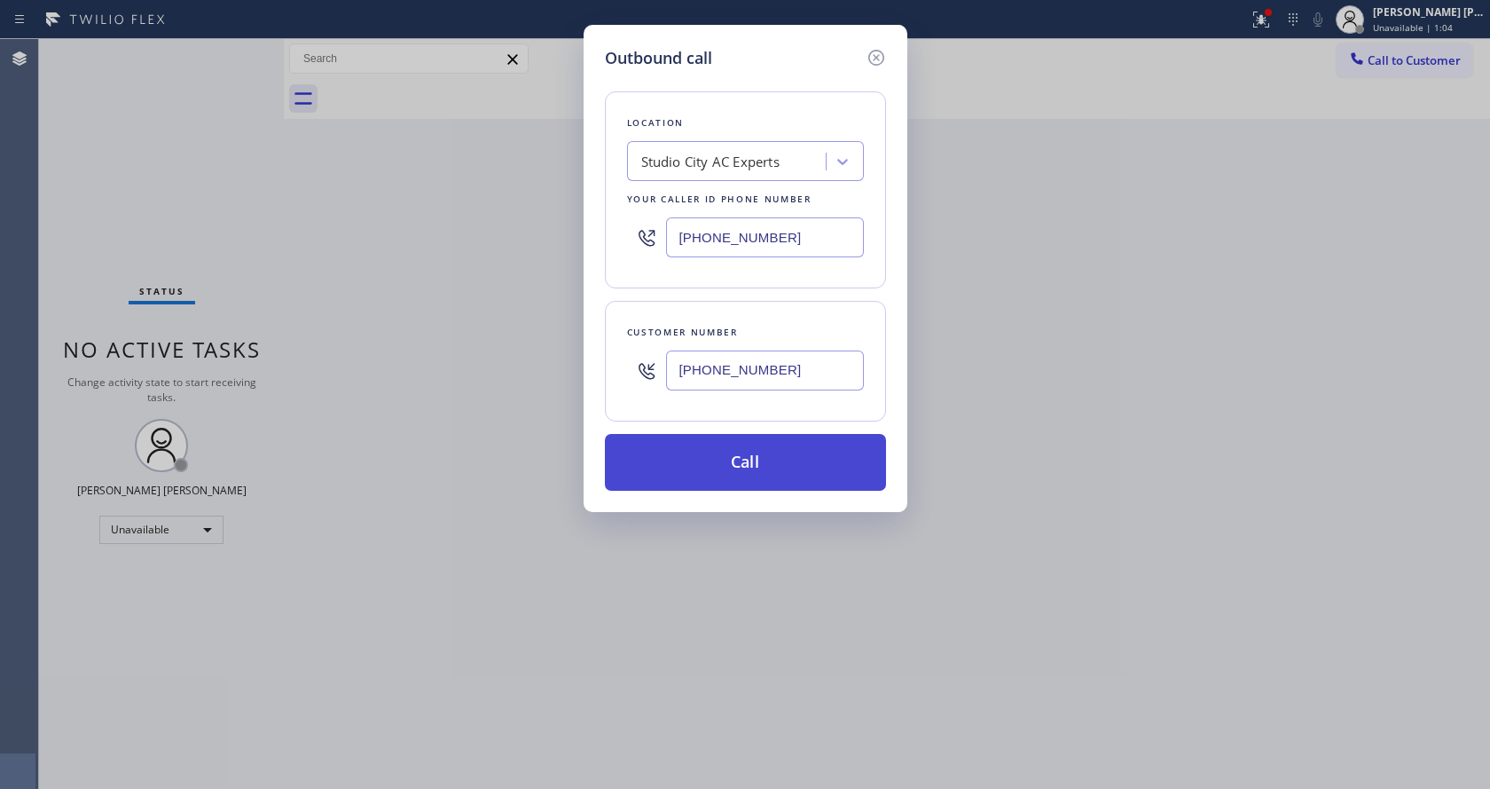
type input "[PHONE_NUMBER]"
click at [734, 474] on button "Call" at bounding box center [745, 462] width 281 height 57
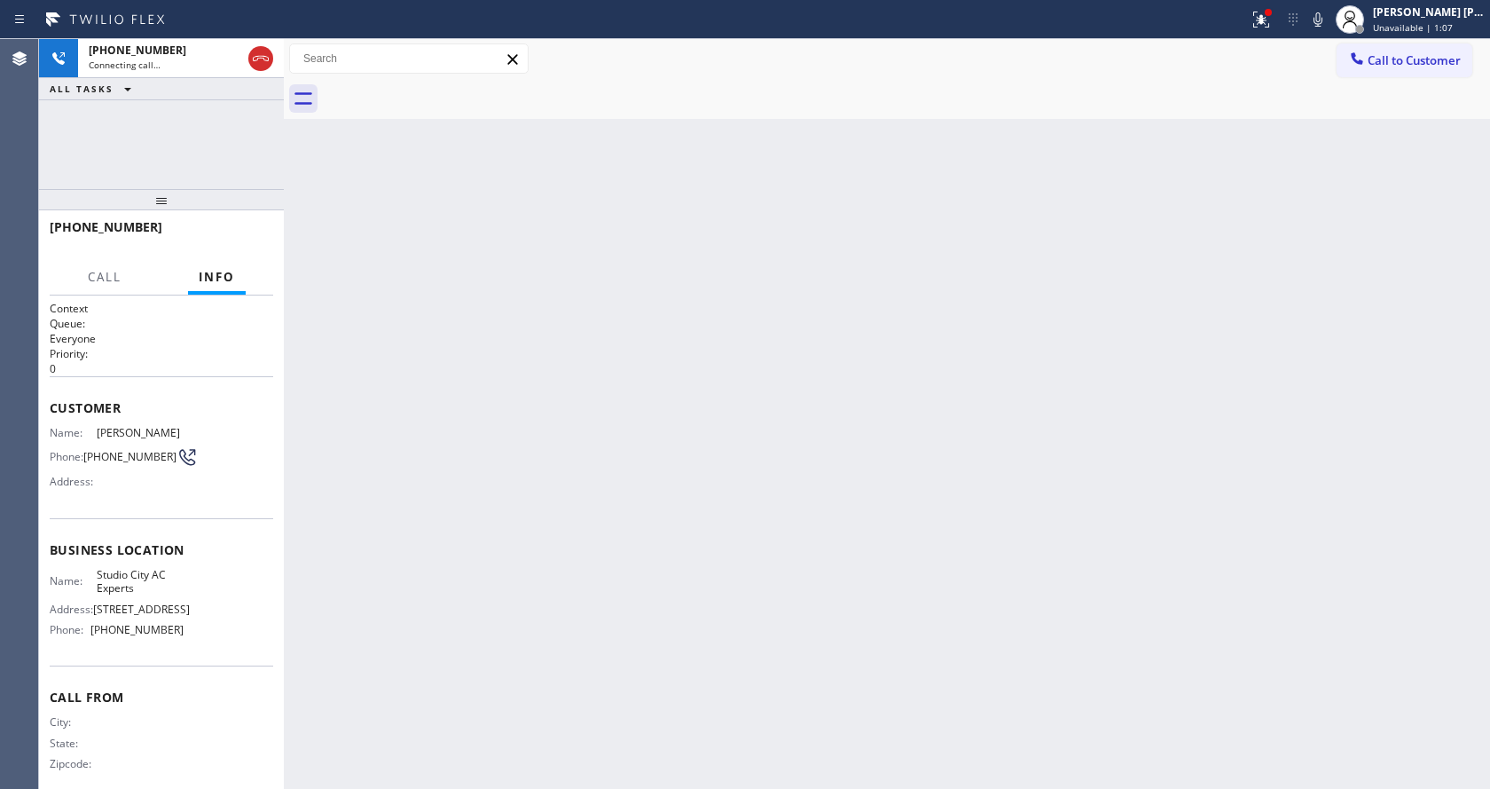
click at [450, 467] on div "Back to Dashboard Change Sender ID Customers Technicians Select a contact Outbo…" at bounding box center [887, 414] width 1206 height 750
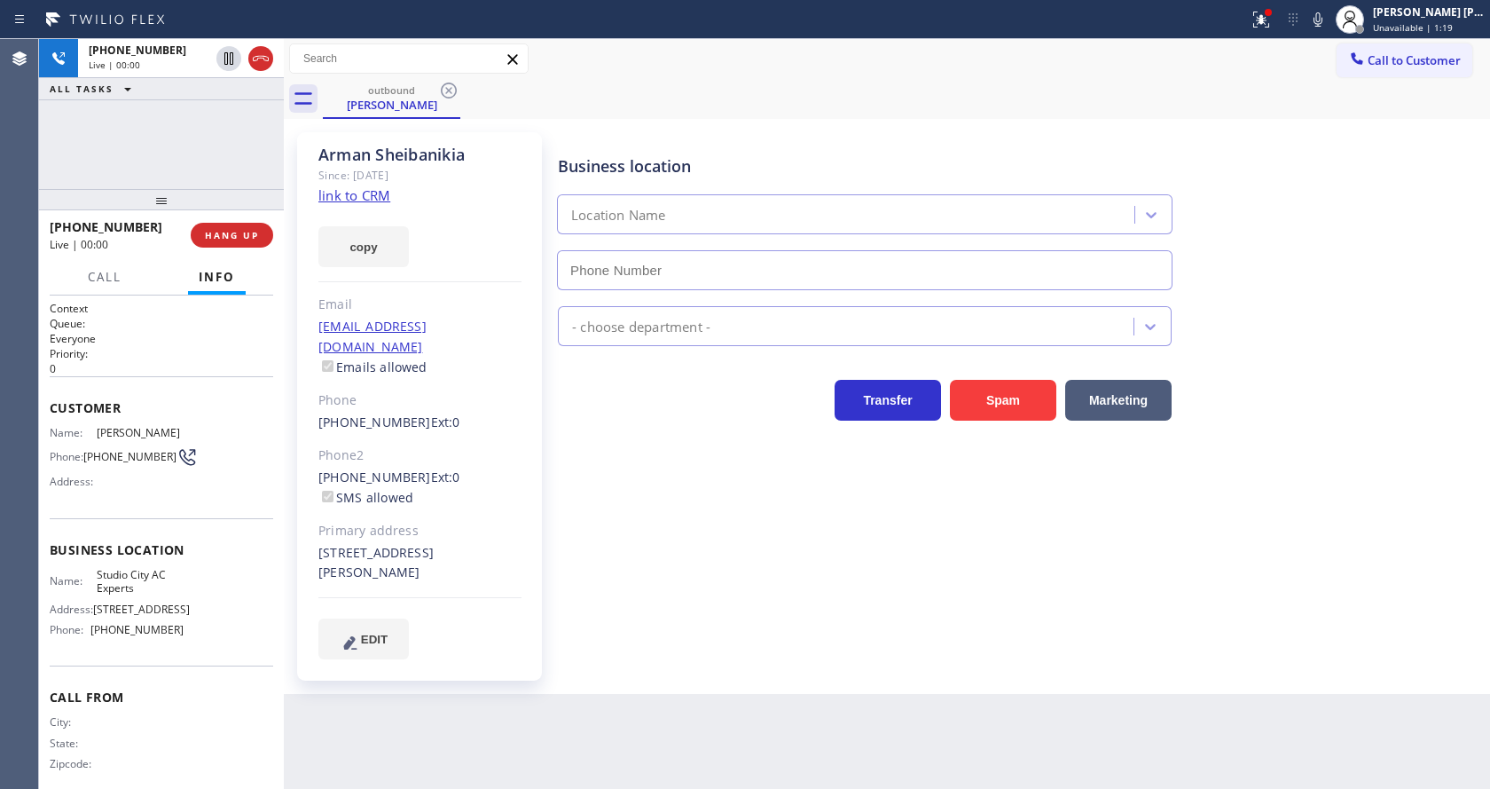
type input "[PHONE_NUMBER]"
click at [546, 503] on div "[PERSON_NAME] Since: [DATE] link to CRM copy Email [EMAIL_ADDRESS][DOMAIN_NAME]…" at bounding box center [421, 406] width 266 height 566
click at [553, 533] on div "[PERSON_NAME] Since: [DATE] link to CRM copy Email [EMAIL_ADDRESS][DOMAIN_NAME]…" at bounding box center [421, 406] width 266 height 566
click at [595, 473] on div "Business location [GEOGRAPHIC_DATA] AC Experts [PHONE_NUMBER] HVAC Transfer Spa…" at bounding box center [1019, 395] width 931 height 517
click at [544, 450] on div "[PERSON_NAME] Since: [DATE] link to CRM copy Email [EMAIL_ADDRESS][DOMAIN_NAME]…" at bounding box center [421, 406] width 248 height 548
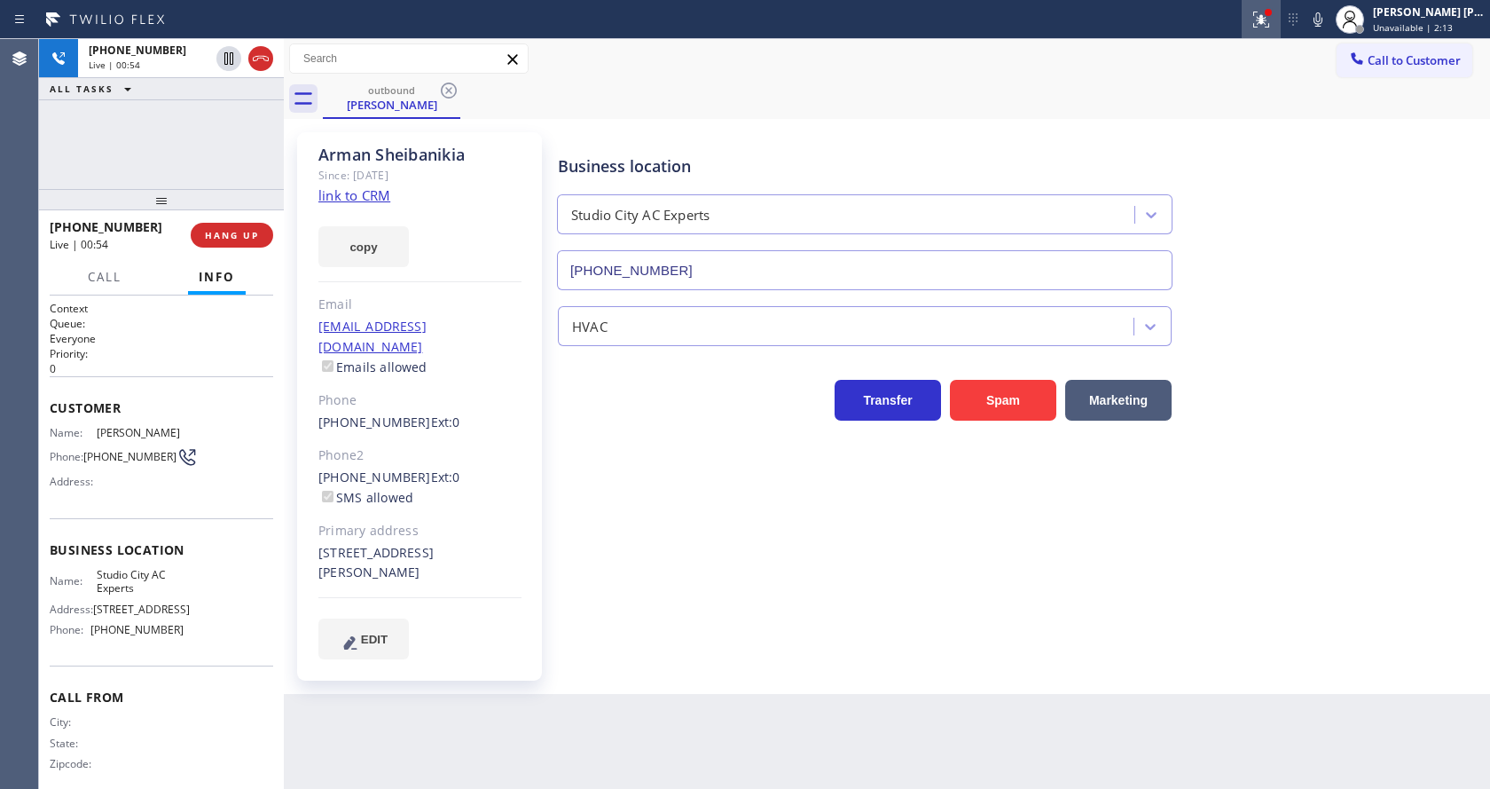
click at [1270, 30] on button at bounding box center [1261, 19] width 39 height 39
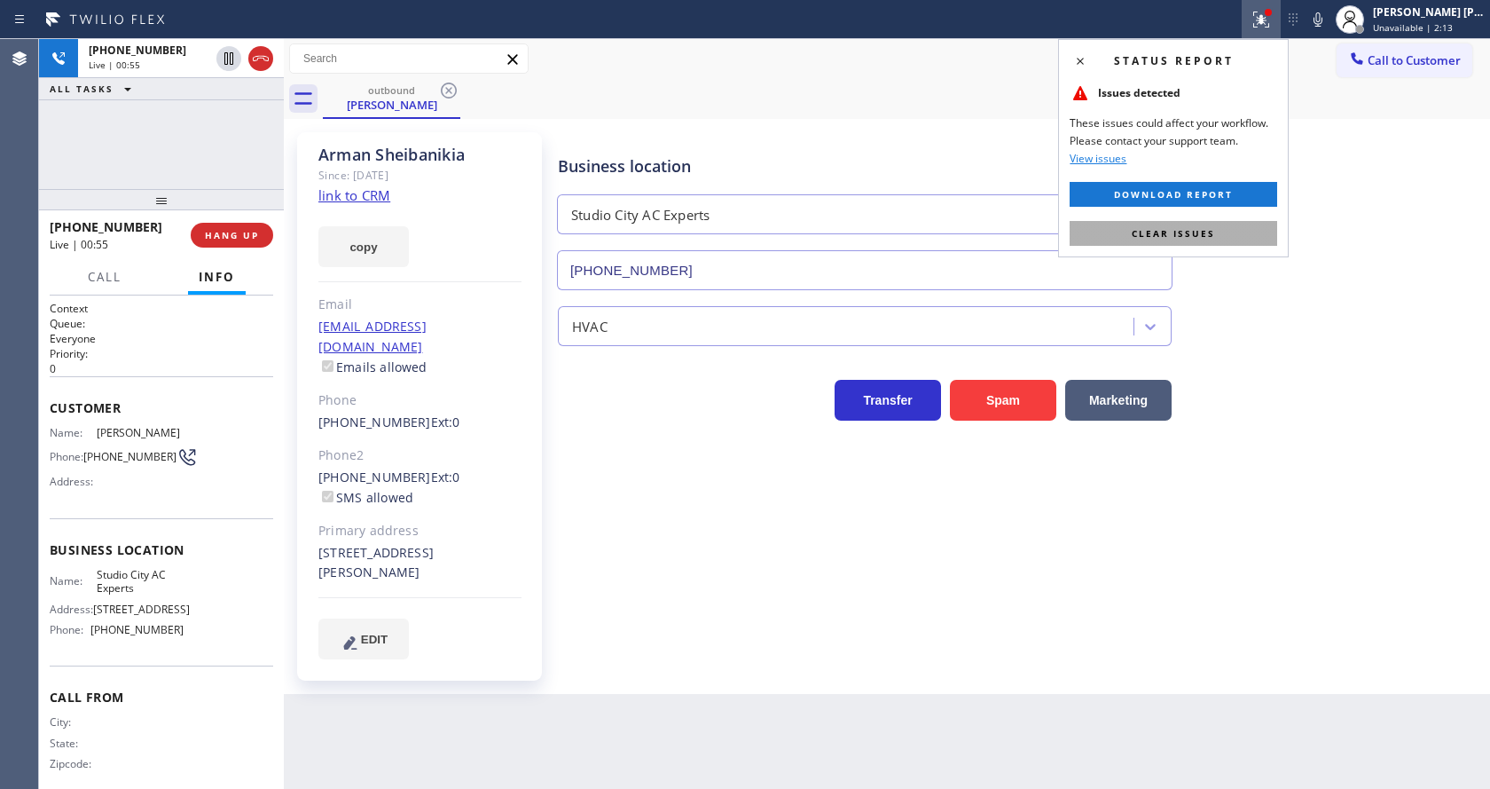
click at [1227, 237] on button "Clear issues" at bounding box center [1174, 233] width 208 height 25
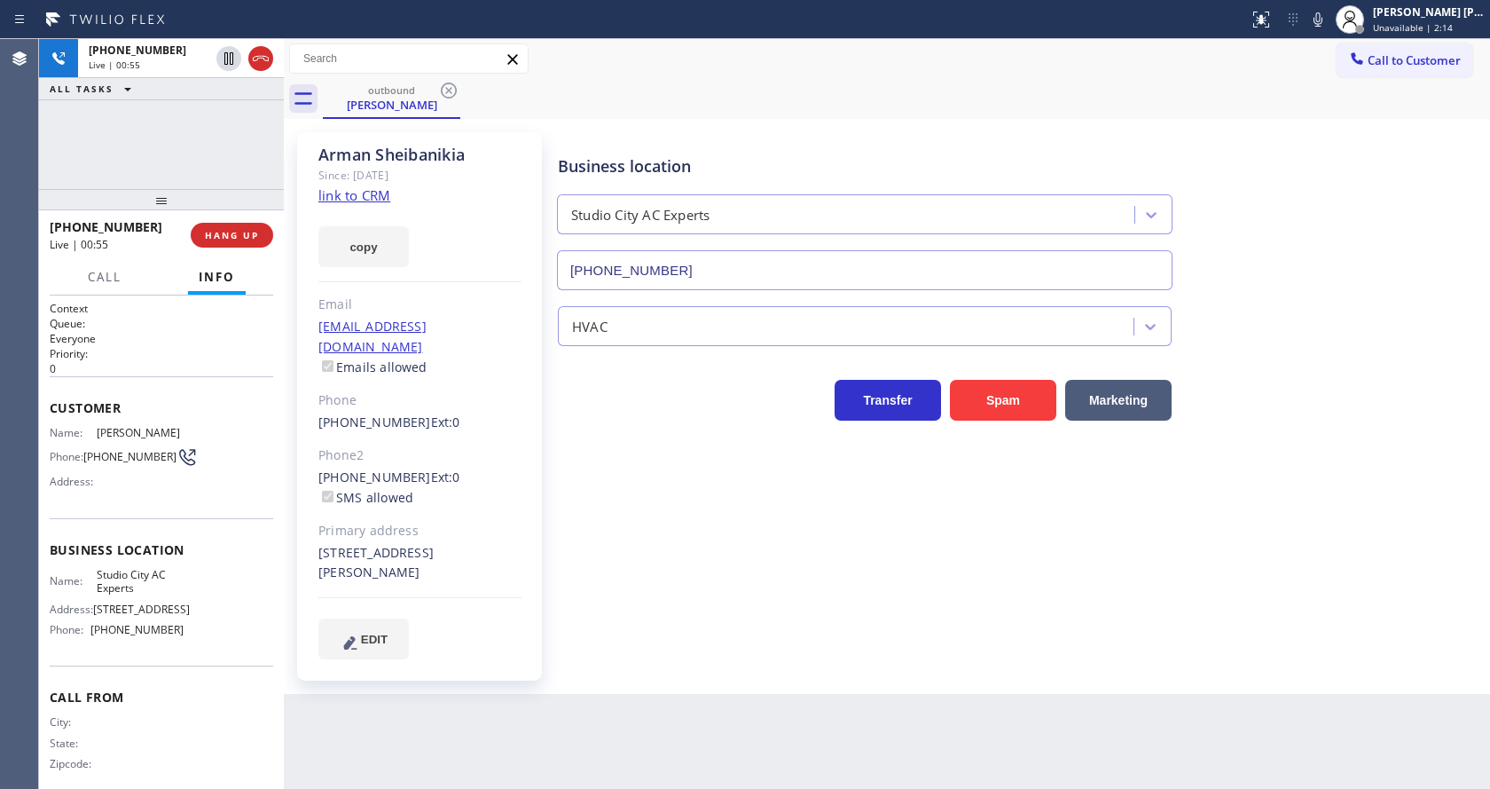
drag, startPoint x: 1256, startPoint y: 199, endPoint x: 1329, endPoint y: 75, distance: 143.2
click at [1269, 189] on div "Business location [GEOGRAPHIC_DATA] AC Experts [PHONE_NUMBER]" at bounding box center [1019, 210] width 931 height 161
click at [1329, 24] on icon at bounding box center [1318, 19] width 21 height 21
click at [1314, 121] on div "Arman Sheibanikia Since: [DATE] link to CRM copy Email [EMAIL_ADDRESS][DOMAIN_N…" at bounding box center [887, 406] width 1206 height 575
click at [1405, 30] on span "Unavailable | 2:16" at bounding box center [1413, 27] width 80 height 12
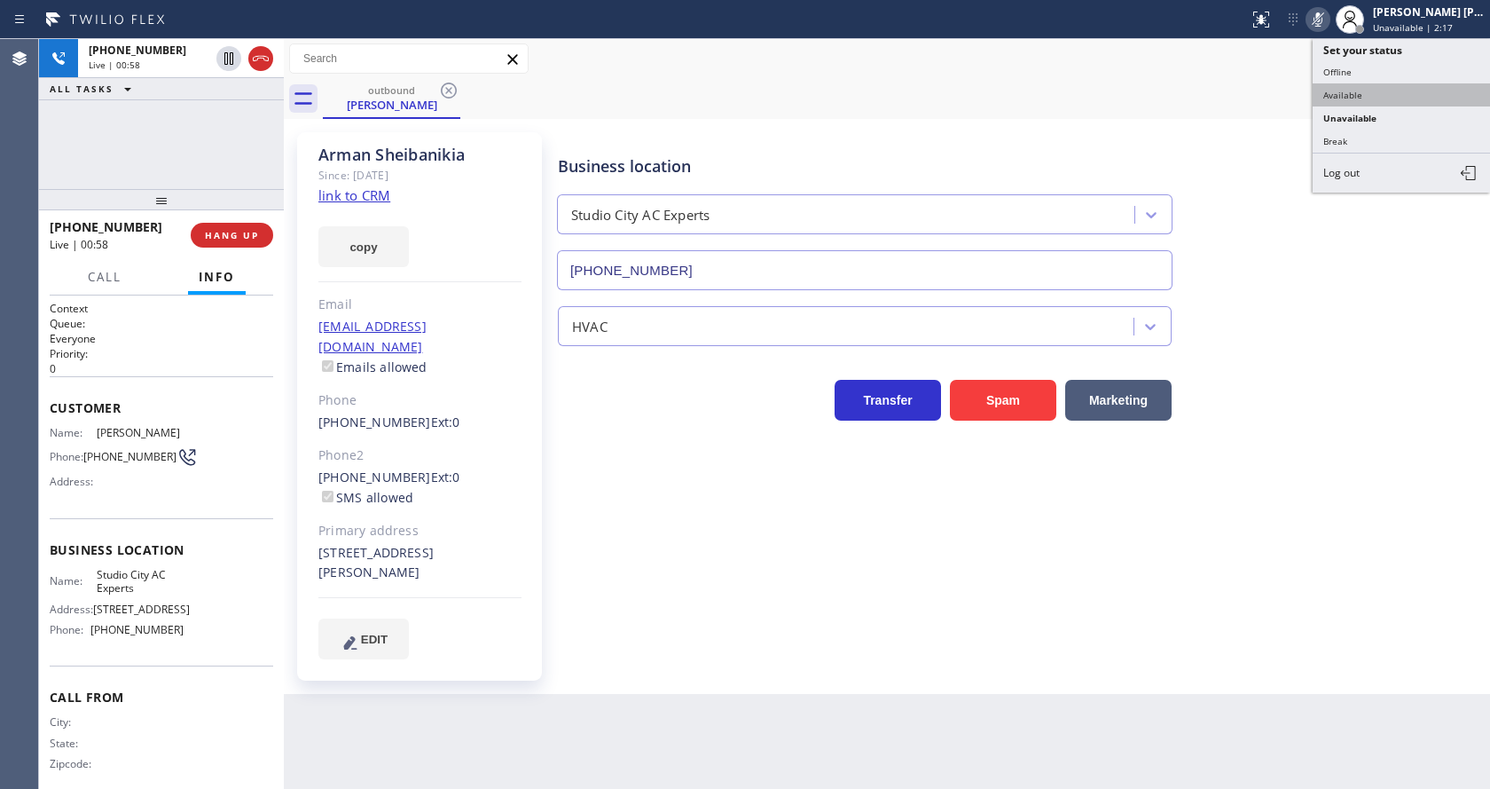
click at [1361, 96] on button "Available" at bounding box center [1401, 94] width 177 height 23
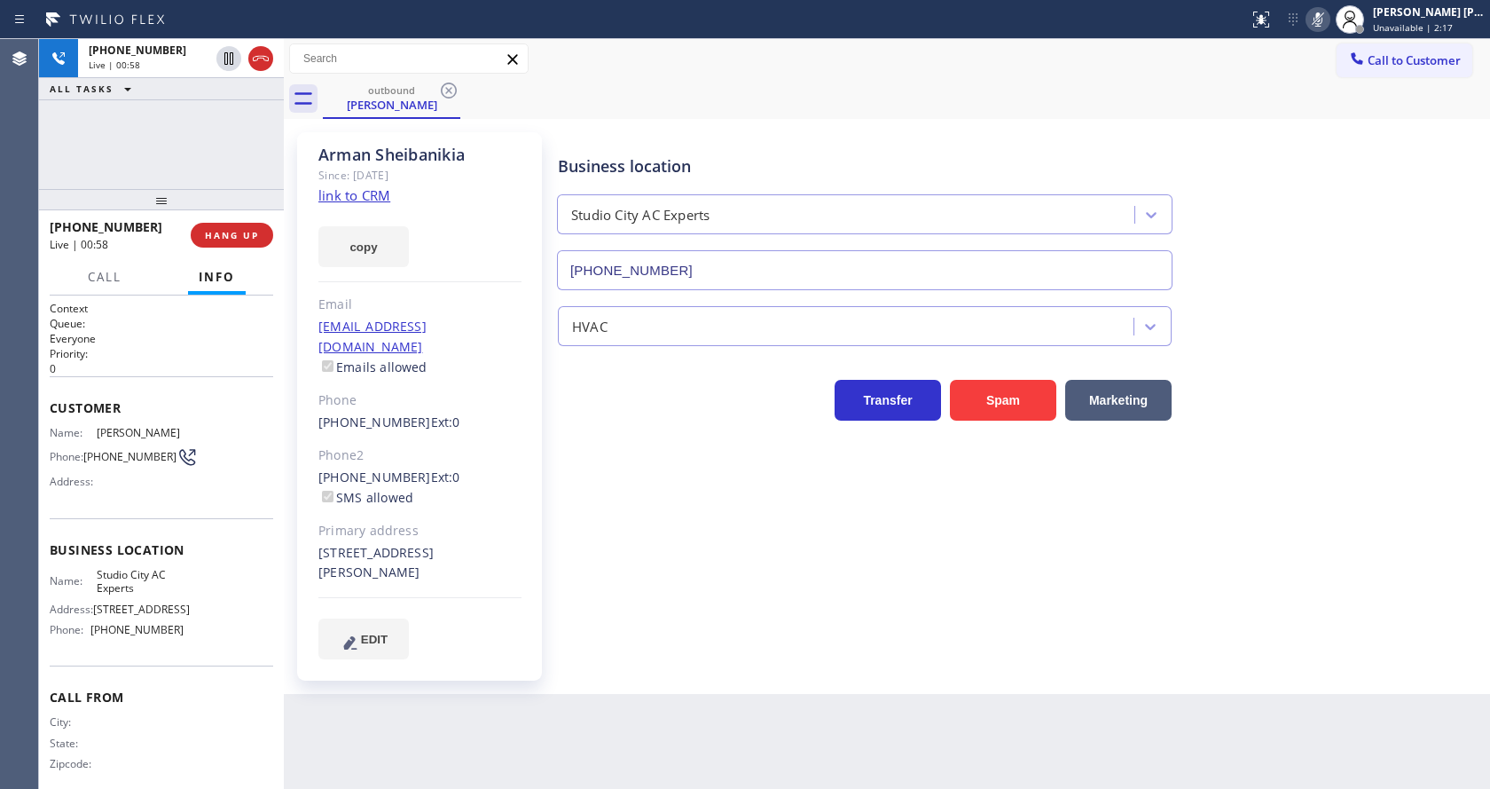
click at [1233, 269] on div "Business location [GEOGRAPHIC_DATA] AC Experts [PHONE_NUMBER]" at bounding box center [1019, 210] width 931 height 161
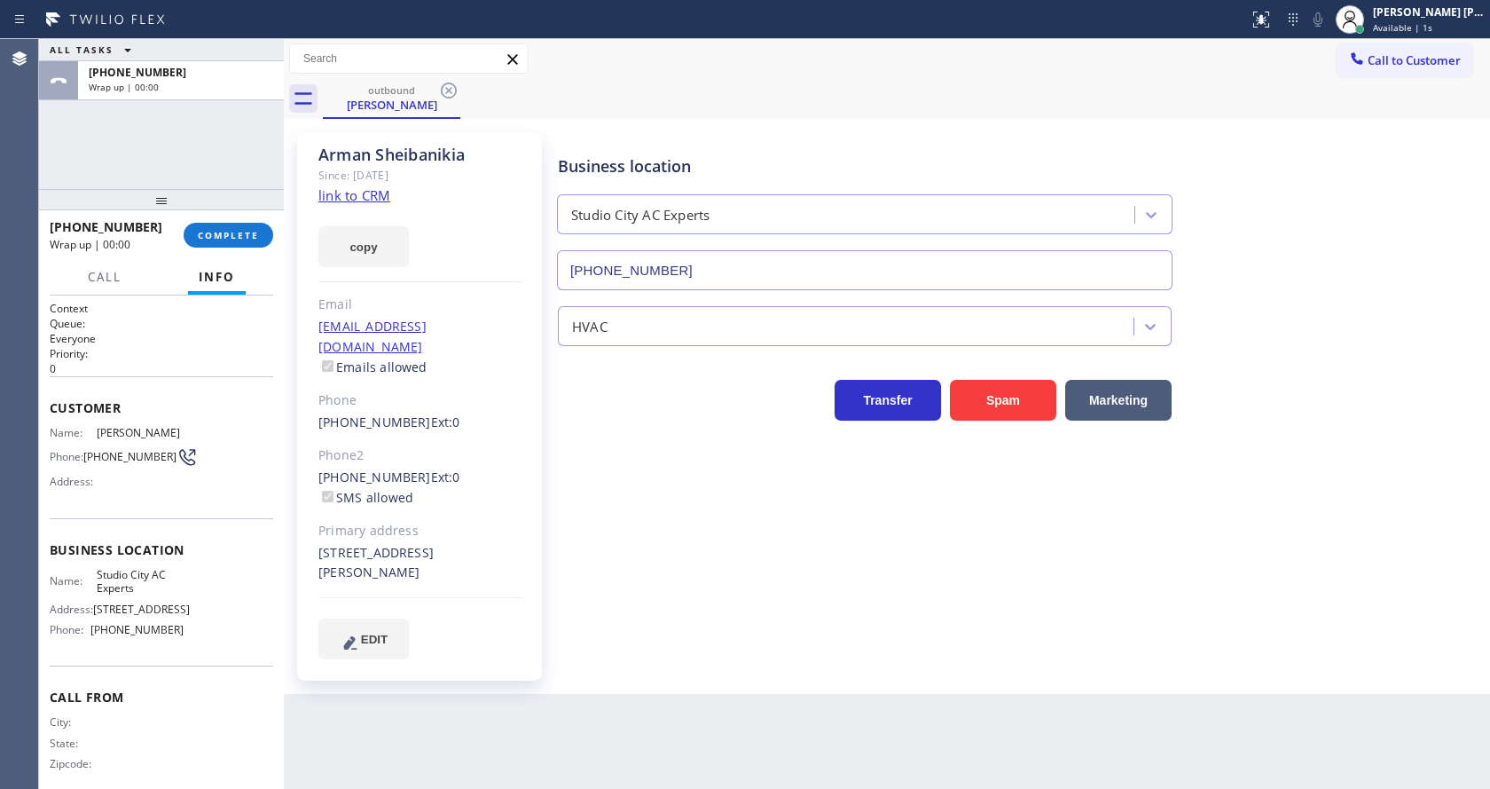
click at [1323, 364] on div "Transfer Spam Marketing" at bounding box center [1019, 392] width 931 height 57
click at [208, 237] on span "COMPLETE" at bounding box center [228, 235] width 61 height 12
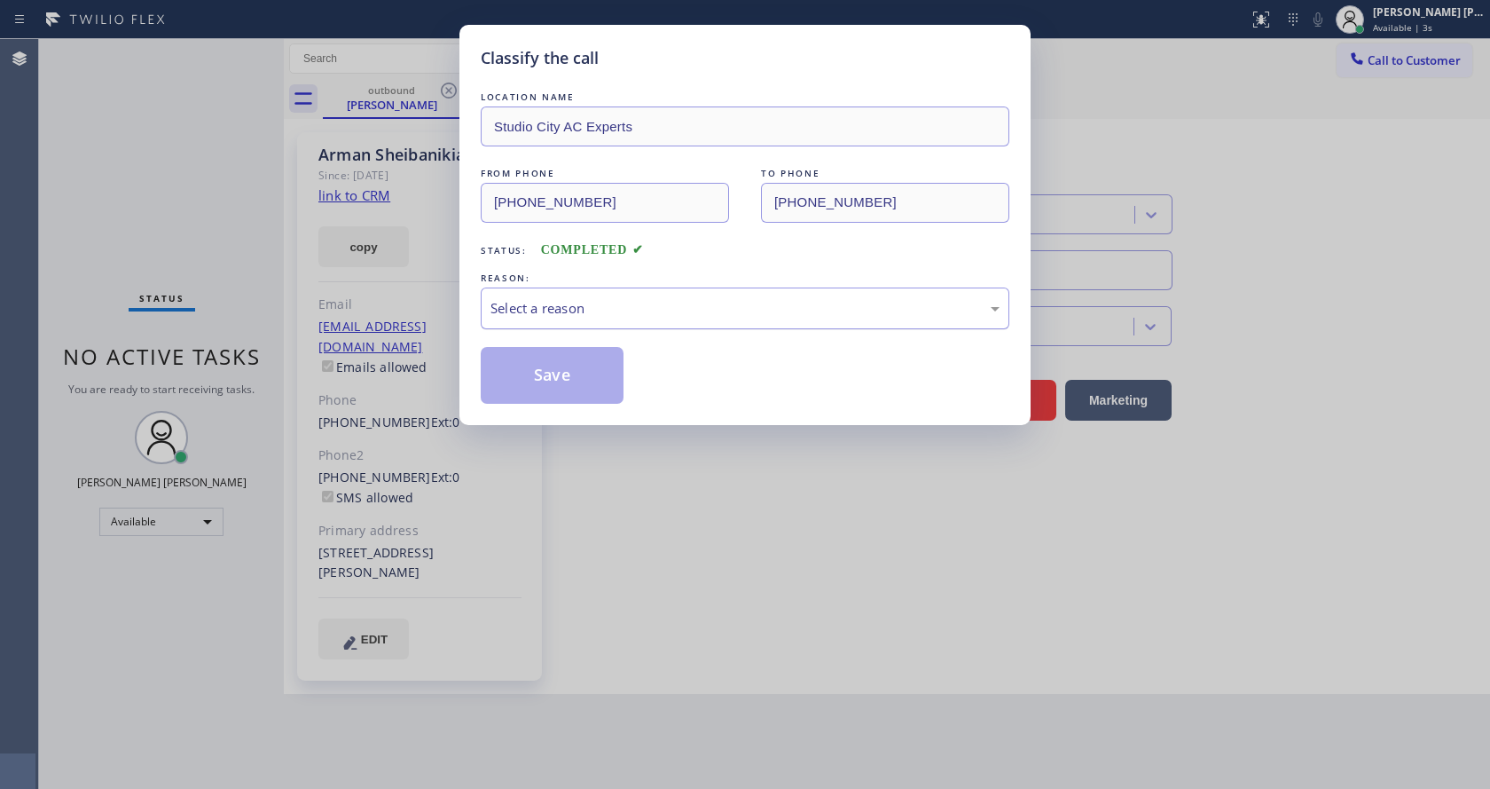
click at [554, 325] on div "Select a reason" at bounding box center [745, 308] width 529 height 42
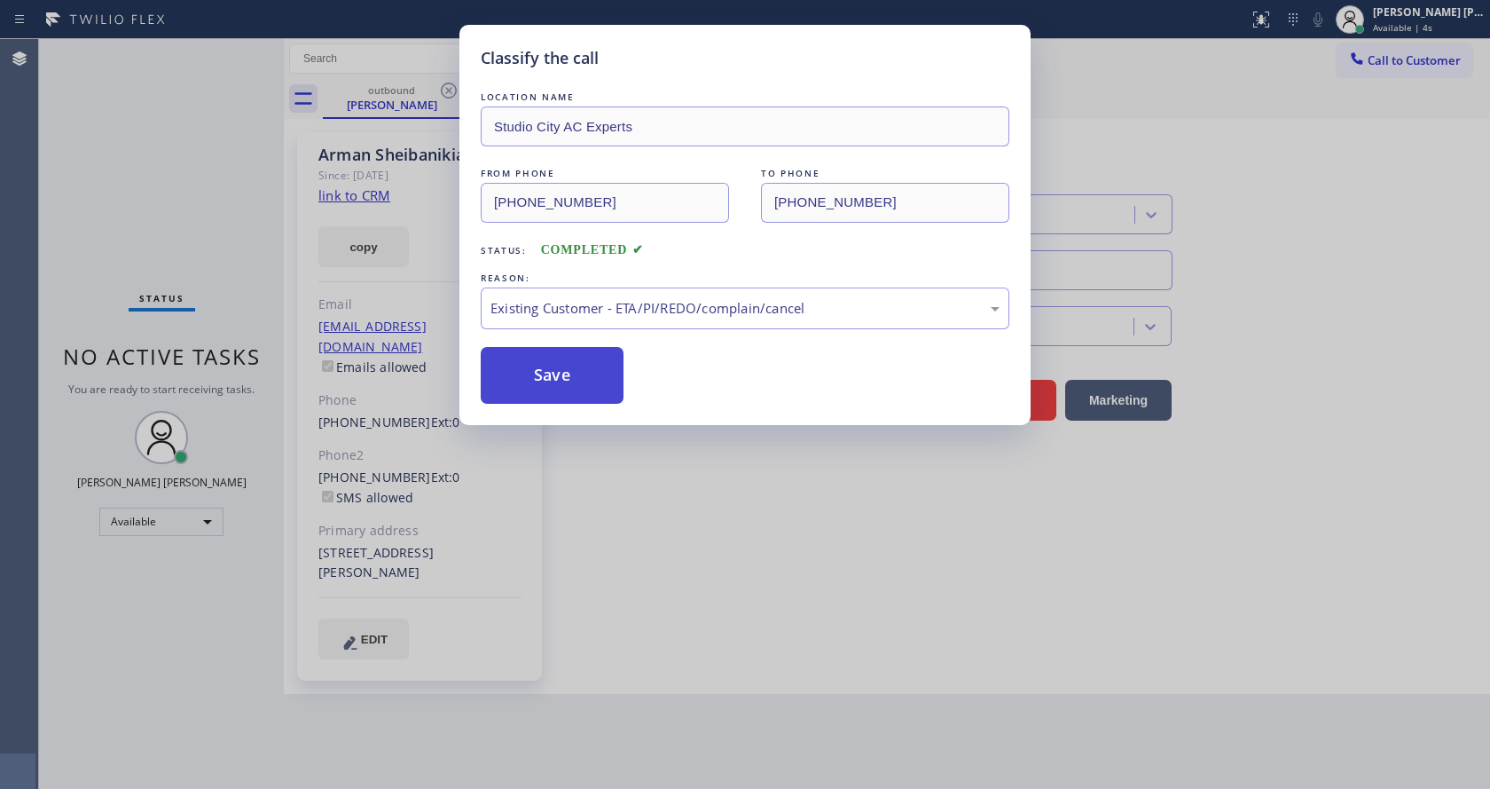
click at [564, 379] on button "Save" at bounding box center [552, 375] width 143 height 57
click at [623, 458] on div "Classify the call LOCATION NAME Studio City AC Experts FROM PHONE [PHONE_NUMBER…" at bounding box center [745, 394] width 1490 height 789
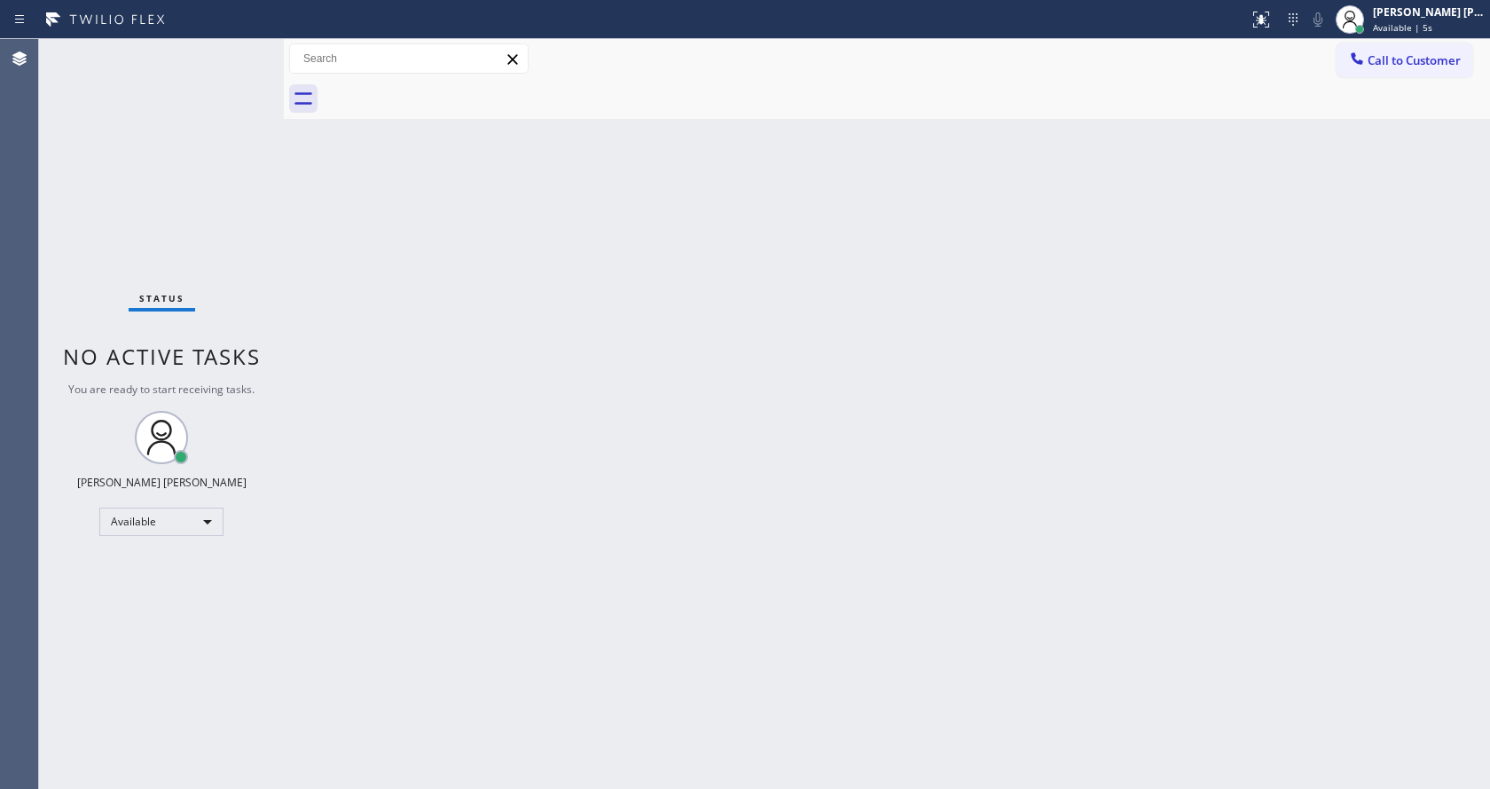
drag, startPoint x: 686, startPoint y: 574, endPoint x: 225, endPoint y: 120, distance: 646.7
click at [670, 563] on div "Back to Dashboard Change Sender ID Customers Technicians Select a contact Outbo…" at bounding box center [887, 414] width 1206 height 750
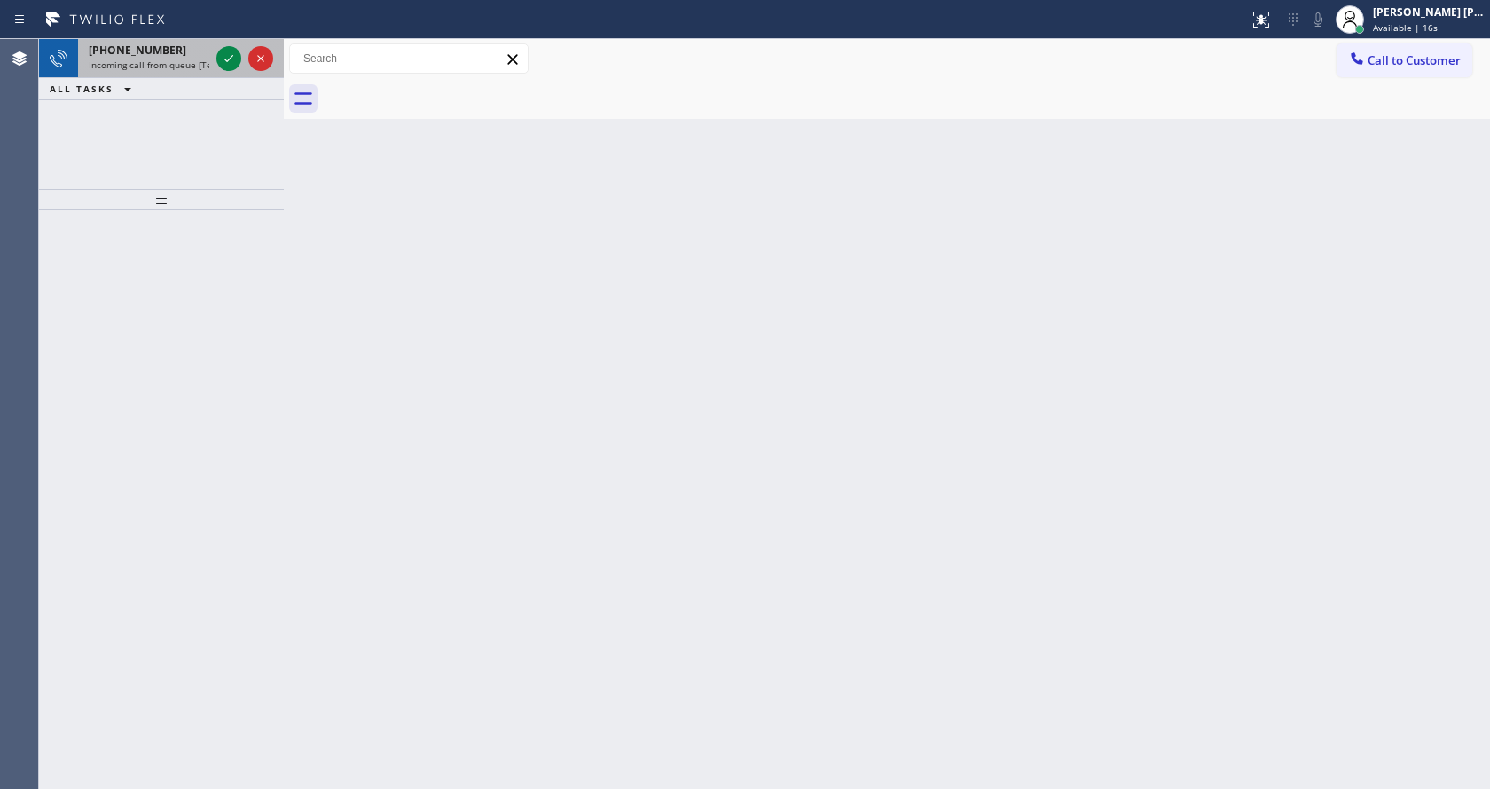
click at [188, 69] on span "Incoming call from queue [Test] All" at bounding box center [162, 65] width 147 height 12
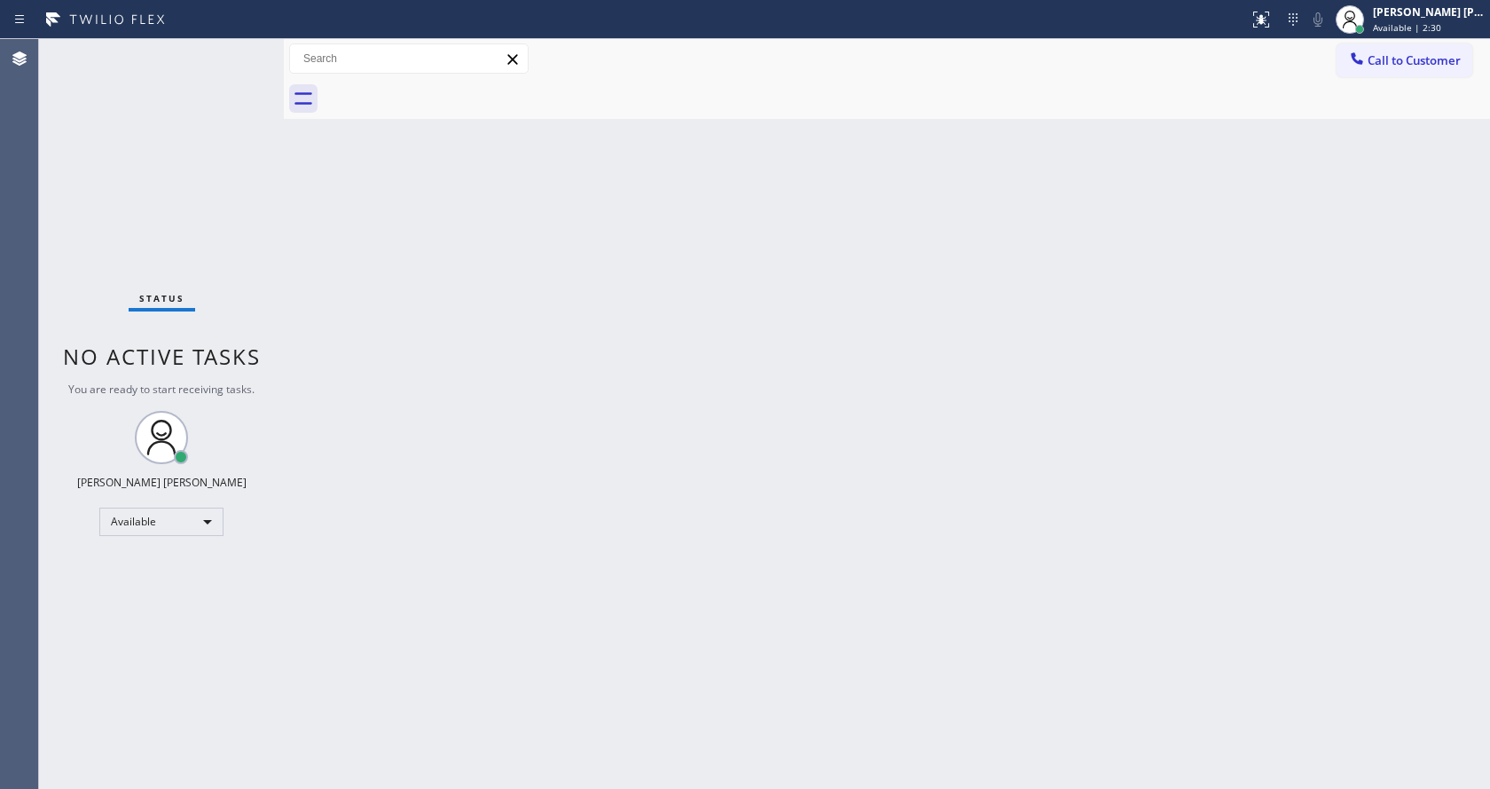
drag, startPoint x: 920, startPoint y: 338, endPoint x: 934, endPoint y: 325, distance: 19.5
click at [934, 325] on div "Back to Dashboard Change Sender ID Customers Technicians Select a contact Outbo…" at bounding box center [887, 414] width 1206 height 750
click at [652, 543] on div "Back to Dashboard Change Sender ID Customers Technicians Select a contact Outbo…" at bounding box center [887, 414] width 1206 height 750
drag, startPoint x: 431, startPoint y: 378, endPoint x: 433, endPoint y: 427, distance: 48.8
click at [431, 378] on div "Back to Dashboard Change Sender ID Customers Technicians Select a contact Outbo…" at bounding box center [887, 414] width 1206 height 750
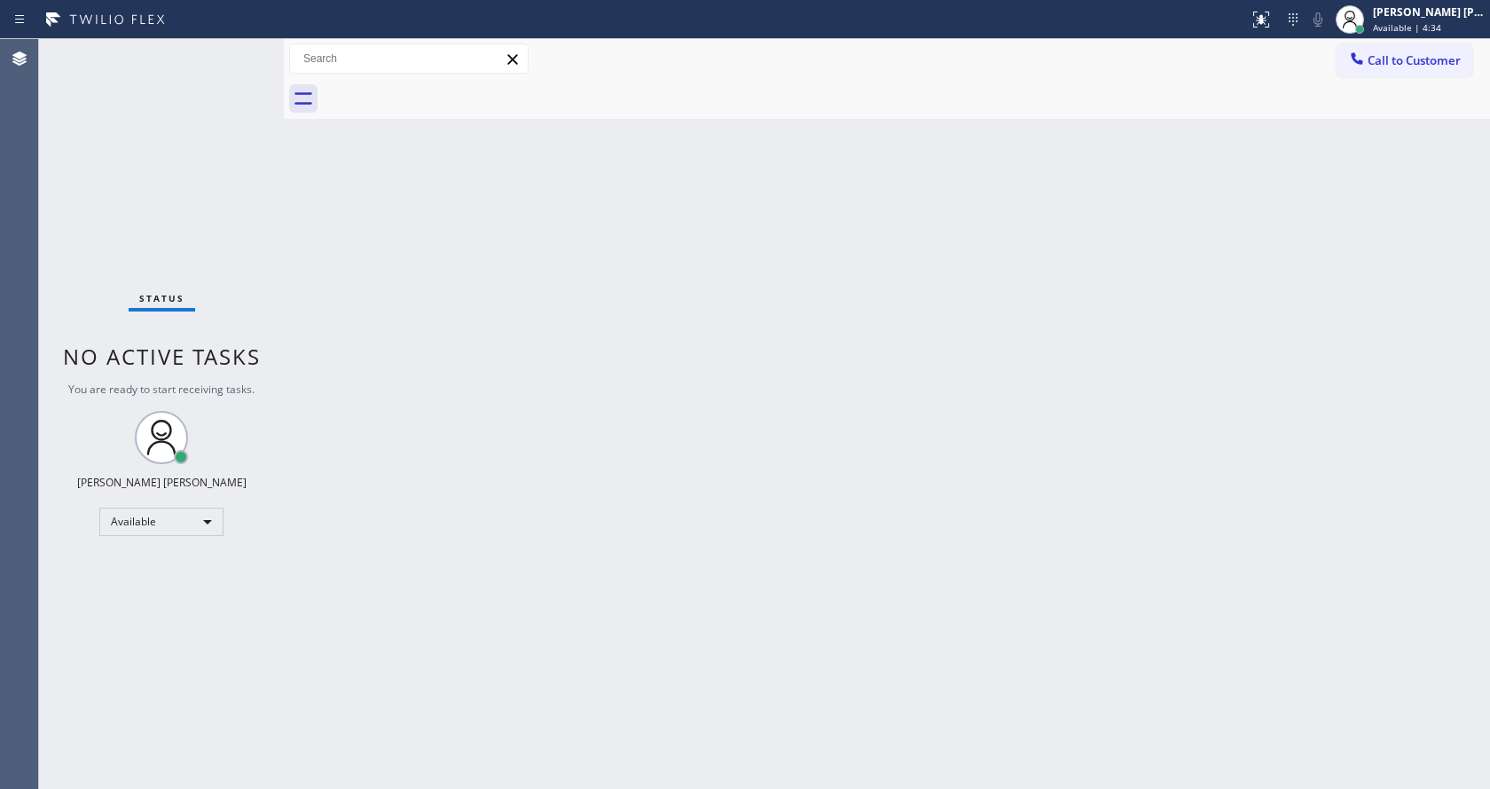
click at [694, 529] on div "Back to Dashboard Change Sender ID Customers Technicians Select a contact Outbo…" at bounding box center [887, 414] width 1206 height 750
click at [535, 365] on div "Back to Dashboard Change Sender ID Customers Technicians Select a contact Outbo…" at bounding box center [887, 414] width 1206 height 750
click at [554, 529] on div "Back to Dashboard Change Sender ID Customers Technicians Select a contact Outbo…" at bounding box center [887, 414] width 1206 height 750
click at [890, 462] on div "Back to Dashboard Change Sender ID Customers Technicians Select a contact Outbo…" at bounding box center [887, 414] width 1206 height 750
click at [387, 422] on div "Back to Dashboard Change Sender ID Customers Technicians Select a contact Outbo…" at bounding box center [887, 414] width 1206 height 750
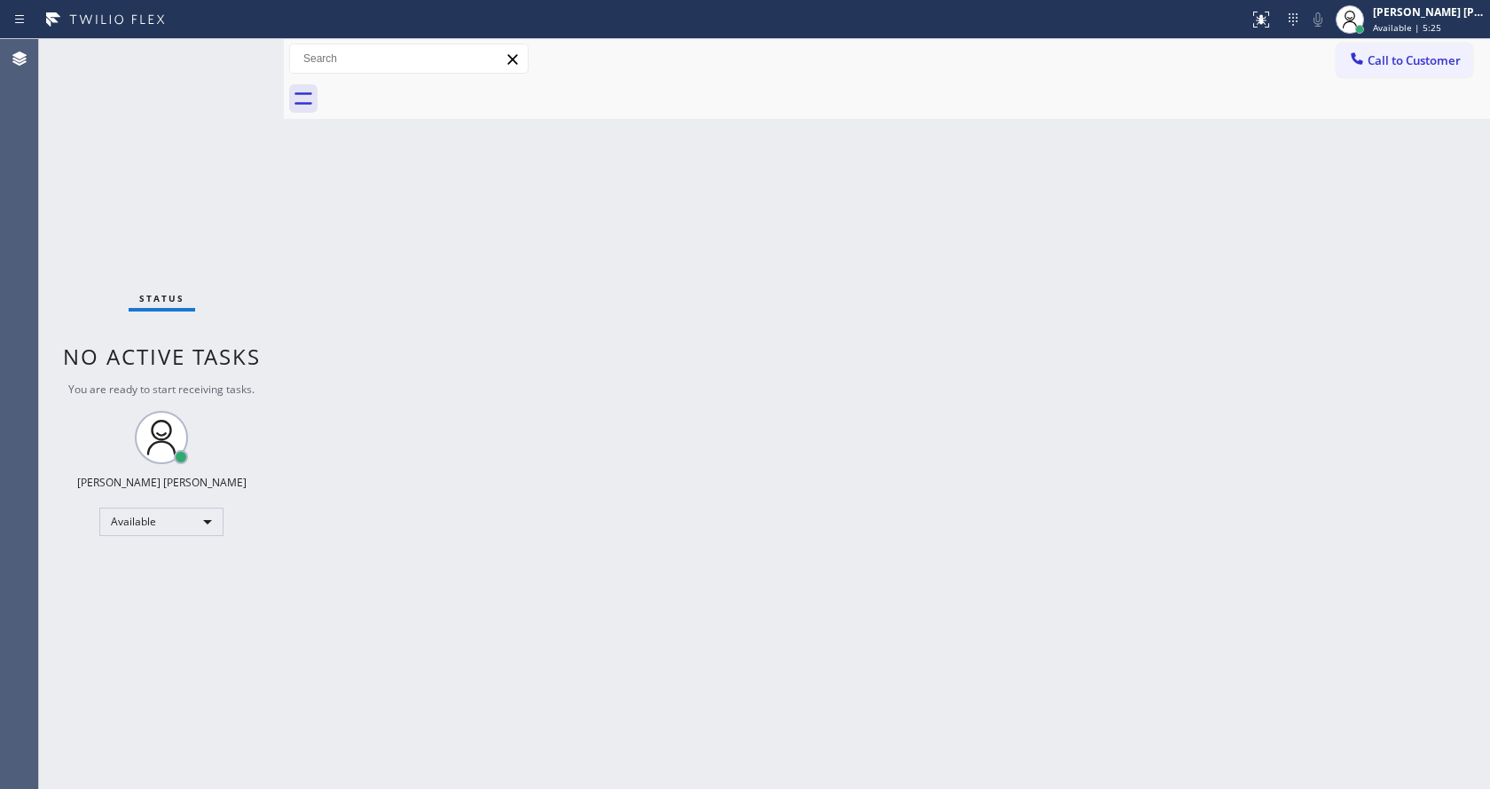
drag, startPoint x: 855, startPoint y: 491, endPoint x: 225, endPoint y: 129, distance: 726.4
click at [824, 463] on div "Back to Dashboard Change Sender ID Customers Technicians Select a contact Outbo…" at bounding box center [887, 414] width 1206 height 750
click at [243, 51] on div "Status No active tasks You are ready to start receiving tasks. [PERSON_NAME] [P…" at bounding box center [161, 414] width 245 height 750
click at [407, 393] on div "Back to Dashboard Change Sender ID Customers Technicians Select a contact Outbo…" at bounding box center [887, 414] width 1206 height 750
click at [420, 420] on div "Back to Dashboard Change Sender ID Customers Technicians Select a contact Outbo…" at bounding box center [887, 414] width 1206 height 750
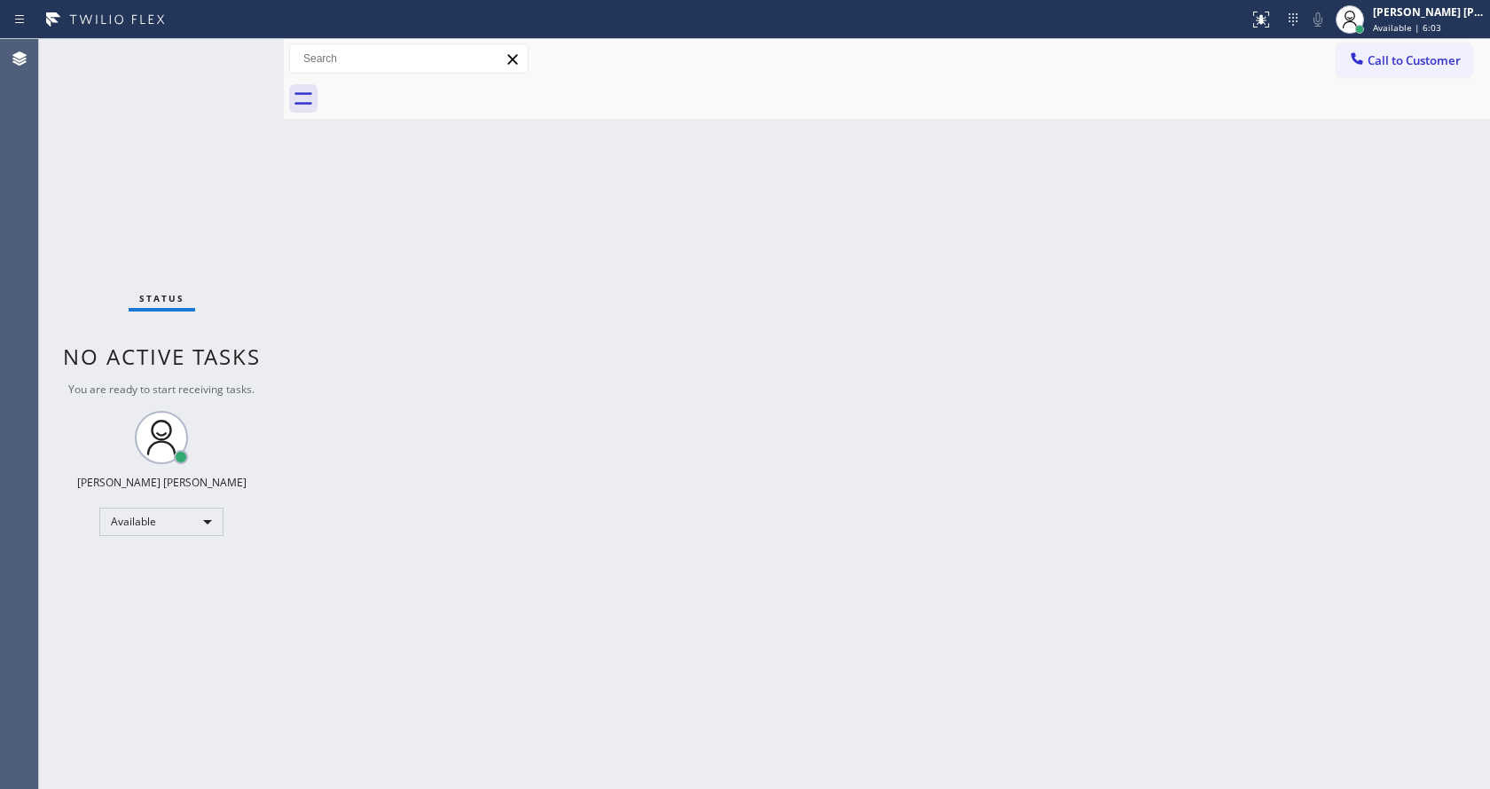
click at [246, 50] on div "Status No active tasks You are ready to start receiving tasks. [PERSON_NAME] [P…" at bounding box center [161, 414] width 245 height 750
drag, startPoint x: 666, startPoint y: 495, endPoint x: 688, endPoint y: 481, distance: 26.3
click at [676, 485] on div "Back to Dashboard Change Sender ID Customers Technicians Select a contact Outbo…" at bounding box center [887, 414] width 1206 height 750
drag, startPoint x: 330, startPoint y: 292, endPoint x: 319, endPoint y: 273, distance: 21.5
click at [330, 292] on div "Back to Dashboard Change Sender ID Customers Technicians Select a contact Outbo…" at bounding box center [887, 414] width 1206 height 750
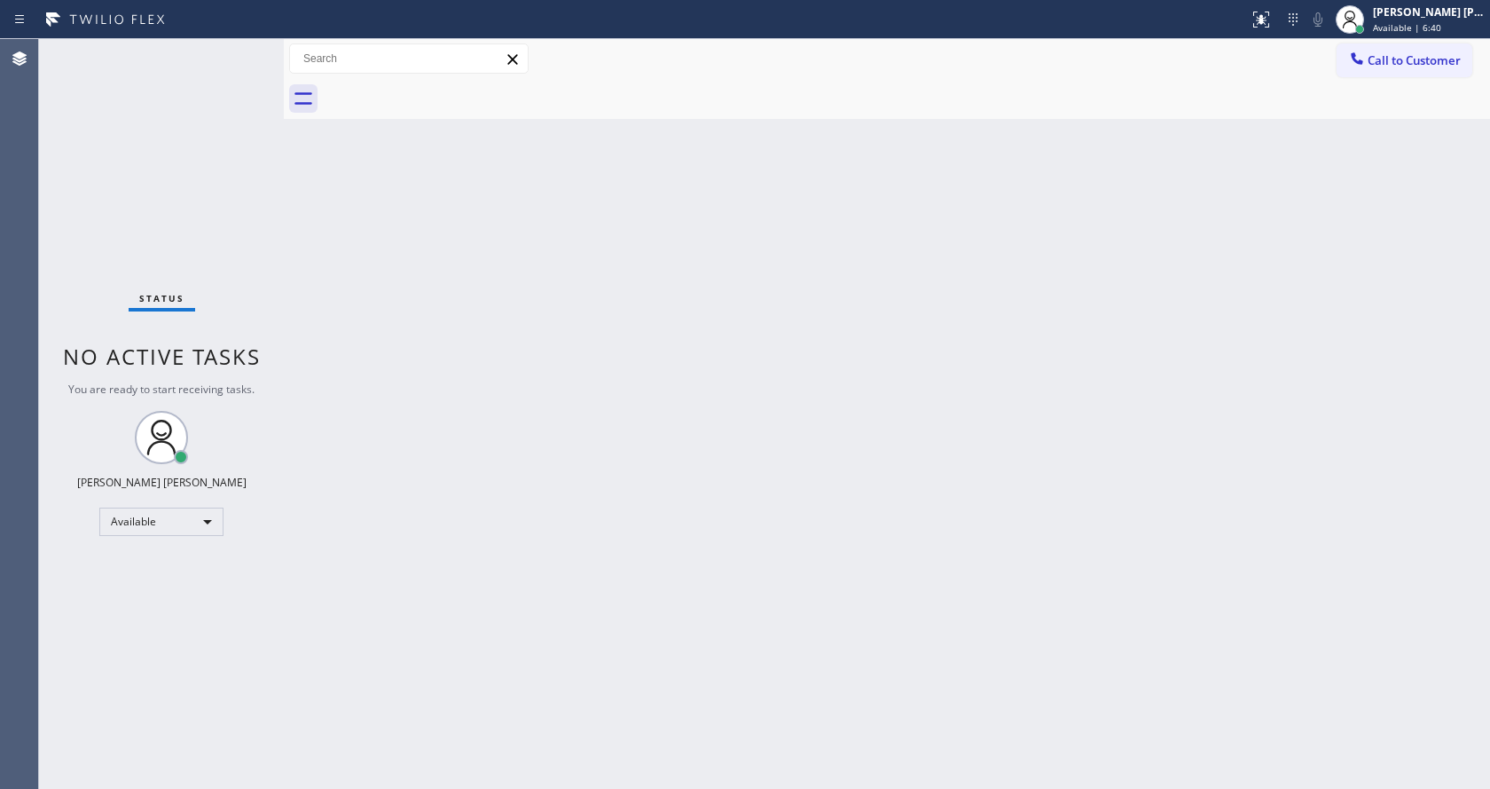
click at [613, 468] on div "Back to Dashboard Change Sender ID Customers Technicians Select a contact Outbo…" at bounding box center [887, 414] width 1206 height 750
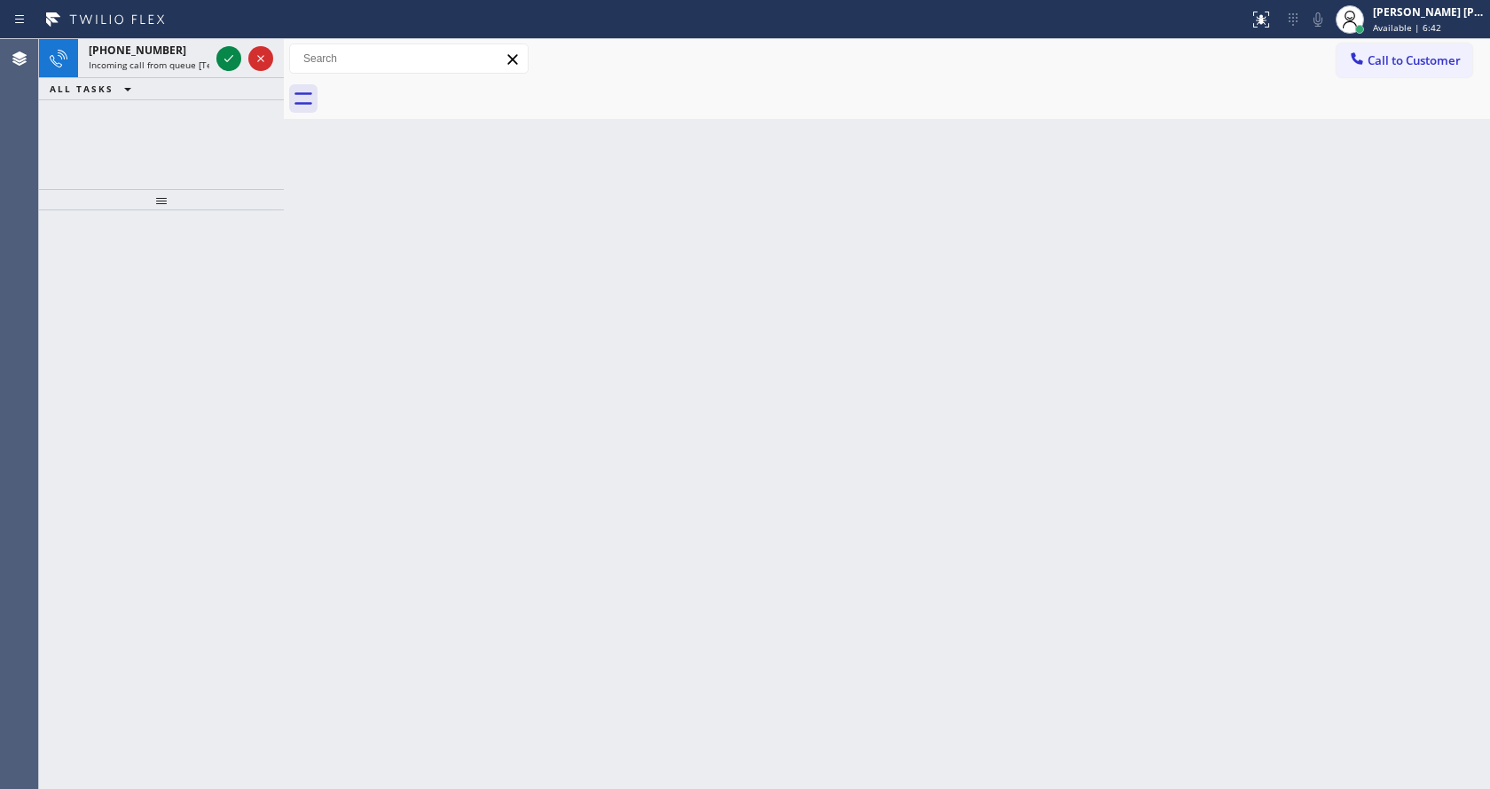
drag, startPoint x: 796, startPoint y: 503, endPoint x: 436, endPoint y: 260, distance: 433.8
click at [779, 481] on div "Back to Dashboard Change Sender ID Customers Technicians Select a contact Outbo…" at bounding box center [887, 414] width 1206 height 750
click at [227, 59] on icon at bounding box center [228, 58] width 21 height 21
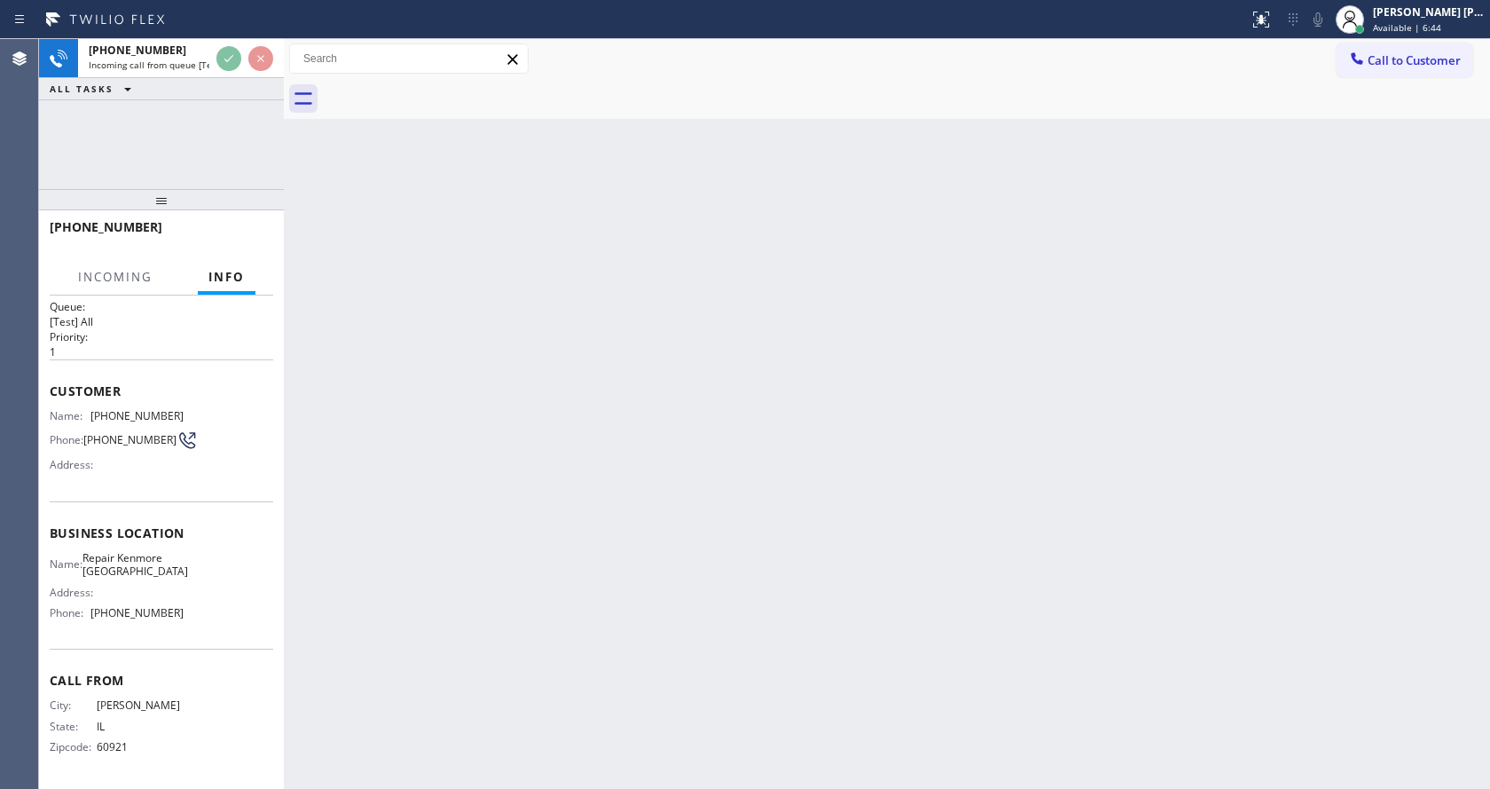
scroll to position [23, 0]
click at [475, 622] on div "Back to Dashboard Change Sender ID Customers Technicians Select a contact Outbo…" at bounding box center [887, 414] width 1206 height 750
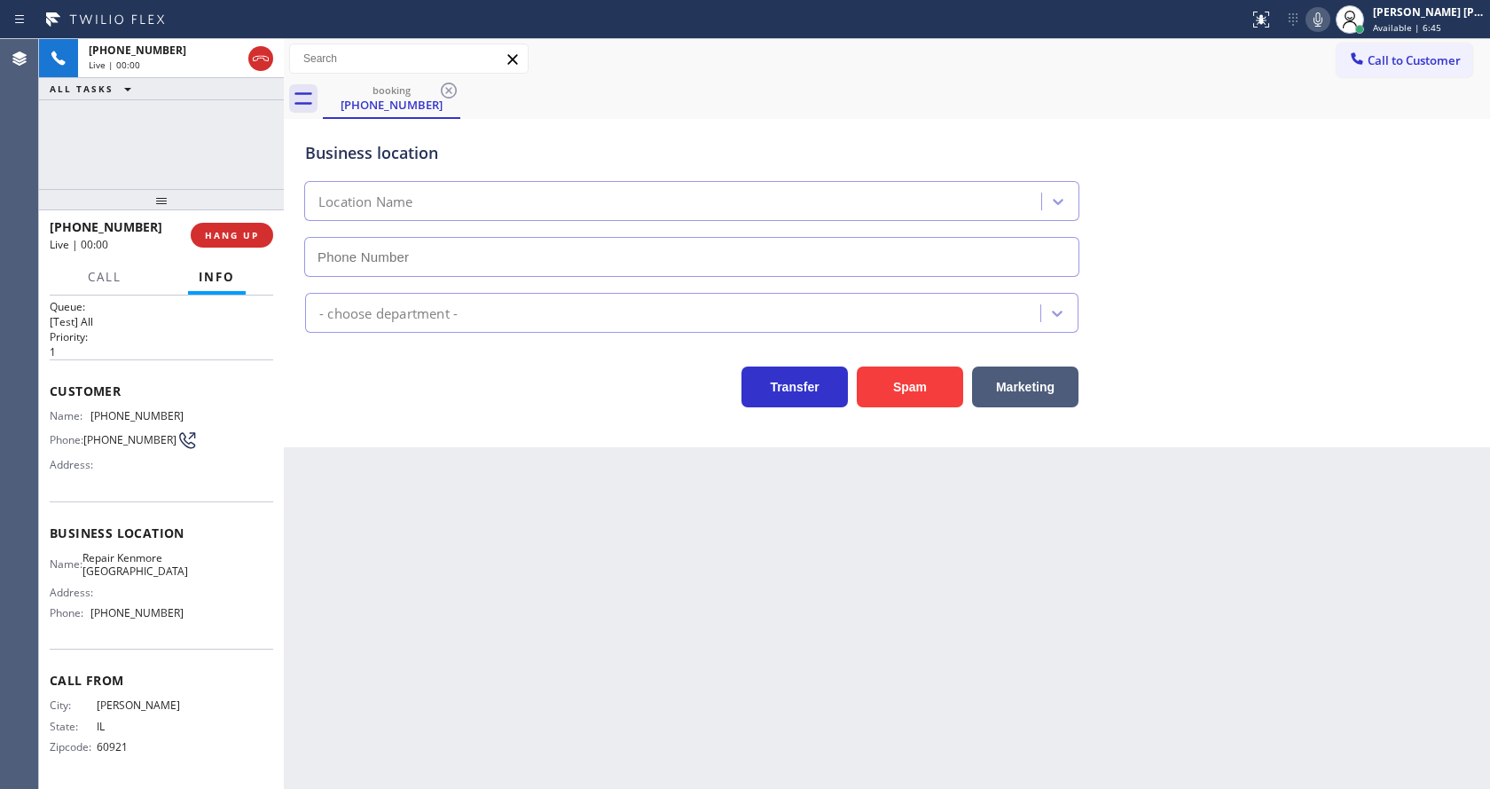
type input "[PHONE_NUMBER]"
click at [906, 380] on button "Spam" at bounding box center [910, 386] width 106 height 41
click at [491, 716] on div "Back to Dashboard Change Sender ID Customers Technicians Select a contact Outbo…" at bounding box center [887, 414] width 1206 height 750
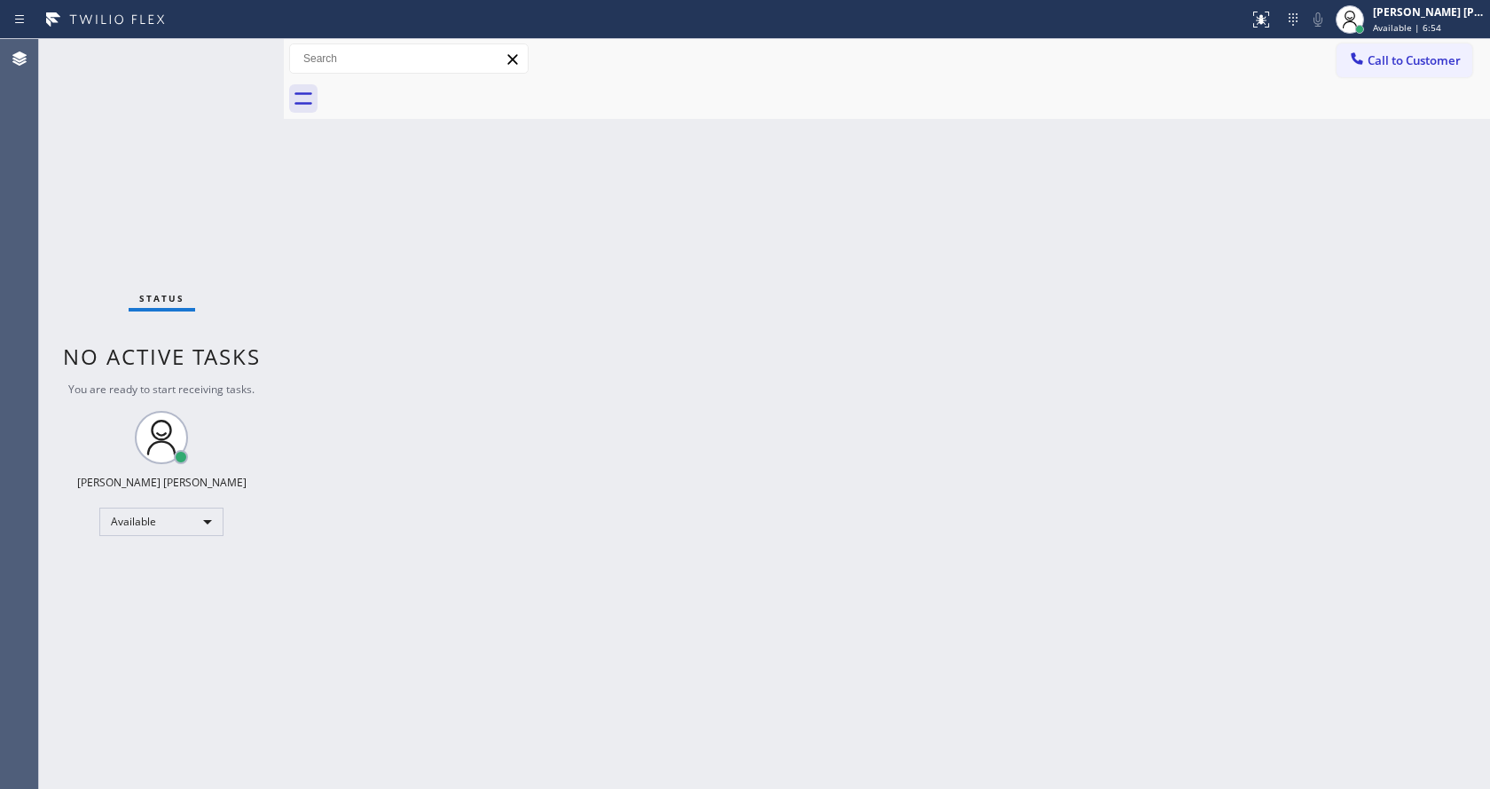
click at [422, 221] on div "Back to Dashboard Change Sender ID Customers Technicians Select a contact Outbo…" at bounding box center [887, 414] width 1206 height 750
click at [774, 609] on div "Back to Dashboard Change Sender ID Customers Technicians Select a contact Outbo…" at bounding box center [887, 414] width 1206 height 750
click at [247, 51] on div "Status No active tasks You are ready to start receiving tasks. [PERSON_NAME] [P…" at bounding box center [161, 414] width 245 height 750
click at [632, 326] on div "Back to Dashboard Change Sender ID Customers Technicians Select a contact Outbo…" at bounding box center [887, 414] width 1206 height 750
click at [619, 390] on div "Back to Dashboard Change Sender ID Customers Technicians Select a contact Outbo…" at bounding box center [887, 414] width 1206 height 750
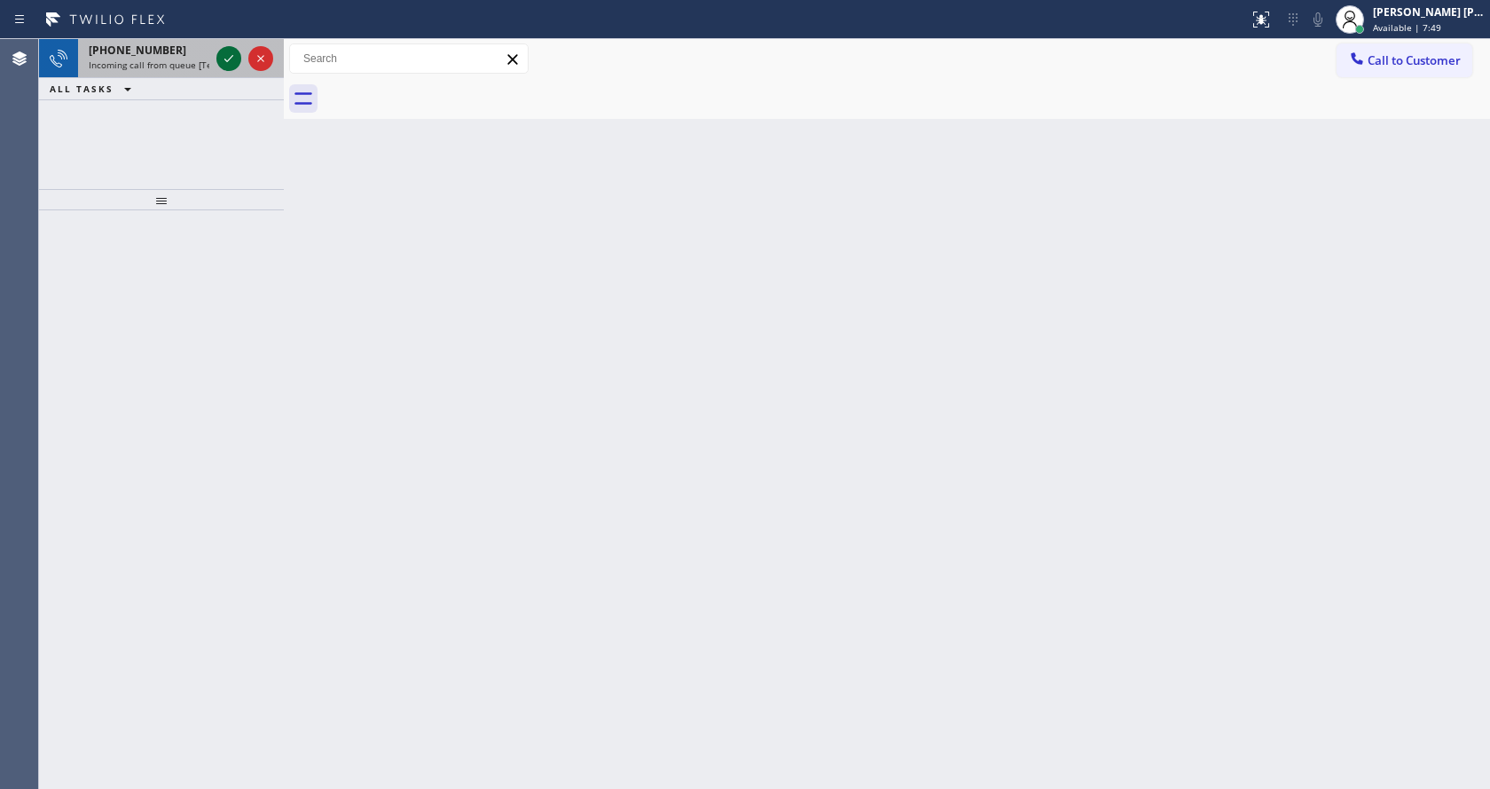
click at [223, 63] on icon at bounding box center [228, 58] width 21 height 21
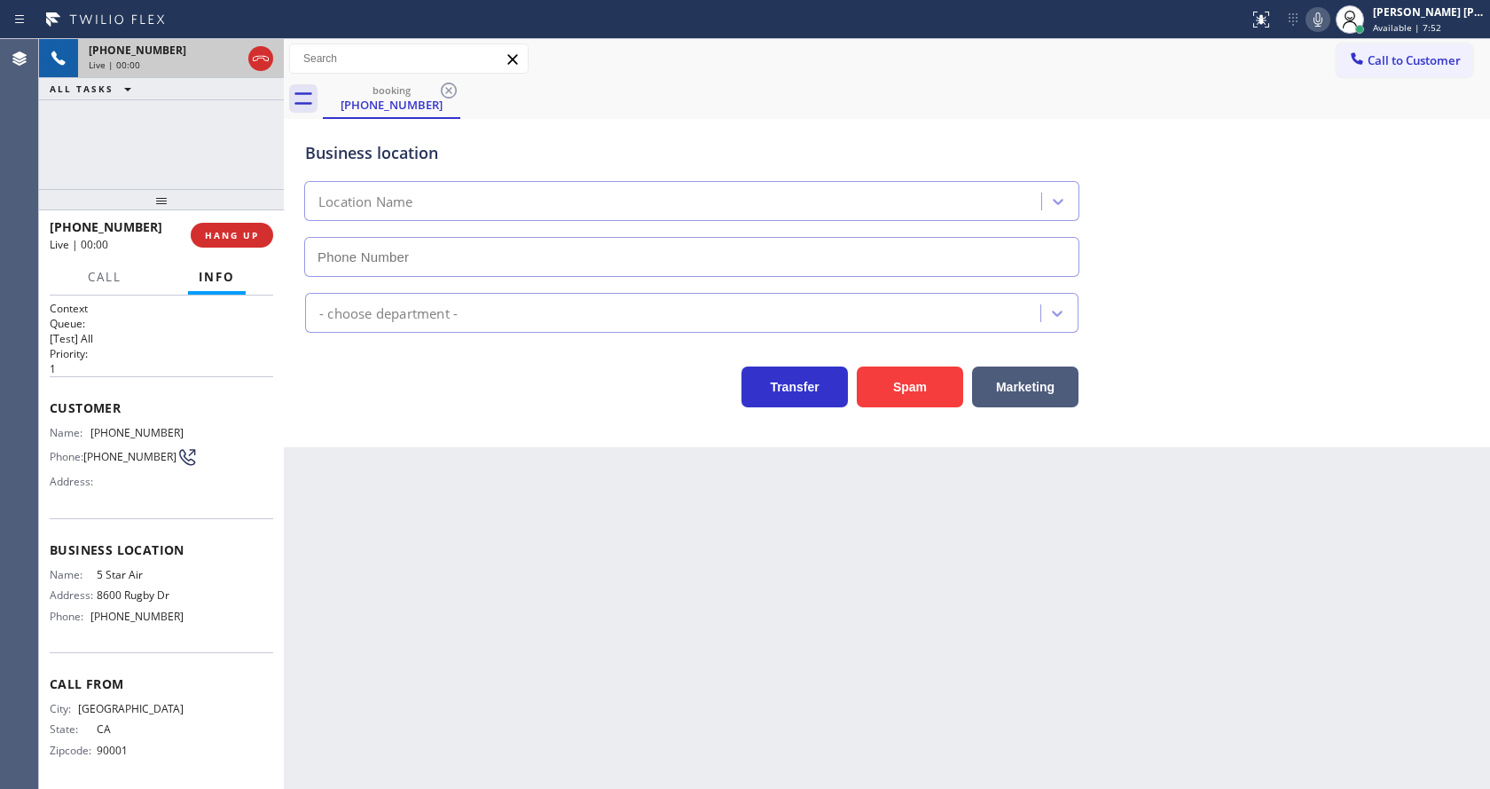
type input "[PHONE_NUMBER]"
click at [477, 453] on div "Back to Dashboard Change Sender ID Customers Technicians Select a contact Outbo…" at bounding box center [887, 414] width 1206 height 750
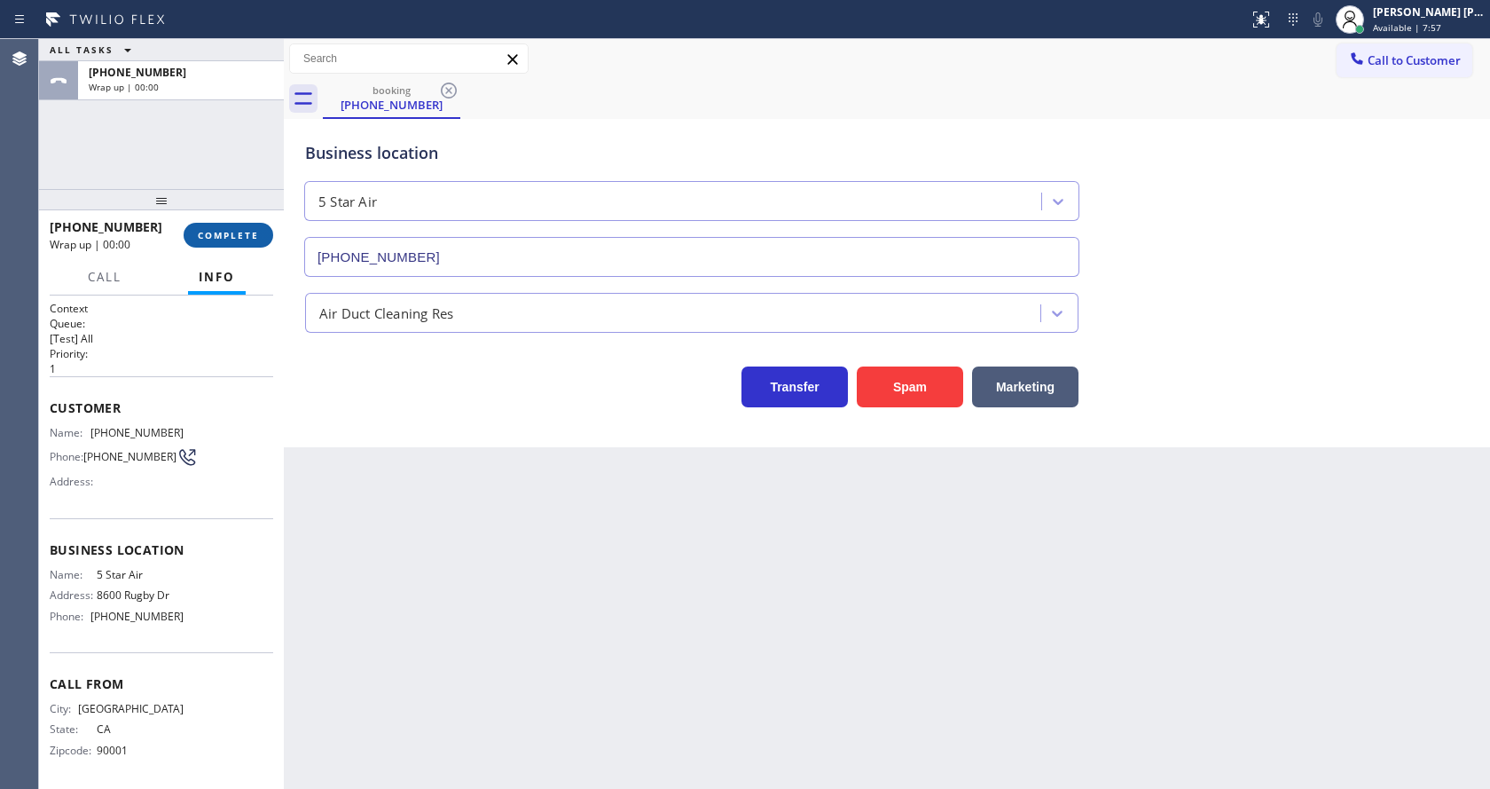
click at [224, 230] on span "COMPLETE" at bounding box center [228, 235] width 61 height 12
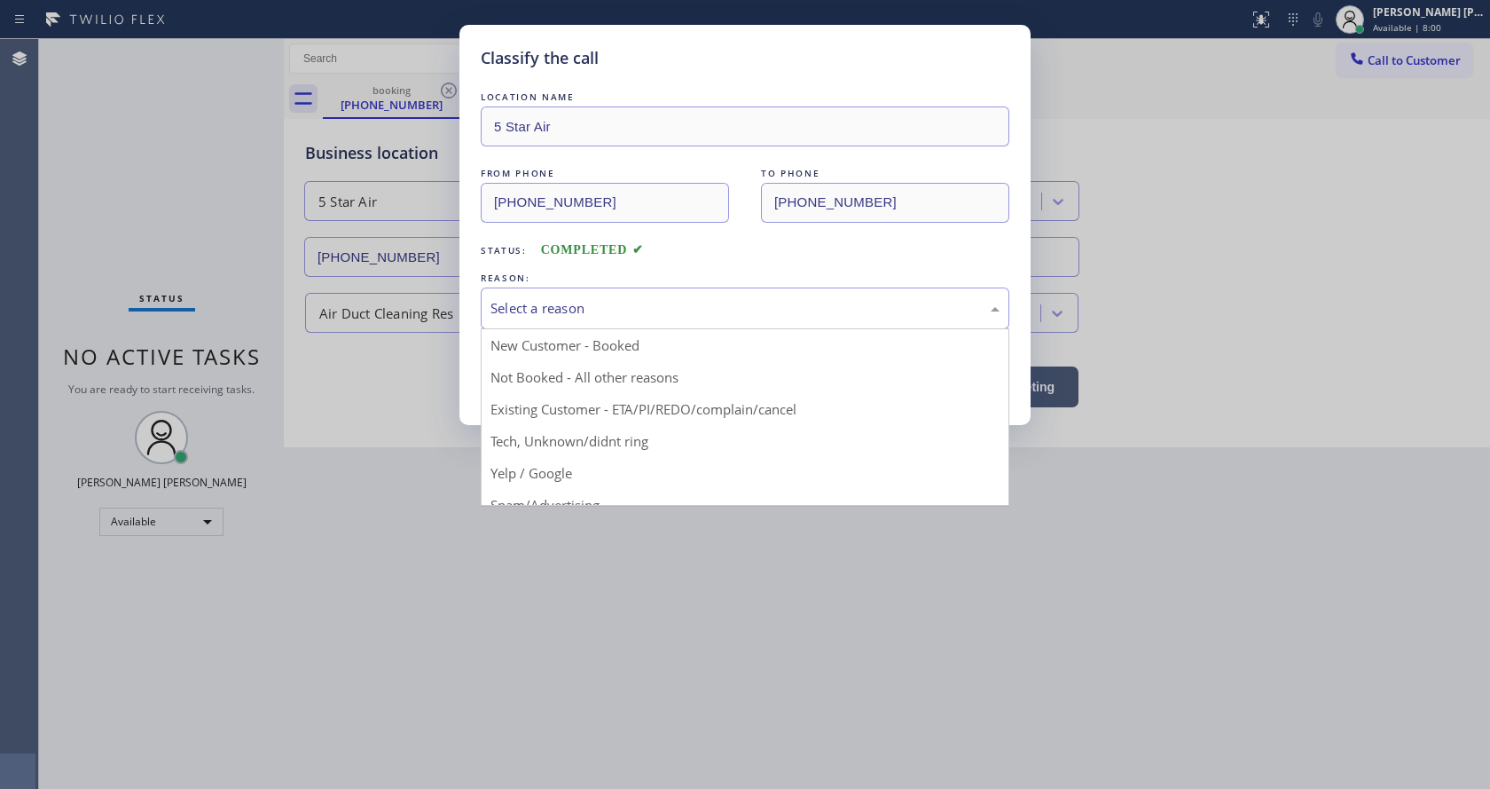
click at [540, 325] on div "Select a reason" at bounding box center [745, 308] width 529 height 42
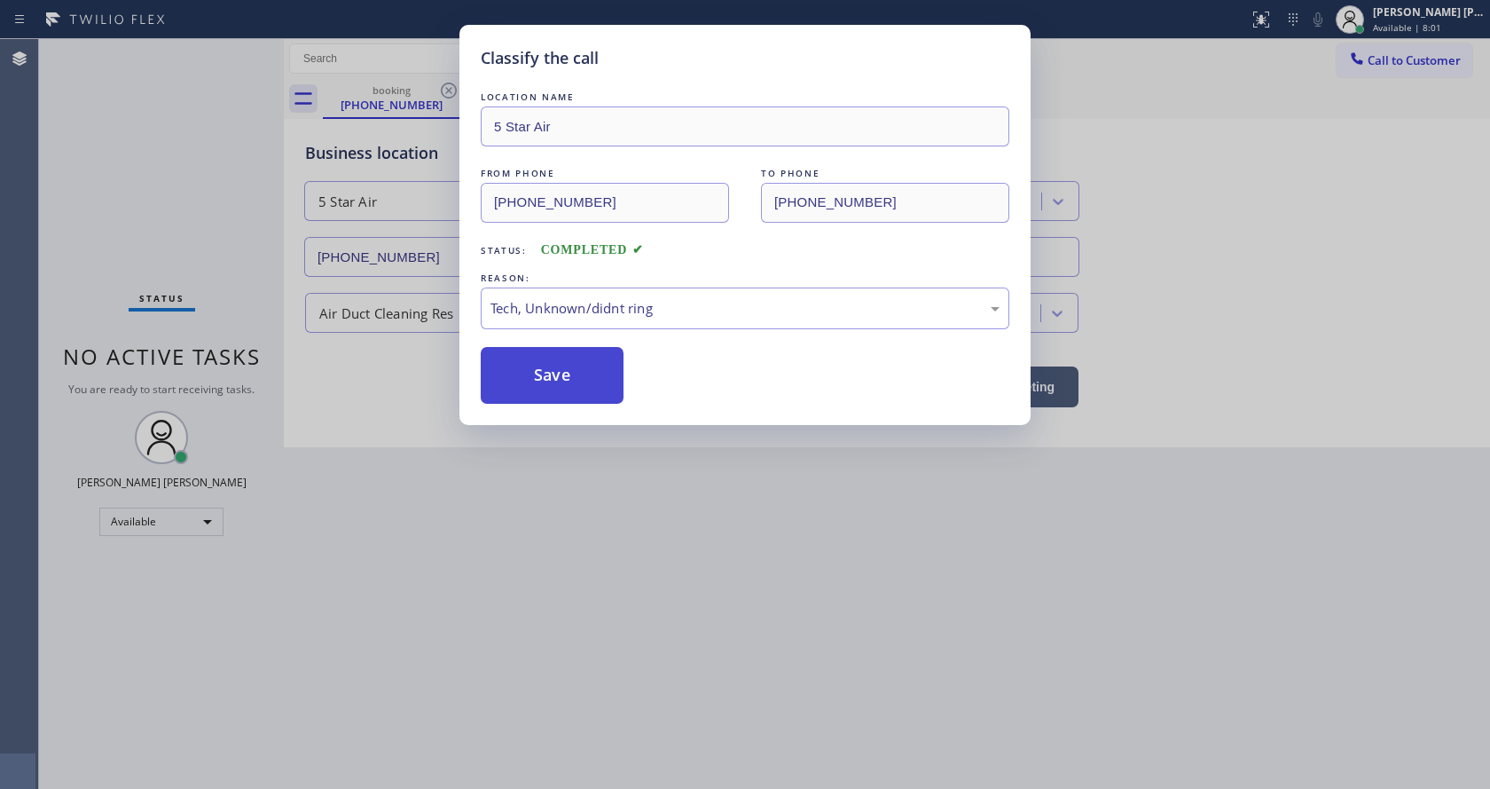
click at [542, 382] on button "Save" at bounding box center [552, 375] width 143 height 57
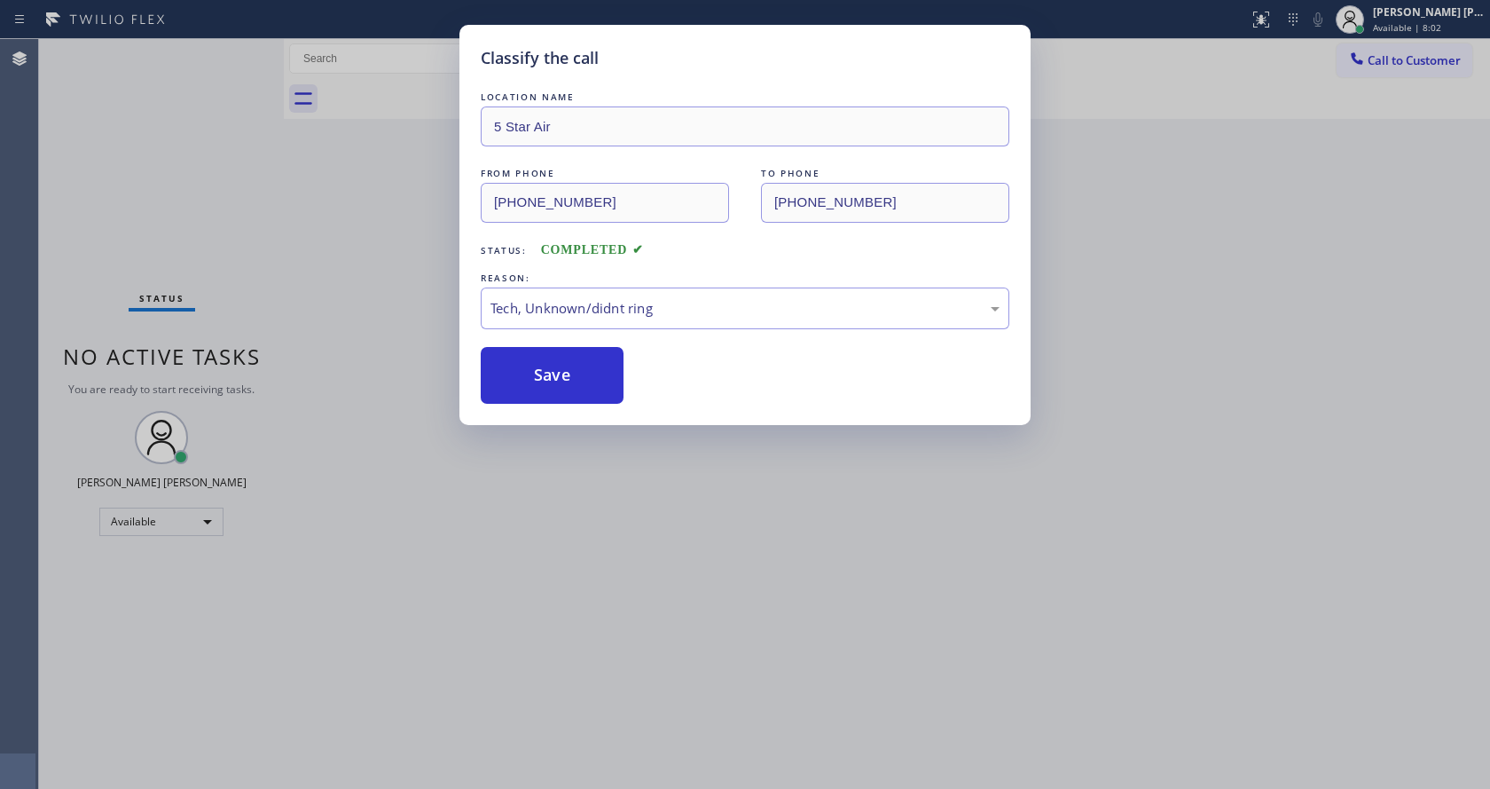
click at [1111, 363] on div "Classify the call LOCATION NAME 5 Star Air FROM PHONE [PHONE_NUMBER] TO PHONE […" at bounding box center [745, 394] width 1490 height 789
click at [1245, 227] on div "Classify the call LOCATION NAME 5 Star Air FROM PHONE [PHONE_NUMBER] TO PHONE […" at bounding box center [745, 394] width 1490 height 789
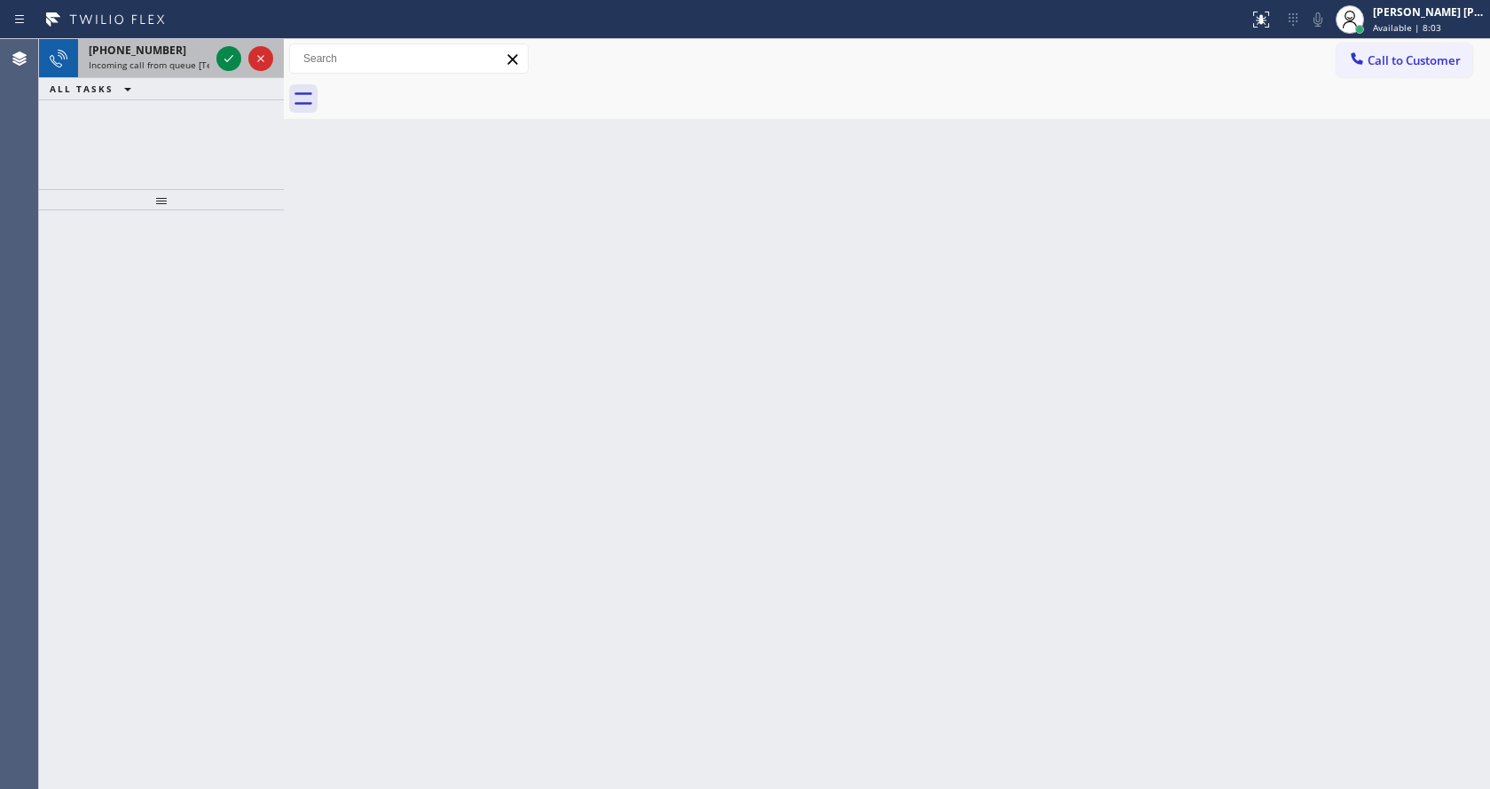
click at [202, 69] on span "Incoming call from queue [Test] All" at bounding box center [162, 65] width 147 height 12
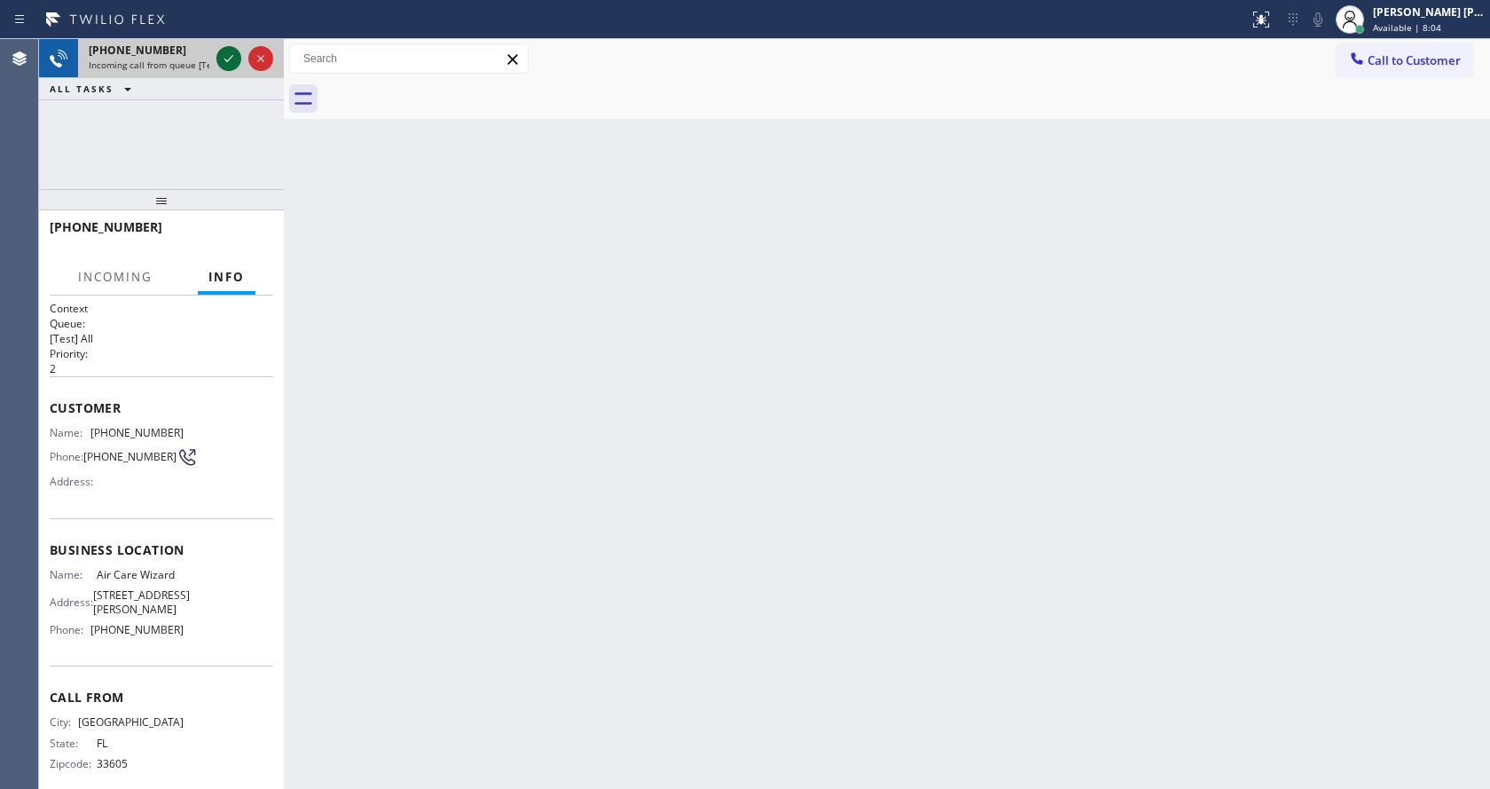
click at [223, 61] on icon at bounding box center [228, 58] width 21 height 21
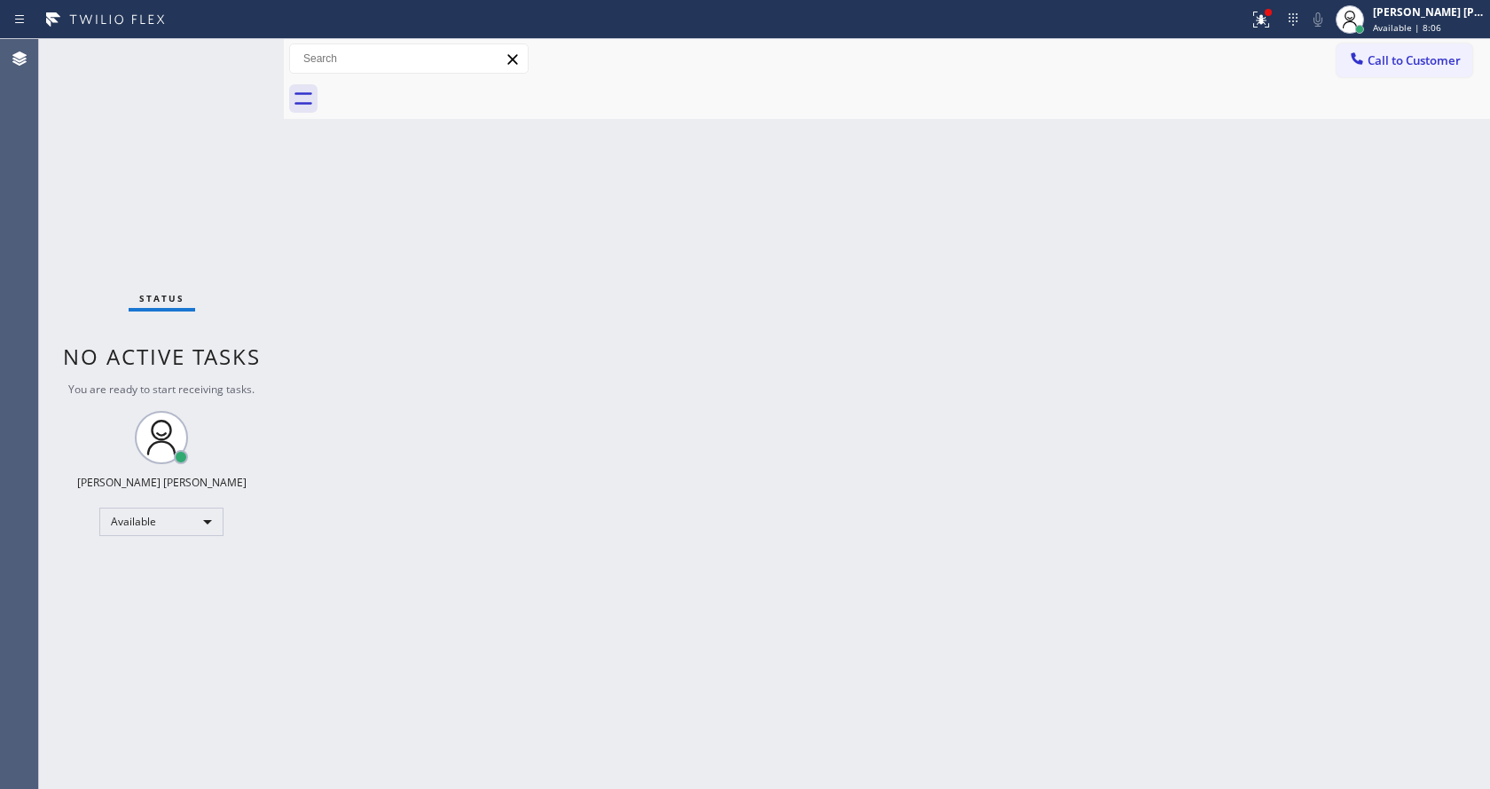
click at [718, 528] on div "Back to Dashboard Change Sender ID Customers Technicians Select a contact Outbo…" at bounding box center [887, 414] width 1206 height 750
click at [562, 458] on div "Back to Dashboard Change Sender ID Customers Technicians Select a contact Outbo…" at bounding box center [887, 414] width 1206 height 750
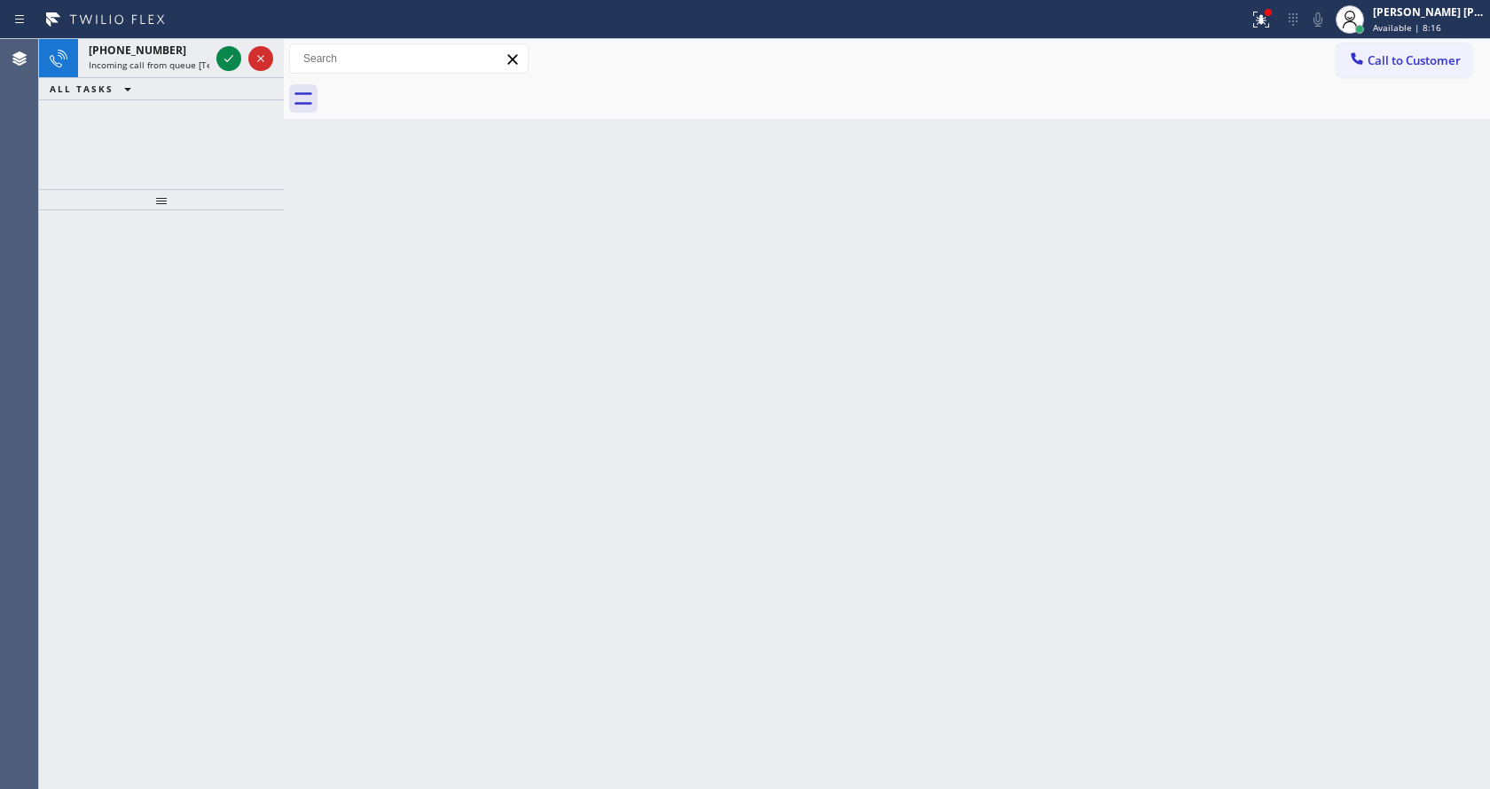
drag, startPoint x: 858, startPoint y: 381, endPoint x: 568, endPoint y: 263, distance: 313.1
click at [822, 362] on div "Back to Dashboard Change Sender ID Customers Technicians Select a contact Outbo…" at bounding box center [887, 414] width 1206 height 750
click at [224, 60] on icon at bounding box center [228, 58] width 21 height 21
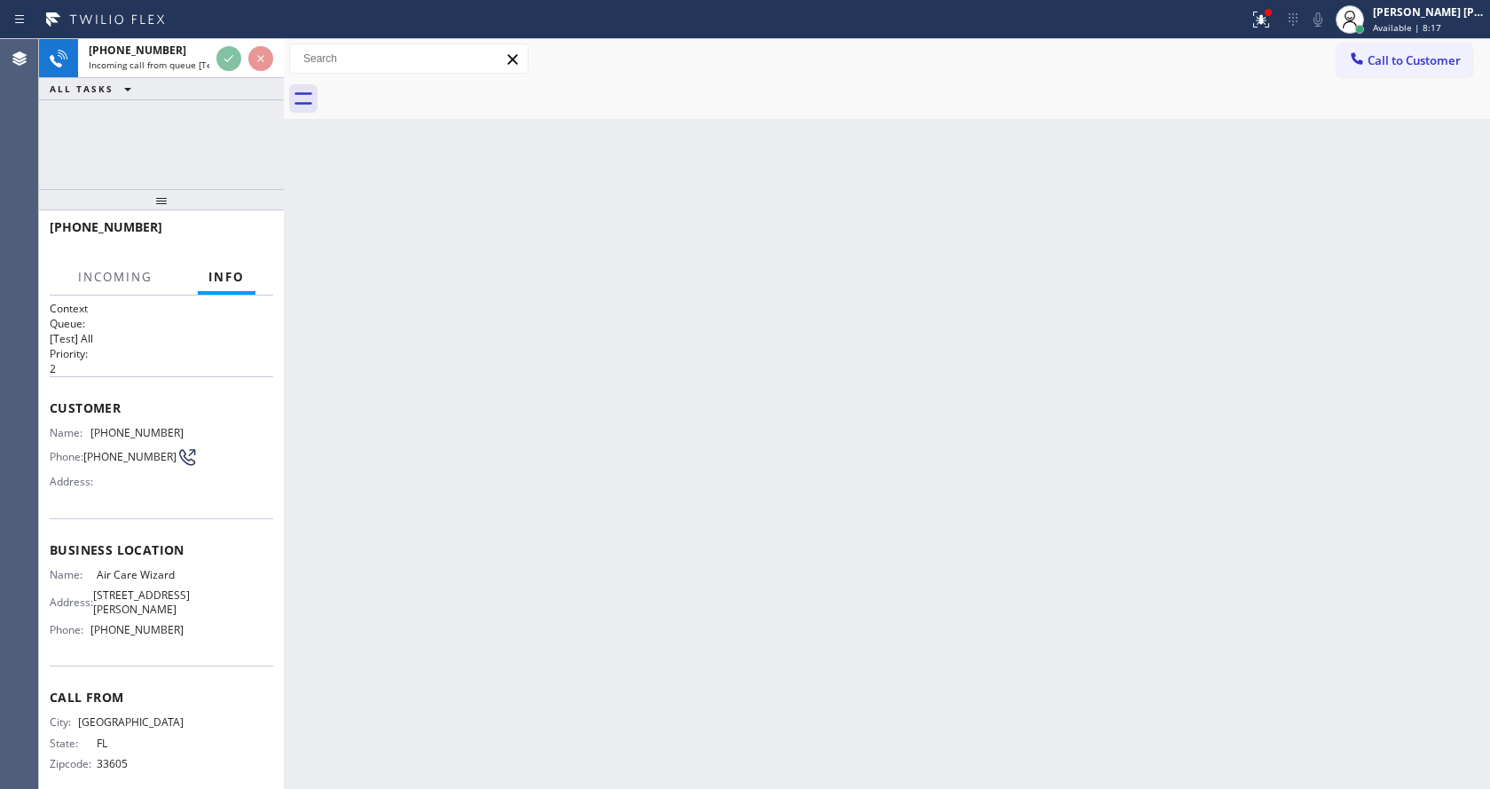
scroll to position [23, 0]
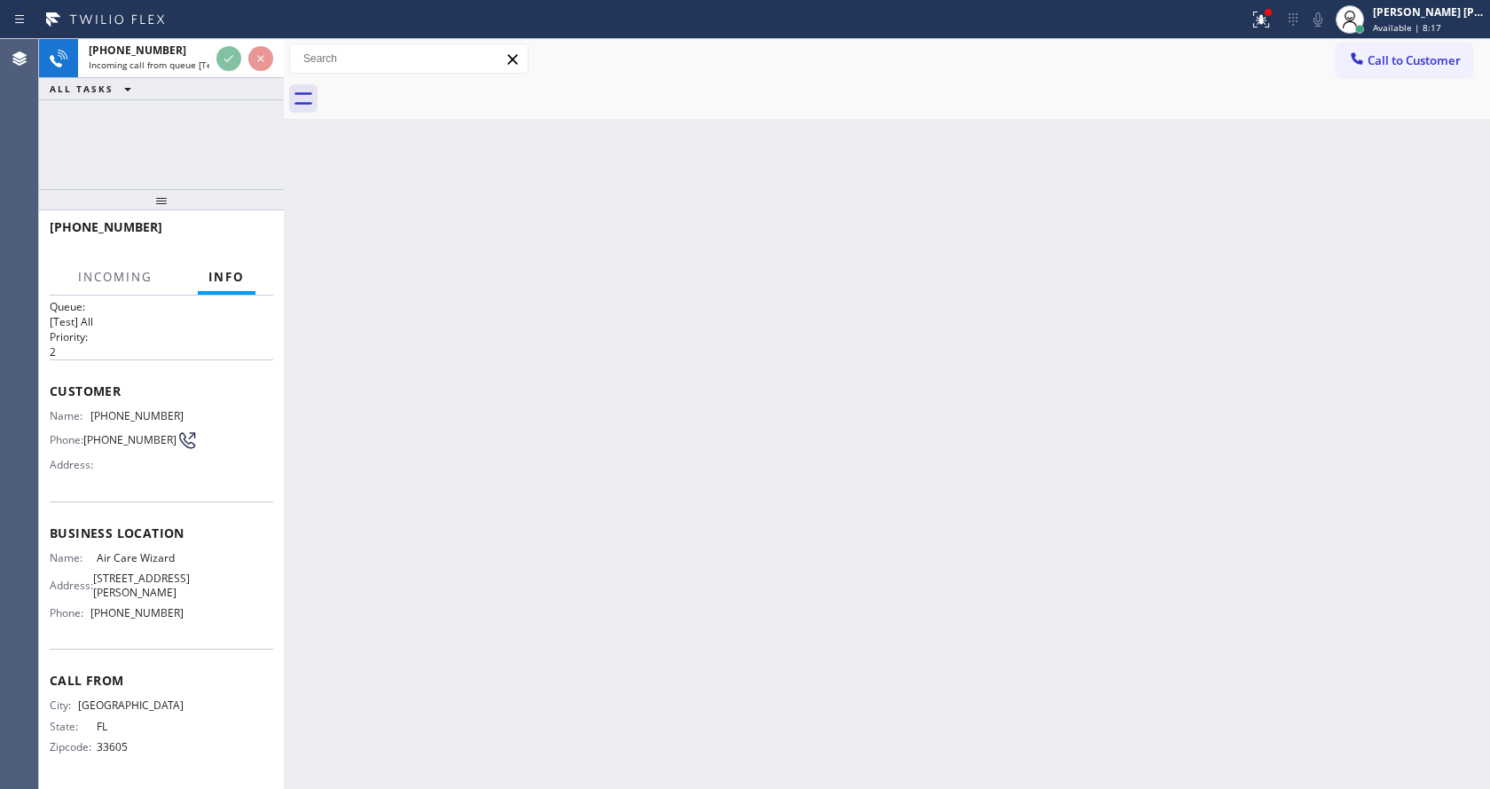
click at [572, 410] on div "Back to Dashboard Change Sender ID Customers Technicians Select a contact Outbo…" at bounding box center [887, 414] width 1206 height 750
click at [432, 487] on div "Back to Dashboard Change Sender ID Customers Technicians Select a contact Outbo…" at bounding box center [887, 414] width 1206 height 750
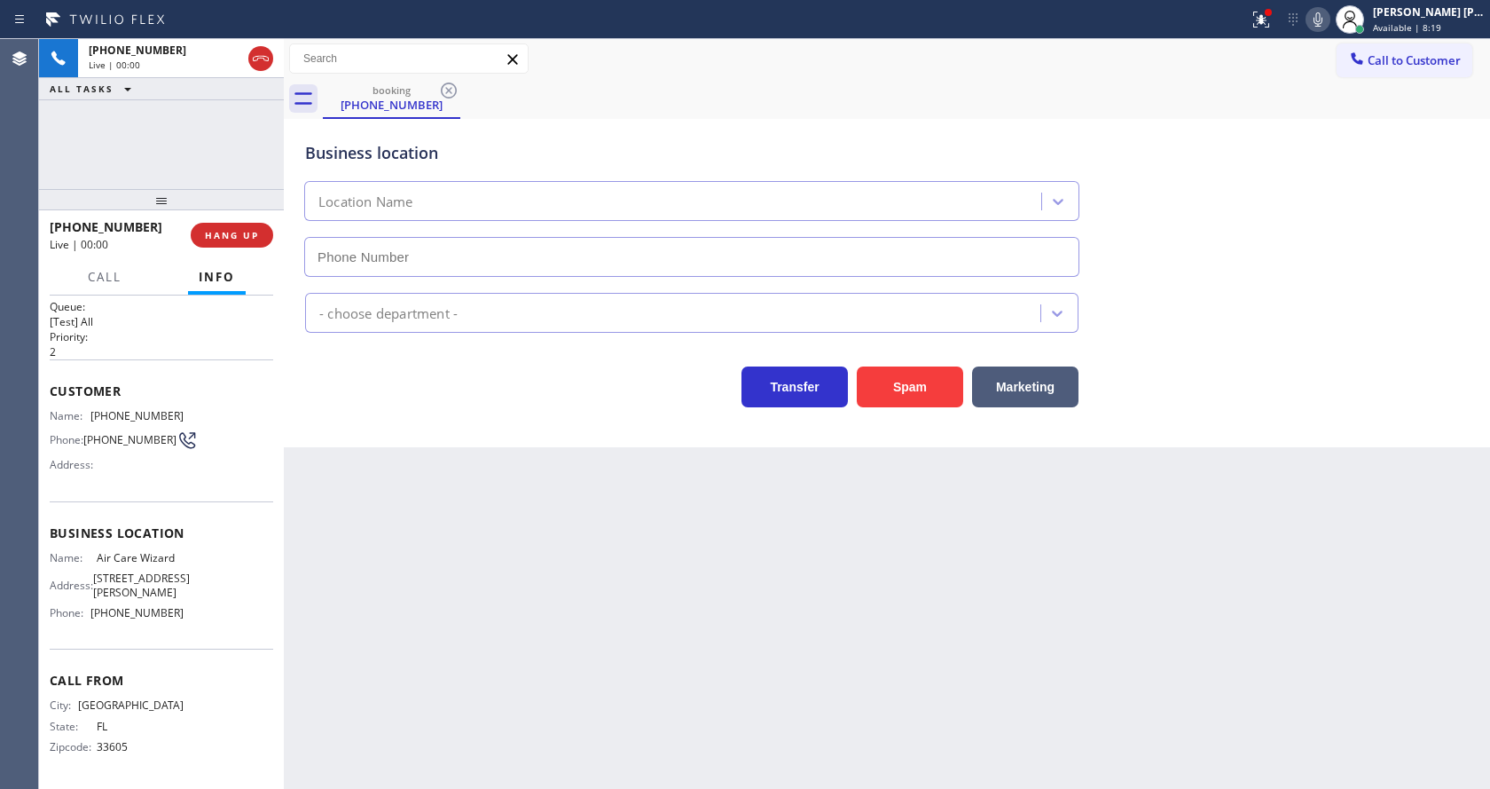
type input "[PHONE_NUMBER]"
click at [624, 668] on div "Back to Dashboard Change Sender ID Customers Technicians Select a contact Outbo…" at bounding box center [887, 414] width 1206 height 750
click at [456, 594] on div "Back to Dashboard Change Sender ID Customers Technicians Select a contact Outbo…" at bounding box center [887, 414] width 1206 height 750
click at [587, 527] on div "Back to Dashboard Change Sender ID Customers Technicians Select a contact Outbo…" at bounding box center [887, 414] width 1206 height 750
click at [798, 586] on div "Back to Dashboard Change Sender ID Customers Technicians Select a contact Outbo…" at bounding box center [887, 414] width 1206 height 750
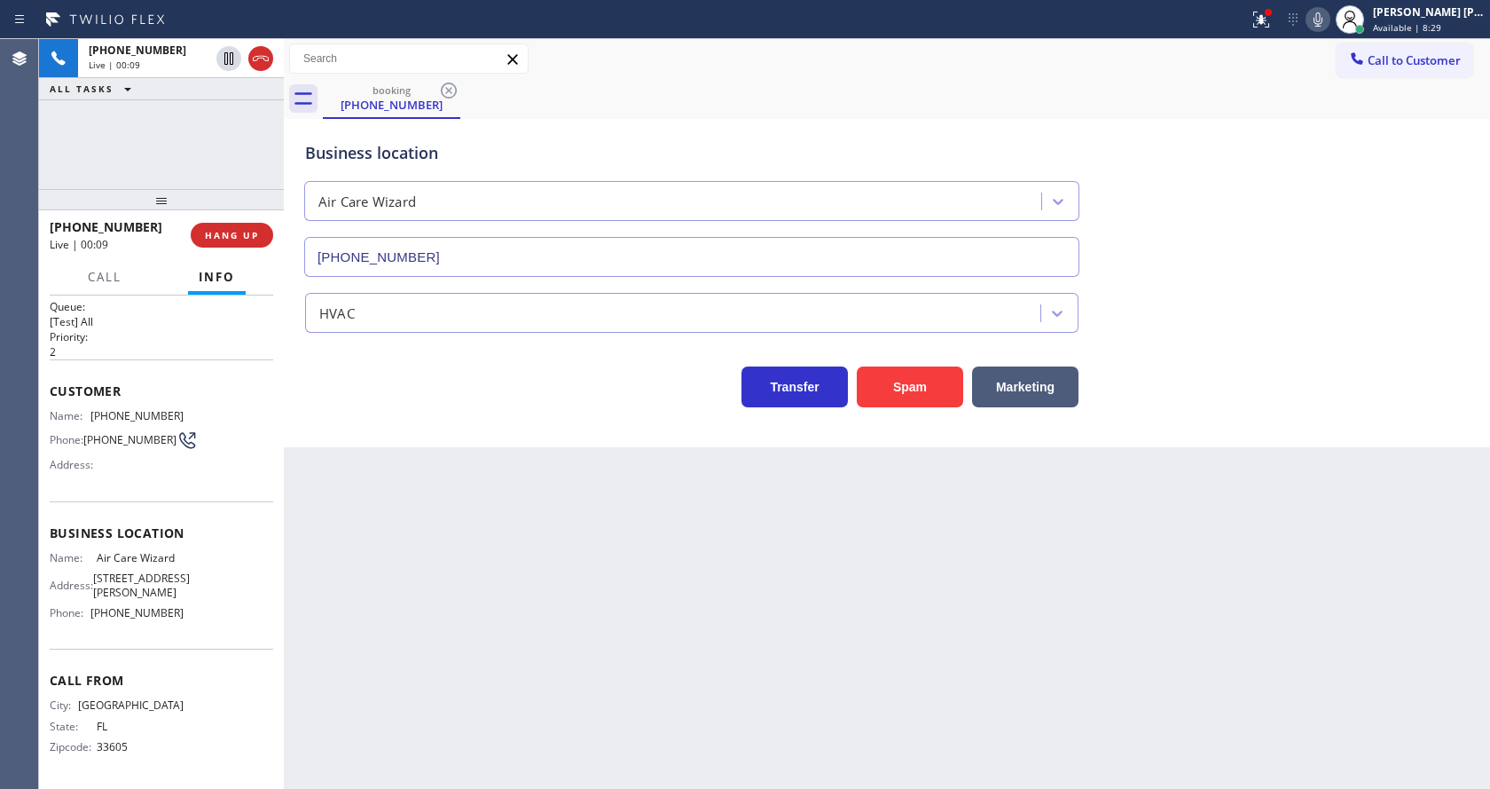
click at [543, 611] on div "Back to Dashboard Change Sender ID Customers Technicians Select a contact Outbo…" at bounding box center [887, 414] width 1206 height 750
click at [382, 621] on div "Back to Dashboard Change Sender ID Customers Technicians Select a contact Outbo…" at bounding box center [887, 414] width 1206 height 750
click at [702, 640] on div "Back to Dashboard Change Sender ID Customers Technicians Select a contact Outbo…" at bounding box center [887, 414] width 1206 height 750
click at [1272, 21] on icon at bounding box center [1261, 19] width 21 height 21
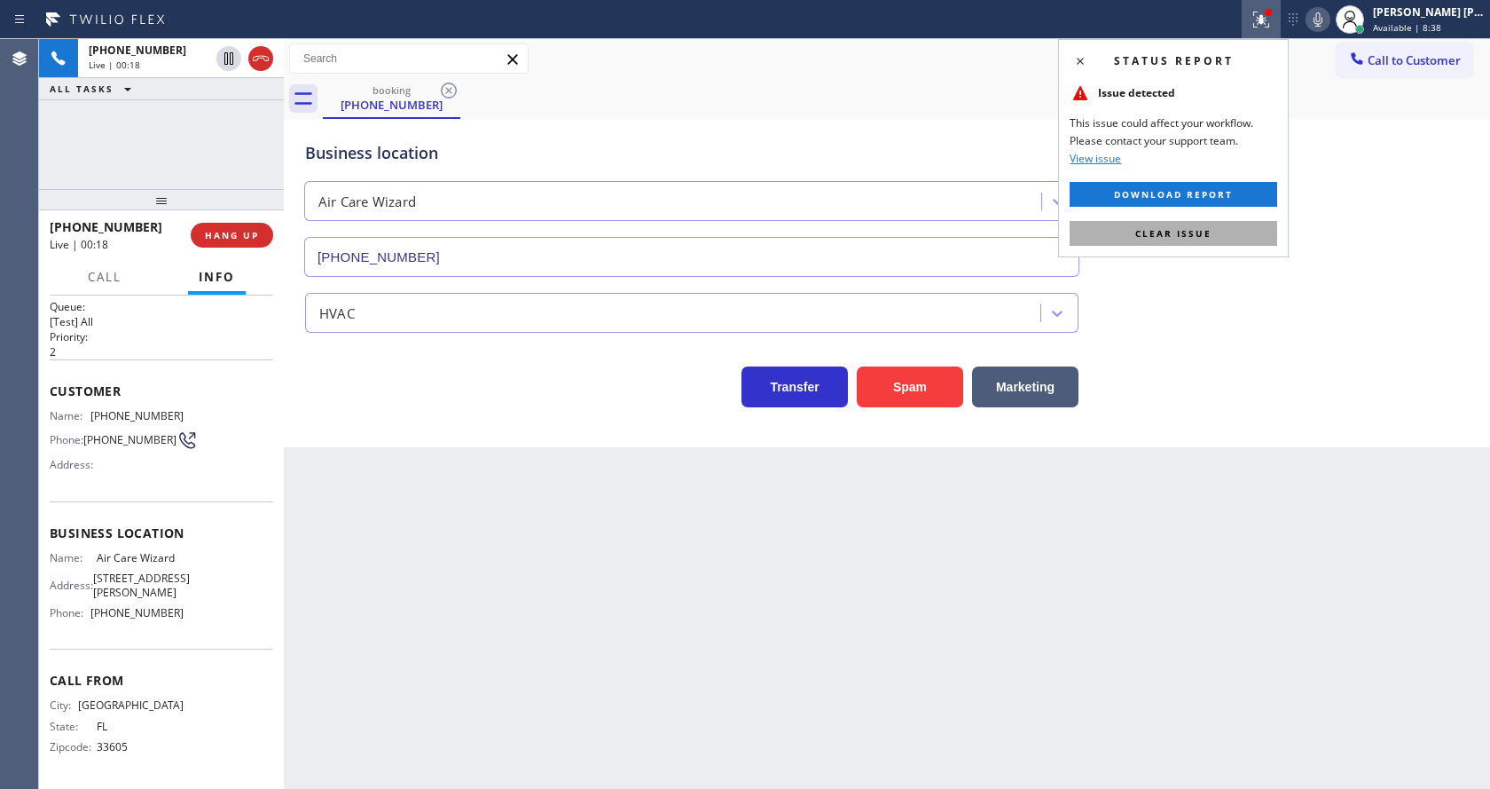
click at [1201, 227] on span "Clear issue" at bounding box center [1173, 233] width 76 height 12
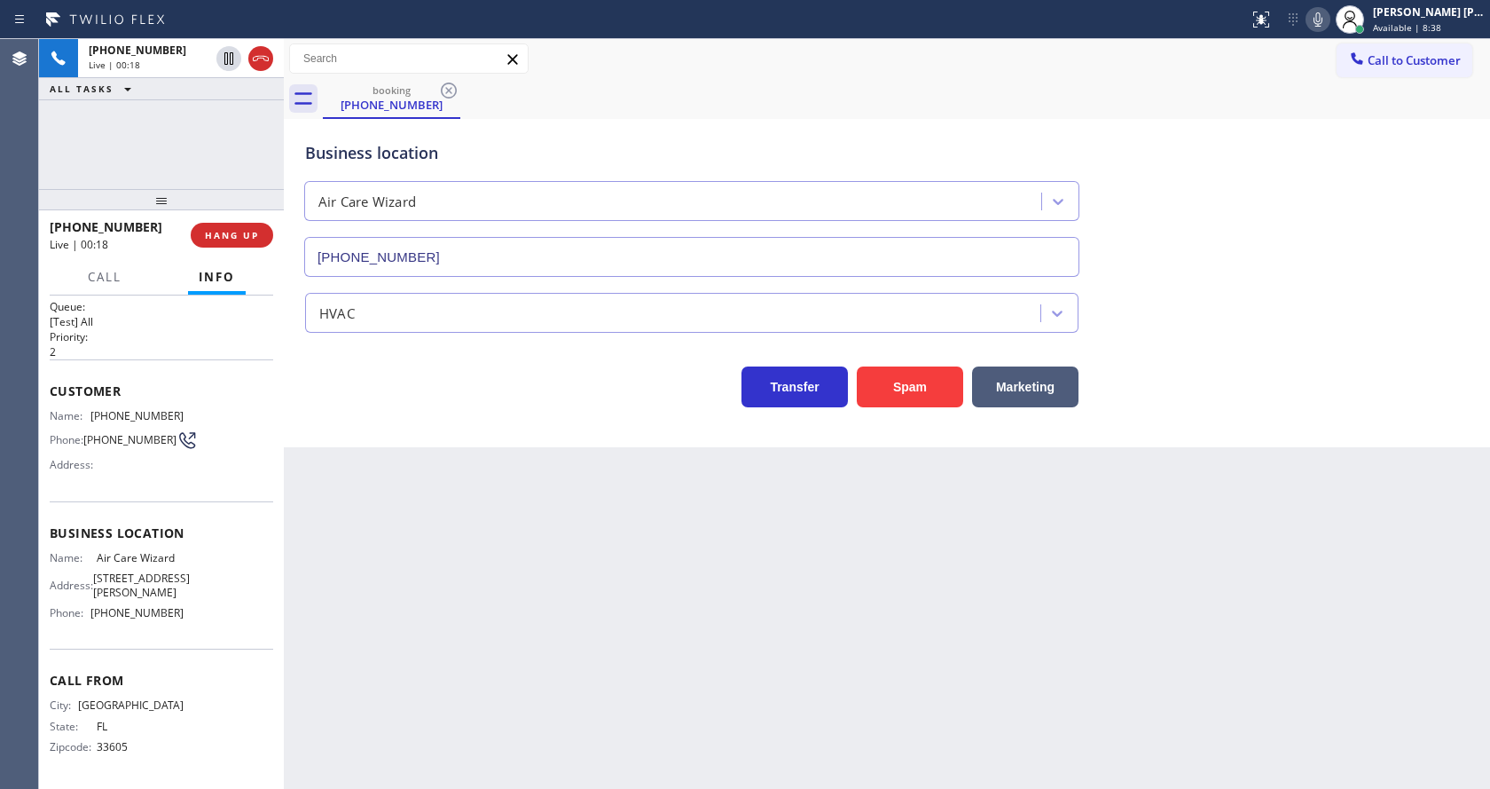
click at [1252, 228] on div "Business location Air Care Wizard [PHONE_NUMBER]" at bounding box center [887, 196] width 1171 height 161
click at [531, 635] on div "Back to Dashboard Change Sender ID Customers Technicians Select a contact Outbo…" at bounding box center [887, 414] width 1206 height 750
click at [421, 664] on div "Back to Dashboard Change Sender ID Customers Technicians Select a contact Outbo…" at bounding box center [887, 414] width 1206 height 750
click at [183, 584] on div "Name: Air Care Wizard Address: [STREET_ADDRESS][PERSON_NAME] Phone: [PHONE_NUMB…" at bounding box center [162, 589] width 224 height 76
click at [136, 547] on div "Business location Name: Air Care Wizard Address: [STREET_ADDRESS][PERSON_NAME] …" at bounding box center [162, 575] width 224 height 148
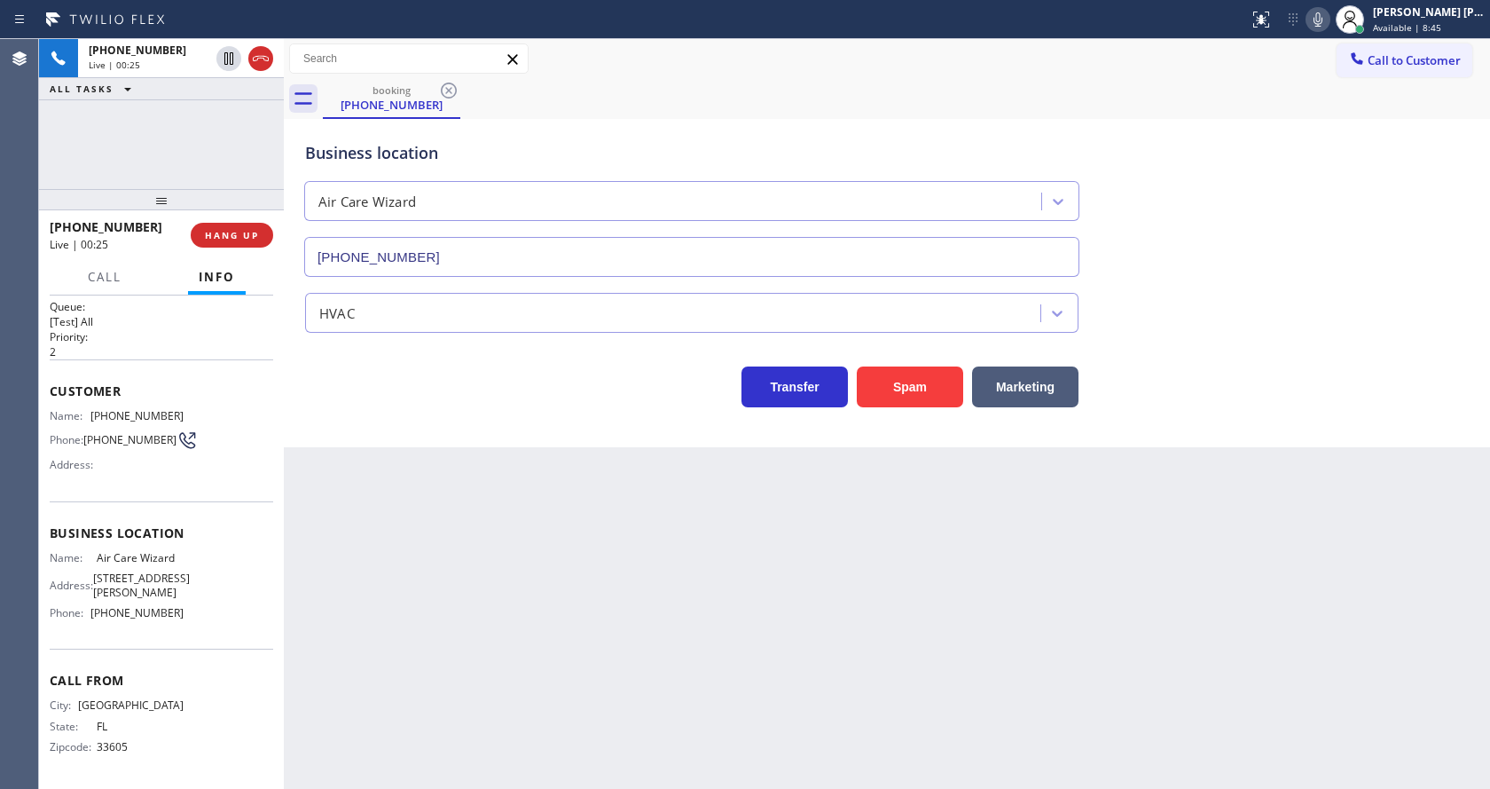
click at [503, 551] on div "Back to Dashboard Change Sender ID Customers Technicians Select a contact Outbo…" at bounding box center [887, 414] width 1206 height 750
click at [413, 623] on div "Back to Dashboard Change Sender ID Customers Technicians Select a contact Outbo…" at bounding box center [887, 414] width 1206 height 750
click at [394, 632] on div "Back to Dashboard Change Sender ID Customers Technicians Select a contact Outbo…" at bounding box center [887, 414] width 1206 height 750
click at [403, 453] on div "Back to Dashboard Change Sender ID Customers Technicians Select a contact Outbo…" at bounding box center [887, 414] width 1206 height 750
click at [219, 232] on span "HANG UP" at bounding box center [232, 235] width 54 height 12
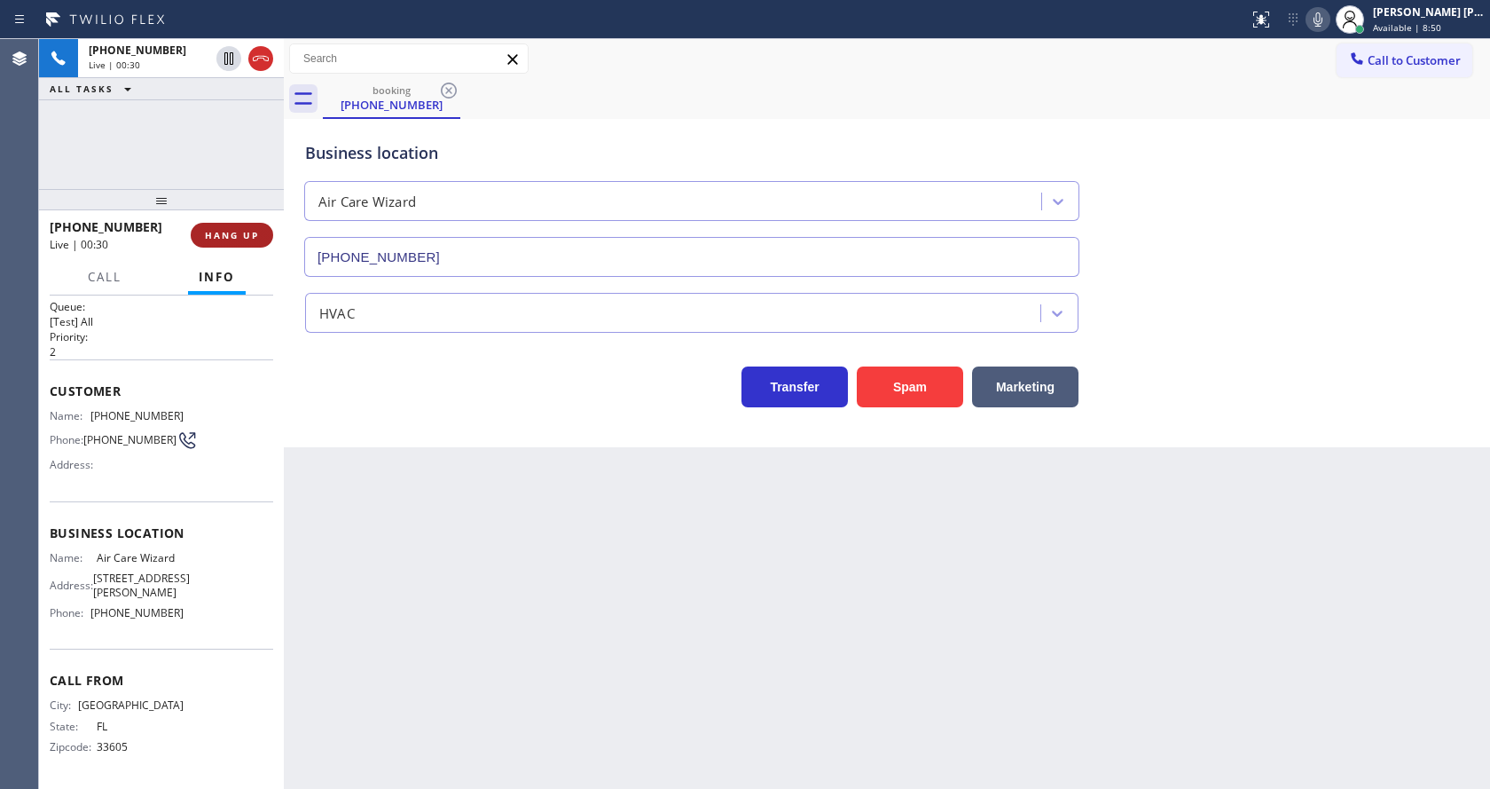
click at [219, 232] on span "HANG UP" at bounding box center [232, 235] width 54 height 12
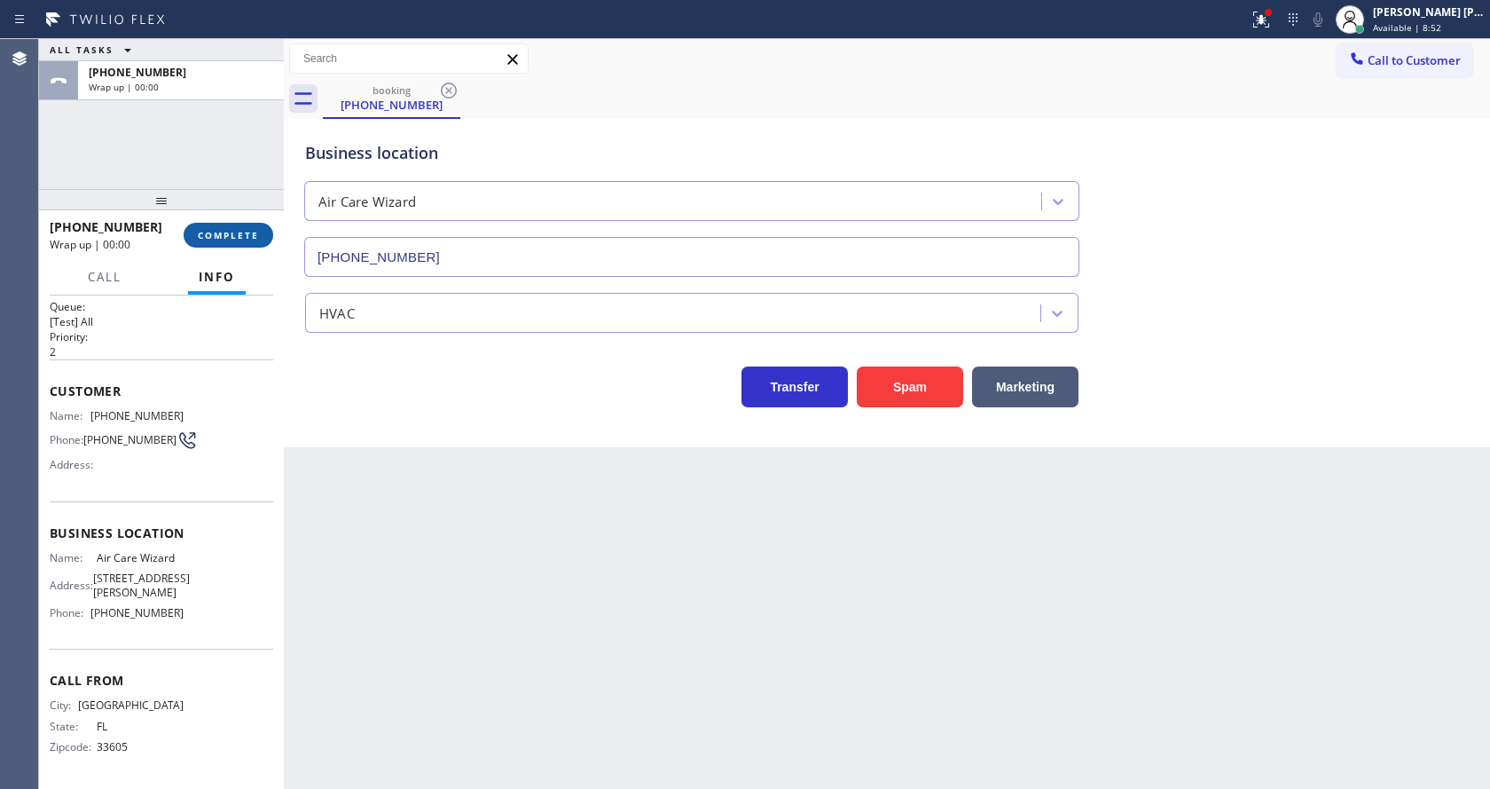
click at [210, 236] on span "COMPLETE" at bounding box center [228, 235] width 61 height 12
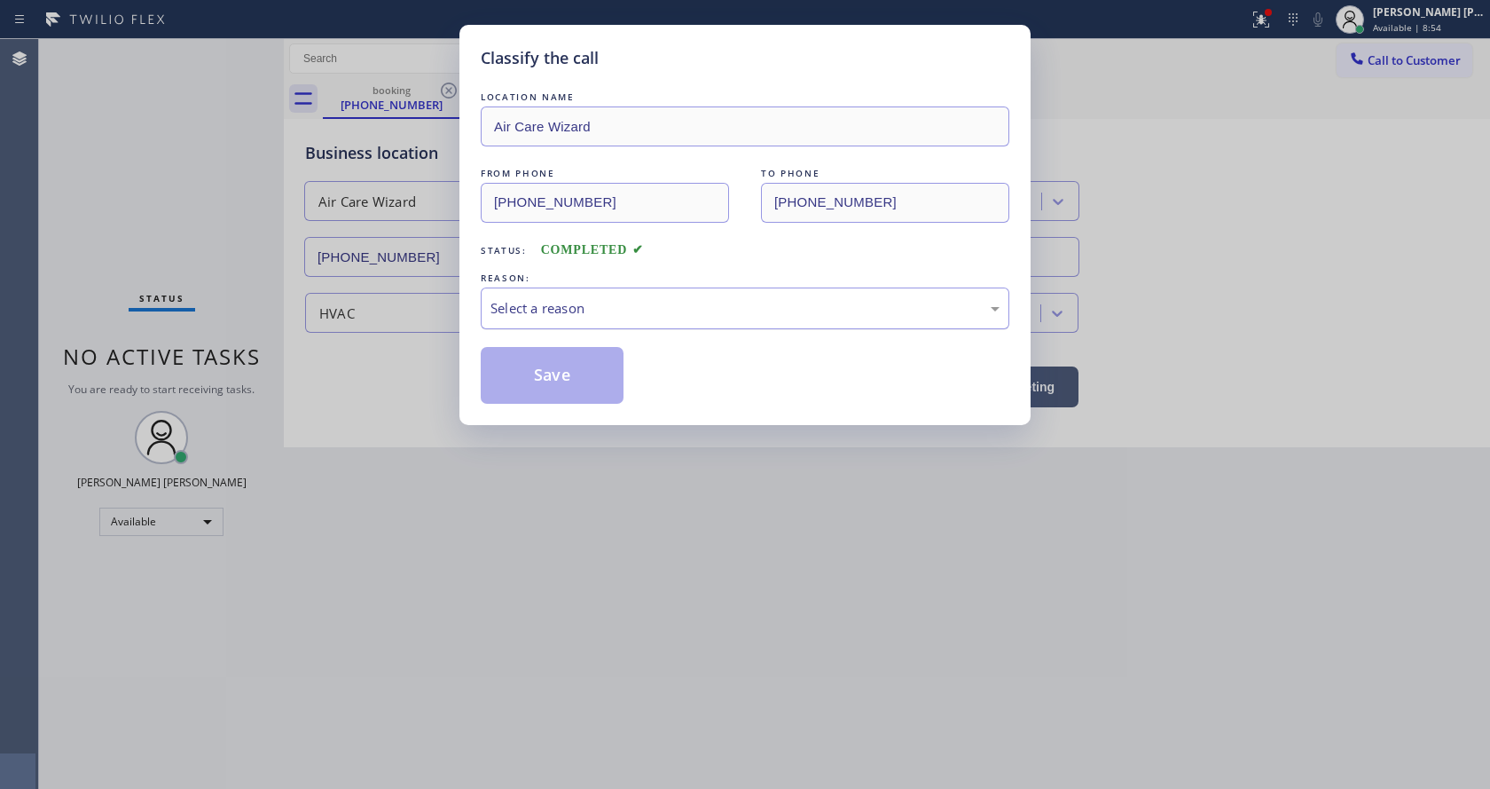
click at [546, 318] on div "Select a reason" at bounding box center [745, 308] width 529 height 42
click at [557, 390] on button "Save" at bounding box center [552, 375] width 143 height 57
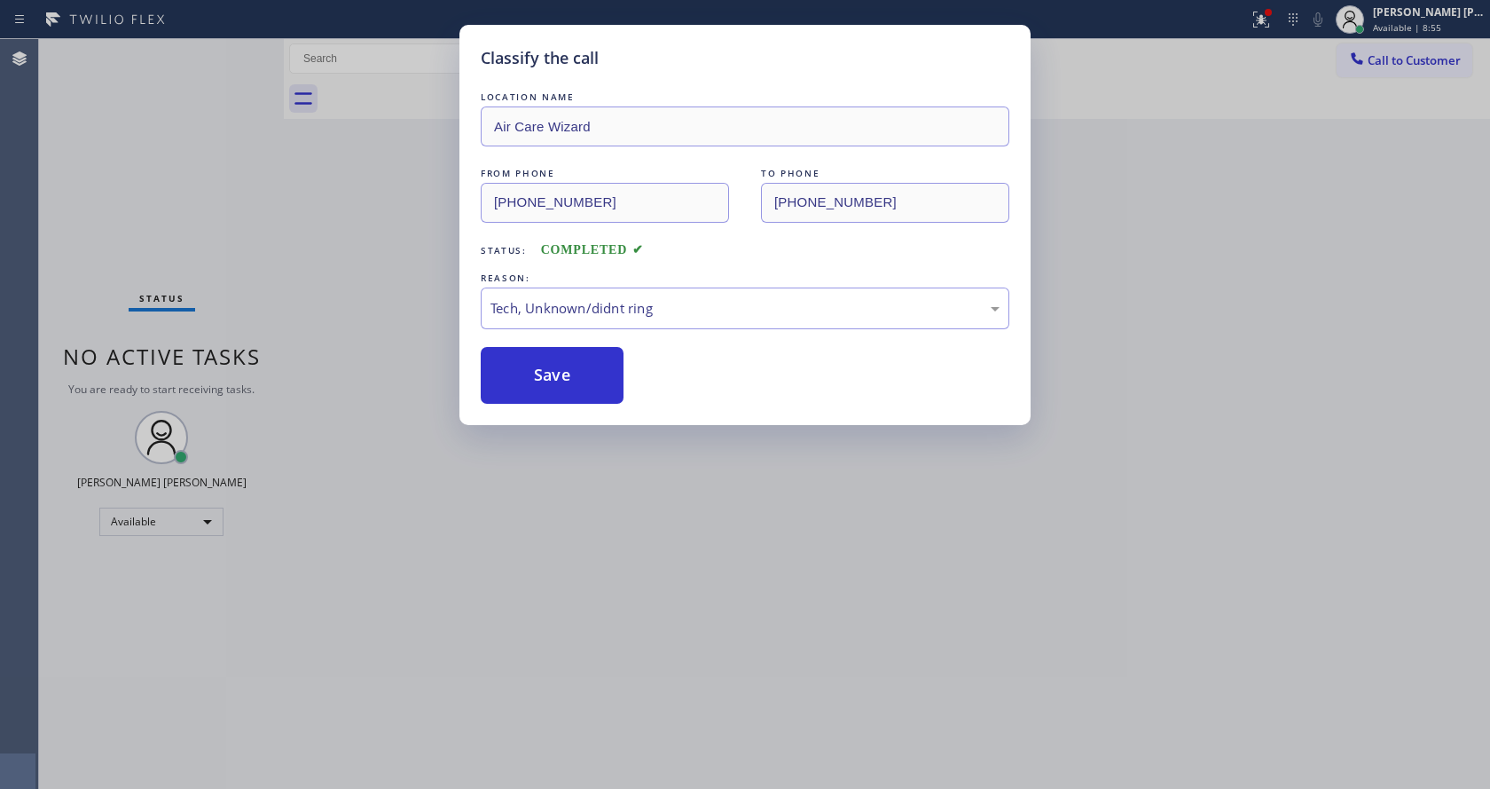
click at [643, 450] on div "Classify the call LOCATION NAME Air Care Wizard FROM PHONE [PHONE_NUMBER] TO PH…" at bounding box center [745, 394] width 1490 height 789
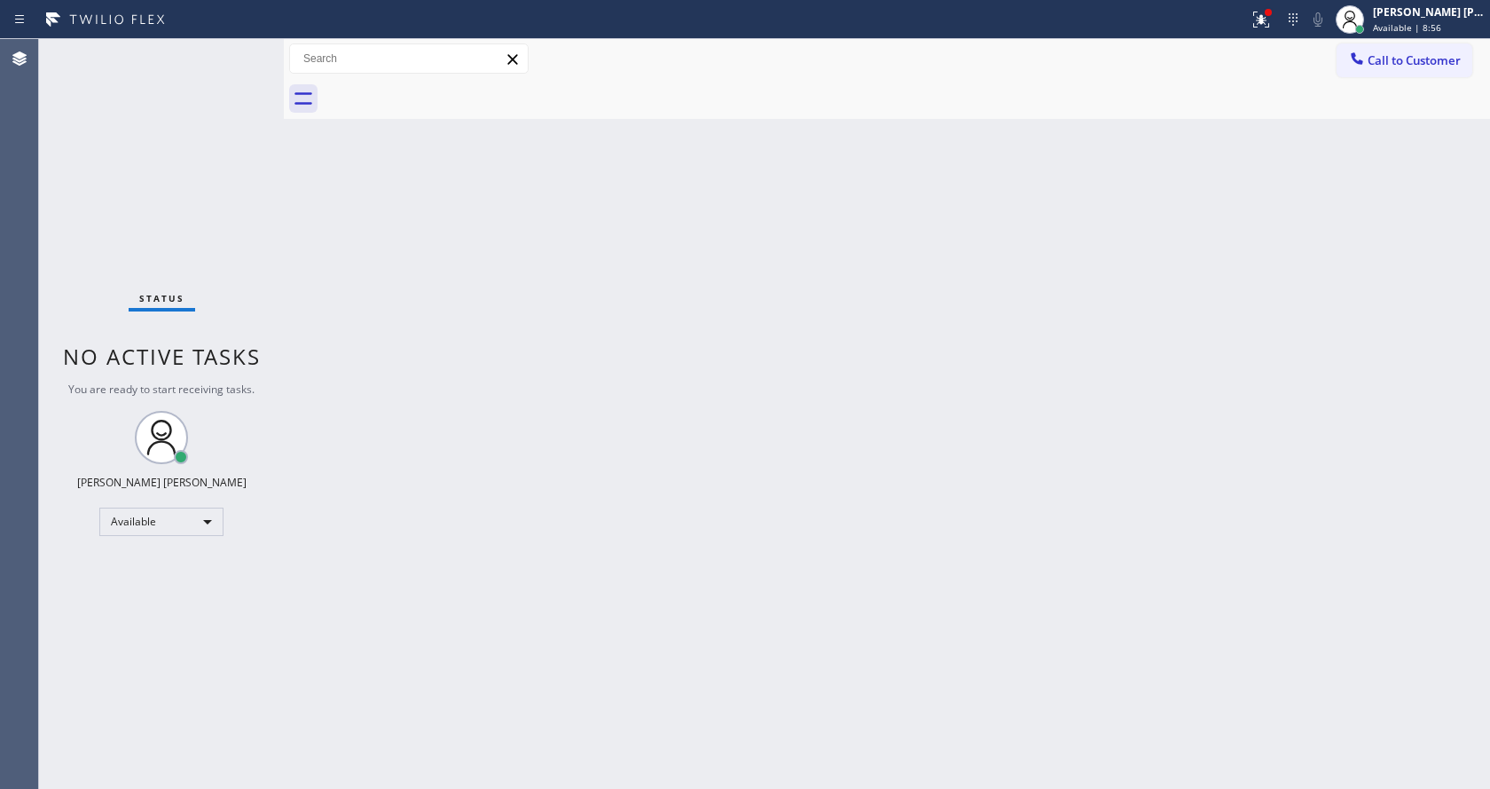
click at [853, 529] on div "Back to Dashboard Change Sender ID Customers Technicians Select a contact Outbo…" at bounding box center [887, 414] width 1206 height 750
click at [1273, 9] on div at bounding box center [1268, 12] width 11 height 11
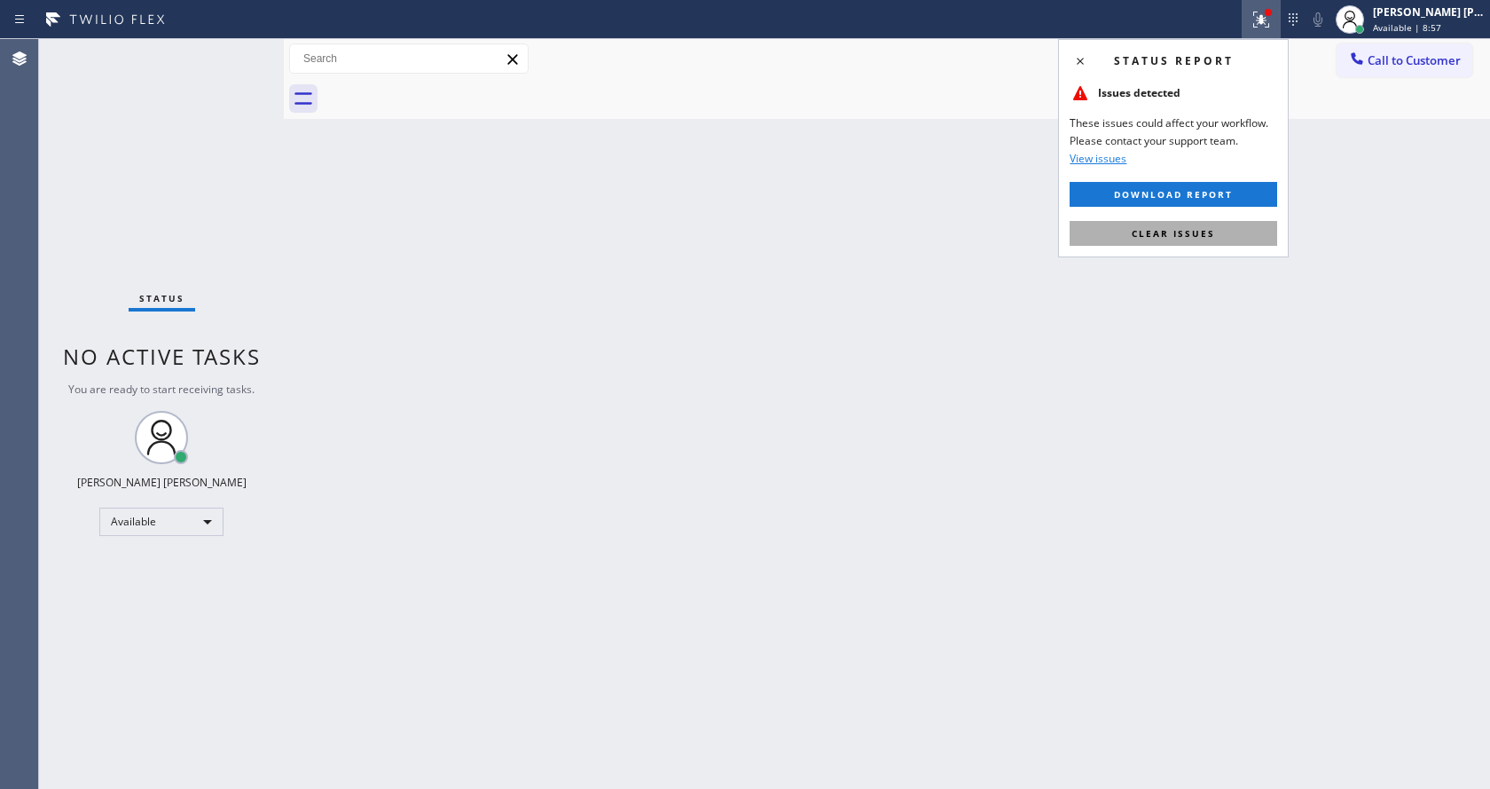
click at [1197, 227] on span "Clear issues" at bounding box center [1173, 233] width 83 height 12
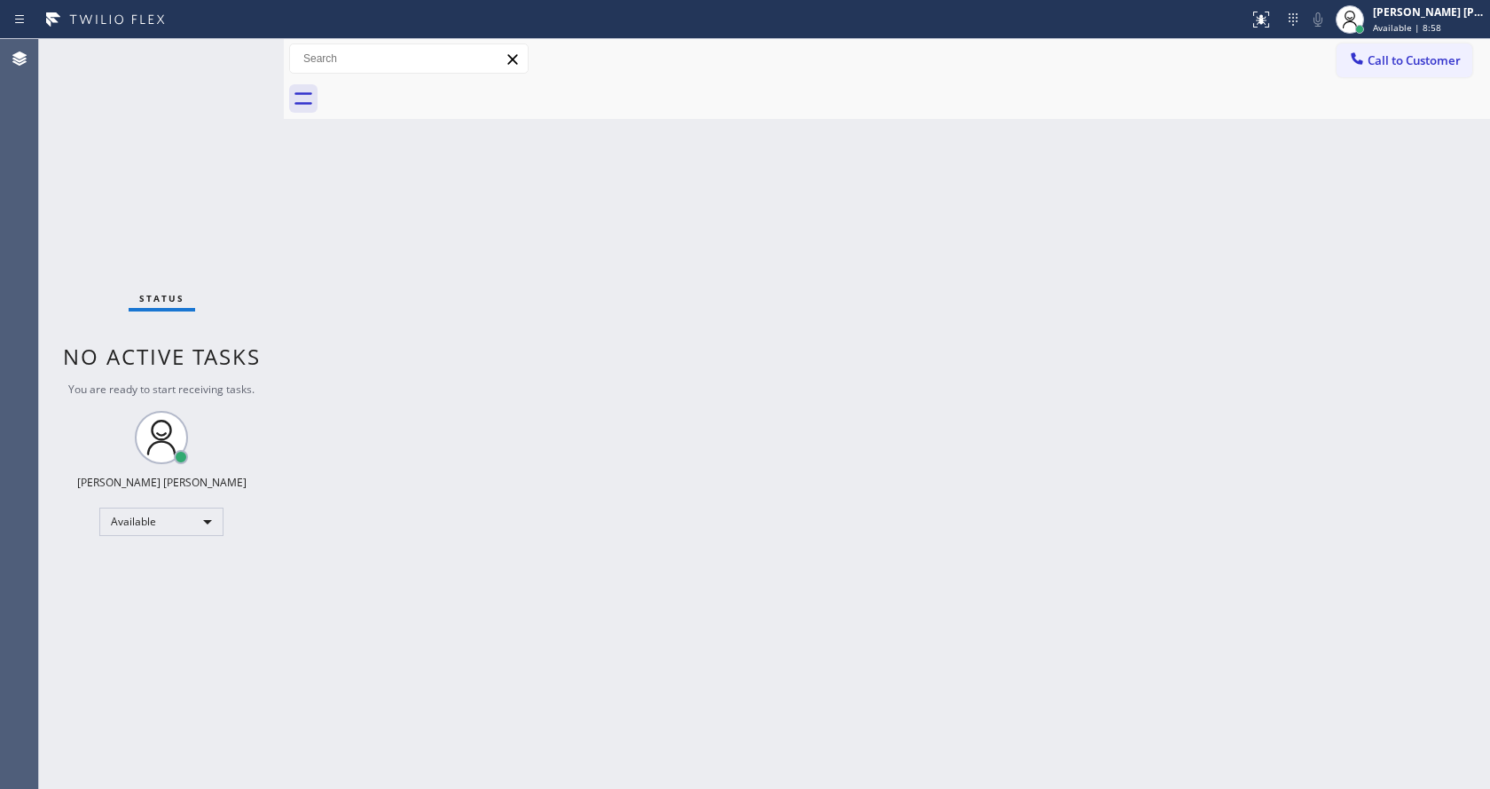
click at [1230, 220] on div "Back to Dashboard Change Sender ID Customers Technicians Select a contact Outbo…" at bounding box center [887, 414] width 1206 height 750
click at [537, 374] on div "Back to Dashboard Change Sender ID Customers Technicians Select a contact Outbo…" at bounding box center [887, 414] width 1206 height 750
click at [538, 360] on div "Back to Dashboard Change Sender ID Customers Technicians Select a contact Outbo…" at bounding box center [887, 414] width 1206 height 750
click at [232, 66] on div "Status No active tasks You are ready to start receiving tasks. [PERSON_NAME] [P…" at bounding box center [161, 414] width 245 height 750
click at [970, 364] on div "Back to Dashboard Change Sender ID Customers Technicians Select a contact Outbo…" at bounding box center [887, 414] width 1206 height 750
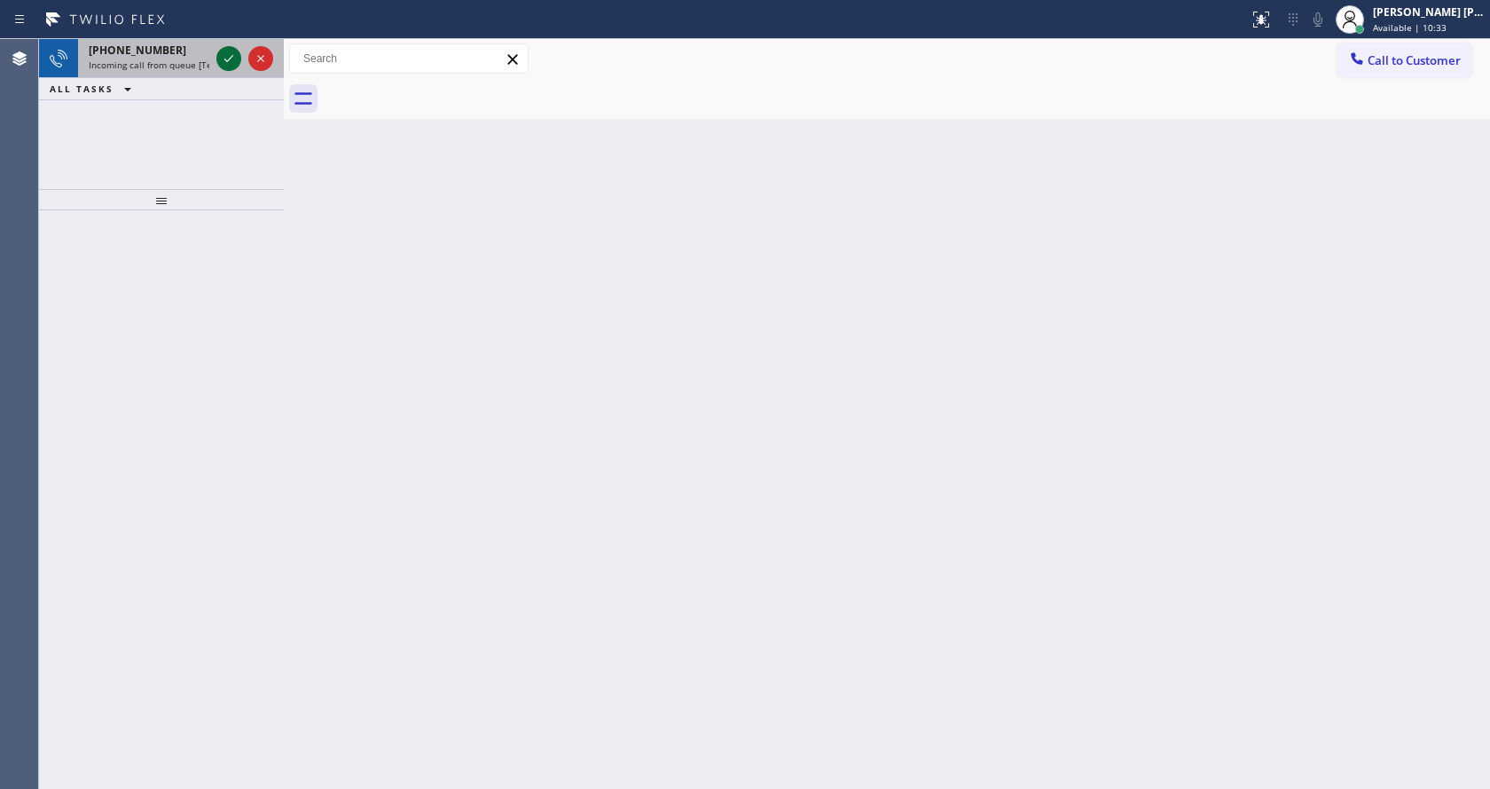
click at [230, 67] on icon at bounding box center [228, 58] width 21 height 21
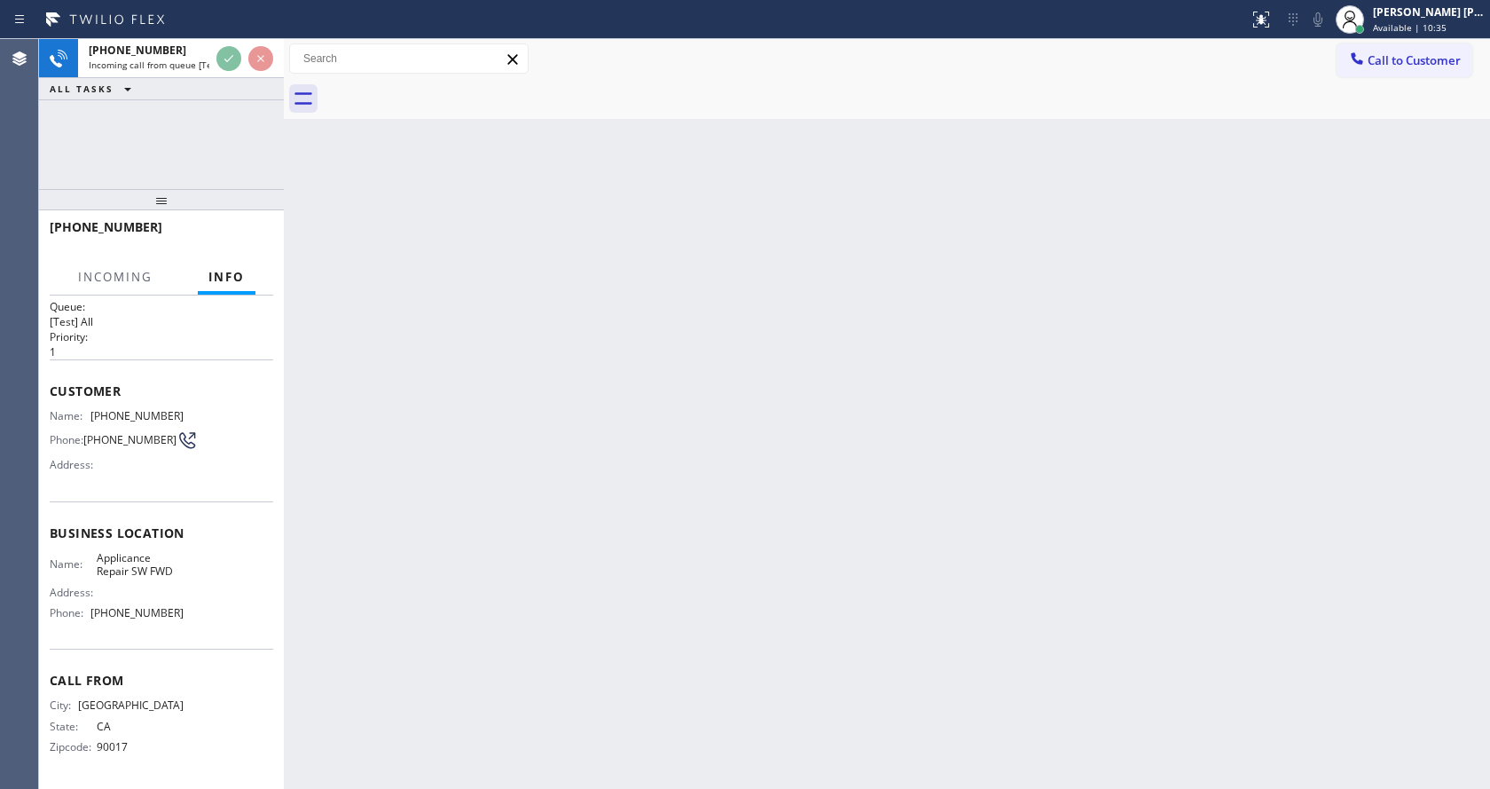
scroll to position [23, 0]
click at [653, 602] on div "Back to Dashboard Change Sender ID Customers Technicians Select a contact Outbo…" at bounding box center [887, 414] width 1206 height 750
click at [520, 625] on div "Back to Dashboard Change Sender ID Customers Technicians Select a contact Outbo…" at bounding box center [887, 414] width 1206 height 750
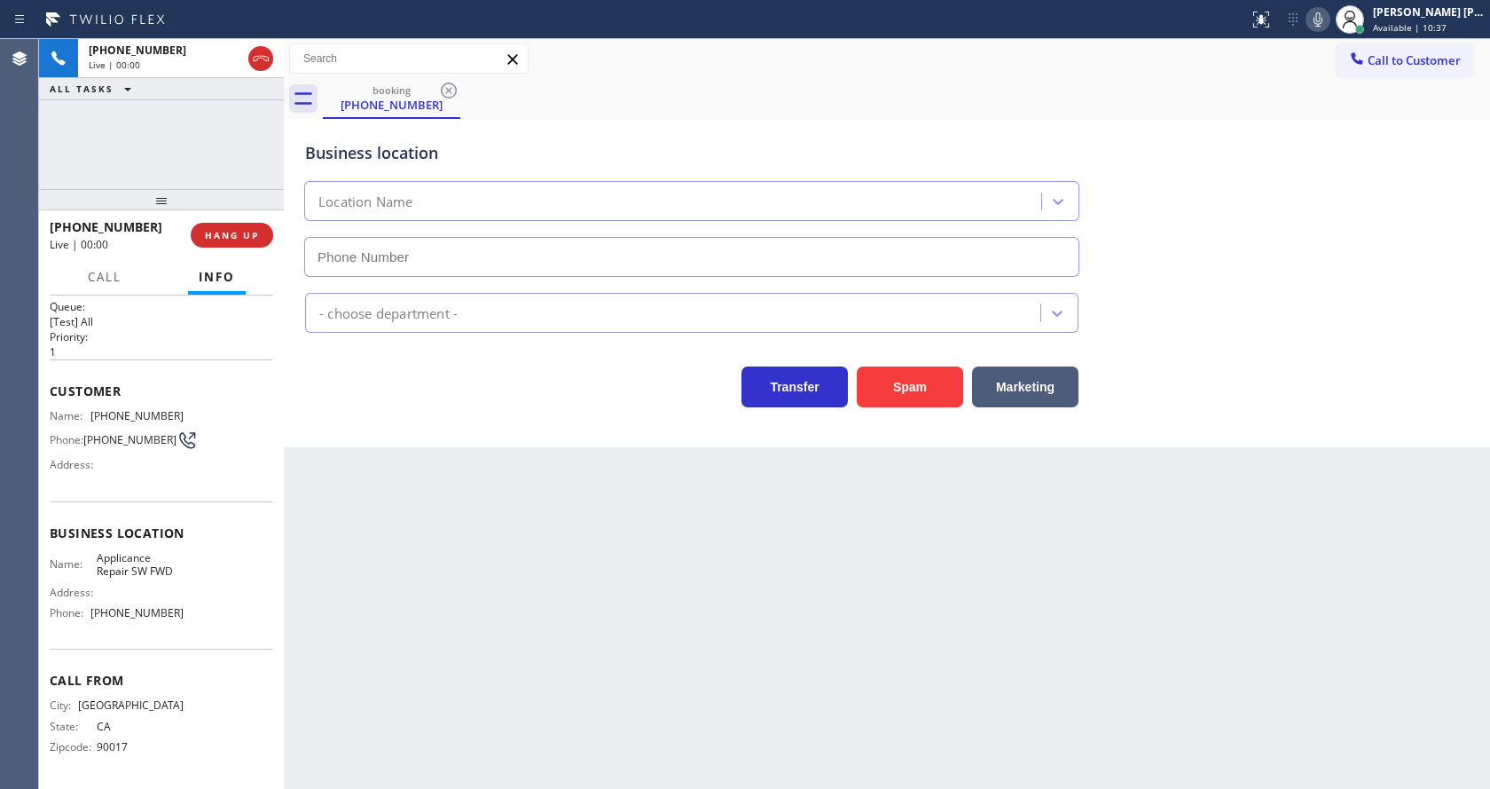
type input "[PHONE_NUMBER]"
drag, startPoint x: 887, startPoint y: 405, endPoint x: 897, endPoint y: 401, distance: 10.7
click at [887, 405] on button "Spam" at bounding box center [910, 386] width 106 height 41
click at [500, 687] on div "Back to Dashboard Change Sender ID Customers Technicians Select a contact Outbo…" at bounding box center [887, 414] width 1206 height 750
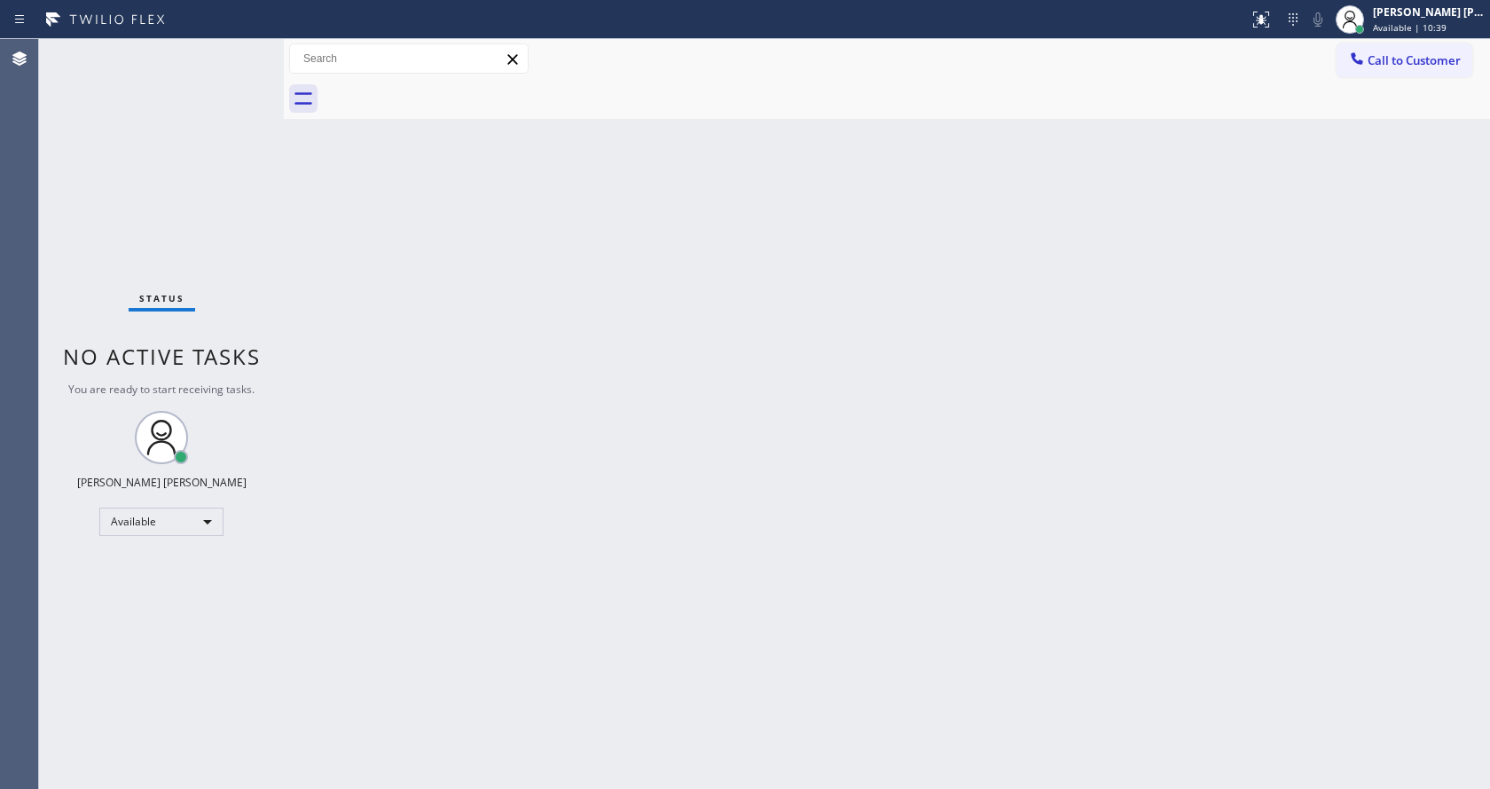
click at [758, 492] on div "Back to Dashboard Change Sender ID Customers Technicians Select a contact Outbo…" at bounding box center [887, 414] width 1206 height 750
click at [583, 431] on div "Back to Dashboard Change Sender ID Customers Technicians Select a contact Outbo…" at bounding box center [887, 414] width 1206 height 750
click at [805, 418] on div "Back to Dashboard Change Sender ID Customers Technicians Select a contact Outbo…" at bounding box center [887, 414] width 1206 height 750
click at [630, 581] on div "Back to Dashboard Change Sender ID Customers Technicians Select a contact Outbo…" at bounding box center [887, 414] width 1206 height 750
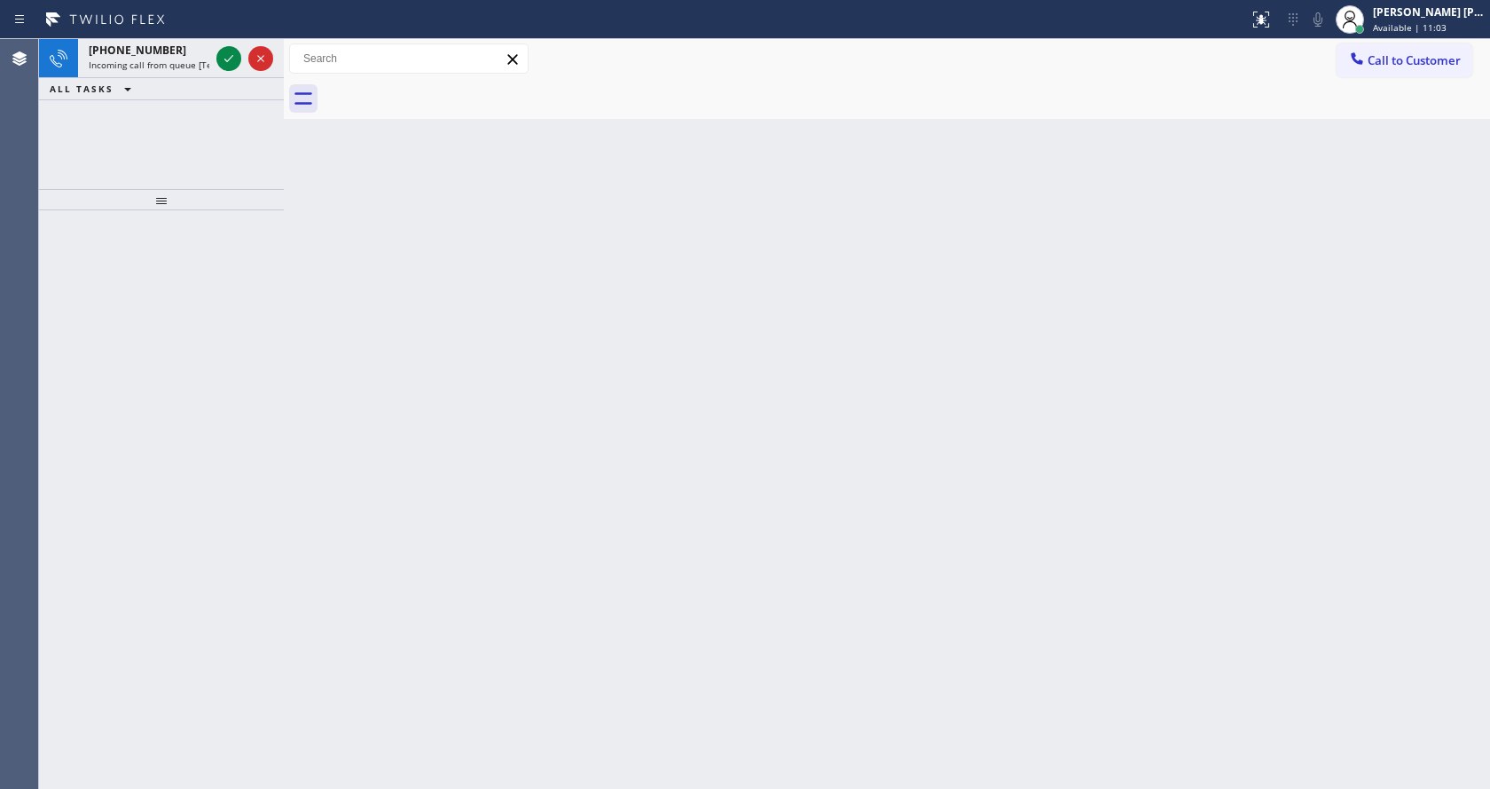
click at [291, 357] on div "Back to Dashboard Change Sender ID Customers Technicians Select a contact Outbo…" at bounding box center [887, 414] width 1206 height 750
click at [609, 321] on div "Back to Dashboard Change Sender ID Customers Technicians Select a contact Outbo…" at bounding box center [887, 414] width 1206 height 750
click at [186, 62] on span "Incoming call from queue [Test] All" at bounding box center [162, 65] width 147 height 12
click at [172, 67] on span "Incoming call from queue [Test] All" at bounding box center [162, 65] width 147 height 12
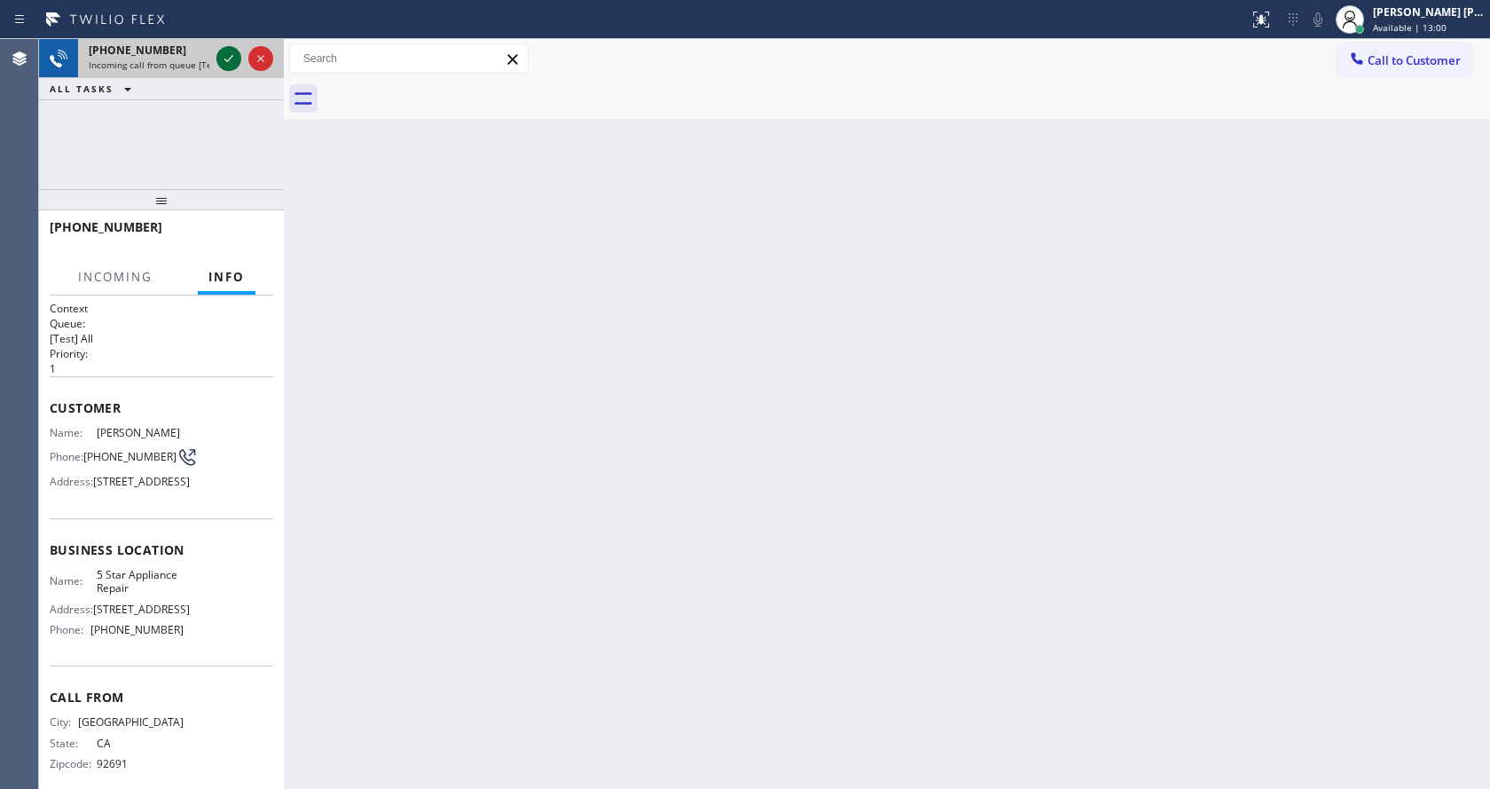
click at [225, 59] on icon at bounding box center [228, 58] width 21 height 21
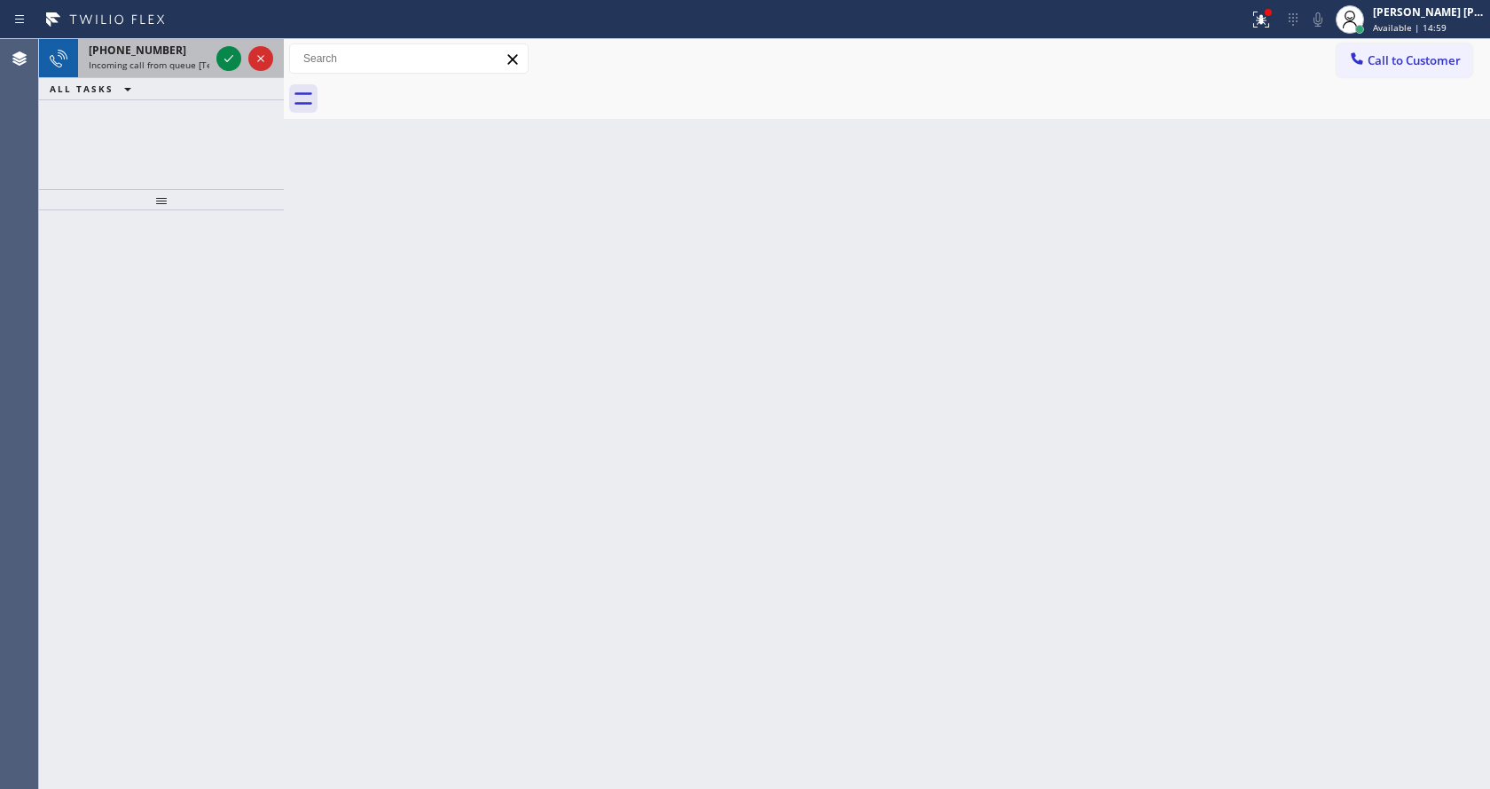
click at [203, 59] on span "Incoming call from queue [Test] All" at bounding box center [162, 65] width 147 height 12
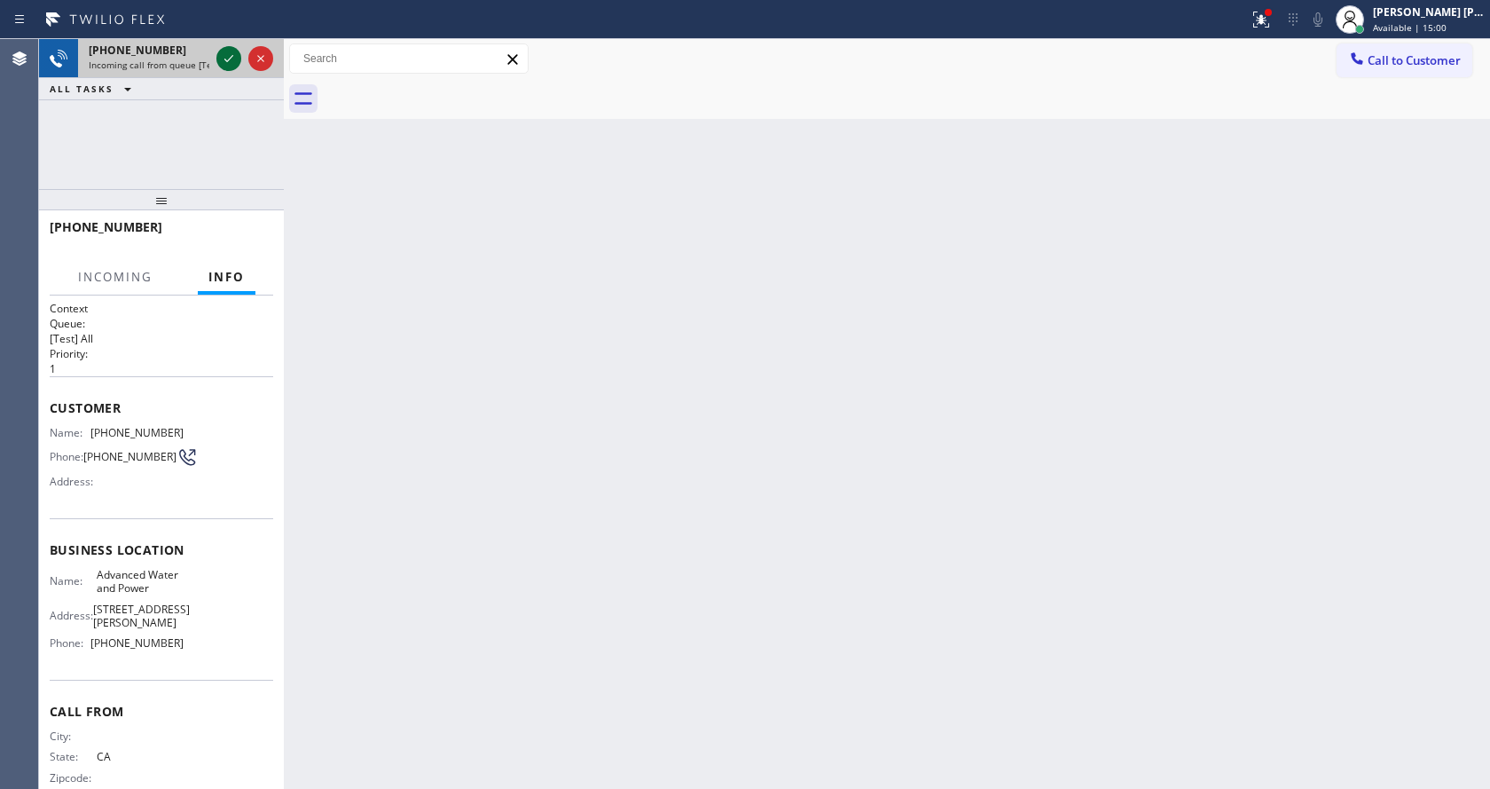
click at [234, 59] on icon at bounding box center [228, 58] width 21 height 21
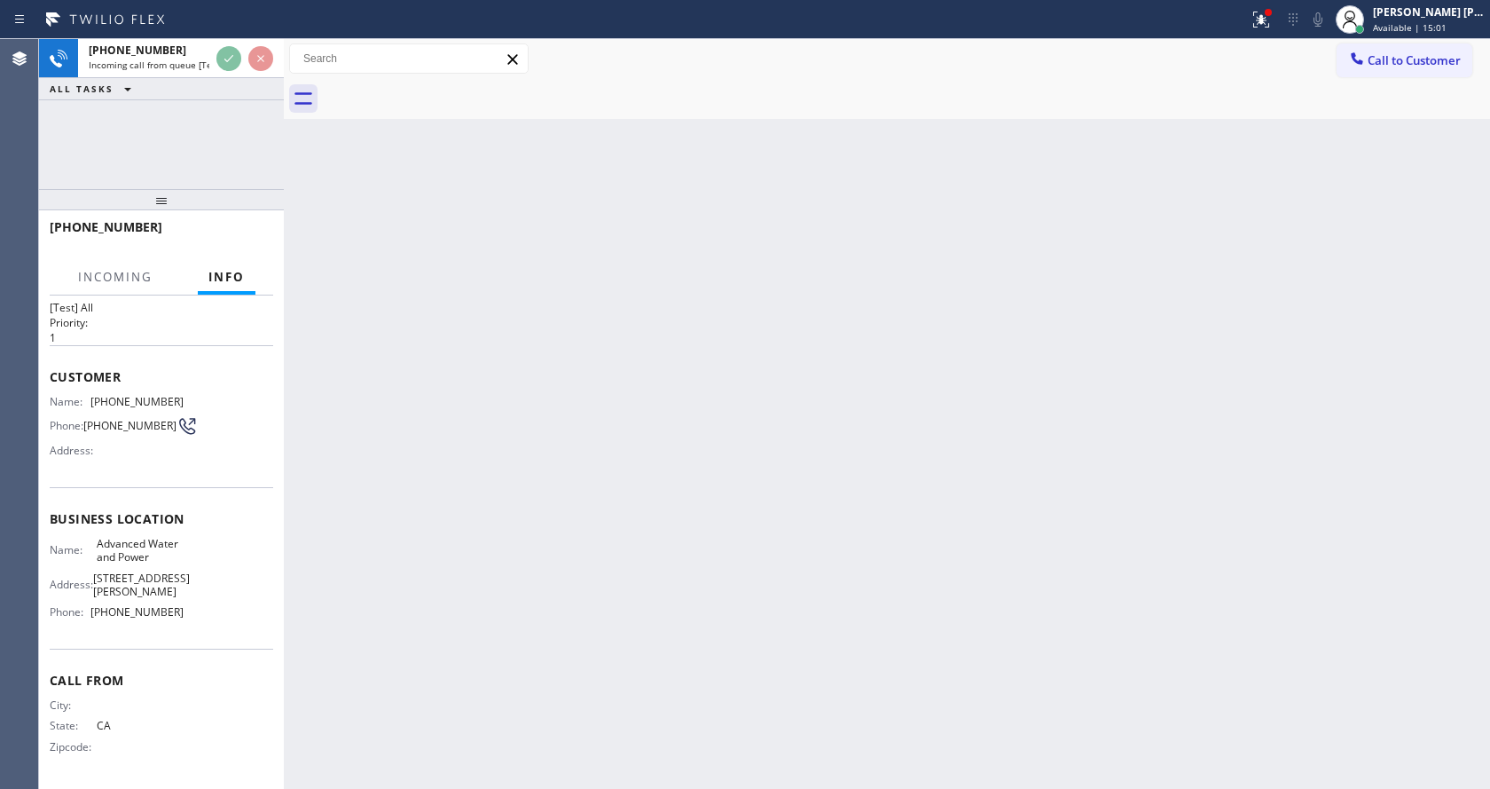
scroll to position [78, 0]
click at [645, 468] on div "Back to Dashboard Change Sender ID Customers Technicians Select a contact Outbo…" at bounding box center [887, 414] width 1206 height 750
click at [573, 616] on div "Back to Dashboard Change Sender ID Customers Technicians Select a contact Outbo…" at bounding box center [887, 414] width 1206 height 750
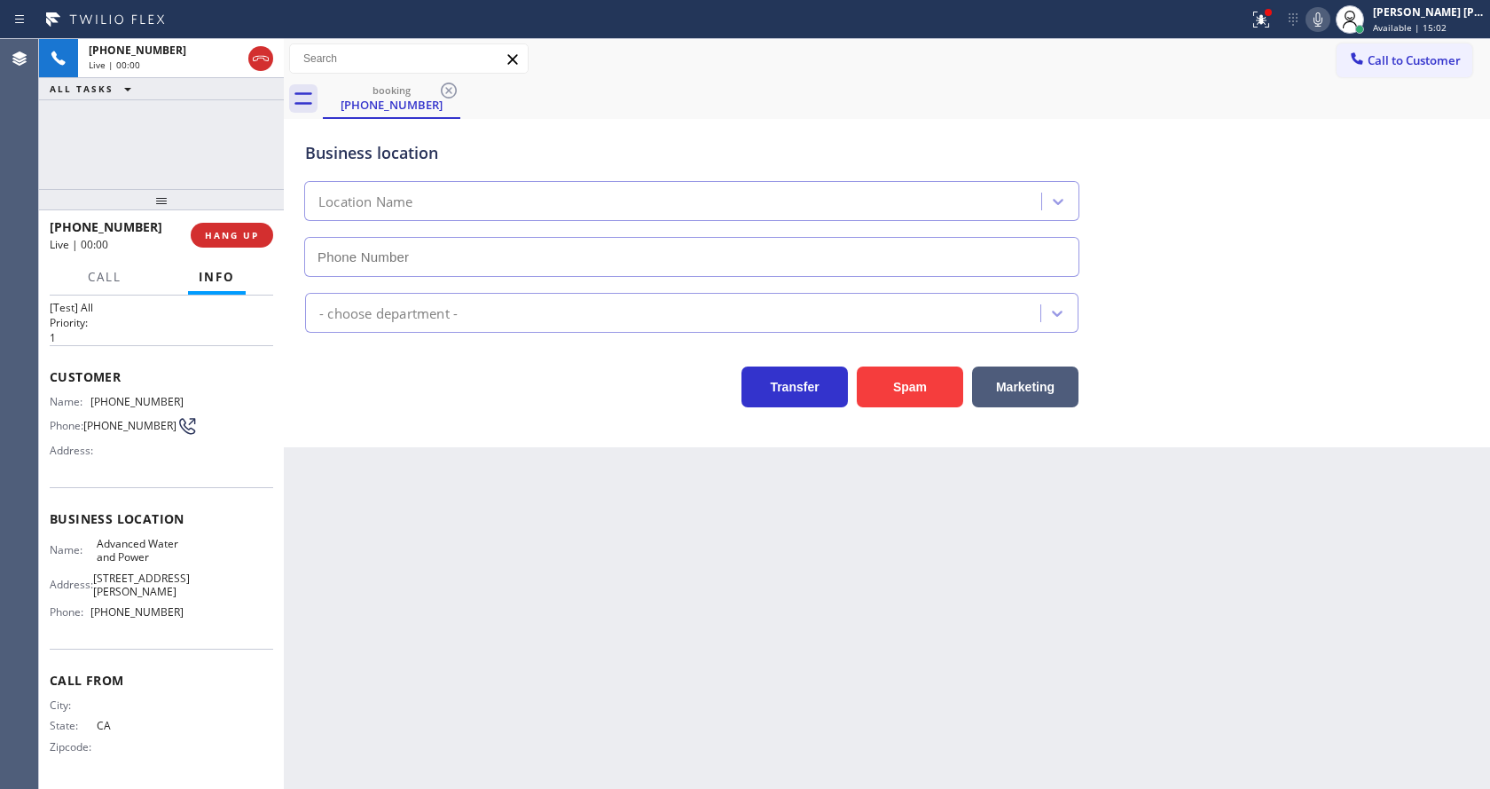
type input "[PHONE_NUMBER]"
click at [931, 388] on button "Spam" at bounding box center [910, 386] width 106 height 41
click at [672, 735] on div "Back to Dashboard Change Sender ID Customers Technicians Select a contact Outbo…" at bounding box center [887, 414] width 1206 height 750
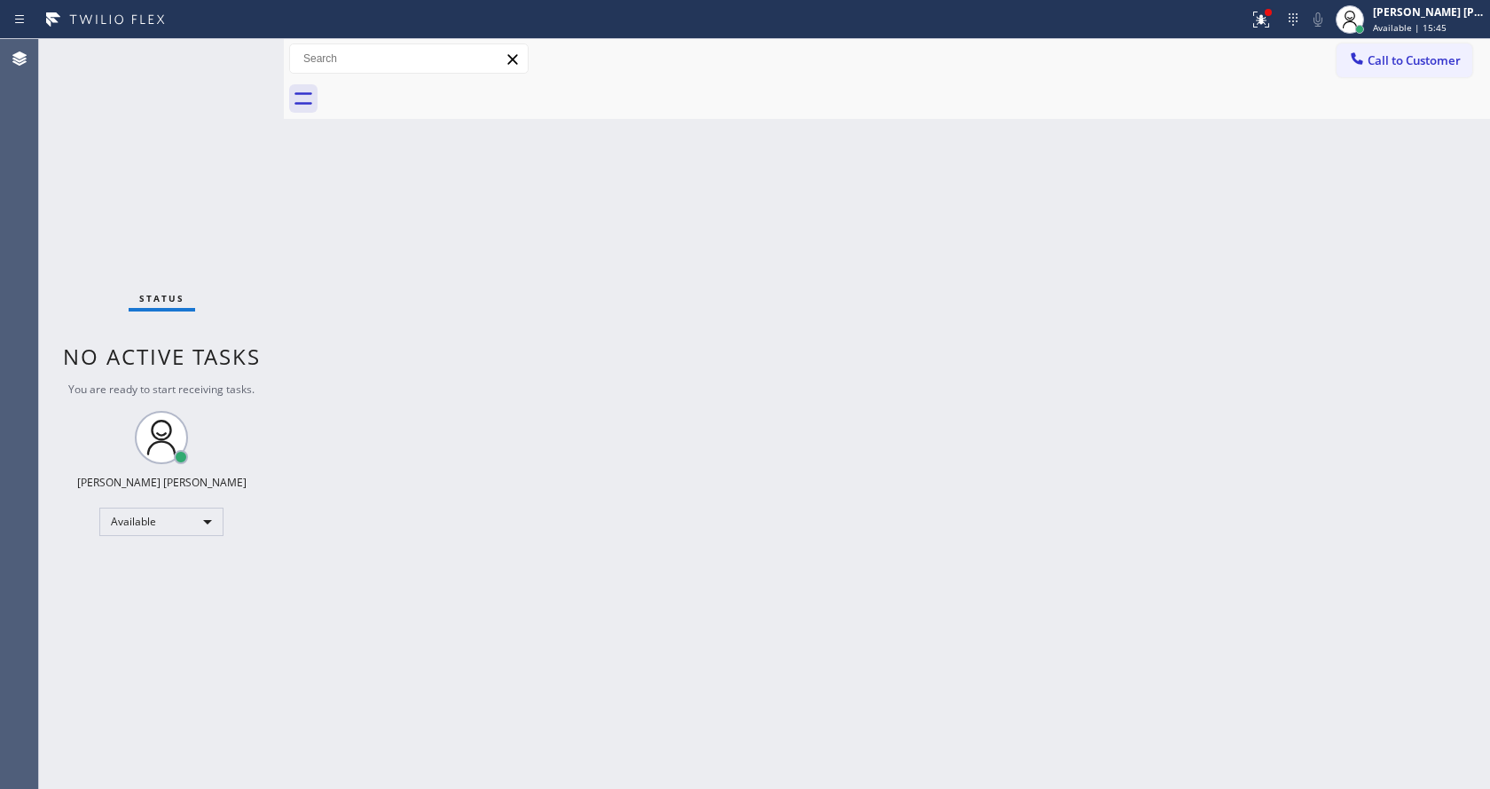
click at [208, 62] on div "Status No active tasks You are ready to start receiving tasks. [PERSON_NAME] [P…" at bounding box center [161, 414] width 245 height 750
click at [371, 261] on div "Back to Dashboard Change Sender ID Customers Technicians Select a contact Outbo…" at bounding box center [887, 414] width 1206 height 750
drag, startPoint x: 755, startPoint y: 221, endPoint x: 999, endPoint y: 96, distance: 274.1
click at [755, 222] on div "Back to Dashboard Change Sender ID Customers Technicians Select a contact Outbo…" at bounding box center [887, 414] width 1206 height 750
click at [1272, 12] on div at bounding box center [1268, 12] width 7 height 7
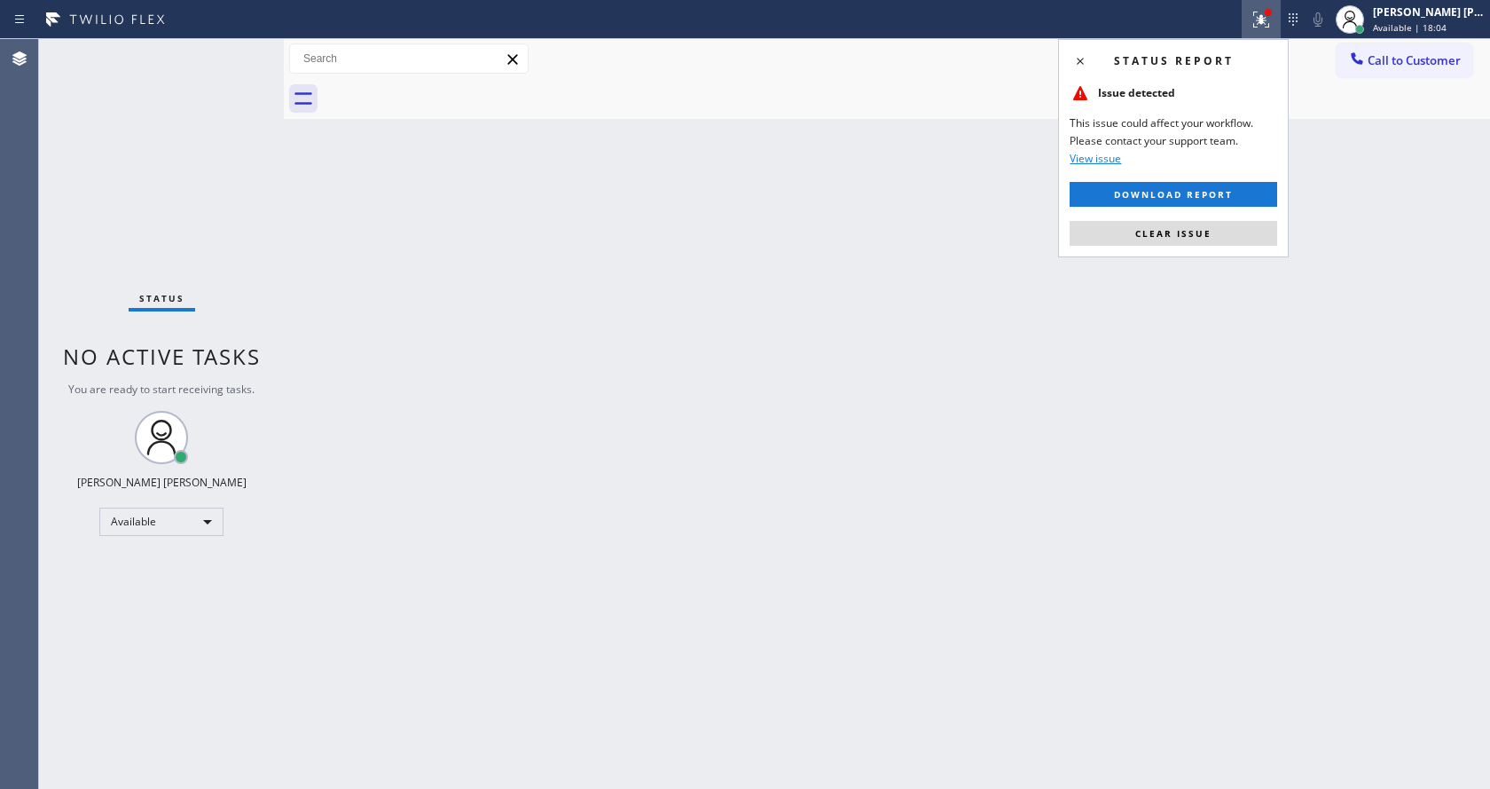
click at [1198, 224] on button "Clear issue" at bounding box center [1174, 233] width 208 height 25
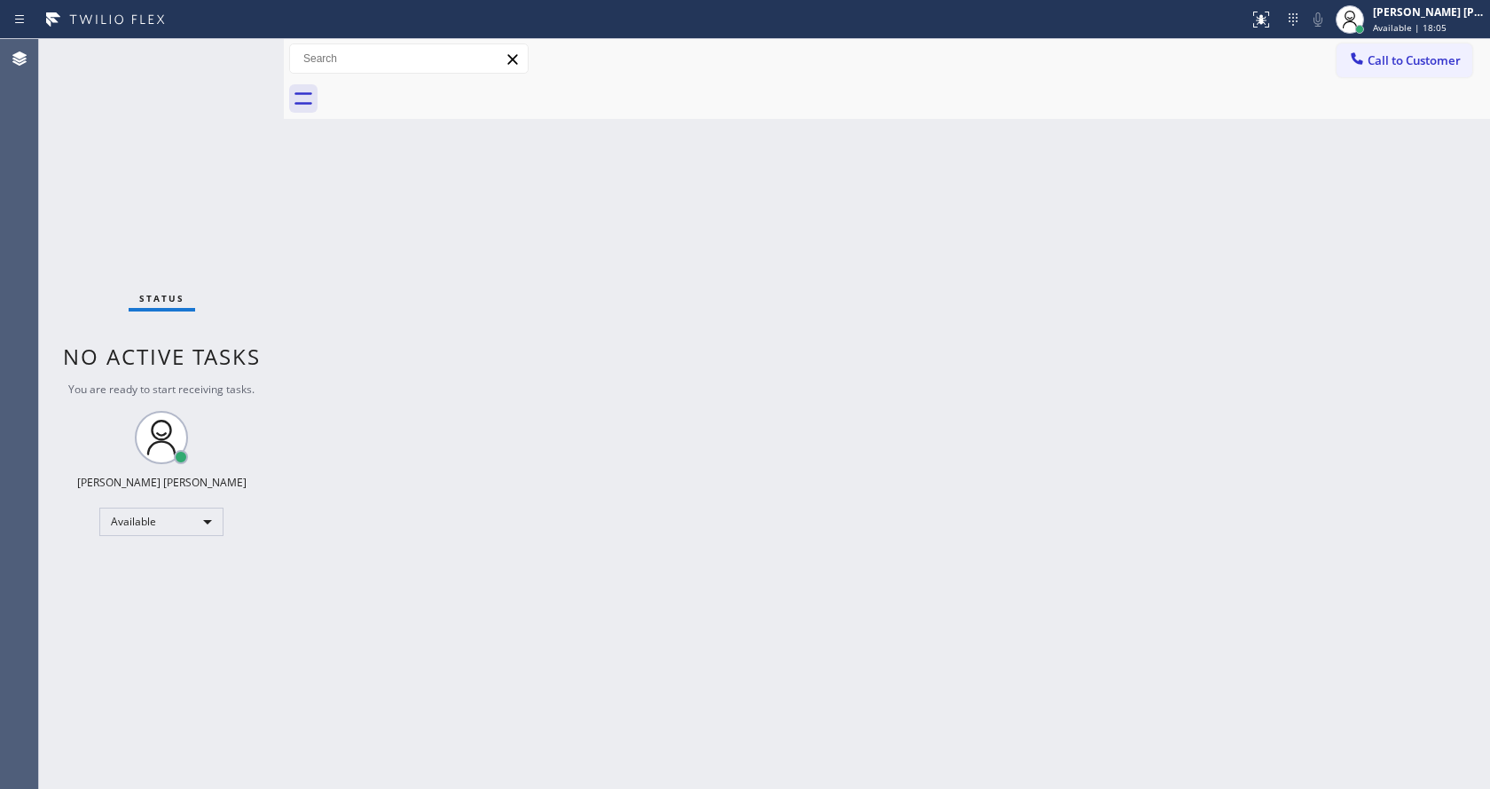
click at [1262, 302] on div "Back to Dashboard Change Sender ID Customers Technicians Select a contact Outbo…" at bounding box center [887, 414] width 1206 height 750
drag, startPoint x: 335, startPoint y: 266, endPoint x: 278, endPoint y: 134, distance: 144.2
click at [335, 266] on div "Back to Dashboard Change Sender ID Customers Technicians Select a contact Outbo…" at bounding box center [887, 414] width 1206 height 750
click at [412, 393] on div "Back to Dashboard Change Sender ID Customers Technicians Select a contact Outbo…" at bounding box center [887, 414] width 1206 height 750
click at [1417, 34] on div "[PERSON_NAME] [PERSON_NAME] Available | 28:04" at bounding box center [1430, 19] width 121 height 31
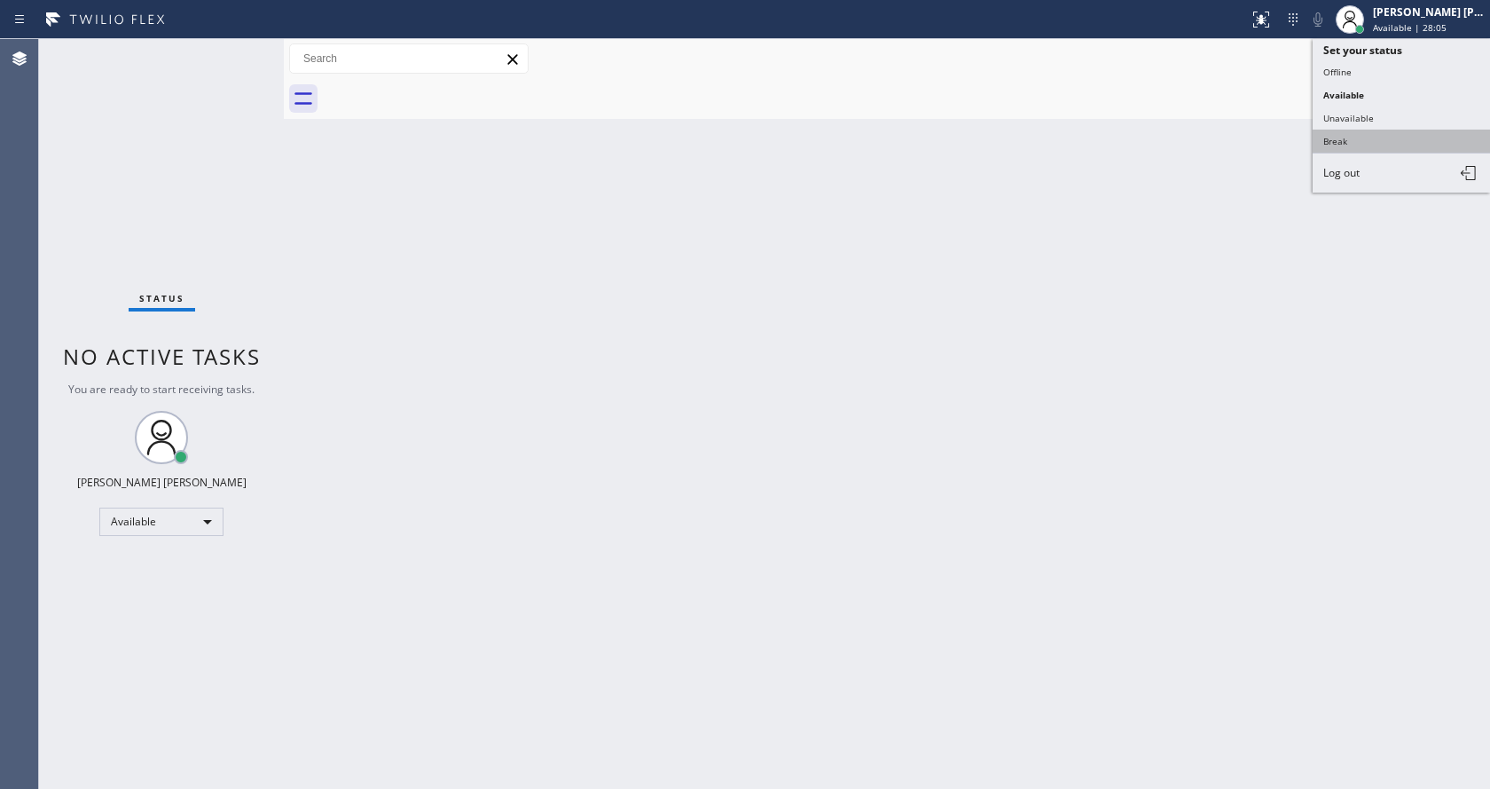
click at [1385, 137] on button "Break" at bounding box center [1401, 141] width 177 height 23
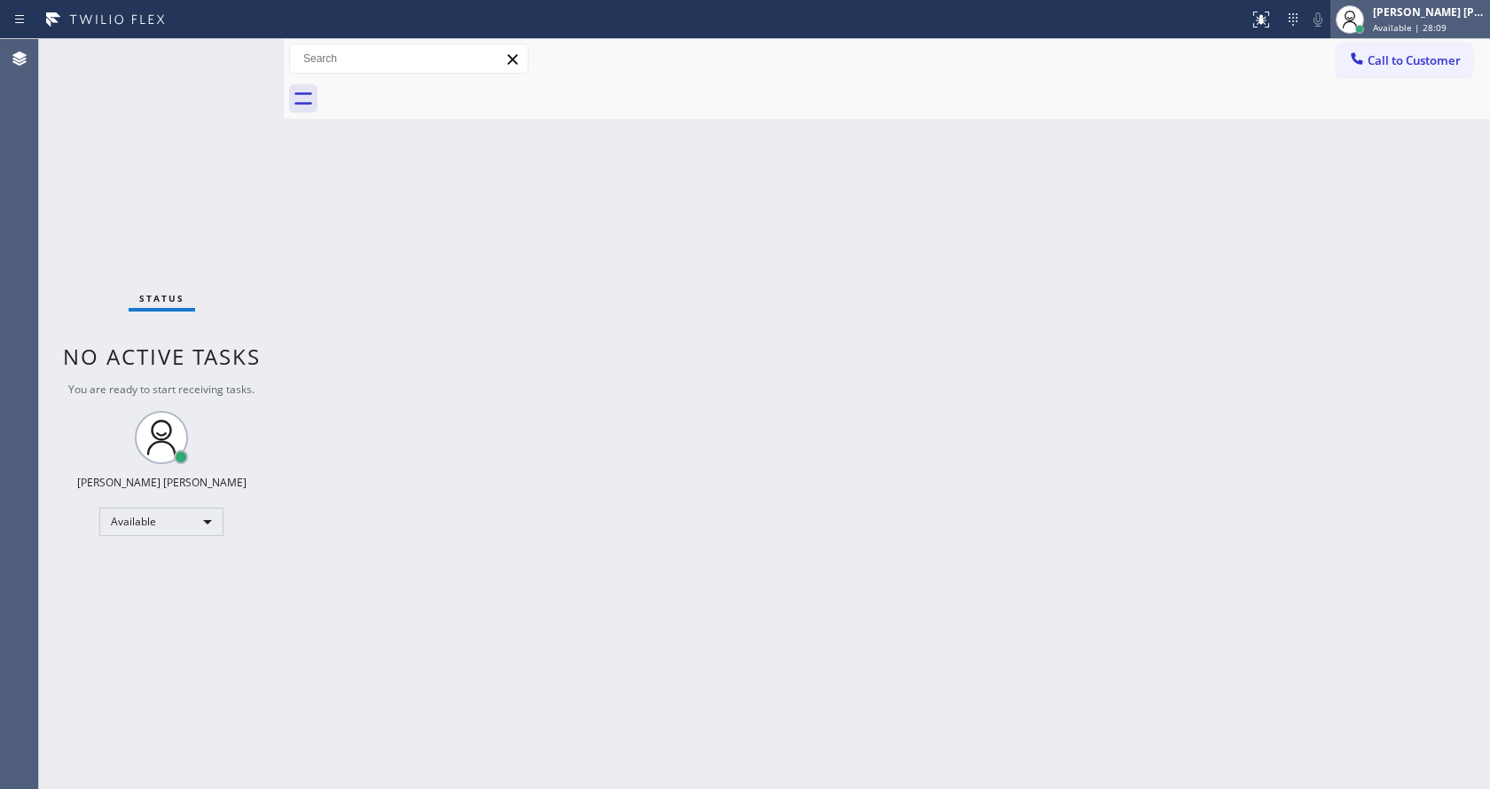
click at [1397, 31] on span "Available | 28:09" at bounding box center [1410, 27] width 74 height 12
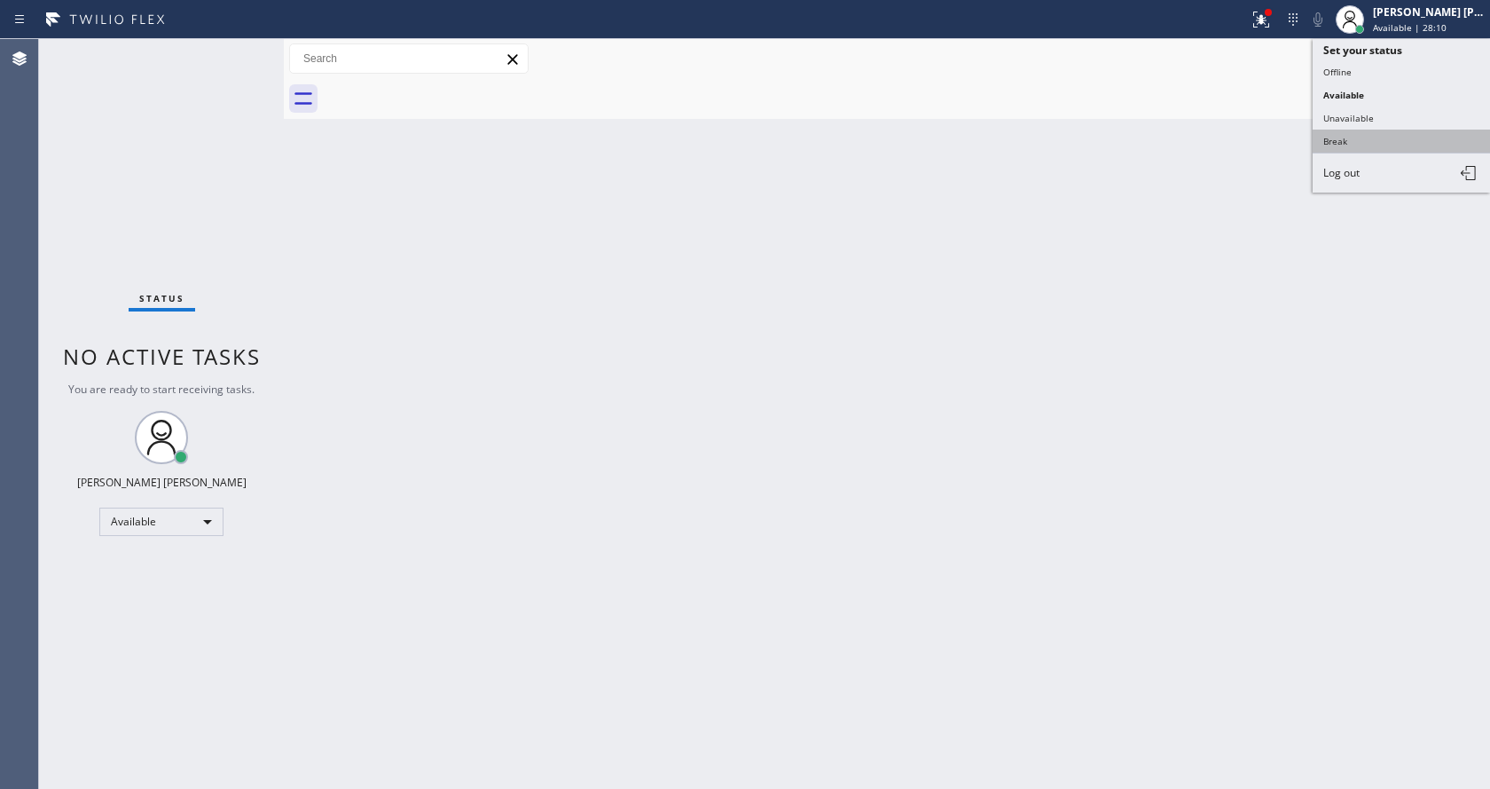
click at [1339, 134] on button "Break" at bounding box center [1401, 141] width 177 height 23
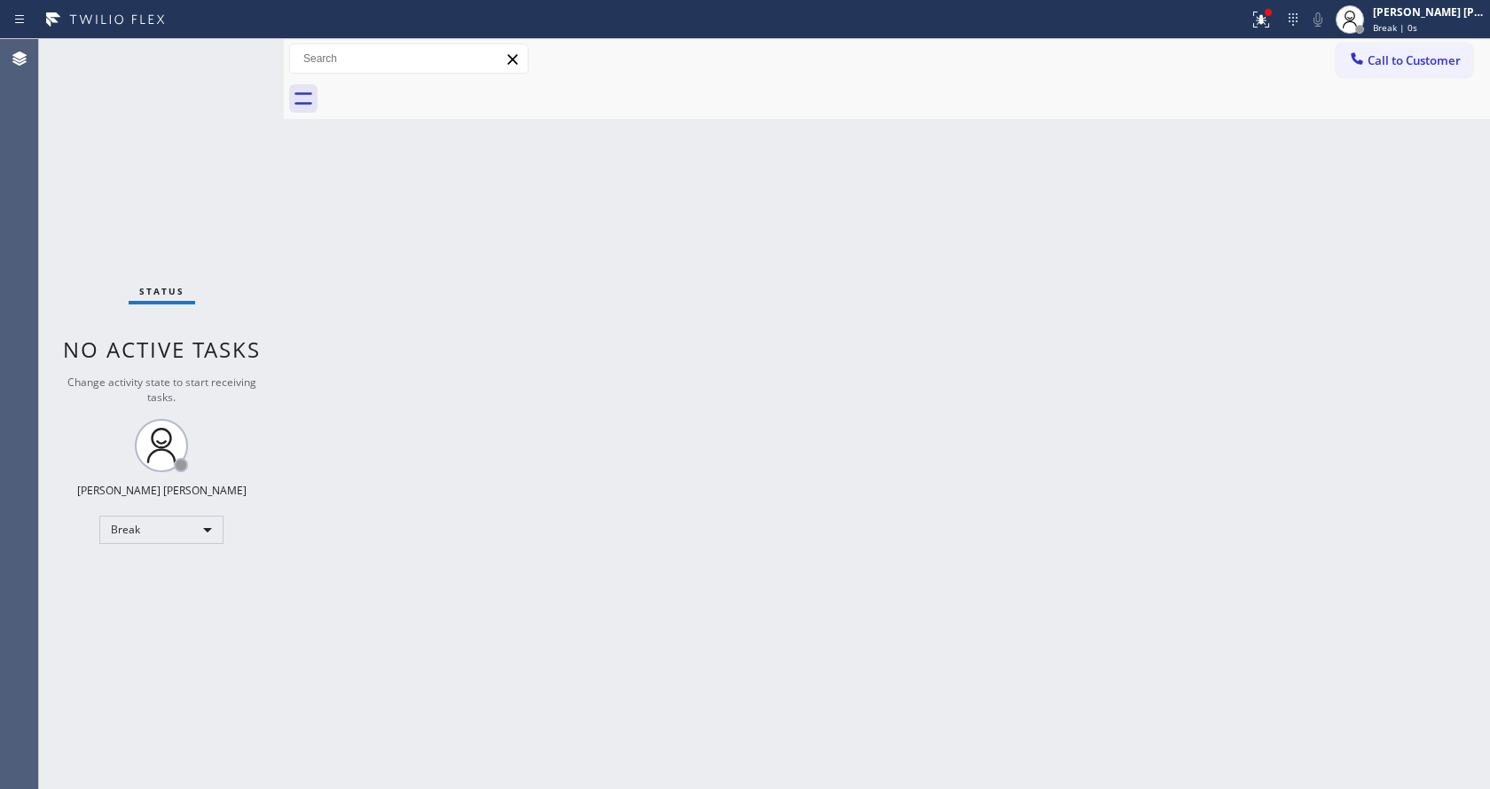
click at [1239, 177] on div "Back to Dashboard Change Sender ID Customers Technicians Select a contact Outbo…" at bounding box center [887, 414] width 1206 height 750
click at [397, 302] on div "Back to Dashboard Change Sender ID Customers Technicians Select a contact Outbo…" at bounding box center [887, 414] width 1206 height 750
click at [243, 48] on div "Status No active tasks Change activity state to start receiving tasks. [PERSON_…" at bounding box center [161, 414] width 245 height 750
click at [1267, 24] on icon at bounding box center [1261, 19] width 21 height 21
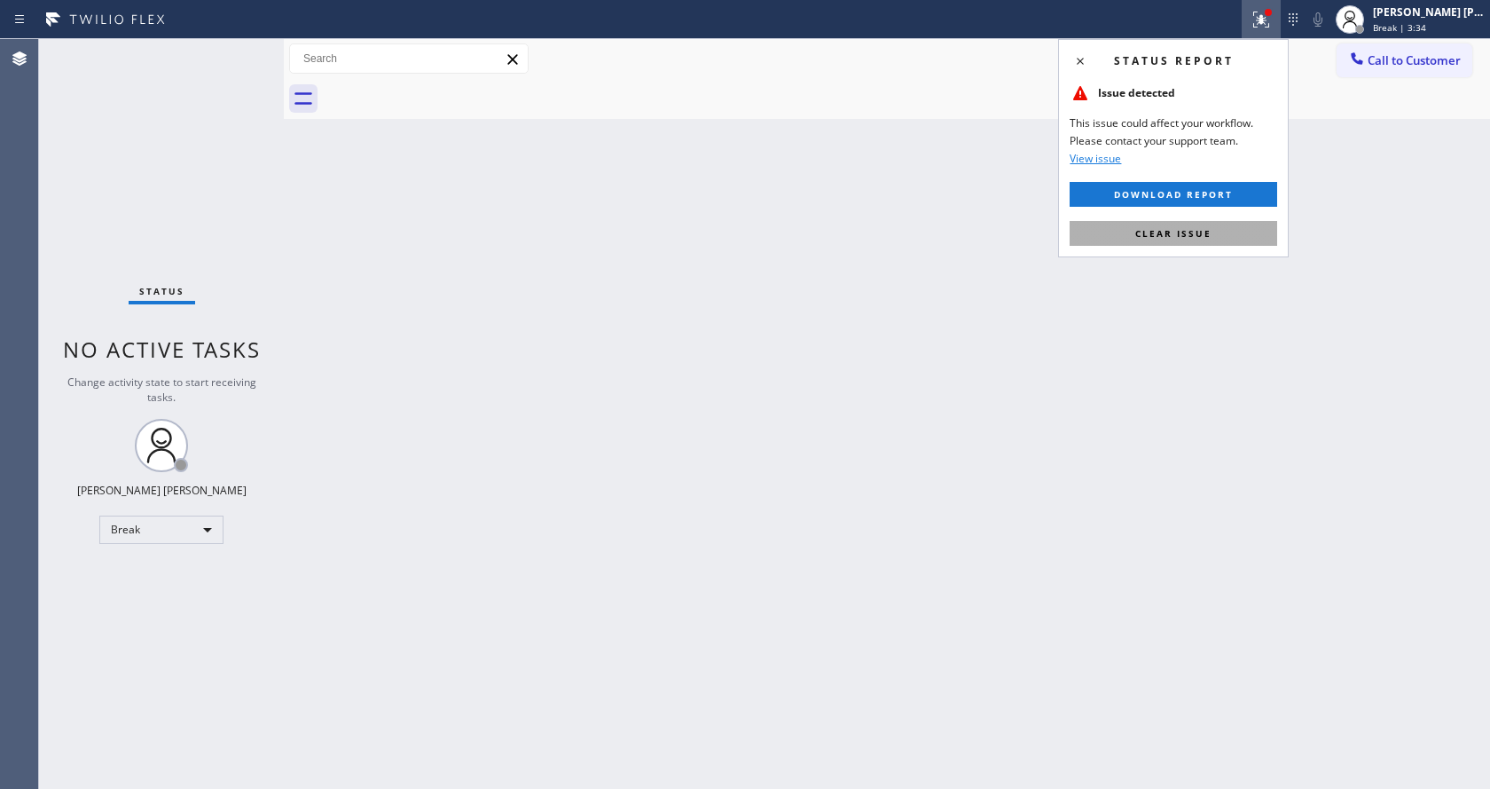
click at [1213, 237] on button "Clear issue" at bounding box center [1174, 233] width 208 height 25
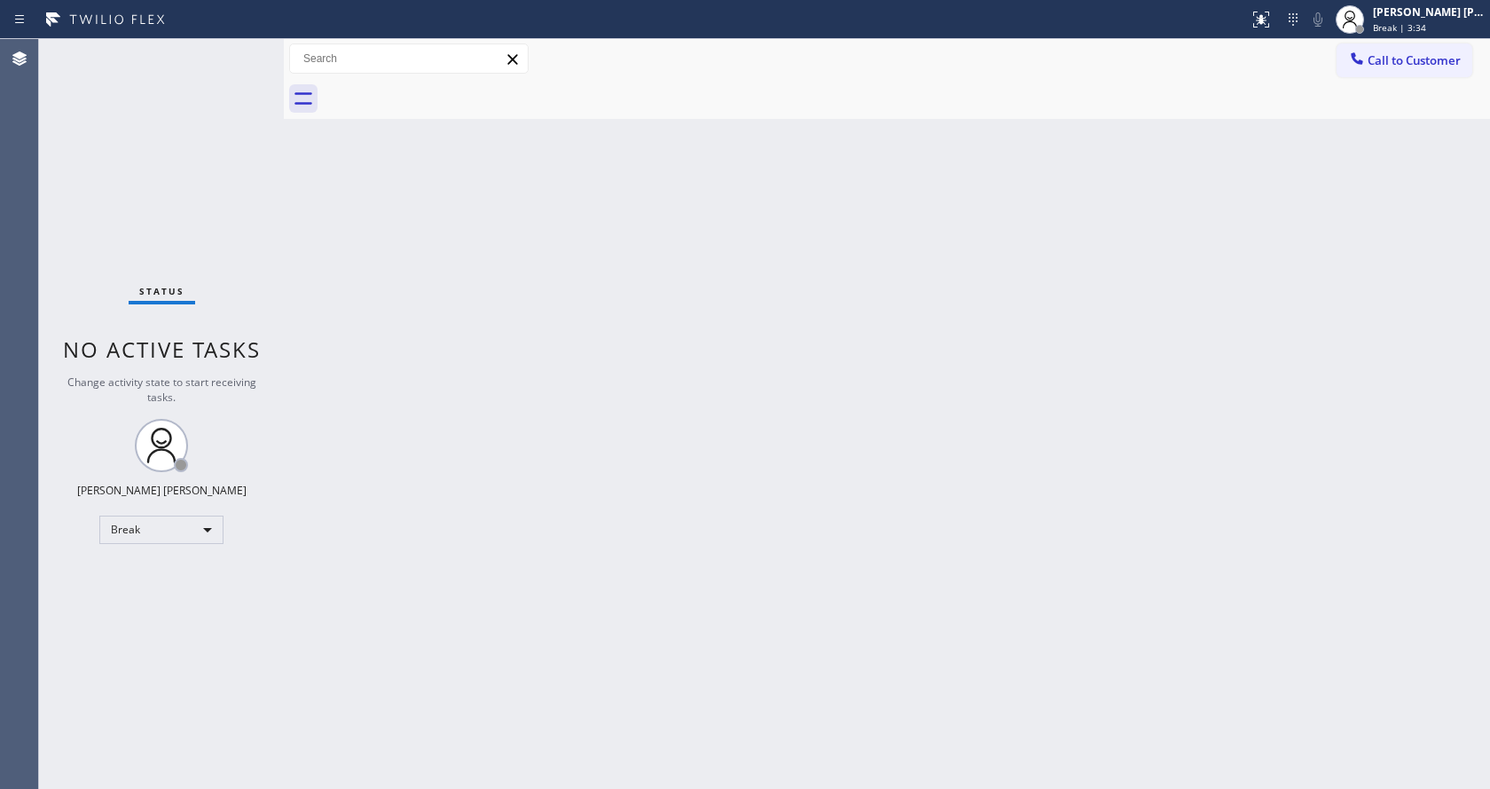
click at [1255, 314] on div "Back to Dashboard Change Sender ID Customers Technicians Select a contact Outbo…" at bounding box center [887, 414] width 1206 height 750
click at [326, 397] on div "Back to Dashboard Change Sender ID Customers Technicians Select a contact Outbo…" at bounding box center [887, 414] width 1206 height 750
